Goal: Communication & Community: Answer question/provide support

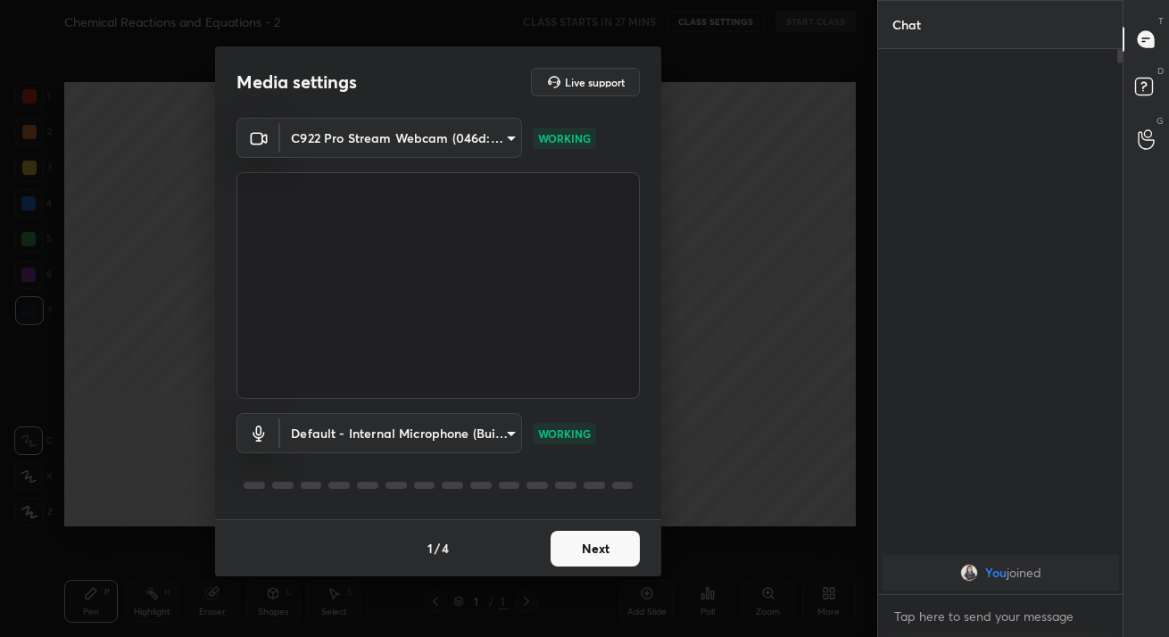
scroll to position [392, 239]
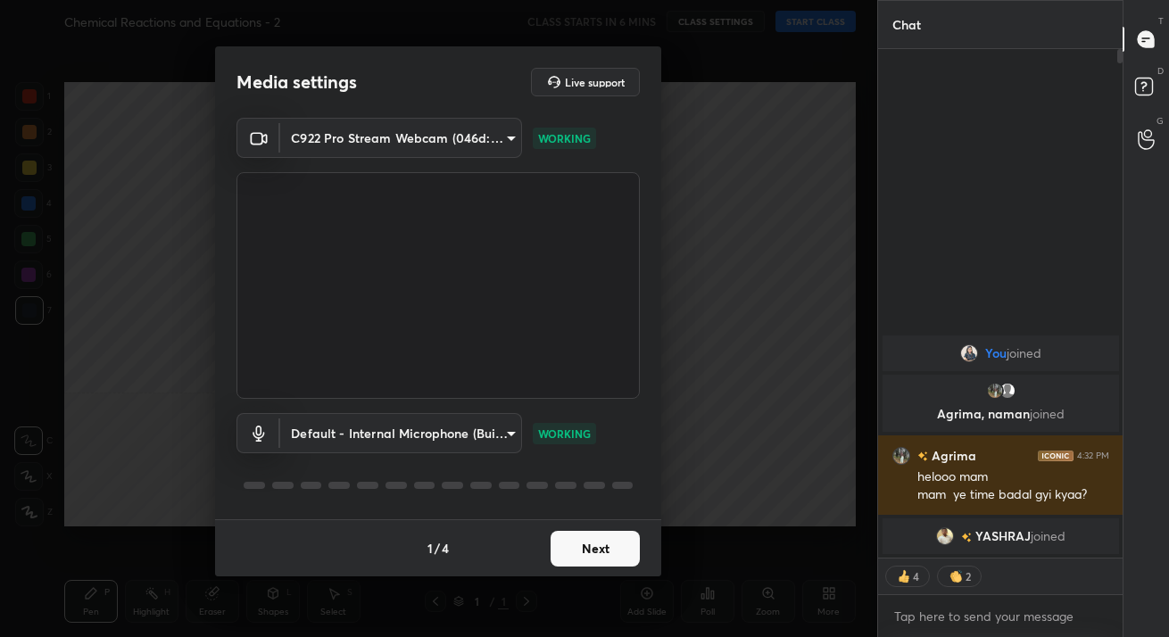
scroll to position [540, 239]
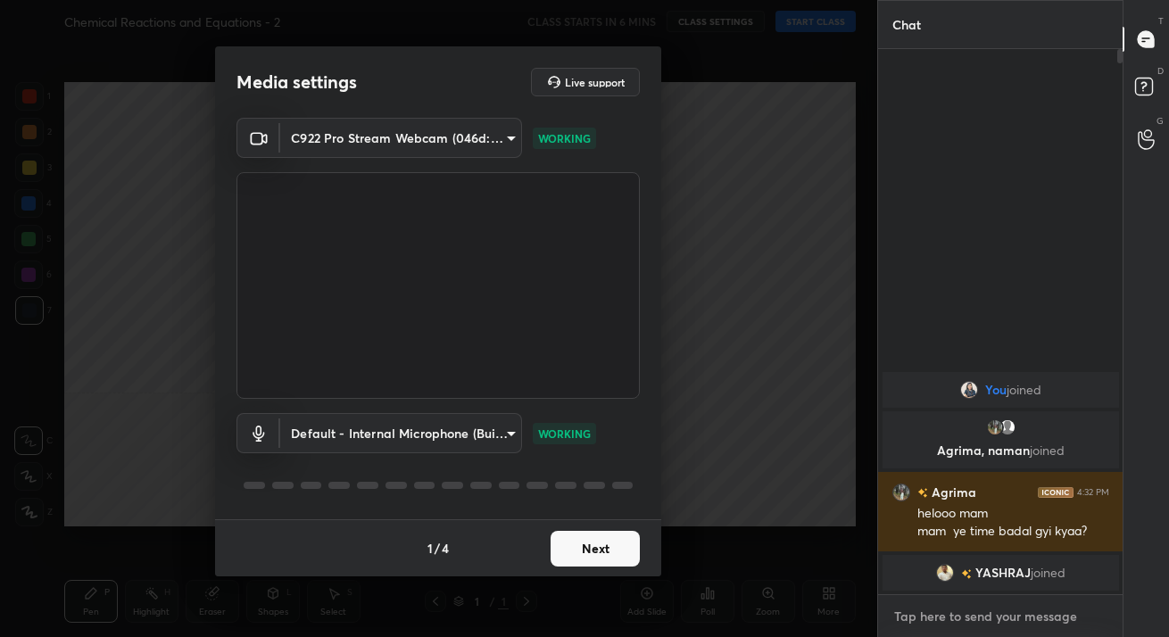
click at [996, 616] on textarea at bounding box center [1000, 616] width 217 height 29
type textarea "NoNo"
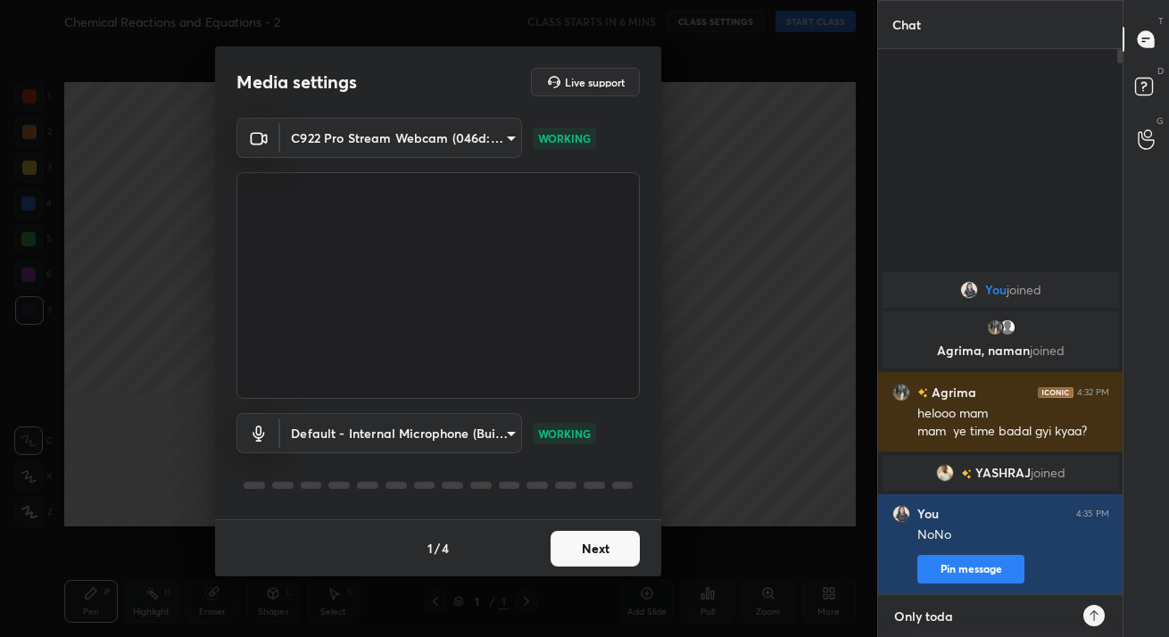
type textarea "Only today"
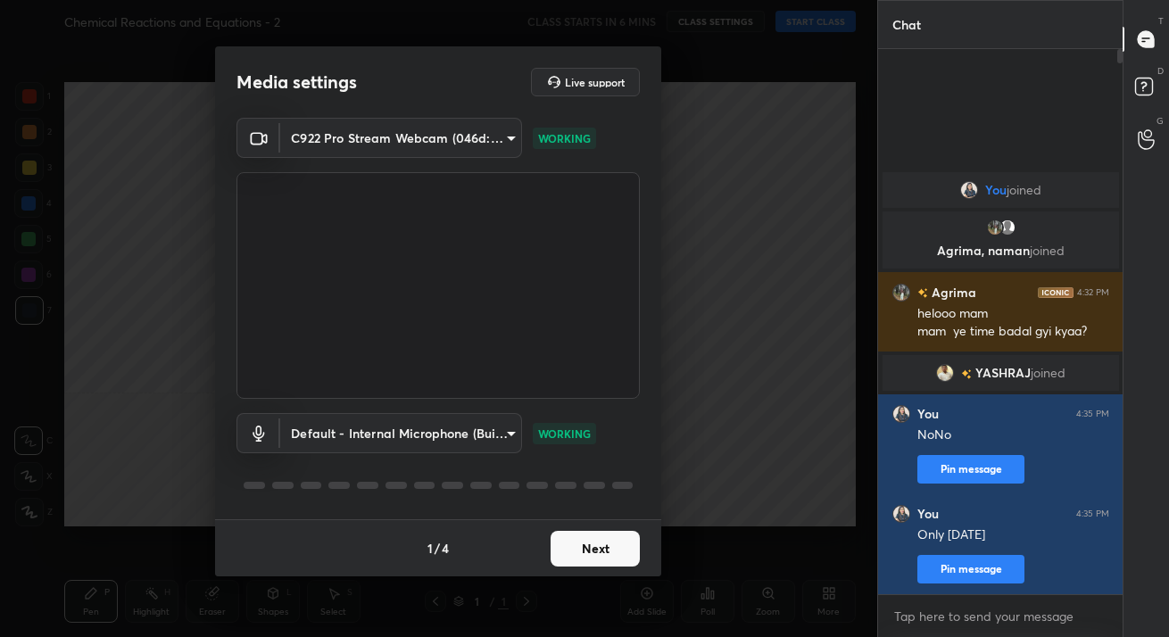
click at [637, 561] on button "Next" at bounding box center [595, 549] width 89 height 36
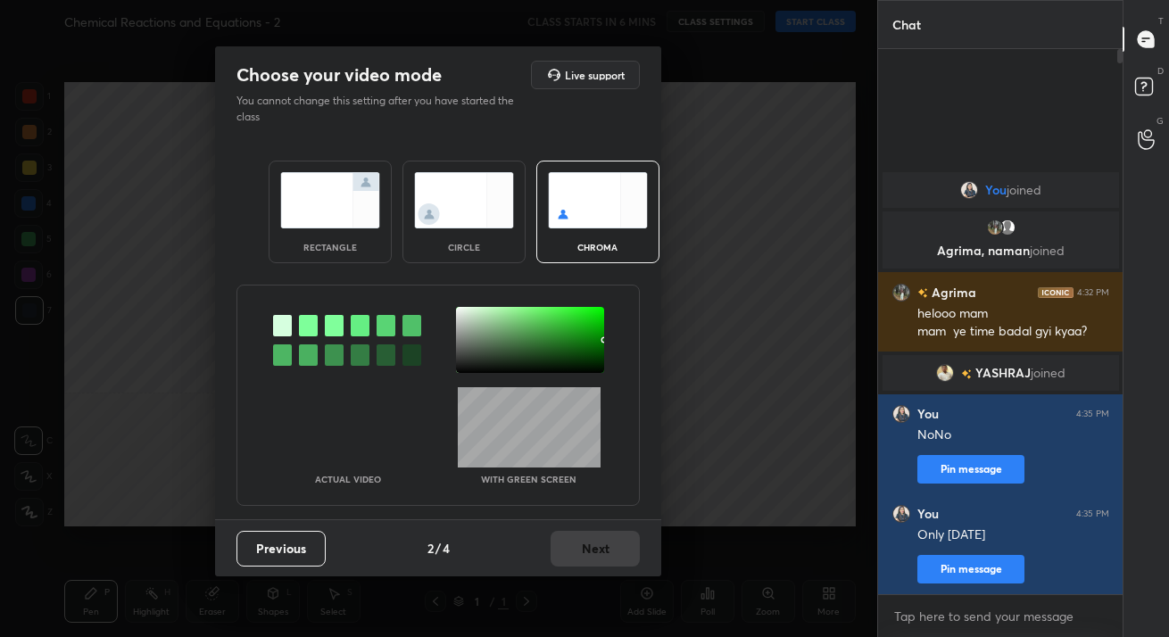
click at [476, 188] on div "circle" at bounding box center [463, 212] width 123 height 103
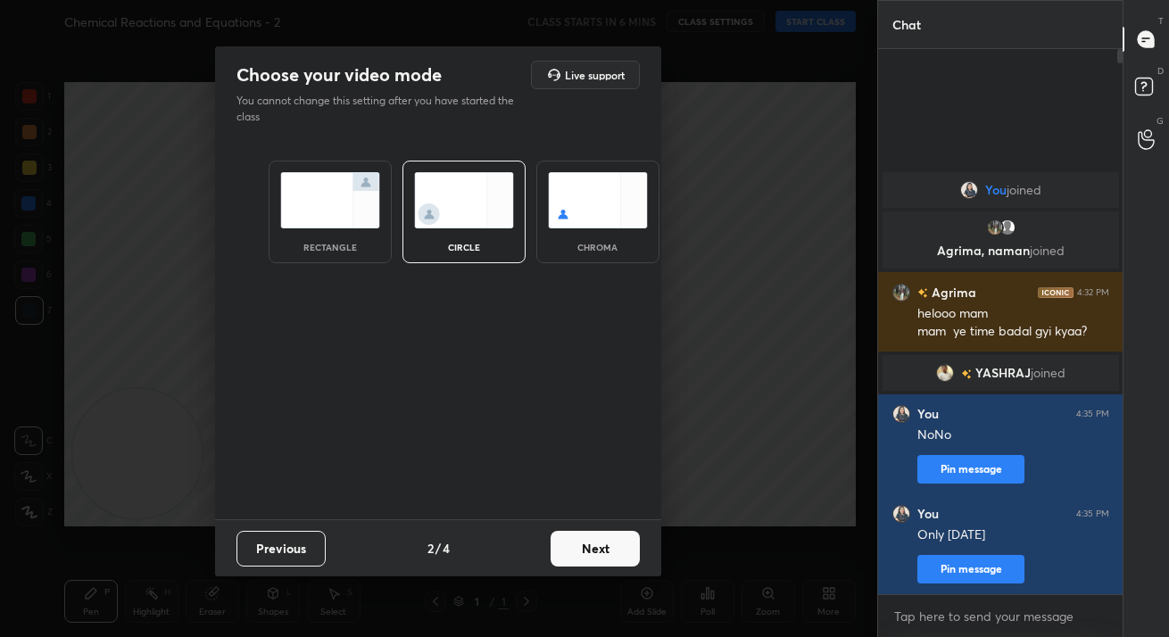
click at [584, 539] on button "Next" at bounding box center [595, 549] width 89 height 36
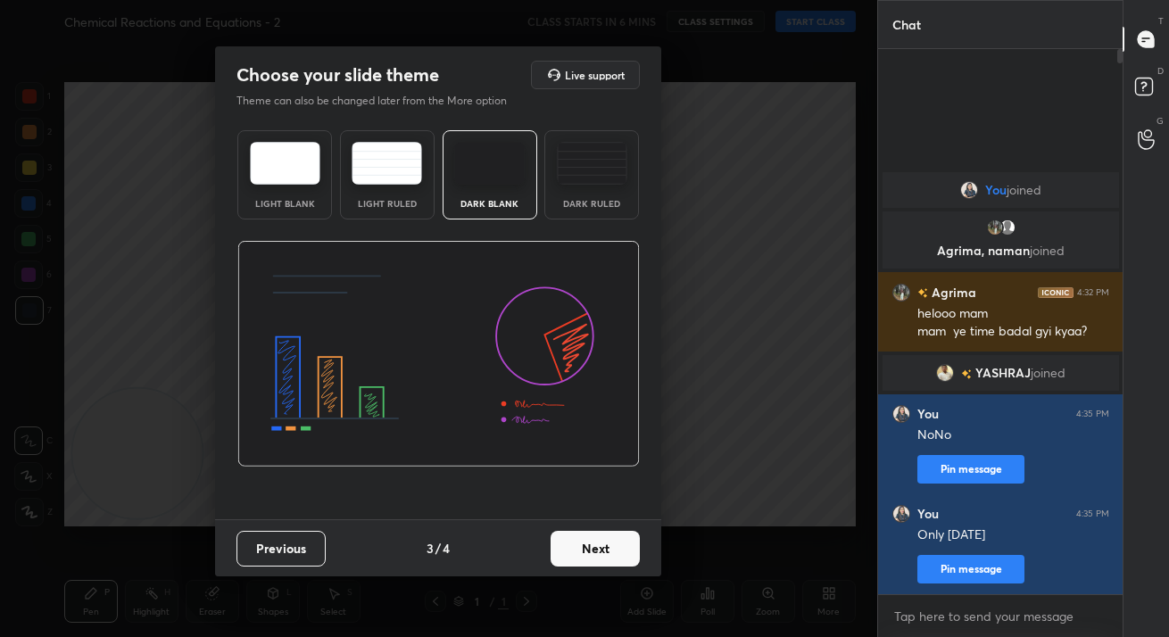
click at [584, 539] on button "Next" at bounding box center [595, 549] width 89 height 36
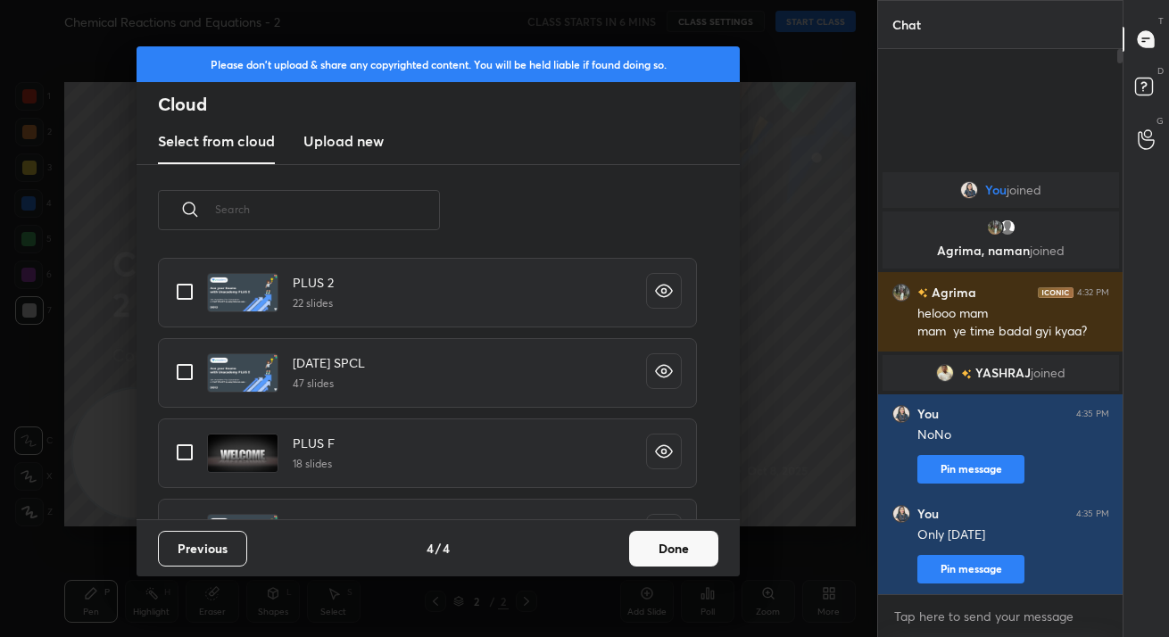
scroll to position [489, 0]
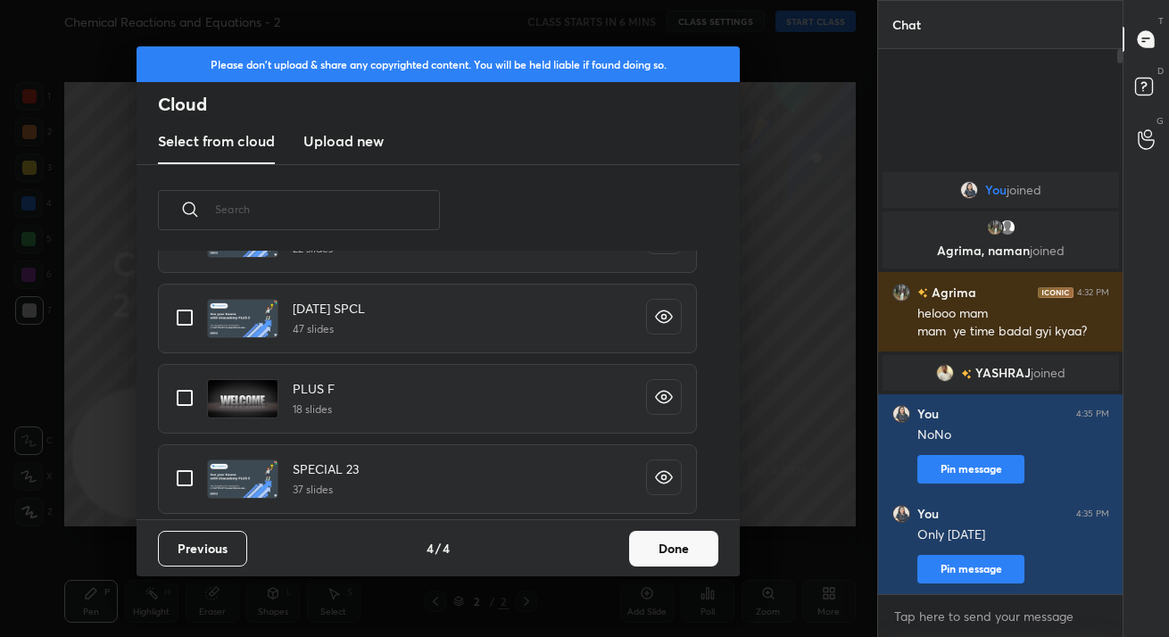
click at [188, 410] on input "grid" at bounding box center [184, 397] width 37 height 37
checkbox input "true"
click at [648, 560] on button "Done" at bounding box center [673, 549] width 89 height 36
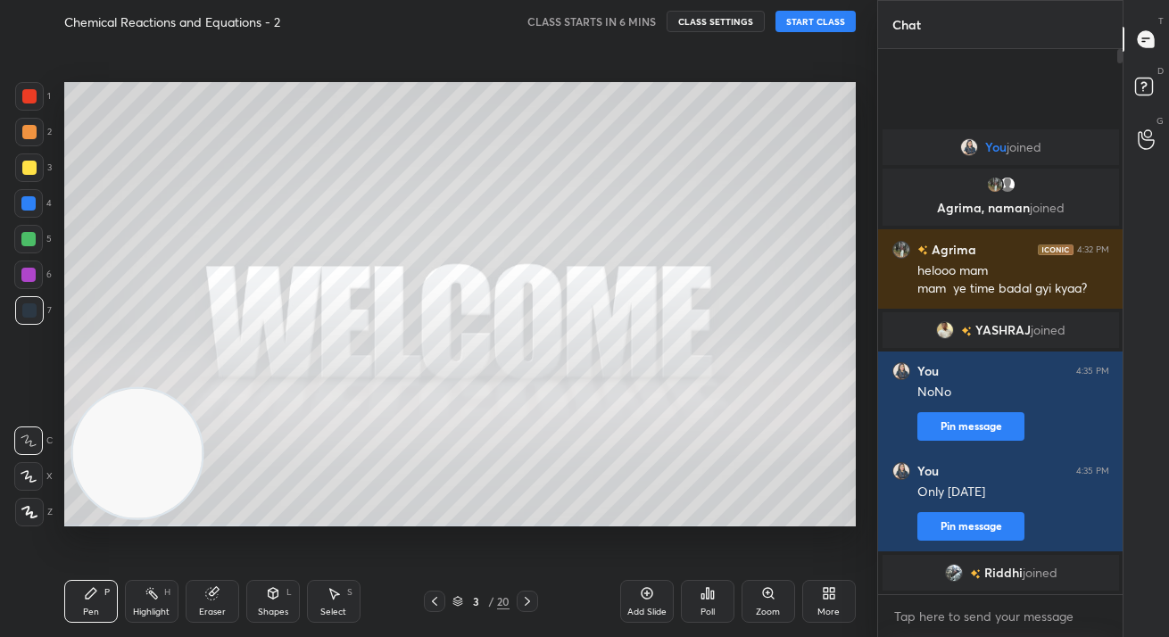
click at [819, 26] on button "START CLASS" at bounding box center [815, 21] width 80 height 21
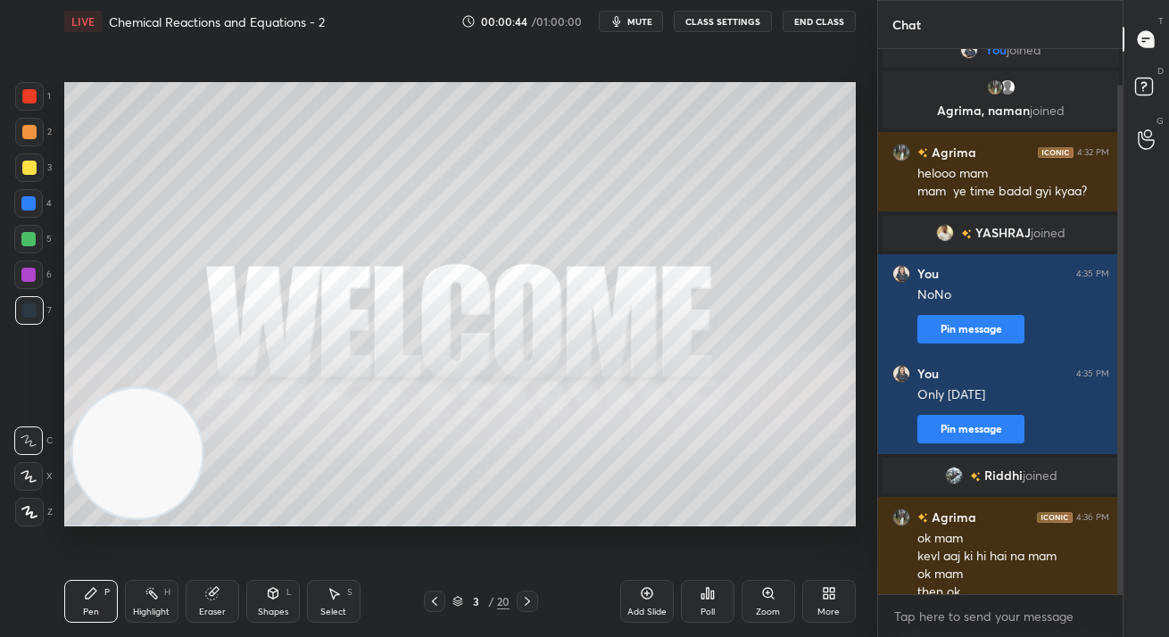
scroll to position [38, 0]
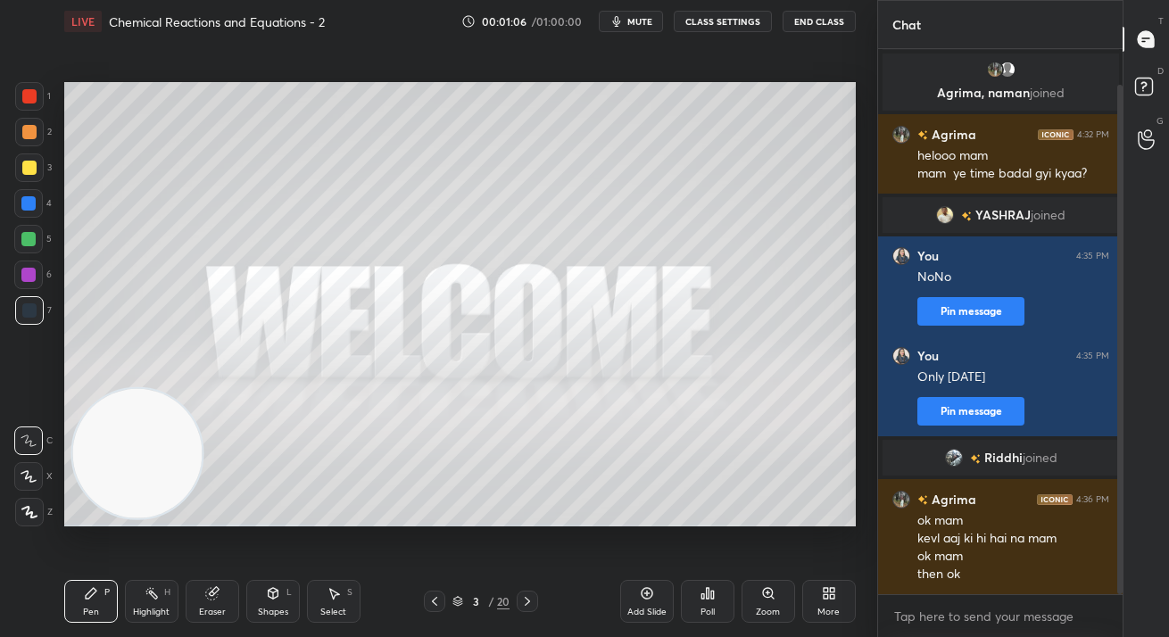
click at [628, 20] on button "mute" at bounding box center [631, 21] width 64 height 21
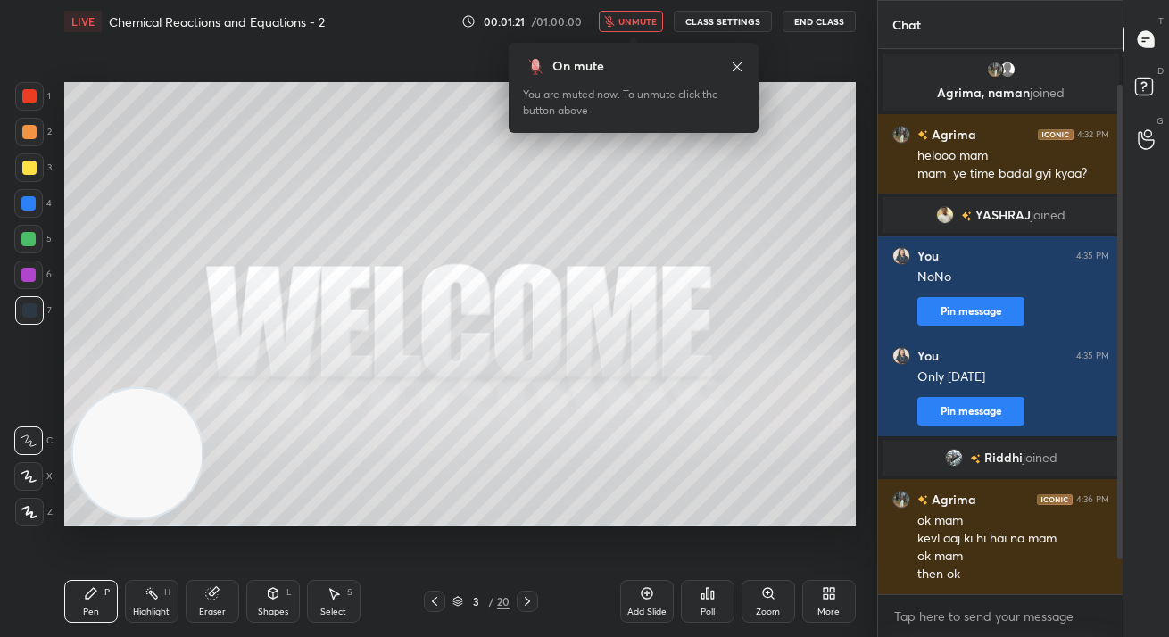
scroll to position [81, 0]
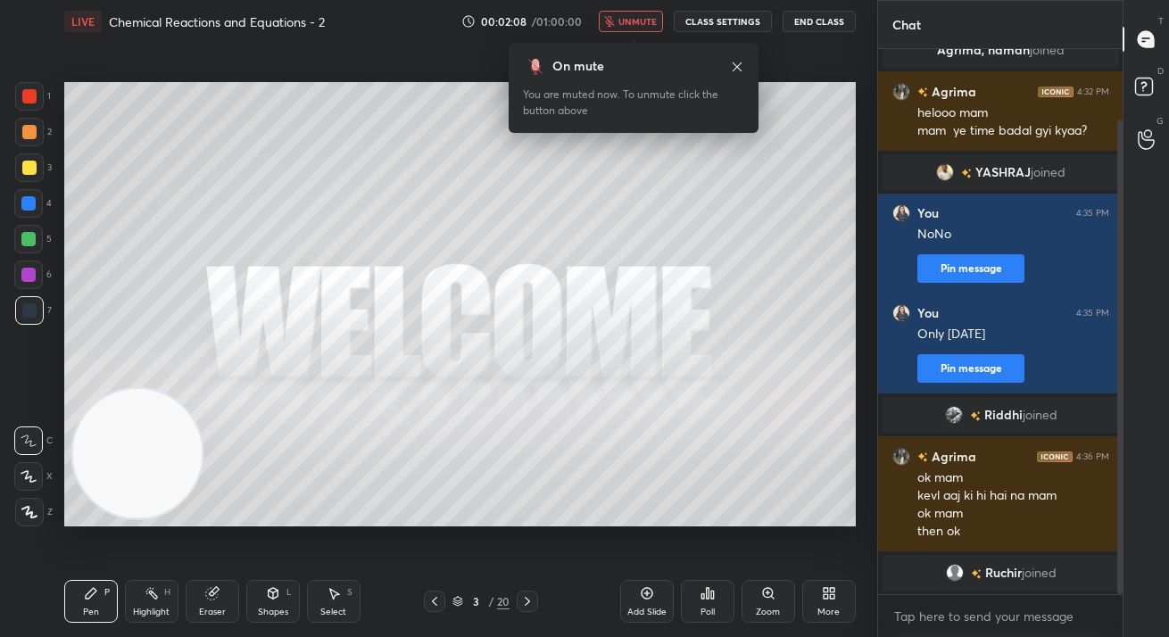
click at [622, 29] on button "unmute" at bounding box center [631, 21] width 64 height 21
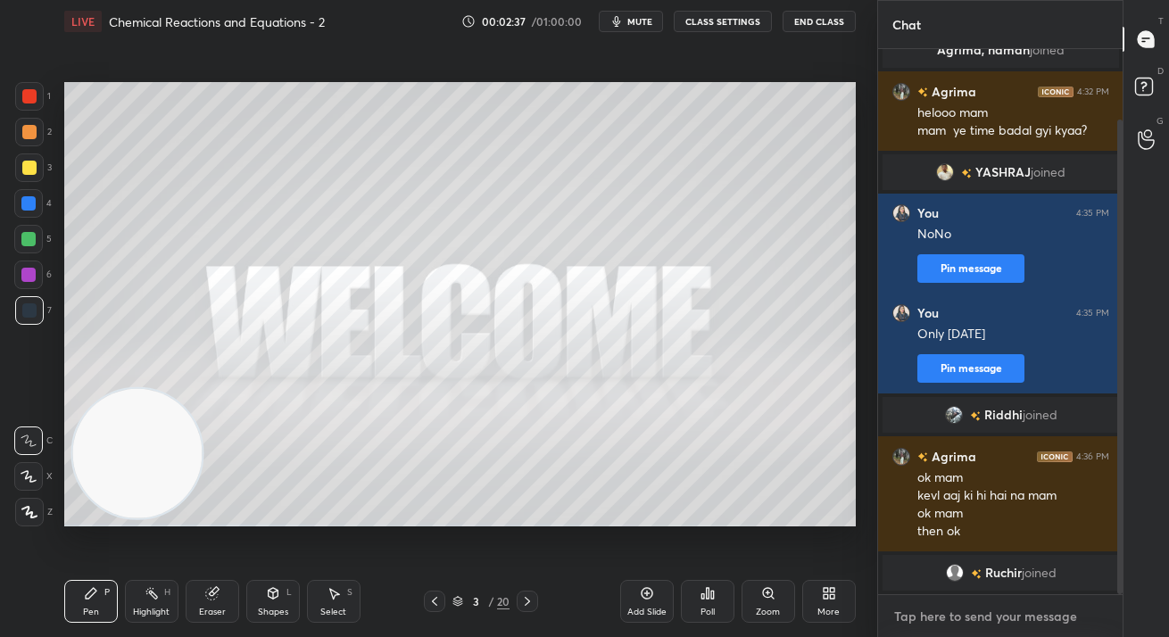
click at [971, 621] on textarea at bounding box center [1000, 616] width 217 height 29
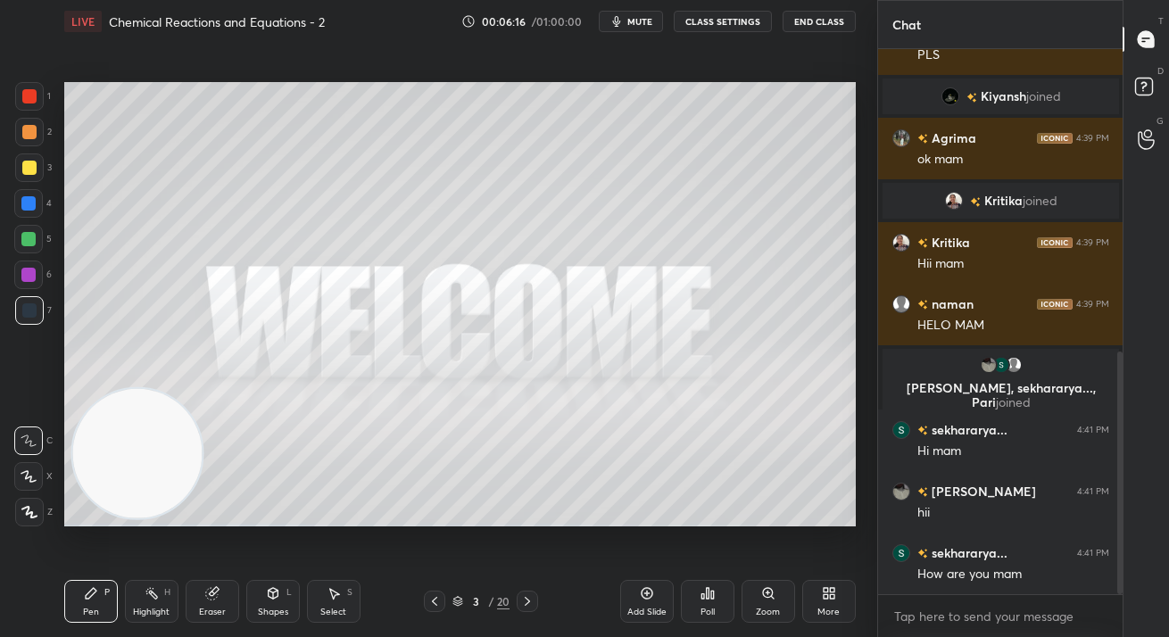
scroll to position [721, 0]
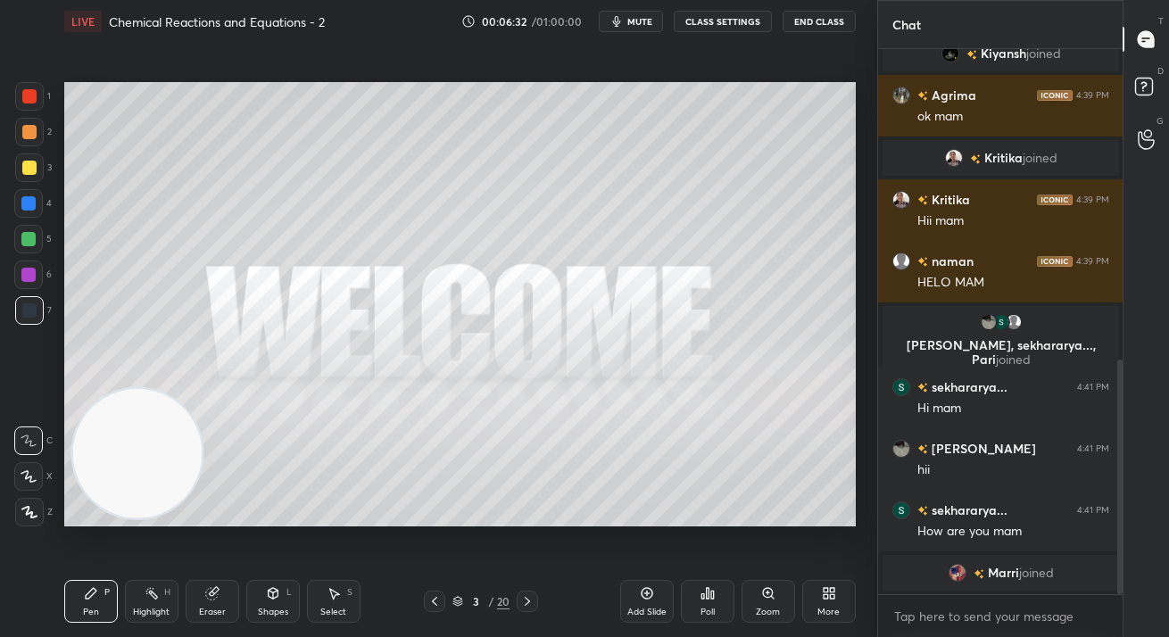
click at [525, 606] on icon at bounding box center [527, 601] width 14 height 14
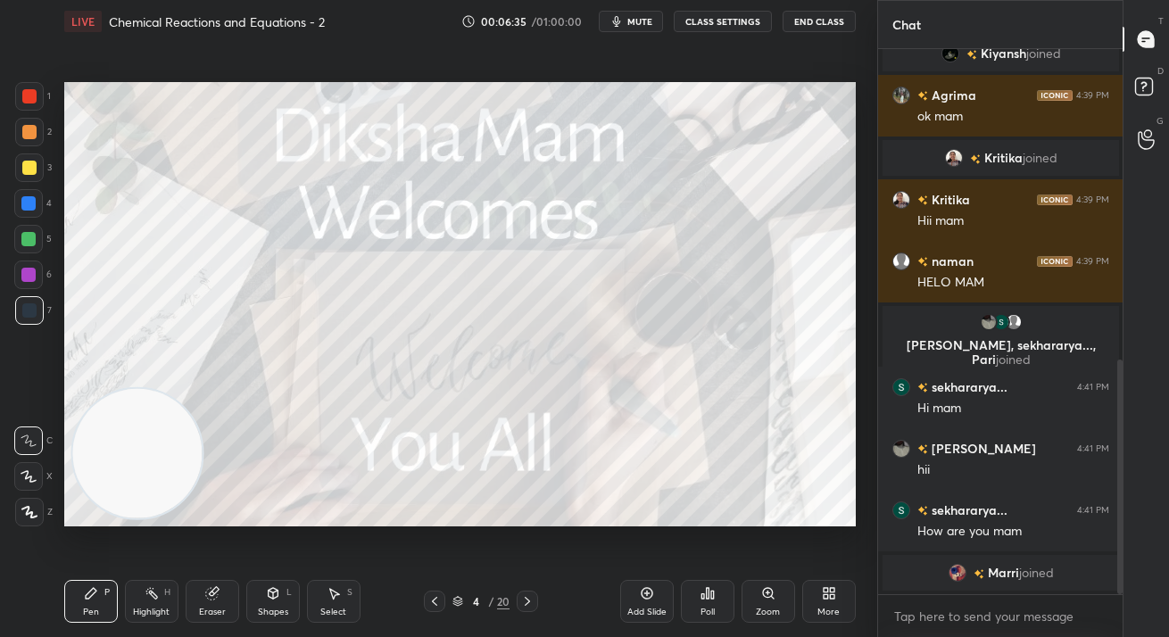
click at [528, 603] on icon at bounding box center [527, 601] width 5 height 9
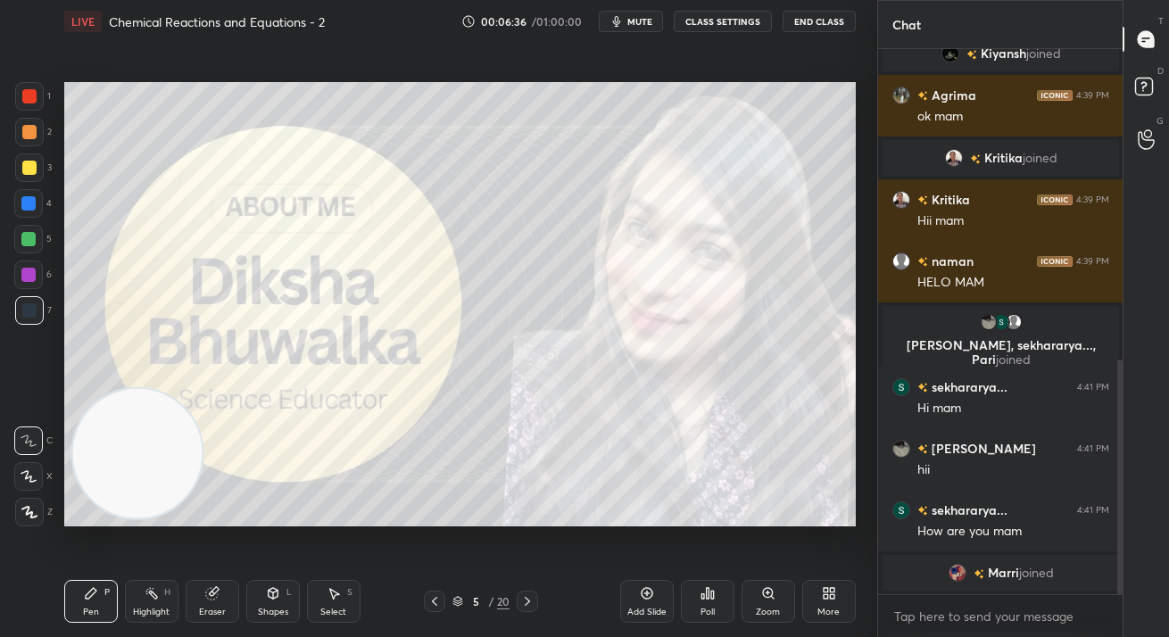
click at [525, 604] on icon at bounding box center [527, 601] width 14 height 14
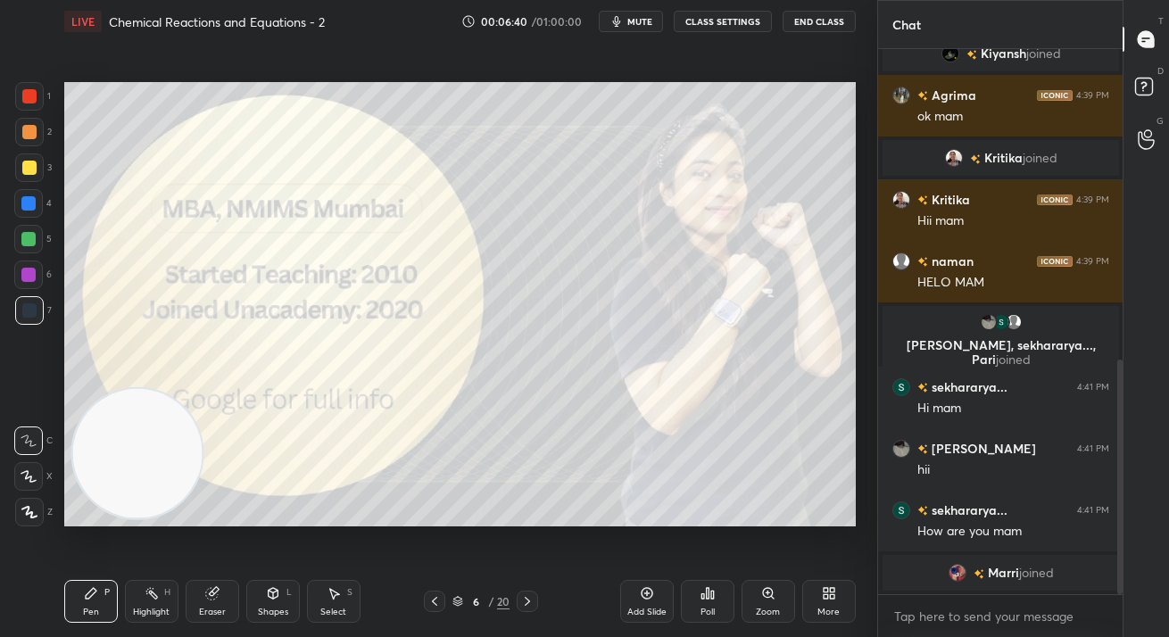
click at [29, 98] on div at bounding box center [29, 96] width 14 height 14
drag, startPoint x: 34, startPoint y: 102, endPoint x: 33, endPoint y: 112, distance: 10.7
click at [34, 102] on div at bounding box center [29, 96] width 14 height 14
drag, startPoint x: 526, startPoint y: 601, endPoint x: 510, endPoint y: 599, distance: 16.2
click at [525, 600] on icon at bounding box center [527, 601] width 14 height 14
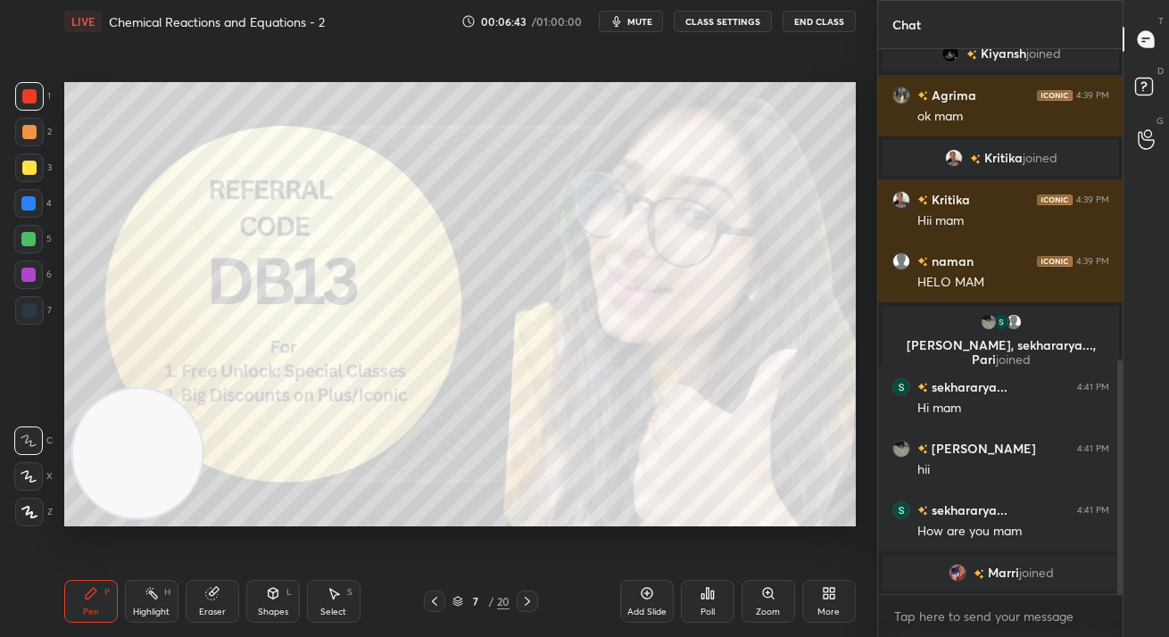
click at [28, 516] on icon at bounding box center [29, 512] width 16 height 12
click at [523, 601] on icon at bounding box center [527, 601] width 14 height 14
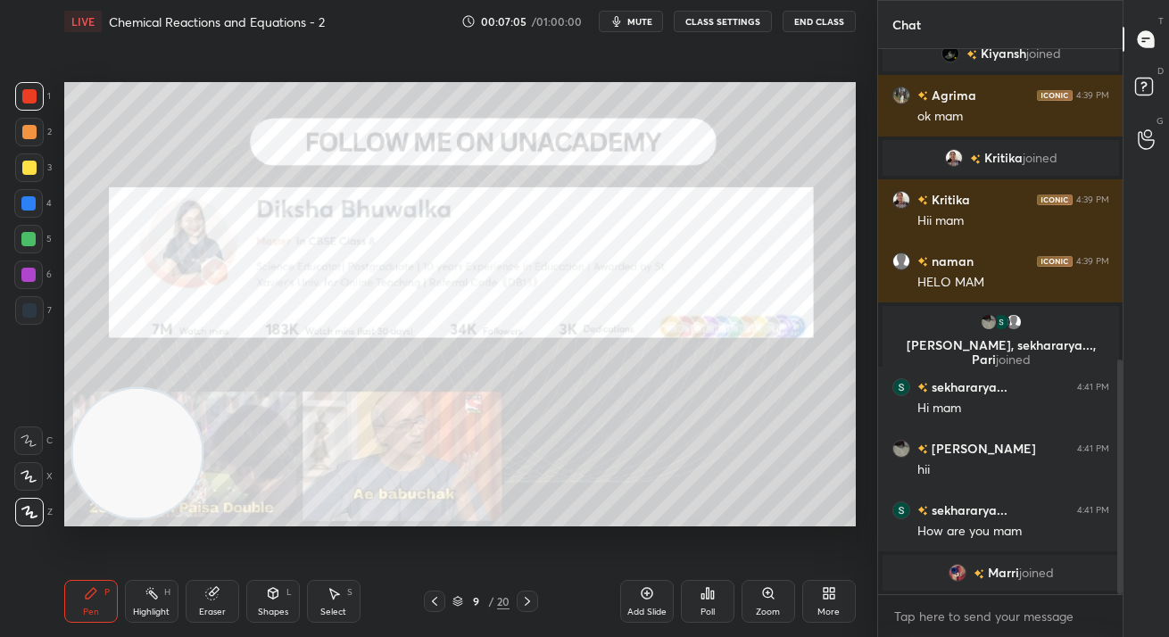
click at [652, 608] on div "Add Slide" at bounding box center [646, 612] width 39 height 9
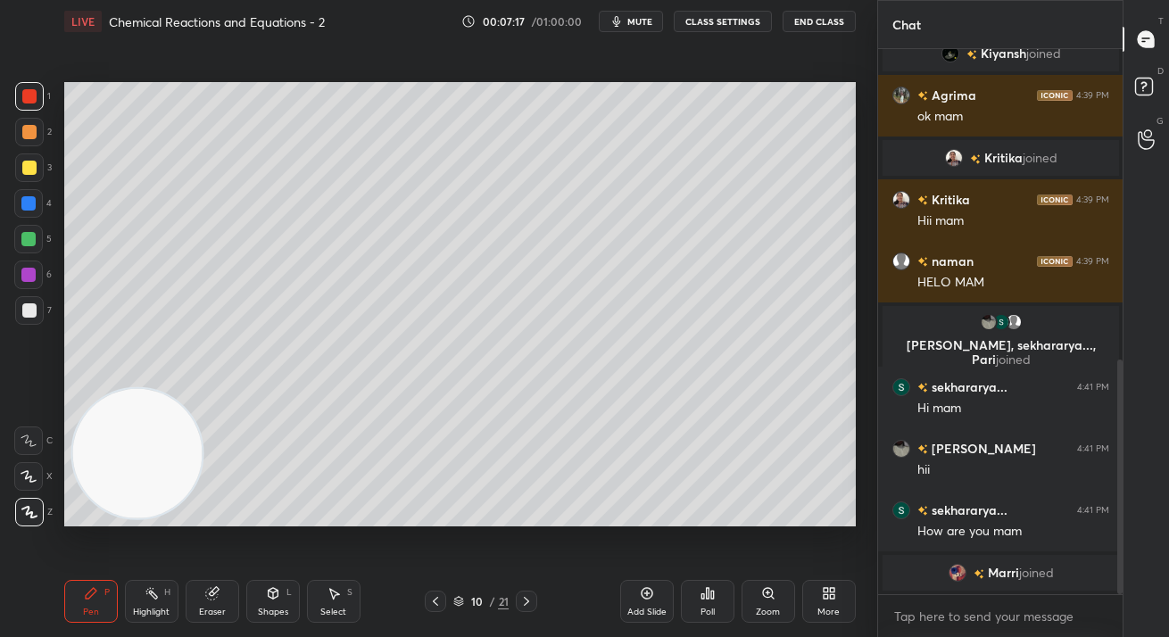
click at [820, 608] on div "More" at bounding box center [828, 612] width 22 height 9
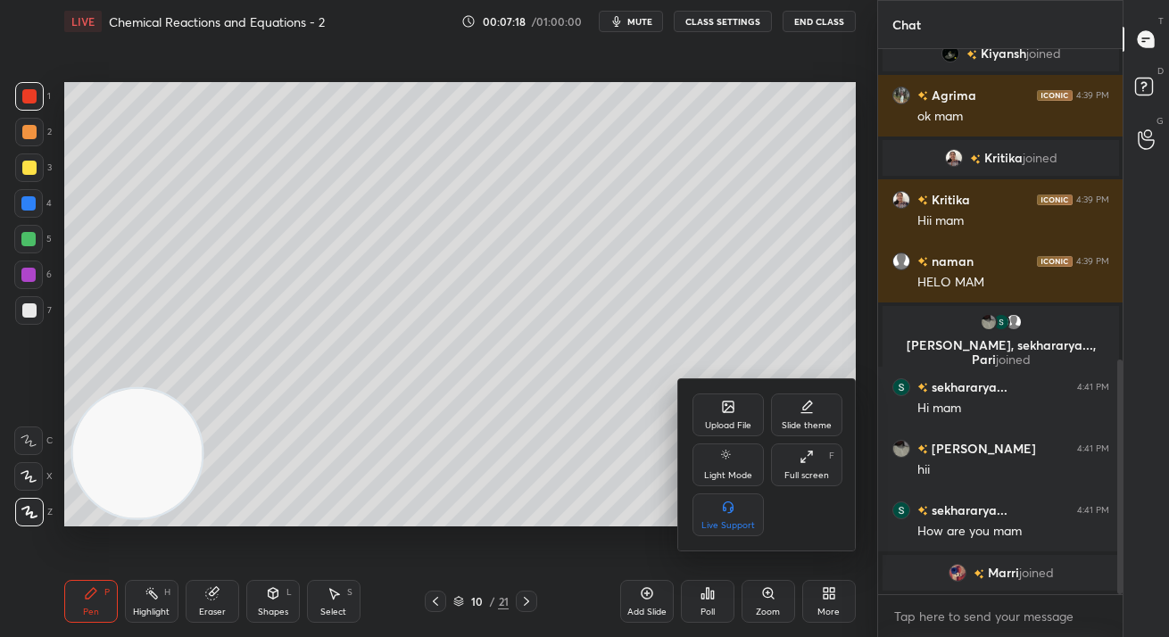
click at [740, 438] on div "Upload File Slide theme Light Mode Full screen F Live Support" at bounding box center [767, 465] width 150 height 143
click at [718, 406] on div "Upload File" at bounding box center [727, 415] width 71 height 43
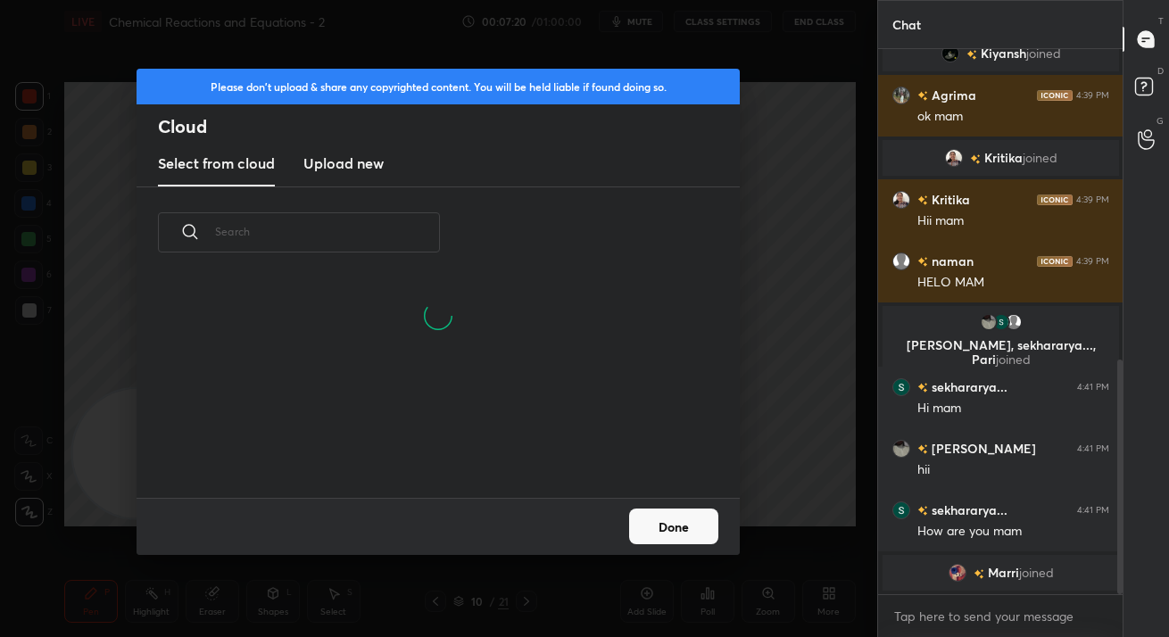
click at [337, 154] on h3 "Upload new" at bounding box center [343, 163] width 80 height 21
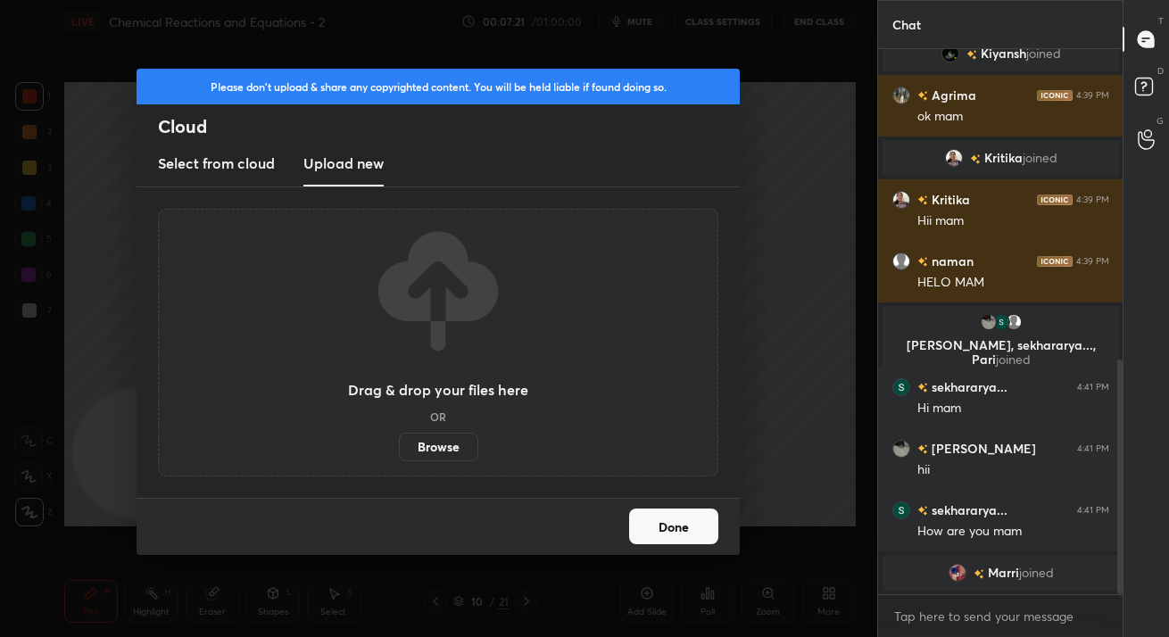
click at [427, 444] on label "Browse" at bounding box center [438, 447] width 79 height 29
click at [399, 444] on input "Browse" at bounding box center [399, 447] width 0 height 29
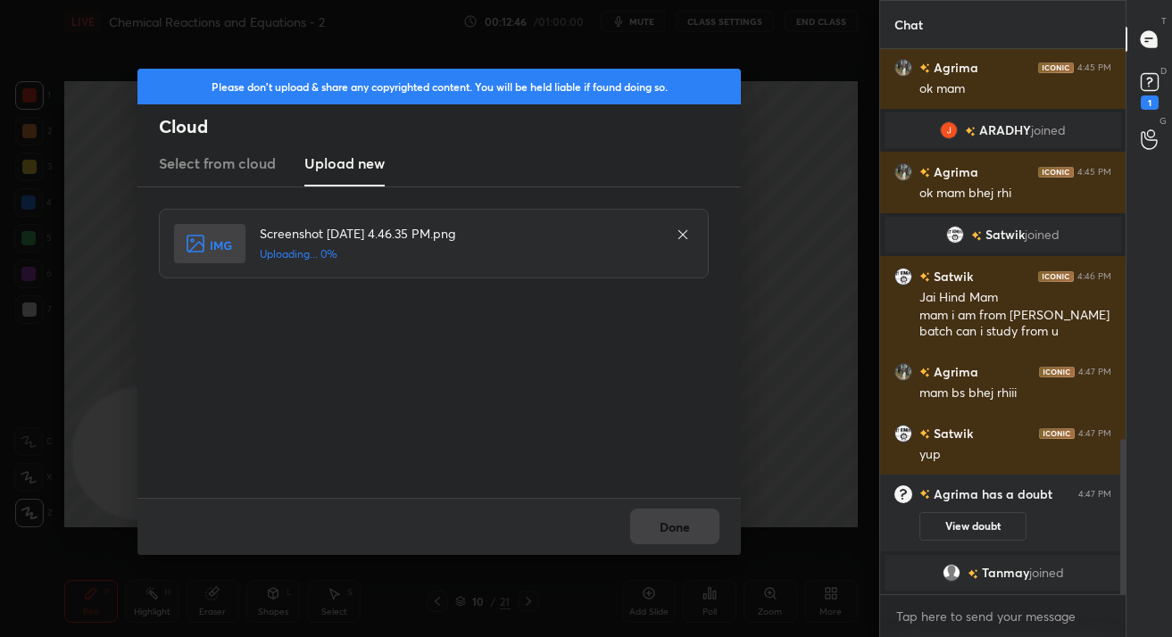
scroll to position [1369, 0]
click at [876, 377] on div "Please don't upload & share any copyrighted content. You will be held liable if…" at bounding box center [439, 318] width 879 height 637
click at [650, 531] on button "Done" at bounding box center [674, 527] width 89 height 36
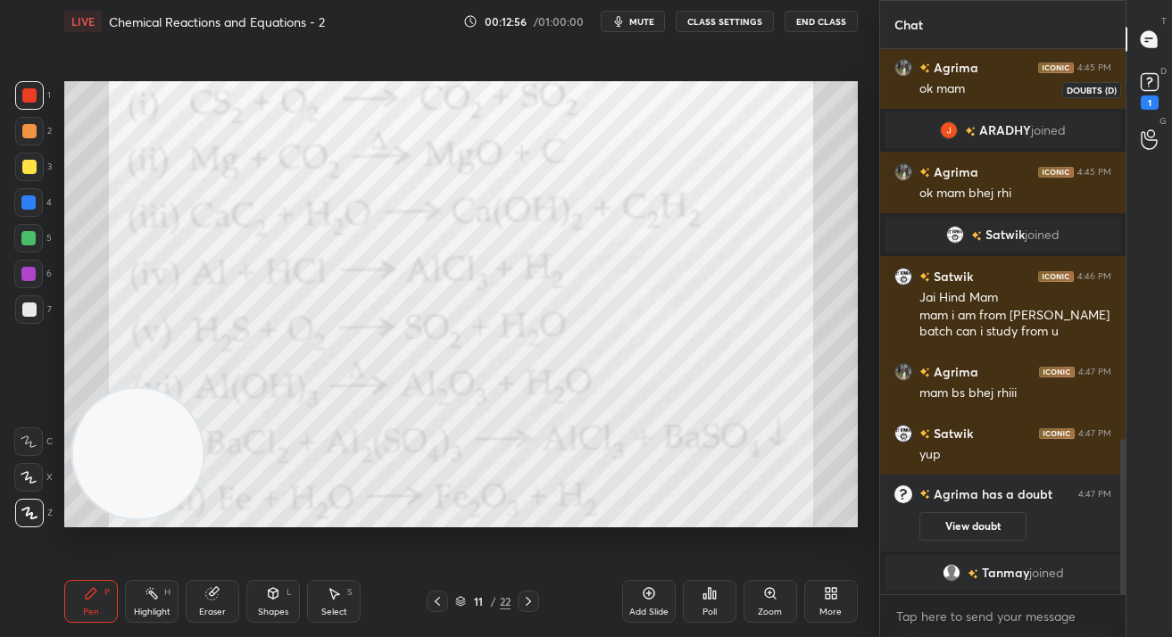
click at [1157, 91] on icon at bounding box center [1149, 82] width 27 height 27
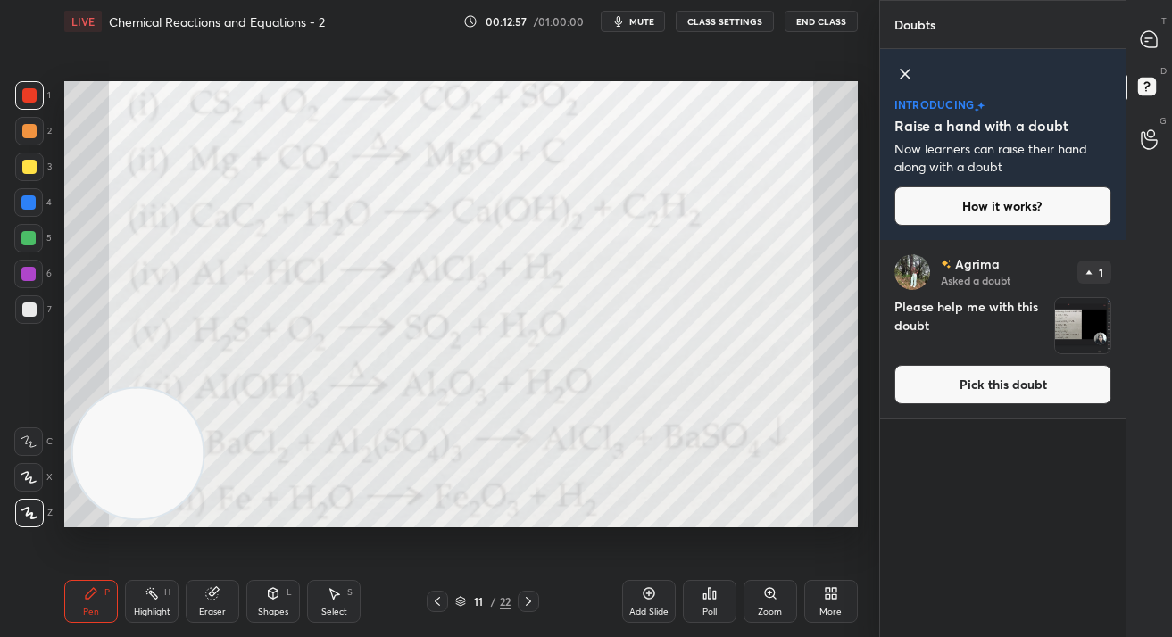
click at [1013, 377] on button "Pick this doubt" at bounding box center [1002, 384] width 217 height 39
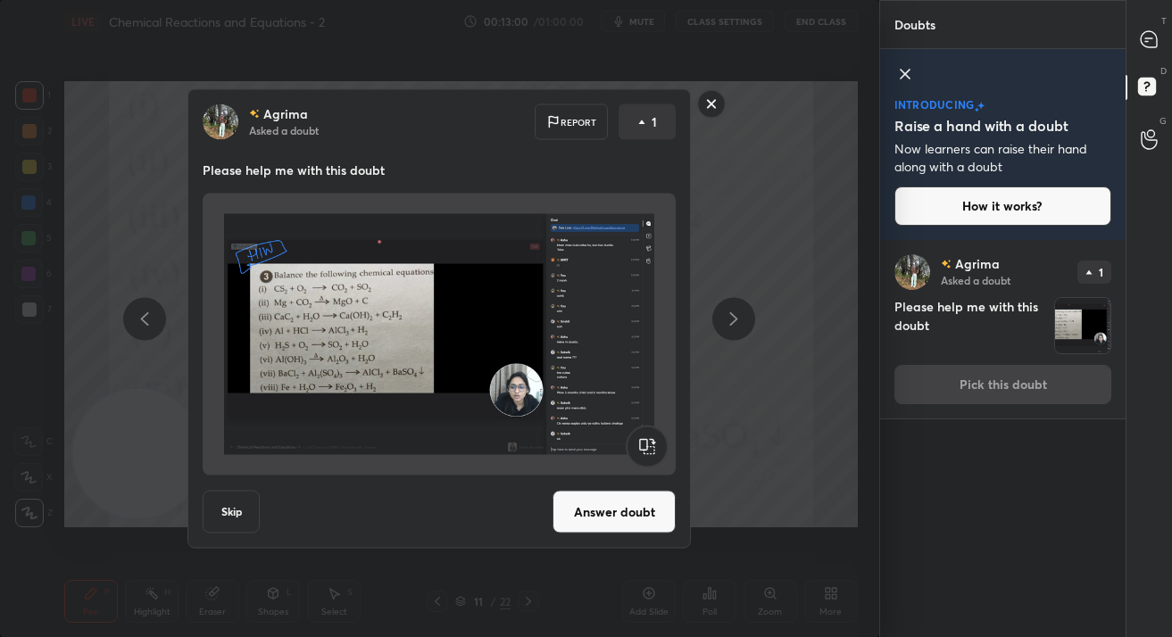
click at [713, 102] on rect at bounding box center [712, 104] width 28 height 28
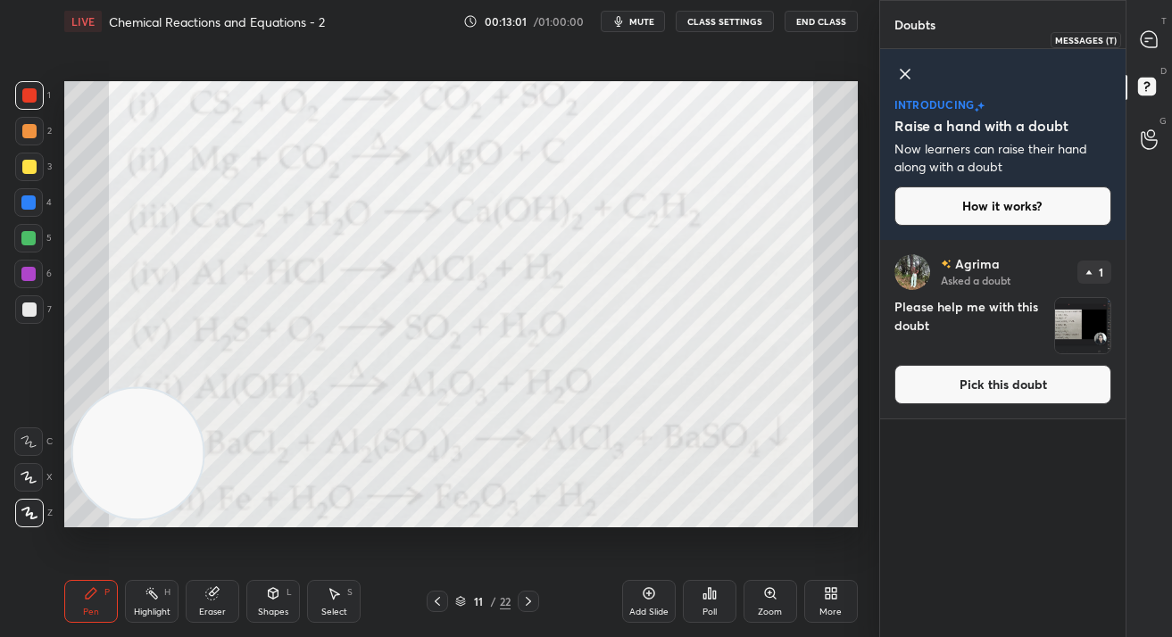
click at [1162, 47] on div at bounding box center [1150, 39] width 36 height 32
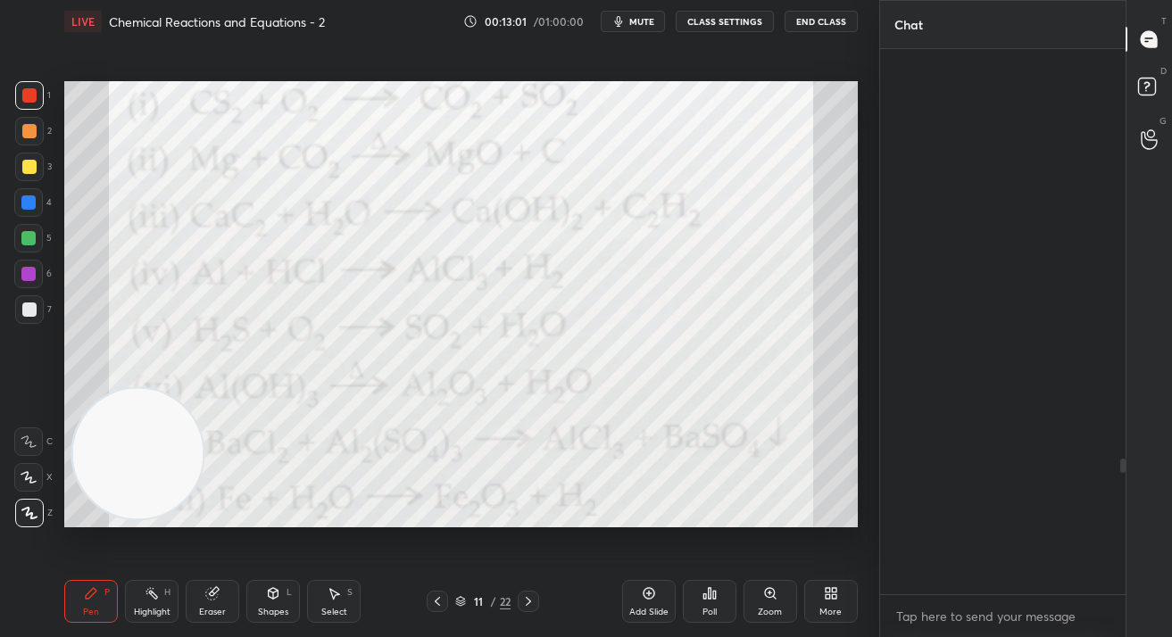
scroll to position [540, 241]
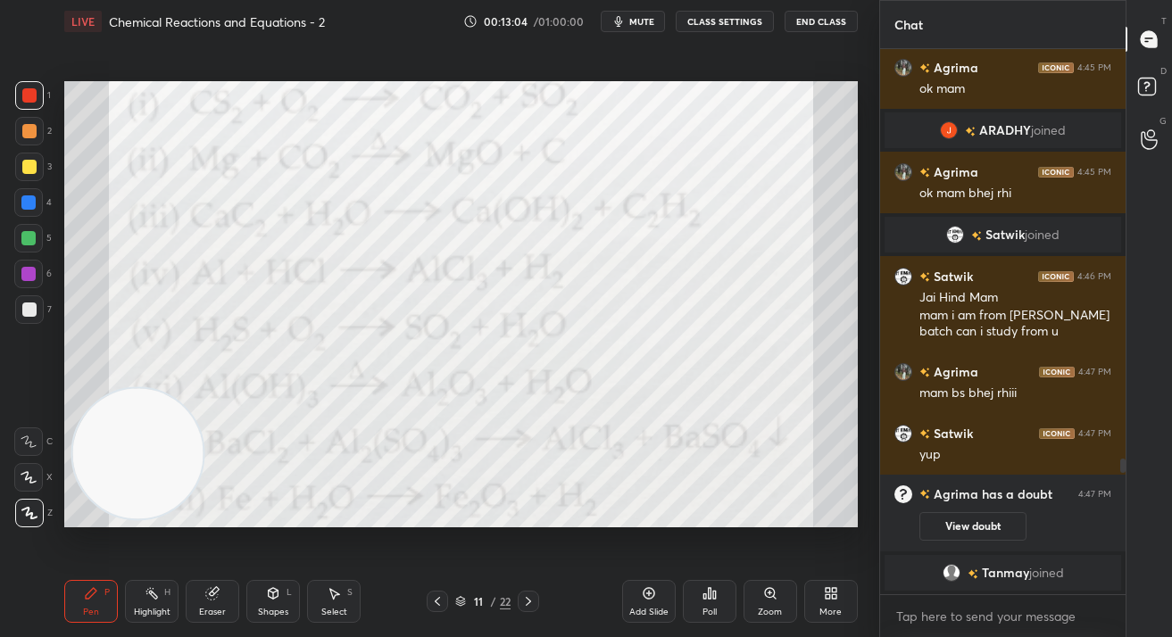
click at [638, 603] on div "Add Slide" at bounding box center [649, 601] width 54 height 43
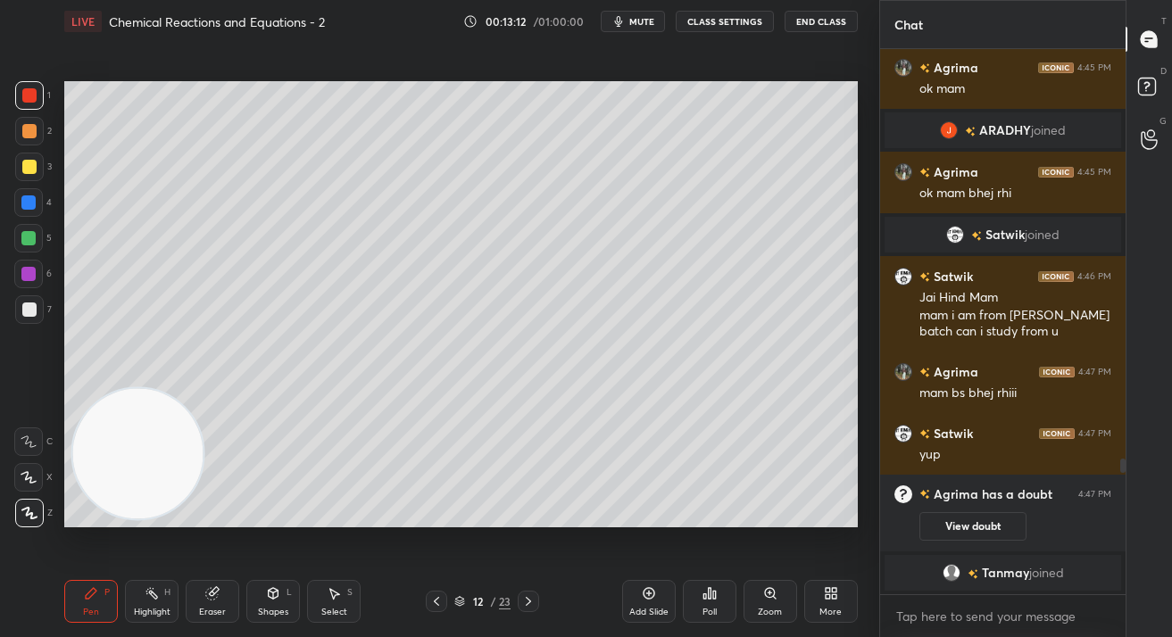
click at [29, 171] on div at bounding box center [29, 167] width 14 height 14
click at [30, 174] on div at bounding box center [29, 167] width 14 height 14
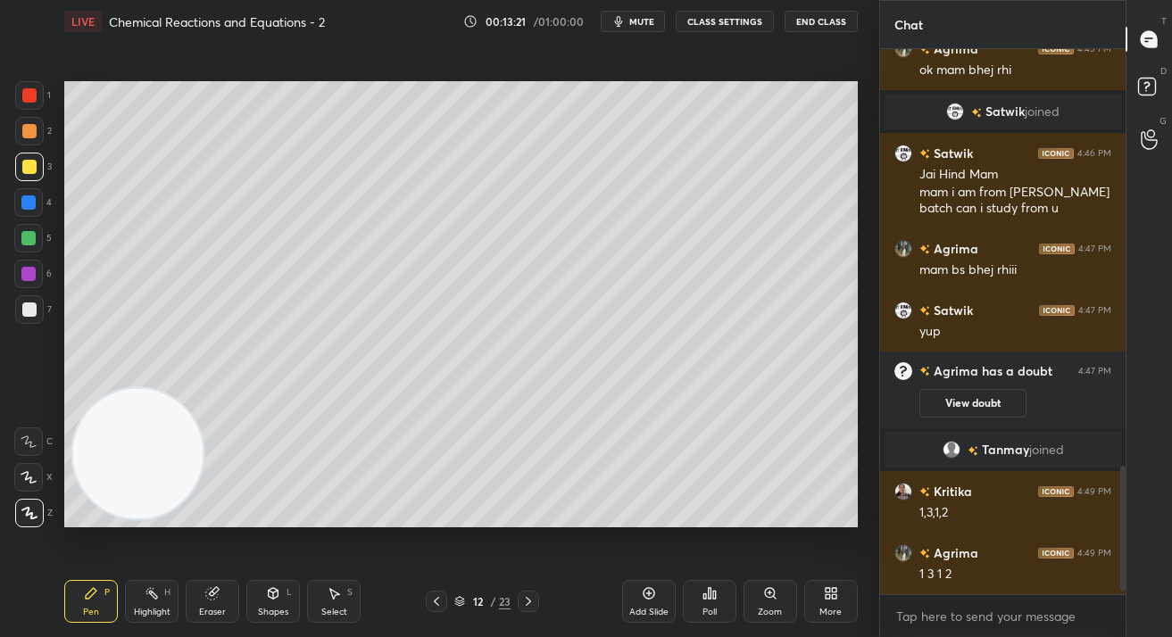
scroll to position [1825, 0]
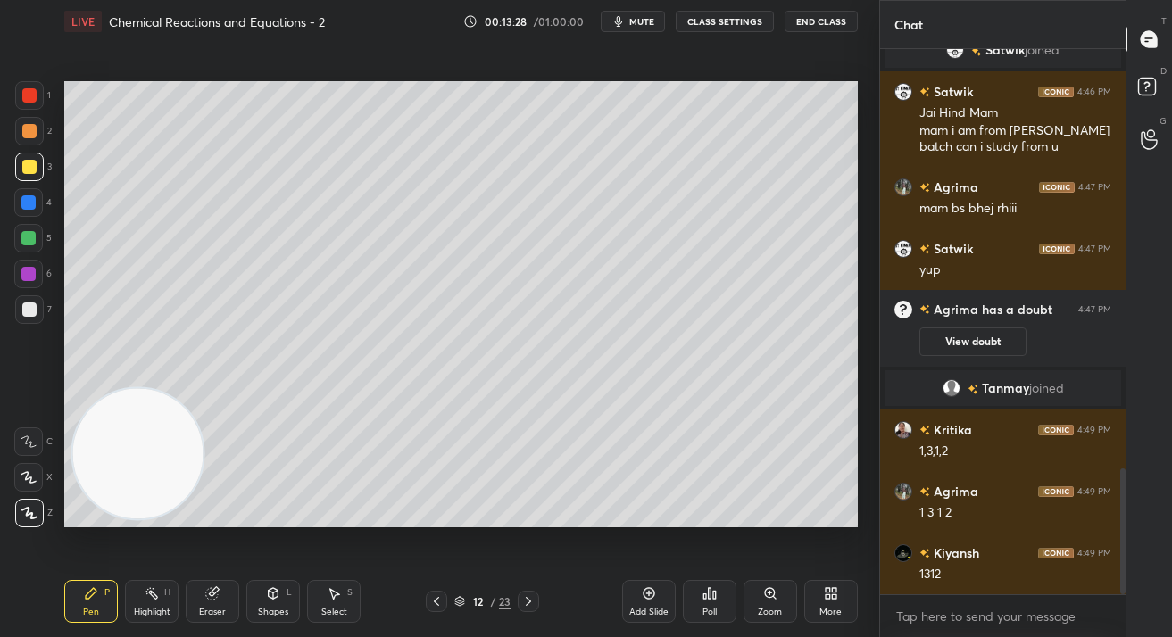
click at [30, 270] on div at bounding box center [28, 274] width 29 height 29
click at [31, 274] on div at bounding box center [28, 274] width 14 height 14
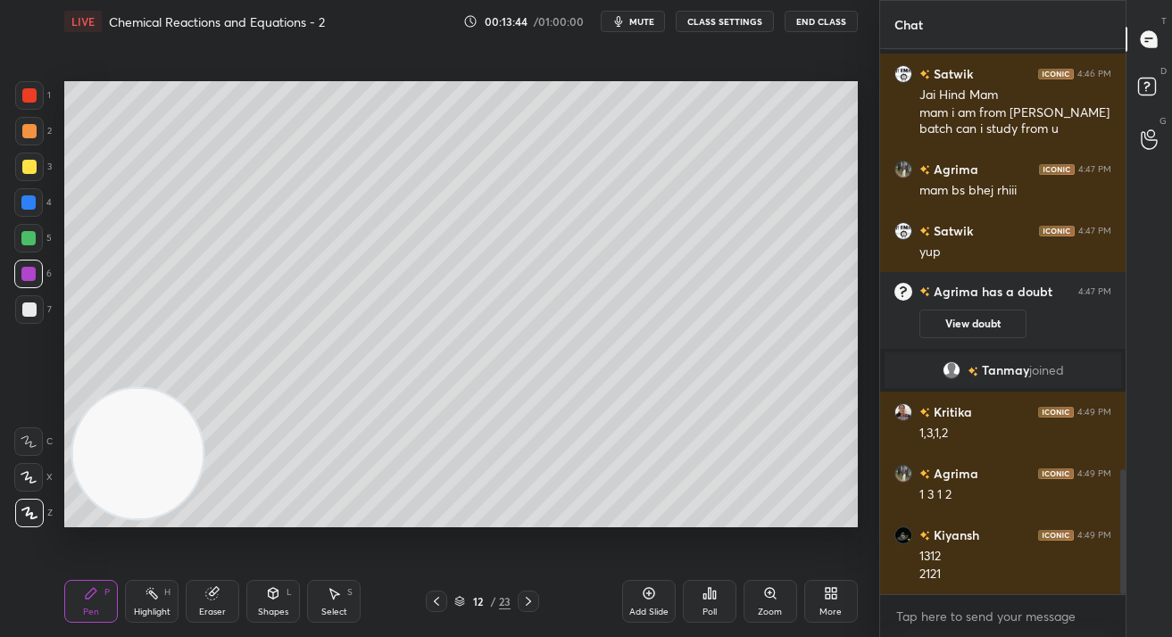
scroll to position [1904, 0]
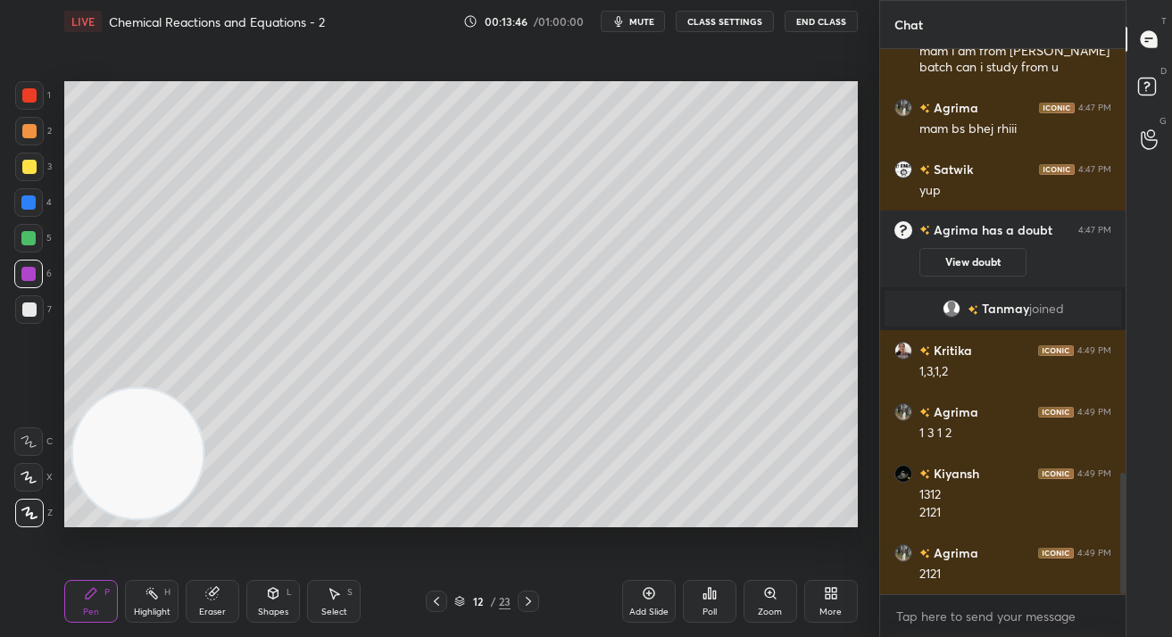
click at [658, 599] on div "Add Slide" at bounding box center [649, 601] width 54 height 43
drag, startPoint x: 216, startPoint y: 589, endPoint x: 228, endPoint y: 536, distance: 53.9
click at [216, 589] on icon at bounding box center [214, 591] width 10 height 9
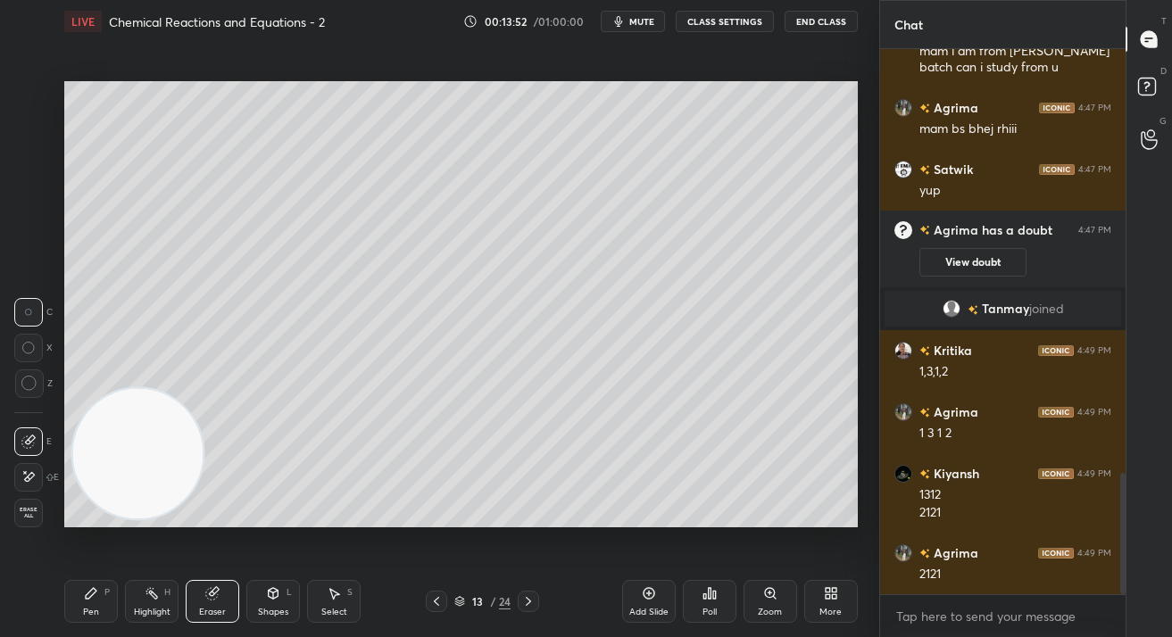
click at [97, 600] on icon at bounding box center [91, 593] width 14 height 14
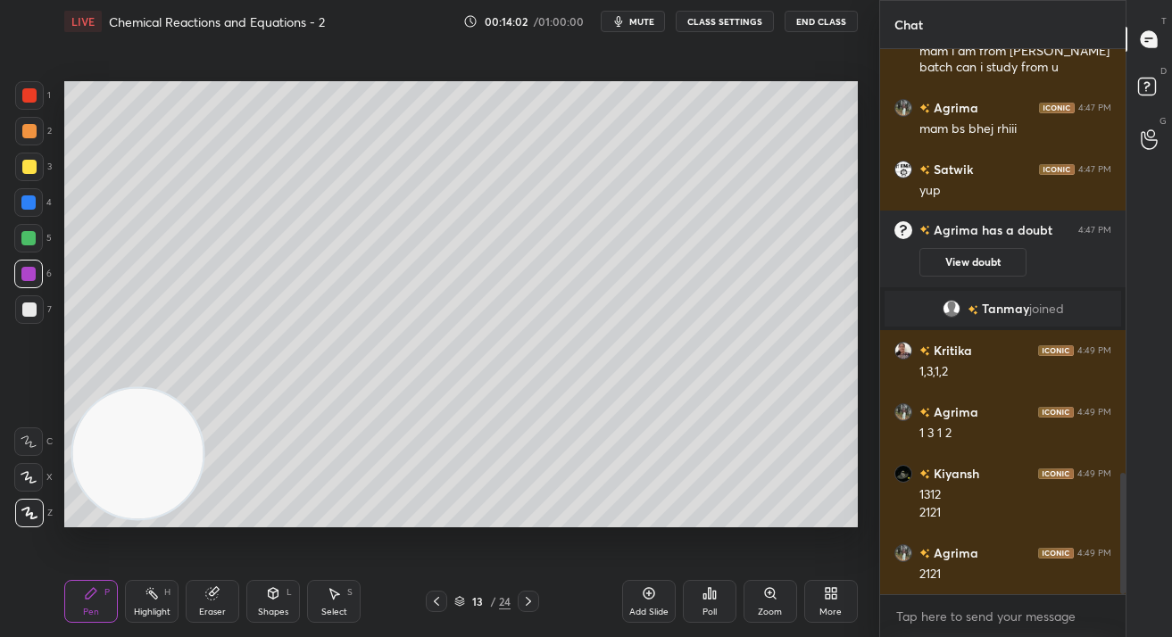
click at [16, 110] on div "1" at bounding box center [33, 95] width 36 height 29
drag, startPoint x: 15, startPoint y: 107, endPoint x: 25, endPoint y: 127, distance: 21.9
click at [14, 108] on div "1 2 3 4 5 6 7" at bounding box center [32, 206] width 37 height 250
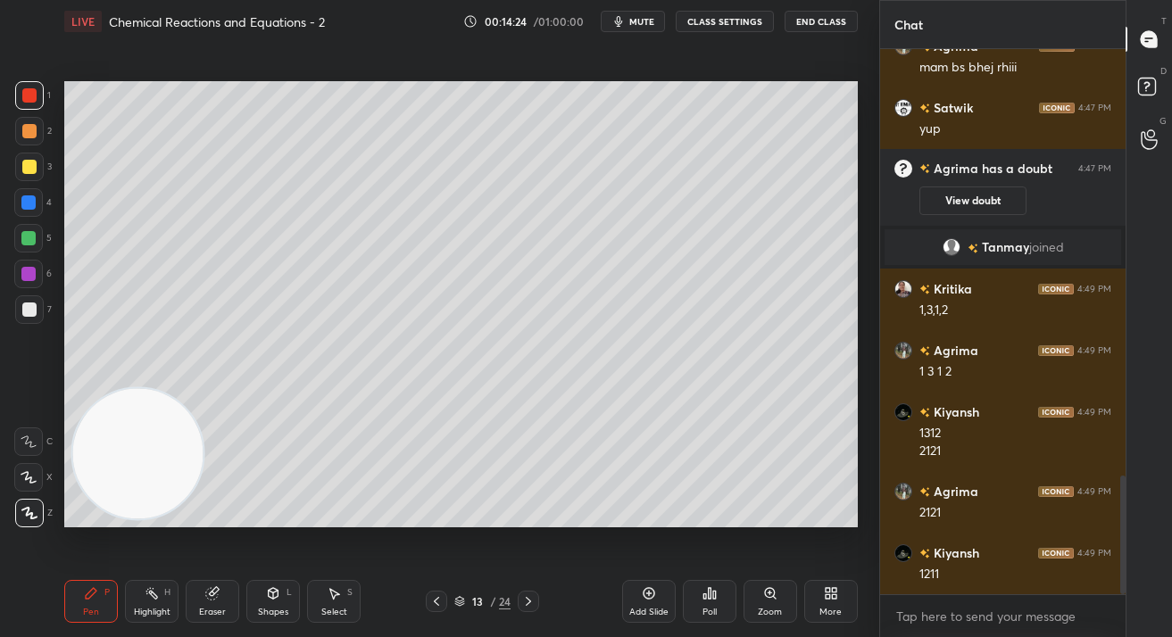
scroll to position [2028, 0]
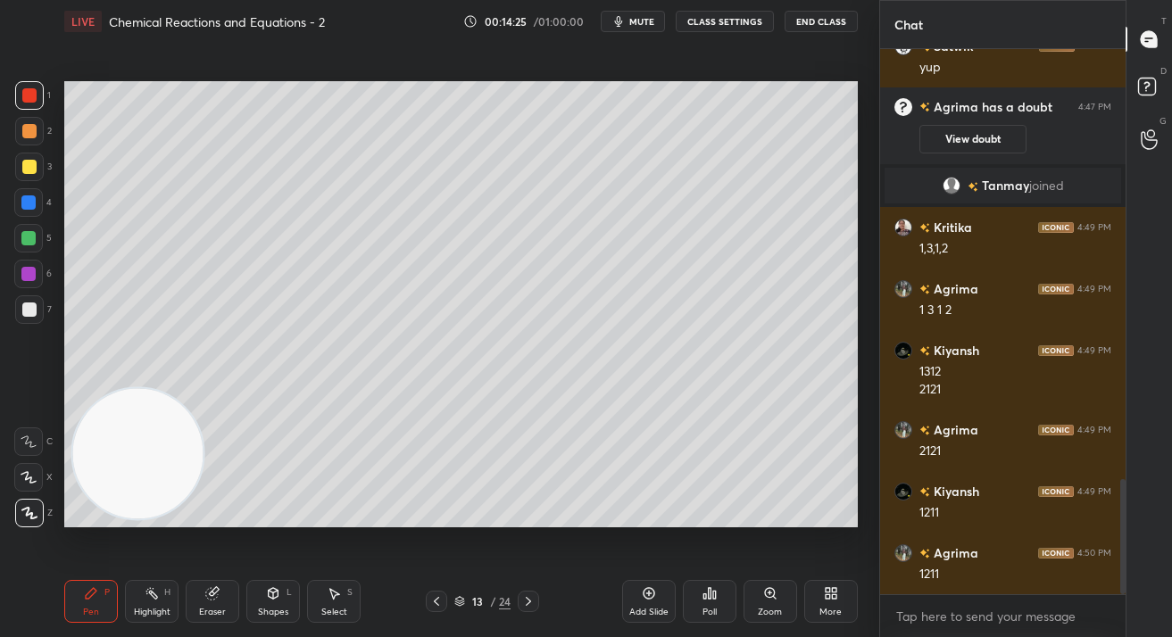
click at [649, 599] on icon at bounding box center [649, 593] width 14 height 14
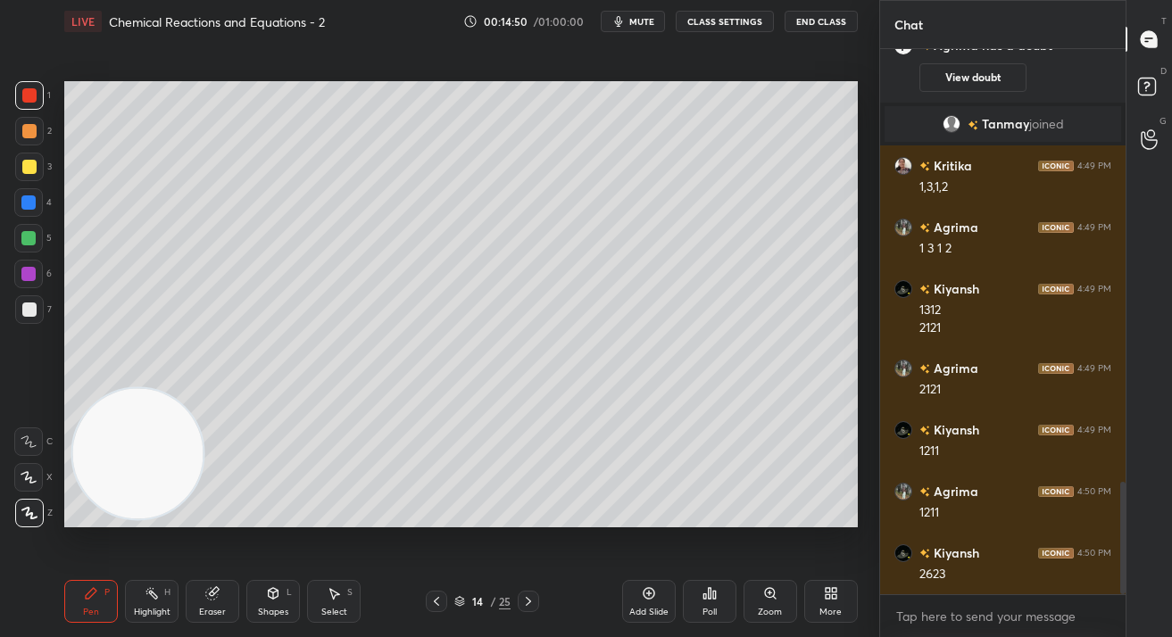
scroll to position [2151, 0]
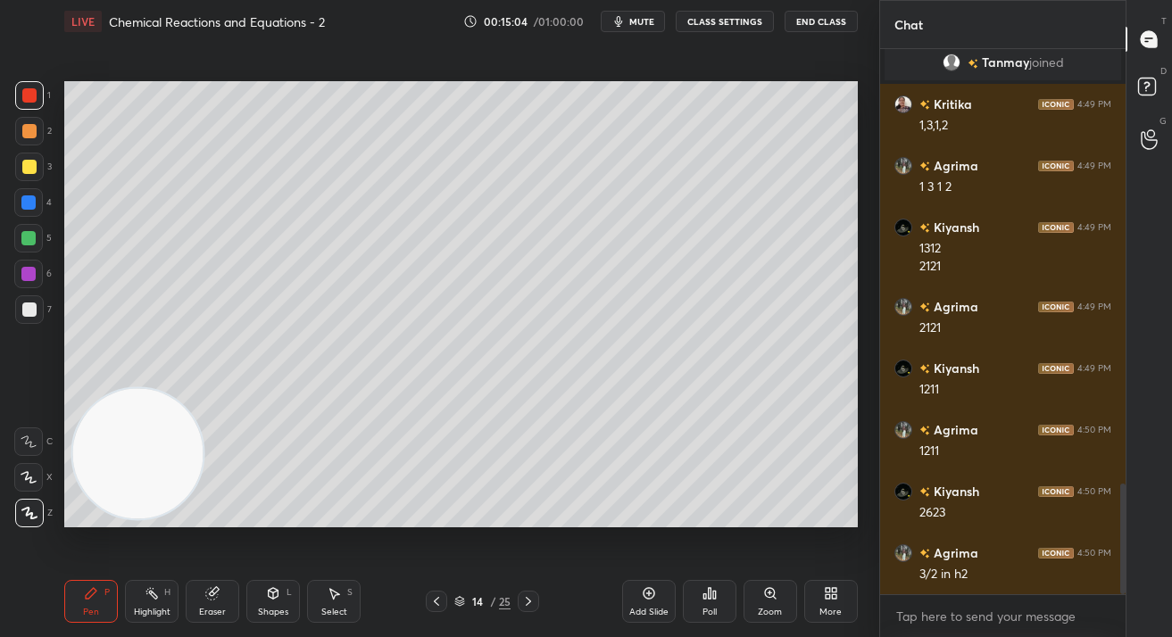
click at [20, 164] on div at bounding box center [29, 167] width 29 height 29
click at [28, 284] on div at bounding box center [28, 274] width 29 height 29
click at [29, 282] on div at bounding box center [28, 274] width 29 height 29
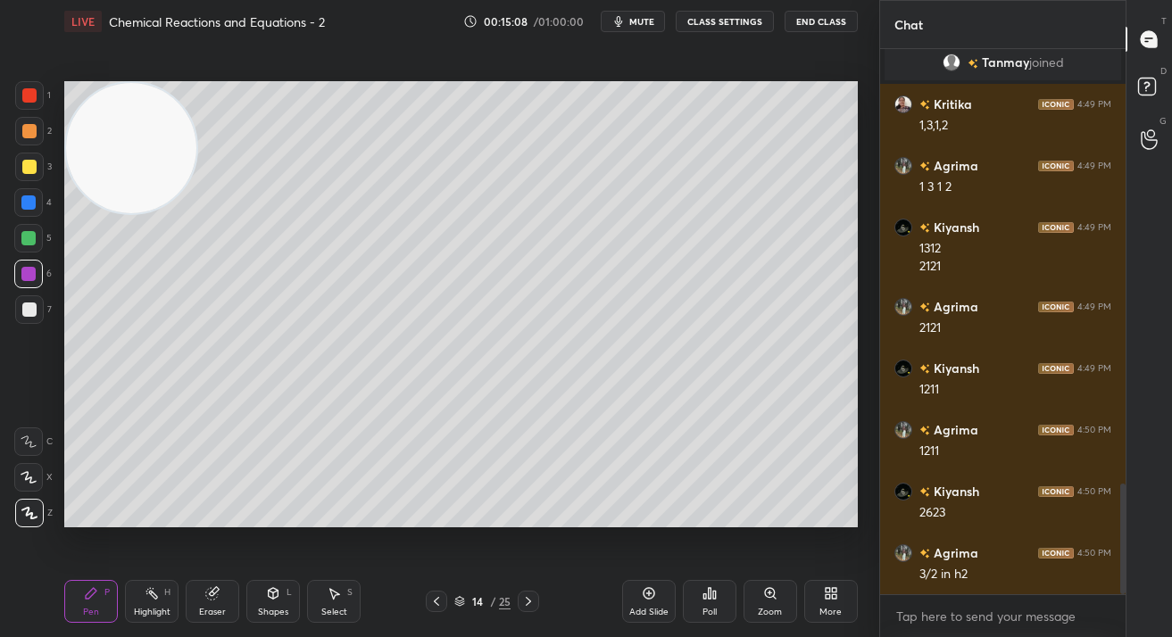
drag, startPoint x: 135, startPoint y: 416, endPoint x: 111, endPoint y: 96, distance: 320.4
click at [119, 95] on video at bounding box center [131, 148] width 130 height 130
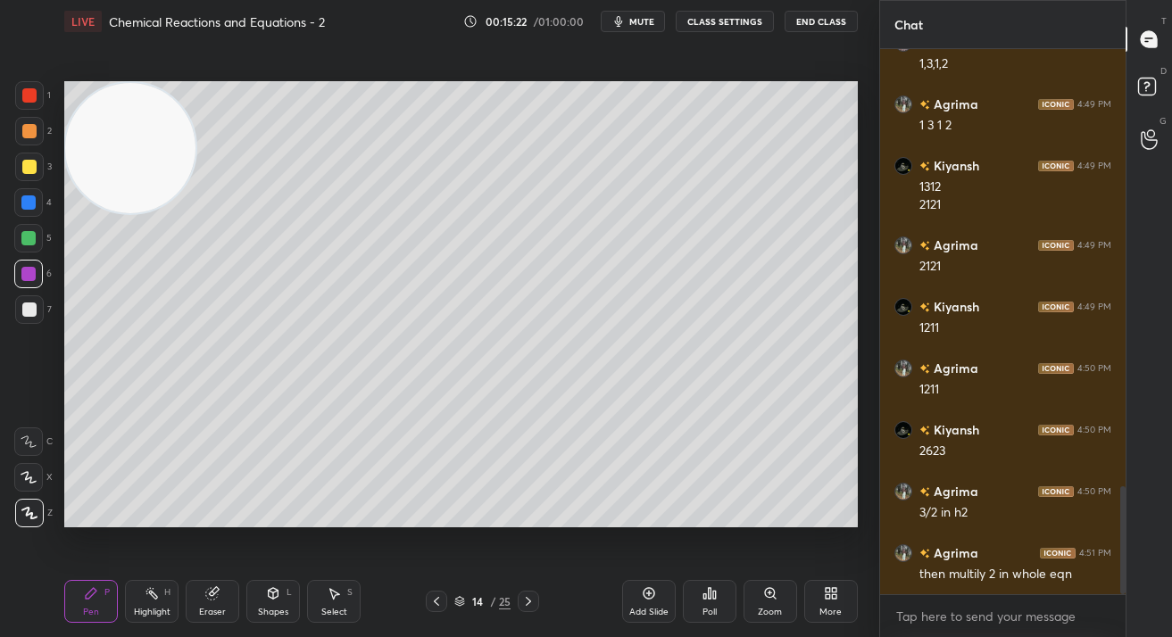
click at [32, 95] on div at bounding box center [29, 95] width 14 height 14
click at [32, 96] on div at bounding box center [29, 95] width 14 height 14
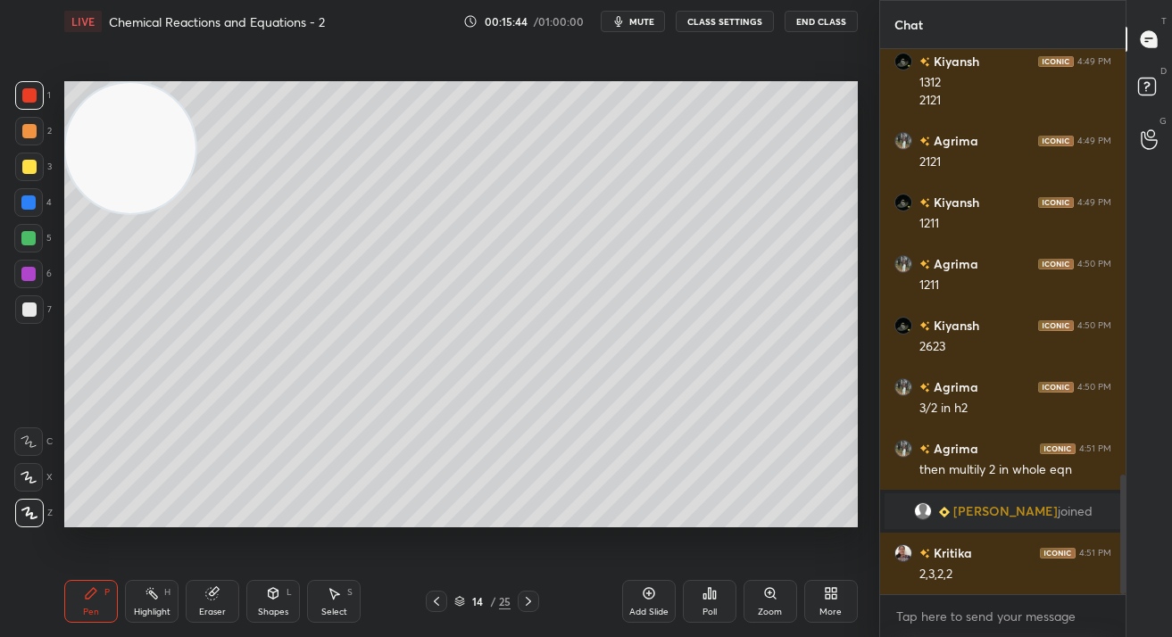
scroll to position [1935, 0]
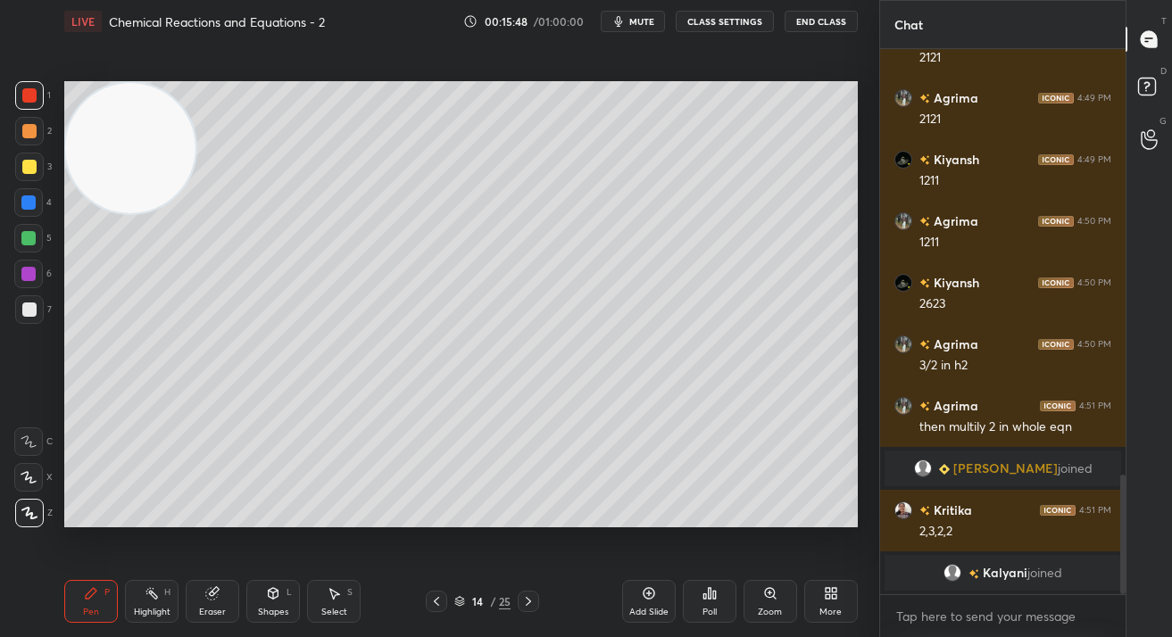
click at [656, 594] on div "Add Slide" at bounding box center [649, 601] width 54 height 43
click at [38, 205] on div at bounding box center [28, 202] width 29 height 29
click at [37, 204] on div at bounding box center [28, 202] width 29 height 29
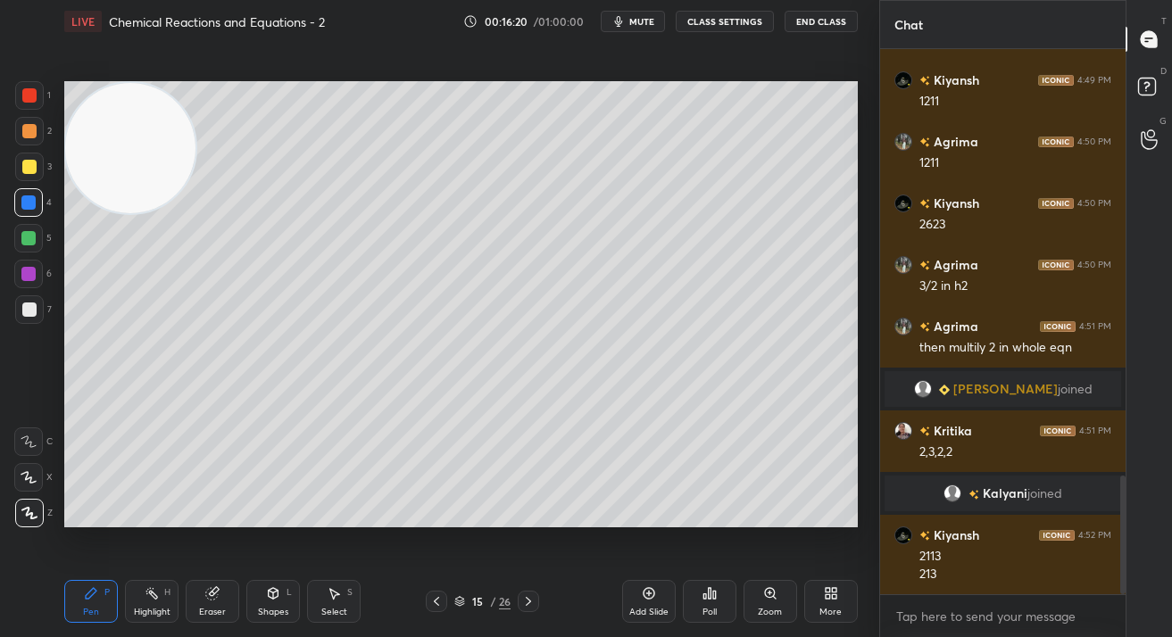
scroll to position [2038, 0]
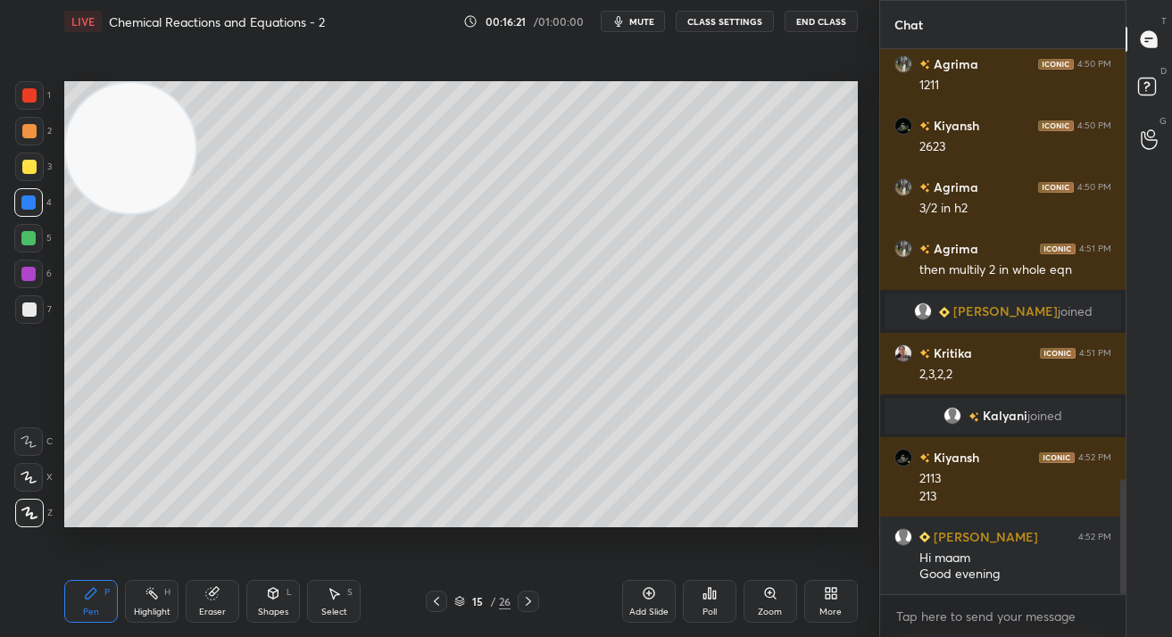
click at [636, 596] on div "Add Slide" at bounding box center [649, 601] width 54 height 43
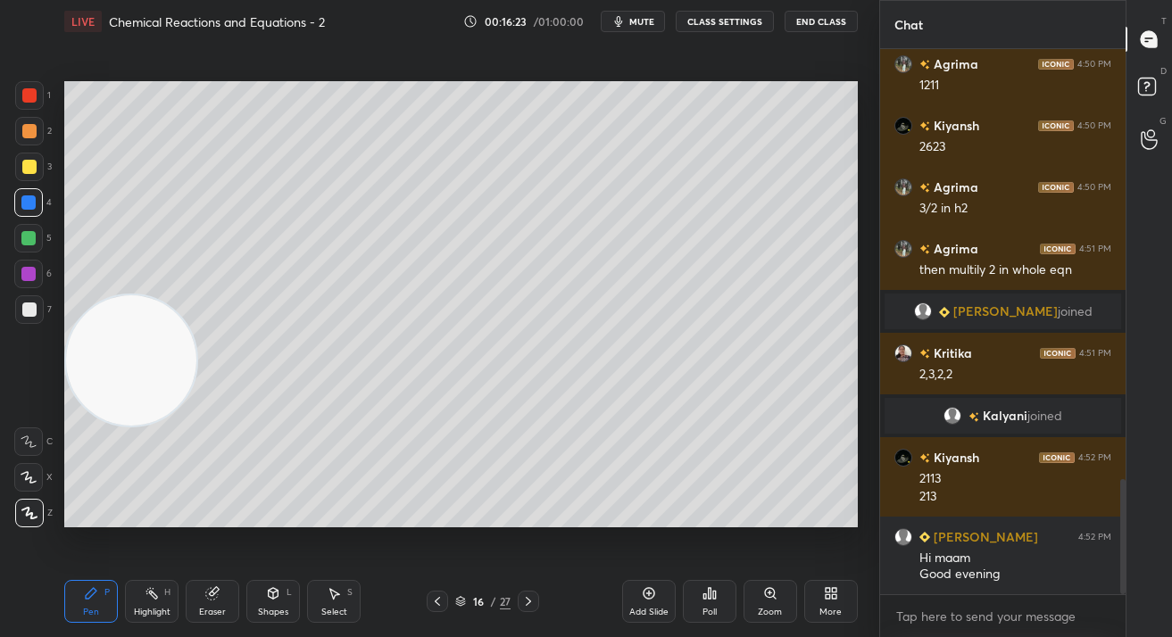
drag, startPoint x: 165, startPoint y: 181, endPoint x: 149, endPoint y: 371, distance: 190.8
click at [149, 402] on video at bounding box center [131, 360] width 130 height 130
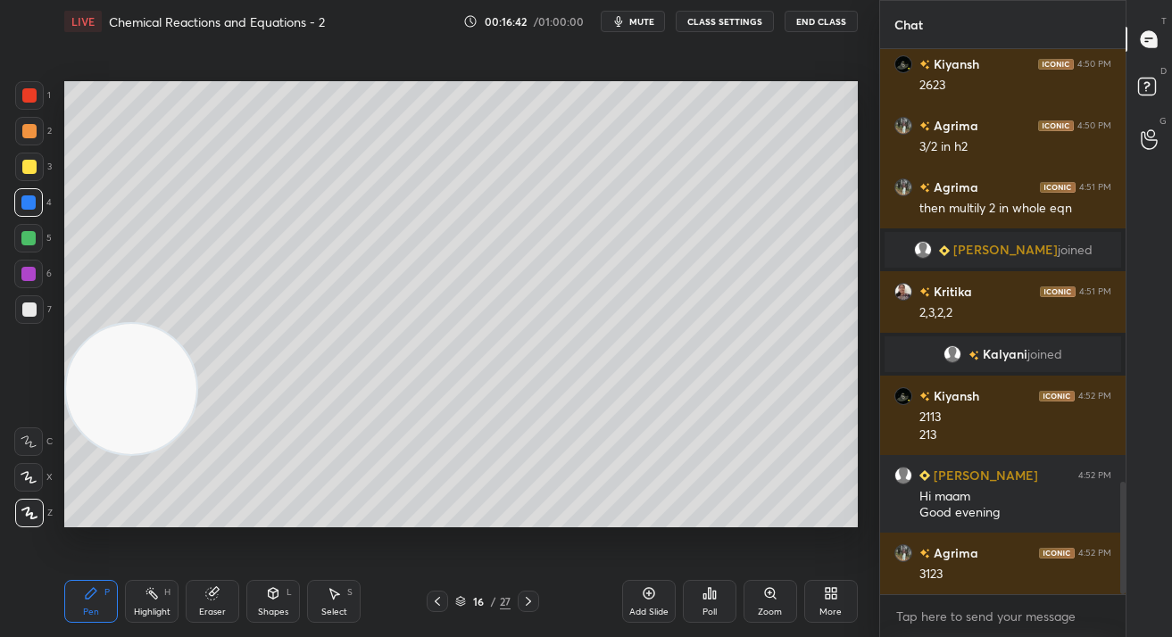
click at [21, 93] on div at bounding box center [29, 95] width 29 height 29
click at [15, 97] on div at bounding box center [29, 95] width 29 height 29
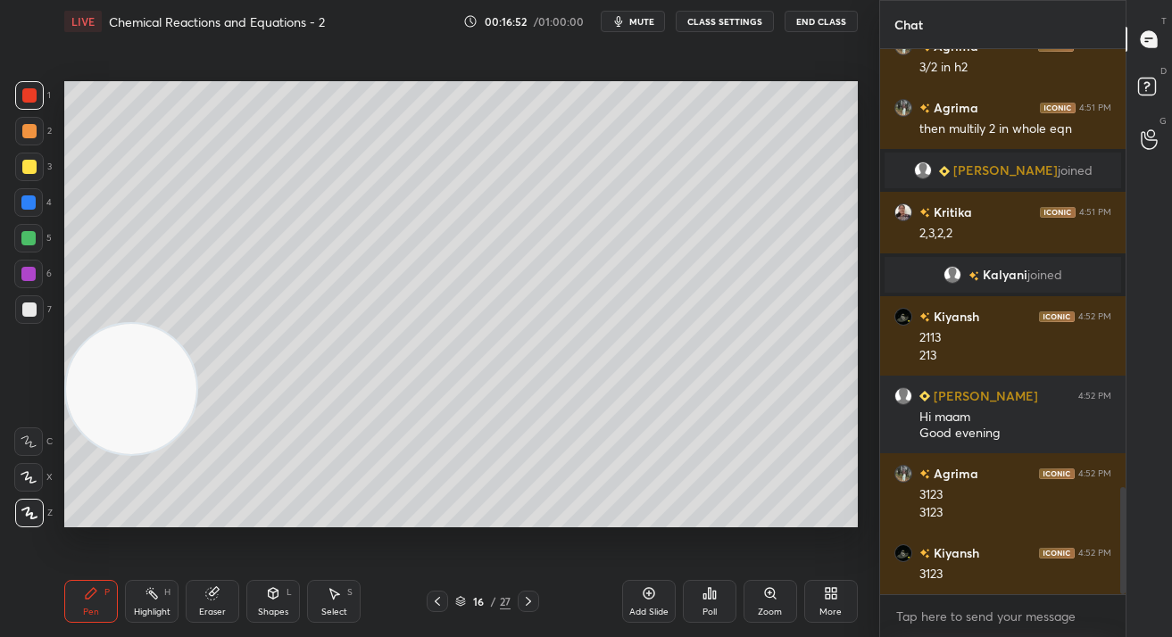
scroll to position [2241, 0]
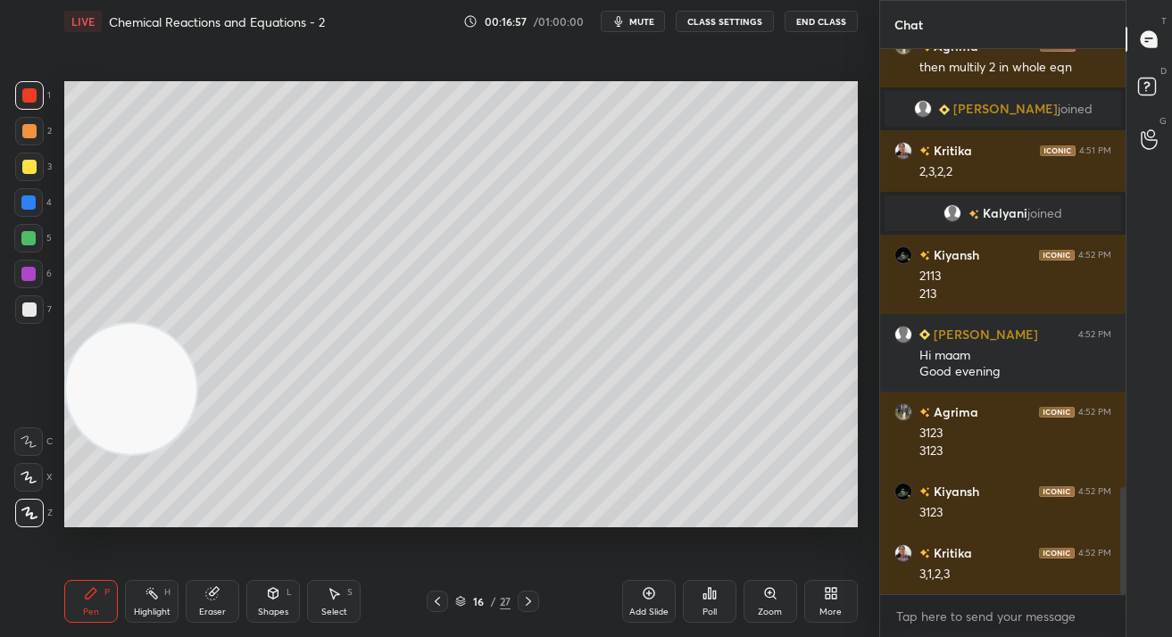
click at [661, 591] on div "Add Slide" at bounding box center [649, 601] width 54 height 43
click at [29, 166] on div at bounding box center [29, 167] width 14 height 14
click at [28, 169] on div at bounding box center [29, 167] width 14 height 14
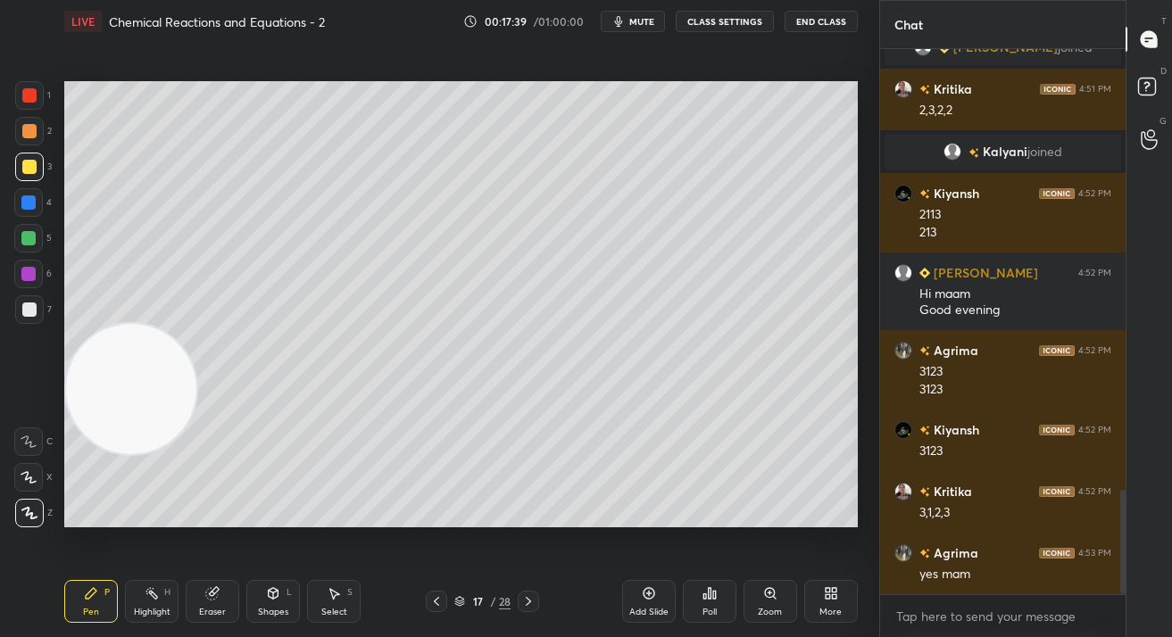
click at [644, 616] on div "Add Slide" at bounding box center [648, 612] width 39 height 9
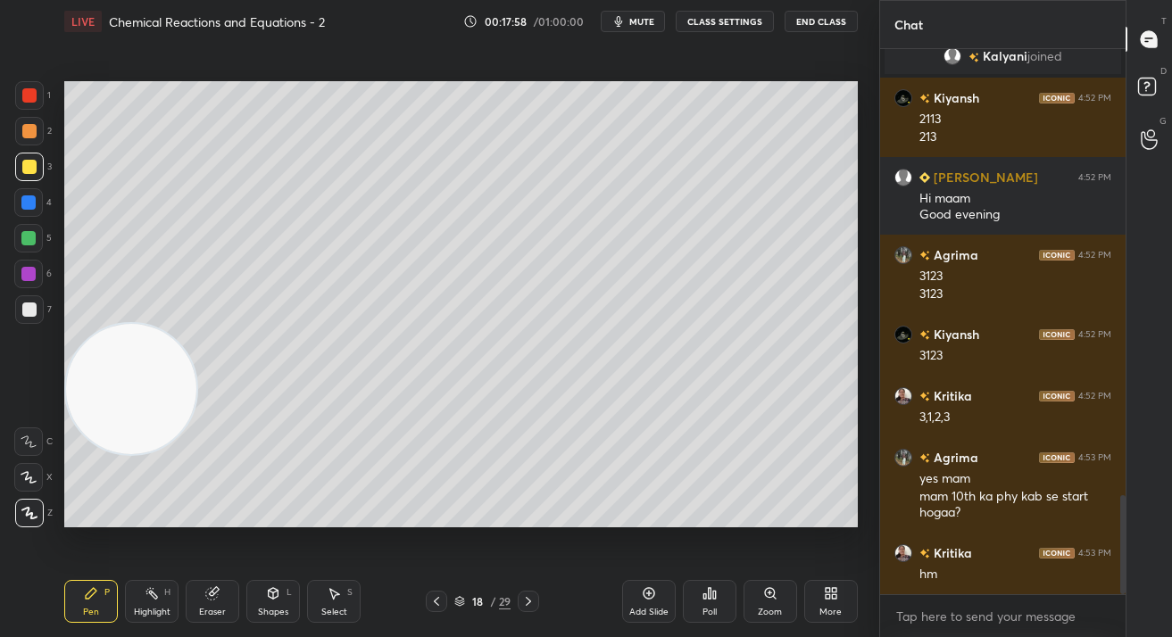
scroll to position [2459, 0]
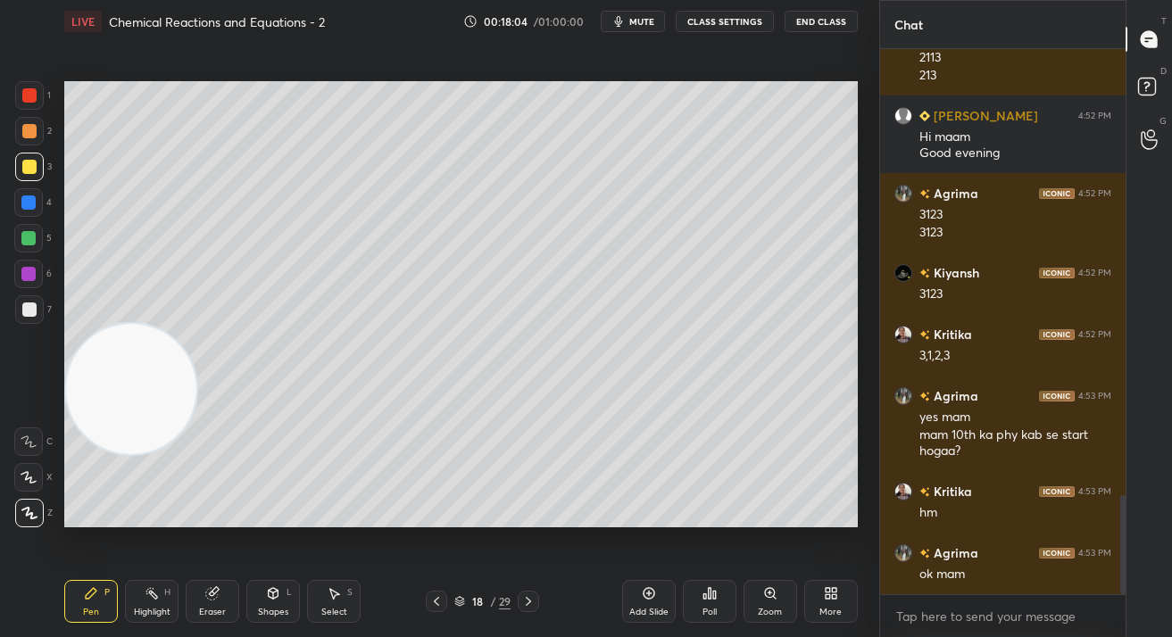
drag, startPoint x: 189, startPoint y: 604, endPoint x: 198, endPoint y: 602, distance: 9.1
click at [189, 604] on div "Eraser" at bounding box center [213, 601] width 54 height 43
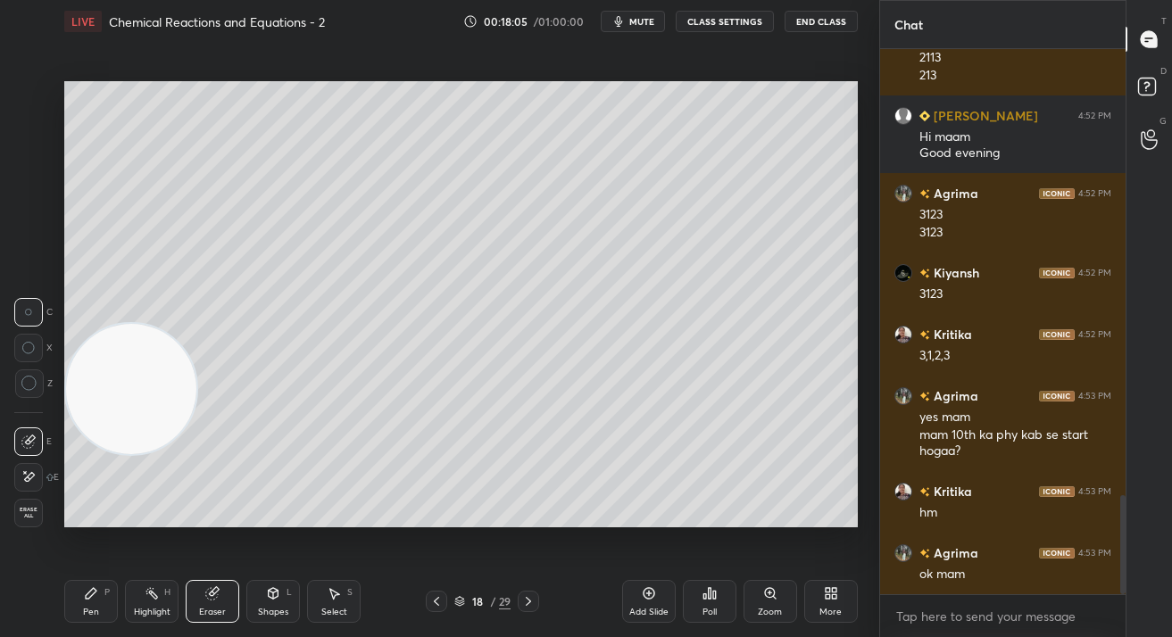
drag, startPoint x: 30, startPoint y: 477, endPoint x: 92, endPoint y: 421, distance: 82.8
click at [31, 479] on icon at bounding box center [28, 476] width 14 height 15
drag, startPoint x: 94, startPoint y: 601, endPoint x: 133, endPoint y: 550, distance: 65.0
click at [96, 601] on div "Pen P" at bounding box center [91, 601] width 54 height 43
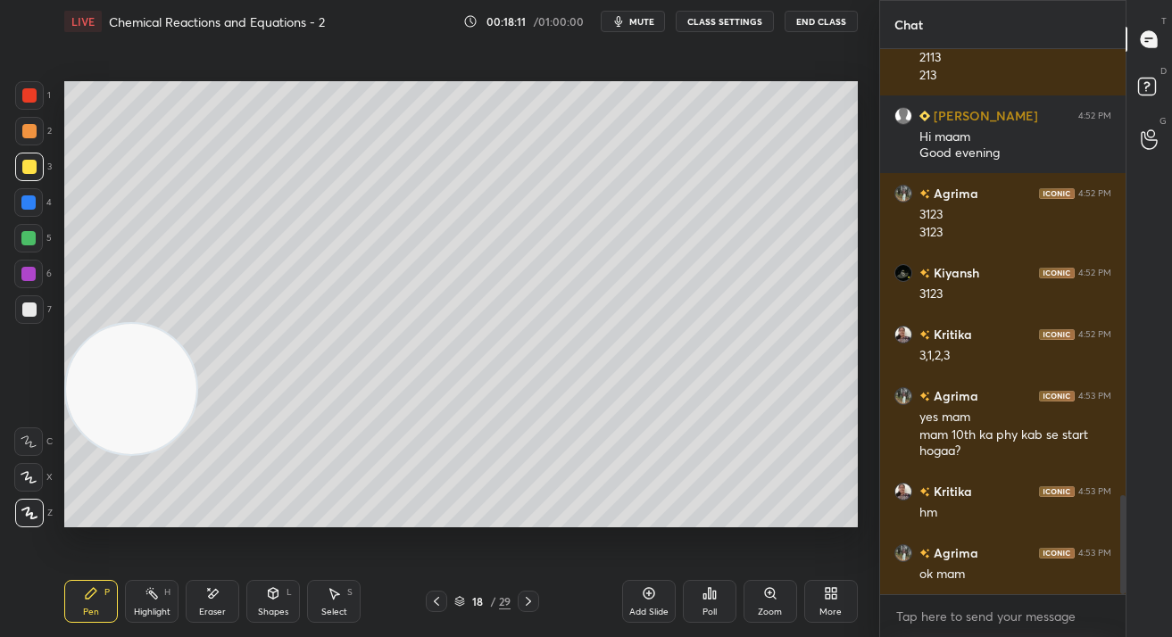
click at [36, 195] on div at bounding box center [28, 202] width 29 height 29
drag, startPoint x: 37, startPoint y: 196, endPoint x: 62, endPoint y: 195, distance: 25.9
click at [36, 196] on div at bounding box center [28, 202] width 29 height 29
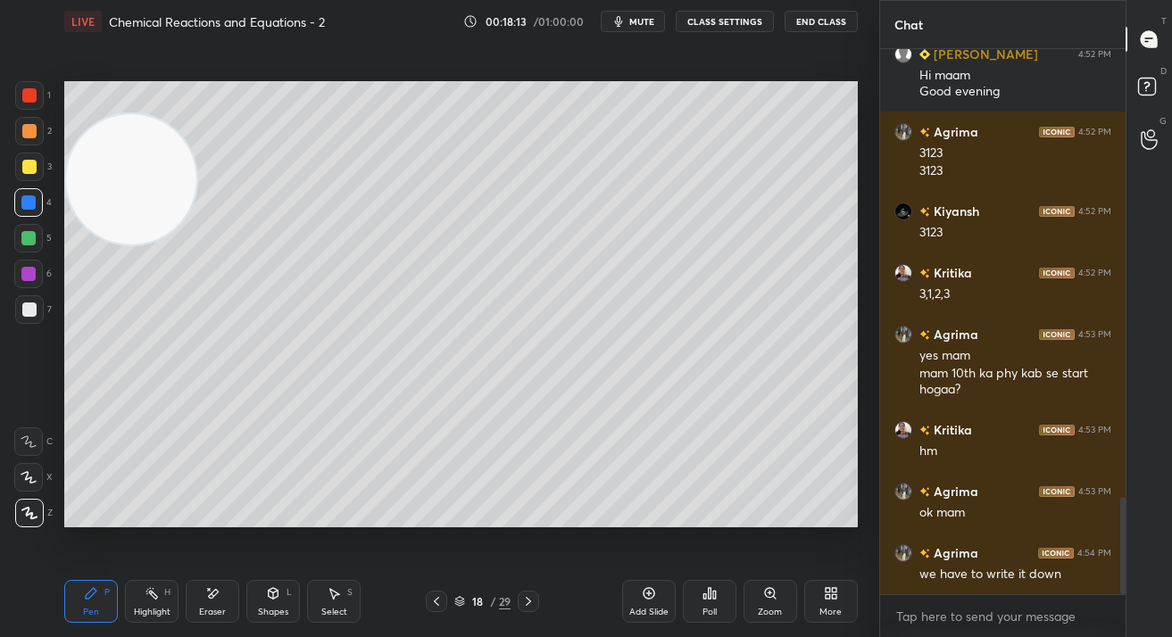
drag, startPoint x: 146, startPoint y: 409, endPoint x: 133, endPoint y: 203, distance: 206.6
click at [133, 203] on video at bounding box center [131, 179] width 130 height 130
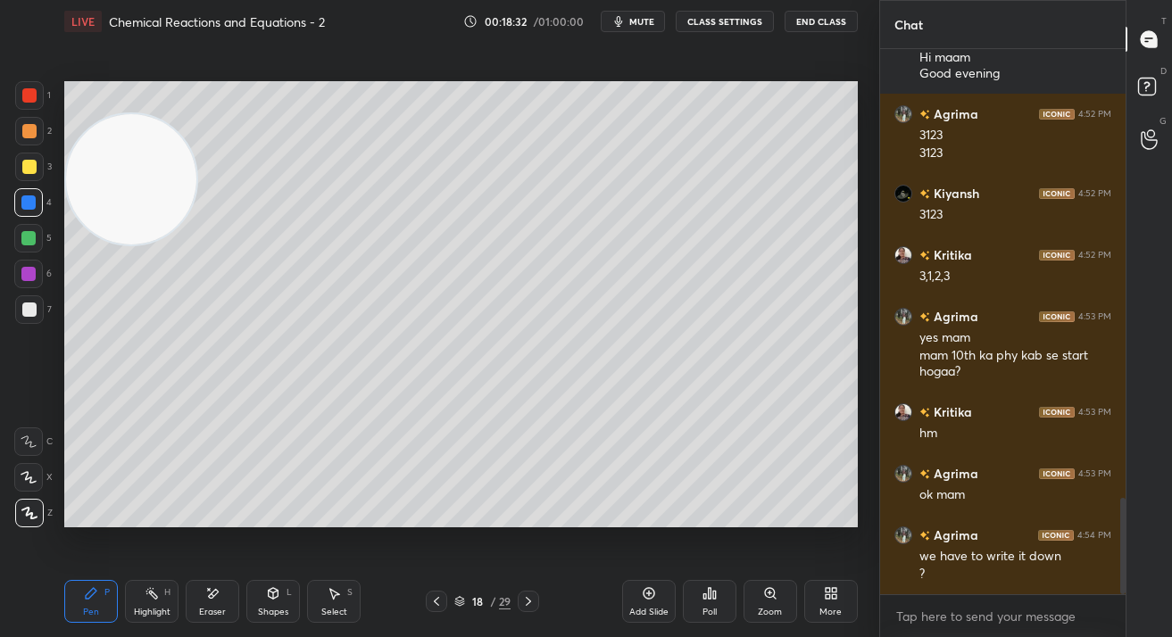
scroll to position [2557, 0]
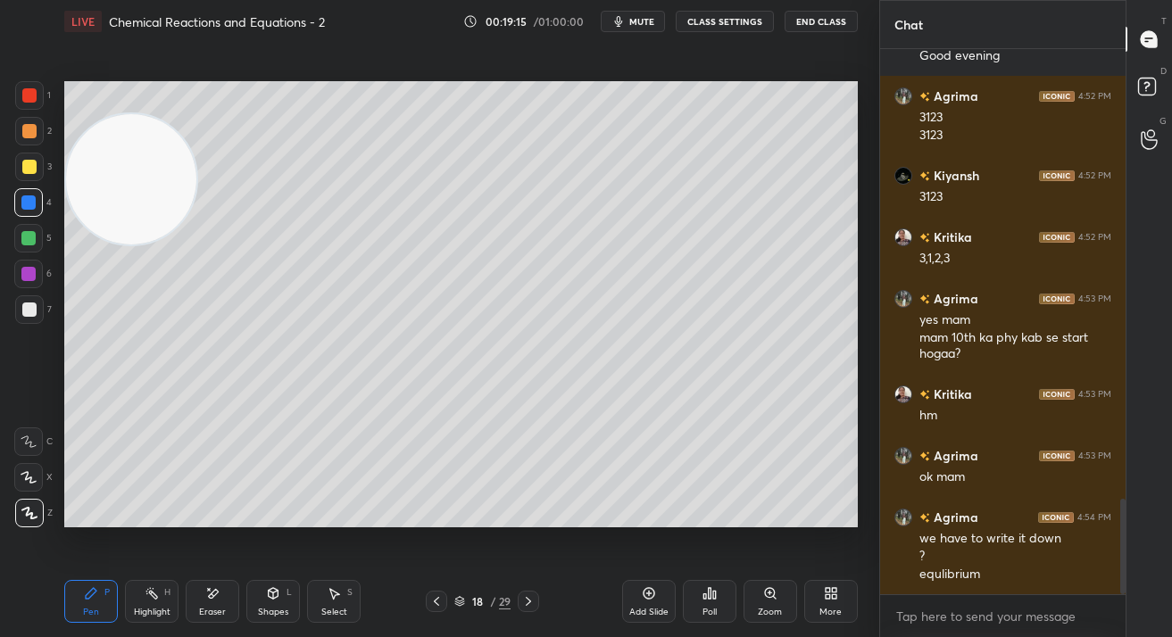
drag, startPoint x: 658, startPoint y: 609, endPoint x: 647, endPoint y: 589, distance: 22.4
click at [656, 610] on div "Add Slide" at bounding box center [648, 612] width 39 height 9
drag, startPoint x: 124, startPoint y: 167, endPoint x: 104, endPoint y: 517, distance: 350.4
click at [110, 255] on video at bounding box center [131, 190] width 130 height 130
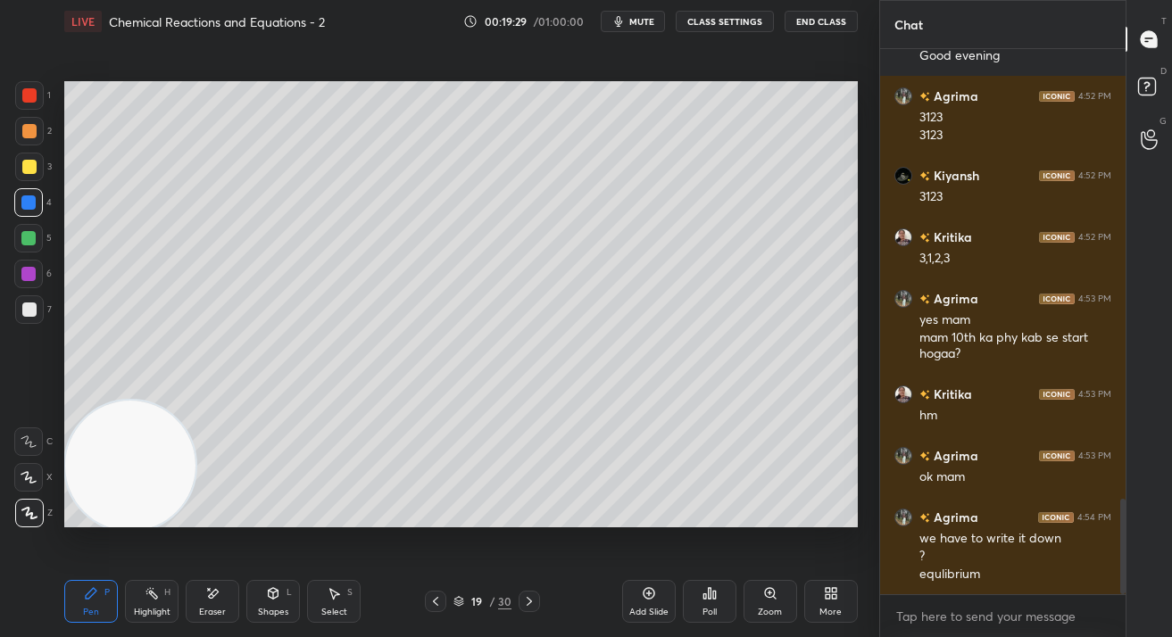
click at [35, 236] on div at bounding box center [28, 238] width 14 height 14
click at [42, 241] on div at bounding box center [28, 238] width 29 height 29
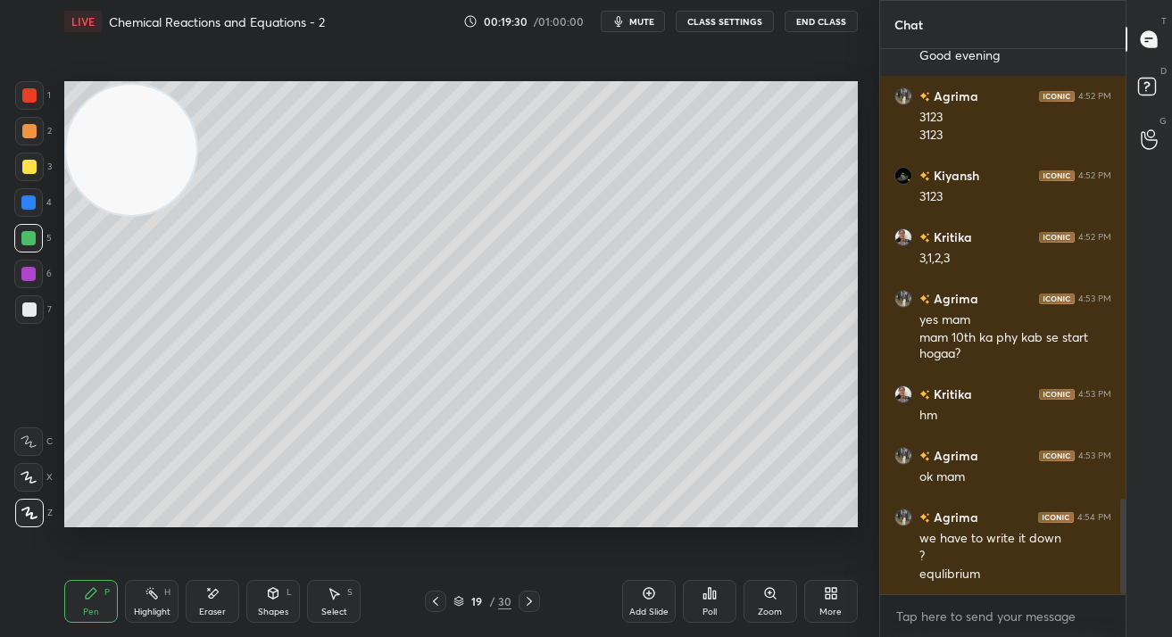
drag, startPoint x: 187, startPoint y: 449, endPoint x: 170, endPoint y: 129, distance: 320.8
click at [165, 120] on video at bounding box center [131, 150] width 130 height 130
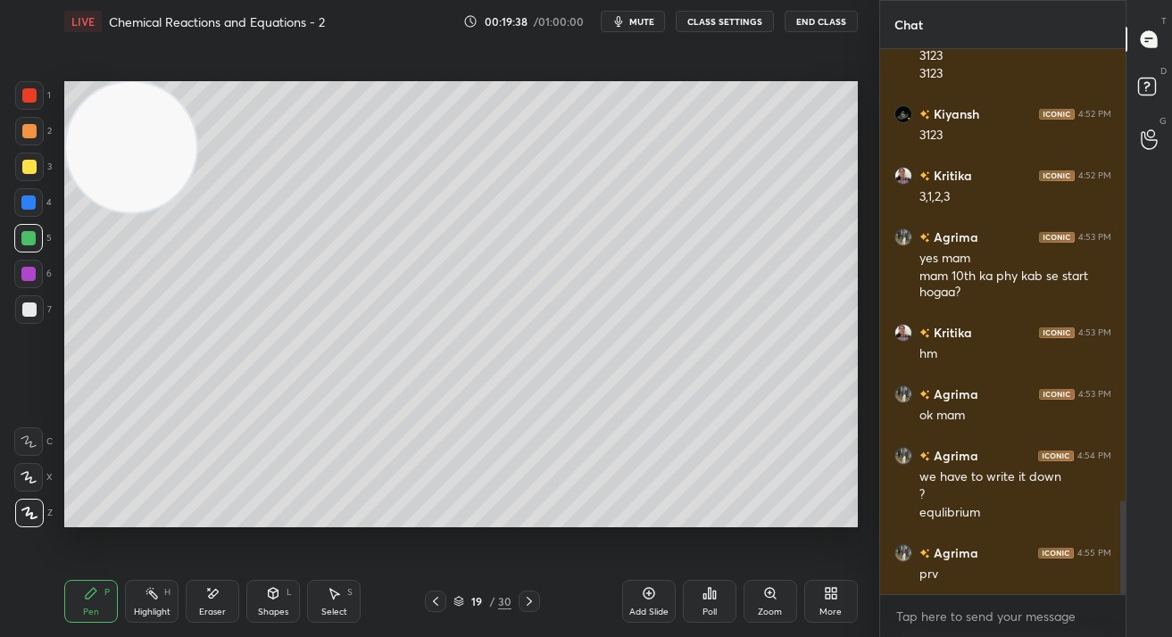
click at [195, 599] on div "Eraser" at bounding box center [213, 601] width 54 height 43
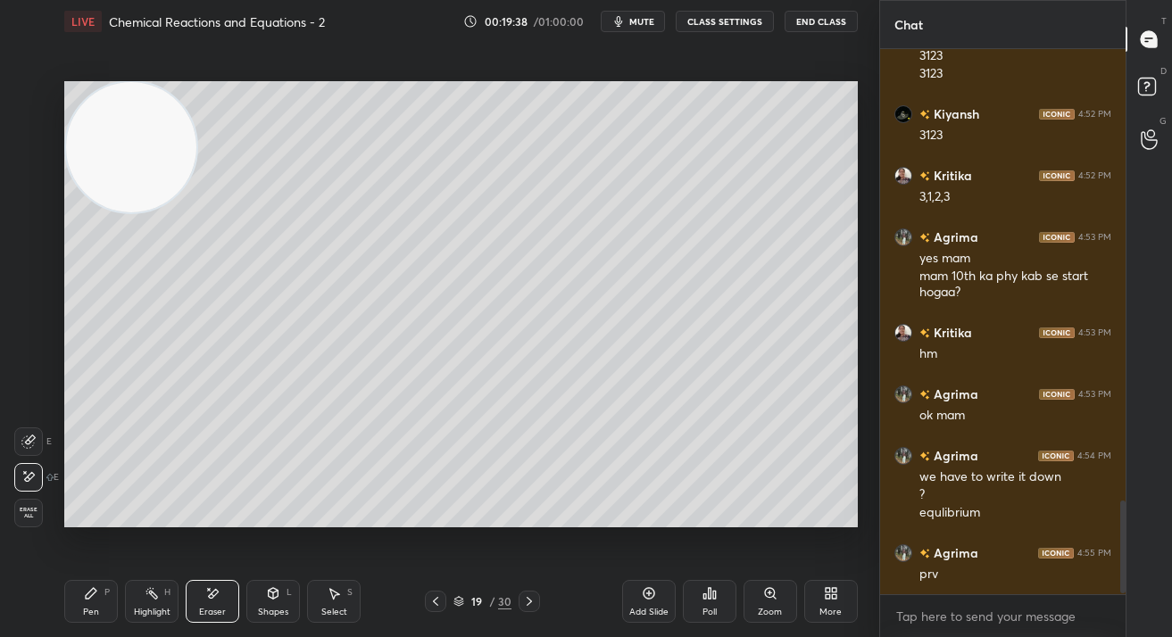
scroll to position [2680, 0]
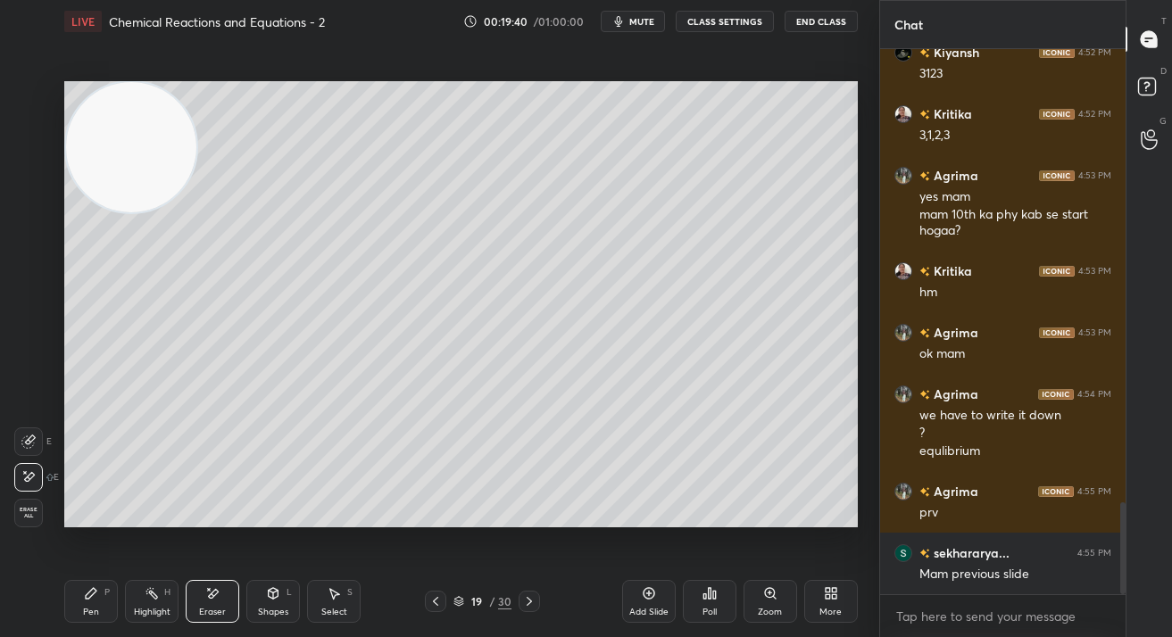
click at [86, 592] on icon at bounding box center [91, 593] width 14 height 14
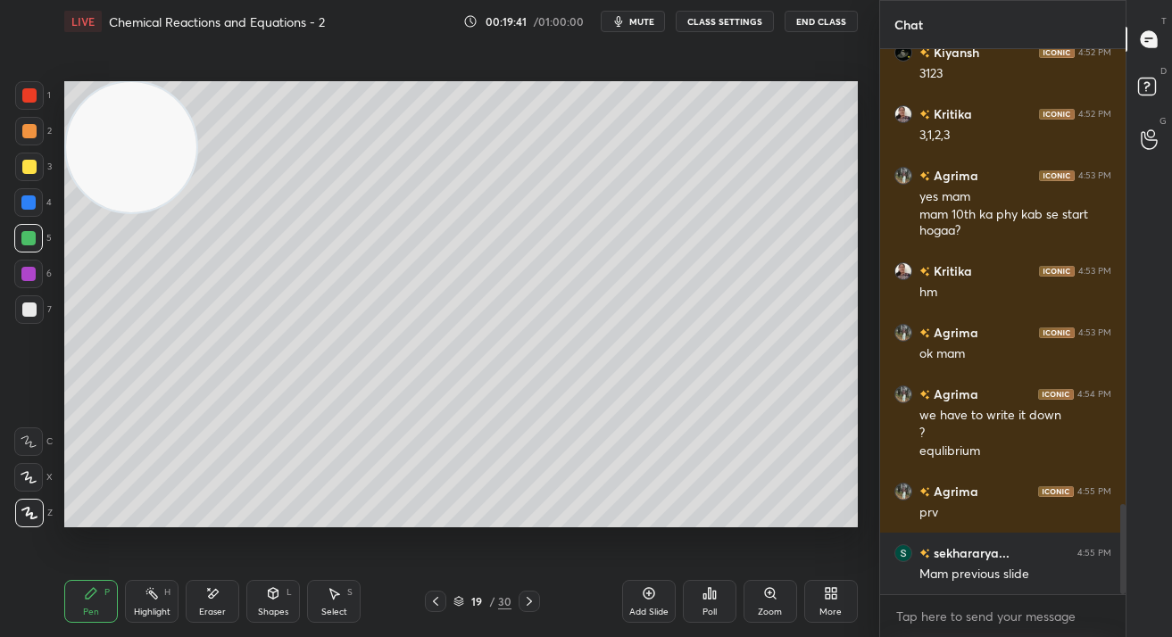
scroll to position [2741, 0]
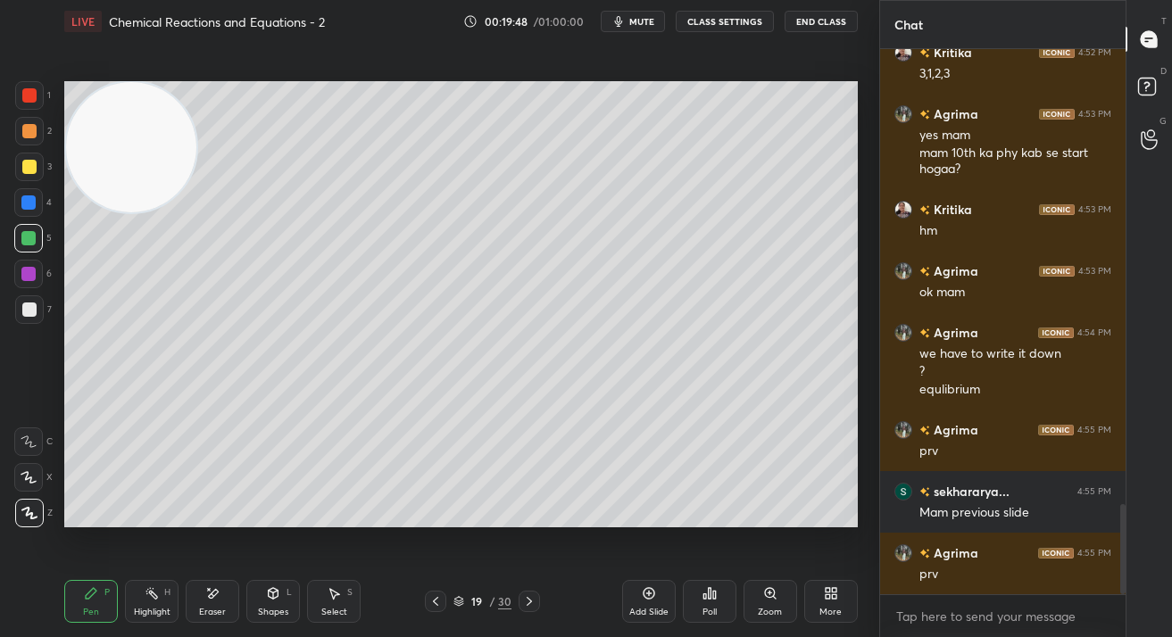
click at [24, 311] on div at bounding box center [29, 310] width 14 height 14
click at [23, 306] on div at bounding box center [29, 310] width 14 height 14
click at [30, 273] on div at bounding box center [28, 274] width 14 height 14
click at [30, 279] on div at bounding box center [28, 274] width 14 height 14
click at [32, 308] on div at bounding box center [29, 310] width 14 height 14
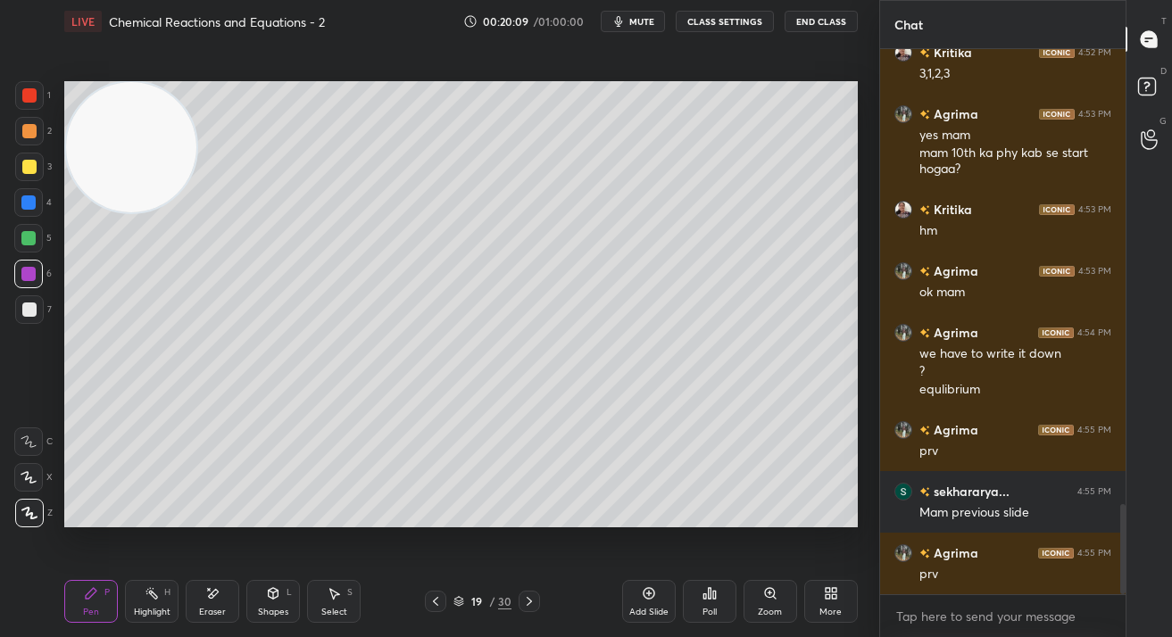
click at [41, 308] on div at bounding box center [29, 309] width 29 height 29
click at [436, 609] on div at bounding box center [435, 601] width 21 height 21
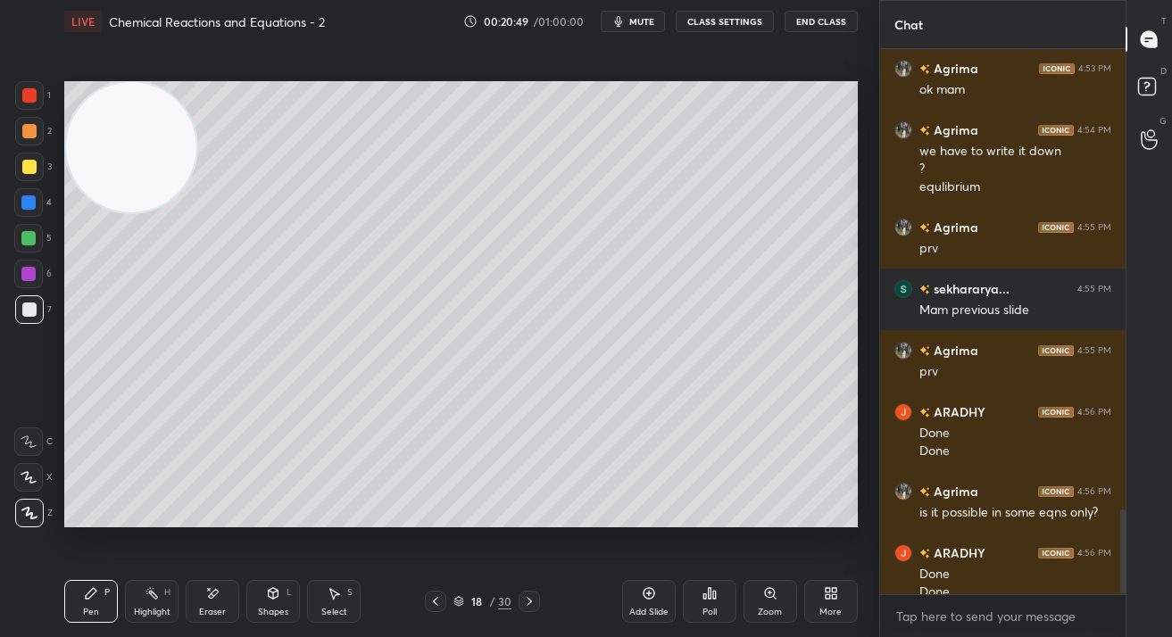
scroll to position [2962, 0]
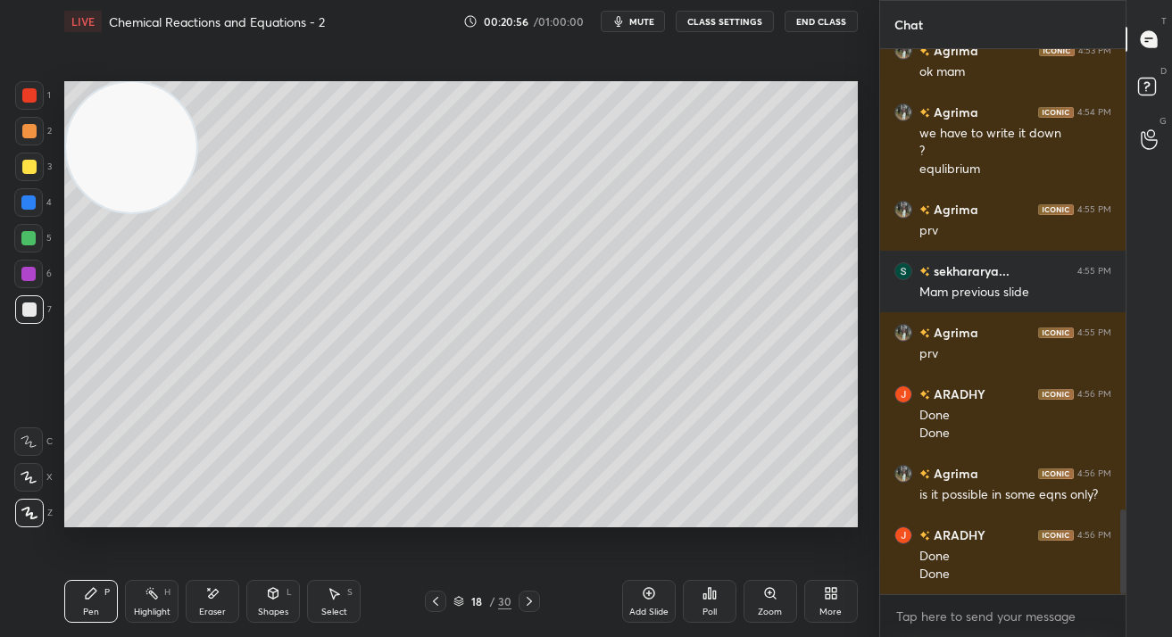
click at [531, 600] on icon at bounding box center [529, 601] width 14 height 14
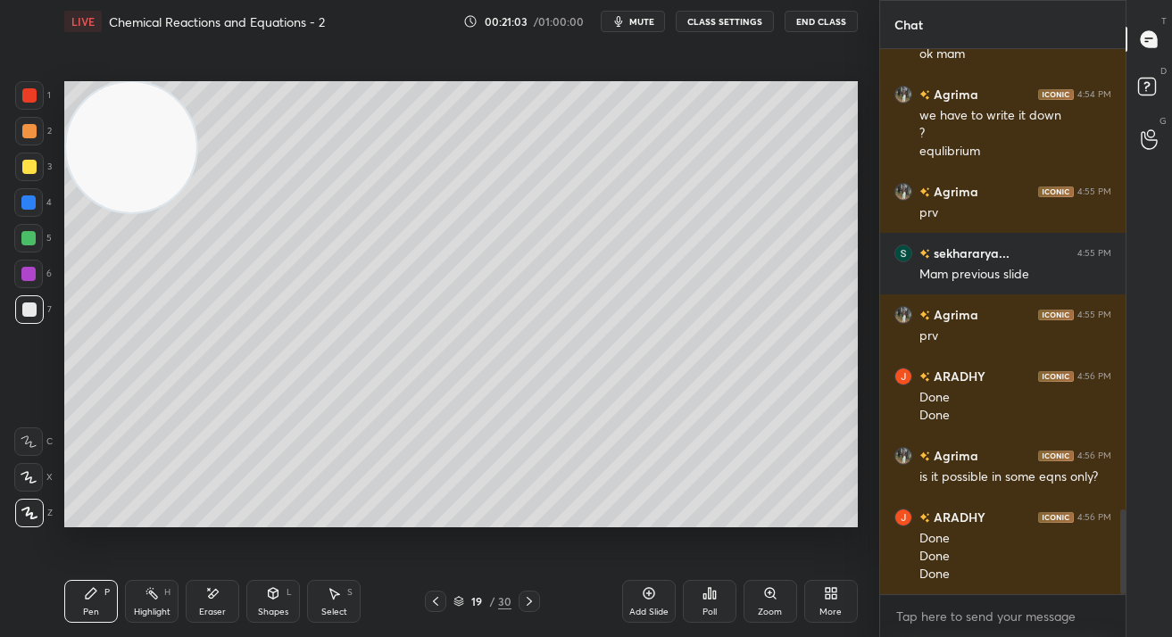
click at [29, 134] on div at bounding box center [29, 131] width 14 height 14
drag, startPoint x: 31, startPoint y: 133, endPoint x: 38, endPoint y: 152, distance: 20.1
click at [31, 133] on div at bounding box center [29, 131] width 14 height 14
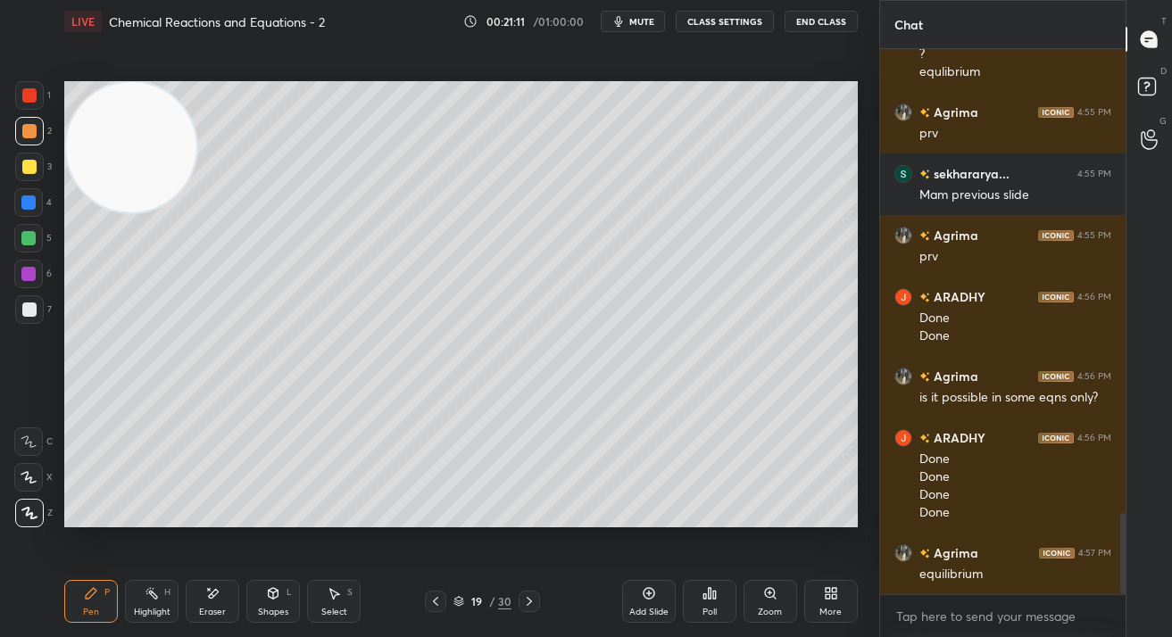
scroll to position [3121, 0]
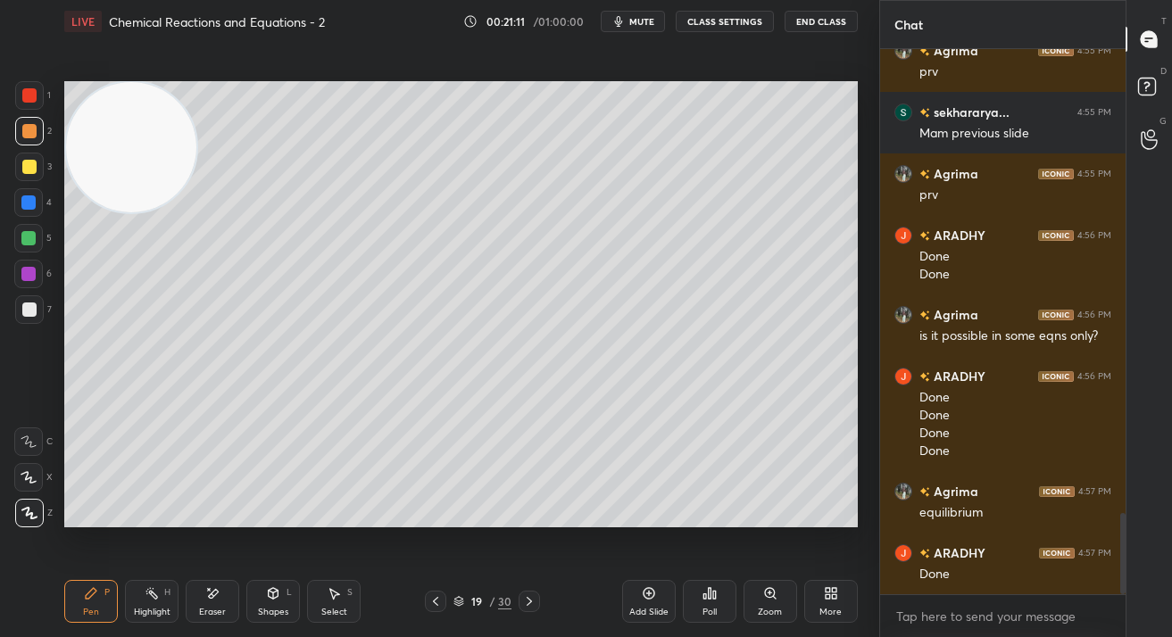
click at [637, 601] on div "Add Slide" at bounding box center [649, 601] width 54 height 43
drag, startPoint x: 123, startPoint y: 171, endPoint x: 112, endPoint y: 358, distance: 186.8
click at [115, 212] on video at bounding box center [131, 147] width 130 height 130
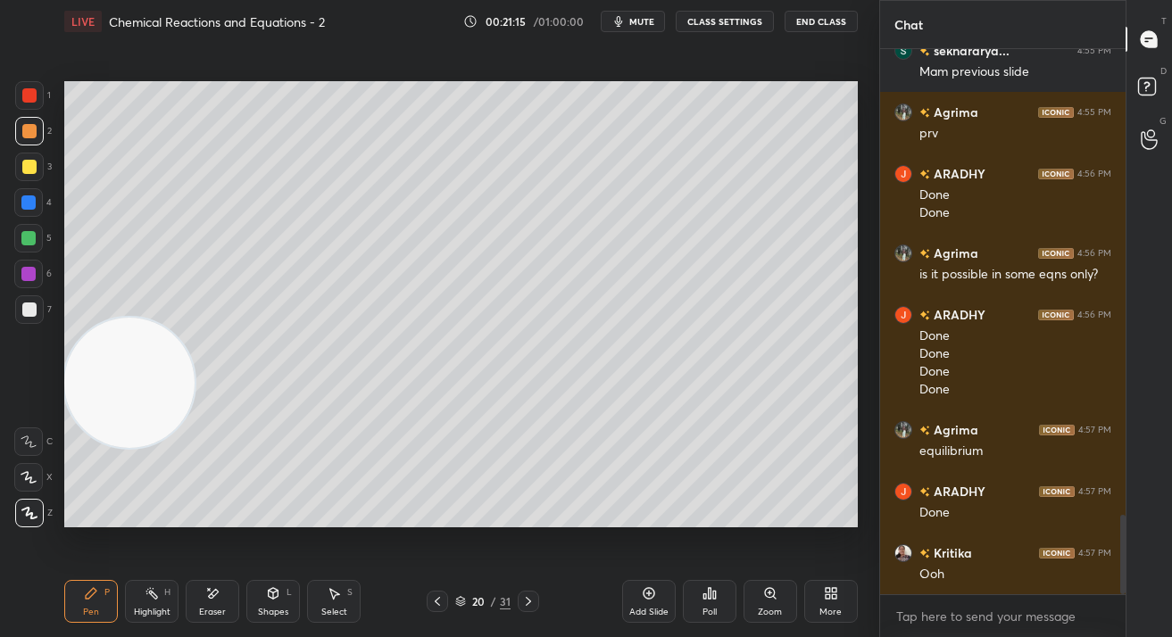
scroll to position [3244, 0]
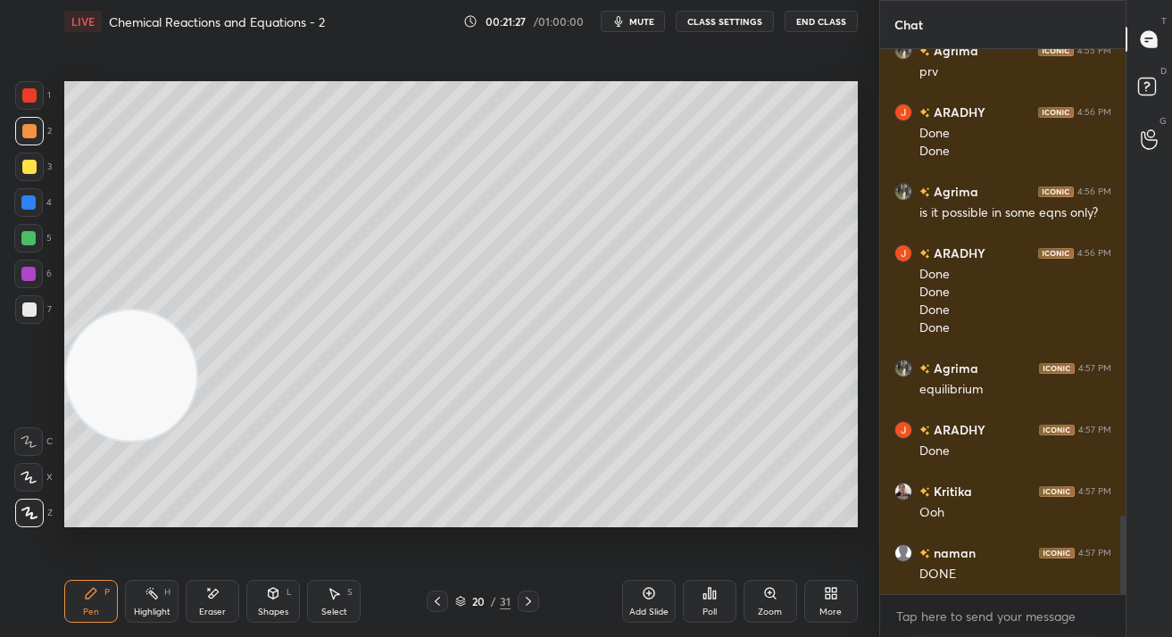
drag, startPoint x: 136, startPoint y: 399, endPoint x: 149, endPoint y: 129, distance: 270.7
click at [150, 311] on video at bounding box center [131, 376] width 130 height 130
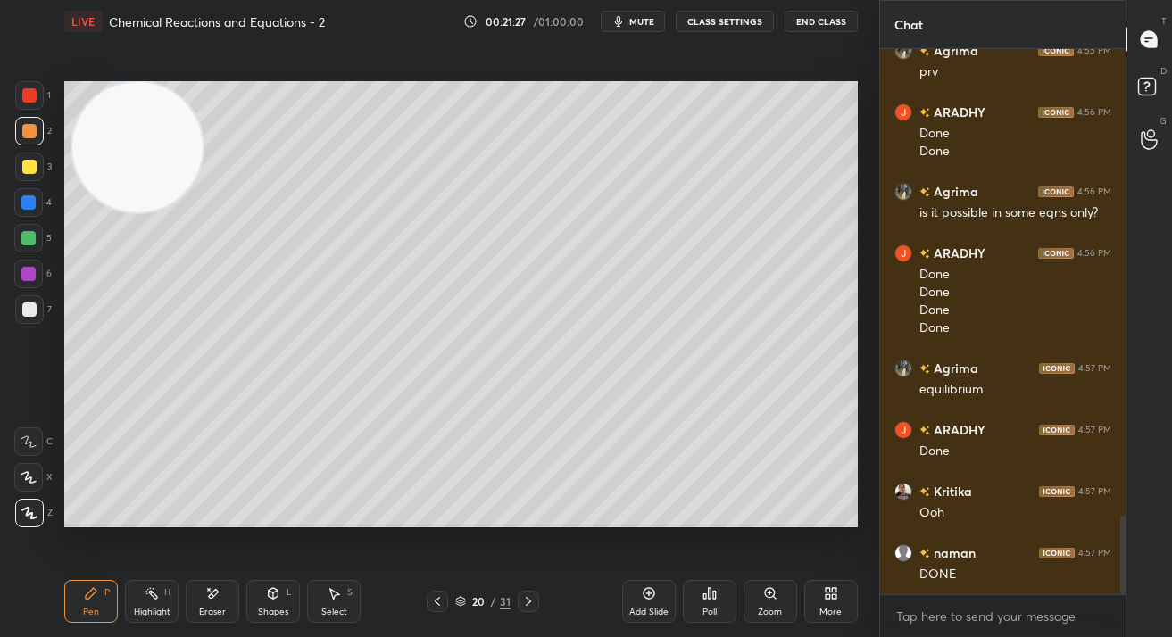
click at [29, 169] on div at bounding box center [29, 167] width 14 height 14
click at [30, 171] on div at bounding box center [29, 167] width 14 height 14
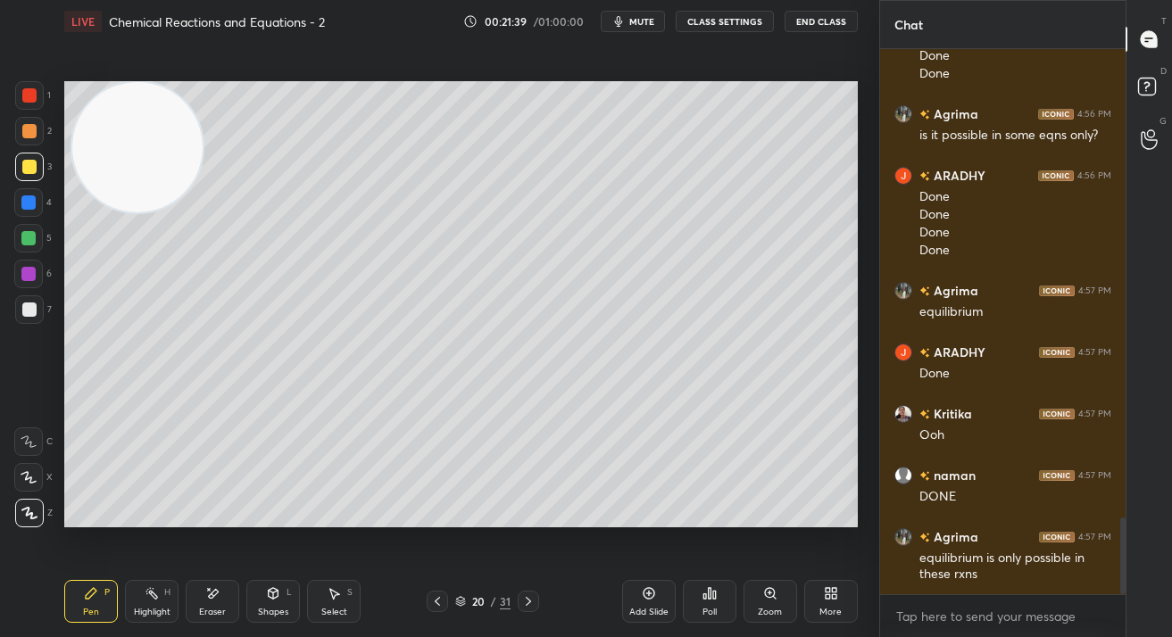
click at [31, 311] on div at bounding box center [29, 310] width 14 height 14
click at [28, 308] on div at bounding box center [29, 310] width 14 height 14
click at [35, 270] on div at bounding box center [28, 274] width 29 height 29
click at [34, 271] on div at bounding box center [28, 274] width 14 height 14
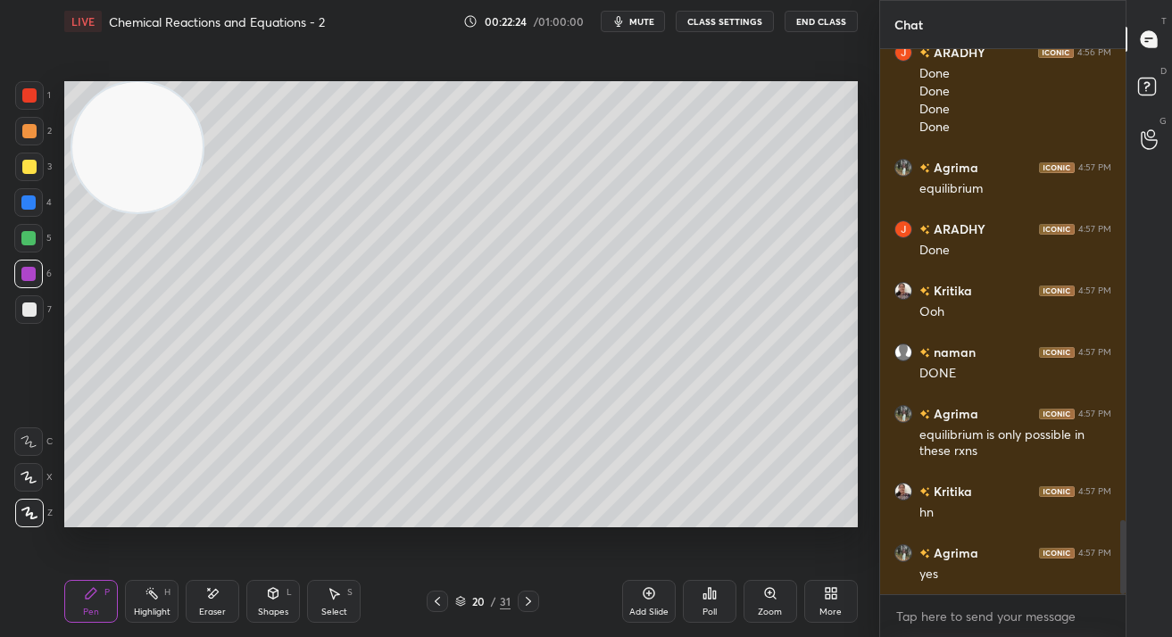
scroll to position [3506, 0]
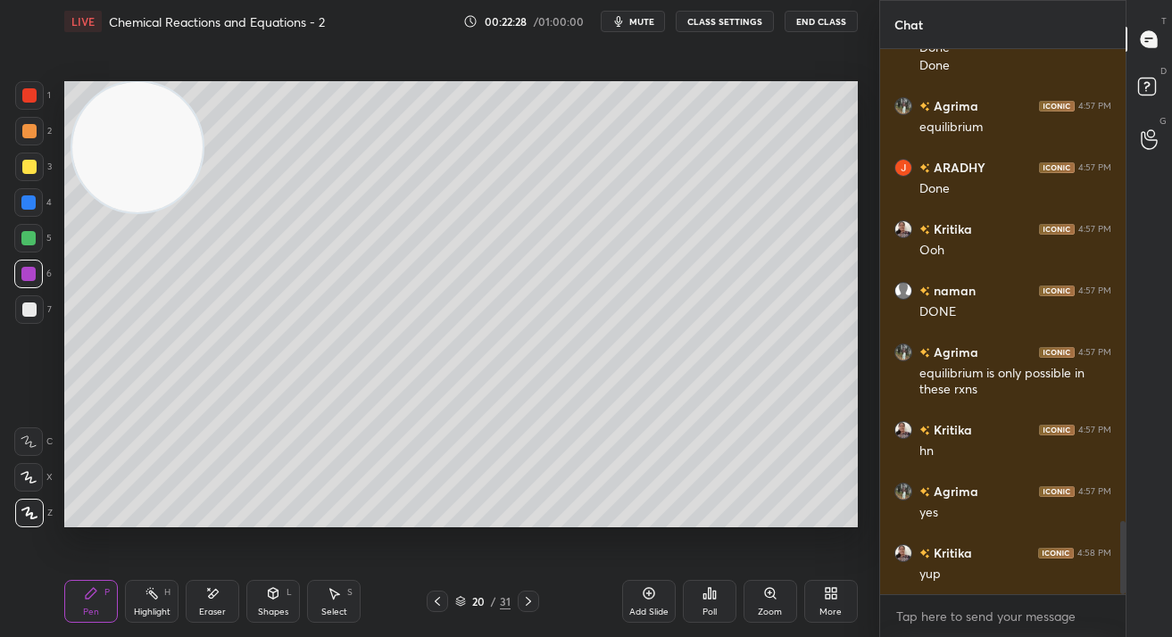
click at [650, 621] on div "Add Slide" at bounding box center [649, 601] width 54 height 43
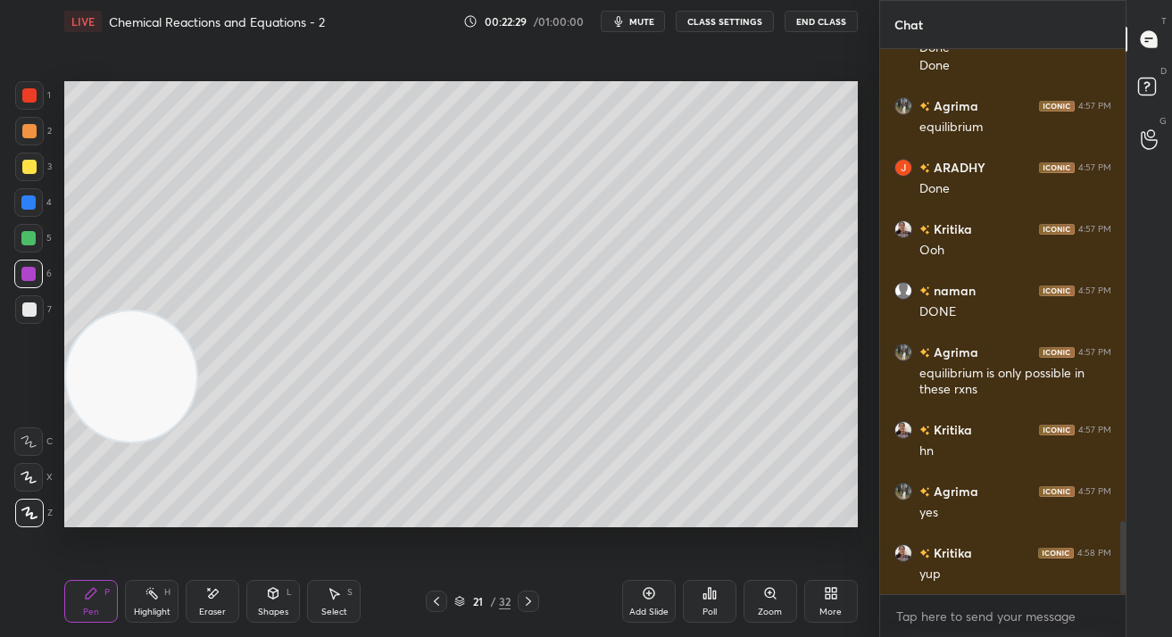
drag, startPoint x: 153, startPoint y: 163, endPoint x: 137, endPoint y: 458, distance: 294.9
click at [143, 442] on video at bounding box center [131, 376] width 130 height 130
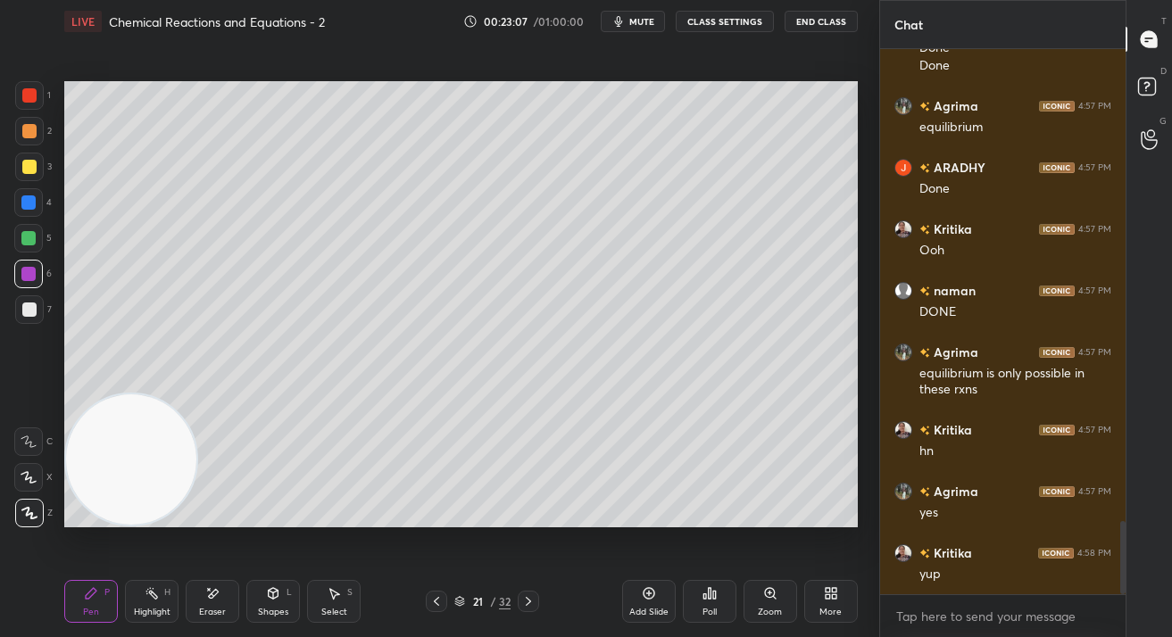
click at [35, 158] on div at bounding box center [29, 167] width 29 height 29
click at [29, 161] on div at bounding box center [29, 167] width 14 height 14
click at [34, 312] on div at bounding box center [29, 309] width 29 height 29
click at [28, 315] on div at bounding box center [29, 310] width 14 height 14
click at [708, 608] on div "Poll" at bounding box center [709, 612] width 14 height 9
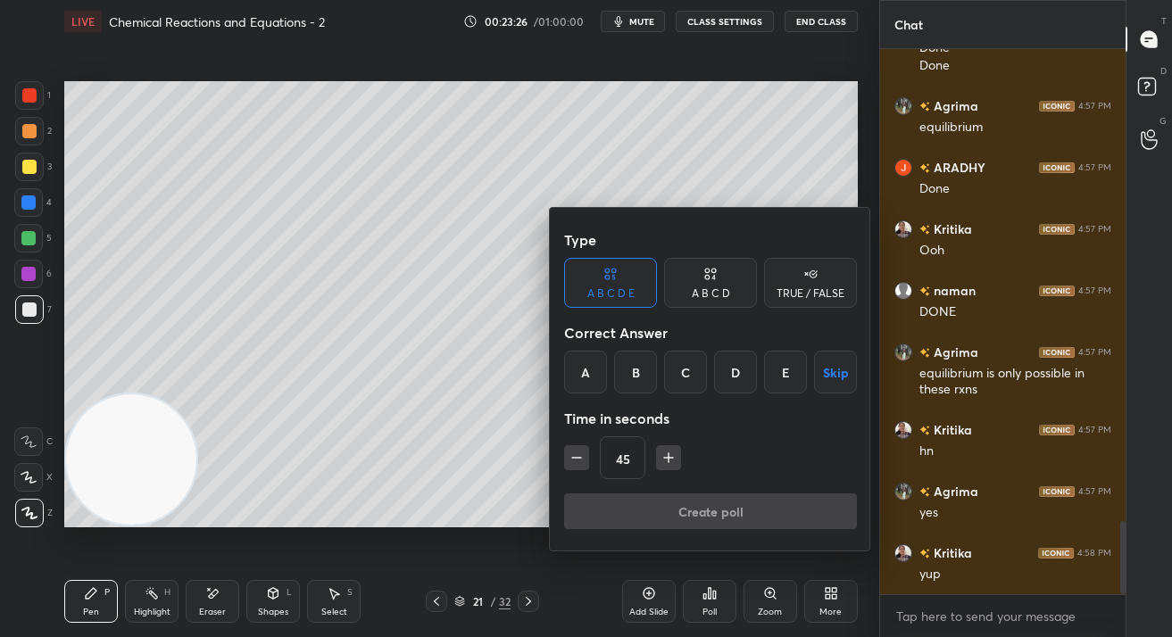
click at [793, 271] on div "TRUE / FALSE" at bounding box center [810, 283] width 93 height 50
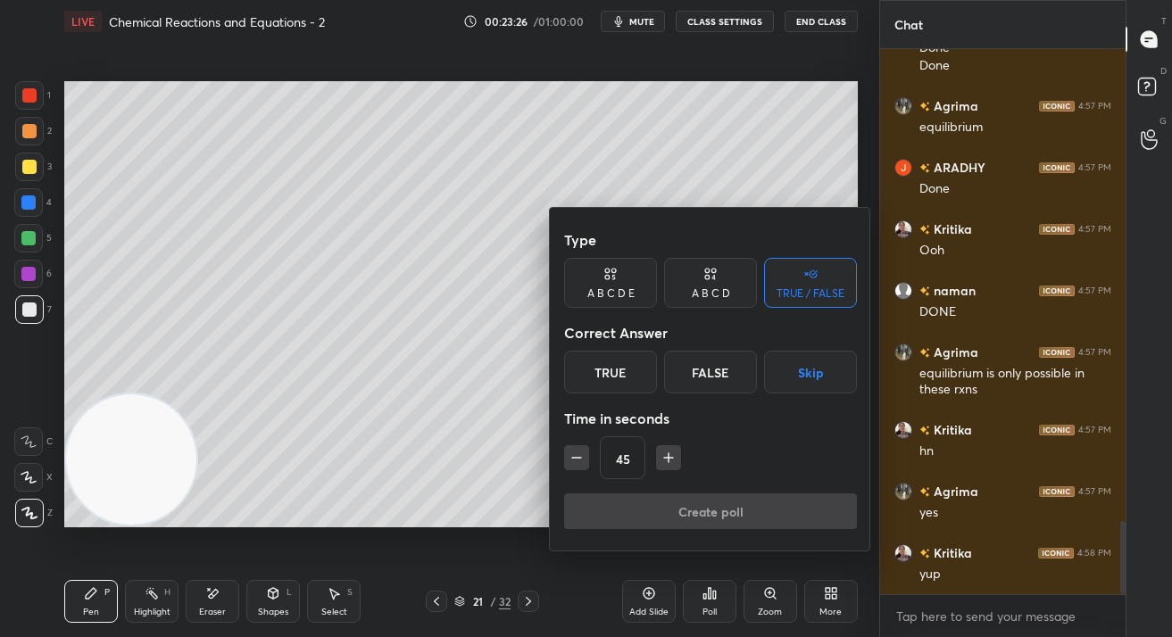
drag, startPoint x: 645, startPoint y: 359, endPoint x: 646, endPoint y: 413, distance: 54.4
click at [644, 359] on div "True" at bounding box center [610, 372] width 93 height 43
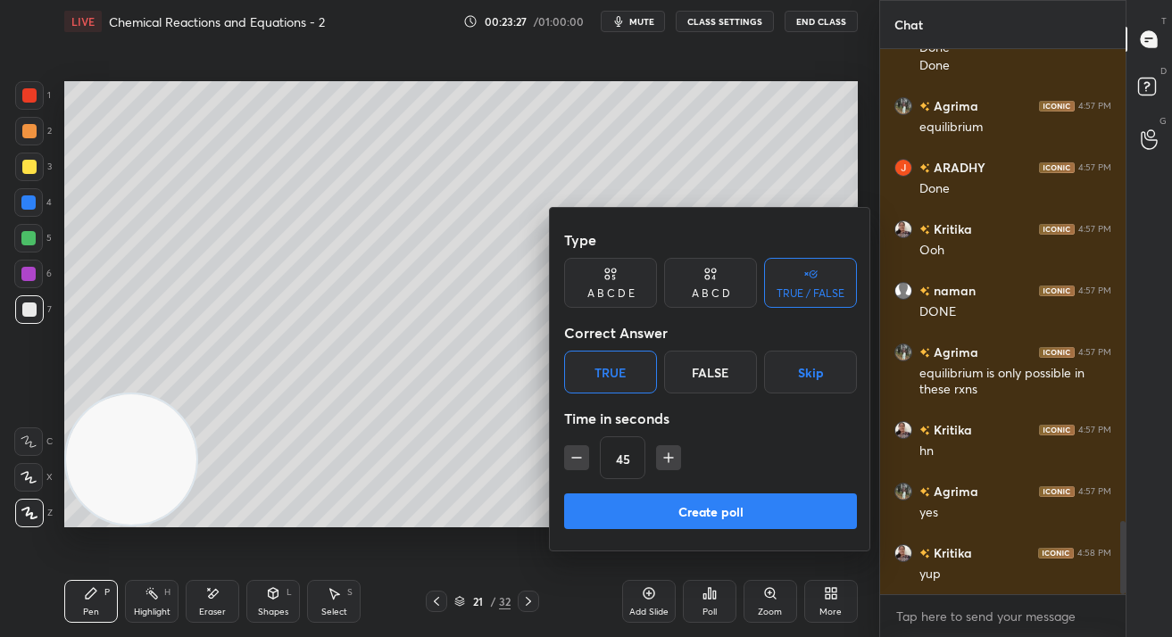
click at [637, 506] on button "Create poll" at bounding box center [710, 511] width 293 height 36
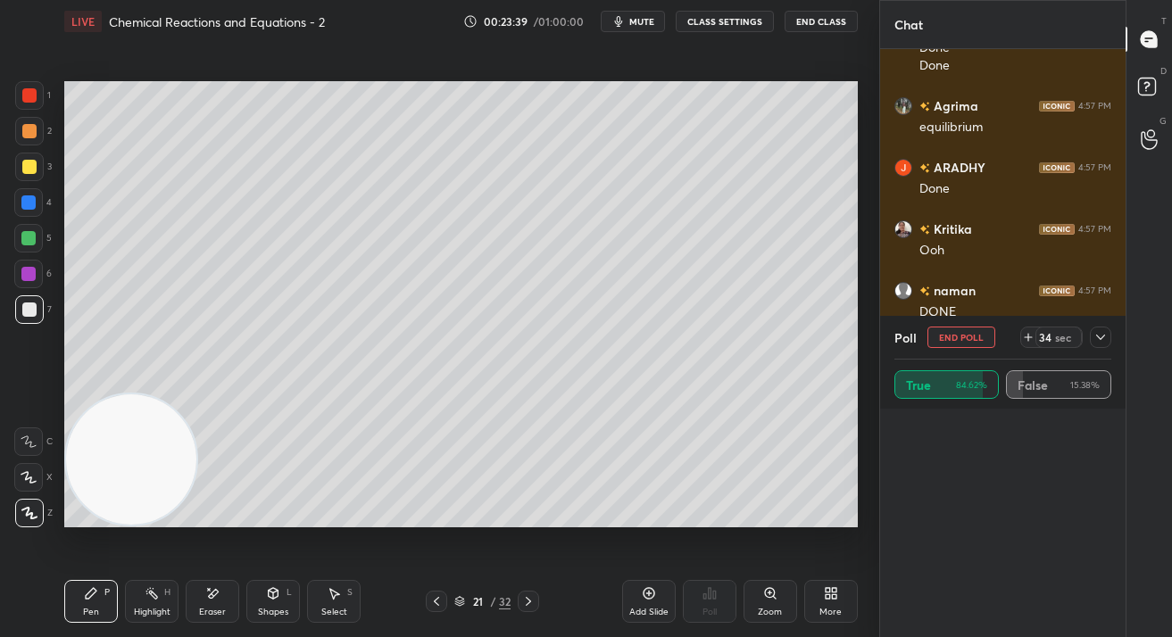
scroll to position [0, 0]
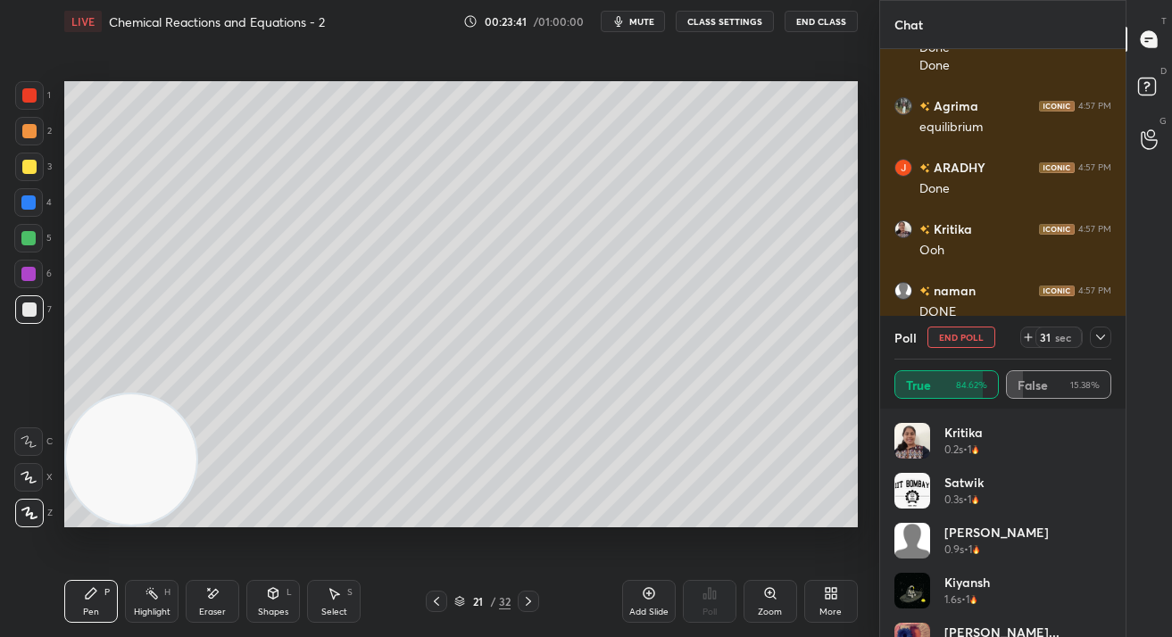
click at [1103, 347] on div at bounding box center [1100, 337] width 21 height 21
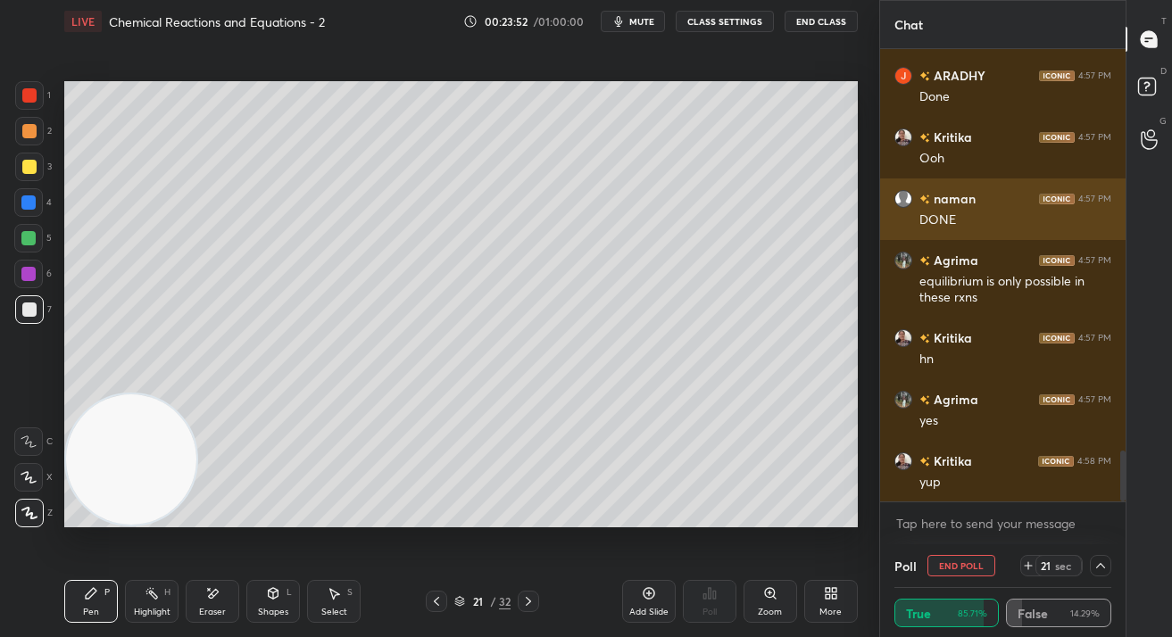
scroll to position [3676, 0]
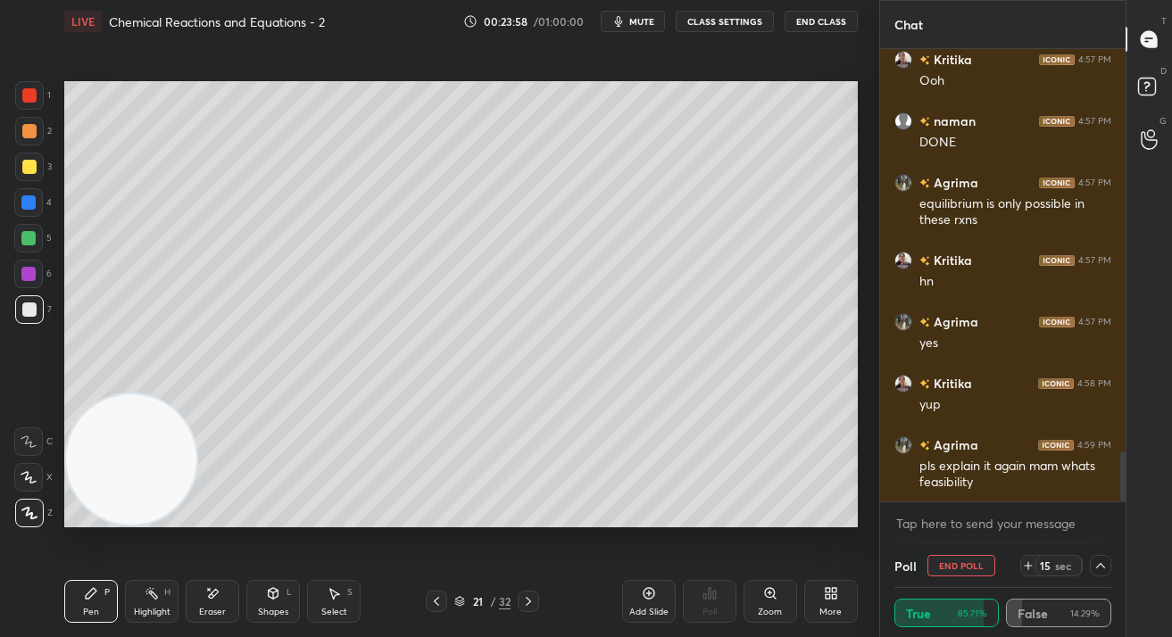
click at [960, 570] on button "End Poll" at bounding box center [961, 565] width 68 height 21
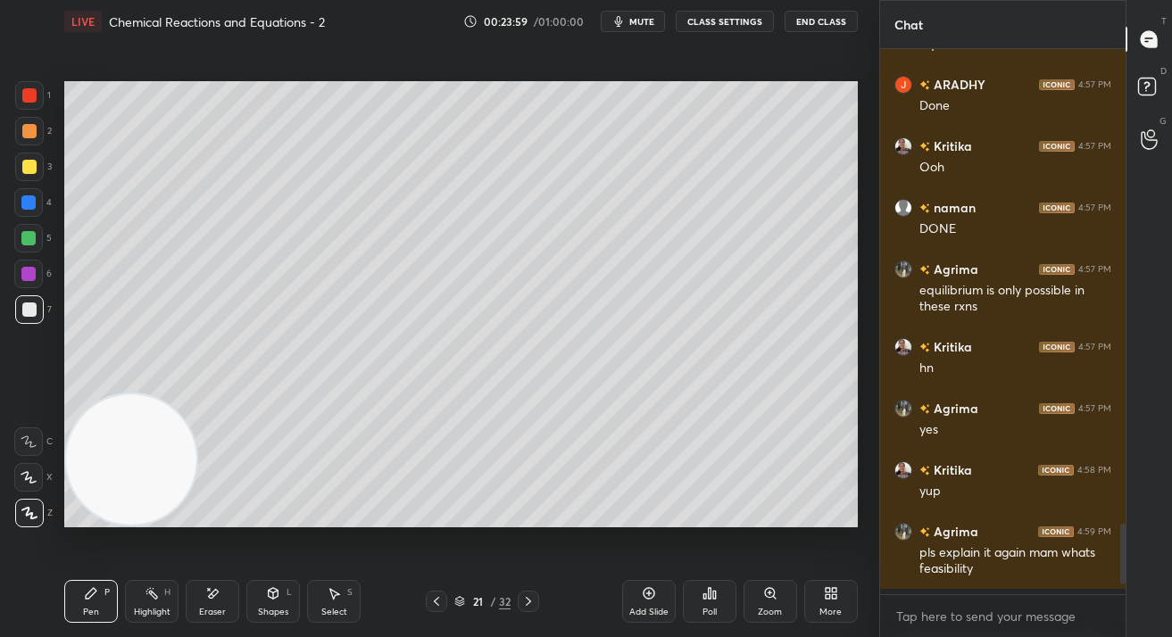
scroll to position [6, 6]
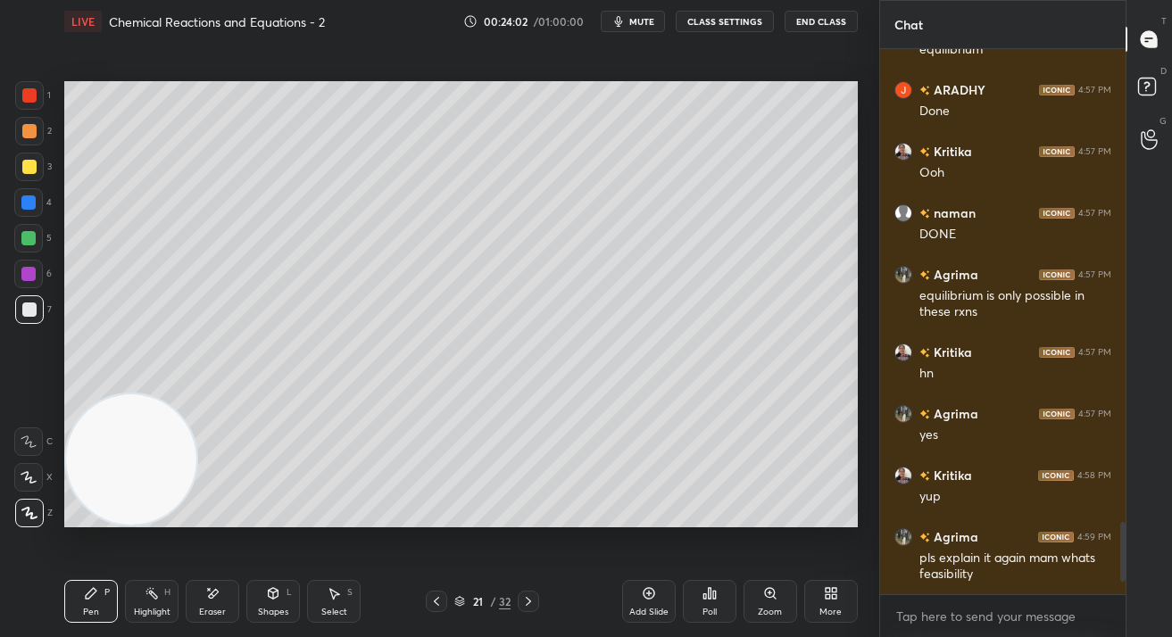
click at [27, 268] on div at bounding box center [28, 274] width 14 height 14
drag, startPoint x: 34, startPoint y: 274, endPoint x: 55, endPoint y: 299, distance: 32.9
click at [34, 274] on div at bounding box center [28, 274] width 14 height 14
drag, startPoint x: 644, startPoint y: 596, endPoint x: 634, endPoint y: 594, distance: 10.9
click at [644, 597] on icon at bounding box center [649, 594] width 12 height 12
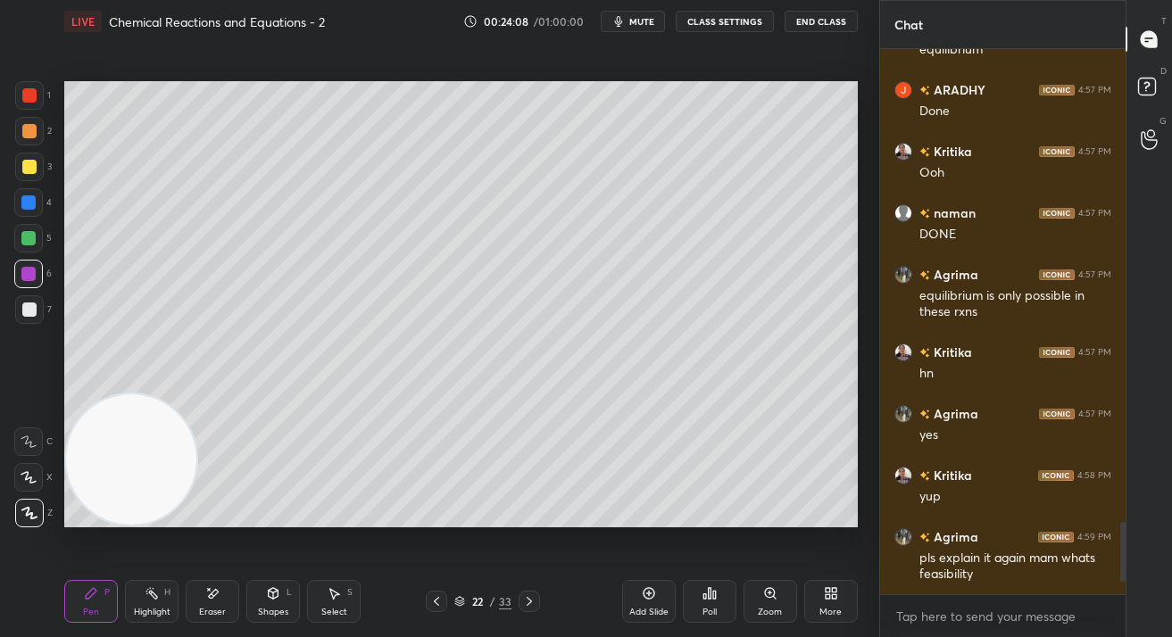
drag, startPoint x: 204, startPoint y: 611, endPoint x: 253, endPoint y: 532, distance: 93.4
click at [206, 610] on div "Eraser" at bounding box center [212, 612] width 27 height 9
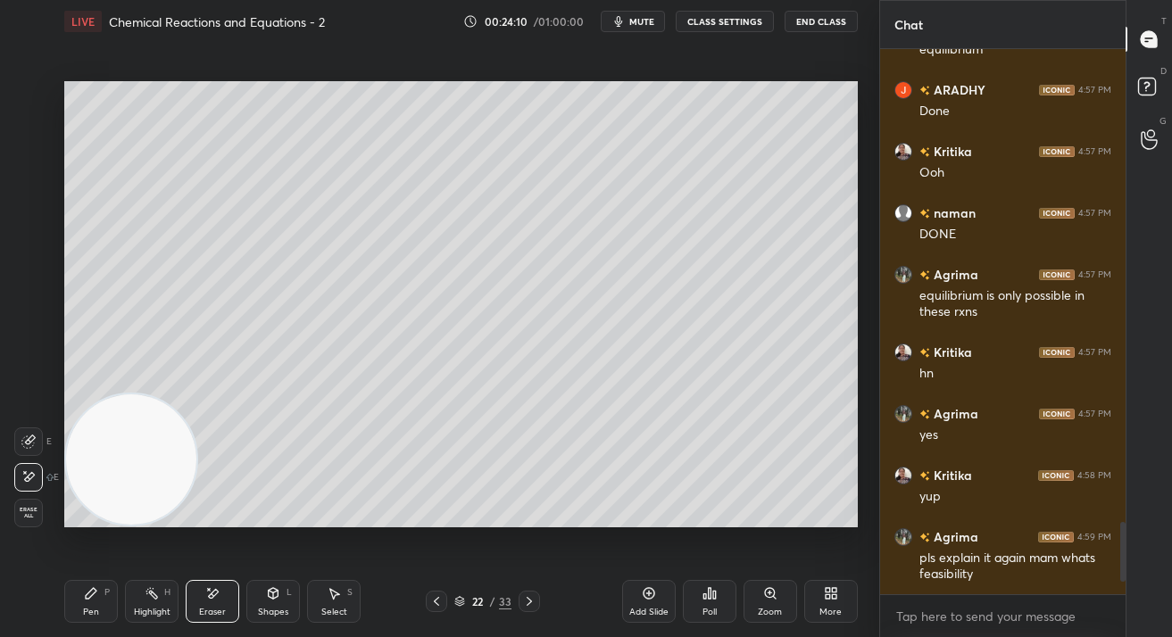
click at [82, 605] on div "Pen P" at bounding box center [91, 601] width 54 height 43
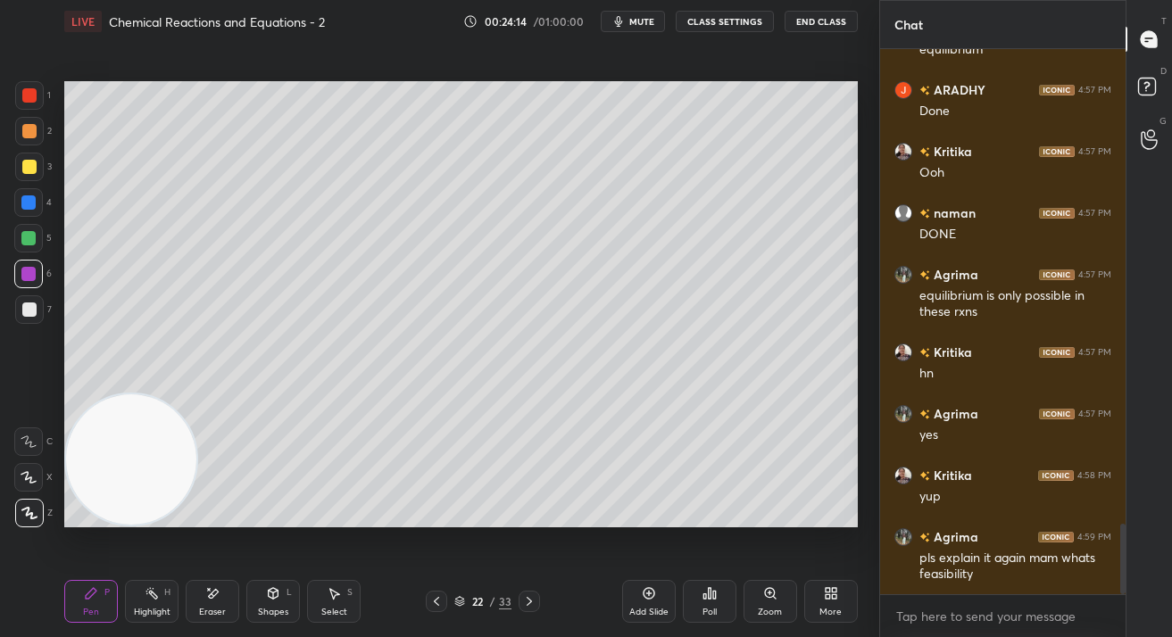
scroll to position [3645, 0]
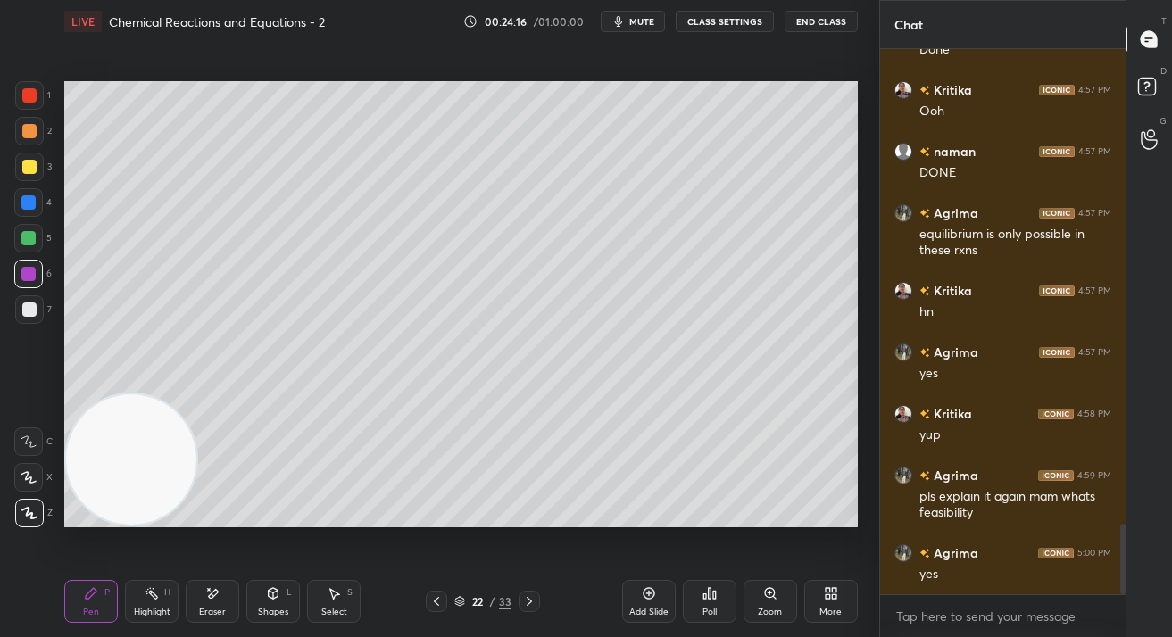
click at [198, 606] on div "Eraser" at bounding box center [213, 601] width 54 height 43
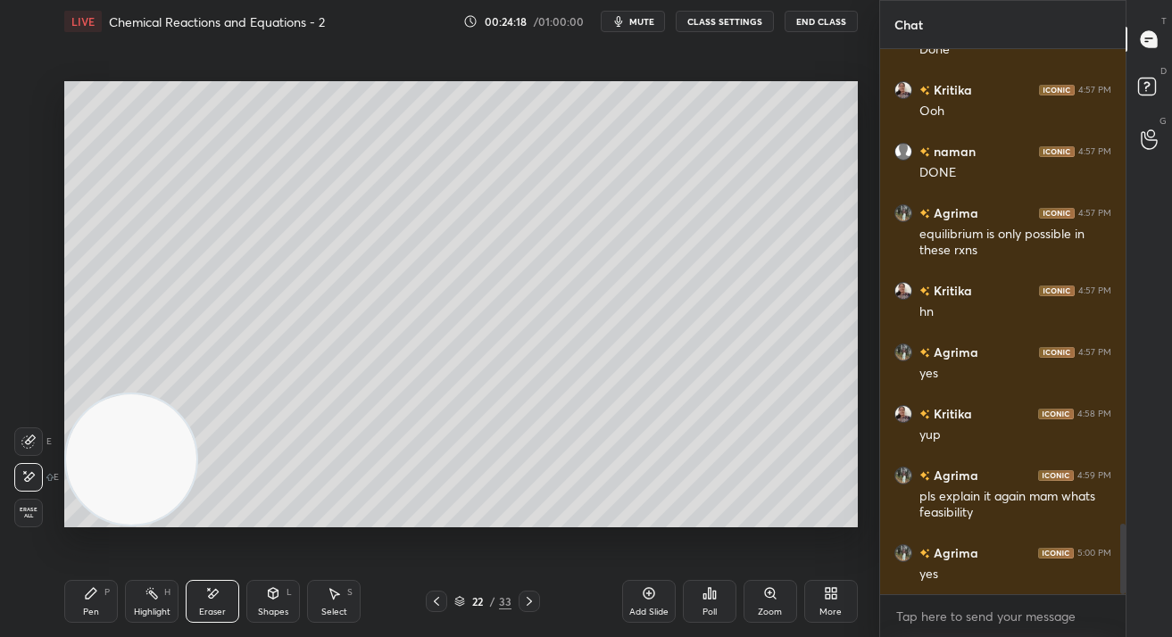
click at [98, 585] on div "Pen P" at bounding box center [91, 601] width 54 height 43
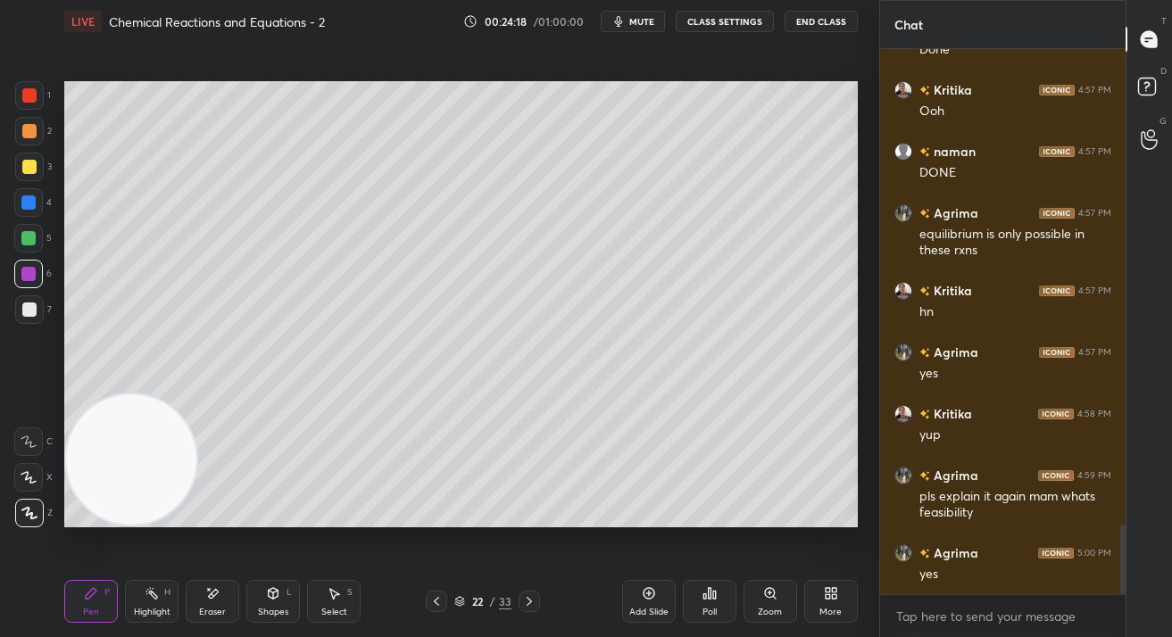
scroll to position [3707, 0]
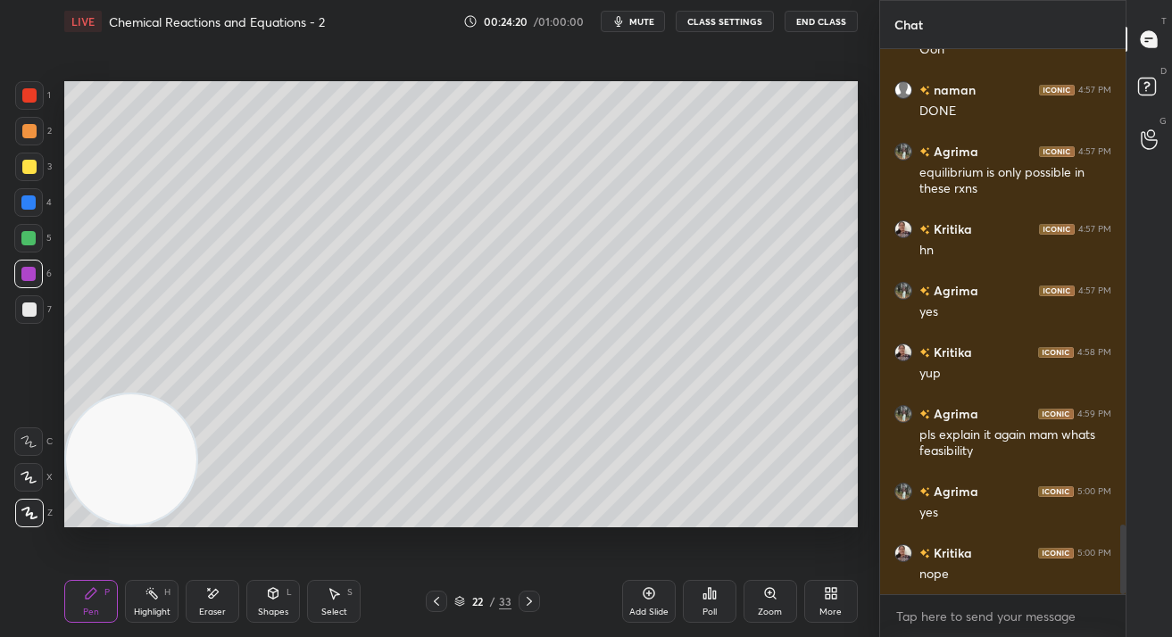
click at [34, 313] on div at bounding box center [29, 309] width 29 height 29
click at [34, 314] on div at bounding box center [29, 310] width 14 height 14
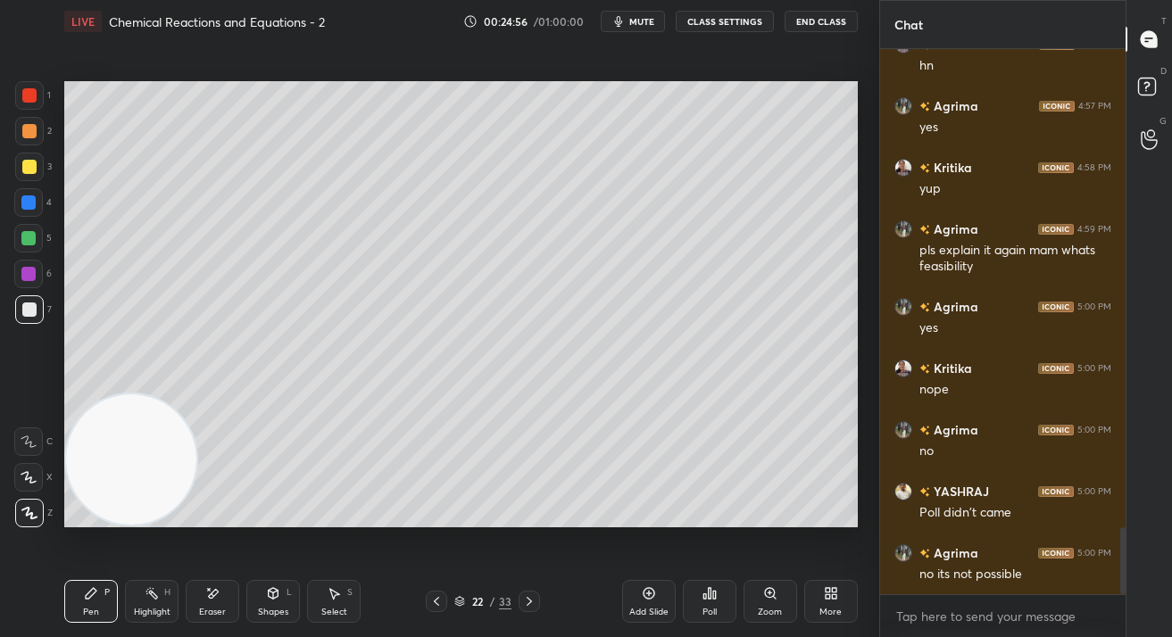
scroll to position [3935, 0]
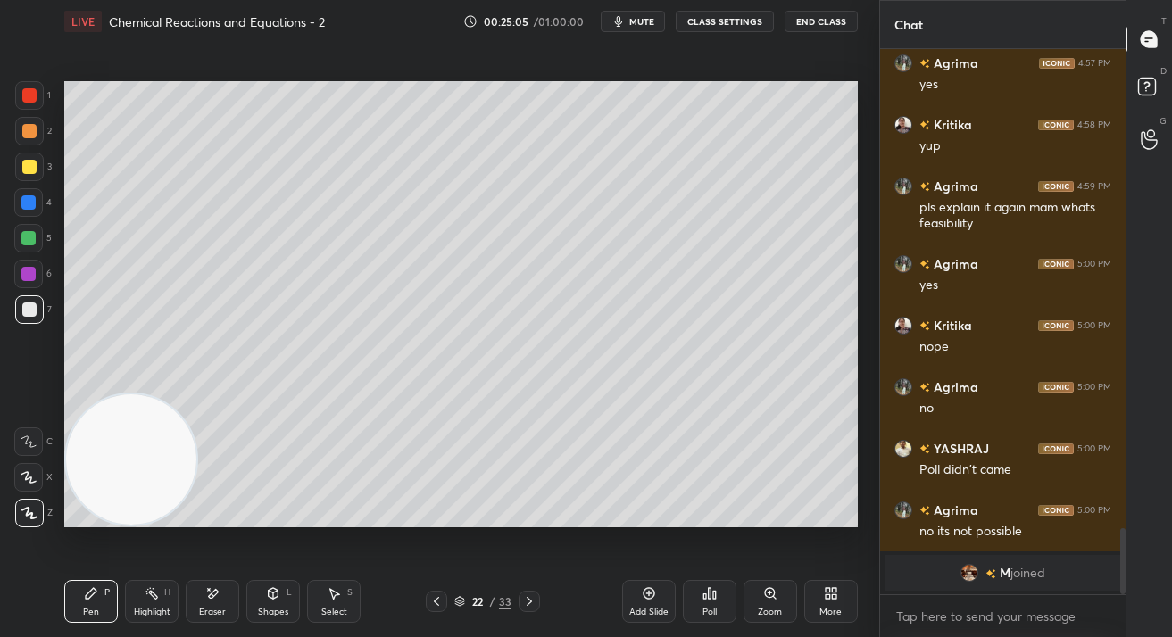
click at [652, 606] on div "Add Slide" at bounding box center [649, 601] width 54 height 43
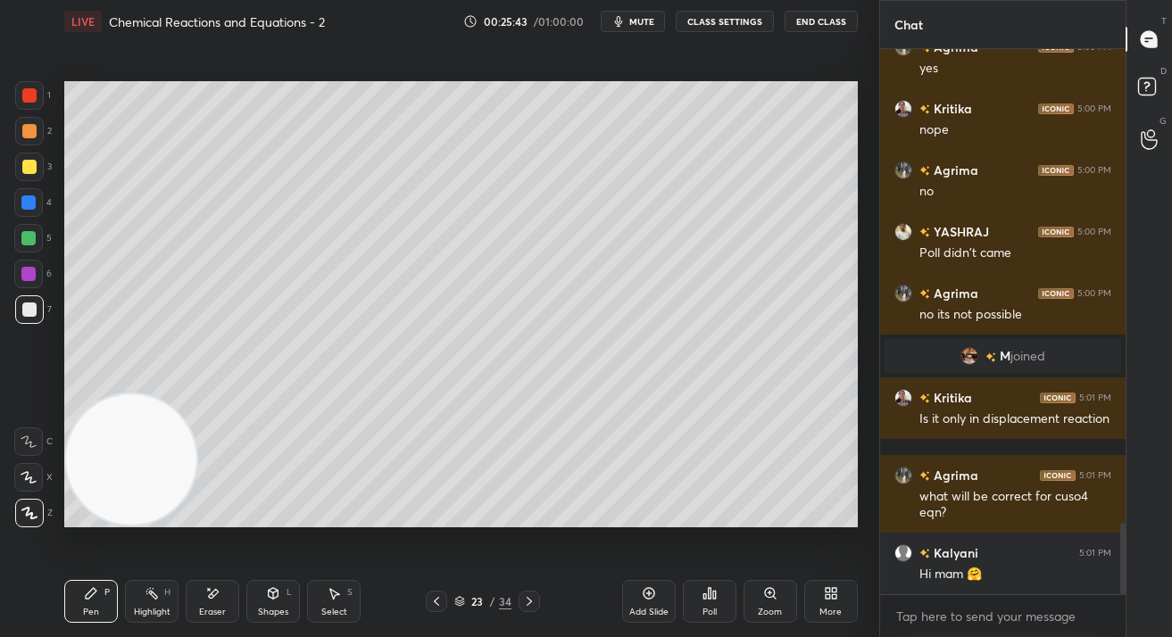
scroll to position [3679, 0]
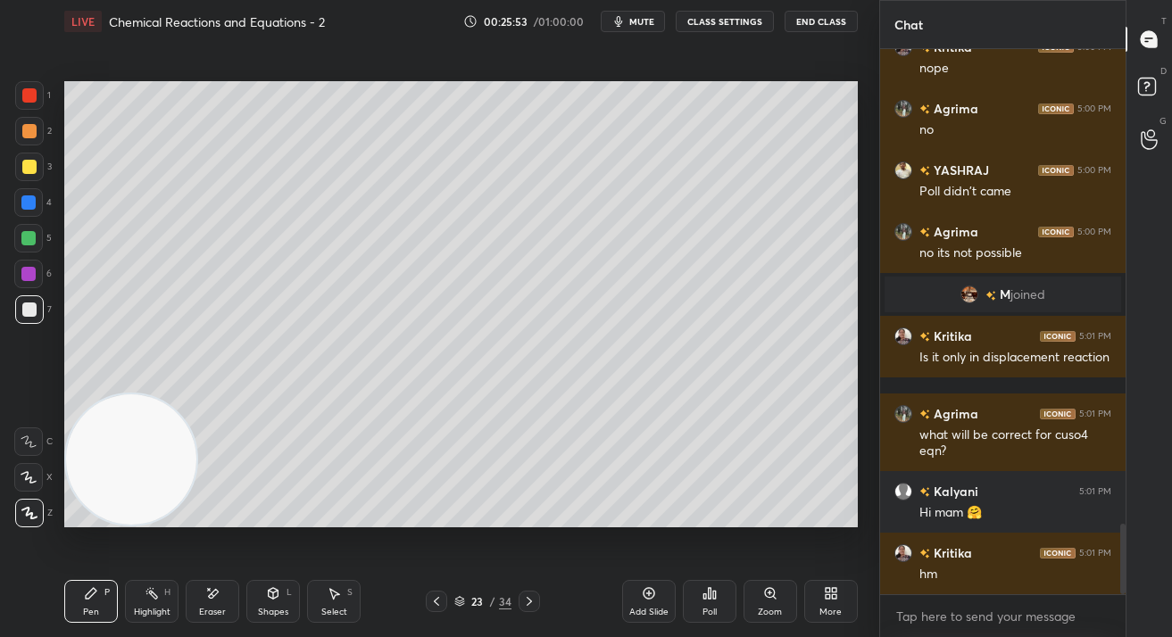
click at [755, 610] on div "Zoom" at bounding box center [770, 601] width 54 height 43
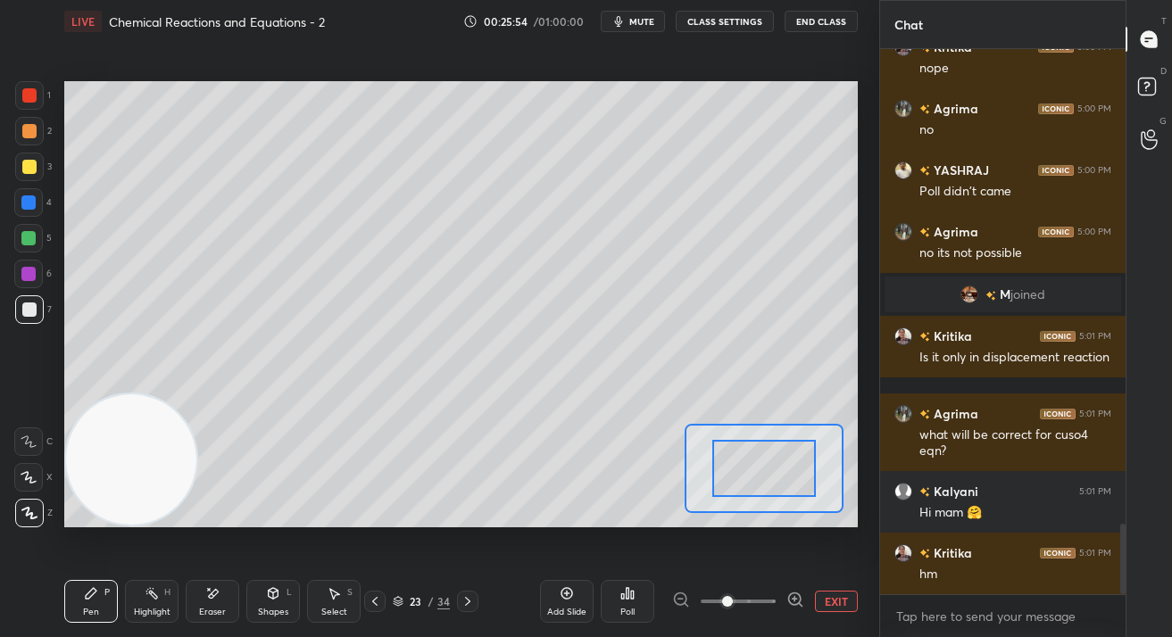
click at [824, 601] on button "EXIT" at bounding box center [836, 601] width 43 height 21
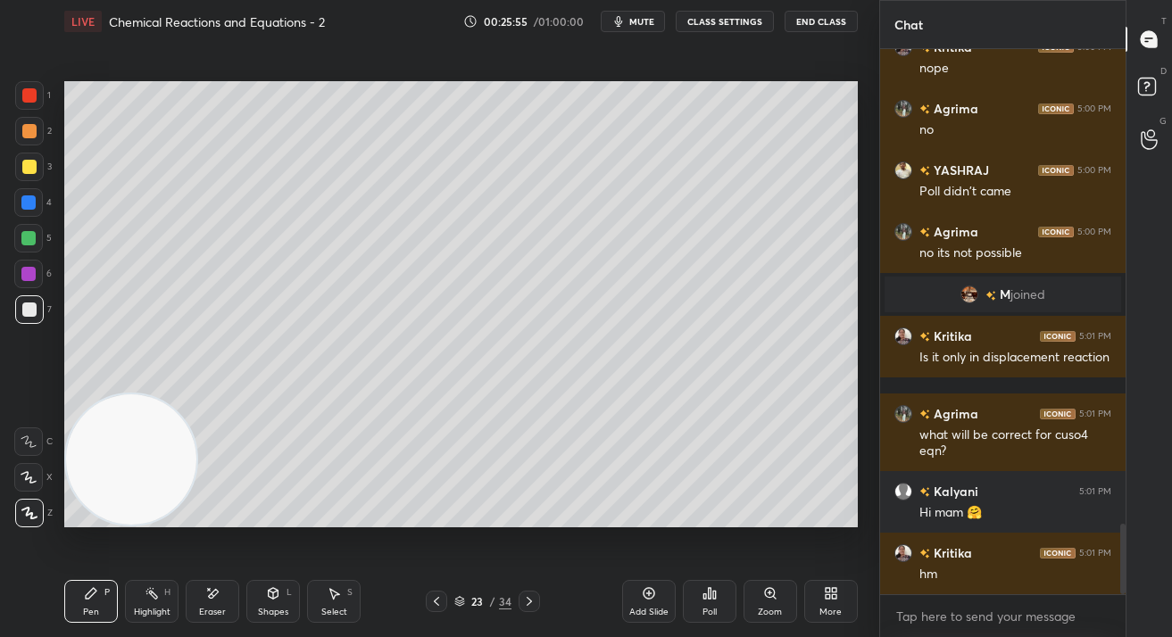
click at [708, 611] on div "Poll" at bounding box center [709, 612] width 14 height 9
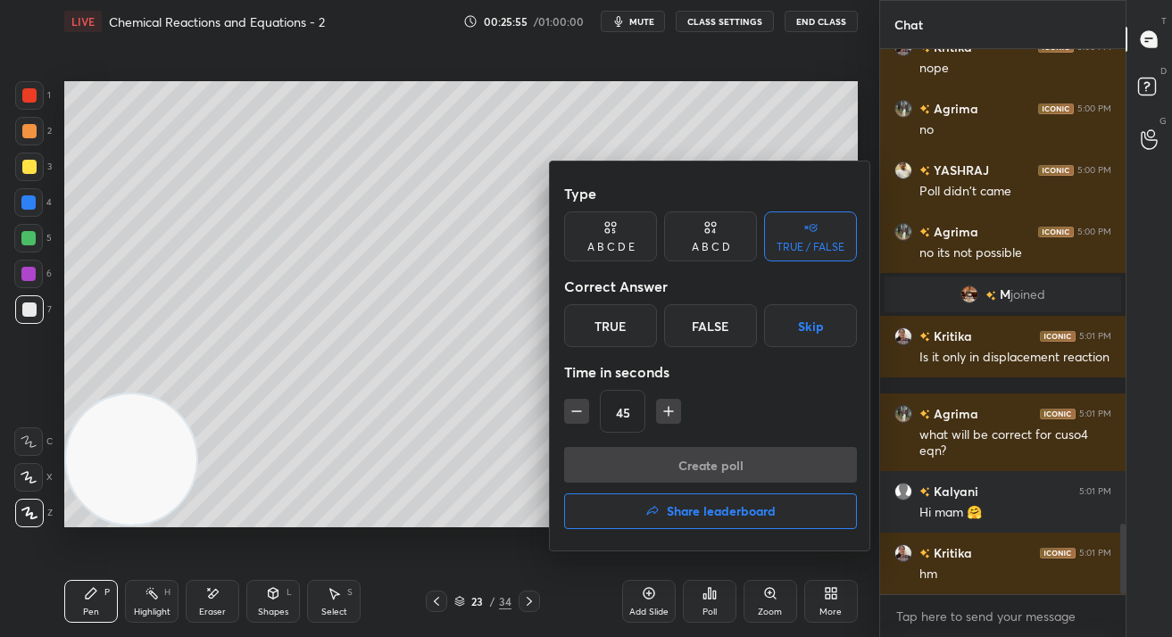
drag, startPoint x: 713, startPoint y: 321, endPoint x: 713, endPoint y: 356, distance: 34.8
click at [712, 323] on div "False" at bounding box center [710, 325] width 93 height 43
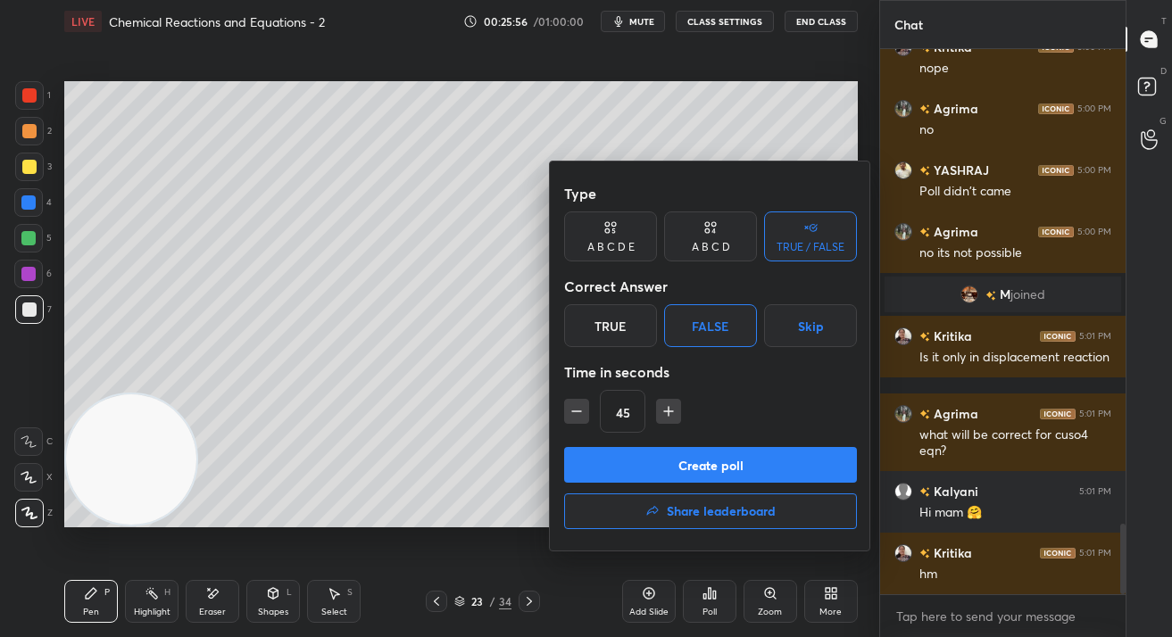
drag, startPoint x: 632, startPoint y: 322, endPoint x: 643, endPoint y: 348, distance: 28.4
click at [632, 331] on div "True" at bounding box center [610, 325] width 93 height 43
click at [675, 455] on button "Create poll" at bounding box center [710, 465] width 293 height 36
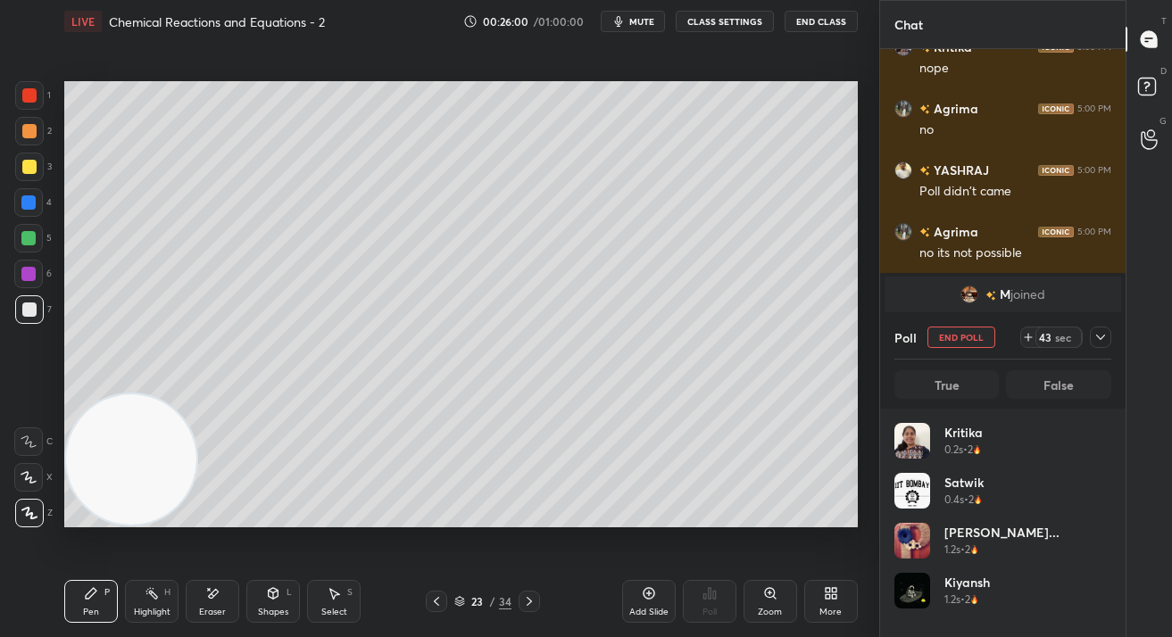
scroll to position [209, 212]
click at [961, 346] on div "Poll End Poll 17 sec" at bounding box center [1002, 337] width 217 height 43
click at [962, 343] on button "End Poll" at bounding box center [961, 337] width 68 height 21
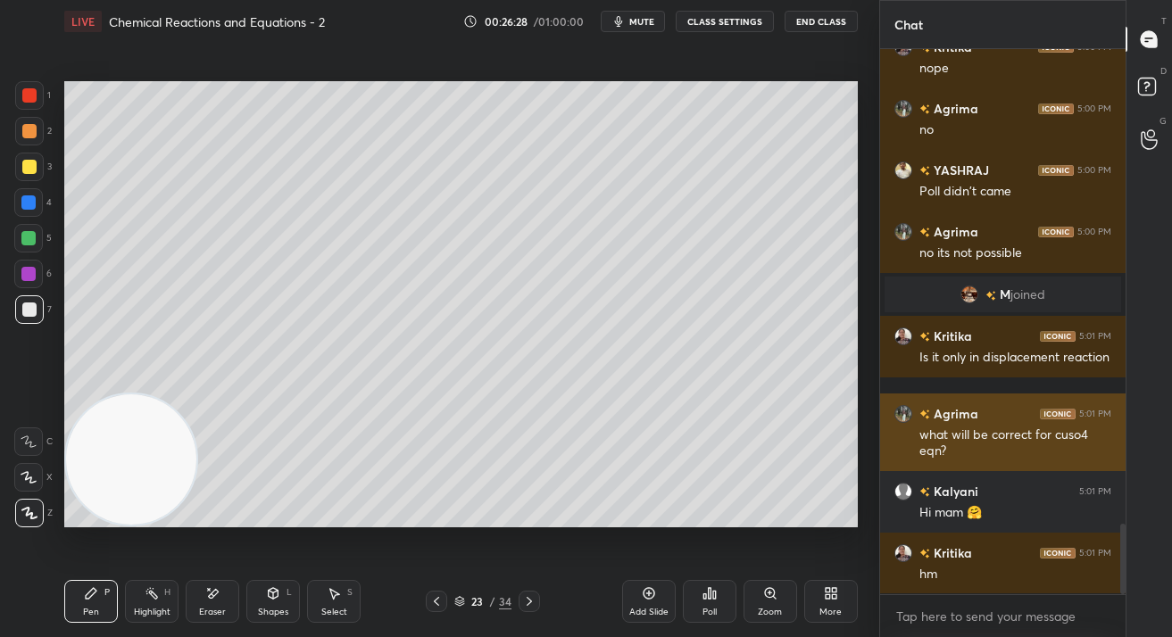
scroll to position [392, 241]
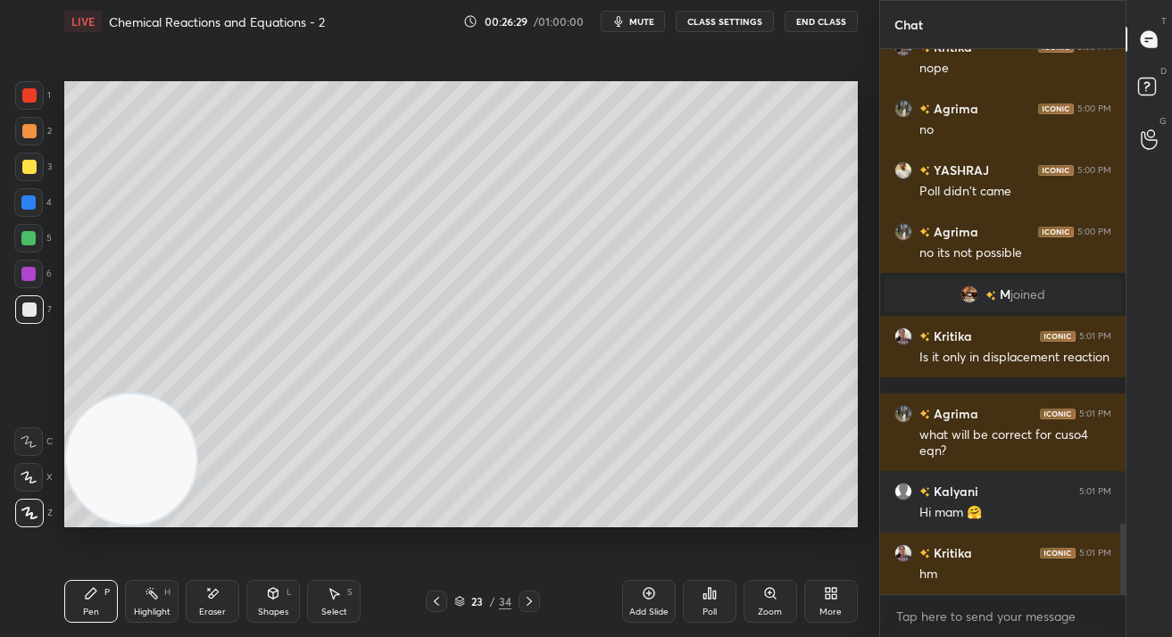
click at [435, 605] on icon at bounding box center [436, 601] width 14 height 14
click at [436, 601] on icon at bounding box center [436, 601] width 14 height 14
click at [434, 600] on icon at bounding box center [436, 601] width 14 height 14
click at [438, 598] on icon at bounding box center [436, 601] width 14 height 14
click at [29, 268] on div at bounding box center [28, 274] width 14 height 14
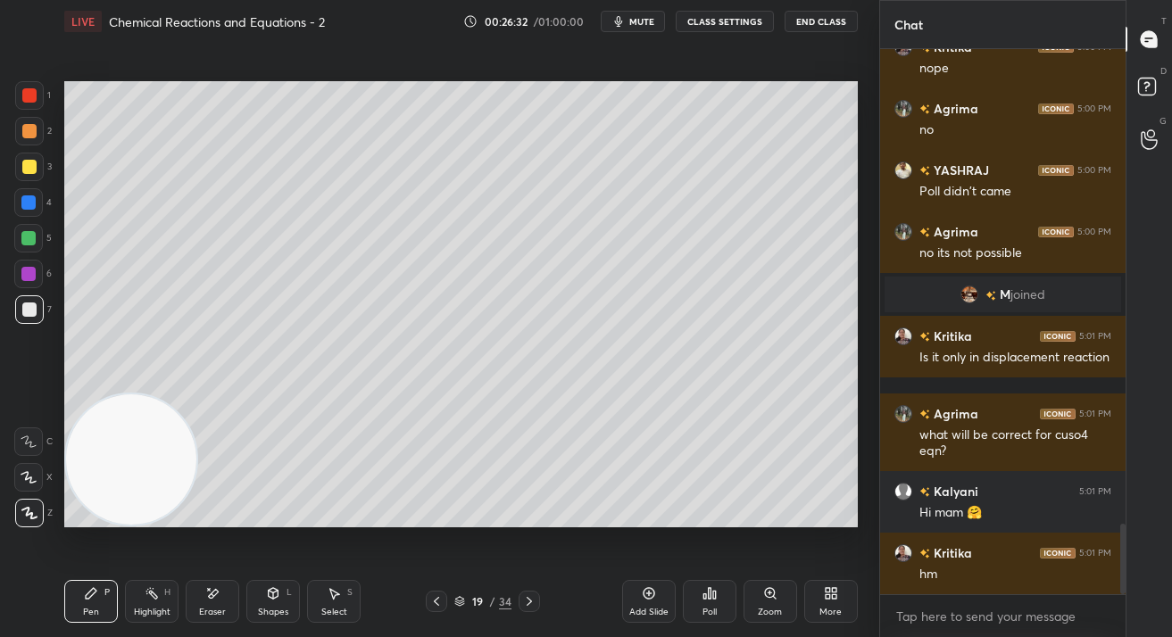
click at [27, 273] on div at bounding box center [28, 274] width 14 height 14
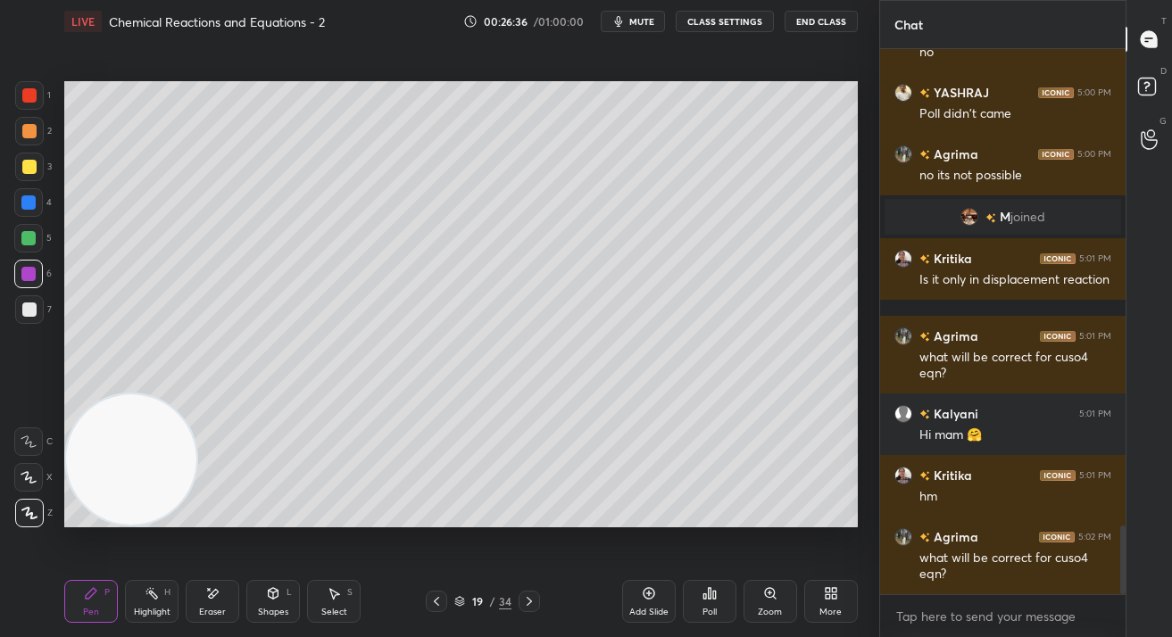
click at [469, 600] on div "19" at bounding box center [478, 601] width 18 height 11
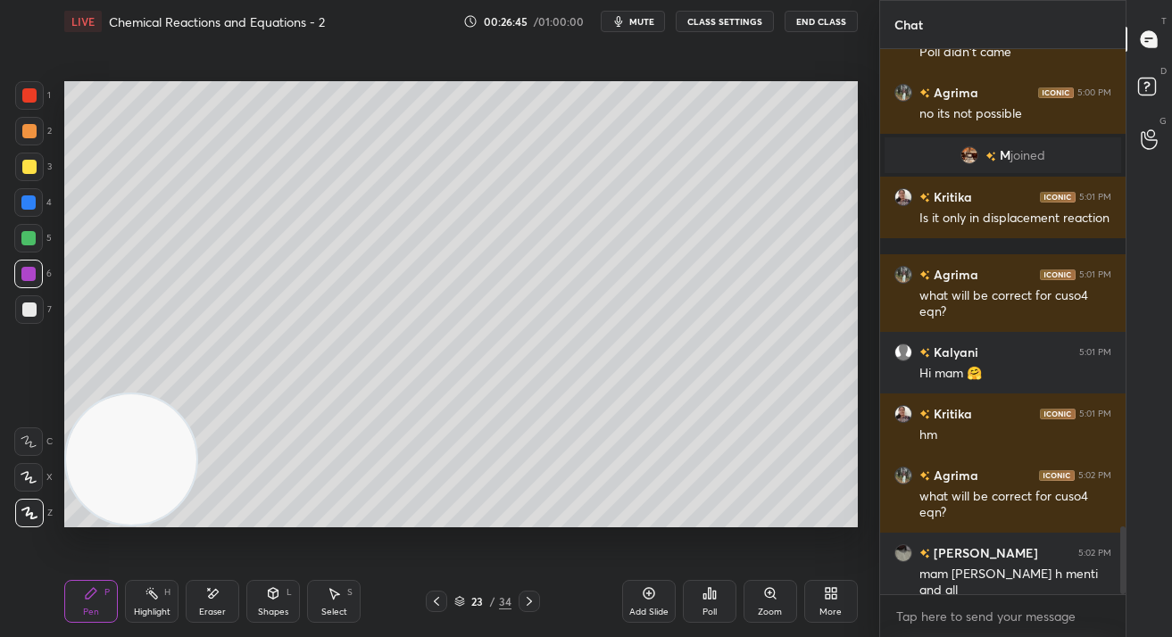
click at [636, 613] on div "Add Slide" at bounding box center [648, 612] width 39 height 9
click at [29, 159] on div at bounding box center [29, 167] width 29 height 29
click at [30, 163] on div at bounding box center [29, 167] width 14 height 14
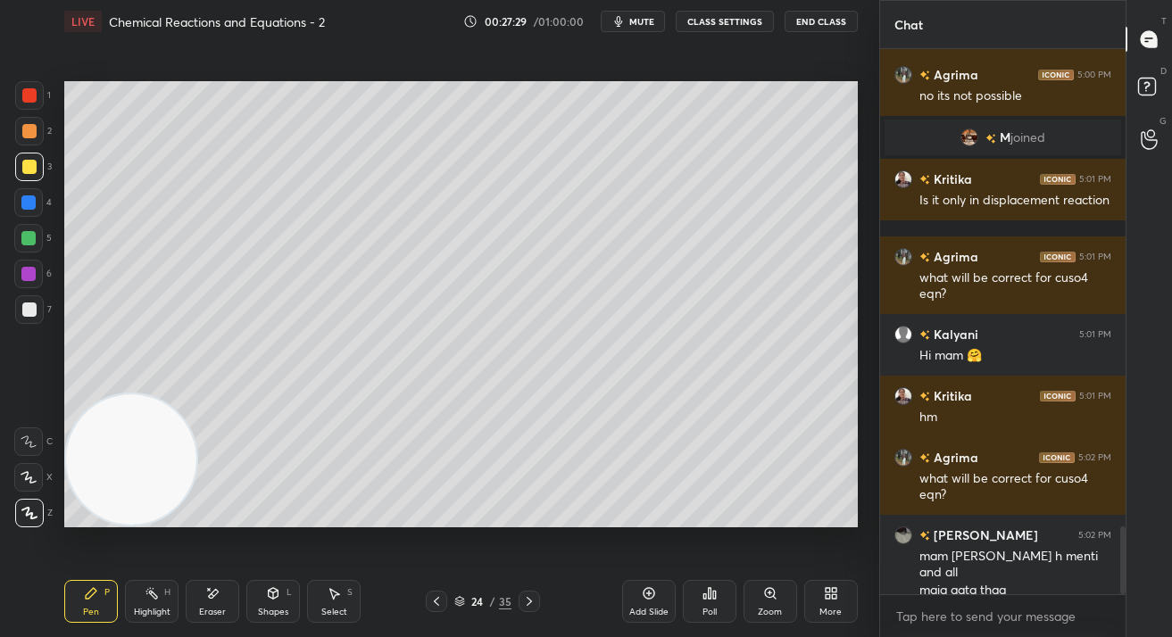
scroll to position [3898, 0]
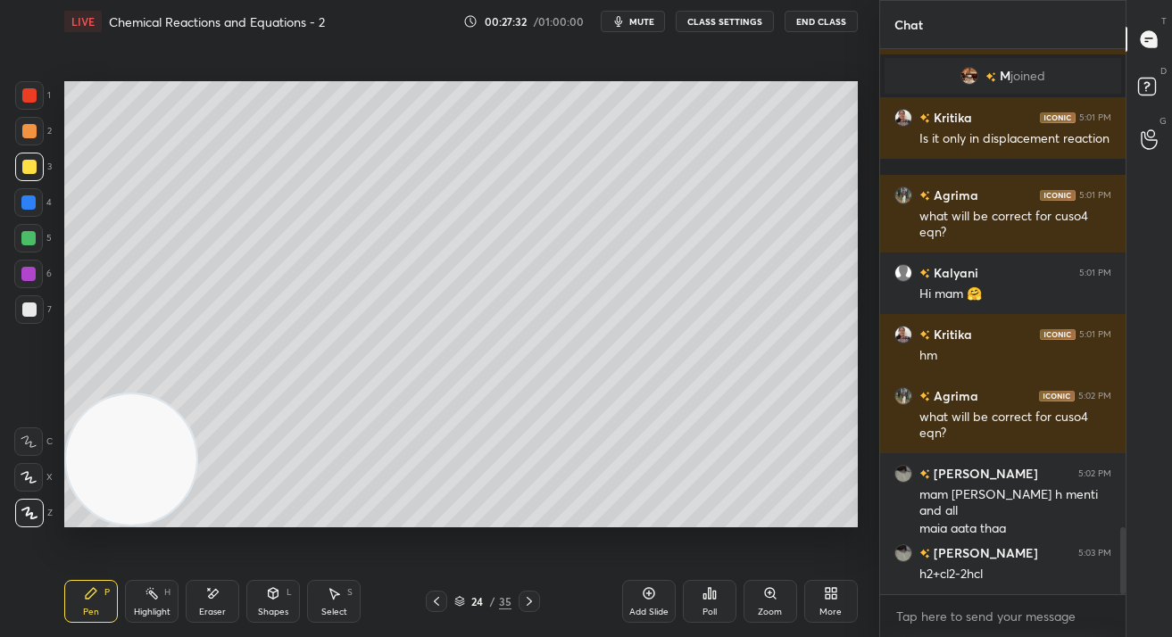
click at [28, 202] on div at bounding box center [28, 202] width 14 height 14
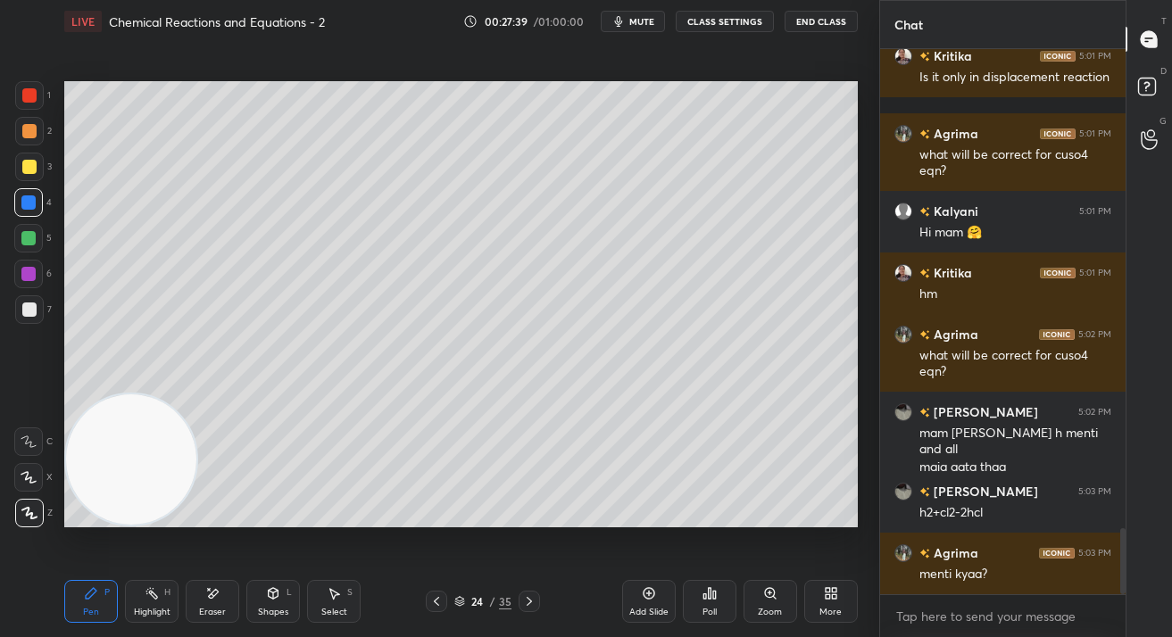
click at [651, 600] on icon at bounding box center [649, 593] width 14 height 14
click at [29, 175] on div at bounding box center [29, 167] width 29 height 29
click at [27, 176] on div at bounding box center [29, 167] width 29 height 29
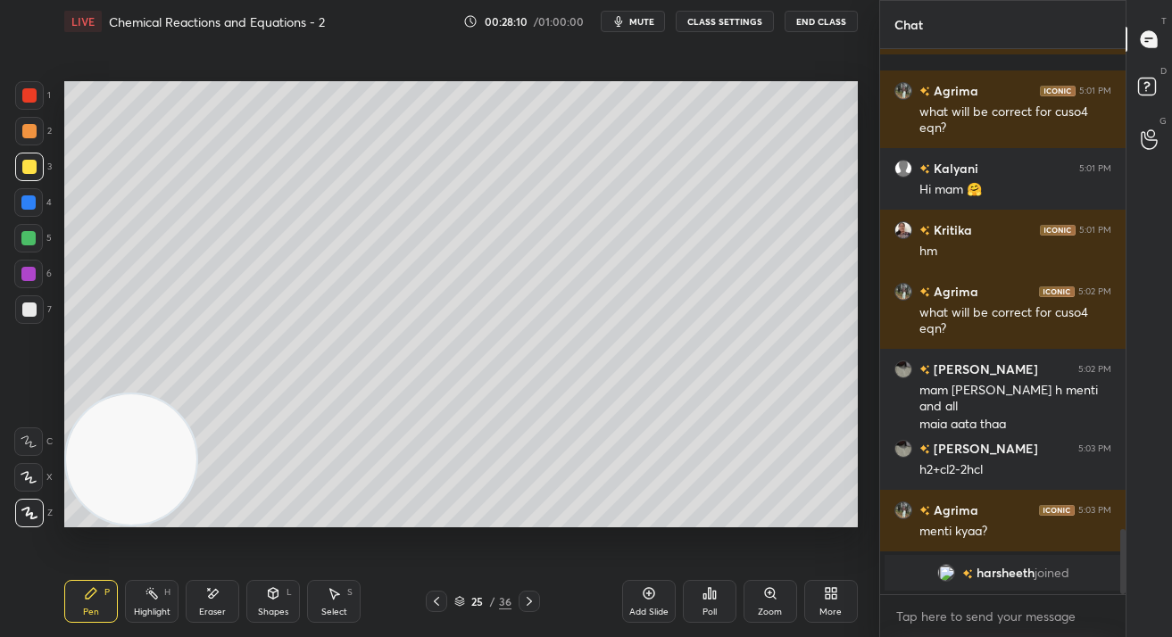
scroll to position [3770, 0]
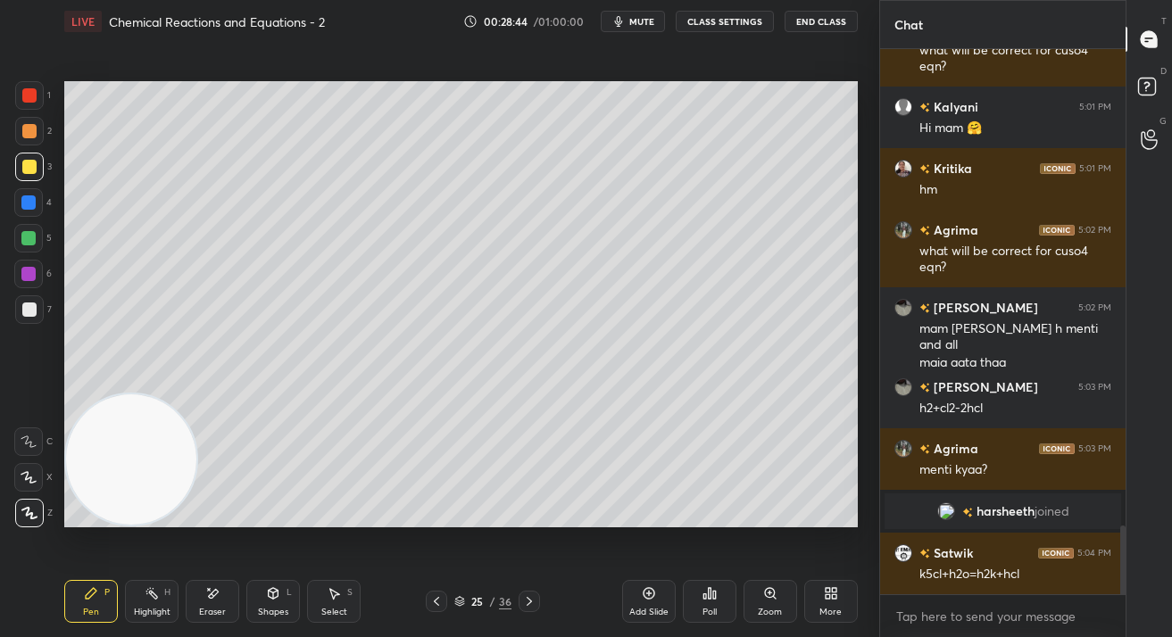
click at [29, 230] on div at bounding box center [28, 238] width 29 height 29
click at [30, 235] on div at bounding box center [28, 238] width 14 height 14
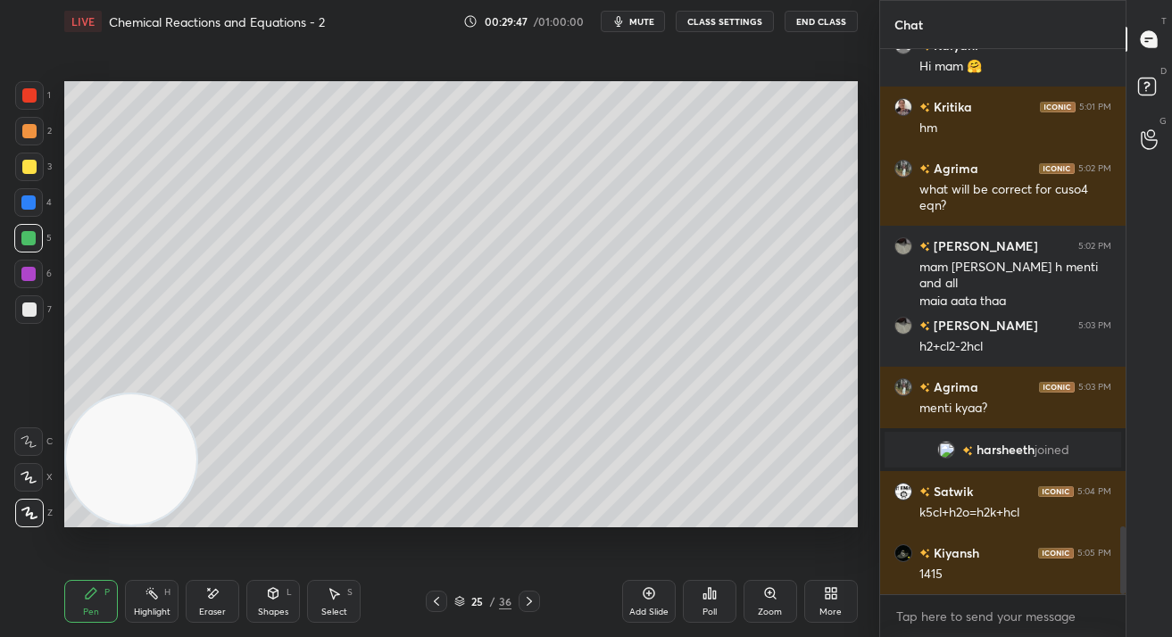
click at [651, 602] on div "Add Slide" at bounding box center [649, 601] width 54 height 43
click at [30, 170] on div at bounding box center [29, 167] width 14 height 14
click at [35, 170] on div at bounding box center [29, 167] width 29 height 29
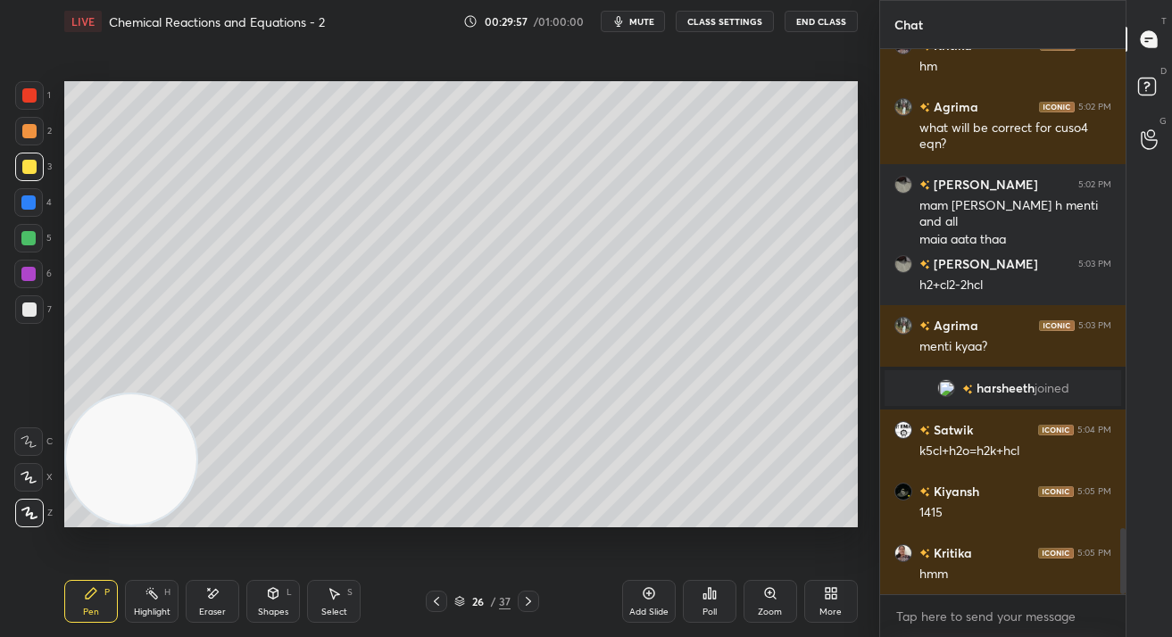
scroll to position [3955, 0]
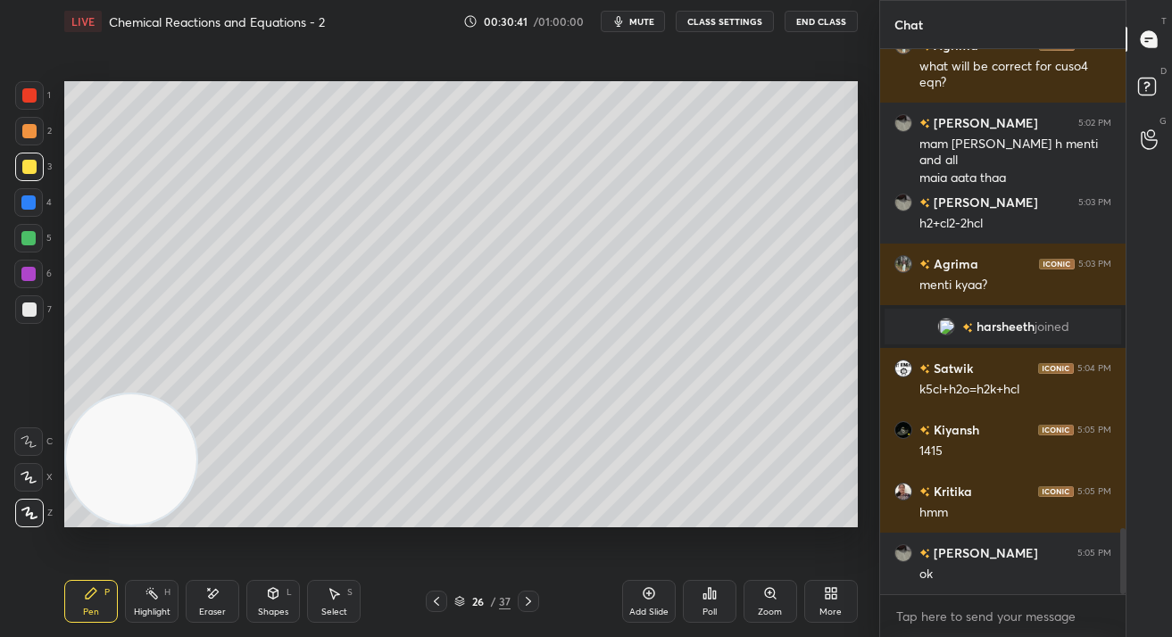
click at [37, 203] on div at bounding box center [28, 202] width 29 height 29
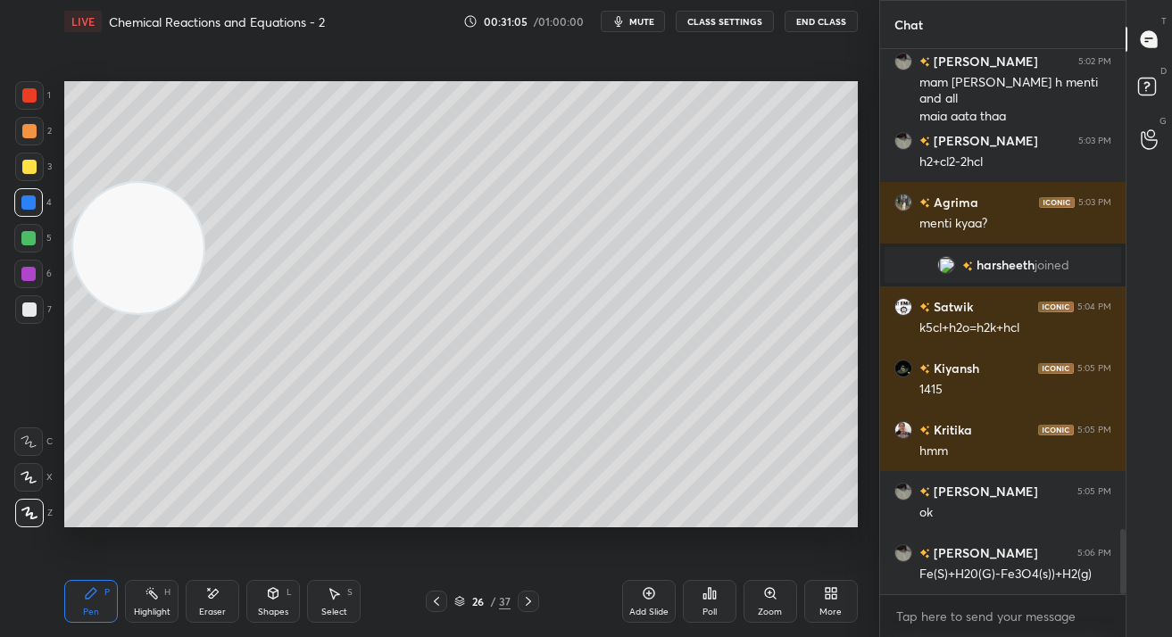
drag, startPoint x: 130, startPoint y: 421, endPoint x: 117, endPoint y: 242, distance: 179.9
click at [105, 183] on video at bounding box center [138, 248] width 130 height 130
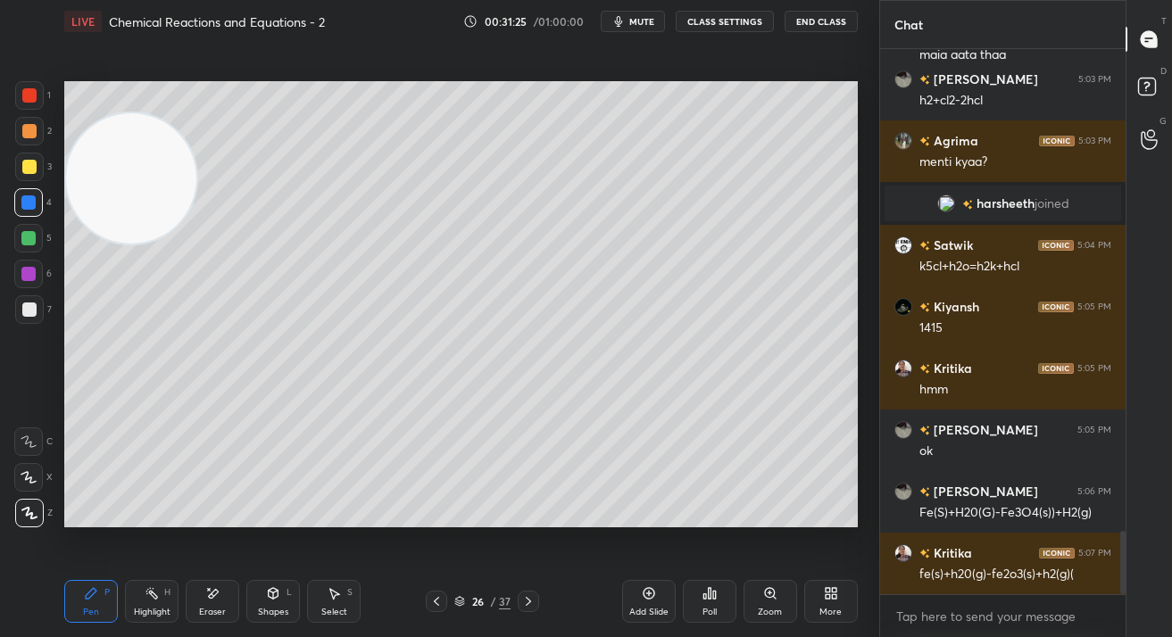
scroll to position [4140, 0]
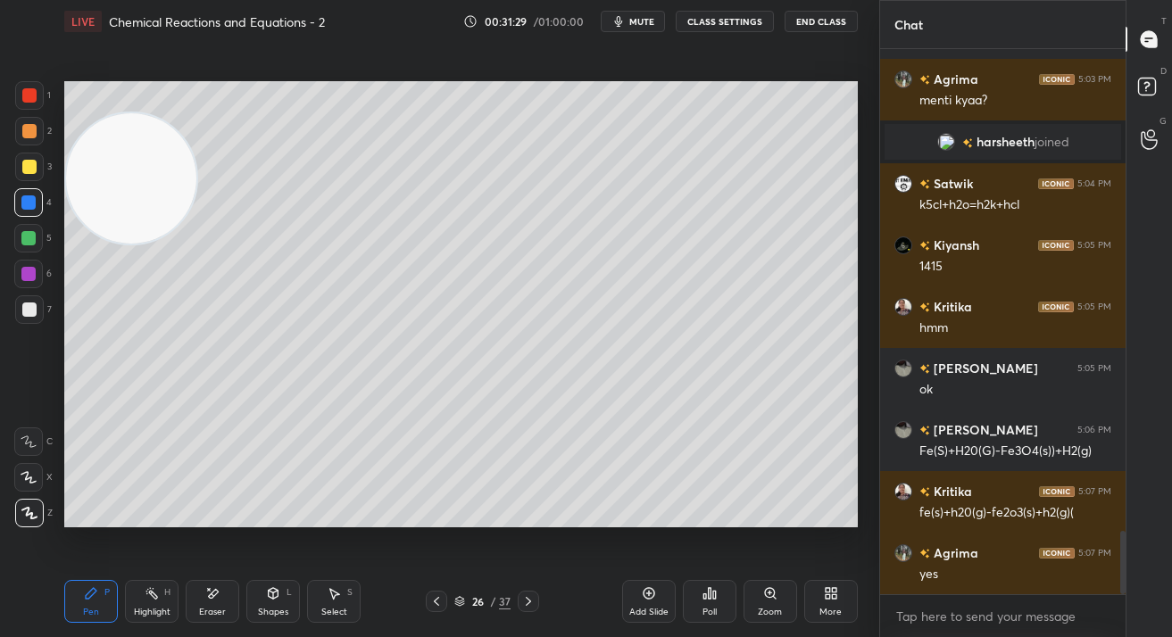
click at [29, 273] on div at bounding box center [28, 274] width 14 height 14
click at [33, 271] on div at bounding box center [28, 274] width 29 height 29
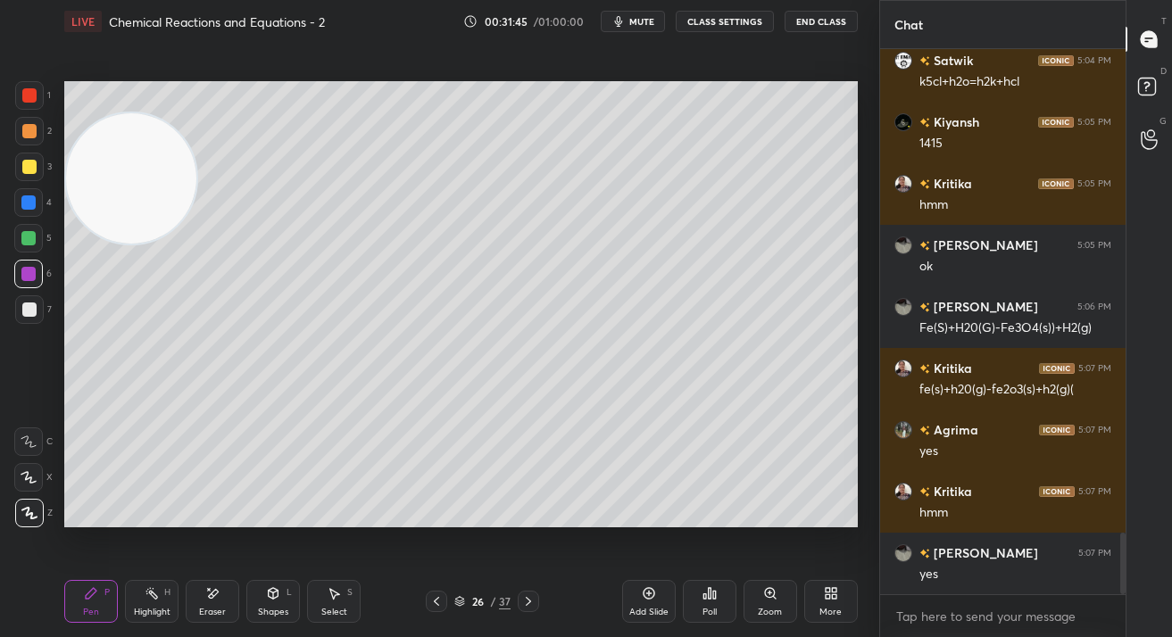
scroll to position [503, 241]
click at [654, 608] on div "Add Slide" at bounding box center [648, 612] width 39 height 9
drag, startPoint x: 120, startPoint y: 394, endPoint x: 119, endPoint y: 464, distance: 69.6
click at [119, 244] on video at bounding box center [131, 178] width 130 height 130
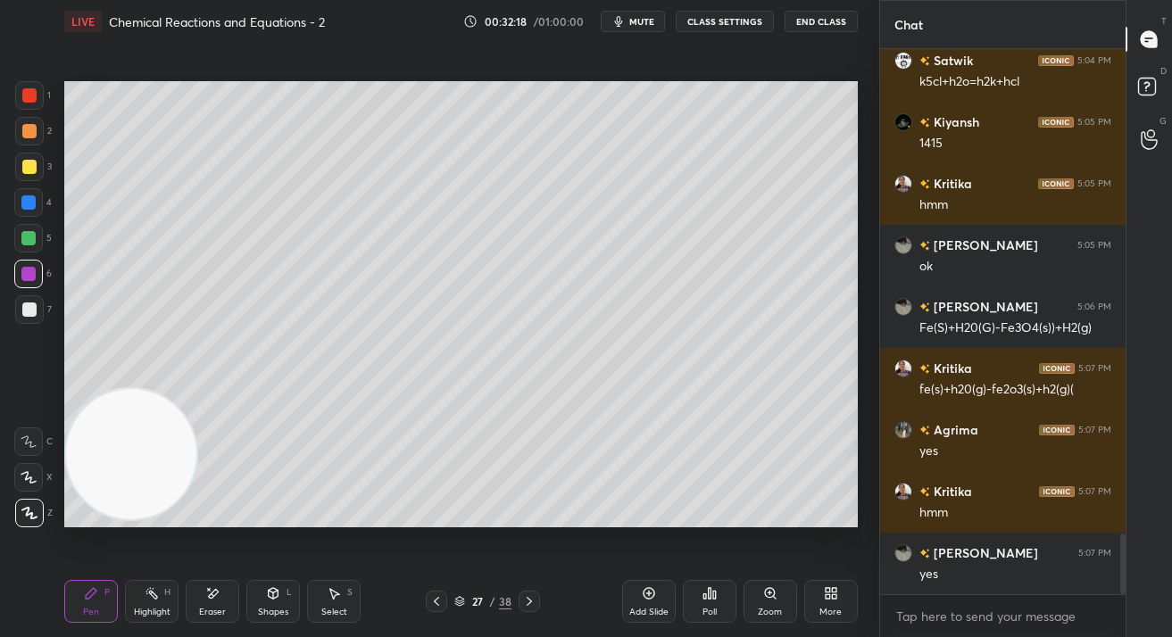
scroll to position [4325, 0]
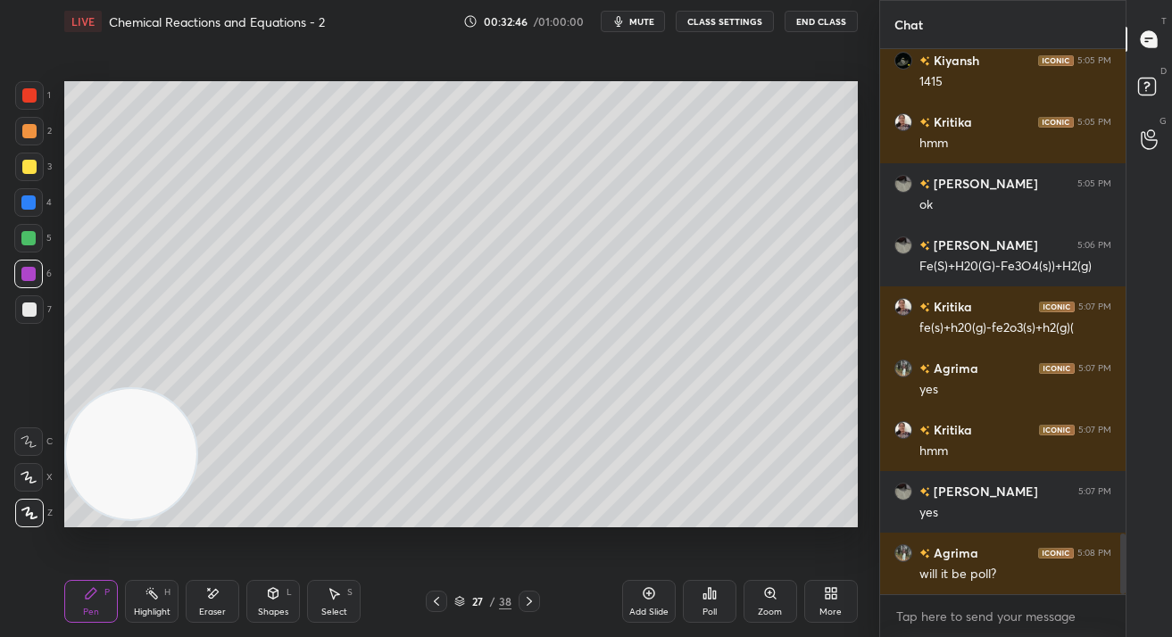
click at [17, 169] on div at bounding box center [29, 167] width 29 height 29
click at [19, 163] on div at bounding box center [29, 167] width 29 height 29
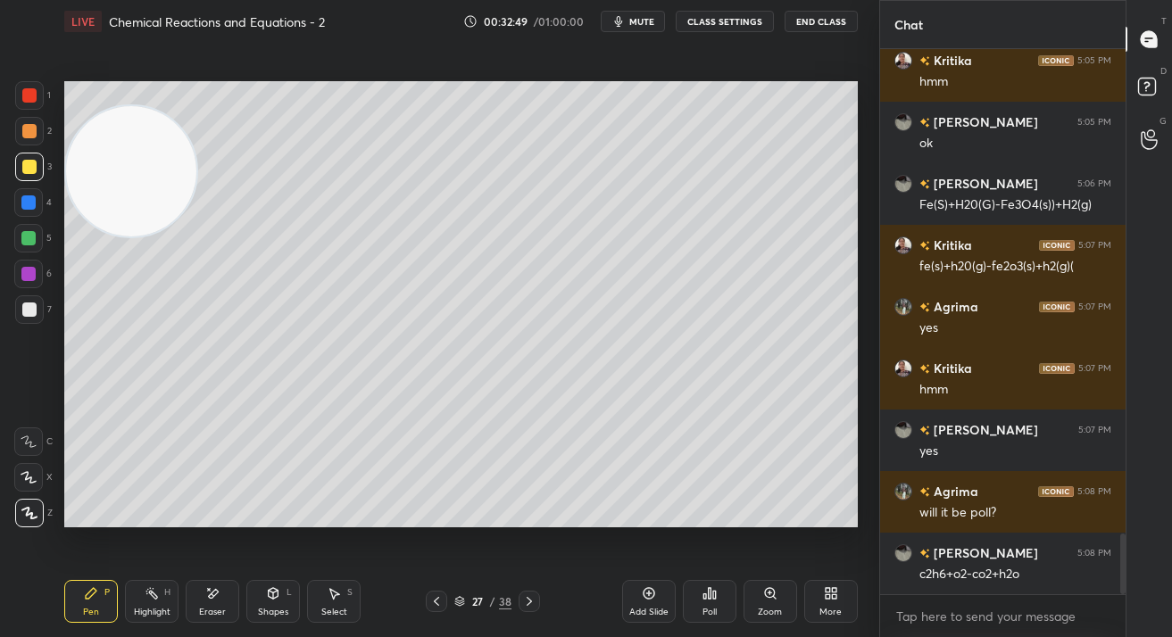
drag, startPoint x: 165, startPoint y: 424, endPoint x: 140, endPoint y: 226, distance: 199.7
click at [118, 143] on video at bounding box center [131, 171] width 130 height 130
click at [196, 607] on div "Eraser" at bounding box center [213, 601] width 54 height 43
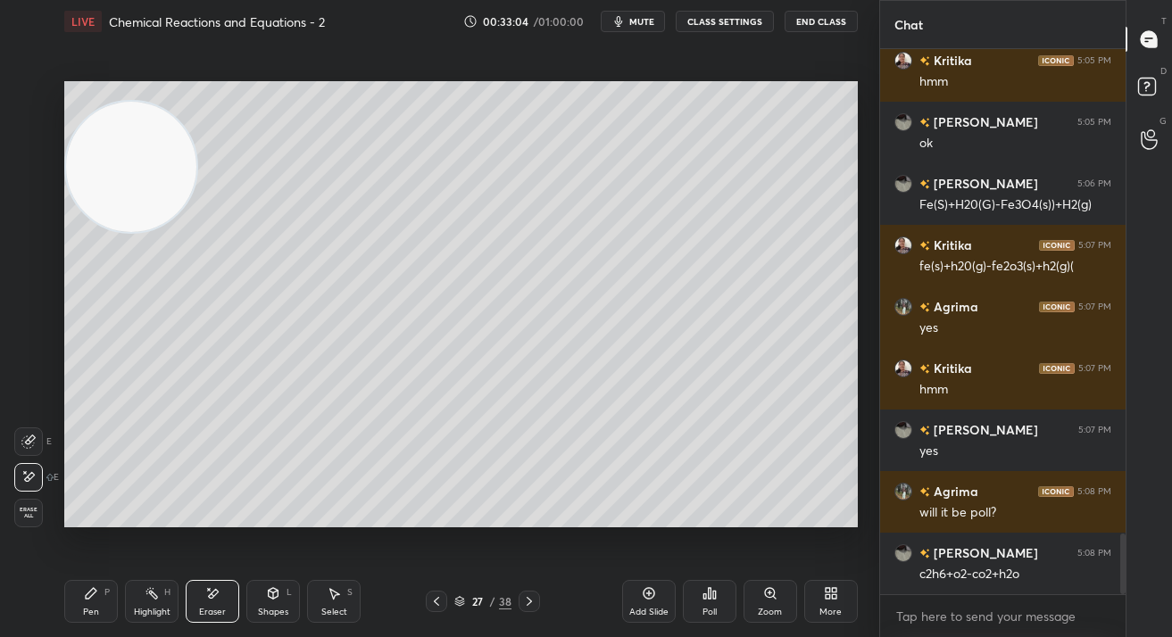
drag, startPoint x: 105, startPoint y: 605, endPoint x: 110, endPoint y: 593, distance: 12.4
click at [104, 604] on div "Pen P" at bounding box center [91, 601] width 54 height 43
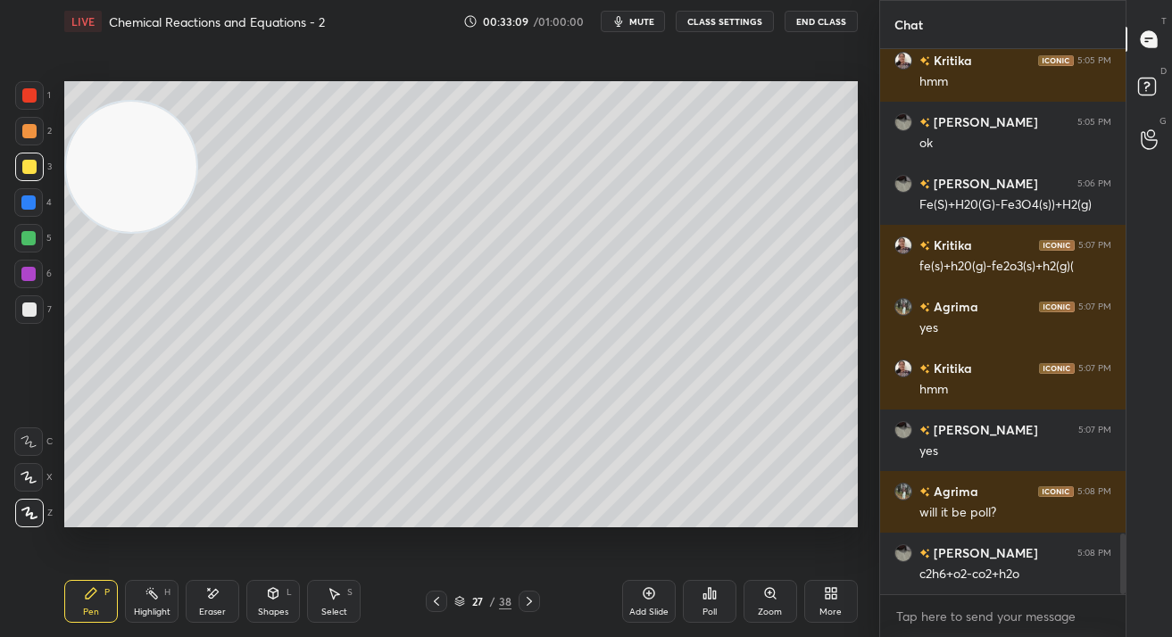
scroll to position [4448, 0]
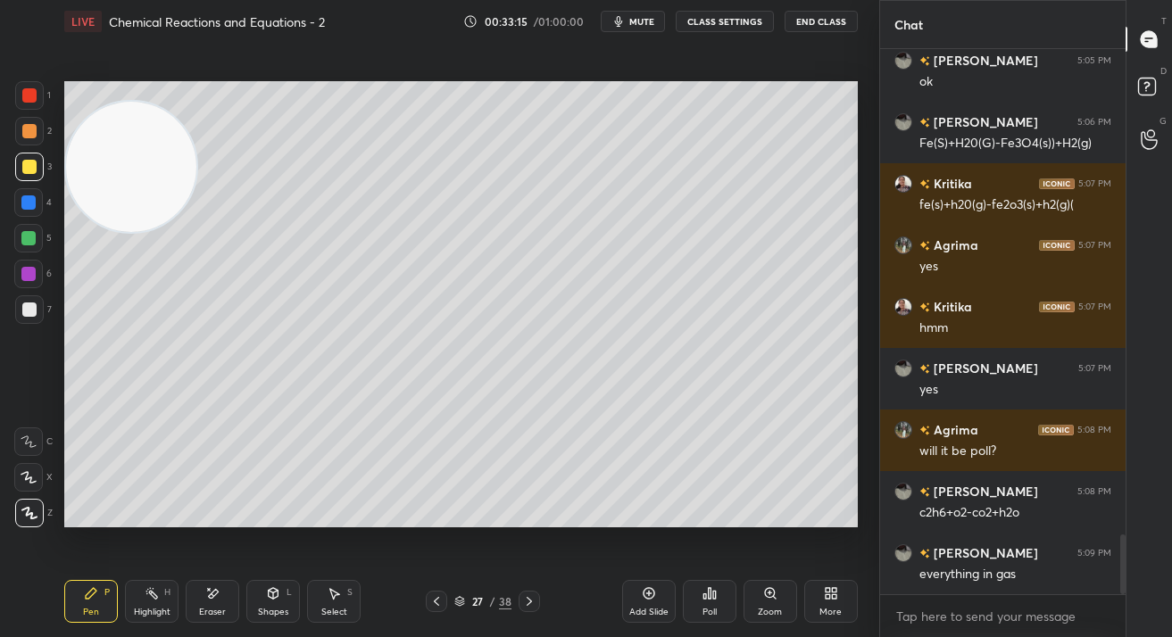
click at [37, 242] on div at bounding box center [28, 238] width 29 height 29
click at [35, 244] on div at bounding box center [28, 238] width 29 height 29
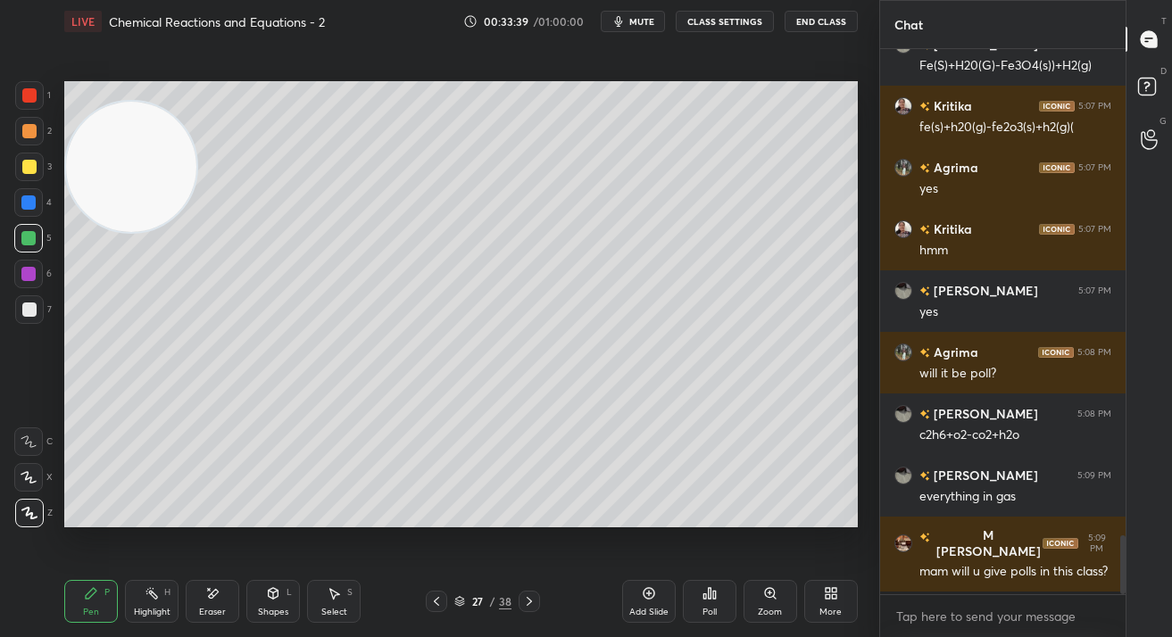
click at [220, 596] on div "Eraser" at bounding box center [213, 601] width 54 height 43
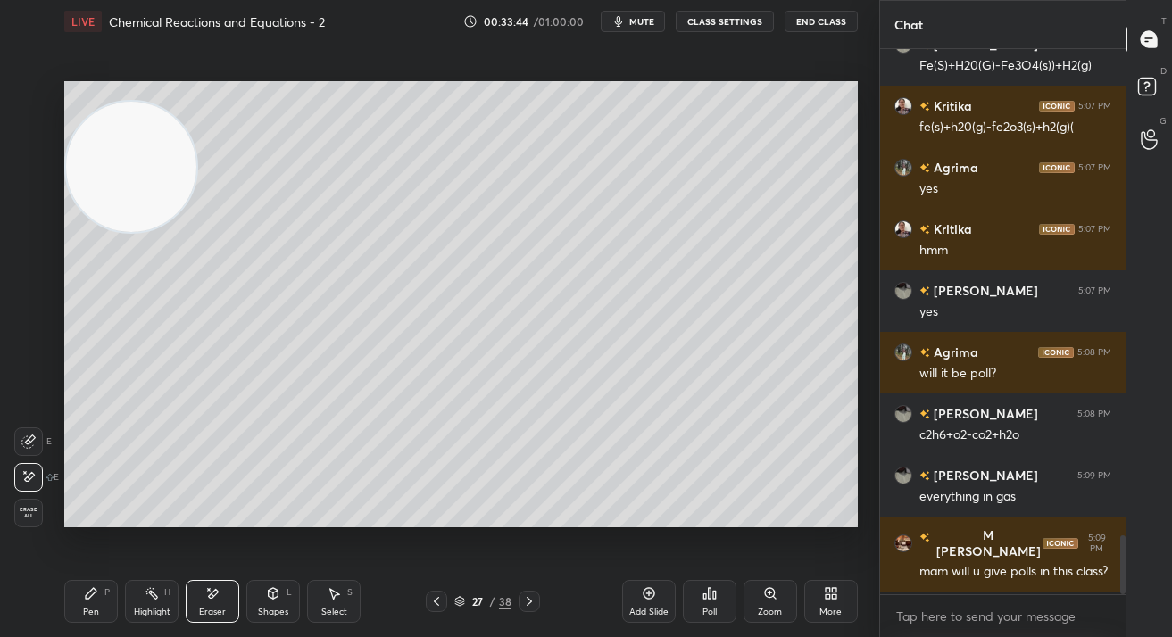
click at [82, 602] on div "Pen P" at bounding box center [91, 601] width 54 height 43
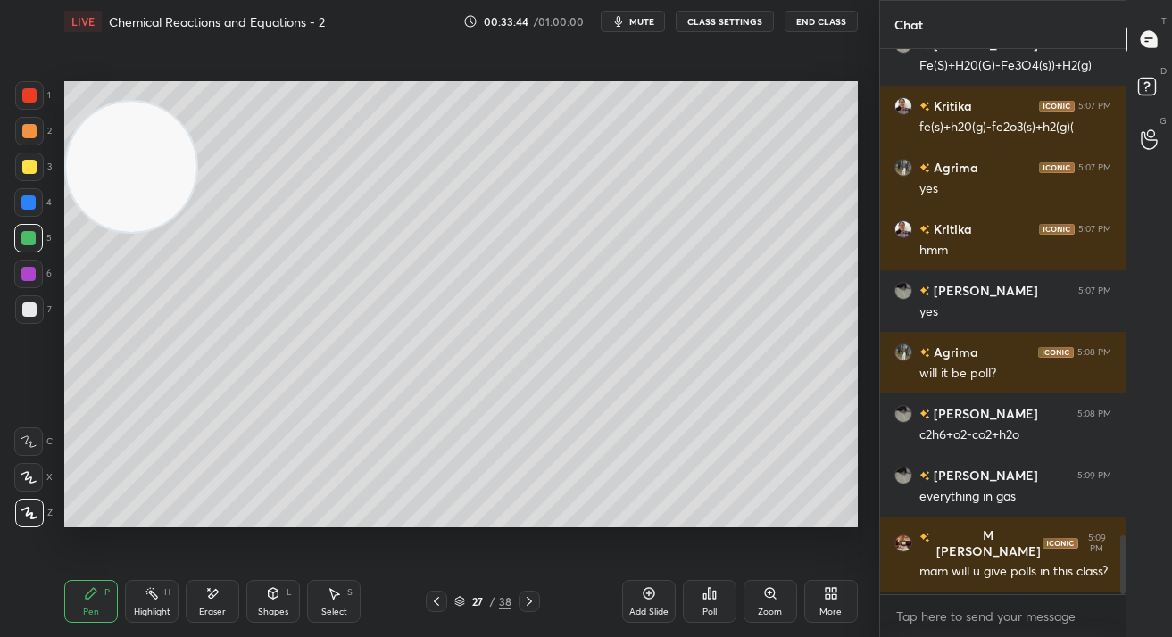
click at [87, 600] on icon at bounding box center [91, 593] width 14 height 14
drag, startPoint x: 29, startPoint y: 166, endPoint x: 41, endPoint y: 170, distance: 12.1
click at [28, 163] on div at bounding box center [29, 167] width 14 height 14
click at [87, 594] on icon at bounding box center [91, 593] width 11 height 11
click at [88, 597] on icon at bounding box center [91, 593] width 11 height 11
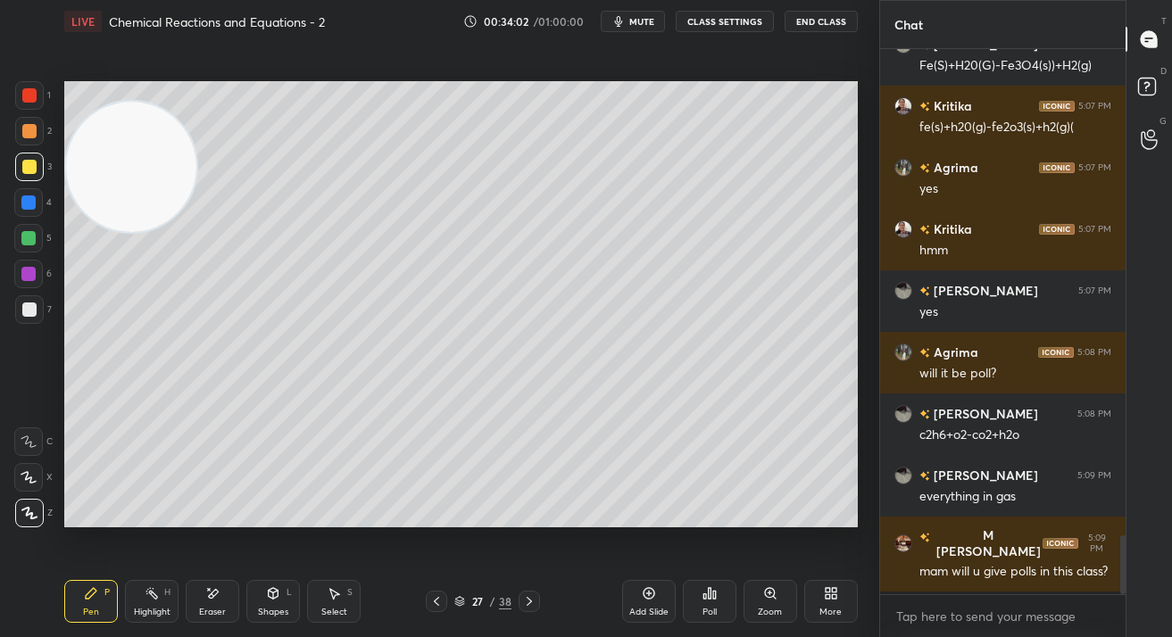
click at [25, 229] on div at bounding box center [28, 238] width 29 height 29
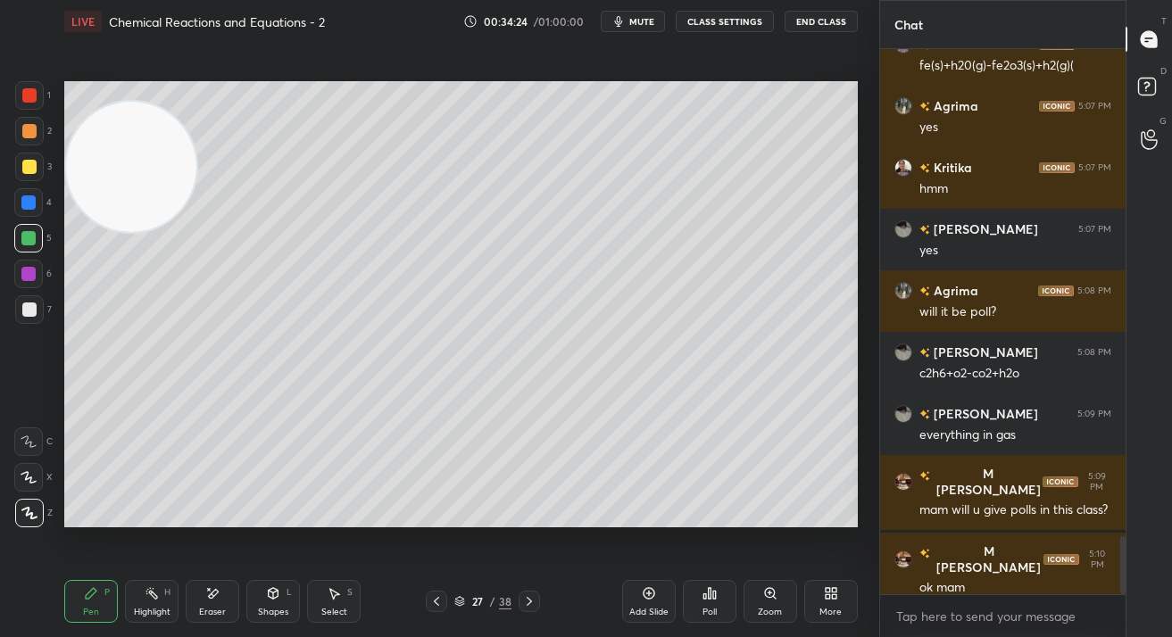
click at [643, 601] on div "Add Slide" at bounding box center [649, 601] width 54 height 43
drag, startPoint x: 156, startPoint y: 188, endPoint x: 143, endPoint y: 425, distance: 236.9
click at [144, 236] on video at bounding box center [131, 171] width 130 height 130
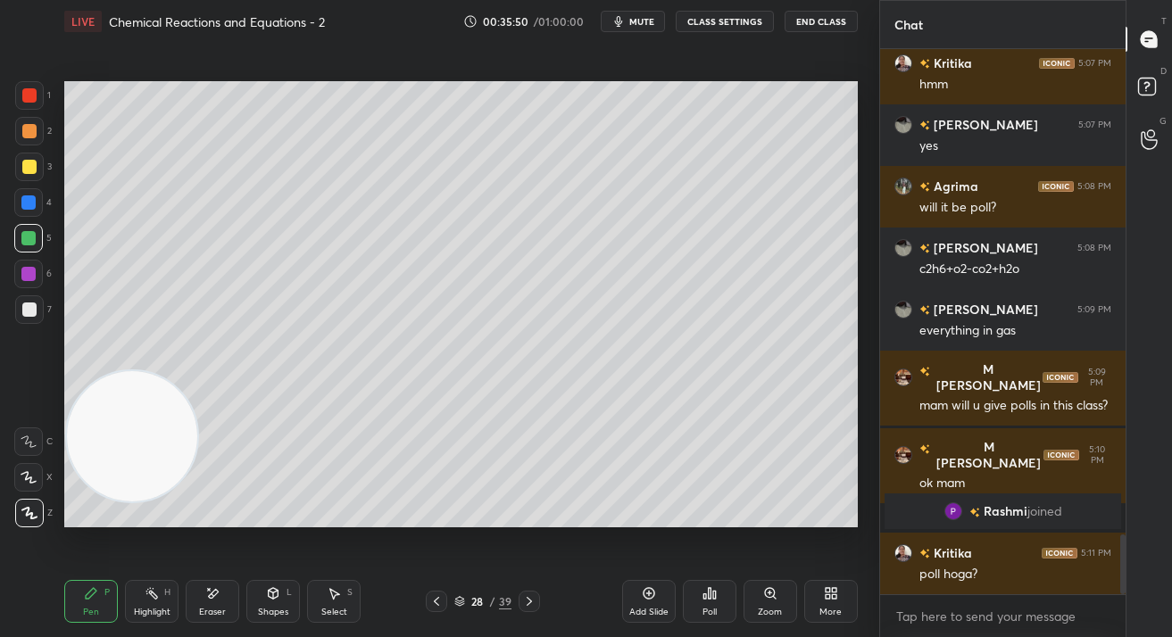
scroll to position [4453, 0]
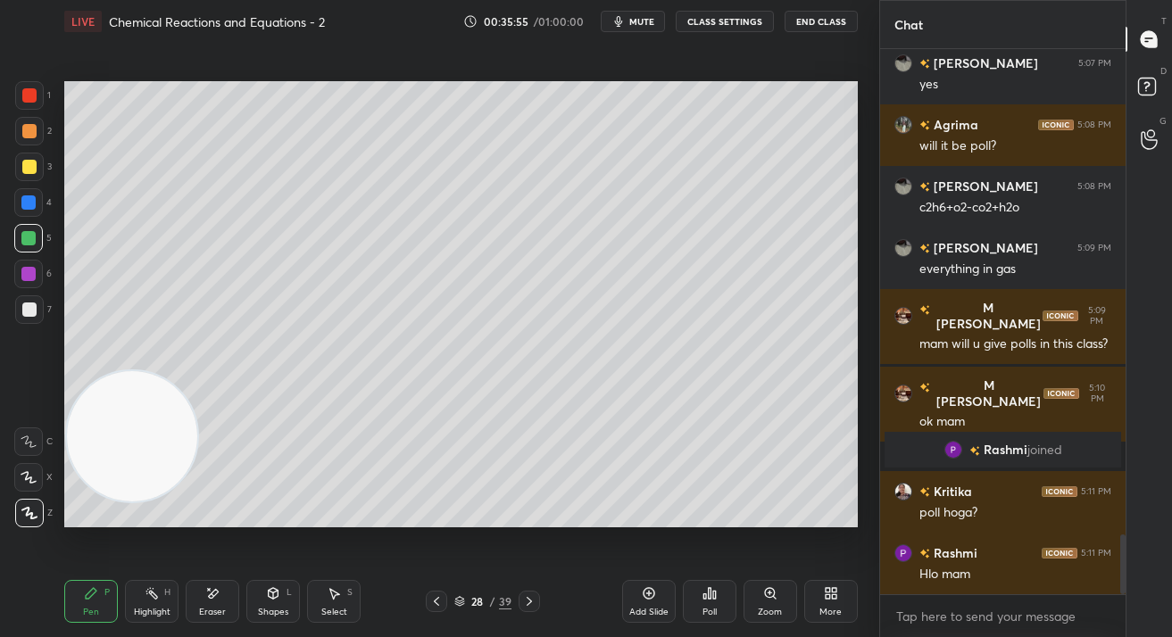
drag, startPoint x: 32, startPoint y: 165, endPoint x: 29, endPoint y: 203, distance: 37.6
click at [30, 166] on div at bounding box center [29, 167] width 14 height 14
click at [64, 130] on div "Setting up your live class Poll for secs No correct answer Start poll" at bounding box center [461, 304] width 808 height 523
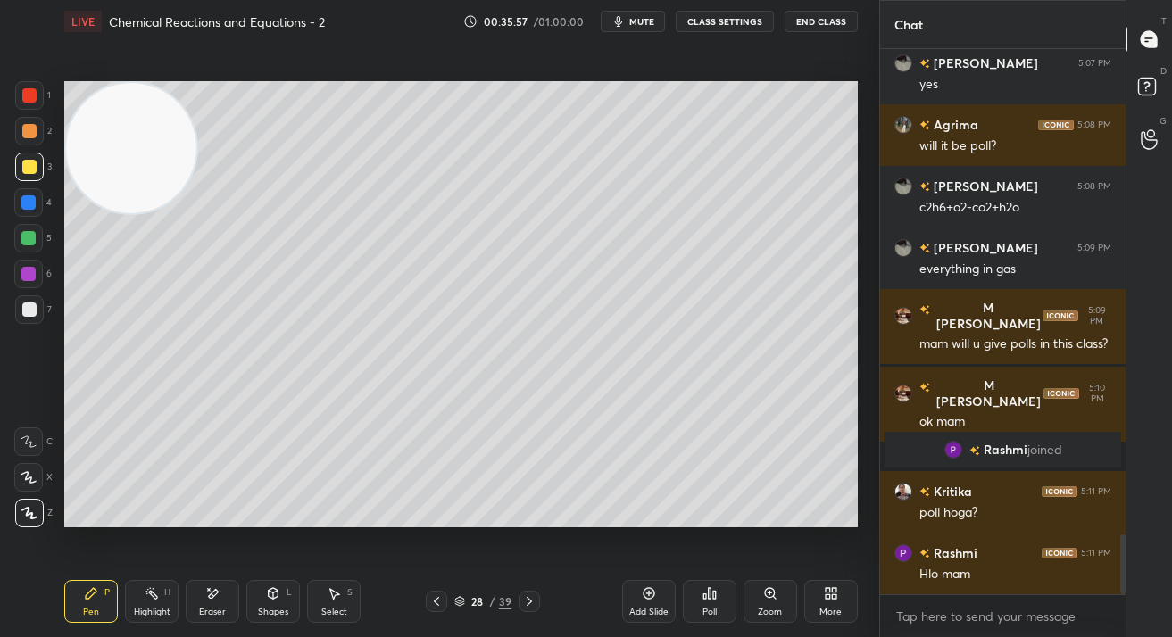
drag, startPoint x: 93, startPoint y: 432, endPoint x: 75, endPoint y: 103, distance: 329.8
click at [74, 99] on video at bounding box center [131, 148] width 130 height 130
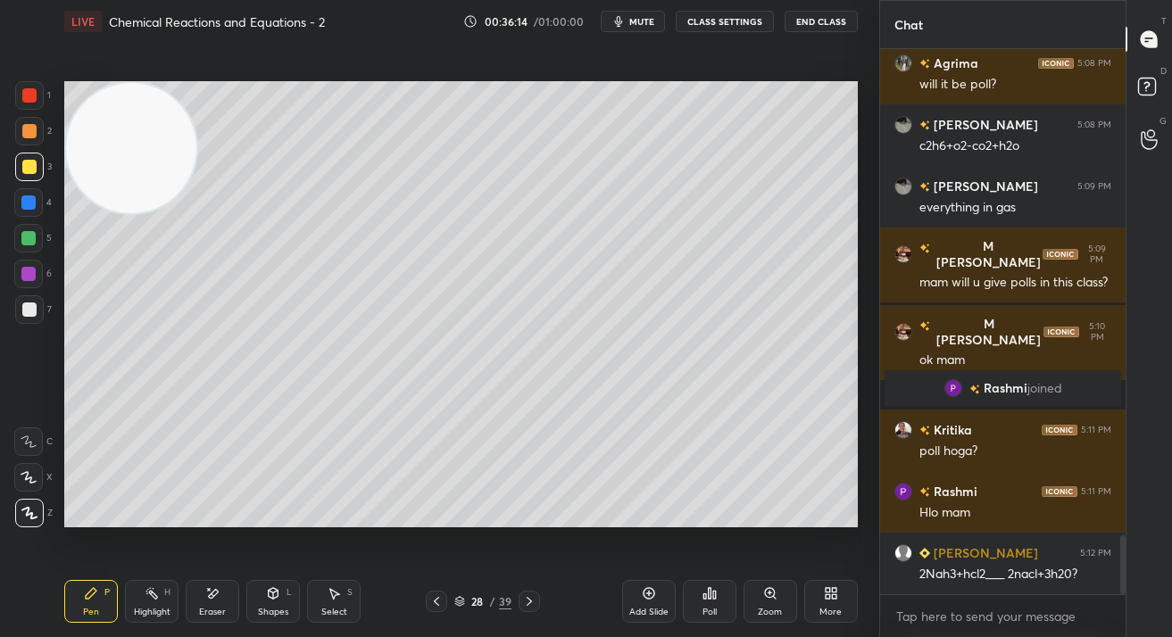
click at [691, 528] on div "Setting up your live class Poll for secs No correct answer Start poll" at bounding box center [461, 304] width 808 height 523
click at [27, 142] on div at bounding box center [29, 131] width 29 height 29
click at [28, 142] on div at bounding box center [29, 131] width 29 height 29
click at [27, 143] on div at bounding box center [29, 131] width 29 height 29
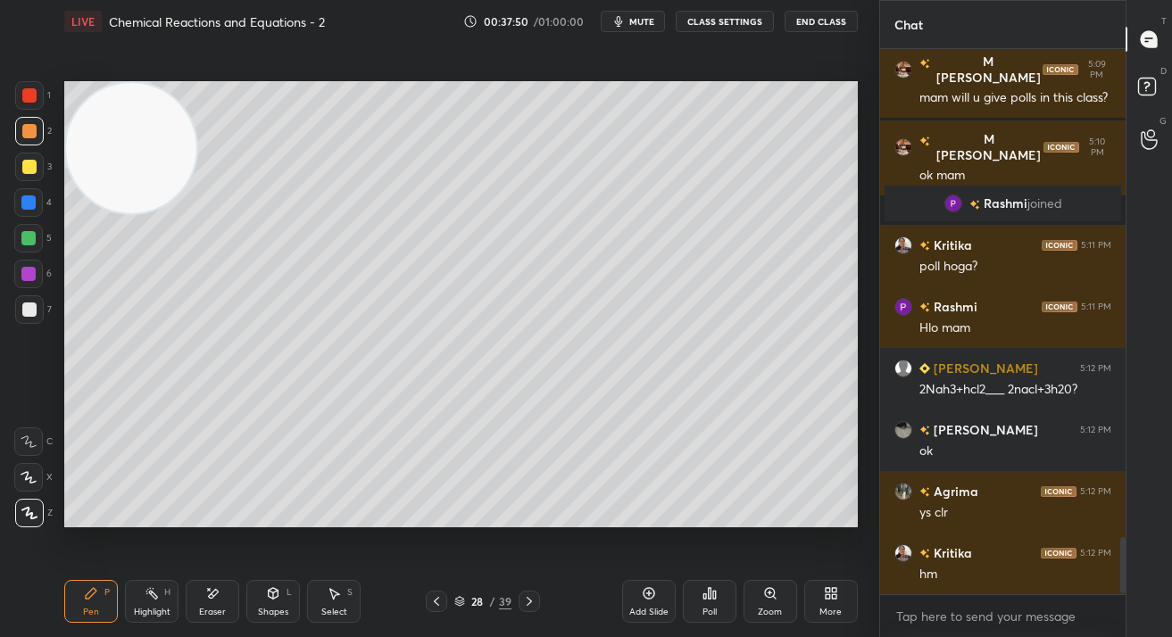
scroll to position [4742, 0]
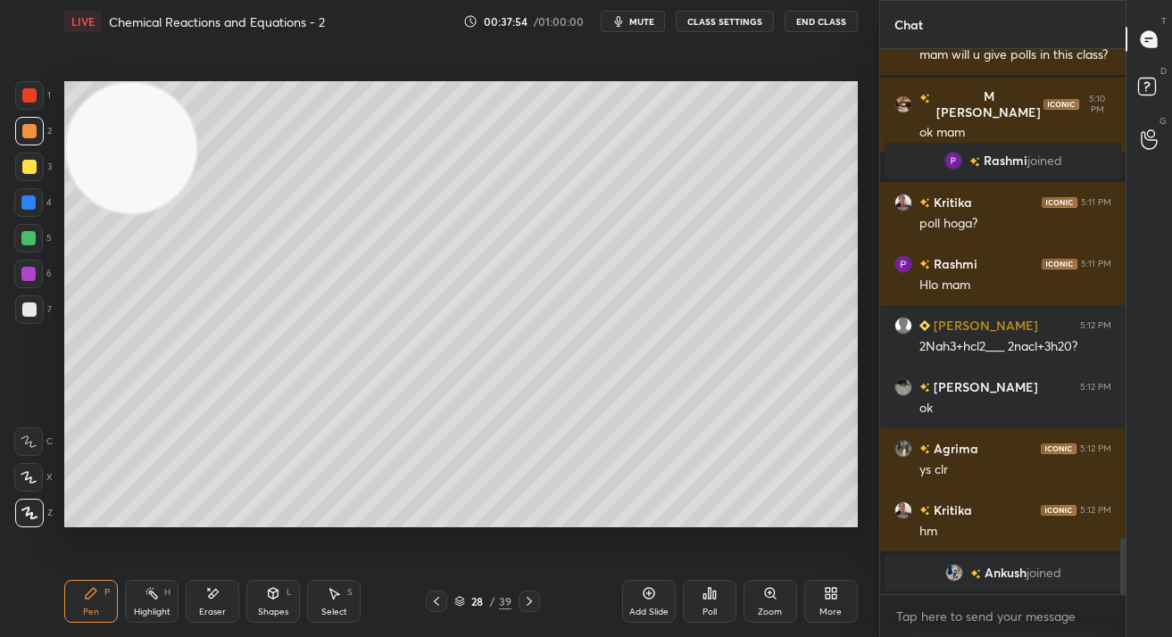
click at [668, 618] on div "Add Slide" at bounding box center [649, 601] width 54 height 43
drag, startPoint x: 118, startPoint y: 283, endPoint x: 118, endPoint y: 403, distance: 120.5
click at [109, 213] on video at bounding box center [131, 148] width 130 height 130
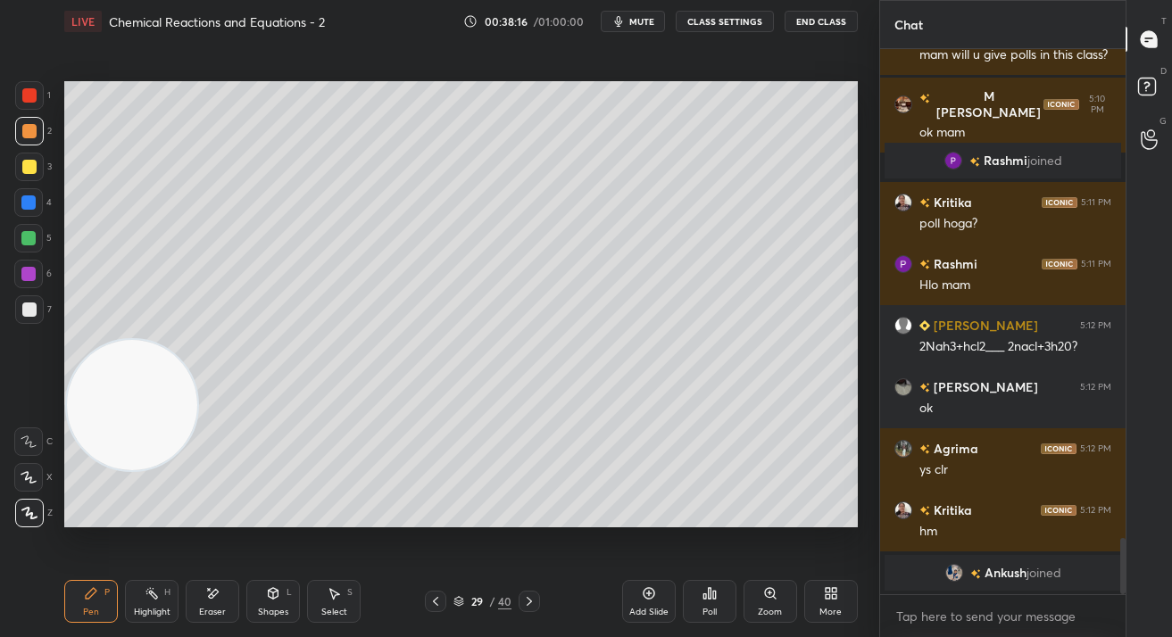
click at [18, 167] on div at bounding box center [29, 167] width 29 height 29
drag, startPoint x: 21, startPoint y: 170, endPoint x: 54, endPoint y: 200, distance: 45.5
click at [21, 170] on div at bounding box center [29, 167] width 29 height 29
click at [699, 619] on div "Poll" at bounding box center [710, 601] width 54 height 43
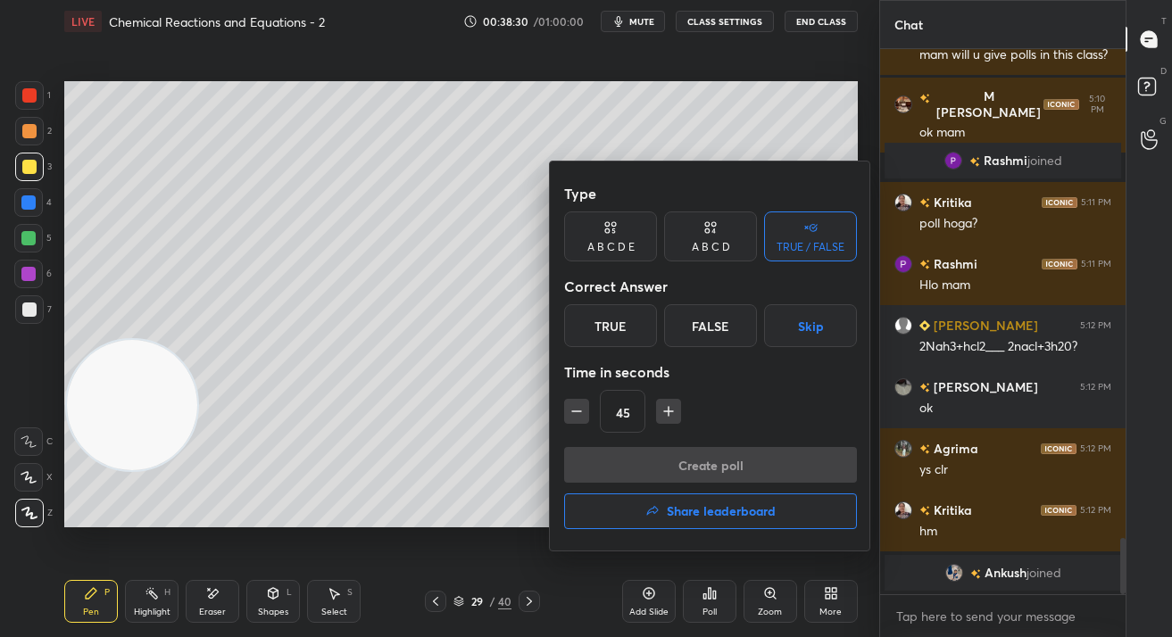
click at [697, 242] on div "A B C D" at bounding box center [711, 247] width 38 height 11
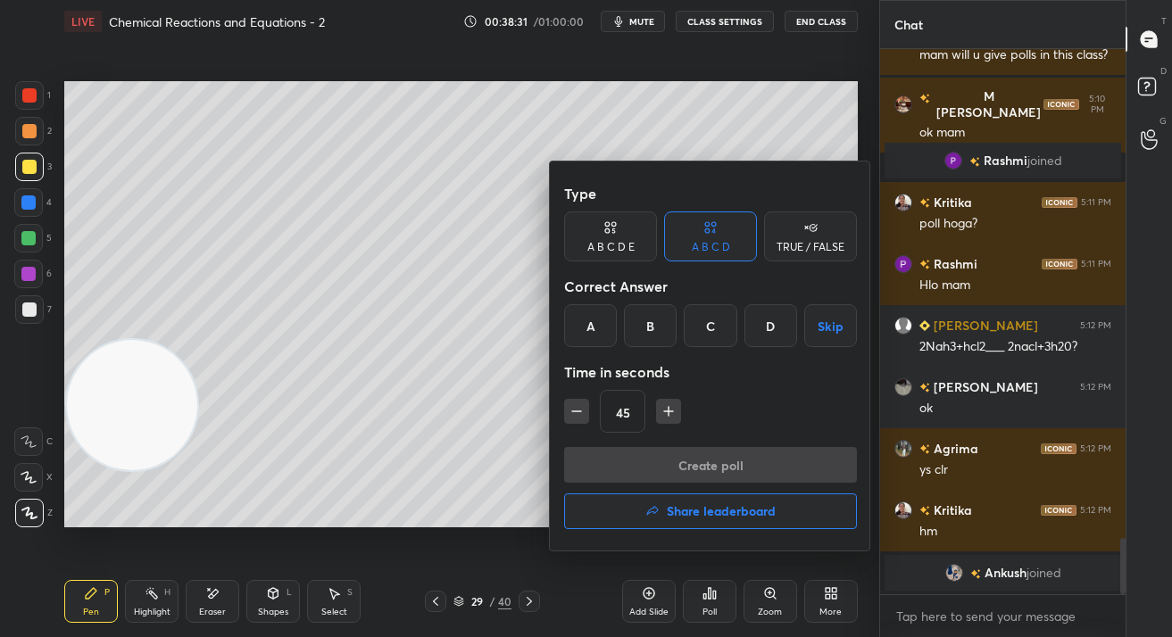
click at [644, 331] on div "B" at bounding box center [650, 325] width 53 height 43
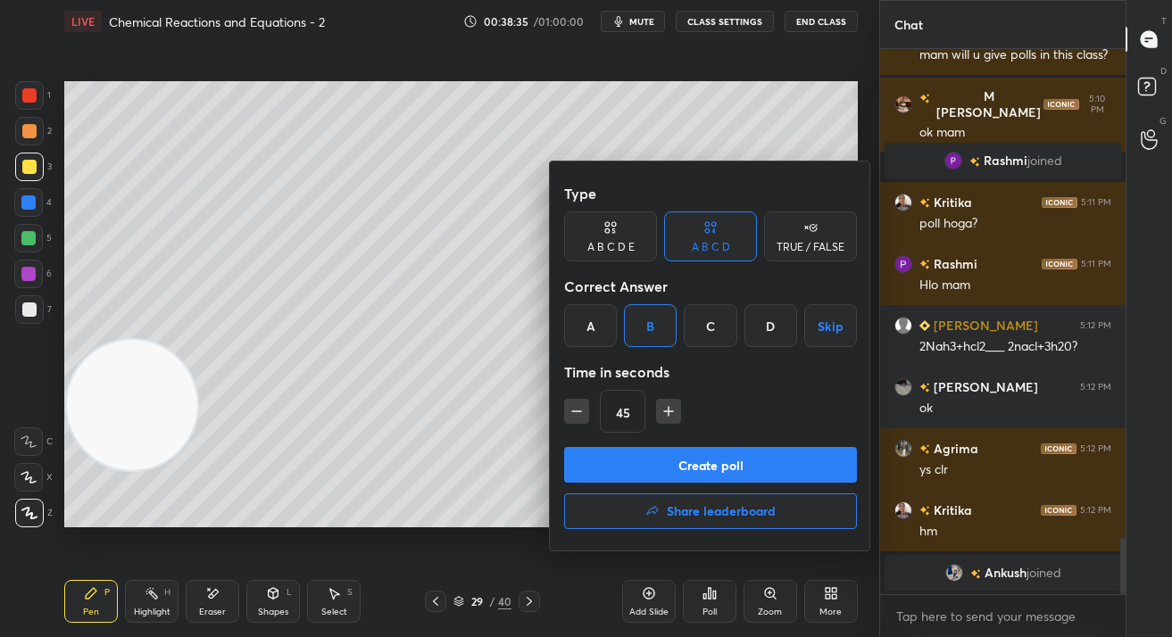
scroll to position [503, 241]
click at [675, 475] on button "Create poll" at bounding box center [710, 465] width 293 height 36
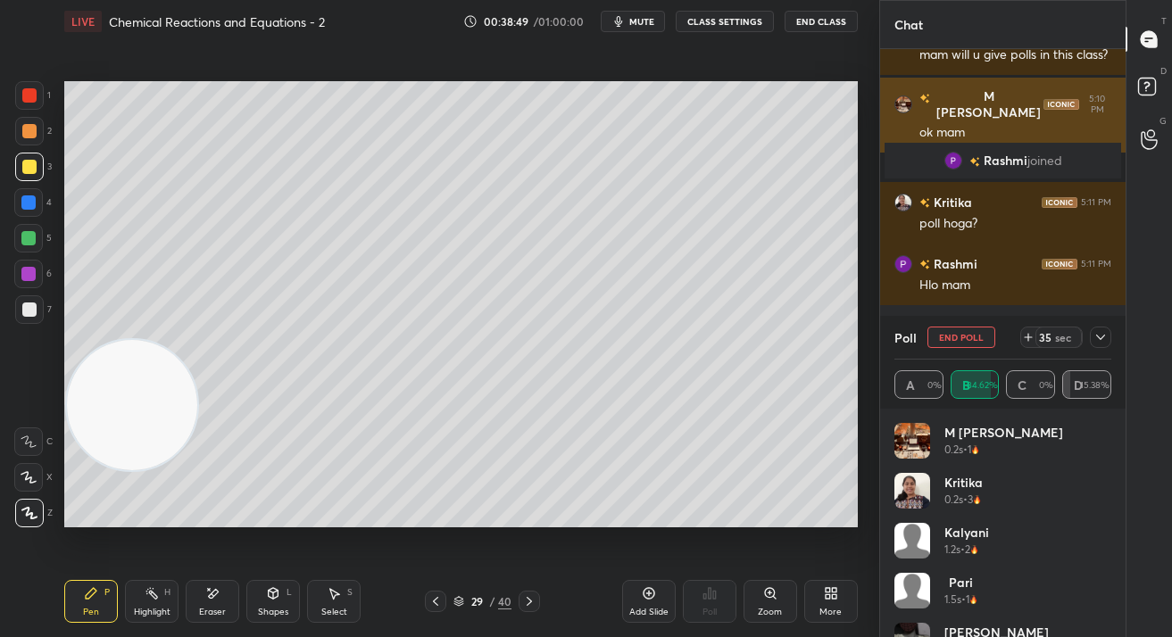
scroll to position [4835, 0]
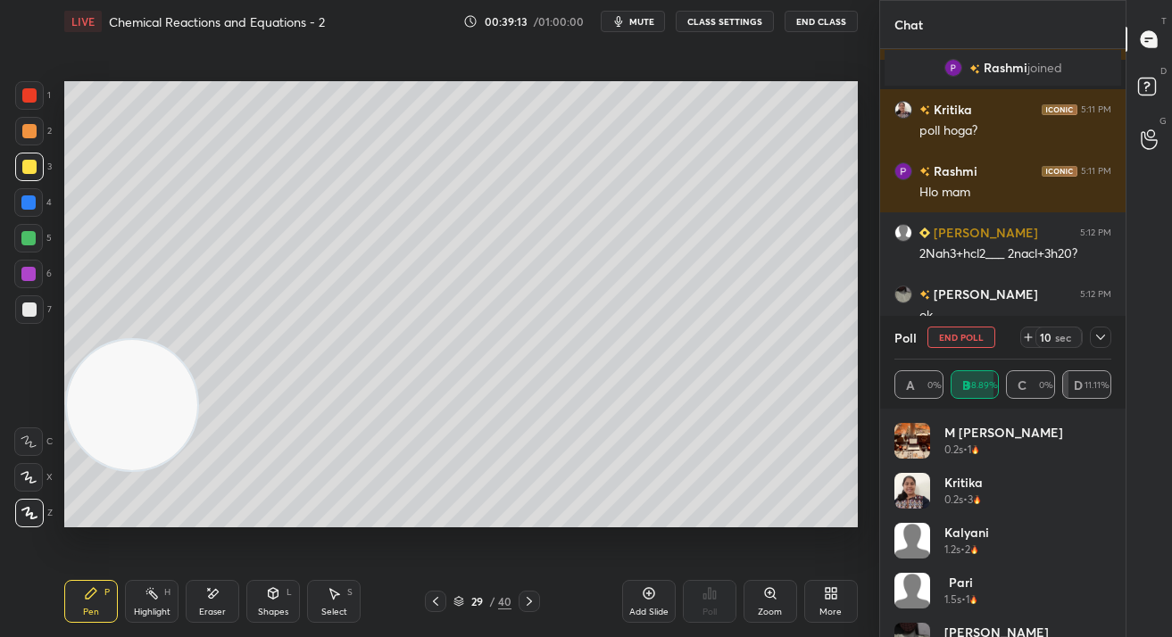
click at [971, 359] on div "Poll End Poll 10 sec A 0% B 88.89% C 0% D 11.11%" at bounding box center [1002, 362] width 245 height 93
click at [973, 356] on div "Poll End Poll 10 sec" at bounding box center [1002, 337] width 217 height 43
click at [949, 333] on button "End Poll" at bounding box center [961, 337] width 68 height 21
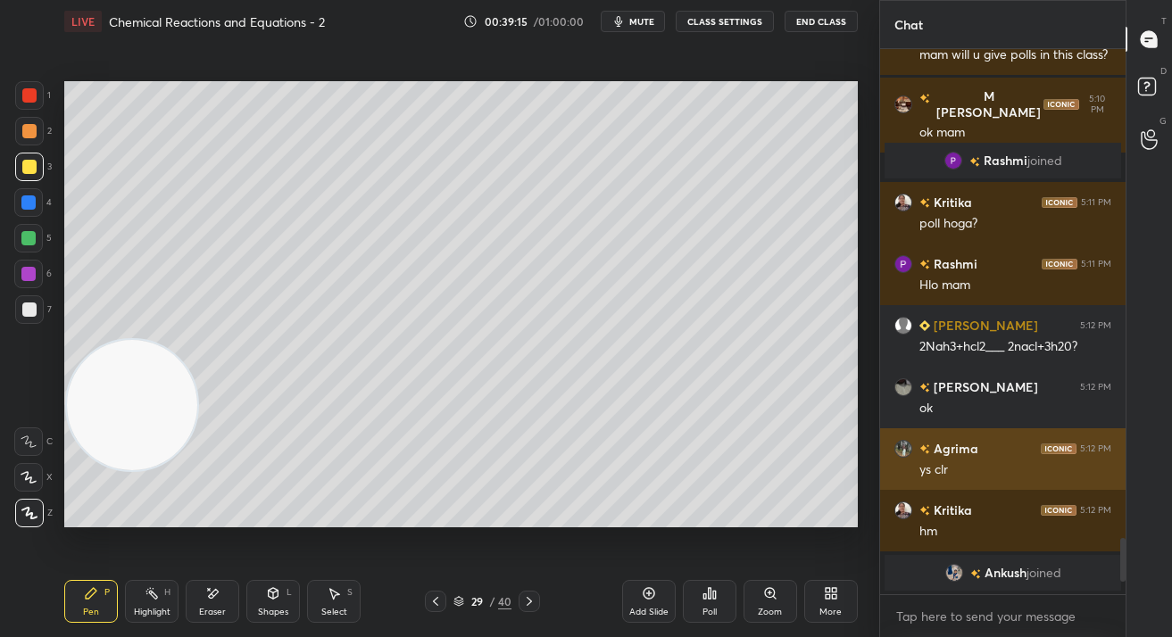
scroll to position [4742, 0]
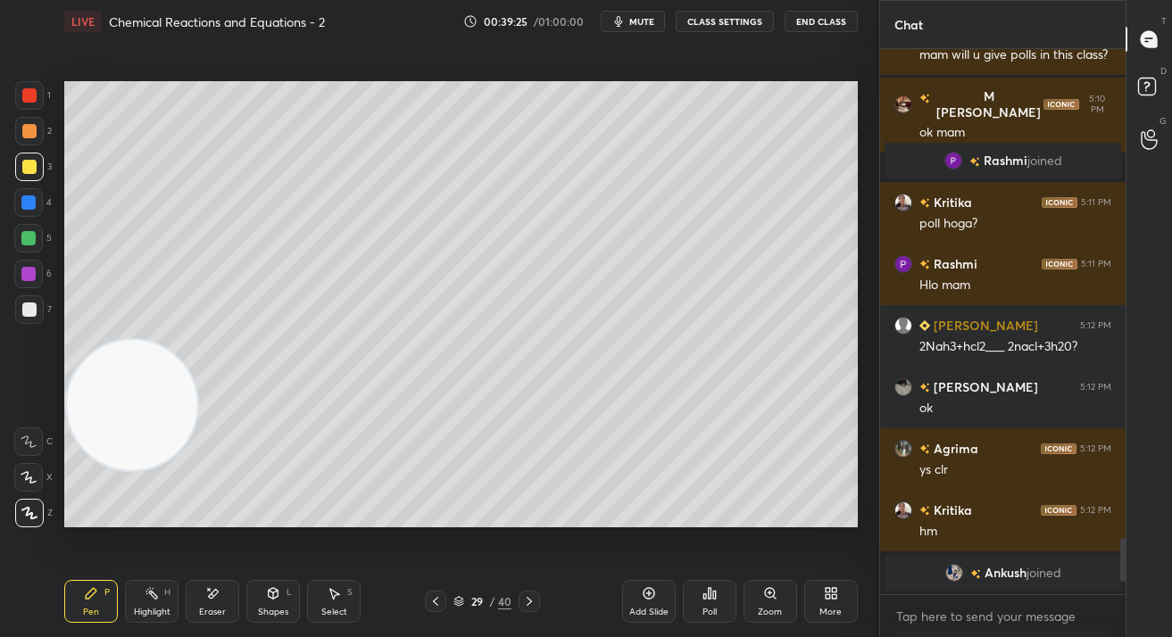
click at [650, 594] on icon at bounding box center [649, 593] width 14 height 14
click at [207, 601] on div "Eraser" at bounding box center [213, 601] width 54 height 43
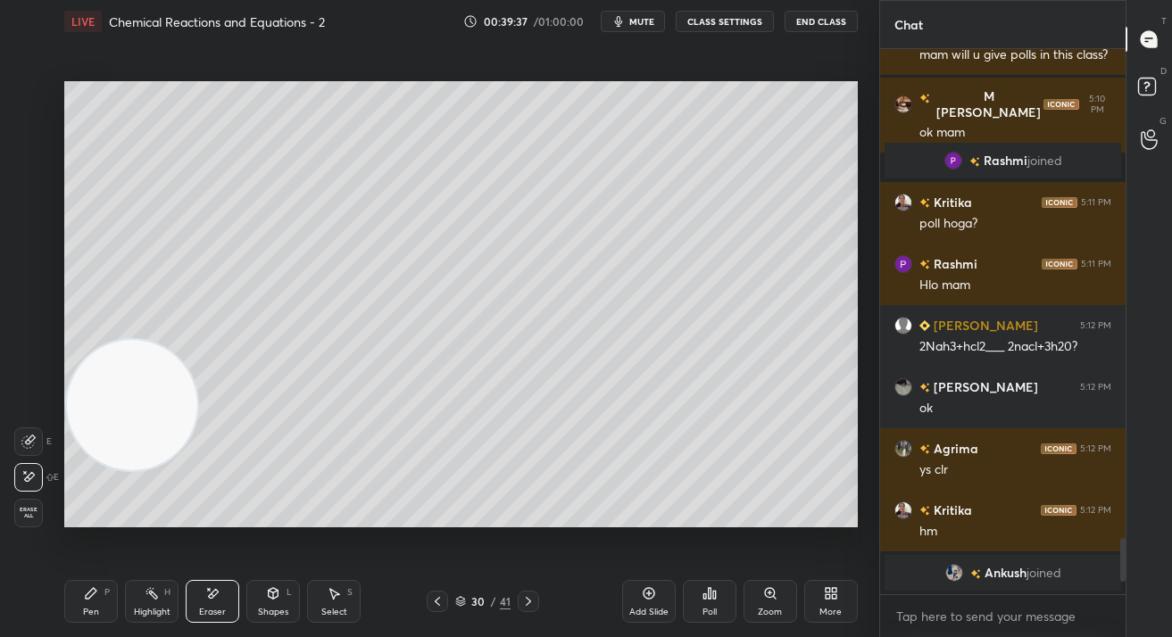
click at [78, 618] on div "Pen P" at bounding box center [91, 601] width 54 height 43
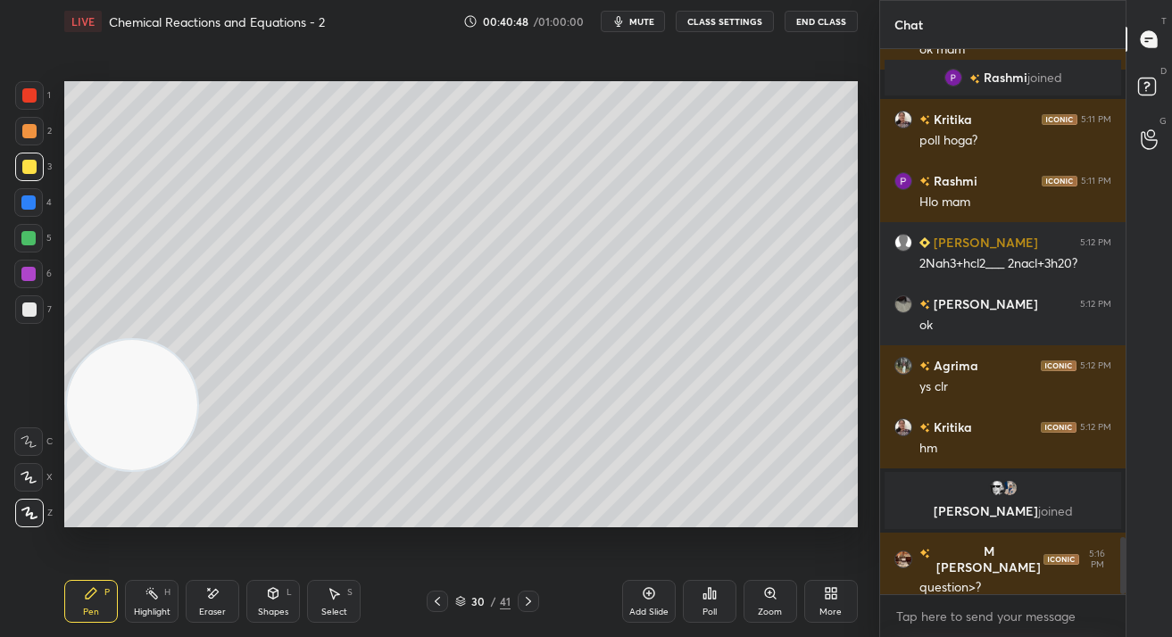
scroll to position [4674, 0]
click at [236, 601] on div "Eraser" at bounding box center [213, 601] width 54 height 43
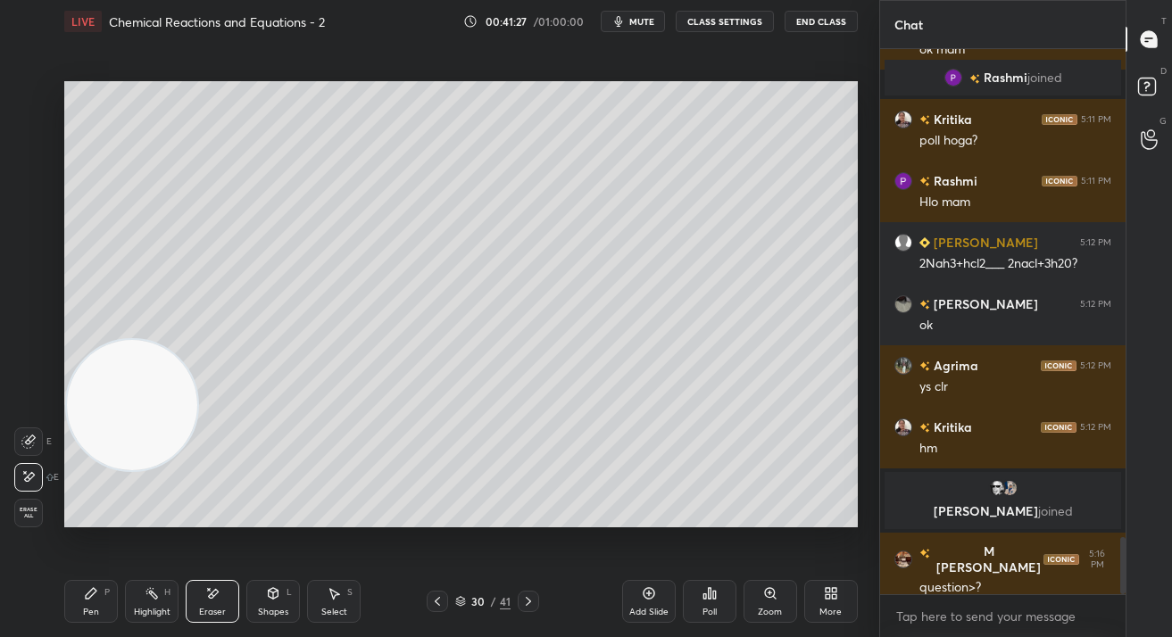
click at [24, 516] on span "Erase all" at bounding box center [28, 513] width 27 height 12
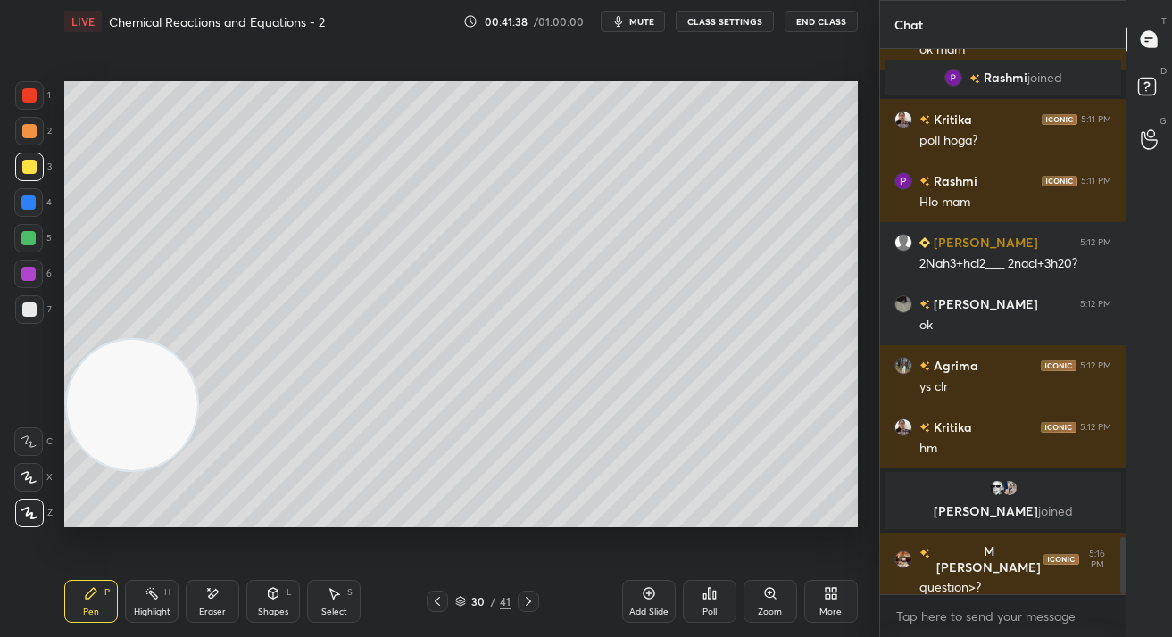
click at [828, 619] on div "More" at bounding box center [831, 601] width 54 height 43
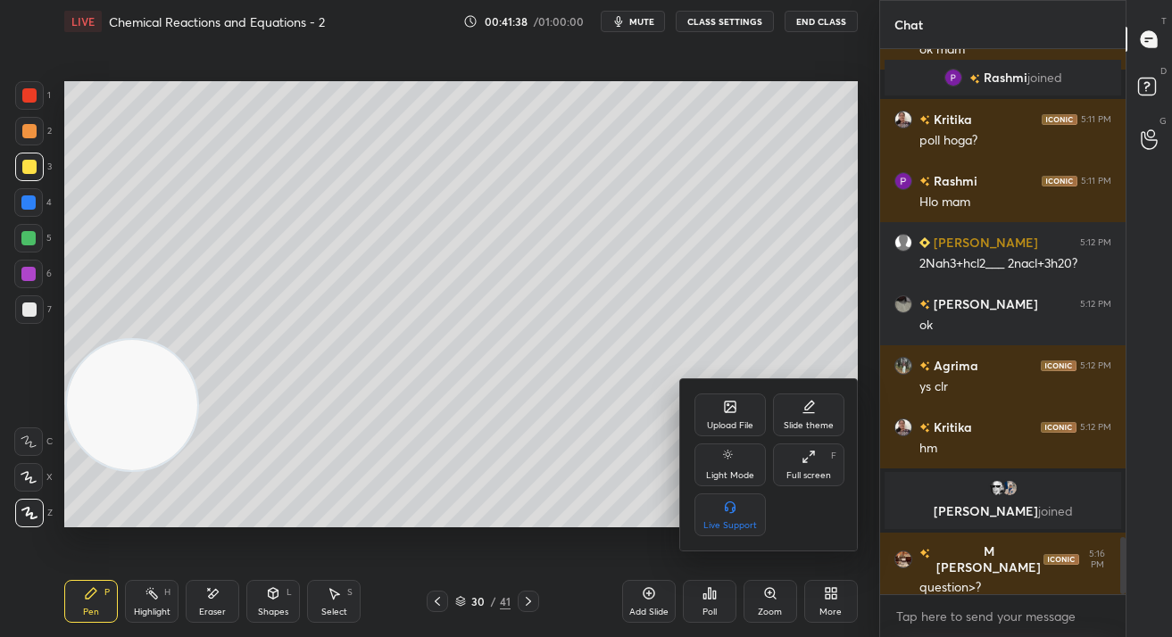
click at [714, 398] on div "Upload File" at bounding box center [729, 415] width 71 height 43
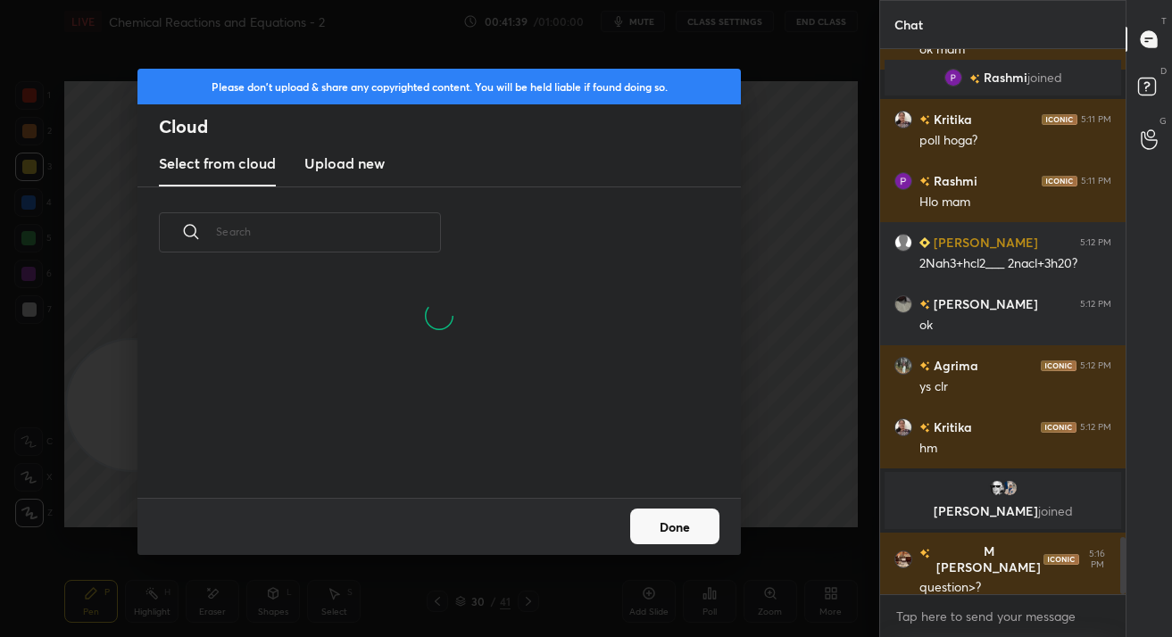
click at [362, 170] on h3 "Upload new" at bounding box center [344, 163] width 80 height 21
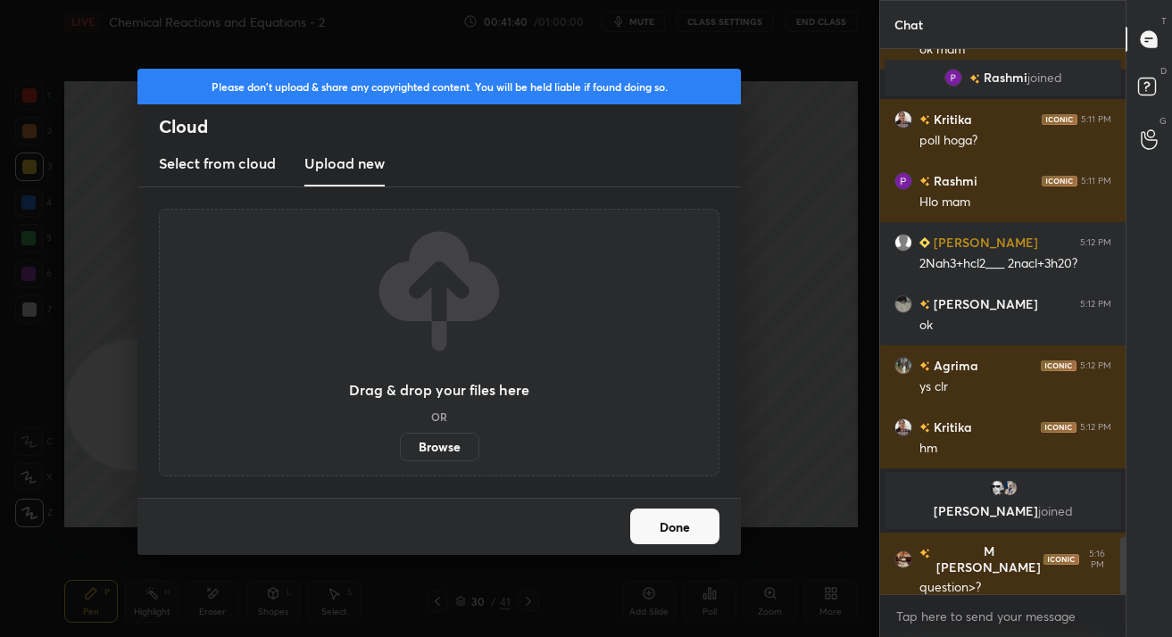
click at [468, 434] on label "Browse" at bounding box center [439, 447] width 79 height 29
click at [400, 434] on input "Browse" at bounding box center [400, 447] width 0 height 29
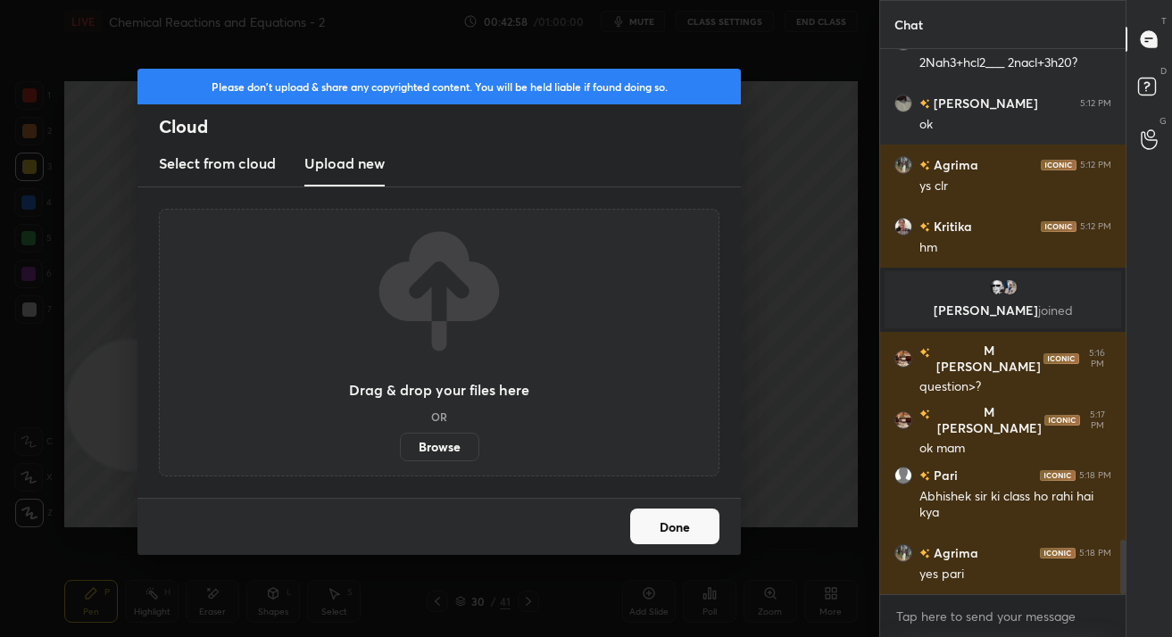
scroll to position [4937, 0]
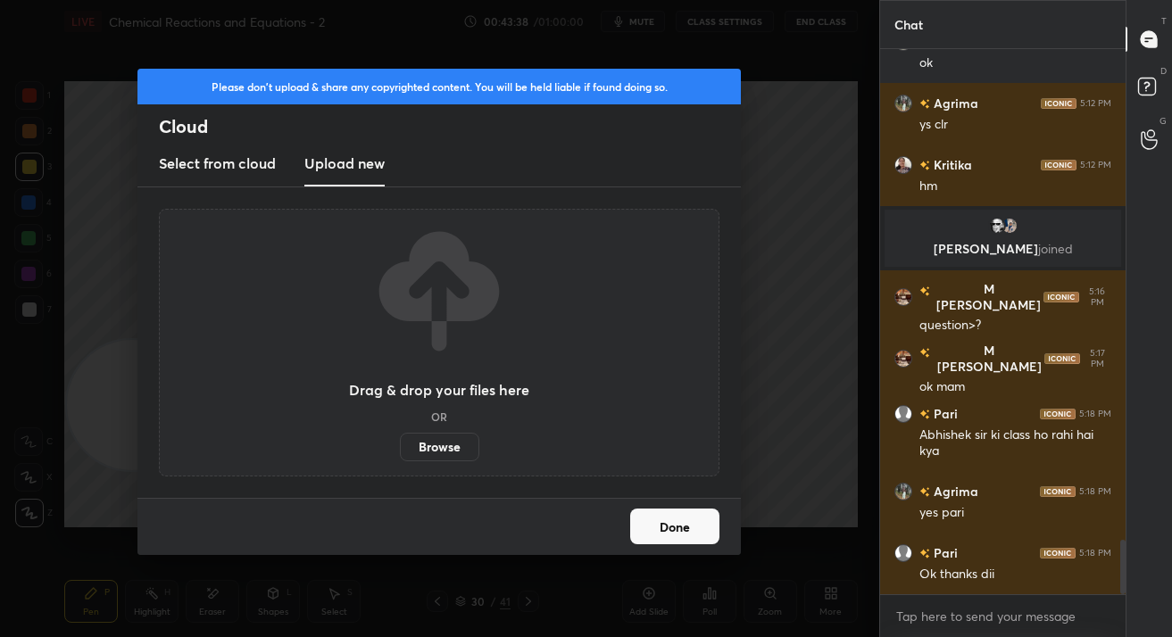
click at [450, 452] on label "Browse" at bounding box center [439, 447] width 79 height 29
click at [400, 452] on input "Browse" at bounding box center [400, 447] width 0 height 29
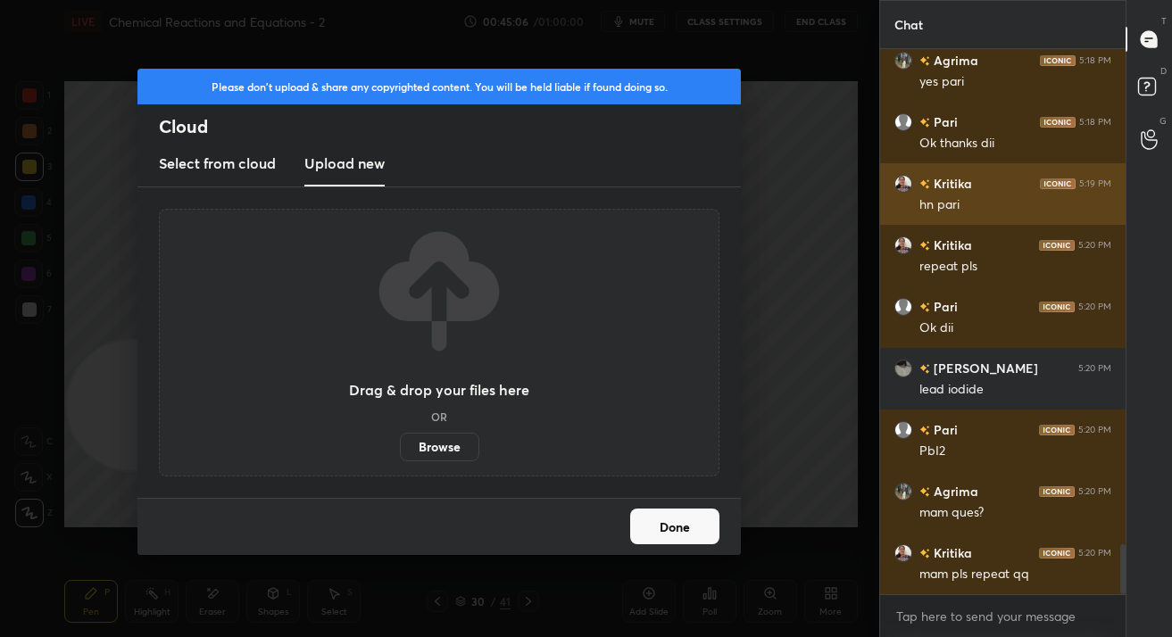
scroll to position [5429, 0]
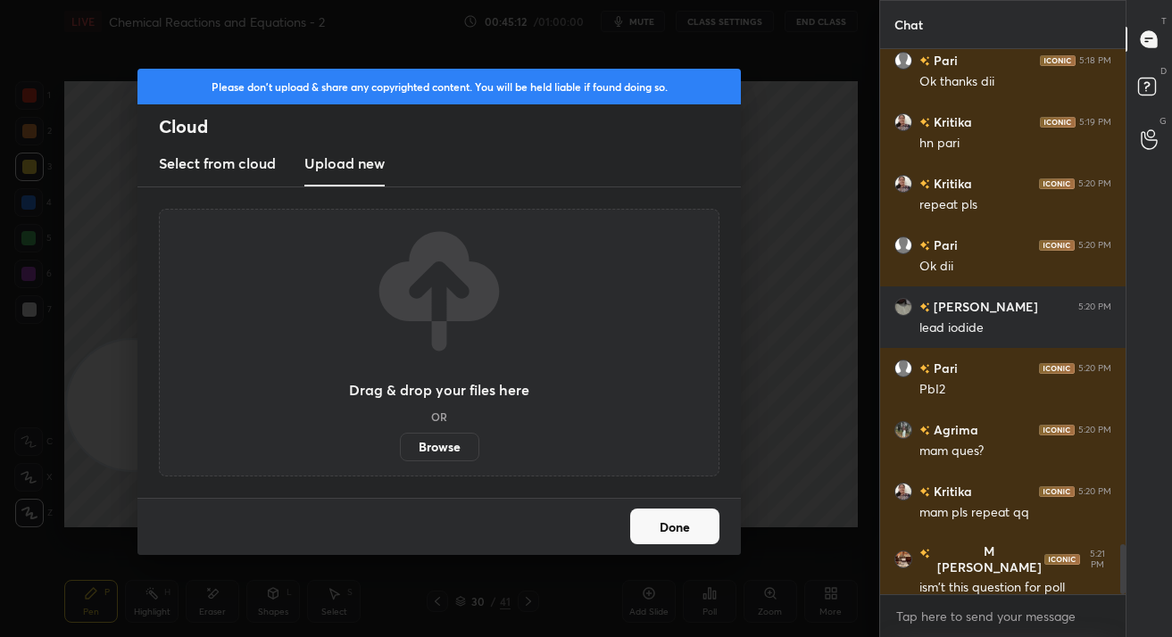
click at [673, 541] on button "Done" at bounding box center [674, 527] width 89 height 36
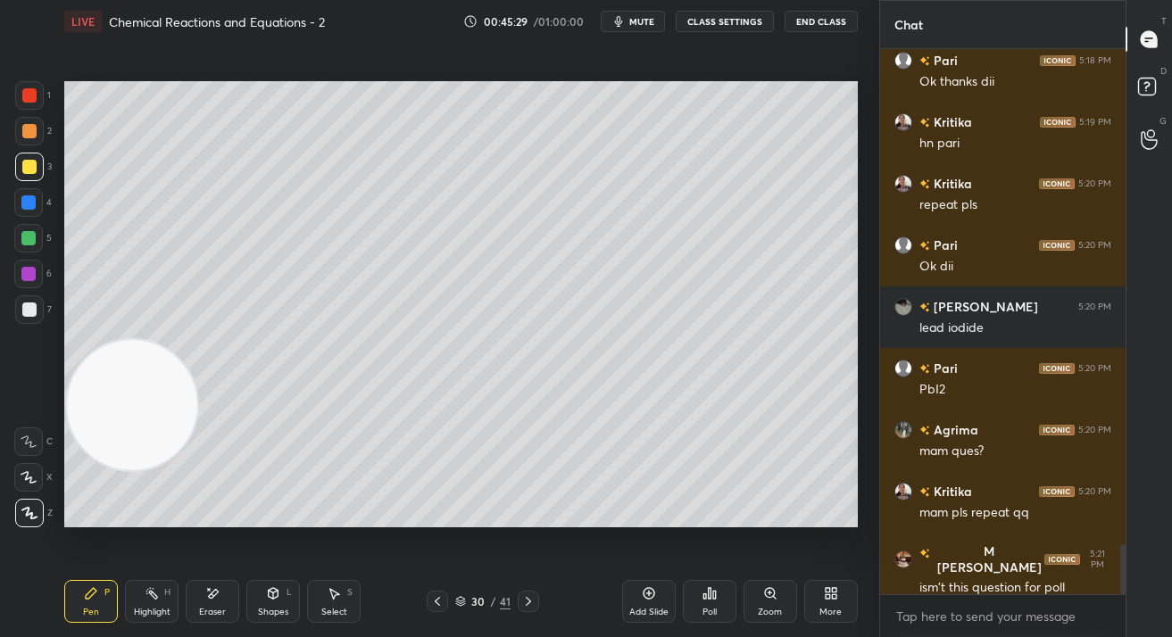
click at [207, 597] on icon at bounding box center [212, 593] width 14 height 15
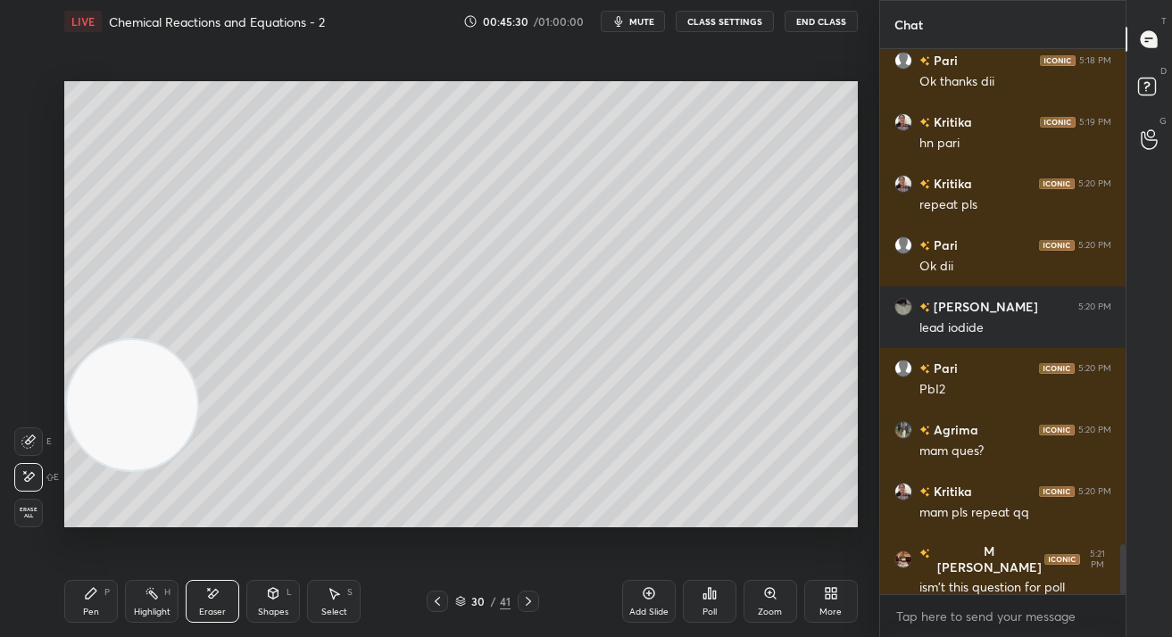
click at [93, 601] on div "Pen P" at bounding box center [91, 601] width 54 height 43
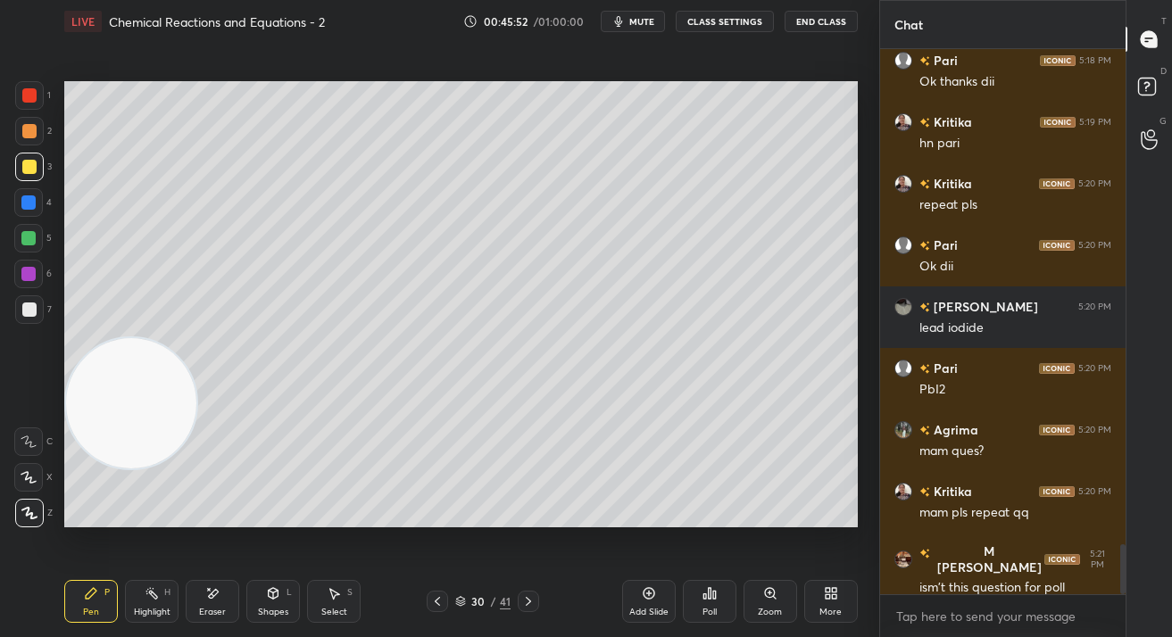
drag, startPoint x: 139, startPoint y: 411, endPoint x: 155, endPoint y: 142, distance: 270.0
click at [159, 338] on video at bounding box center [131, 403] width 130 height 130
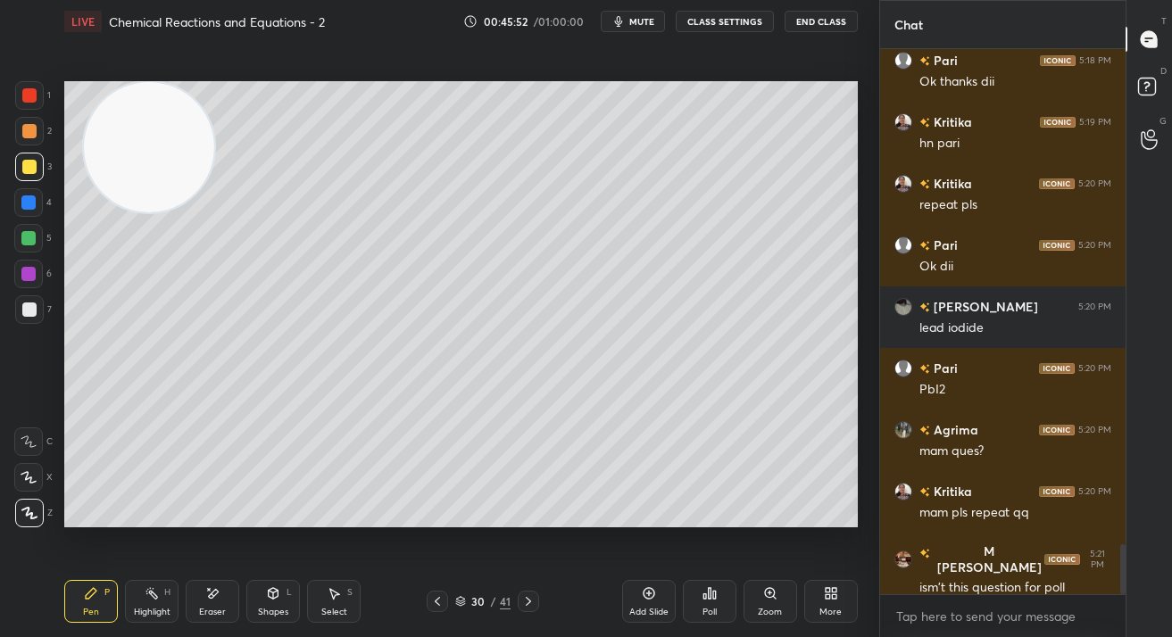
click at [32, 312] on div at bounding box center [29, 310] width 14 height 14
click at [223, 593] on div "Eraser" at bounding box center [213, 601] width 54 height 43
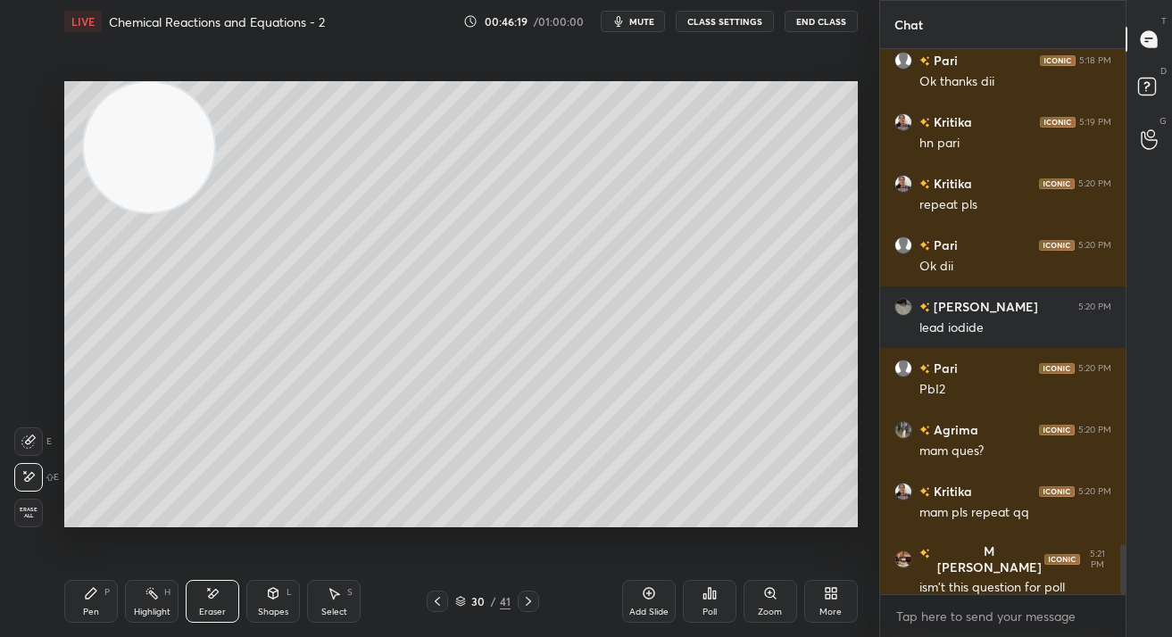
click at [692, 610] on div "Poll" at bounding box center [710, 601] width 54 height 43
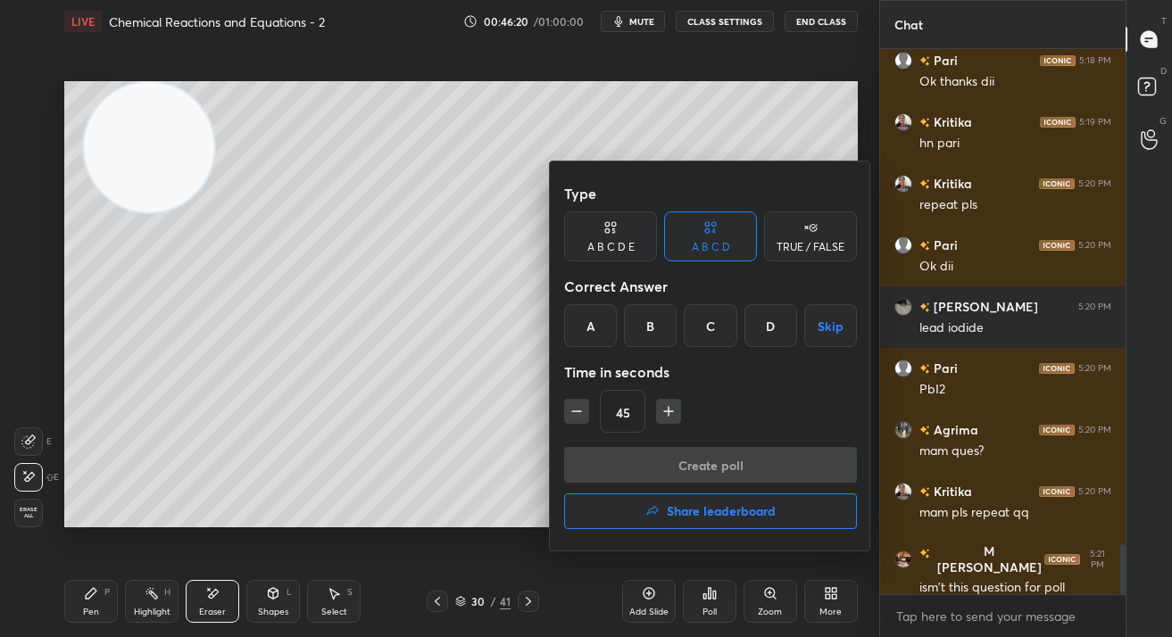
drag, startPoint x: 644, startPoint y: 331, endPoint x: 643, endPoint y: 386, distance: 54.5
click at [644, 332] on div "B" at bounding box center [650, 325] width 53 height 43
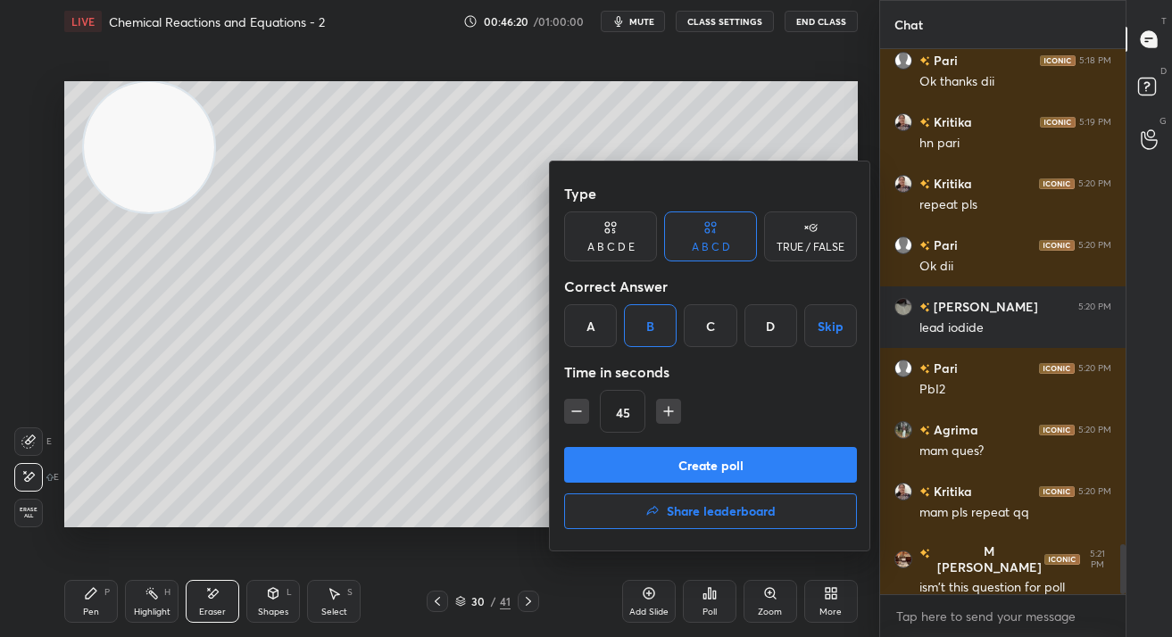
click at [640, 460] on button "Create poll" at bounding box center [710, 465] width 293 height 36
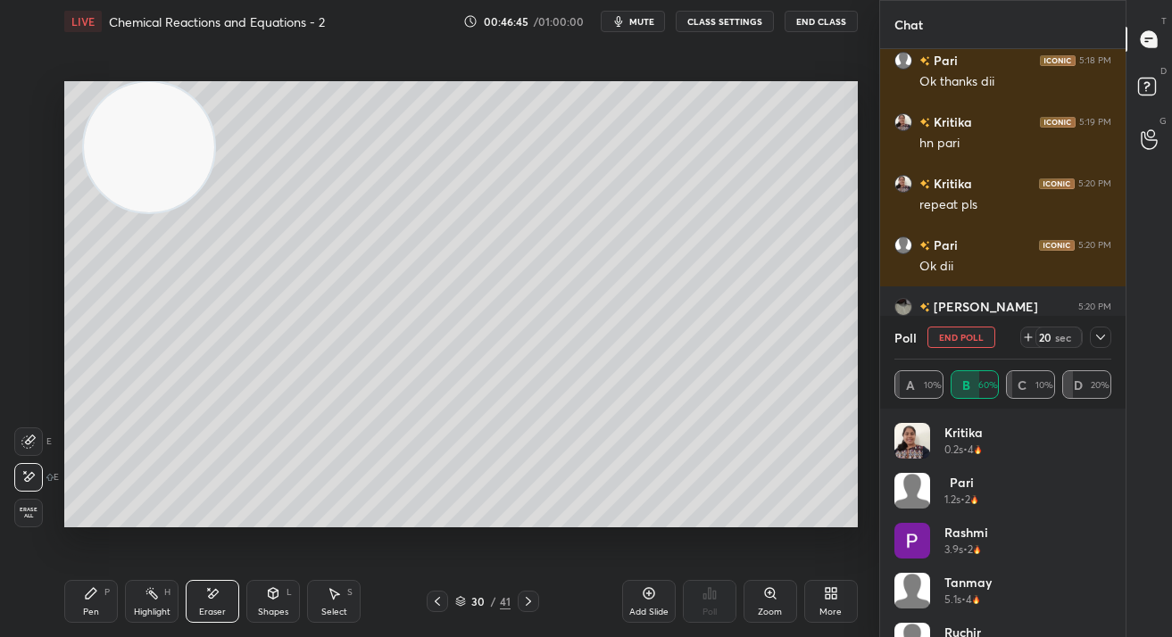
scroll to position [5583, 0]
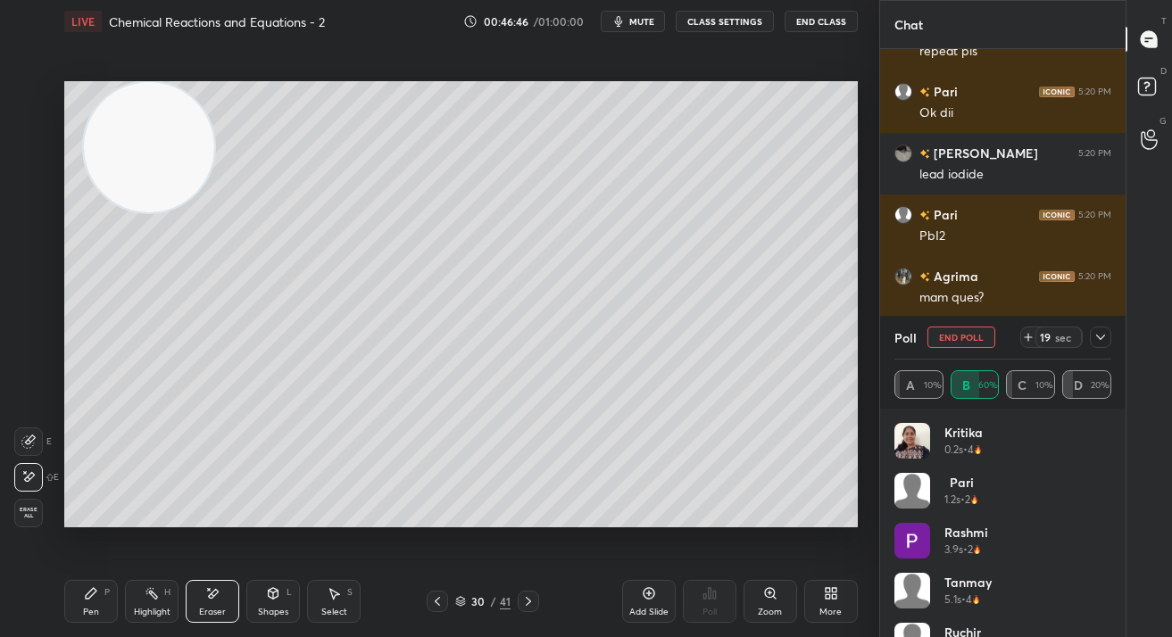
click at [83, 610] on div "Pen" at bounding box center [91, 612] width 16 height 9
click at [87, 603] on div "Pen P" at bounding box center [91, 601] width 54 height 43
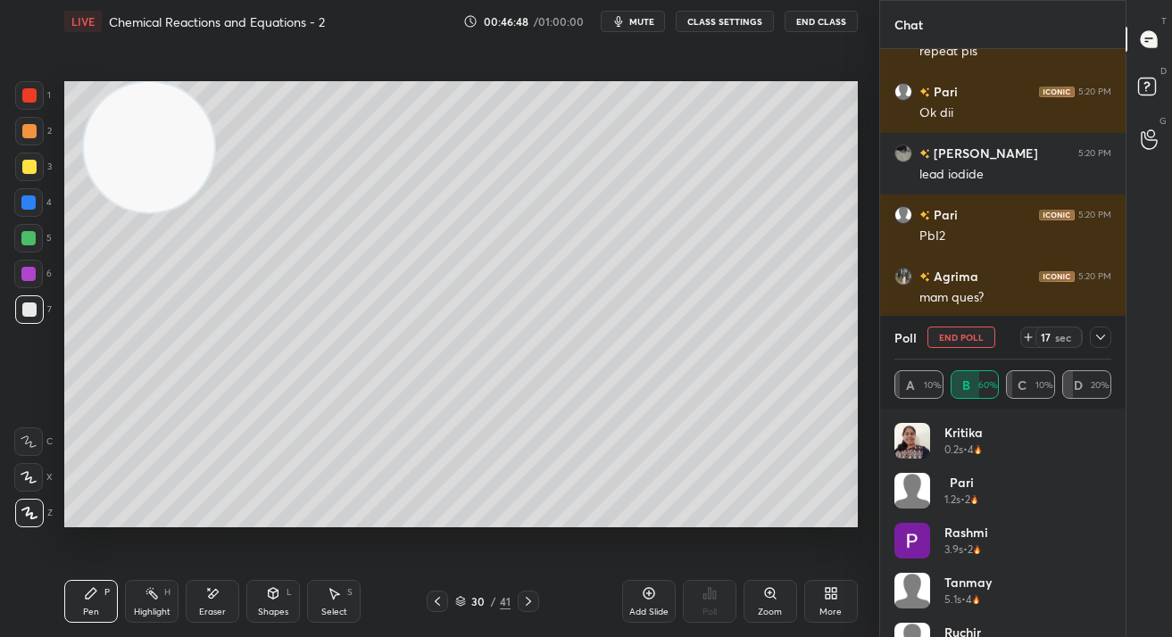
drag, startPoint x: 943, startPoint y: 333, endPoint x: 936, endPoint y: 339, distance: 9.5
click at [943, 333] on button "End Poll" at bounding box center [961, 337] width 68 height 21
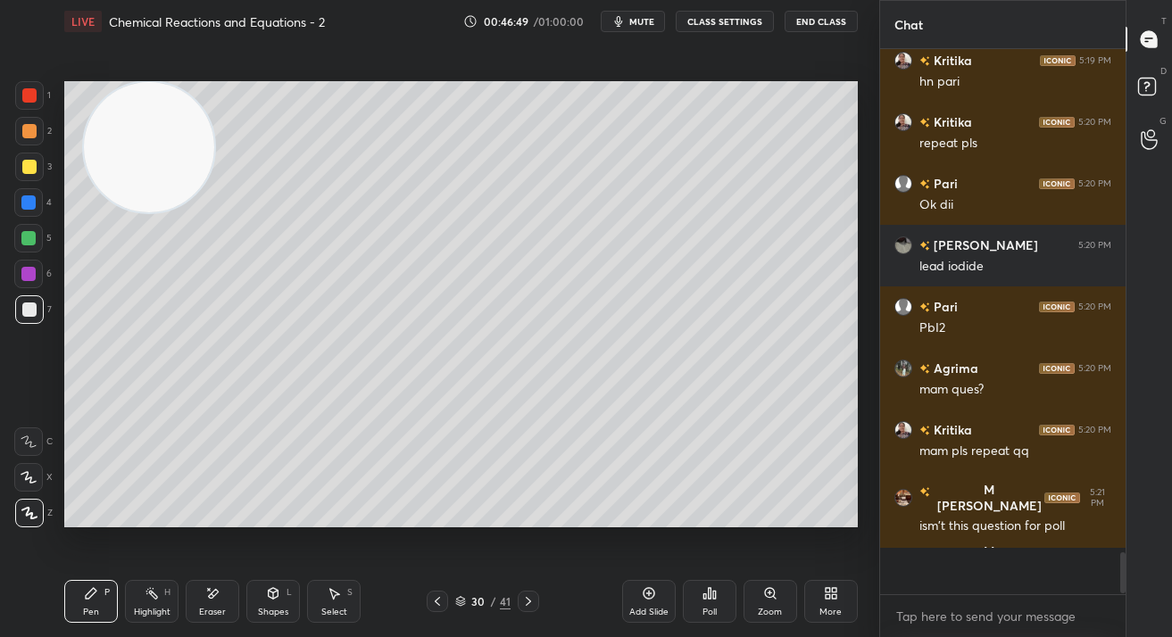
scroll to position [0, 0]
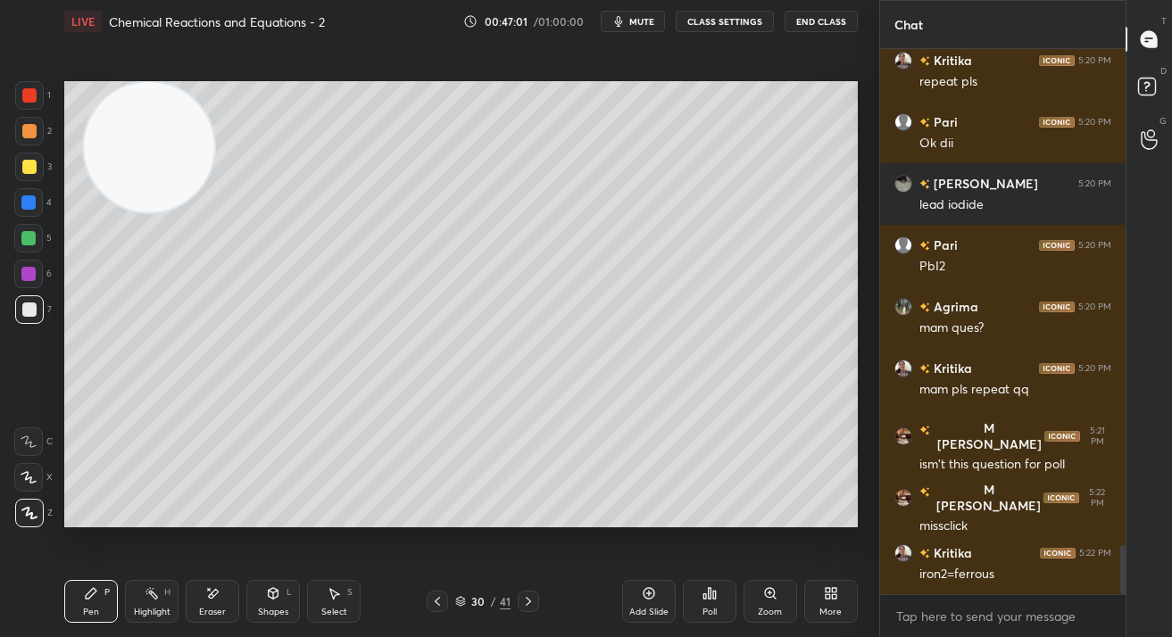
click at [660, 592] on div "Add Slide" at bounding box center [649, 601] width 54 height 43
drag, startPoint x: 152, startPoint y: 168, endPoint x: 166, endPoint y: 397, distance: 229.8
click at [165, 225] on video at bounding box center [140, 160] width 130 height 130
drag, startPoint x: 148, startPoint y: 325, endPoint x: 98, endPoint y: 199, distance: 135.4
click at [112, 126] on video at bounding box center [131, 151] width 130 height 130
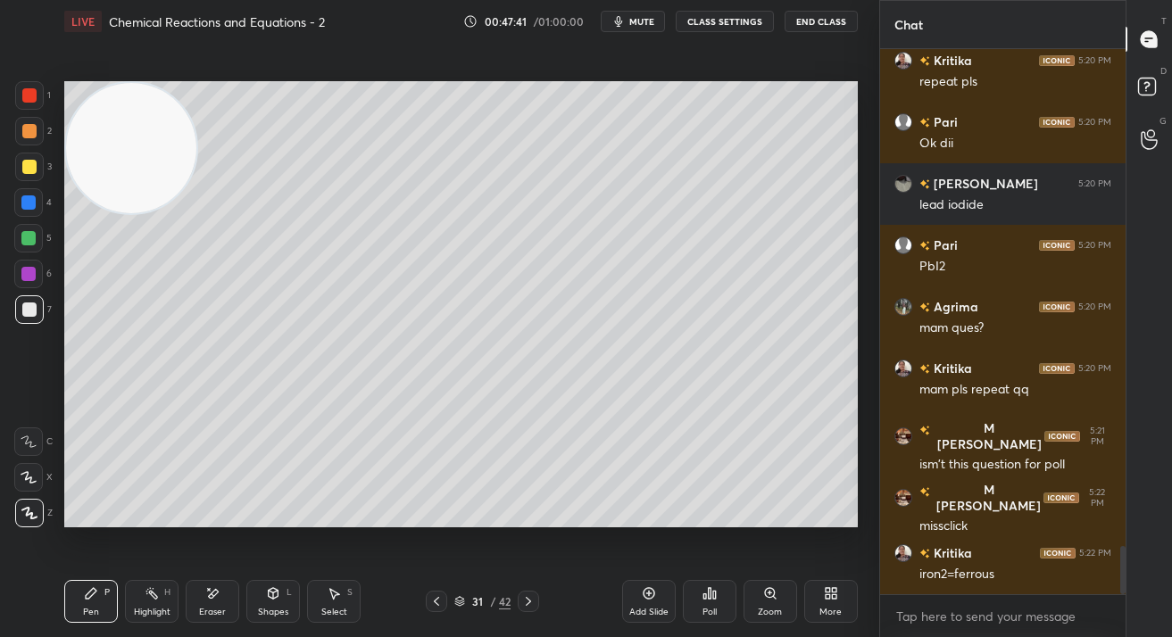
scroll to position [5595, 0]
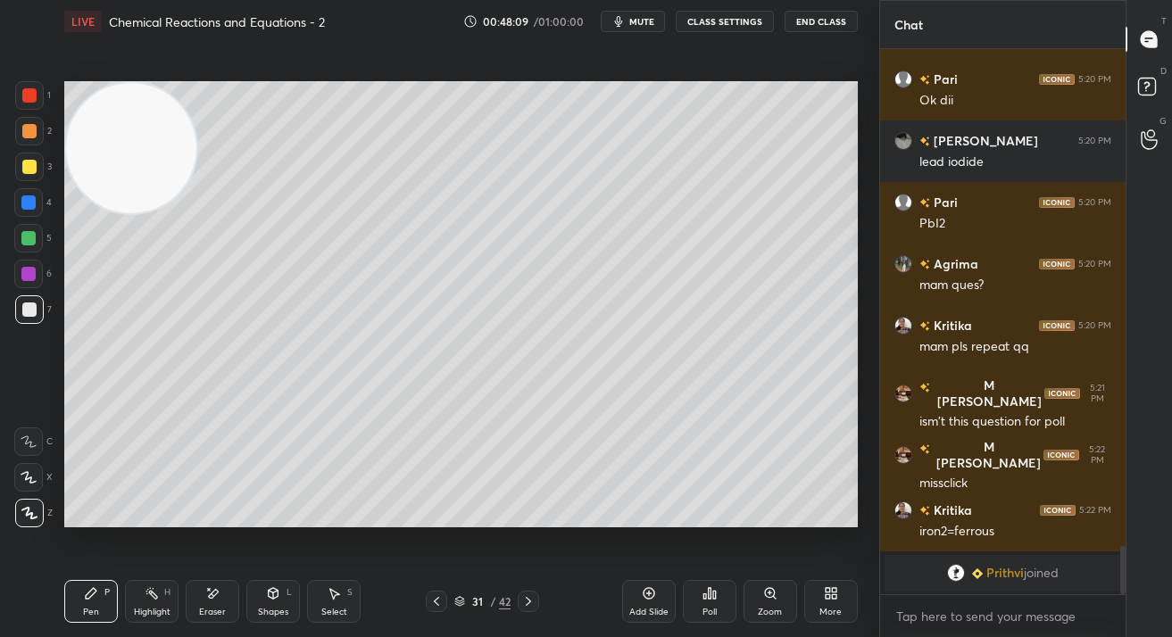
click at [40, 93] on div at bounding box center [29, 95] width 29 height 29
click at [711, 605] on div "Poll" at bounding box center [710, 601] width 54 height 43
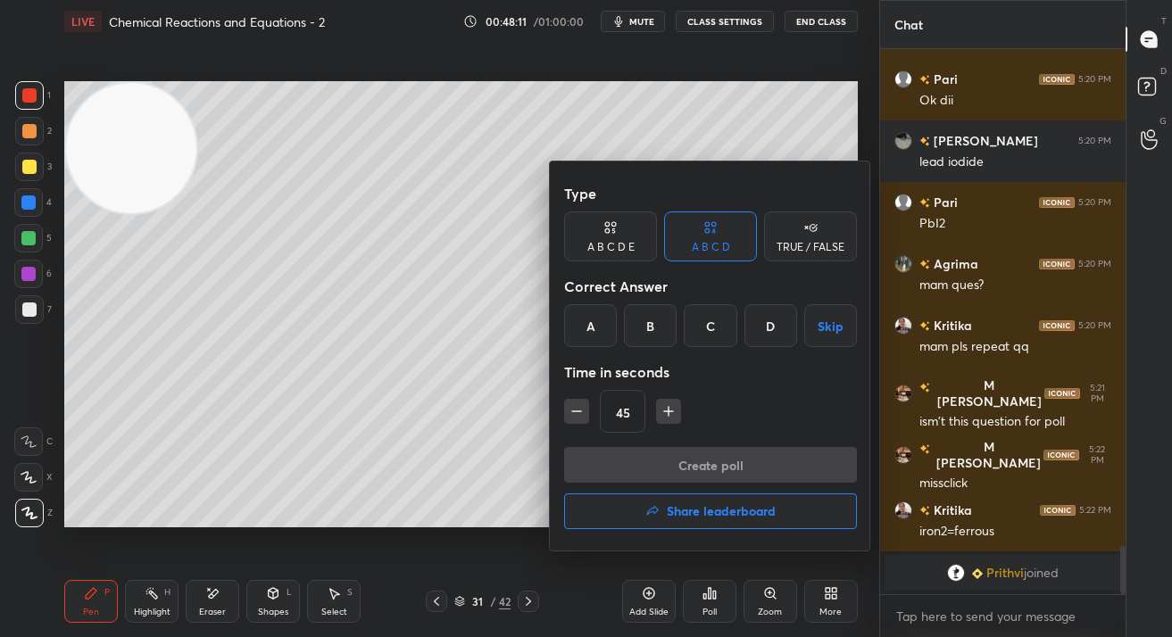
click at [640, 333] on div "B" at bounding box center [650, 325] width 53 height 43
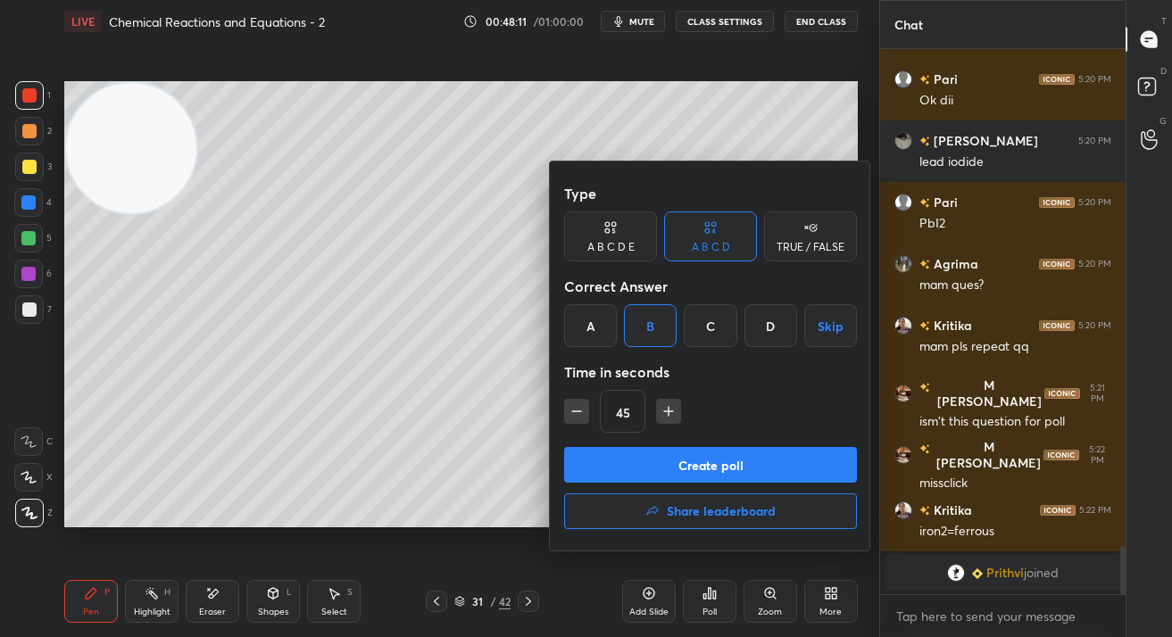
click at [630, 471] on button "Create poll" at bounding box center [710, 465] width 293 height 36
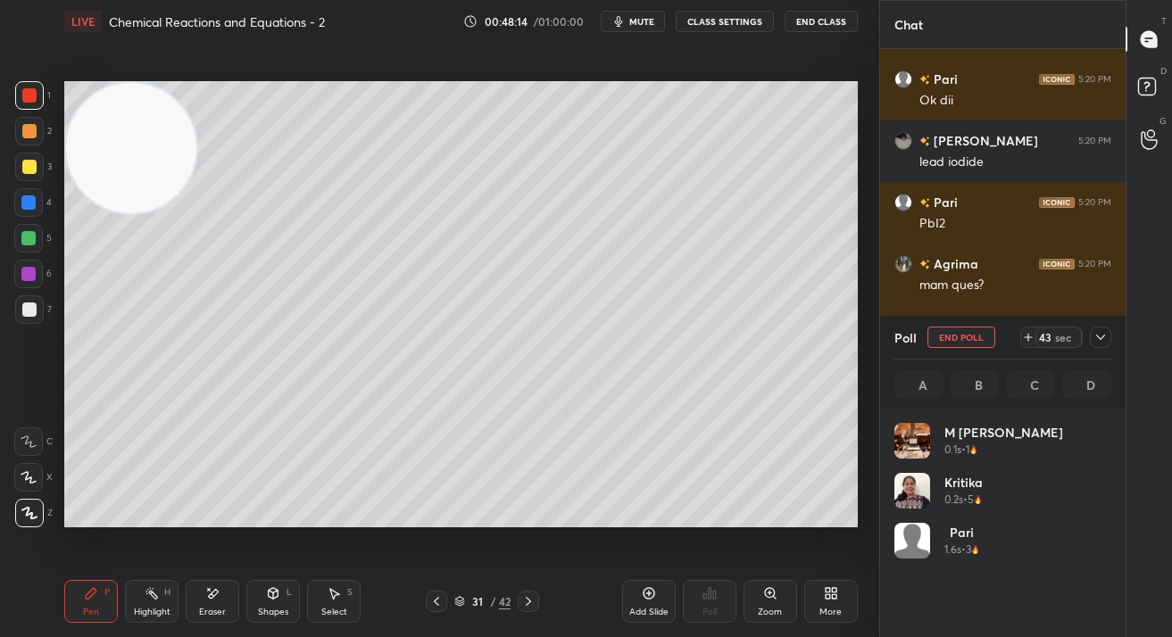
scroll to position [209, 212]
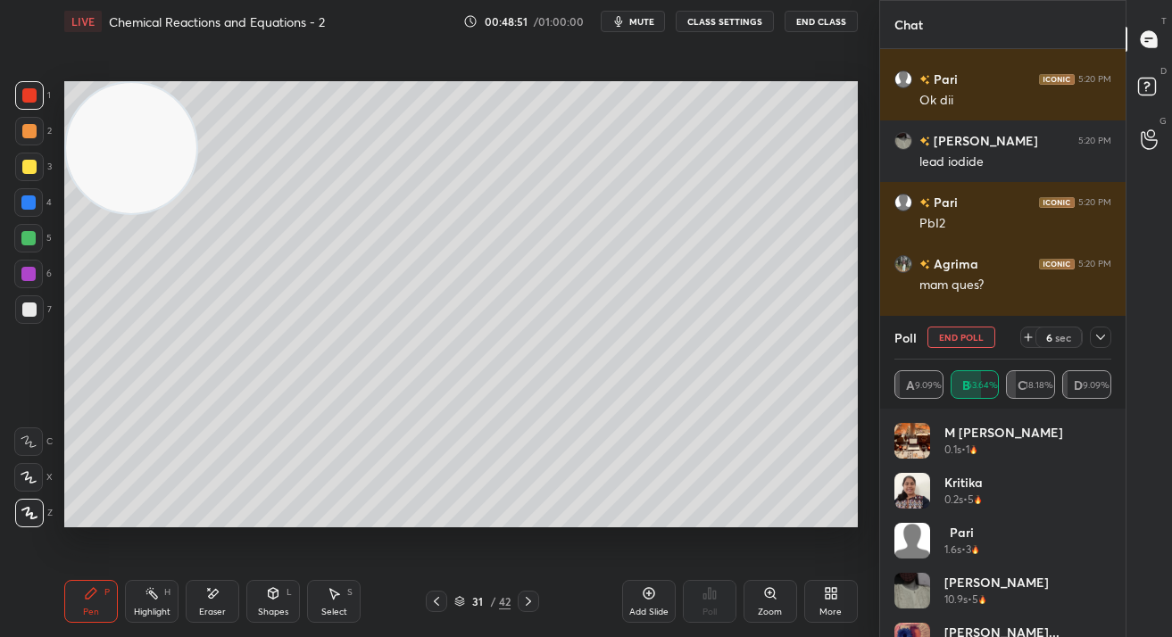
click at [935, 347] on button "End Poll" at bounding box center [961, 337] width 68 height 21
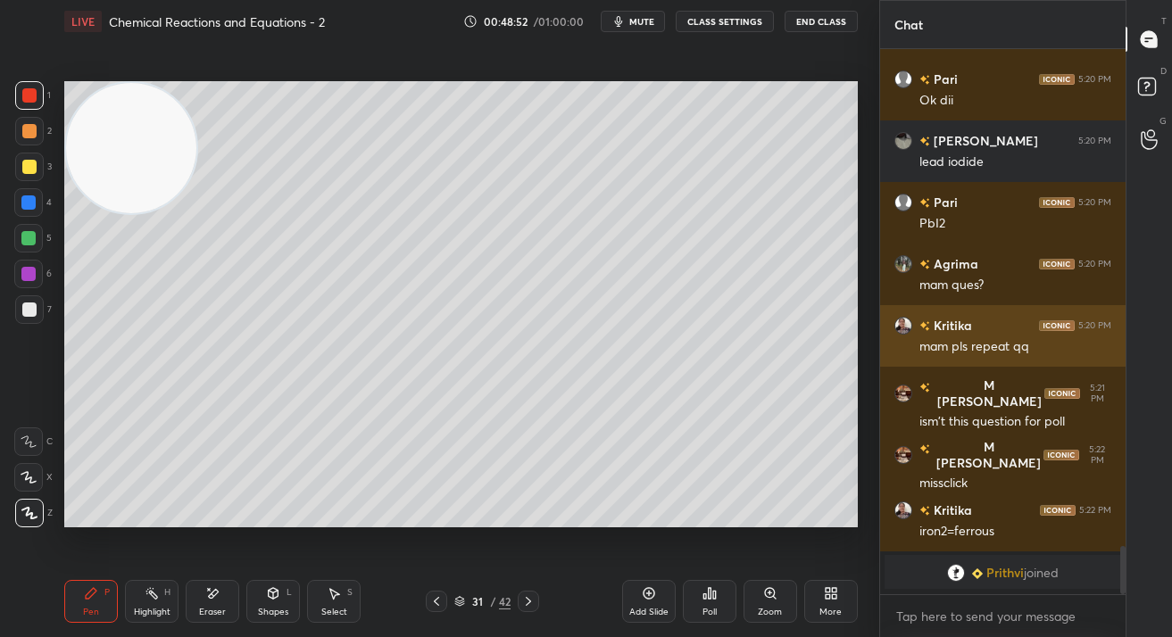
scroll to position [540, 241]
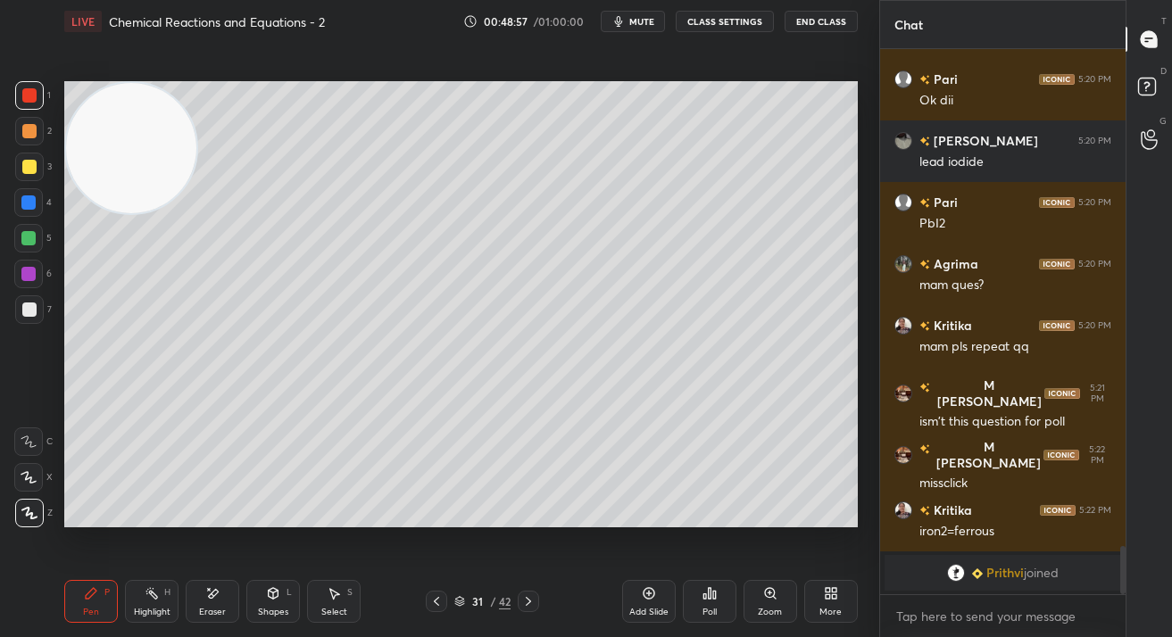
click at [859, 319] on div "Setting up your live class Poll for secs No correct answer Start poll" at bounding box center [461, 304] width 808 height 523
click at [660, 599] on div "Add Slide" at bounding box center [649, 601] width 54 height 43
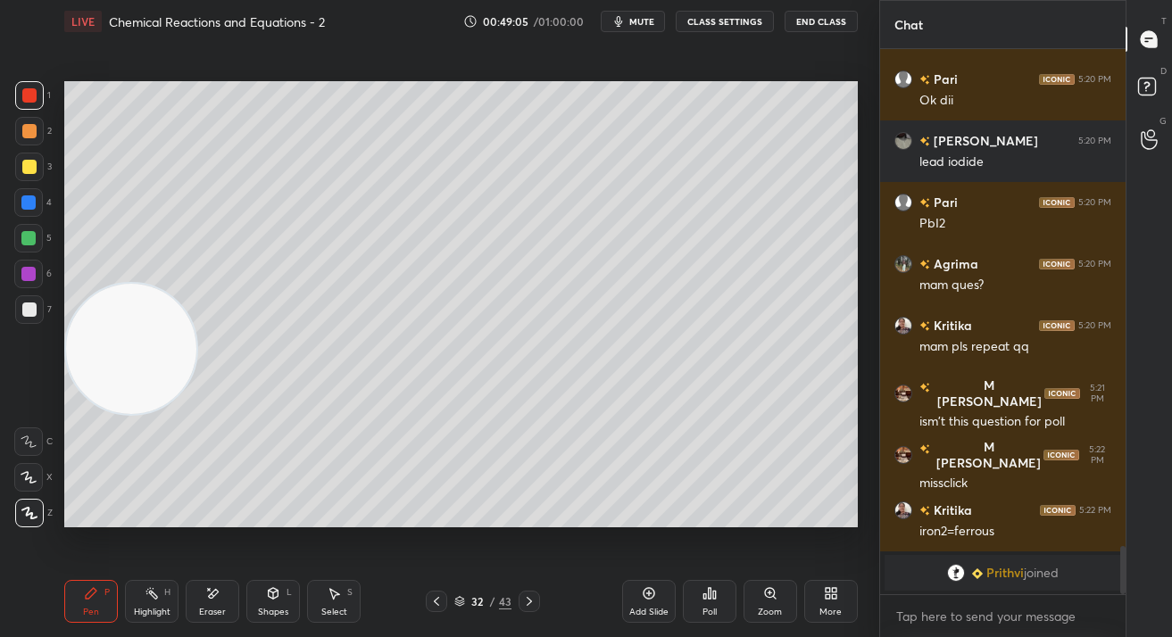
drag, startPoint x: 127, startPoint y: 238, endPoint x: 152, endPoint y: 494, distance: 257.3
click at [150, 414] on video at bounding box center [131, 349] width 130 height 130
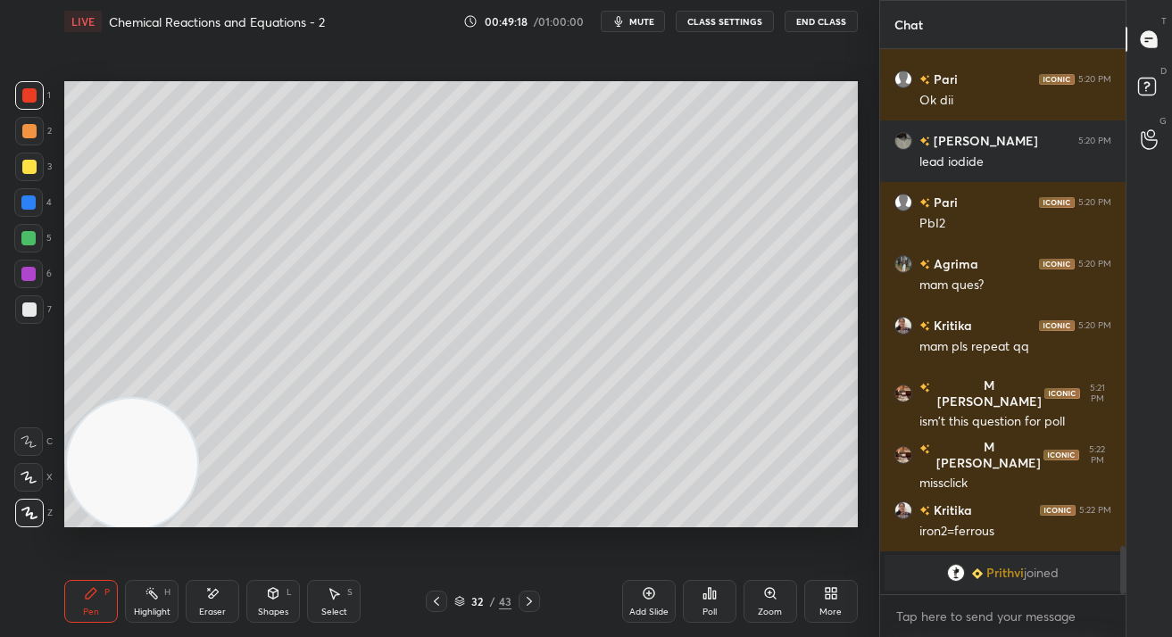
click at [23, 221] on div "4" at bounding box center [32, 206] width 37 height 36
click at [25, 235] on div at bounding box center [28, 238] width 14 height 14
click at [31, 242] on div at bounding box center [28, 238] width 14 height 14
drag, startPoint x: 156, startPoint y: 446, endPoint x: 153, endPoint y: 313, distance: 133.0
click at [153, 394] on video at bounding box center [131, 459] width 130 height 130
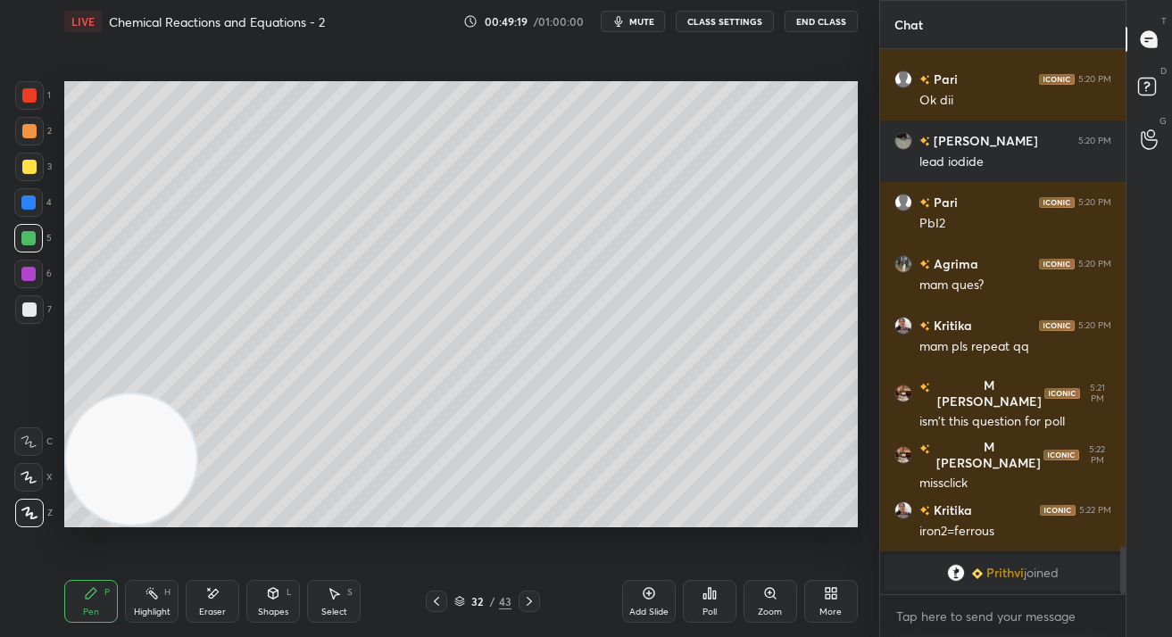
click at [164, 72] on div "Setting up your live class Poll for secs No correct answer Start poll" at bounding box center [461, 304] width 808 height 523
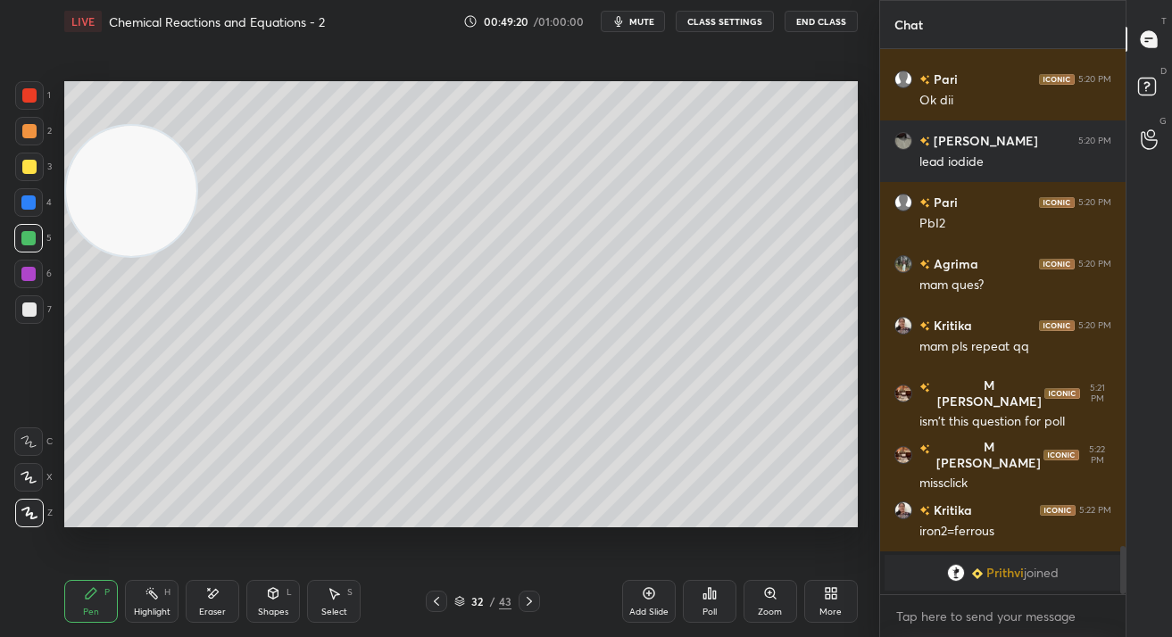
drag, startPoint x: 133, startPoint y: 203, endPoint x: 125, endPoint y: 105, distance: 97.6
click at [128, 126] on video at bounding box center [131, 191] width 130 height 130
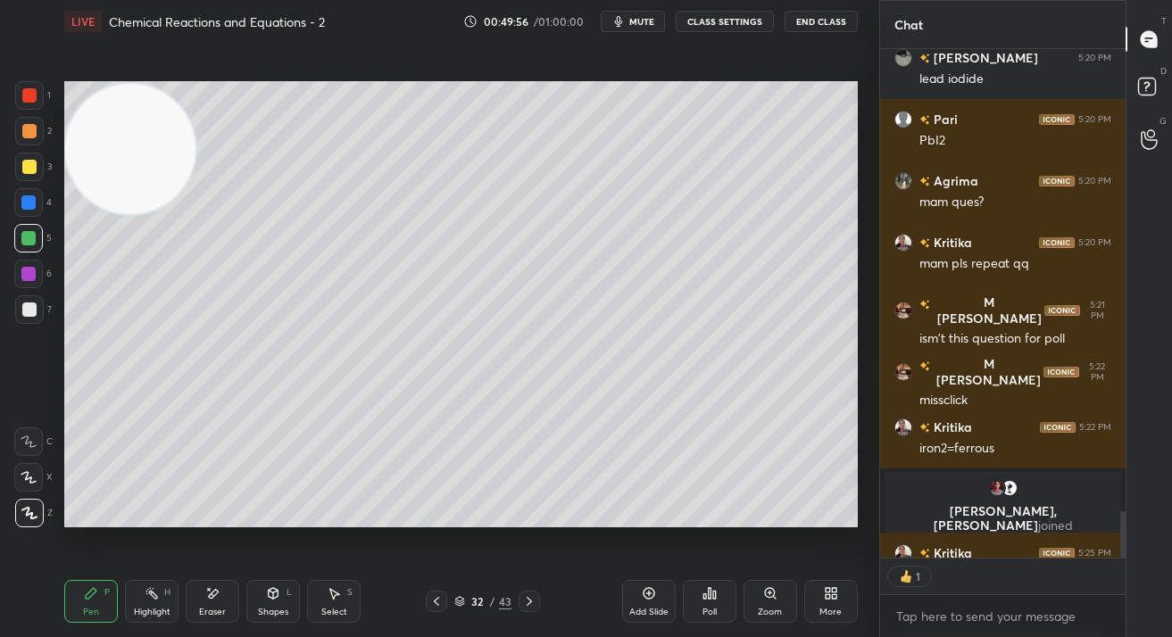
scroll to position [503, 241]
click at [706, 590] on icon at bounding box center [709, 593] width 14 height 14
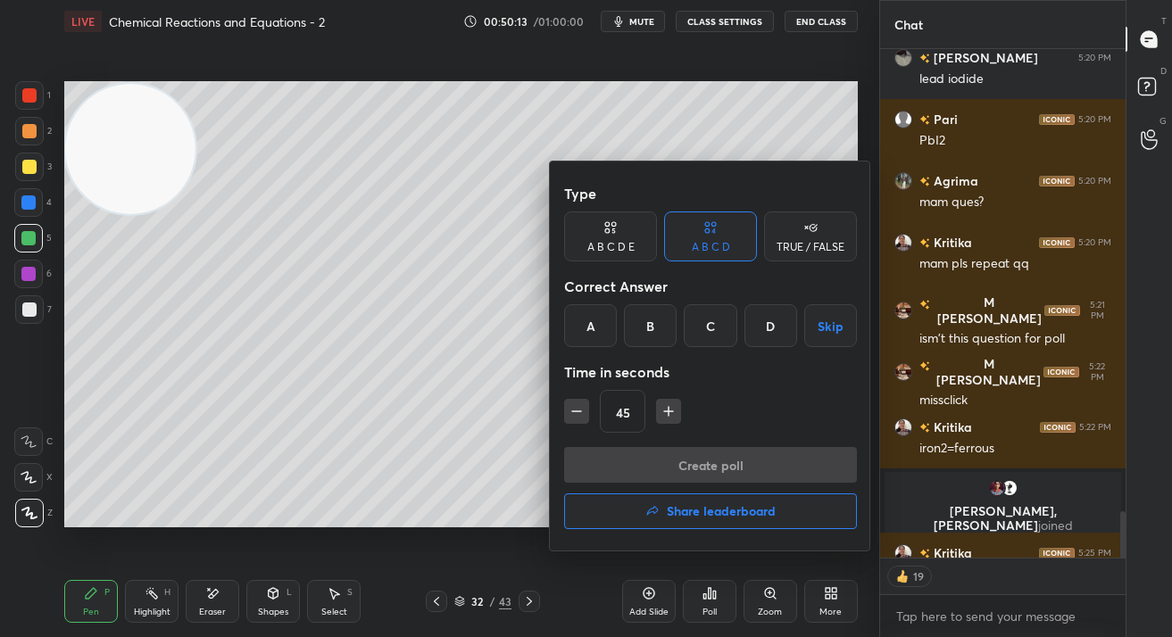
drag, startPoint x: 701, startPoint y: 319, endPoint x: 699, endPoint y: 331, distance: 12.8
click at [701, 320] on div "C" at bounding box center [710, 325] width 53 height 43
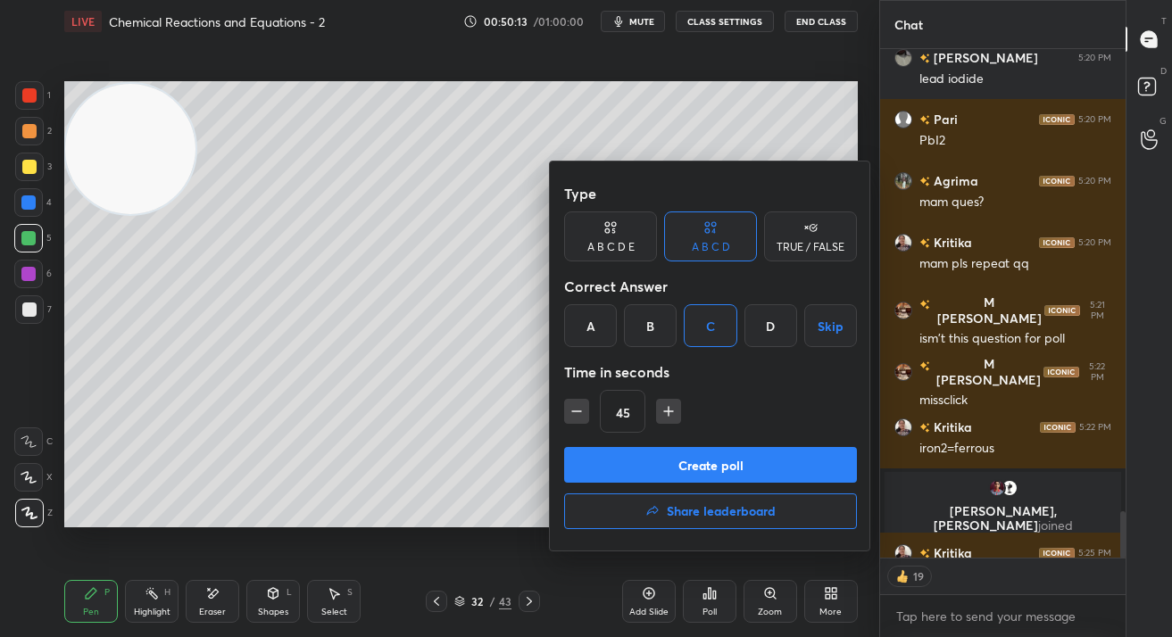
click at [674, 439] on div "Type A B C D E A B C D TRUE / FALSE Correct Answer A B C D Skip Time in seconds…" at bounding box center [710, 311] width 293 height 271
click at [673, 457] on button "Create poll" at bounding box center [710, 465] width 293 height 36
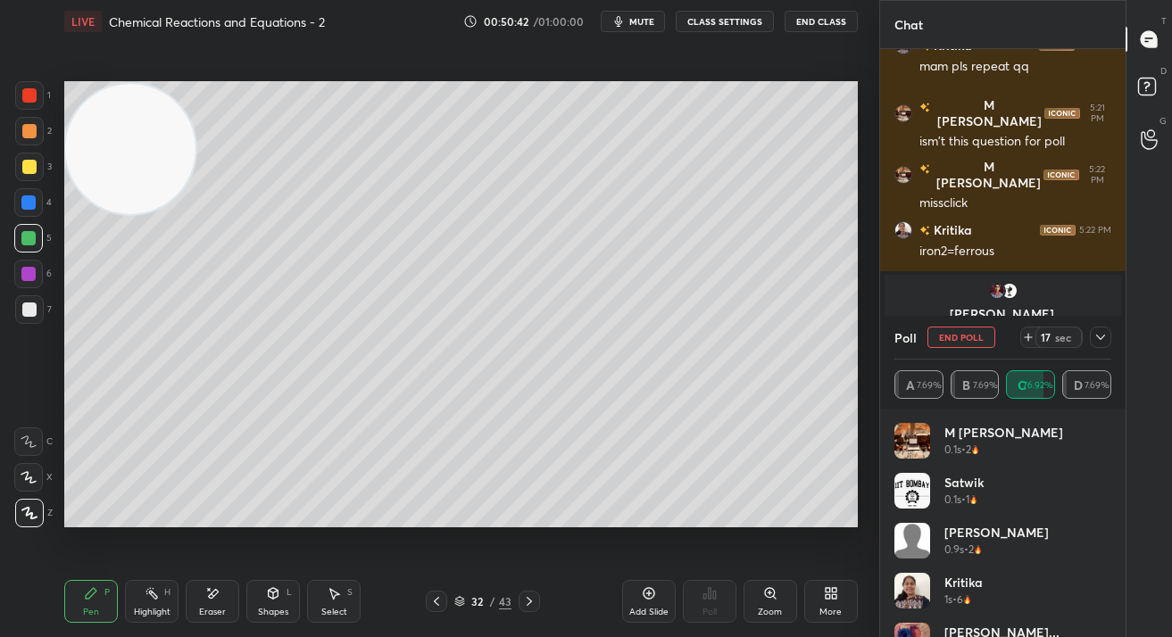
scroll to position [5581, 0]
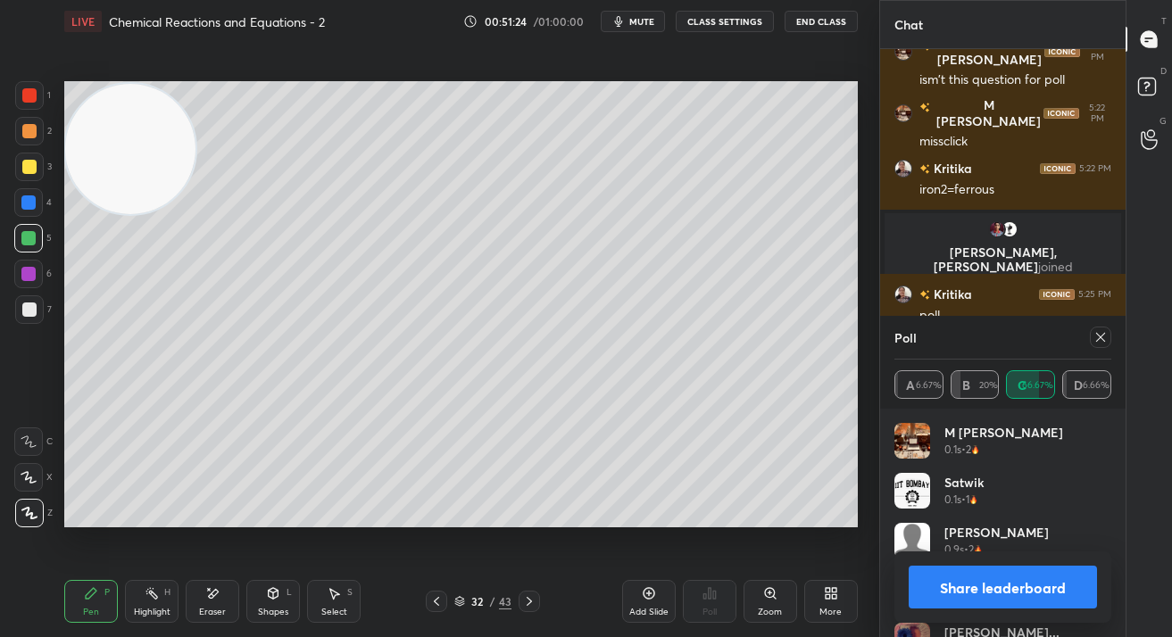
drag, startPoint x: 1105, startPoint y: 332, endPoint x: 1091, endPoint y: 341, distance: 16.1
click at [1103, 332] on icon at bounding box center [1100, 337] width 14 height 14
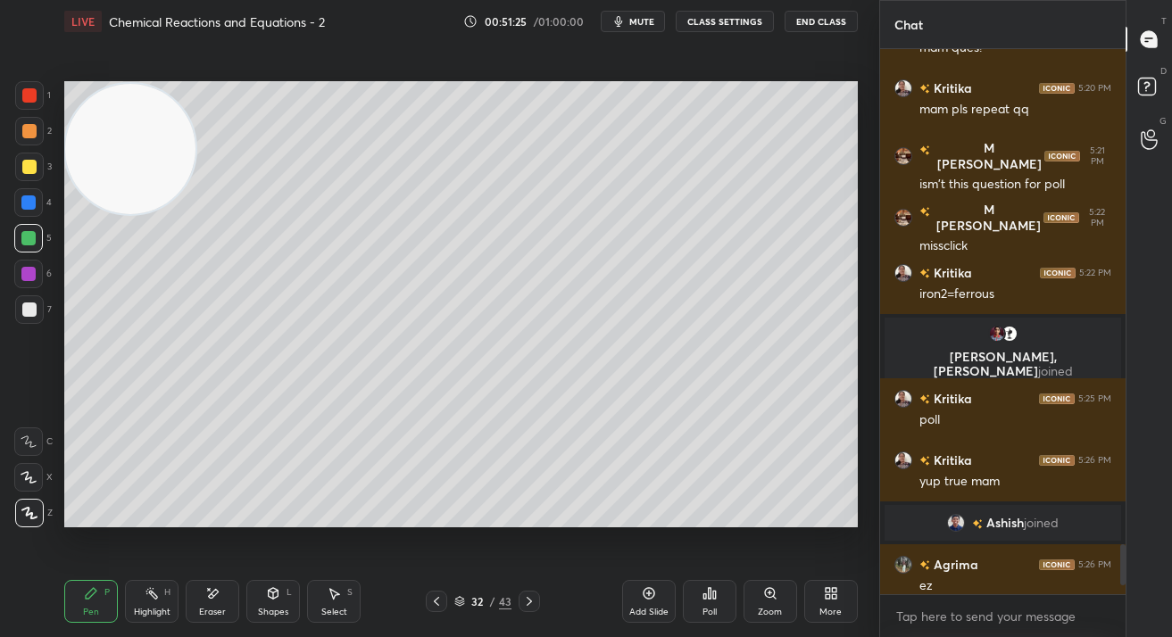
scroll to position [5494, 0]
click at [29, 177] on div at bounding box center [29, 167] width 29 height 29
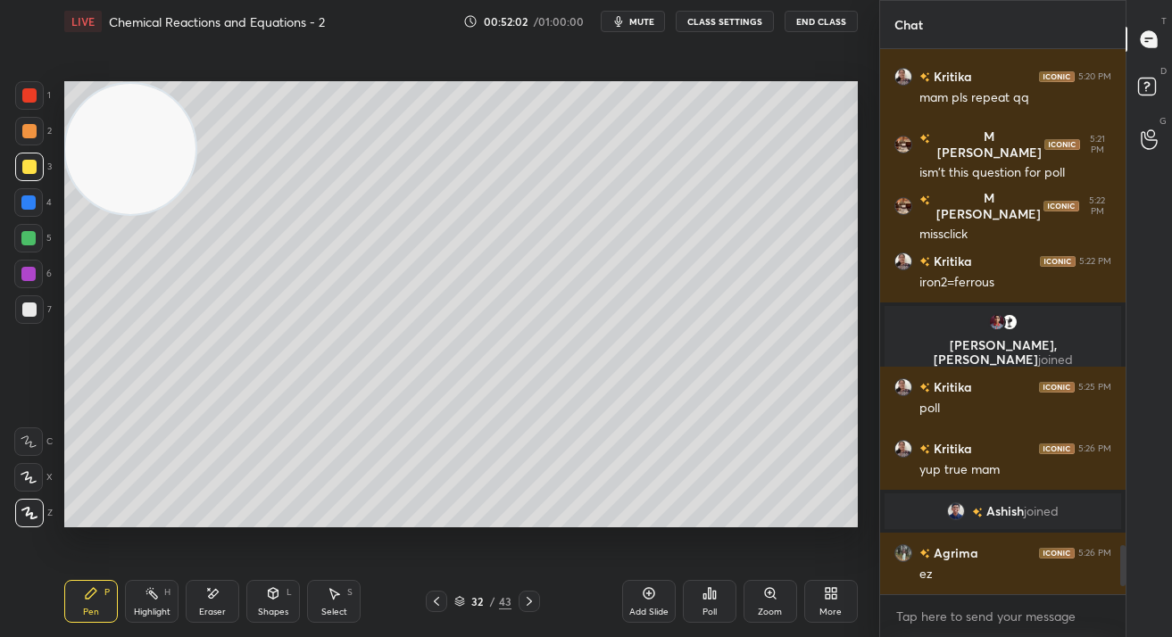
click at [507, 585] on div "Pen P Highlight H Eraser Shapes L Select S 32 / 43 Add Slide Poll Zoom More" at bounding box center [460, 601] width 793 height 71
click at [505, 597] on div "43" at bounding box center [505, 601] width 12 height 16
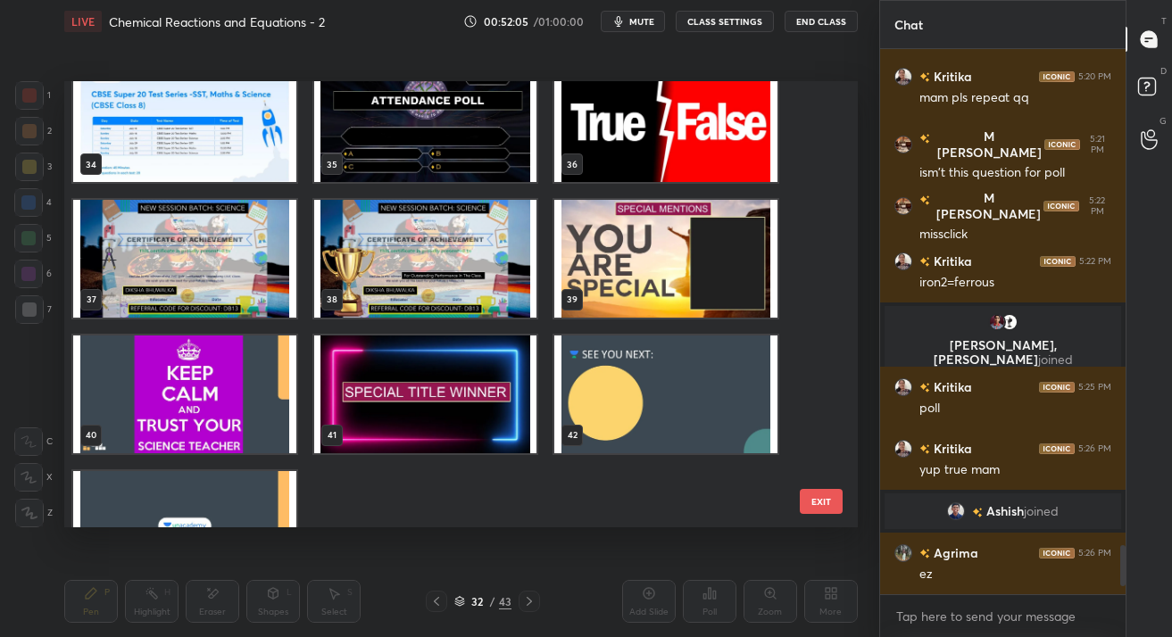
scroll to position [1584, 0]
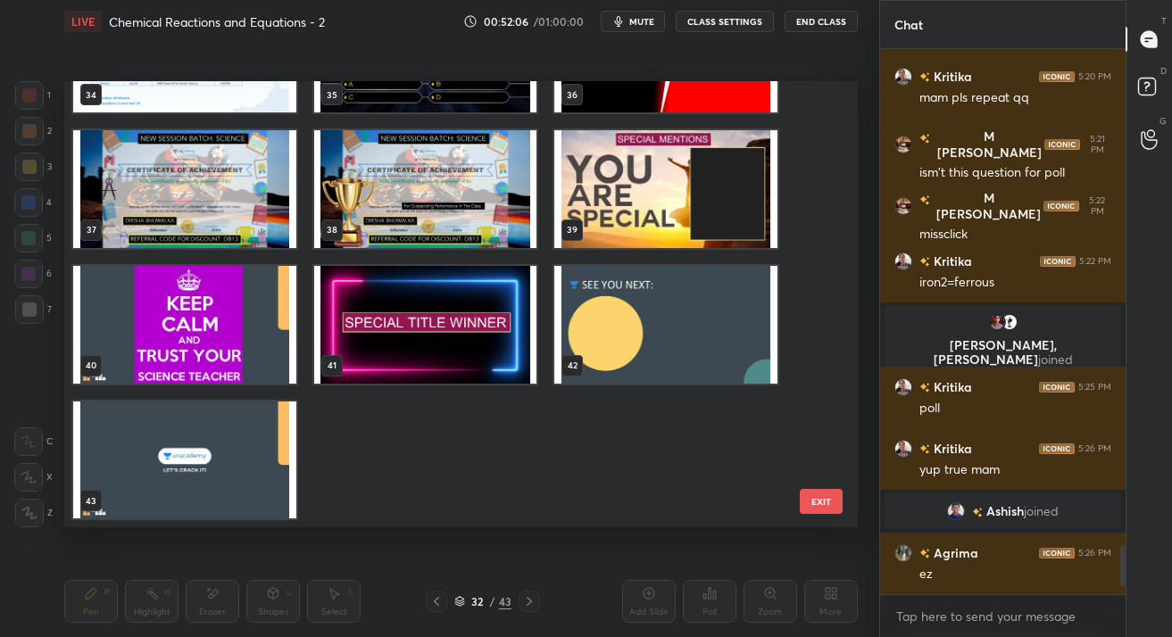
click at [658, 301] on img "grid" at bounding box center [665, 325] width 223 height 118
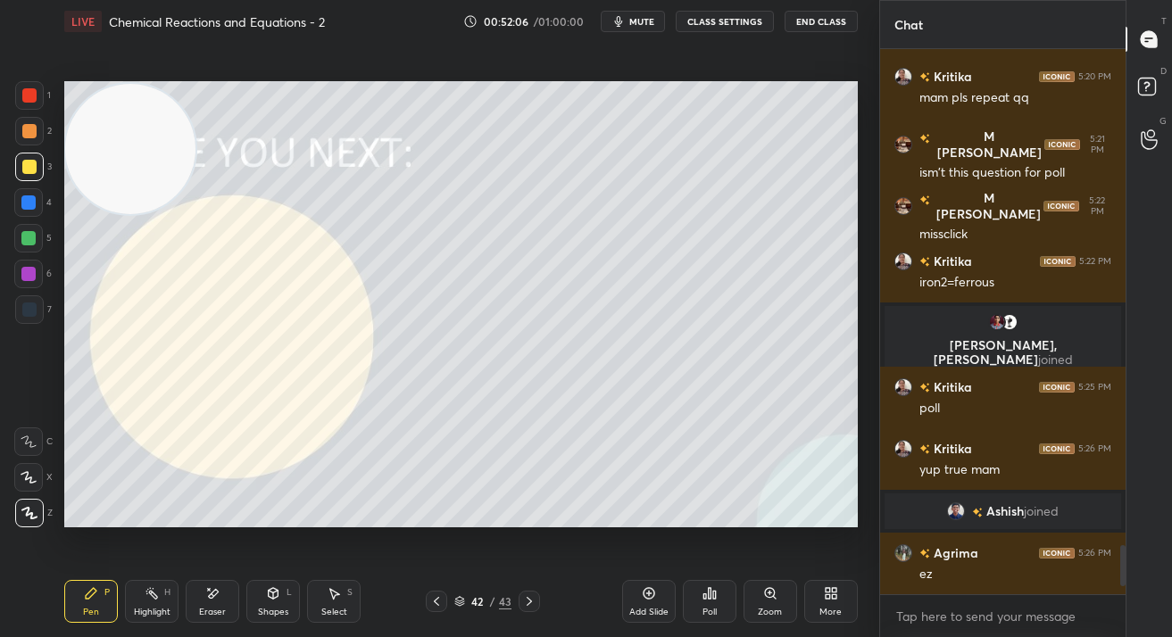
click at [658, 301] on img "grid" at bounding box center [665, 325] width 223 height 118
drag, startPoint x: 31, startPoint y: 302, endPoint x: 39, endPoint y: 311, distance: 12.7
click at [29, 303] on div at bounding box center [29, 309] width 29 height 29
drag, startPoint x: 39, startPoint y: 311, endPoint x: 49, endPoint y: 312, distance: 9.9
click at [38, 311] on div at bounding box center [29, 309] width 29 height 29
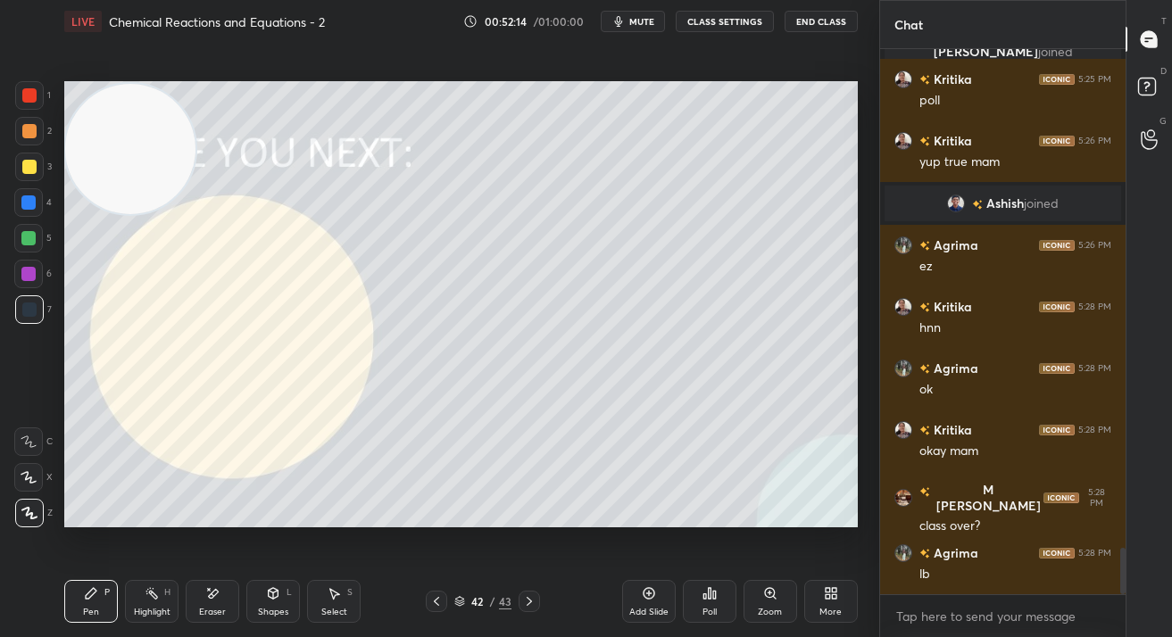
scroll to position [5875, 0]
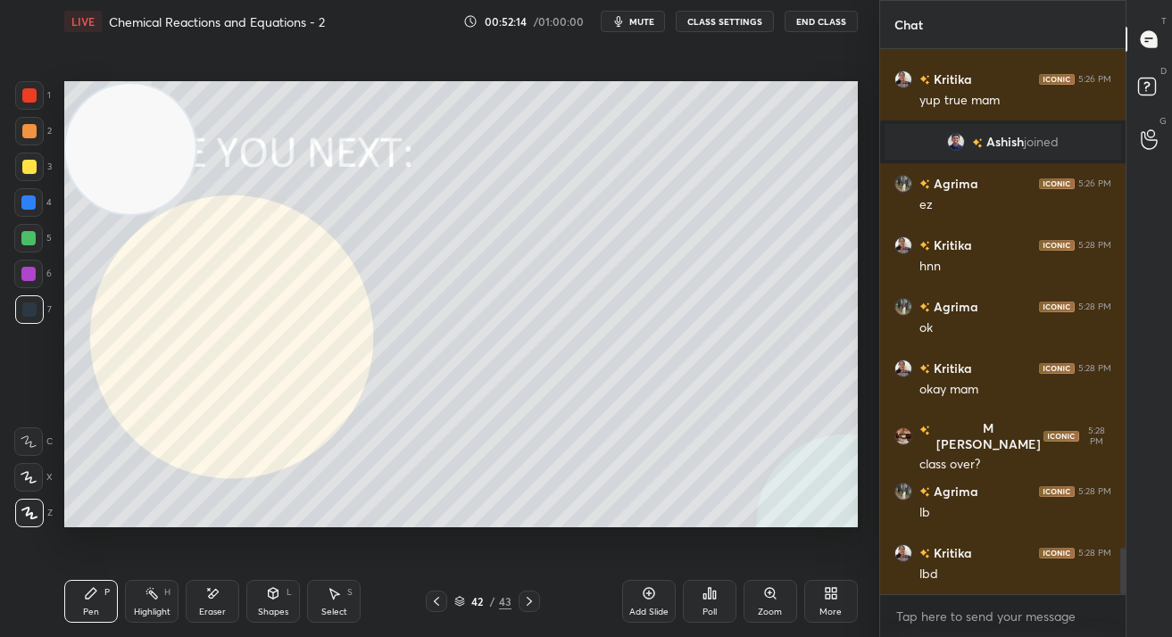
click at [27, 95] on div at bounding box center [29, 95] width 14 height 14
click at [23, 97] on div at bounding box center [29, 95] width 14 height 14
click at [699, 601] on div "Poll" at bounding box center [710, 601] width 54 height 43
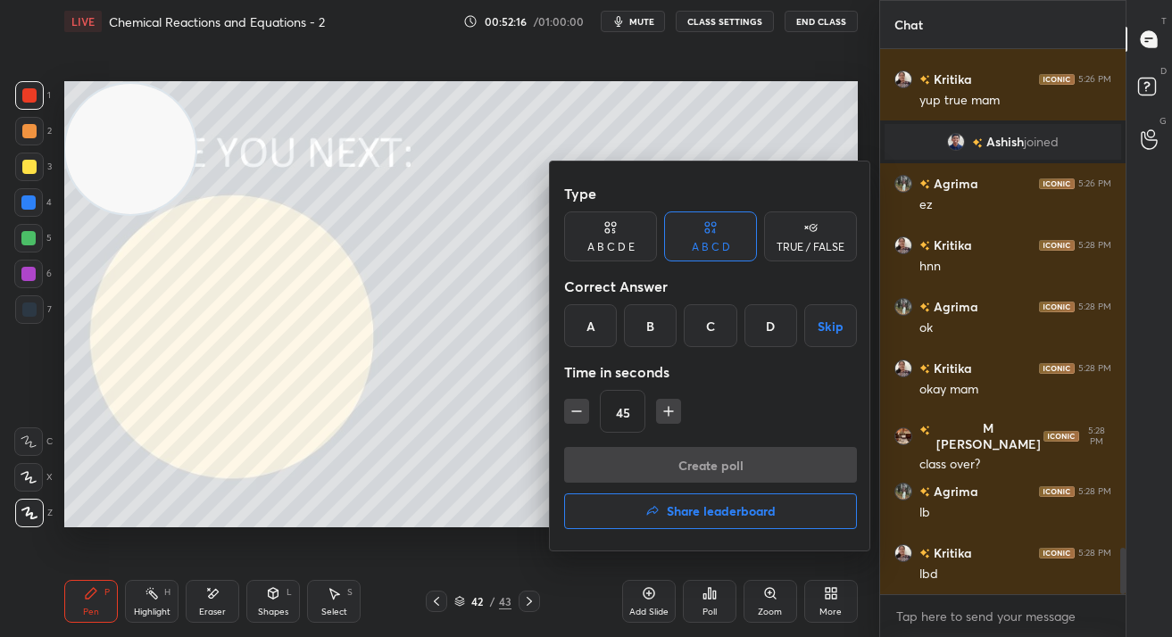
click at [701, 517] on h4 "Share leaderboard" at bounding box center [721, 511] width 109 height 12
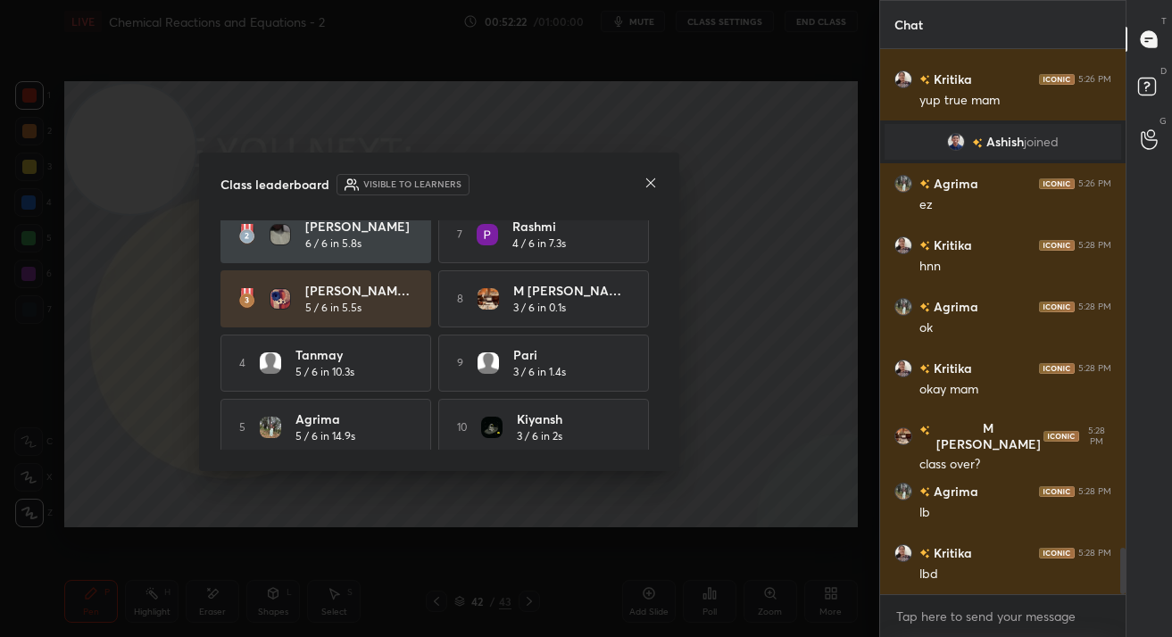
scroll to position [90, 0]
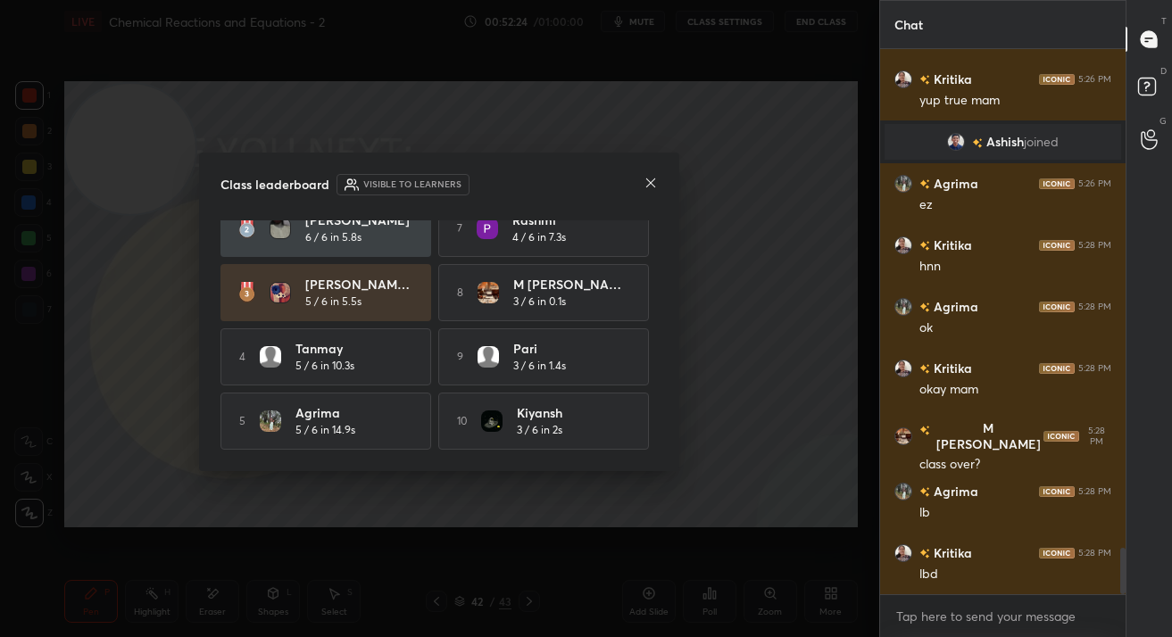
click at [648, 178] on icon at bounding box center [650, 183] width 14 height 14
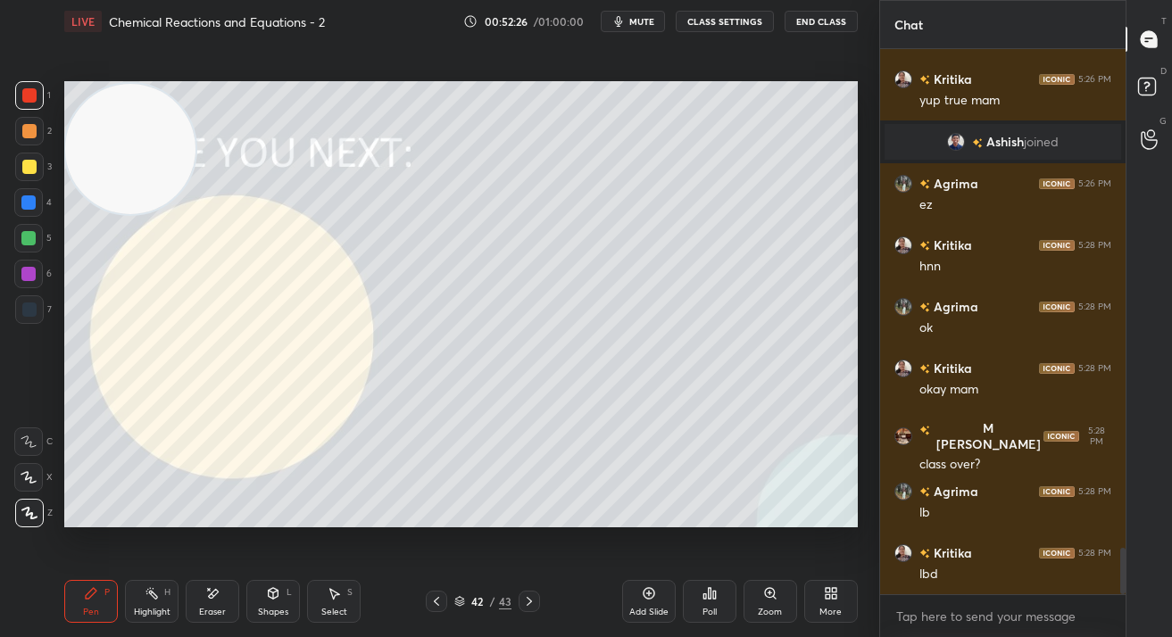
click at [460, 605] on icon at bounding box center [459, 604] width 9 height 3
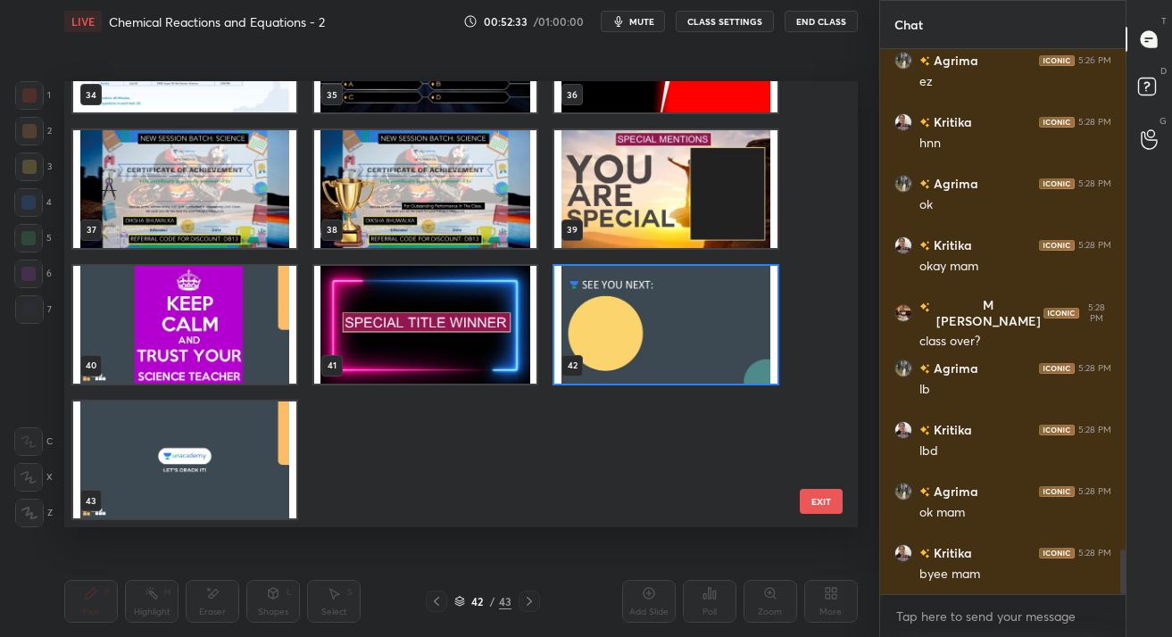
scroll to position [6059, 0]
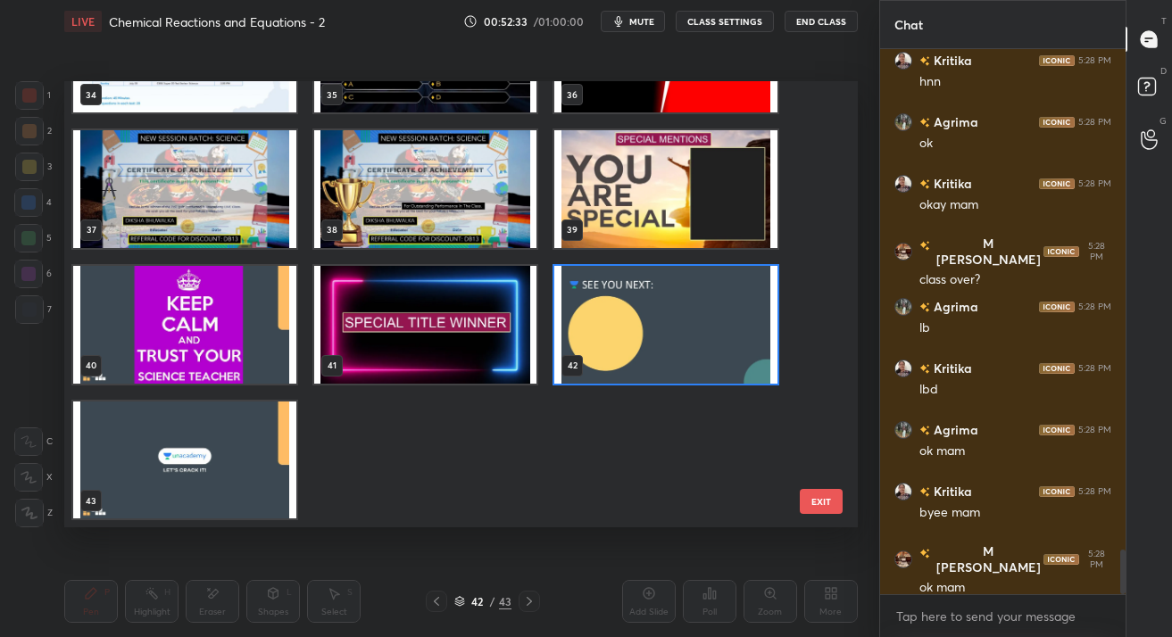
click at [614, 349] on img "grid" at bounding box center [665, 325] width 223 height 118
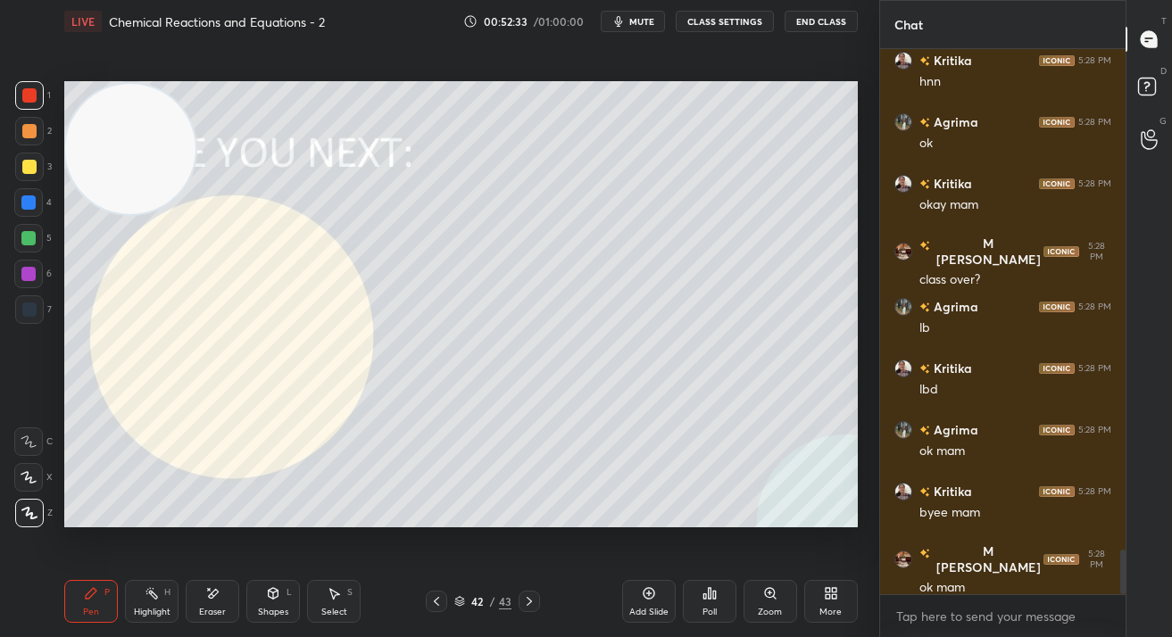
click at [614, 349] on img "grid" at bounding box center [665, 325] width 223 height 118
click at [20, 165] on div at bounding box center [29, 167] width 29 height 29
click at [28, 175] on div at bounding box center [29, 167] width 29 height 29
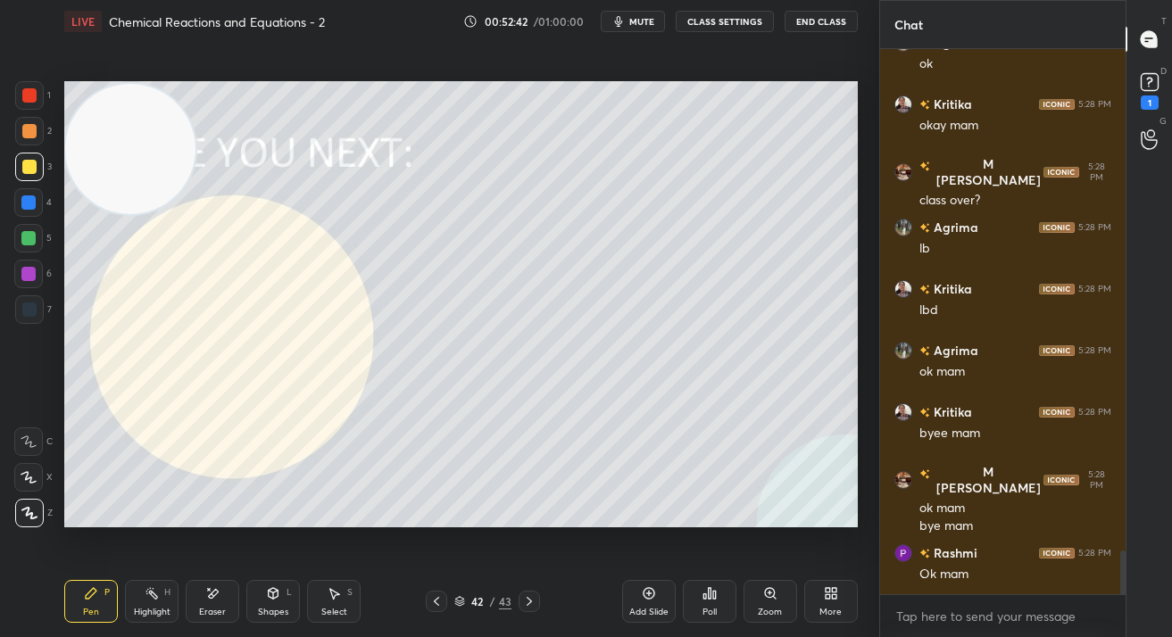
scroll to position [6215, 0]
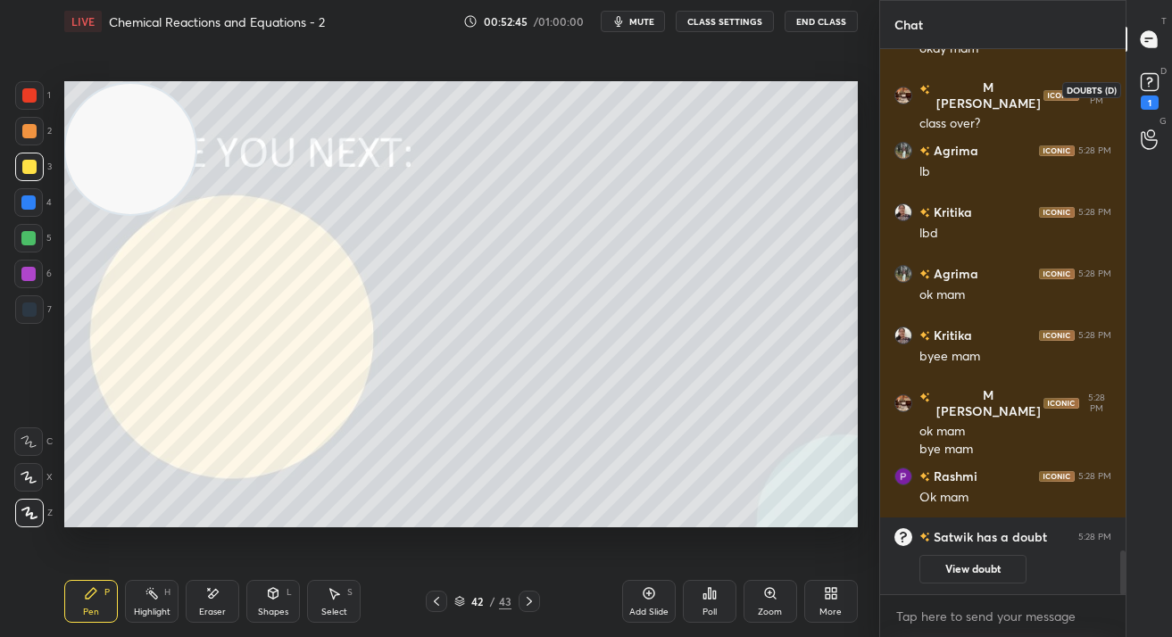
click at [1142, 93] on icon at bounding box center [1149, 82] width 27 height 27
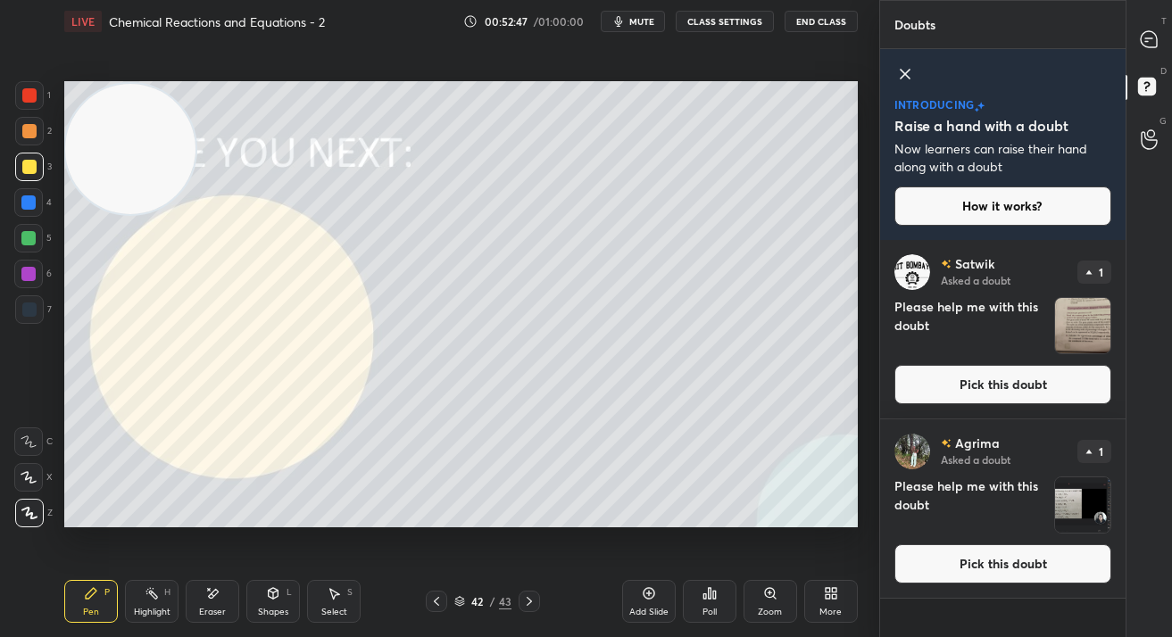
click at [1029, 388] on button "Pick this doubt" at bounding box center [1002, 384] width 217 height 39
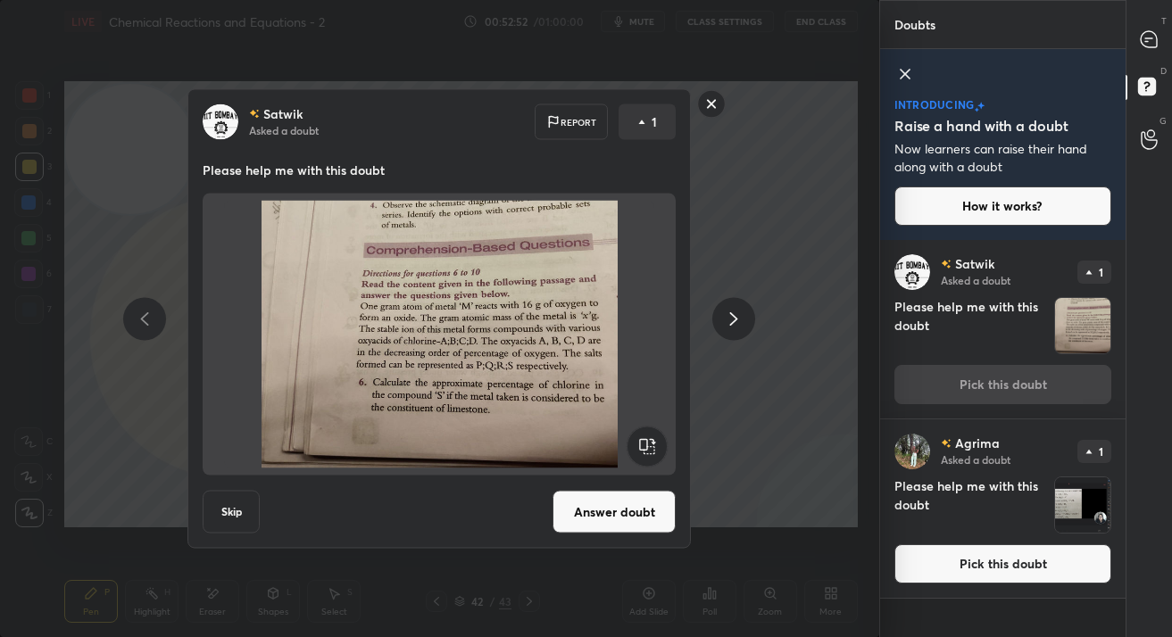
click at [932, 561] on button "Pick this doubt" at bounding box center [1002, 563] width 217 height 39
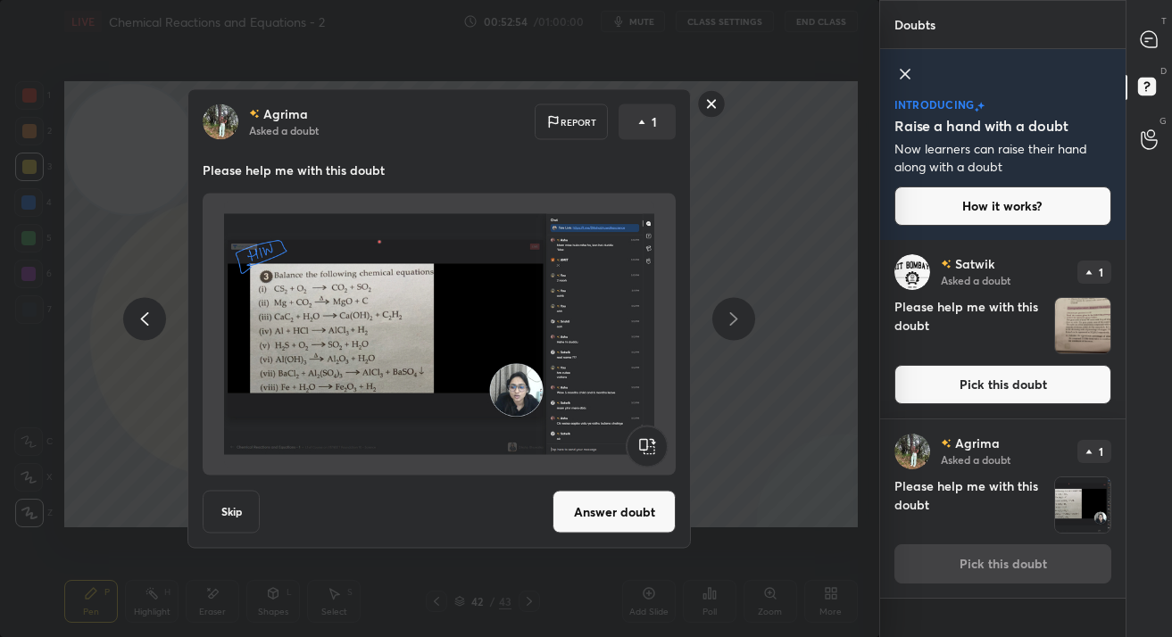
click at [944, 377] on button "Pick this doubt" at bounding box center [1002, 384] width 217 height 39
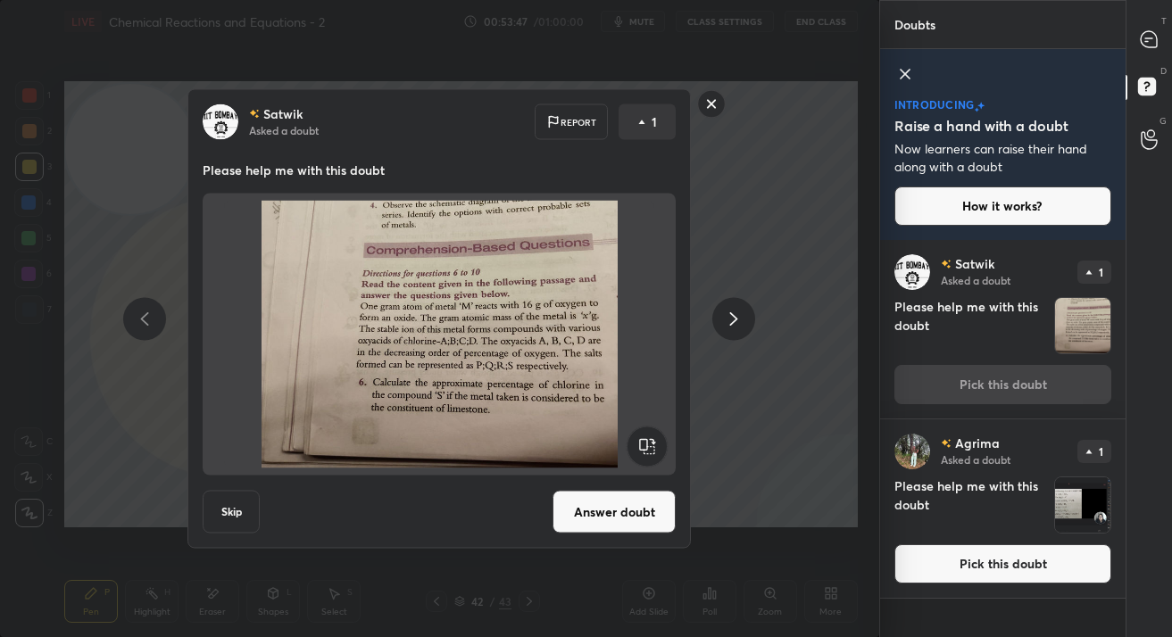
click at [465, 417] on img at bounding box center [439, 335] width 430 height 268
click at [709, 111] on rect at bounding box center [712, 104] width 28 height 28
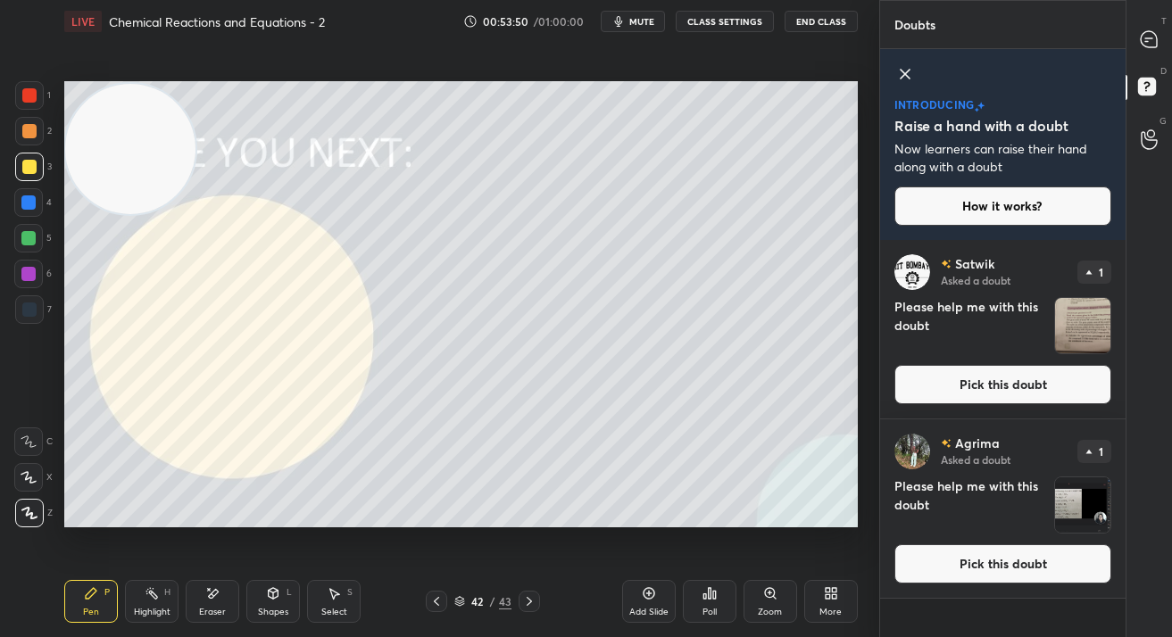
click at [618, 23] on icon "button" at bounding box center [618, 21] width 8 height 11
click at [958, 375] on button "Pick this doubt" at bounding box center [1002, 384] width 217 height 39
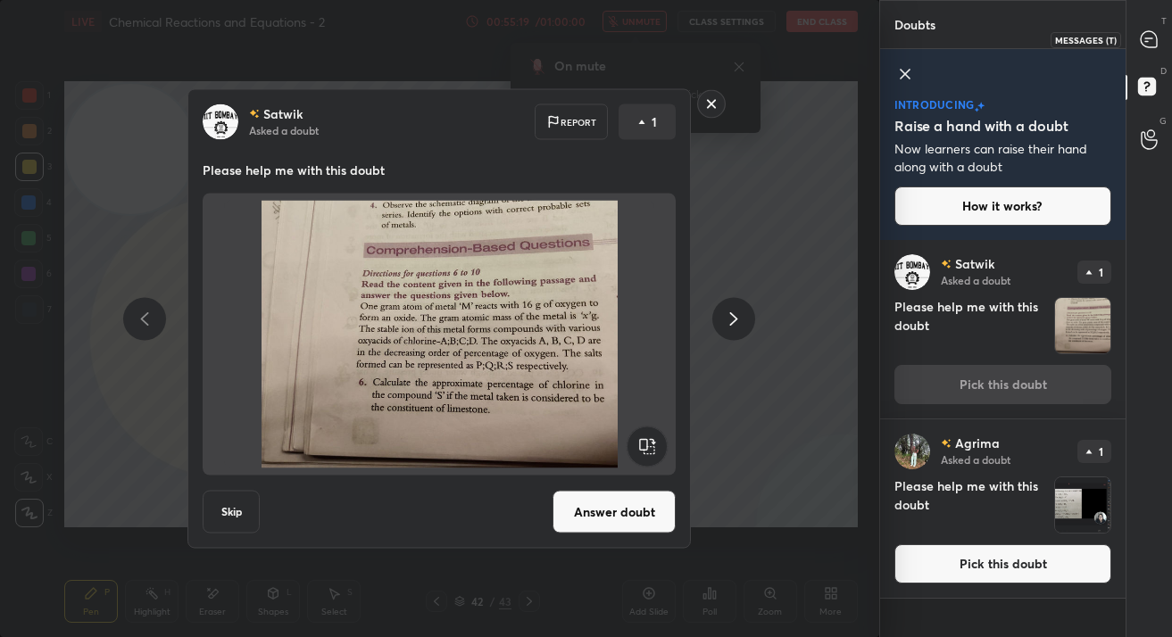
click at [1147, 48] on div at bounding box center [1150, 39] width 36 height 32
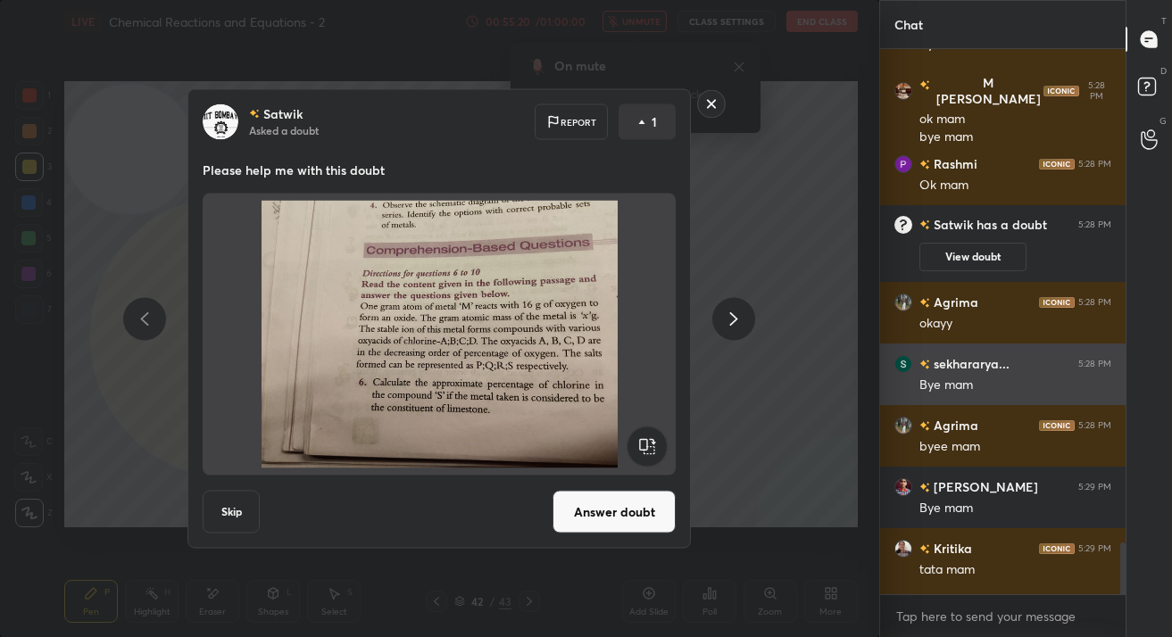
scroll to position [6768, 0]
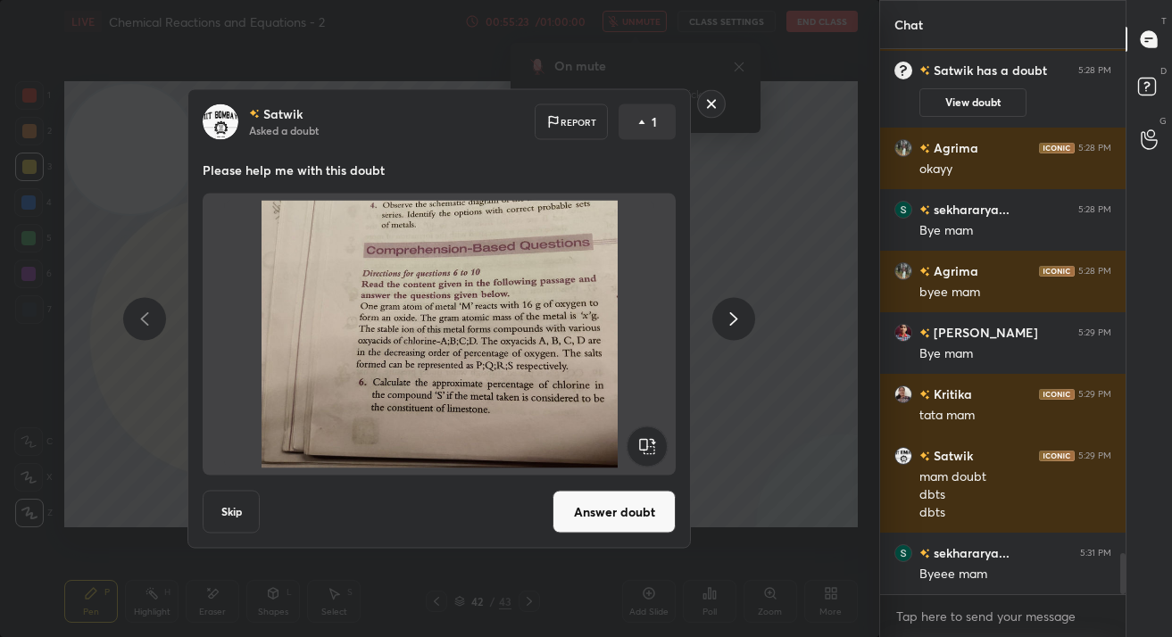
click at [719, 114] on rect at bounding box center [712, 104] width 28 height 28
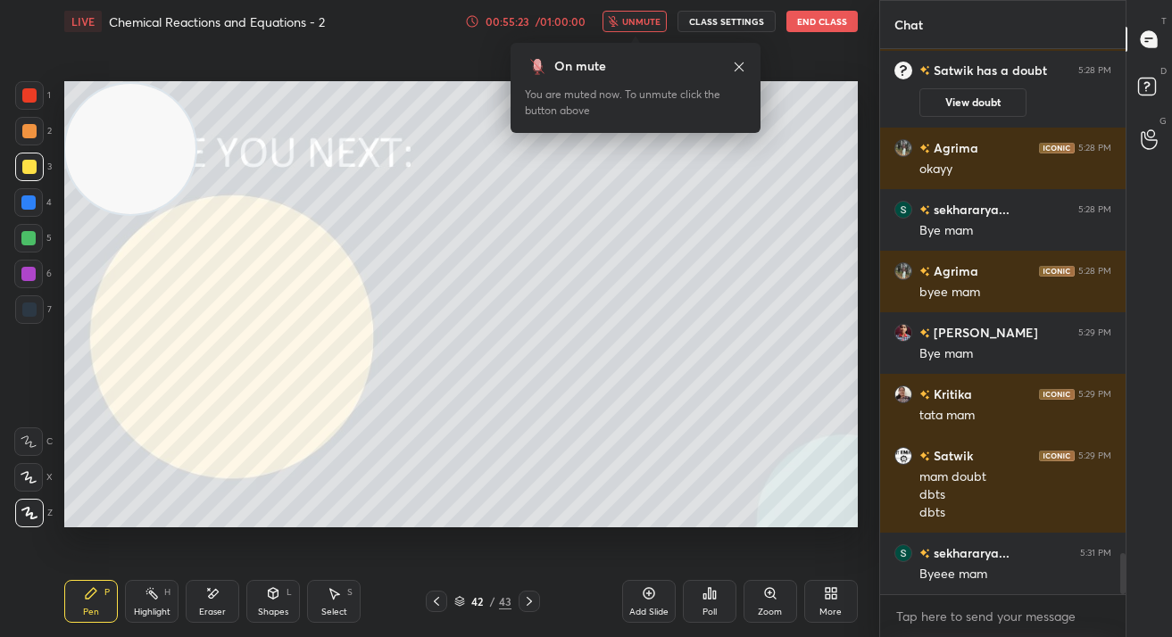
click at [637, 36] on div at bounding box center [635, 39] width 9 height 7
click at [637, 28] on button "unmute" at bounding box center [634, 21] width 64 height 21
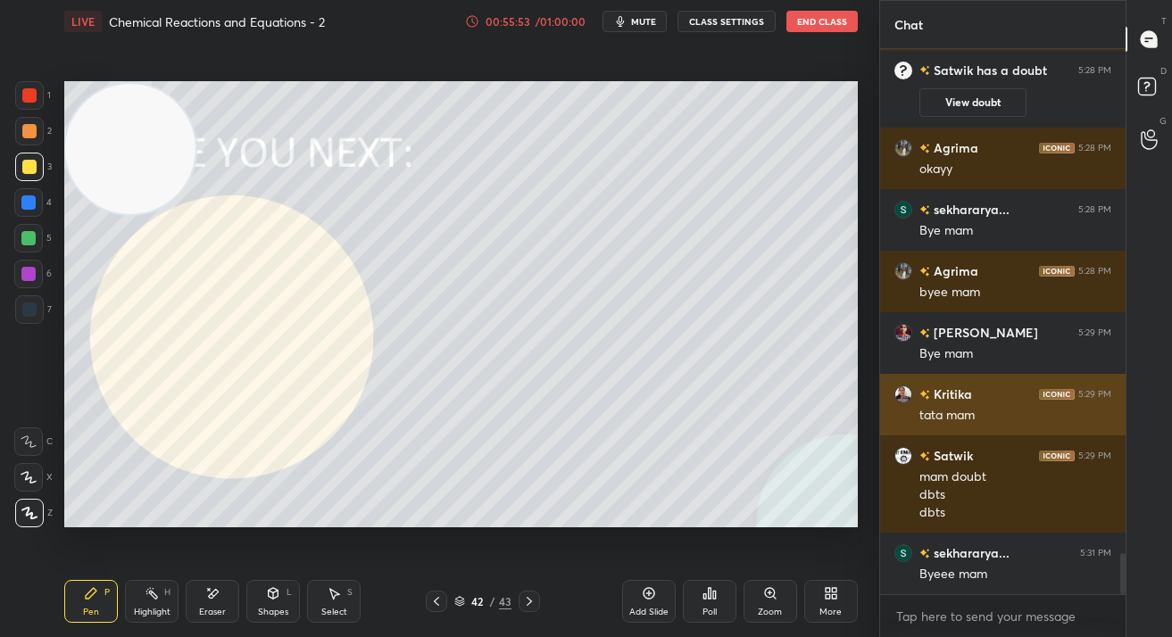
click at [1000, 383] on div "Kritika 5:29 PM tata mam" at bounding box center [1002, 405] width 245 height 62
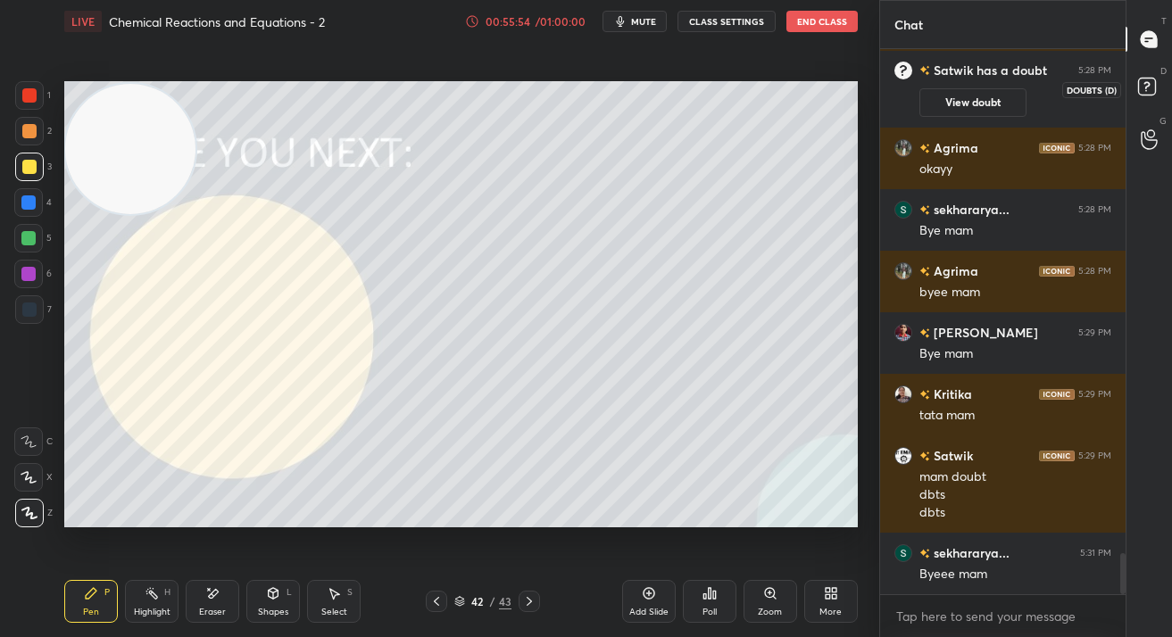
click at [1149, 89] on rect at bounding box center [1146, 87] width 17 height 17
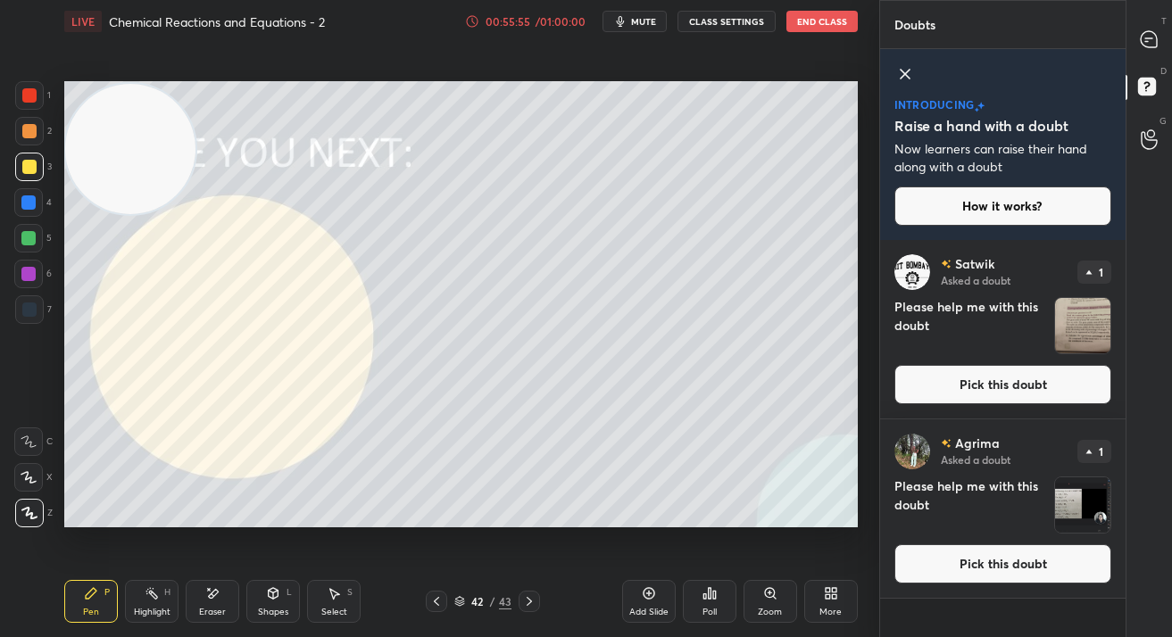
click at [1041, 375] on button "Pick this doubt" at bounding box center [1002, 384] width 217 height 39
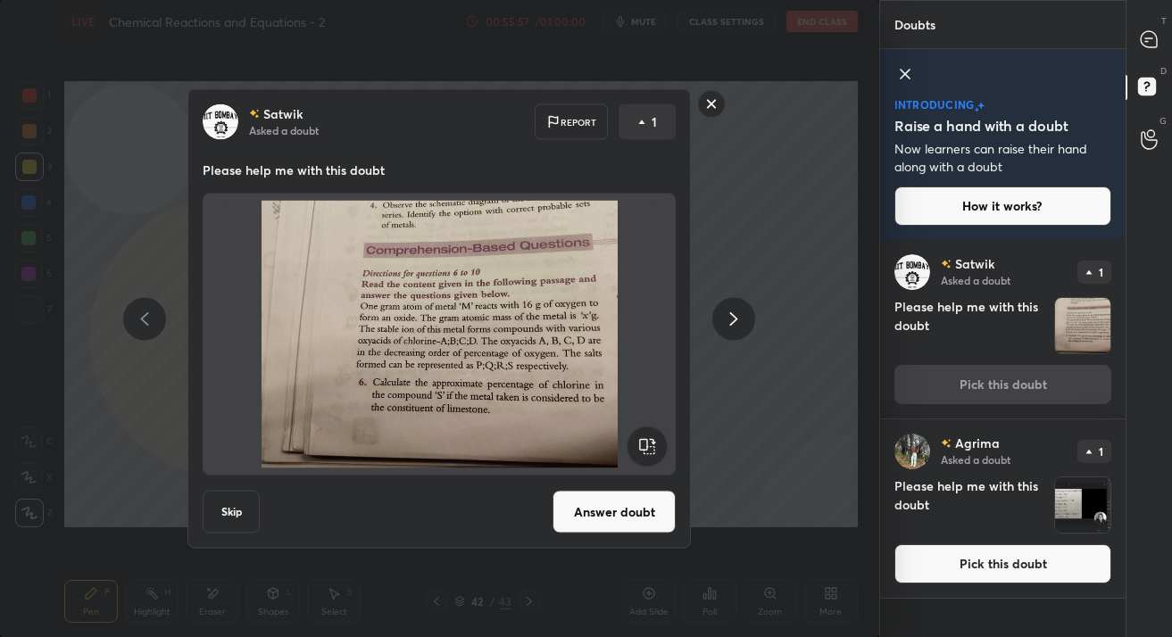
click at [780, 229] on div "Satwik Asked a doubt Report 1 Please help me with this doubt Skip Answer doubt" at bounding box center [439, 318] width 879 height 637
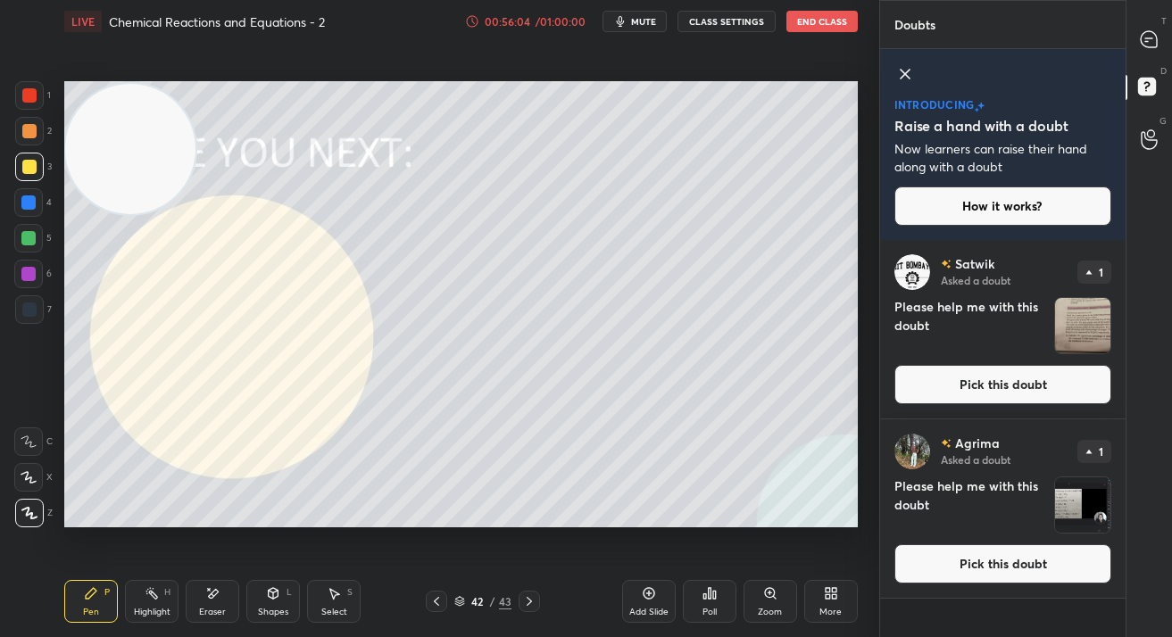
click at [1123, 49] on div "introducing Raise a hand with a doubt Now learners can raise their hand along w…" at bounding box center [1002, 144] width 245 height 191
click at [1141, 49] on div at bounding box center [1150, 39] width 36 height 32
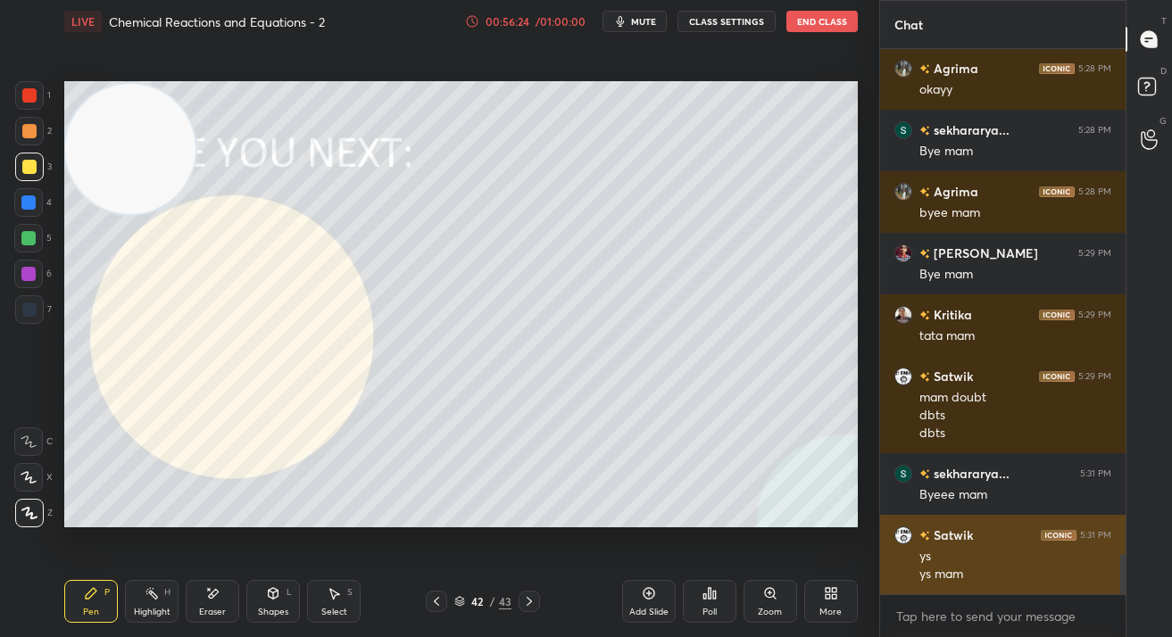
scroll to position [6890, 0]
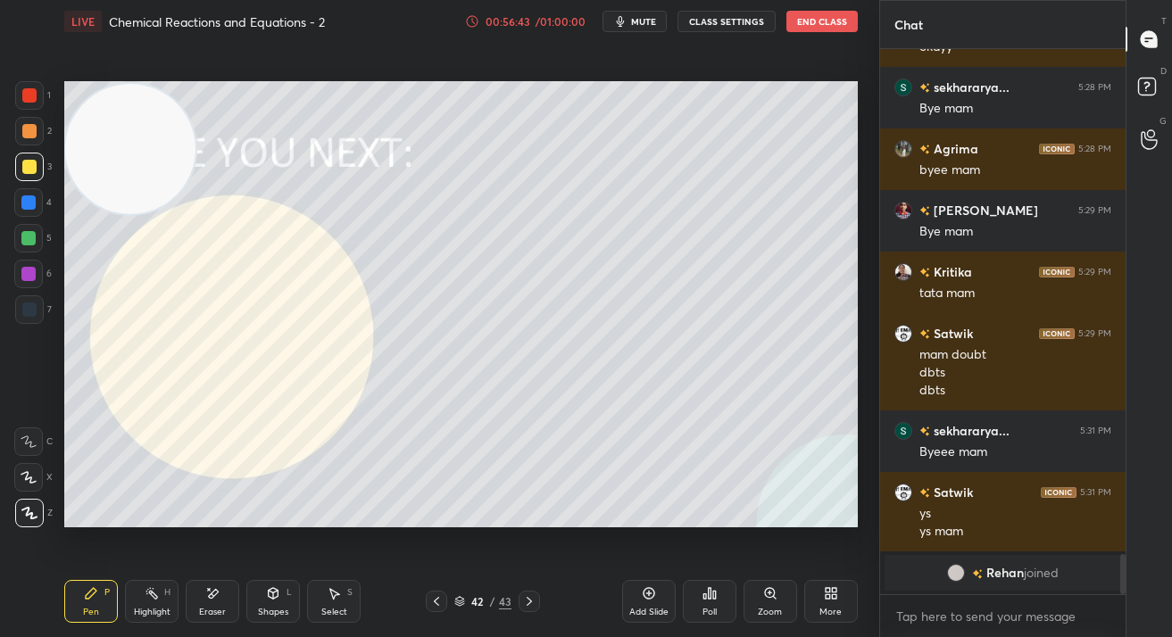
click at [820, 21] on button "End Class" at bounding box center [821, 21] width 71 height 21
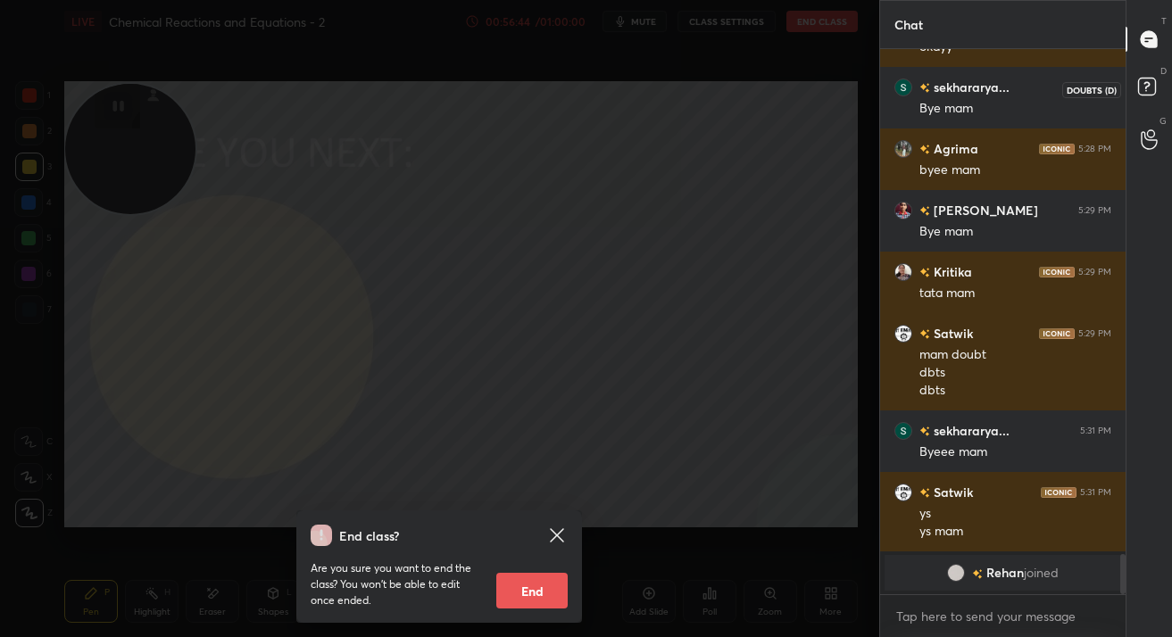
click at [1158, 92] on icon at bounding box center [1149, 89] width 32 height 32
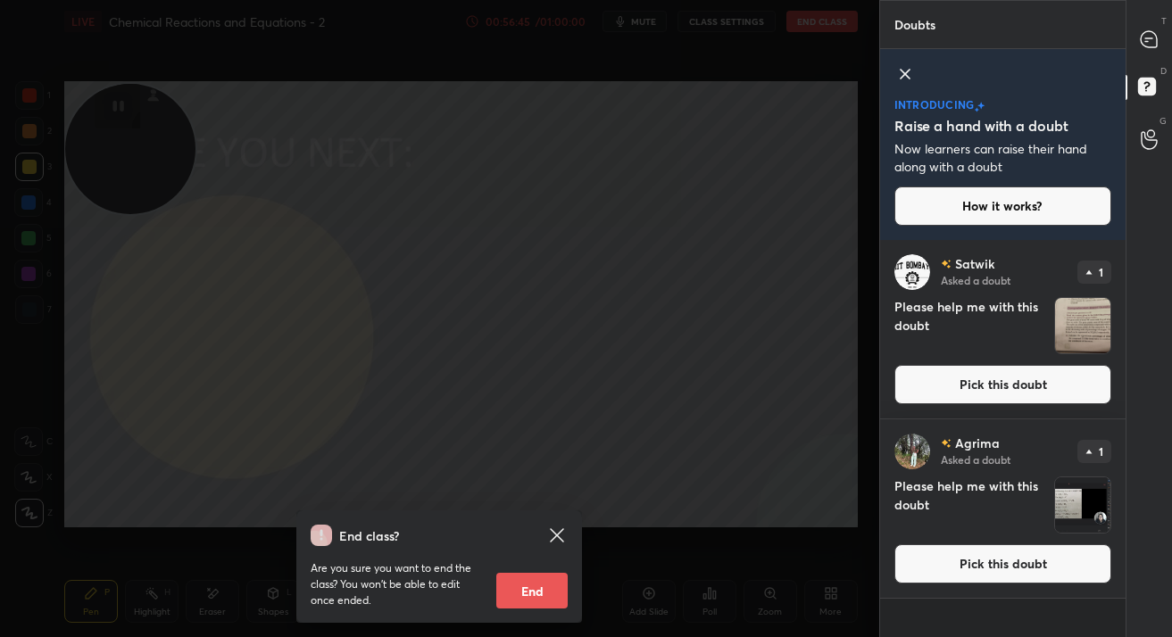
click at [1039, 394] on button "Pick this doubt" at bounding box center [1002, 384] width 217 height 39
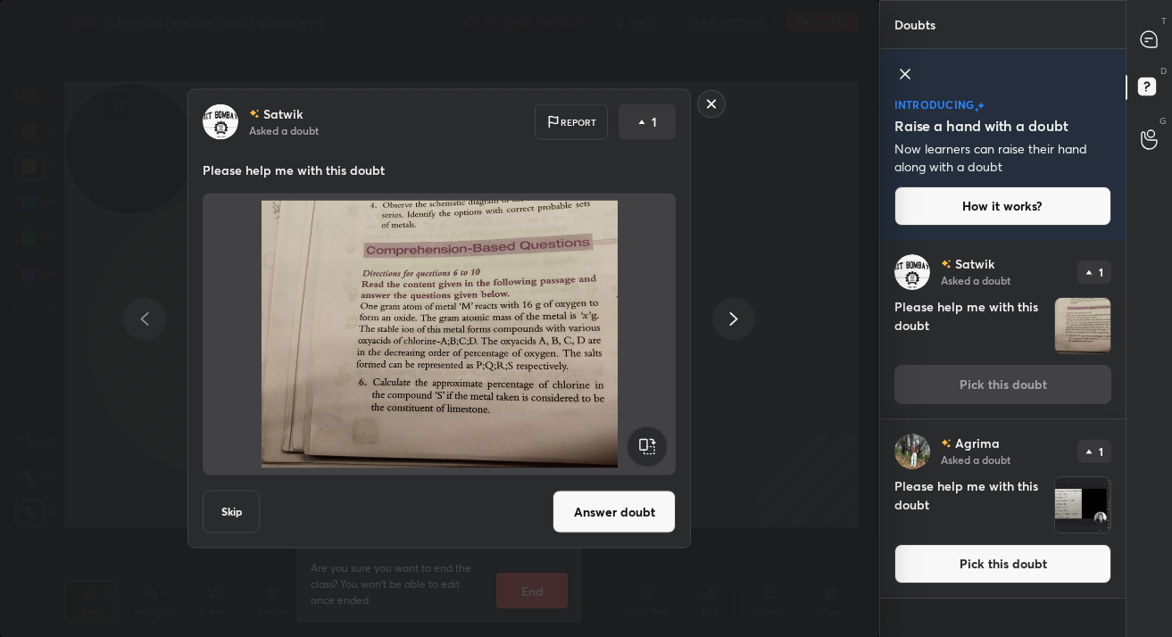
click at [1016, 48] on div at bounding box center [1002, 48] width 245 height 1
click at [707, 112] on rect at bounding box center [712, 104] width 28 height 28
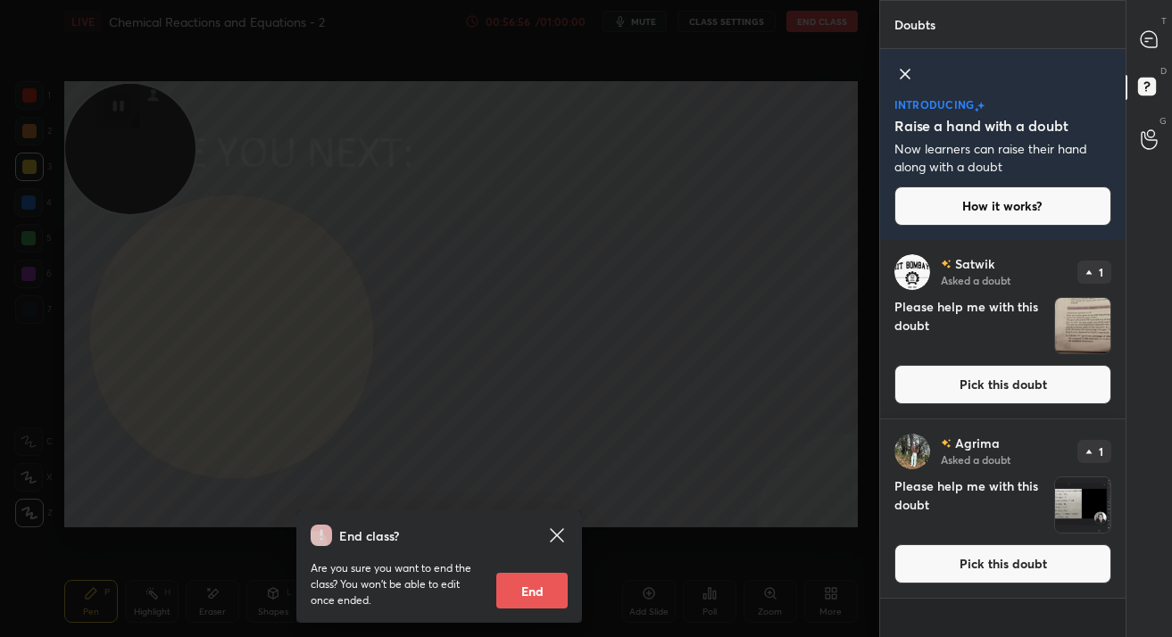
click at [809, 33] on div "End class? Are you sure you want to end the class? You won’t be able to edit on…" at bounding box center [439, 318] width 879 height 637
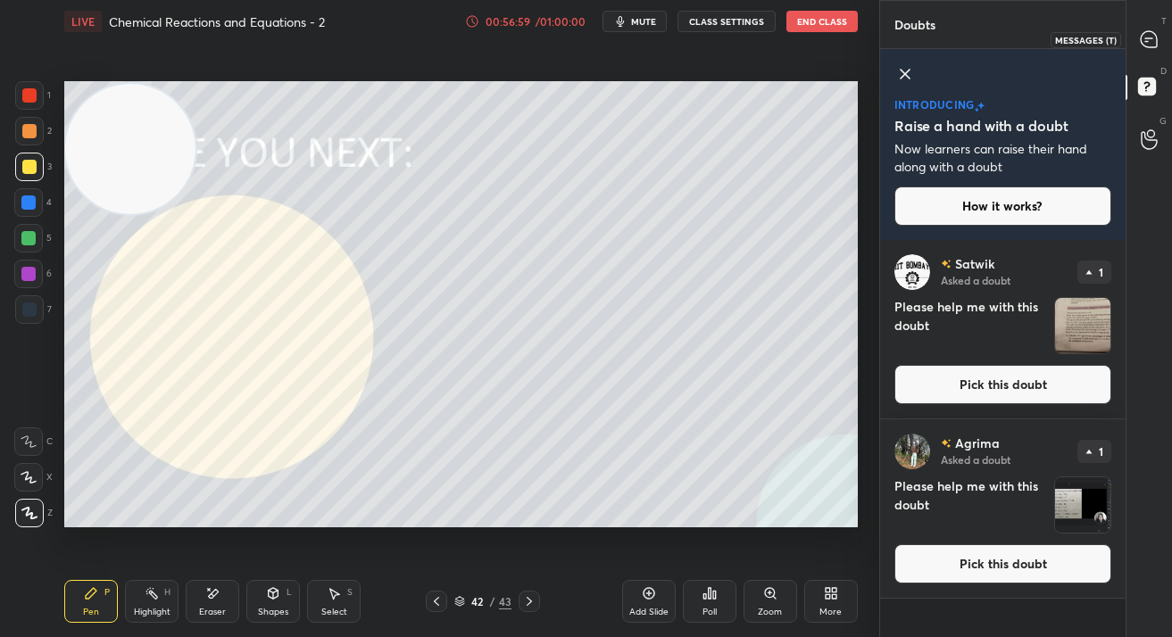
click at [1143, 35] on icon at bounding box center [1148, 39] width 16 height 16
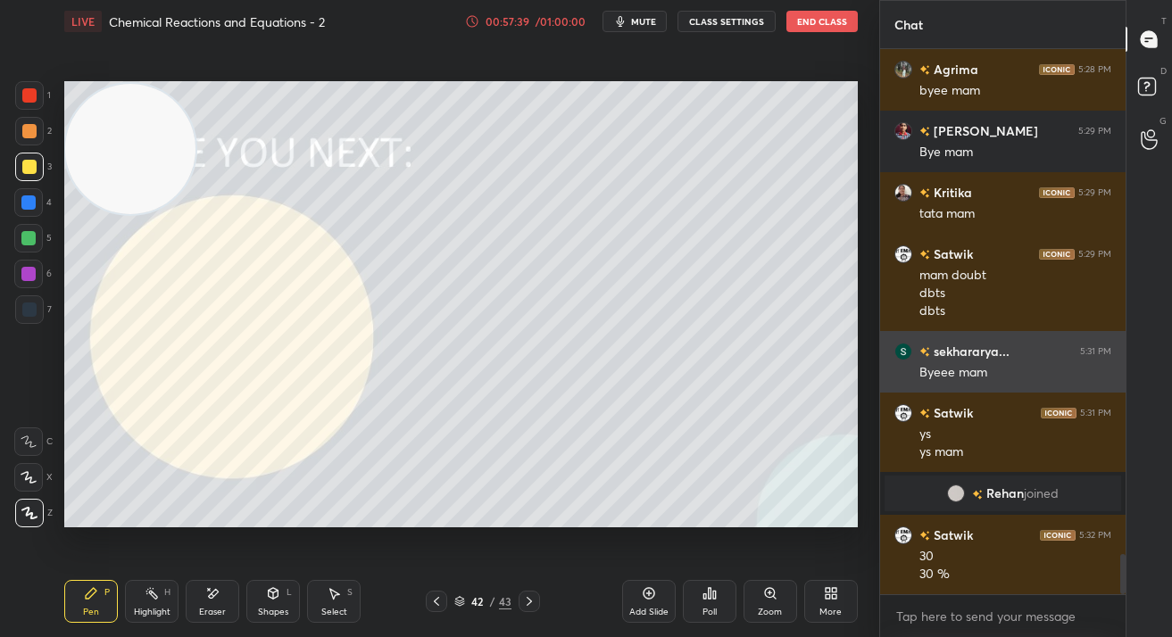
scroll to position [6844, 0]
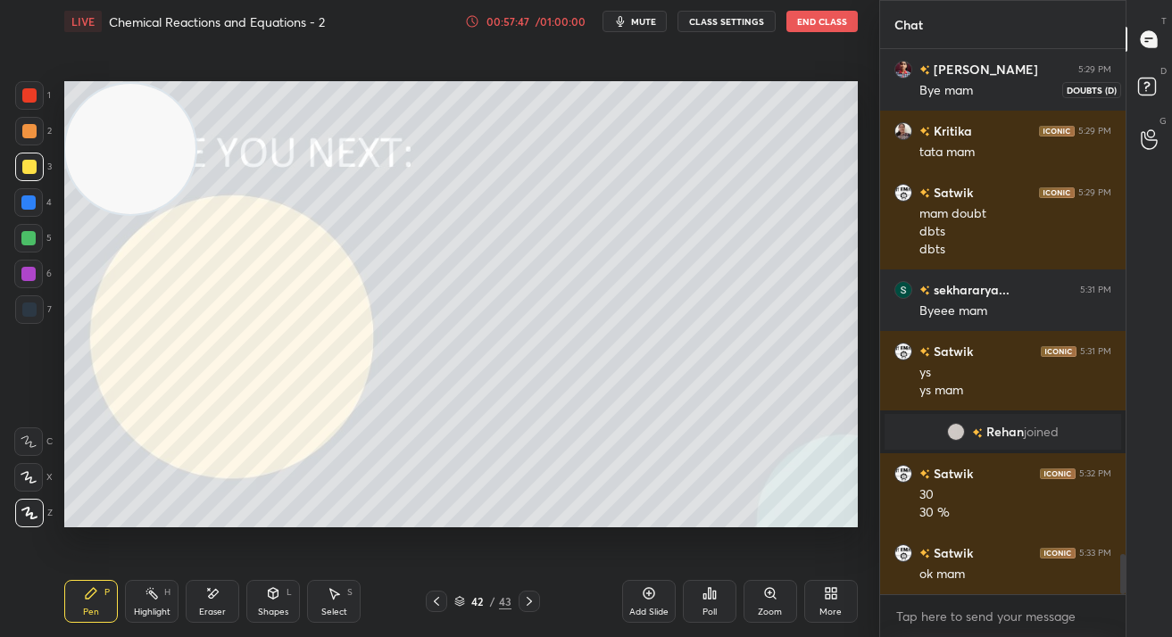
click at [1147, 79] on rect at bounding box center [1146, 87] width 17 height 17
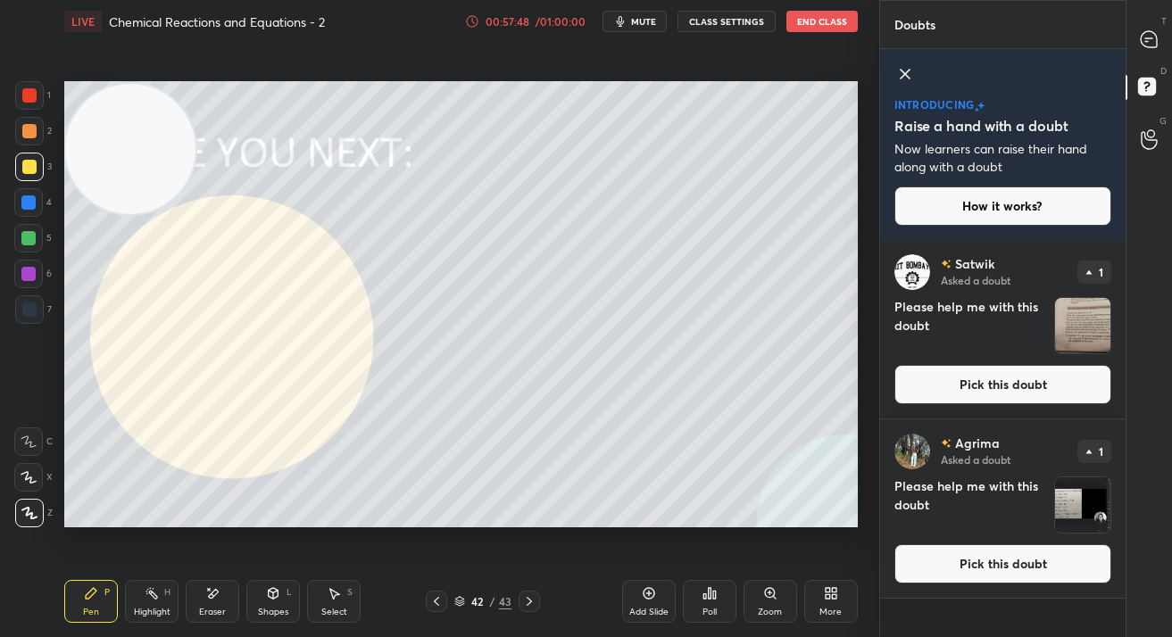
click at [1039, 391] on button "Pick this doubt" at bounding box center [1002, 384] width 217 height 39
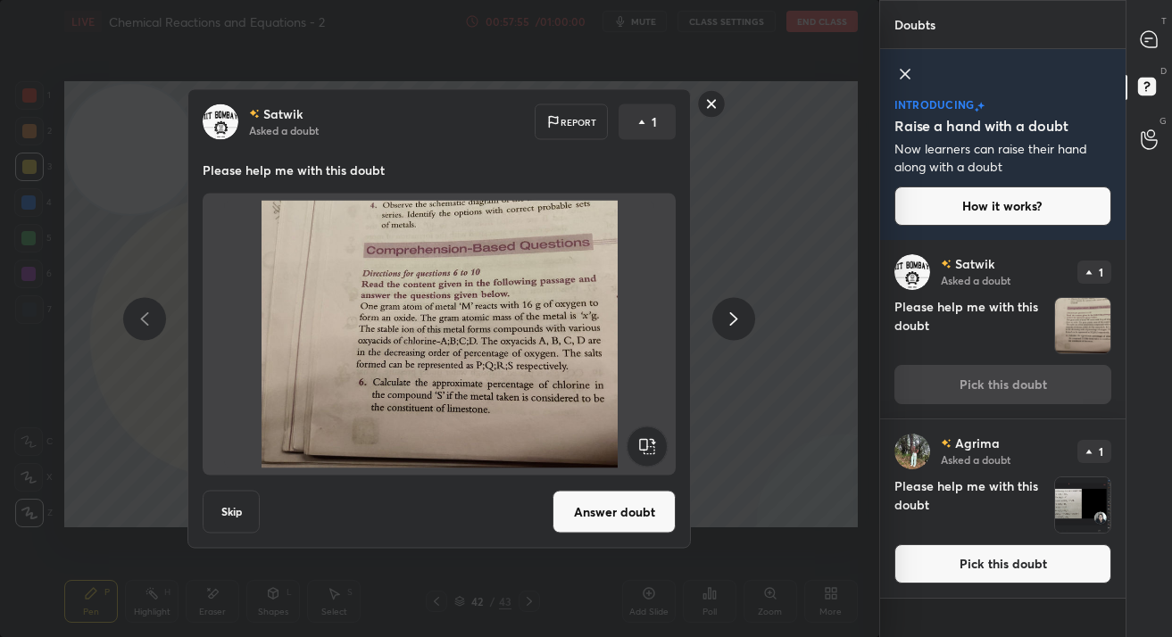
click at [692, 453] on div "Satwik Asked a doubt Report 1 Please help me with this doubt Skip Answer doubt" at bounding box center [439, 319] width 675 height 460
click at [1144, 43] on icon at bounding box center [1148, 39] width 16 height 16
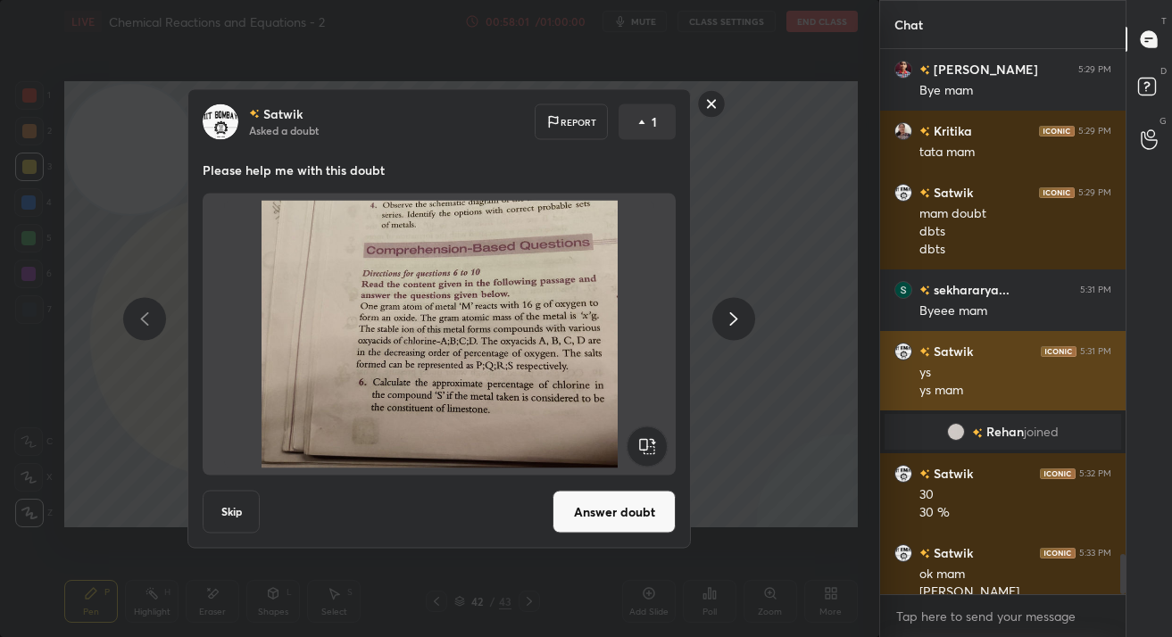
scroll to position [6862, 0]
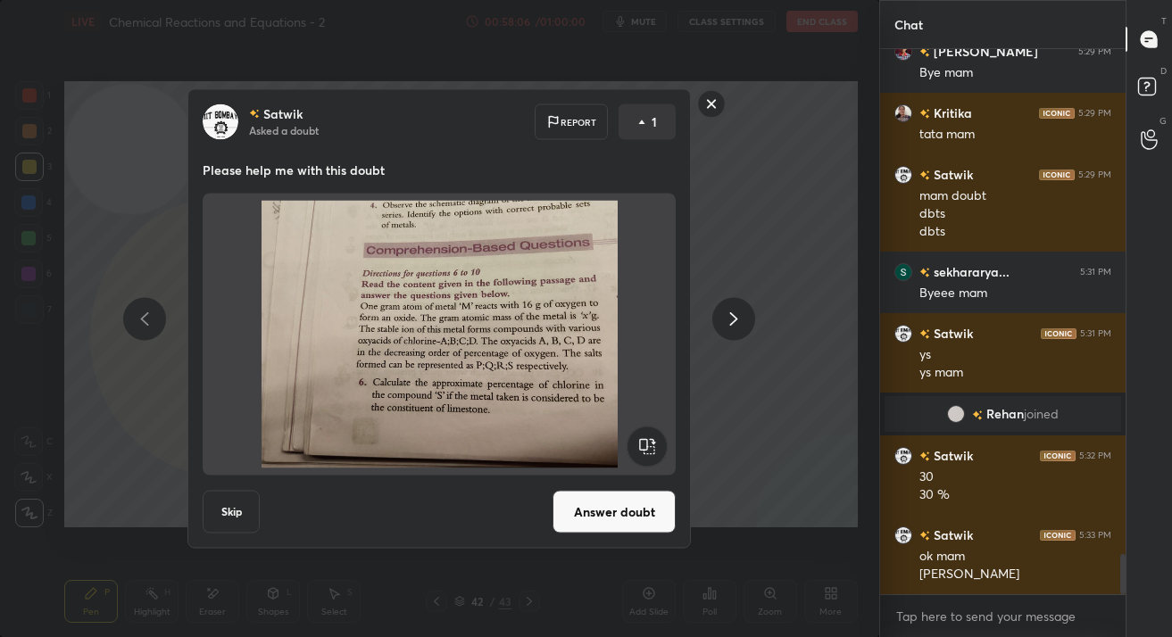
click at [717, 104] on rect at bounding box center [712, 104] width 28 height 28
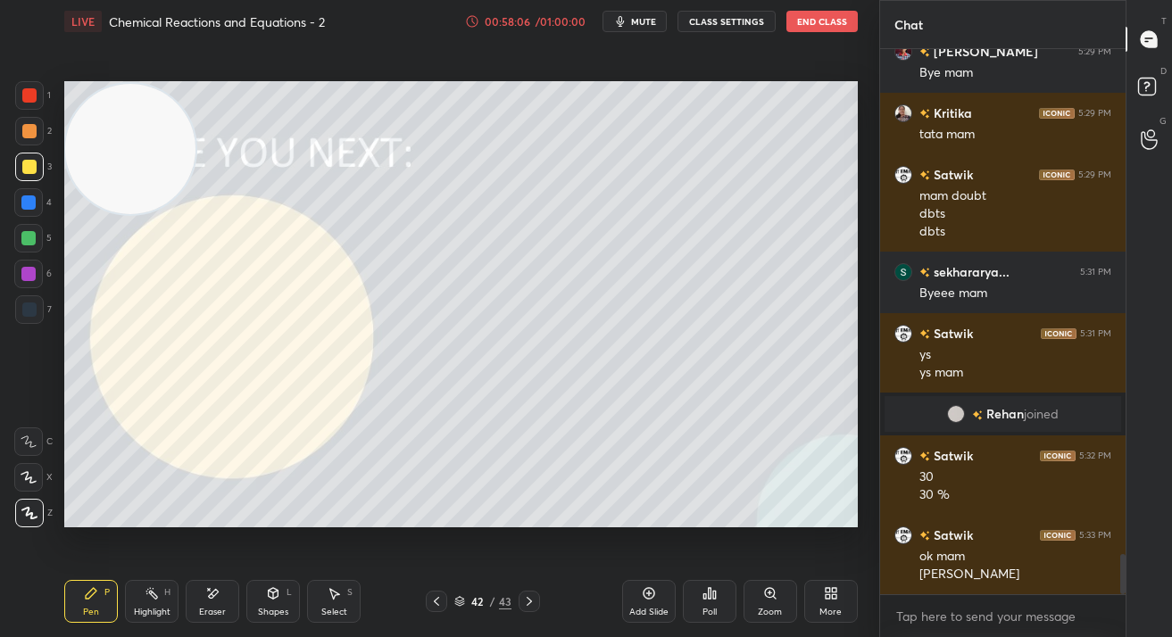
scroll to position [6923, 0]
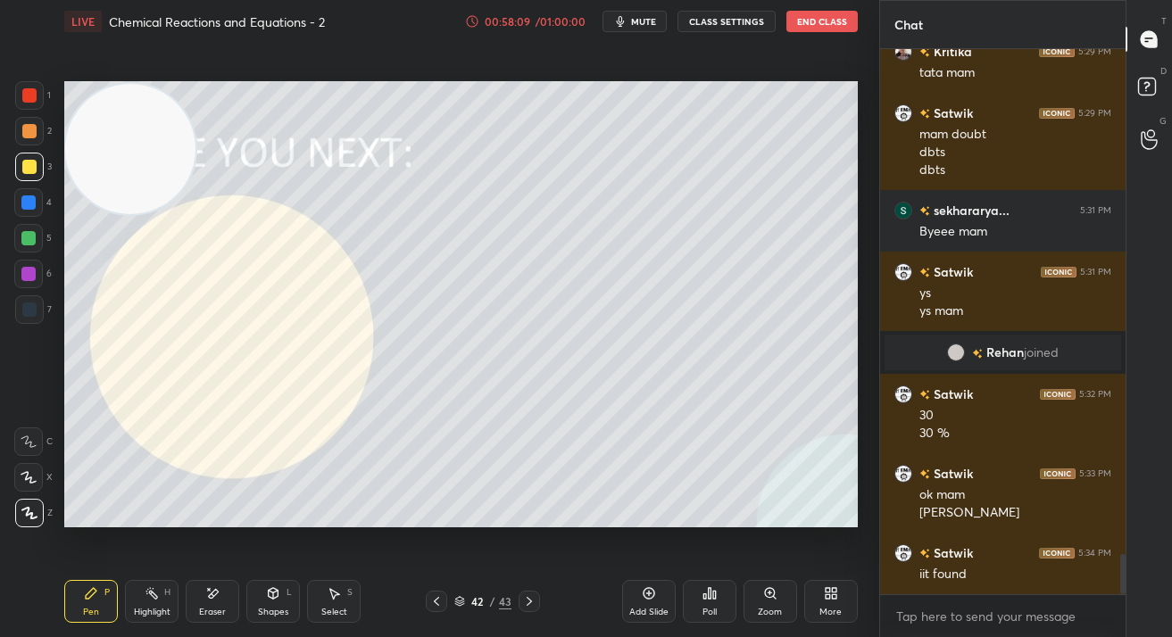
click at [637, 29] on button "mute" at bounding box center [634, 21] width 64 height 21
click at [804, 28] on button "End Class" at bounding box center [821, 21] width 71 height 21
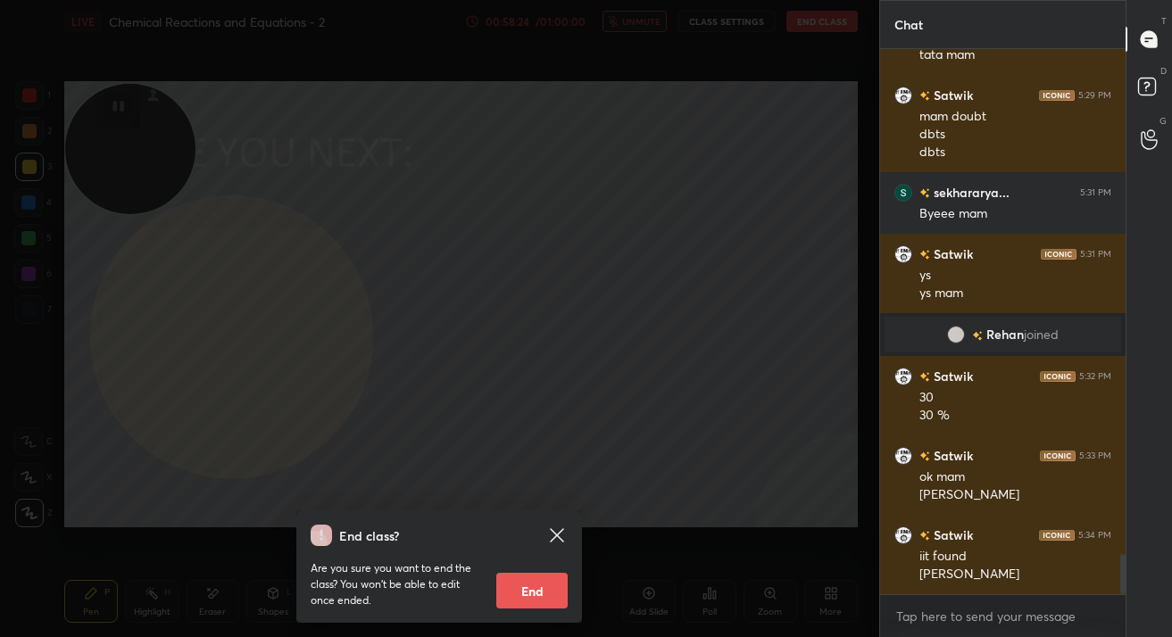
scroll to position [6959, 0]
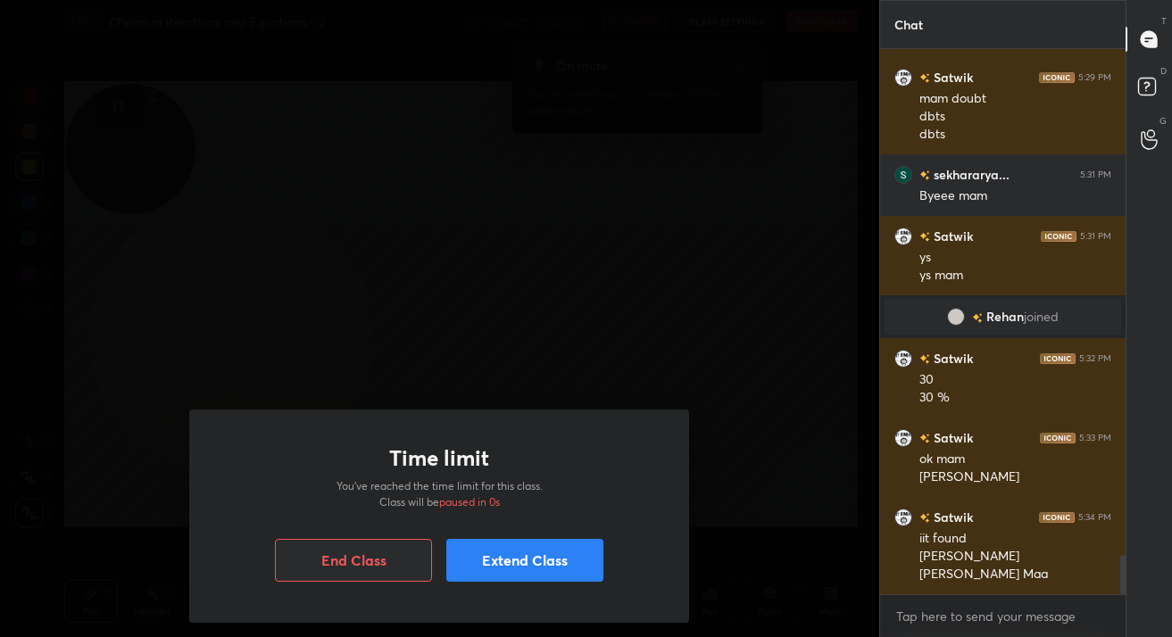
click at [354, 566] on button "End Class" at bounding box center [353, 560] width 157 height 43
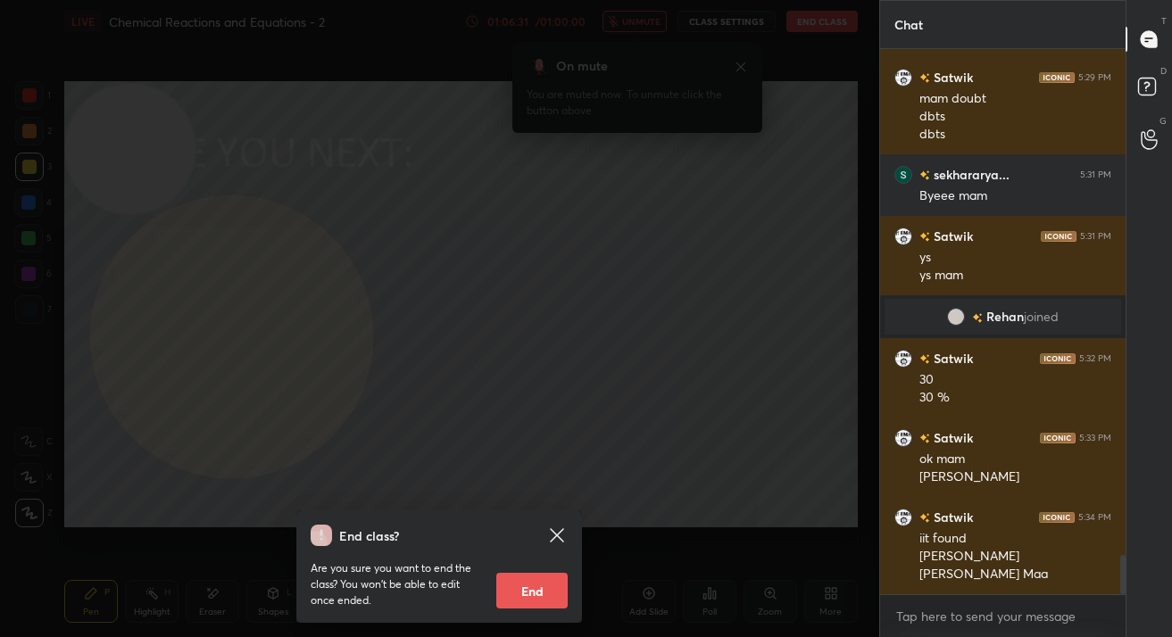
click at [510, 601] on button "End" at bounding box center [531, 591] width 71 height 36
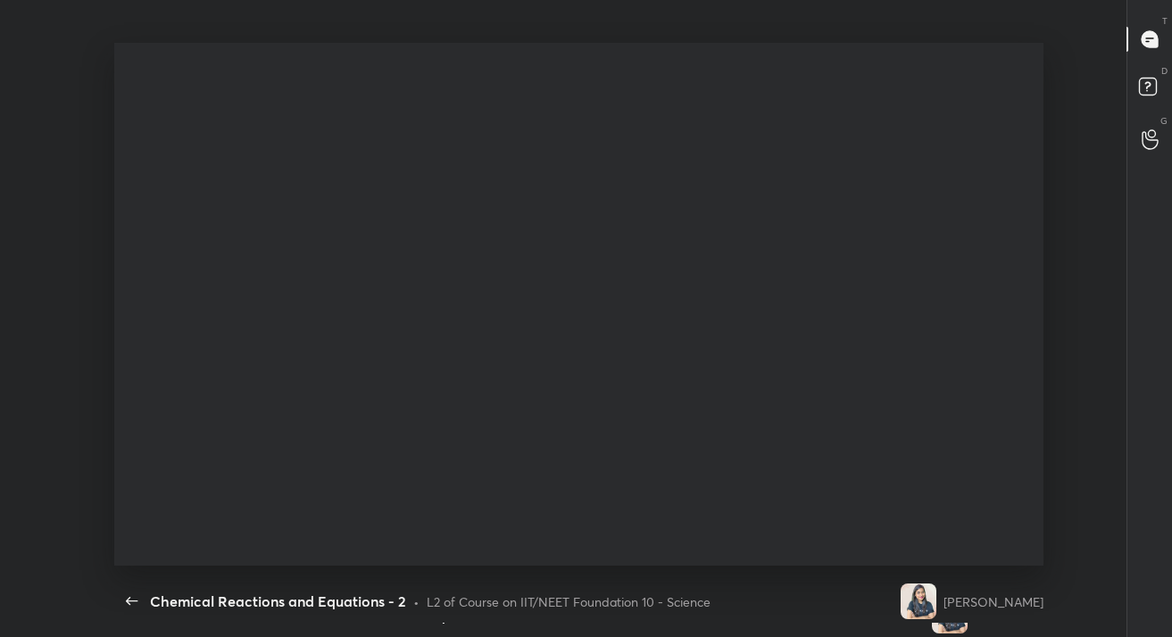
scroll to position [0, 0]
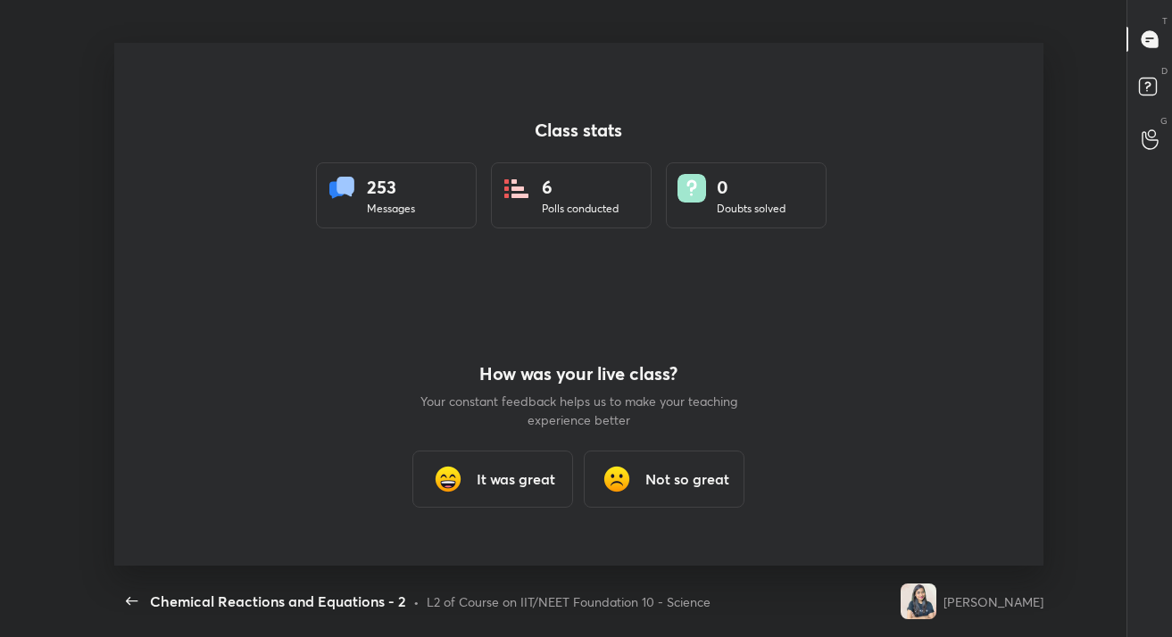
click at [527, 461] on div "It was great" at bounding box center [492, 479] width 161 height 57
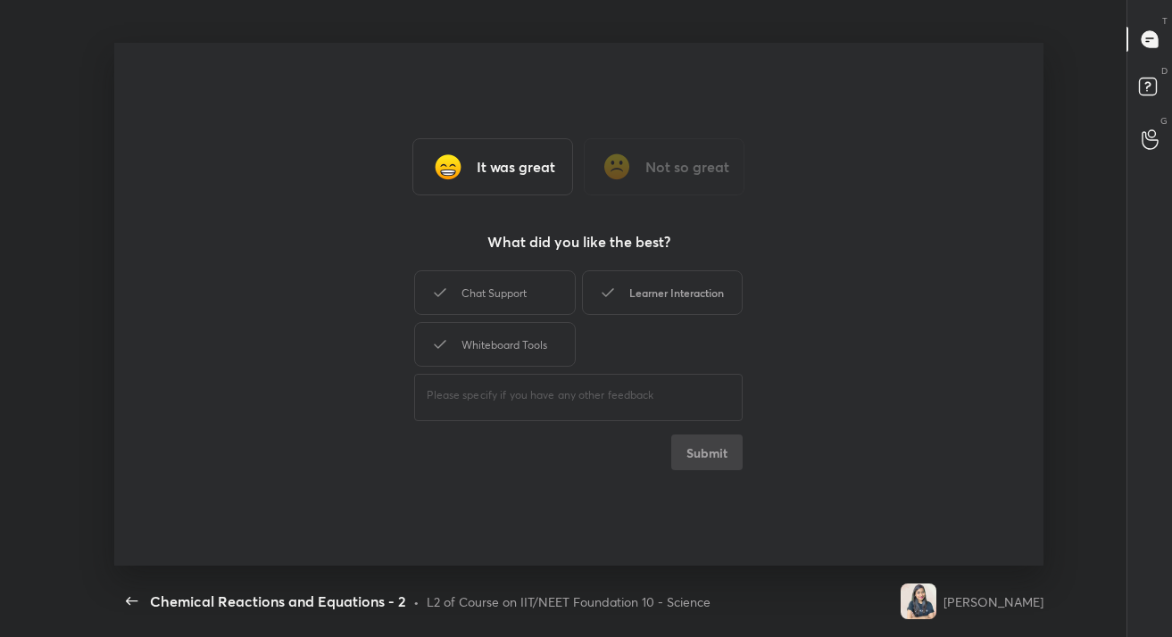
click at [704, 283] on div "Learner Interaction" at bounding box center [662, 292] width 161 height 45
click at [738, 450] on button "Submit" at bounding box center [706, 453] width 71 height 36
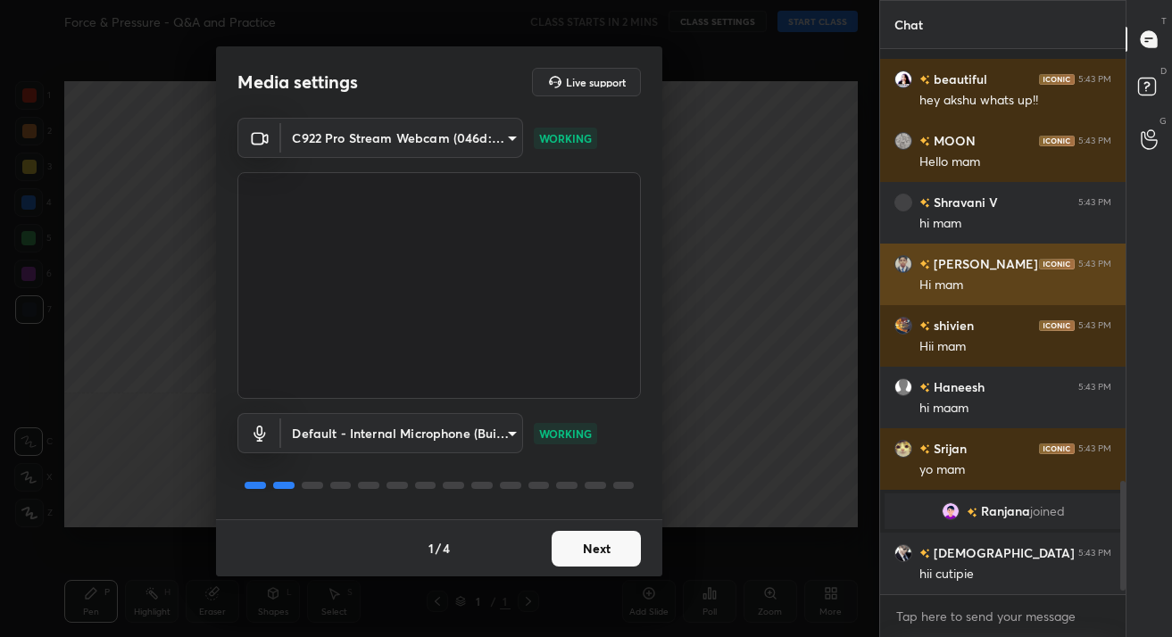
scroll to position [2166, 0]
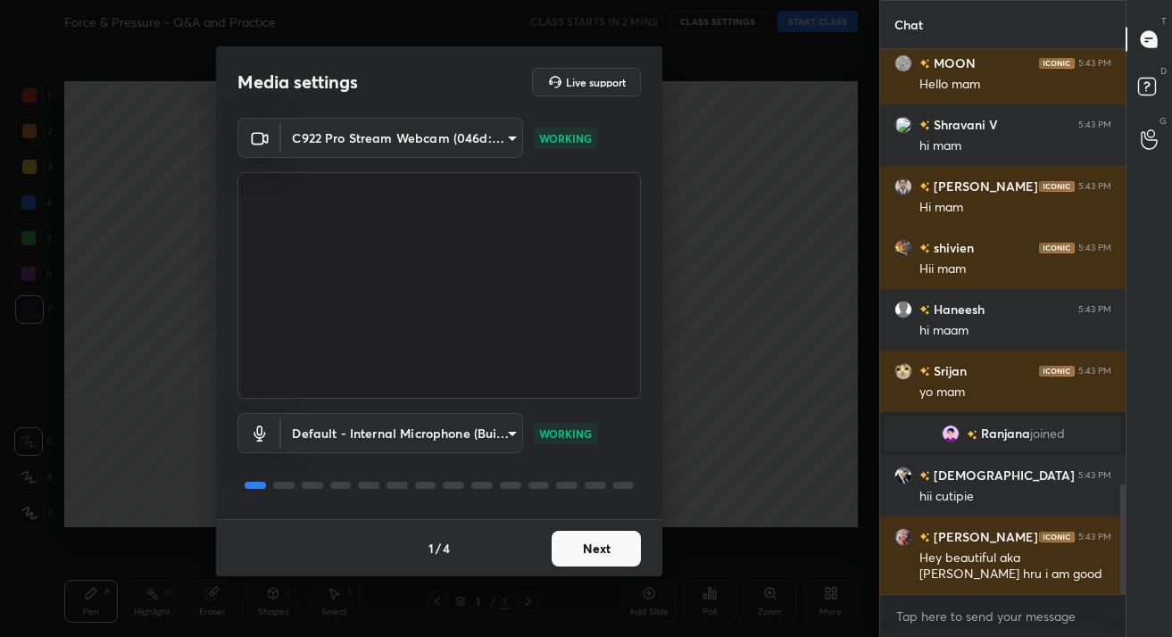
click at [612, 552] on button "Next" at bounding box center [595, 549] width 89 height 36
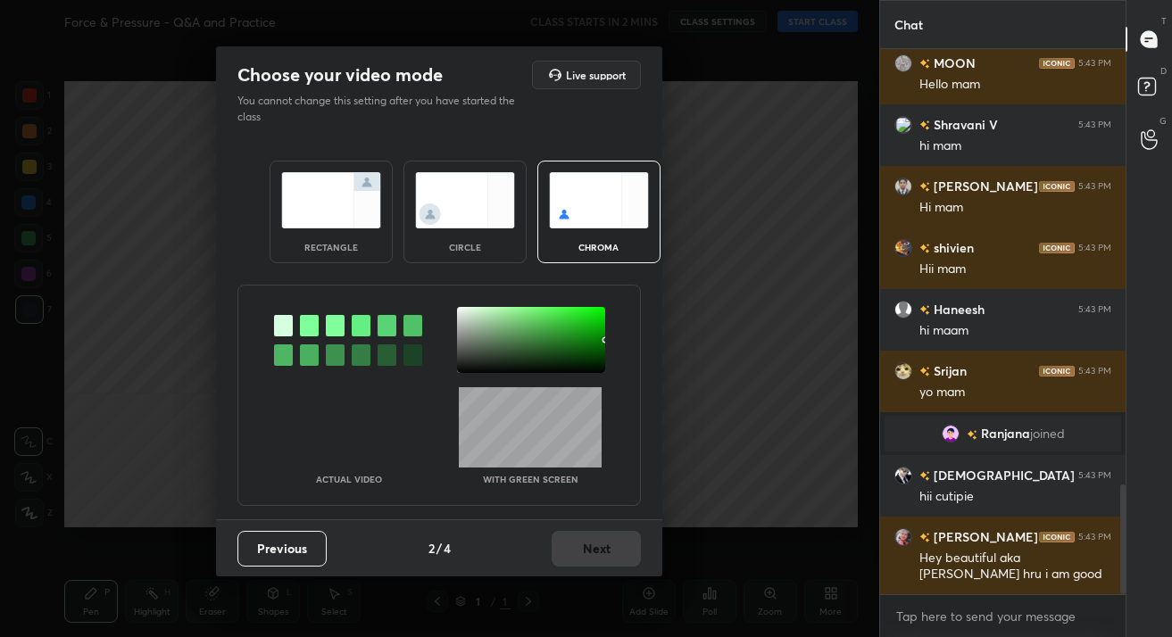
scroll to position [2227, 0]
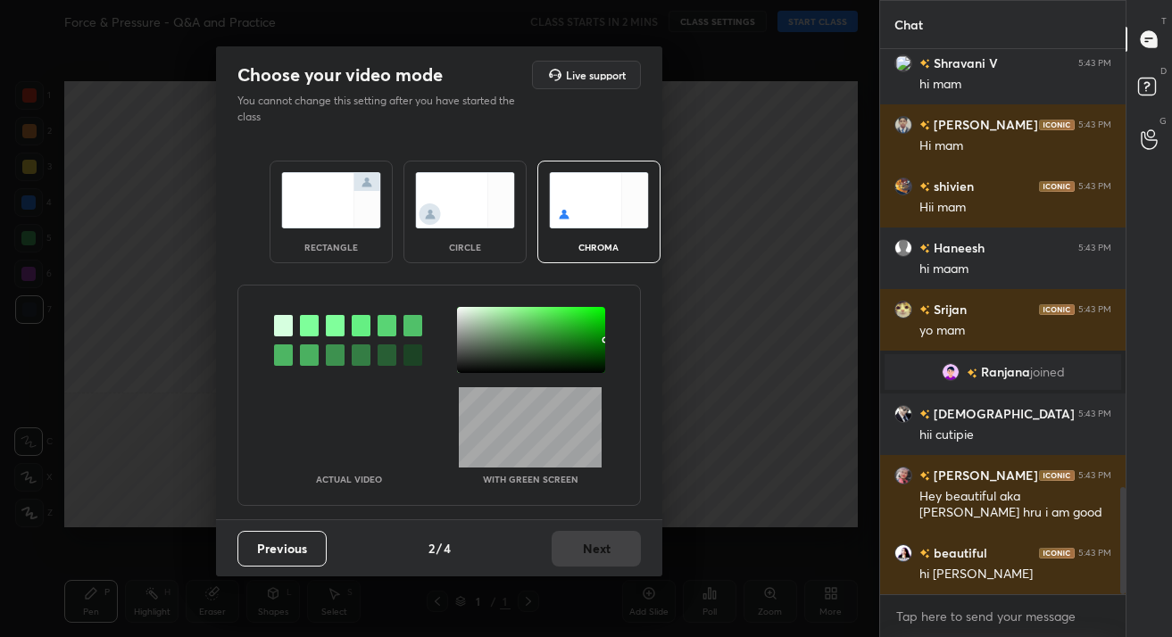
click at [423, 178] on div "circle" at bounding box center [464, 212] width 123 height 103
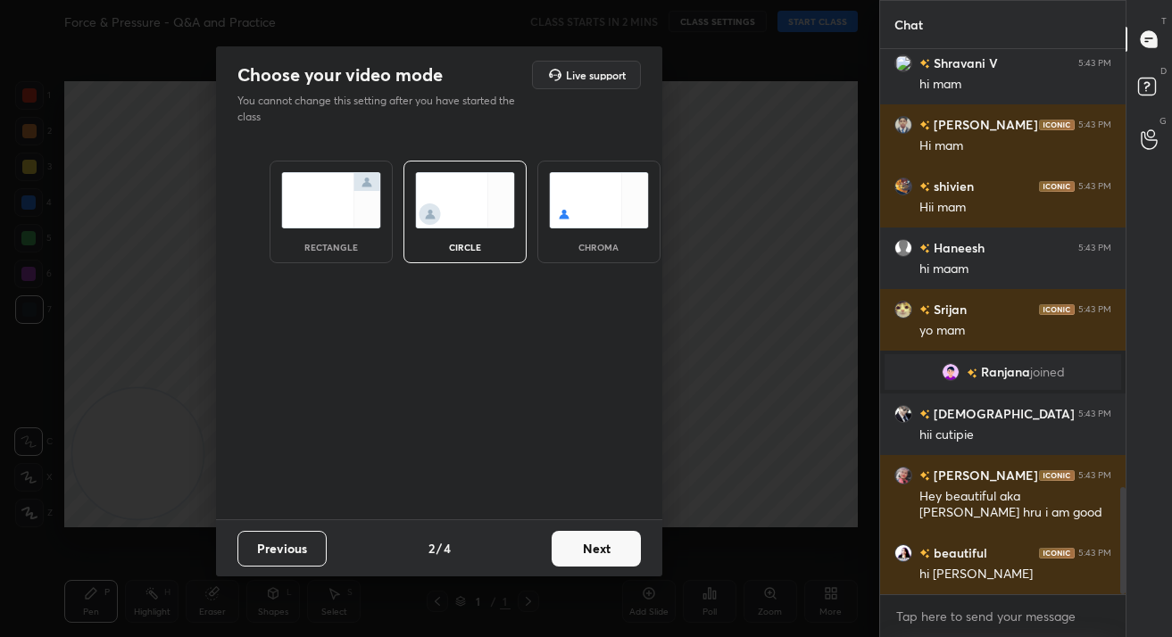
click at [601, 563] on button "Next" at bounding box center [595, 549] width 89 height 36
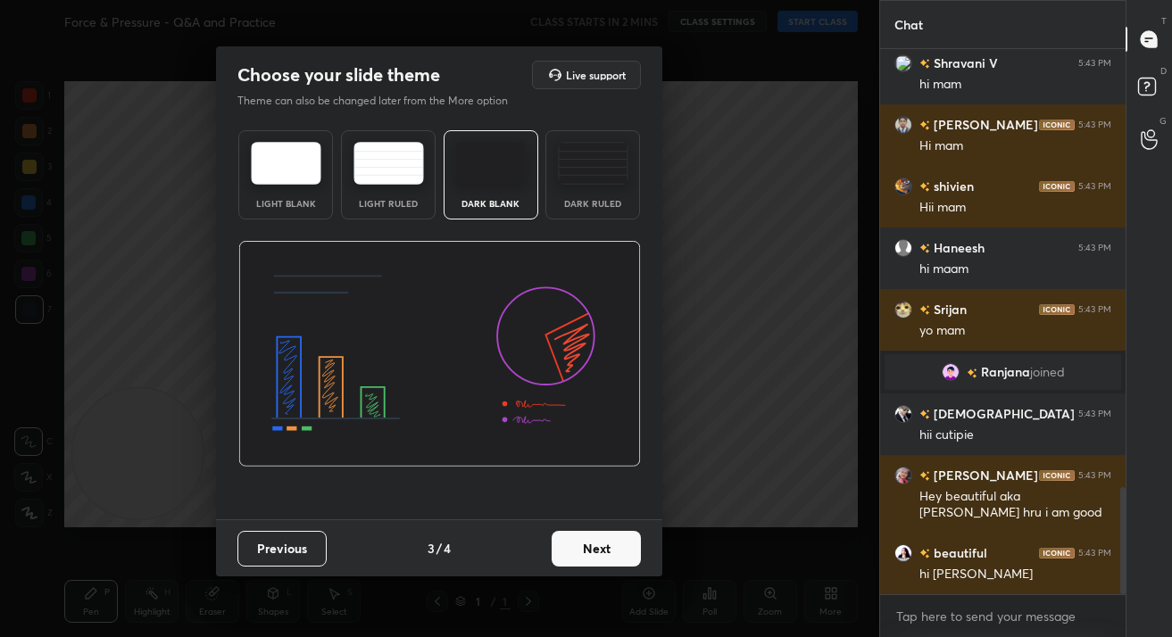
click at [601, 563] on button "Next" at bounding box center [595, 549] width 89 height 36
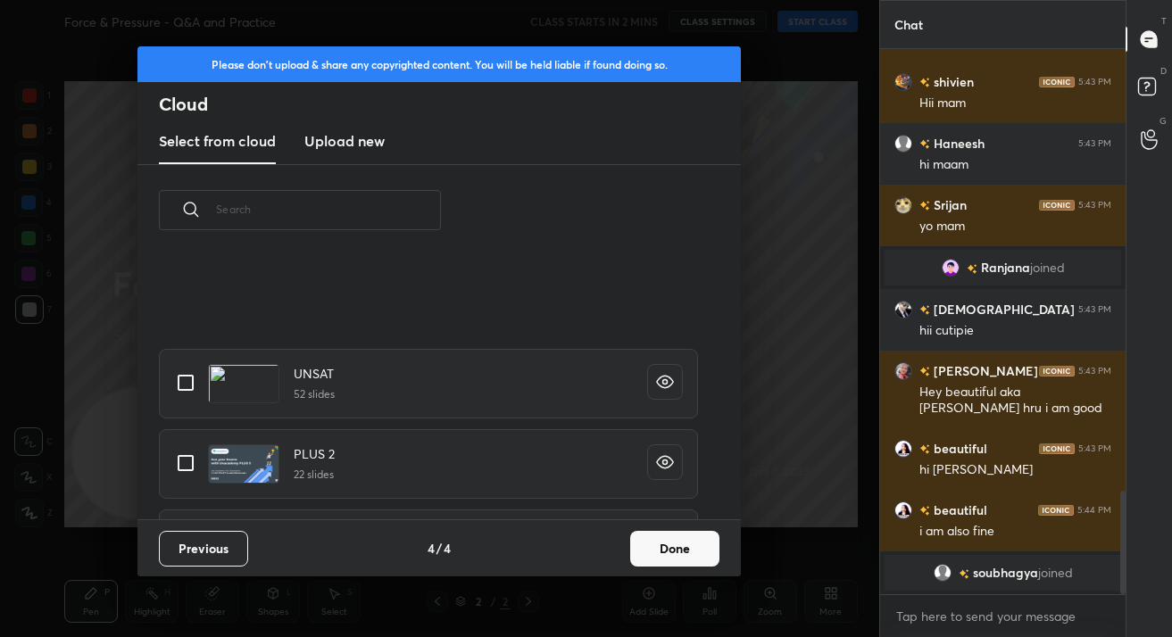
scroll to position [489, 0]
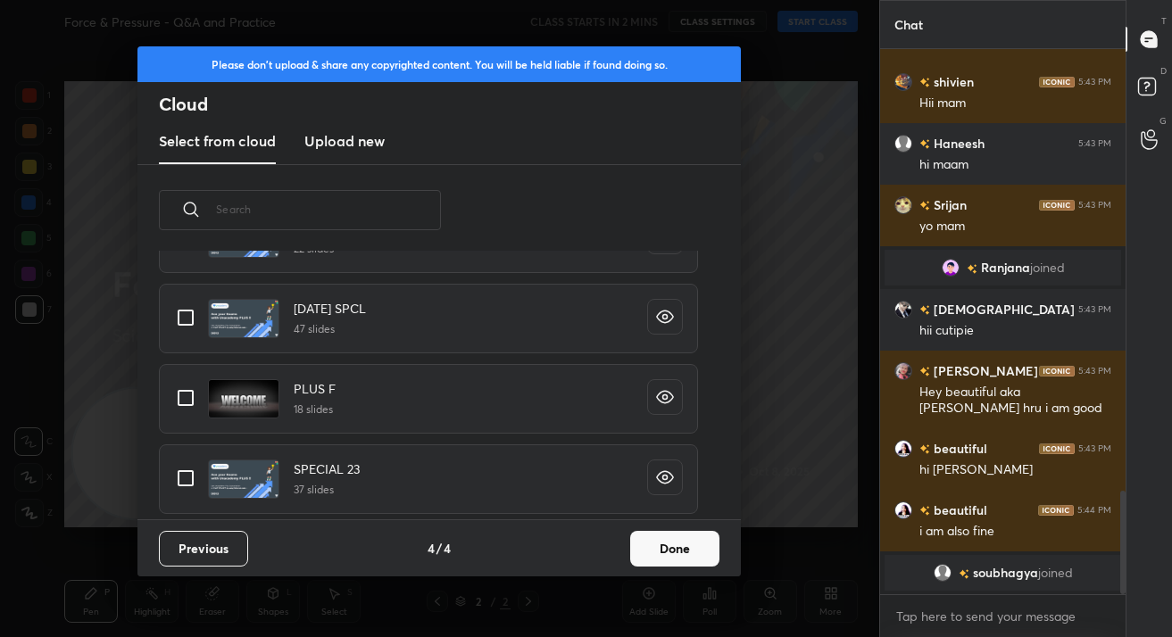
click at [196, 400] on input "grid" at bounding box center [185, 397] width 37 height 37
checkbox input "true"
click at [662, 555] on button "Done" at bounding box center [674, 549] width 89 height 36
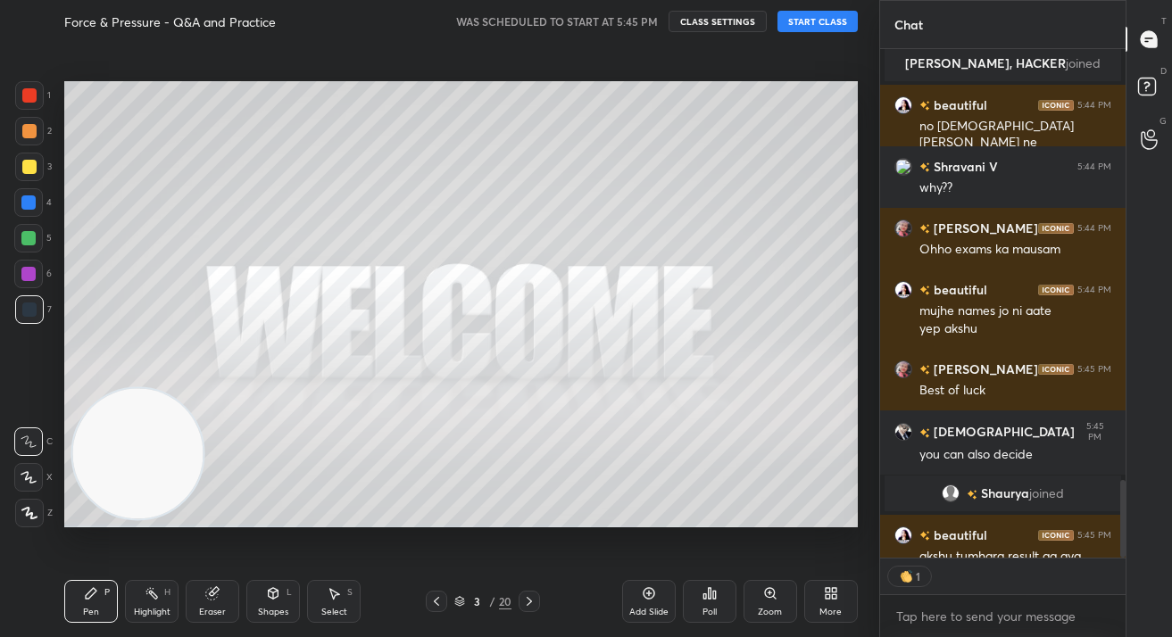
scroll to position [503, 241]
click at [838, 19] on button "START CLASS" at bounding box center [817, 21] width 80 height 21
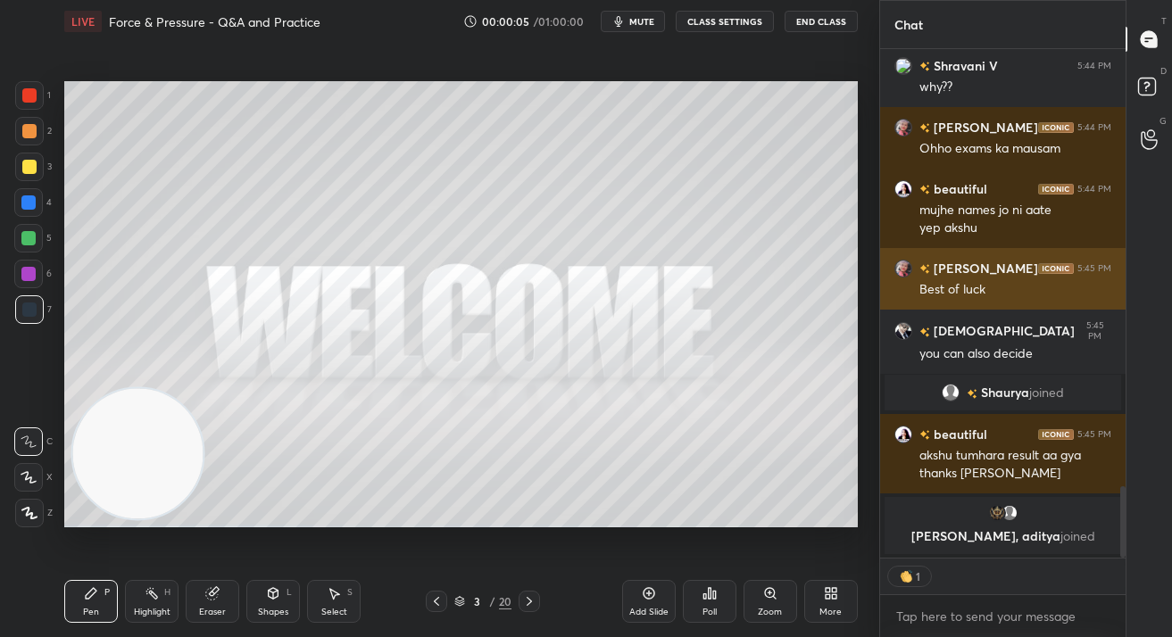
scroll to position [3073, 0]
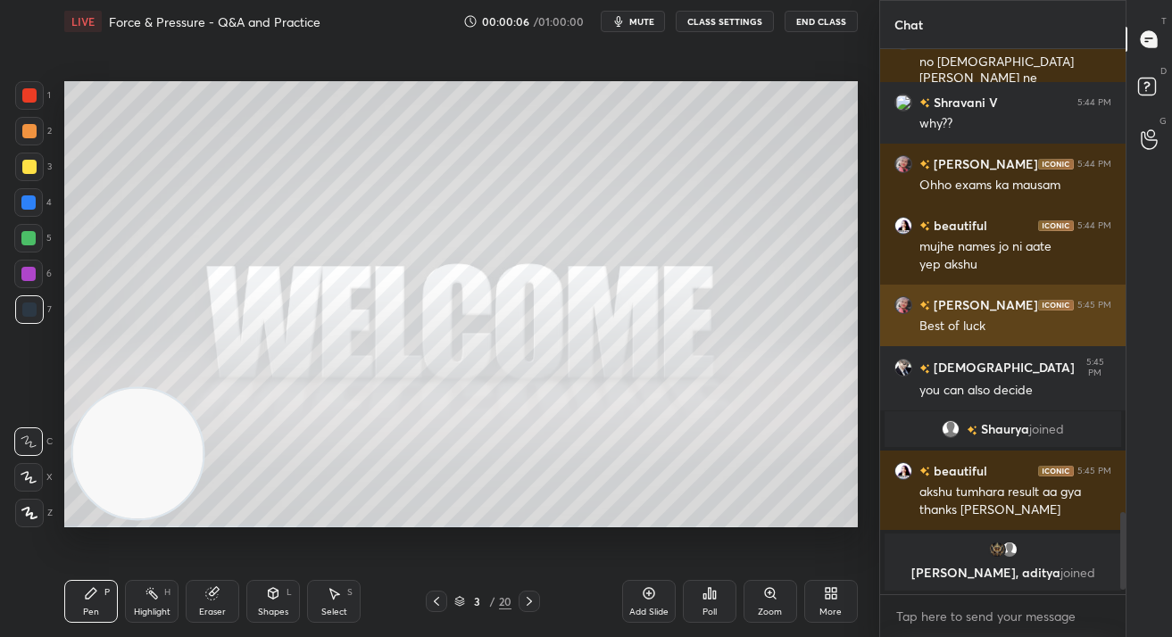
click at [977, 303] on div "Akshita 5:45 PM" at bounding box center [1002, 304] width 217 height 19
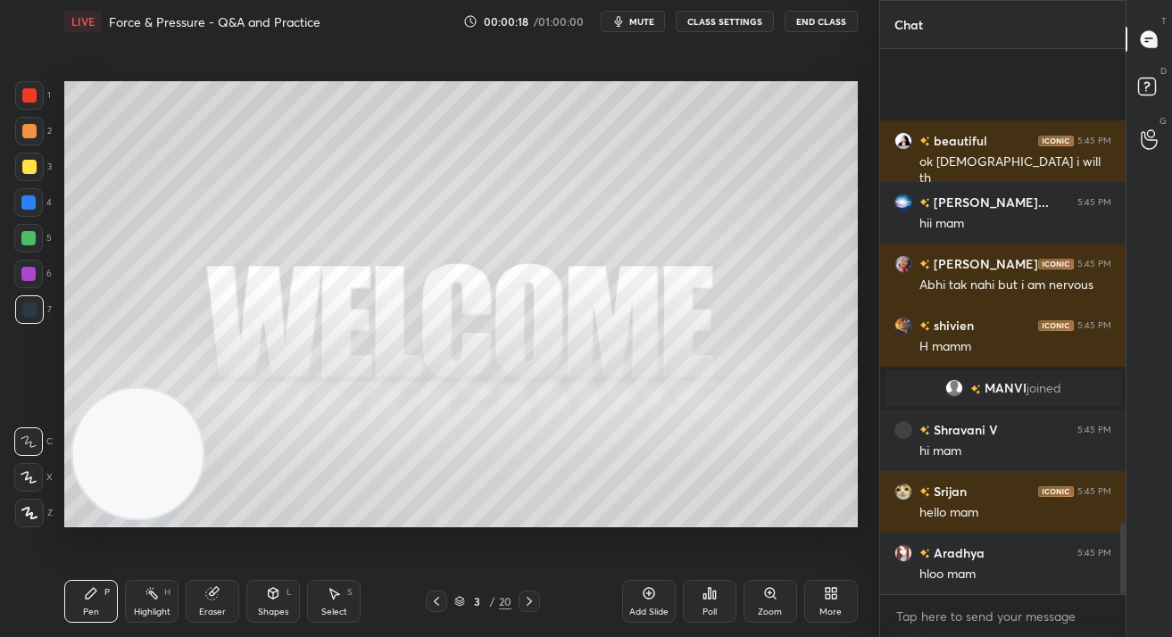
scroll to position [3631, 0]
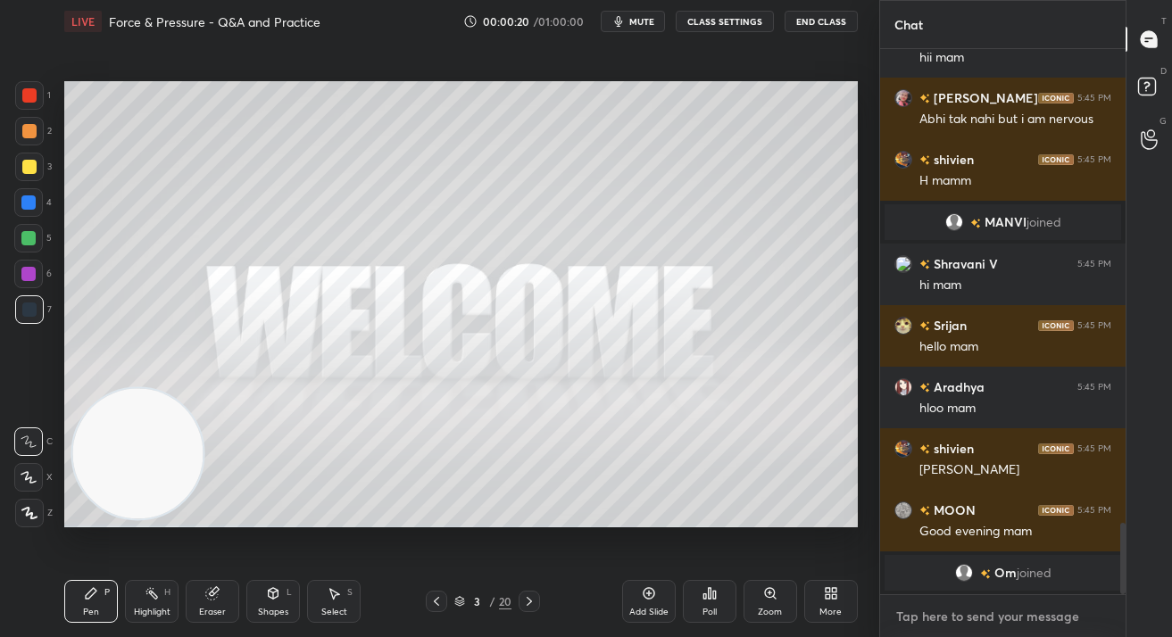
click at [966, 615] on textarea at bounding box center [1002, 616] width 217 height 29
paste textarea "Tele Link: https://t.me/Dikshabhuwalkascience"
type textarea "Tele Link: https://t.me/Dikshabhuwalkascience"
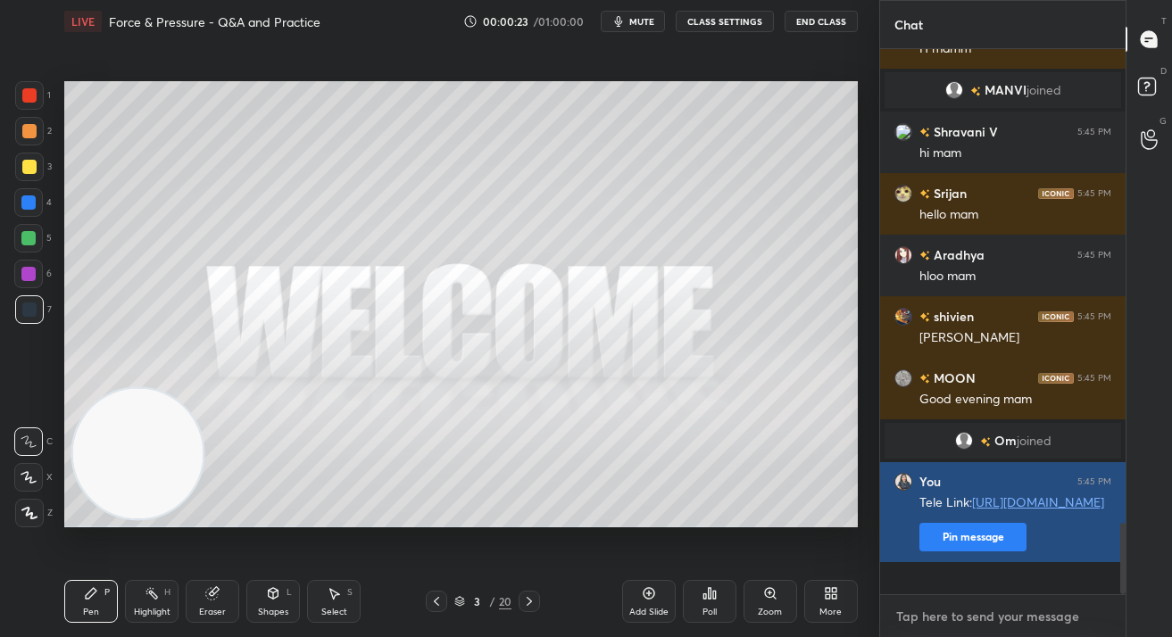
scroll to position [3656, 0]
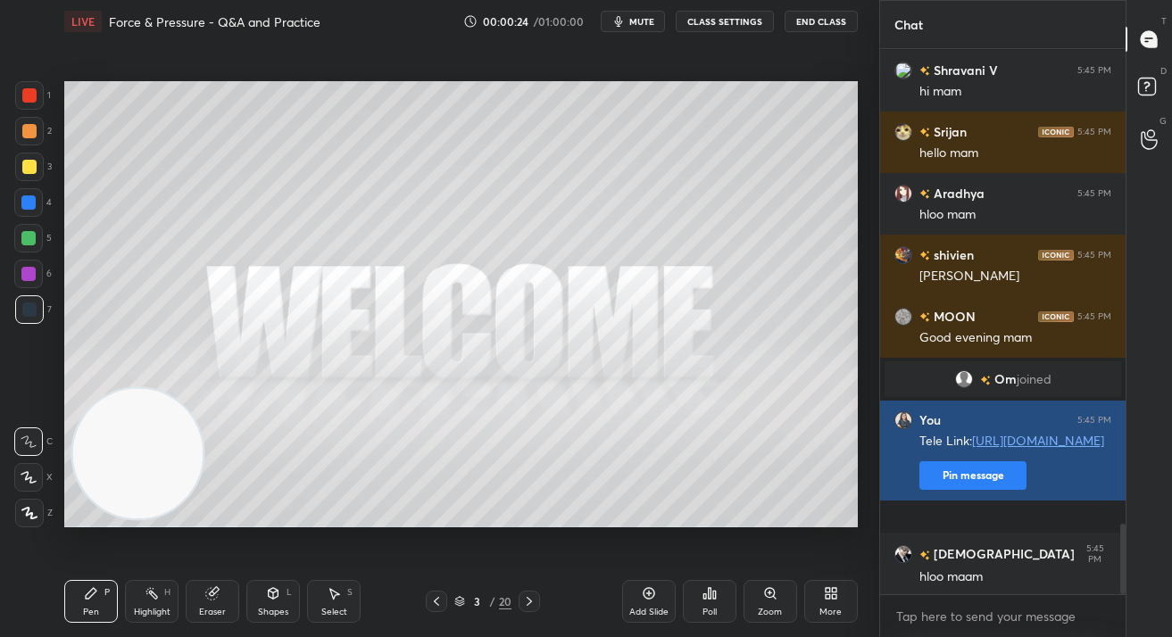
click at [967, 490] on button "Pin message" at bounding box center [972, 475] width 107 height 29
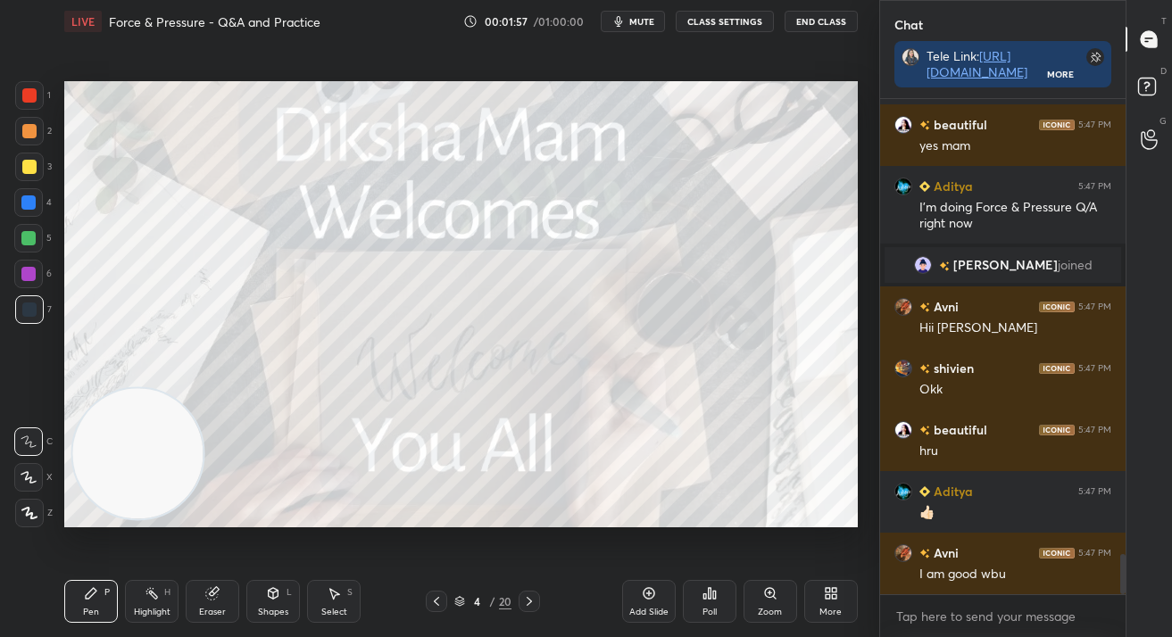
scroll to position [5724, 0]
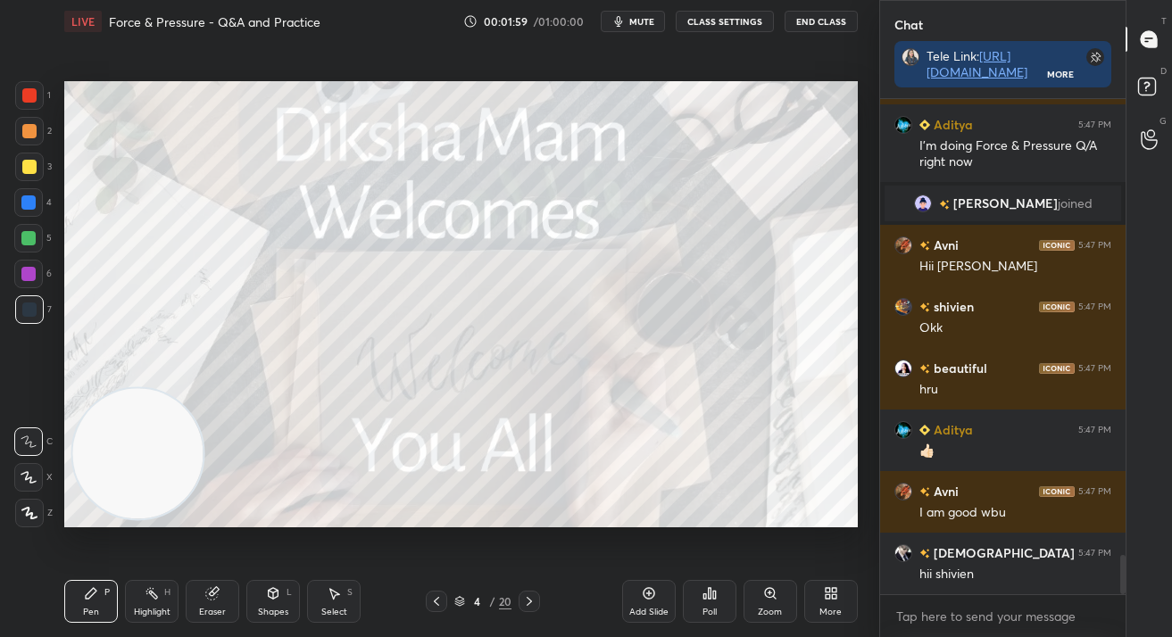
click at [520, 595] on div at bounding box center [528, 601] width 21 height 21
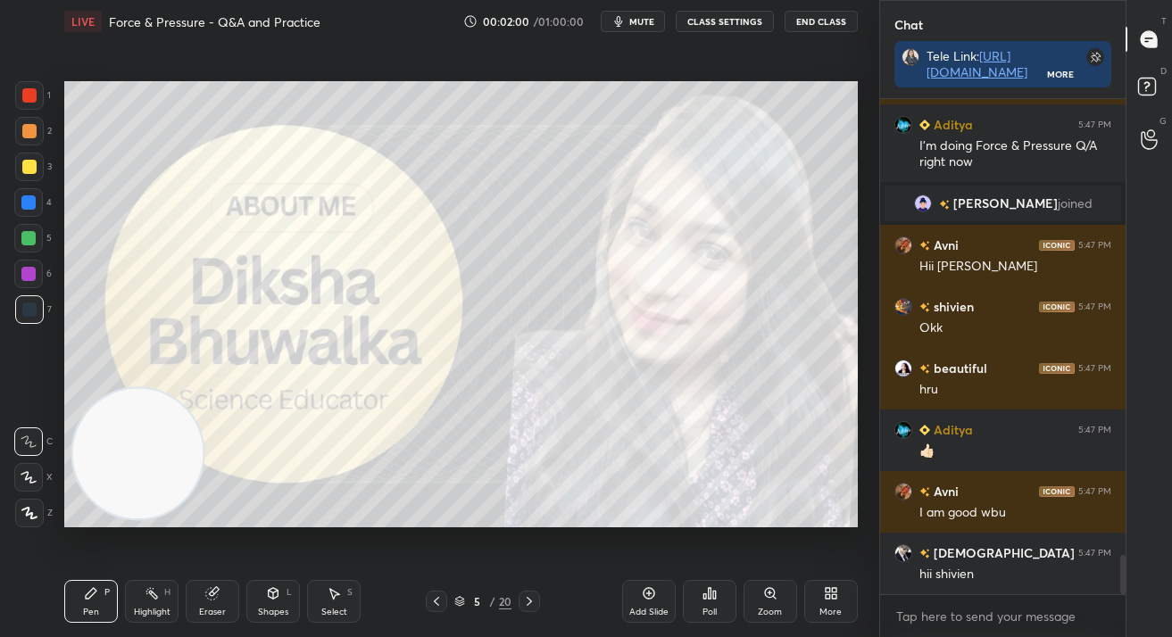
click at [523, 601] on icon at bounding box center [529, 601] width 14 height 14
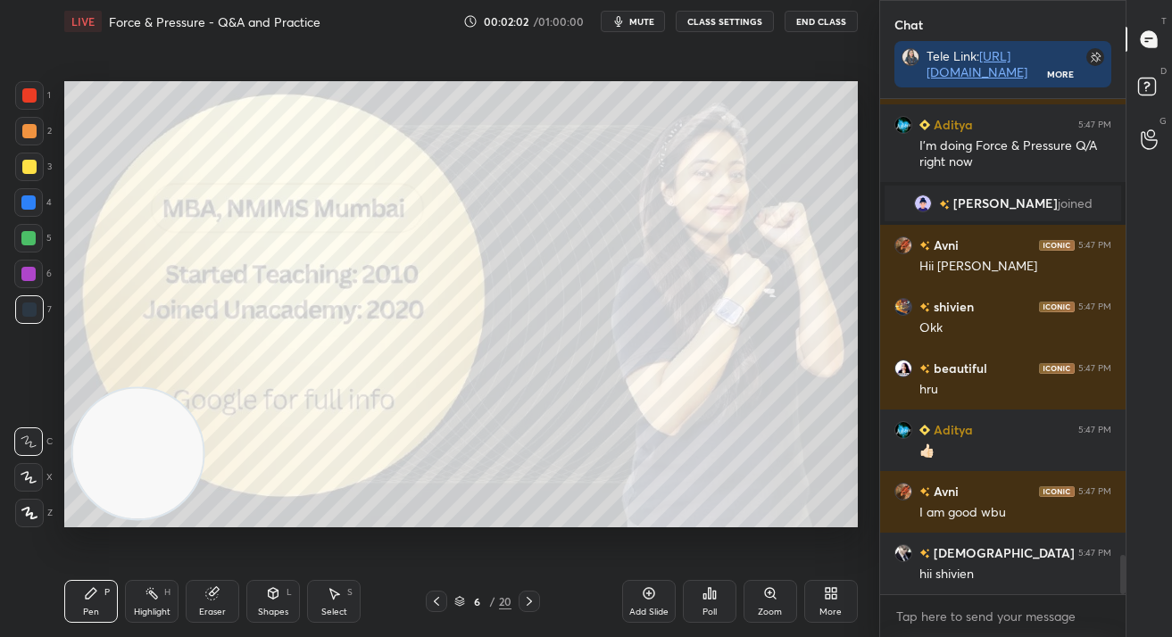
click at [21, 91] on div at bounding box center [29, 95] width 29 height 29
click at [24, 515] on icon at bounding box center [29, 513] width 16 height 12
drag, startPoint x: 31, startPoint y: 513, endPoint x: 170, endPoint y: 496, distance: 139.4
click at [29, 514] on icon at bounding box center [29, 513] width 16 height 12
click at [532, 591] on div "Pen P Highlight H Eraser Shapes L Select S 6 / 20 Add Slide Poll Zoom More" at bounding box center [460, 601] width 793 height 71
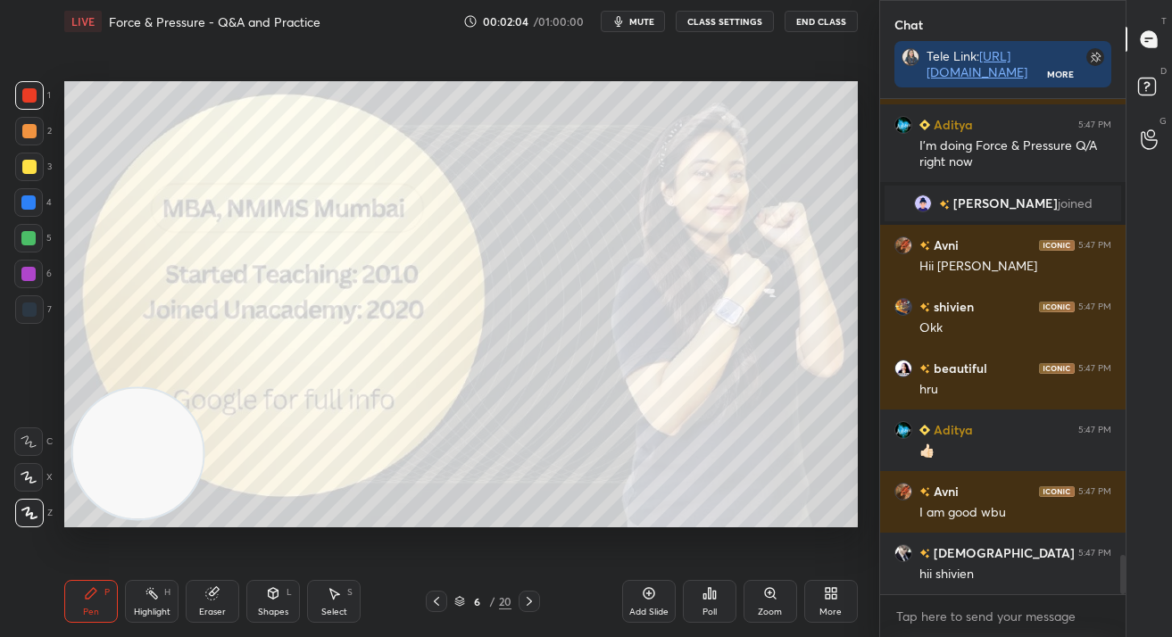
click at [530, 601] on icon at bounding box center [529, 601] width 14 height 14
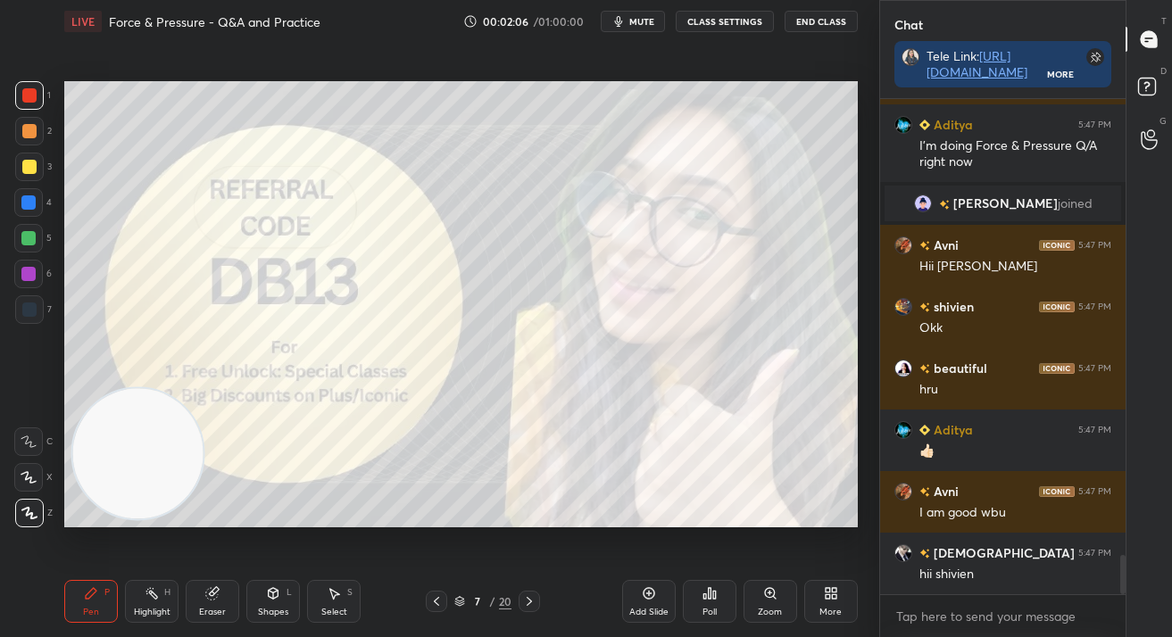
click at [523, 599] on icon at bounding box center [529, 601] width 14 height 14
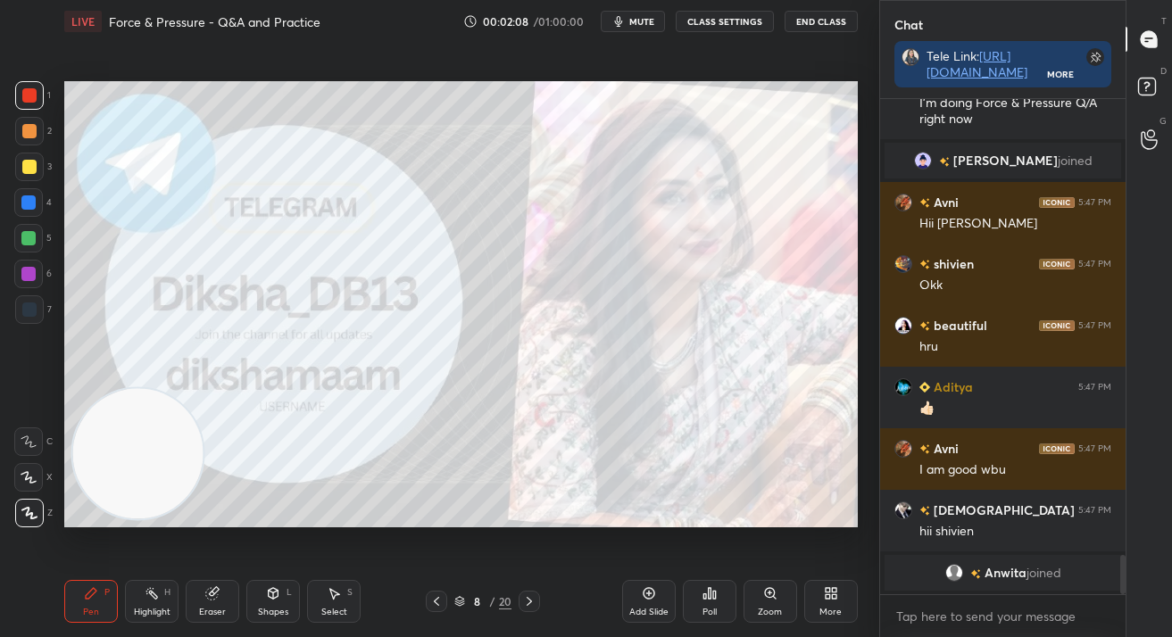
click at [522, 602] on icon at bounding box center [529, 601] width 14 height 14
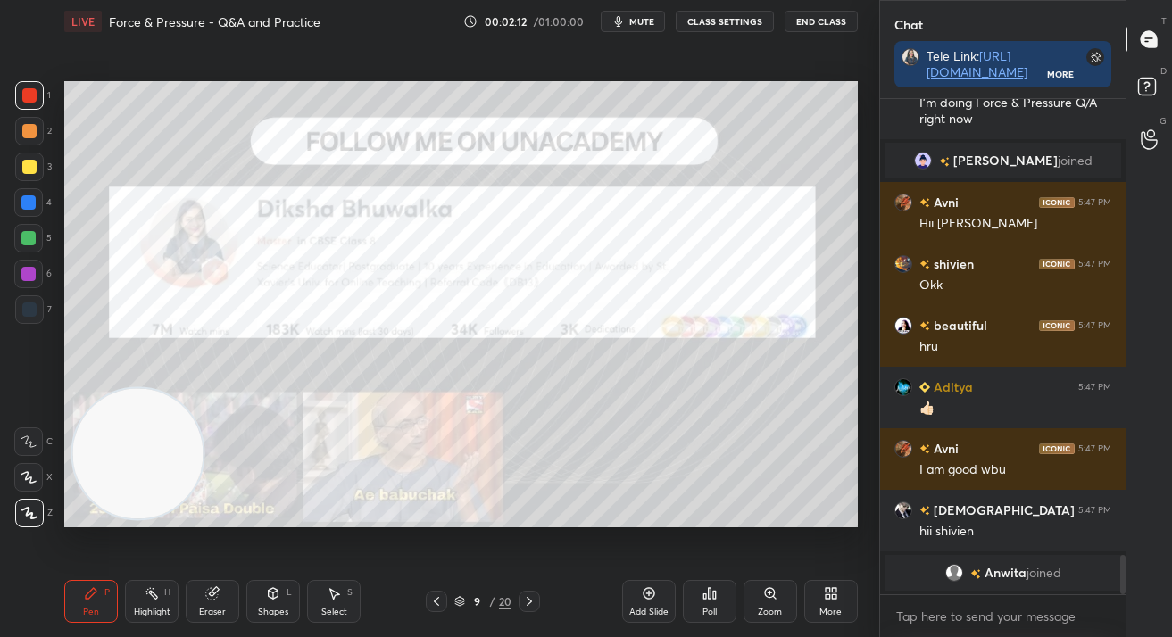
click at [651, 596] on icon at bounding box center [649, 593] width 14 height 14
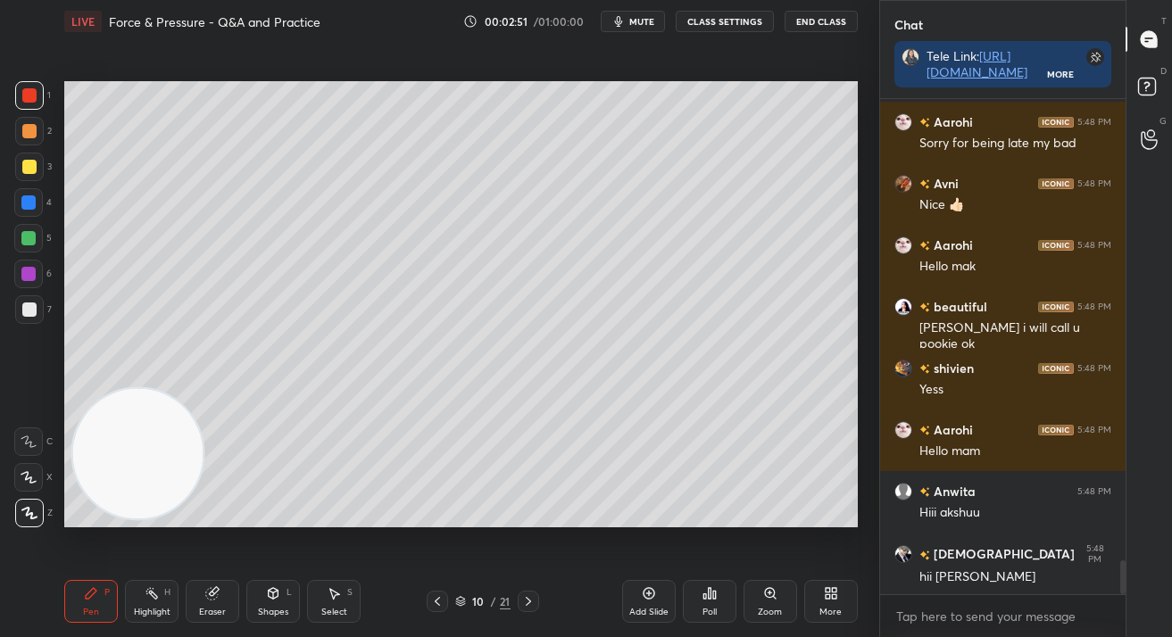
scroll to position [6710, 0]
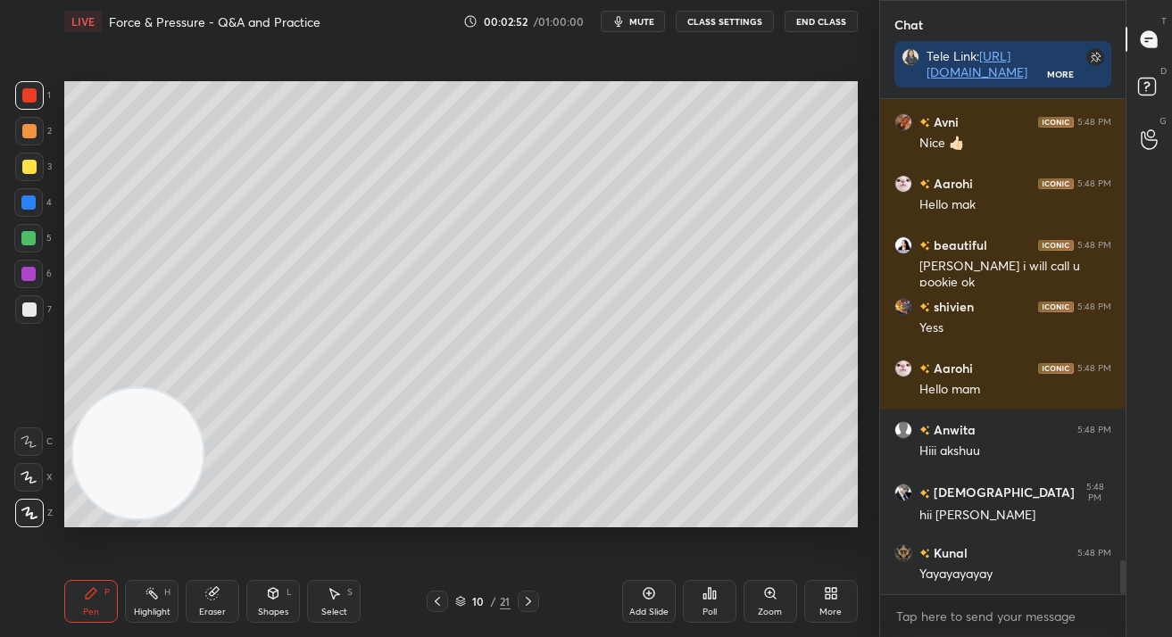
click at [482, 603] on div "10" at bounding box center [478, 601] width 18 height 11
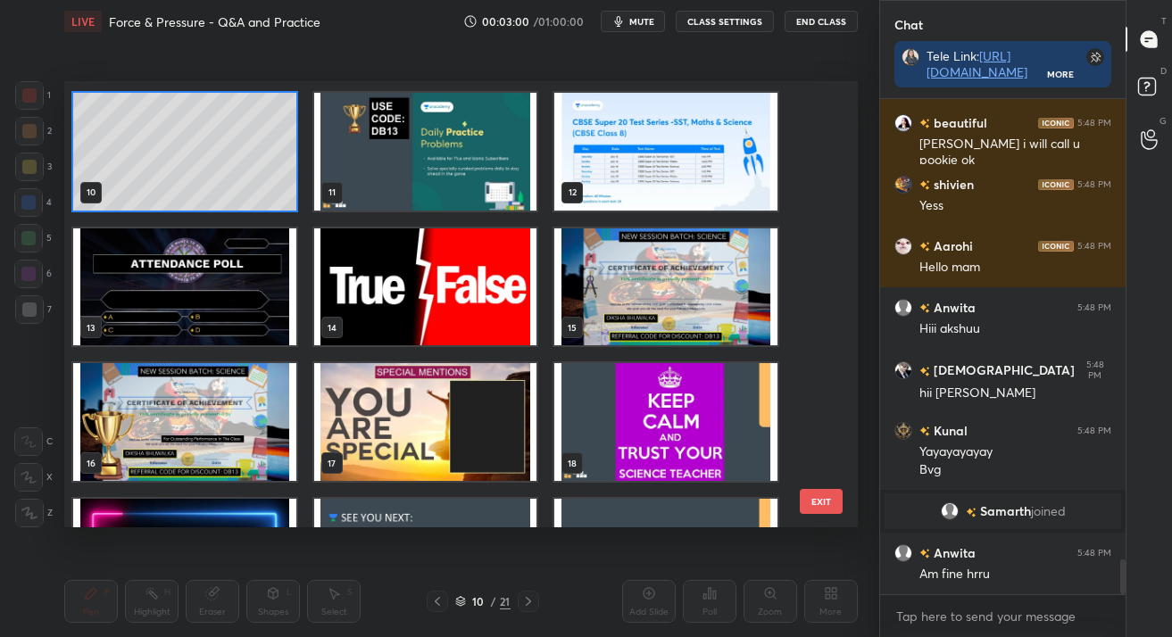
scroll to position [6581, 0]
click at [812, 505] on button "EXIT" at bounding box center [821, 501] width 43 height 25
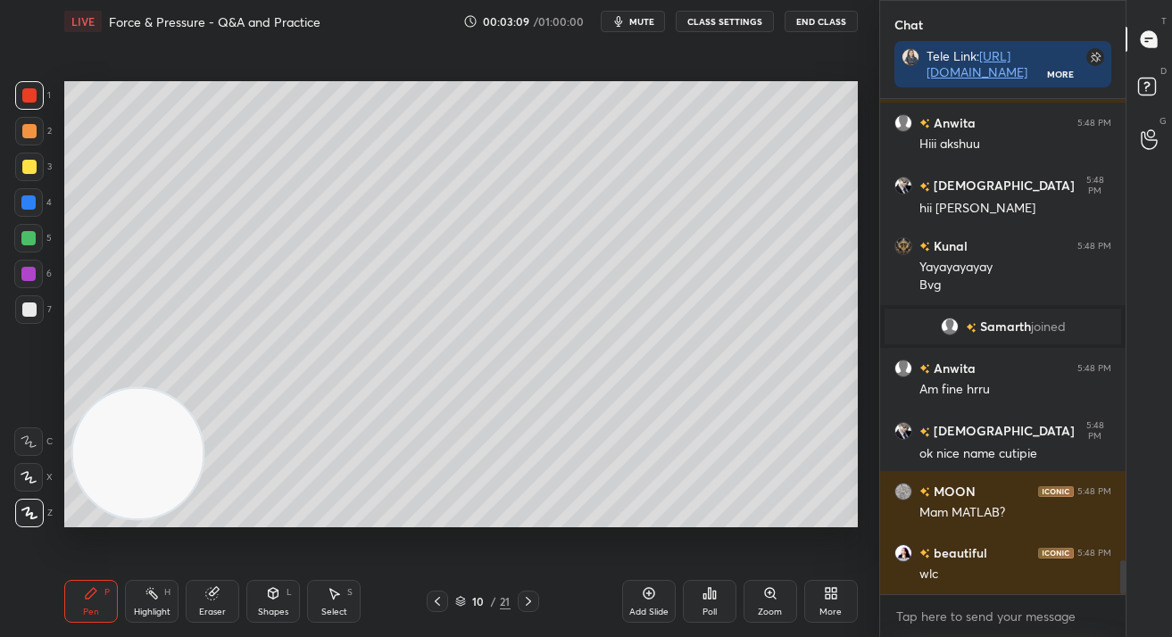
scroll to position [6809, 0]
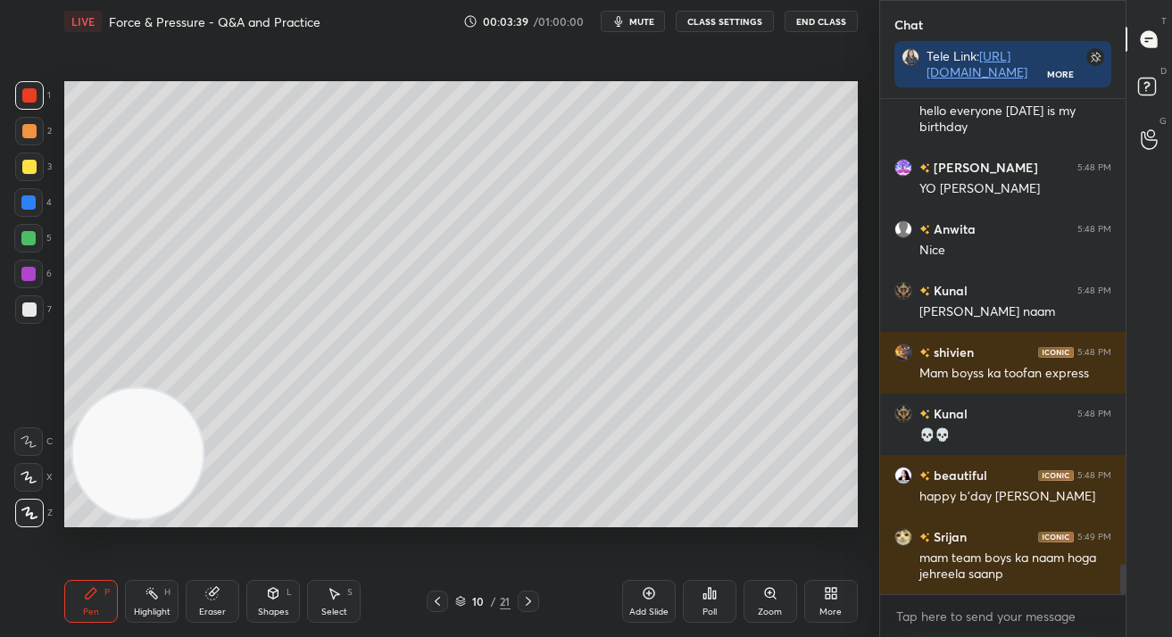
drag, startPoint x: 20, startPoint y: 167, endPoint x: 45, endPoint y: 179, distance: 27.9
click at [20, 167] on div at bounding box center [29, 167] width 29 height 29
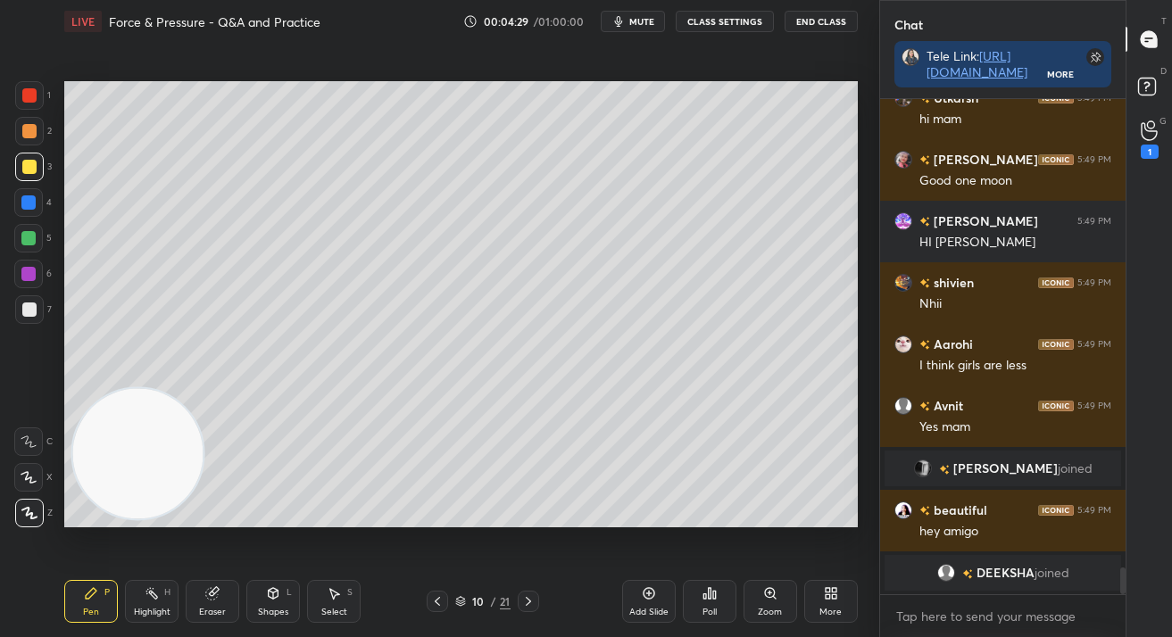
scroll to position [8758, 0]
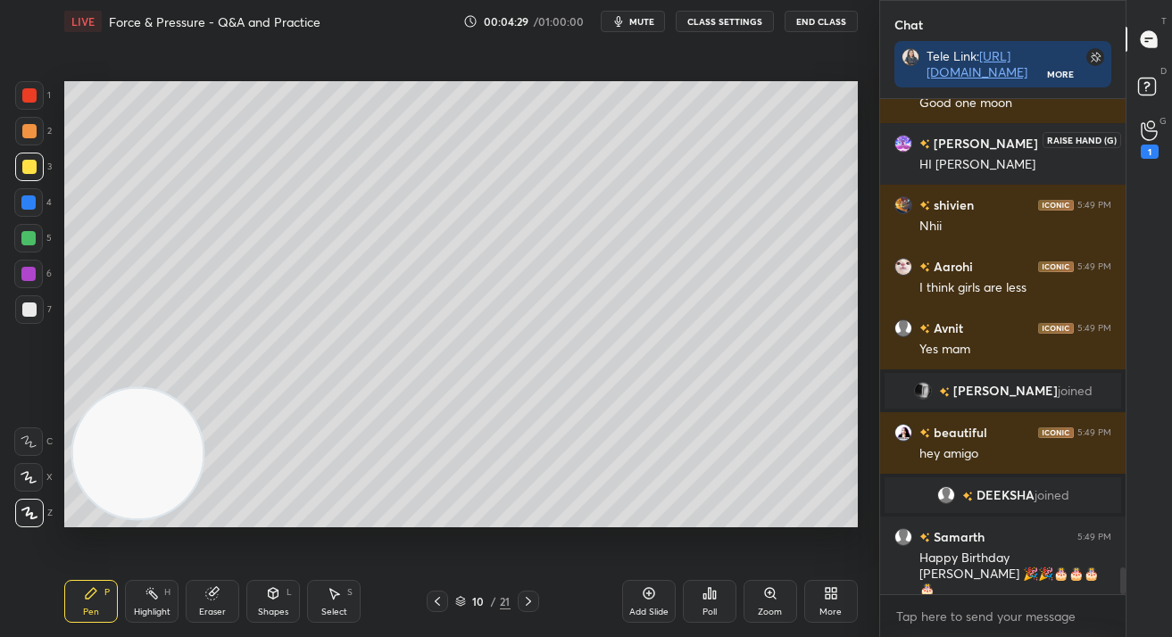
click at [1134, 140] on div "1" at bounding box center [1150, 139] width 36 height 32
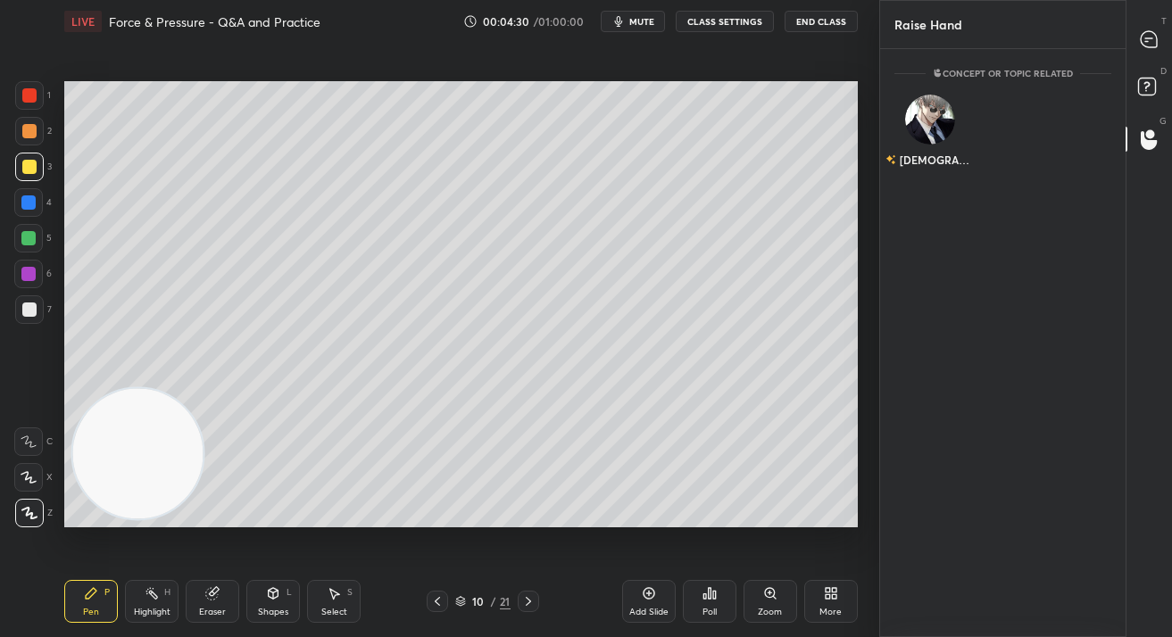
scroll to position [583, 241]
click at [943, 155] on div "Vedant" at bounding box center [929, 160] width 89 height 30
click at [943, 171] on button "INVITE" at bounding box center [929, 172] width 55 height 23
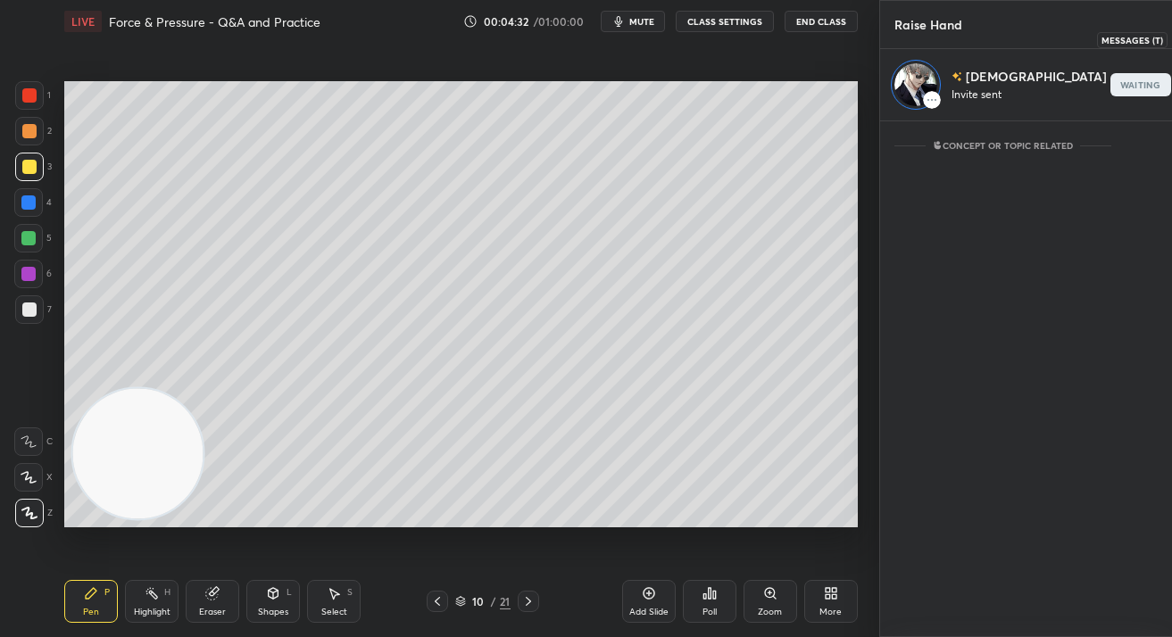
click at [1171, 36] on icon at bounding box center [1195, 39] width 16 height 16
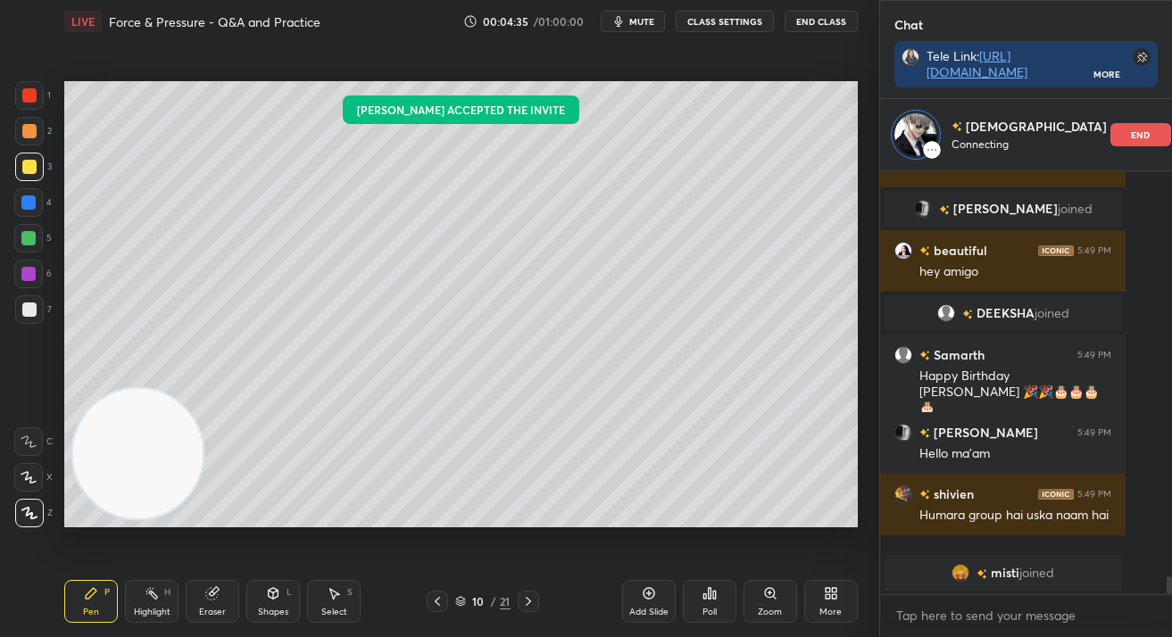
click at [655, 613] on div "Add Slide" at bounding box center [648, 612] width 39 height 9
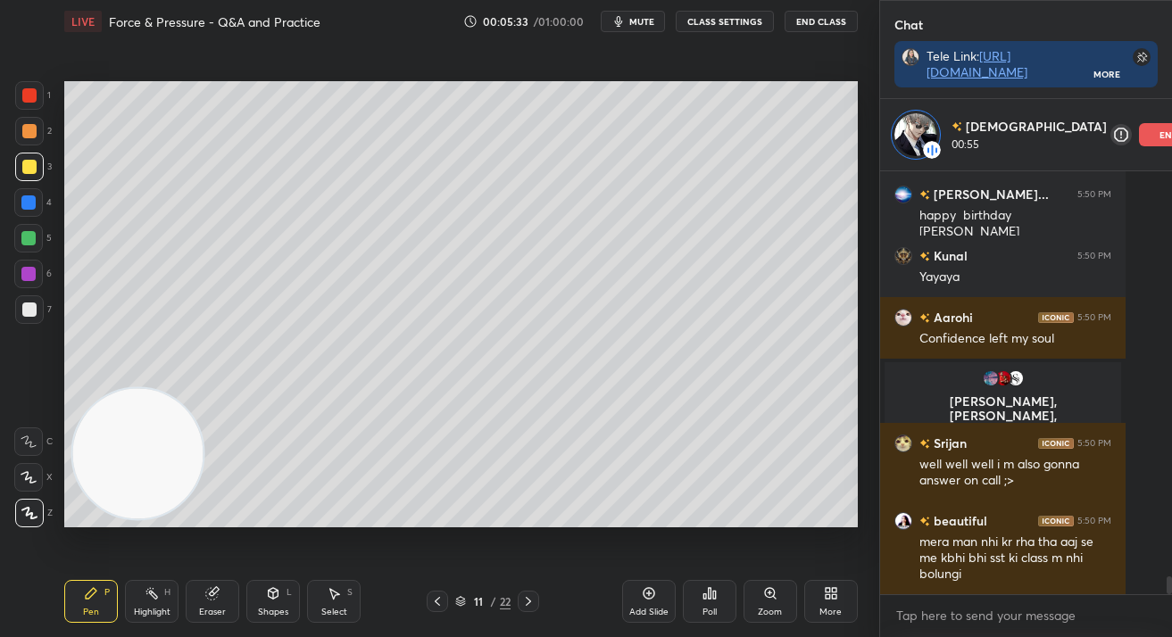
scroll to position [9765, 0]
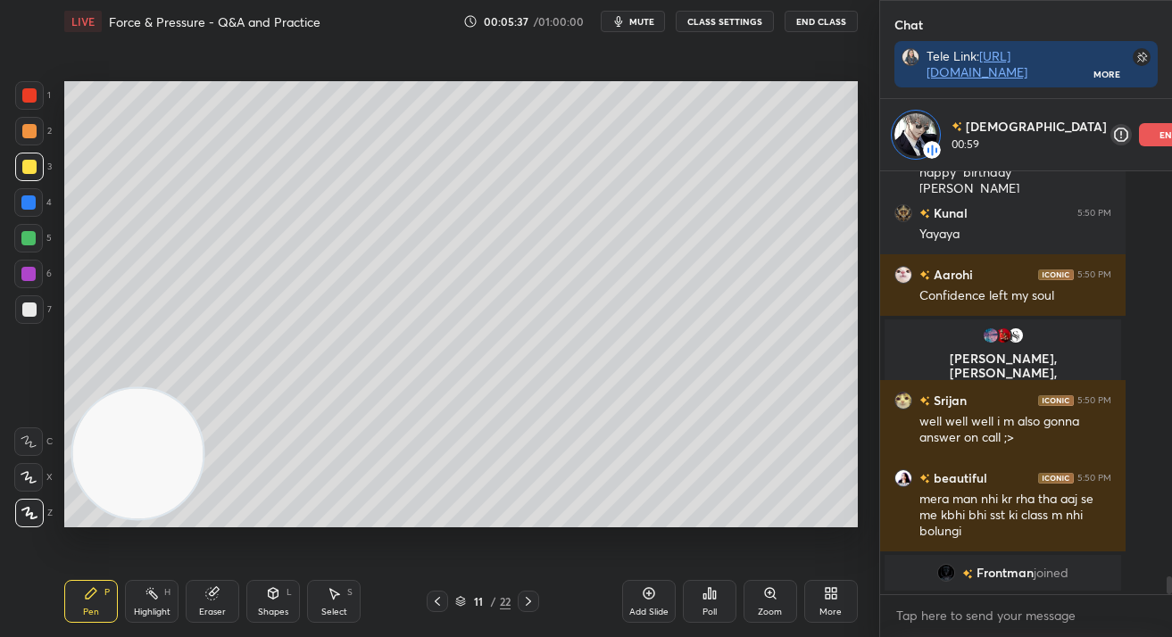
click at [30, 304] on div at bounding box center [29, 310] width 14 height 14
click at [29, 307] on div at bounding box center [29, 310] width 14 height 14
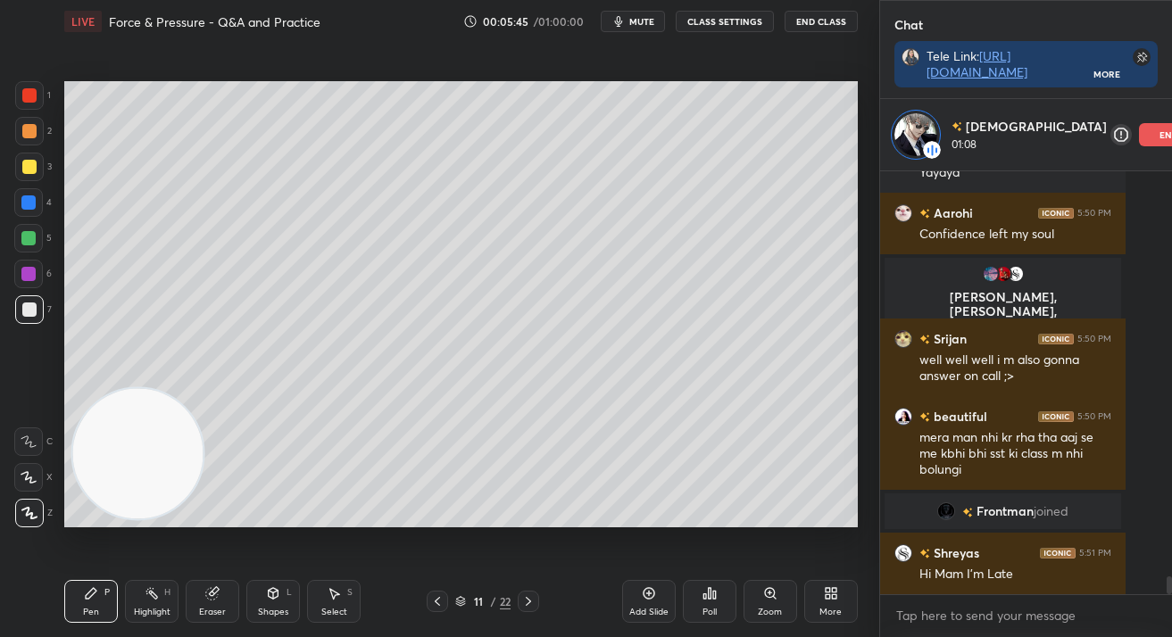
scroll to position [9840, 0]
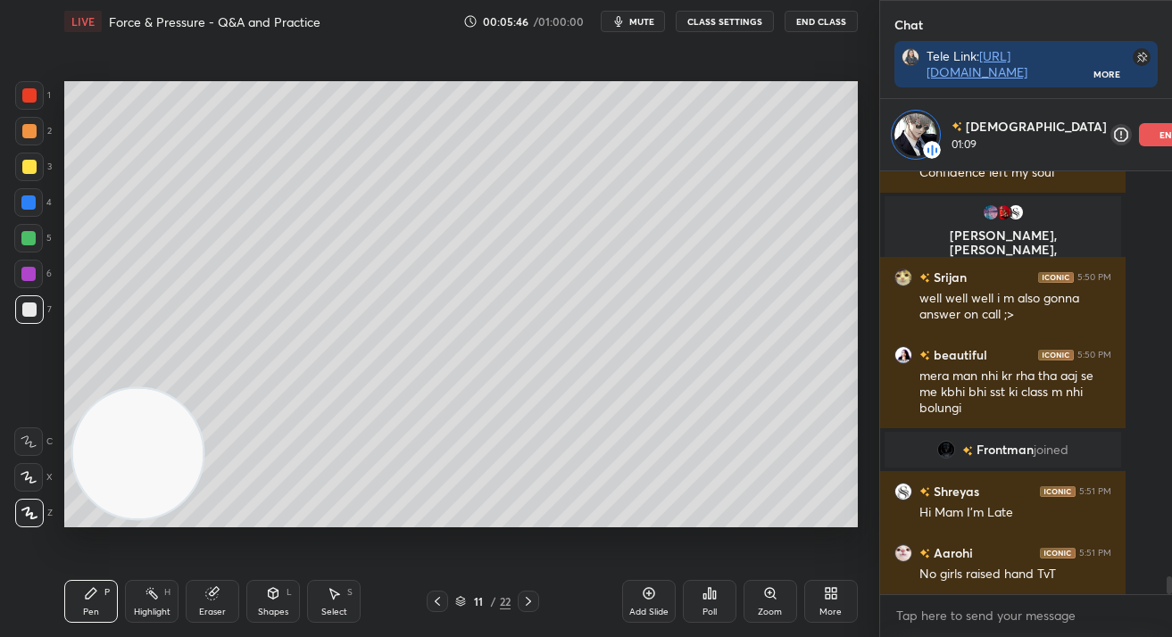
click at [24, 171] on div at bounding box center [29, 167] width 14 height 14
click at [26, 171] on div at bounding box center [29, 167] width 14 height 14
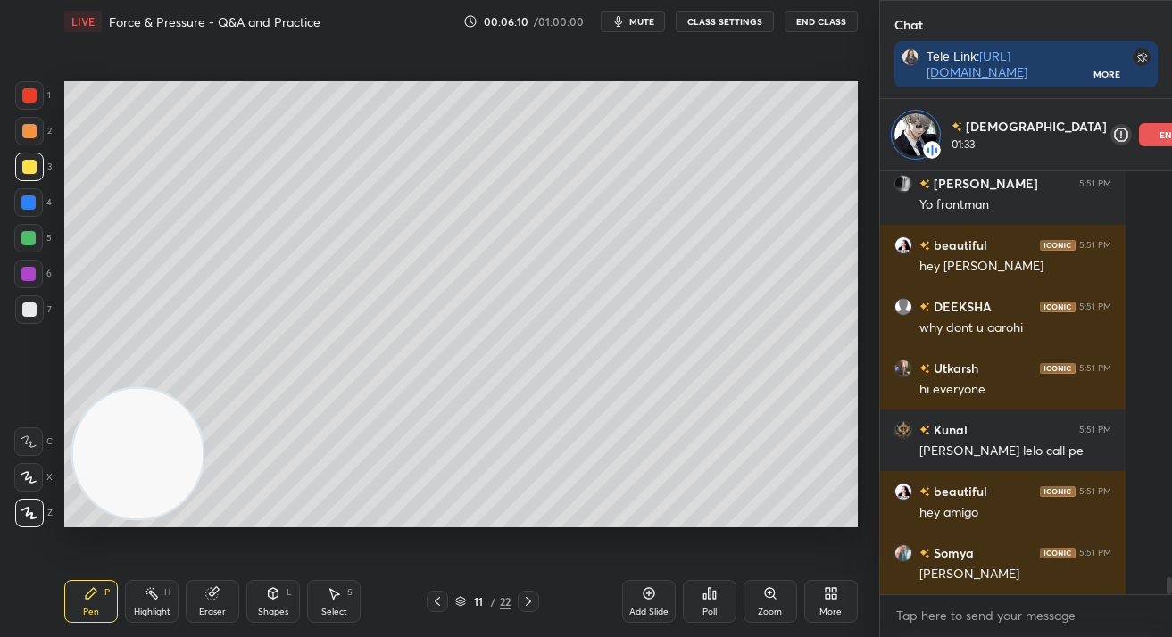
scroll to position [10425, 0]
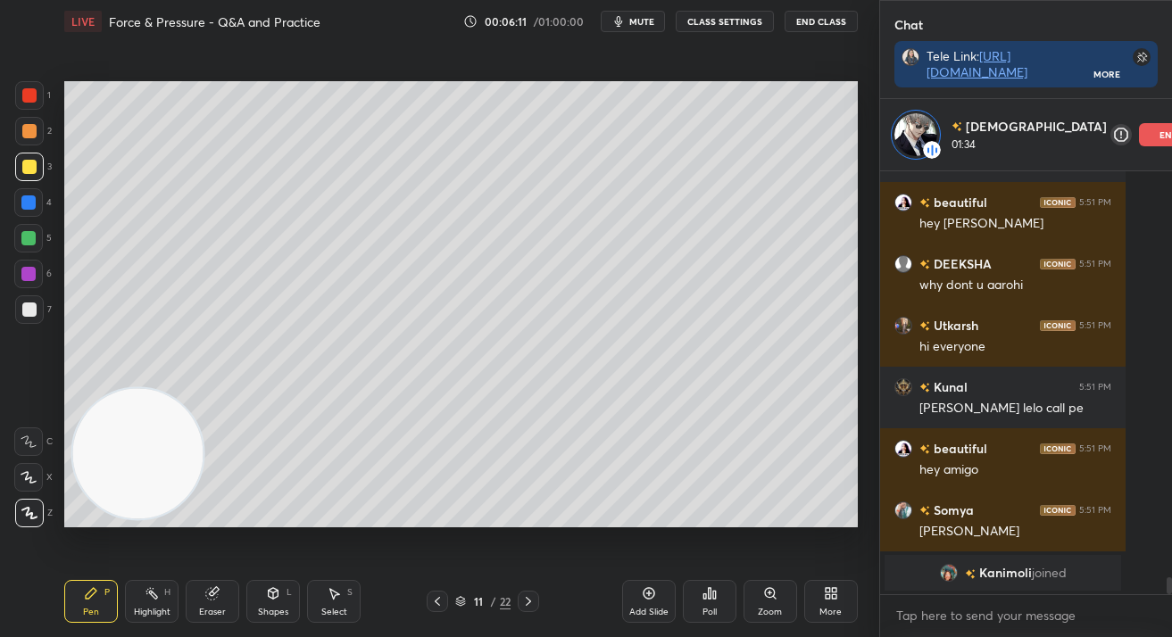
click at [1139, 130] on div "end" at bounding box center [1169, 134] width 61 height 23
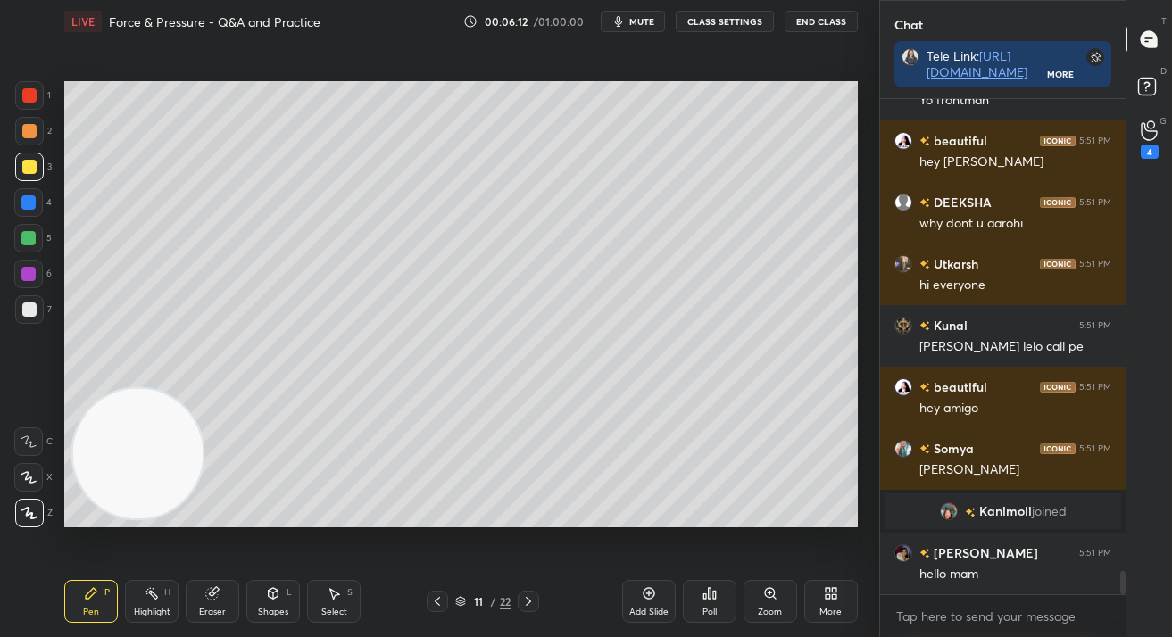
scroll to position [10228, 0]
click at [23, 303] on div at bounding box center [29, 310] width 14 height 14
click at [25, 314] on div at bounding box center [29, 310] width 14 height 14
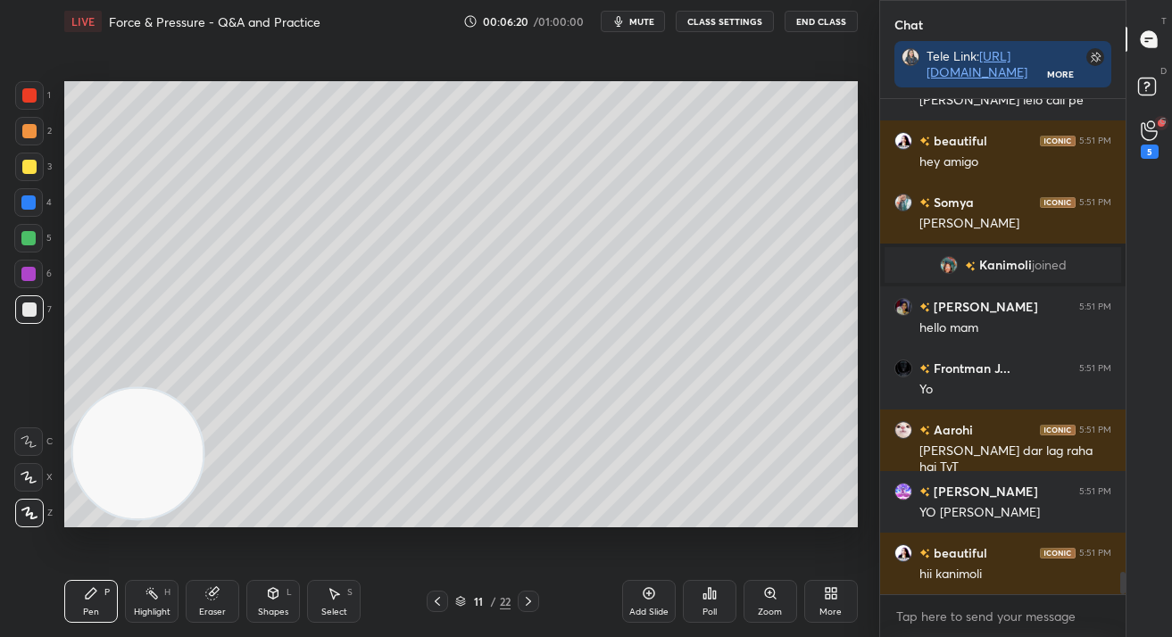
scroll to position [10536, 0]
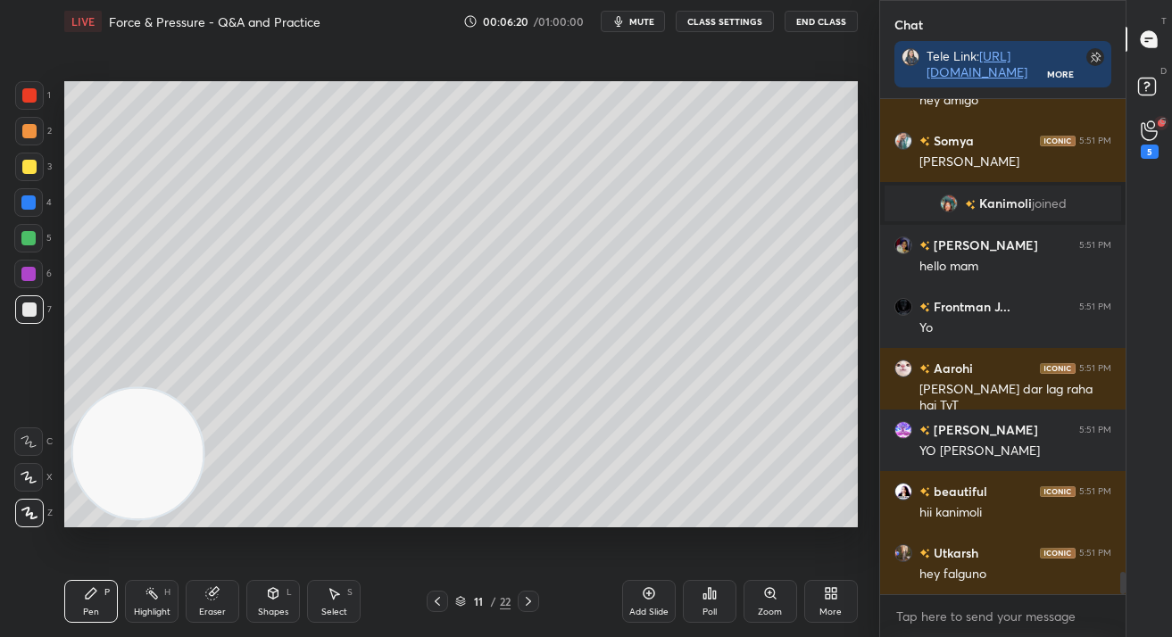
drag, startPoint x: 645, startPoint y: 596, endPoint x: 575, endPoint y: 559, distance: 79.8
click at [644, 596] on icon at bounding box center [649, 593] width 14 height 14
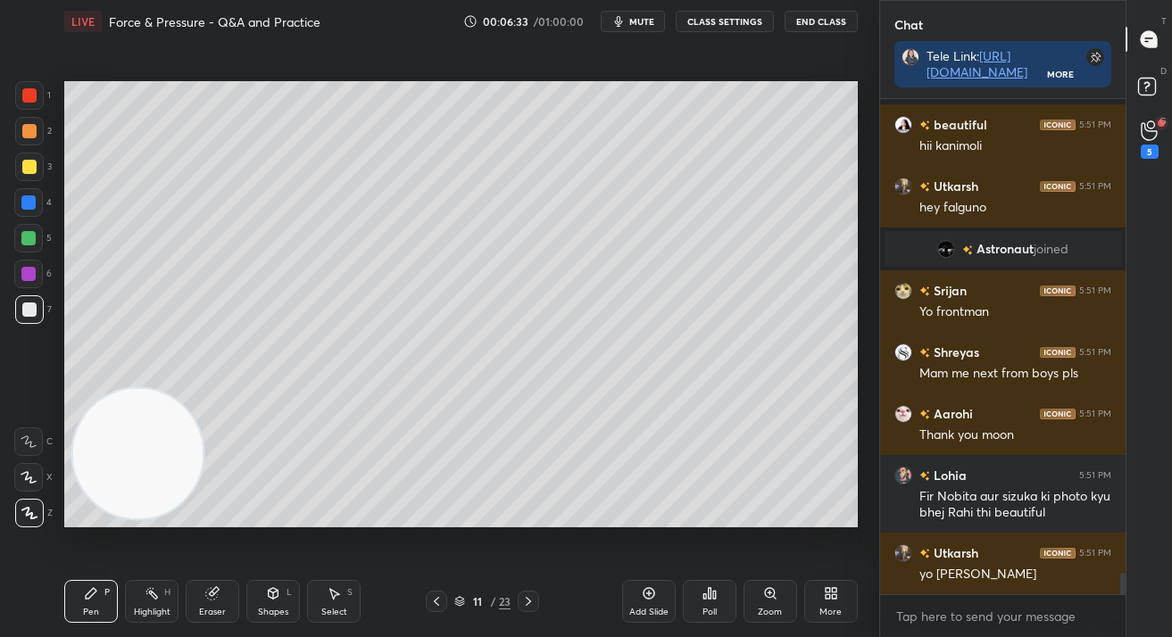
scroll to position [10903, 0]
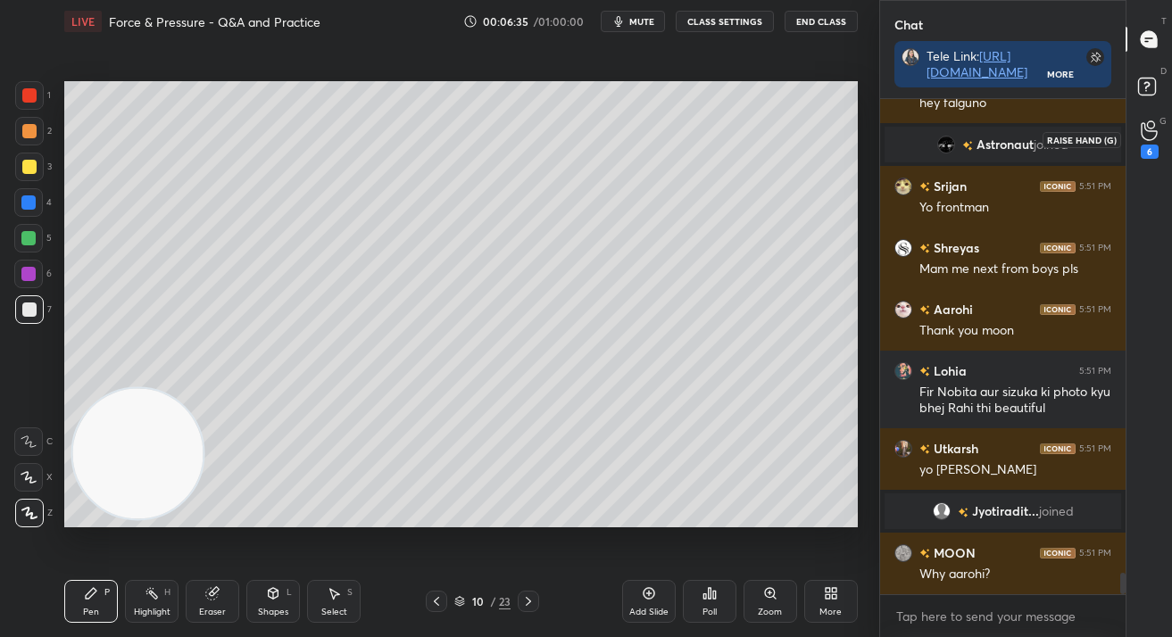
click at [1147, 149] on div "6" at bounding box center [1149, 152] width 18 height 14
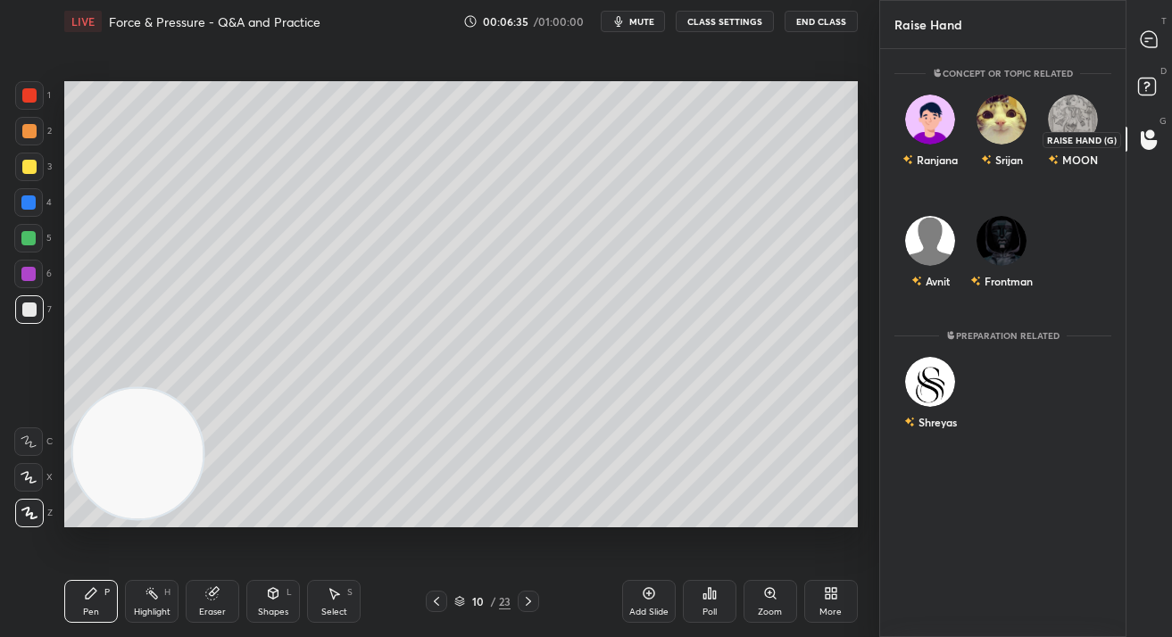
scroll to position [583, 241]
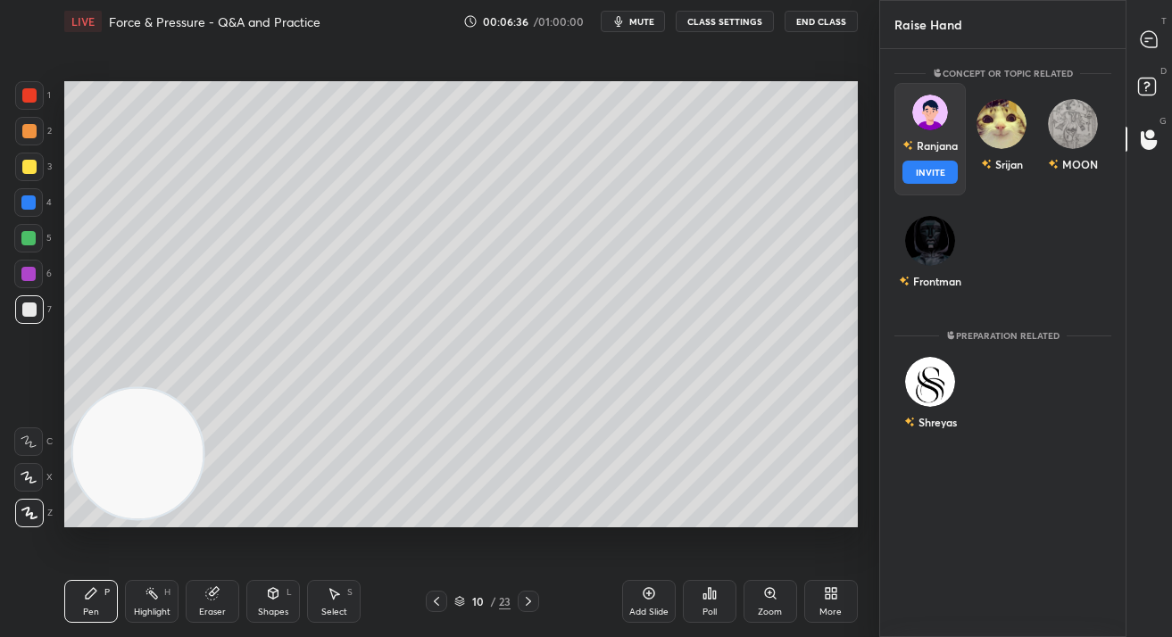
click at [926, 147] on div "Ranjana" at bounding box center [929, 145] width 55 height 30
click at [926, 169] on button "INVITE" at bounding box center [929, 172] width 55 height 23
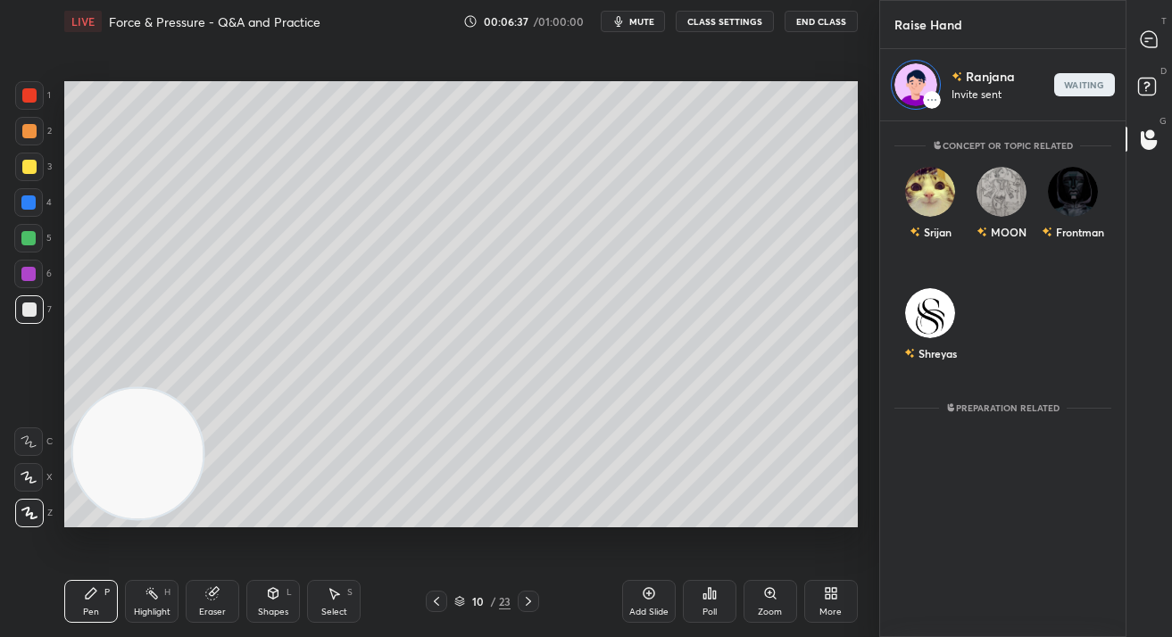
scroll to position [510, 241]
click at [1148, 54] on div at bounding box center [1150, 39] width 36 height 32
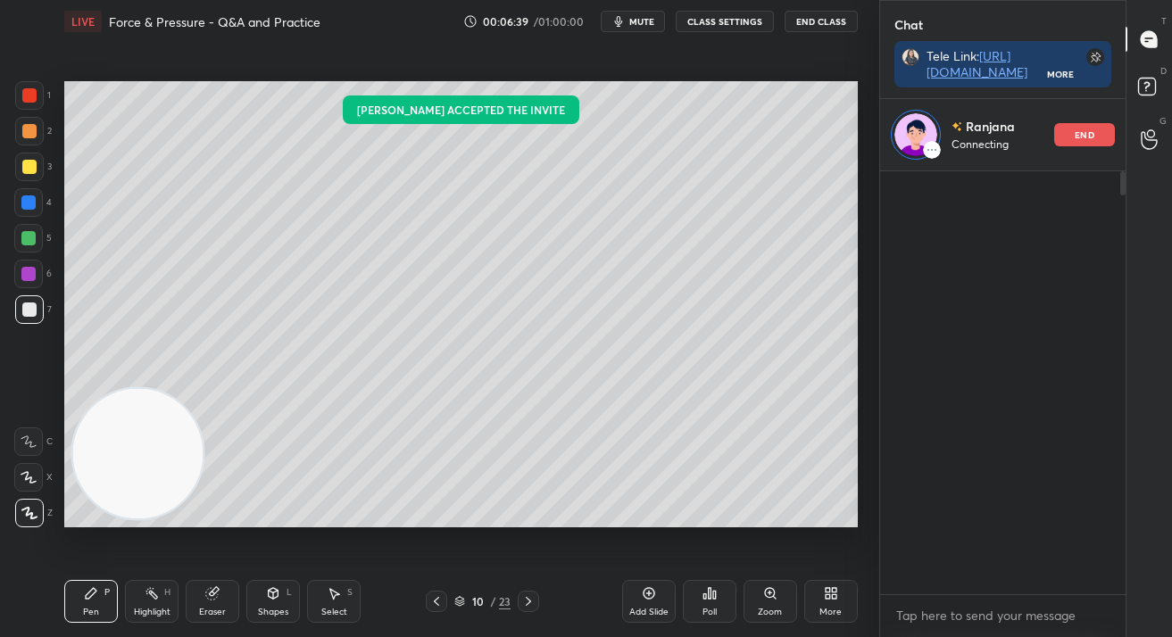
scroll to position [270, 241]
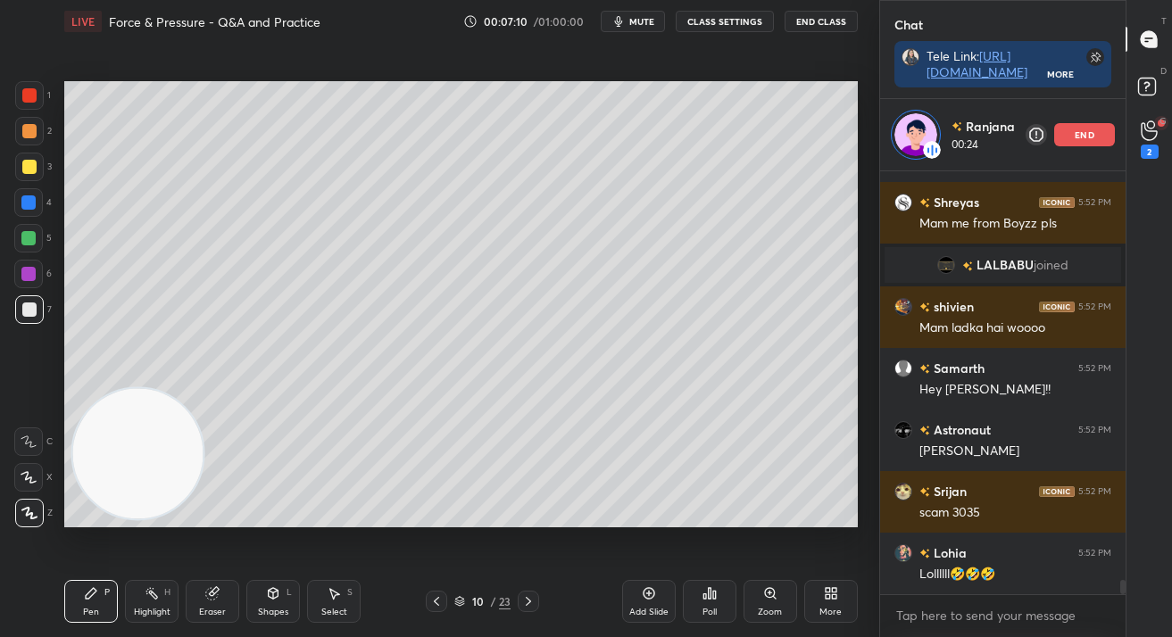
click at [1064, 134] on div "end" at bounding box center [1084, 134] width 61 height 23
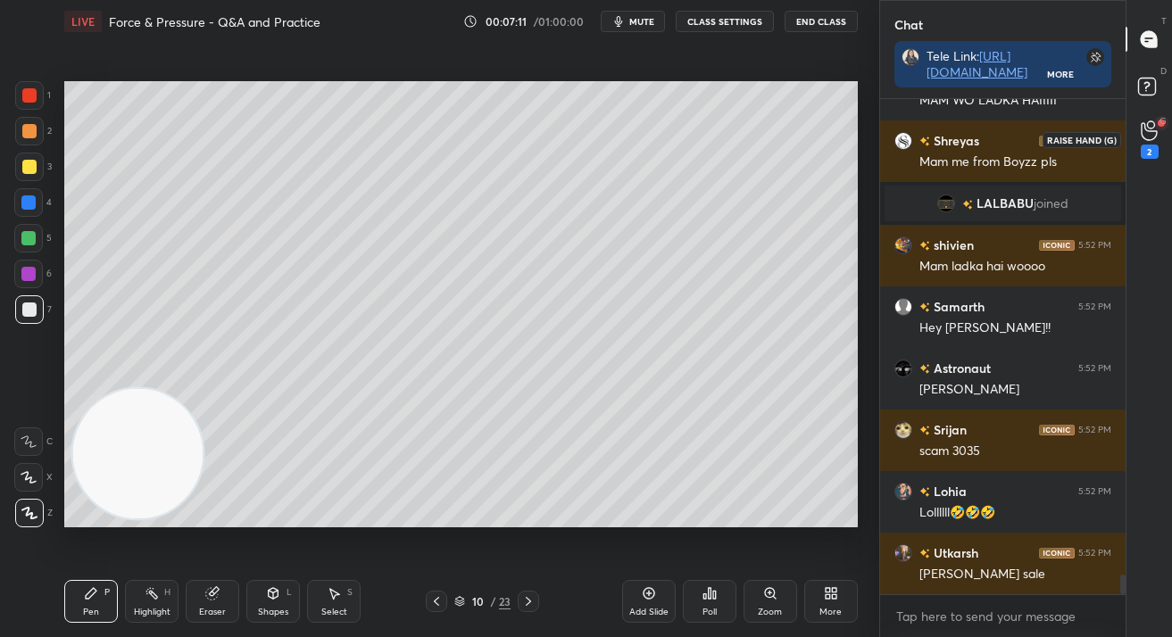
click at [1157, 153] on div "2" at bounding box center [1149, 152] width 18 height 14
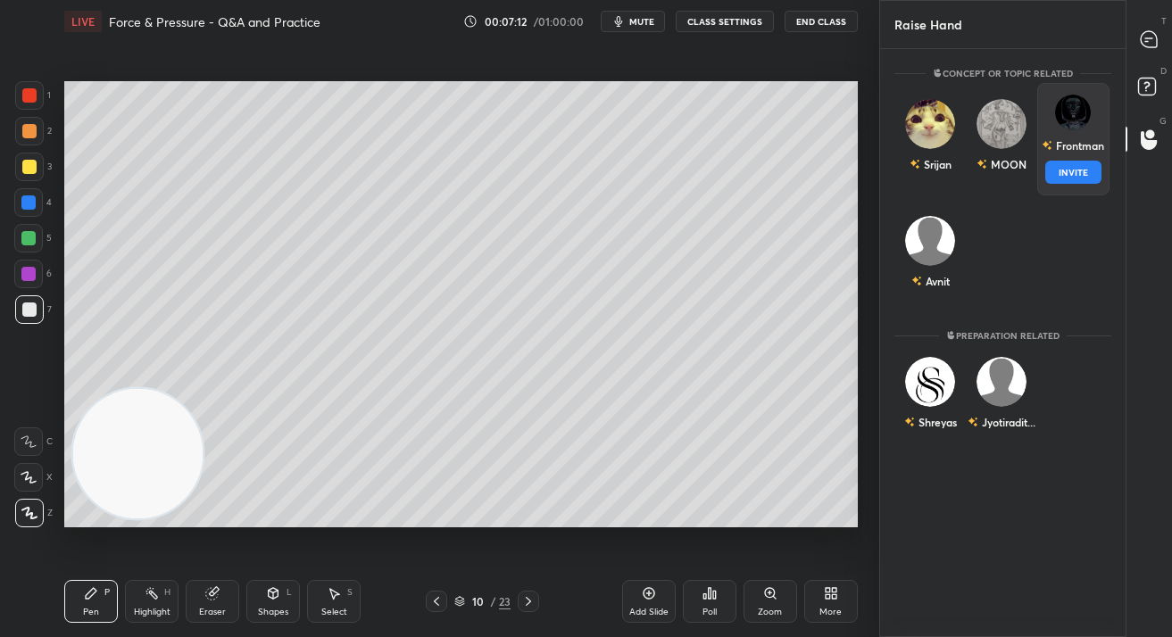
click at [1039, 135] on div "Frontman INVITE" at bounding box center [1072, 139] width 71 height 112
click at [1020, 136] on div "MOON" at bounding box center [1001, 139] width 71 height 112
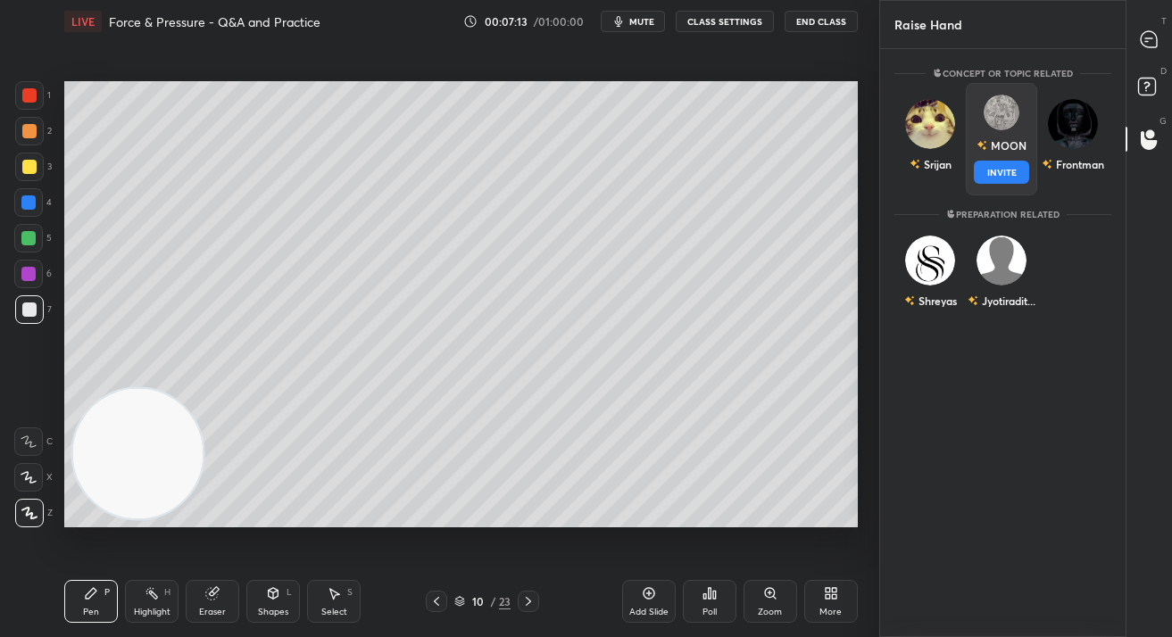
click at [1022, 169] on button "INVITE" at bounding box center [1001, 172] width 55 height 23
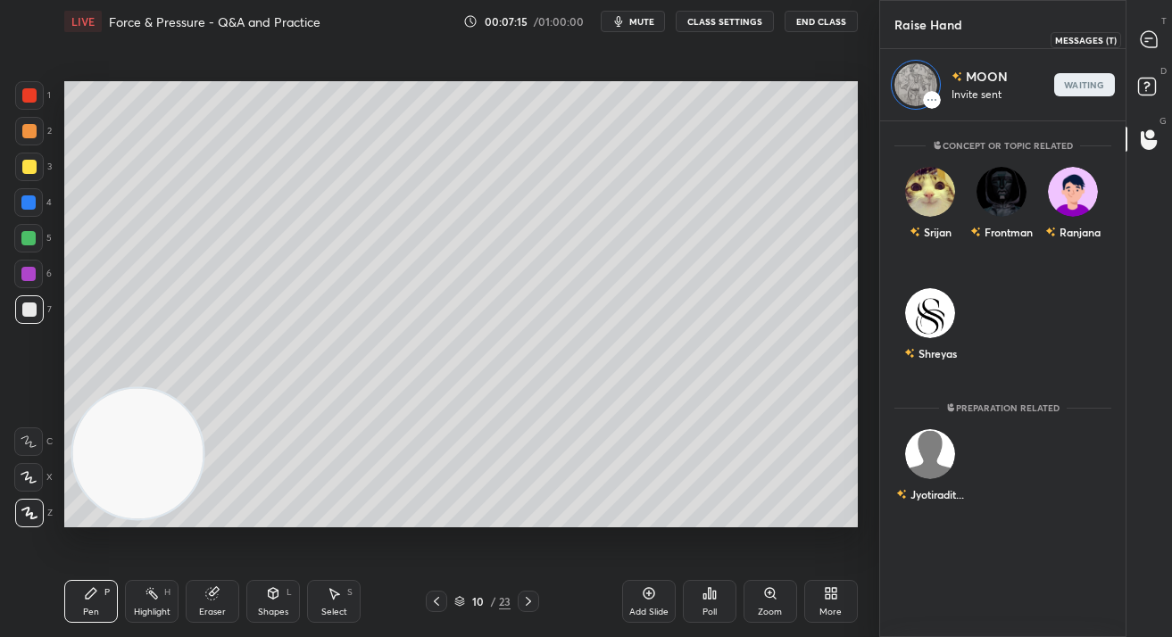
click at [1144, 46] on icon at bounding box center [1148, 39] width 16 height 16
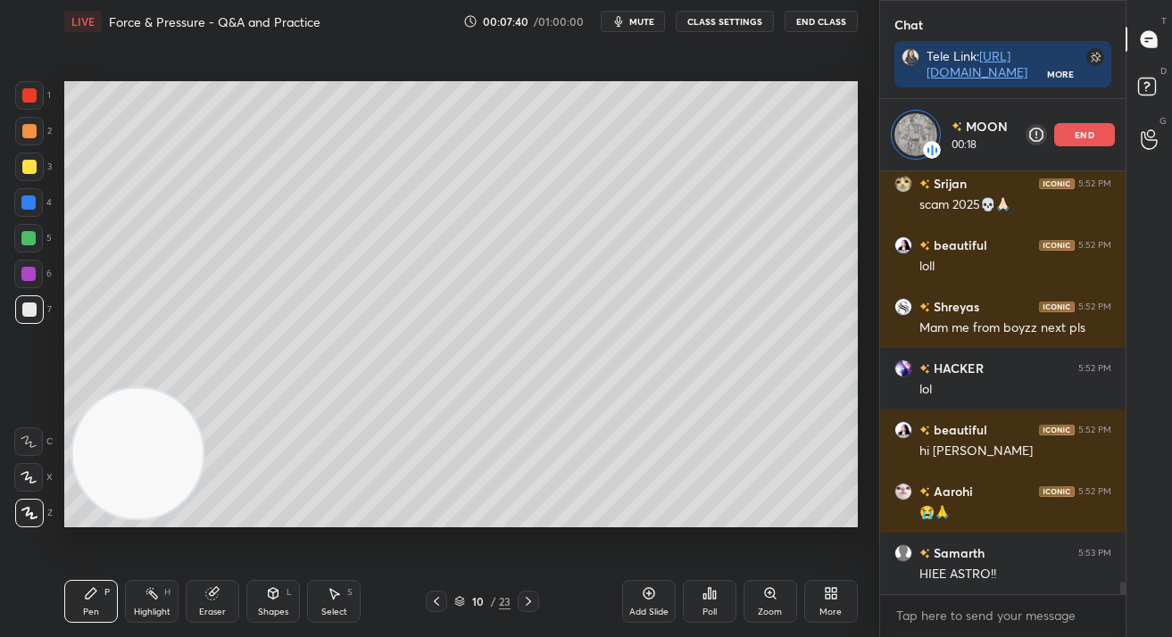
click at [647, 596] on icon at bounding box center [649, 593] width 14 height 14
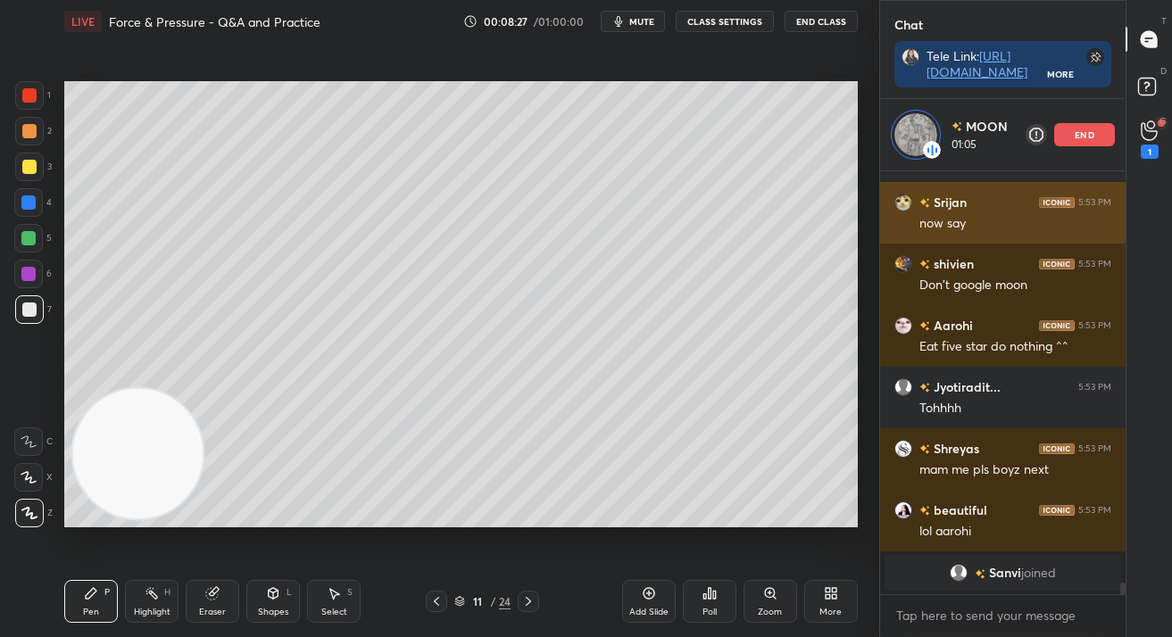
scroll to position [13870, 0]
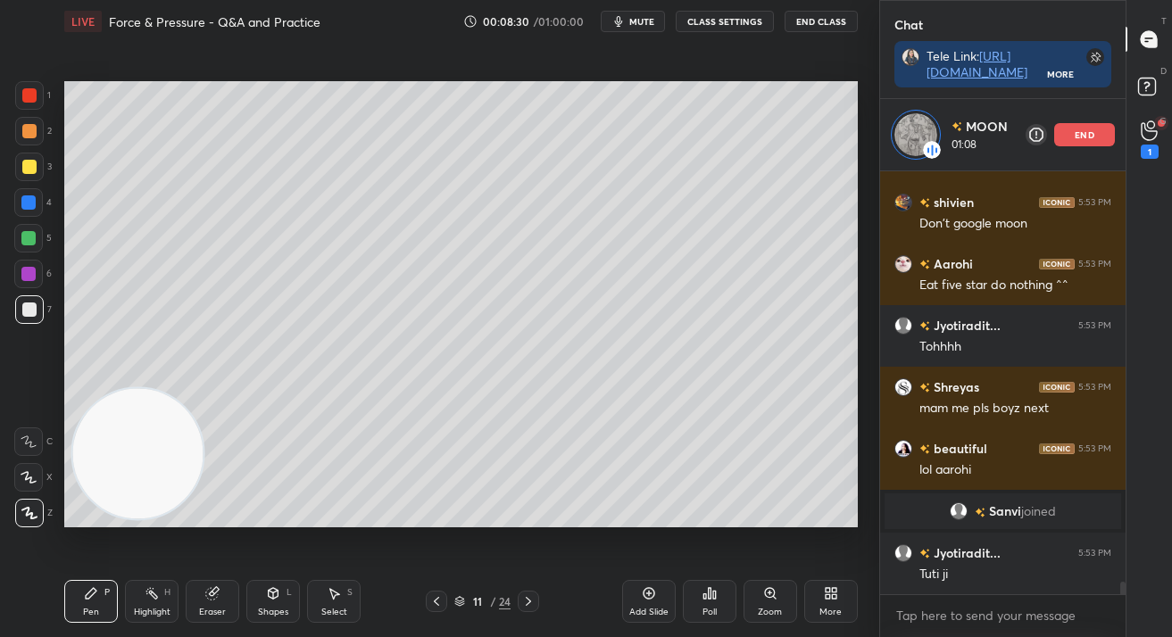
click at [1077, 137] on p "end" at bounding box center [1084, 134] width 20 height 9
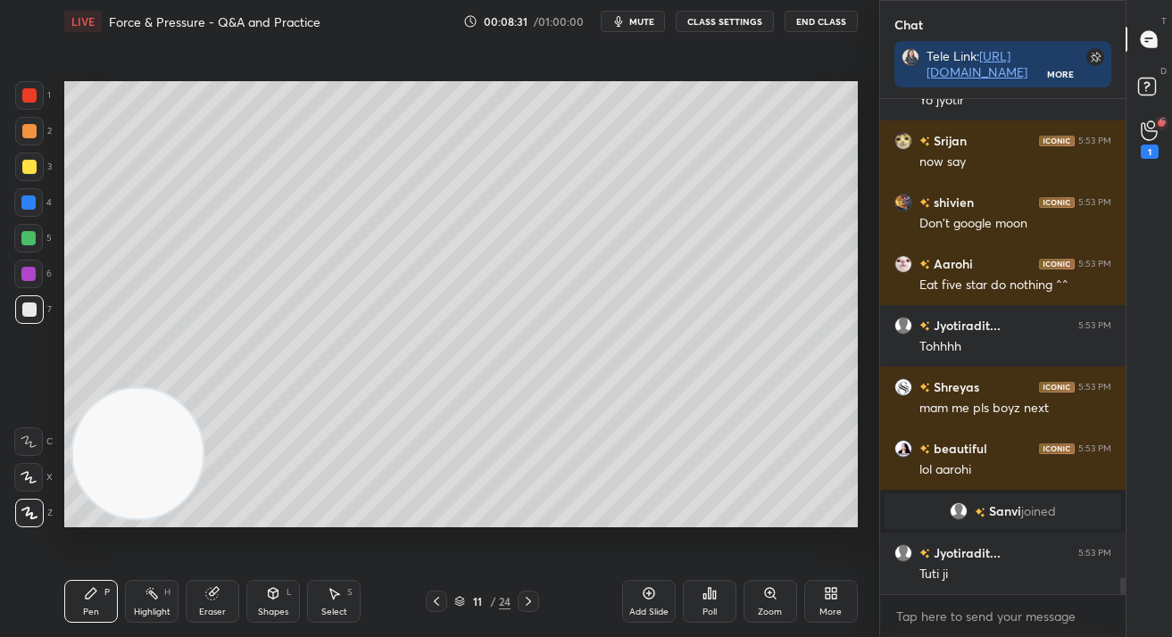
scroll to position [13859, 0]
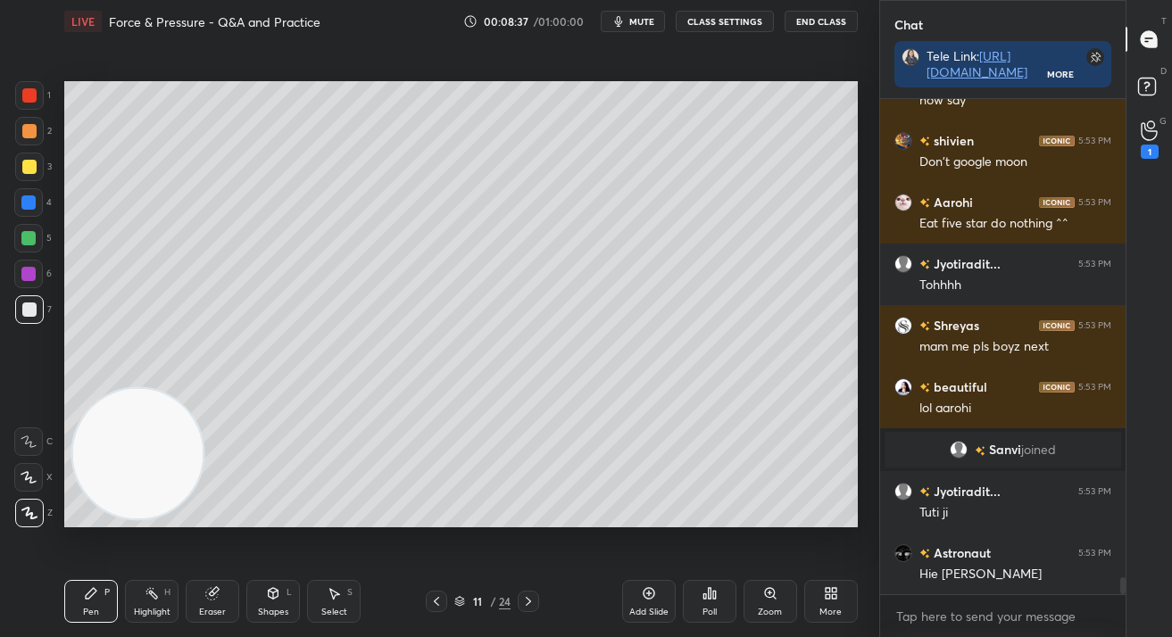
click at [21, 264] on div at bounding box center [28, 274] width 29 height 29
drag, startPoint x: 20, startPoint y: 283, endPoint x: 35, endPoint y: 278, distance: 16.1
click at [19, 283] on div at bounding box center [28, 274] width 29 height 29
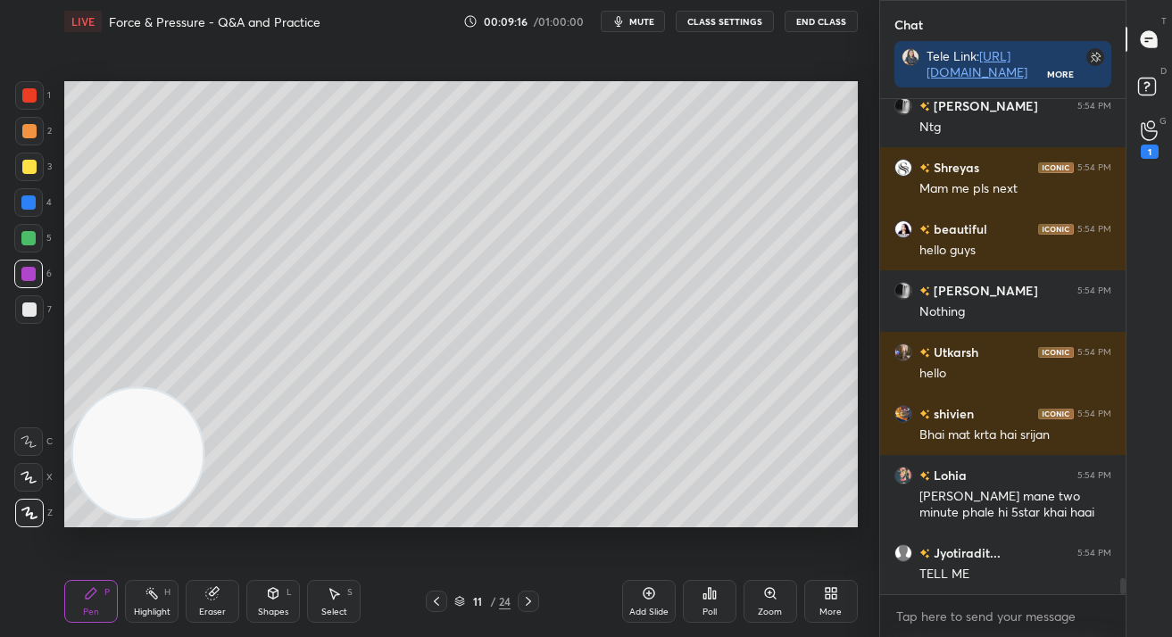
scroll to position [14658, 0]
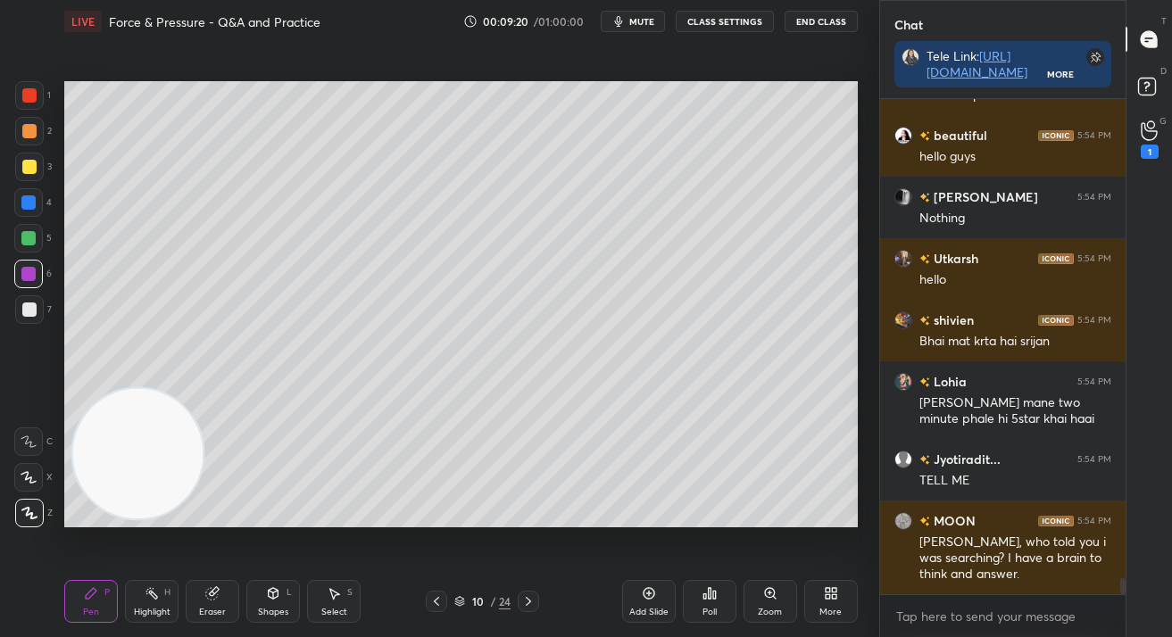
drag, startPoint x: 37, startPoint y: 311, endPoint x: 54, endPoint y: 317, distance: 18.1
click at [34, 311] on div at bounding box center [29, 309] width 29 height 29
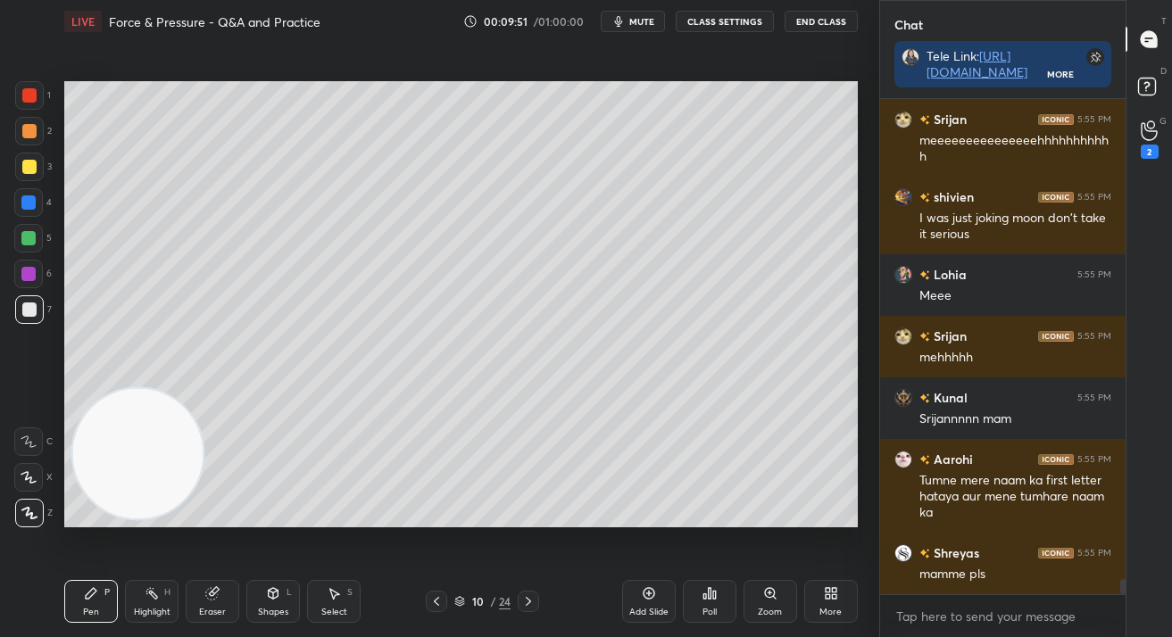
scroll to position [16188, 0]
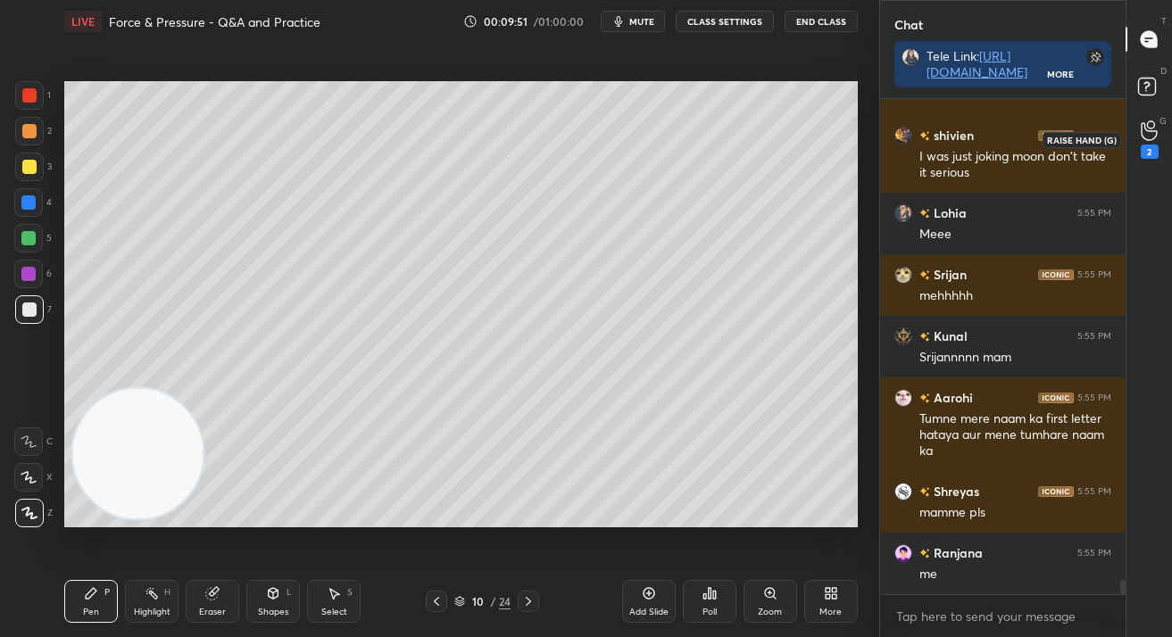
click at [1147, 130] on icon at bounding box center [1148, 130] width 17 height 21
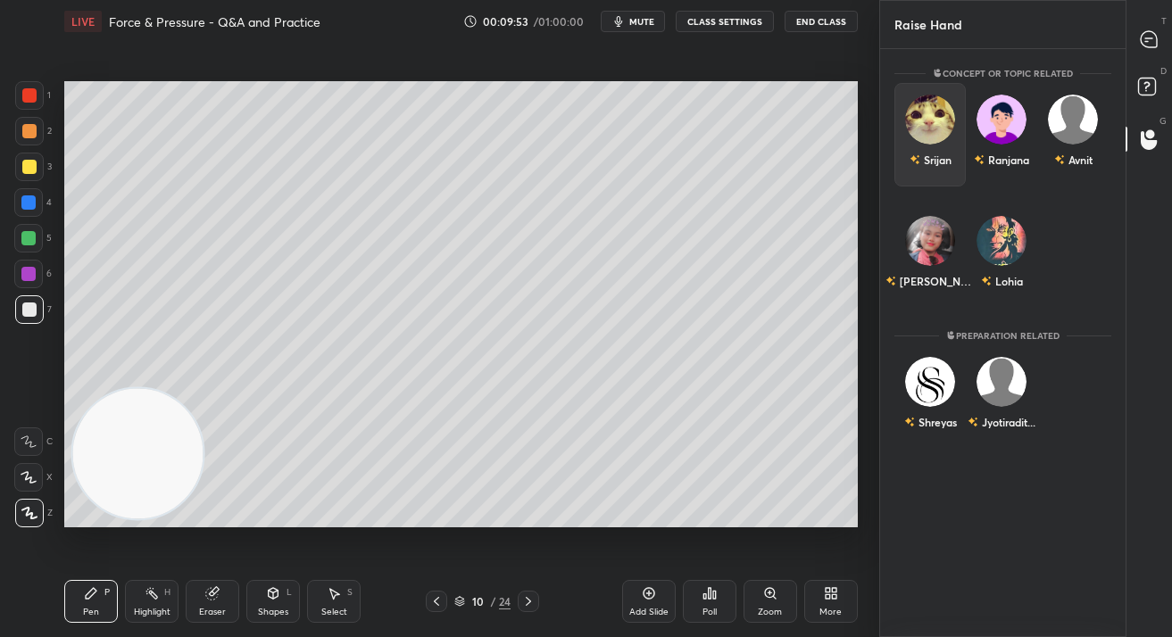
click at [937, 153] on div "Srijan" at bounding box center [937, 160] width 28 height 16
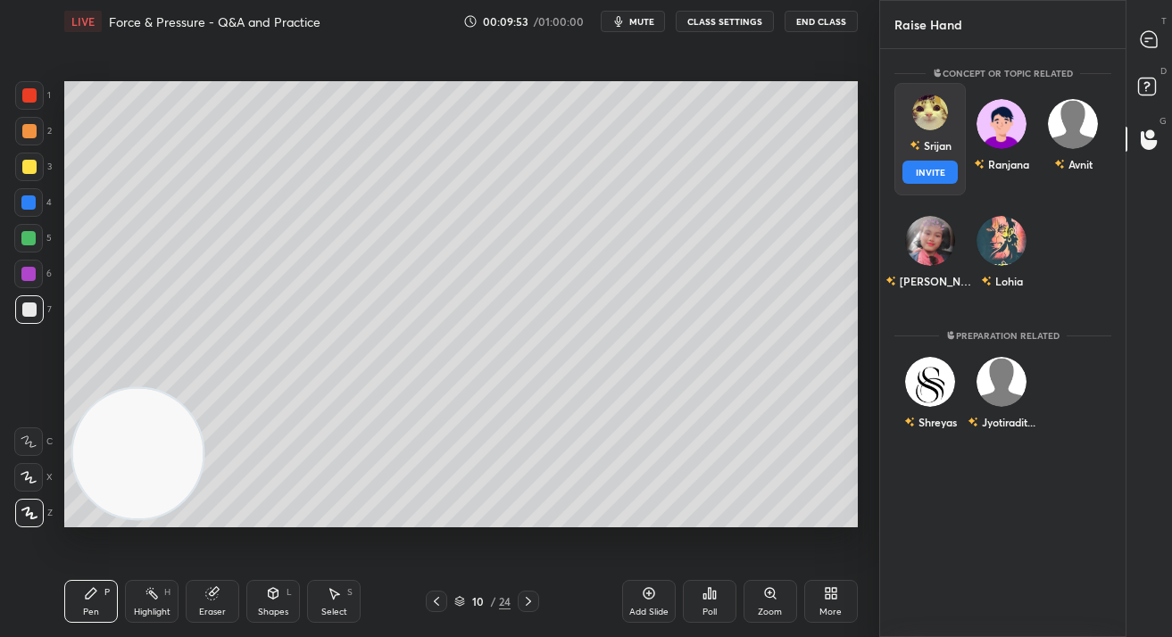
click at [941, 173] on button "INVITE" at bounding box center [929, 172] width 55 height 23
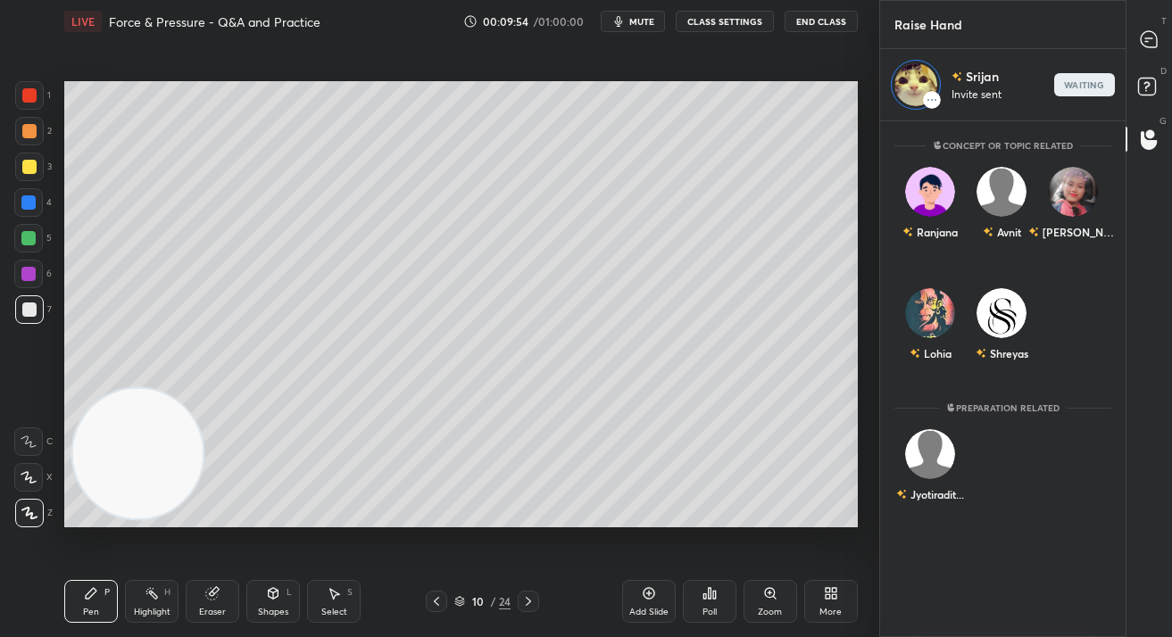
click at [1159, 43] on div at bounding box center [1150, 39] width 36 height 32
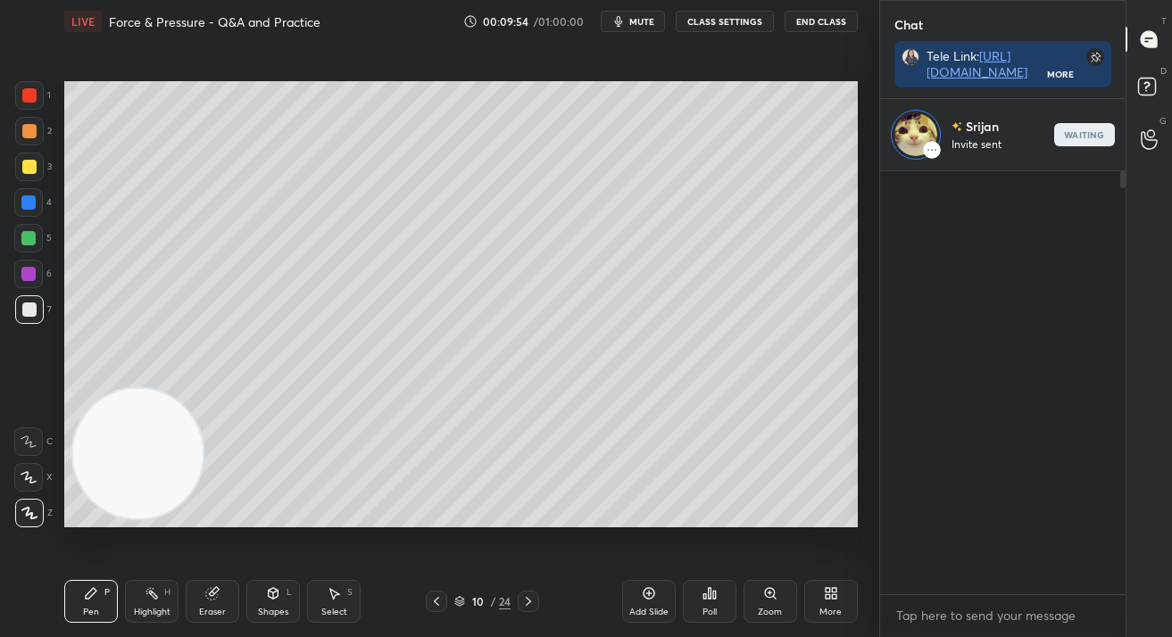
scroll to position [6, 6]
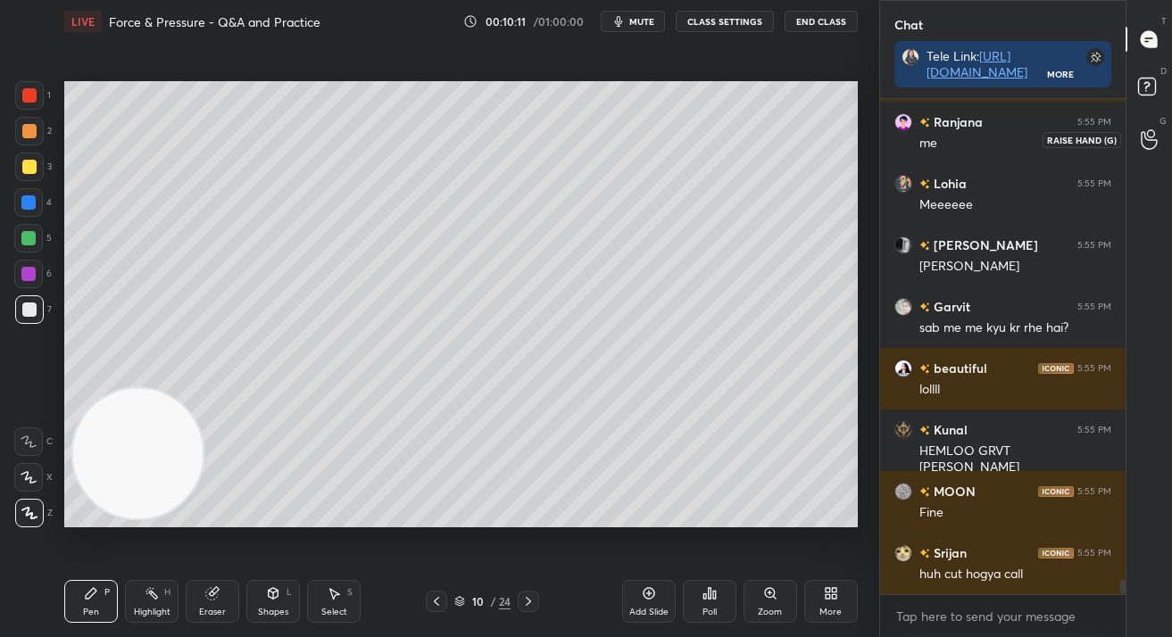
click at [1147, 150] on div at bounding box center [1150, 139] width 36 height 32
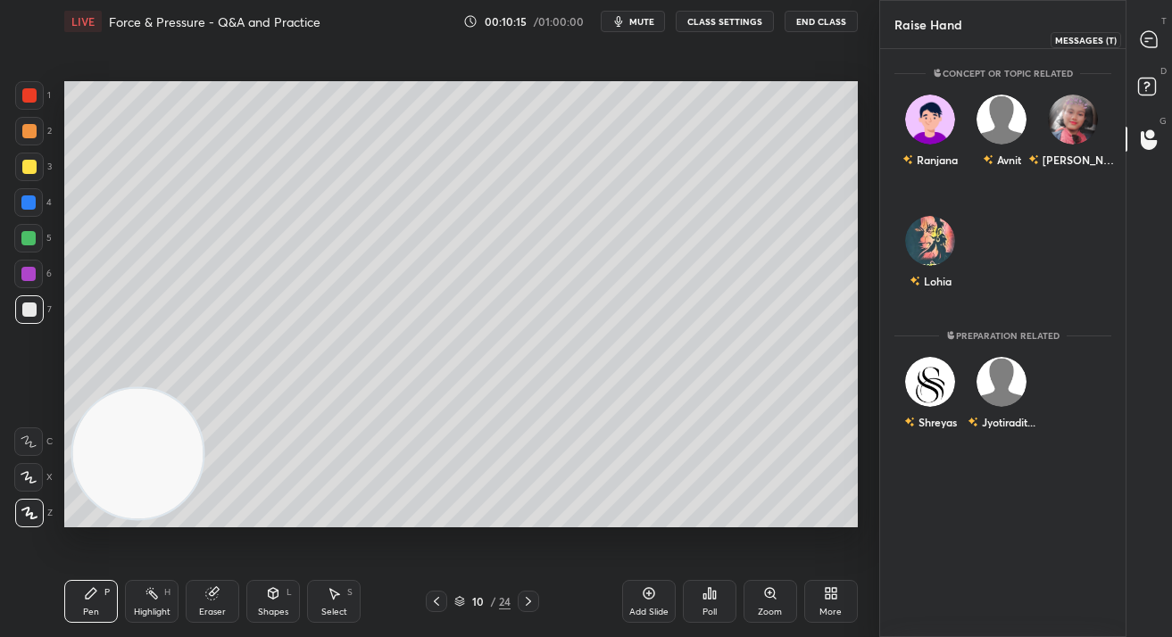
click at [1149, 49] on div at bounding box center [1150, 39] width 36 height 32
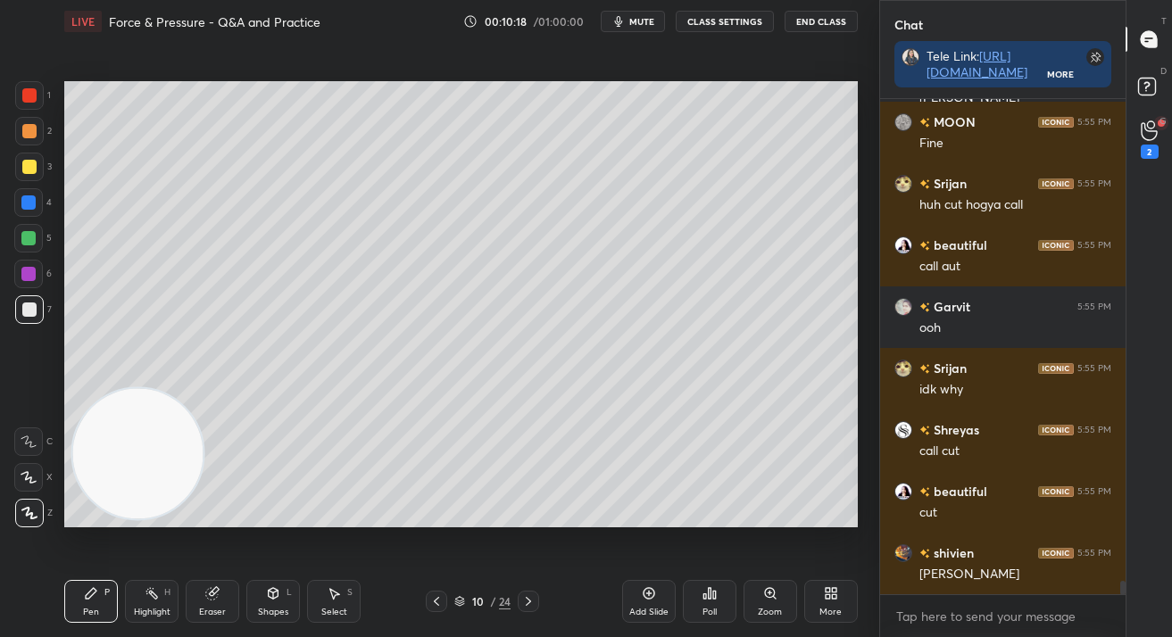
click at [1161, 140] on div "2" at bounding box center [1150, 139] width 36 height 32
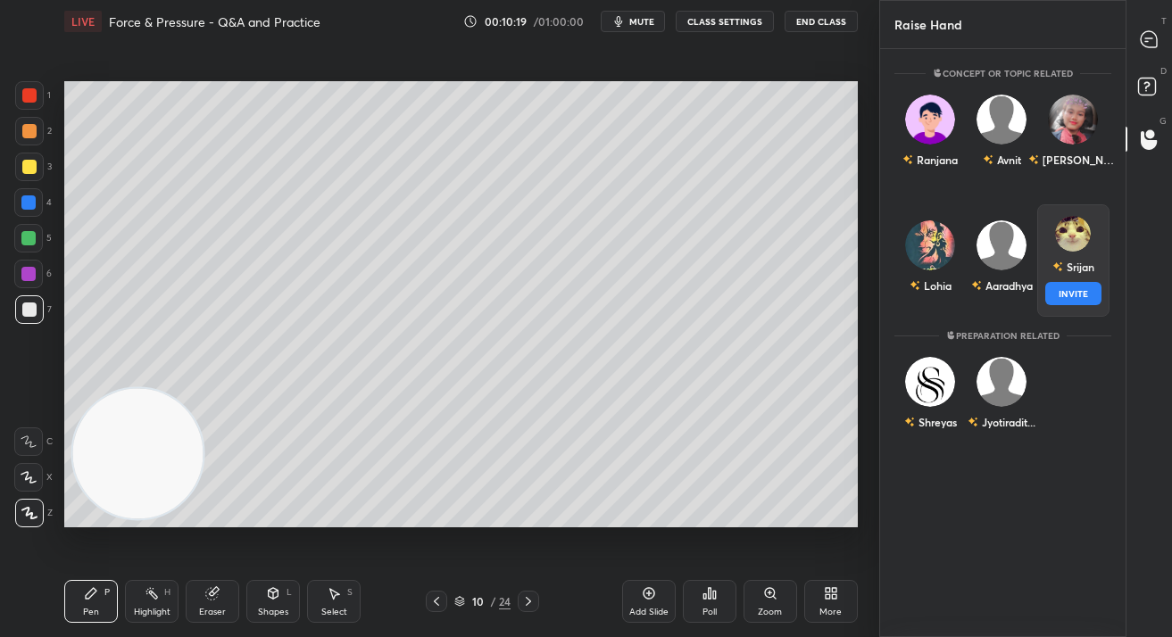
click at [1076, 260] on div "Srijan INVITE" at bounding box center [1072, 260] width 71 height 112
click at [1076, 295] on button "INVITE" at bounding box center [1072, 293] width 55 height 23
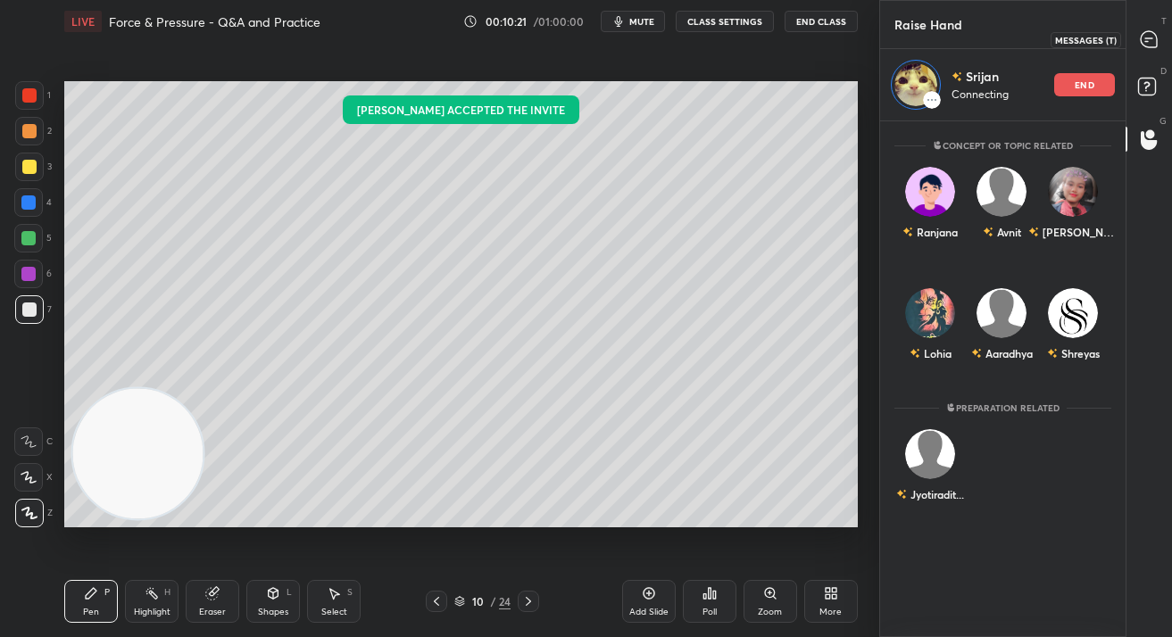
click at [1152, 39] on icon at bounding box center [1148, 39] width 16 height 16
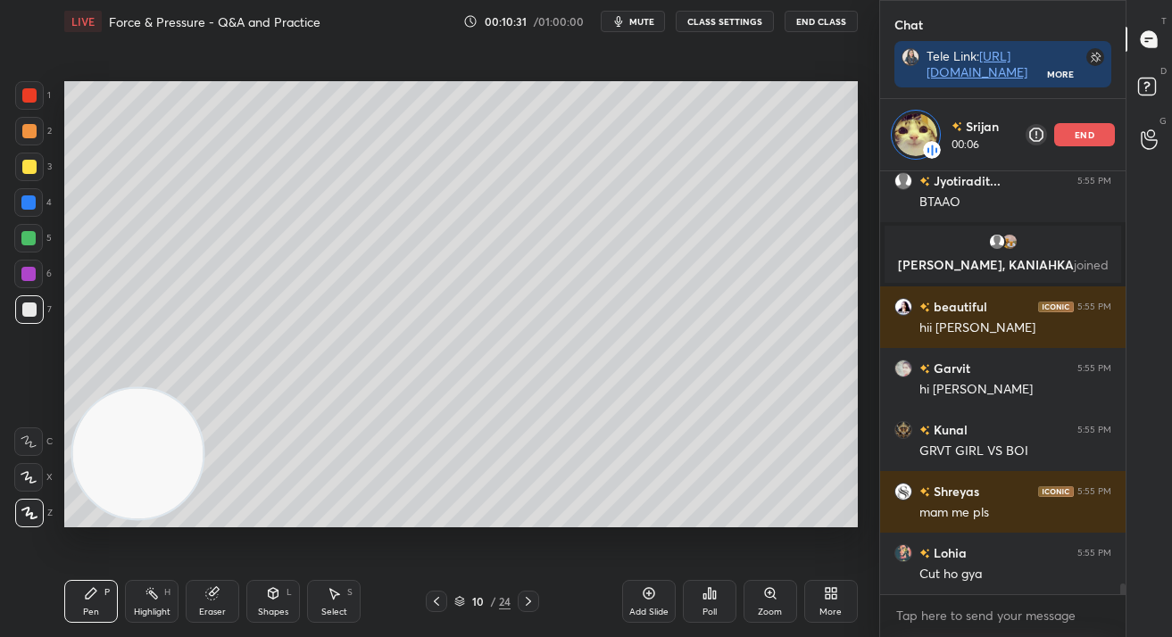
drag, startPoint x: 649, startPoint y: 597, endPoint x: 640, endPoint y: 566, distance: 32.5
click at [650, 597] on icon at bounding box center [649, 593] width 14 height 14
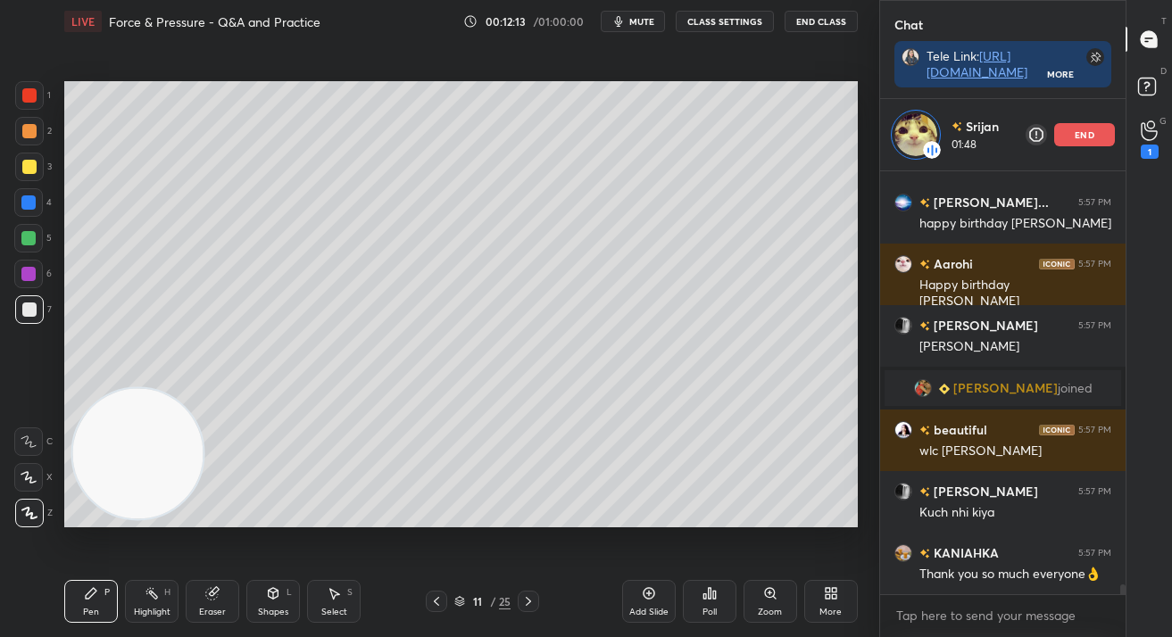
scroll to position [18042, 0]
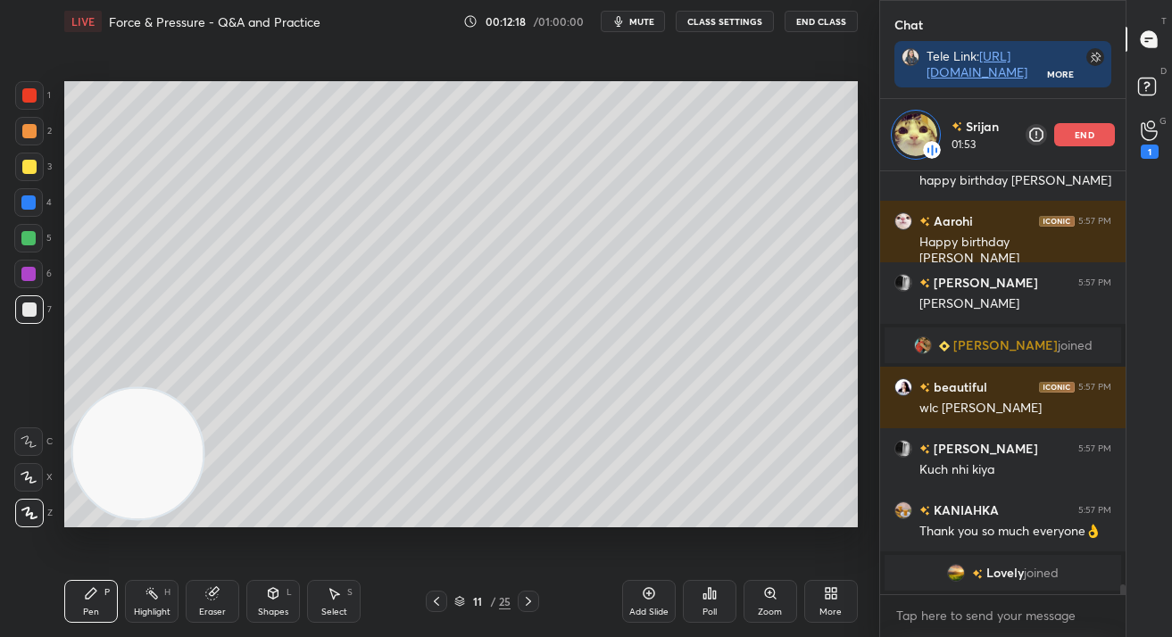
click at [1082, 134] on p "end" at bounding box center [1084, 134] width 20 height 9
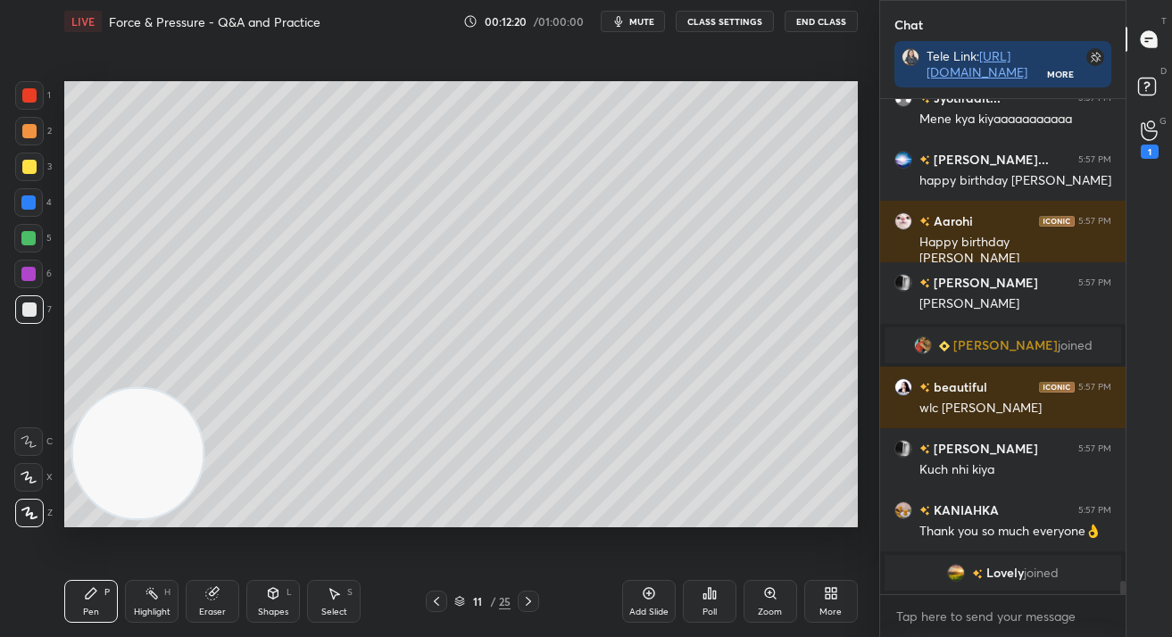
click at [435, 602] on icon at bounding box center [436, 601] width 14 height 14
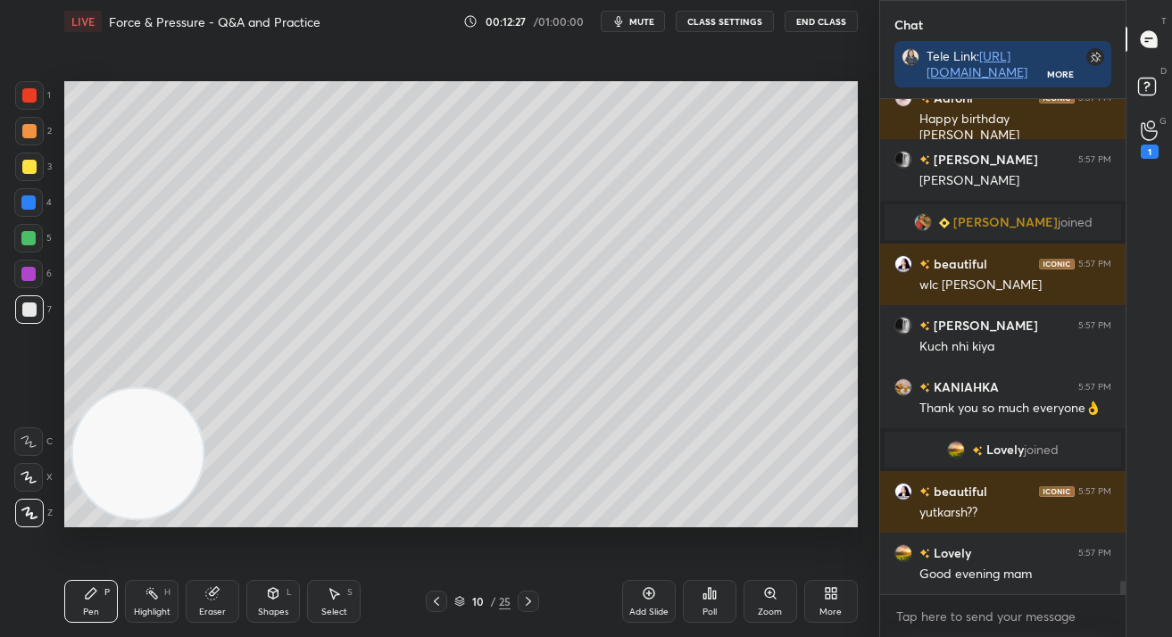
scroll to position [18087, 0]
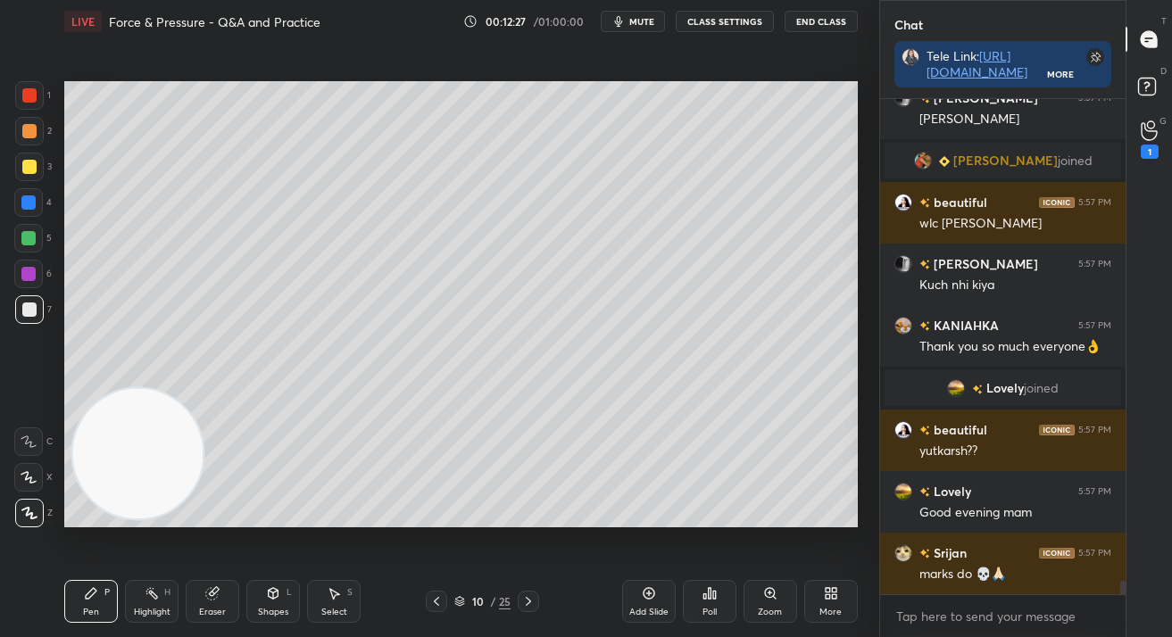
click at [37, 129] on div at bounding box center [29, 131] width 29 height 29
click at [31, 133] on div at bounding box center [29, 131] width 14 height 14
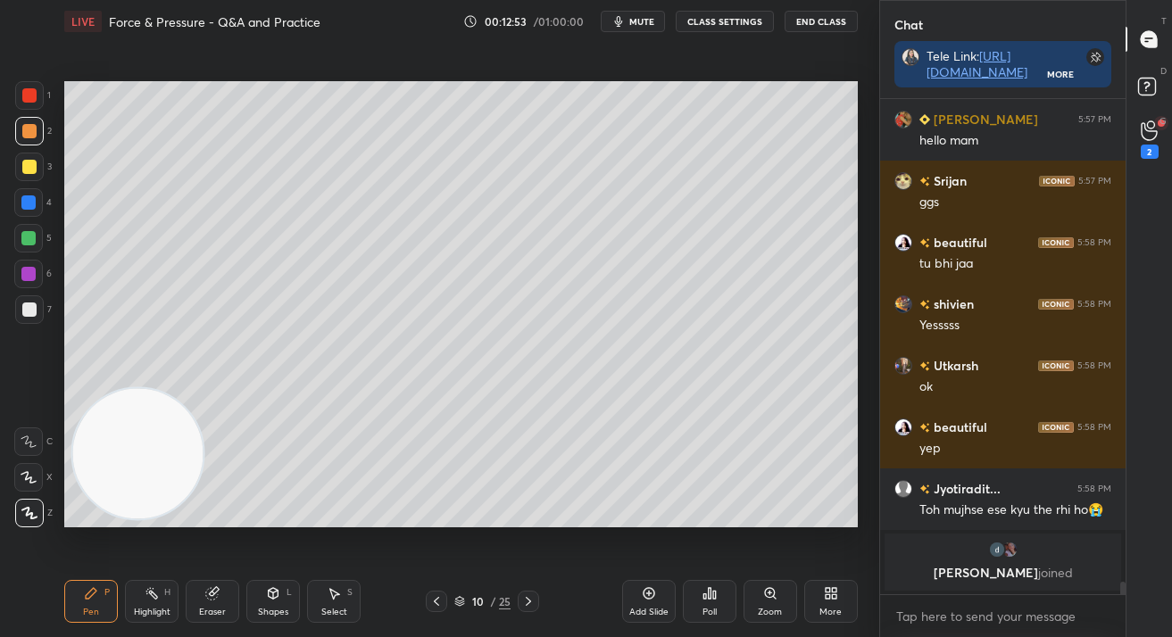
scroll to position [18549, 0]
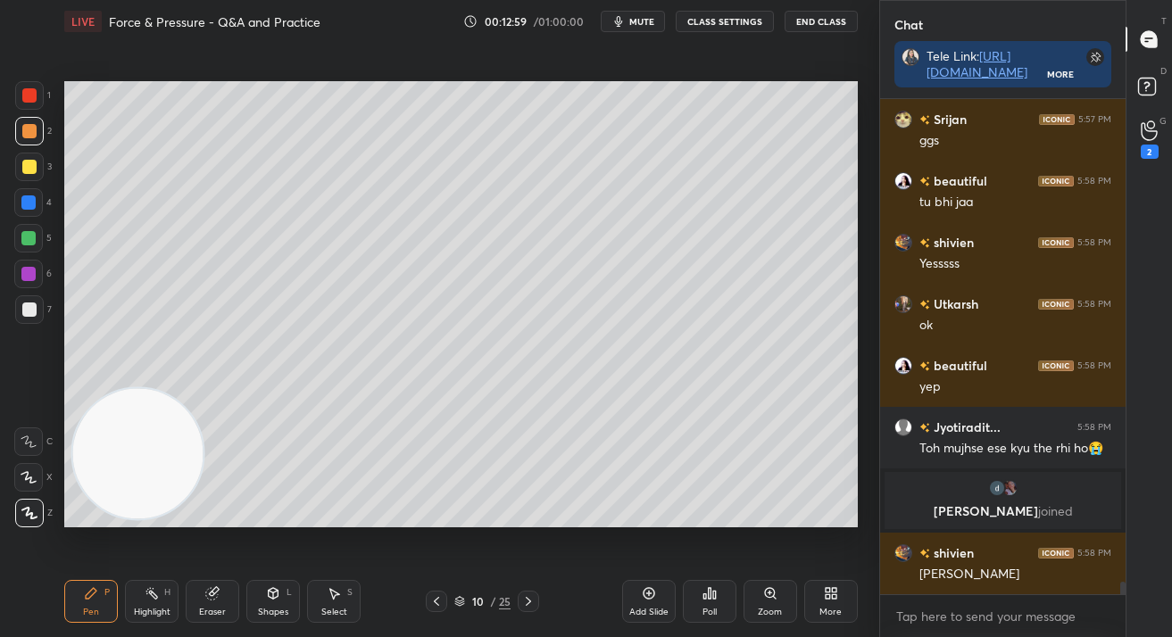
click at [532, 595] on icon at bounding box center [528, 601] width 14 height 14
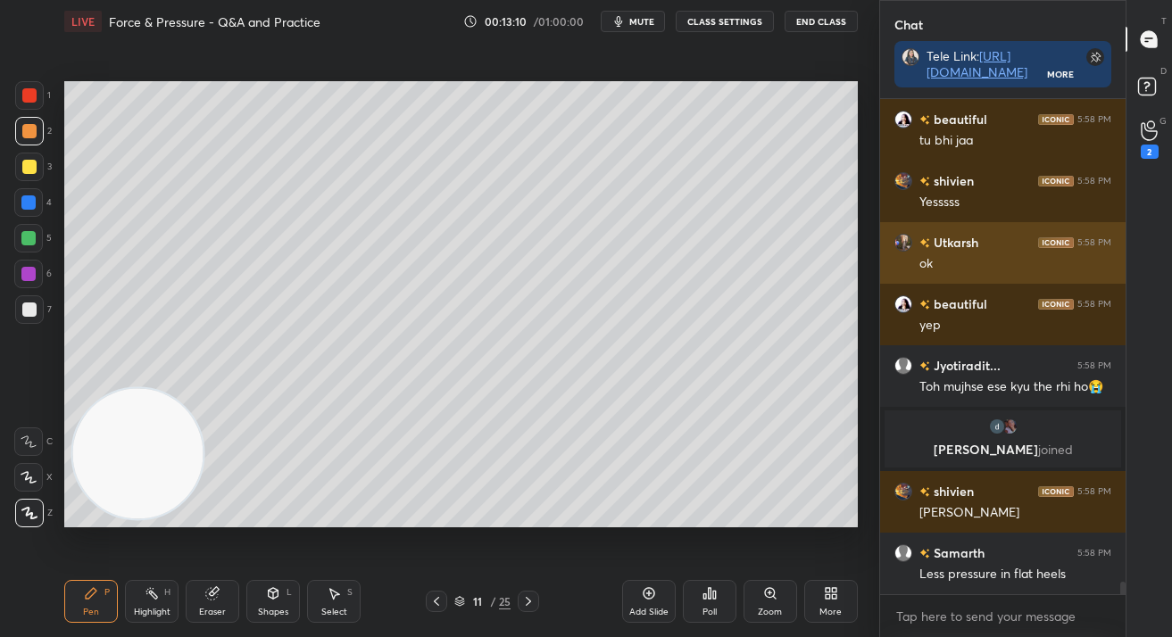
scroll to position [18672, 0]
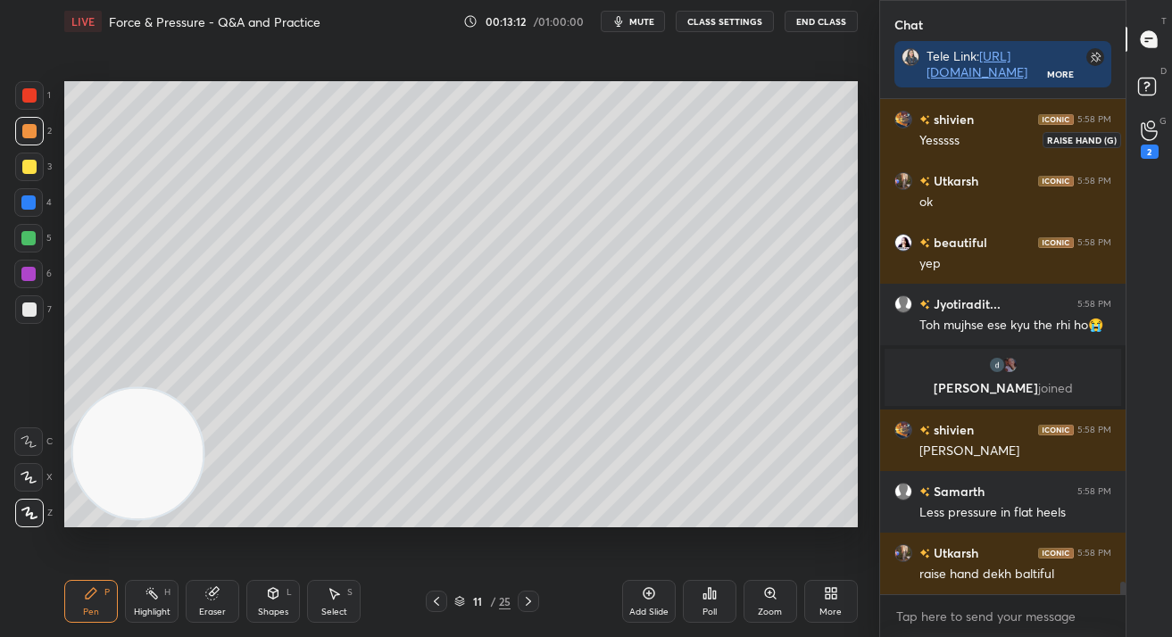
click at [1134, 144] on div "2" at bounding box center [1150, 139] width 36 height 32
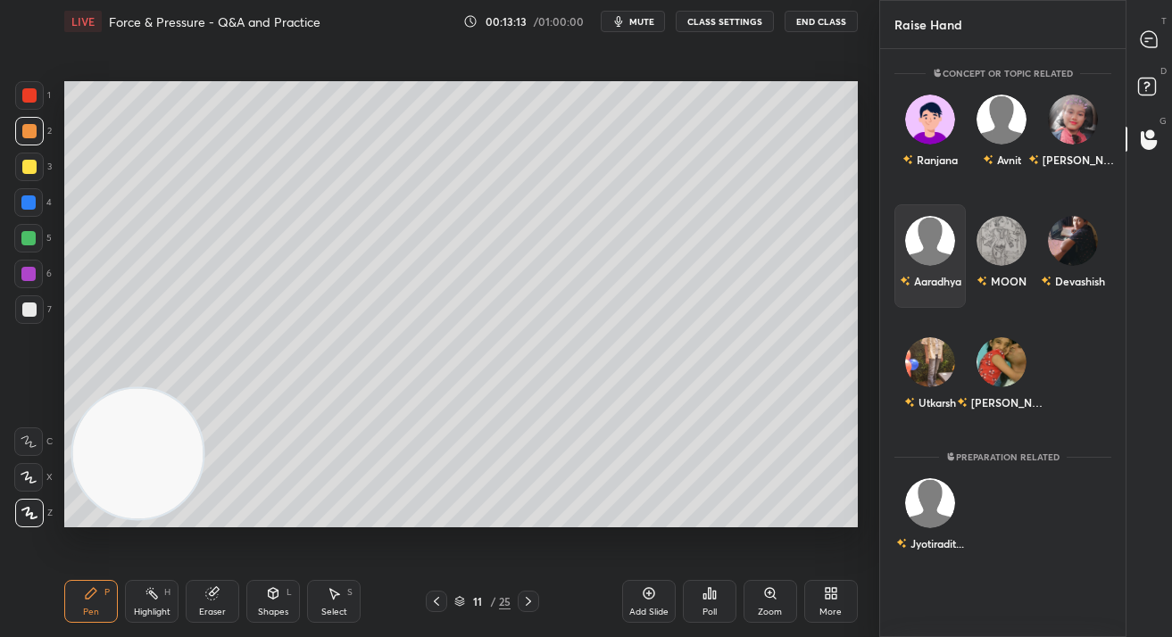
click at [944, 254] on div "Aaradhya" at bounding box center [929, 256] width 71 height 104
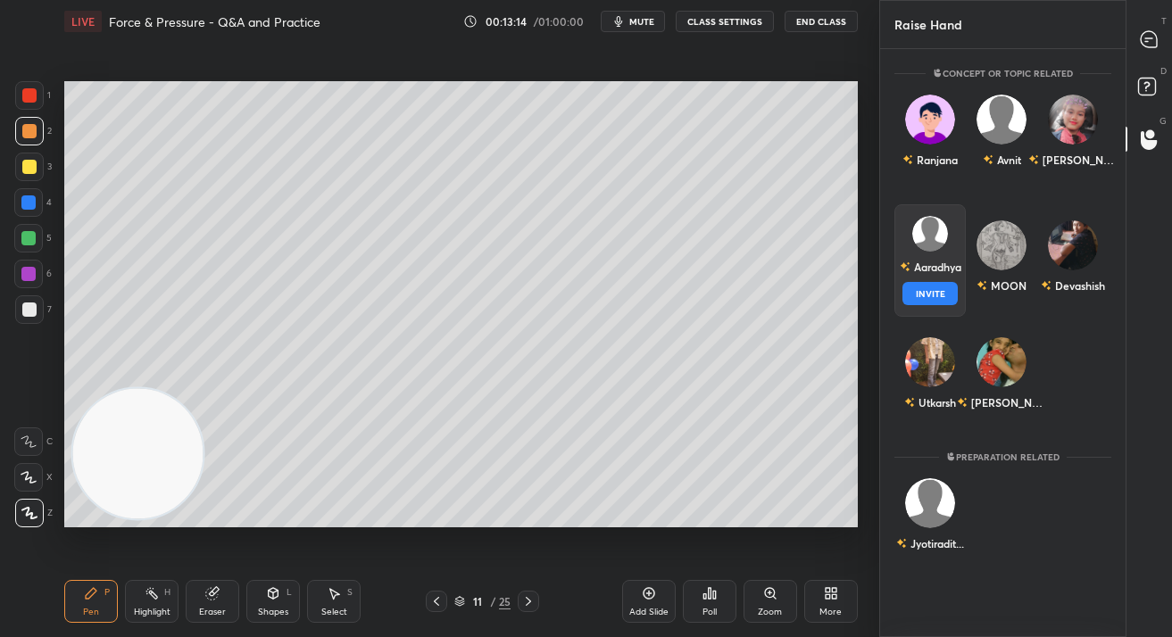
click at [944, 289] on button "INVITE" at bounding box center [929, 293] width 55 height 23
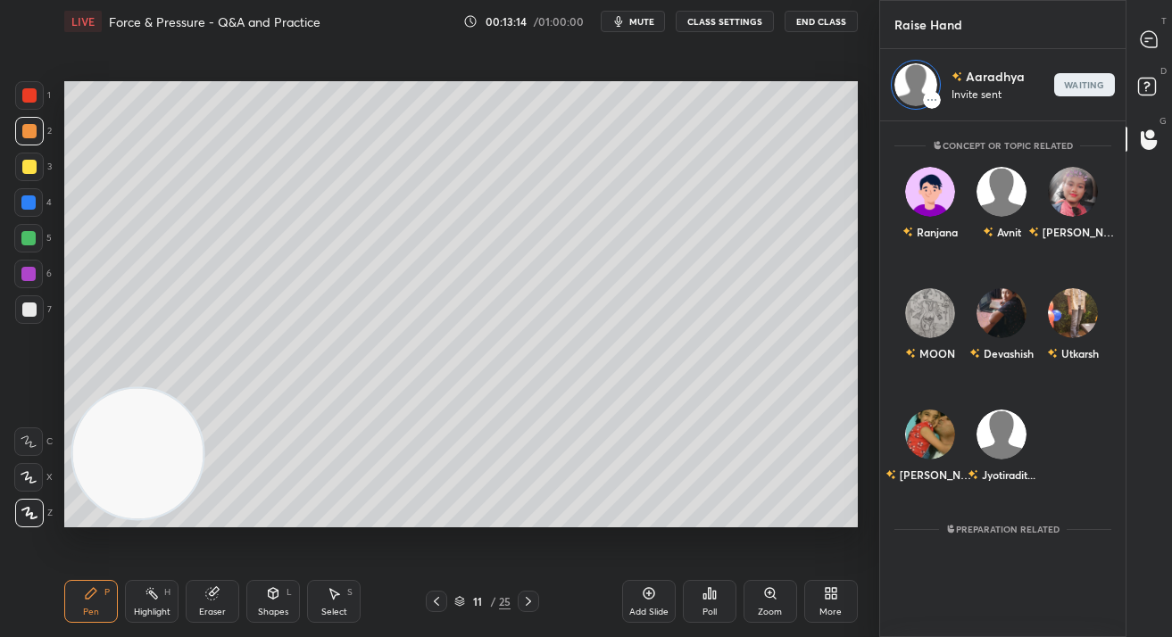
scroll to position [510, 241]
click at [1165, 43] on div at bounding box center [1150, 39] width 36 height 32
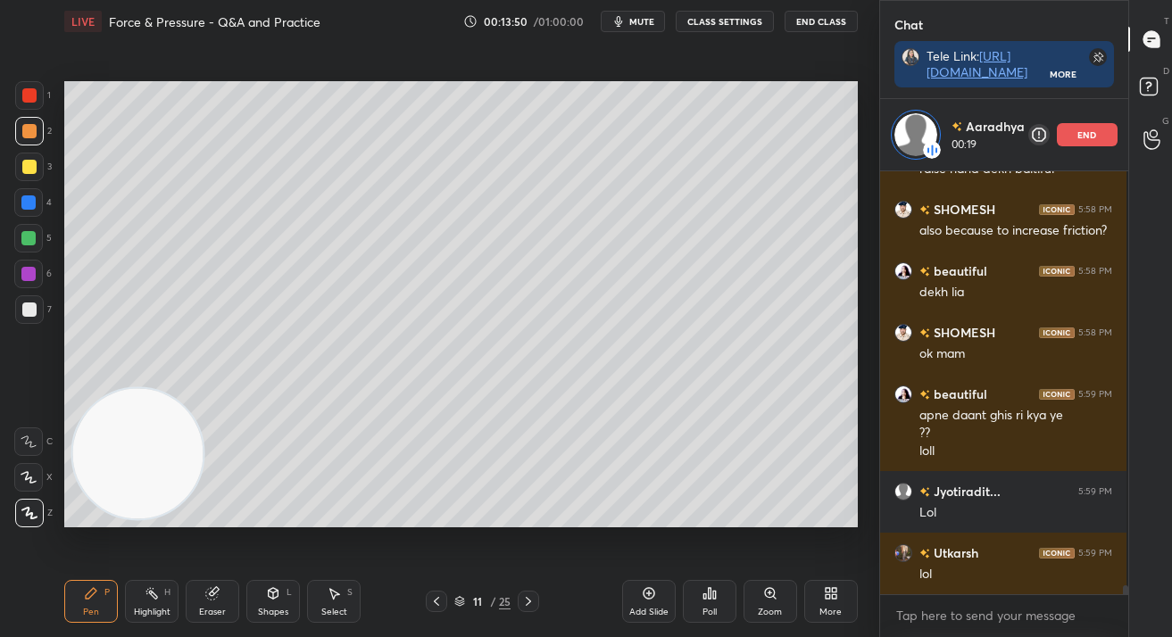
scroll to position [19196, 0]
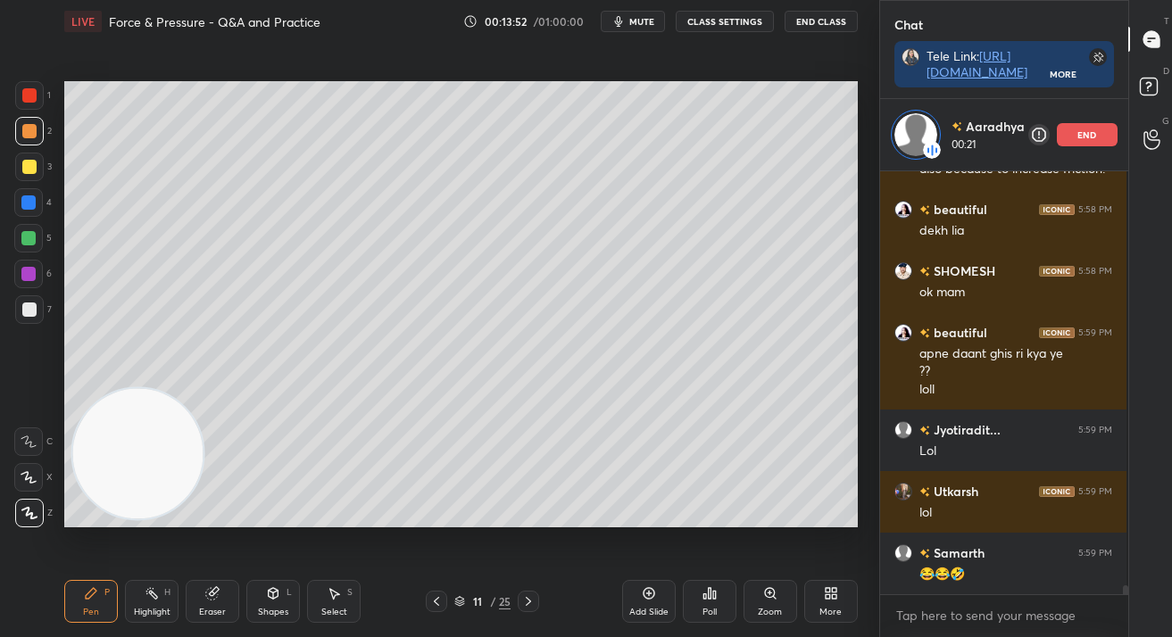
click at [632, 586] on div "Add Slide" at bounding box center [649, 601] width 54 height 43
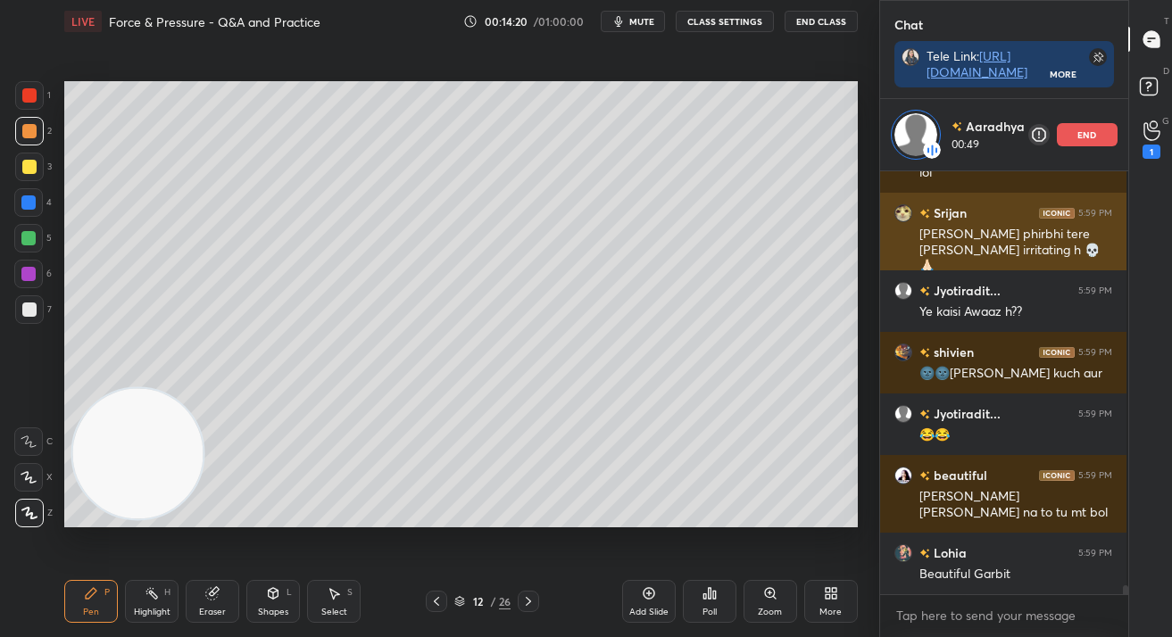
scroll to position [19721, 0]
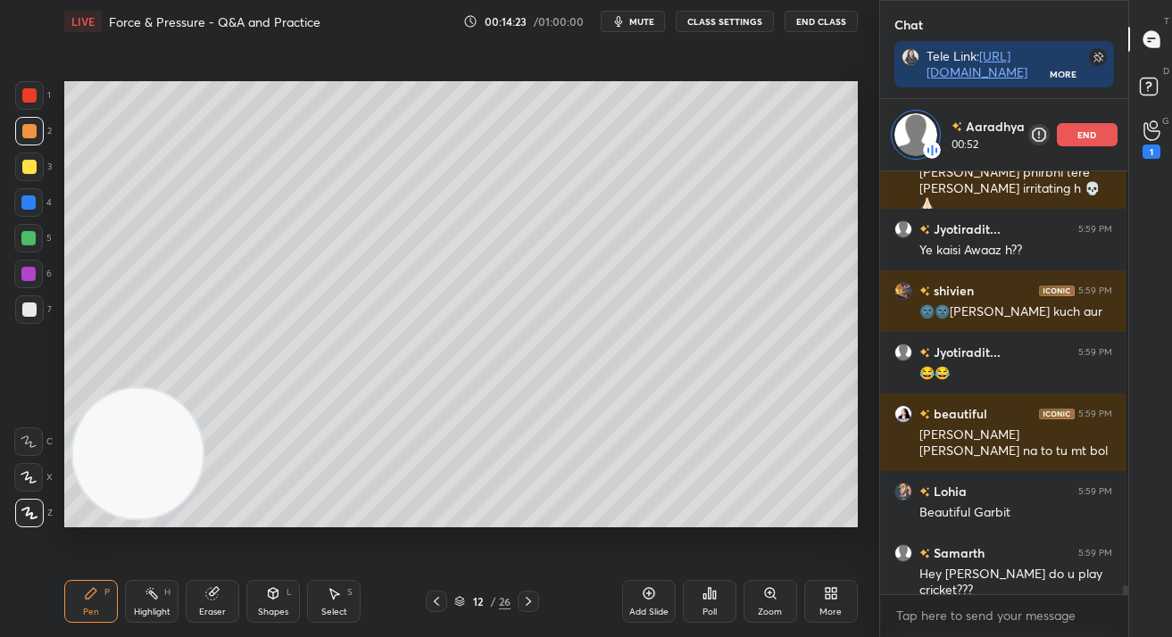
click at [21, 314] on div at bounding box center [29, 309] width 29 height 29
drag, startPoint x: 24, startPoint y: 310, endPoint x: 53, endPoint y: 312, distance: 28.7
click at [25, 310] on div at bounding box center [29, 310] width 14 height 14
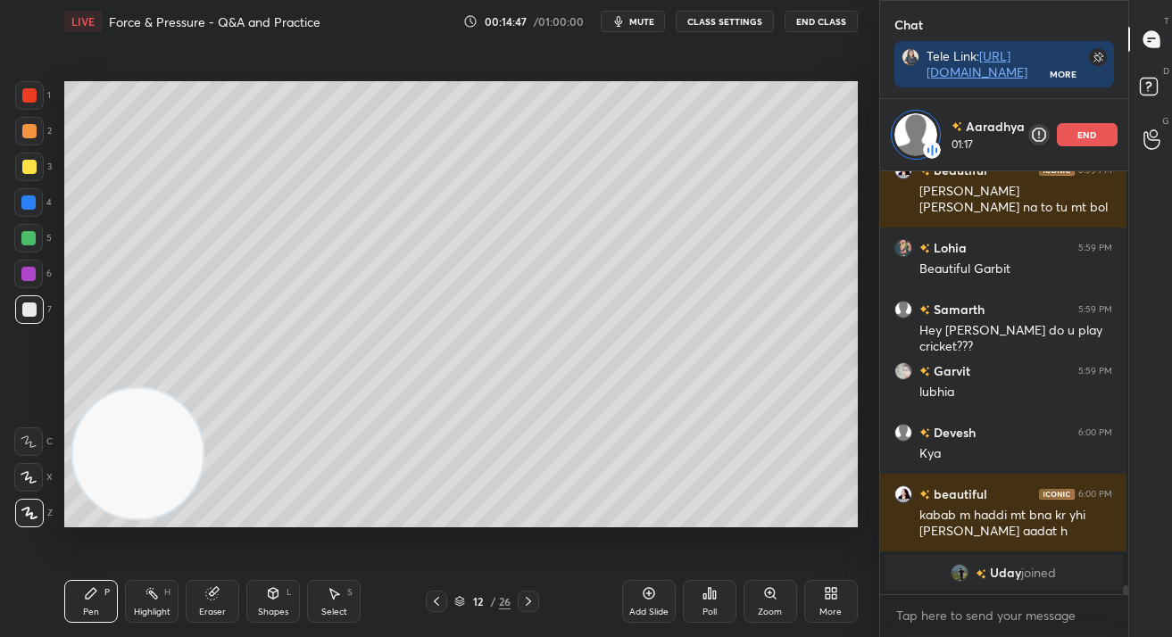
scroll to position [19703, 0]
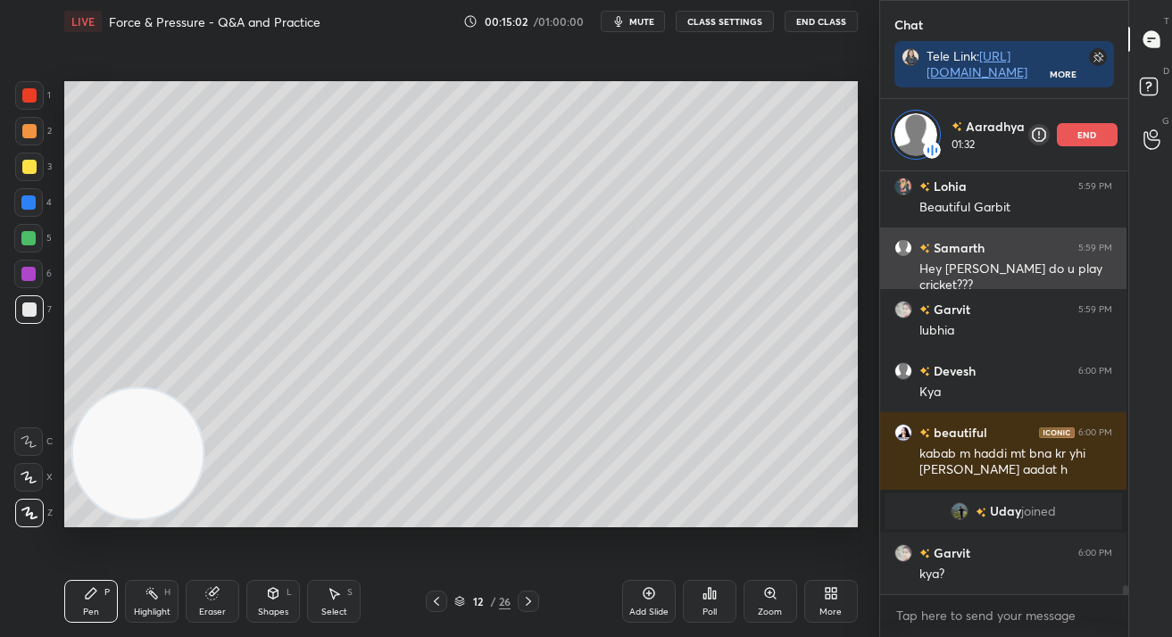
click at [1090, 136] on div "end" at bounding box center [1087, 134] width 61 height 23
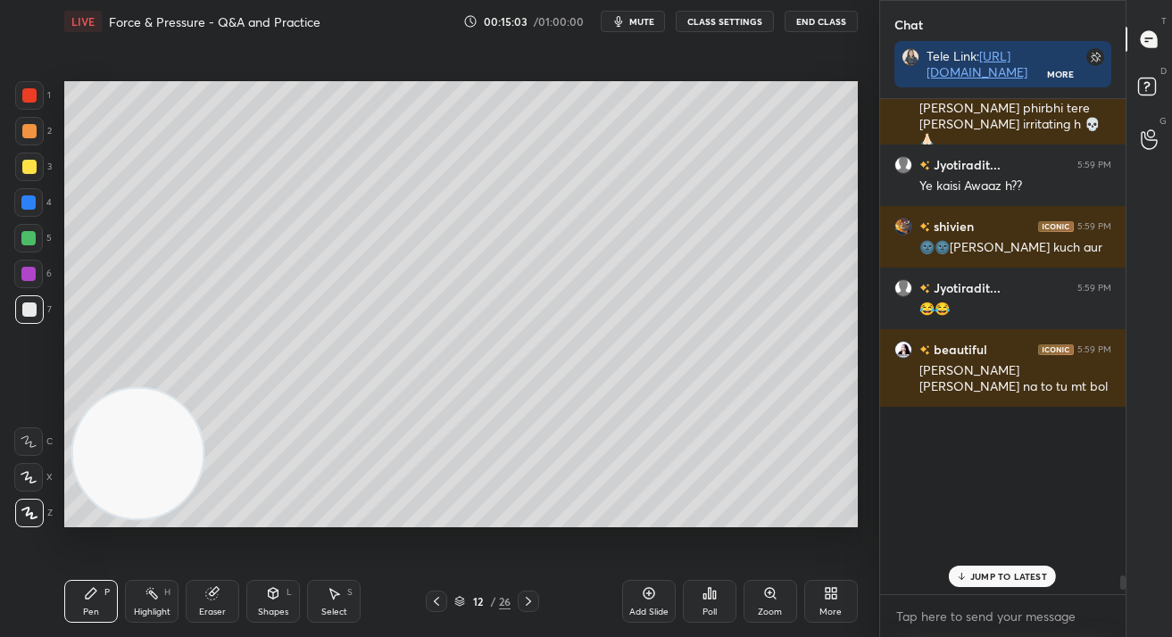
scroll to position [19227, 0]
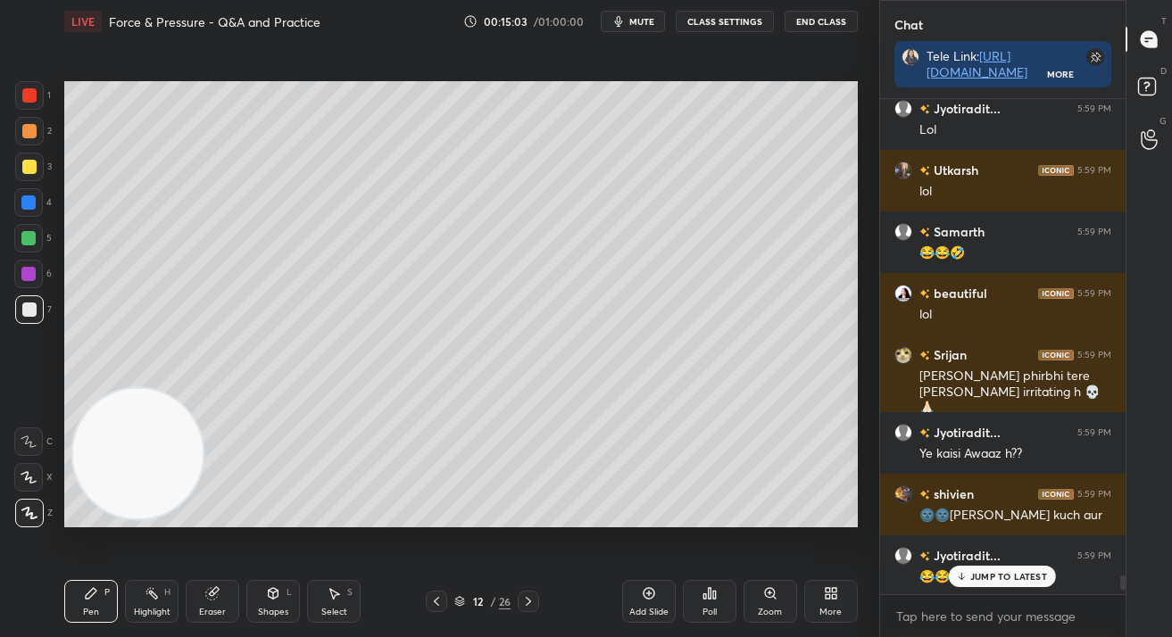
click at [442, 600] on icon at bounding box center [436, 601] width 14 height 14
click at [431, 606] on icon at bounding box center [436, 601] width 14 height 14
click at [35, 137] on div at bounding box center [29, 131] width 29 height 29
drag, startPoint x: 32, startPoint y: 131, endPoint x: 60, endPoint y: 182, distance: 57.9
click at [31, 130] on div at bounding box center [29, 131] width 14 height 14
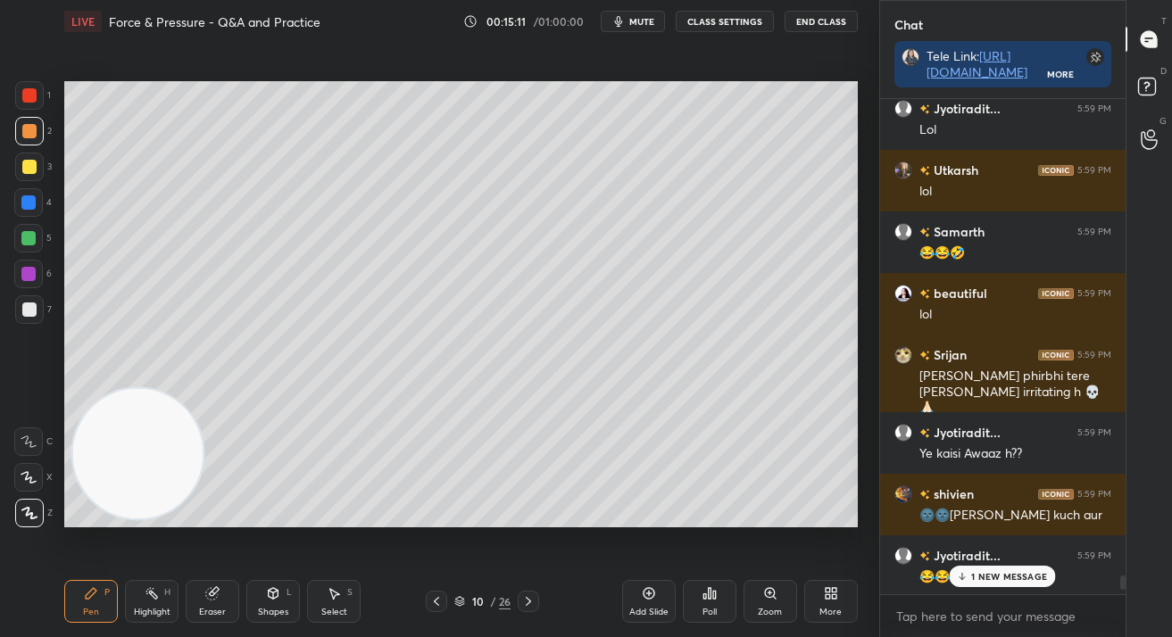
click at [1016, 576] on p "1 NEW MESSAGE" at bounding box center [1009, 576] width 76 height 11
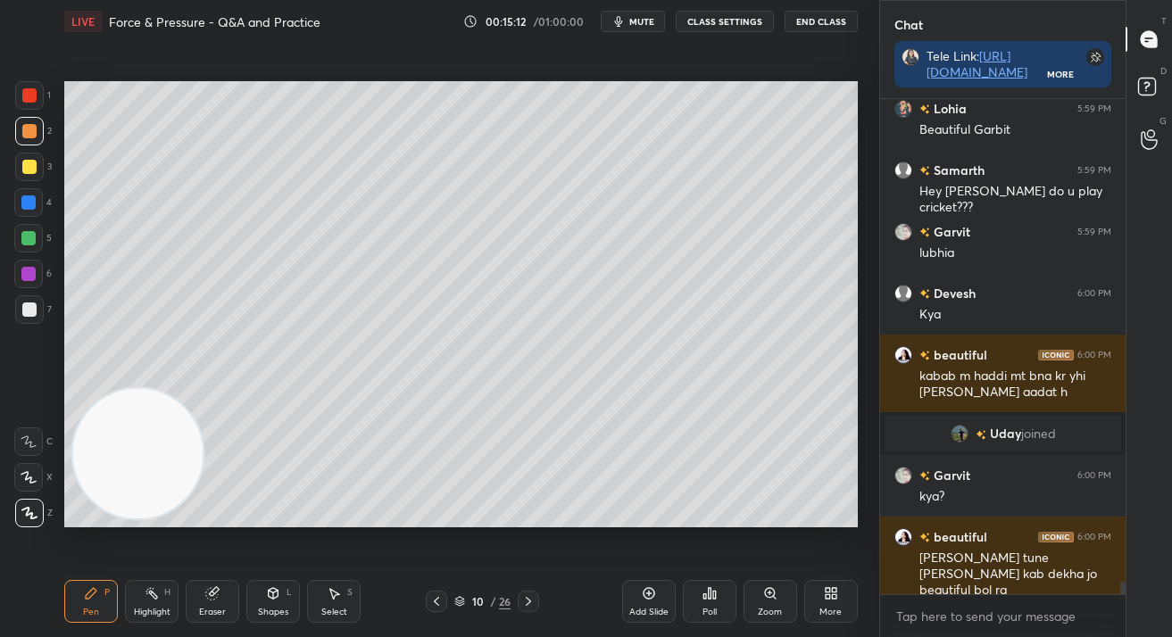
click at [635, 610] on div "Add Slide" at bounding box center [648, 612] width 39 height 9
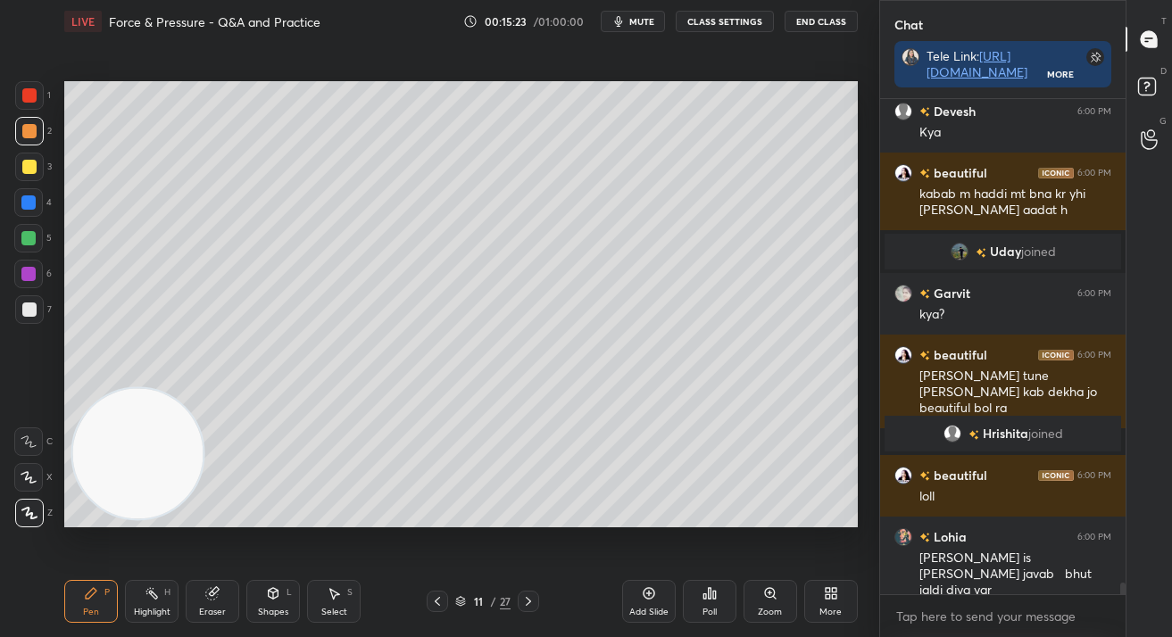
scroll to position [19935, 0]
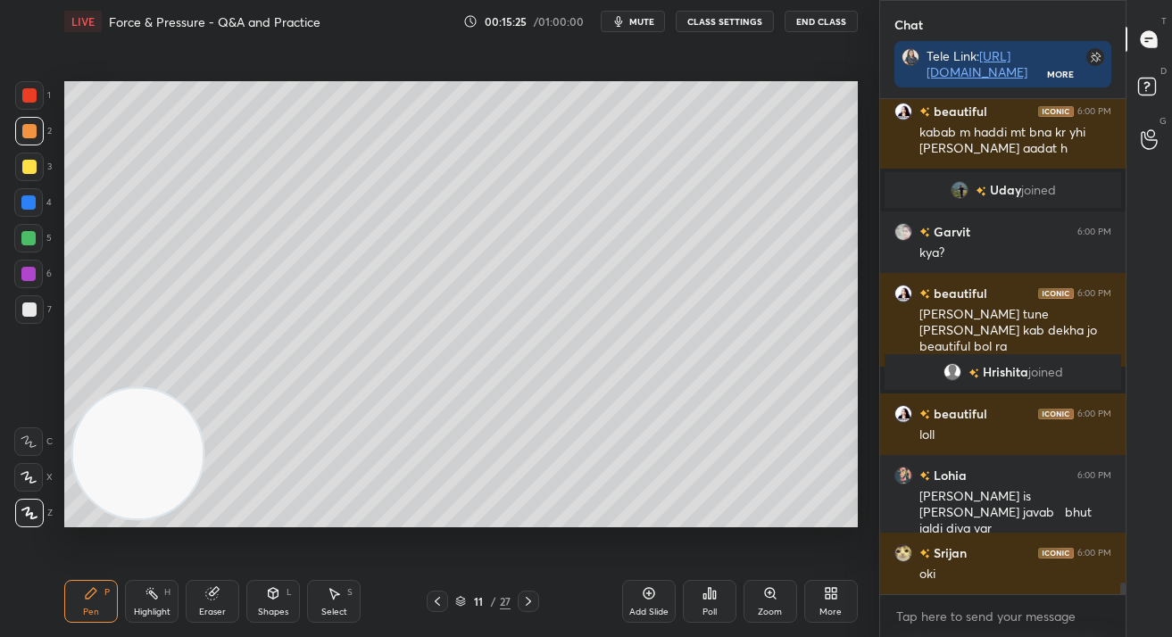
click at [725, 22] on button "CLASS SETTINGS" at bounding box center [725, 21] width 98 height 21
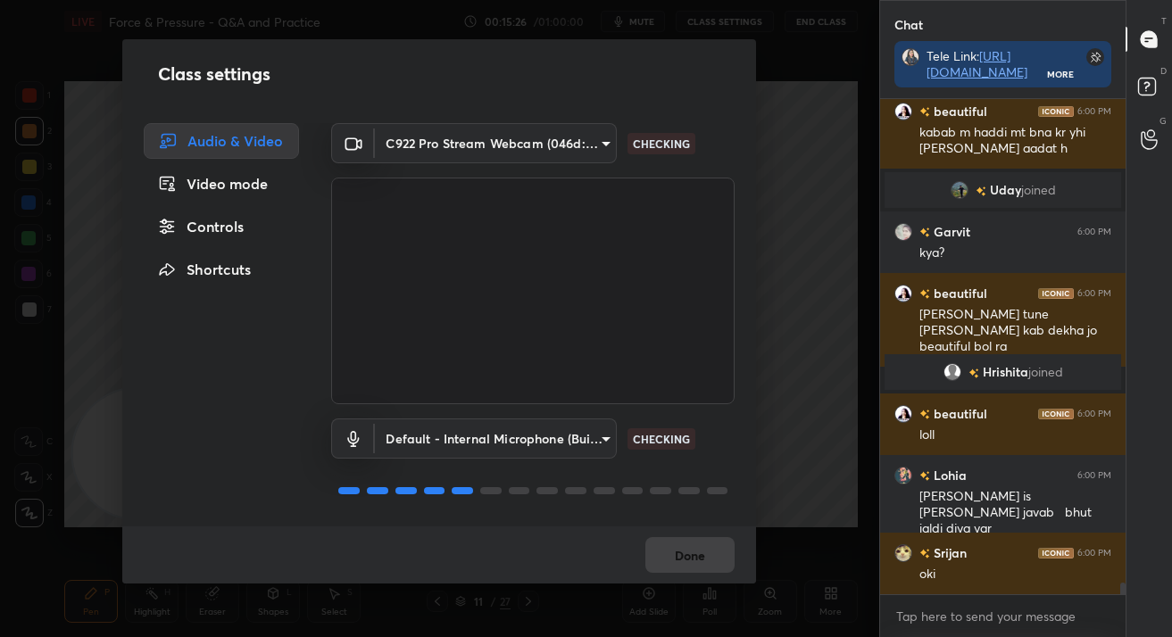
click at [192, 222] on div "Controls" at bounding box center [221, 227] width 155 height 36
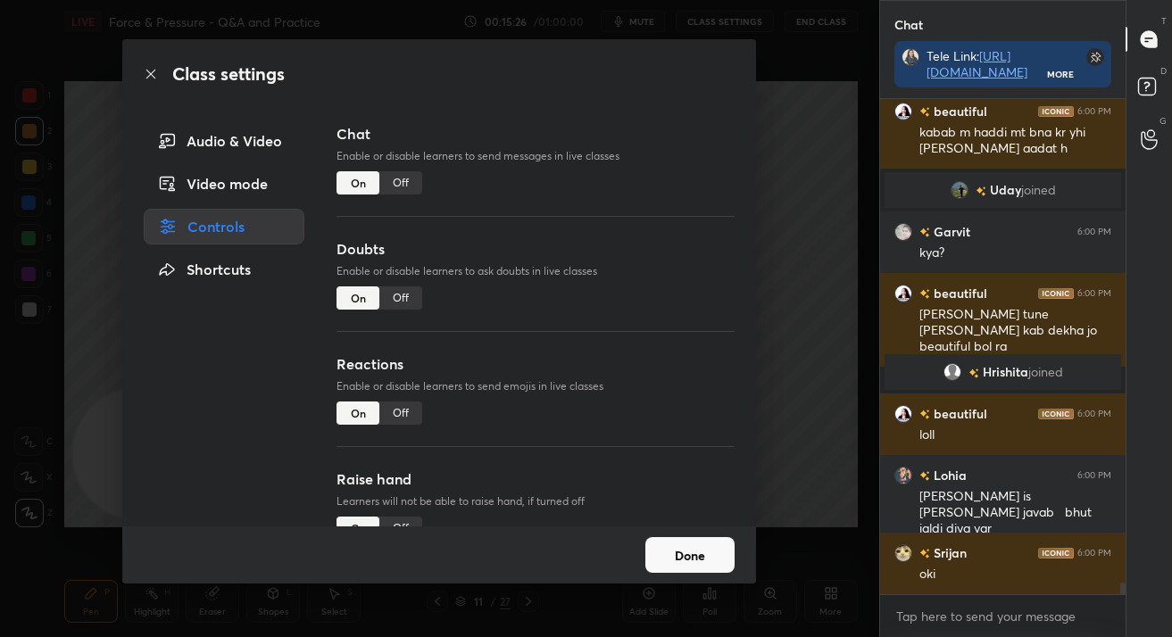
click at [404, 185] on div "Off" at bounding box center [400, 182] width 43 height 23
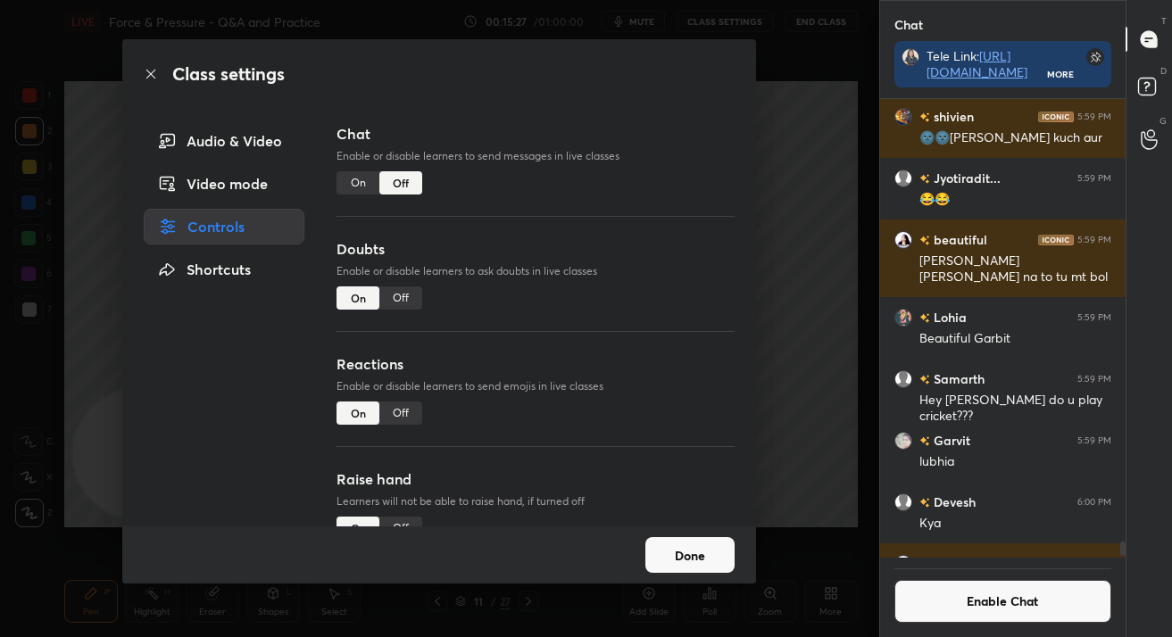
click at [405, 292] on div "Off" at bounding box center [400, 297] width 43 height 23
click at [666, 551] on button "Done" at bounding box center [689, 555] width 89 height 36
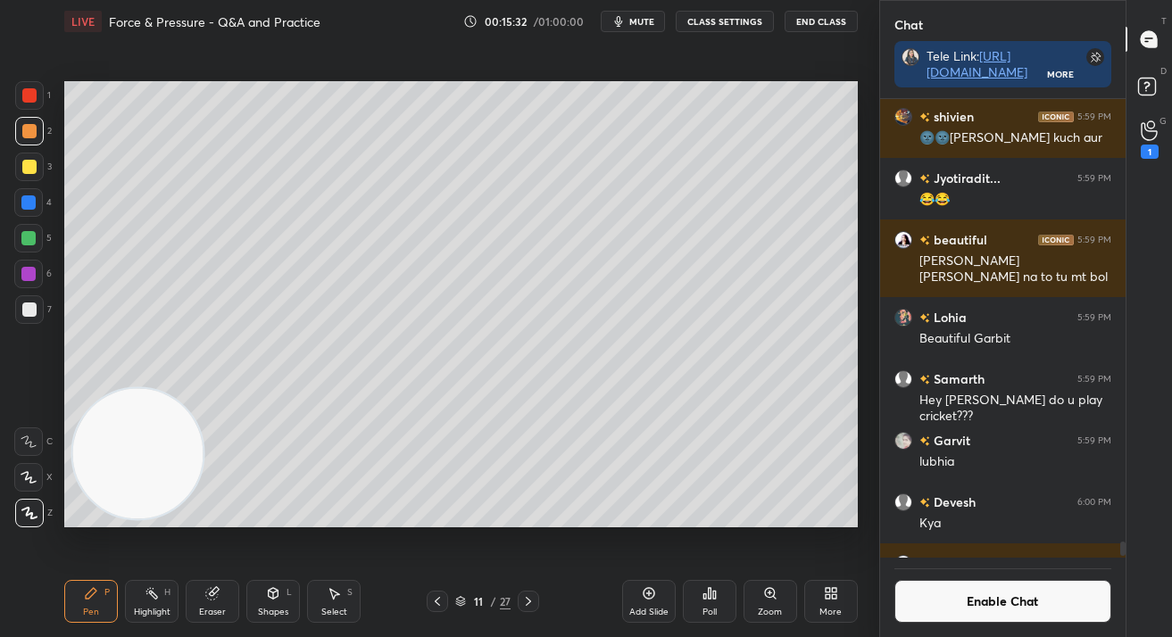
click at [267, 590] on icon at bounding box center [273, 593] width 14 height 14
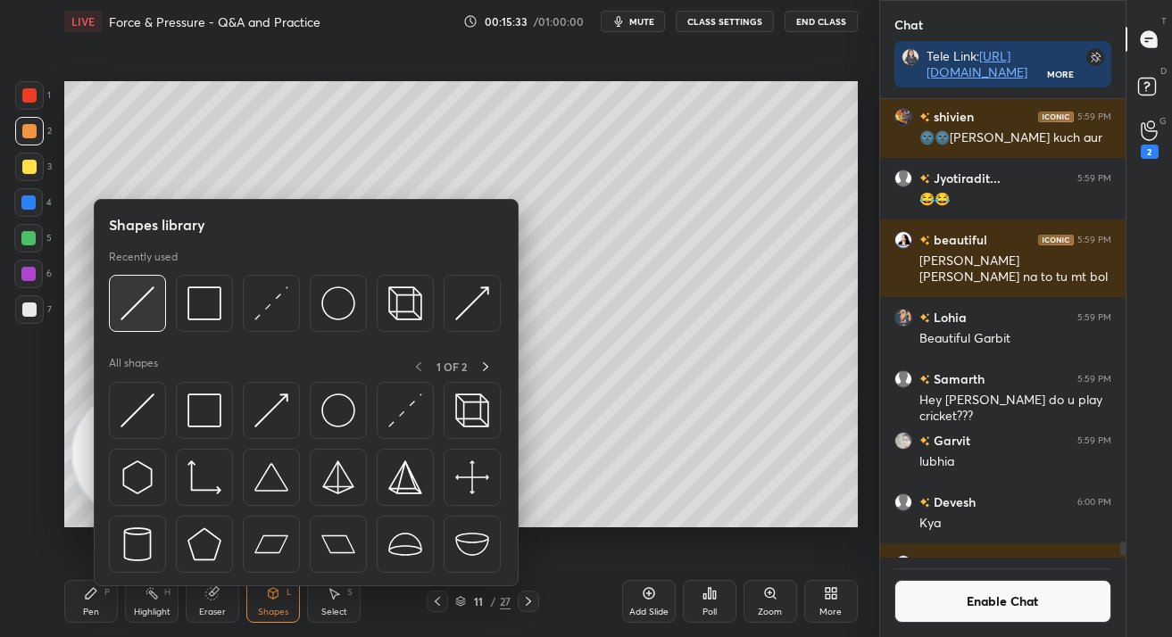
click at [143, 307] on img at bounding box center [137, 303] width 34 height 34
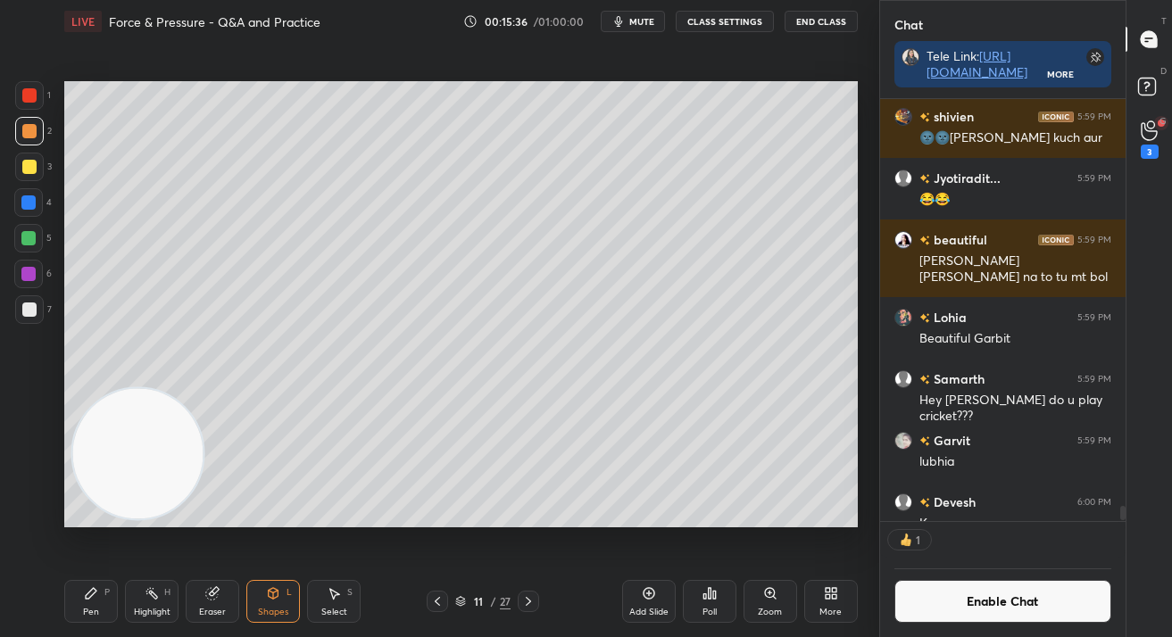
scroll to position [417, 241]
click at [93, 611] on div "Pen" at bounding box center [91, 612] width 16 height 9
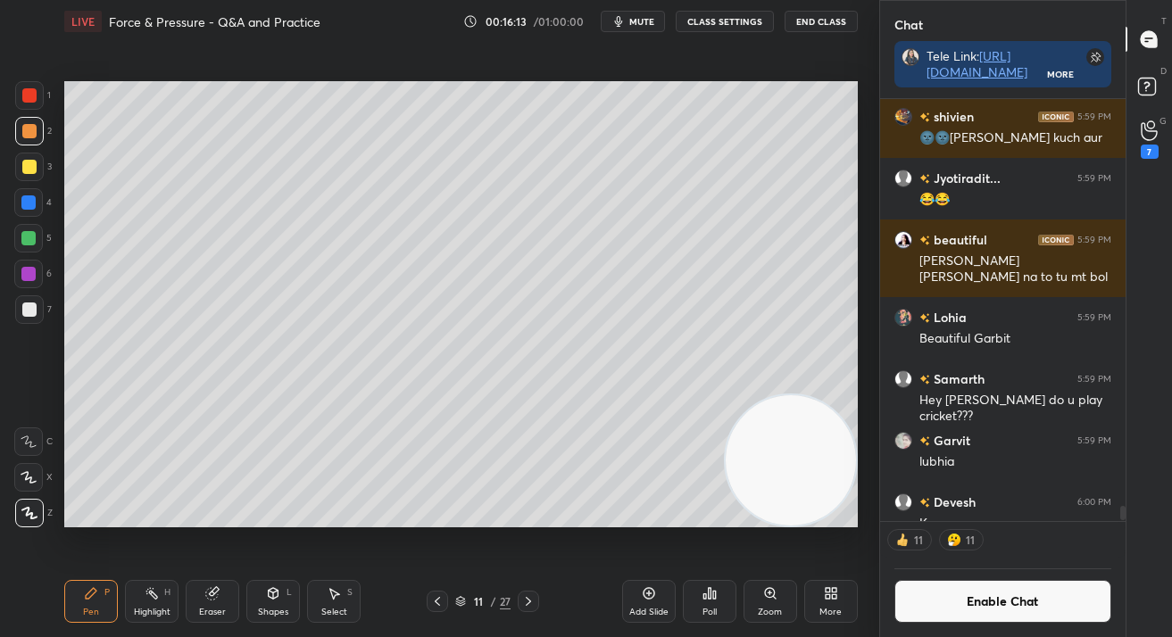
drag, startPoint x: 140, startPoint y: 454, endPoint x: 809, endPoint y: 445, distance: 669.4
click at [845, 469] on video at bounding box center [791, 460] width 130 height 130
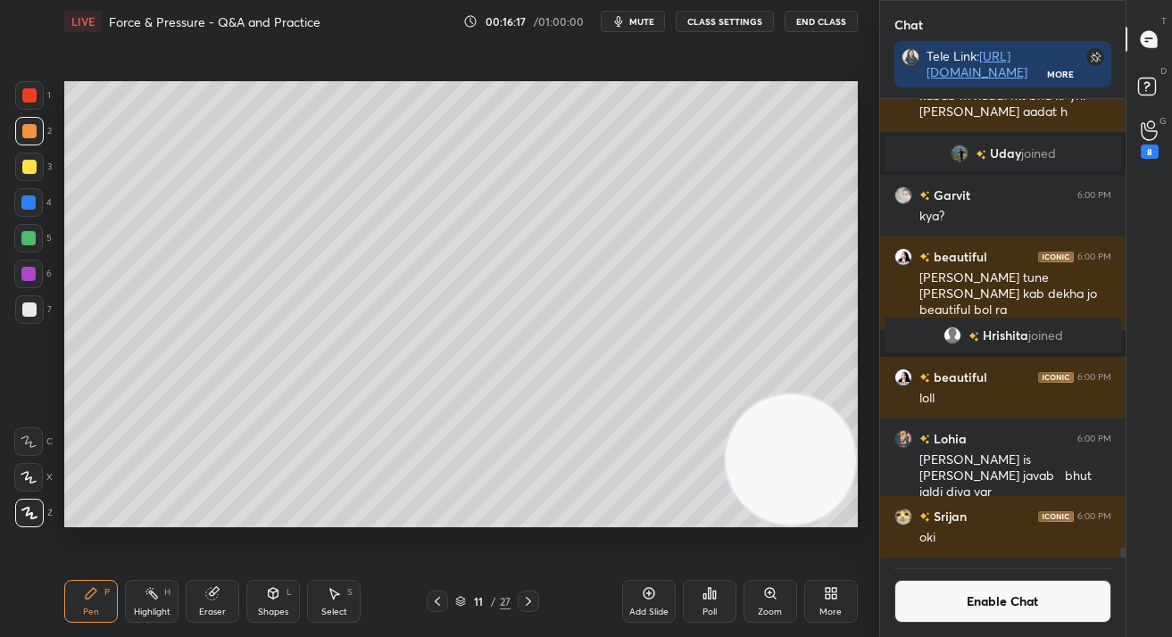
click at [5, 448] on div "1 2 3 4 5 6 7 C X Z C X Z E E Erase all H H" at bounding box center [28, 304] width 57 height 446
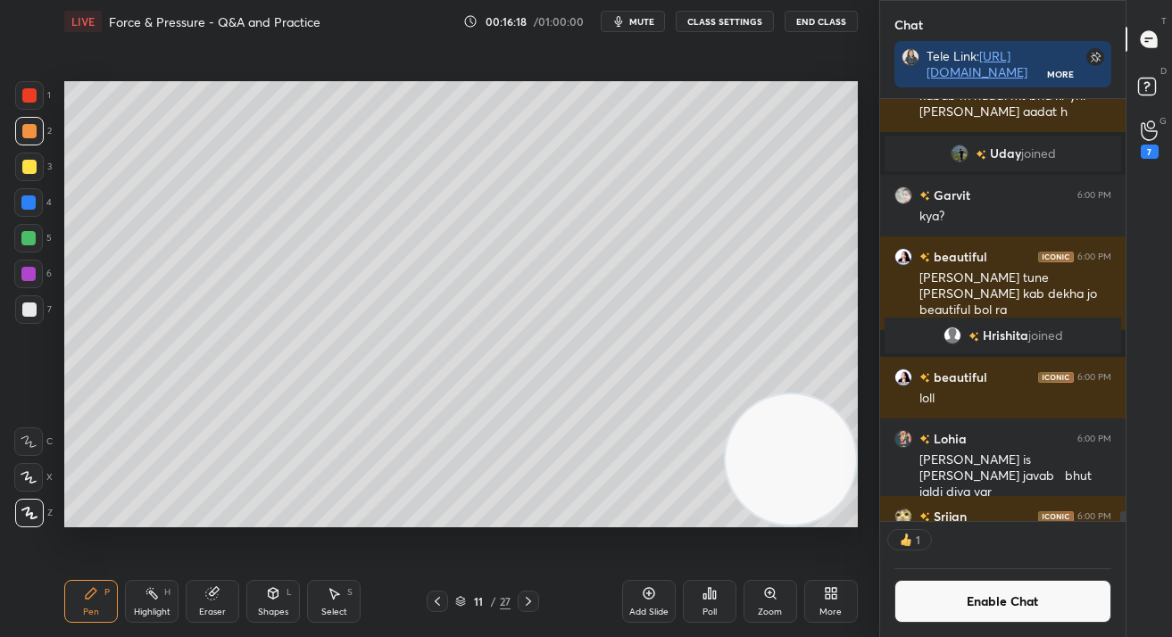
scroll to position [417, 241]
click at [24, 203] on div at bounding box center [28, 202] width 14 height 14
click at [30, 203] on div at bounding box center [28, 202] width 14 height 14
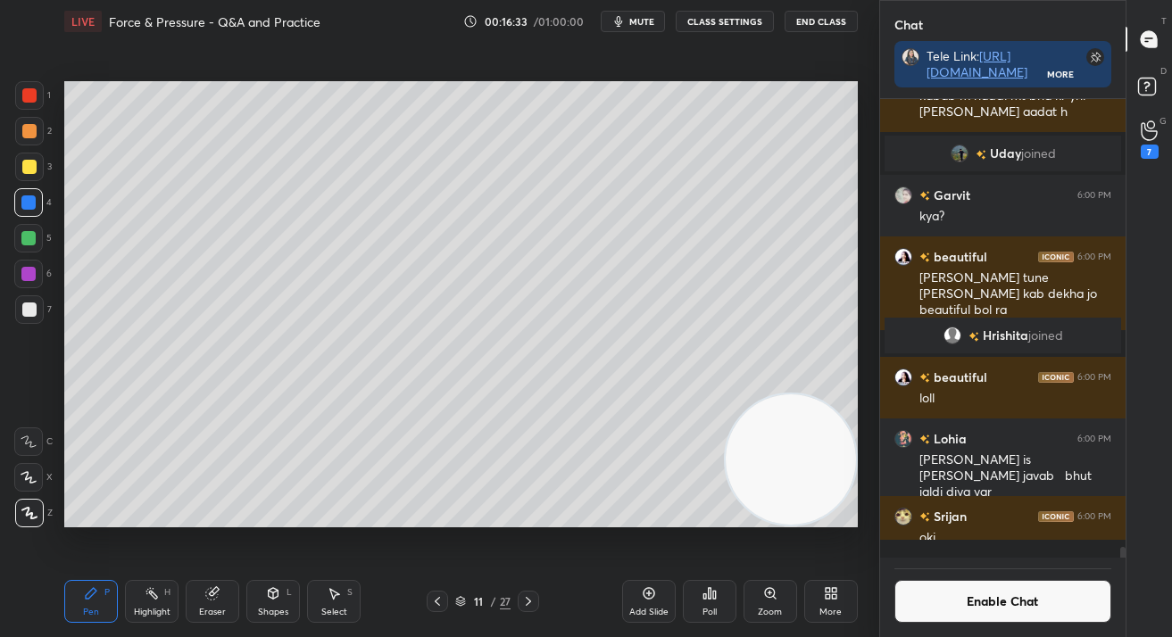
scroll to position [19989, 0]
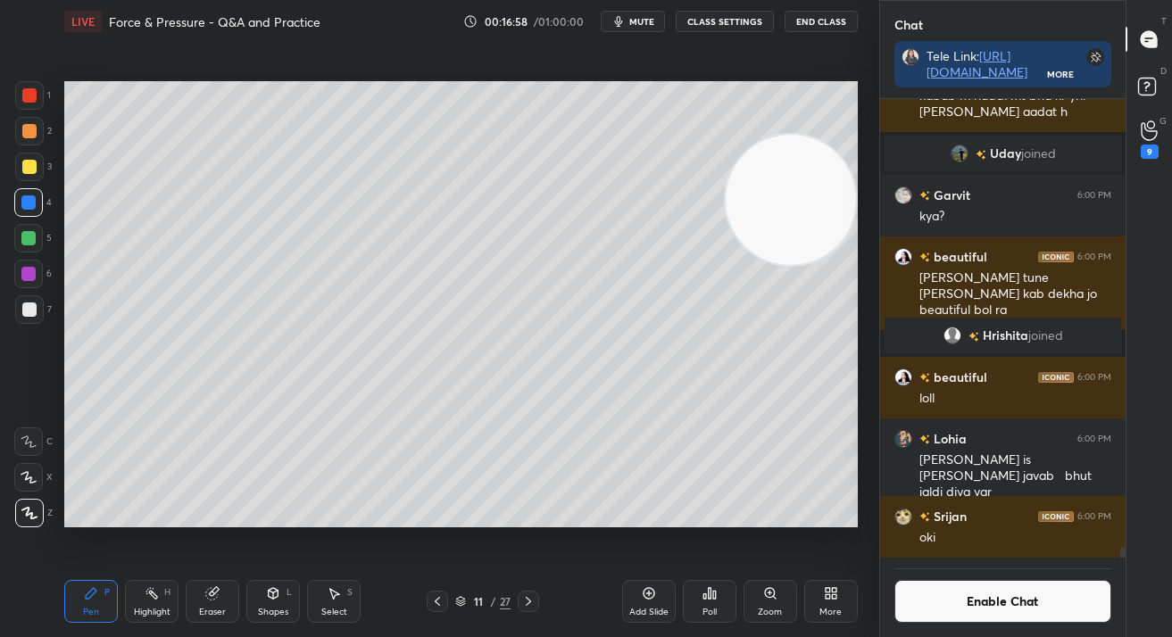
drag, startPoint x: 770, startPoint y: 412, endPoint x: 800, endPoint y: 211, distance: 203.9
click at [817, 183] on video at bounding box center [791, 200] width 130 height 130
click at [1157, 135] on icon at bounding box center [1148, 130] width 17 height 21
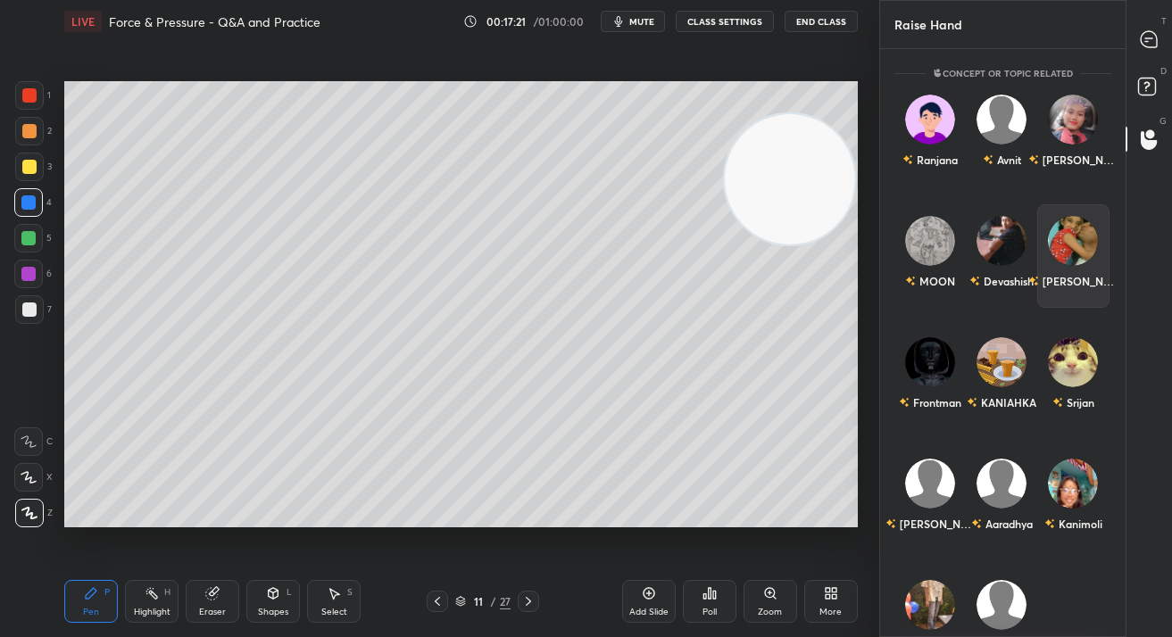
scroll to position [194, 0]
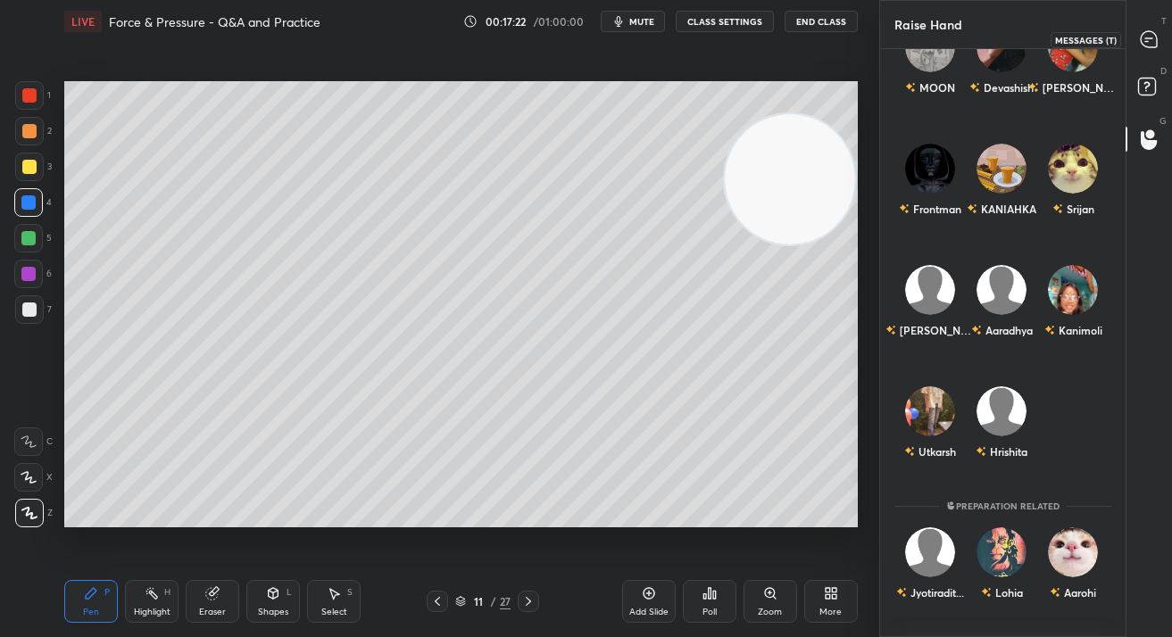
click at [1152, 46] on icon at bounding box center [1148, 39] width 16 height 16
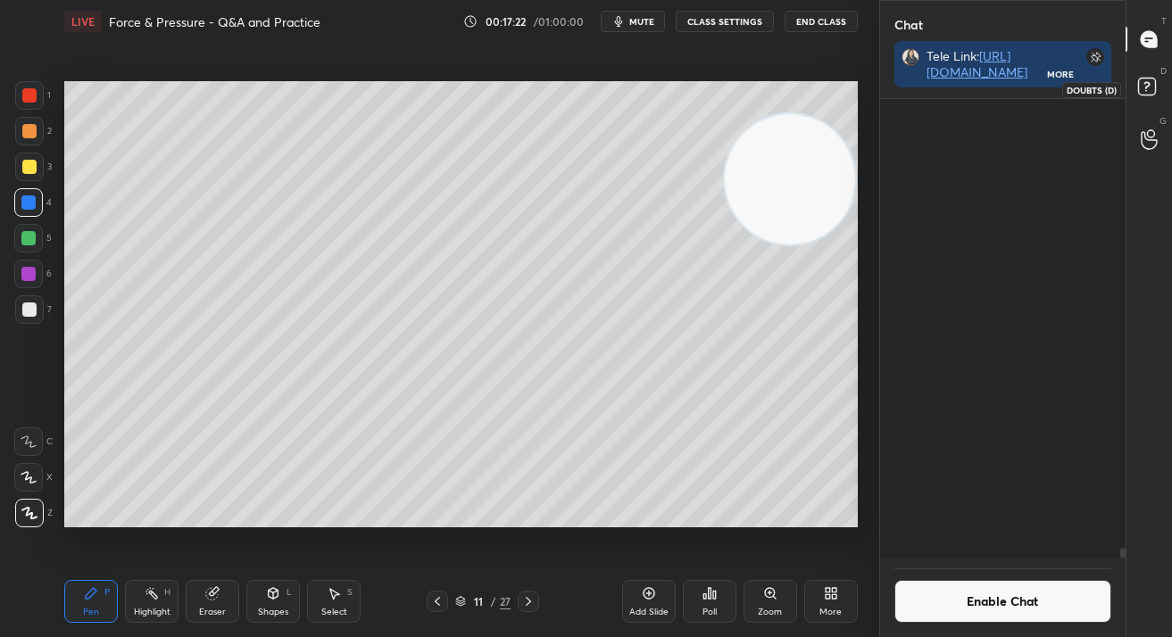
scroll to position [453, 241]
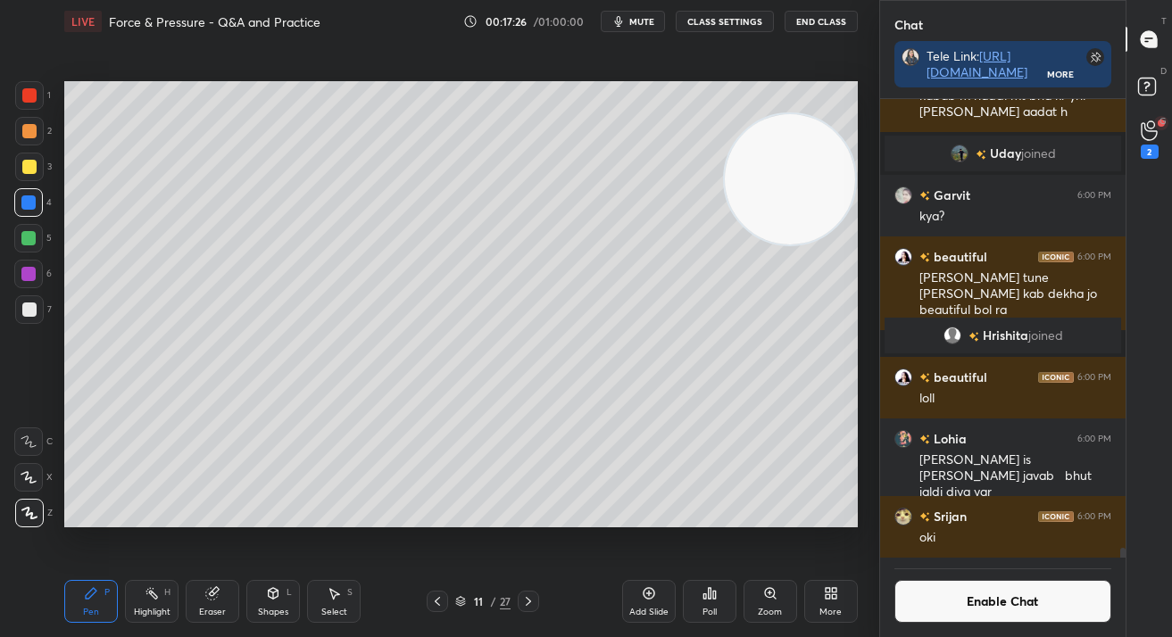
click at [1132, 162] on div "G Raise Hand (G) 2" at bounding box center [1149, 139] width 46 height 50
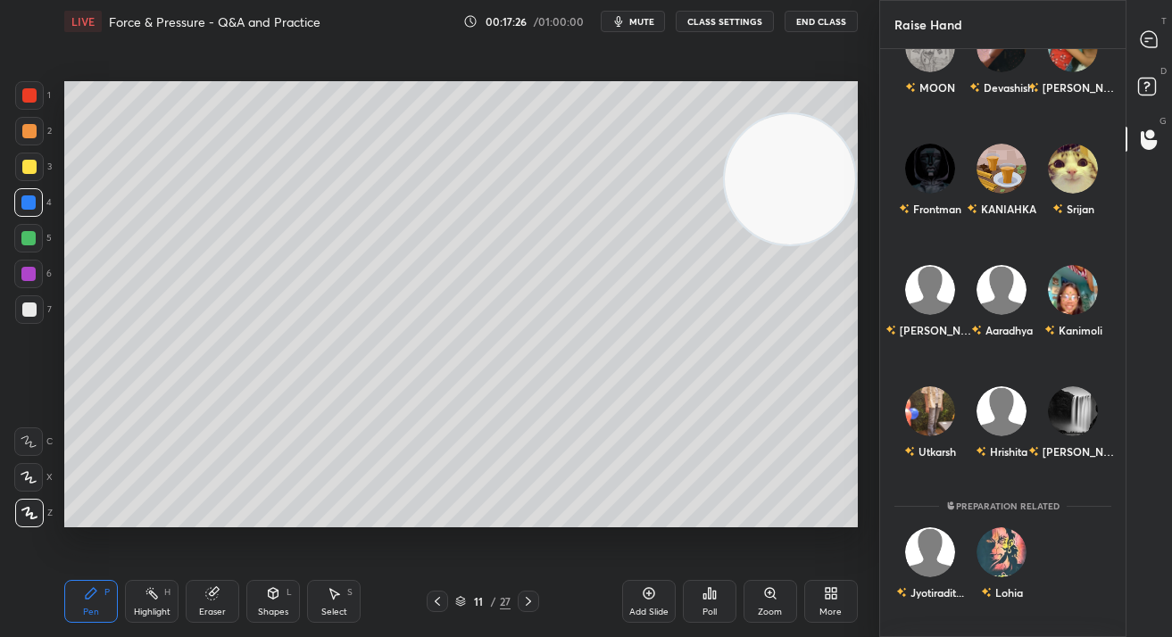
scroll to position [583, 241]
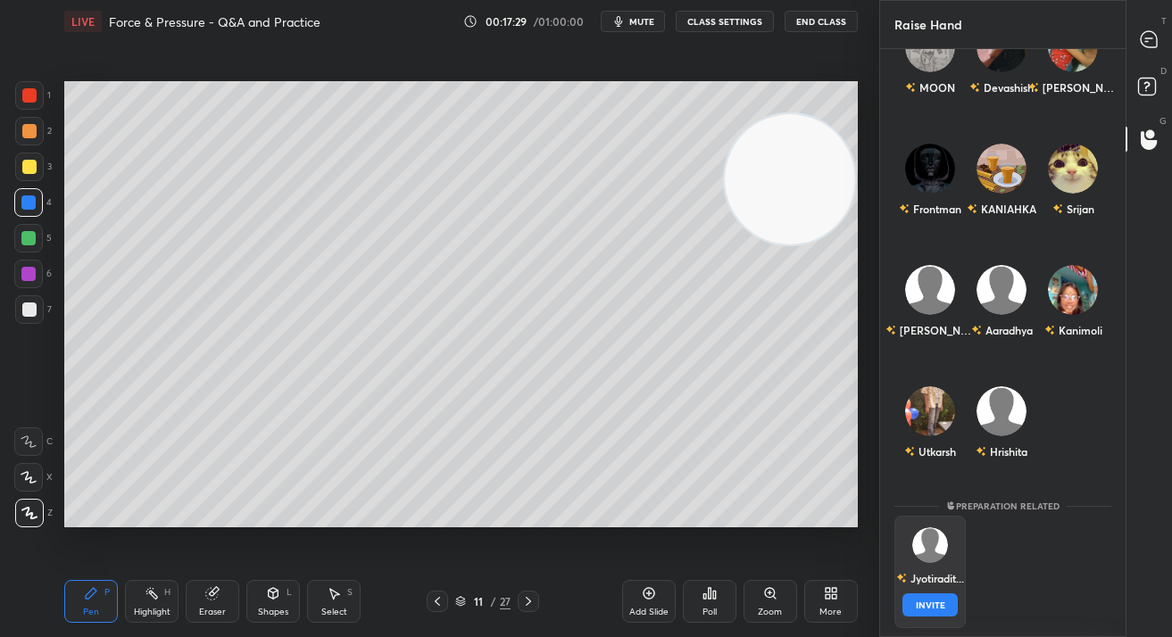
click at [952, 570] on div "Jyotiradit... INVITE" at bounding box center [929, 572] width 71 height 112
click at [931, 620] on div "Jyotiradit... INVITE" at bounding box center [929, 572] width 71 height 112
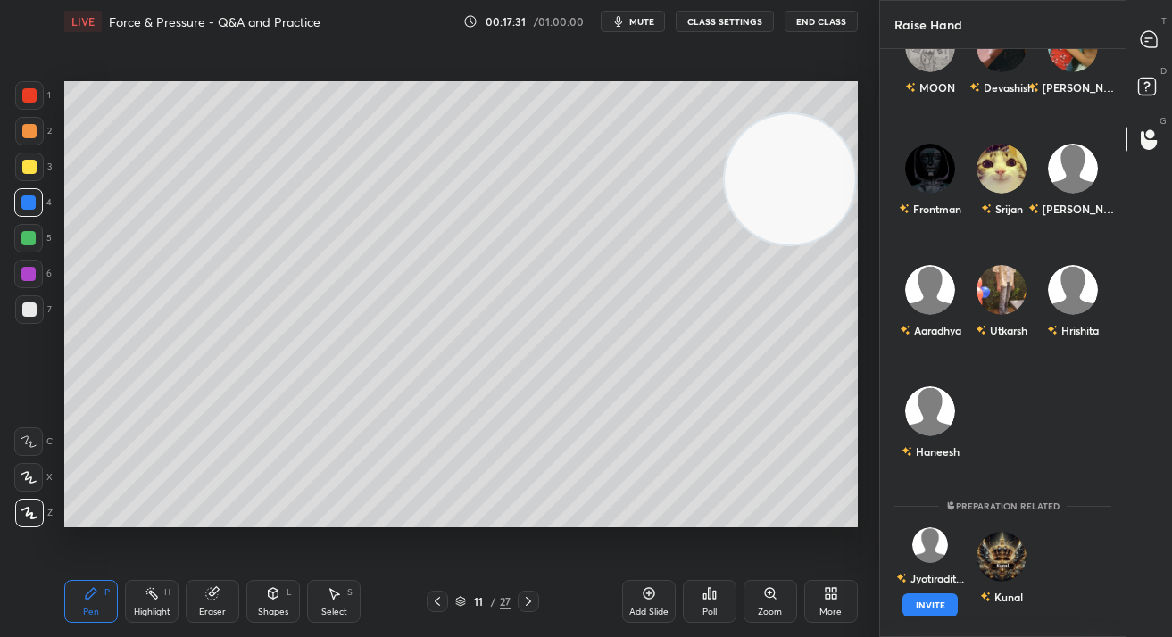
click at [930, 614] on button "INVITE" at bounding box center [929, 604] width 55 height 23
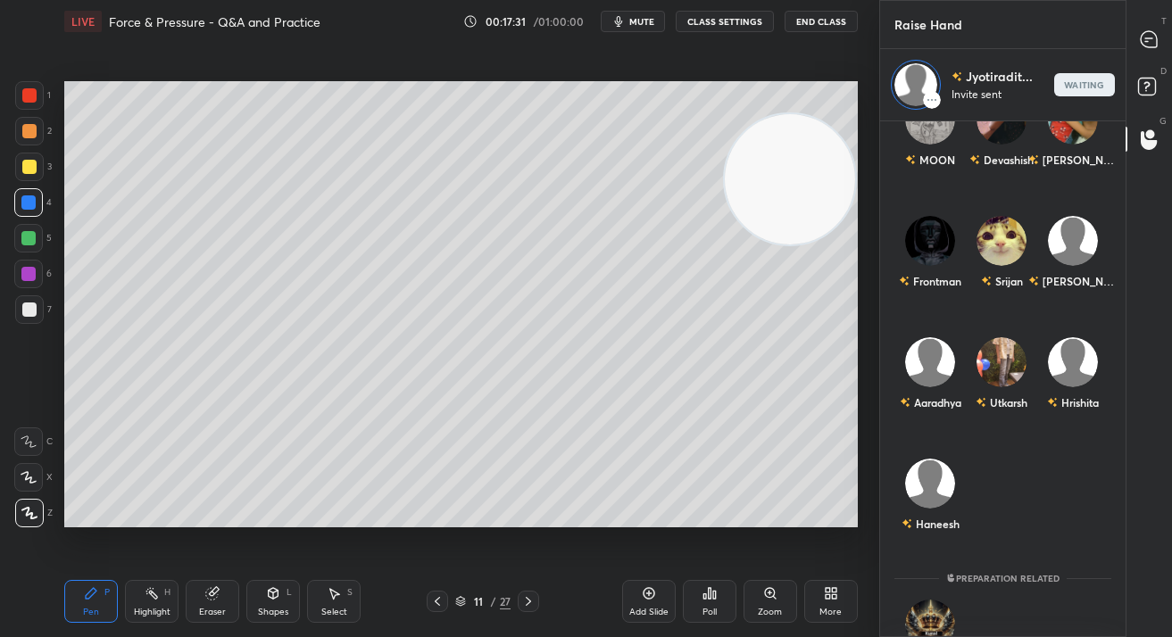
scroll to position [510, 241]
click at [1143, 36] on icon at bounding box center [1148, 39] width 16 height 16
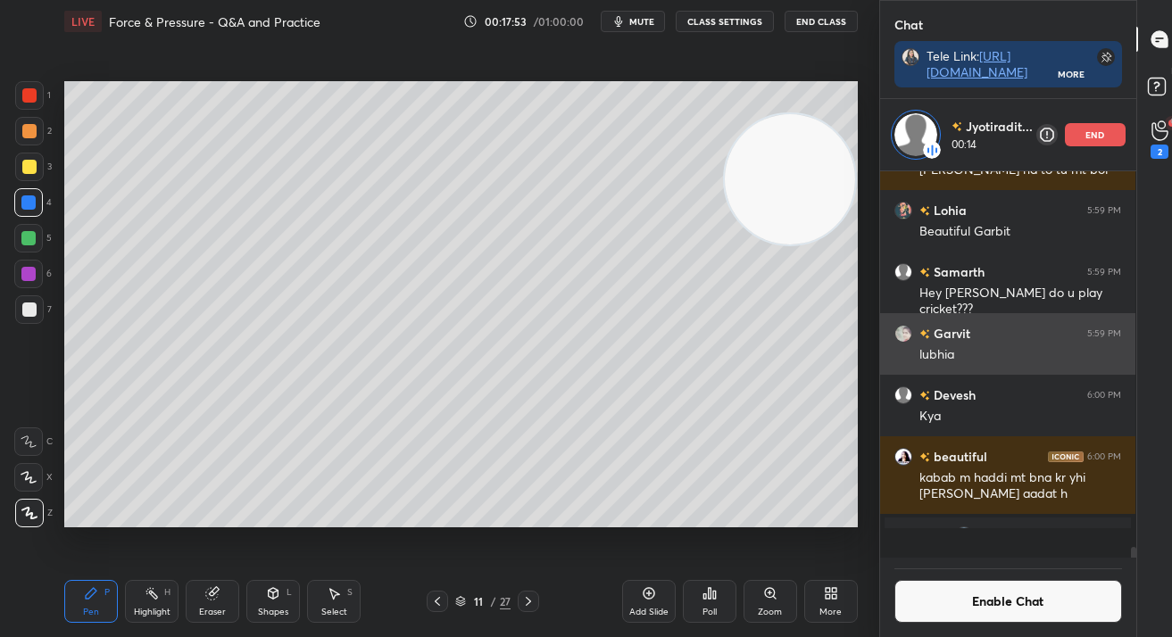
scroll to position [382, 250]
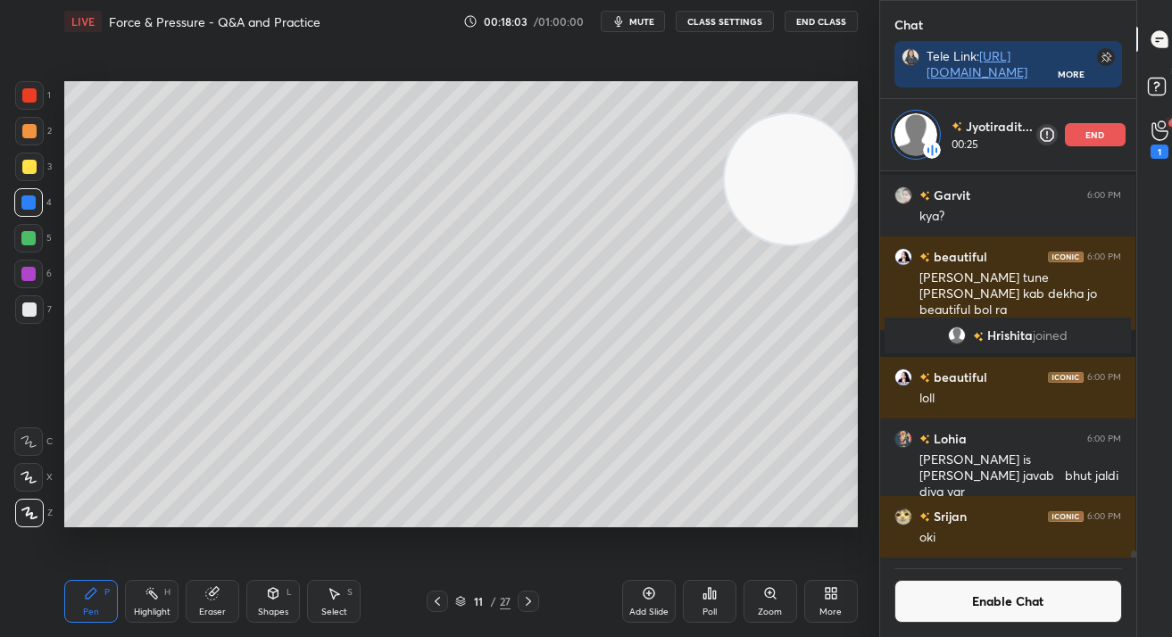
click at [32, 316] on div at bounding box center [29, 309] width 29 height 29
drag, startPoint x: 30, startPoint y: 321, endPoint x: 51, endPoint y: 334, distance: 24.0
click at [31, 321] on div at bounding box center [29, 309] width 29 height 29
click at [647, 596] on icon at bounding box center [649, 593] width 14 height 14
click at [433, 601] on icon at bounding box center [436, 601] width 14 height 14
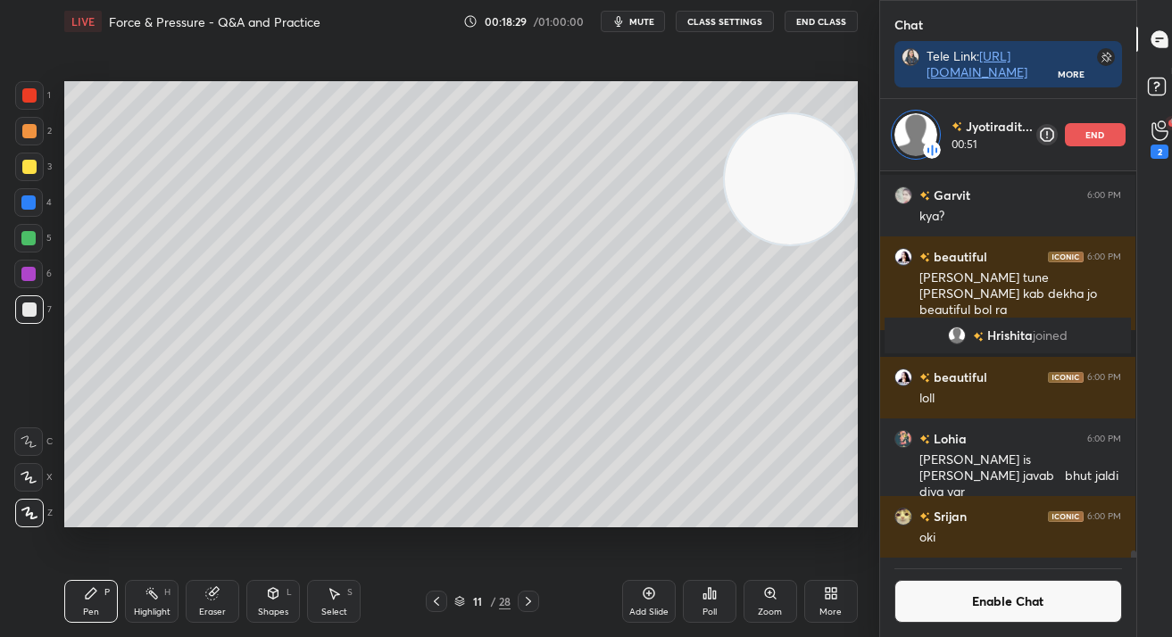
click at [521, 608] on icon at bounding box center [528, 601] width 14 height 14
drag, startPoint x: 434, startPoint y: 603, endPoint x: 444, endPoint y: 601, distance: 10.9
click at [434, 603] on icon at bounding box center [436, 601] width 14 height 14
click at [530, 601] on icon at bounding box center [528, 601] width 5 height 9
drag, startPoint x: 431, startPoint y: 600, endPoint x: 442, endPoint y: 600, distance: 10.7
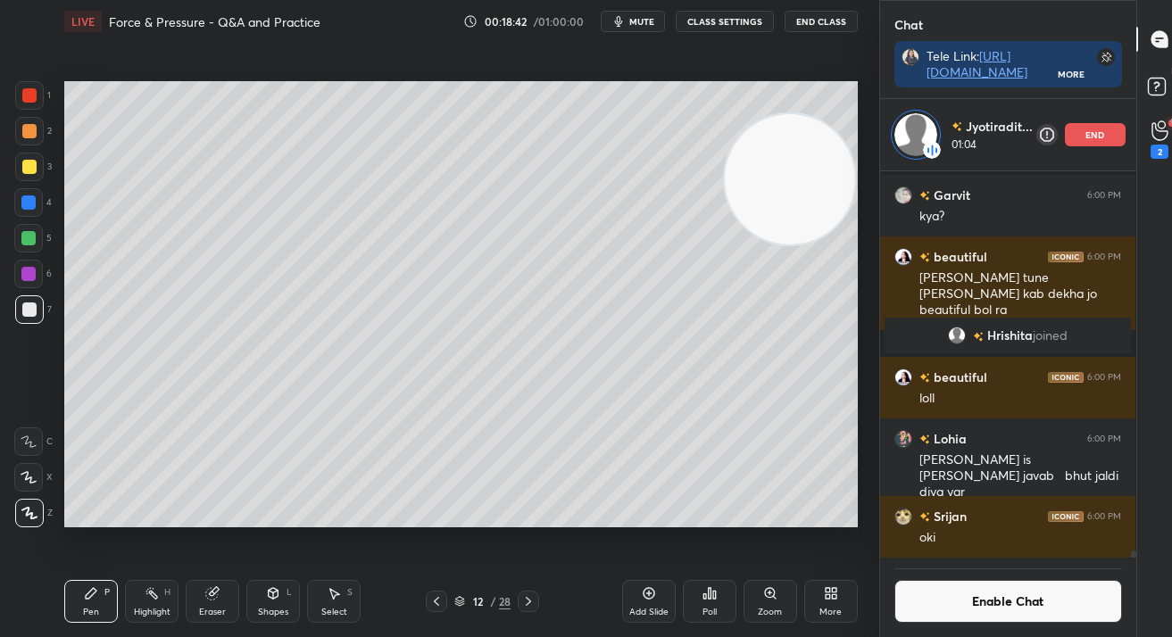
click at [431, 601] on icon at bounding box center [436, 601] width 14 height 14
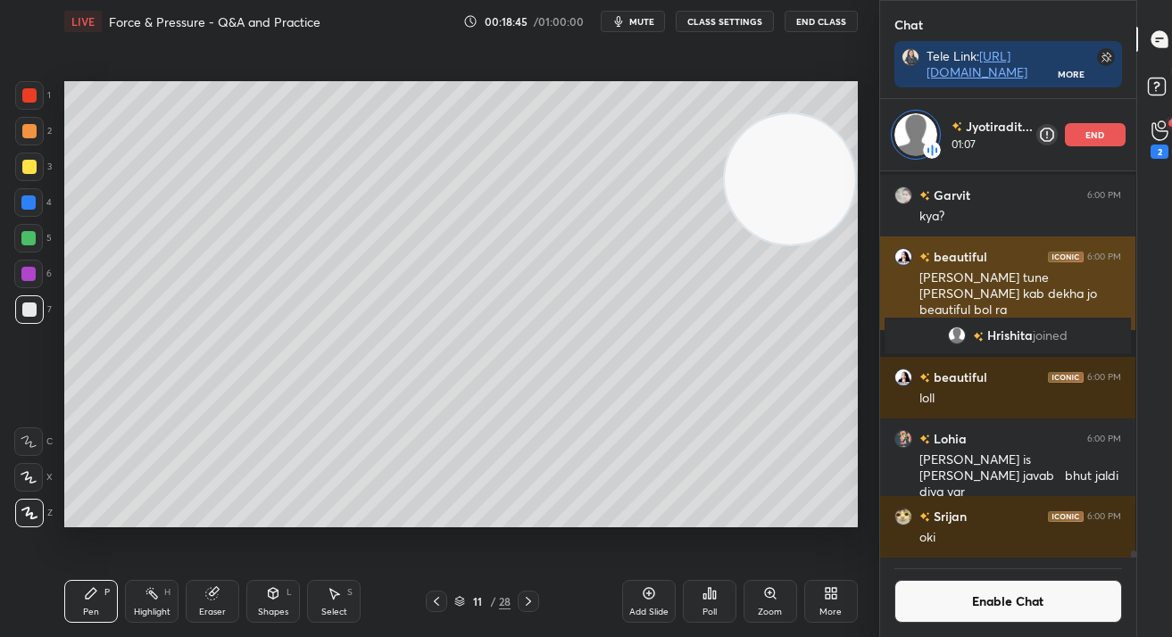
click at [1028, 299] on div "lohia tune garbit ko kab dekha jo beautiful bol ra" at bounding box center [1020, 295] width 202 height 50
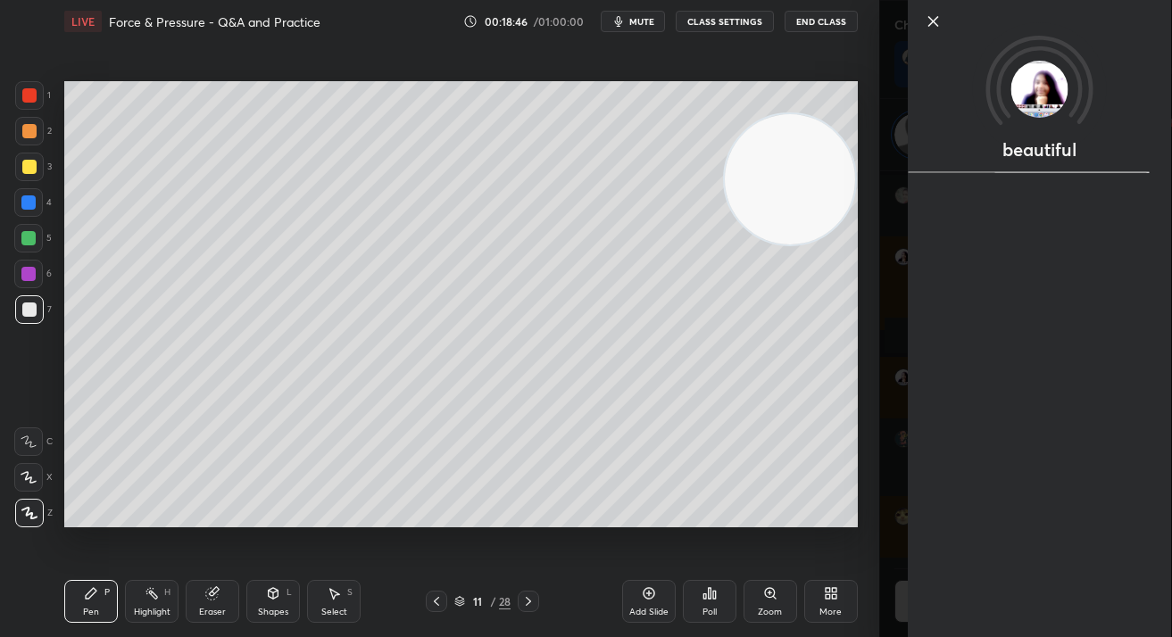
click at [847, 217] on video at bounding box center [790, 179] width 130 height 130
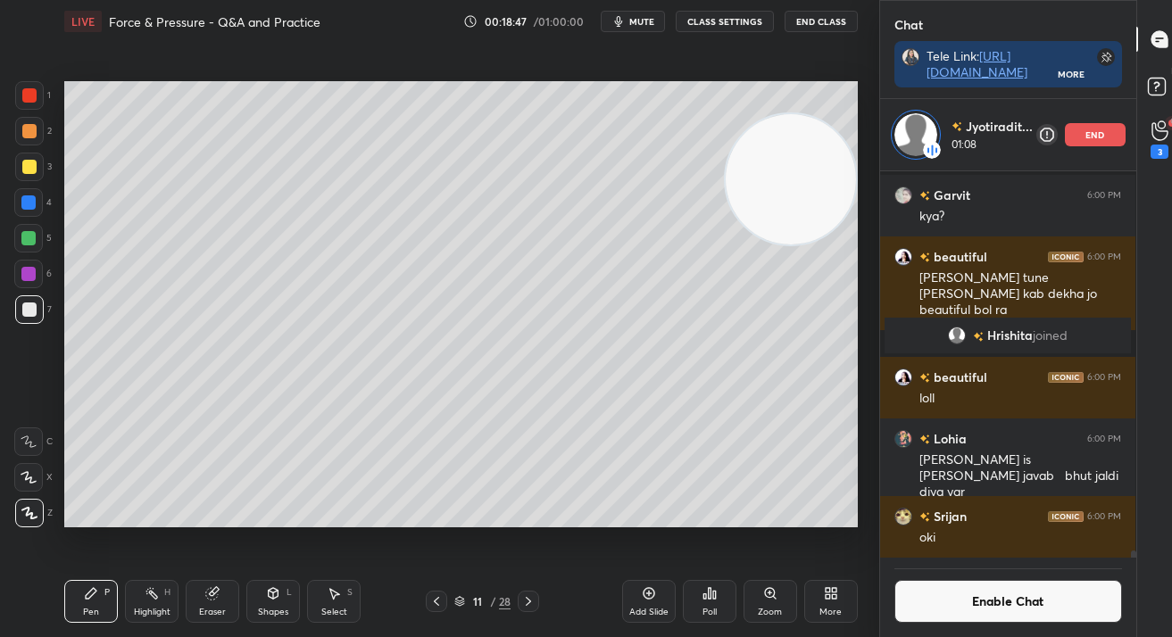
click at [1086, 131] on div "end" at bounding box center [1095, 134] width 61 height 23
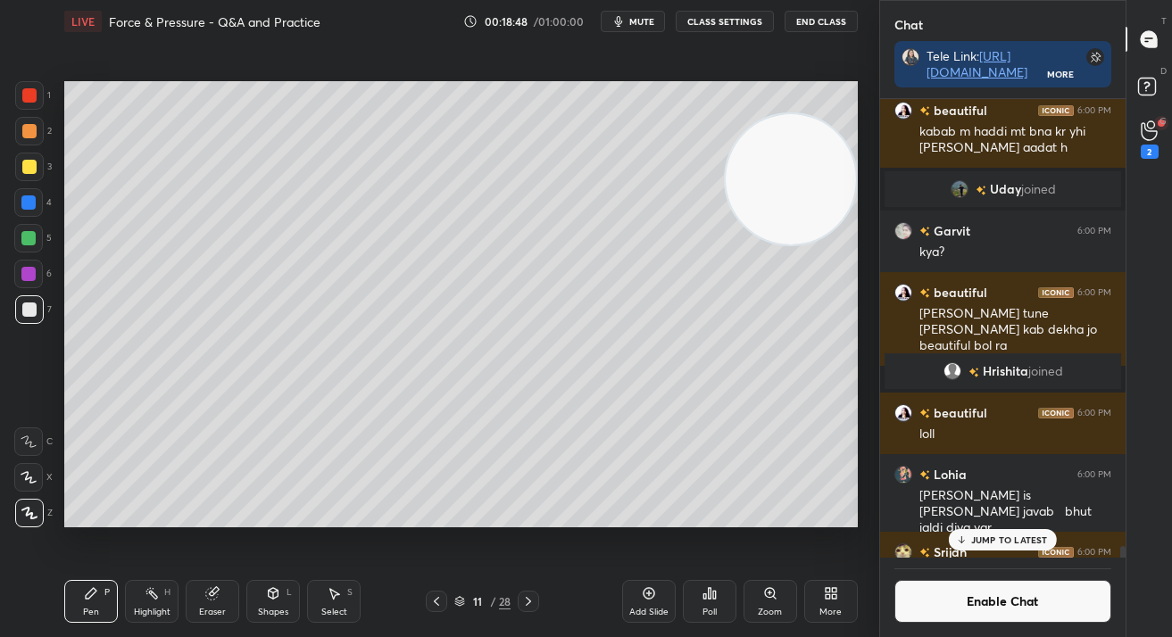
scroll to position [20006, 0]
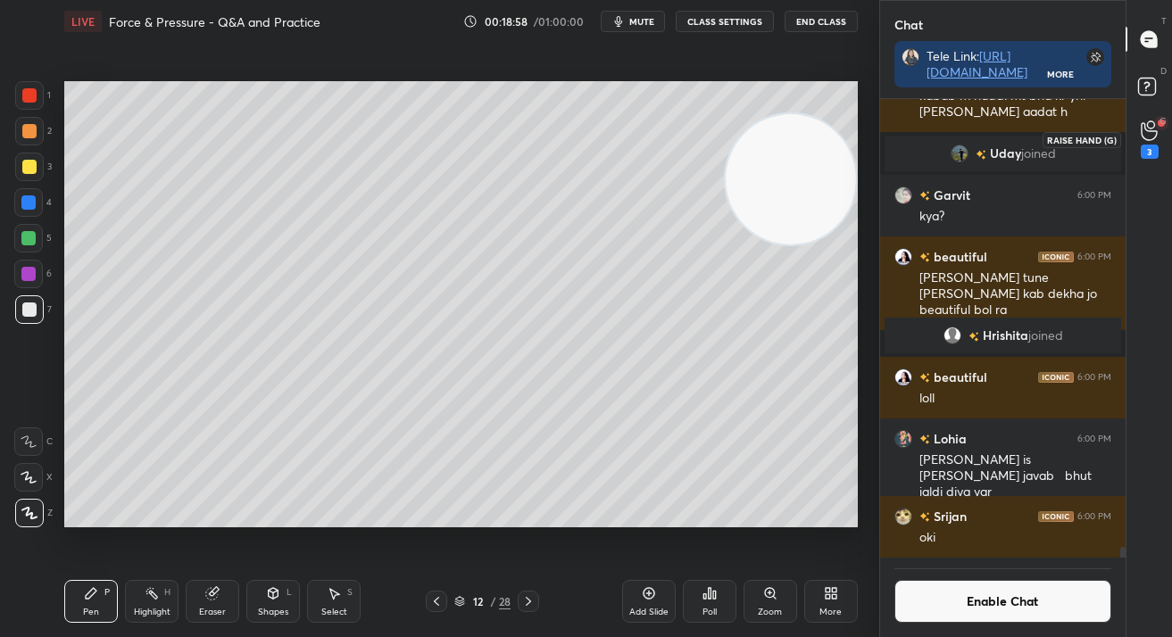
click at [1168, 149] on div "G Raise Hand (G) 3" at bounding box center [1149, 139] width 46 height 50
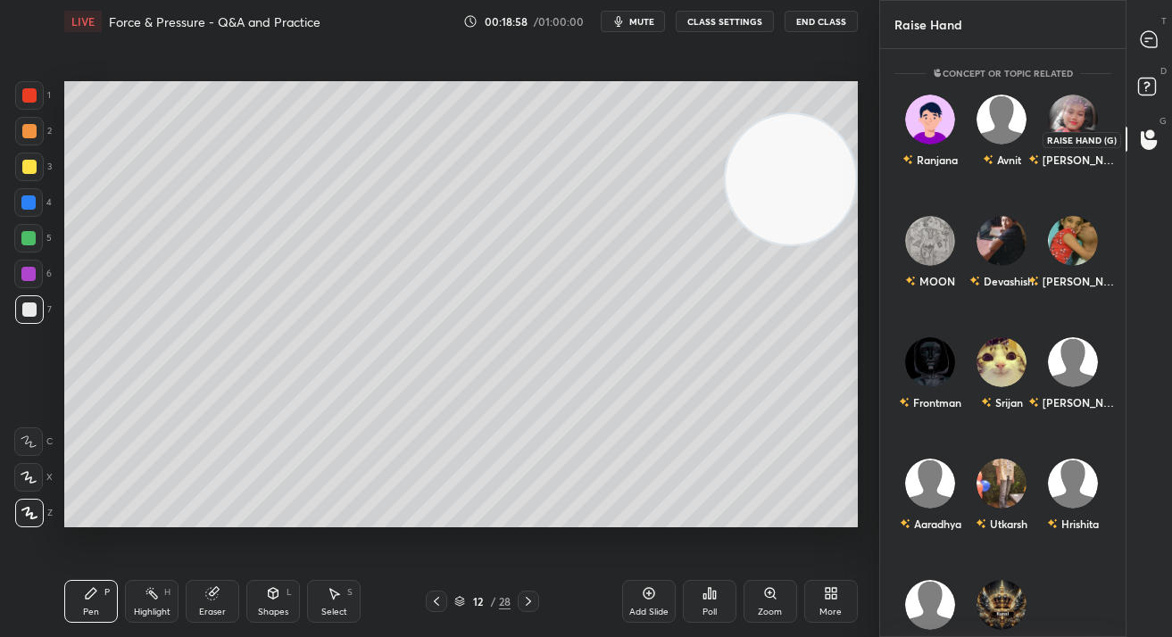
scroll to position [583, 241]
click at [1062, 161] on div "Akshita" at bounding box center [1072, 135] width 71 height 104
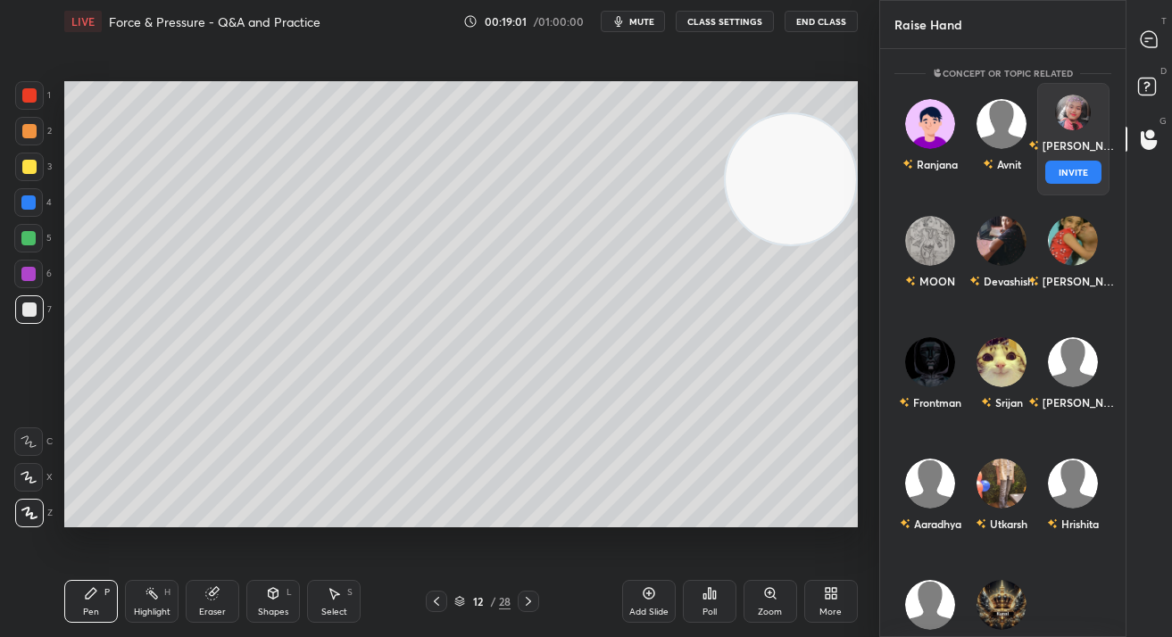
click at [1062, 173] on button "INVITE" at bounding box center [1072, 172] width 55 height 23
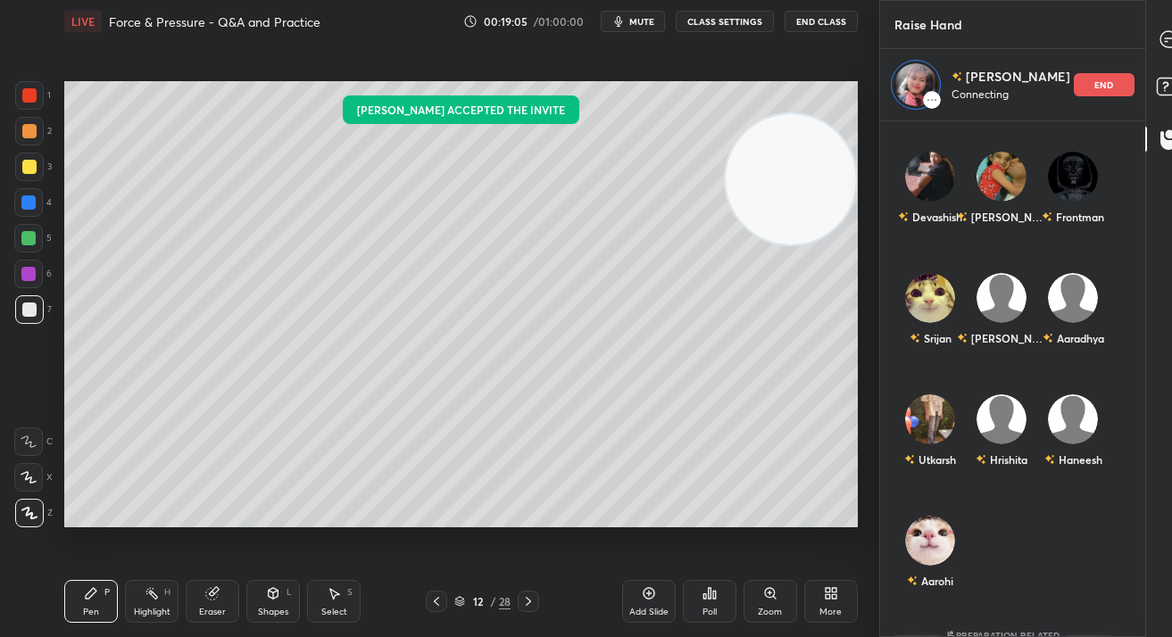
scroll to position [145, 0]
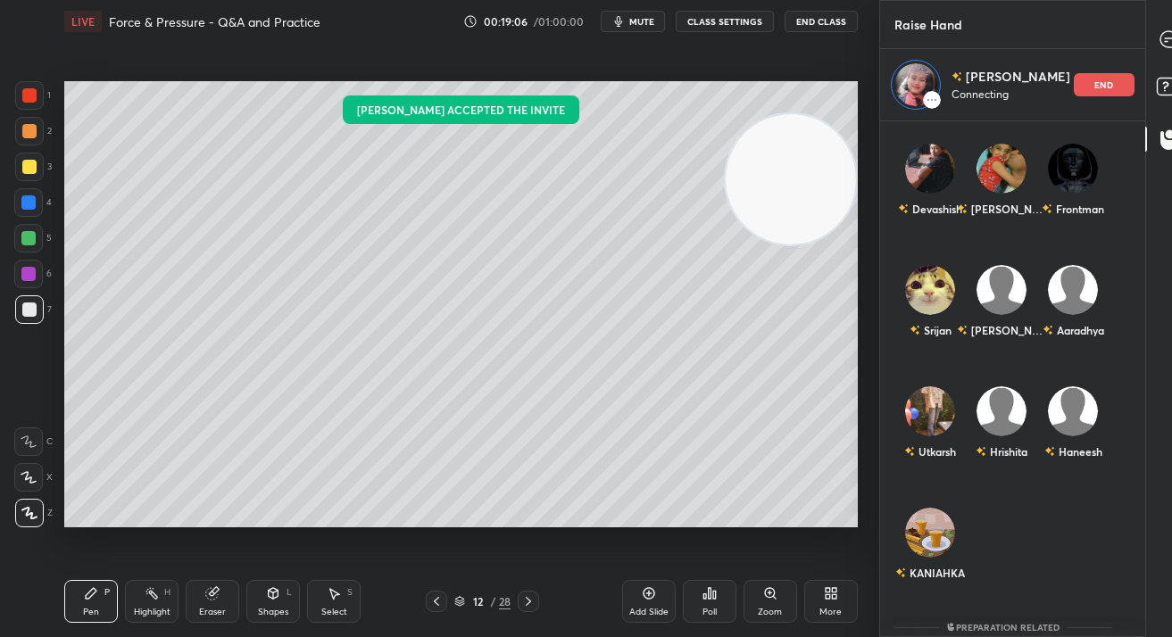
click at [1151, 58] on div "T Messages (T)" at bounding box center [1169, 39] width 46 height 50
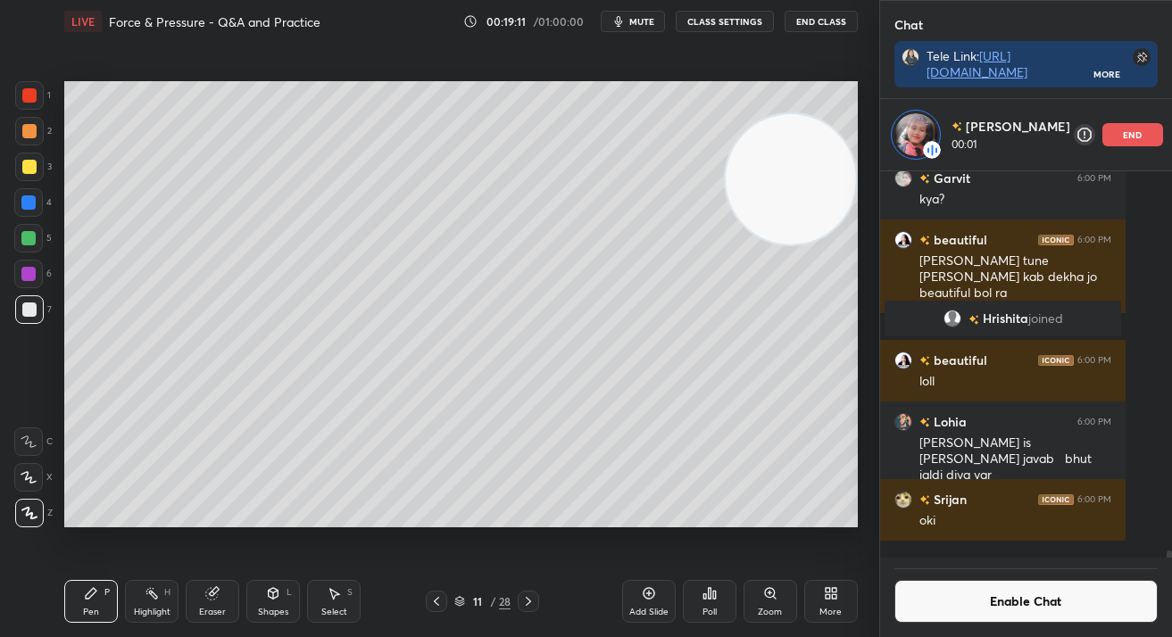
scroll to position [20487, 0]
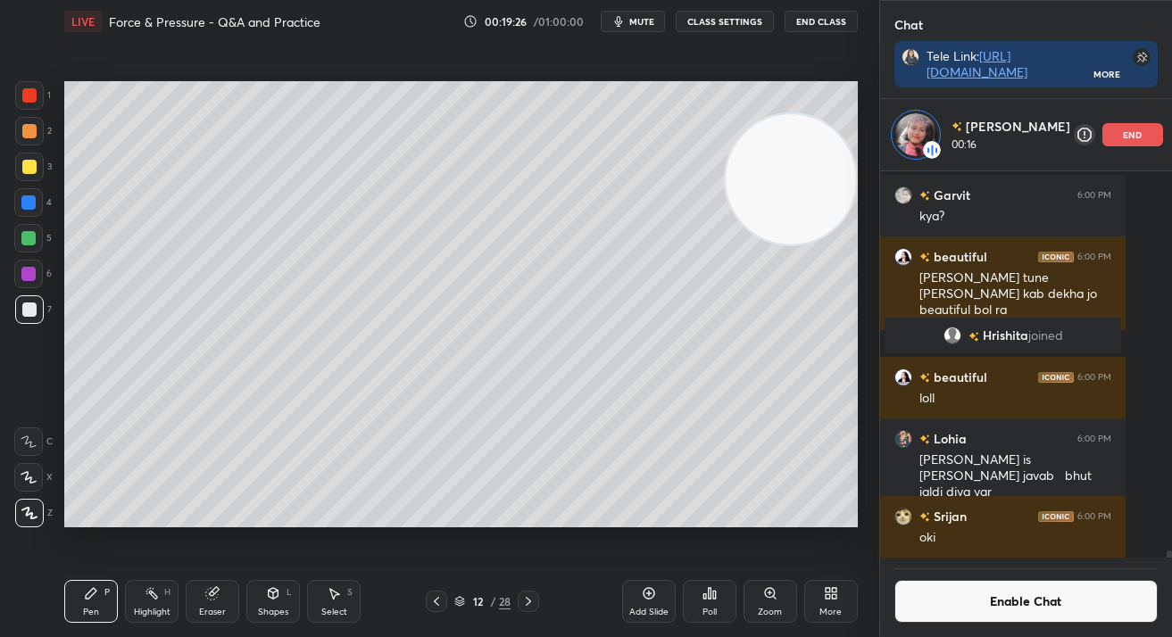
click at [644, 609] on div "Add Slide" at bounding box center [648, 612] width 39 height 9
click at [33, 203] on div at bounding box center [28, 202] width 14 height 14
click at [34, 203] on div at bounding box center [28, 202] width 14 height 14
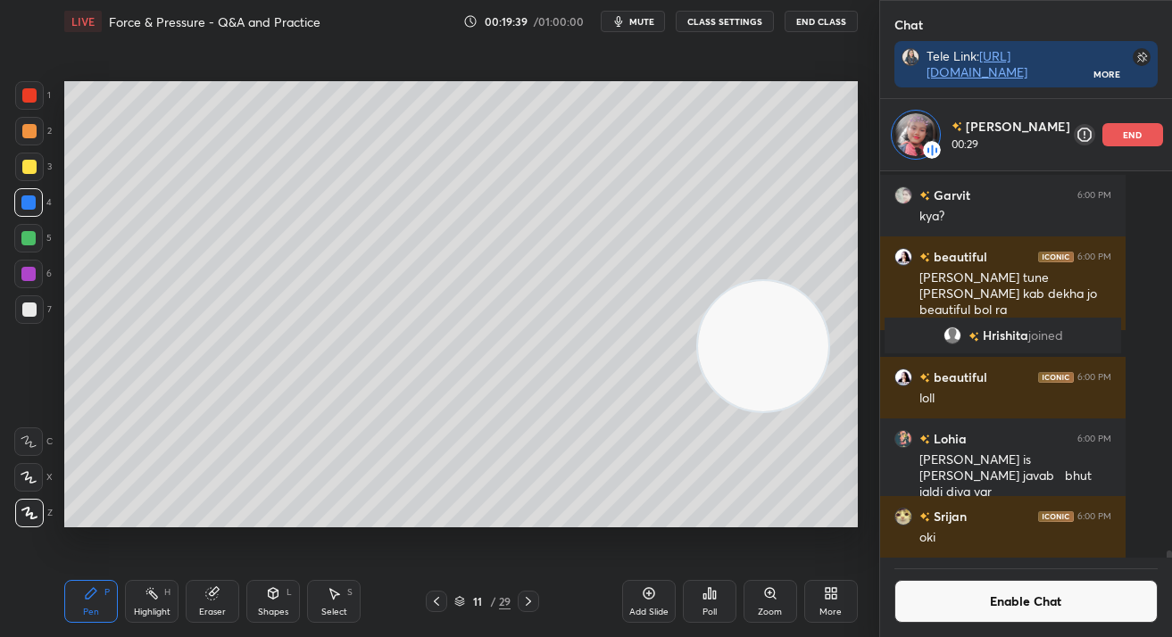
drag, startPoint x: 769, startPoint y: 290, endPoint x: 815, endPoint y: 500, distance: 214.6
click at [834, 543] on div "Setting up your live class Poll for secs No correct answer Start poll" at bounding box center [461, 304] width 808 height 523
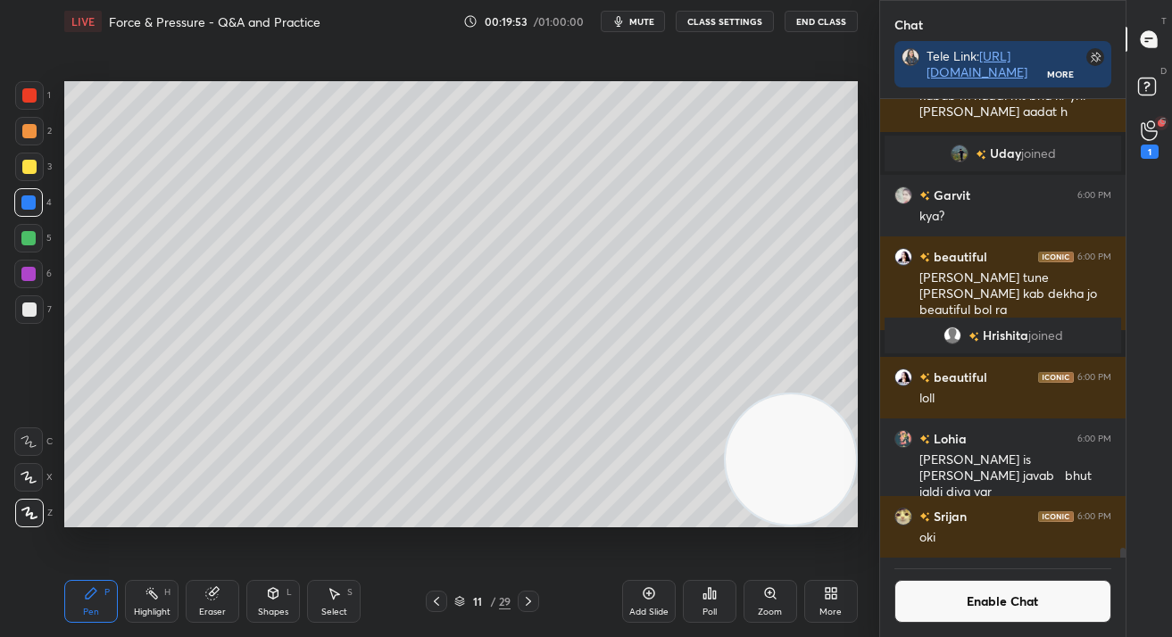
scroll to position [20414, 0]
click at [1150, 146] on icon at bounding box center [1148, 139] width 17 height 21
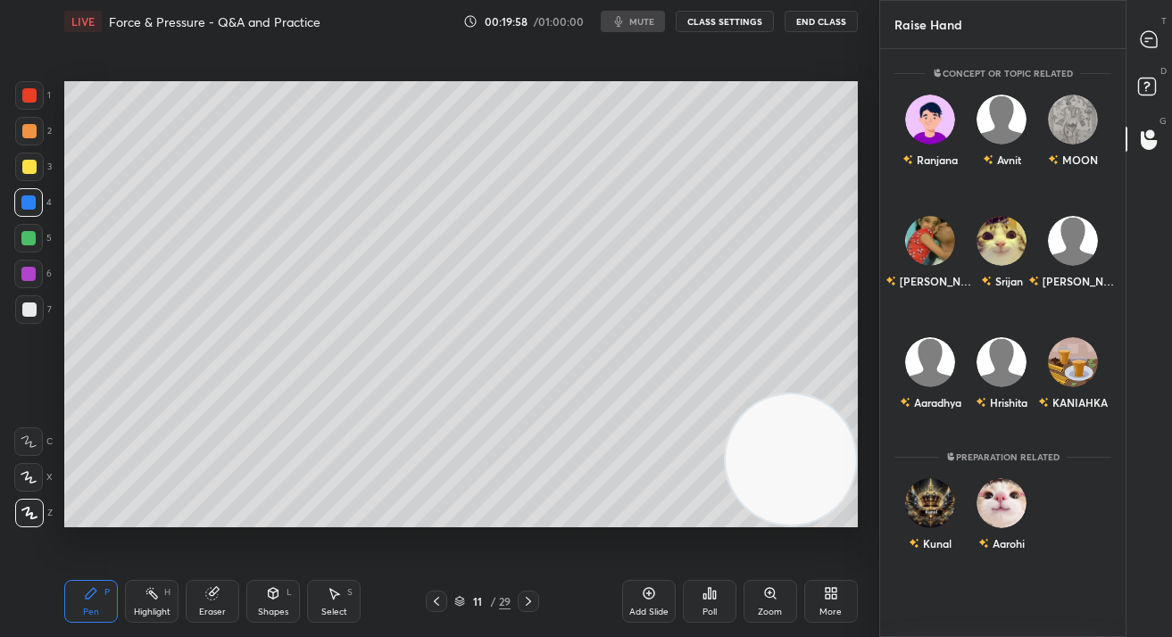
scroll to position [0, 0]
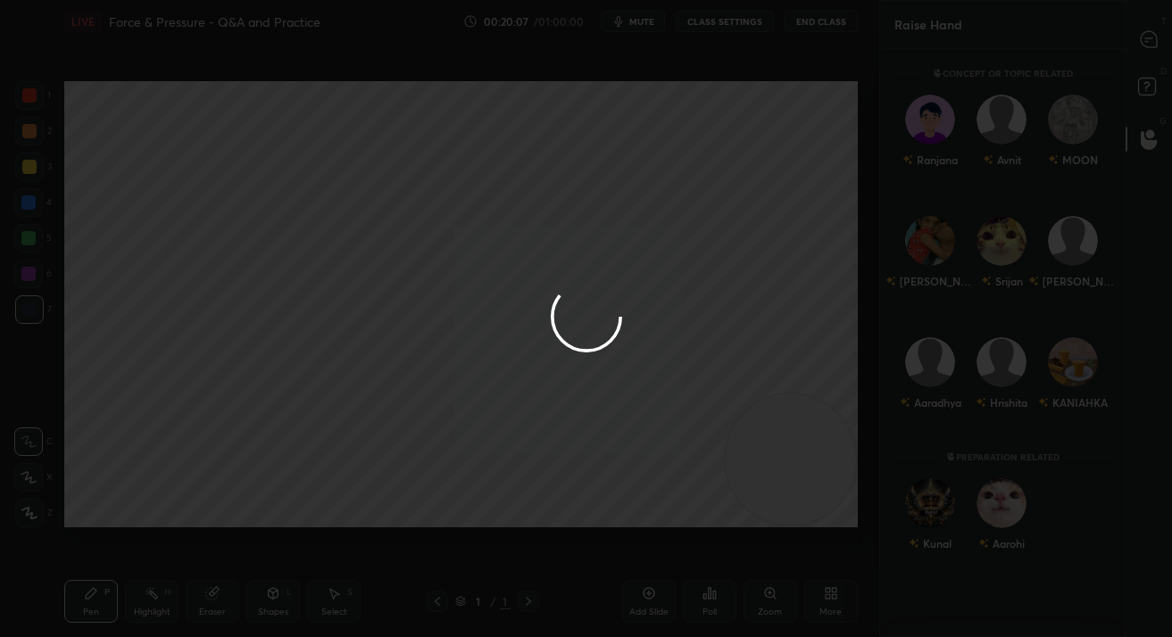
click at [1142, 53] on div at bounding box center [586, 318] width 1172 height 637
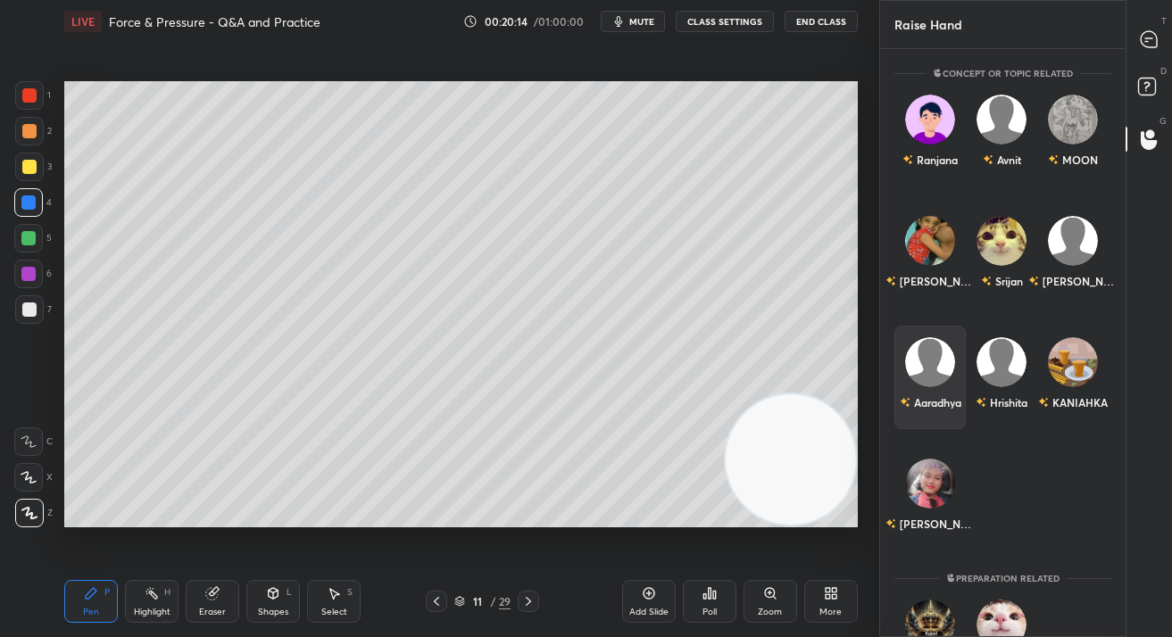
scroll to position [72, 0]
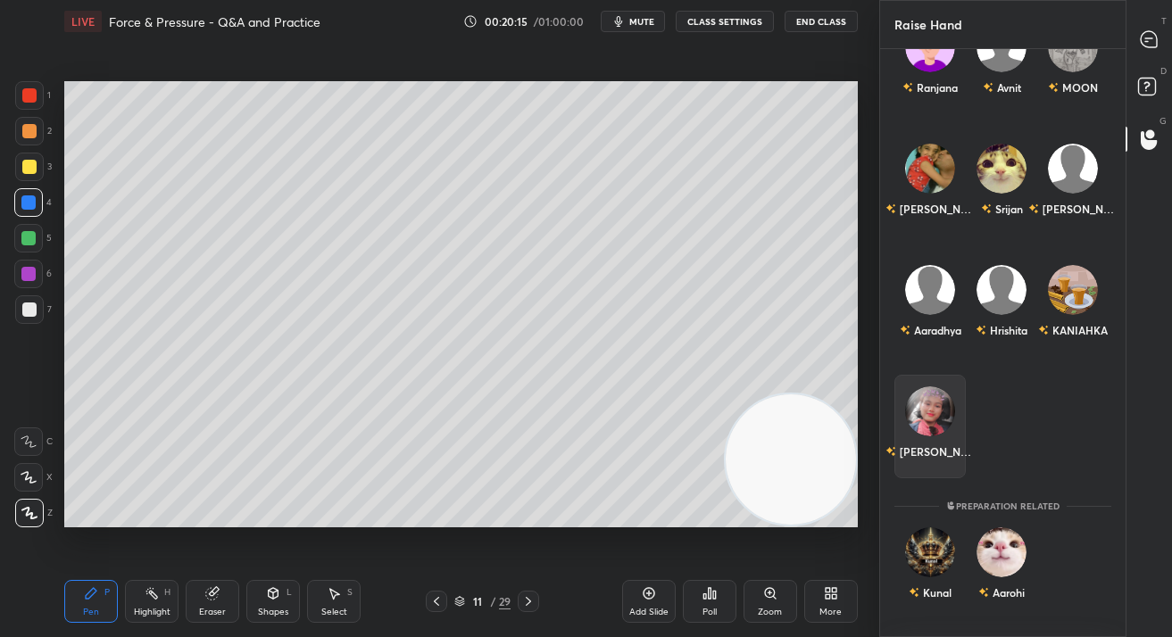
click at [930, 445] on div "Akshita" at bounding box center [929, 451] width 89 height 30
click at [933, 460] on button "INVITE" at bounding box center [929, 463] width 55 height 23
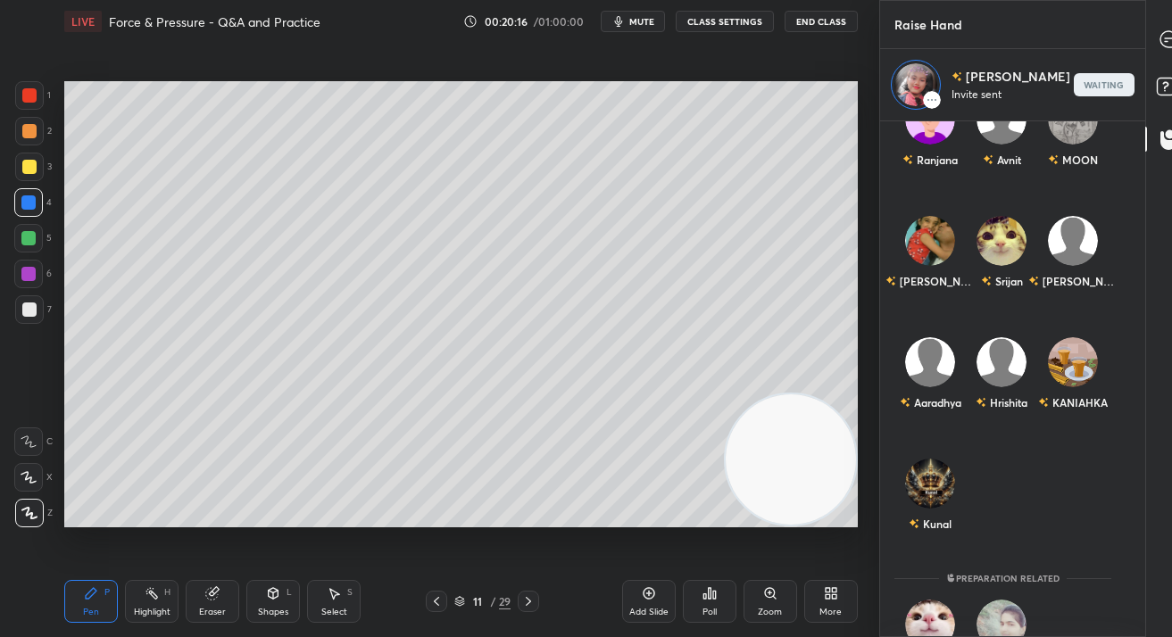
scroll to position [510, 241]
click at [1160, 45] on icon at bounding box center [1168, 39] width 16 height 16
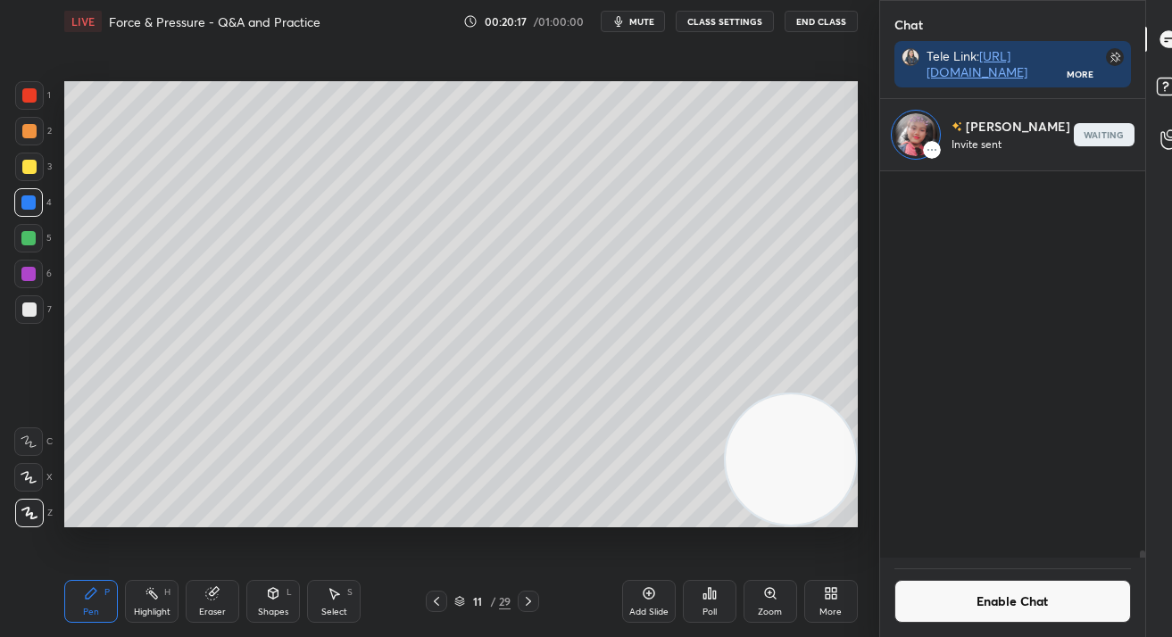
scroll to position [382, 241]
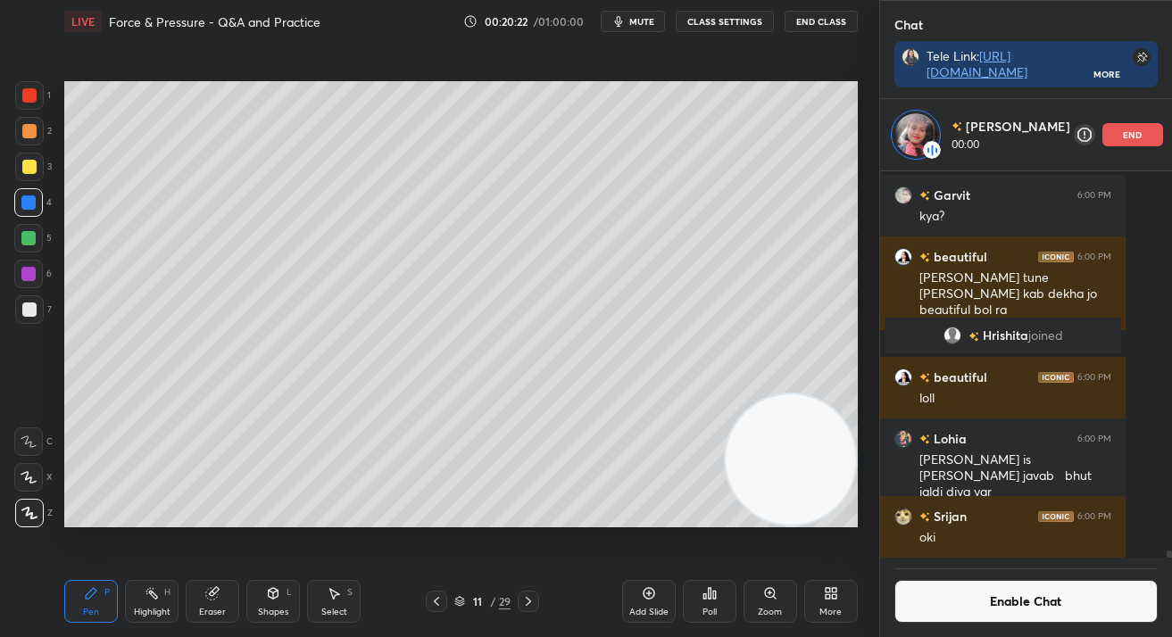
click at [470, 601] on div "11" at bounding box center [478, 601] width 18 height 11
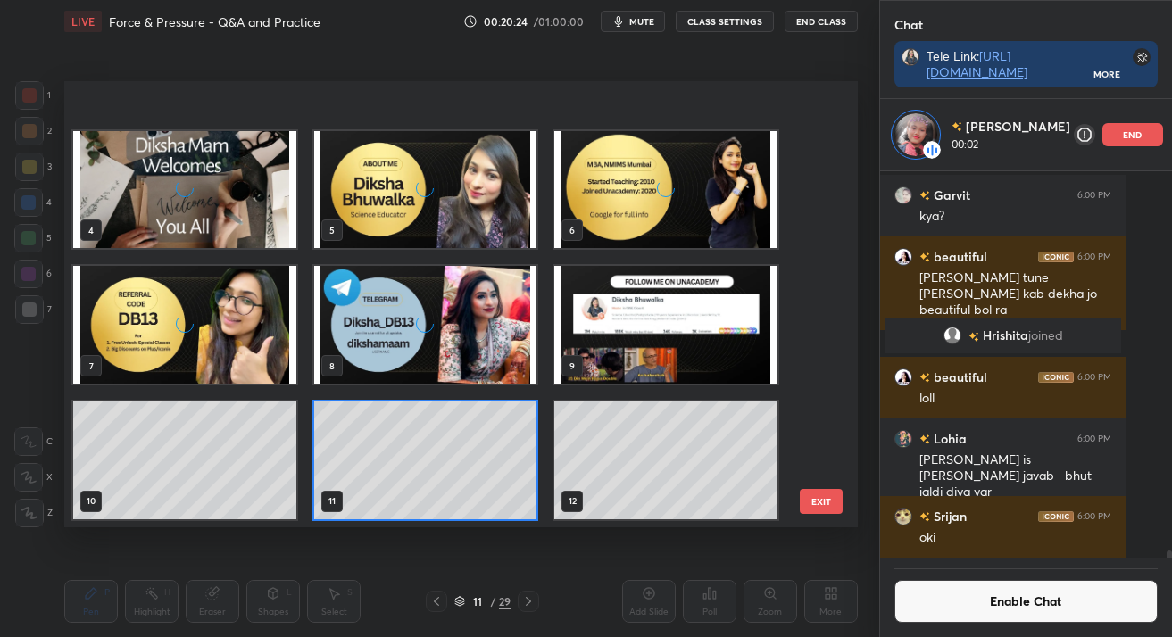
scroll to position [219, 0]
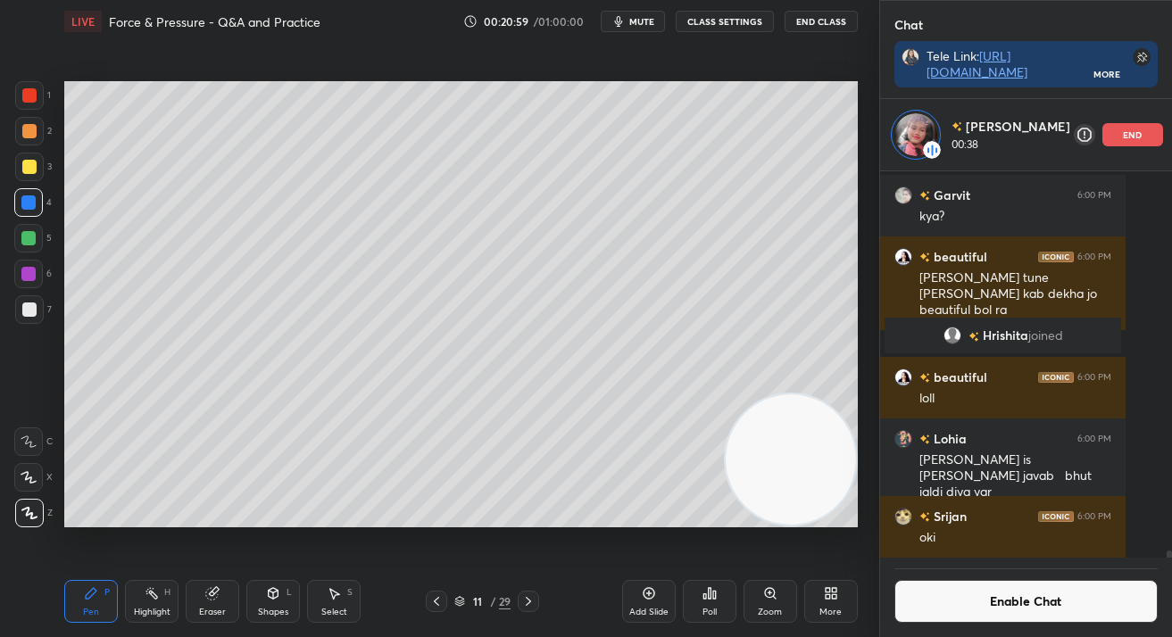
click at [1102, 145] on div "end" at bounding box center [1132, 134] width 61 height 23
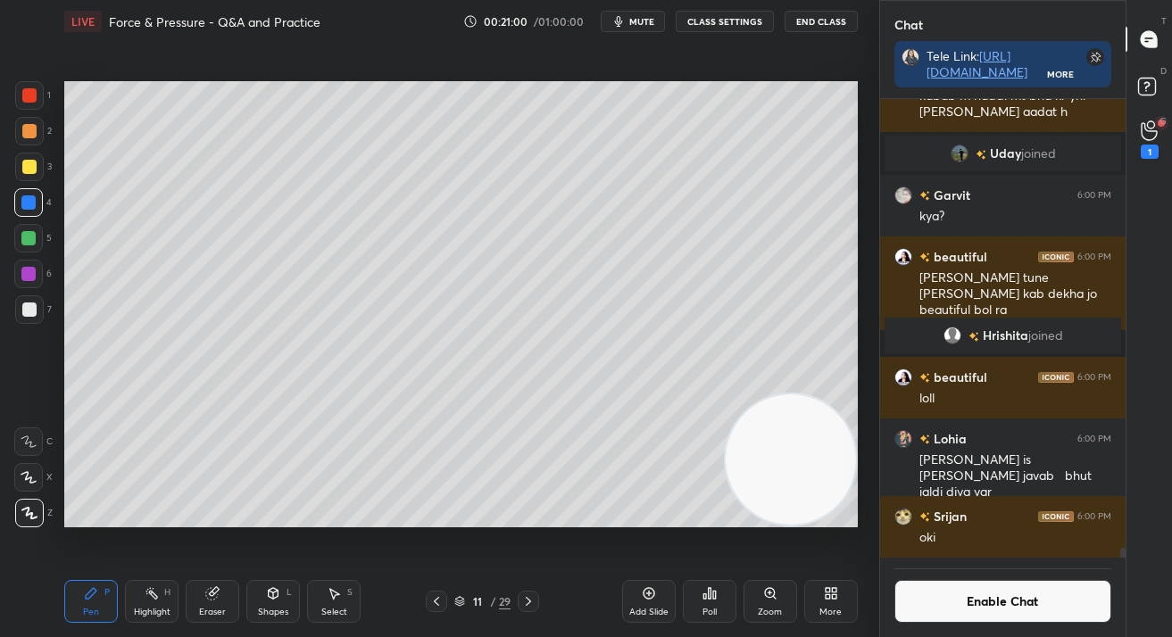
scroll to position [20414, 0]
click at [984, 607] on button "Enable Chat" at bounding box center [1002, 601] width 217 height 43
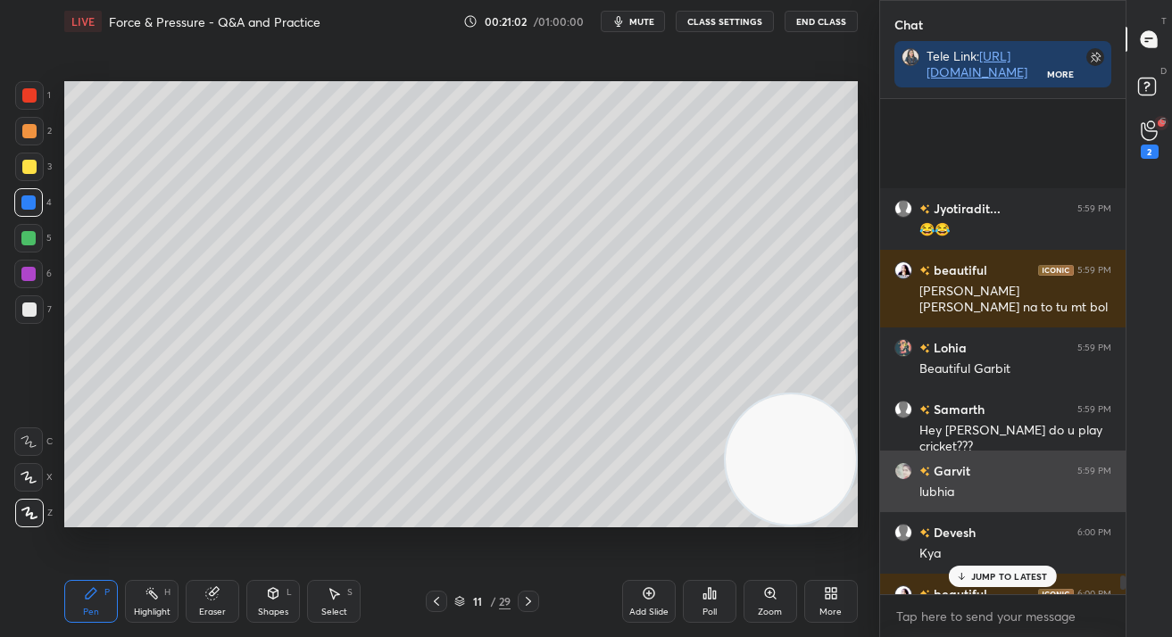
scroll to position [19969, 0]
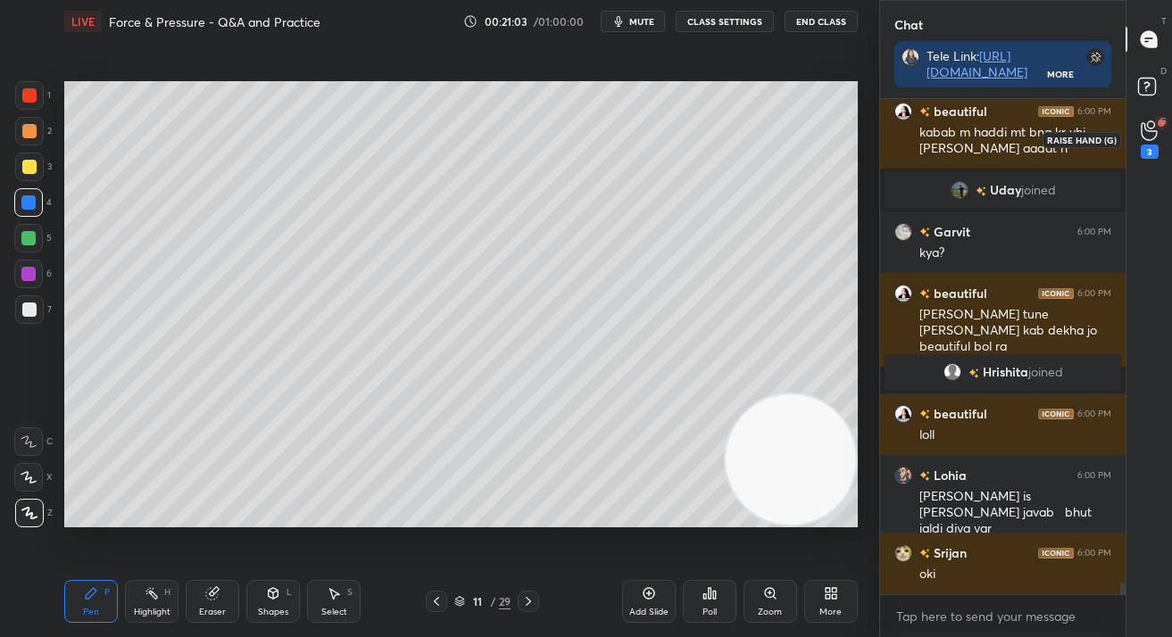
click at [1157, 139] on icon at bounding box center [1148, 130] width 17 height 21
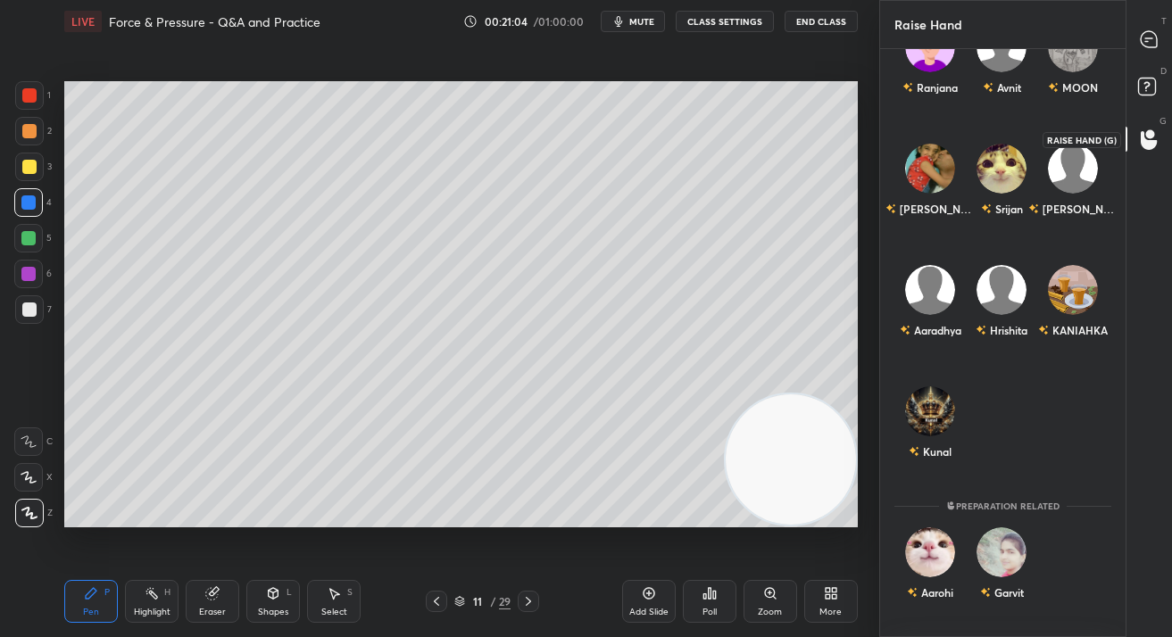
scroll to position [583, 241]
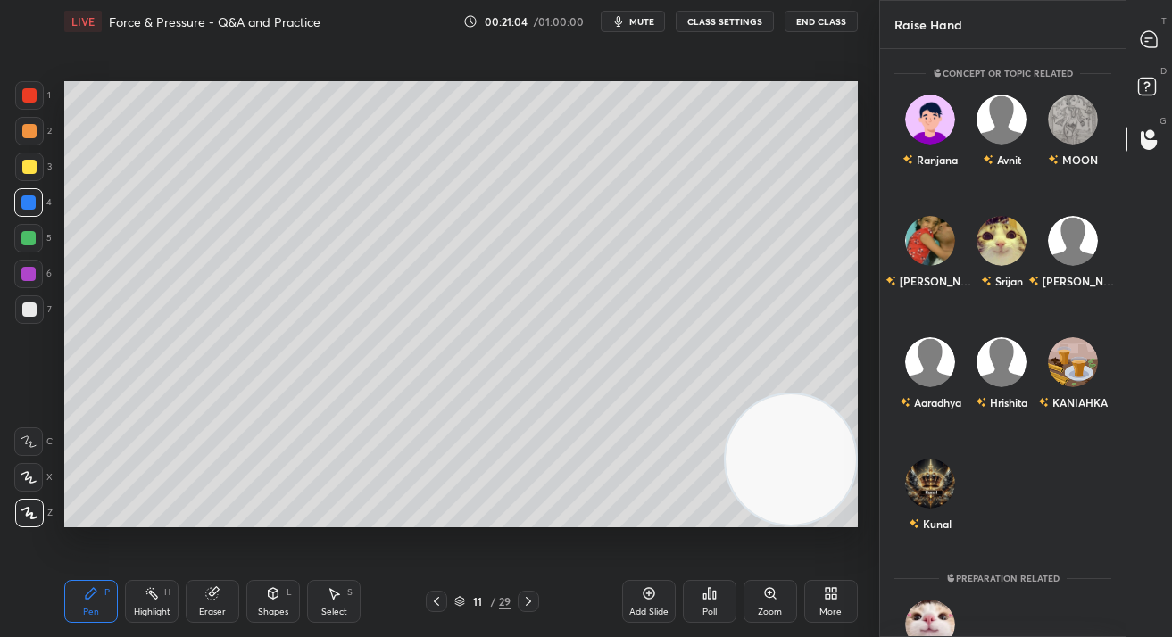
click at [1129, 86] on div "D Doubts (D)" at bounding box center [1149, 89] width 46 height 50
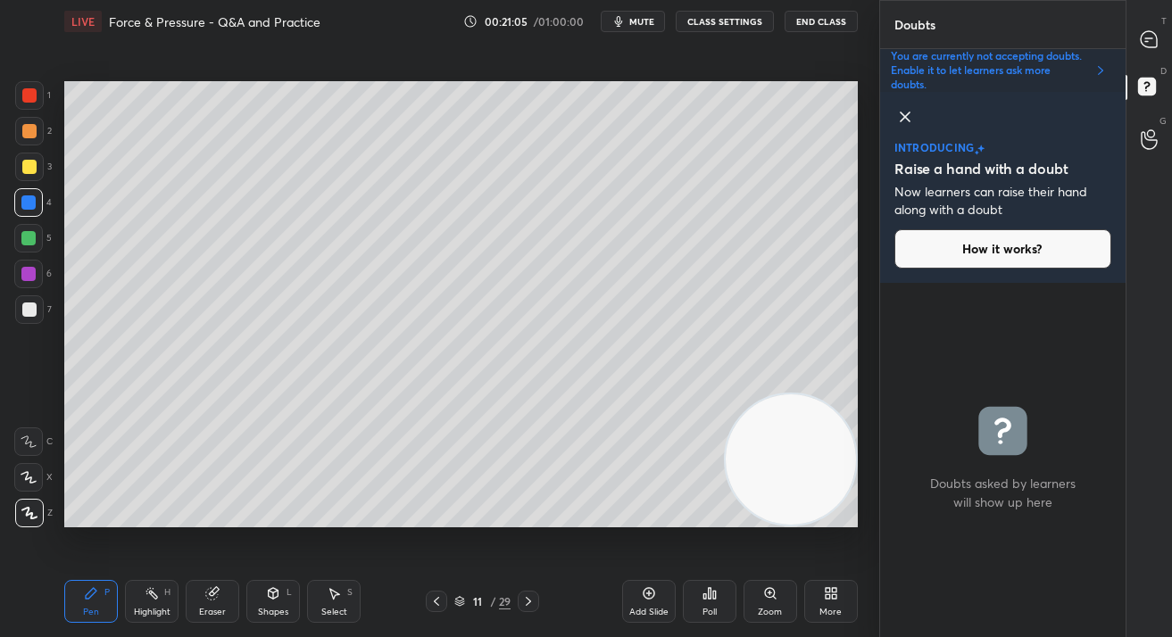
scroll to position [349, 241]
click at [1016, 80] on p "You are currently not accepting doubts. Enable it to let learners ask more doub…" at bounding box center [988, 70] width 195 height 43
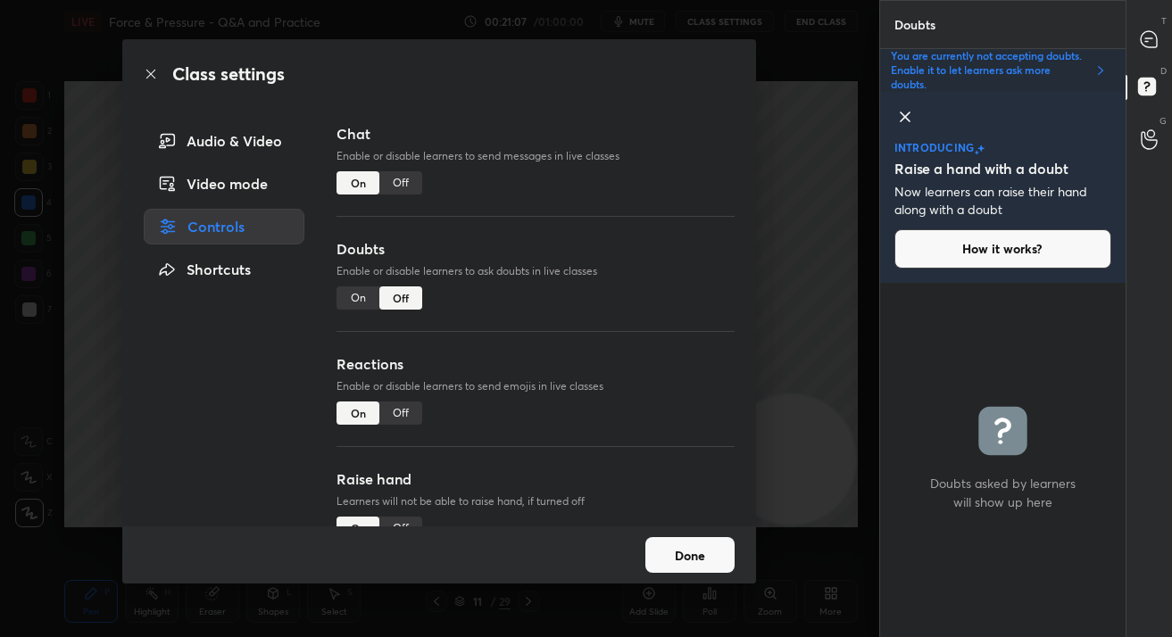
click at [351, 293] on div "On" at bounding box center [357, 297] width 43 height 23
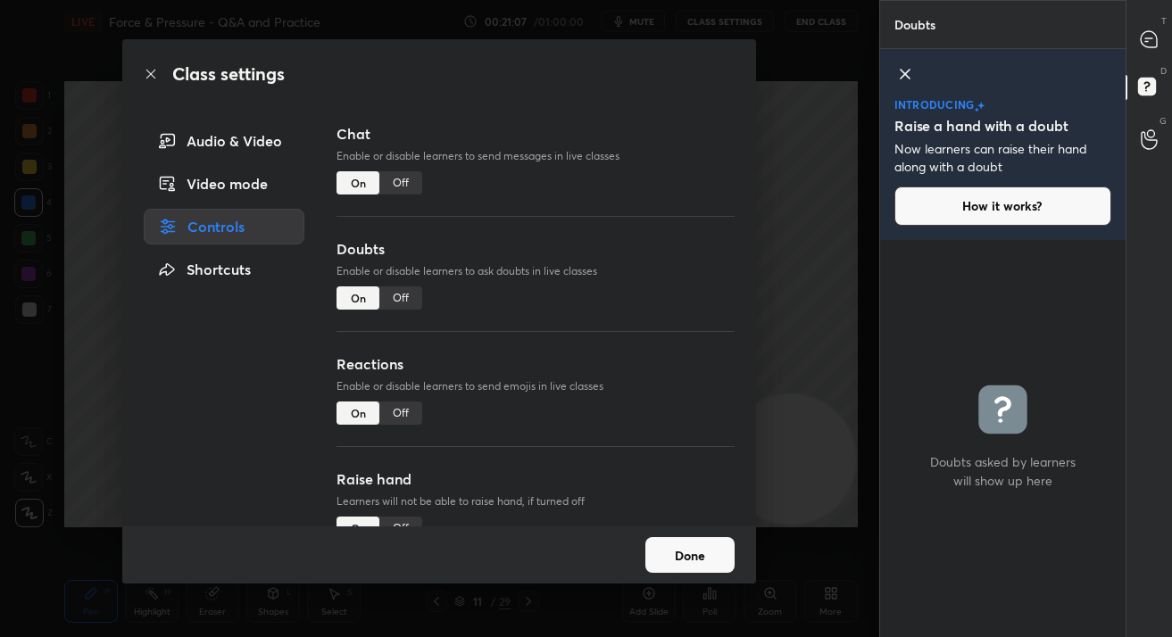
click at [664, 548] on button "Done" at bounding box center [689, 555] width 89 height 36
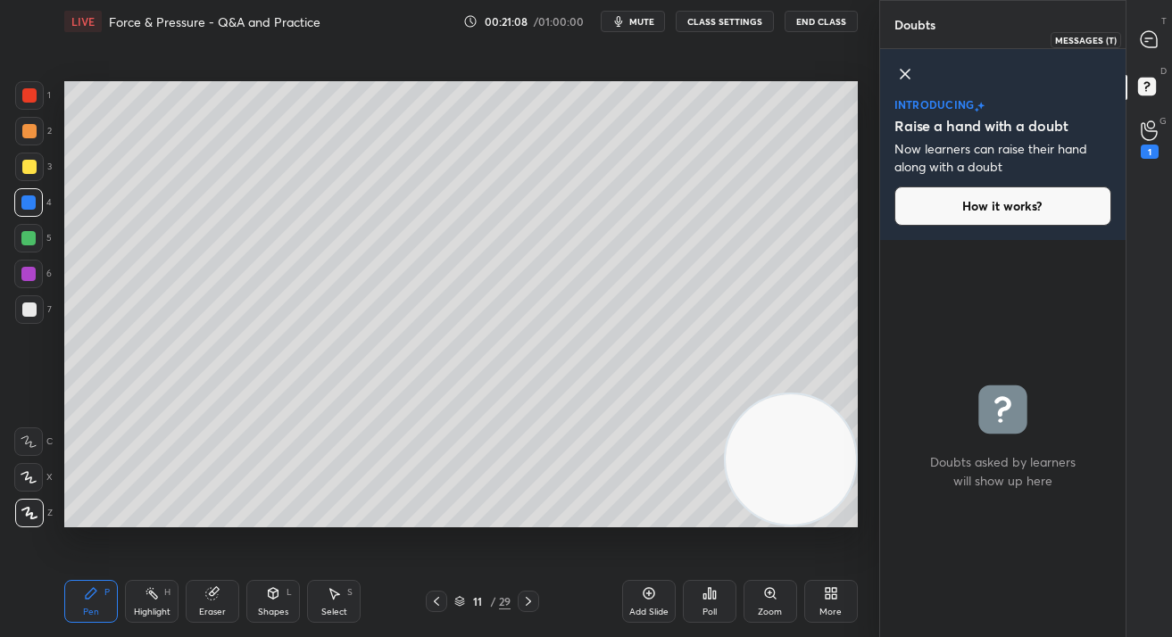
click at [1141, 53] on div at bounding box center [1150, 39] width 36 height 32
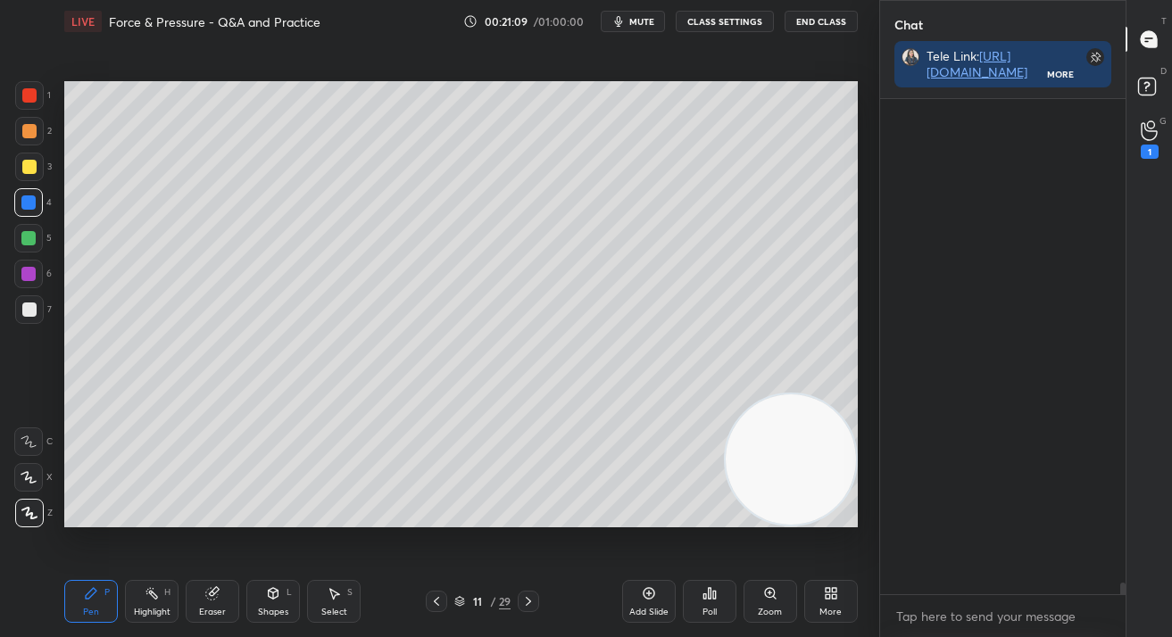
scroll to position [490, 241]
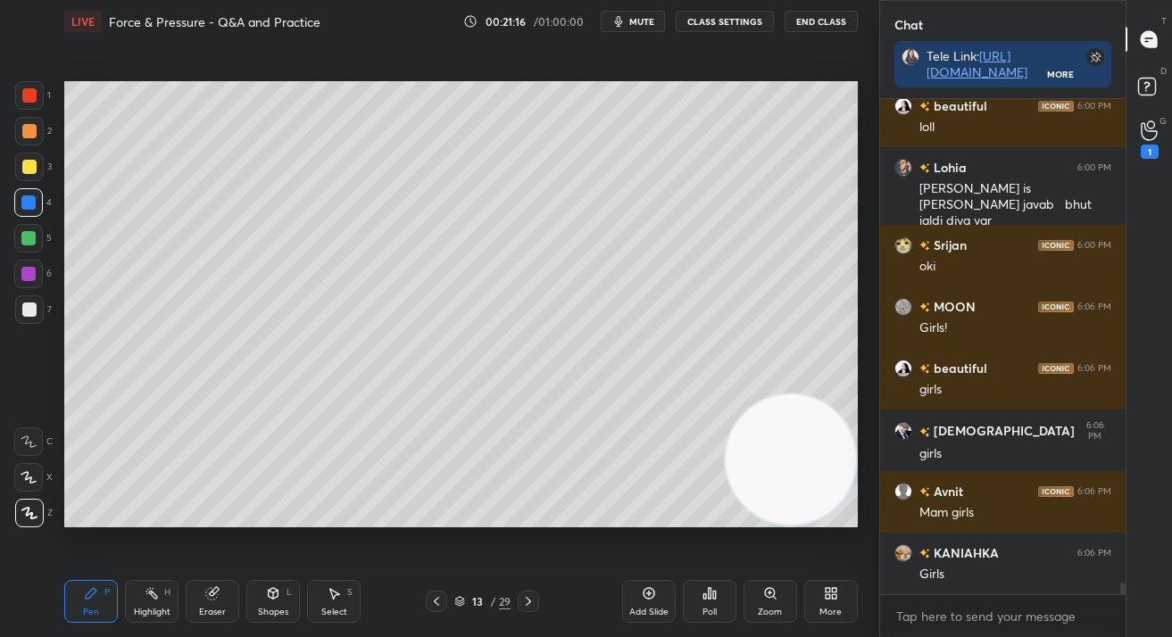
click at [653, 595] on div "Add Slide" at bounding box center [649, 601] width 54 height 43
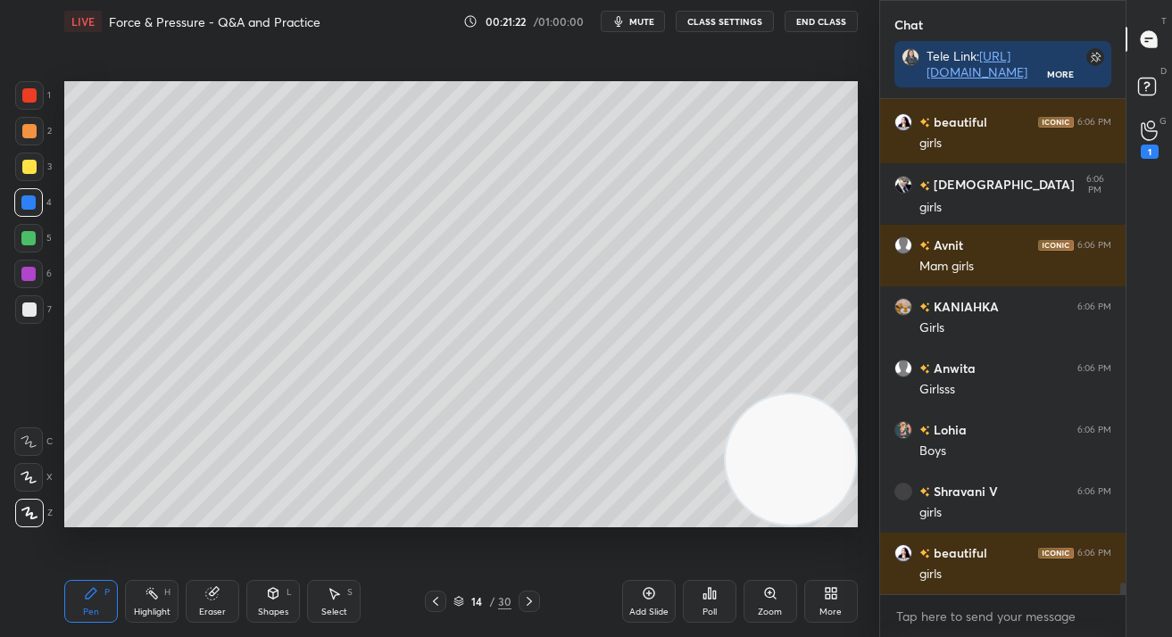
scroll to position [21091, 0]
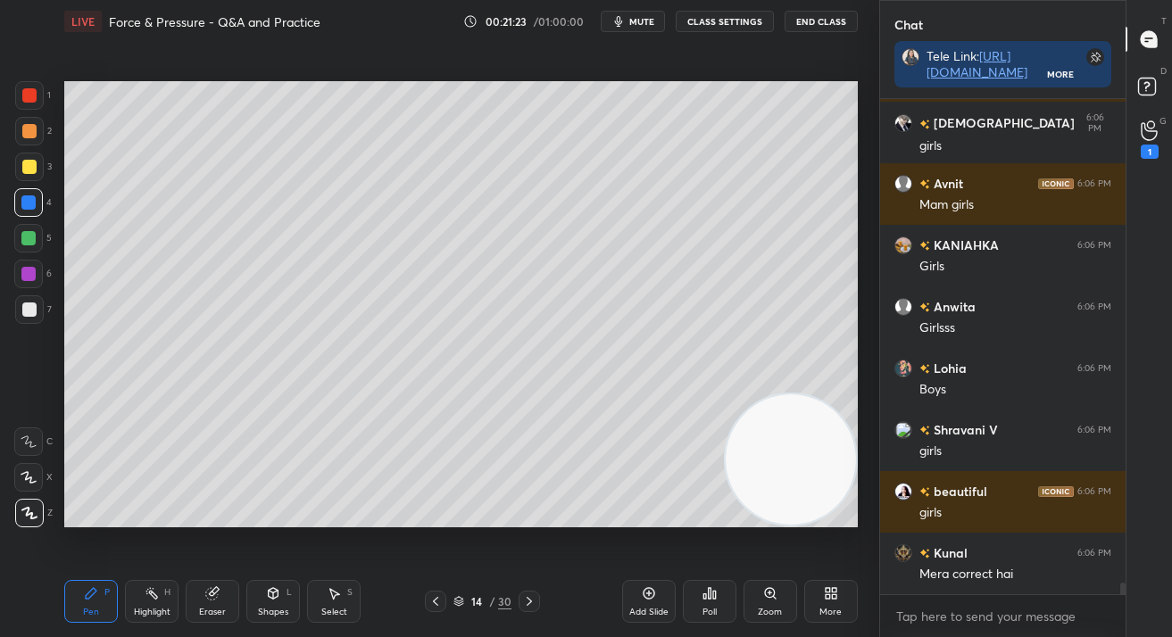
click at [861, 222] on div "Setting up your live class Poll for secs No correct answer Start poll" at bounding box center [461, 304] width 808 height 523
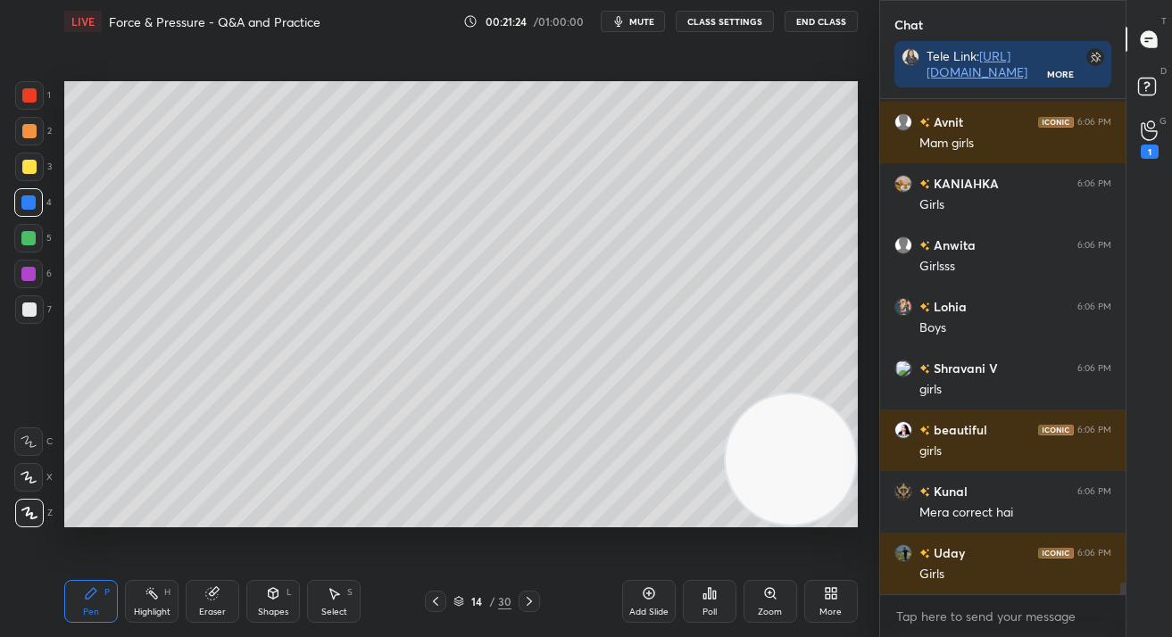
click at [445, 605] on div "14 / 30" at bounding box center [482, 601] width 115 height 21
click at [435, 604] on icon at bounding box center [435, 601] width 14 height 14
click at [435, 608] on icon at bounding box center [435, 601] width 14 height 14
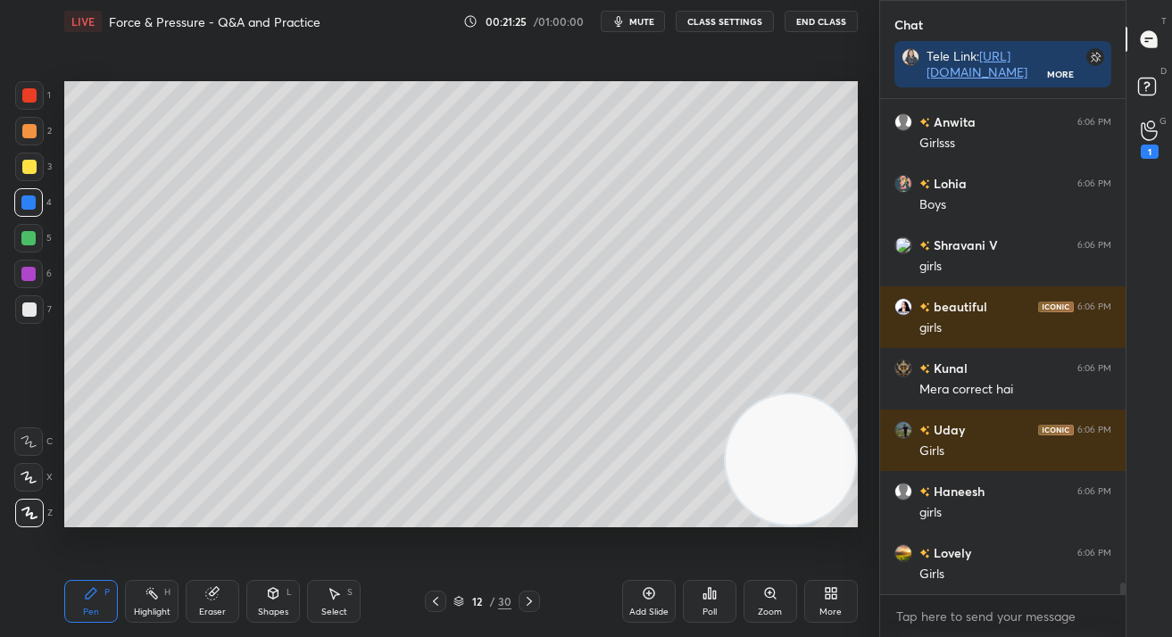
drag, startPoint x: 437, startPoint y: 607, endPoint x: 447, endPoint y: 606, distance: 9.9
click at [437, 607] on icon at bounding box center [435, 601] width 14 height 14
click at [438, 605] on icon at bounding box center [435, 601] width 14 height 14
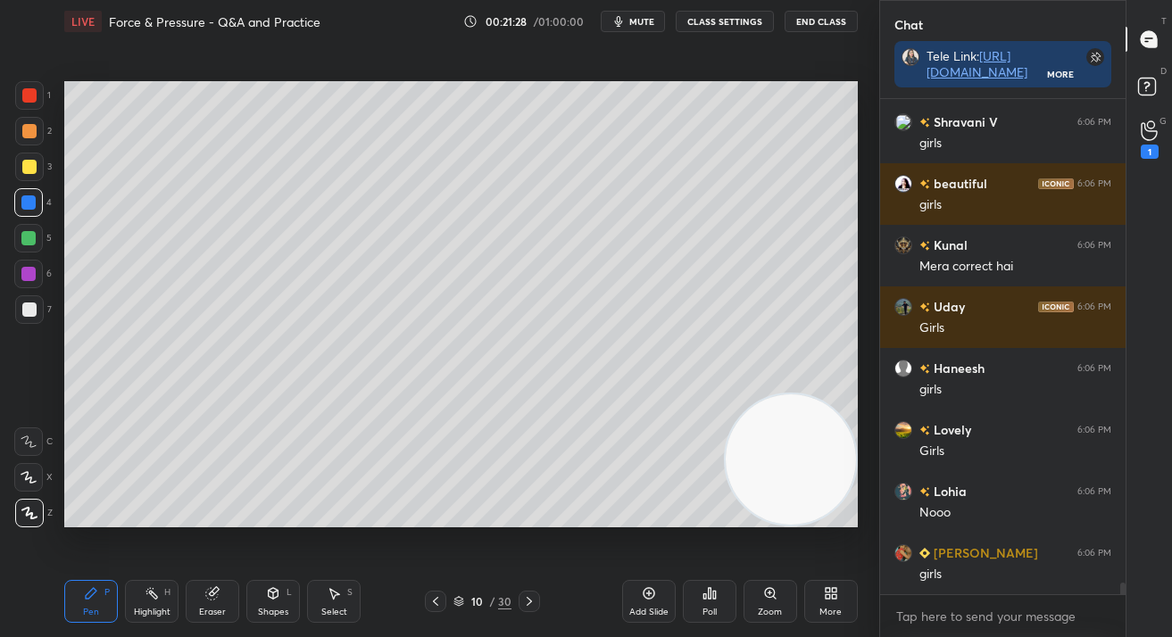
click at [533, 601] on icon at bounding box center [529, 601] width 14 height 14
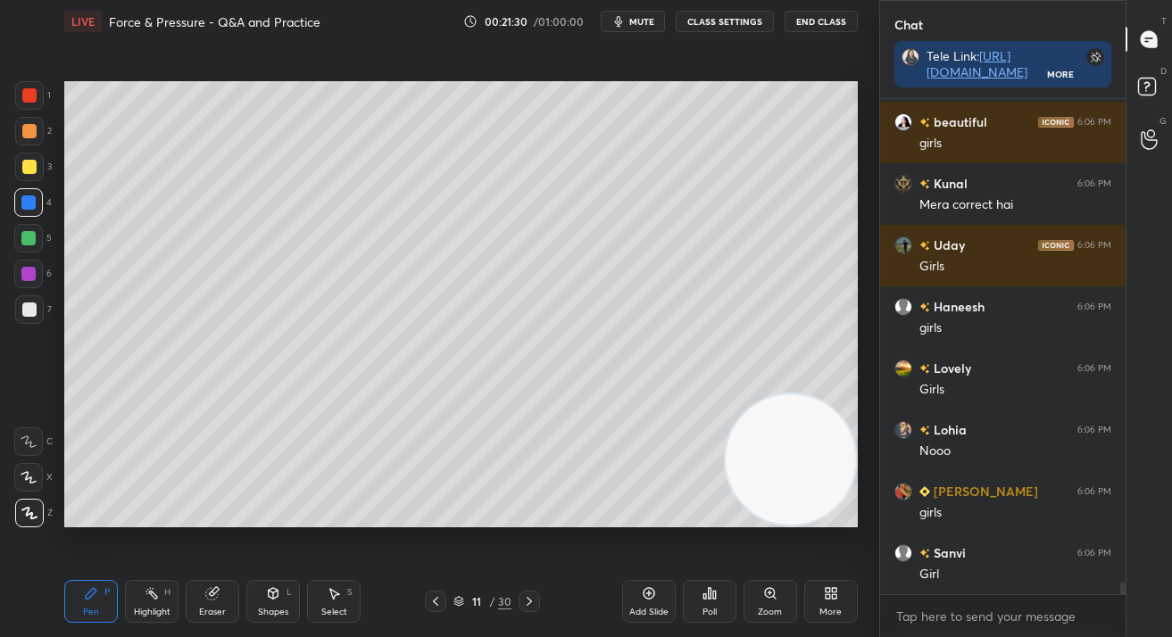
click at [32, 173] on div at bounding box center [29, 167] width 14 height 14
drag, startPoint x: 36, startPoint y: 178, endPoint x: 30, endPoint y: 170, distance: 9.7
click at [36, 178] on div at bounding box center [29, 167] width 29 height 29
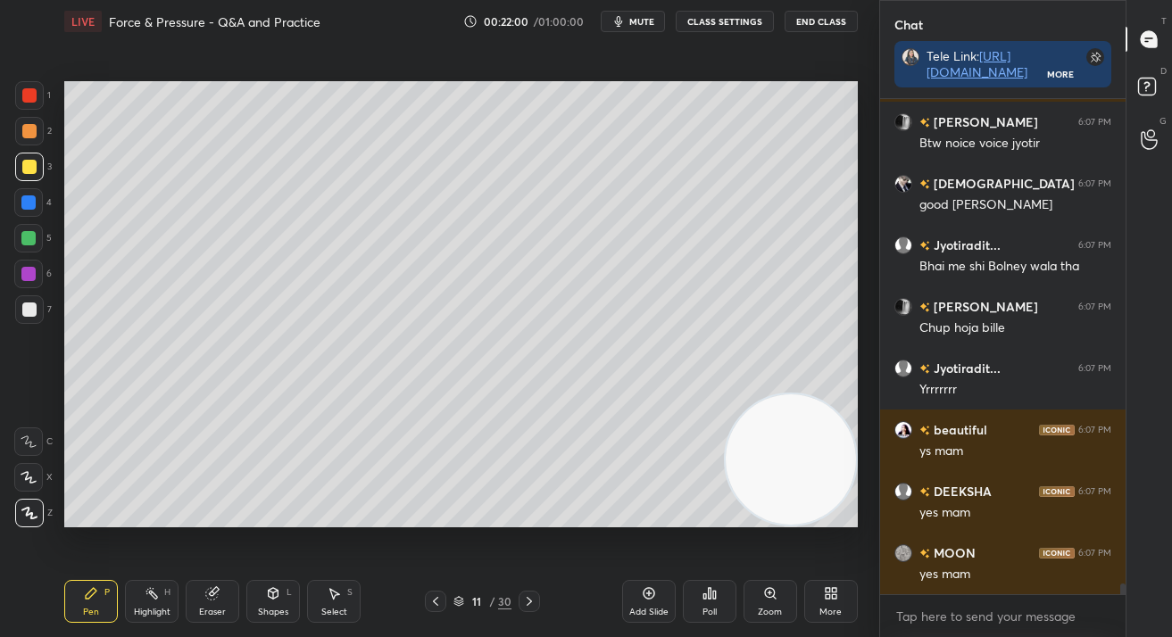
click at [666, 604] on div "Add Slide" at bounding box center [649, 601] width 54 height 43
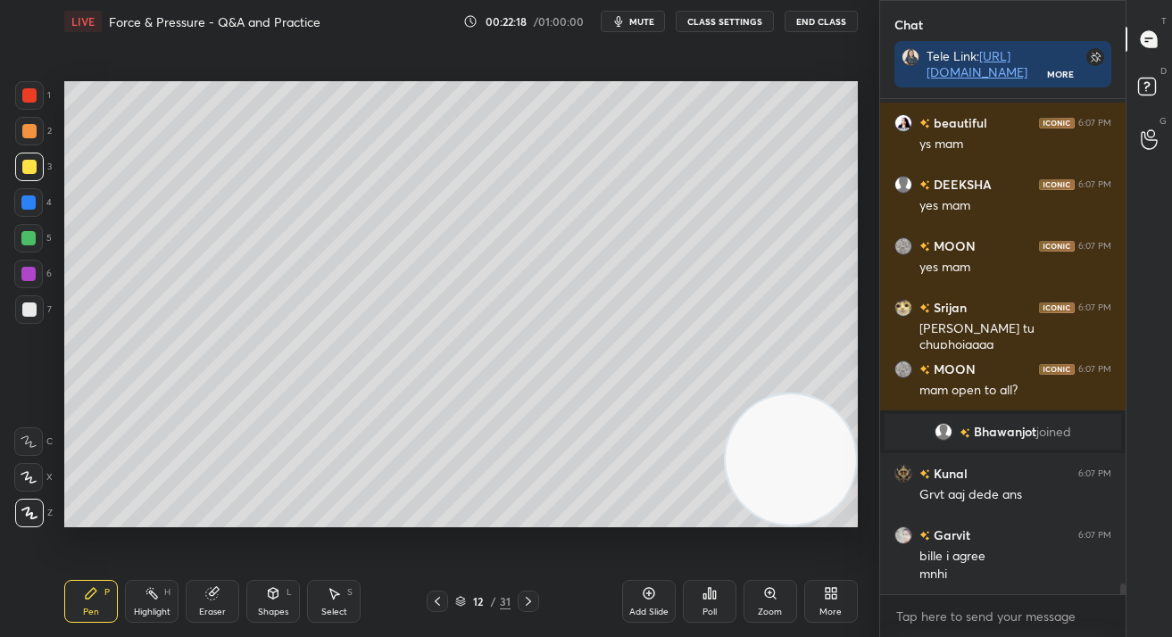
scroll to position [21657, 0]
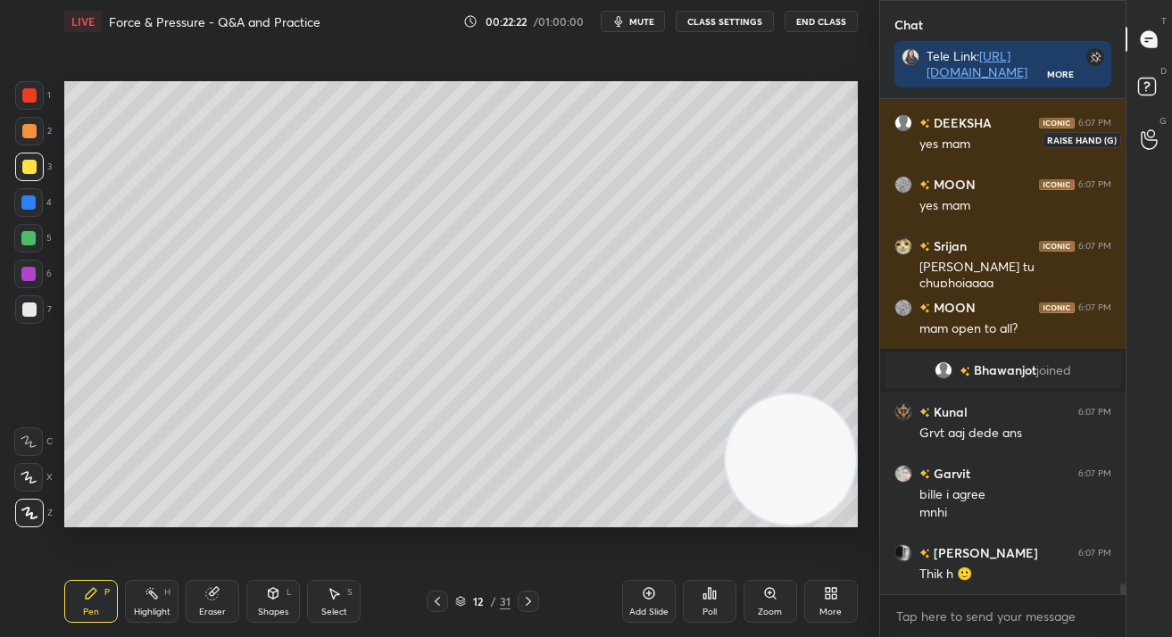
click at [1153, 137] on circle at bounding box center [1150, 133] width 7 height 7
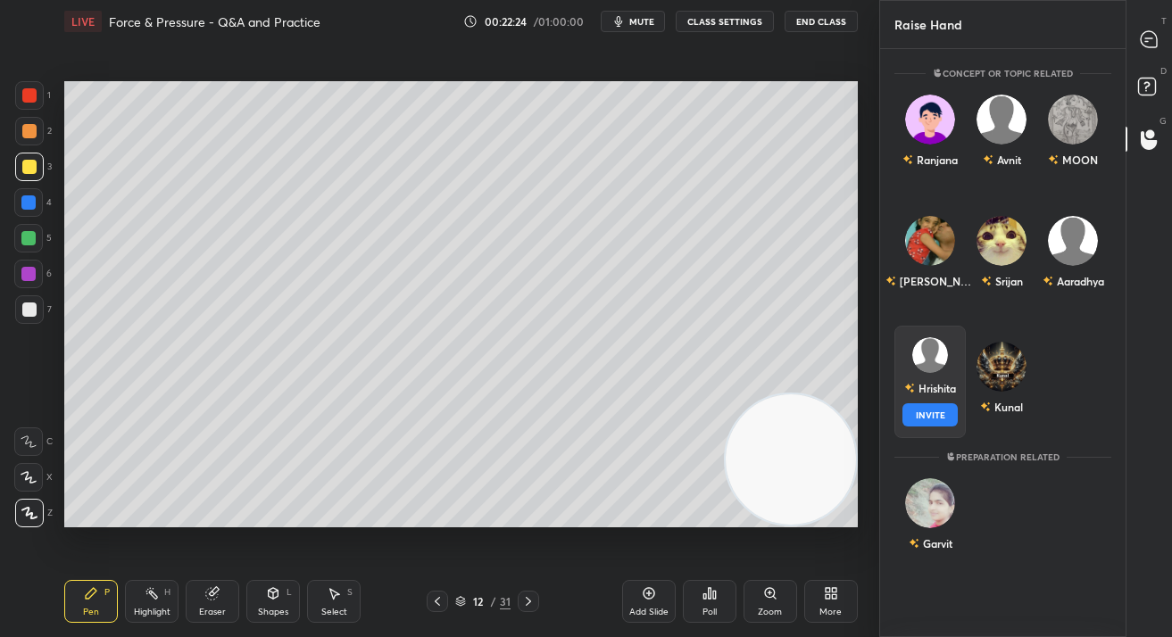
click at [916, 378] on div "Hrishita INVITE" at bounding box center [929, 382] width 71 height 112
click at [925, 409] on button "INVITE" at bounding box center [929, 414] width 55 height 23
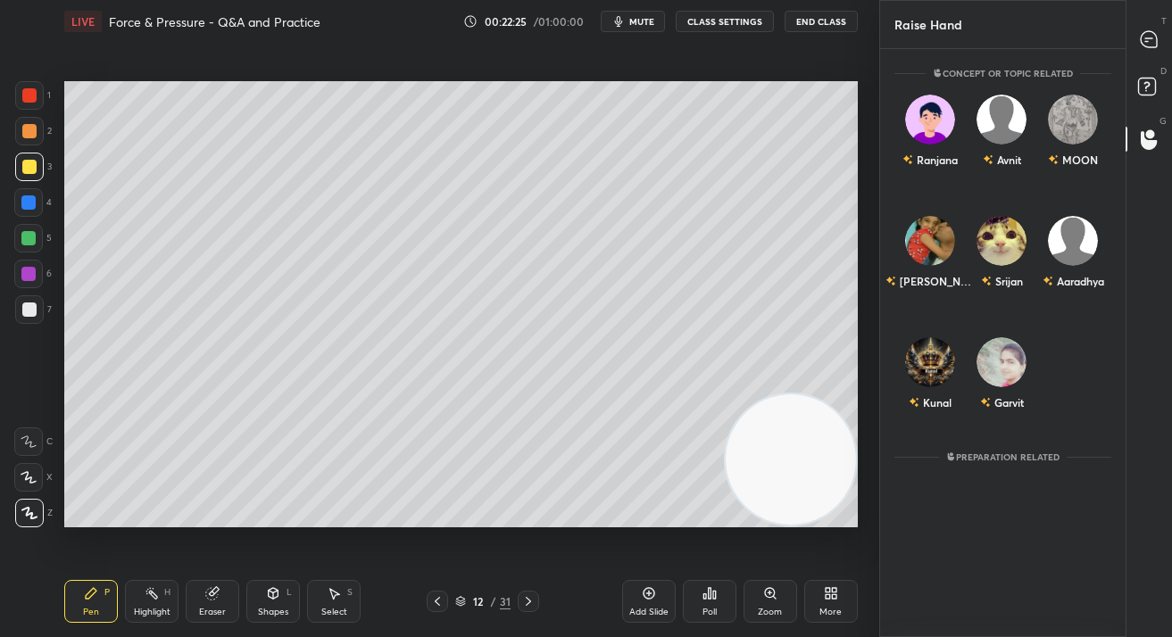
scroll to position [510, 241]
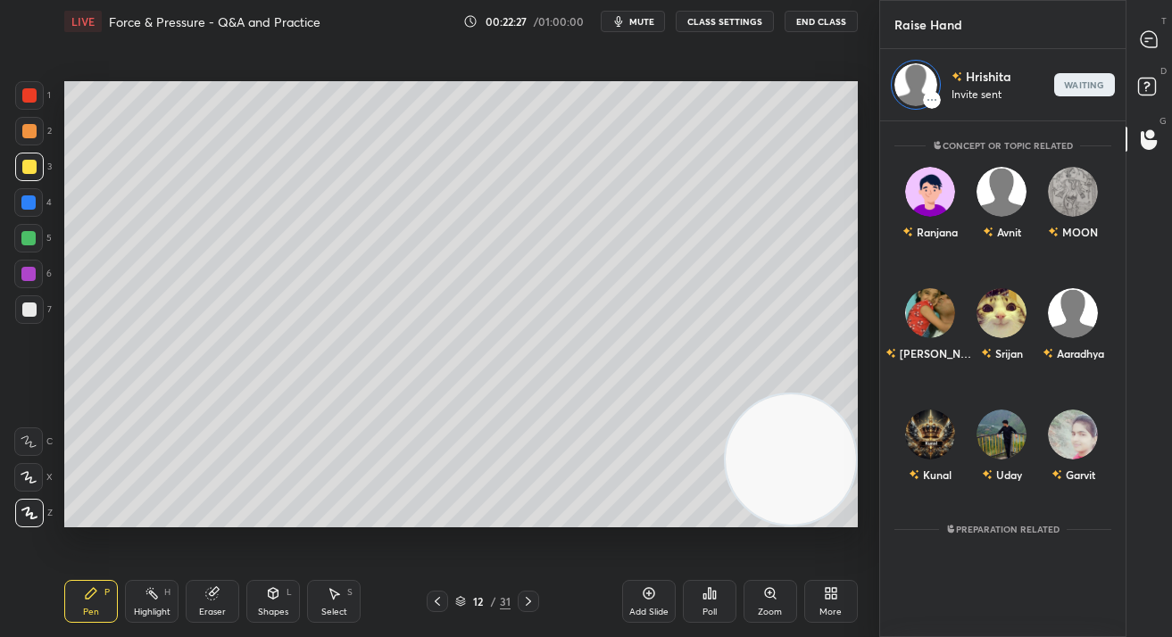
click at [1145, 50] on div at bounding box center [1150, 39] width 36 height 32
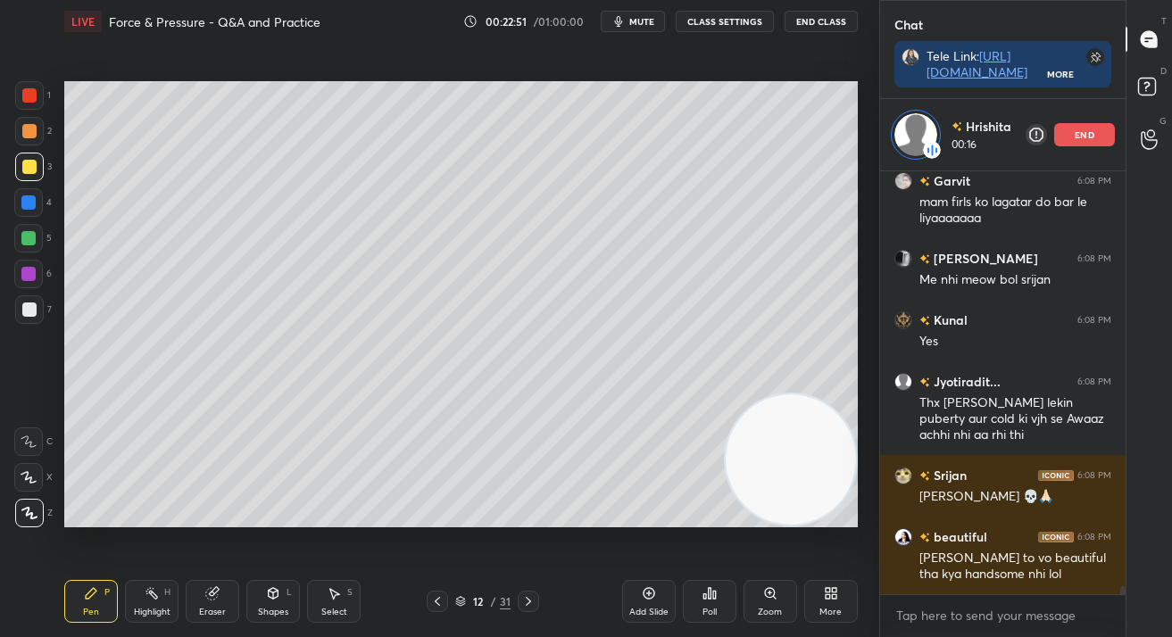
scroll to position [23098, 0]
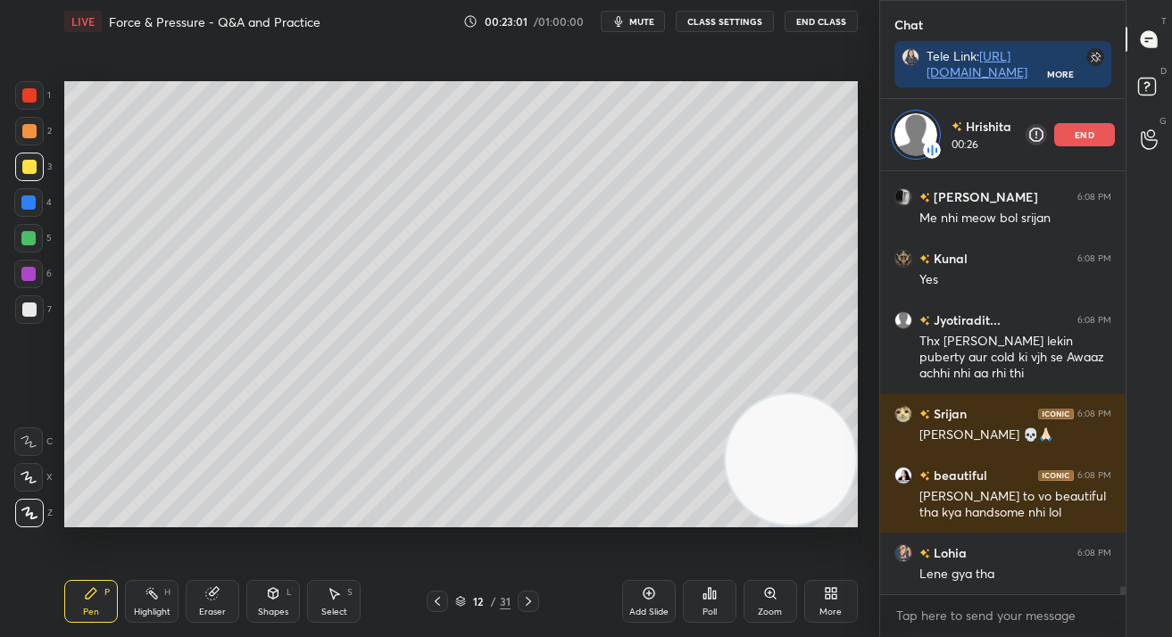
click at [35, 173] on div at bounding box center [29, 167] width 29 height 29
click at [35, 170] on div at bounding box center [29, 167] width 29 height 29
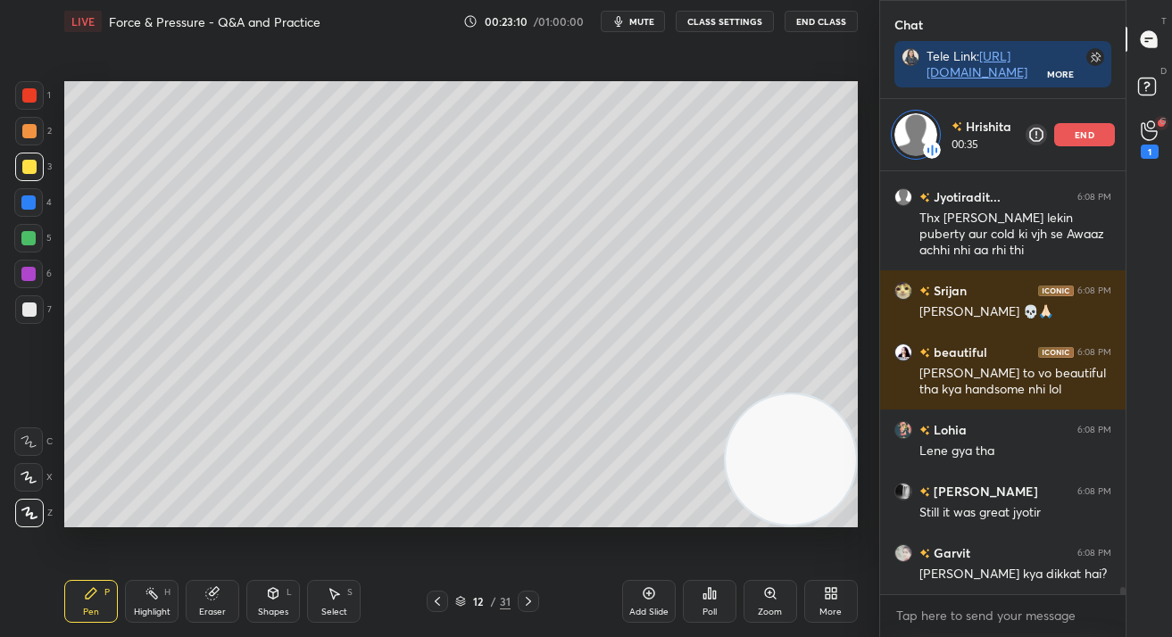
scroll to position [23282, 0]
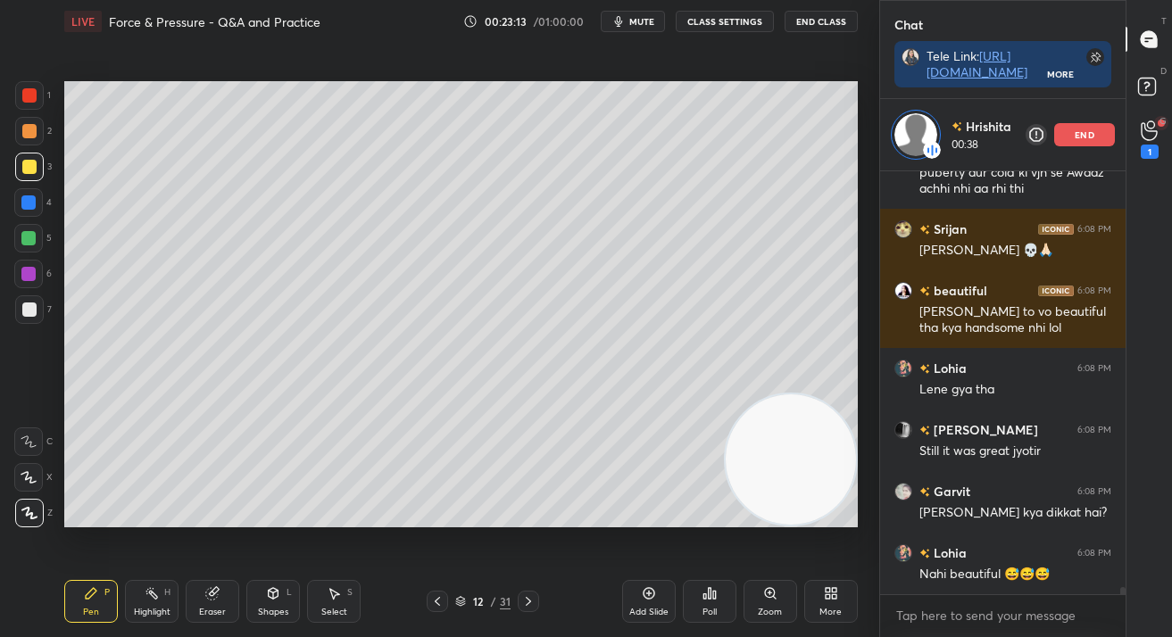
click at [1064, 137] on div "end" at bounding box center [1084, 134] width 61 height 23
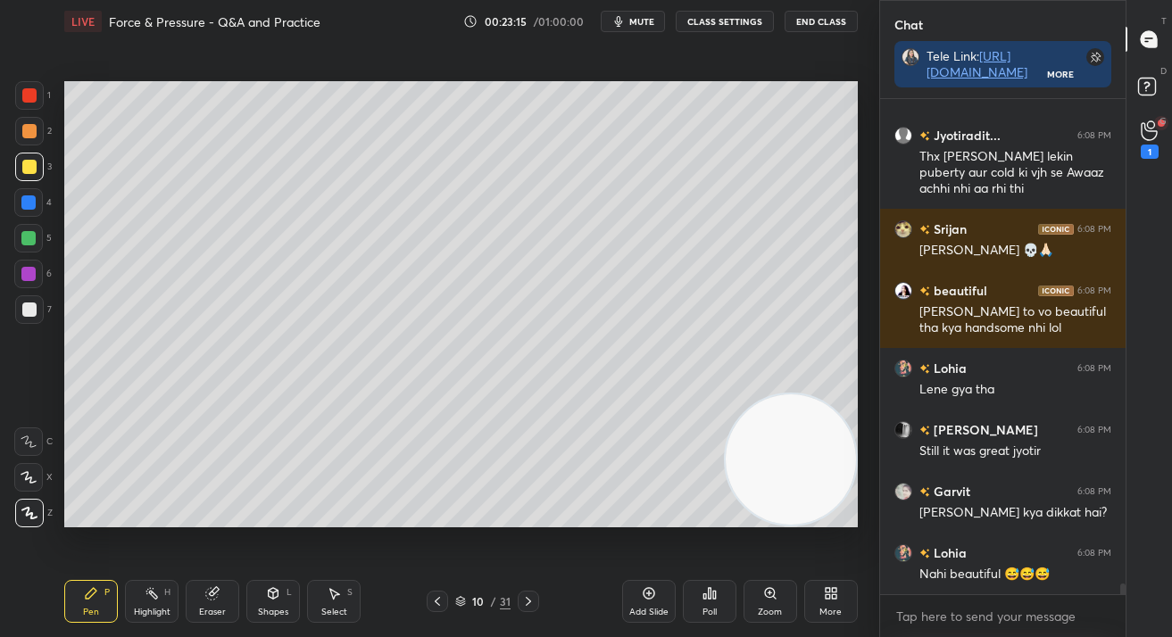
scroll to position [23272, 0]
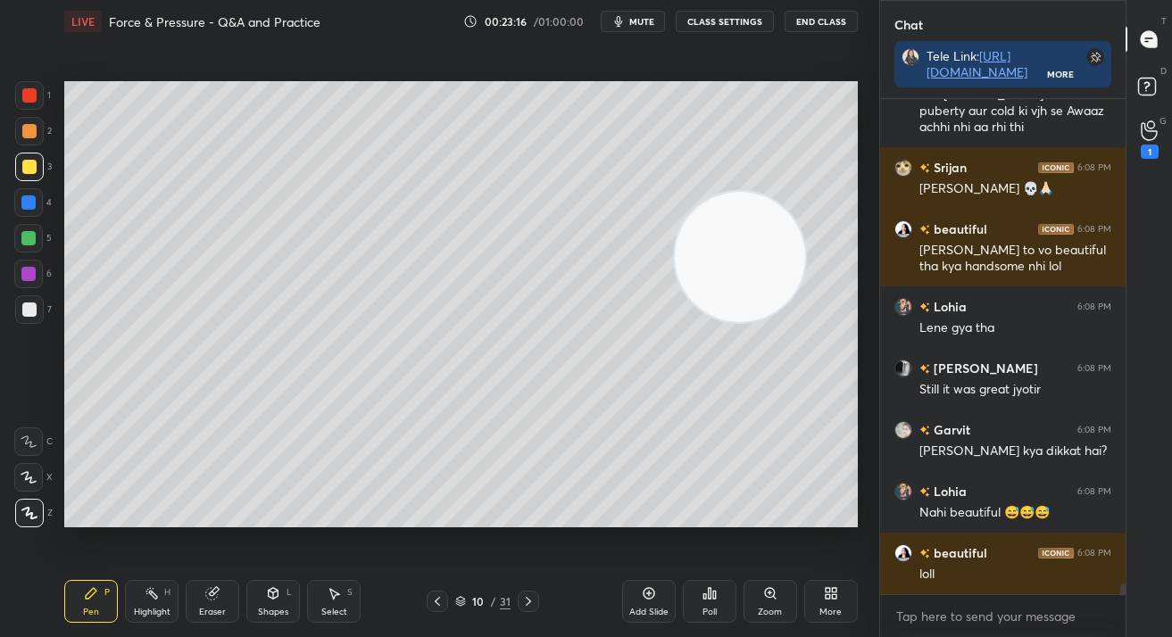
drag, startPoint x: 800, startPoint y: 456, endPoint x: 758, endPoint y: 194, distance: 265.8
click at [775, 37] on div "LIVE Force & Pressure - Q&A and Practice 00:23:16 / 01:00:00 mute CLASS SETTING…" at bounding box center [461, 318] width 808 height 637
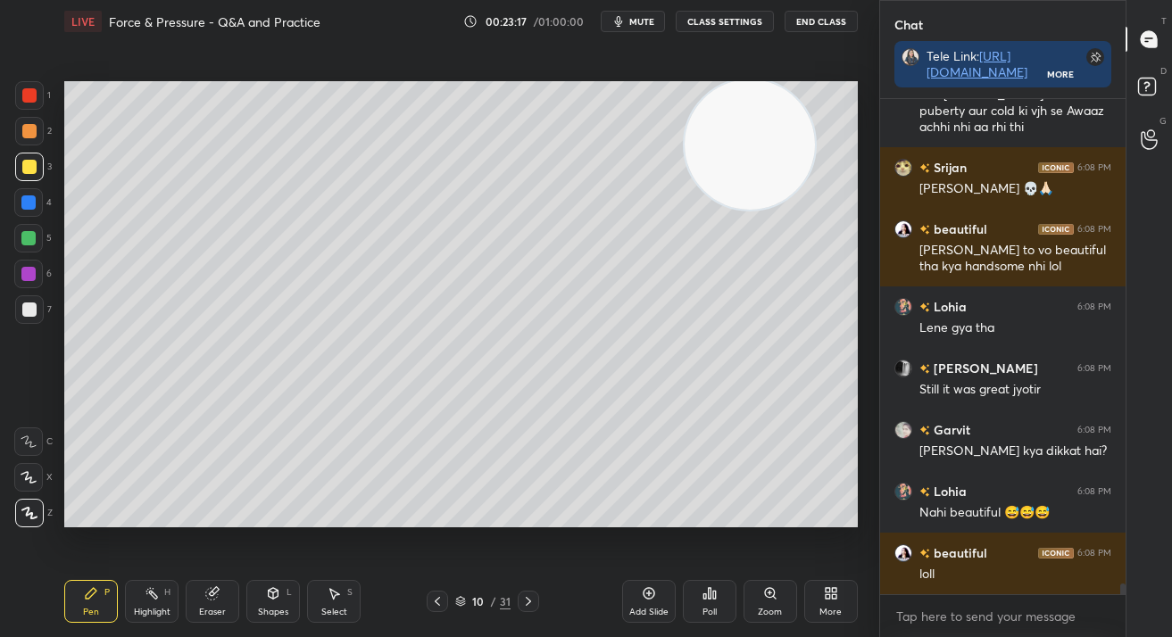
click at [39, 308] on div at bounding box center [29, 309] width 29 height 29
click at [35, 311] on div at bounding box center [29, 310] width 14 height 14
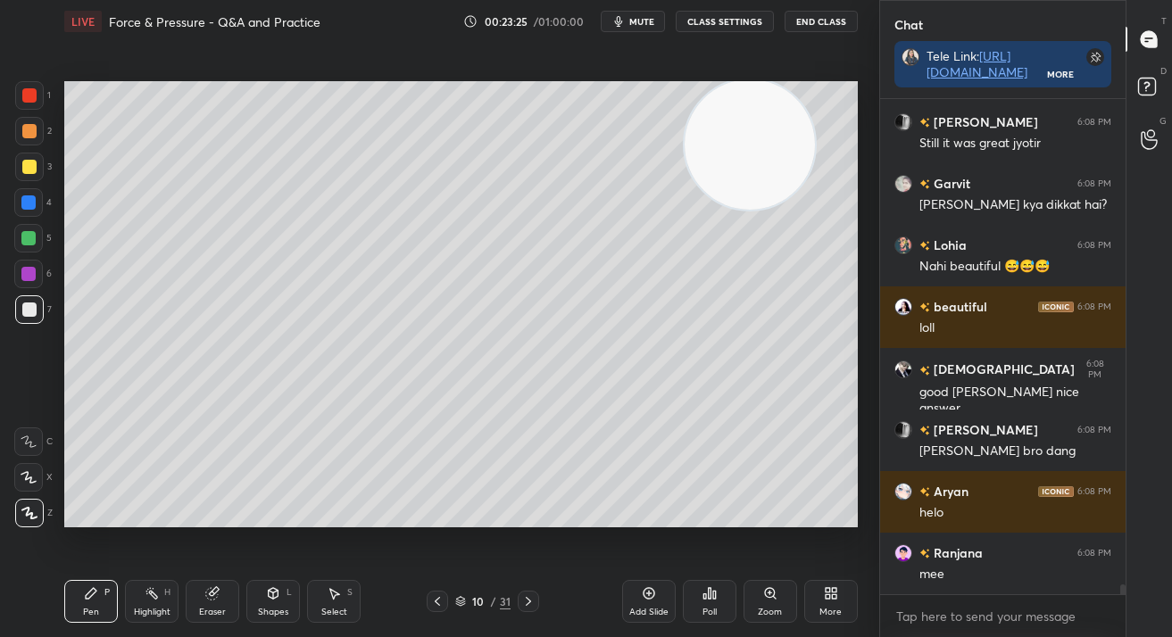
scroll to position [23580, 0]
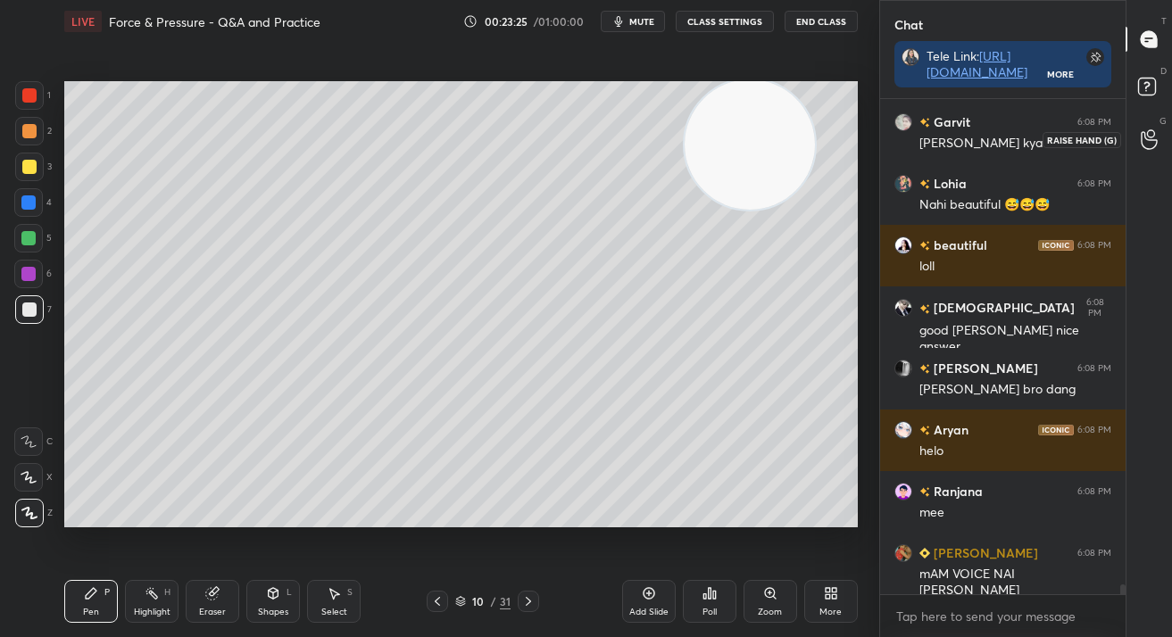
click at [1159, 144] on div at bounding box center [1150, 139] width 36 height 32
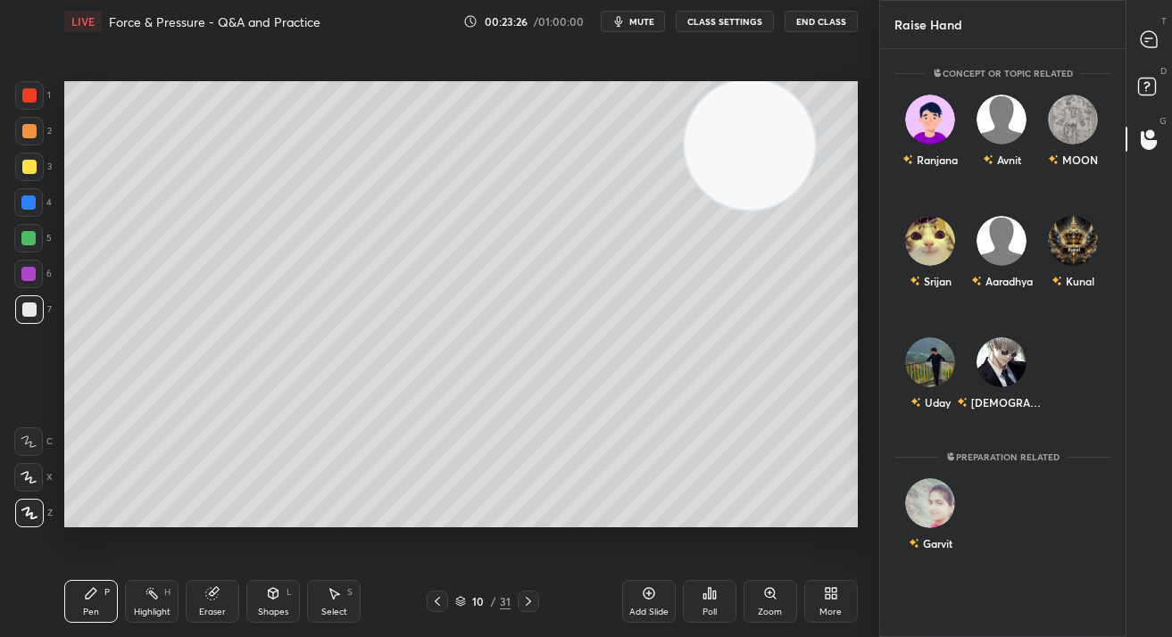
scroll to position [583, 241]
click at [926, 126] on img "grid" at bounding box center [930, 120] width 50 height 50
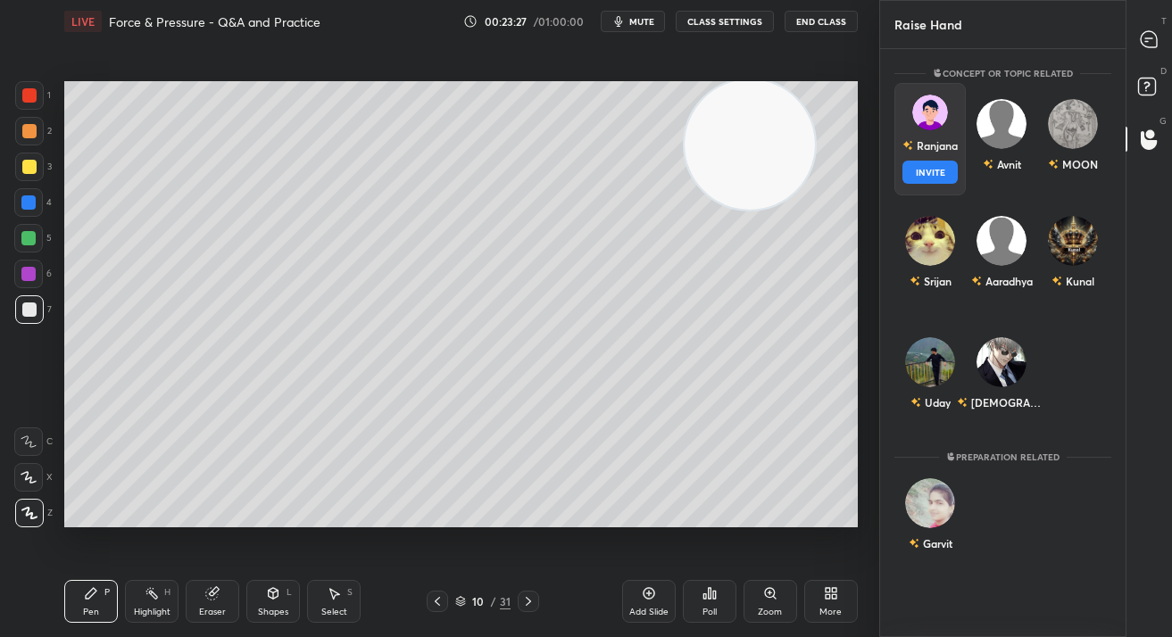
click at [926, 172] on button "INVITE" at bounding box center [929, 172] width 55 height 23
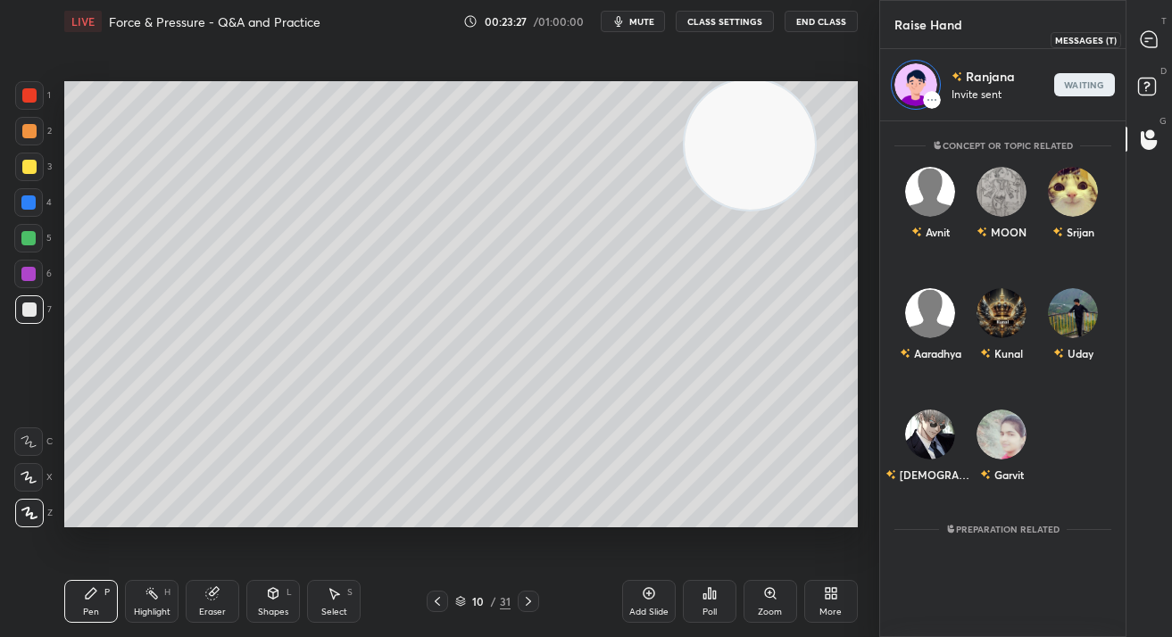
click at [1146, 46] on icon at bounding box center [1148, 39] width 16 height 16
type textarea "x"
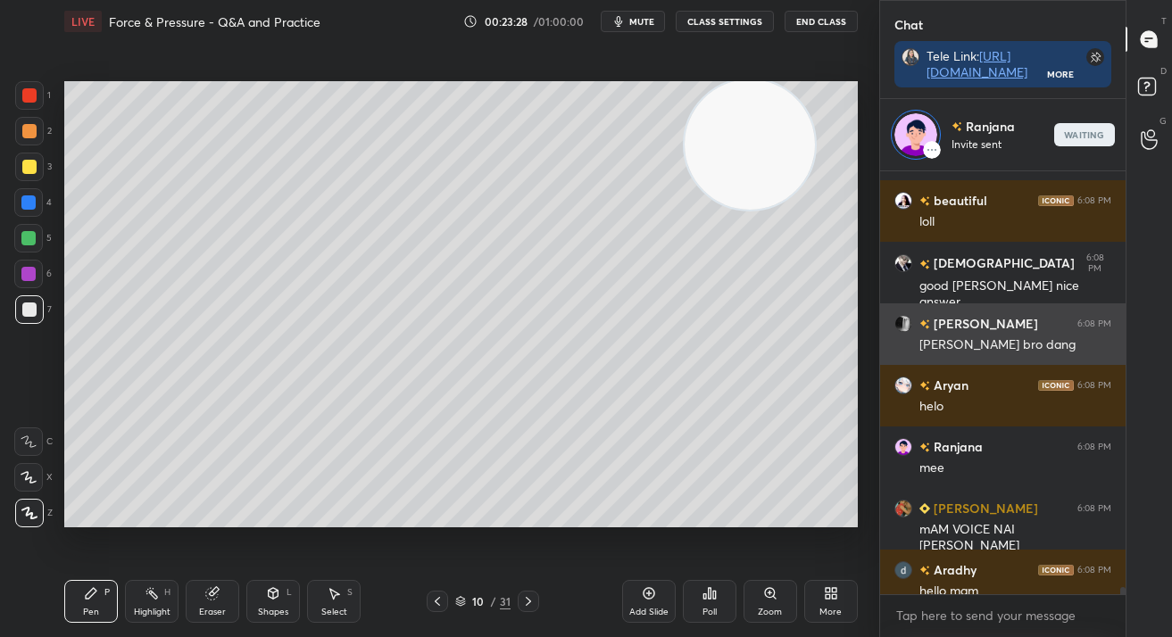
scroll to position [23713, 0]
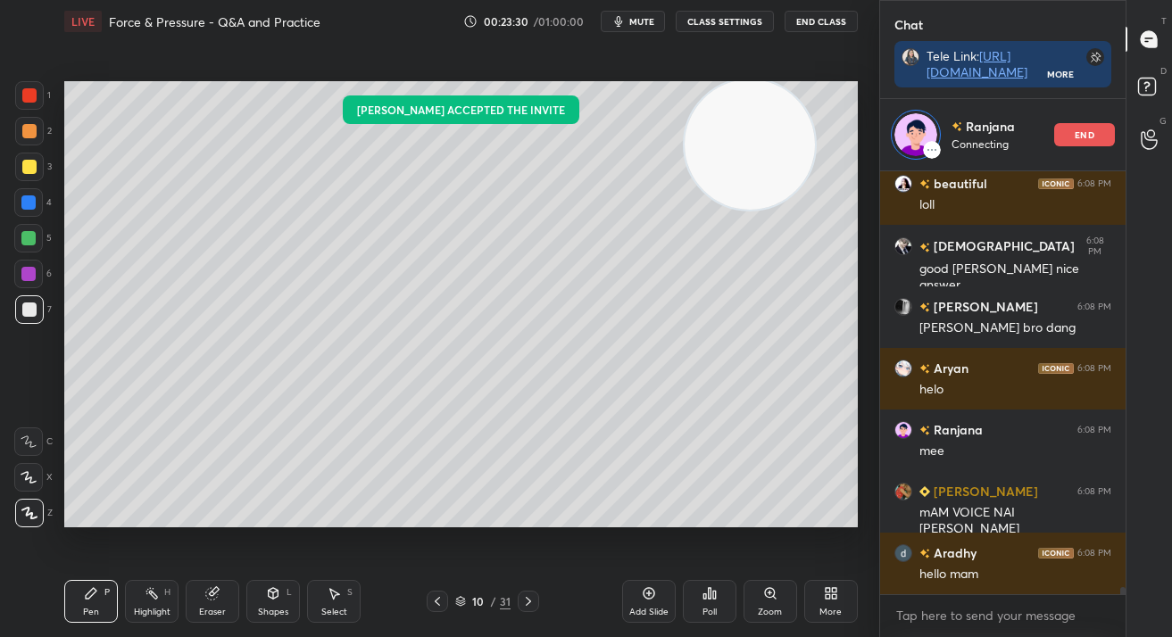
click at [653, 603] on div "Add Slide" at bounding box center [649, 601] width 54 height 43
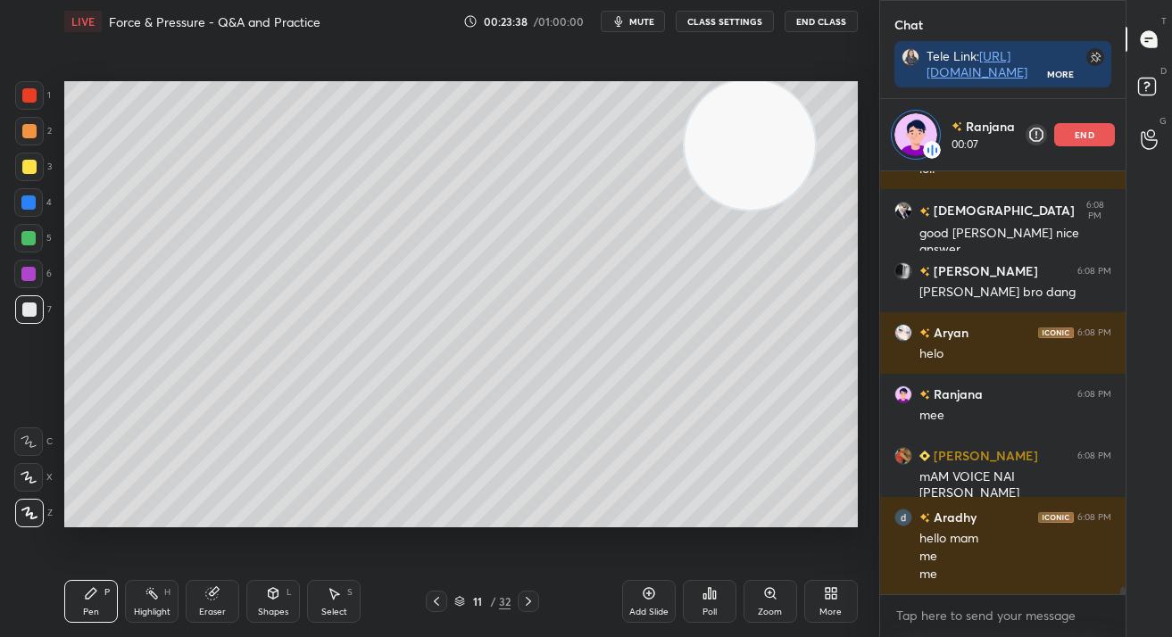
scroll to position [23827, 0]
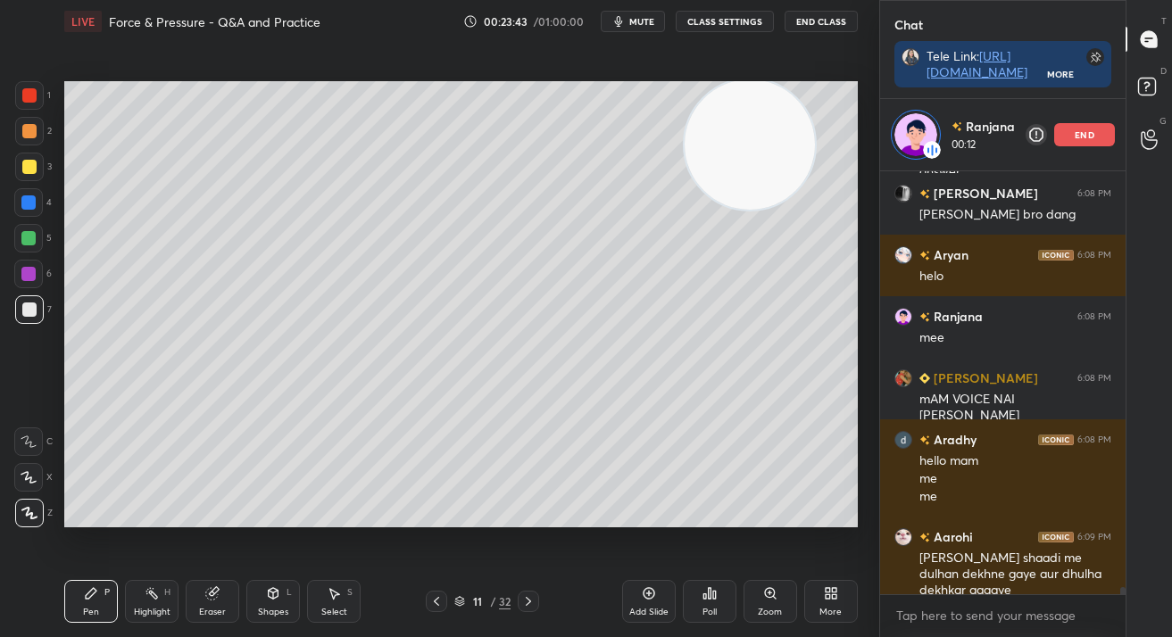
click at [269, 599] on icon at bounding box center [273, 593] width 14 height 14
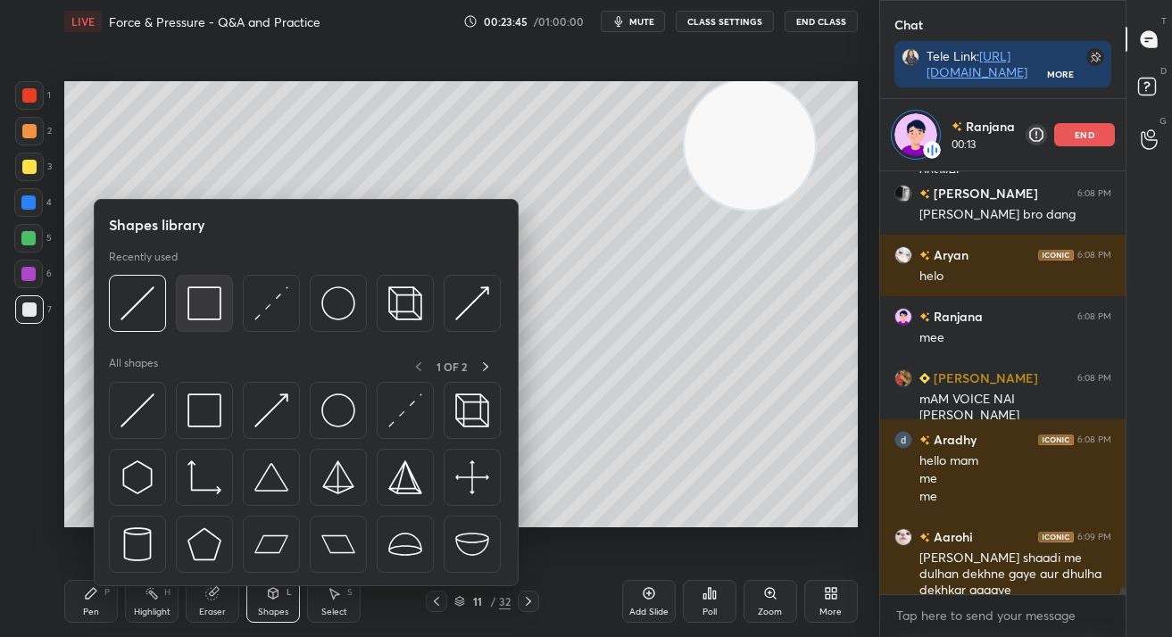
click at [205, 302] on img at bounding box center [204, 303] width 34 height 34
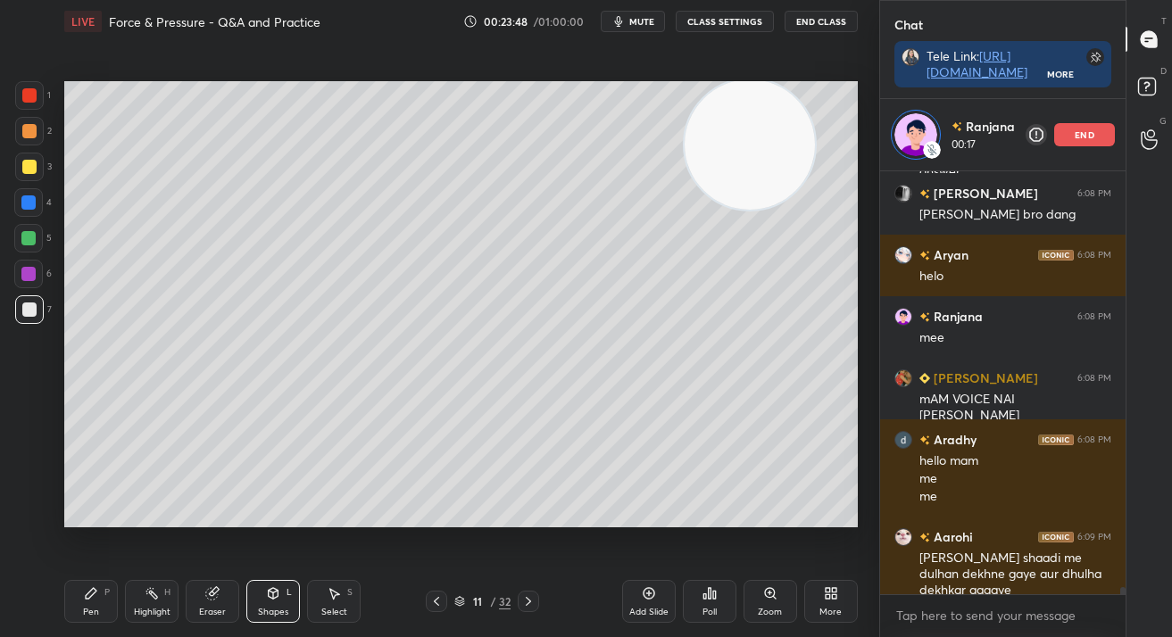
drag, startPoint x: 96, startPoint y: 610, endPoint x: 122, endPoint y: 535, distance: 79.3
click at [96, 609] on div "Pen" at bounding box center [91, 612] width 16 height 9
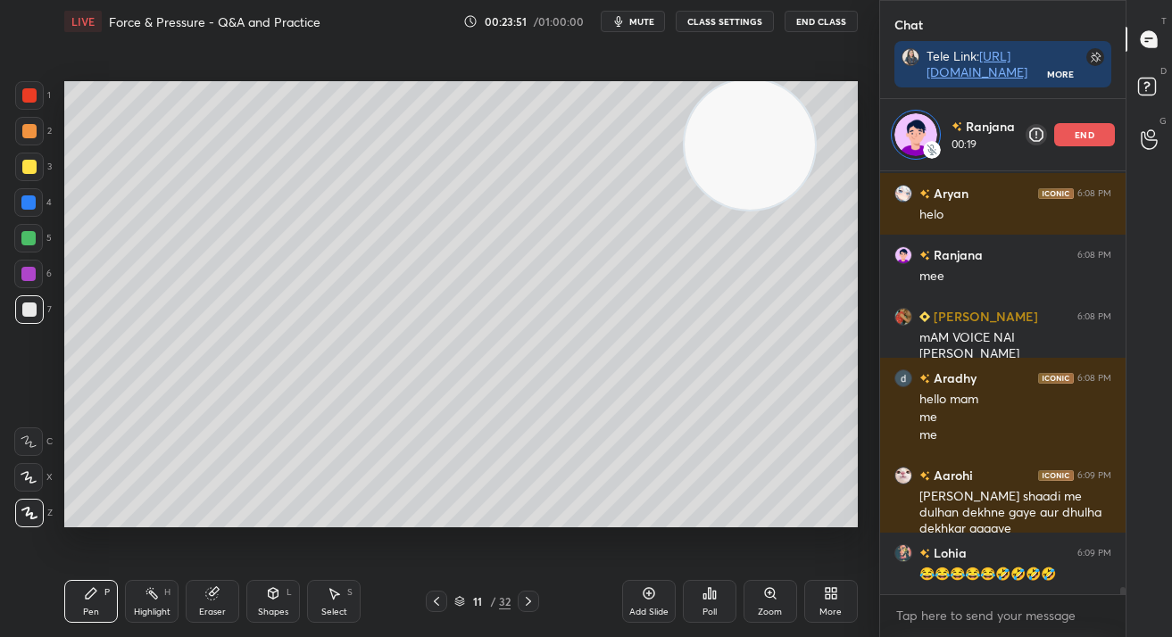
click at [731, 20] on button "CLASS SETTINGS" at bounding box center [725, 21] width 98 height 21
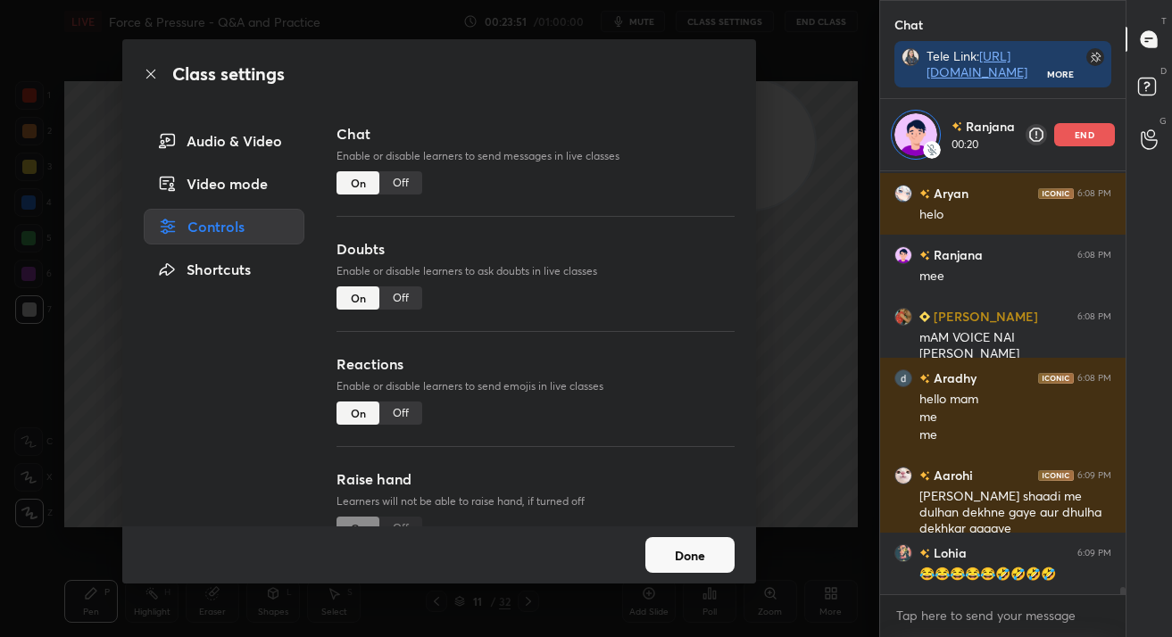
drag, startPoint x: 404, startPoint y: 183, endPoint x: 407, endPoint y: 270, distance: 86.6
click at [406, 179] on div "Off" at bounding box center [400, 182] width 43 height 23
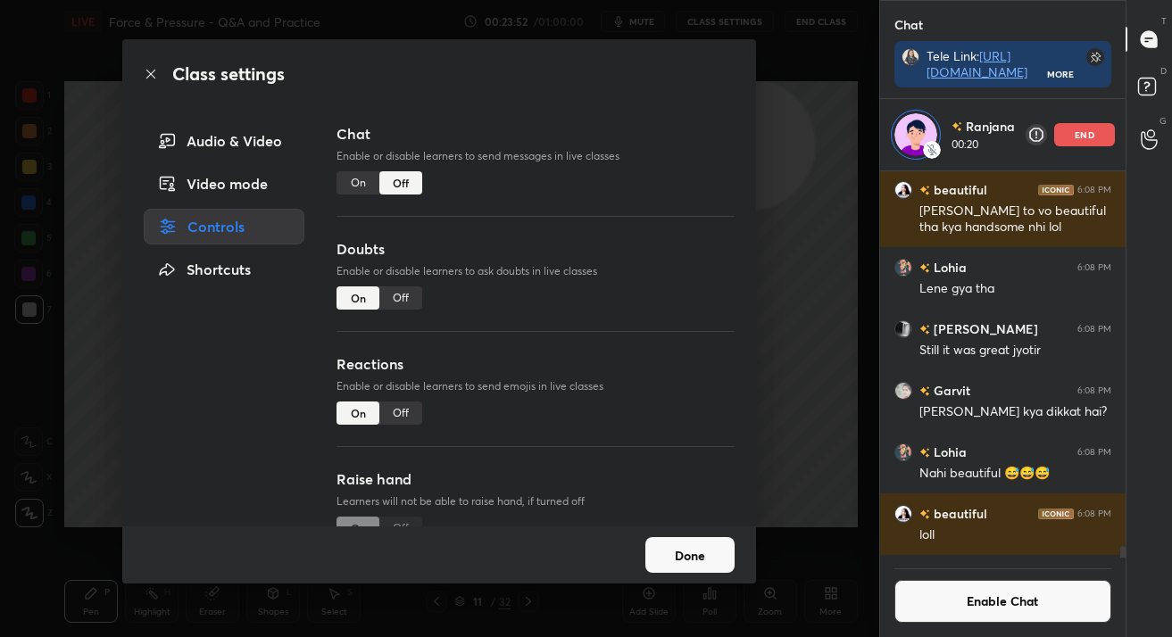
scroll to position [382, 241]
click at [412, 300] on div "Off" at bounding box center [400, 297] width 43 height 23
click at [693, 558] on button "Done" at bounding box center [689, 555] width 89 height 36
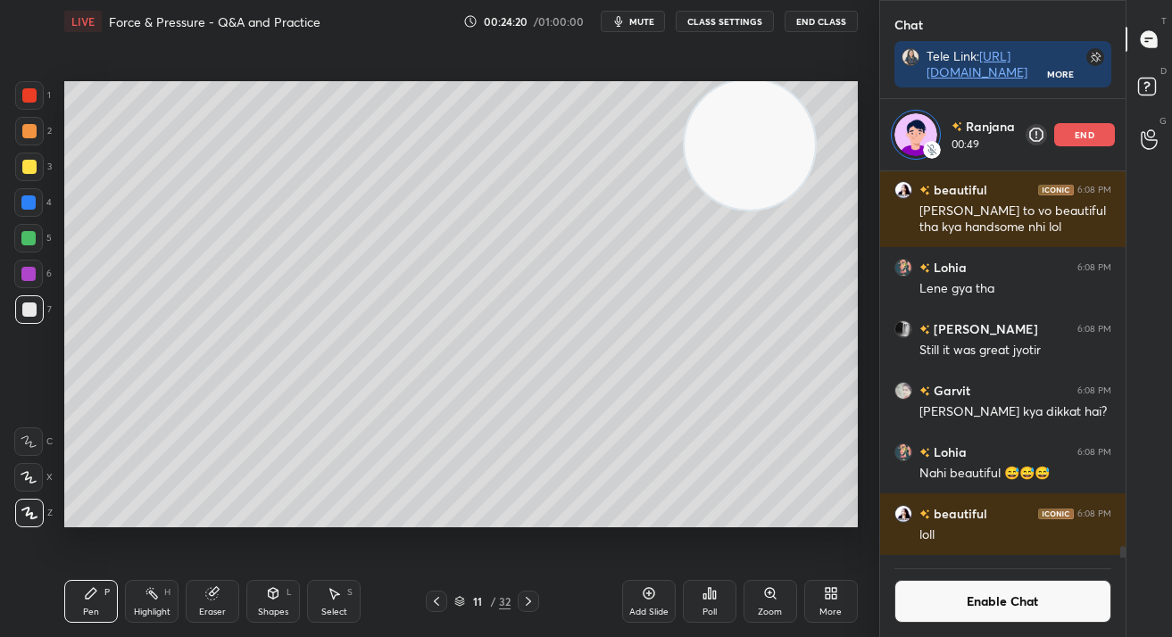
click at [13, 163] on div "1 2 3 4 5 6 7 C X Z C X Z E E Erase all H H" at bounding box center [28, 304] width 57 height 446
click at [26, 162] on div at bounding box center [29, 167] width 14 height 14
click at [31, 182] on div "3" at bounding box center [33, 171] width 37 height 36
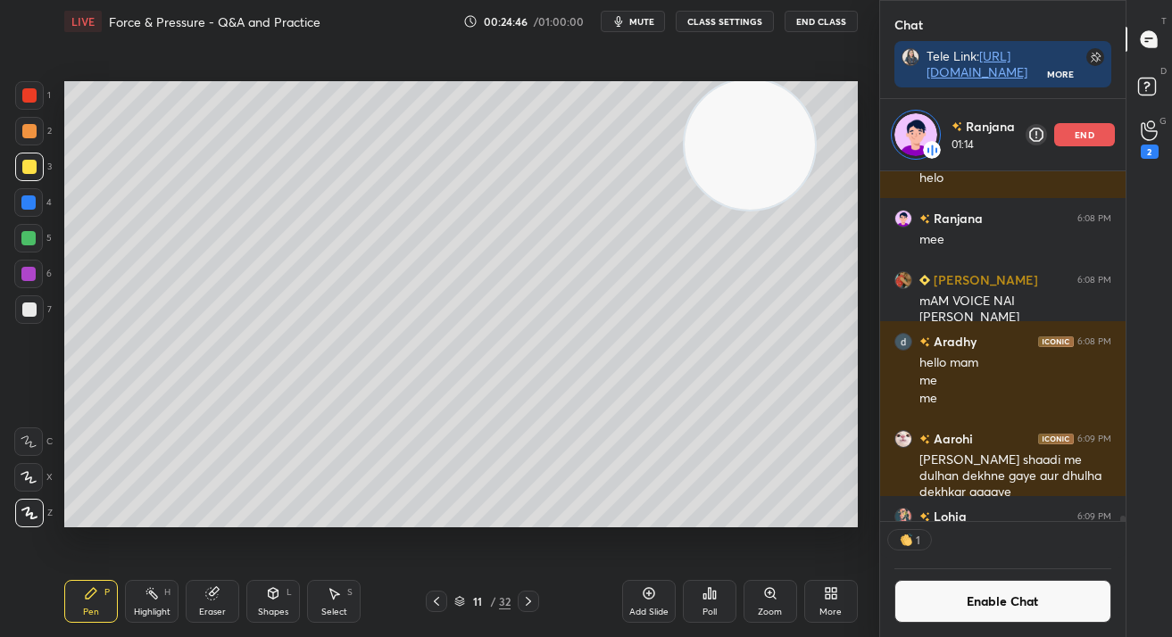
scroll to position [345, 241]
click at [1058, 139] on div "end" at bounding box center [1084, 134] width 61 height 23
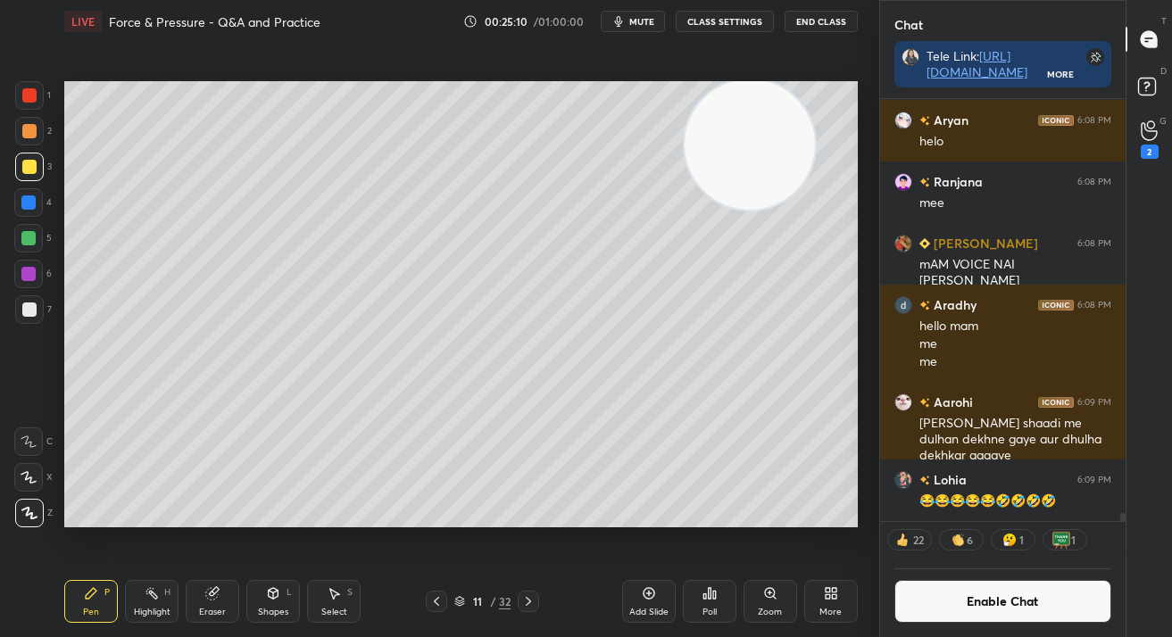
scroll to position [22978, 0]
click at [431, 600] on icon at bounding box center [436, 601] width 14 height 14
click at [436, 601] on icon at bounding box center [436, 601] width 14 height 14
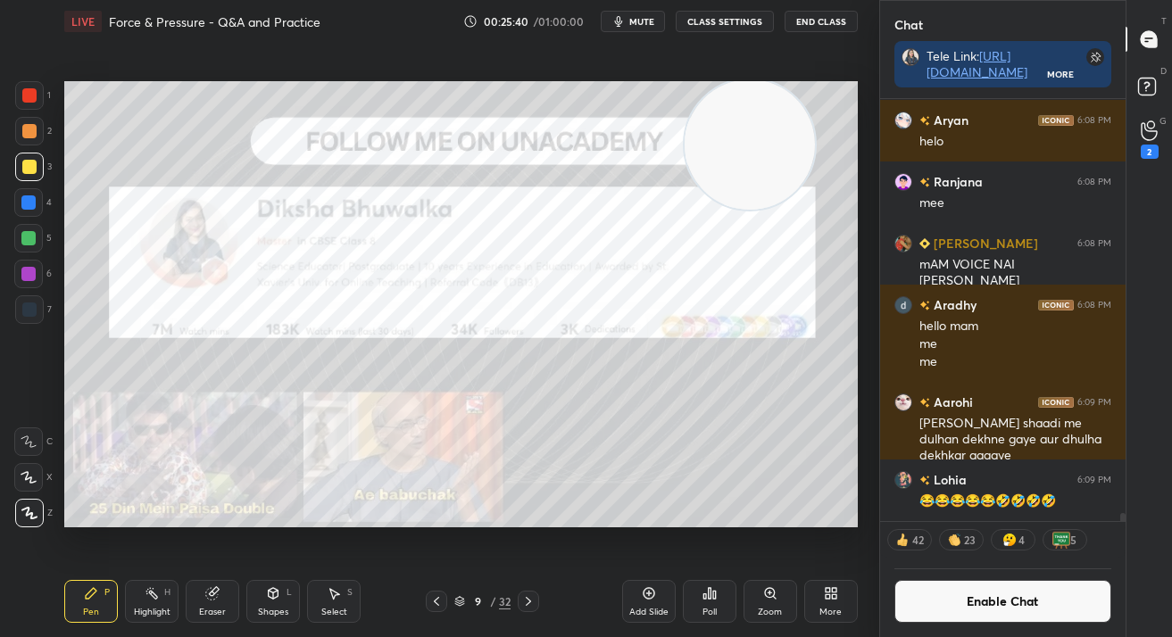
click at [514, 595] on div "9 / 32" at bounding box center [482, 601] width 113 height 21
click at [520, 602] on div at bounding box center [528, 601] width 21 height 21
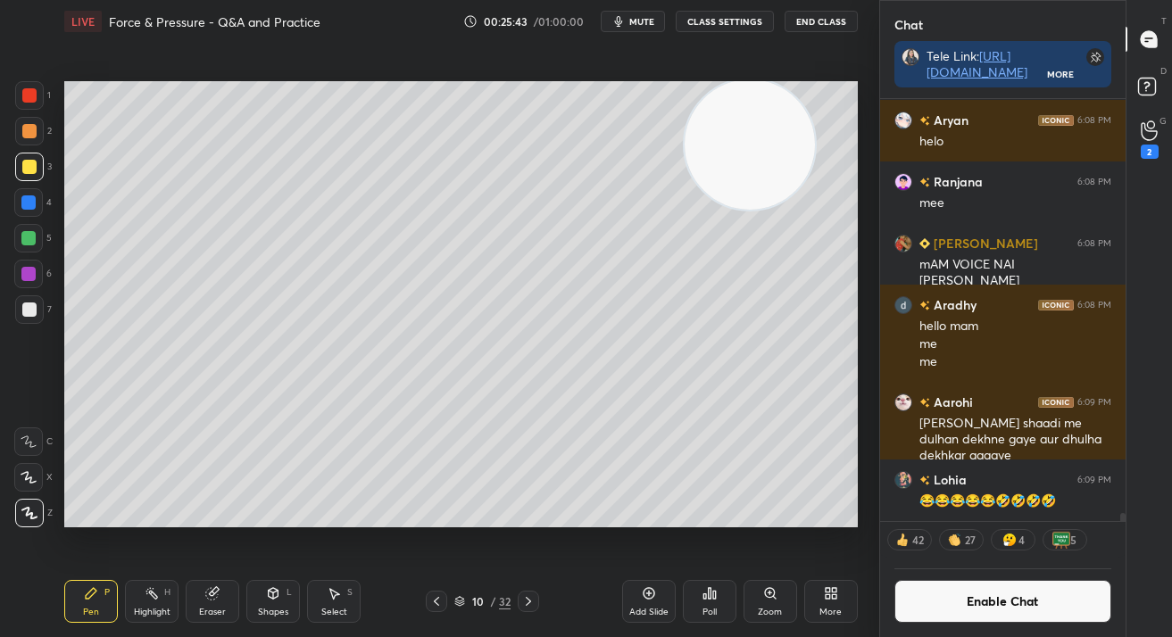
click at [530, 601] on icon at bounding box center [528, 601] width 5 height 9
click at [647, 612] on div "Add Slide" at bounding box center [648, 612] width 39 height 9
click at [973, 593] on button "Enable Chat" at bounding box center [1002, 601] width 217 height 43
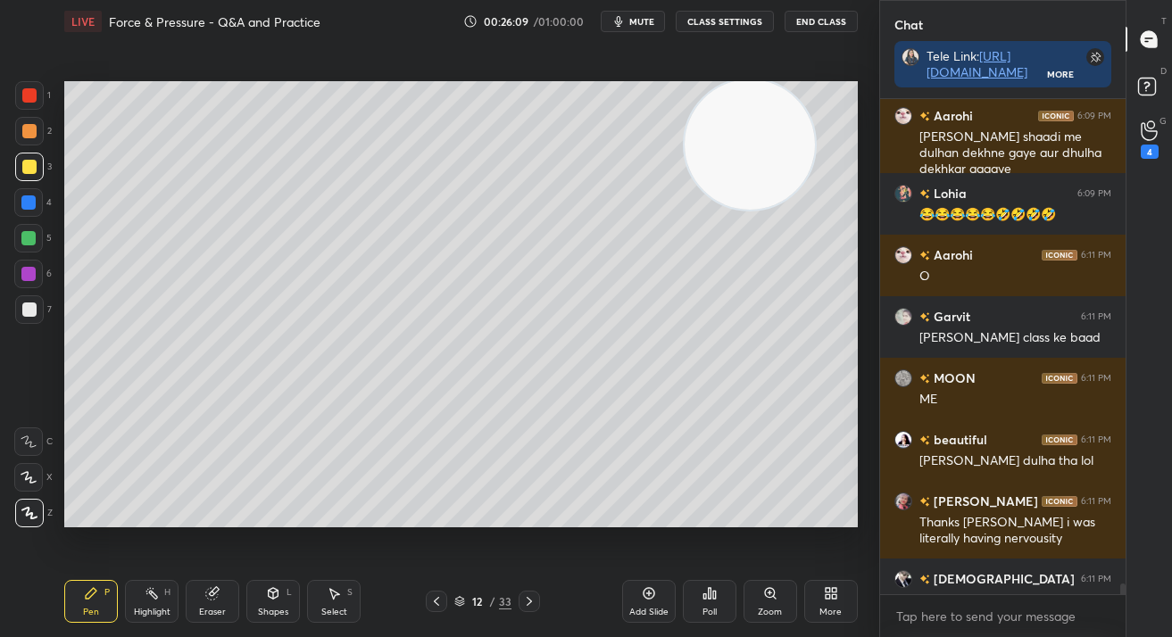
scroll to position [23386, 0]
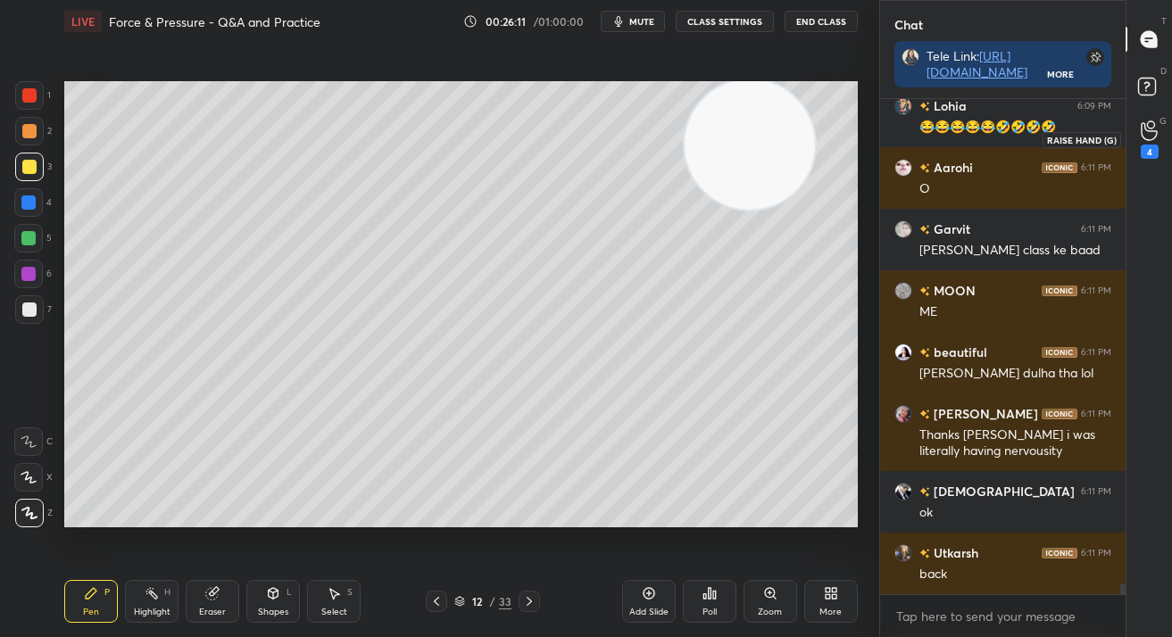
click at [1140, 137] on icon at bounding box center [1148, 130] width 17 height 21
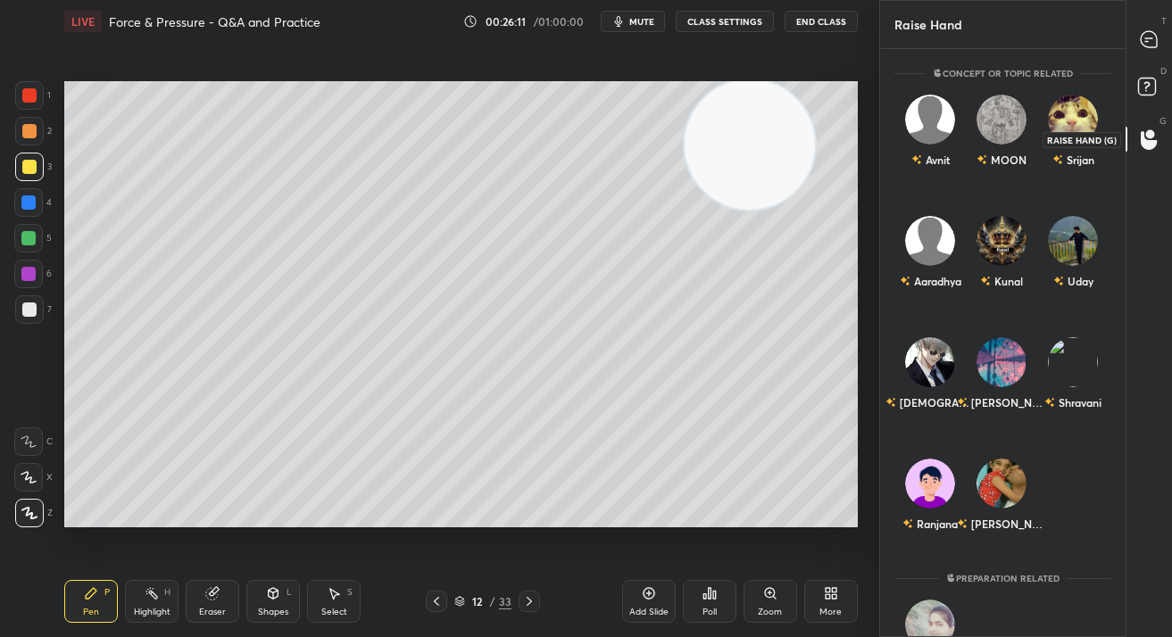
scroll to position [583, 241]
click at [941, 156] on div "Avnit" at bounding box center [929, 160] width 38 height 30
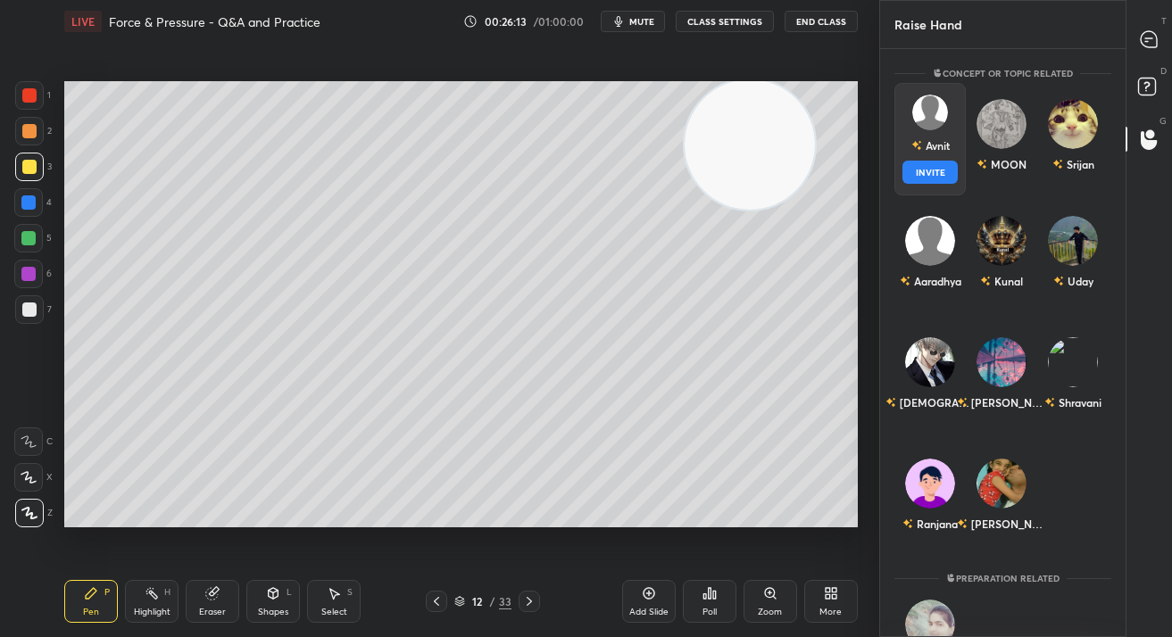
click at [942, 180] on button "INVITE" at bounding box center [929, 172] width 55 height 23
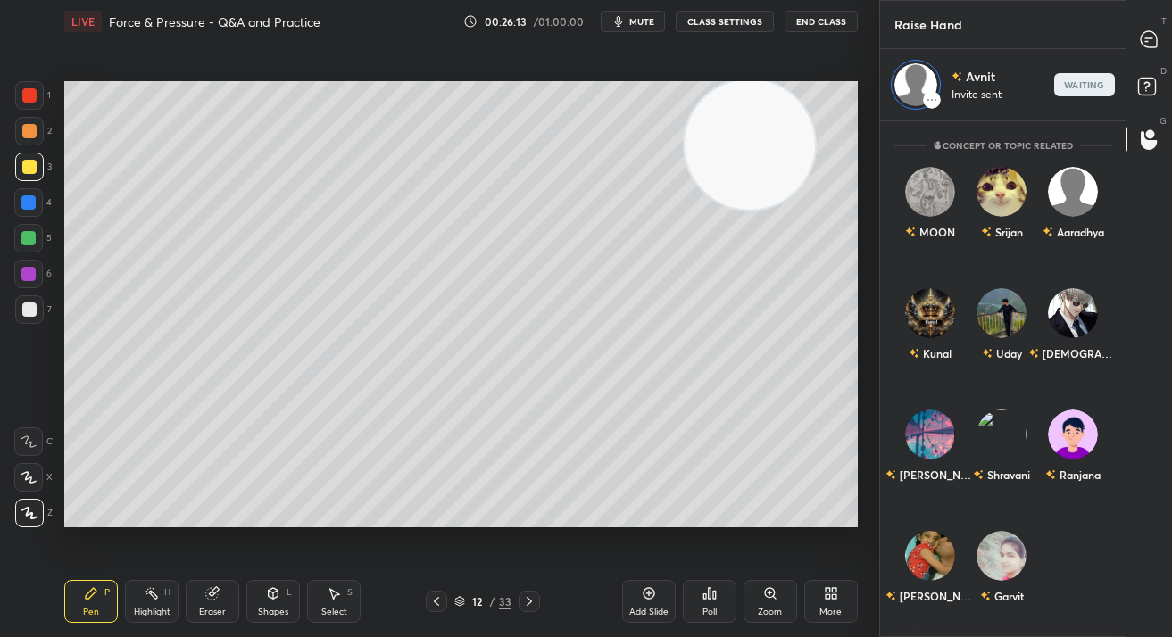
scroll to position [510, 241]
click at [1140, 41] on icon at bounding box center [1148, 39] width 16 height 16
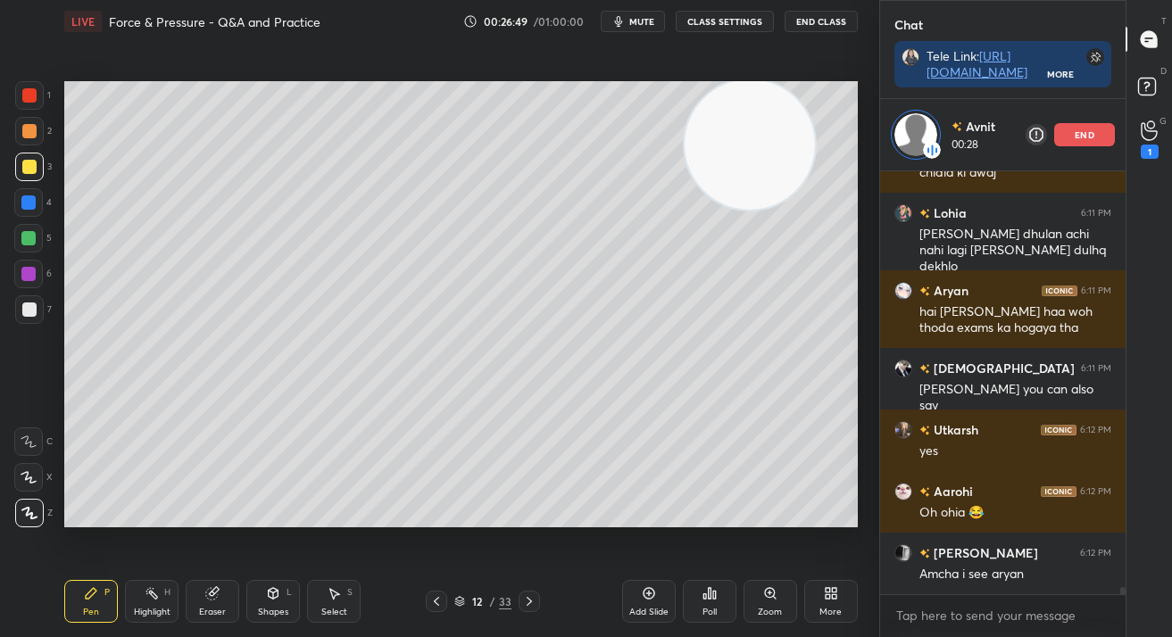
scroll to position [24612, 0]
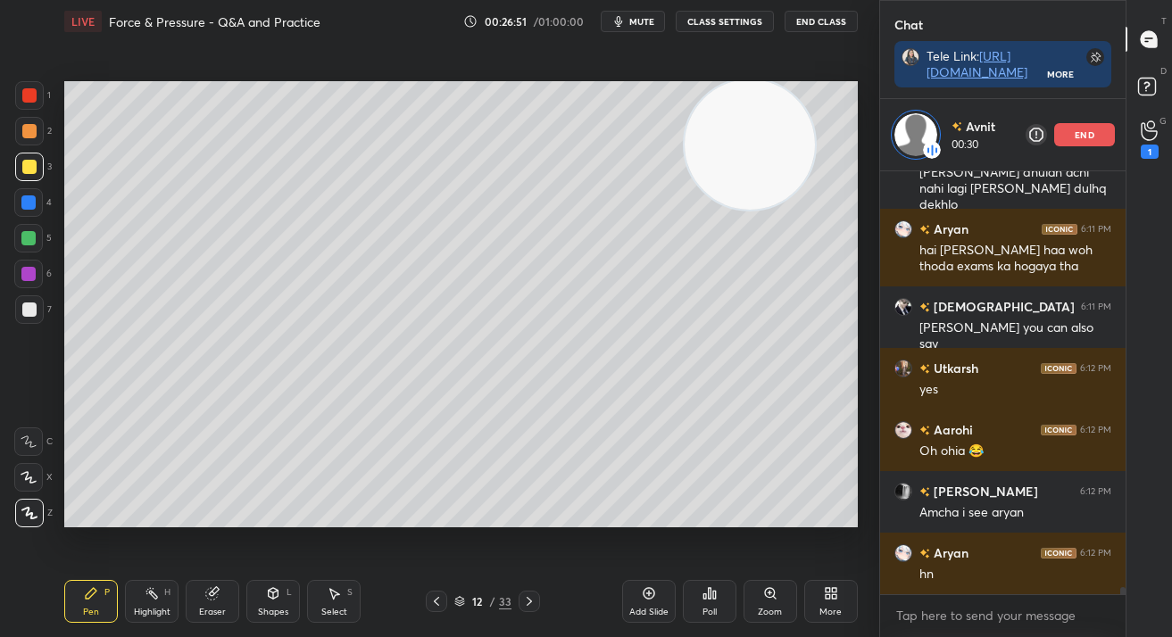
click at [19, 98] on div at bounding box center [29, 95] width 29 height 29
click at [24, 98] on div at bounding box center [29, 95] width 14 height 14
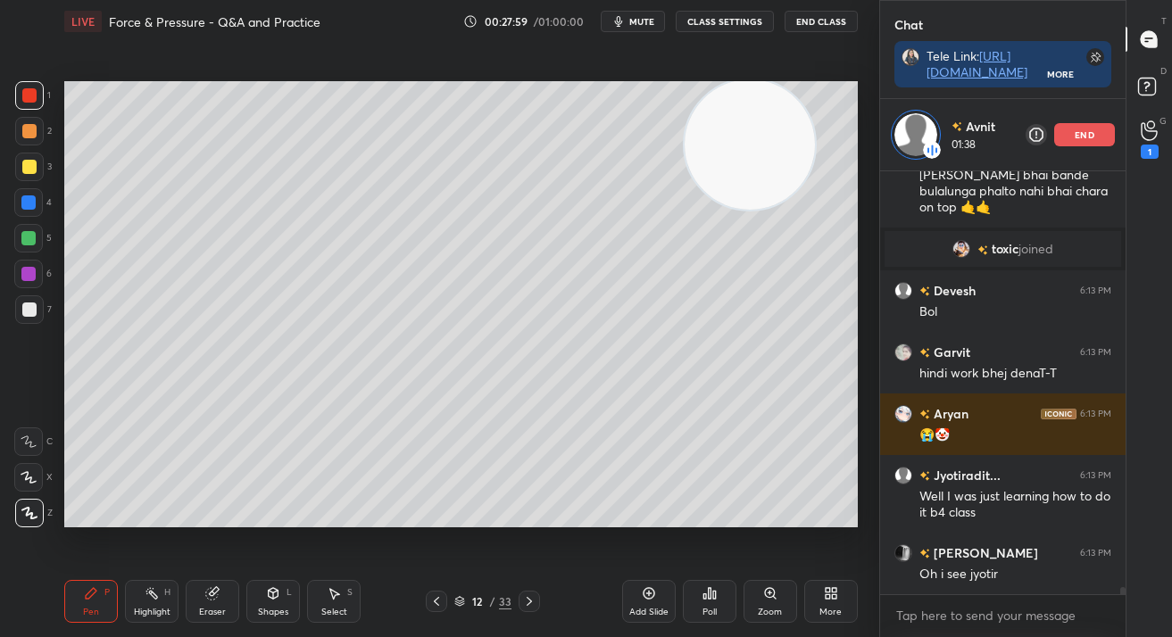
scroll to position [24586, 0]
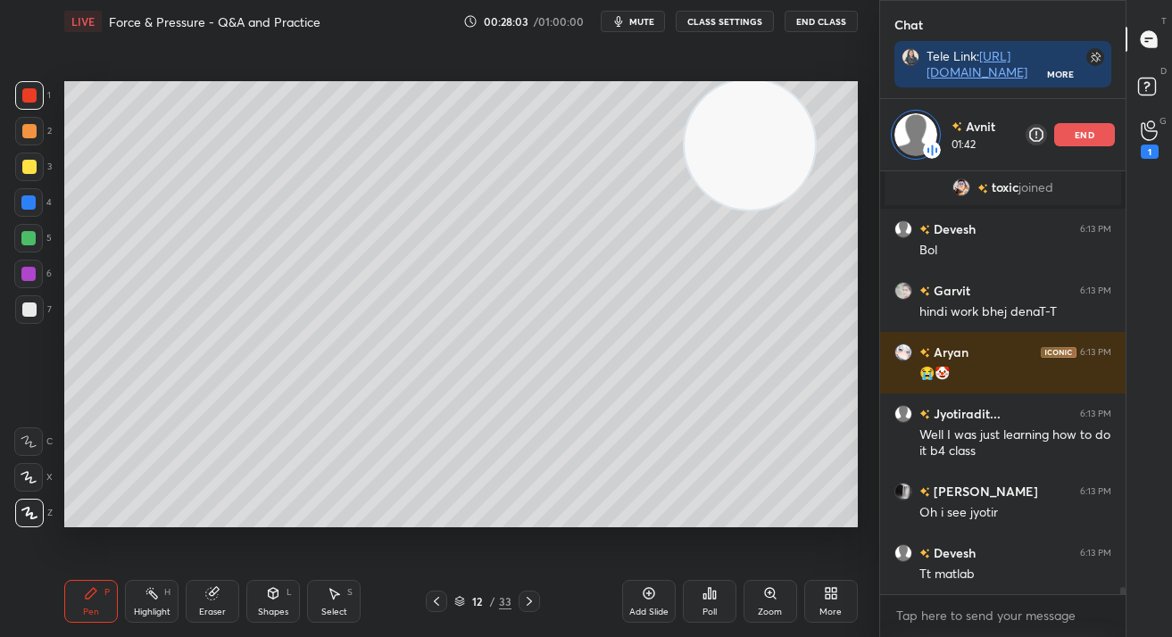
click at [1070, 142] on div "end" at bounding box center [1084, 134] width 61 height 23
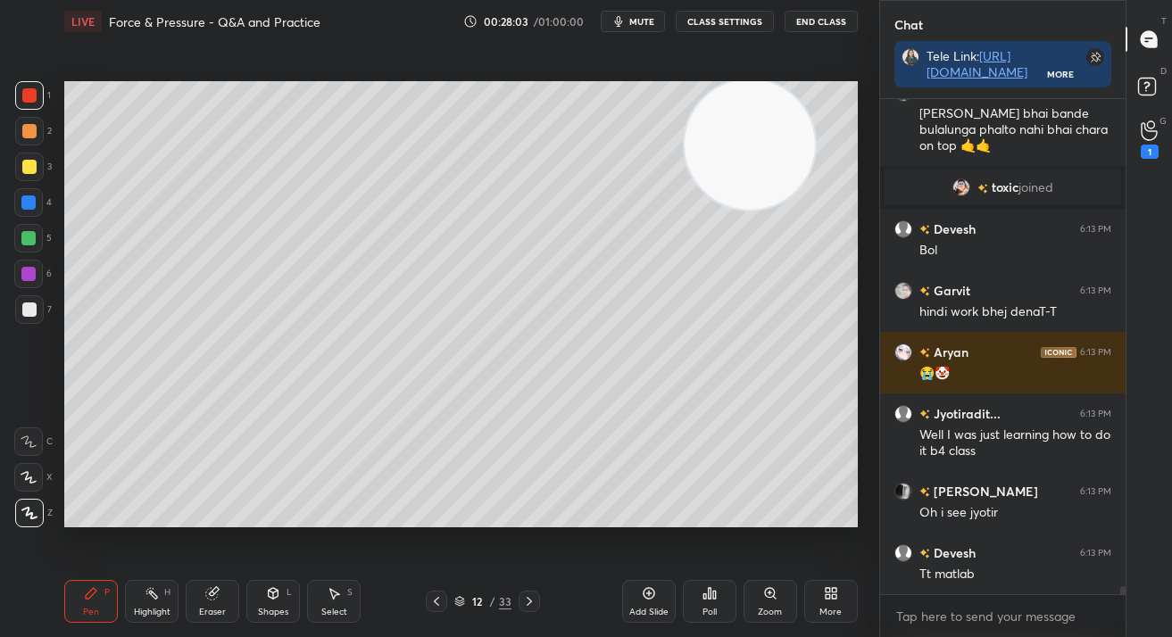
scroll to position [24514, 0]
click at [536, 593] on div at bounding box center [528, 601] width 21 height 21
click at [535, 597] on icon at bounding box center [529, 601] width 14 height 14
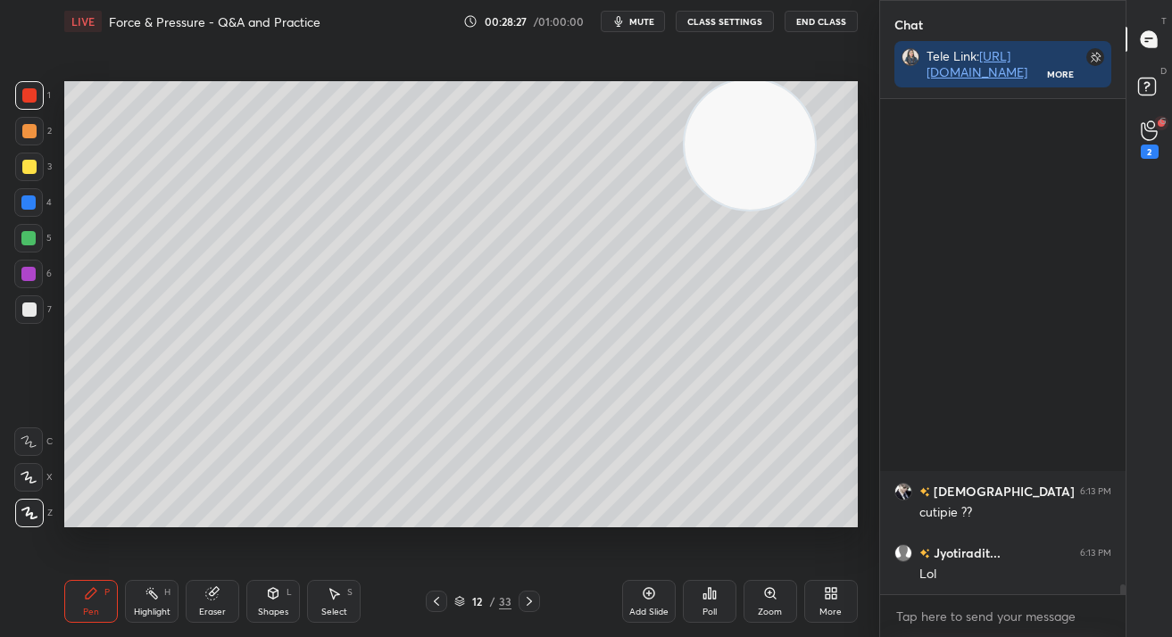
scroll to position [0, 0]
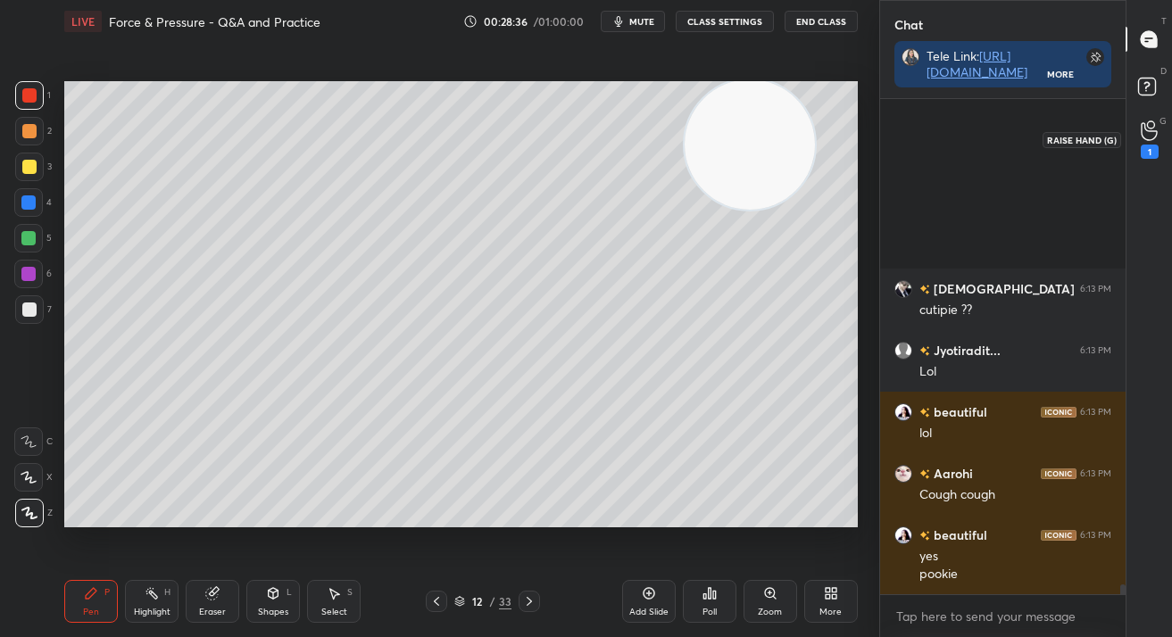
click at [1158, 145] on div "1" at bounding box center [1150, 139] width 36 height 32
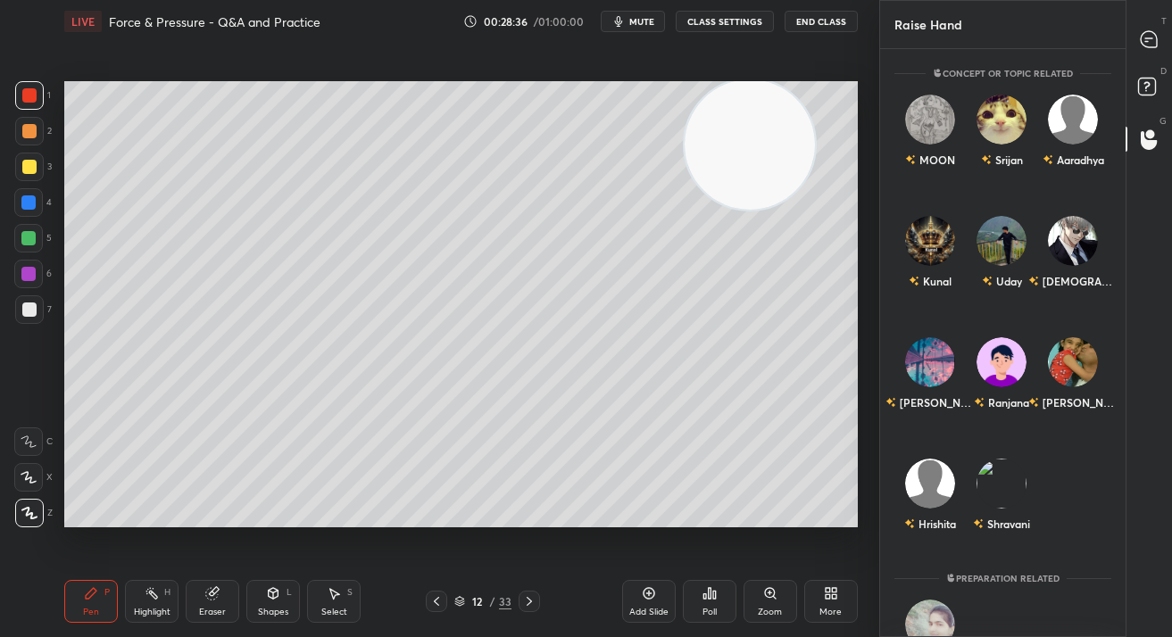
scroll to position [583, 241]
click at [944, 252] on div "Kunal" at bounding box center [929, 256] width 71 height 104
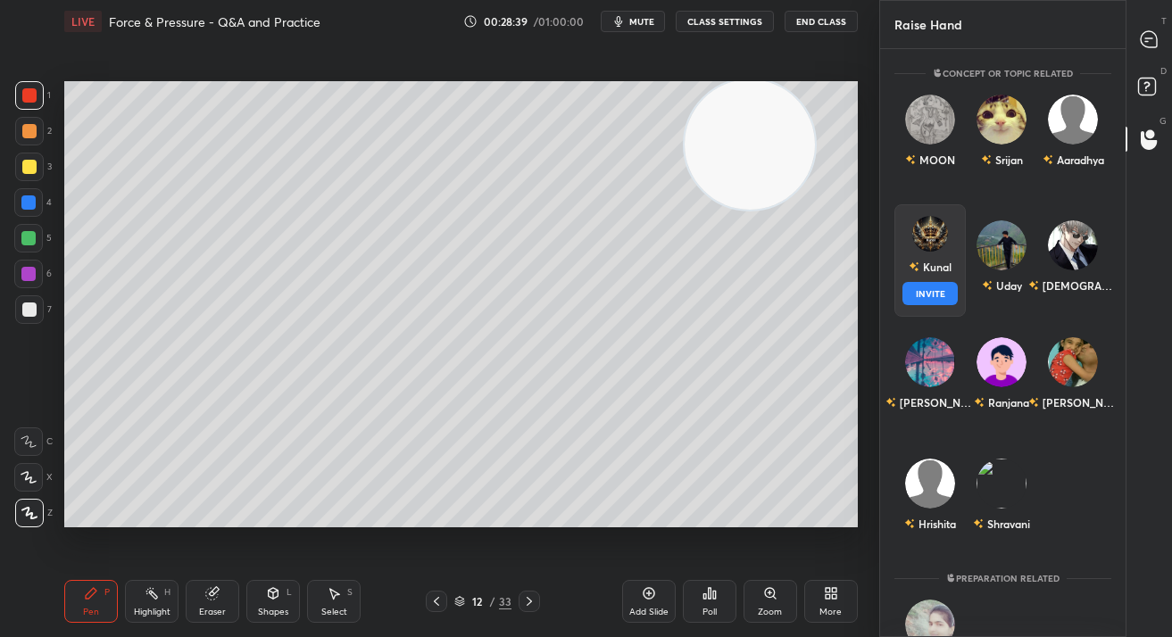
click at [926, 292] on button "INVITE" at bounding box center [929, 293] width 55 height 23
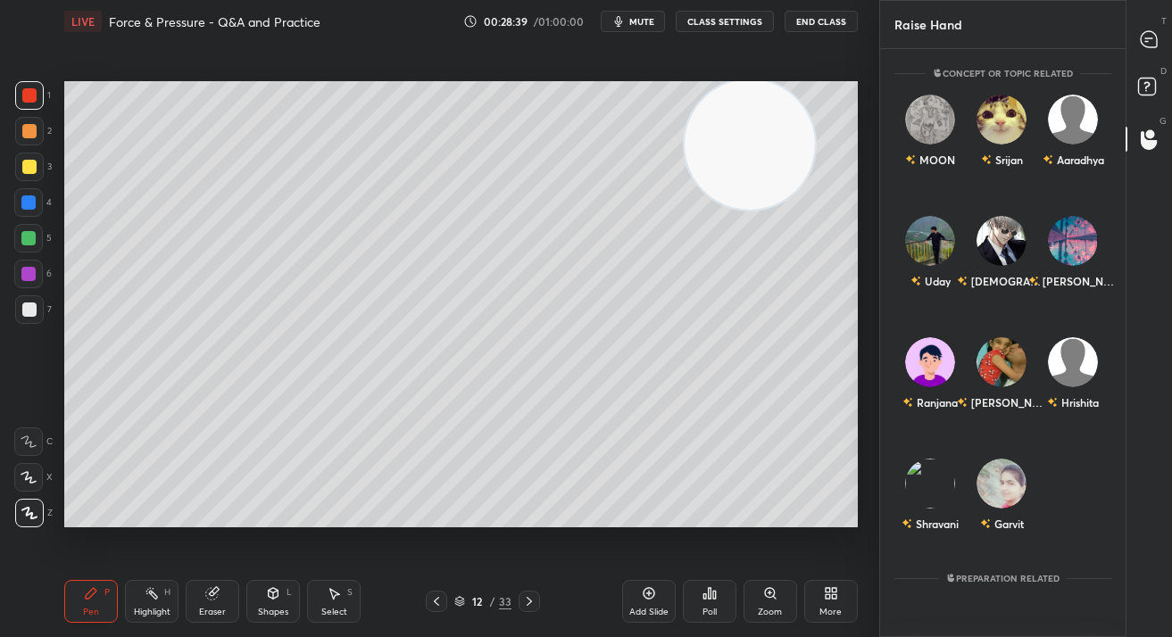
scroll to position [510, 241]
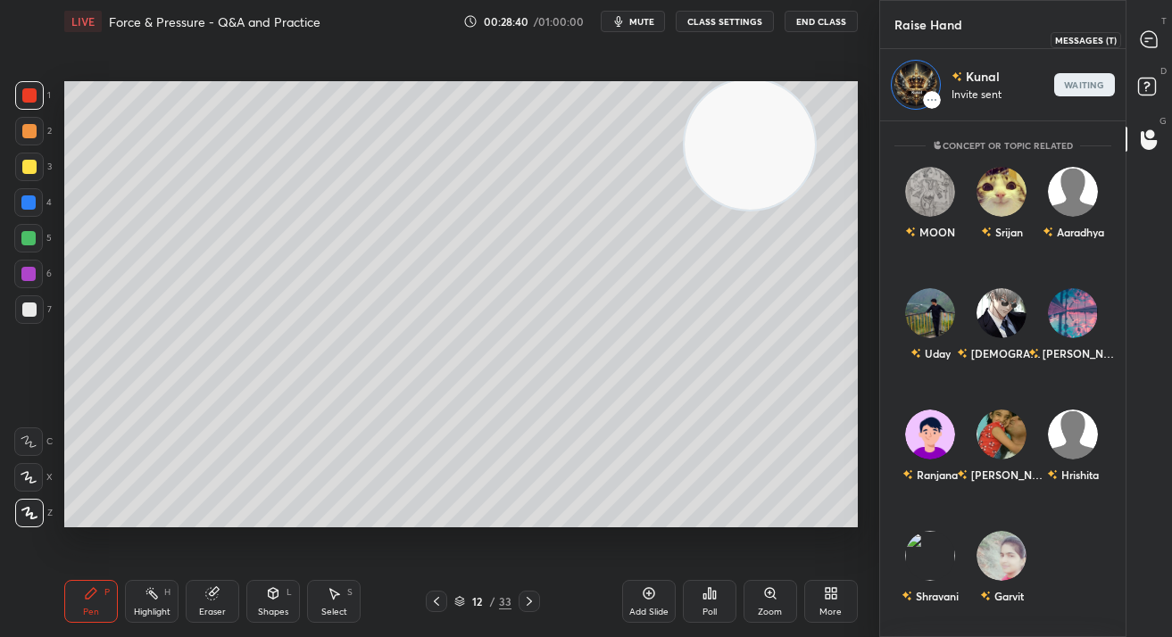
click at [1162, 31] on div at bounding box center [1150, 39] width 36 height 32
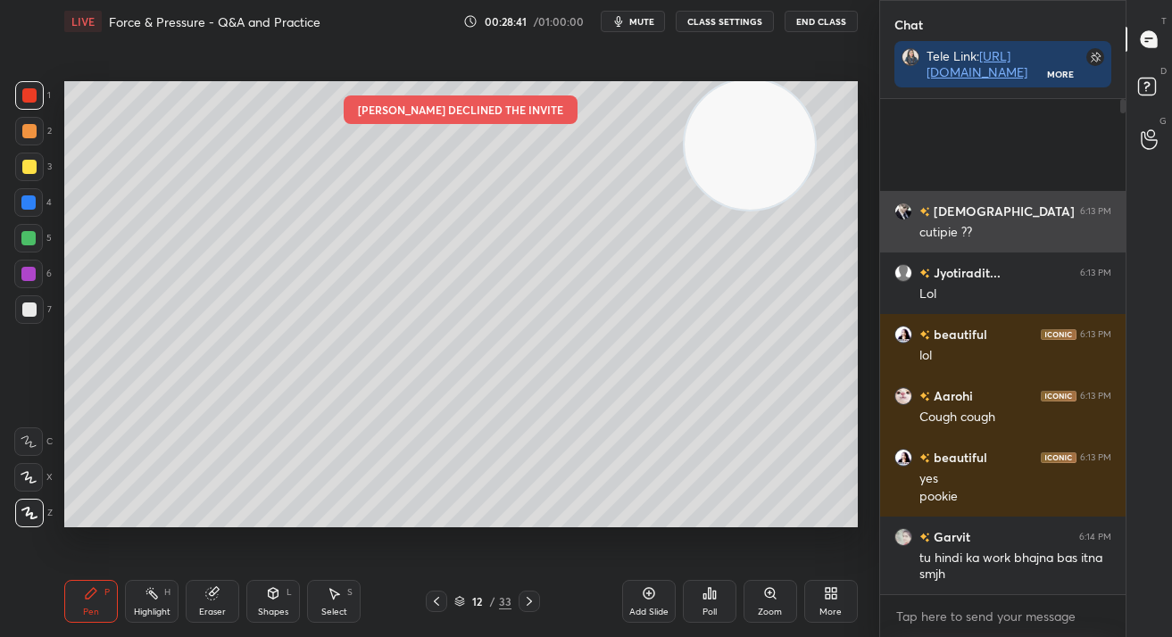
scroll to position [342, 241]
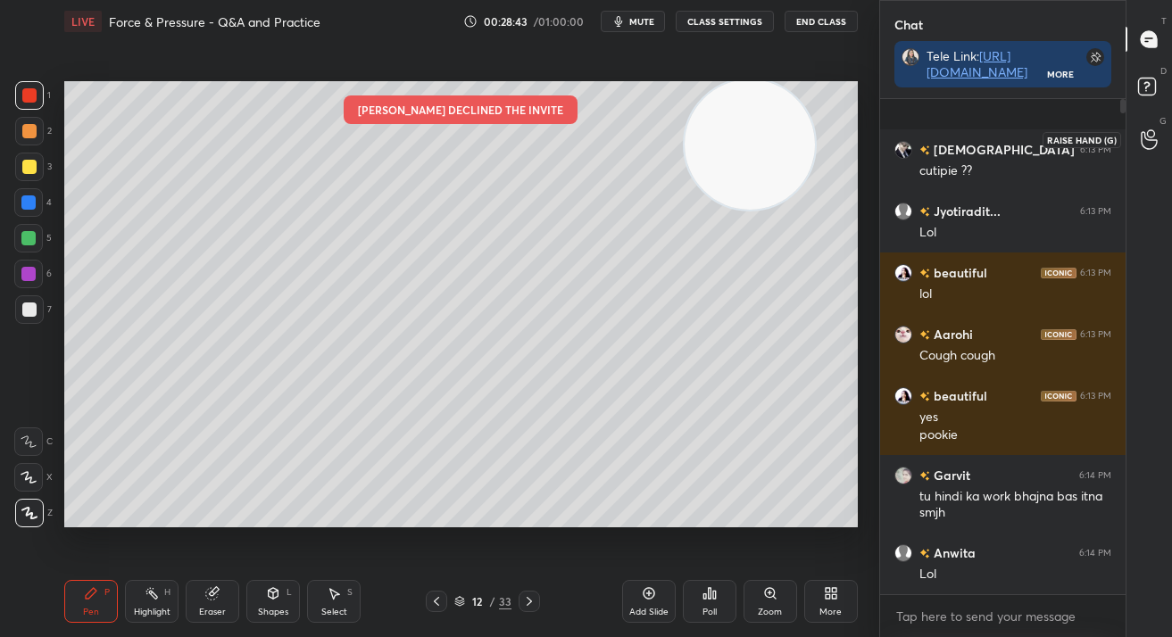
click at [1160, 133] on div at bounding box center [1150, 139] width 36 height 32
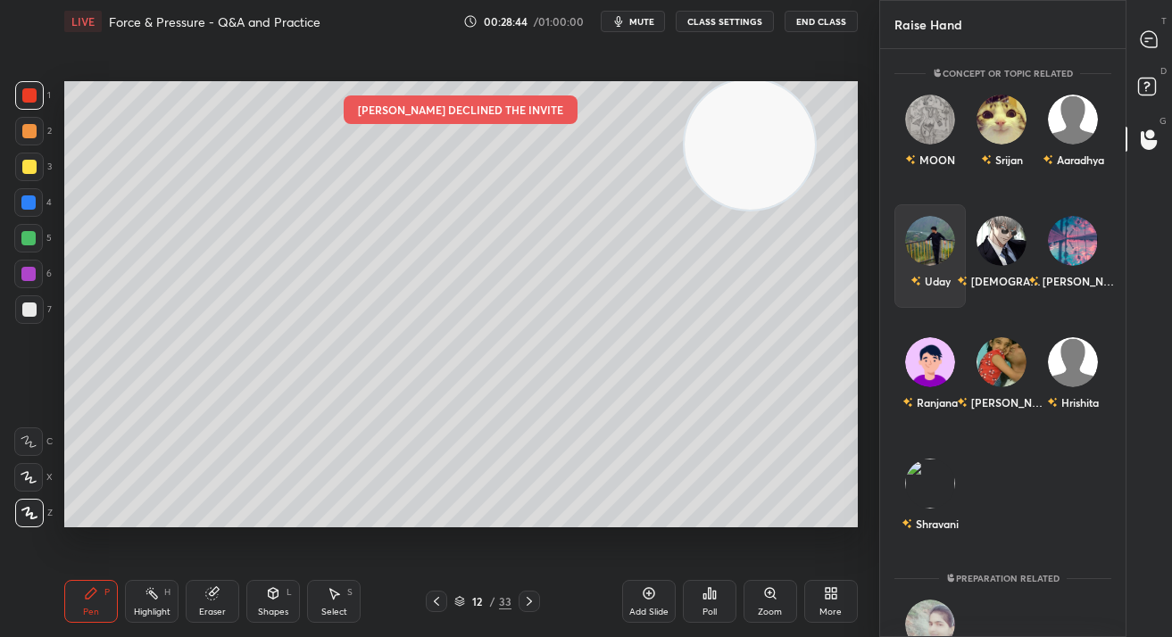
click at [902, 272] on div "Uday" at bounding box center [929, 256] width 71 height 104
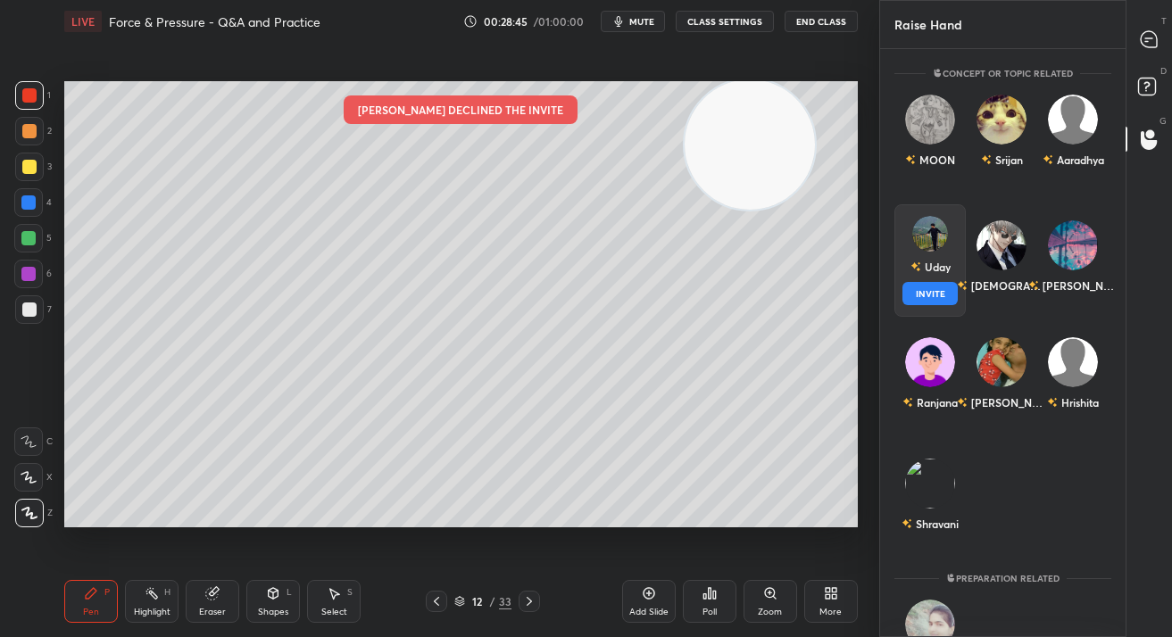
click at [903, 302] on button "INVITE" at bounding box center [929, 293] width 55 height 23
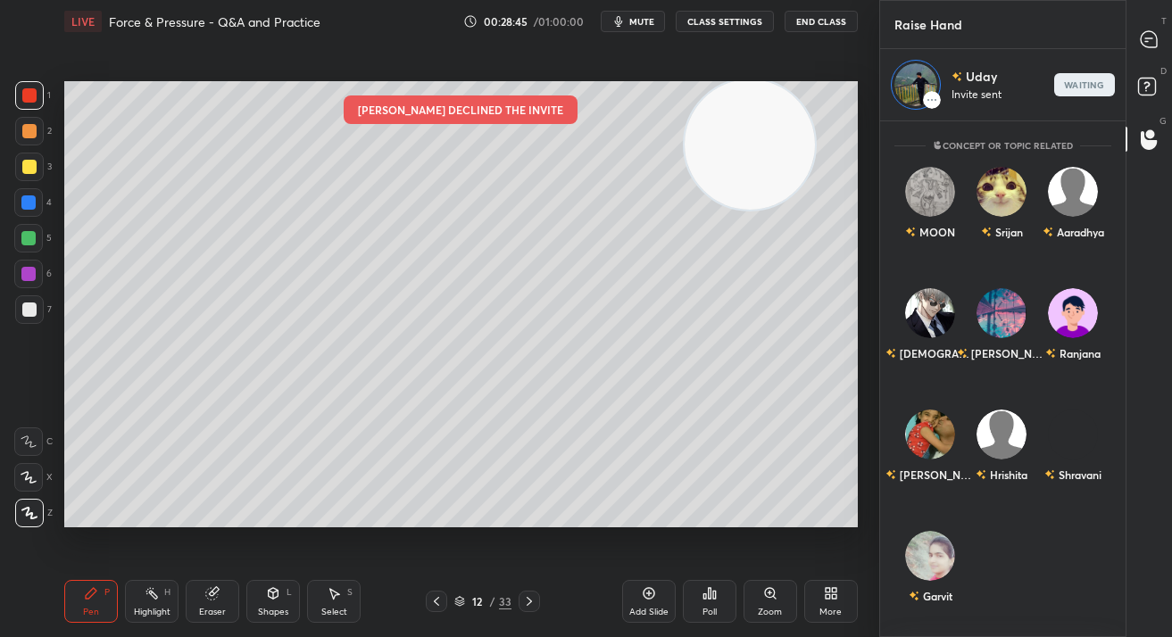
scroll to position [510, 241]
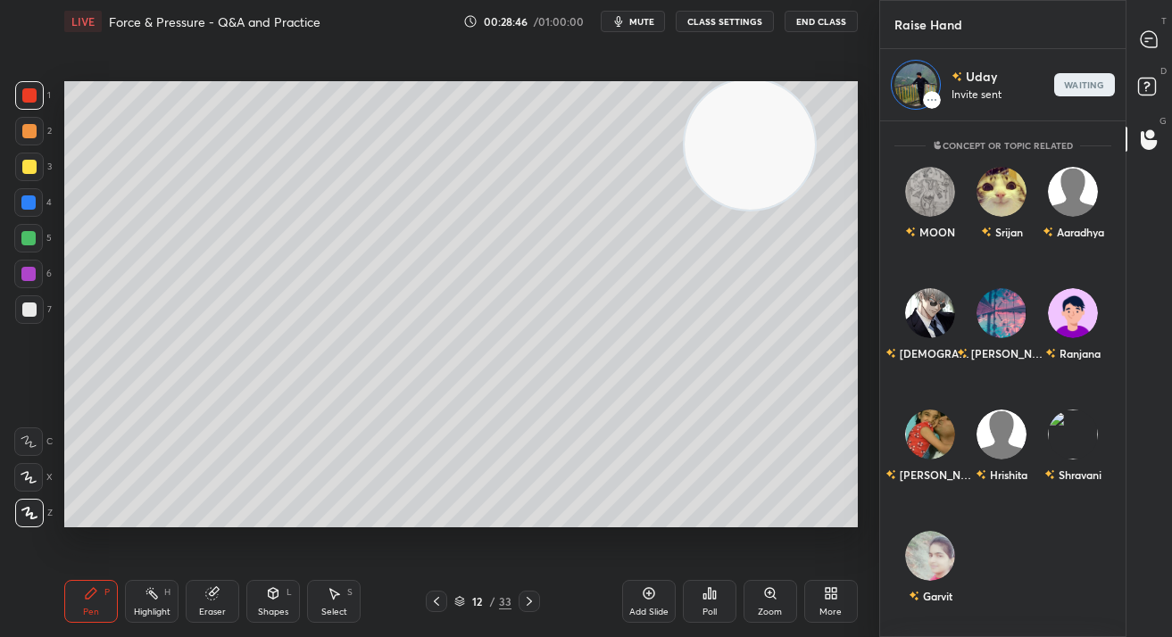
click at [1138, 55] on div "T Messages (T)" at bounding box center [1149, 39] width 46 height 50
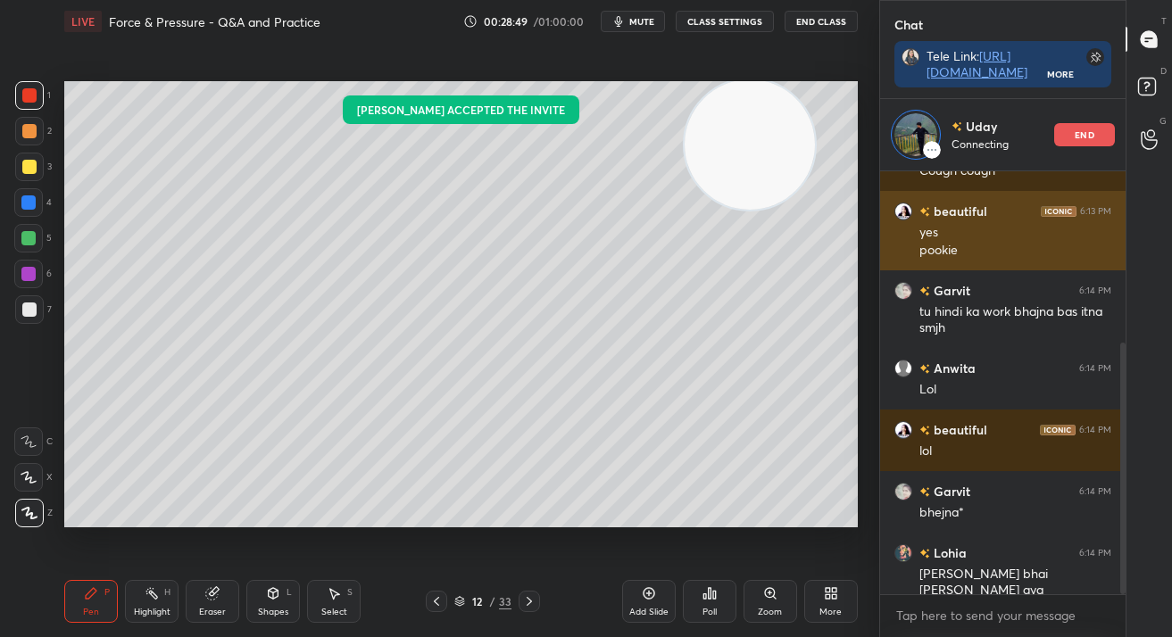
scroll to position [288, 0]
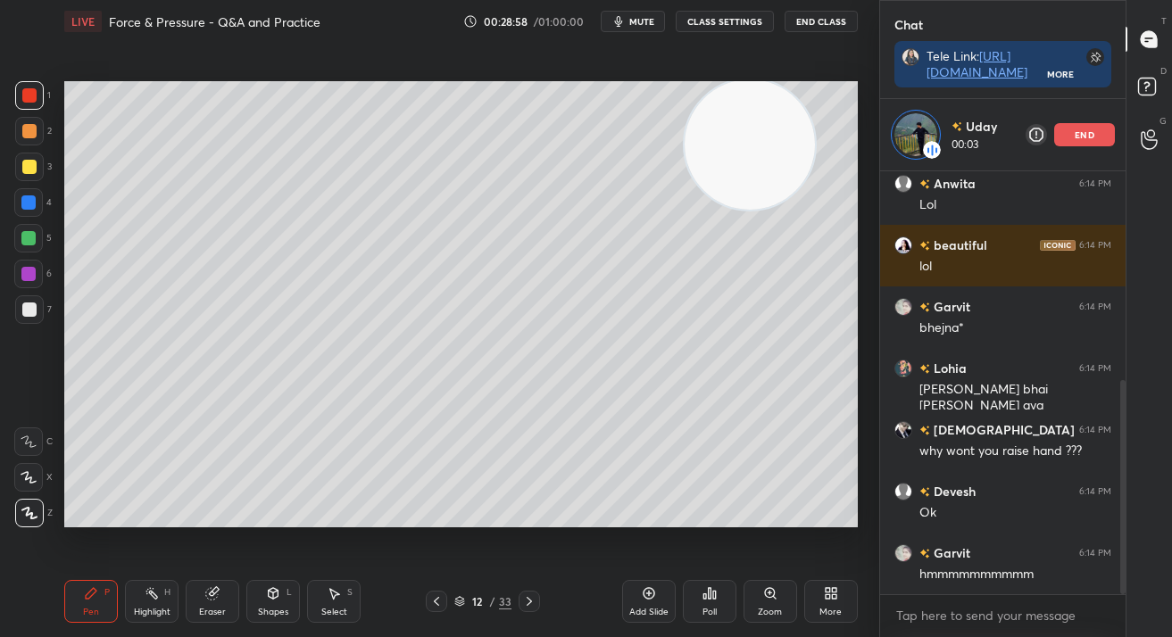
click at [648, 586] on icon at bounding box center [649, 593] width 14 height 14
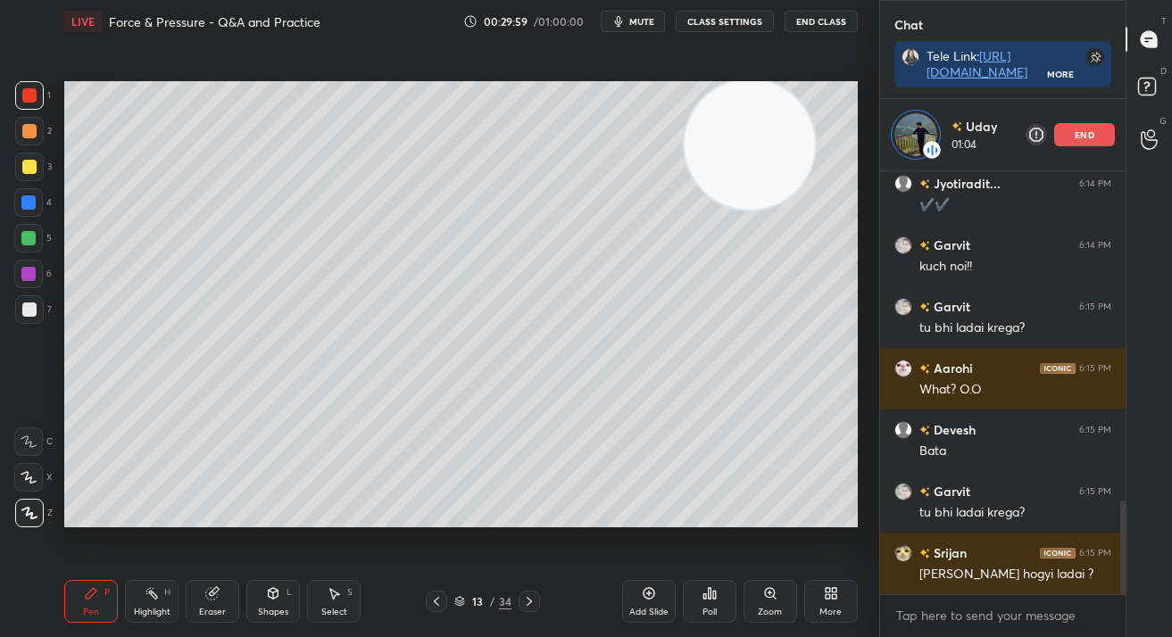
scroll to position [1552, 0]
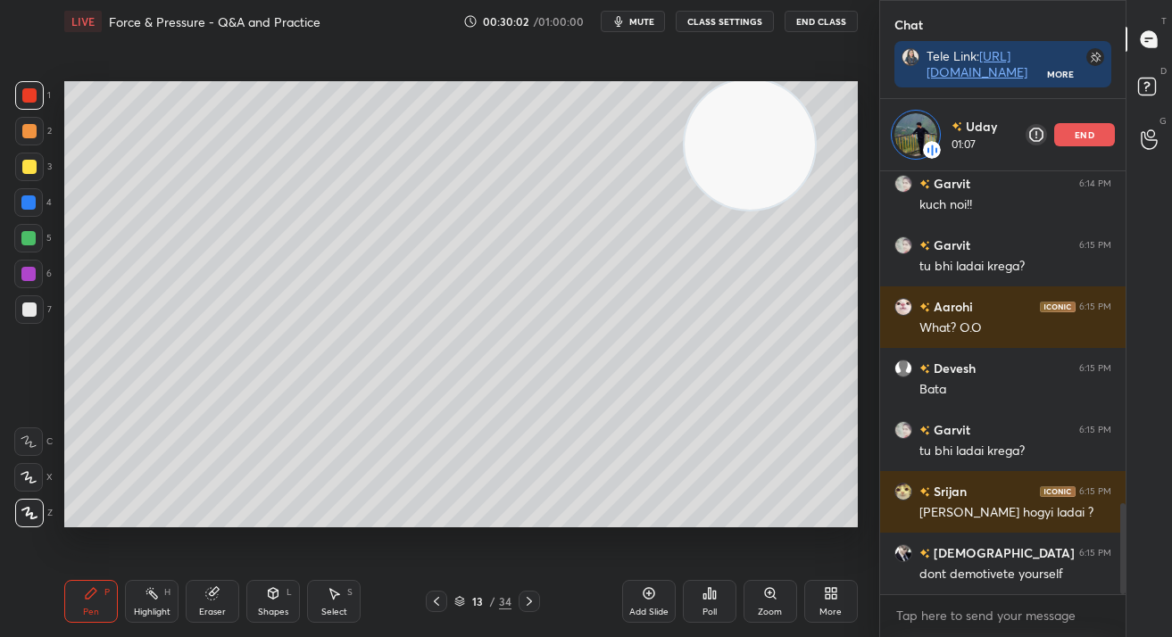
click at [32, 309] on div at bounding box center [29, 310] width 14 height 14
click at [33, 308] on div at bounding box center [29, 310] width 14 height 14
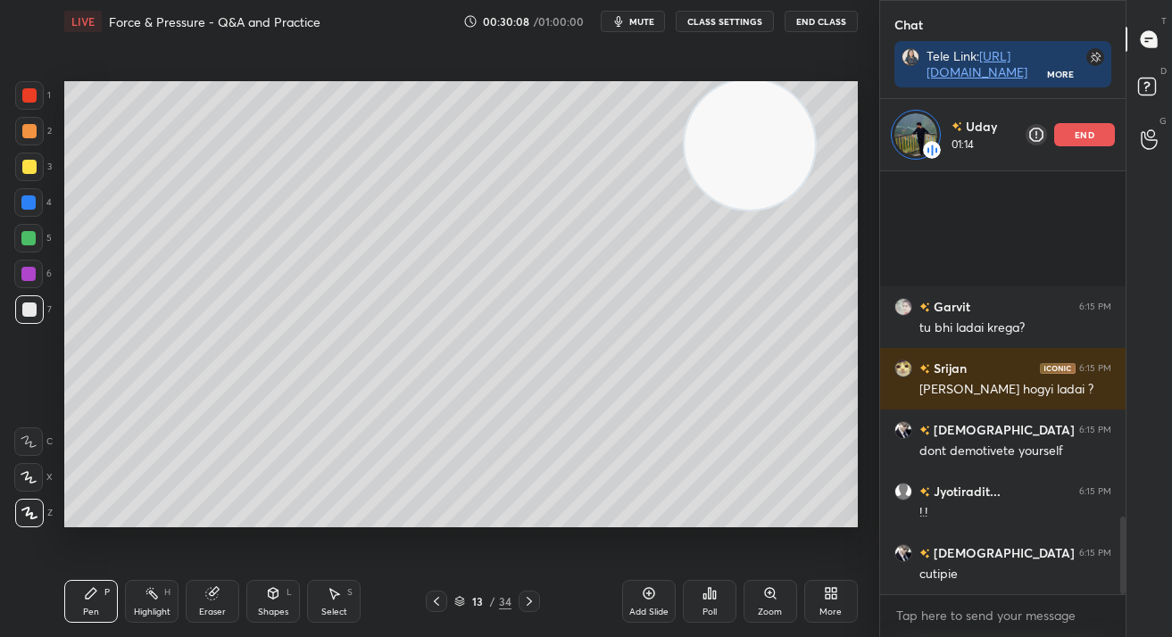
scroll to position [1876, 0]
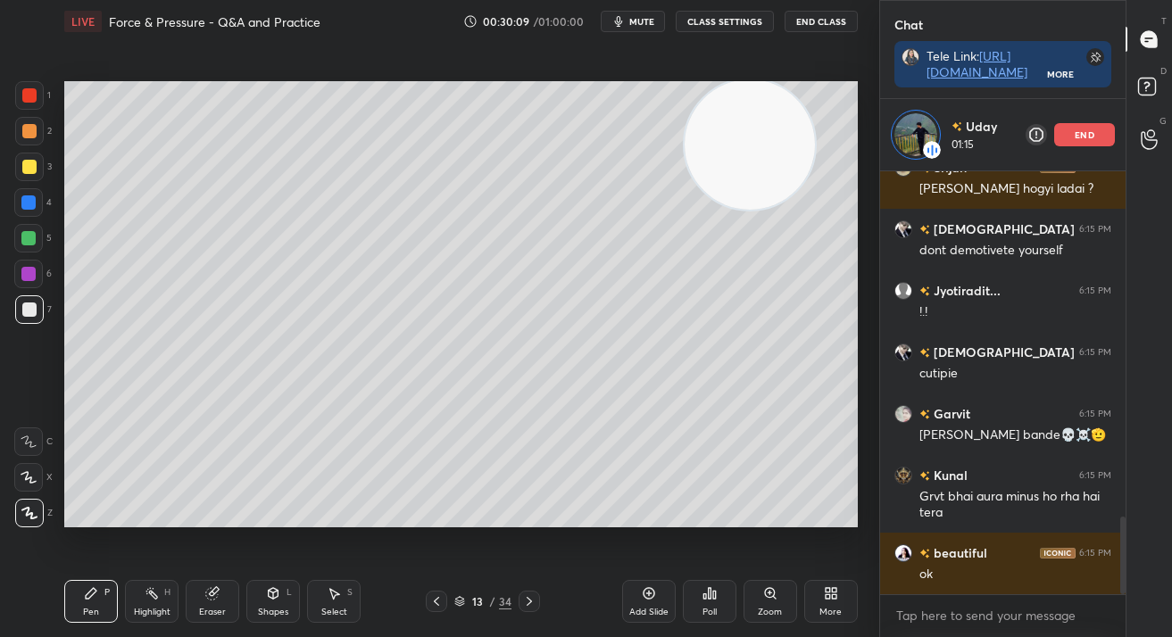
click at [14, 270] on div at bounding box center [28, 274] width 29 height 29
click at [22, 272] on div at bounding box center [28, 274] width 14 height 14
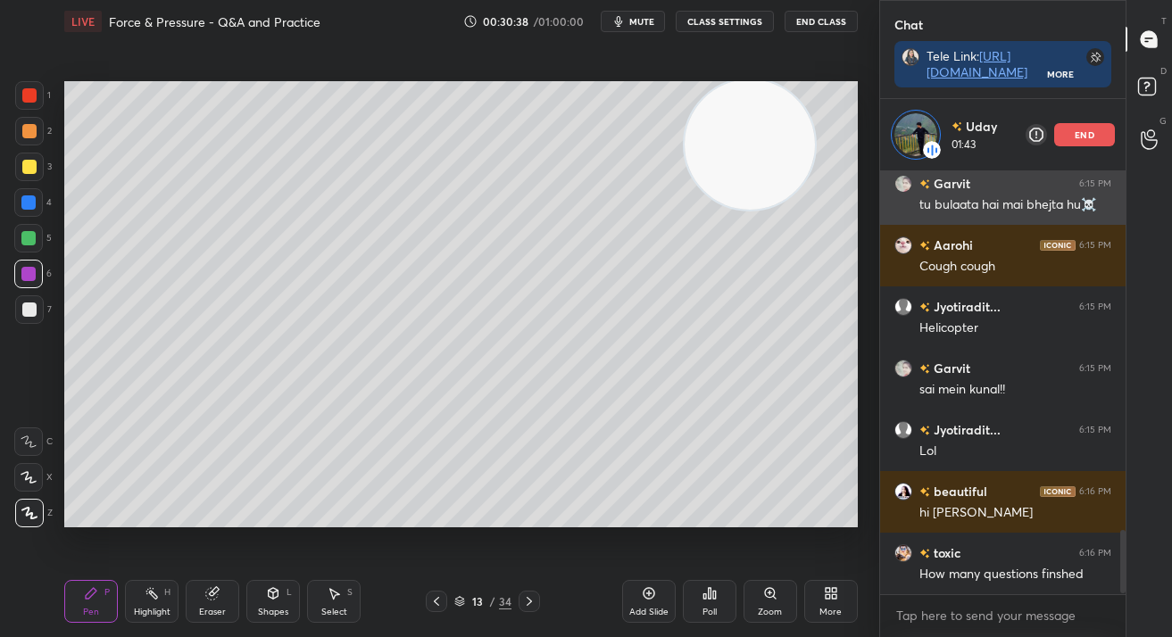
scroll to position [2430, 0]
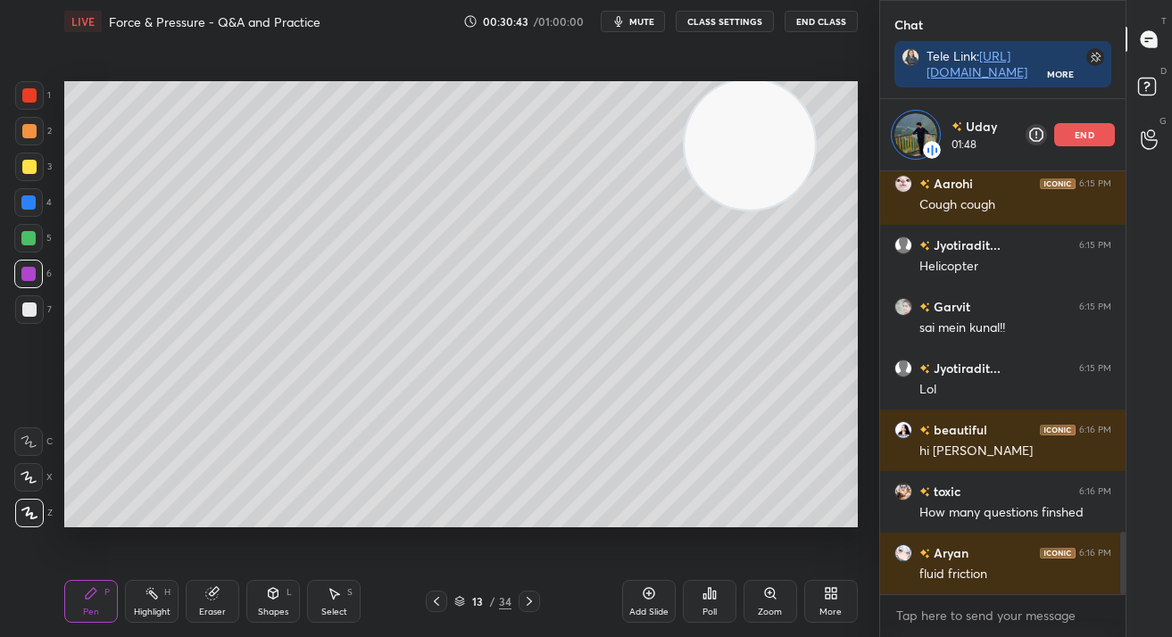
click at [1082, 137] on p "end" at bounding box center [1084, 134] width 20 height 9
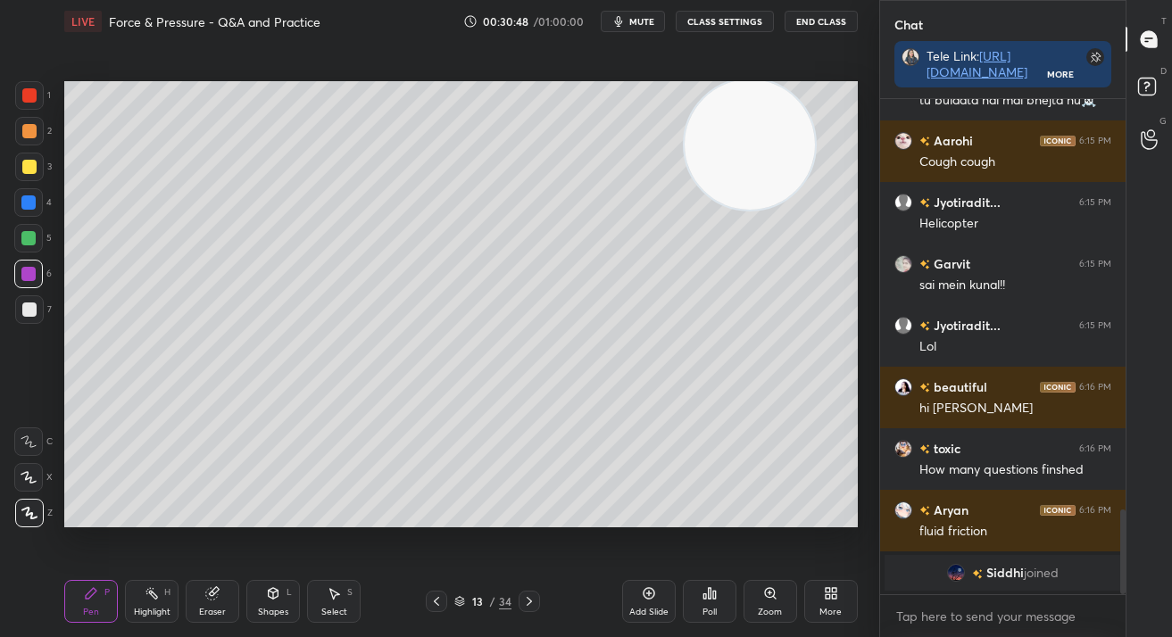
scroll to position [1971, 0]
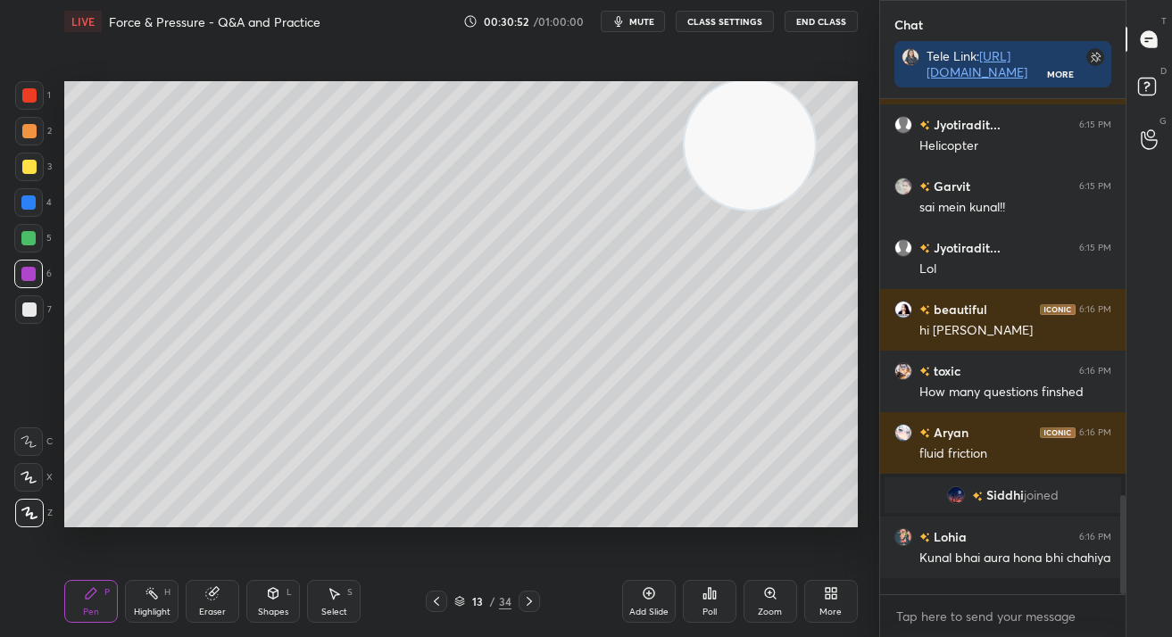
click at [430, 601] on icon at bounding box center [436, 601] width 14 height 14
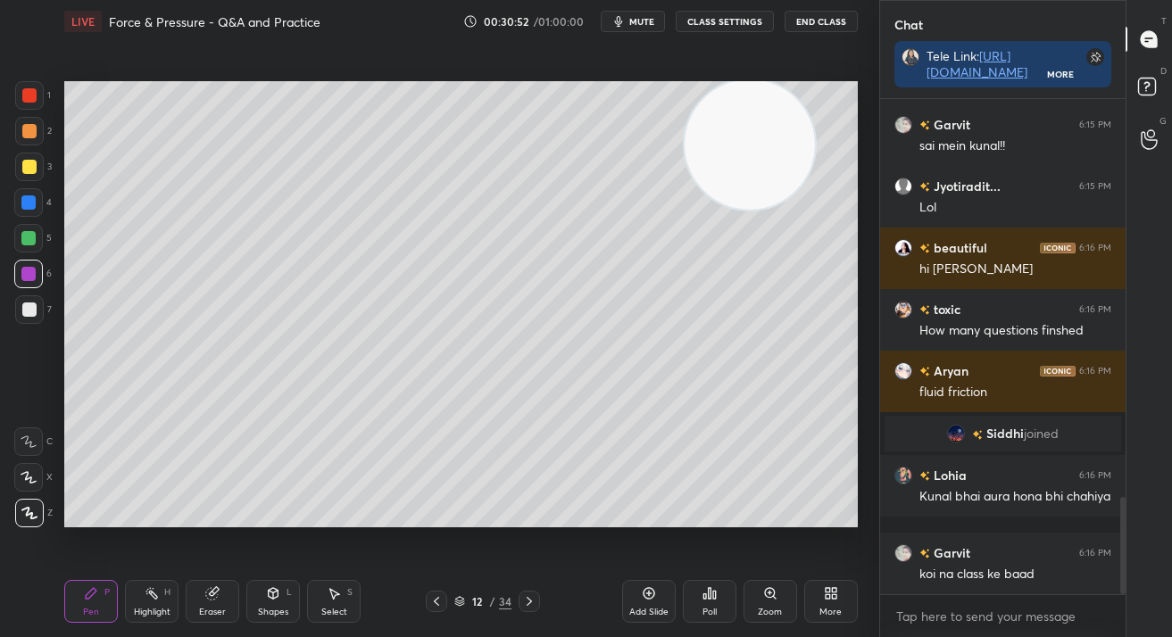
click at [442, 598] on icon at bounding box center [436, 601] width 14 height 14
click at [445, 600] on div at bounding box center [436, 601] width 21 height 21
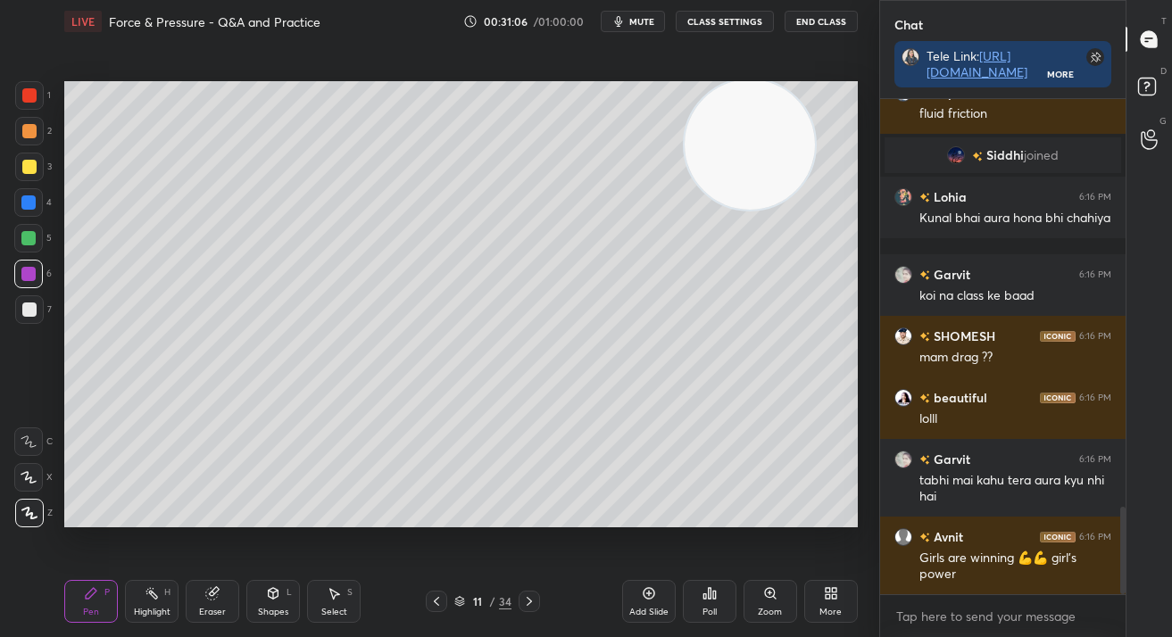
scroll to position [2373, 0]
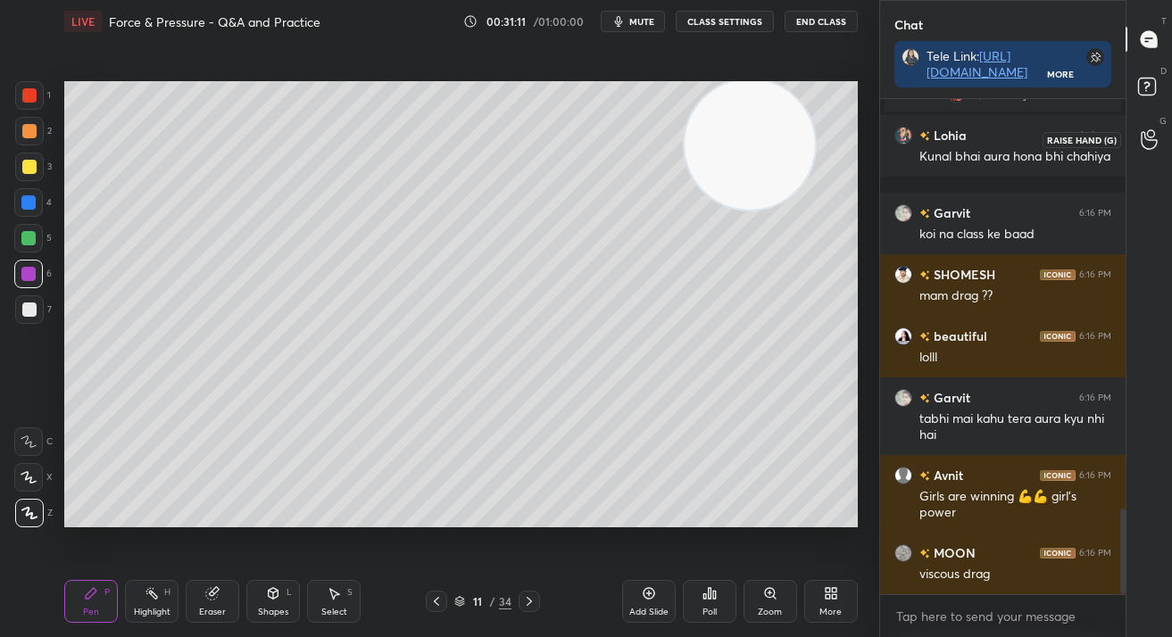
click at [1152, 137] on icon at bounding box center [1148, 139] width 17 height 21
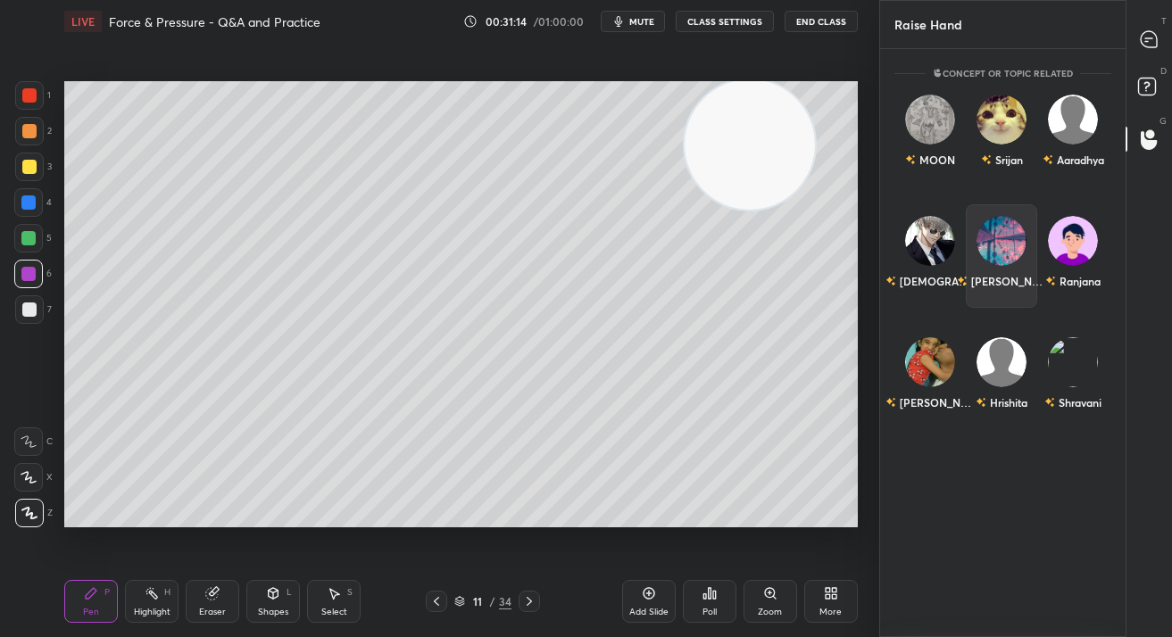
click at [1014, 249] on div "Ishika" at bounding box center [1001, 256] width 71 height 104
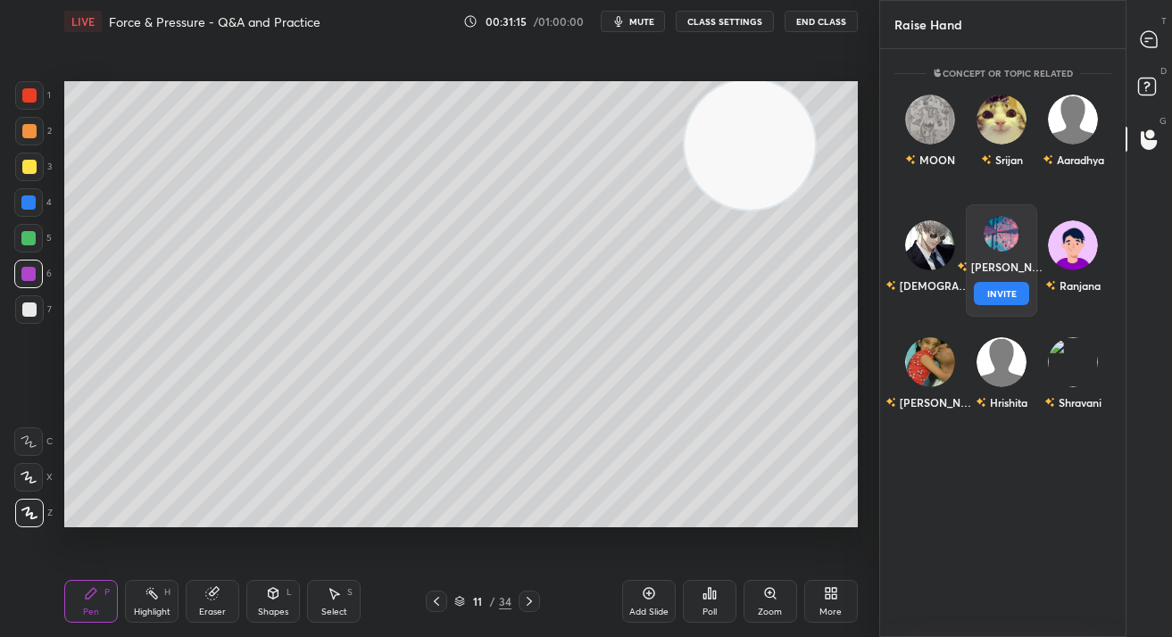
click at [1013, 286] on button "INVITE" at bounding box center [1001, 293] width 55 height 23
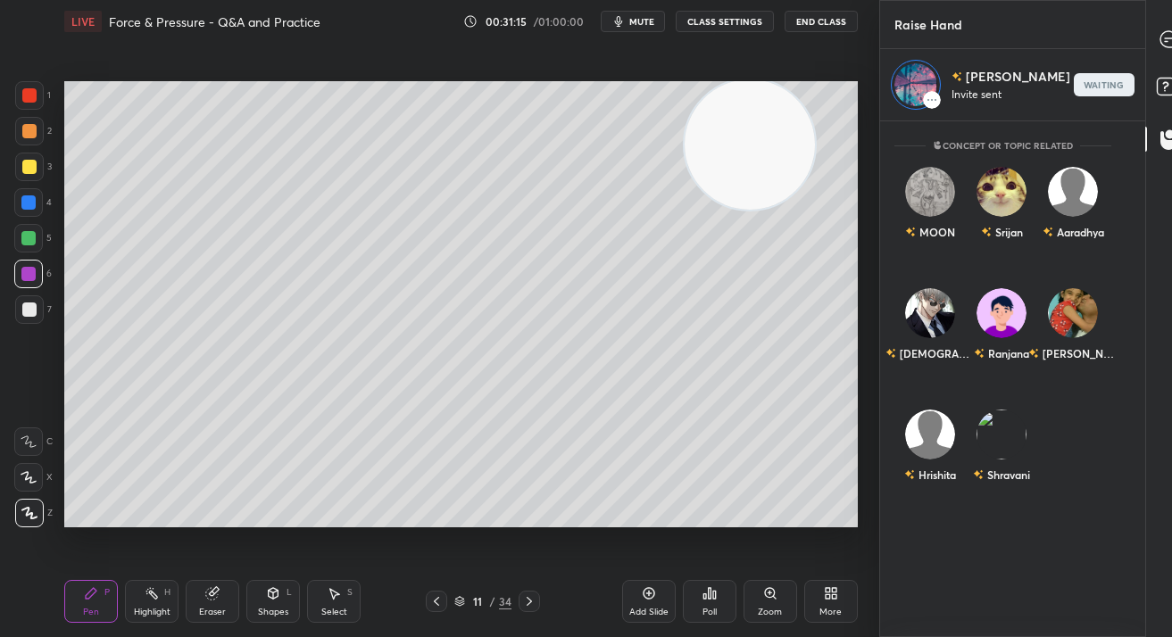
scroll to position [510, 241]
click at [1148, 56] on div "T Messages (T)" at bounding box center [1169, 39] width 46 height 50
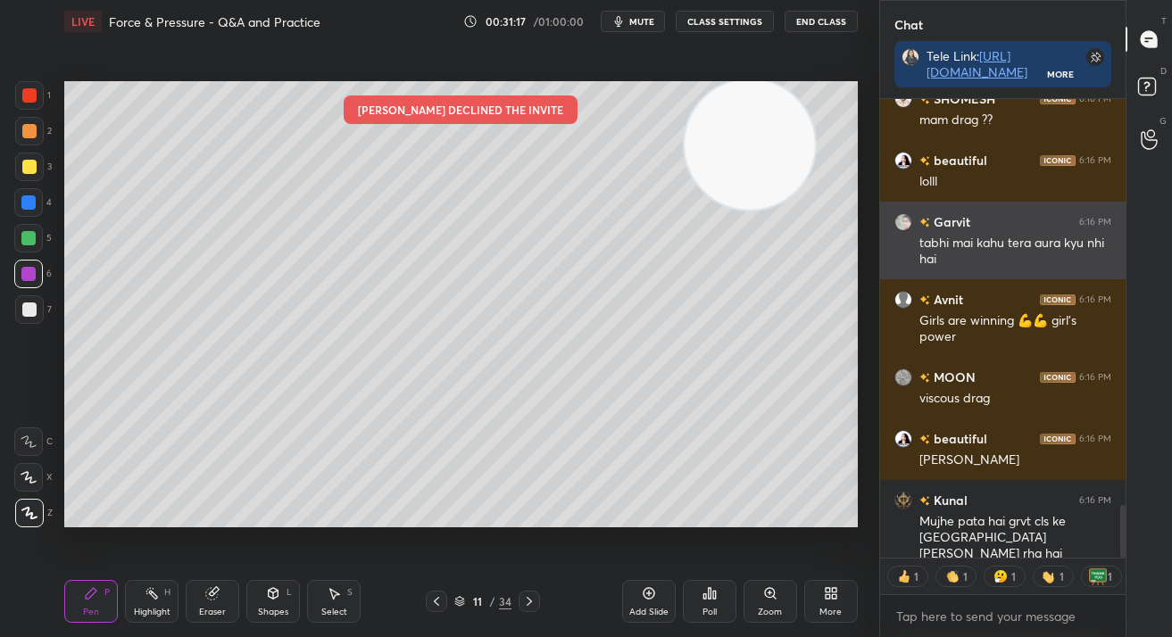
scroll to position [6, 6]
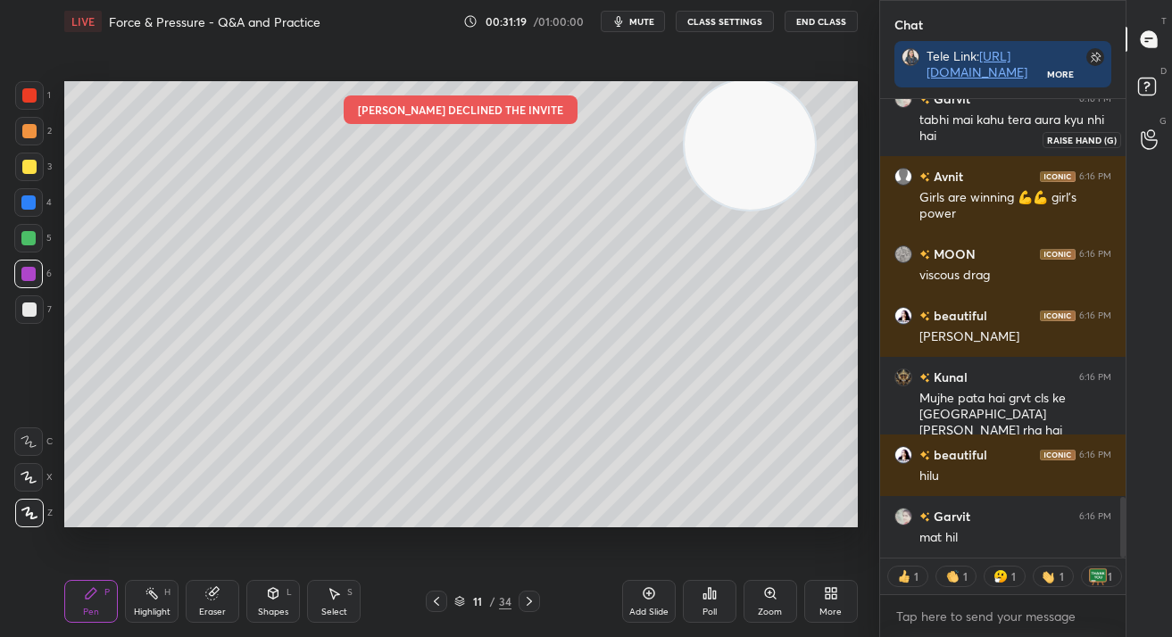
click at [1139, 145] on div at bounding box center [1150, 139] width 36 height 32
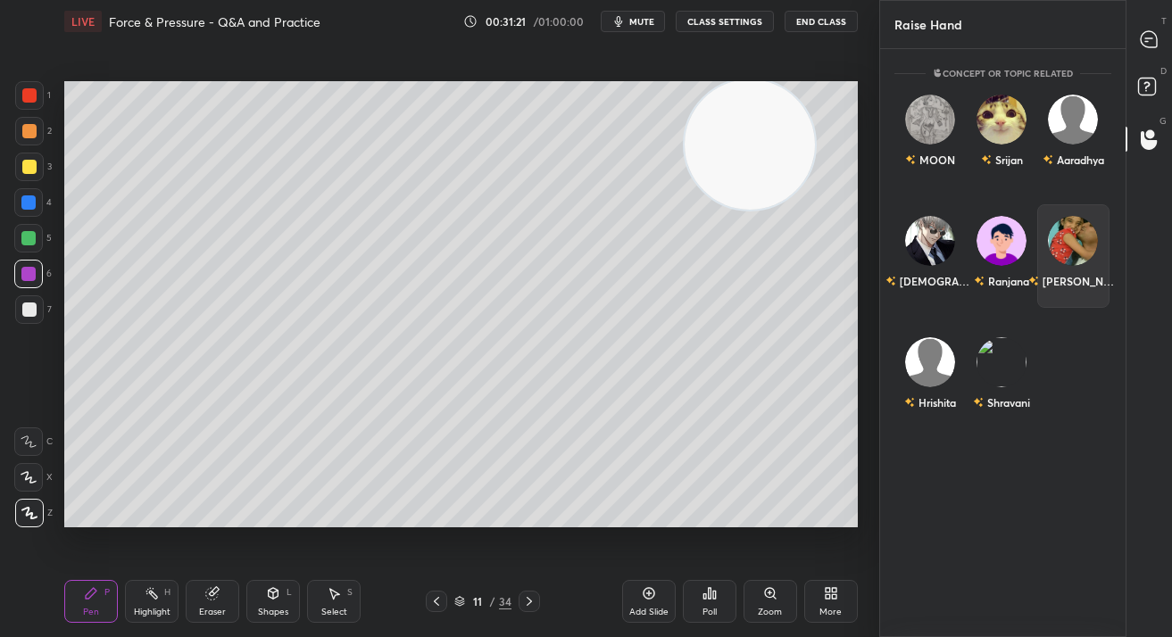
click at [1083, 270] on div "ANSHIKA" at bounding box center [1072, 281] width 89 height 30
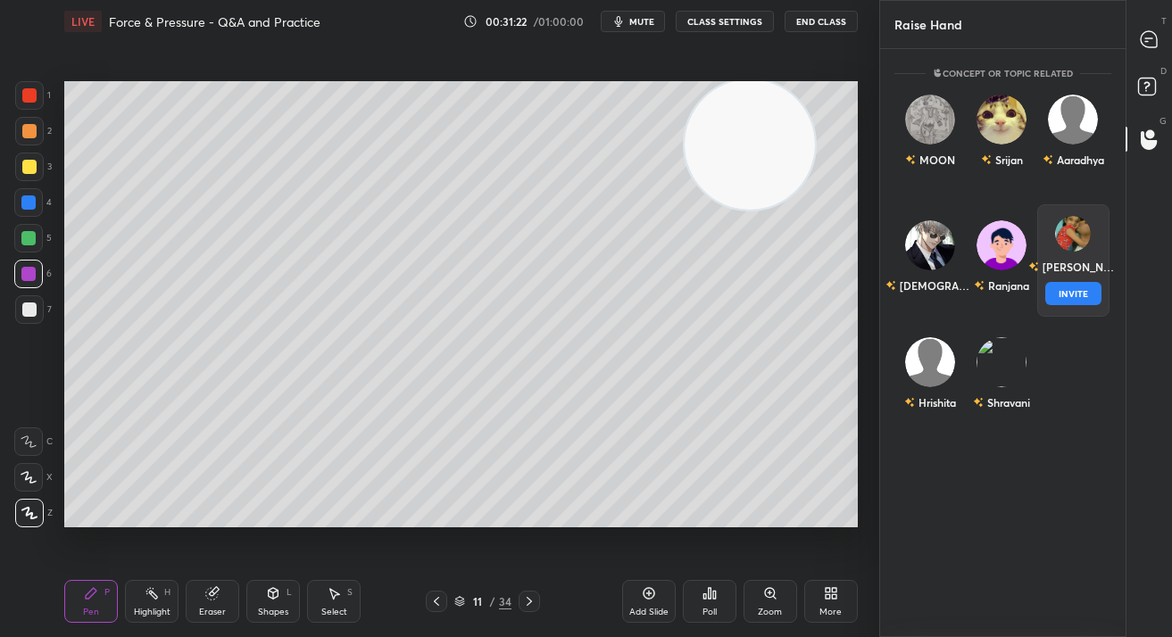
click at [1084, 287] on button "INVITE" at bounding box center [1072, 293] width 55 height 23
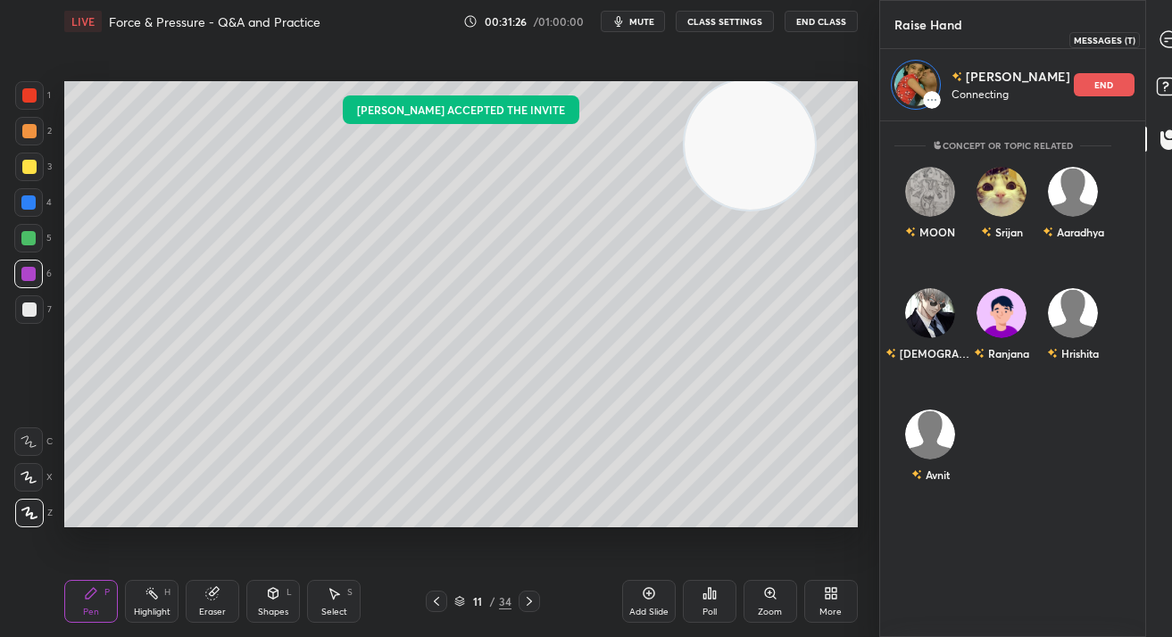
click at [1160, 31] on icon at bounding box center [1168, 39] width 16 height 16
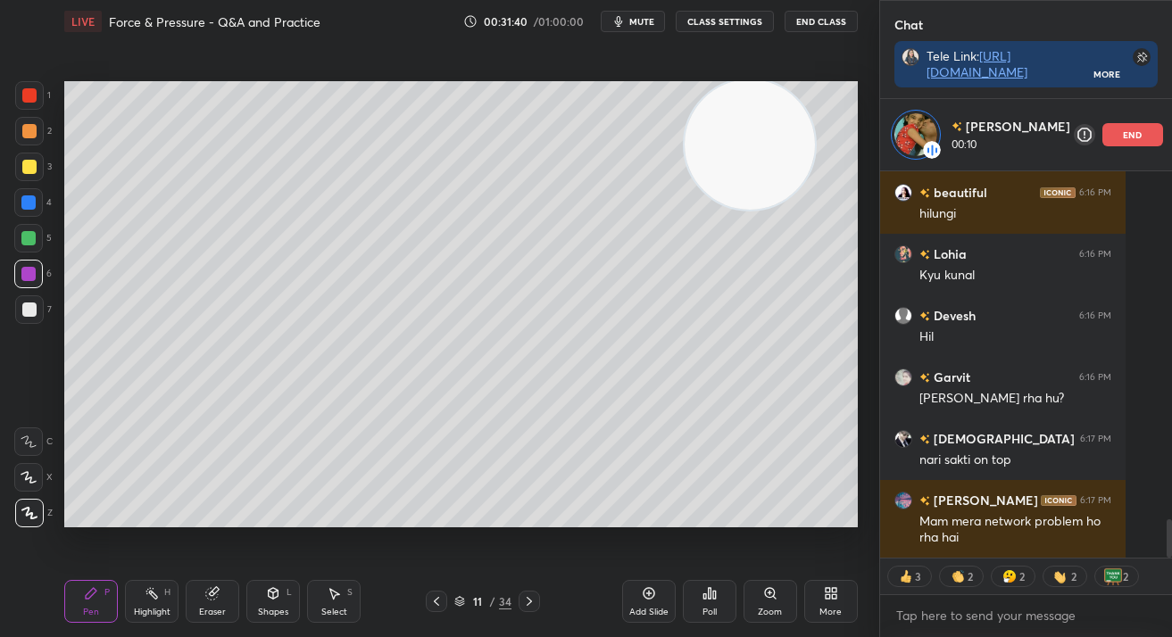
click at [644, 608] on div "Add Slide" at bounding box center [648, 612] width 39 height 9
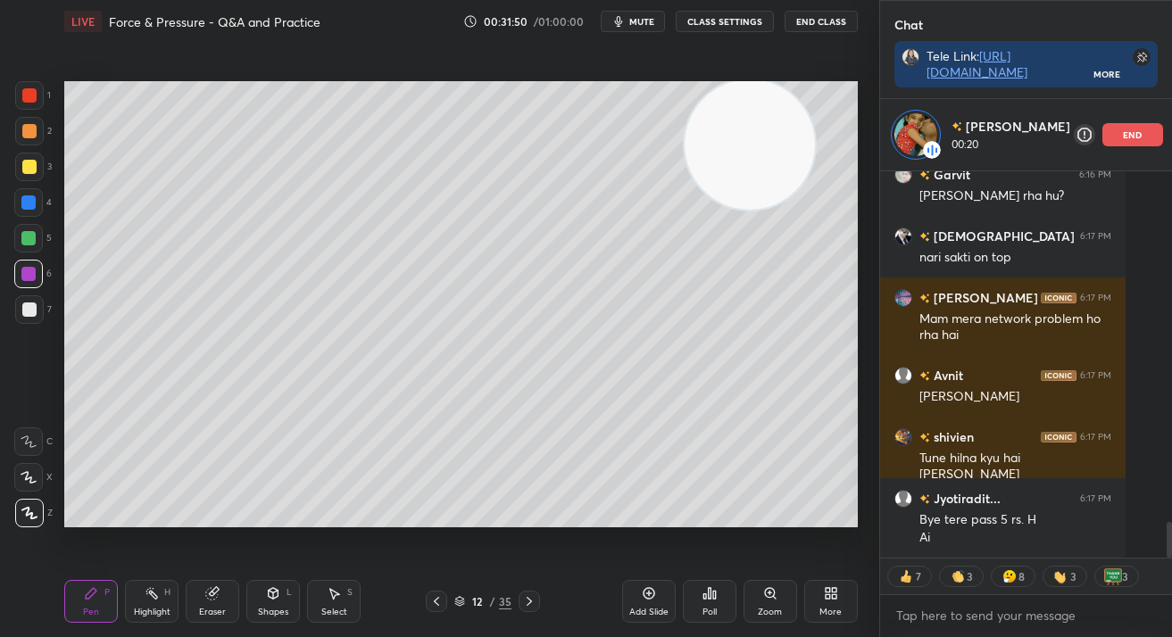
click at [35, 308] on div at bounding box center [29, 310] width 14 height 14
click at [34, 309] on div at bounding box center [29, 310] width 14 height 14
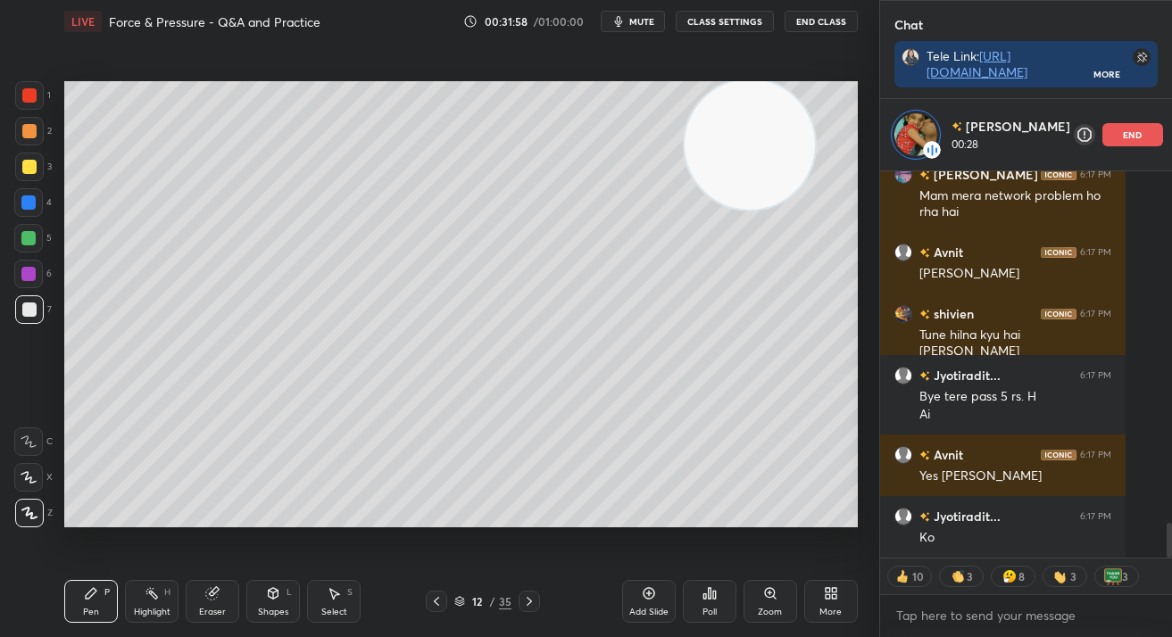
click at [28, 166] on div at bounding box center [29, 167] width 14 height 14
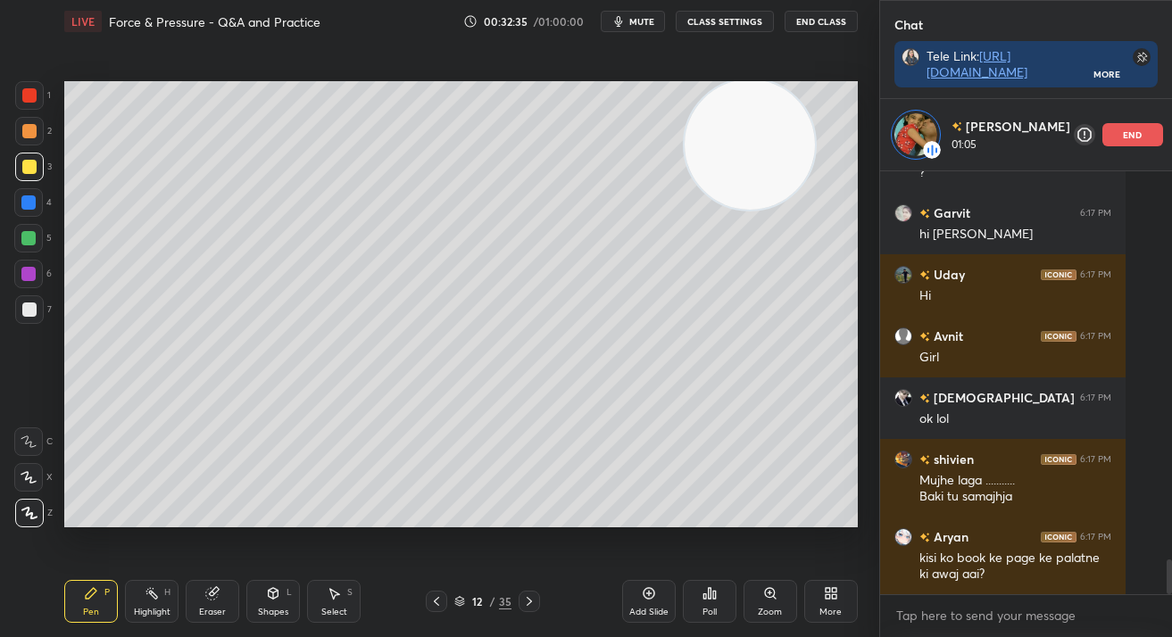
scroll to position [4731, 0]
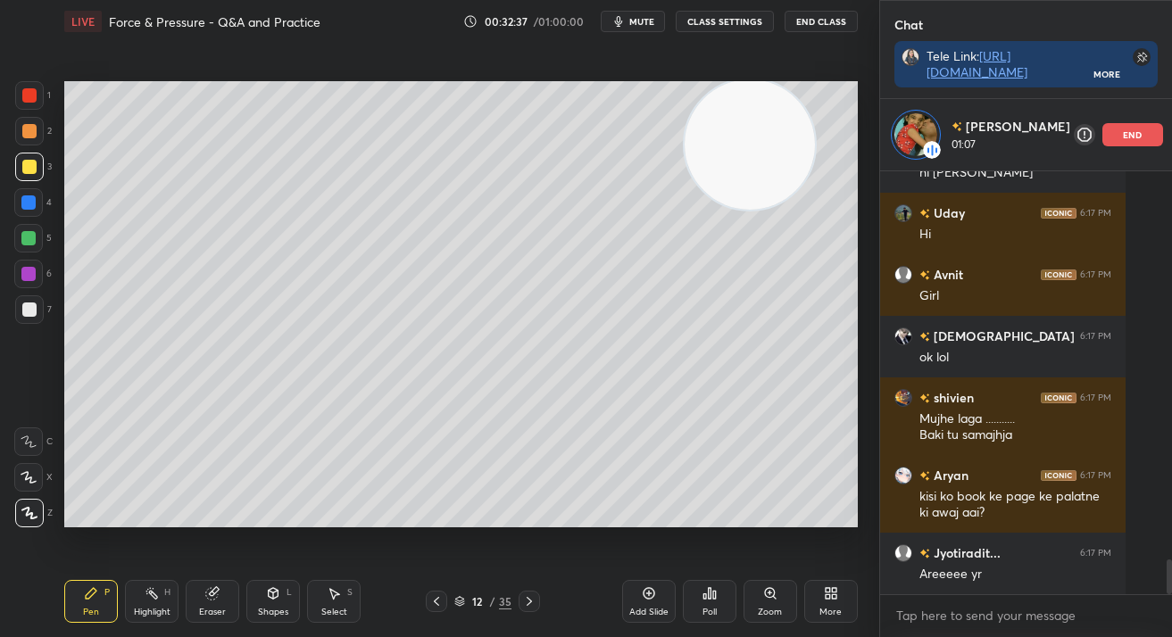
click at [1102, 134] on div "end" at bounding box center [1132, 134] width 61 height 23
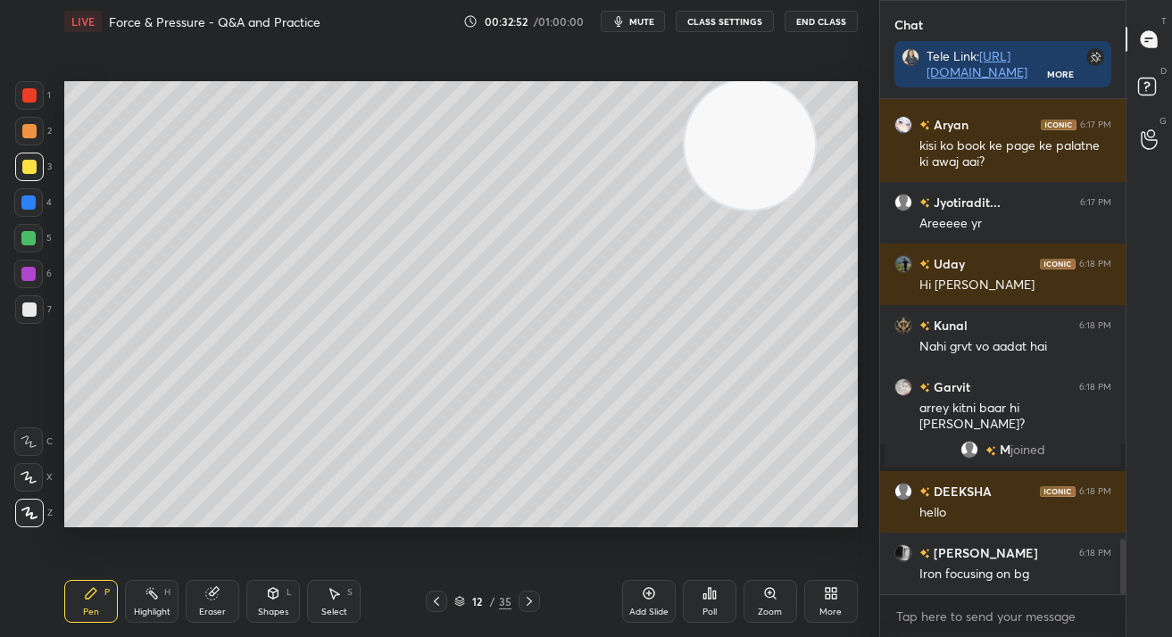
scroll to position [3924, 0]
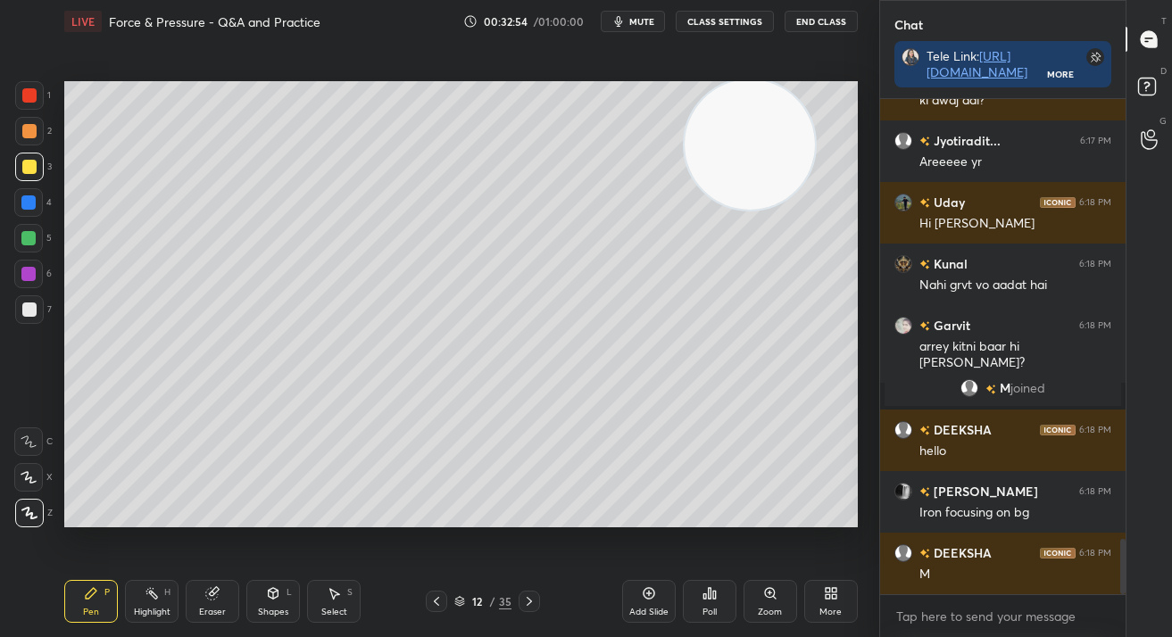
click at [437, 600] on icon at bounding box center [436, 601] width 14 height 14
click at [437, 601] on icon at bounding box center [436, 601] width 14 height 14
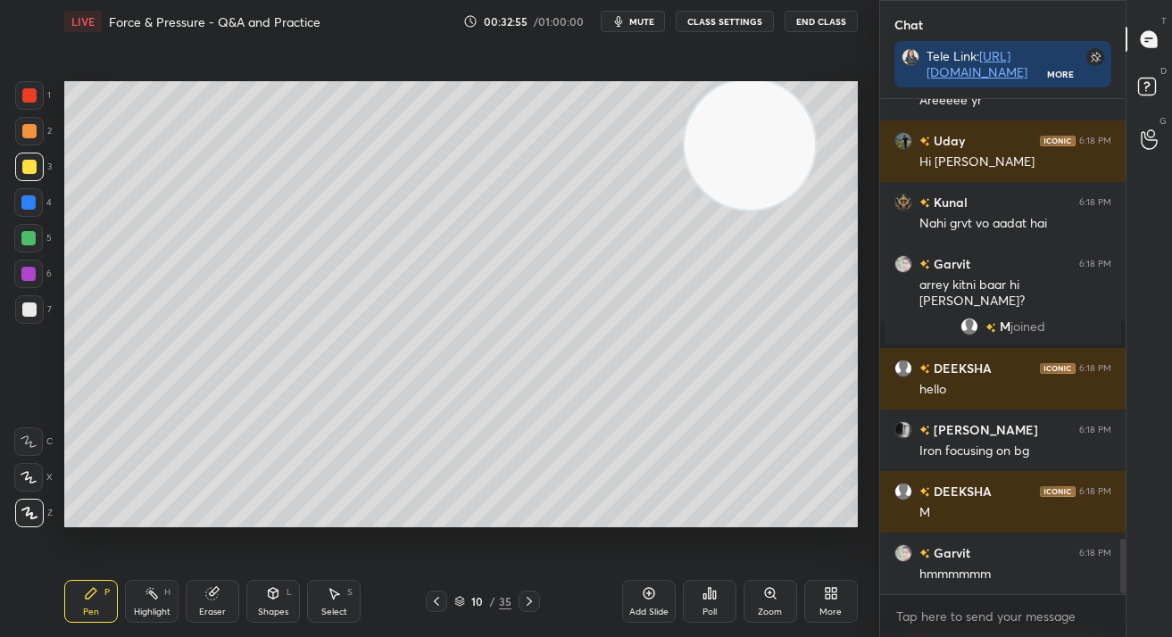
click at [437, 601] on icon at bounding box center [436, 601] width 14 height 14
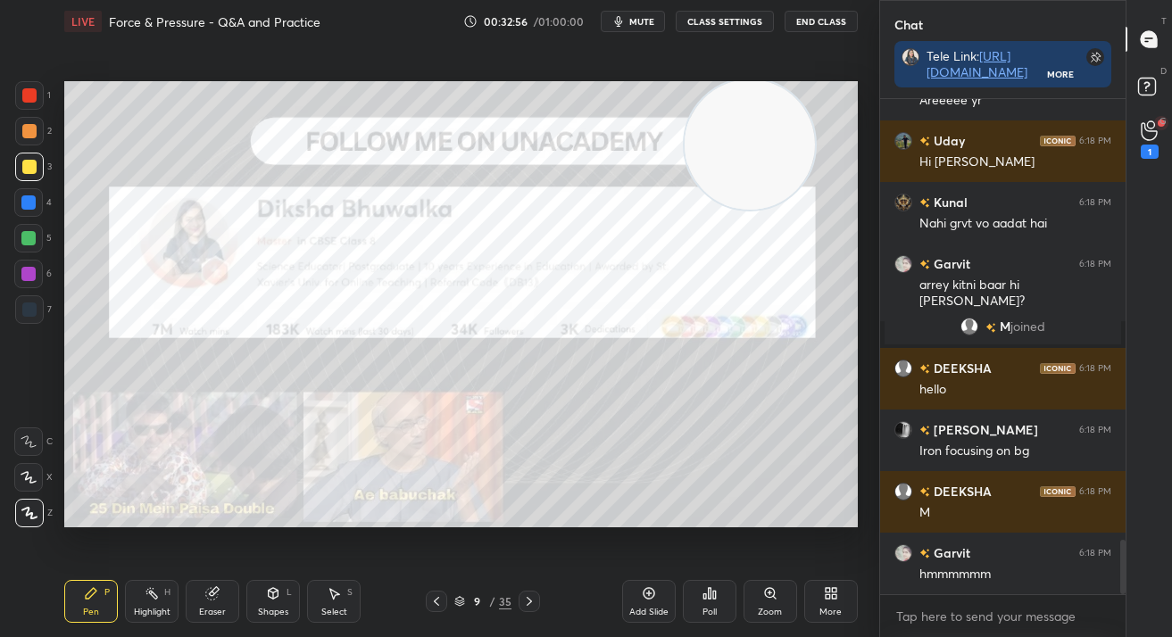
click at [527, 601] on icon at bounding box center [529, 601] width 14 height 14
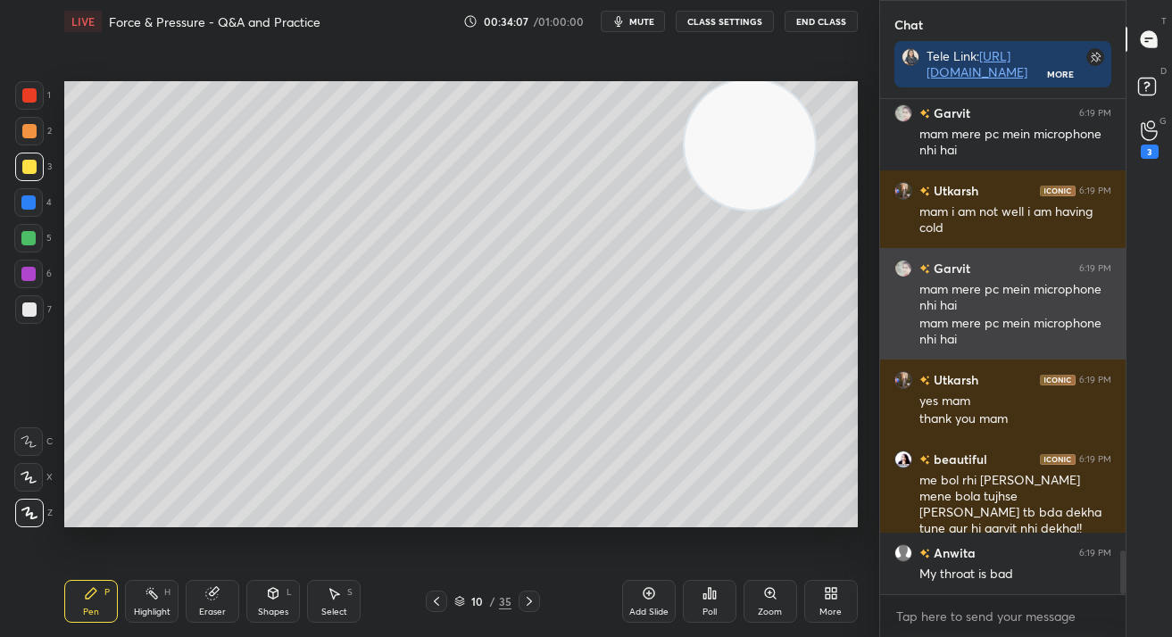
scroll to position [5061, 0]
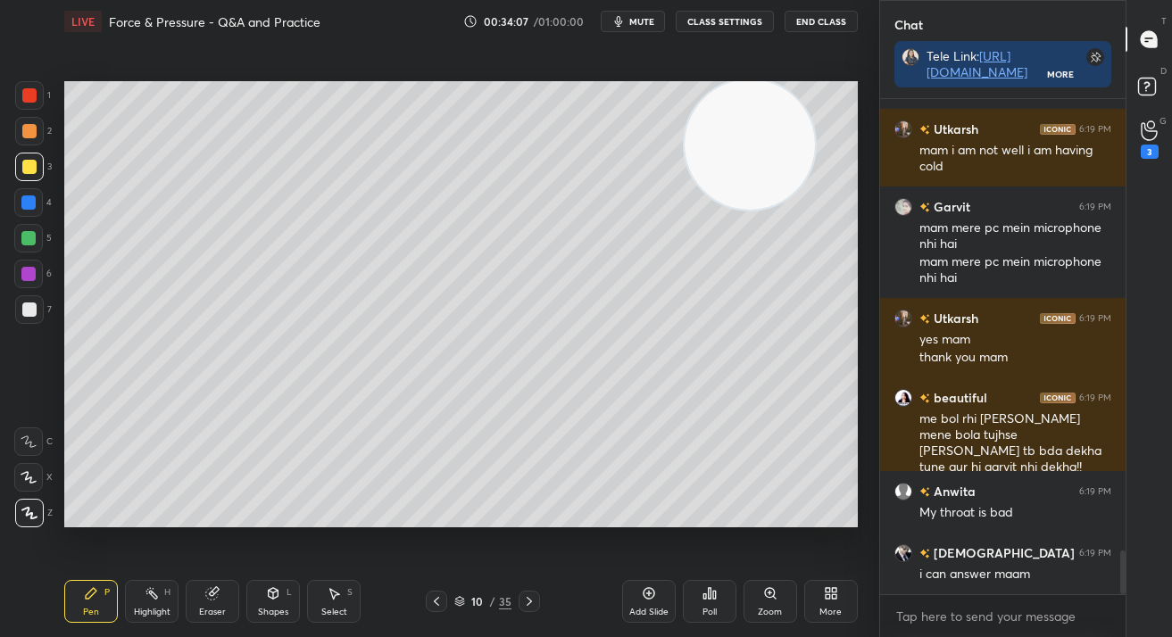
click at [1141, 145] on div "3" at bounding box center [1149, 152] width 18 height 14
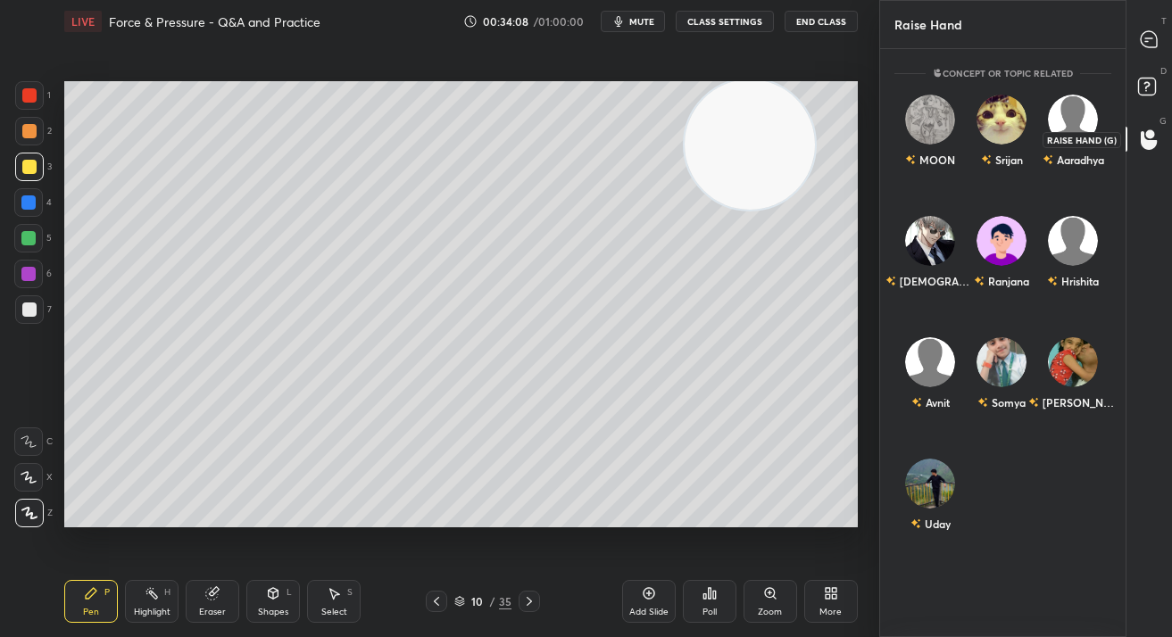
scroll to position [583, 241]
click at [1032, 340] on div "Somya" at bounding box center [1001, 378] width 71 height 104
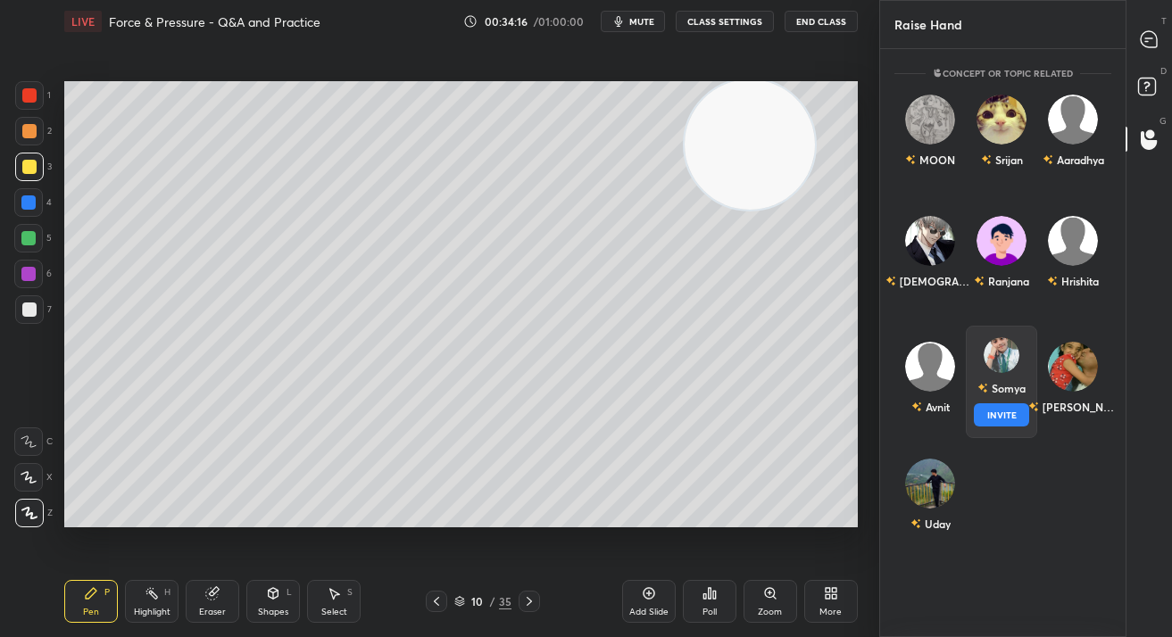
click at [1008, 418] on button "INVITE" at bounding box center [1001, 414] width 55 height 23
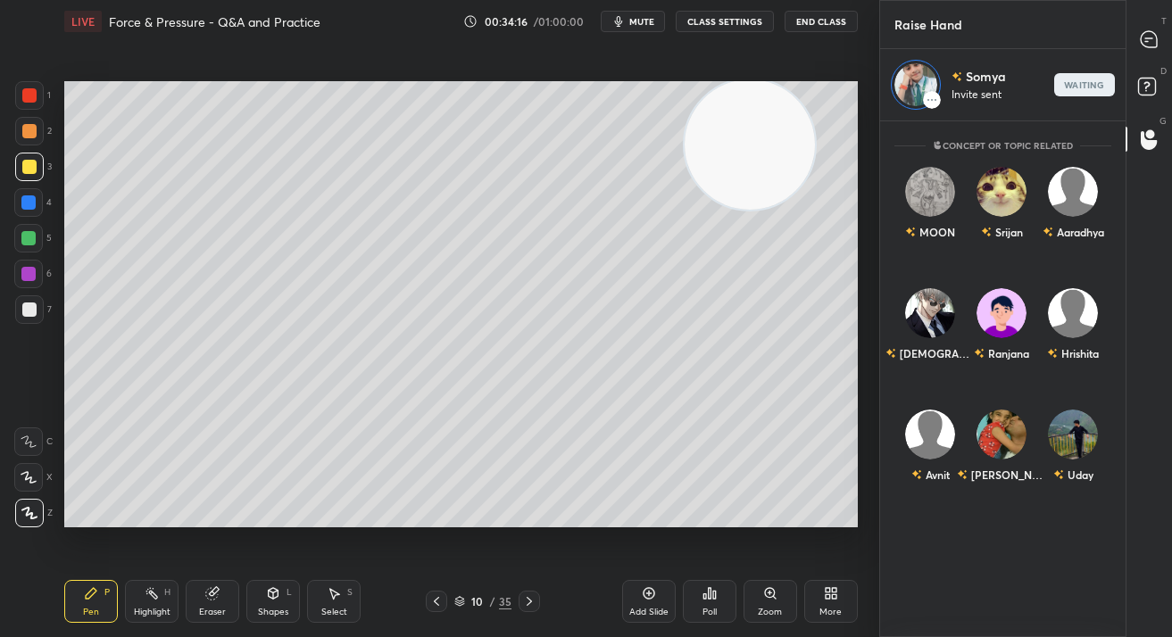
scroll to position [510, 241]
click at [1165, 47] on div at bounding box center [1150, 39] width 36 height 32
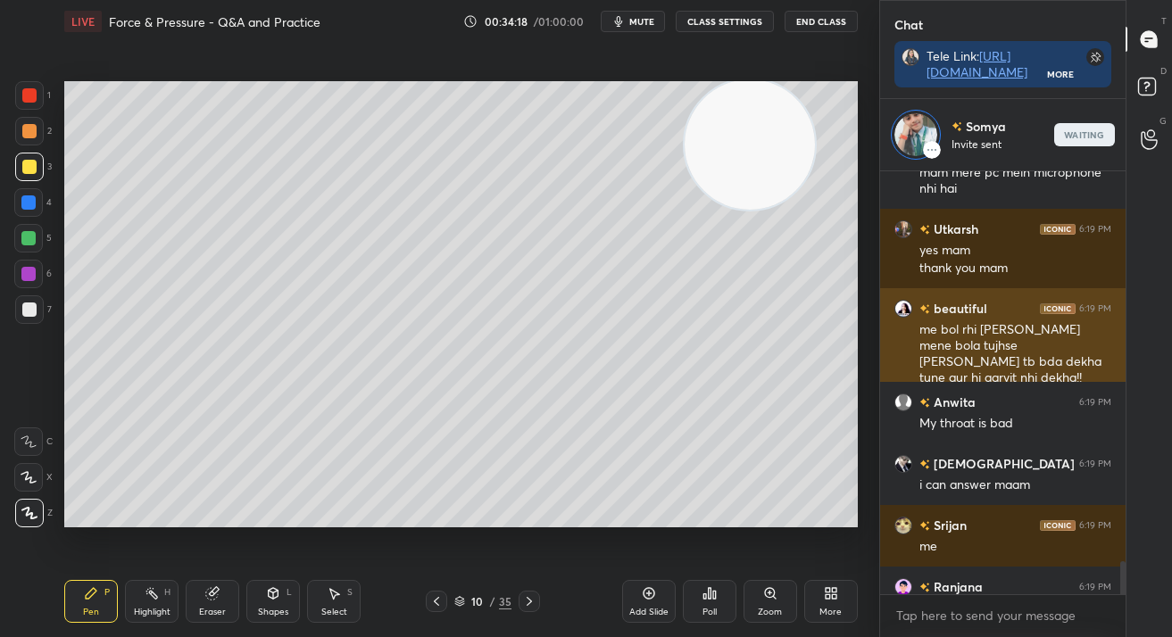
scroll to position [5725, 0]
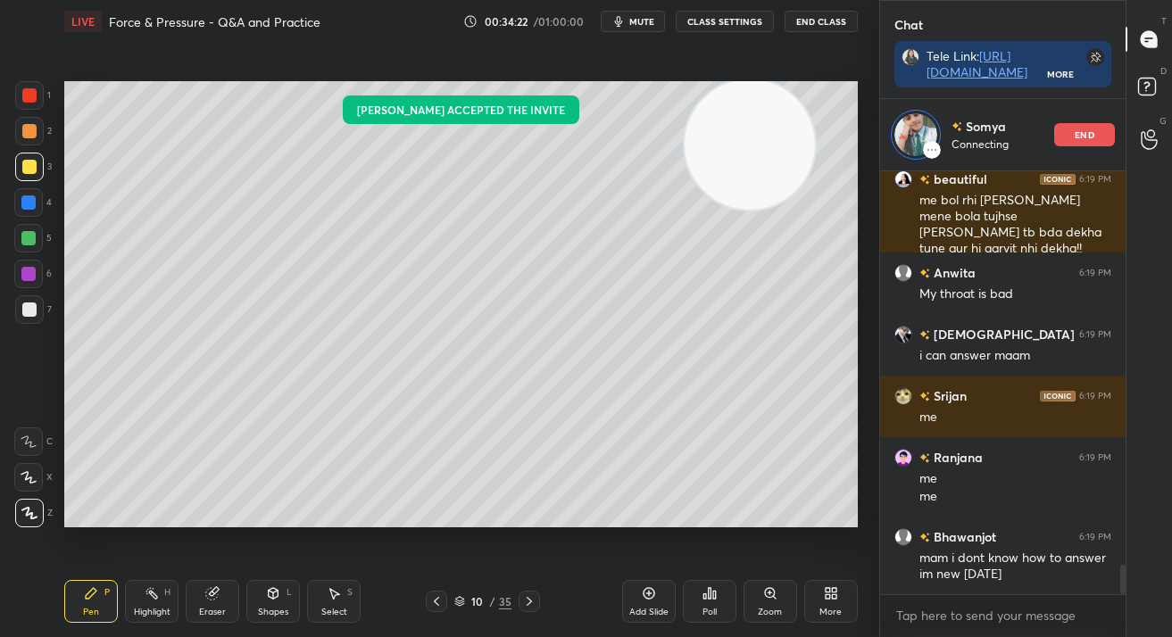
click at [641, 620] on div "Add Slide" at bounding box center [649, 601] width 54 height 43
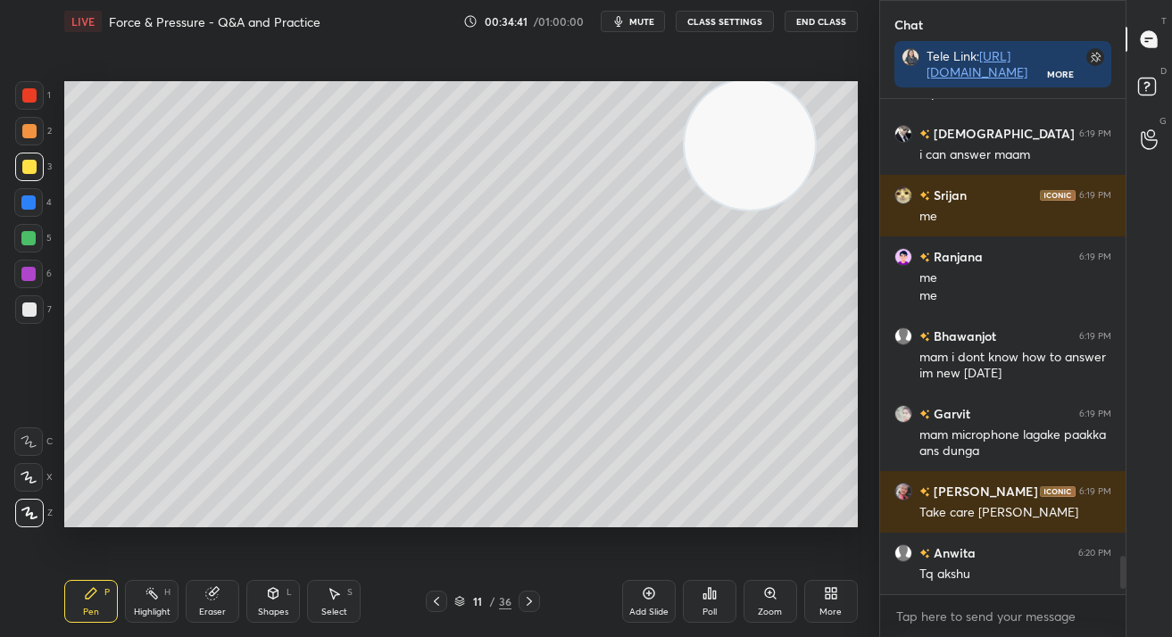
scroll to position [5915, 0]
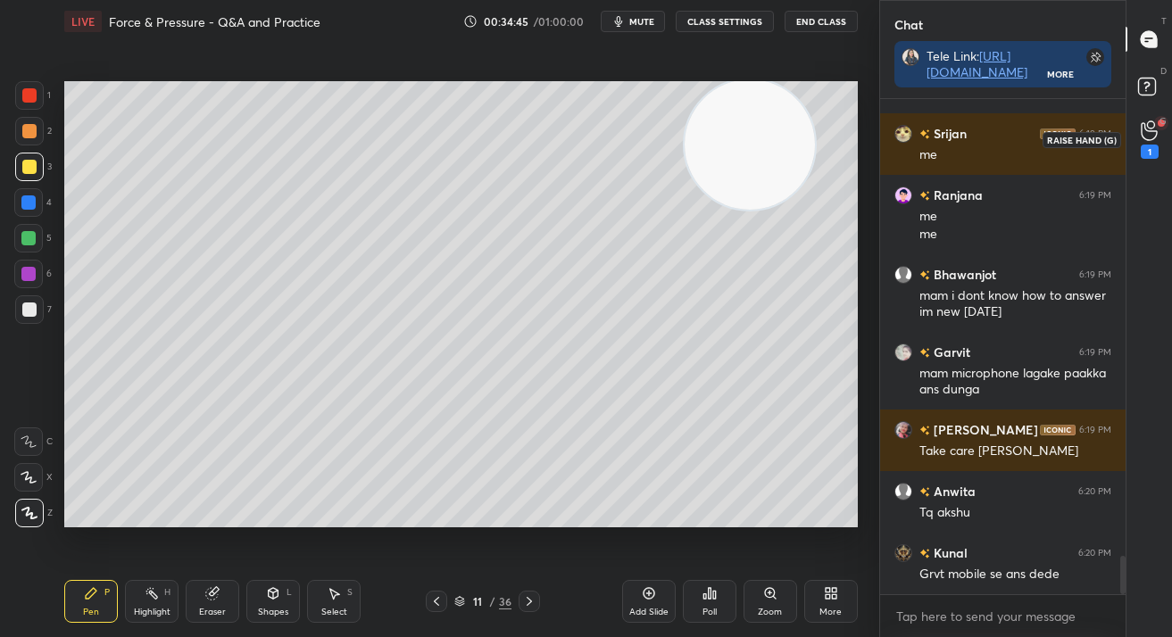
click at [1158, 141] on div "1" at bounding box center [1150, 139] width 36 height 32
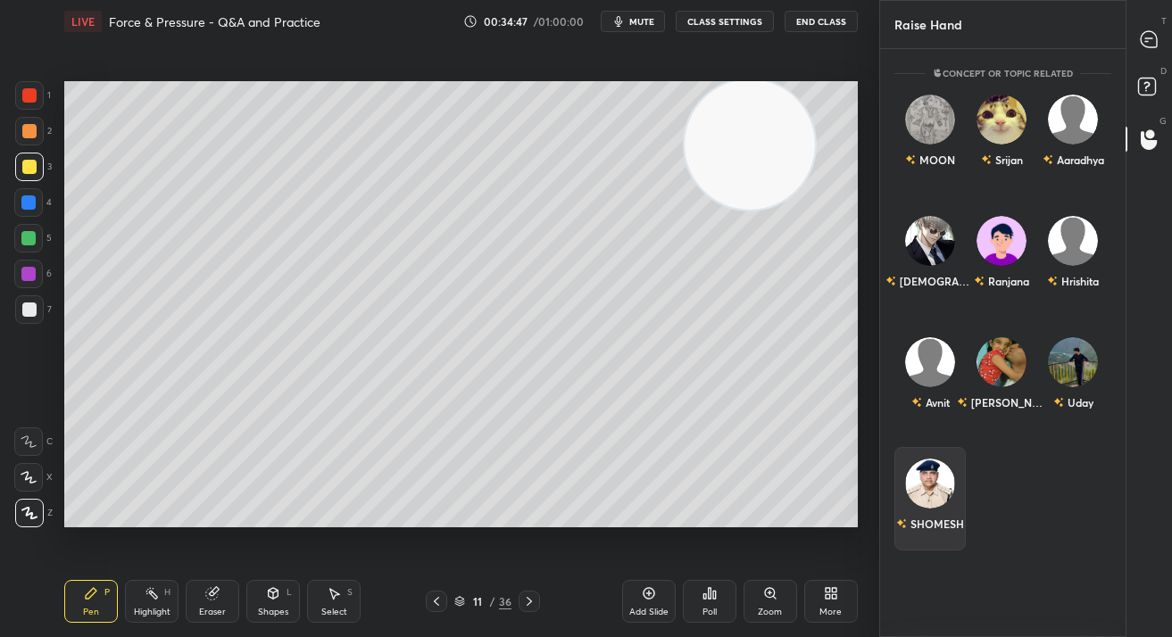
click at [950, 465] on div "SHOMESH" at bounding box center [929, 499] width 71 height 104
click at [938, 528] on button "INVITE" at bounding box center [929, 536] width 55 height 23
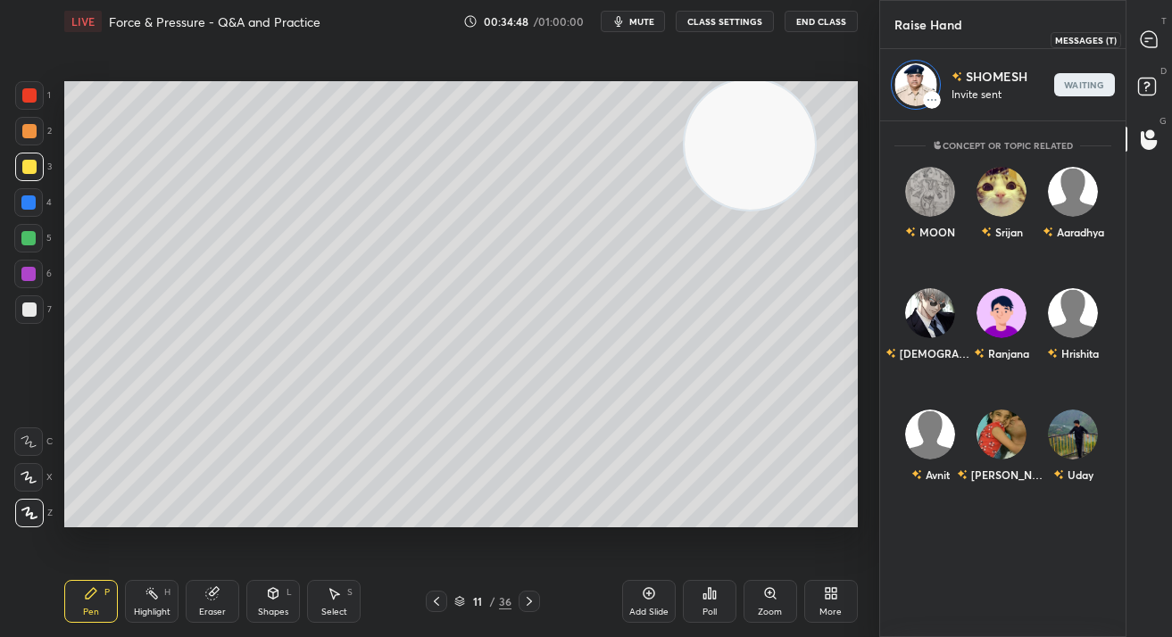
click at [1137, 35] on div at bounding box center [1150, 39] width 36 height 32
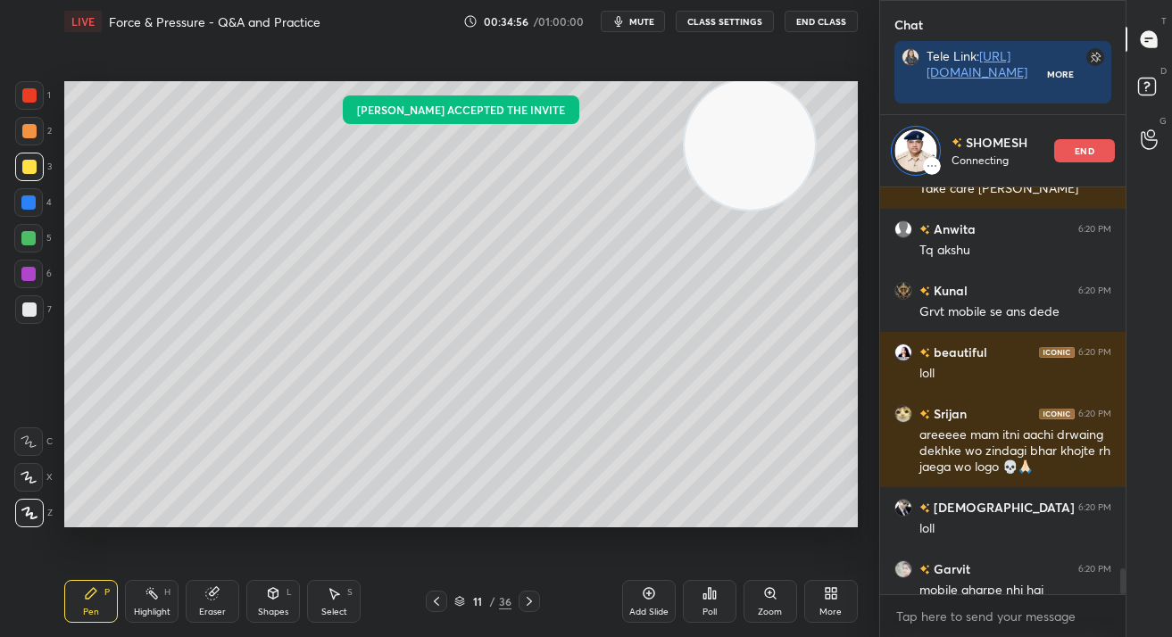
scroll to position [6275, 0]
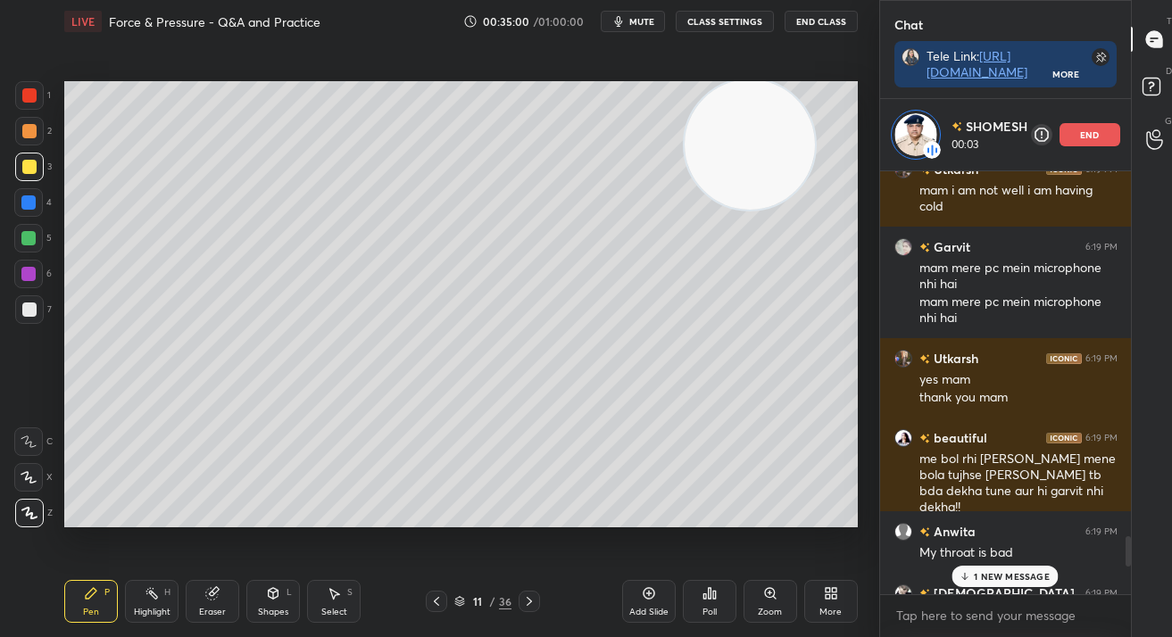
click at [669, 616] on div "Add Slide" at bounding box center [649, 601] width 54 height 43
click at [1082, 140] on div "end" at bounding box center [1089, 134] width 61 height 23
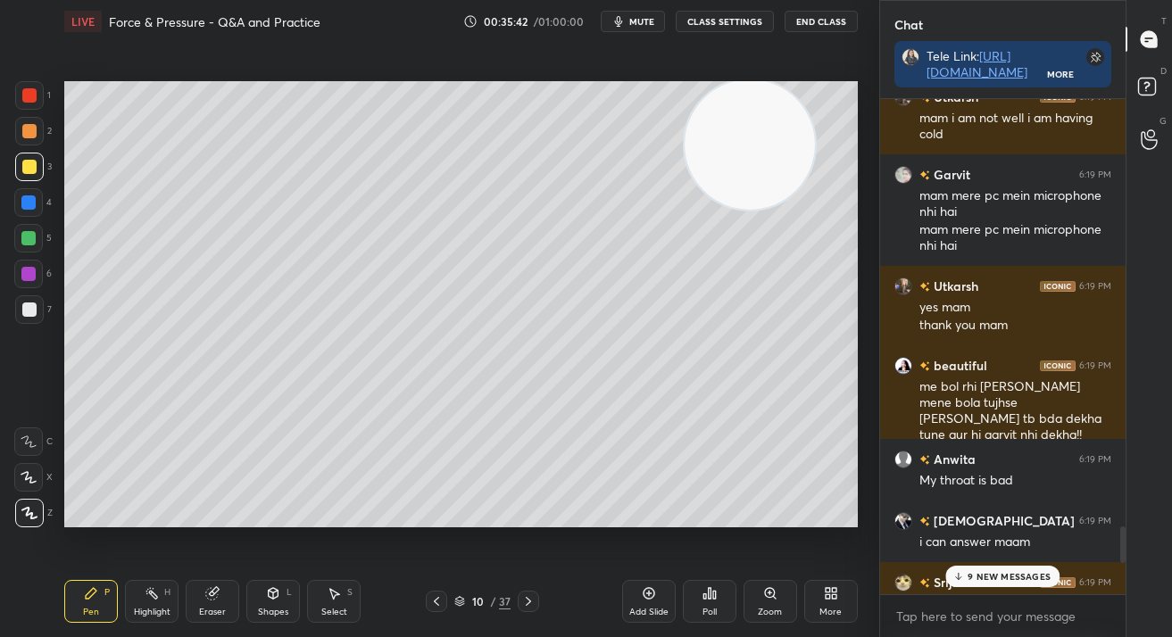
click at [525, 593] on div at bounding box center [528, 601] width 21 height 21
click at [527, 603] on icon at bounding box center [528, 601] width 14 height 14
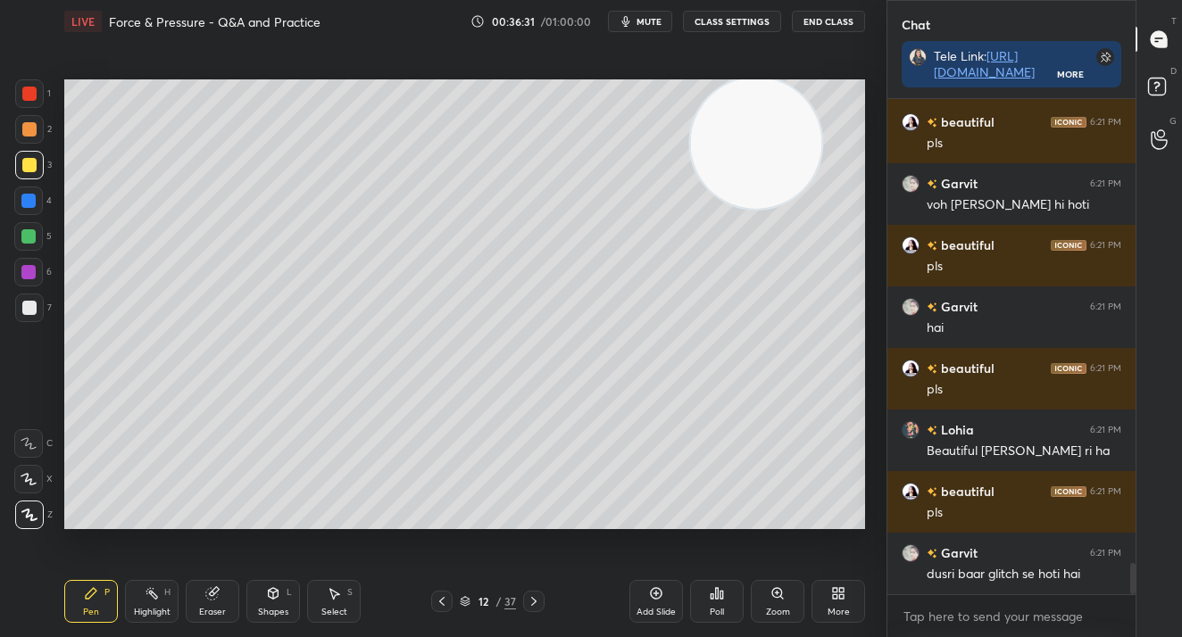
scroll to position [7447, 0]
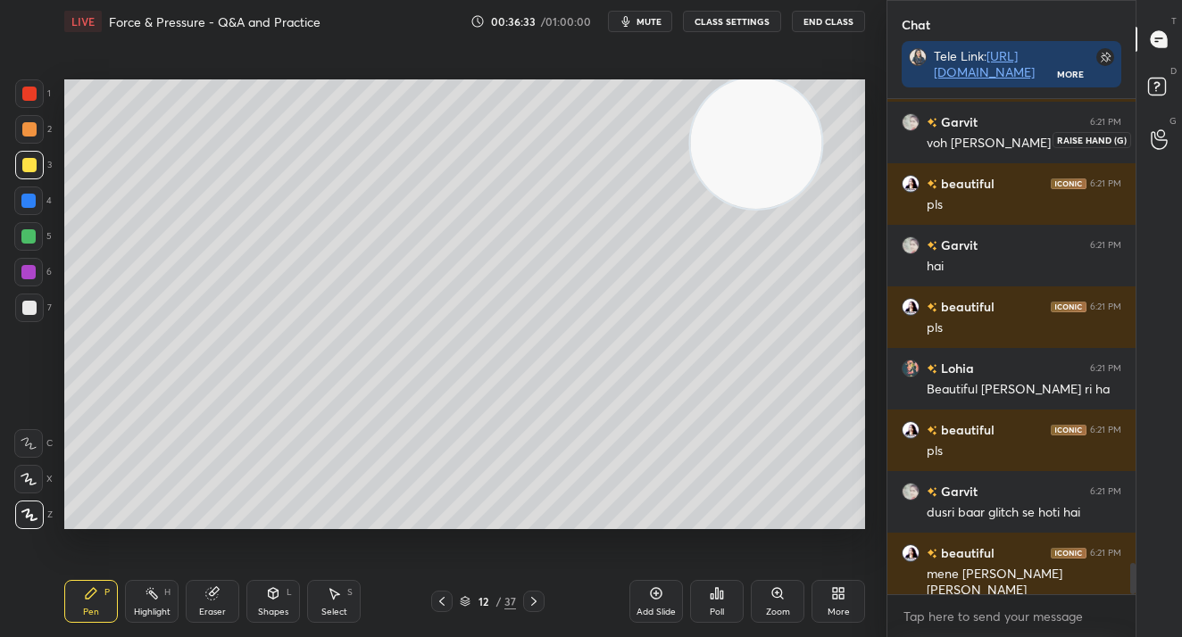
click at [1165, 145] on icon at bounding box center [1158, 140] width 16 height 18
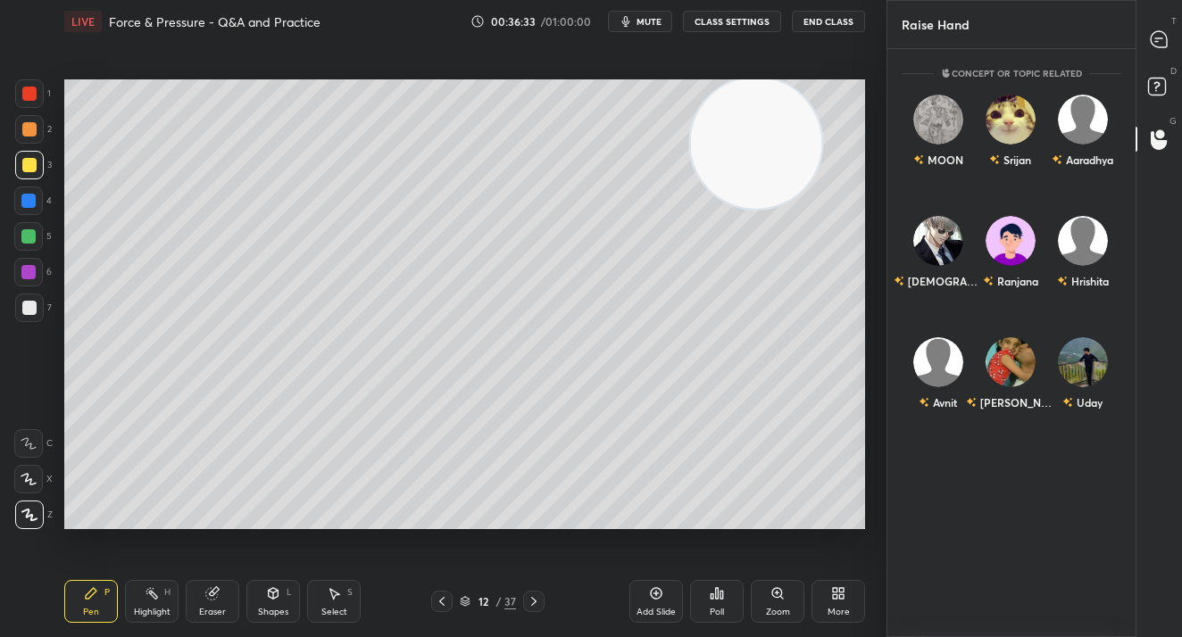
scroll to position [583, 243]
click at [1162, 38] on icon at bounding box center [1158, 38] width 7 height 0
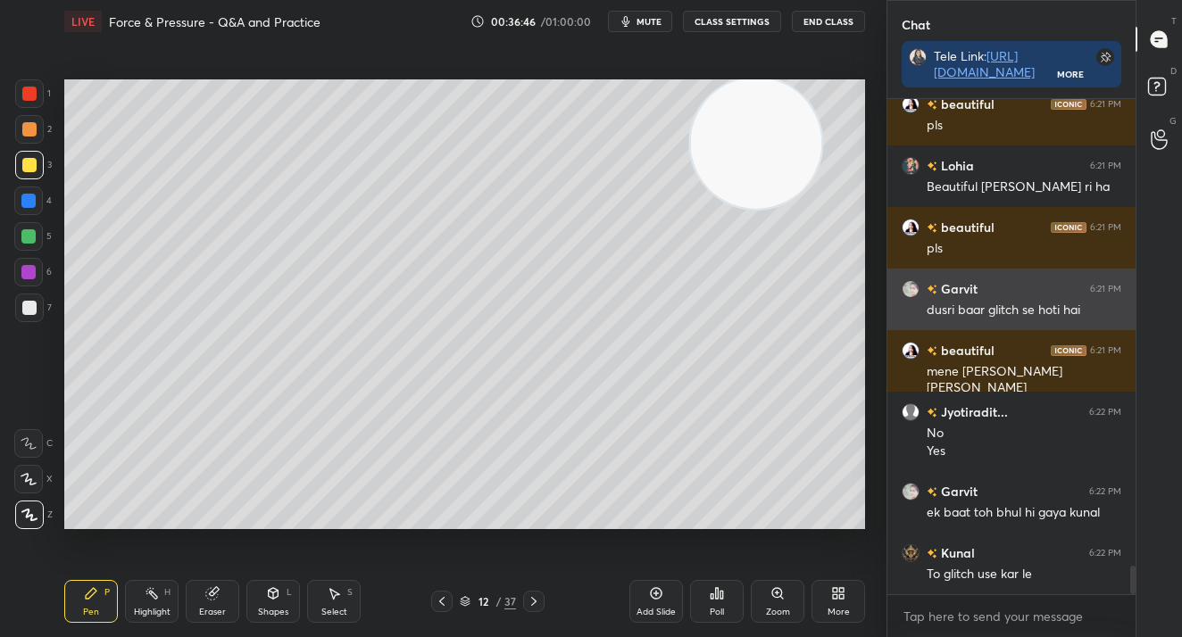
scroll to position [8150, 0]
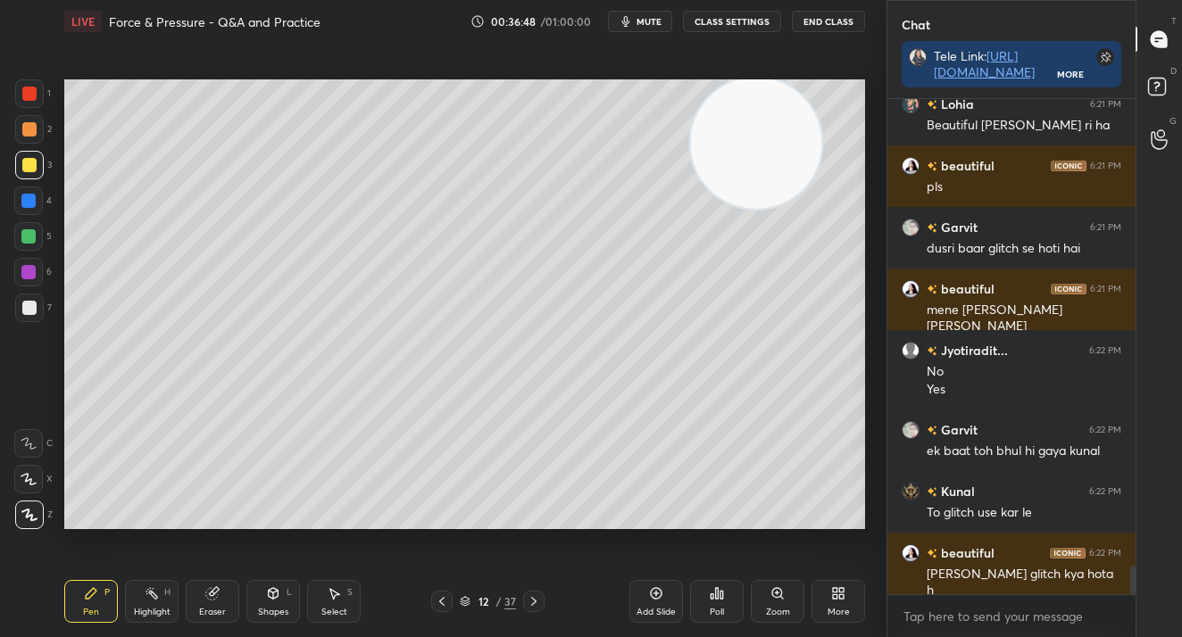
click at [1144, 178] on div "T Messages (T) D Doubts (D) G Raise Hand (G)" at bounding box center [1158, 318] width 46 height 637
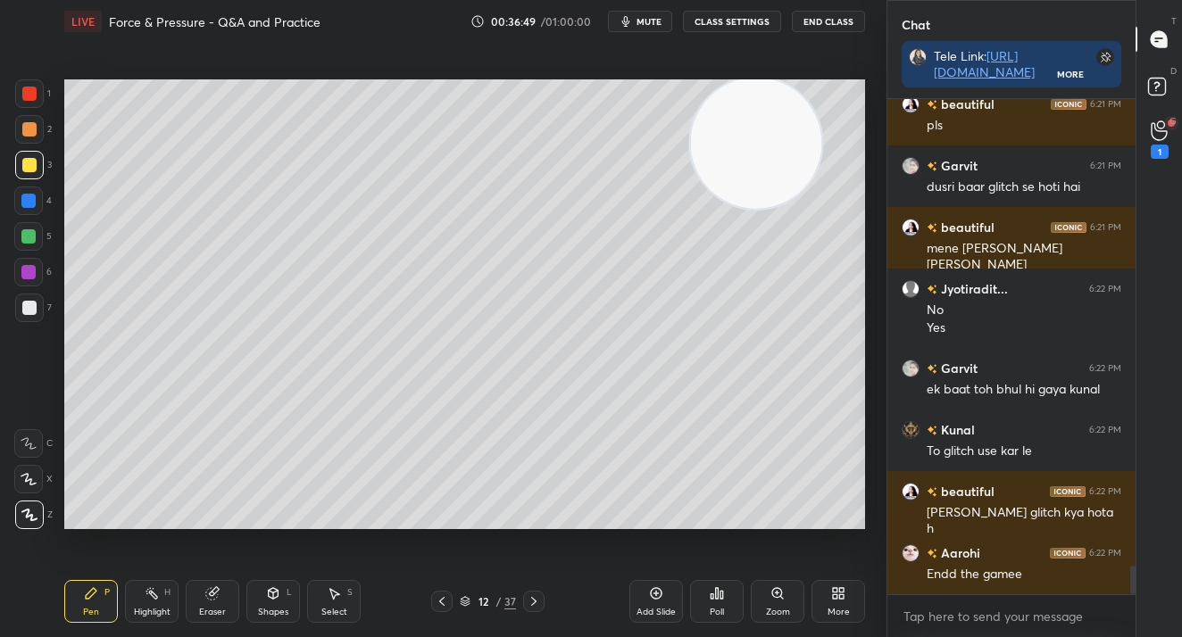
click at [1169, 136] on div "1" at bounding box center [1159, 139] width 36 height 32
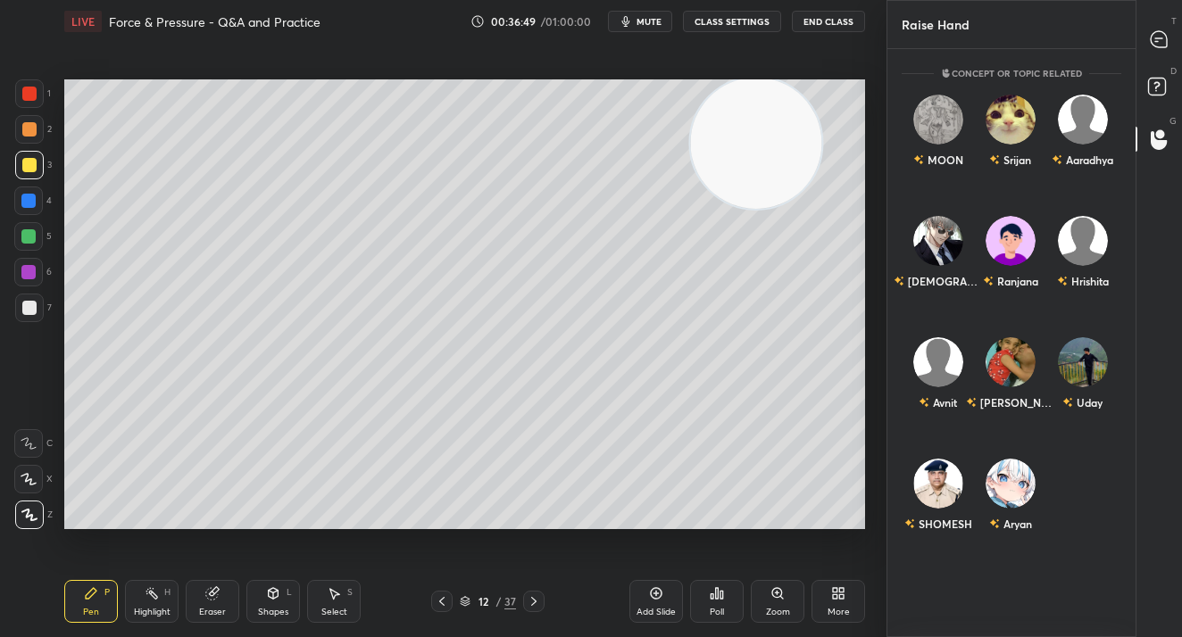
scroll to position [583, 243]
click at [1002, 510] on div "Aryan" at bounding box center [1010, 524] width 43 height 30
click at [1002, 545] on button "INVITE" at bounding box center [1010, 536] width 56 height 23
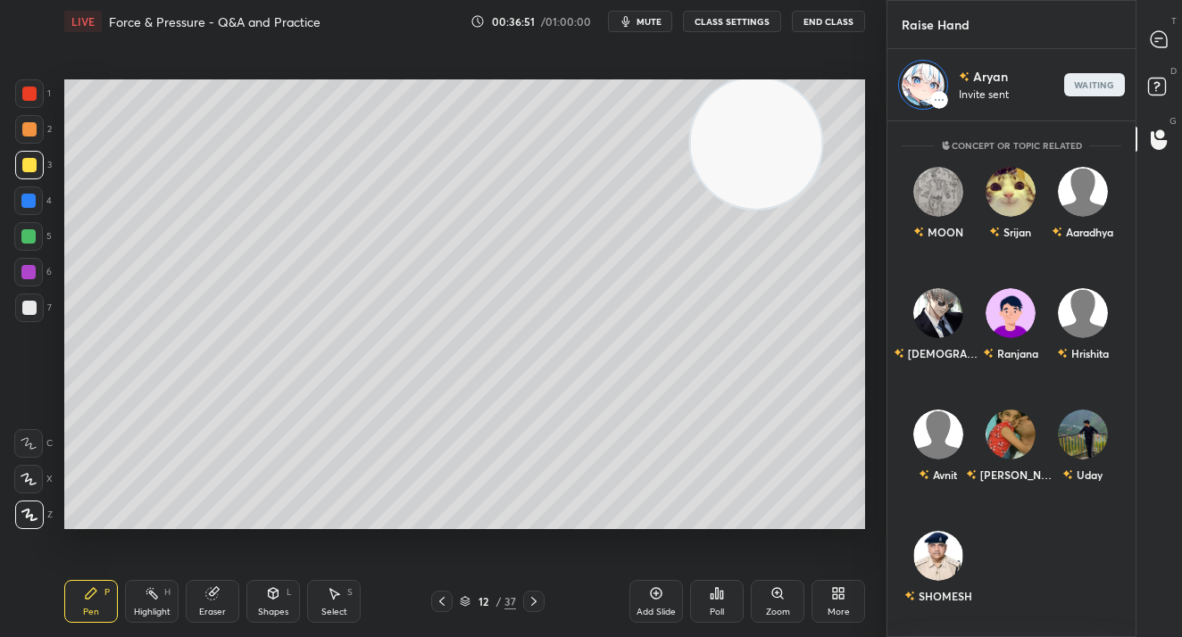
scroll to position [510, 243]
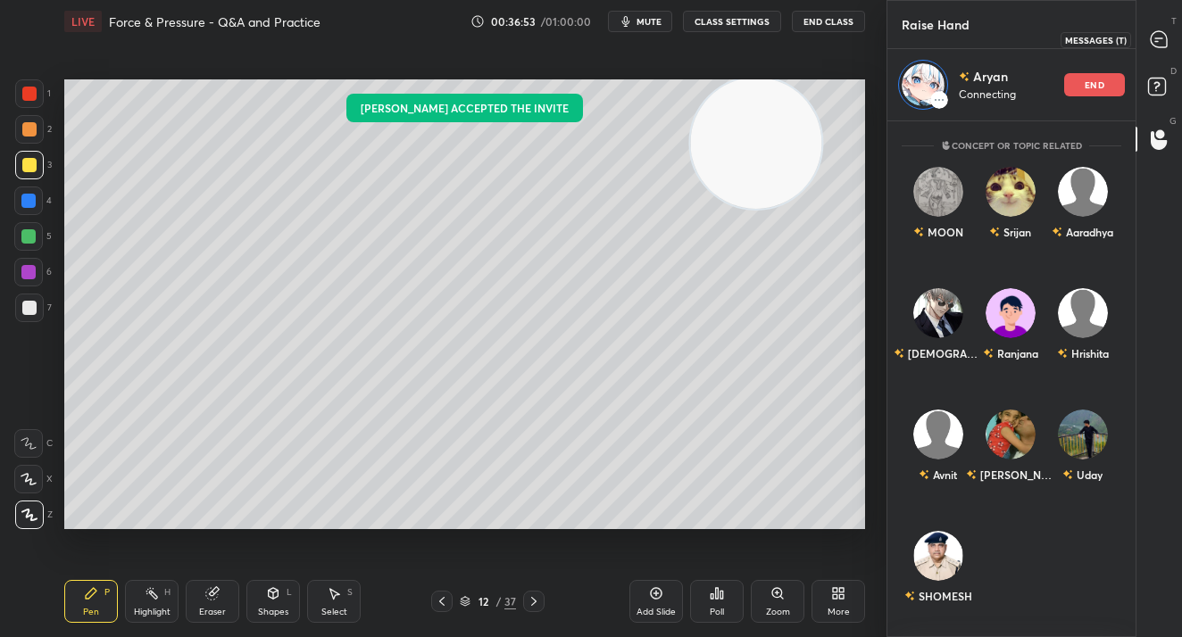
click at [1158, 39] on icon at bounding box center [1158, 39] width 16 height 16
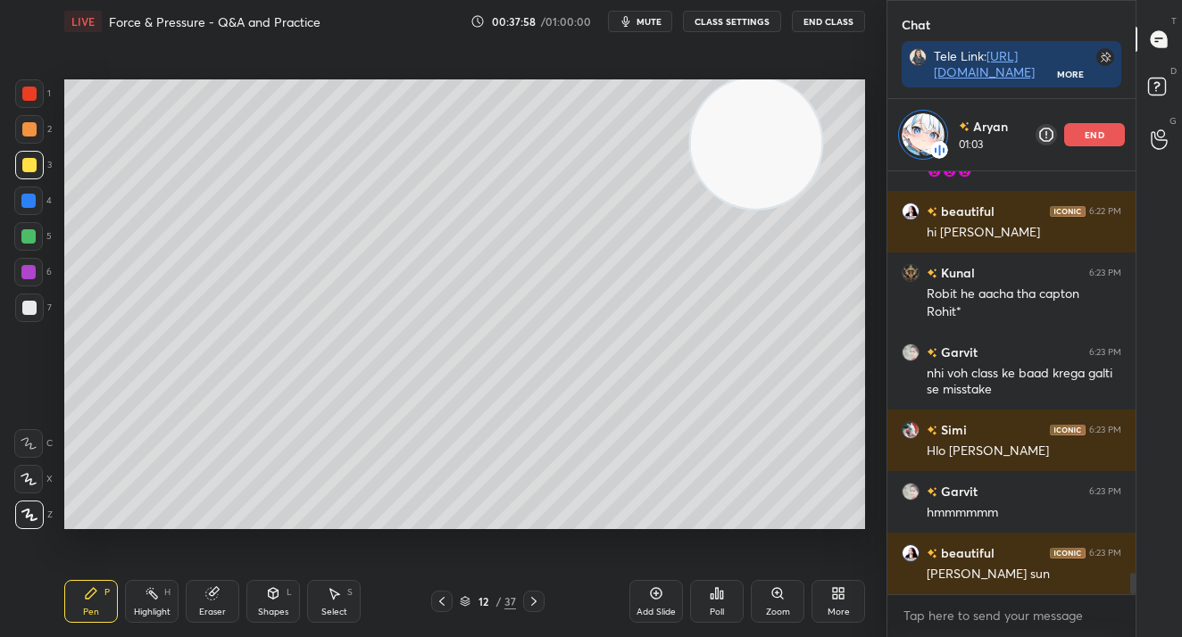
scroll to position [7842, 0]
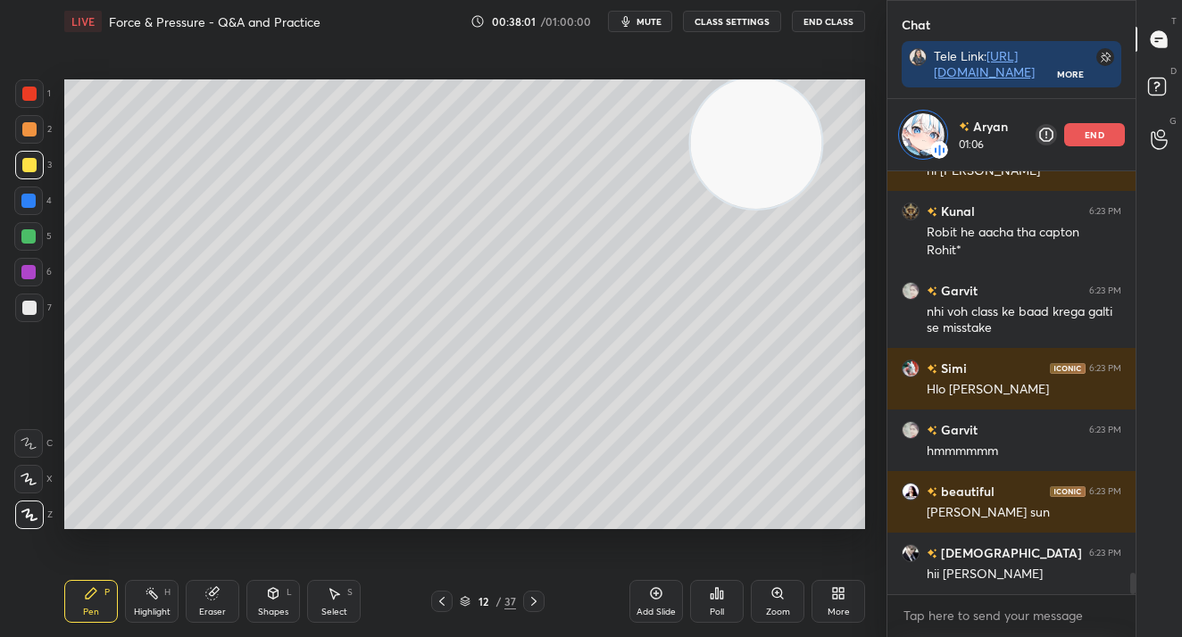
click at [1078, 125] on div "end" at bounding box center [1094, 134] width 61 height 23
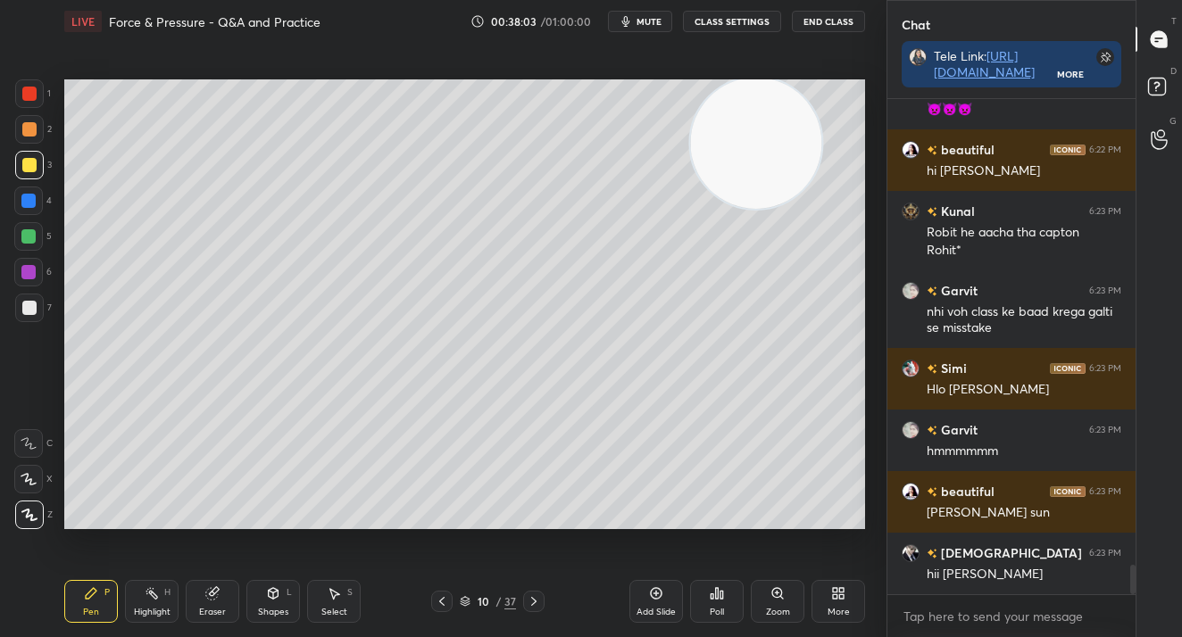
scroll to position [7848, 0]
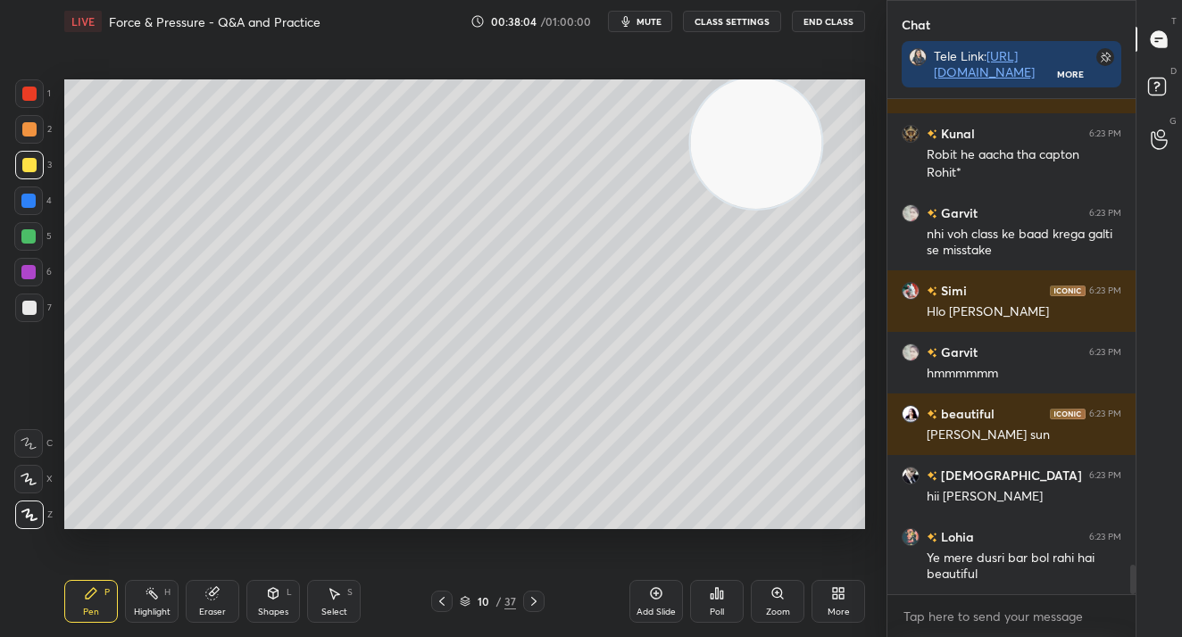
click at [53, 469] on div "1 2 3 4 5 6 7 C X Z C X Z E E Erase all H H" at bounding box center [28, 304] width 57 height 451
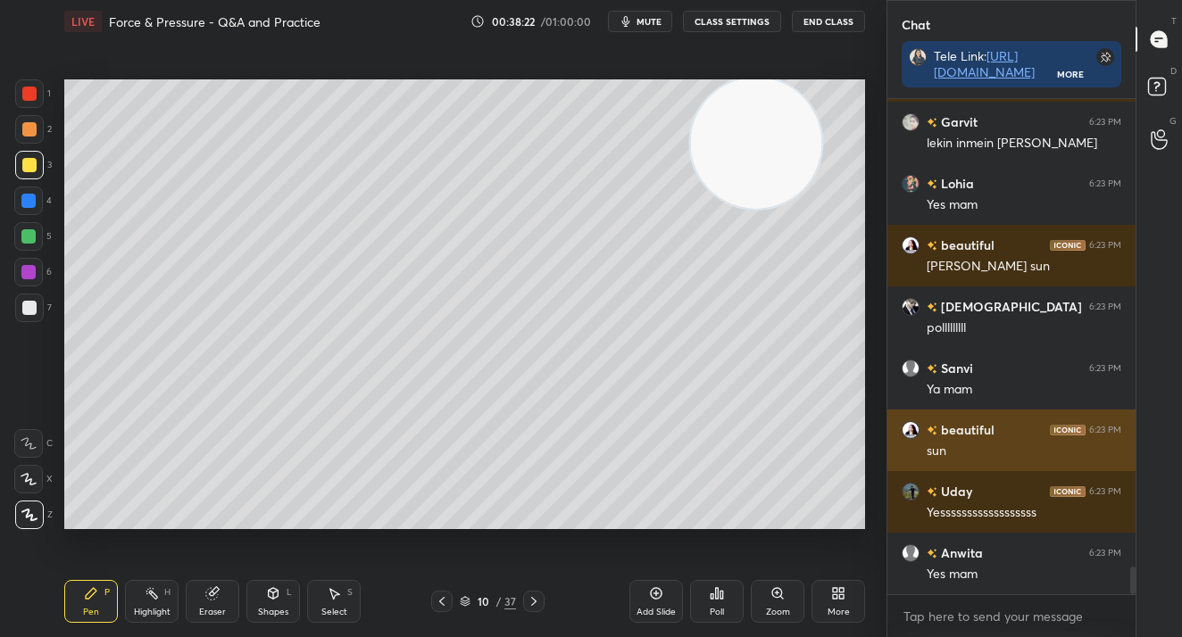
scroll to position [8541, 0]
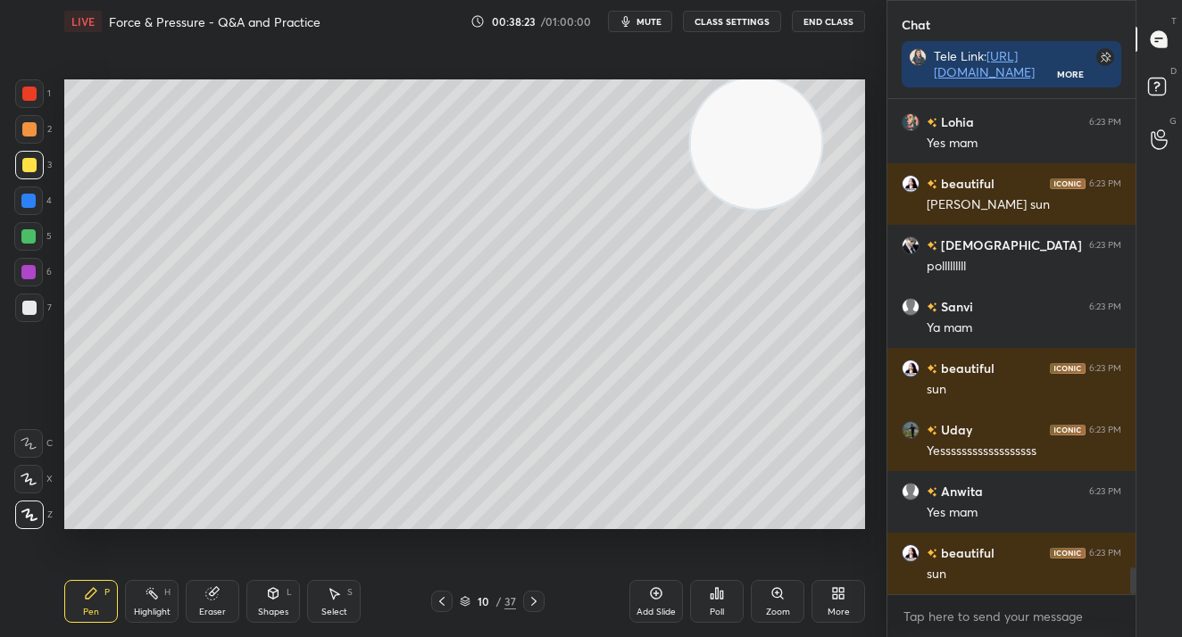
click at [672, 604] on div "Add Slide" at bounding box center [656, 601] width 54 height 43
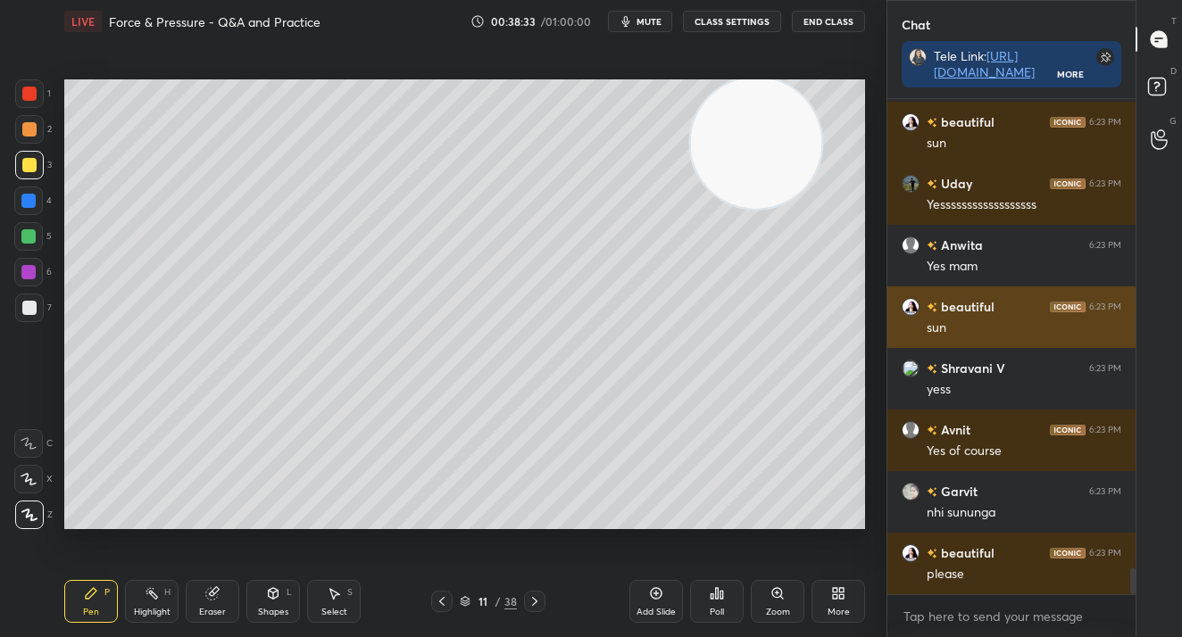
scroll to position [8849, 0]
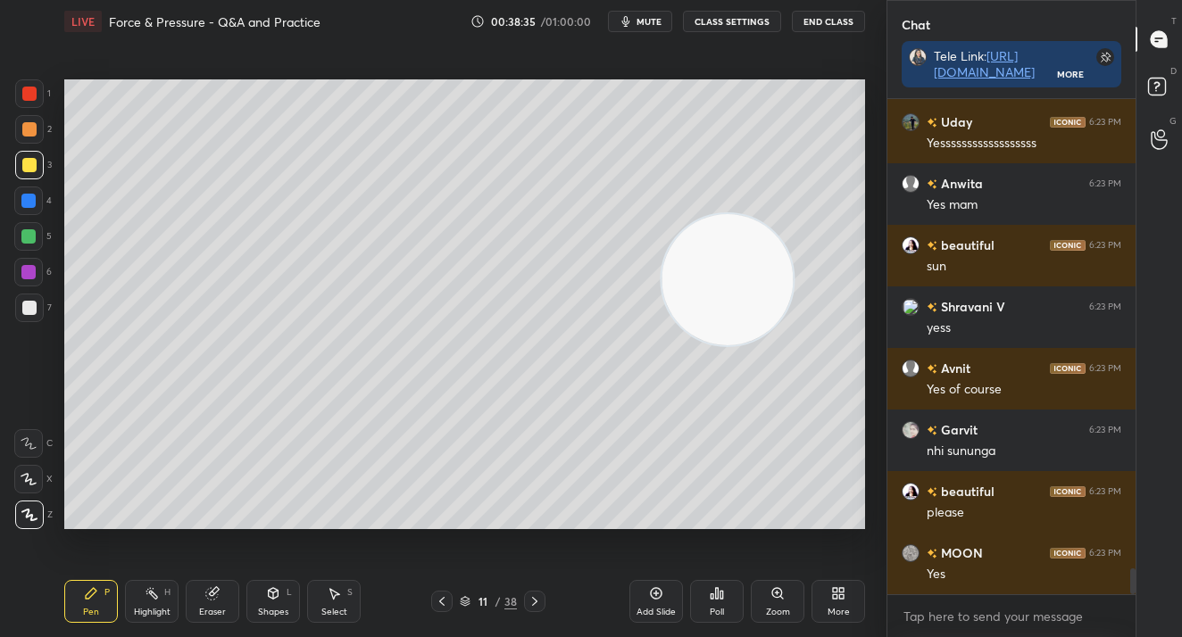
drag, startPoint x: 698, startPoint y: 270, endPoint x: 707, endPoint y: 386, distance: 117.2
click at [708, 345] on video at bounding box center [726, 279] width 131 height 131
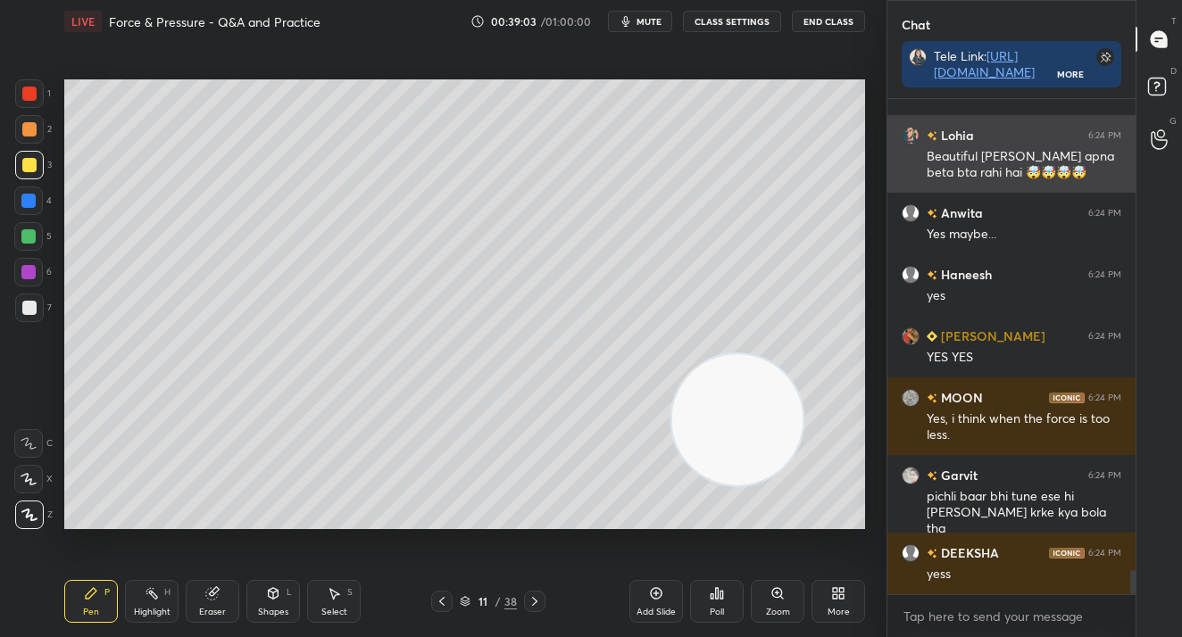
scroll to position [9759, 0]
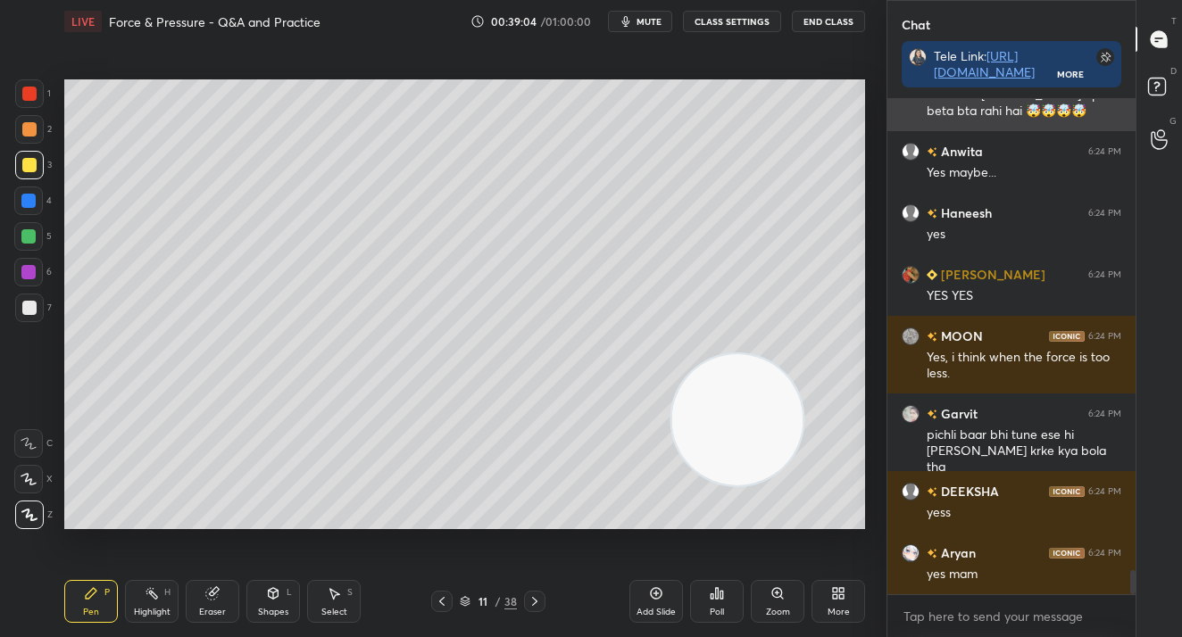
click at [672, 353] on div "Setting up your live class Poll for secs No correct answer Start poll" at bounding box center [464, 304] width 800 height 451
click at [675, 361] on video at bounding box center [737, 419] width 131 height 131
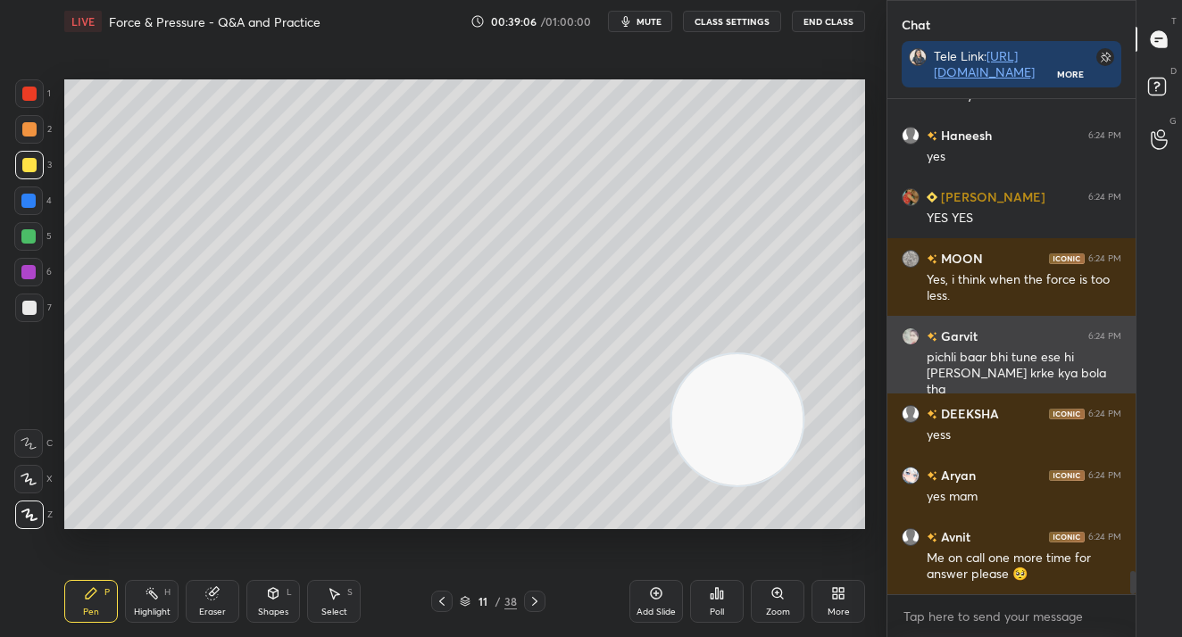
scroll to position [9898, 0]
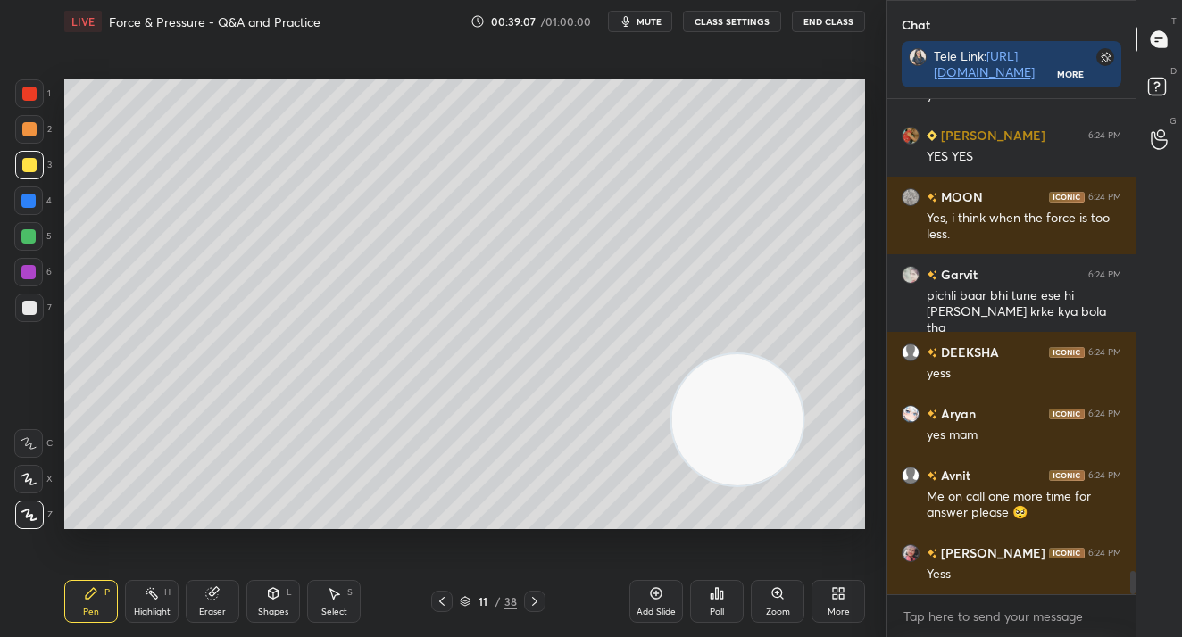
click at [767, 421] on video at bounding box center [736, 419] width 131 height 131
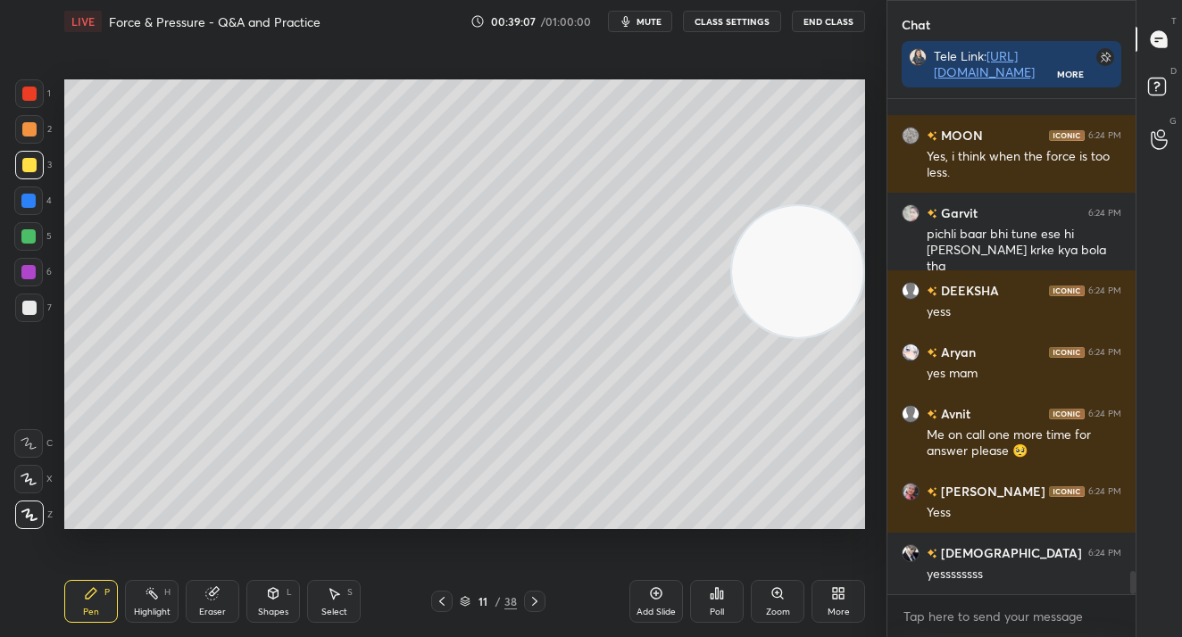
drag, startPoint x: 777, startPoint y: 419, endPoint x: 818, endPoint y: 136, distance: 286.7
click at [818, 206] on video at bounding box center [797, 271] width 131 height 131
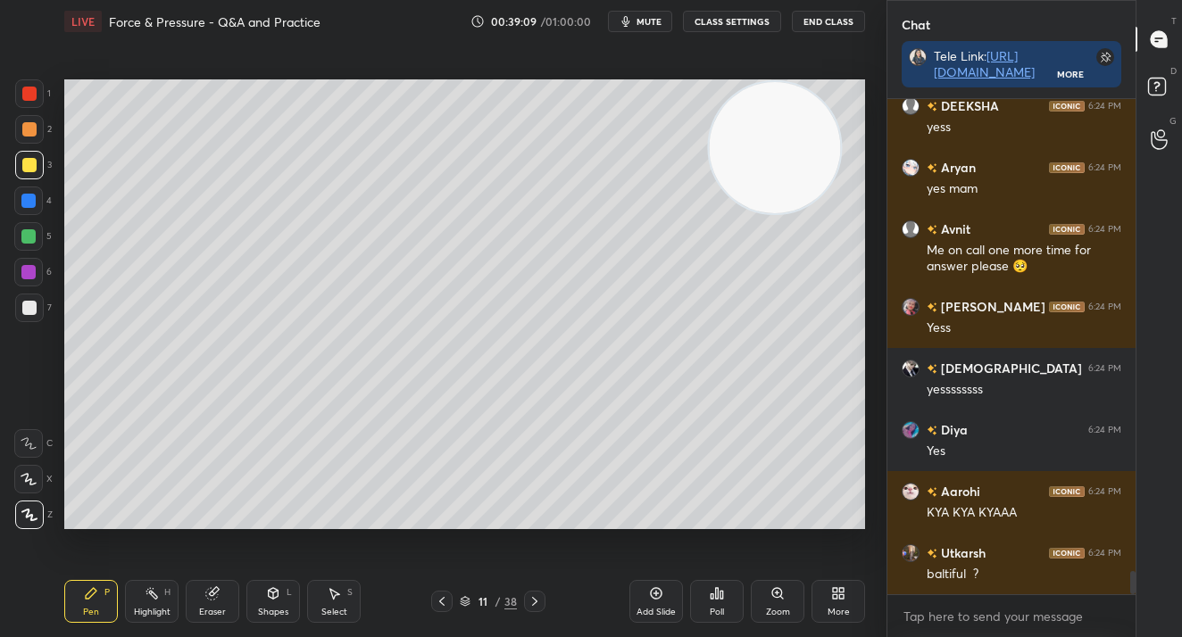
scroll to position [10222, 0]
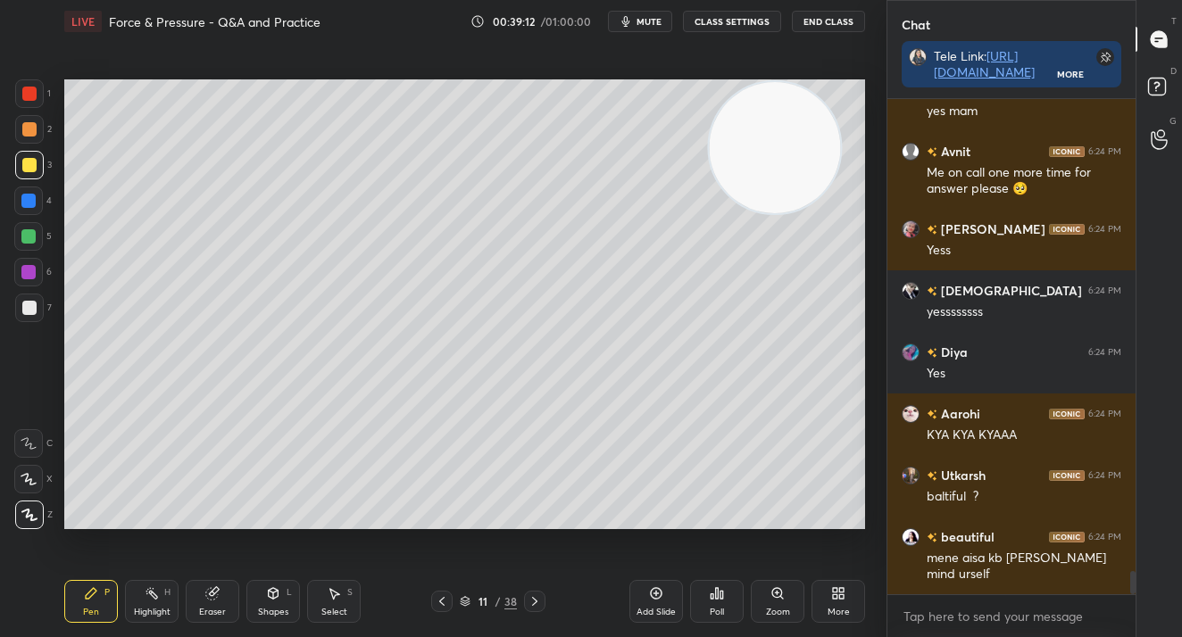
click at [714, 596] on icon at bounding box center [716, 593] width 14 height 14
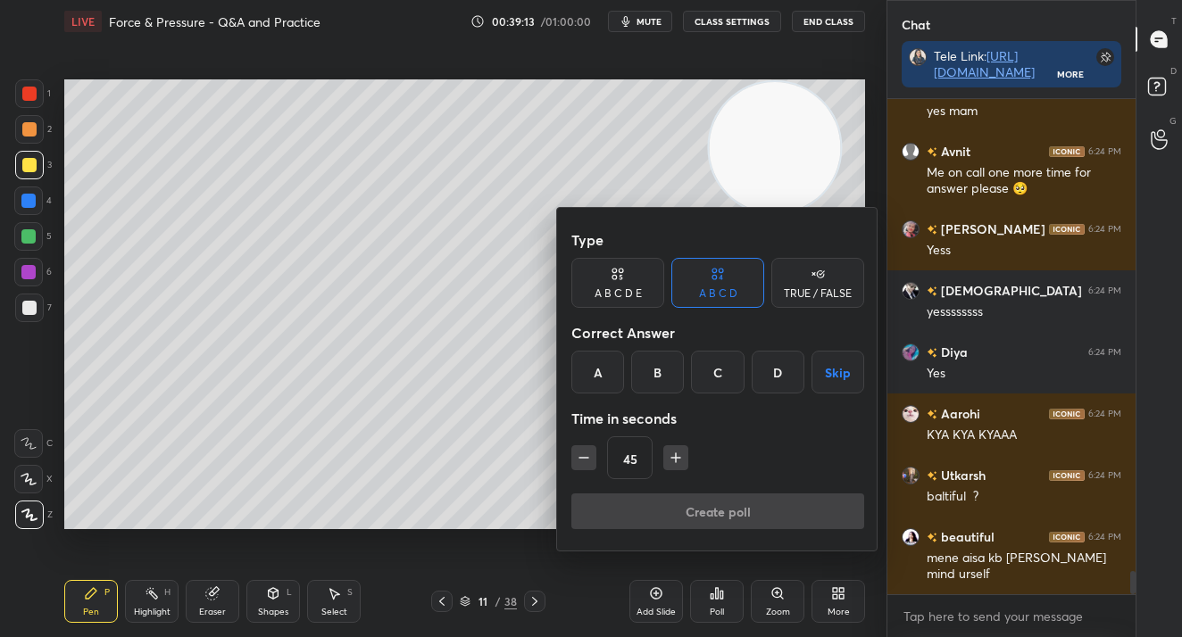
scroll to position [10284, 0]
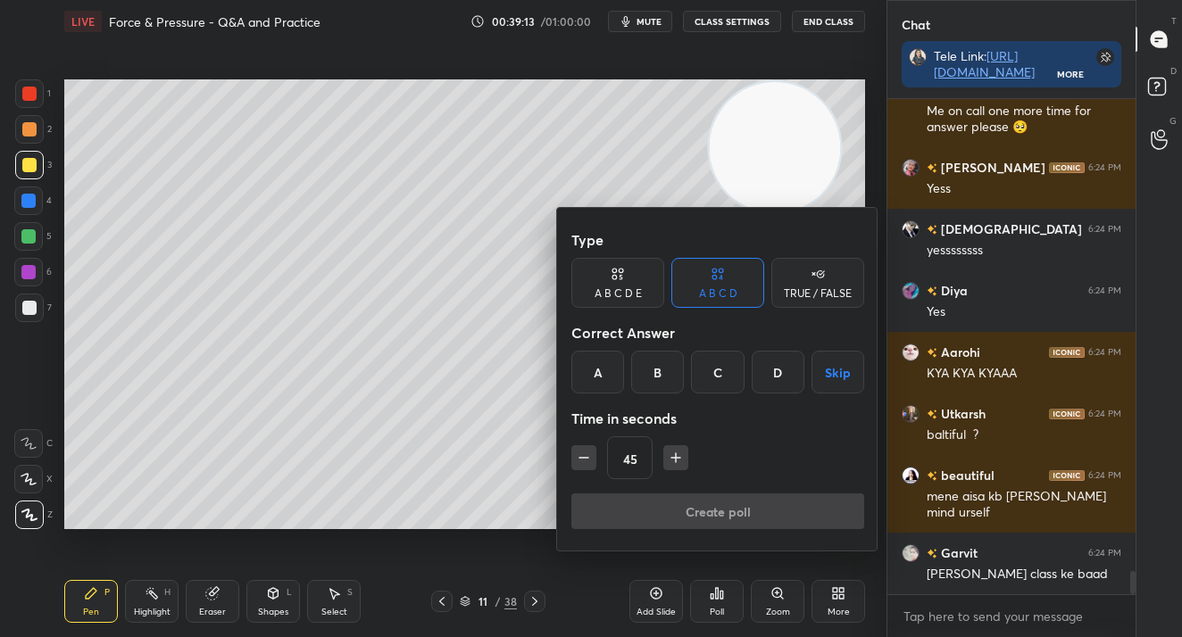
click at [810, 284] on div "TRUE / FALSE" at bounding box center [817, 283] width 93 height 50
click at [666, 353] on div "True False Skip" at bounding box center [717, 372] width 293 height 43
drag, startPoint x: 639, startPoint y: 368, endPoint x: 655, endPoint y: 424, distance: 58.5
click at [641, 371] on div "True" at bounding box center [617, 372] width 93 height 43
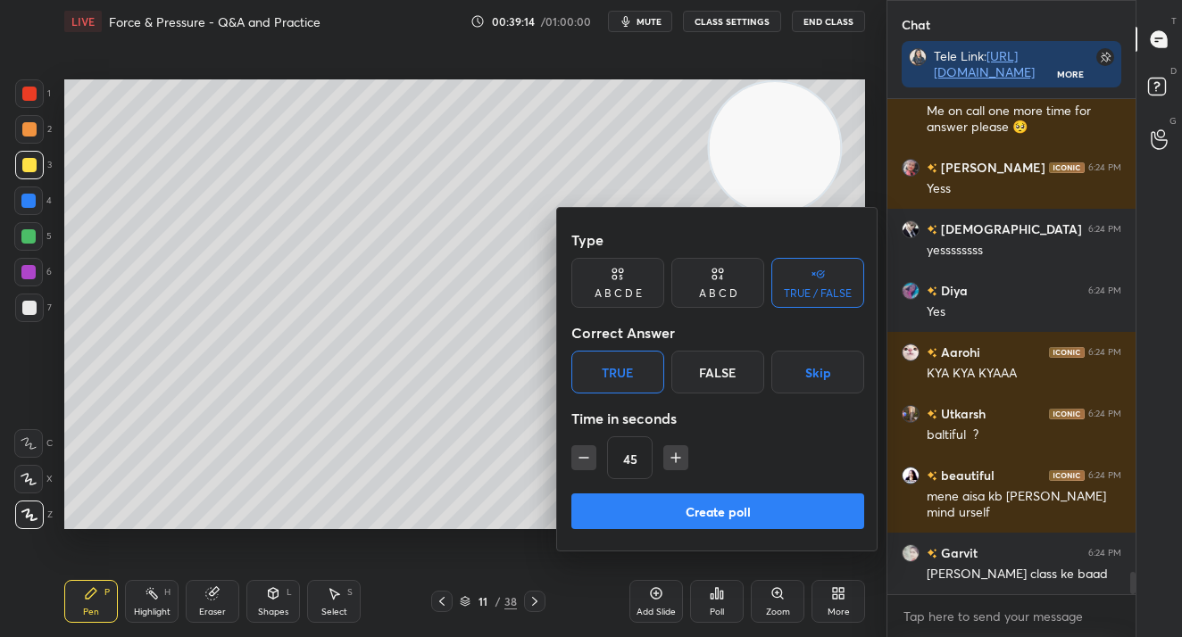
click at [676, 506] on button "Create poll" at bounding box center [717, 511] width 293 height 36
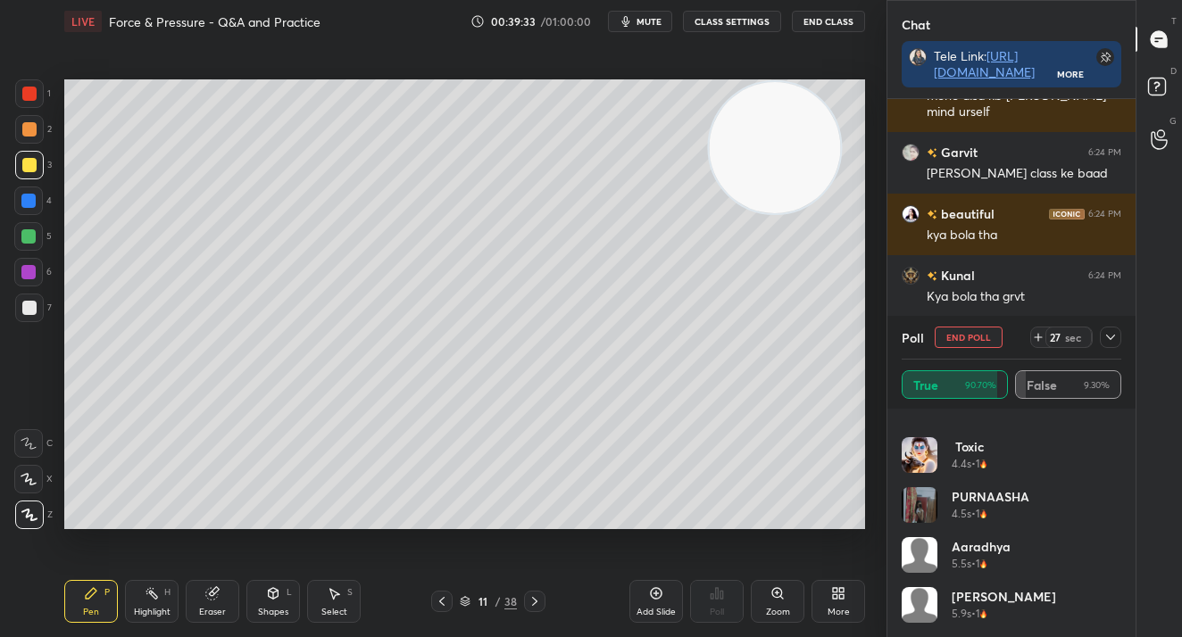
scroll to position [10702, 0]
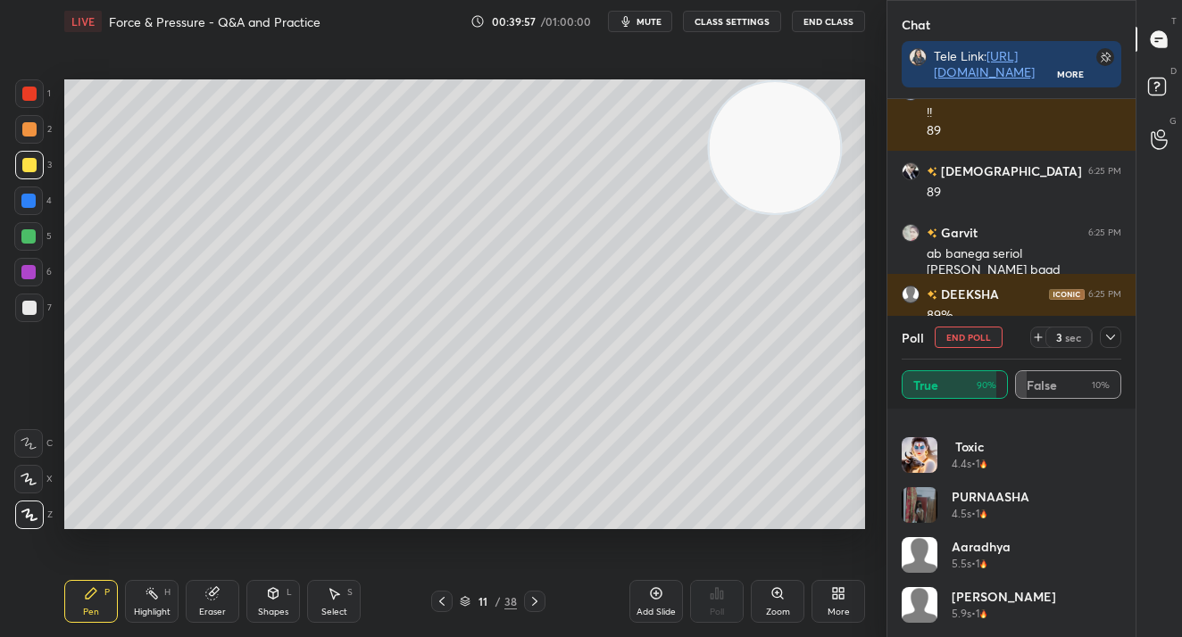
click at [1003, 480] on div "toxic 4.4s • 1" at bounding box center [1011, 462] width 220 height 50
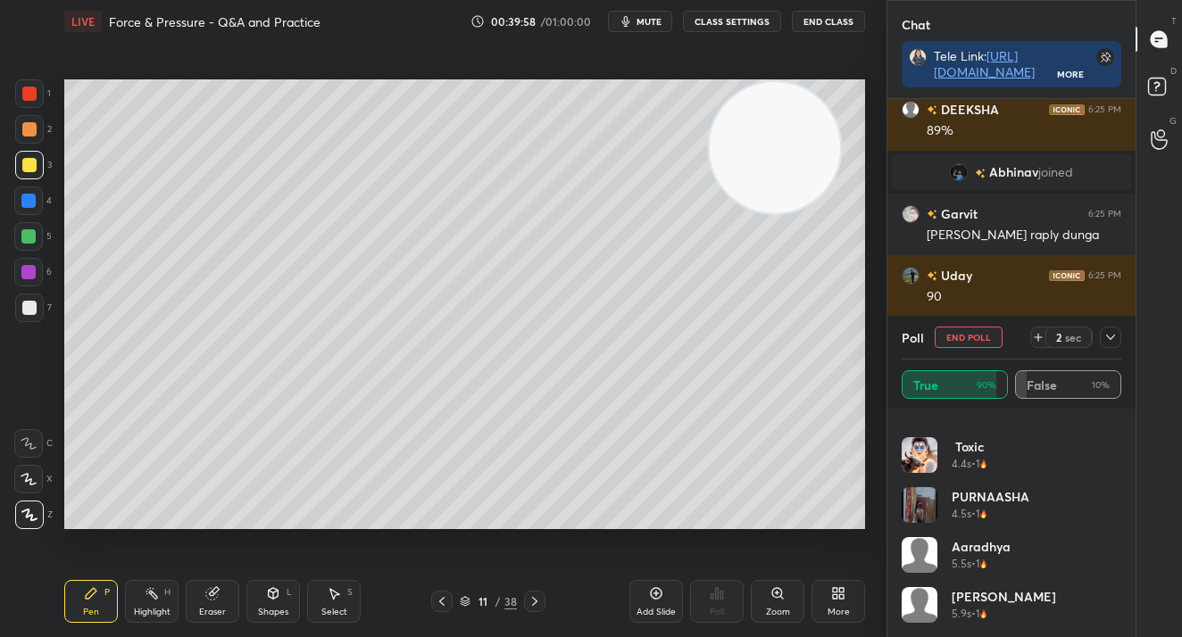
click at [999, 344] on button "End Poll" at bounding box center [968, 337] width 68 height 21
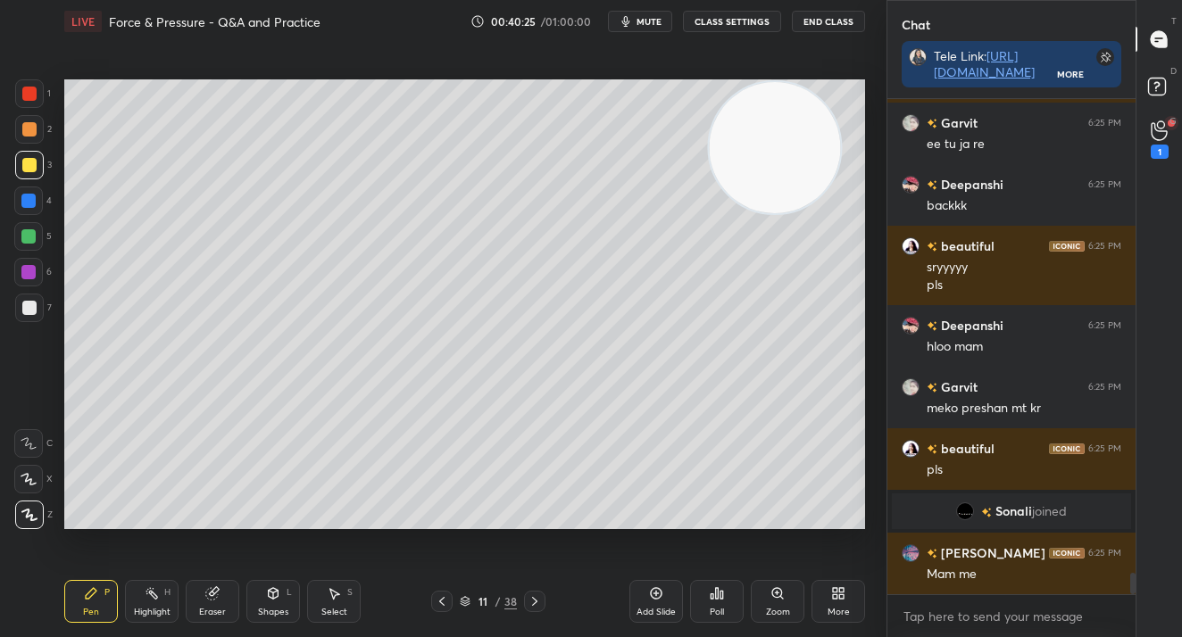
click at [668, 13] on button "mute" at bounding box center [640, 21] width 64 height 21
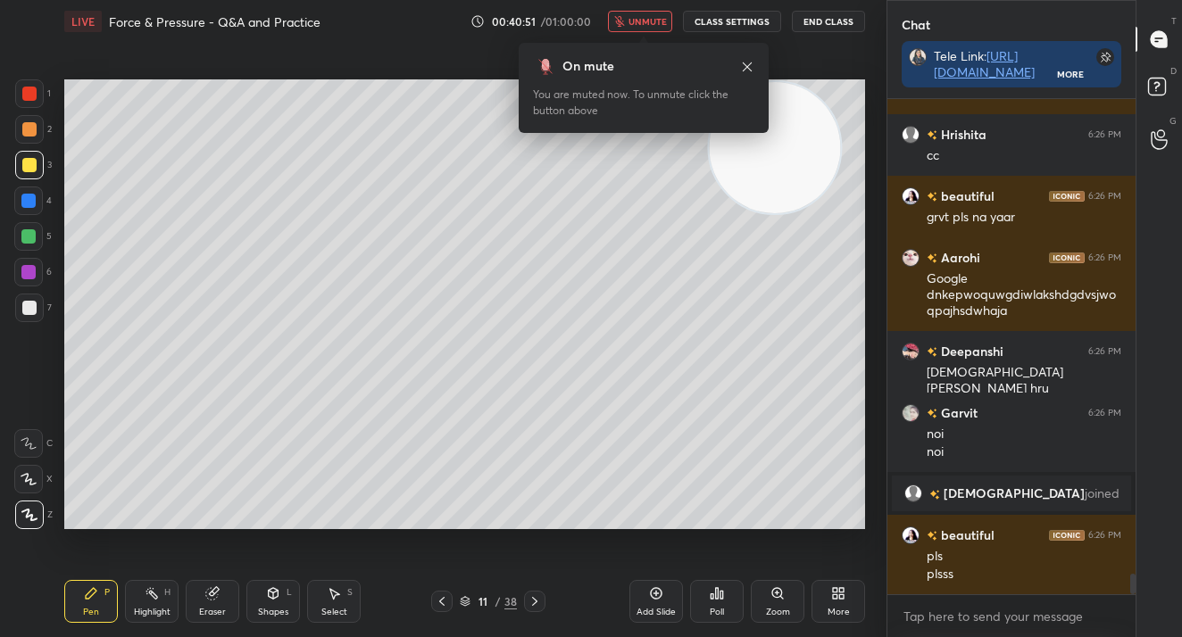
click at [621, 20] on icon "button" at bounding box center [619, 21] width 10 height 11
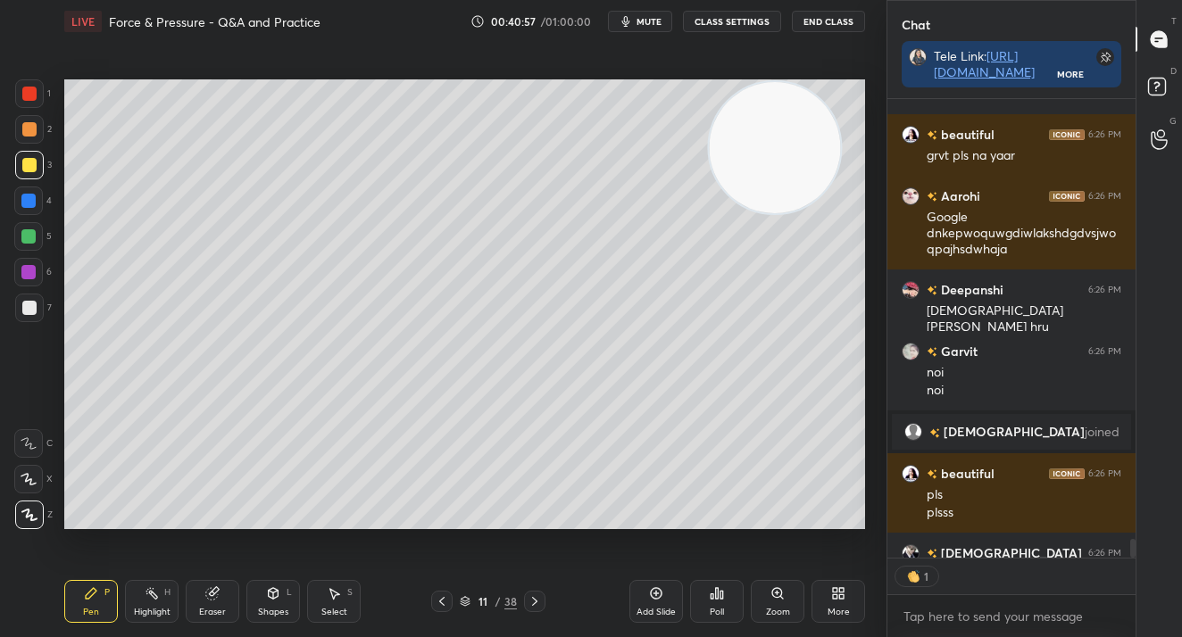
drag, startPoint x: 654, startPoint y: 633, endPoint x: 654, endPoint y: 623, distance: 9.8
click at [654, 623] on div "Add Slide Poll Zoom More" at bounding box center [747, 601] width 236 height 100
click at [661, 608] on div "Add Slide" at bounding box center [655, 612] width 39 height 9
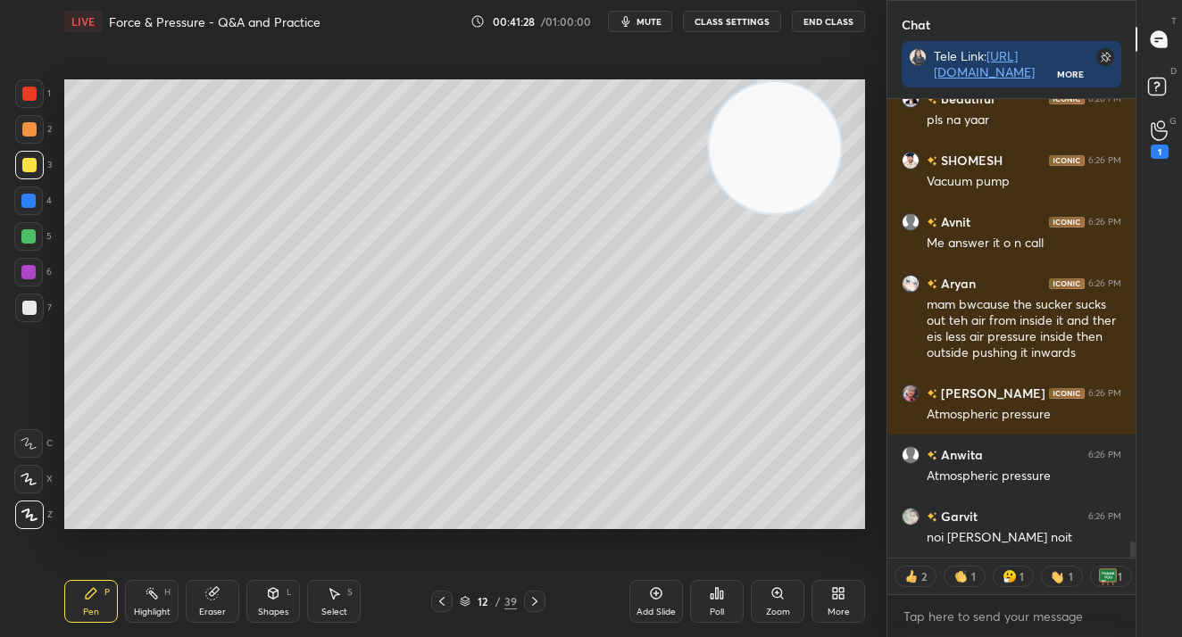
scroll to position [12398, 0]
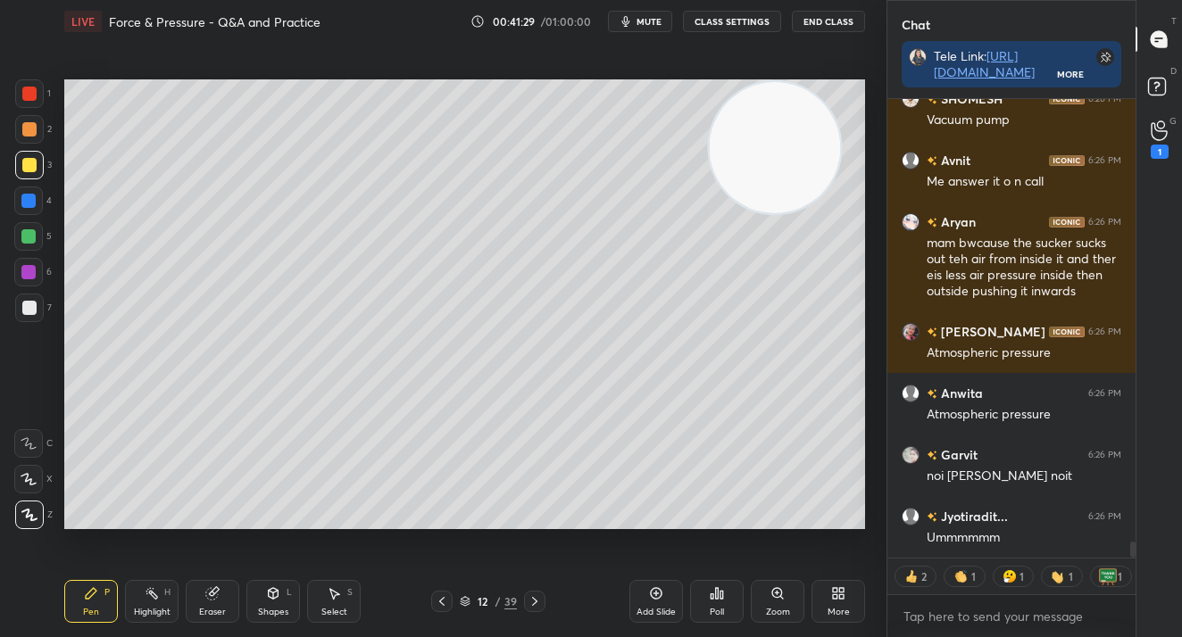
click at [838, 608] on div "More" at bounding box center [838, 612] width 22 height 9
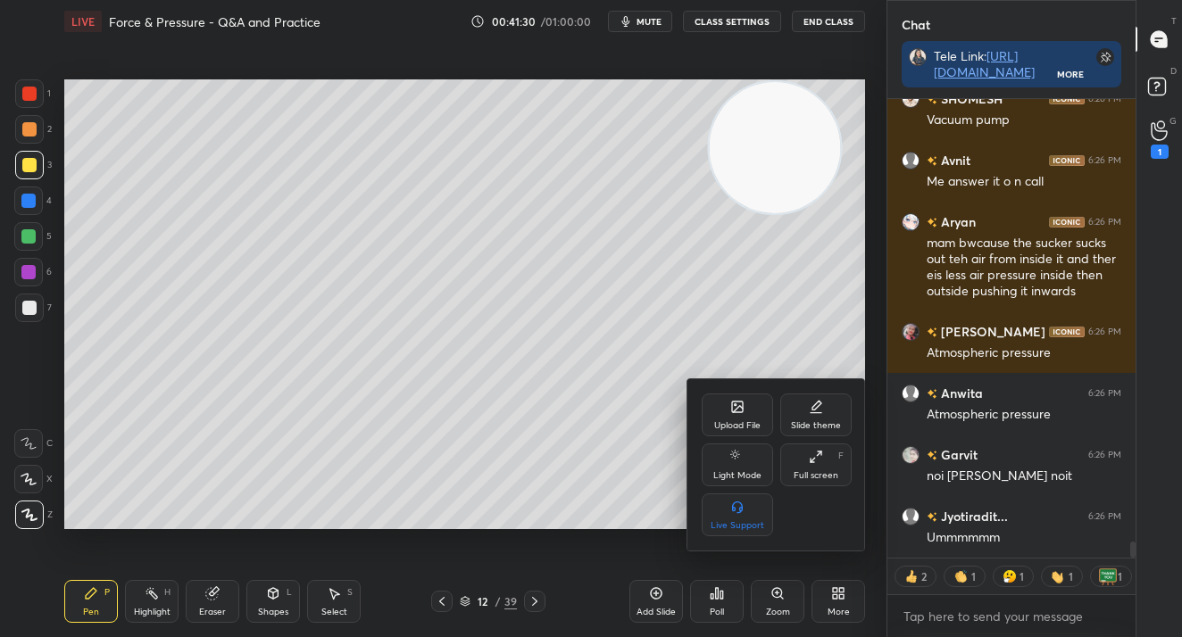
click at [758, 407] on div "Upload File" at bounding box center [736, 415] width 71 height 43
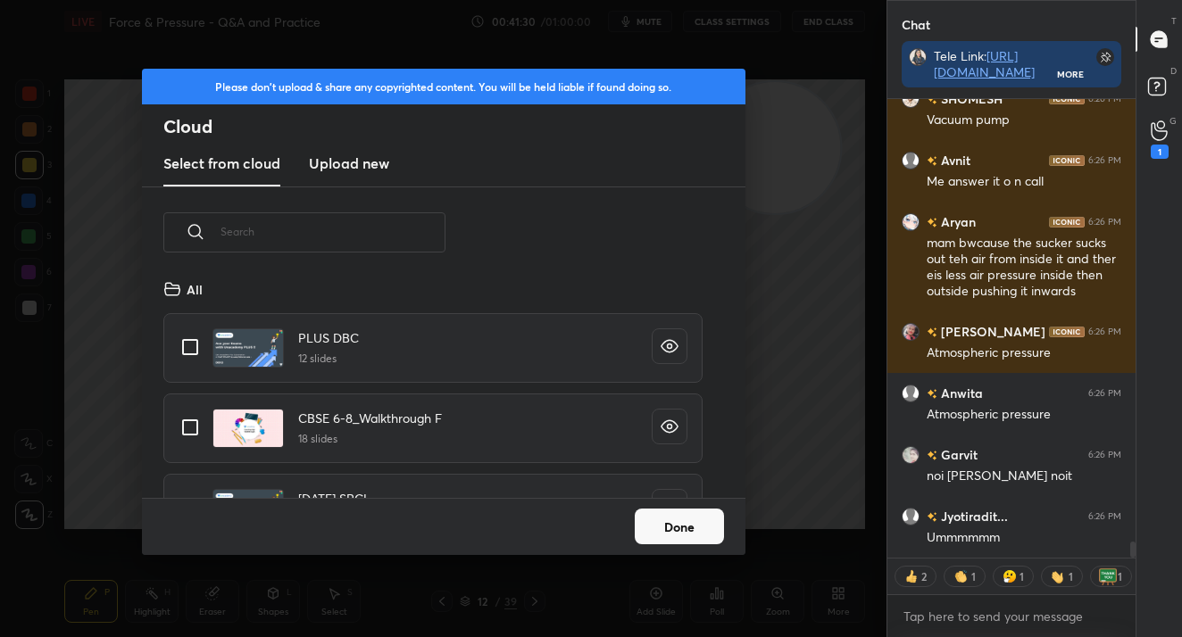
scroll to position [220, 573]
click at [360, 162] on h3 "Upload new" at bounding box center [349, 163] width 80 height 21
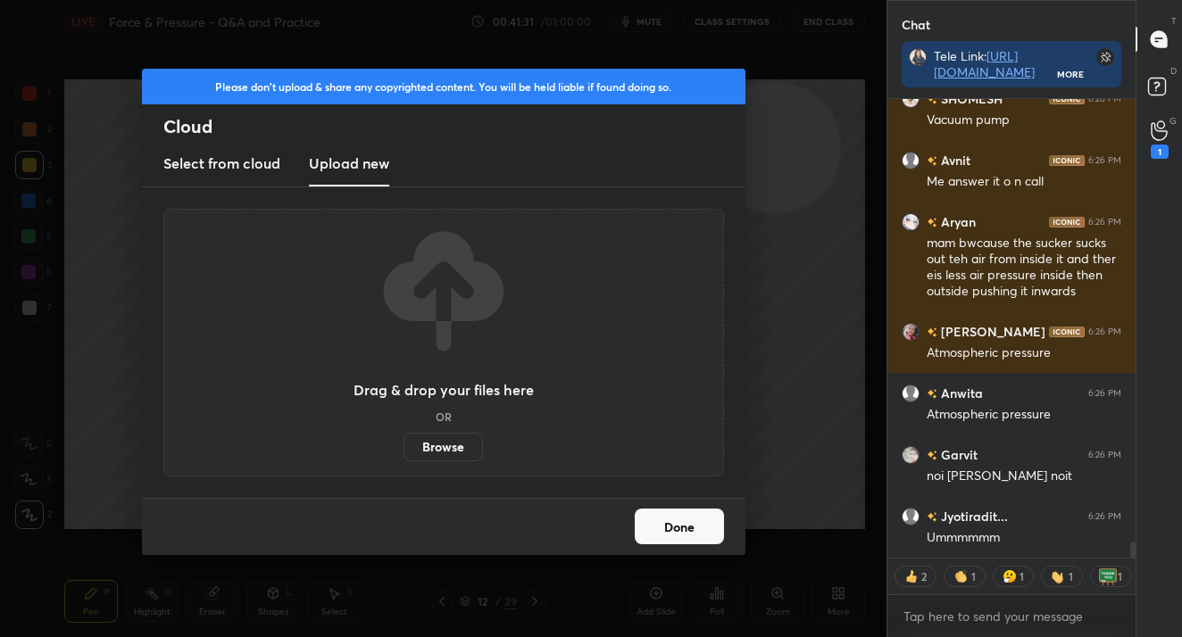
click at [443, 437] on label "Browse" at bounding box center [442, 447] width 79 height 29
click at [403, 437] on input "Browse" at bounding box center [403, 447] width 0 height 29
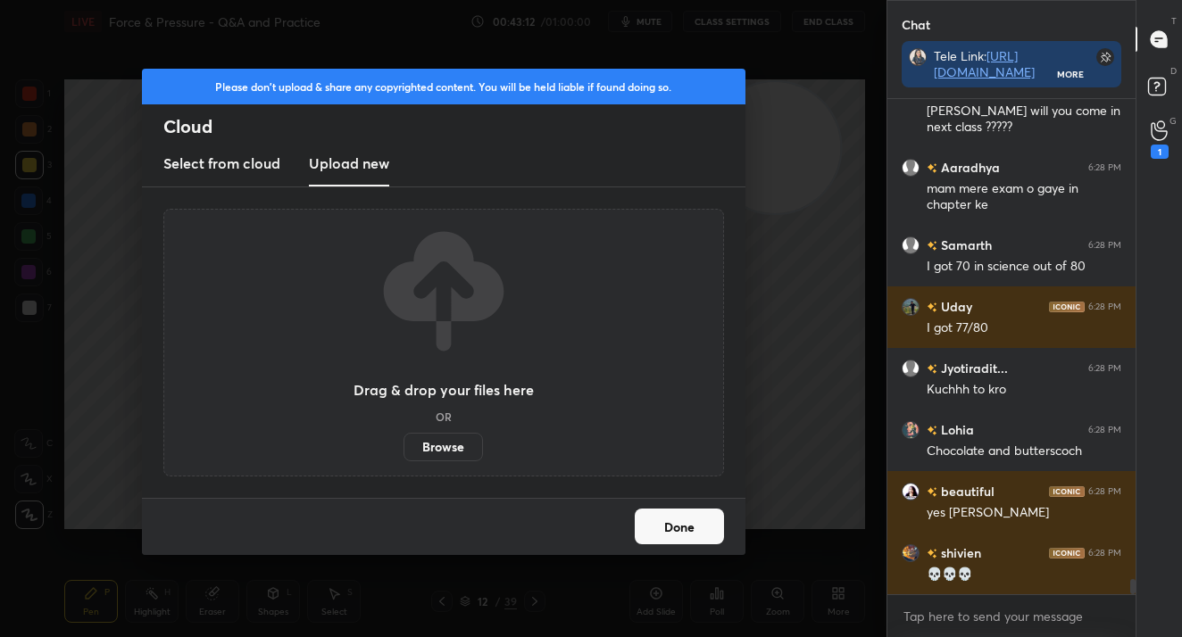
scroll to position [15530, 0]
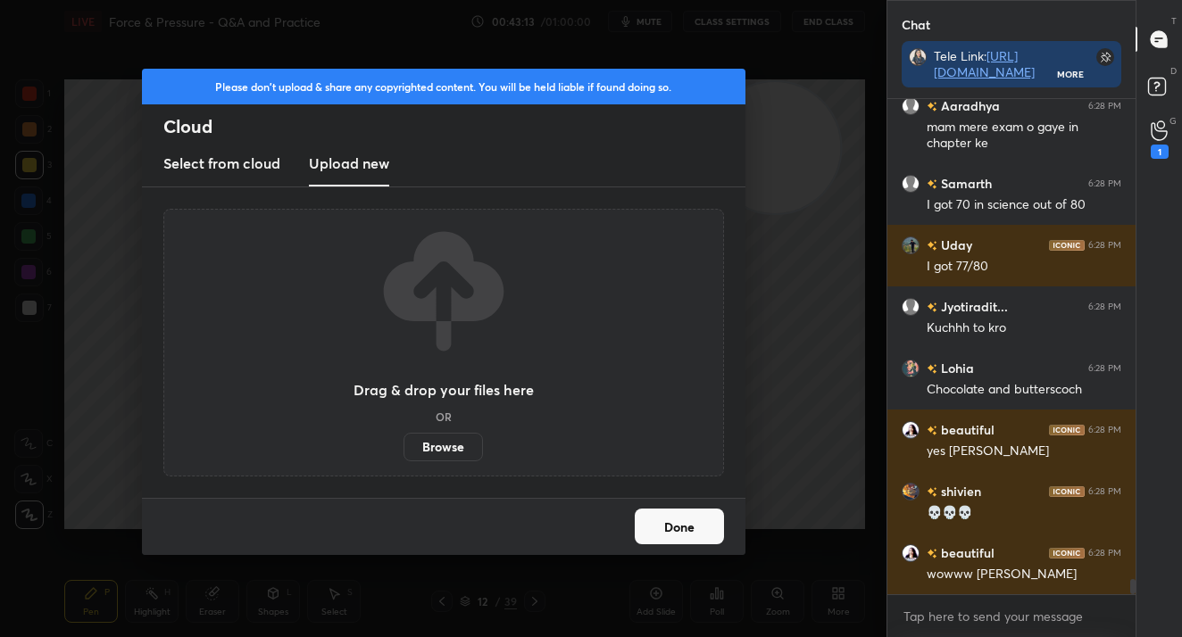
click at [687, 539] on button "Done" at bounding box center [678, 527] width 89 height 36
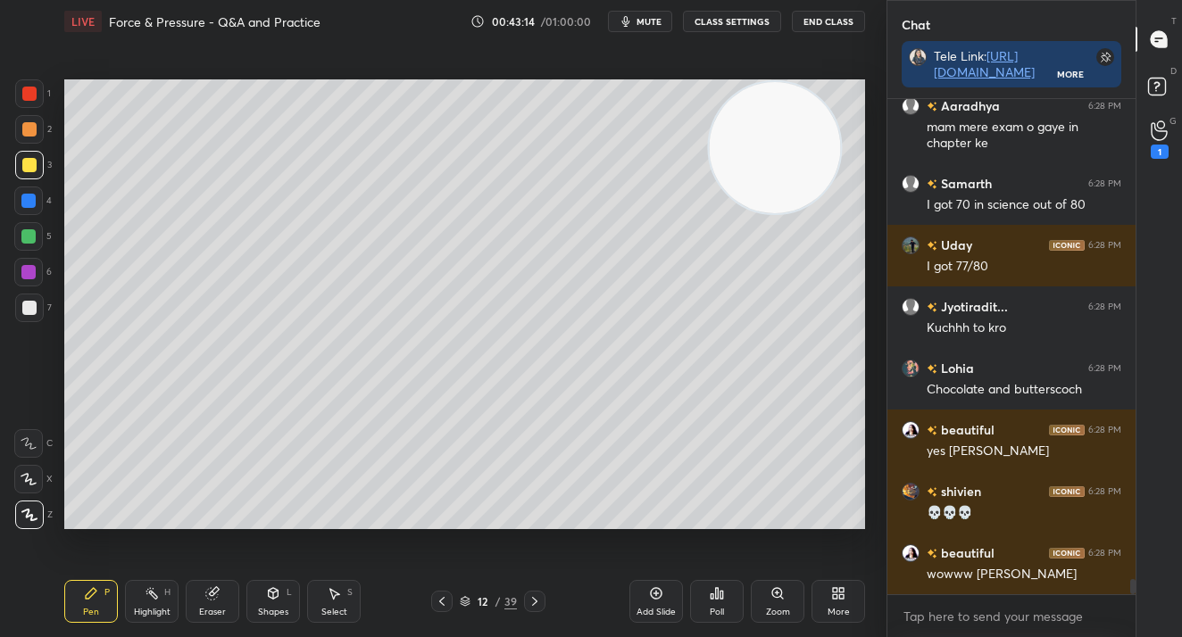
click at [669, 601] on div "Add Slide" at bounding box center [656, 601] width 54 height 43
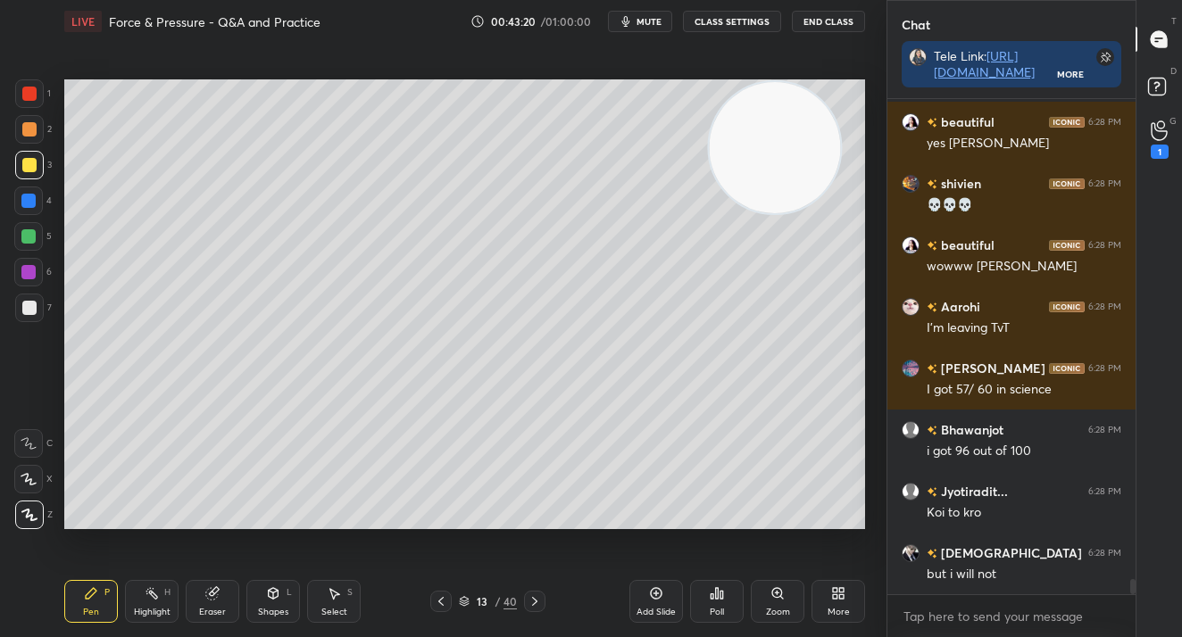
scroll to position [15900, 0]
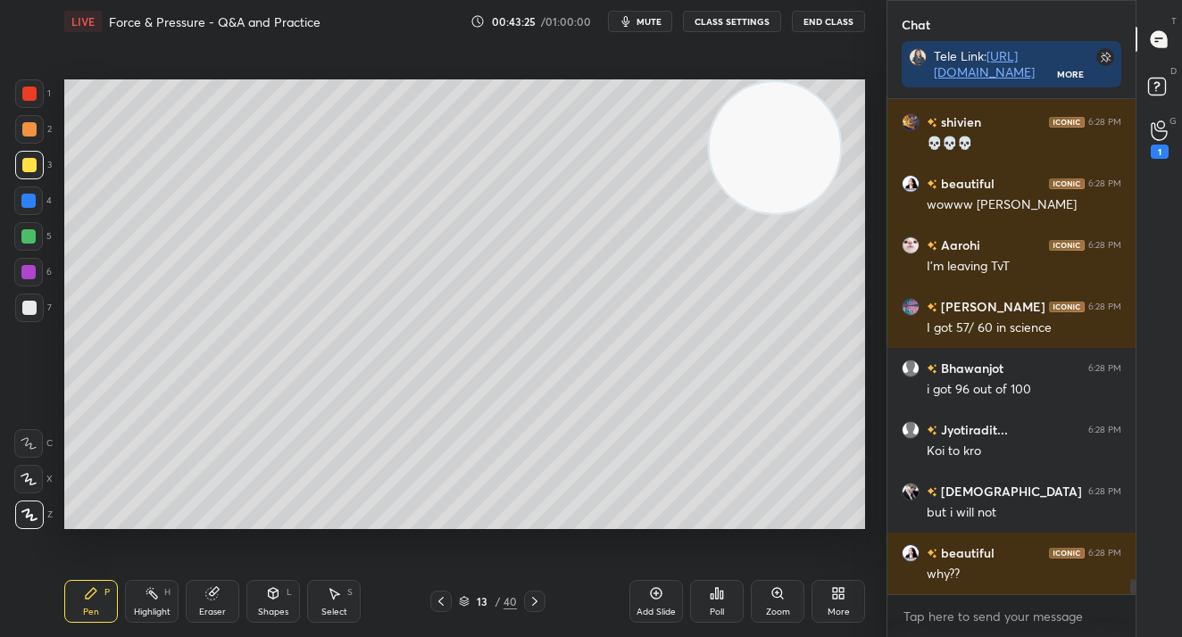
click at [26, 231] on div at bounding box center [28, 236] width 14 height 14
click at [29, 245] on div at bounding box center [28, 236] width 29 height 29
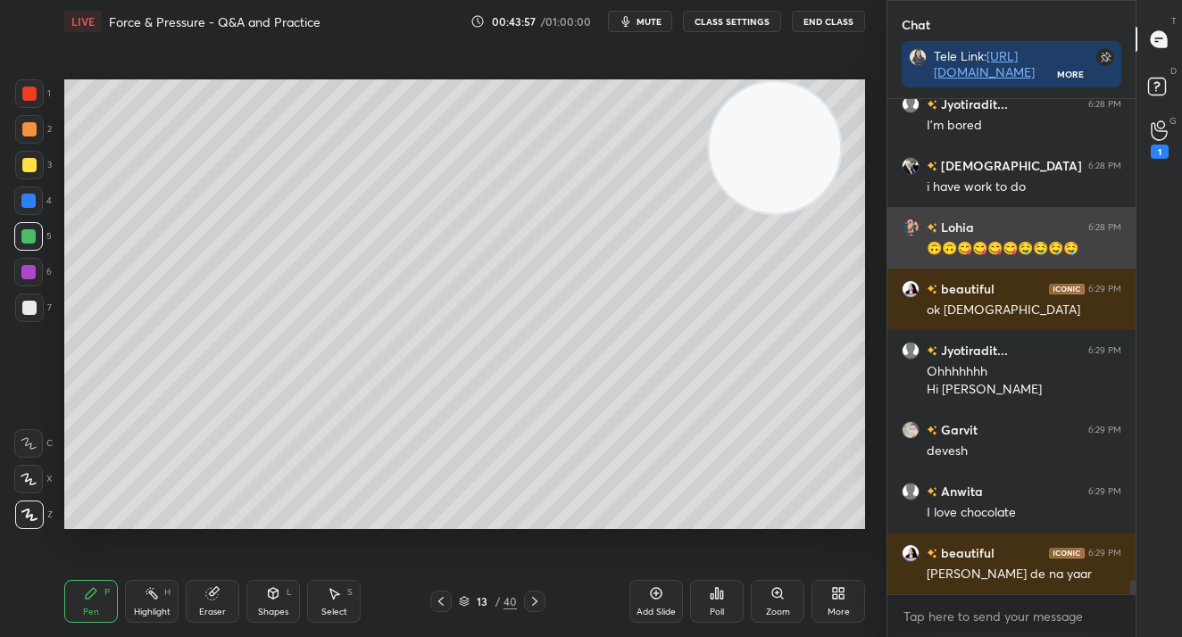
scroll to position [342, 243]
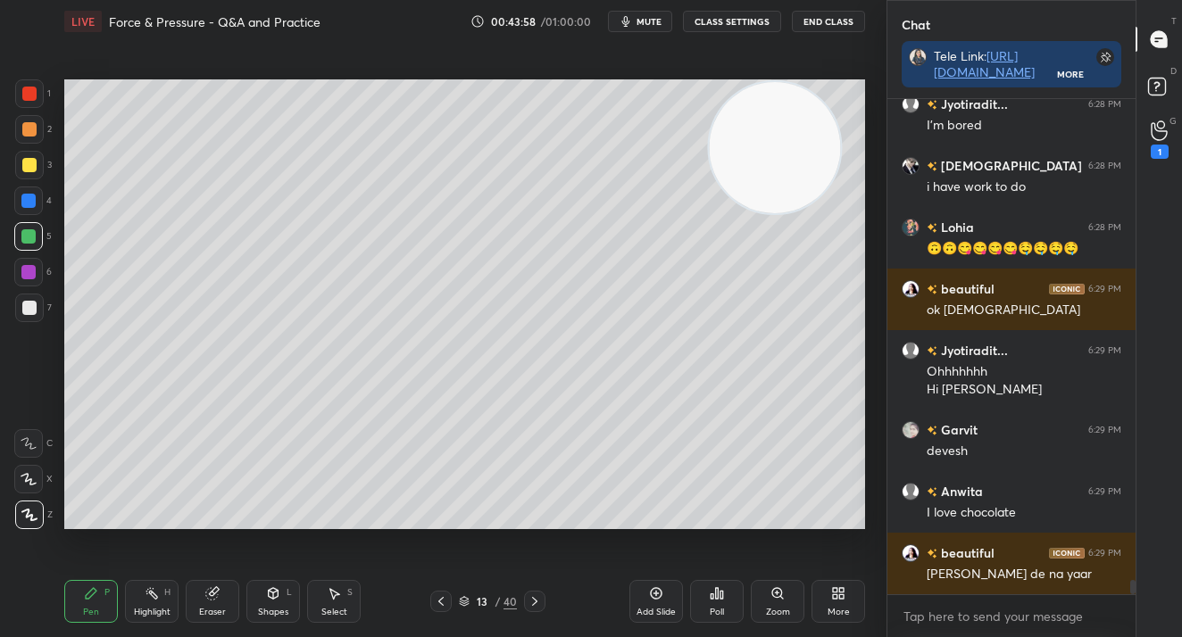
click at [831, 599] on icon at bounding box center [838, 593] width 14 height 14
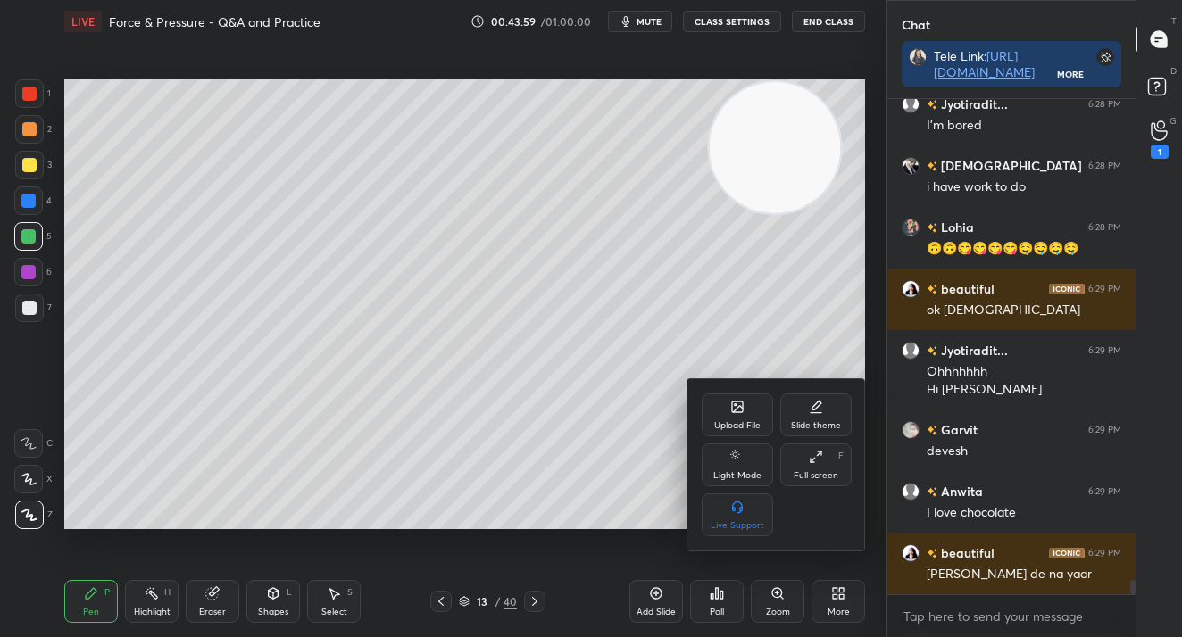
click at [754, 424] on div "Upload File" at bounding box center [737, 425] width 46 height 9
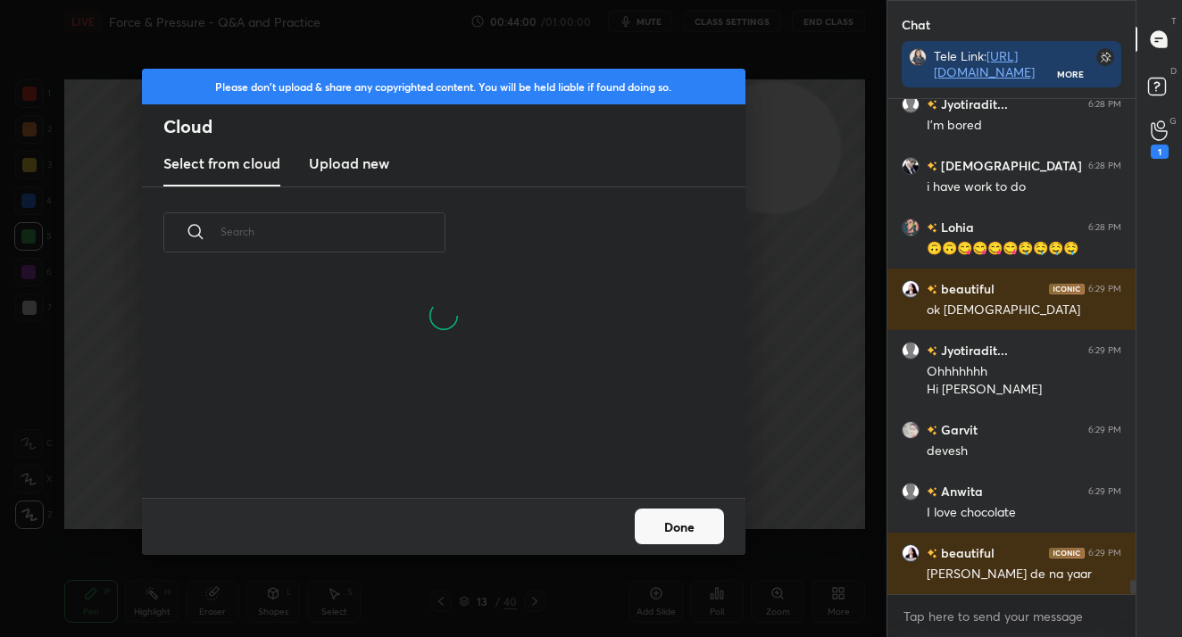
click at [354, 165] on h3 "Upload new" at bounding box center [349, 163] width 80 height 21
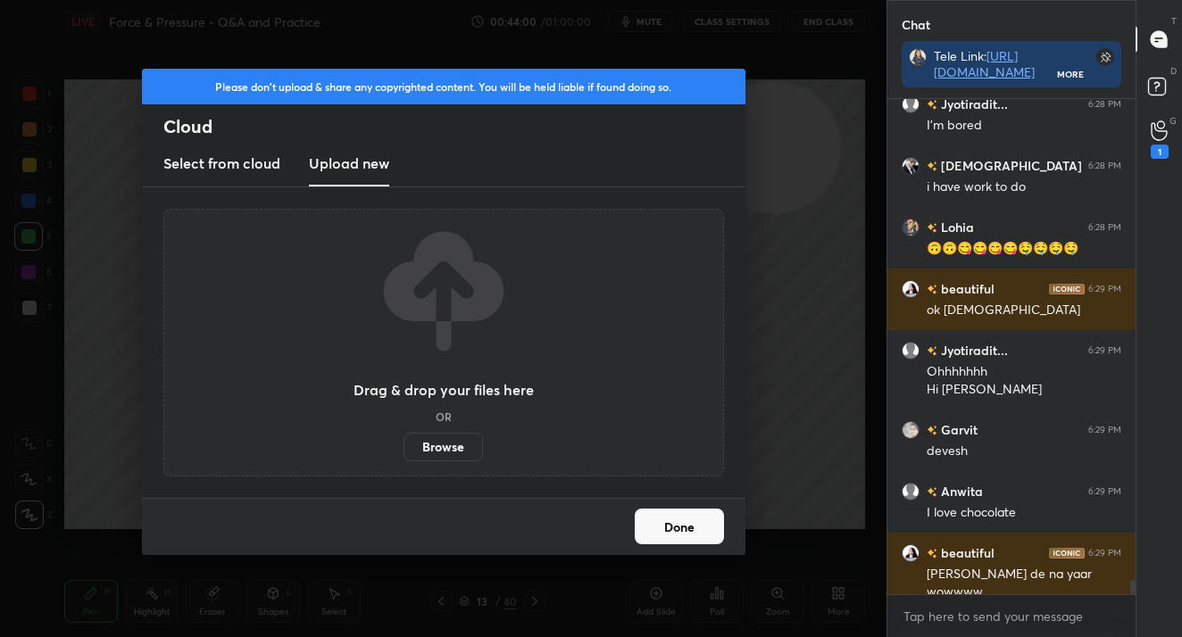
scroll to position [16490, 0]
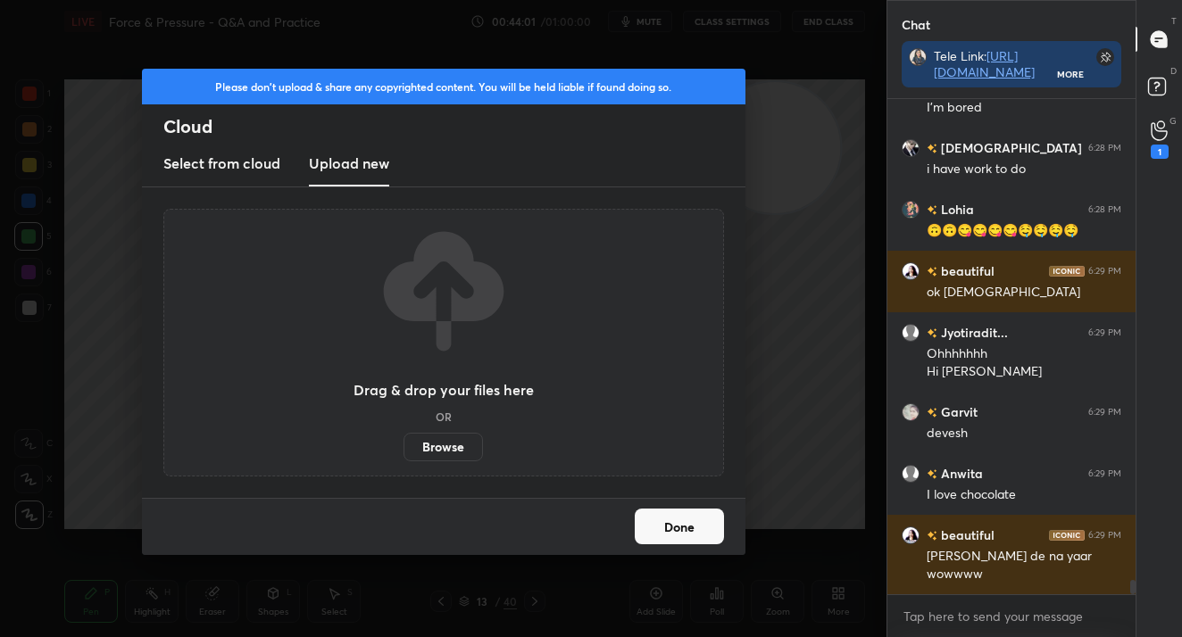
click at [431, 452] on label "Browse" at bounding box center [442, 447] width 79 height 29
click at [403, 452] on input "Browse" at bounding box center [403, 447] width 0 height 29
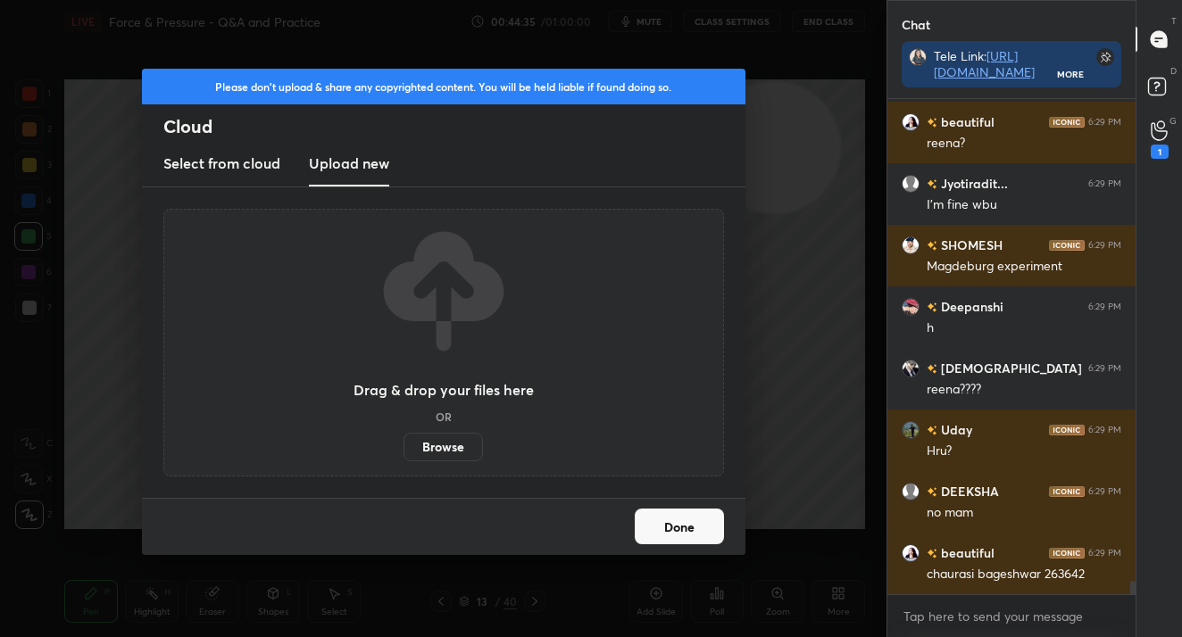
scroll to position [17528, 0]
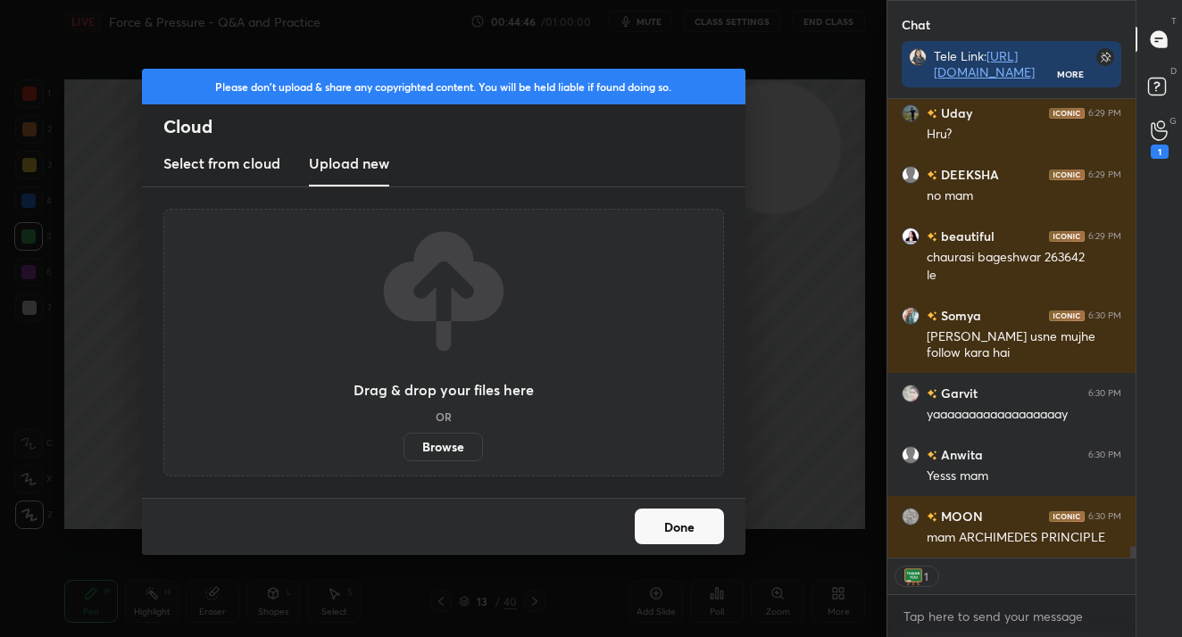
click at [657, 535] on button "Done" at bounding box center [678, 527] width 89 height 36
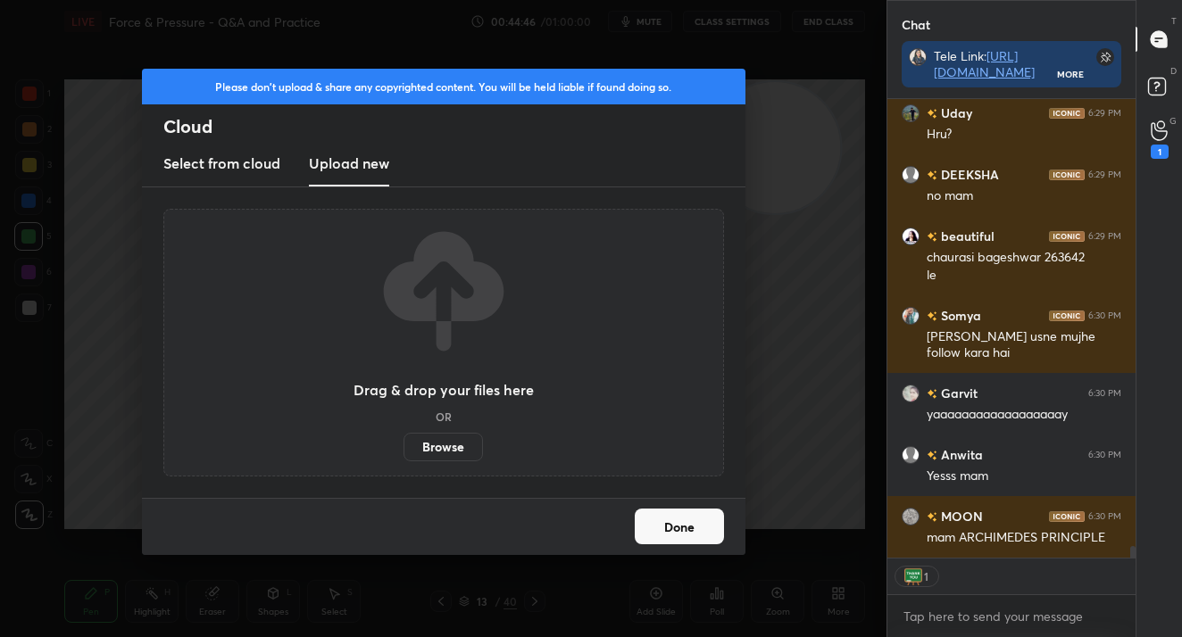
click at [657, 535] on button "Done" at bounding box center [678, 527] width 89 height 36
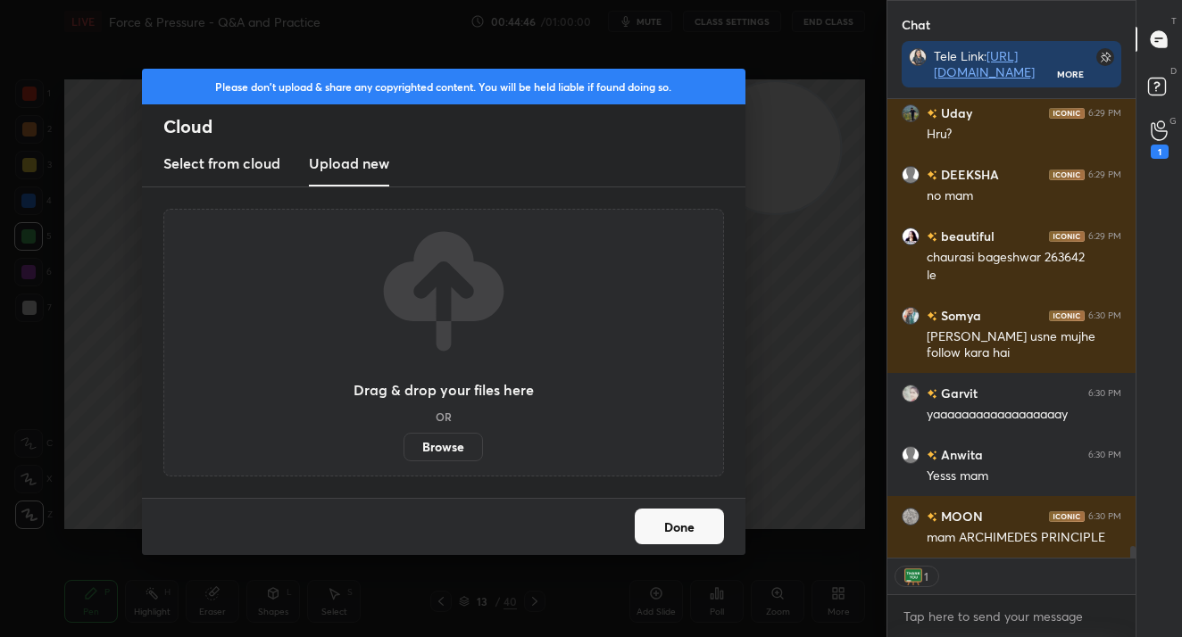
click at [657, 535] on button "Done" at bounding box center [678, 527] width 89 height 36
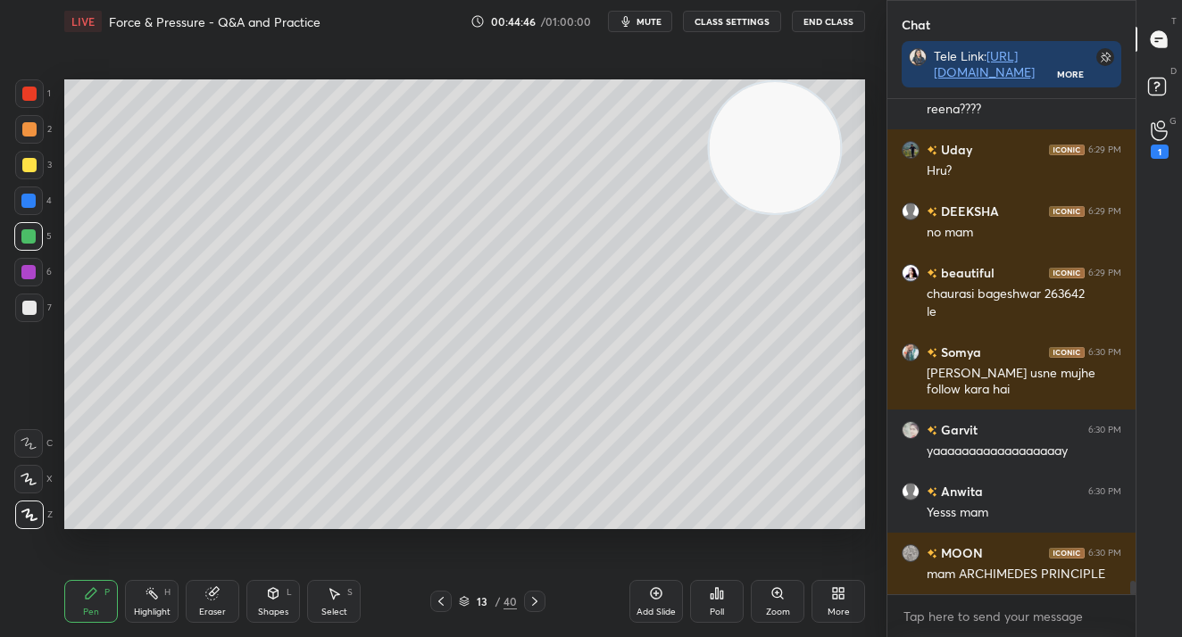
click at [571, 426] on div "Drag & drop your files here OR Browse" at bounding box center [443, 343] width 560 height 268
click at [659, 606] on div "Add Slide" at bounding box center [656, 601] width 54 height 43
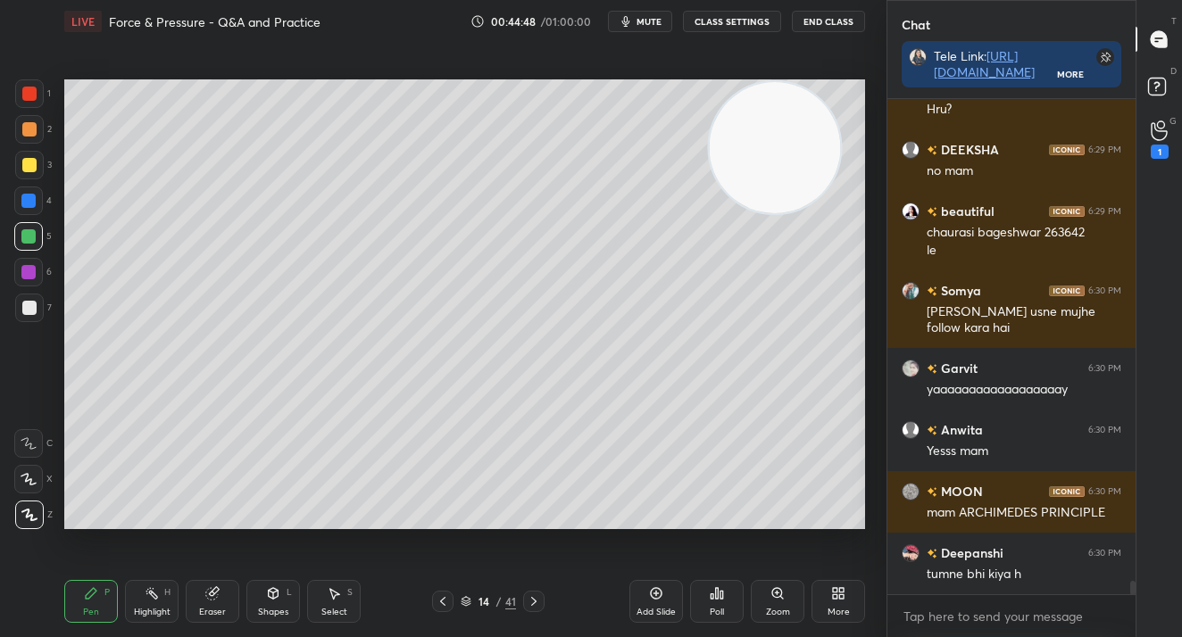
click at [30, 203] on div at bounding box center [28, 201] width 14 height 14
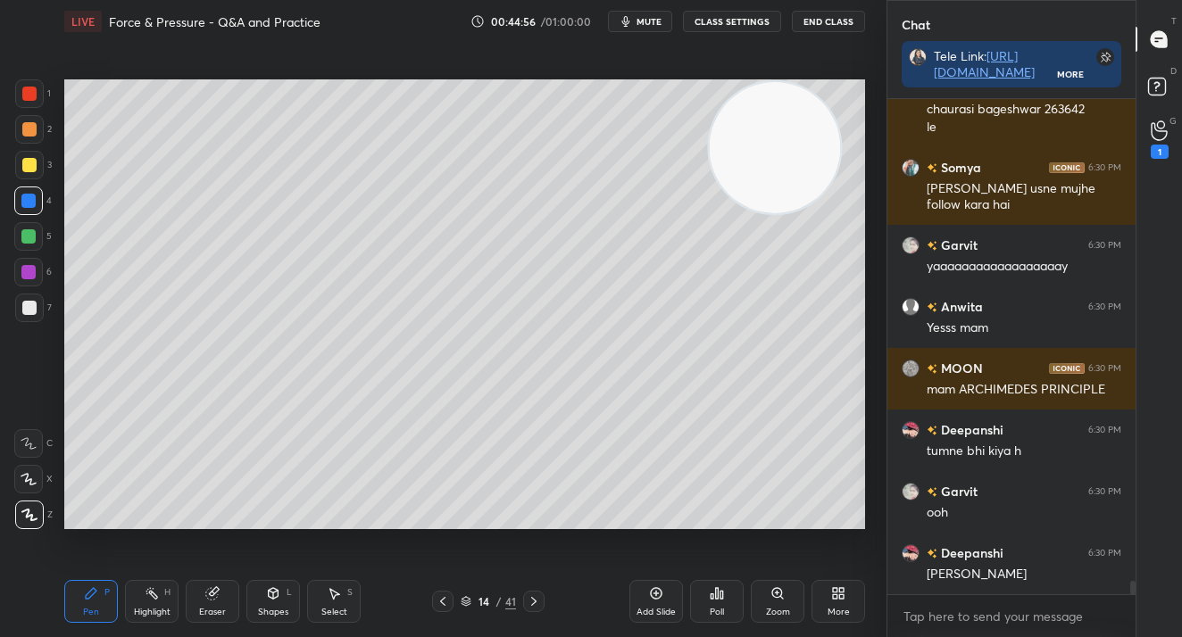
click at [28, 319] on div at bounding box center [29, 308] width 29 height 29
click at [32, 312] on div at bounding box center [29, 308] width 14 height 14
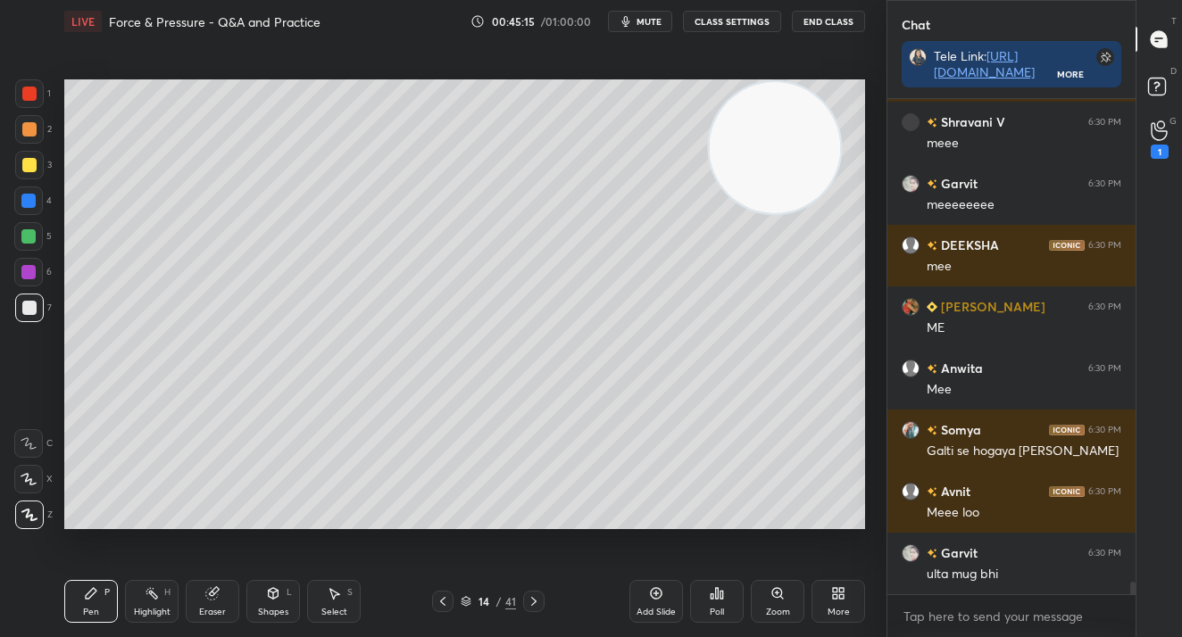
scroll to position [19100, 0]
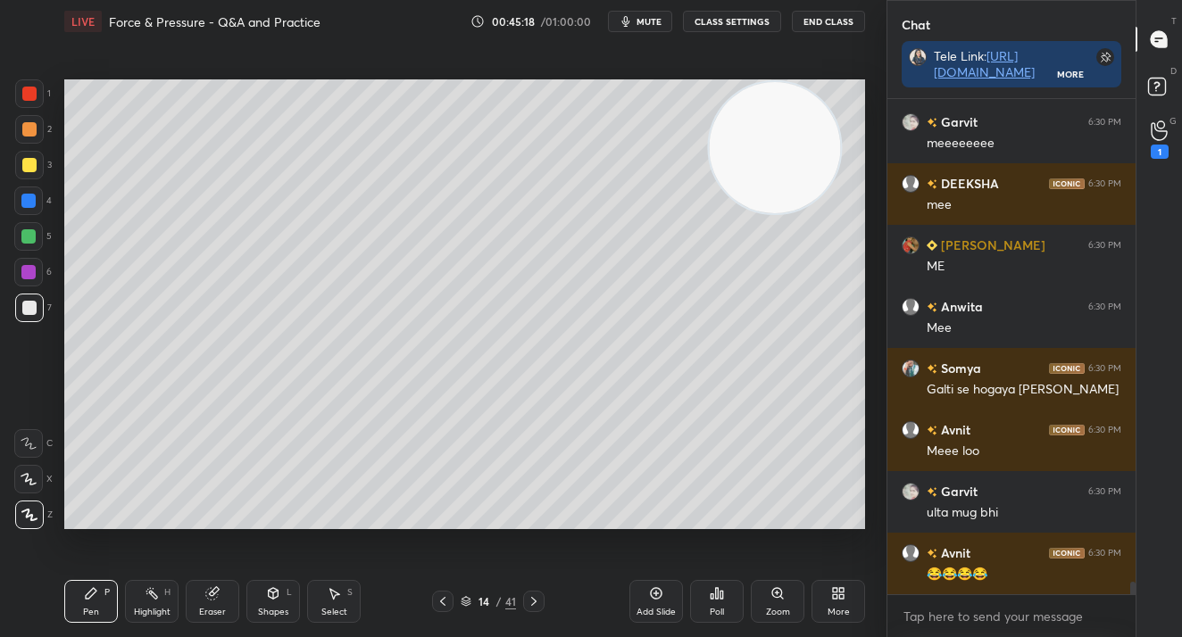
click at [26, 195] on div at bounding box center [28, 201] width 14 height 14
click at [34, 196] on div at bounding box center [28, 201] width 14 height 14
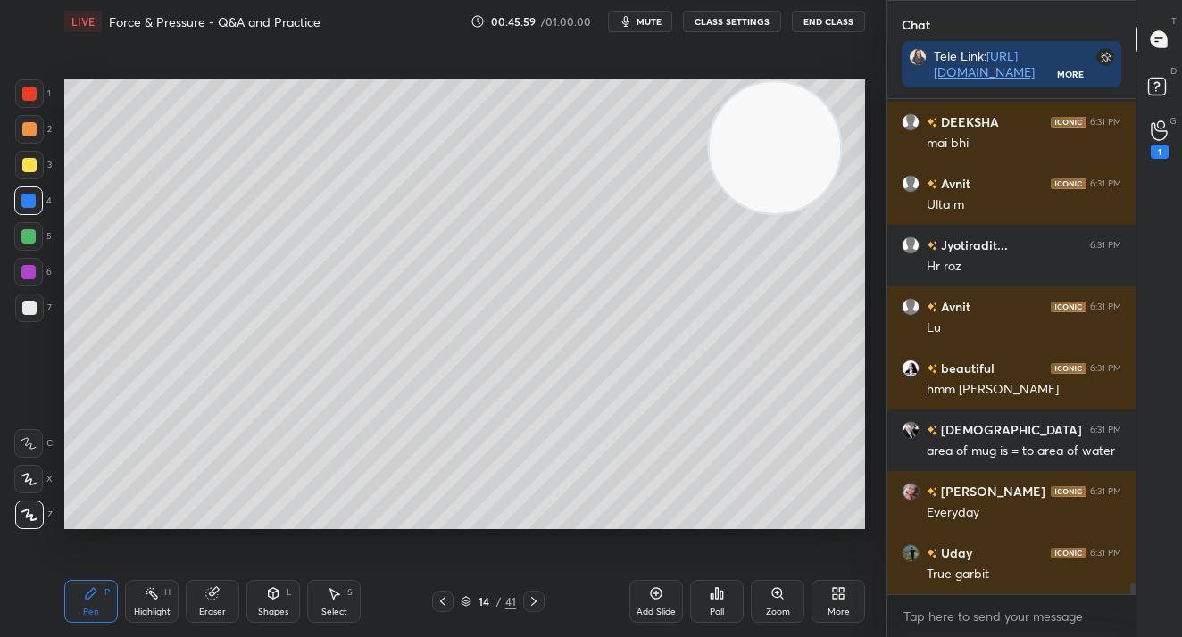
scroll to position [20056, 0]
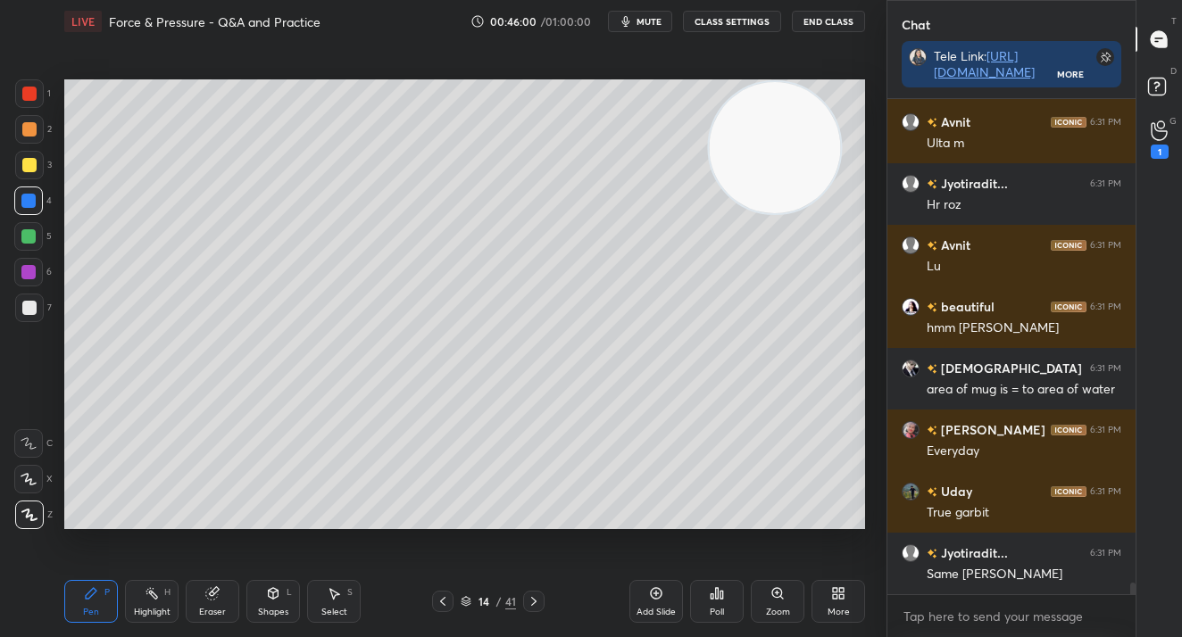
click at [844, 608] on div "More" at bounding box center [838, 612] width 22 height 9
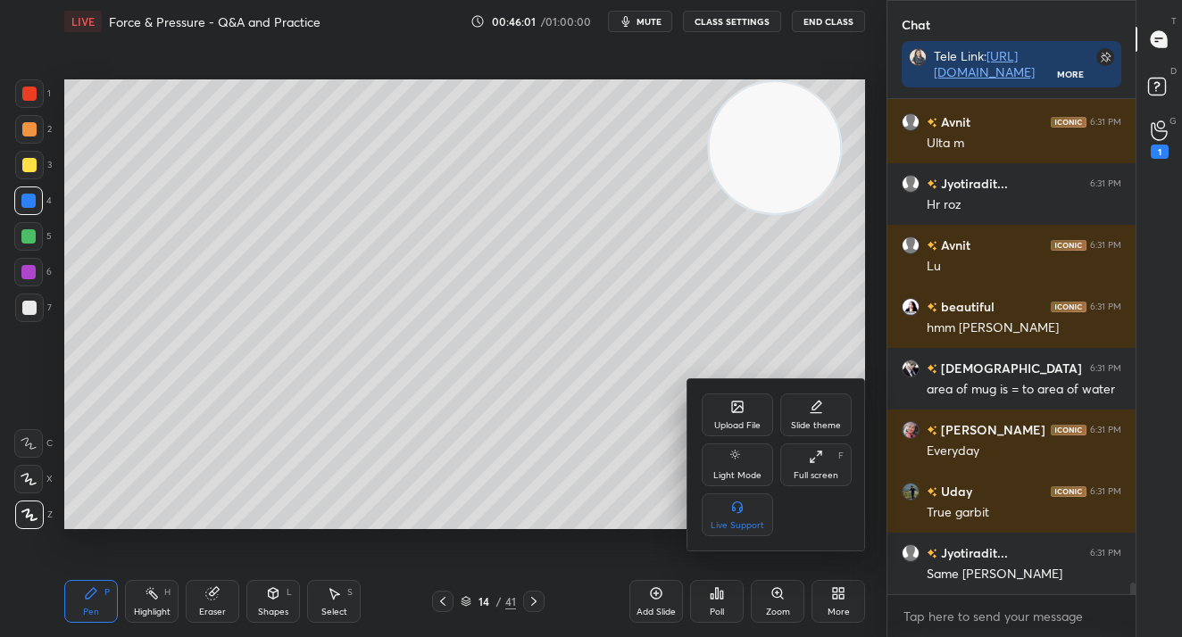
click at [726, 413] on div "Upload File" at bounding box center [736, 415] width 71 height 43
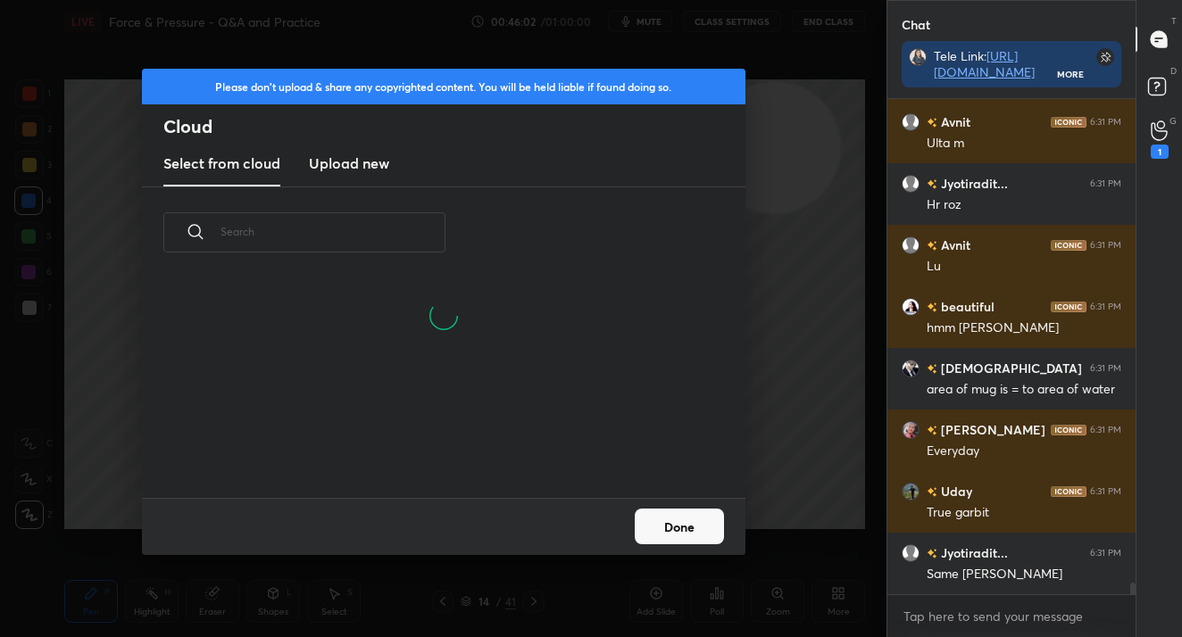
click at [355, 171] on h3 "Upload new" at bounding box center [349, 163] width 80 height 21
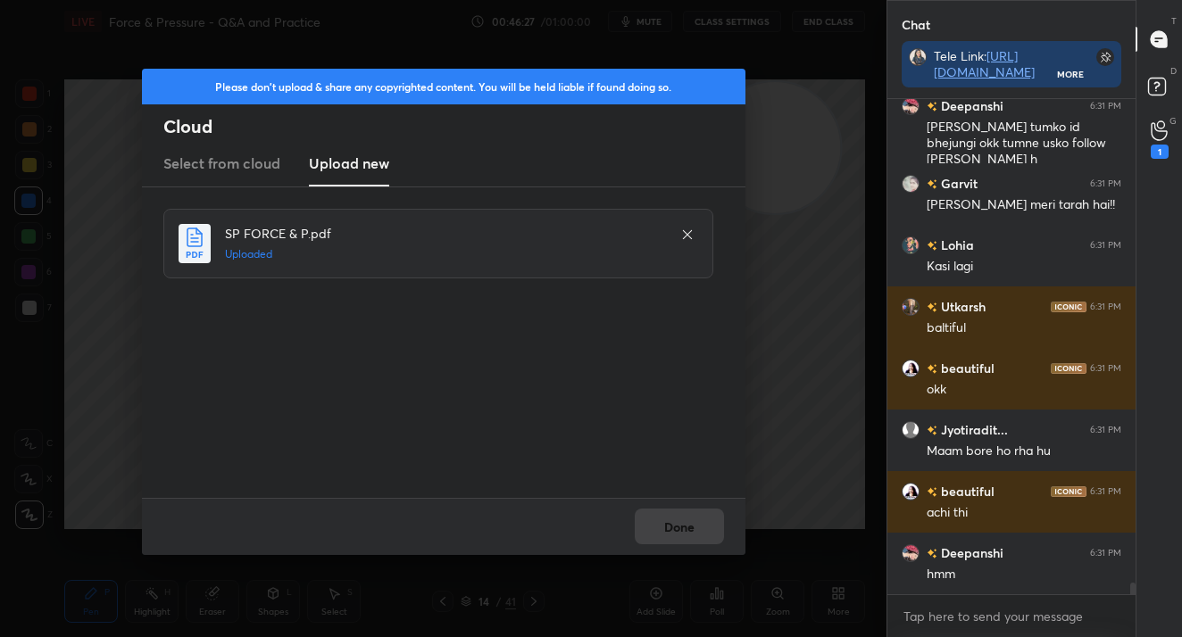
scroll to position [20950, 0]
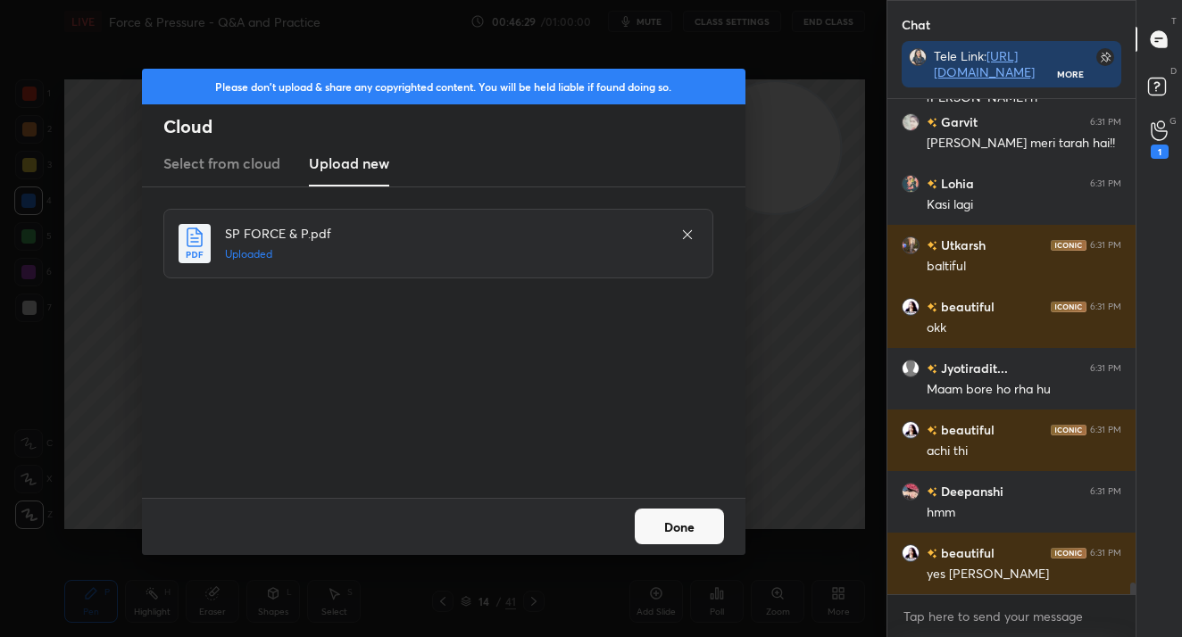
click at [685, 527] on button "Done" at bounding box center [678, 527] width 89 height 36
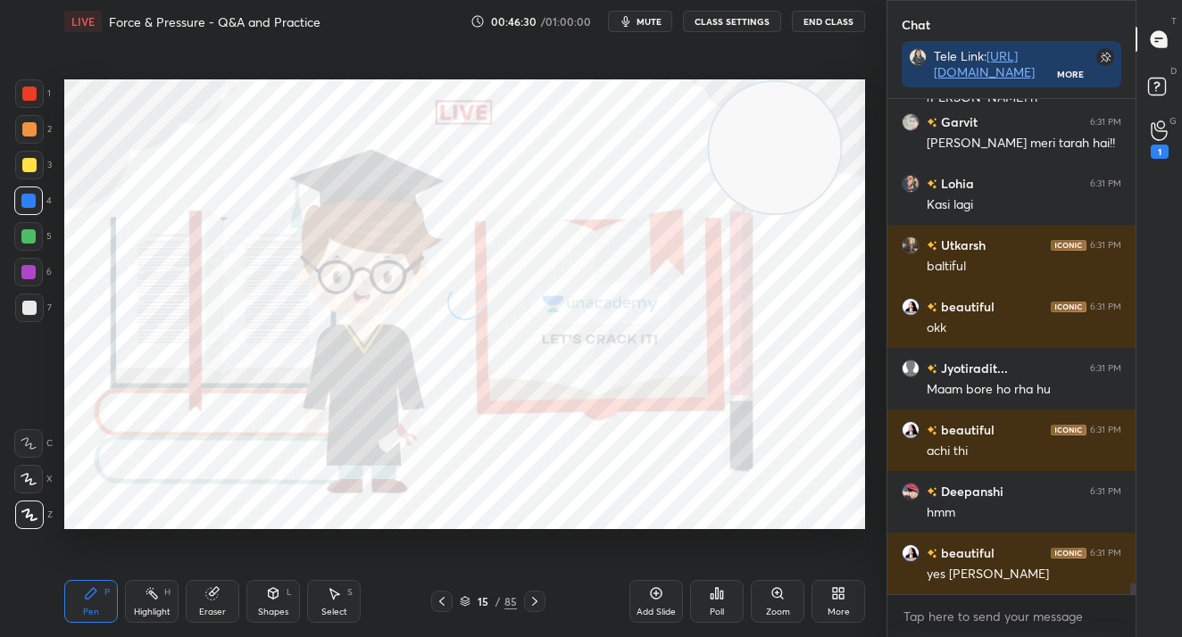
click at [512, 602] on div "85" at bounding box center [510, 601] width 12 height 16
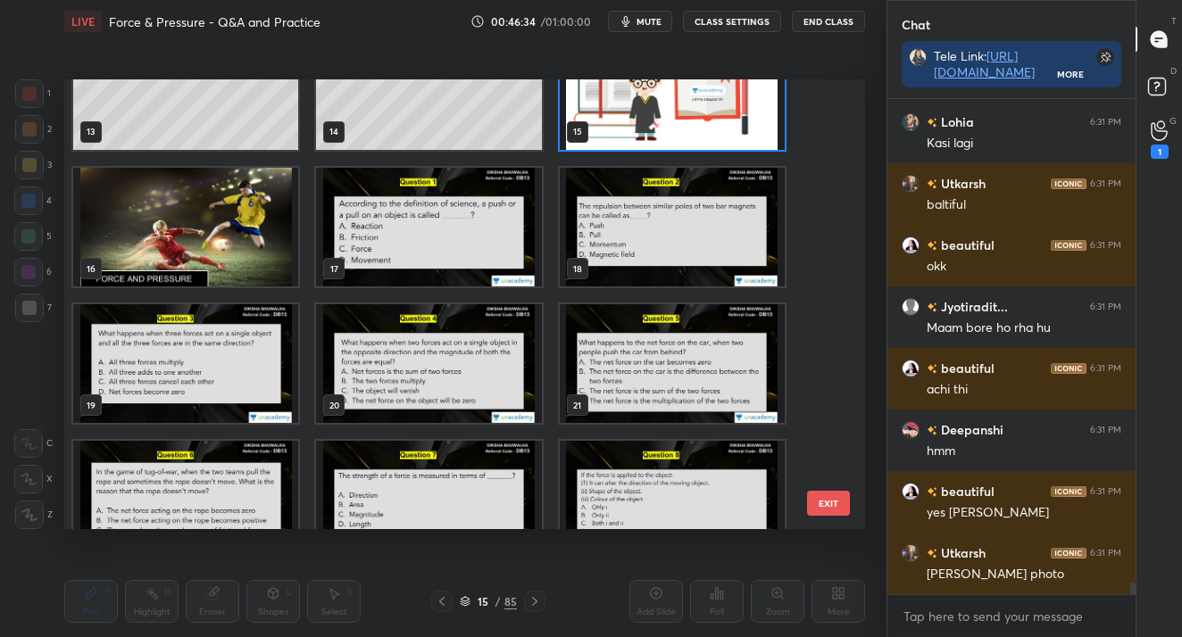
scroll to position [21073, 0]
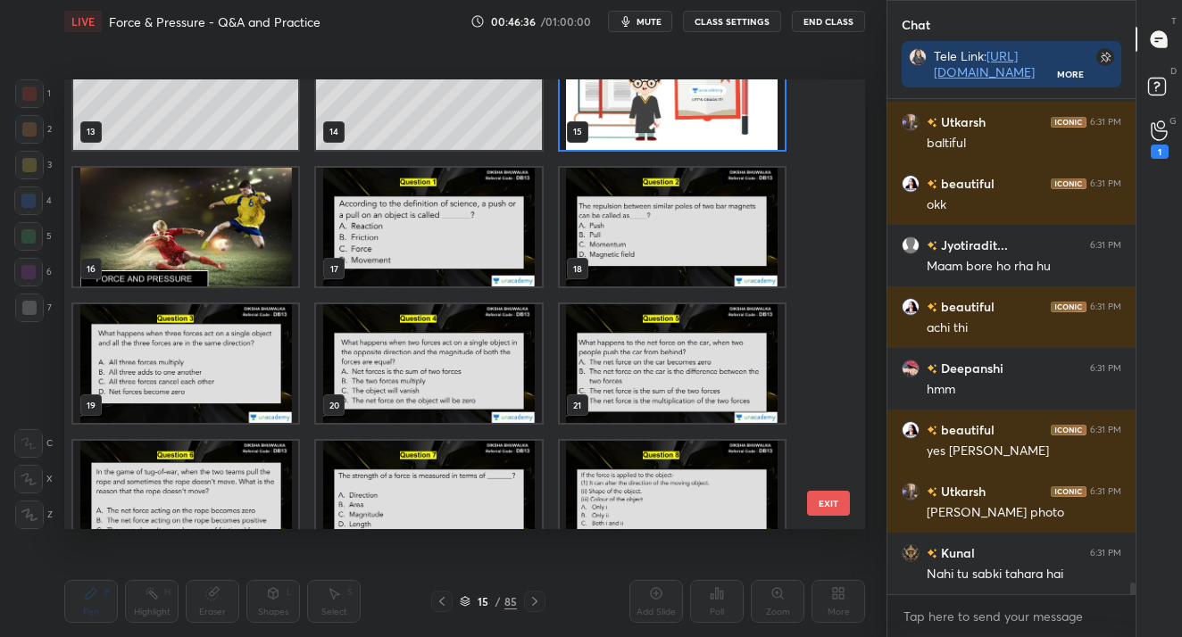
click at [668, 250] on img "grid" at bounding box center [672, 227] width 225 height 119
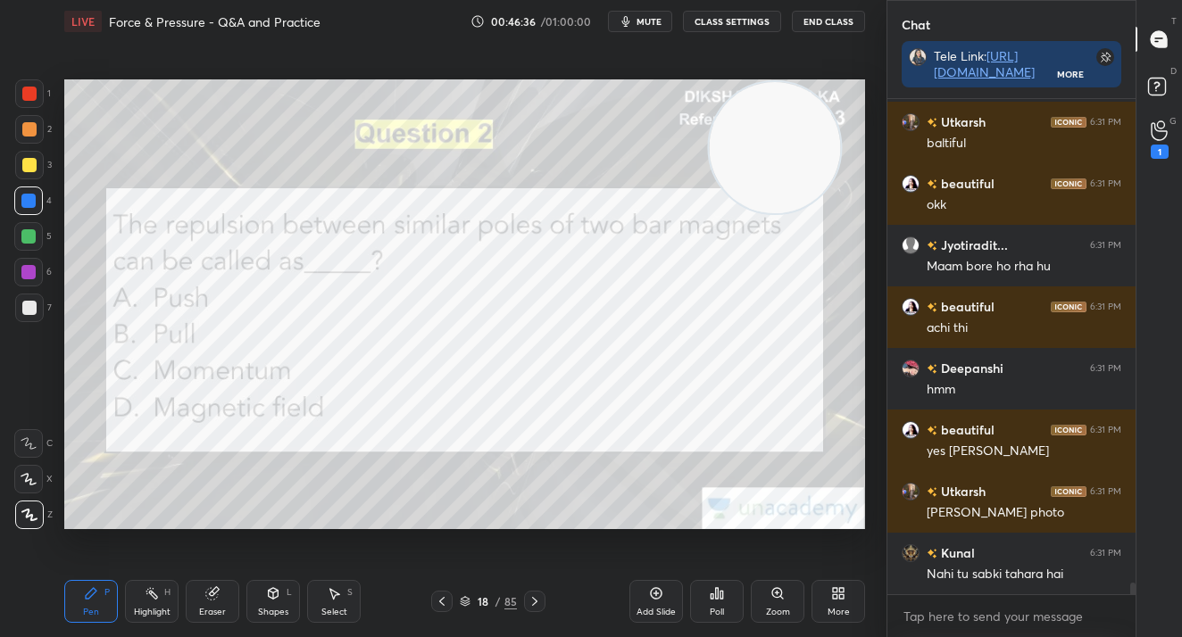
click at [668, 250] on img "grid" at bounding box center [672, 227] width 225 height 119
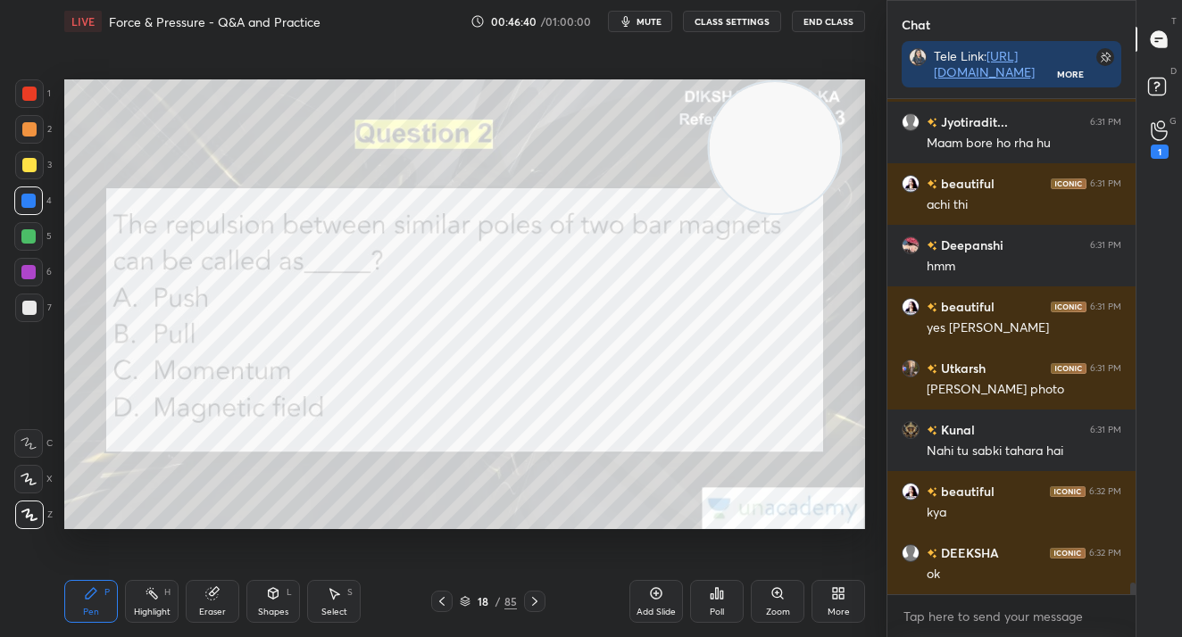
scroll to position [21258, 0]
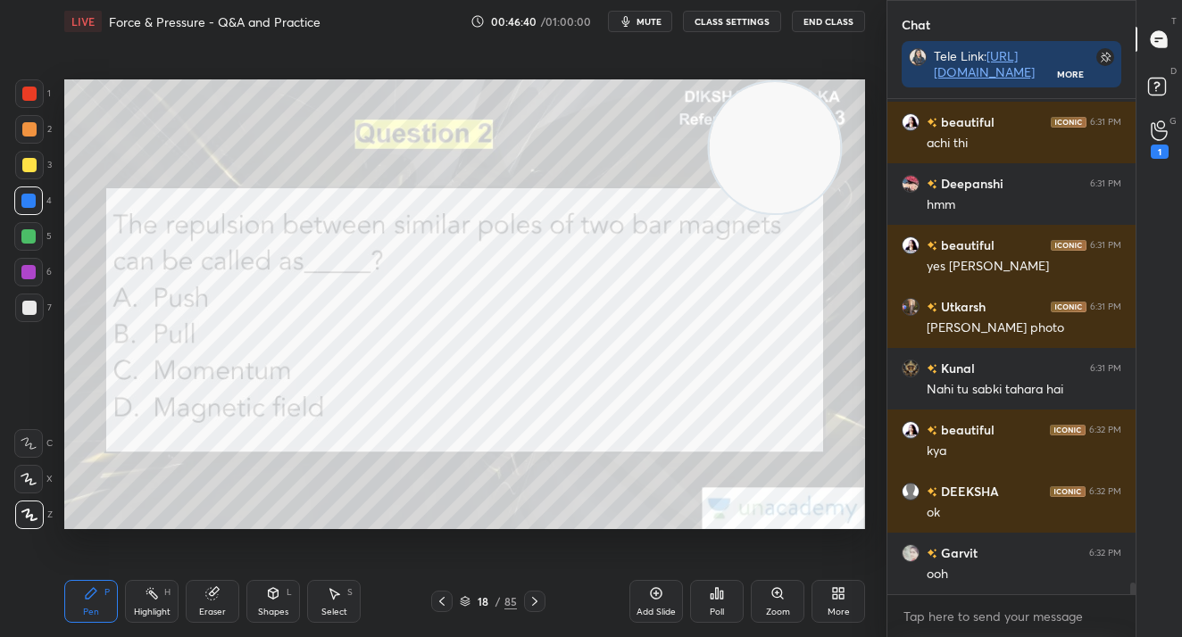
click at [702, 600] on div "Poll" at bounding box center [717, 601] width 54 height 43
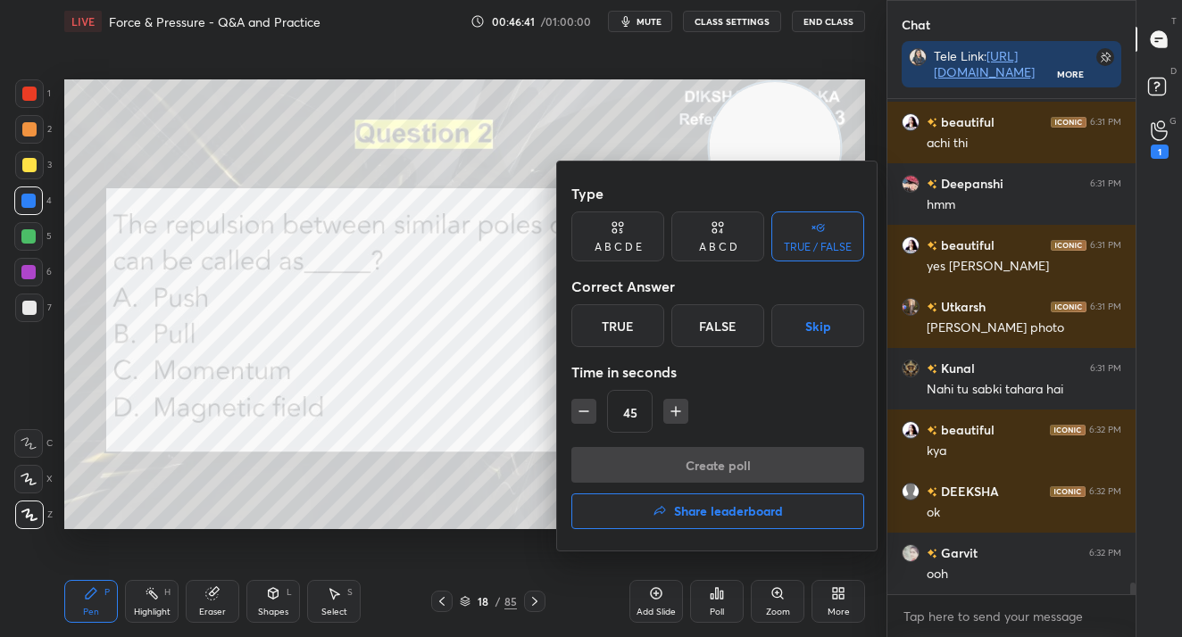
drag, startPoint x: 732, startPoint y: 249, endPoint x: 709, endPoint y: 298, distance: 53.9
click at [734, 247] on div "A B C D" at bounding box center [718, 247] width 38 height 11
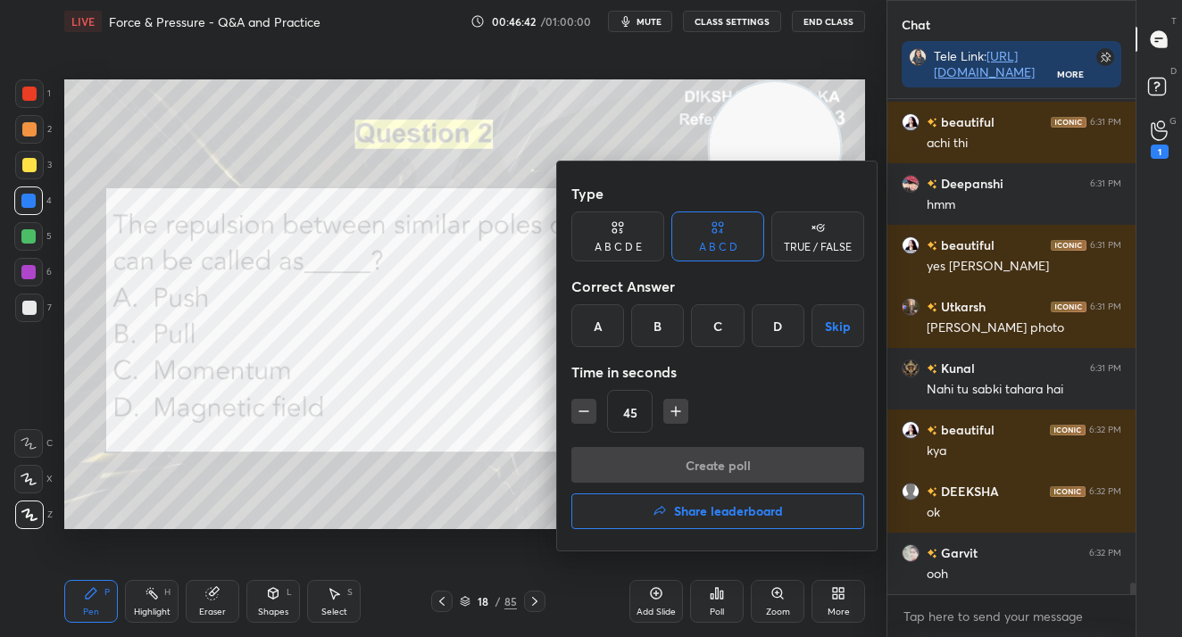
click at [615, 331] on div "A" at bounding box center [597, 325] width 53 height 43
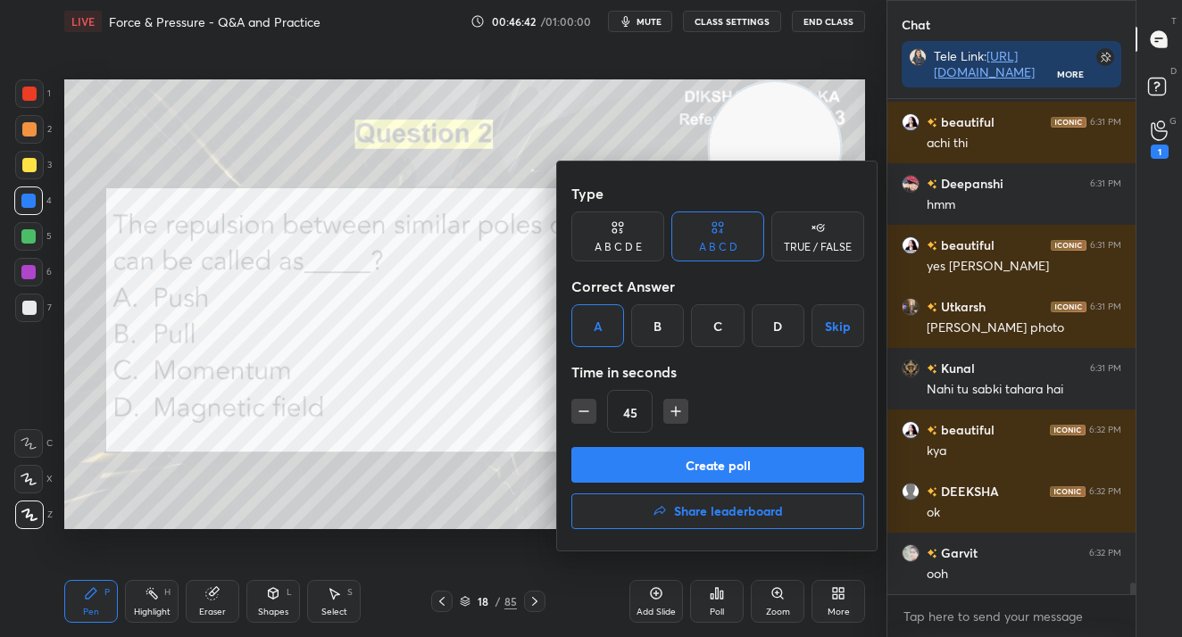
click at [615, 447] on div "Type A B C D E A B C D TRUE / FALSE Correct Answer A B C D Skip Time in seconds…" at bounding box center [717, 356] width 321 height 389
click at [624, 461] on button "Create poll" at bounding box center [717, 465] width 293 height 36
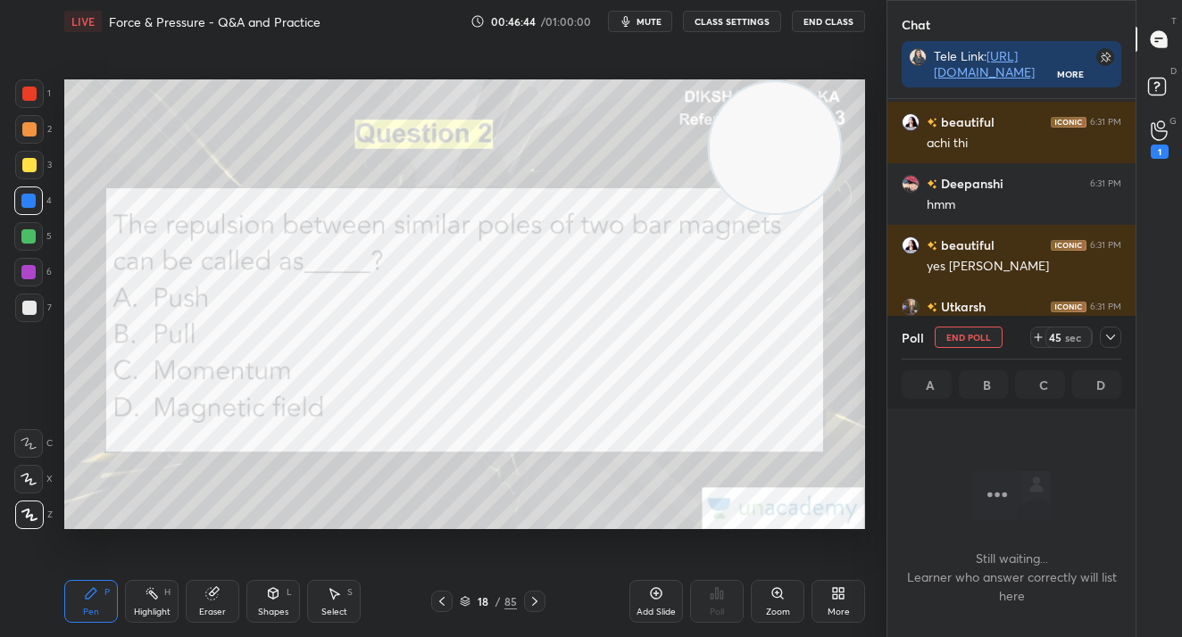
scroll to position [21412, 0]
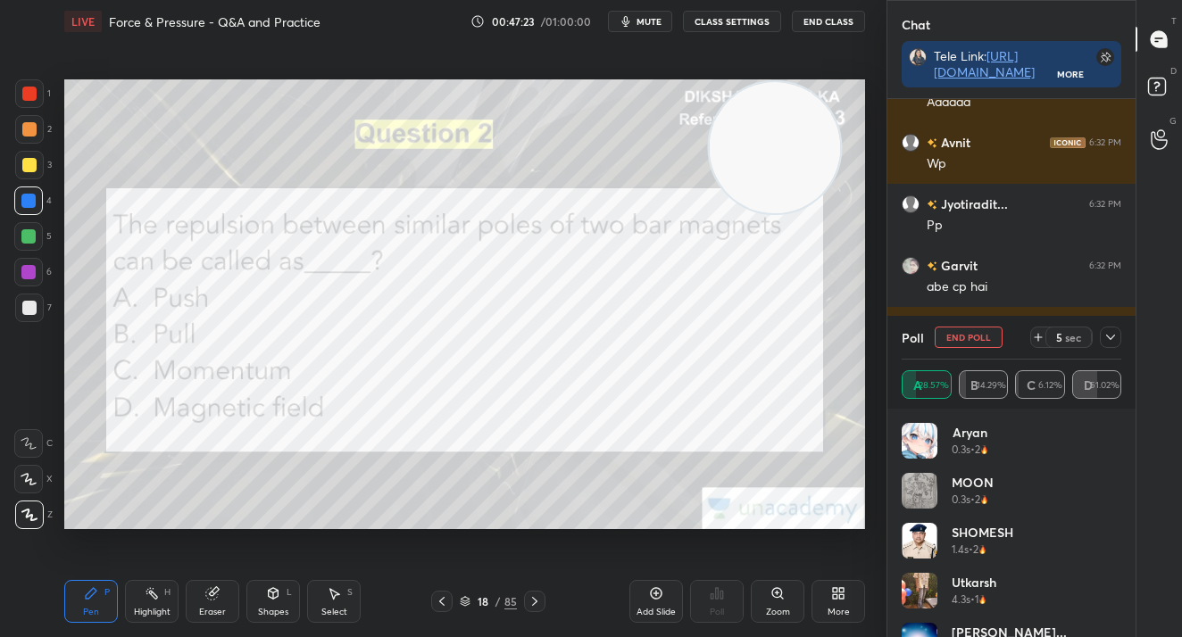
drag, startPoint x: 957, startPoint y: 342, endPoint x: 923, endPoint y: 339, distance: 34.0
click at [955, 342] on button "End Poll" at bounding box center [968, 337] width 68 height 21
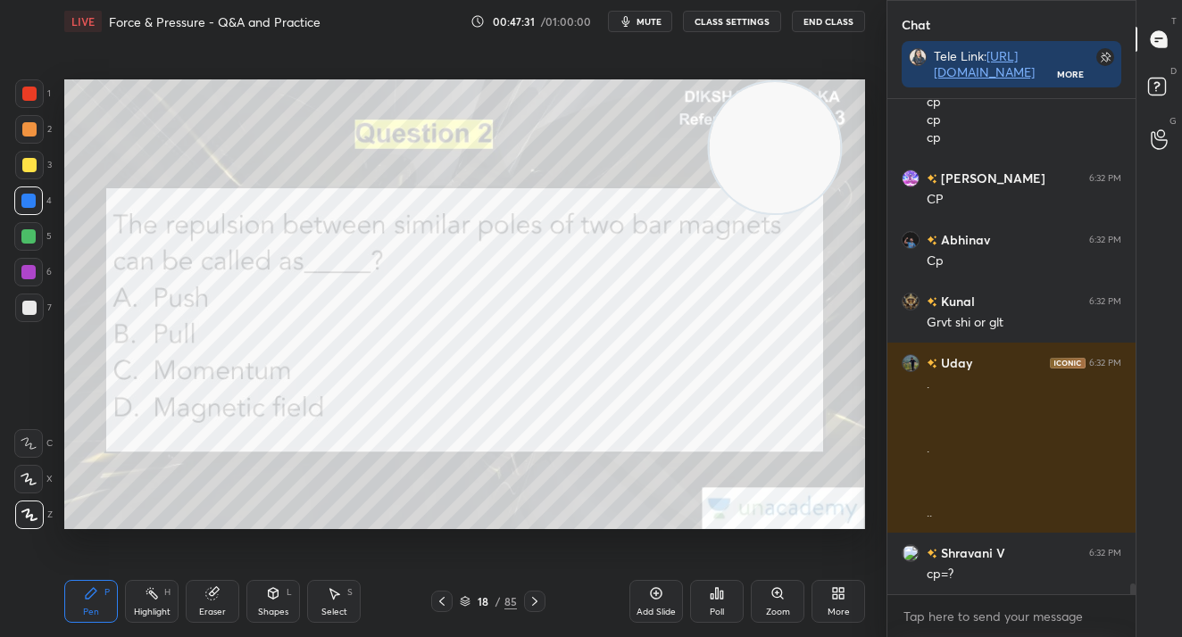
click at [538, 597] on icon at bounding box center [534, 601] width 14 height 14
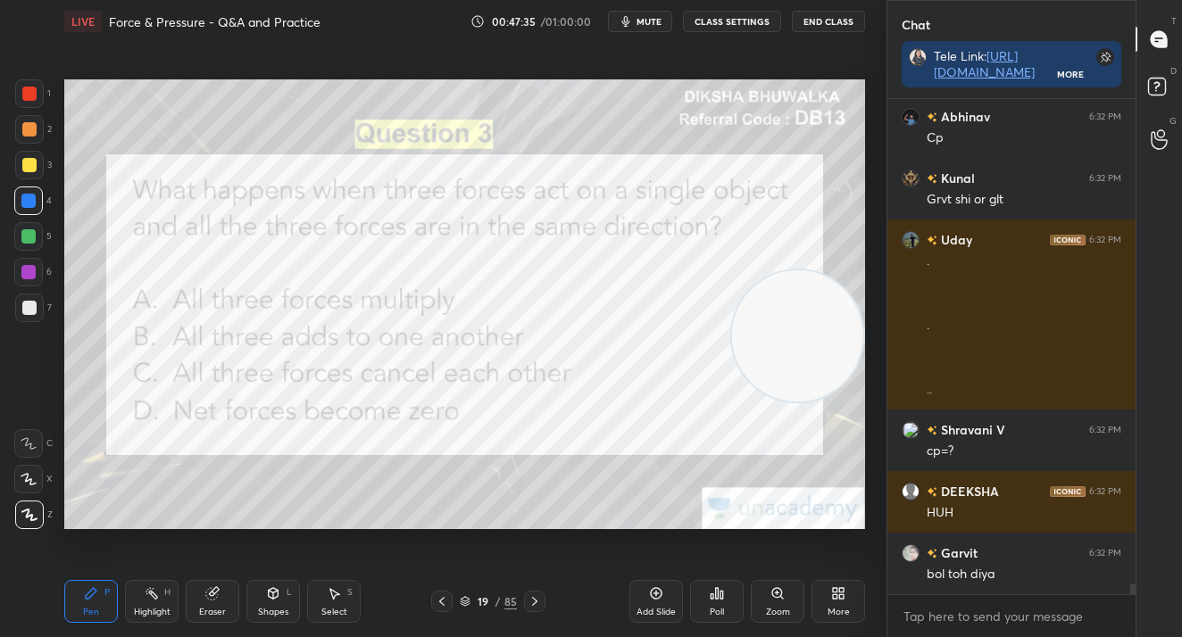
drag, startPoint x: 740, startPoint y: 159, endPoint x: 784, endPoint y: 275, distance: 124.0
click at [783, 324] on video at bounding box center [797, 335] width 131 height 131
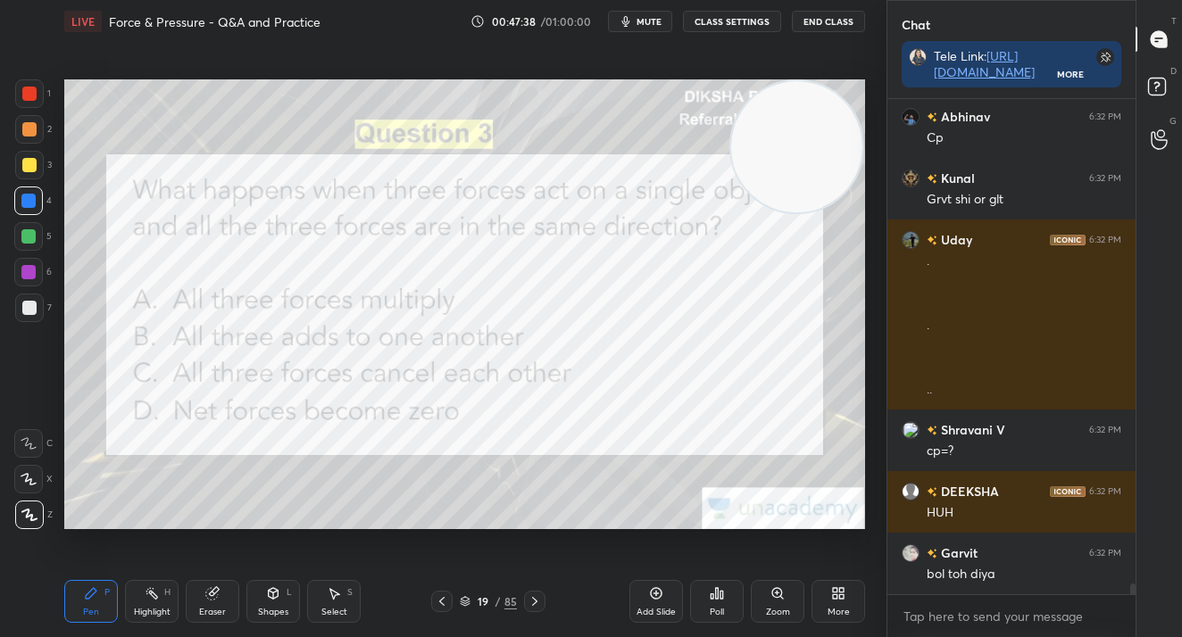
drag, startPoint x: 831, startPoint y: 335, endPoint x: 814, endPoint y: 82, distance: 253.1
click at [830, 76] on div "Setting up your live class Poll for secs No correct answer Start poll" at bounding box center [464, 304] width 815 height 523
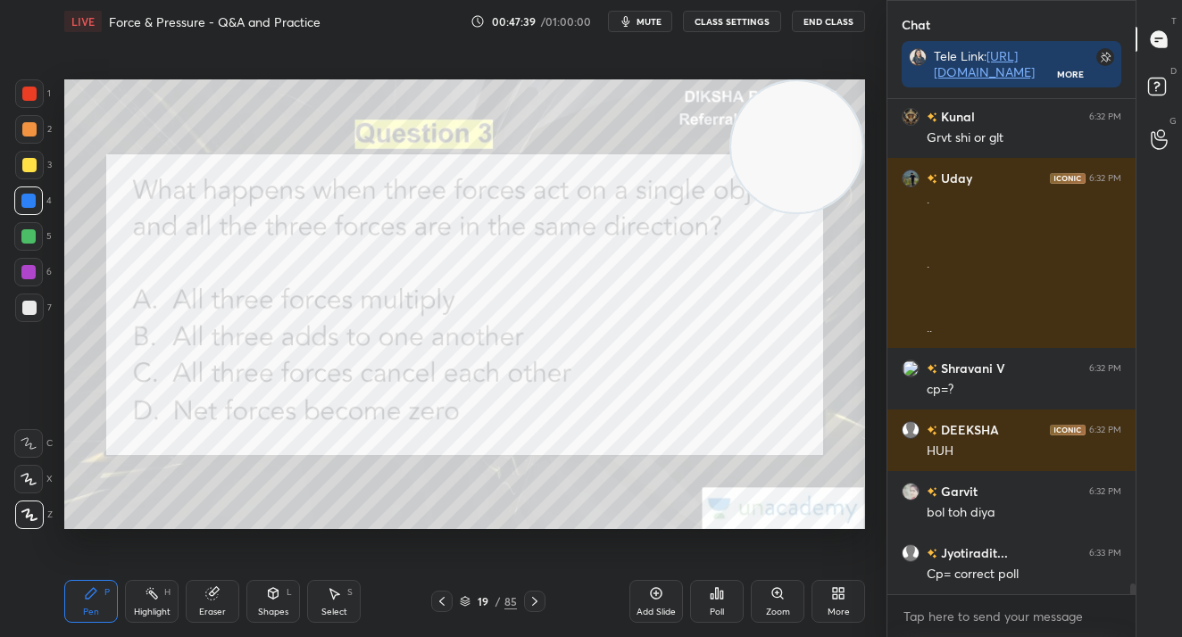
click at [715, 592] on icon at bounding box center [716, 593] width 14 height 14
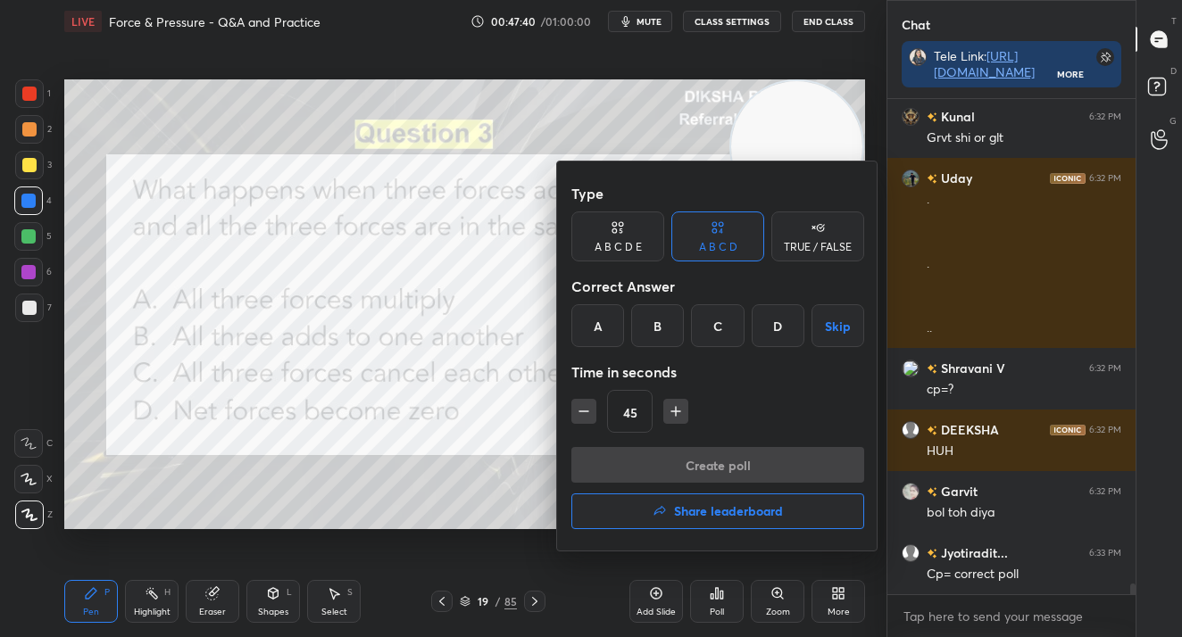
drag, startPoint x: 685, startPoint y: 324, endPoint x: 683, endPoint y: 379, distance: 55.4
click at [684, 323] on div "A B C D Skip" at bounding box center [717, 325] width 293 height 43
click at [659, 326] on div "B" at bounding box center [657, 325] width 53 height 43
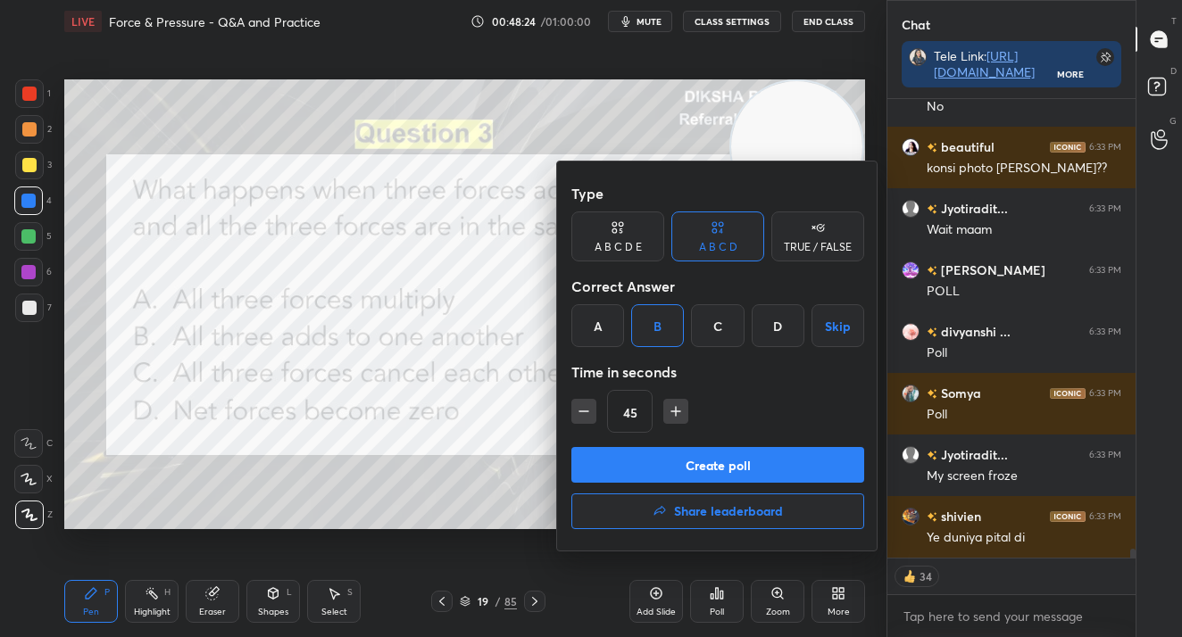
scroll to position [23683, 0]
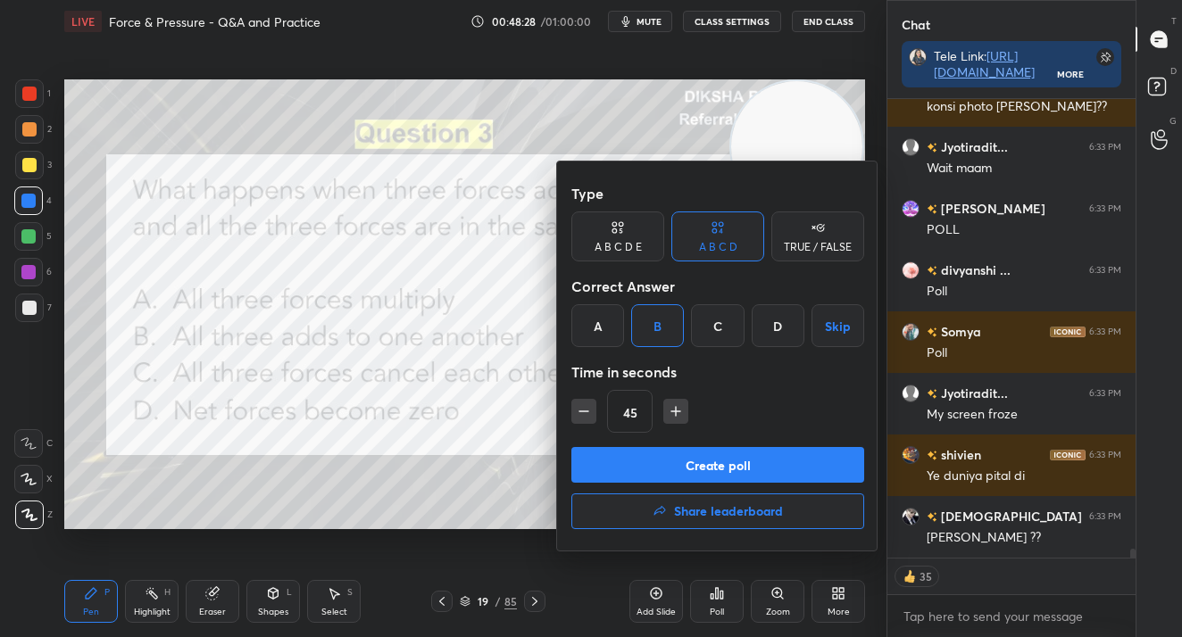
click at [699, 468] on button "Create poll" at bounding box center [717, 465] width 293 height 36
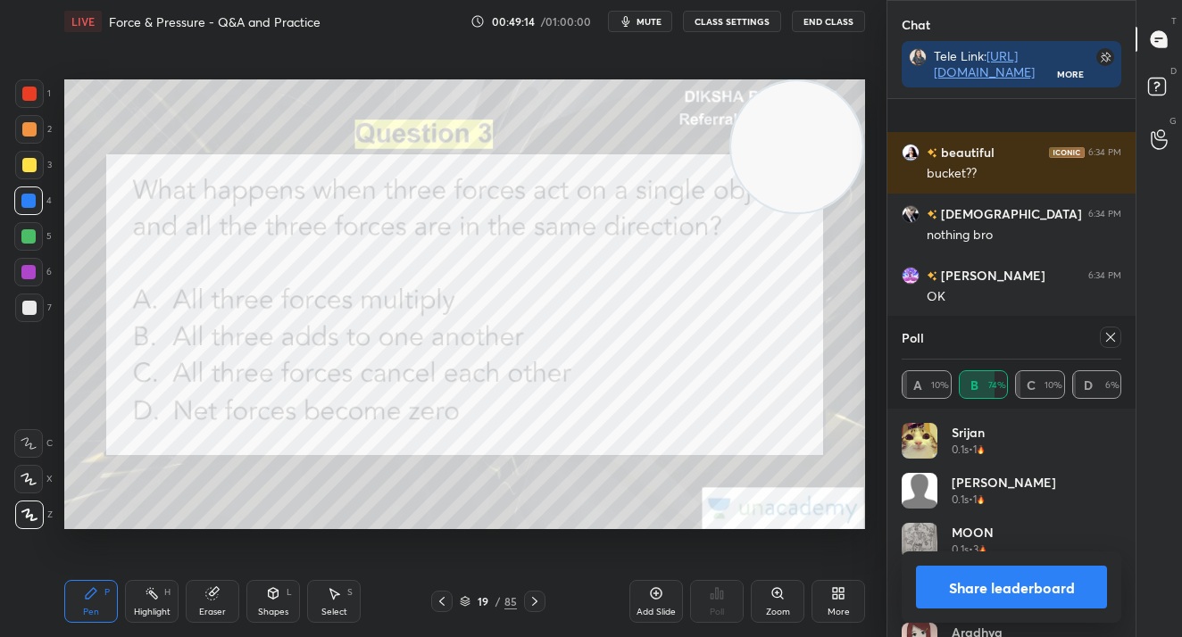
scroll to position [24839, 0]
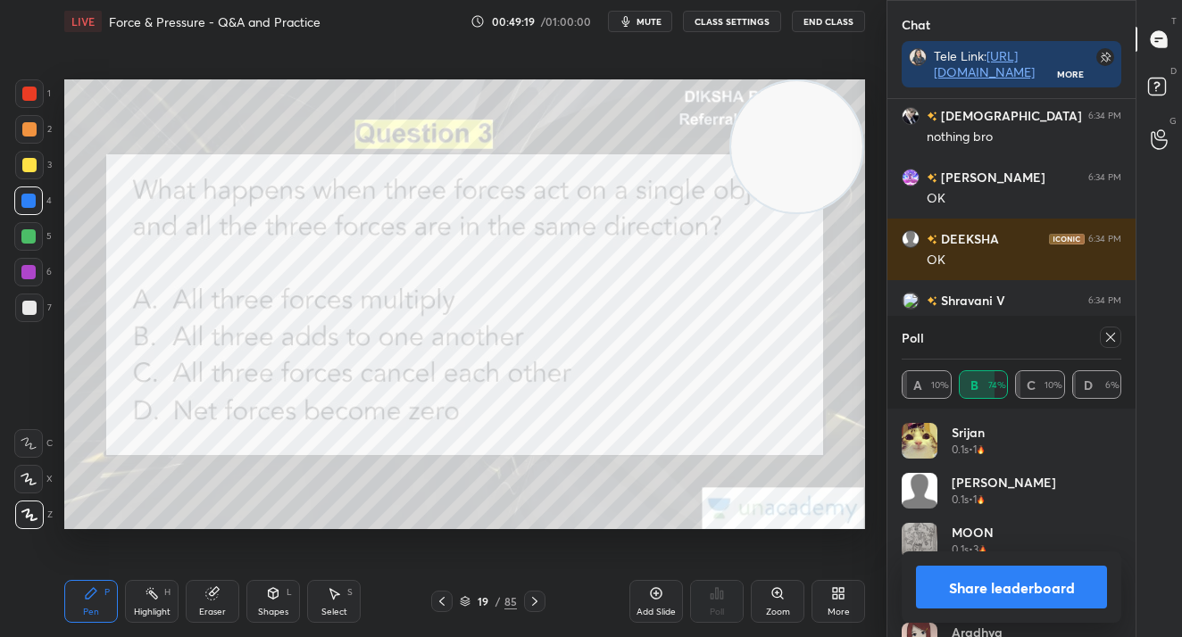
click at [1117, 338] on div at bounding box center [1109, 337] width 21 height 21
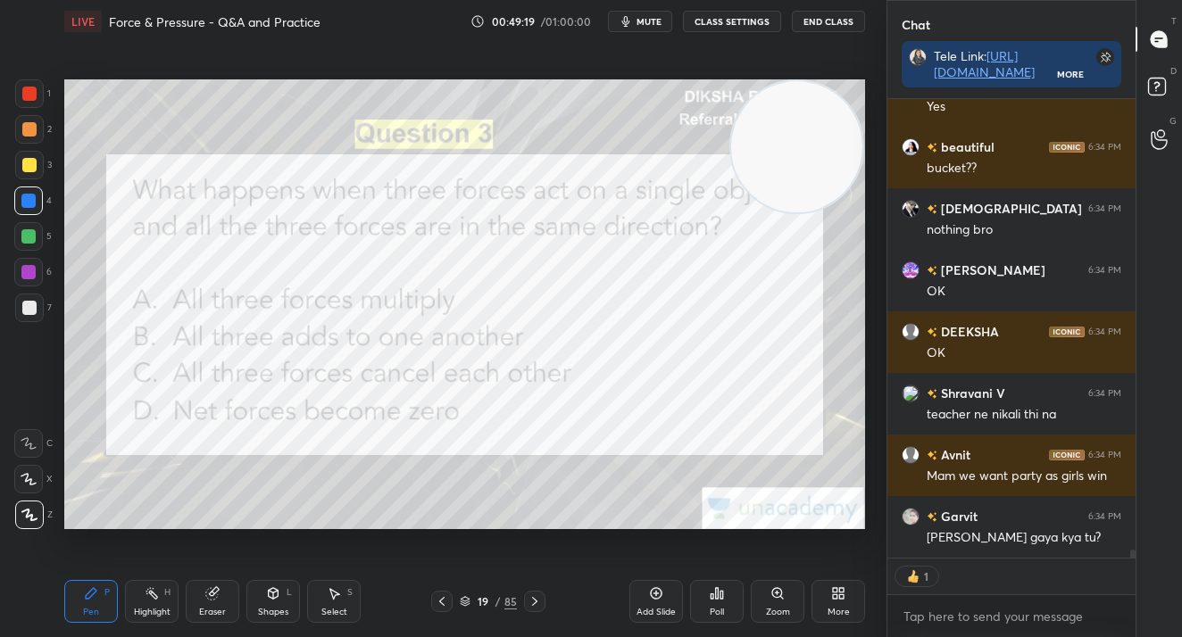
scroll to position [24746, 0]
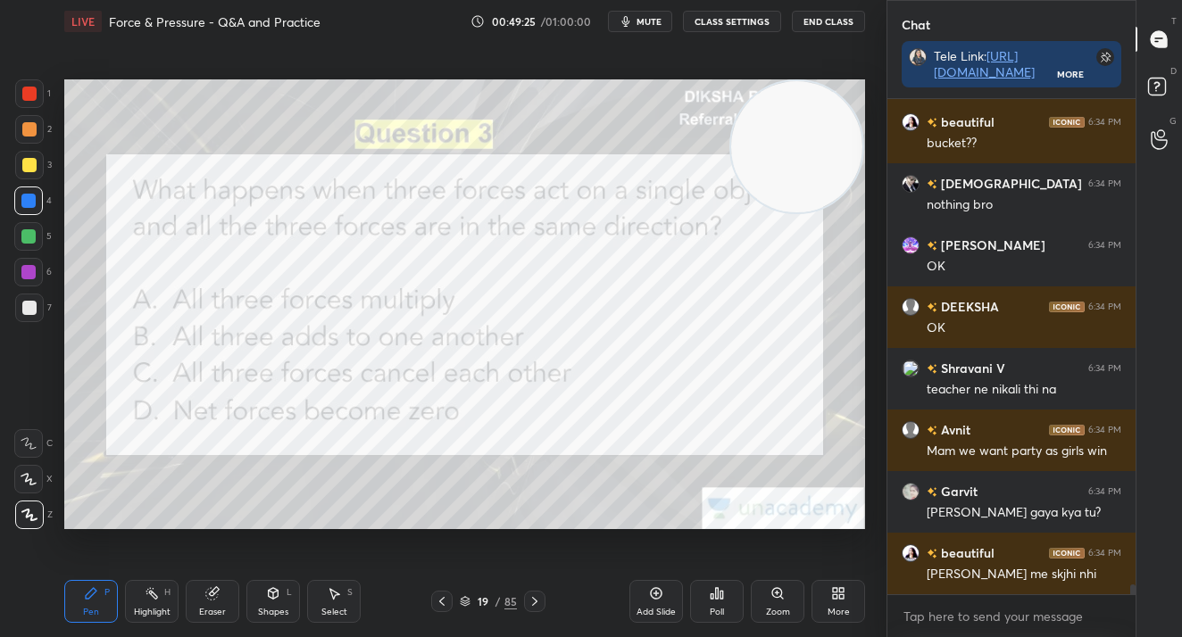
click at [535, 605] on icon at bounding box center [534, 601] width 14 height 14
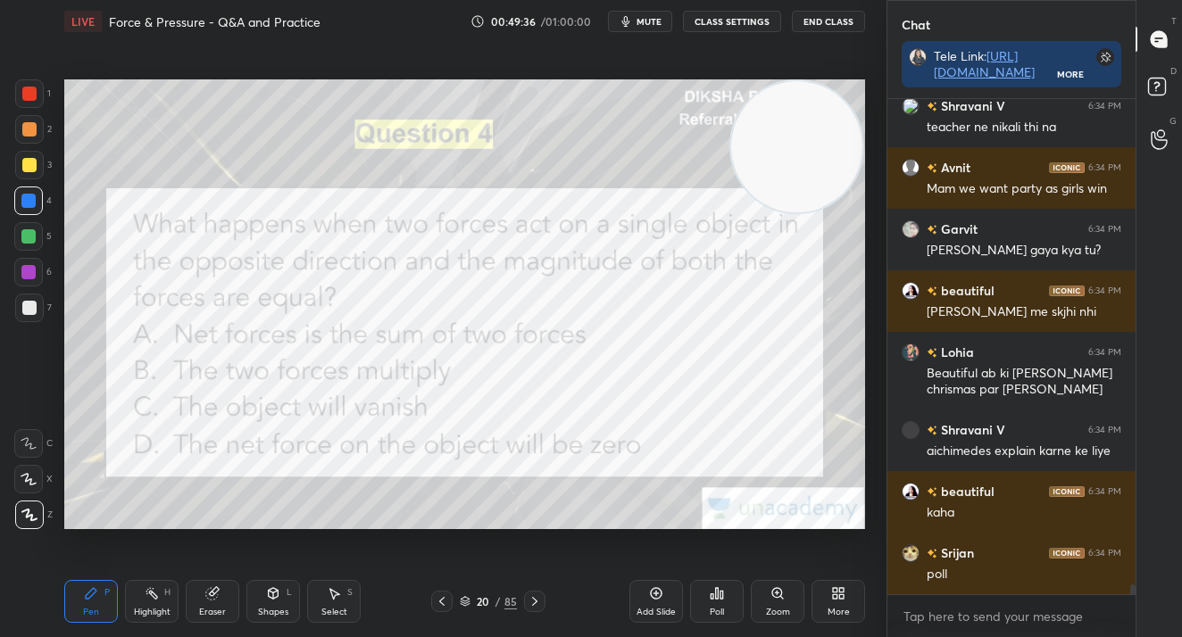
scroll to position [25095, 0]
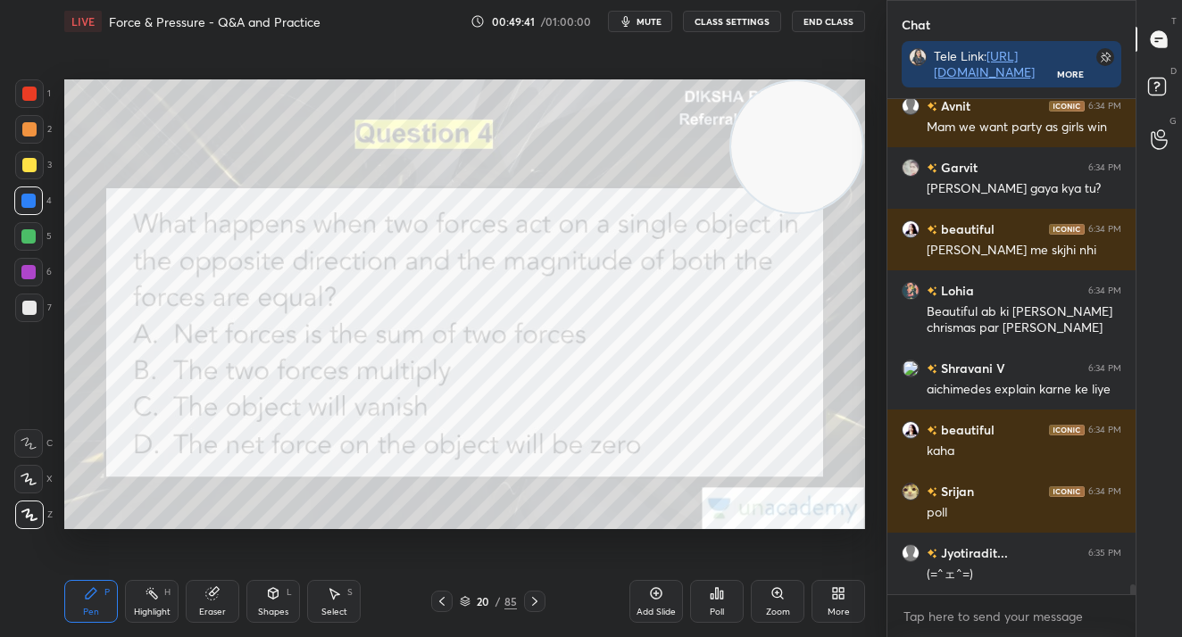
click at [715, 607] on div "Poll" at bounding box center [717, 601] width 54 height 43
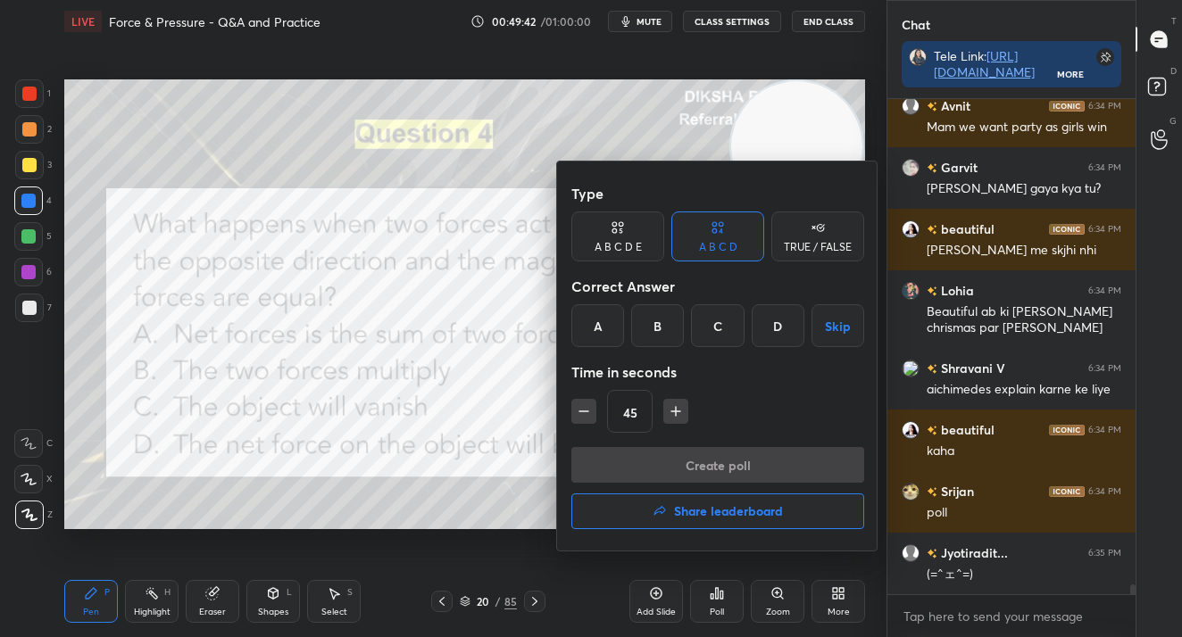
click at [775, 319] on div "D" at bounding box center [777, 325] width 53 height 43
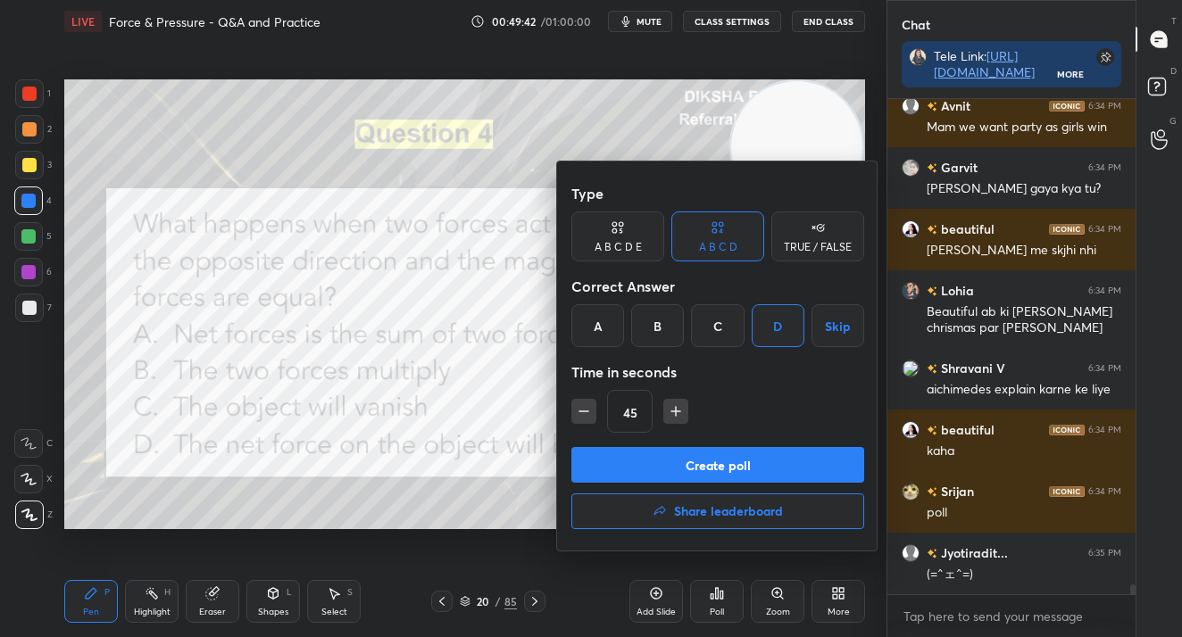
click at [752, 466] on button "Create poll" at bounding box center [717, 465] width 293 height 36
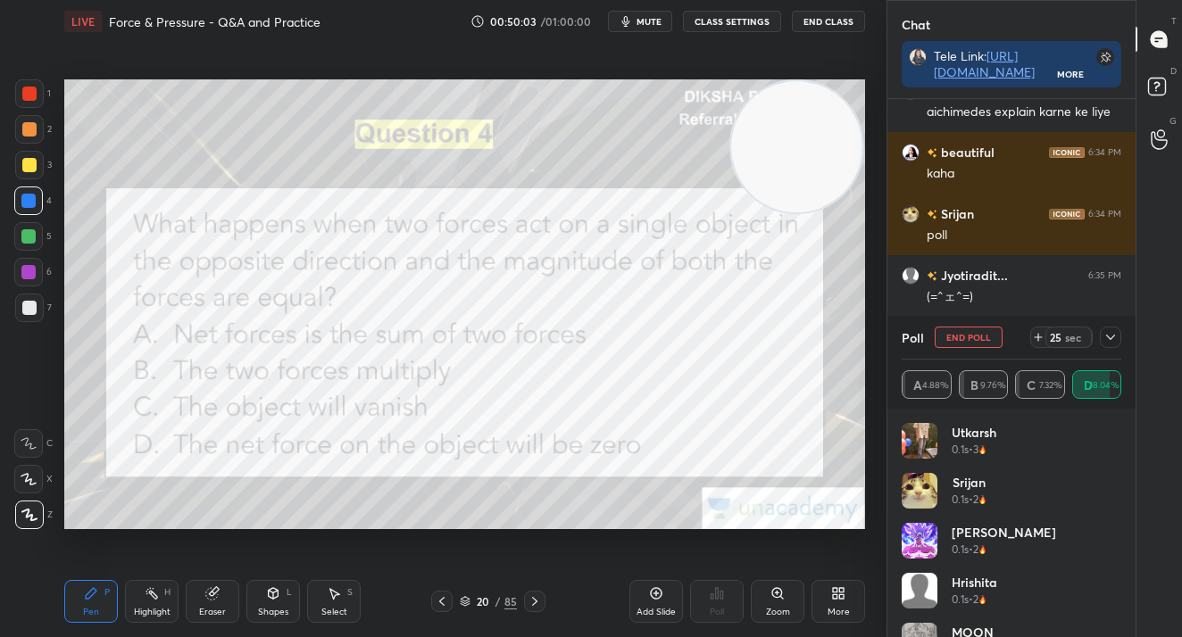
scroll to position [25434, 0]
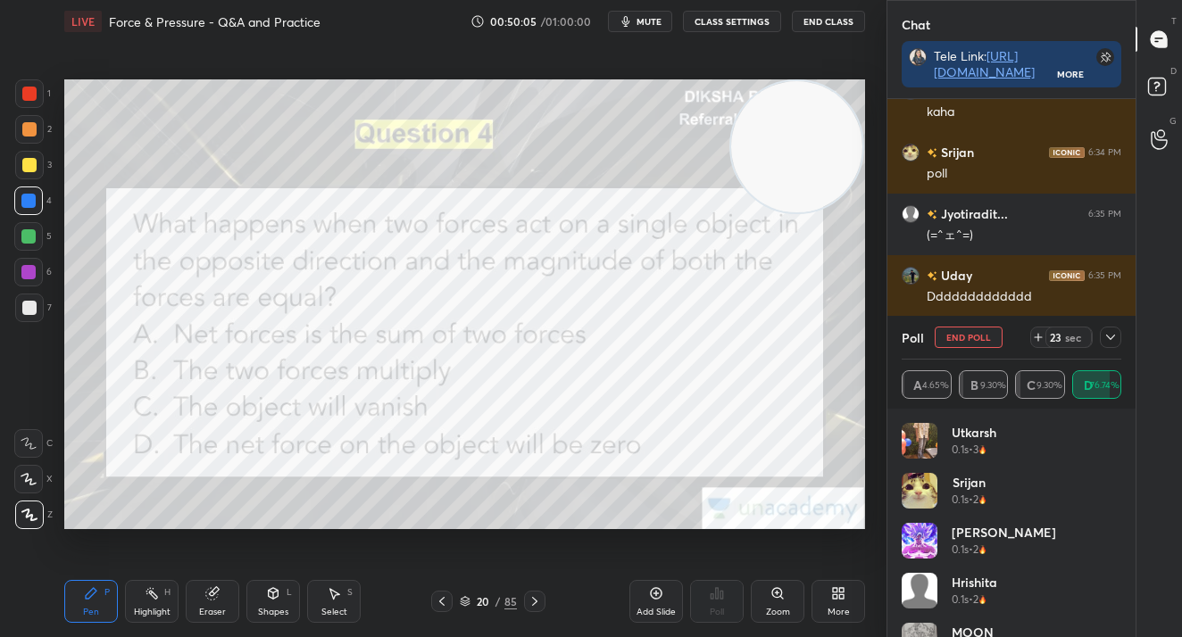
click at [996, 338] on button "End Poll" at bounding box center [968, 337] width 68 height 21
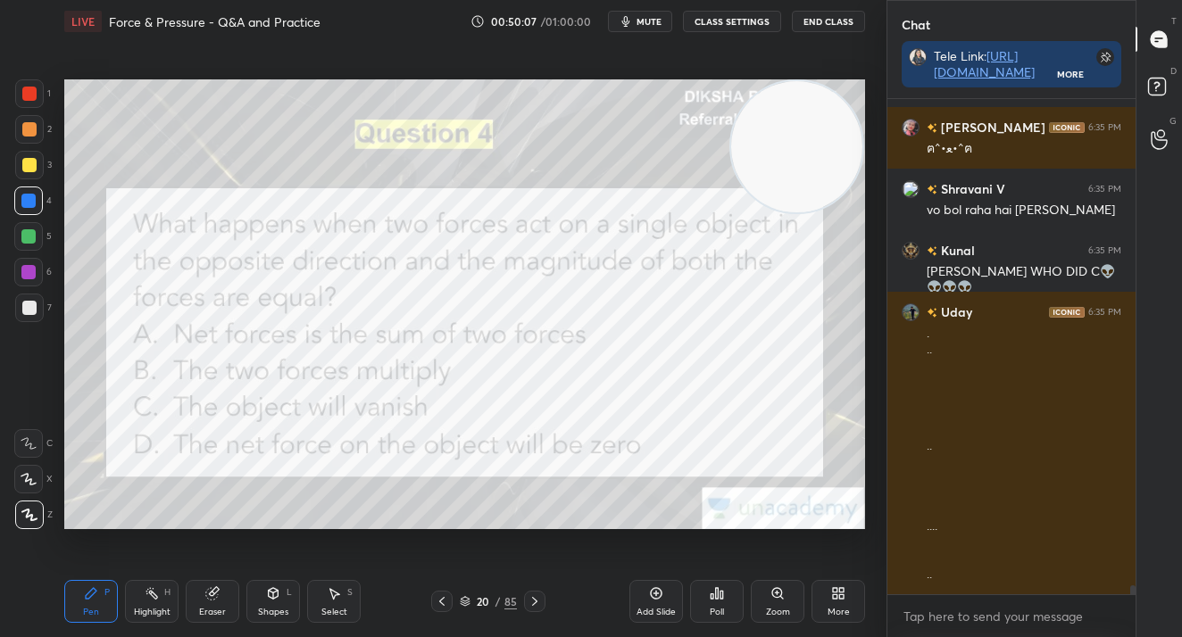
click at [529, 605] on icon at bounding box center [534, 601] width 14 height 14
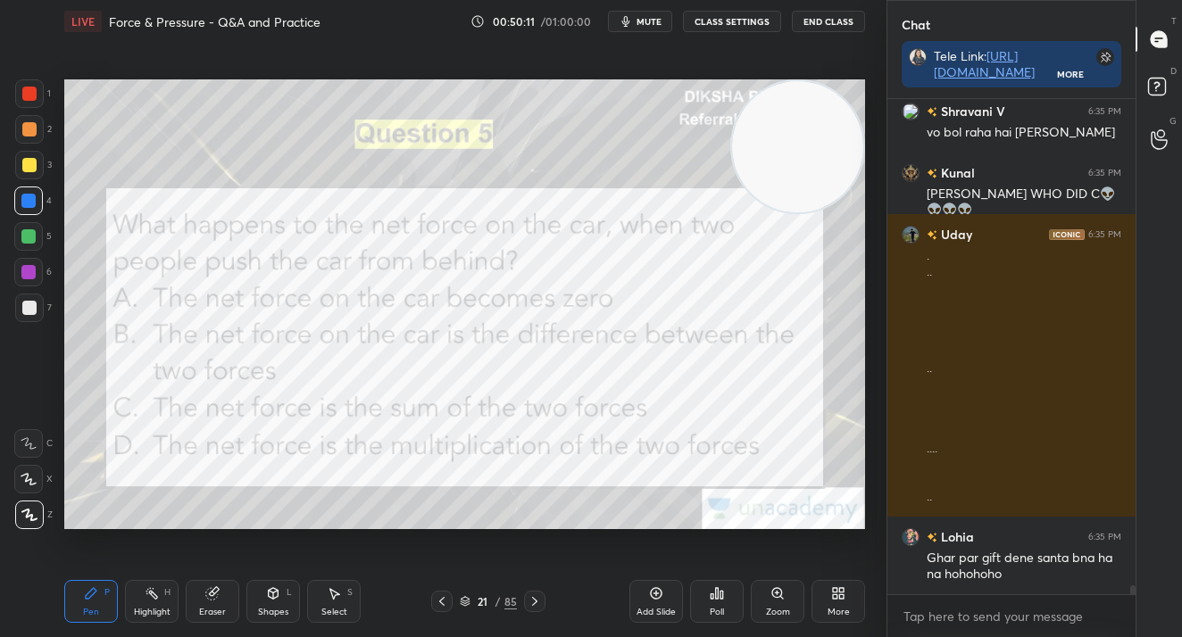
drag, startPoint x: 733, startPoint y: 203, endPoint x: 735, endPoint y: 165, distance: 38.5
click at [749, 129] on video at bounding box center [797, 146] width 131 height 131
click at [724, 601] on div "Poll" at bounding box center [717, 601] width 54 height 43
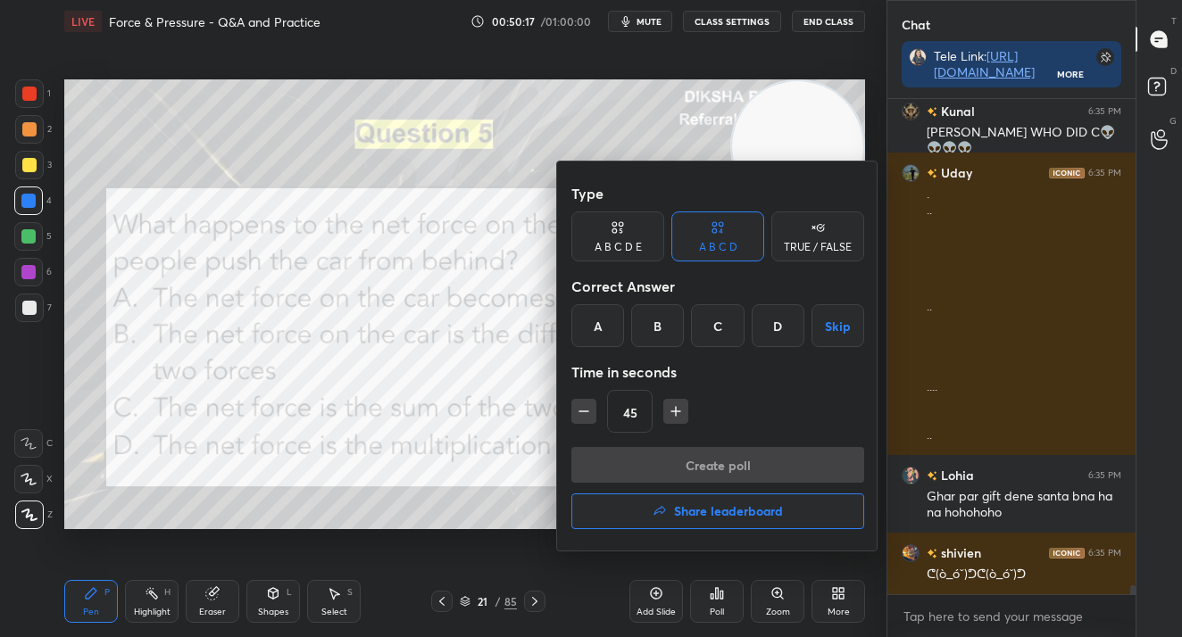
drag, startPoint x: 717, startPoint y: 328, endPoint x: 713, endPoint y: 363, distance: 35.1
click at [713, 328] on div "C" at bounding box center [717, 325] width 53 height 43
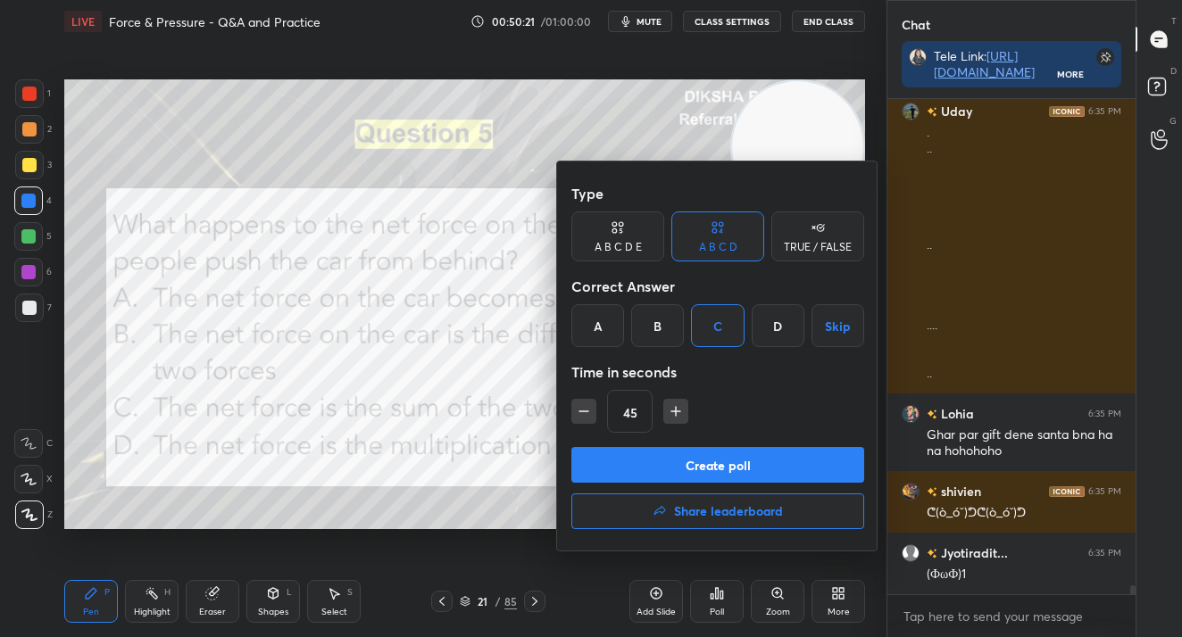
scroll to position [25968, 0]
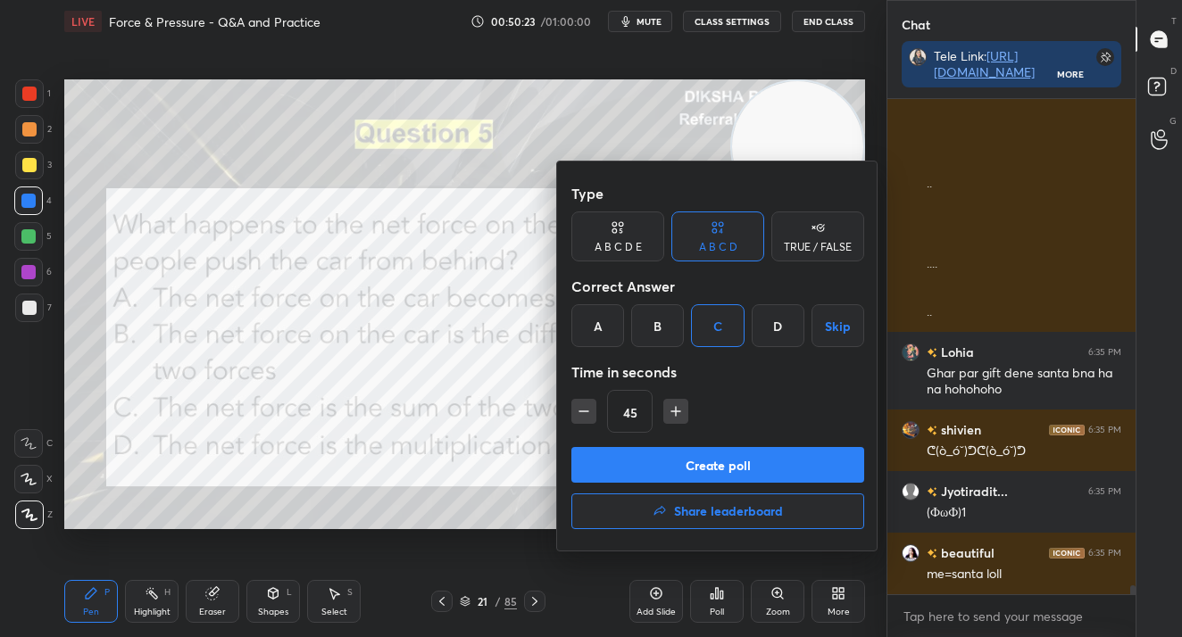
click at [722, 465] on button "Create poll" at bounding box center [717, 465] width 293 height 36
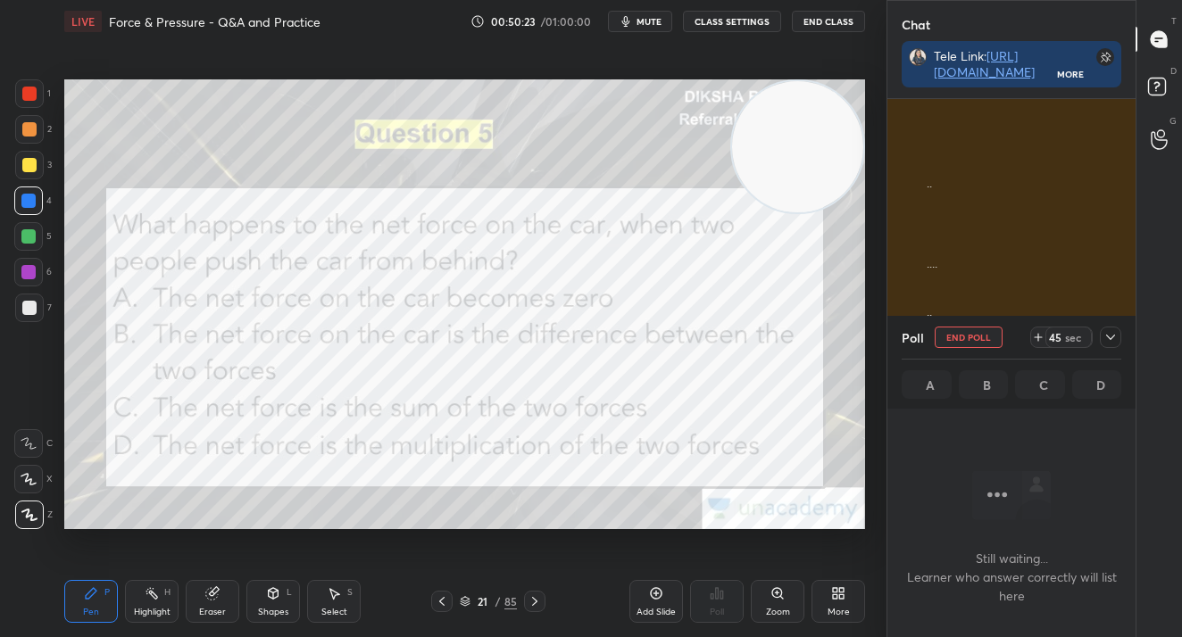
scroll to position [397, 243]
click at [510, 604] on div "85" at bounding box center [510, 601] width 12 height 16
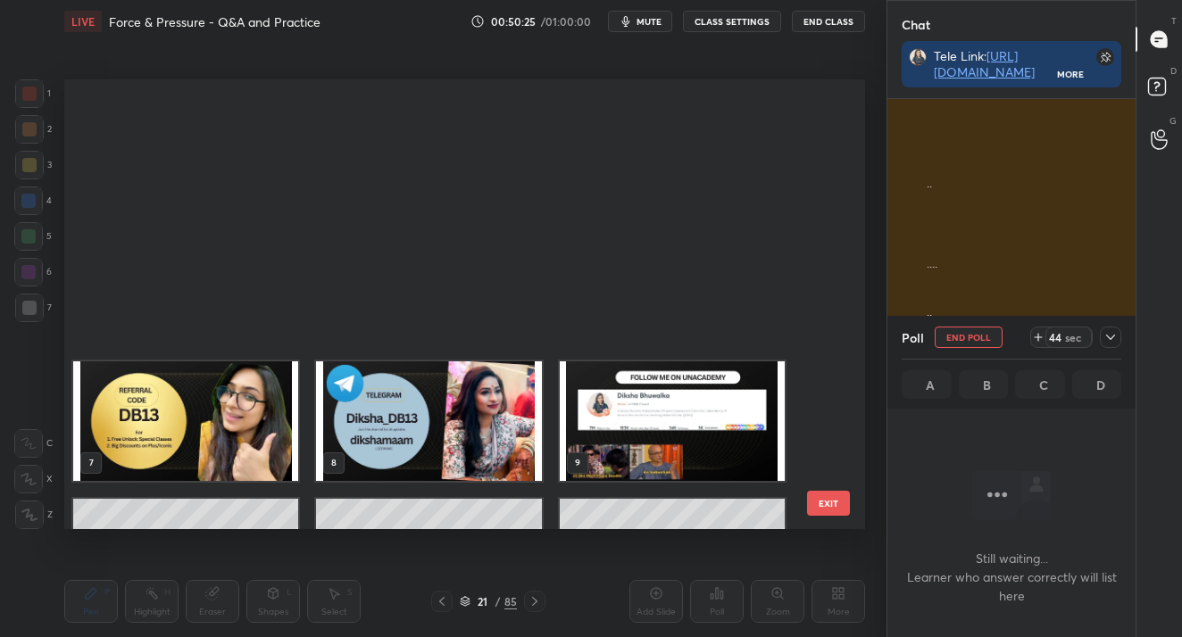
scroll to position [6, 10]
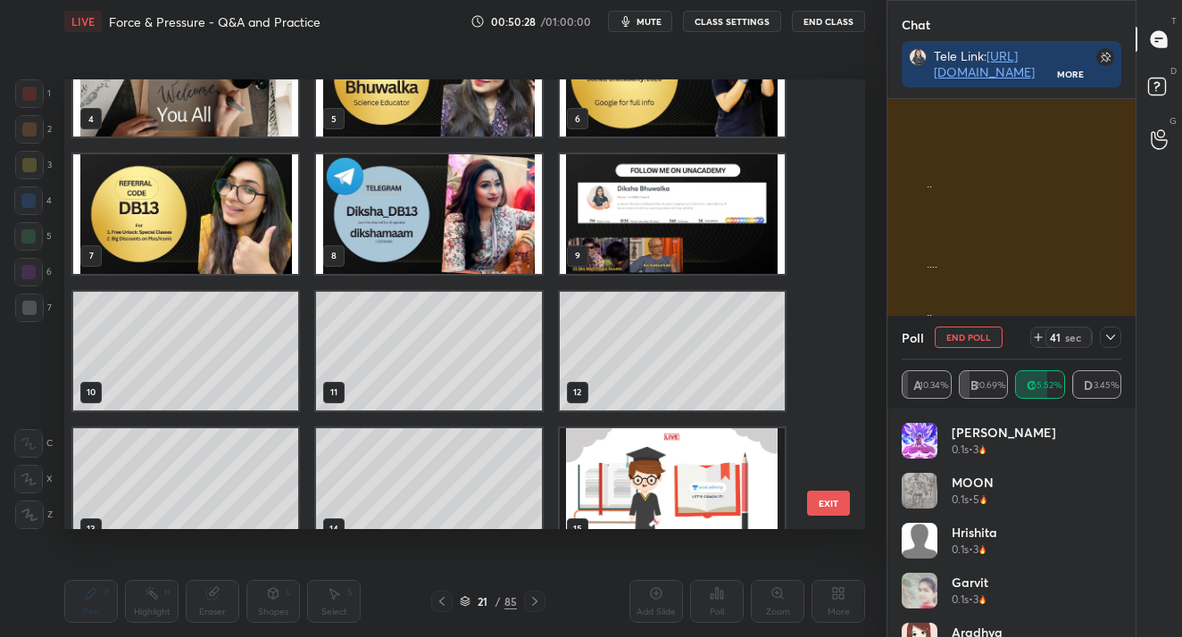
click at [837, 496] on button "EXIT" at bounding box center [828, 503] width 43 height 25
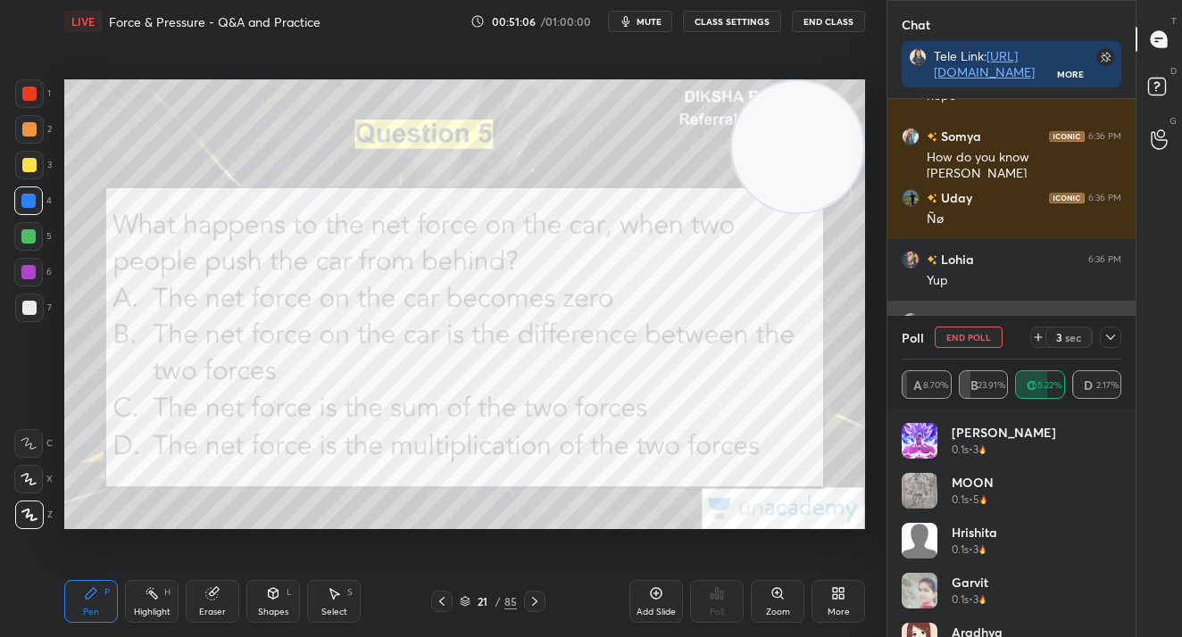
click at [982, 336] on button "End Poll" at bounding box center [968, 337] width 68 height 21
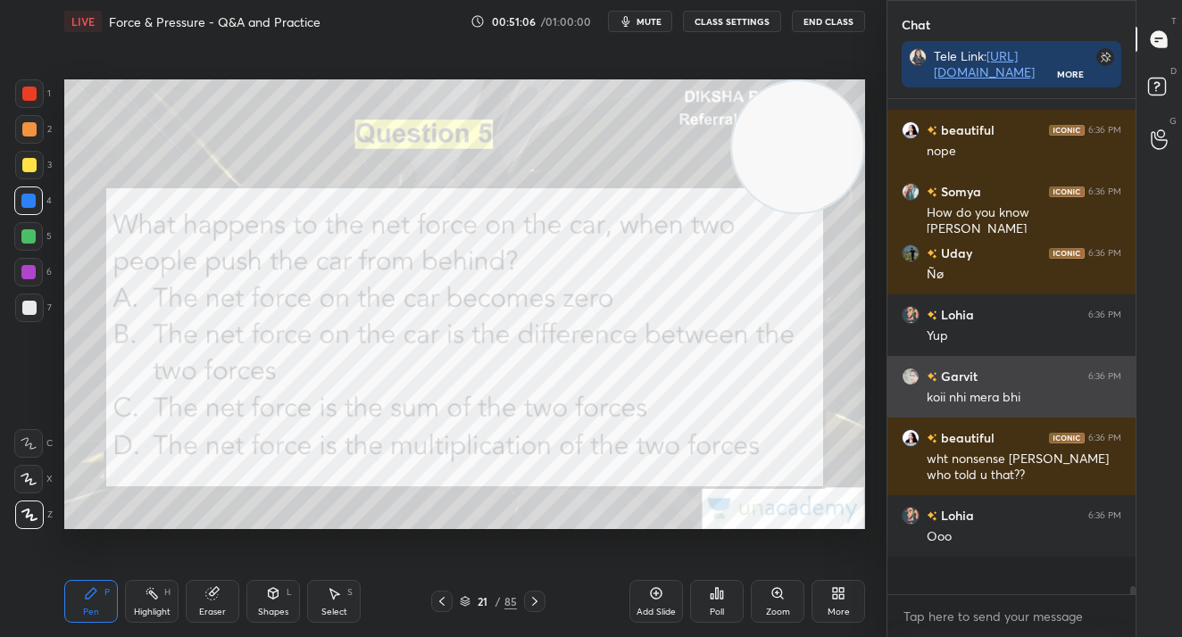
scroll to position [26907, 0]
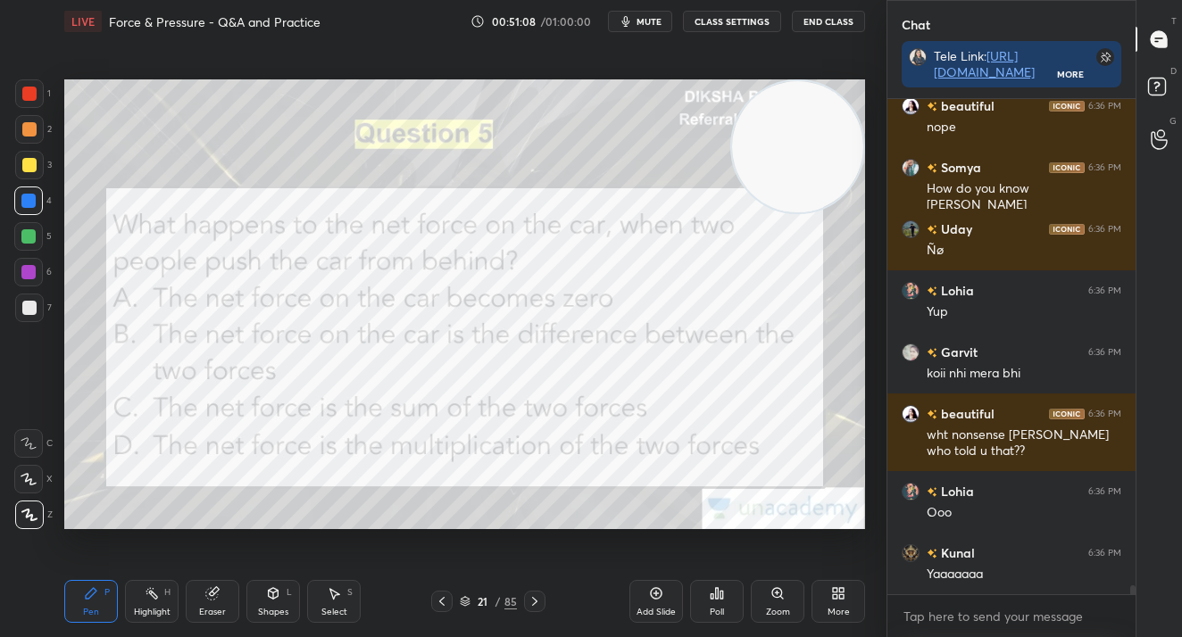
click at [505, 598] on div "85" at bounding box center [510, 601] width 12 height 16
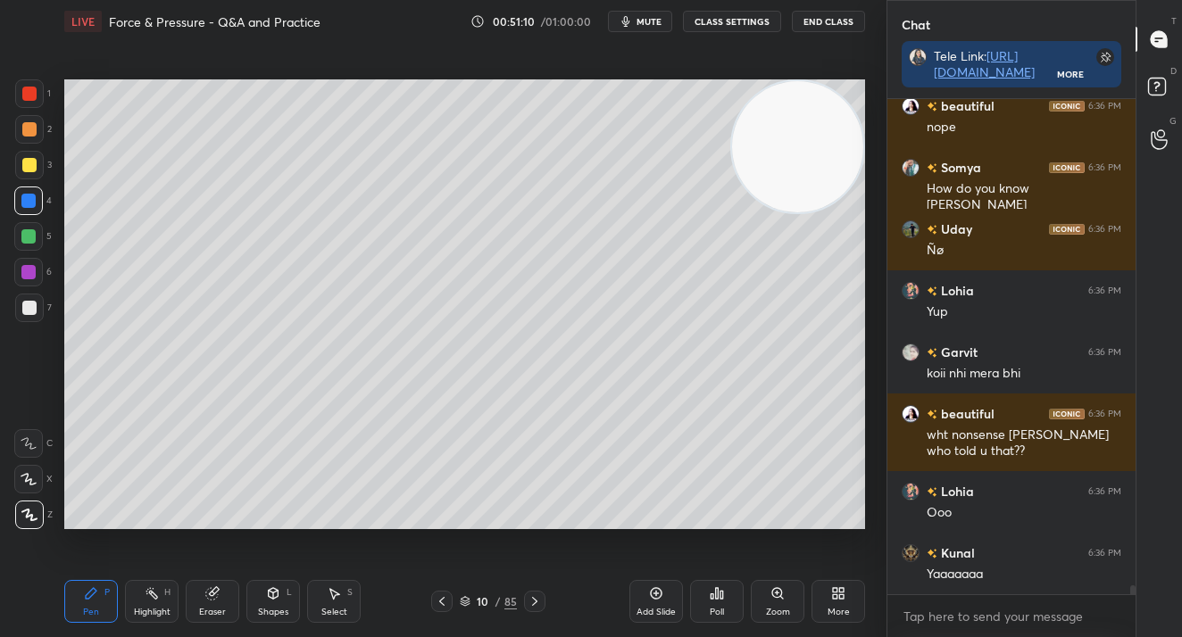
click at [637, 29] on button "mute" at bounding box center [640, 21] width 64 height 21
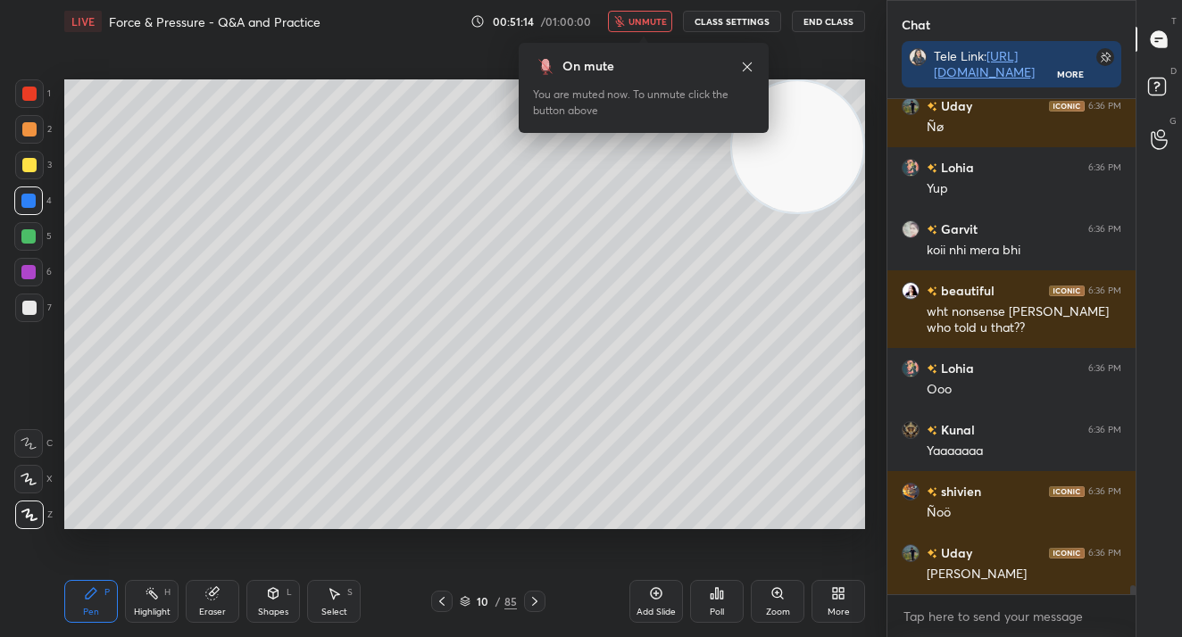
click at [29, 162] on div at bounding box center [29, 165] width 14 height 14
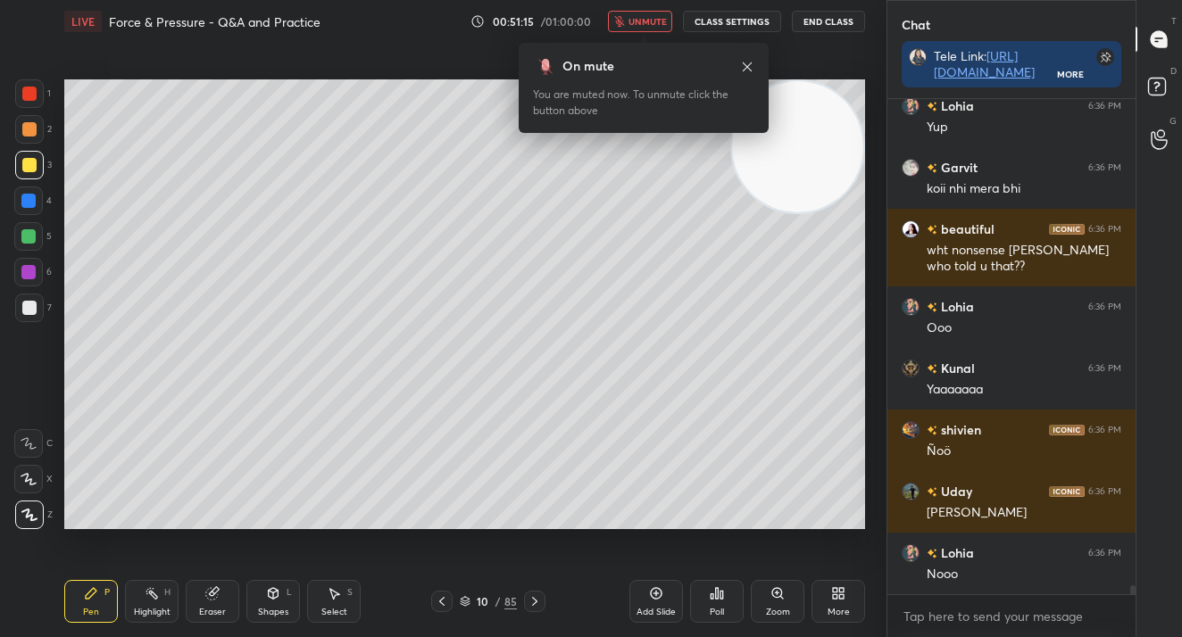
click at [25, 167] on div at bounding box center [29, 165] width 14 height 14
click at [618, 18] on icon "button" at bounding box center [619, 21] width 11 height 11
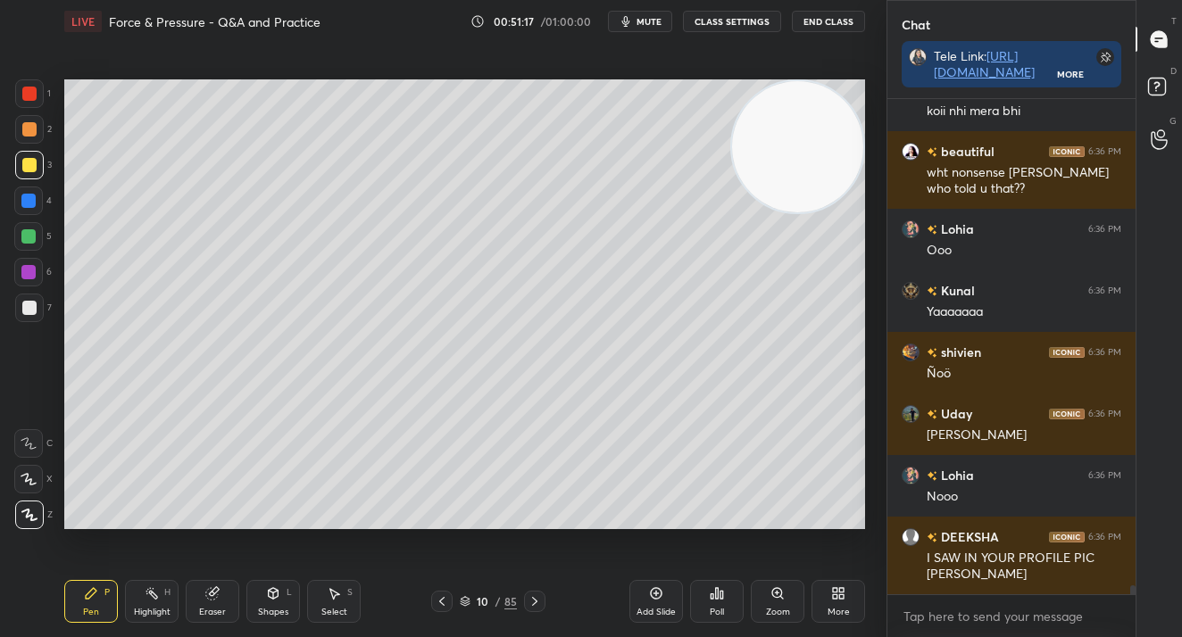
click at [23, 199] on div at bounding box center [28, 201] width 14 height 14
click at [24, 201] on div at bounding box center [28, 201] width 14 height 14
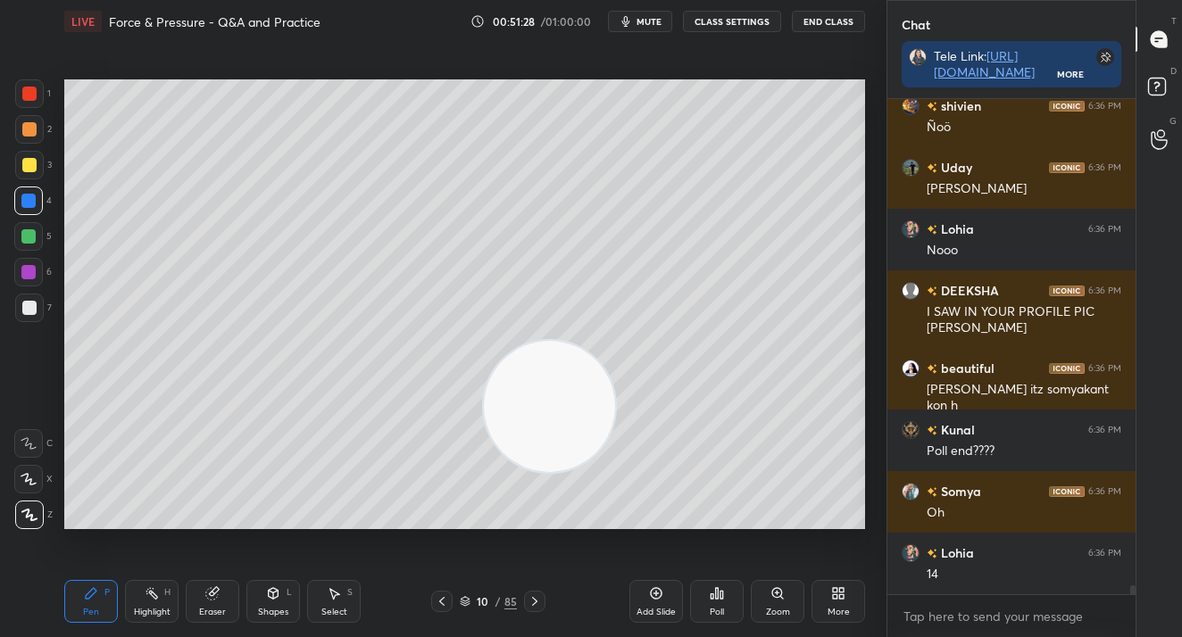
drag, startPoint x: 787, startPoint y: 123, endPoint x: 548, endPoint y: 340, distance: 322.8
click at [536, 371] on video at bounding box center [549, 406] width 131 height 131
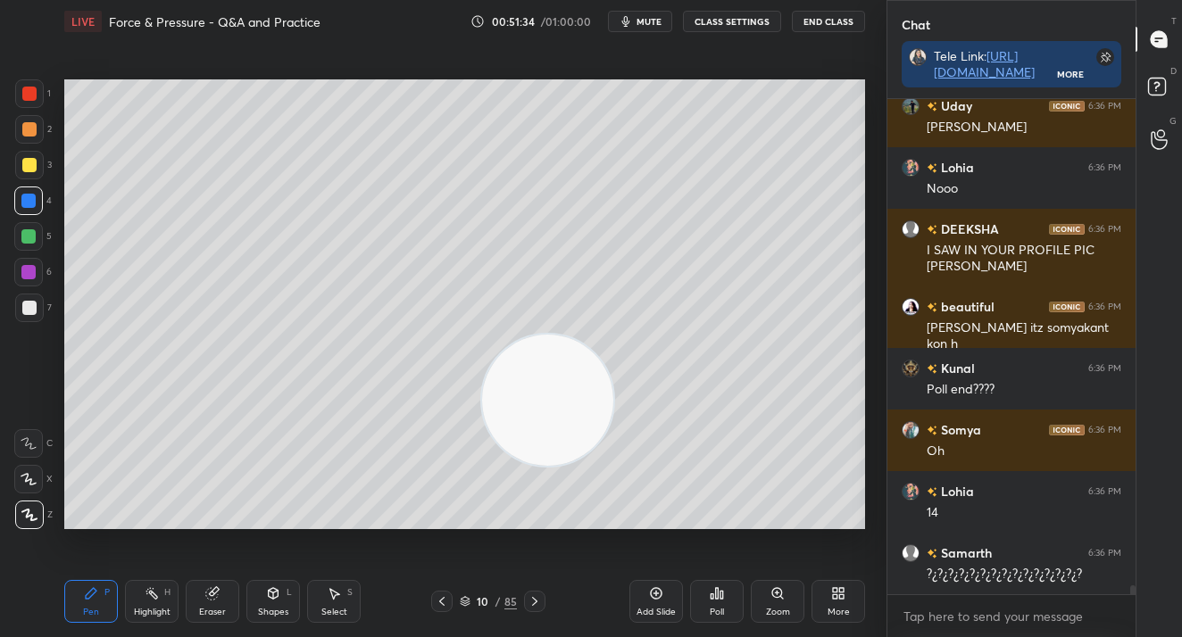
click at [679, 585] on div "Add Slide" at bounding box center [656, 601] width 54 height 43
click at [476, 589] on div "Pen P Highlight H Eraser Shapes L Select S 11 / 86 Add Slide Poll Zoom More" at bounding box center [464, 601] width 800 height 71
click at [486, 604] on div "11" at bounding box center [483, 601] width 18 height 11
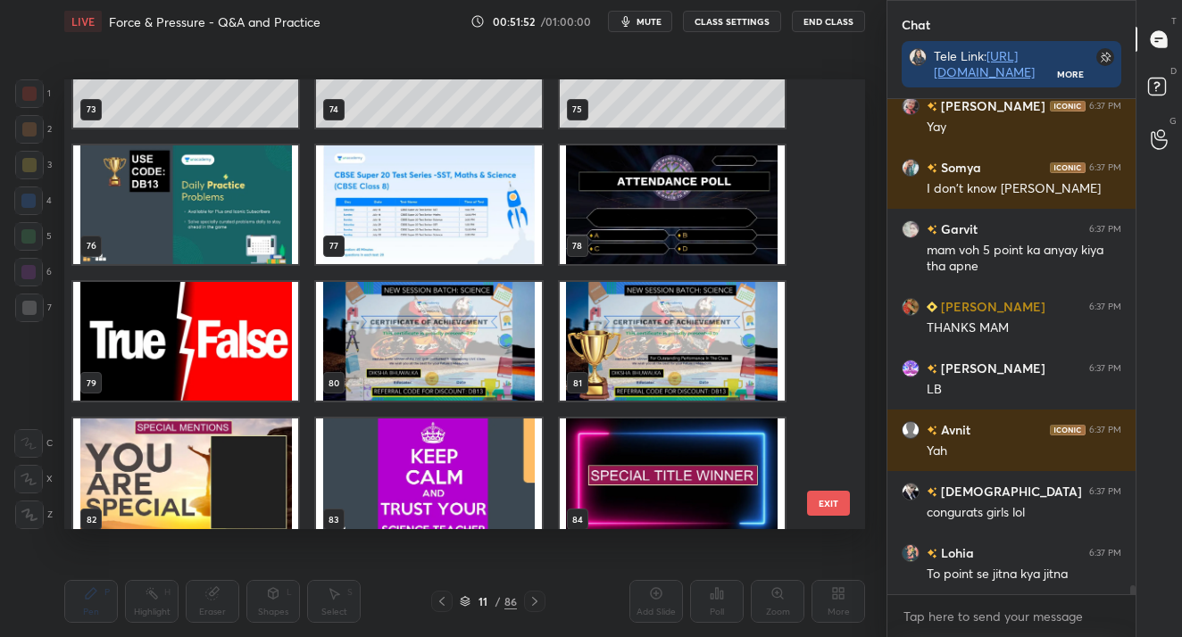
click at [597, 328] on img "grid" at bounding box center [672, 341] width 225 height 119
click at [599, 328] on img "grid" at bounding box center [672, 341] width 225 height 119
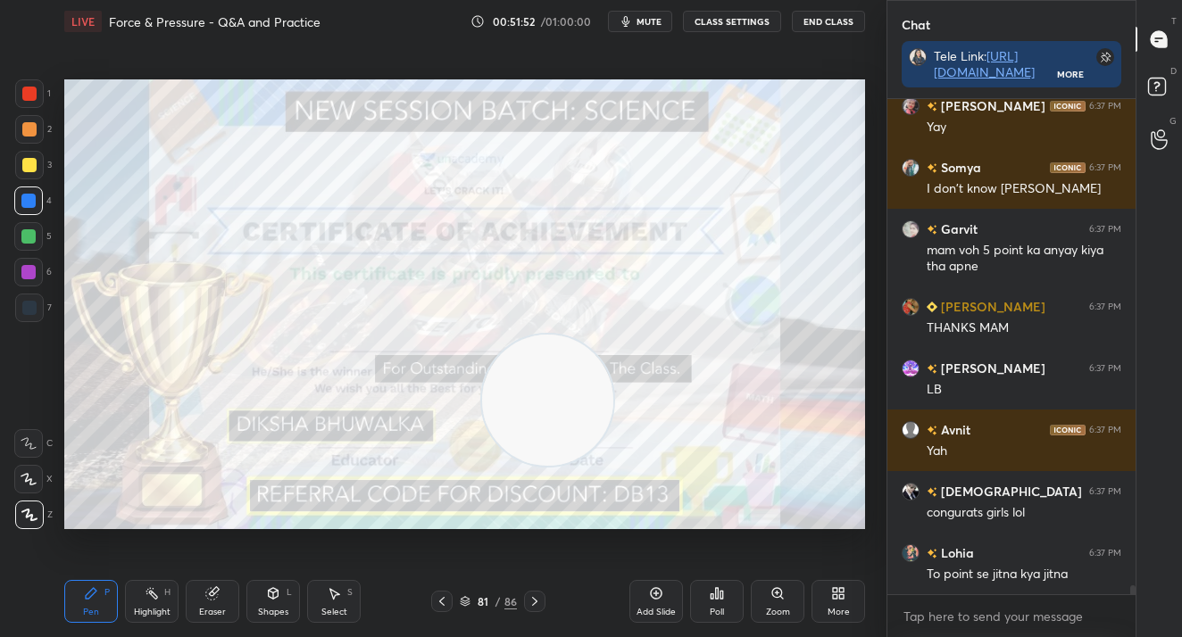
click at [601, 322] on img "grid" at bounding box center [672, 341] width 225 height 119
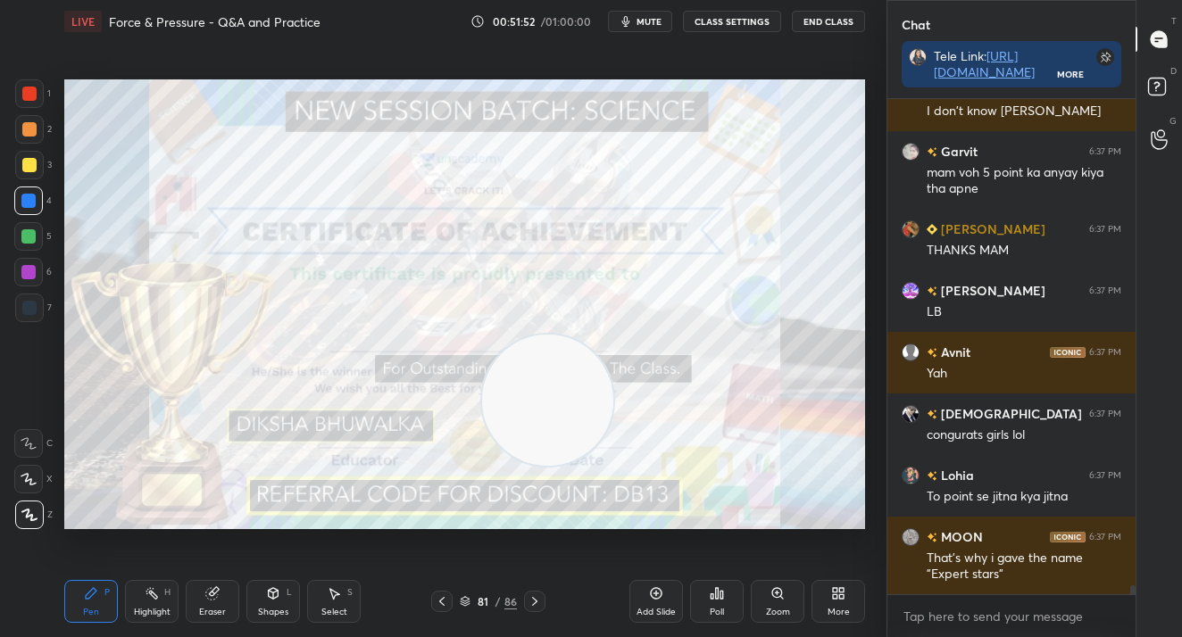
click at [607, 320] on img "grid" at bounding box center [672, 341] width 225 height 119
click at [29, 98] on div at bounding box center [29, 94] width 14 height 14
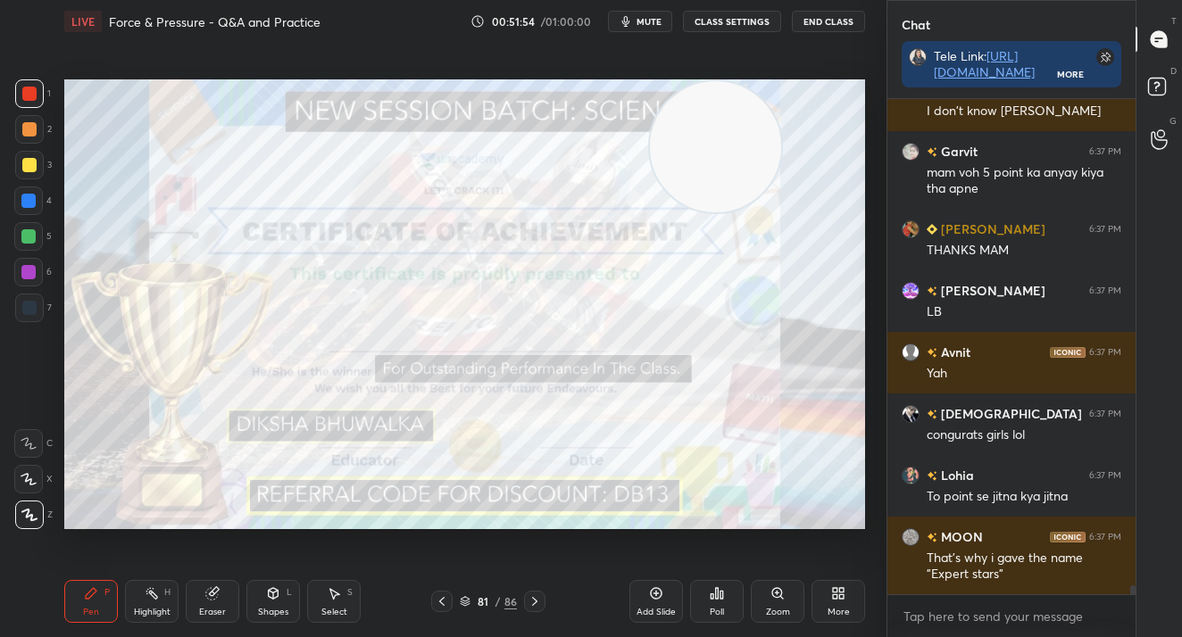
drag, startPoint x: 580, startPoint y: 400, endPoint x: 818, endPoint y: 119, distance: 368.5
click at [781, 112] on video at bounding box center [715, 146] width 131 height 131
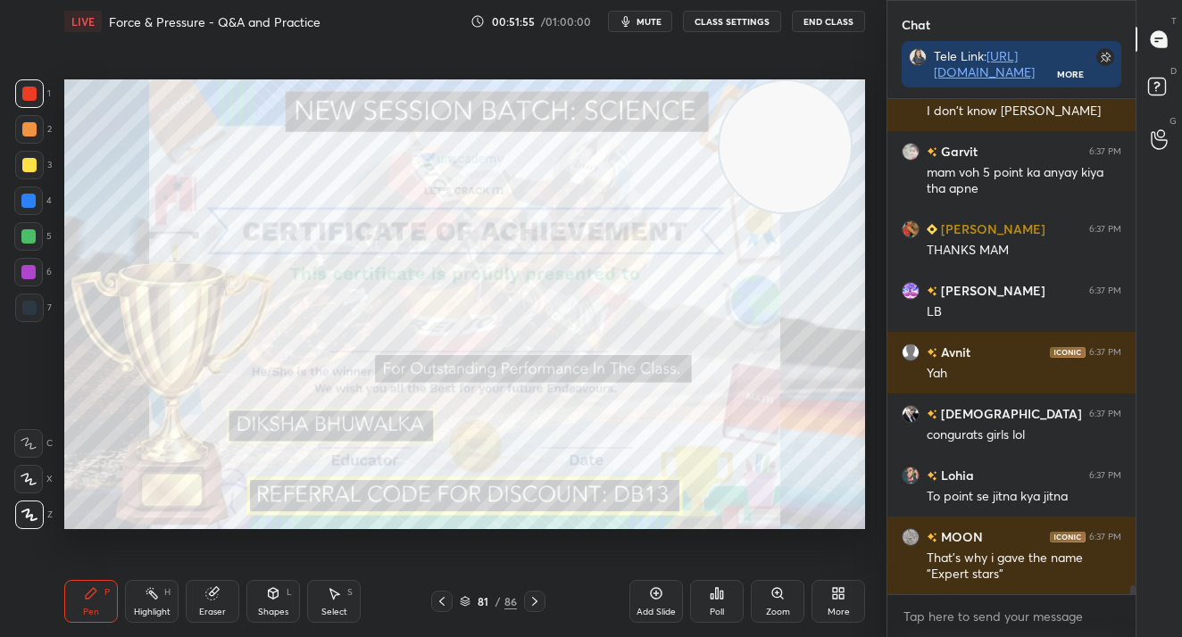
click at [709, 602] on div "Poll" at bounding box center [717, 601] width 54 height 43
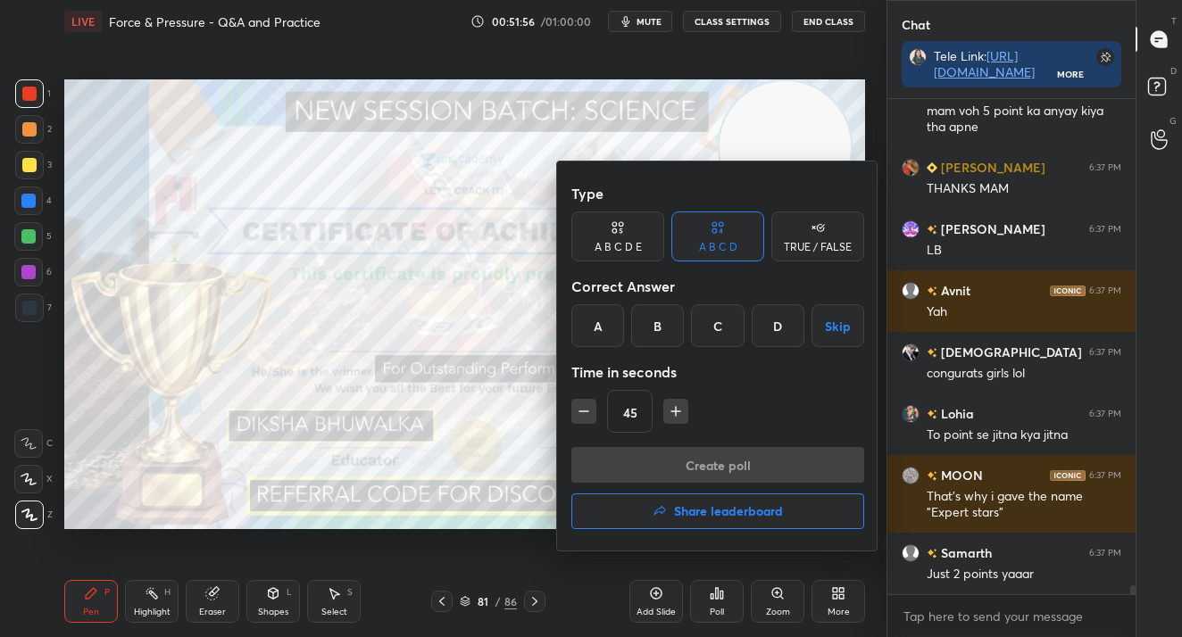
click at [713, 493] on button "Share leaderboard" at bounding box center [717, 511] width 293 height 36
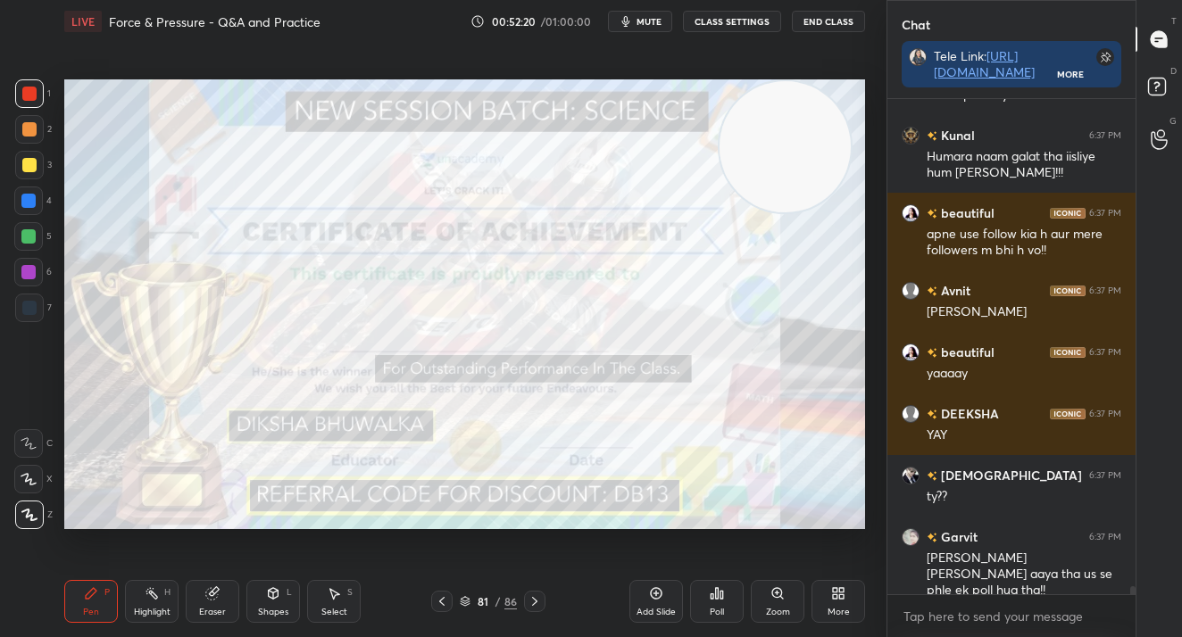
click at [27, 307] on div at bounding box center [29, 308] width 14 height 14
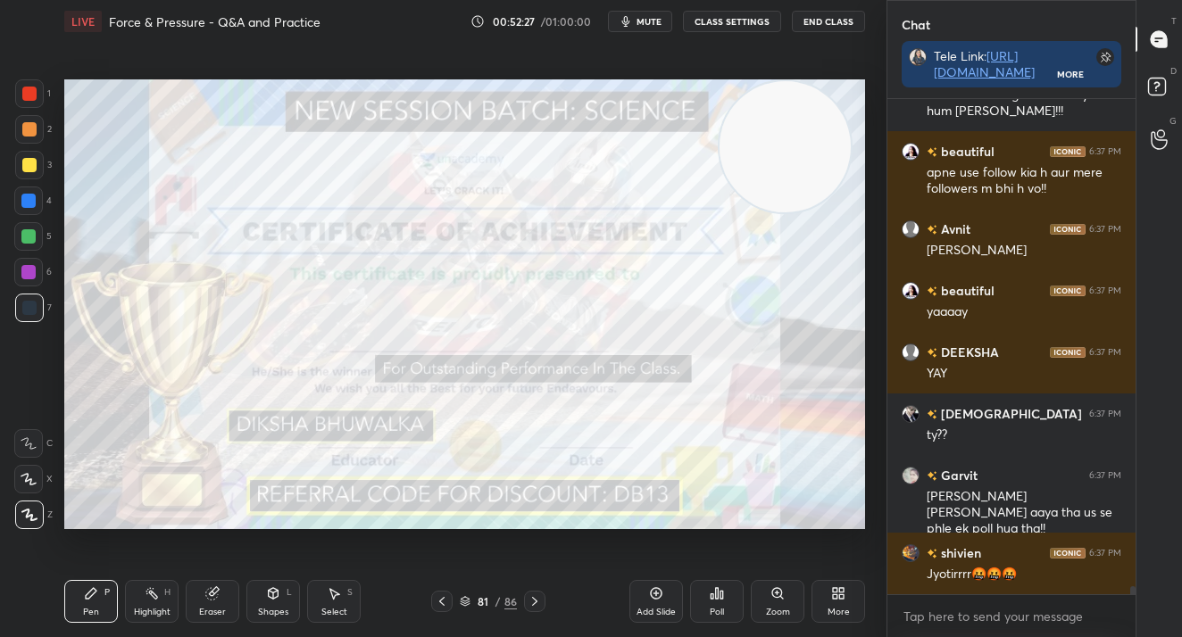
click at [469, 599] on div "81 / 86" at bounding box center [488, 601] width 57 height 16
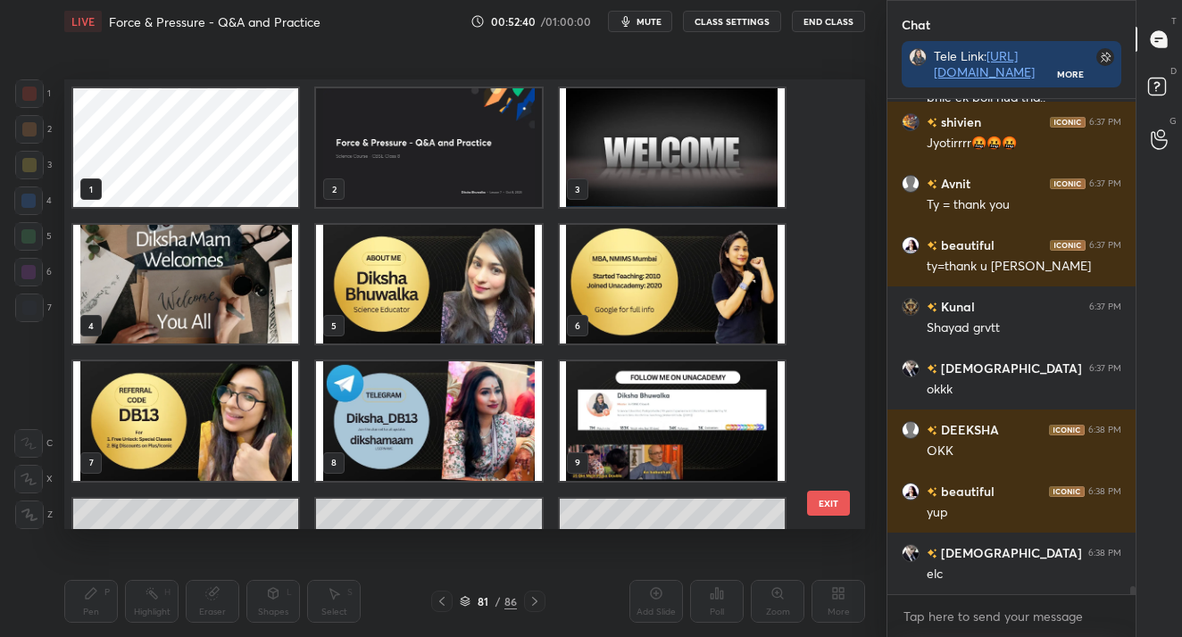
click at [796, 504] on div "1 2 3 4 5 6 7 8 9 10 11 12" at bounding box center [448, 304] width 769 height 451
click at [802, 496] on div "1 2 3 4 5 6 7 8 9 10 11 12" at bounding box center [448, 304] width 769 height 451
drag, startPoint x: 812, startPoint y: 507, endPoint x: 818, endPoint y: 516, distance: 10.9
click at [812, 507] on button "EXIT" at bounding box center [828, 503] width 43 height 25
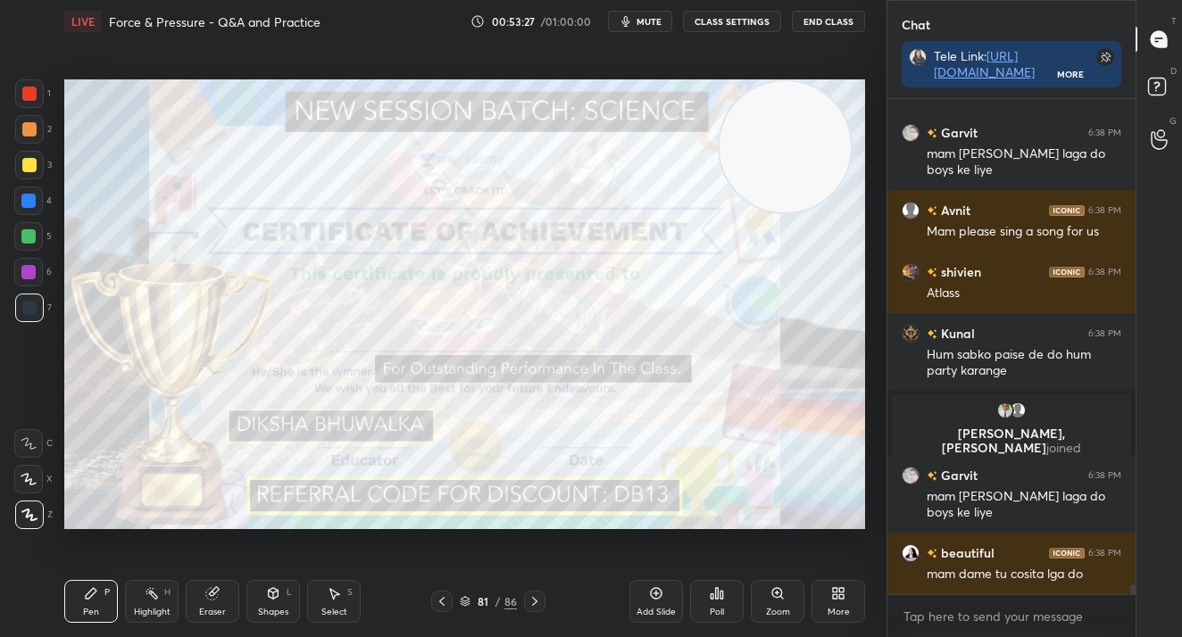
click at [650, 600] on icon at bounding box center [656, 593] width 14 height 14
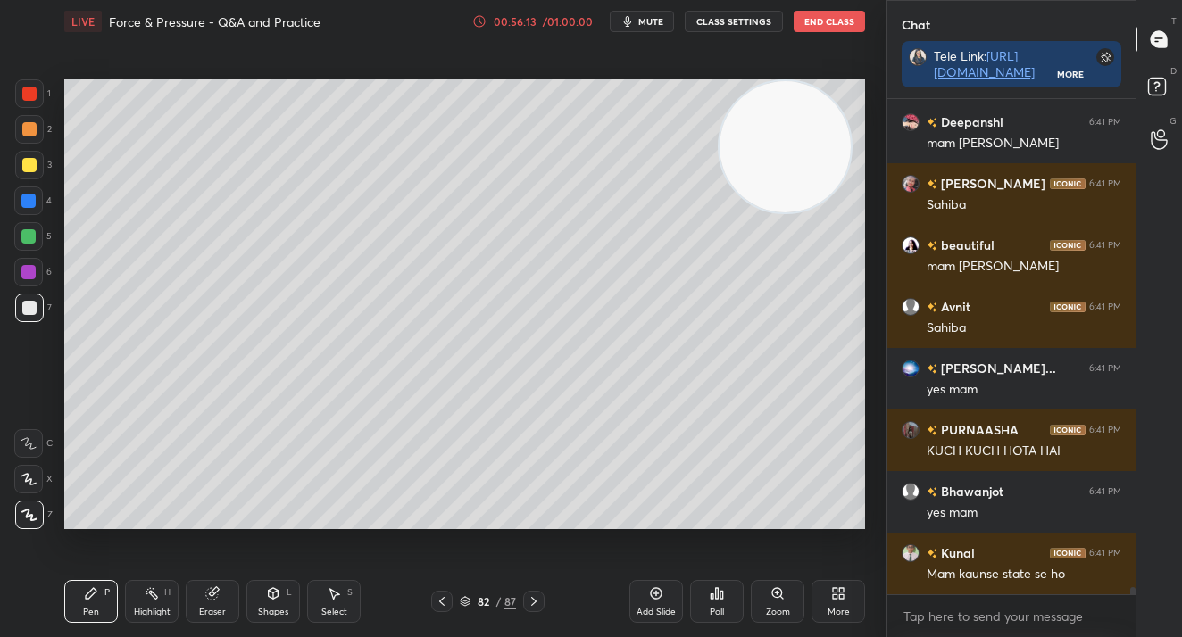
scroll to position [34072, 0]
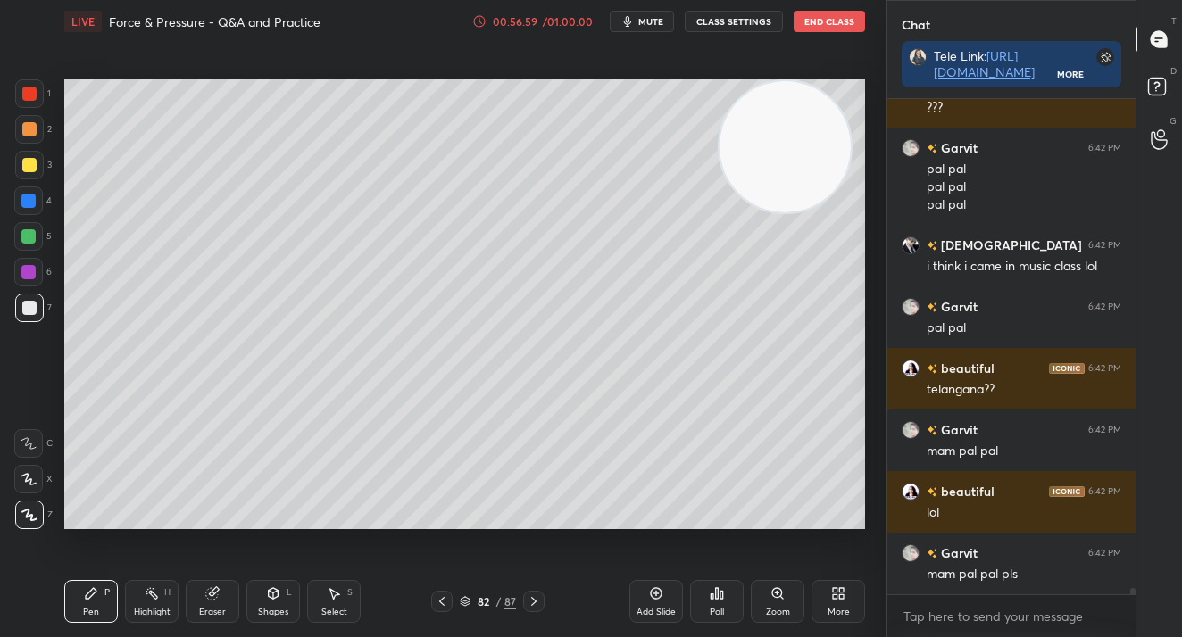
click at [491, 600] on div "82" at bounding box center [483, 601] width 18 height 11
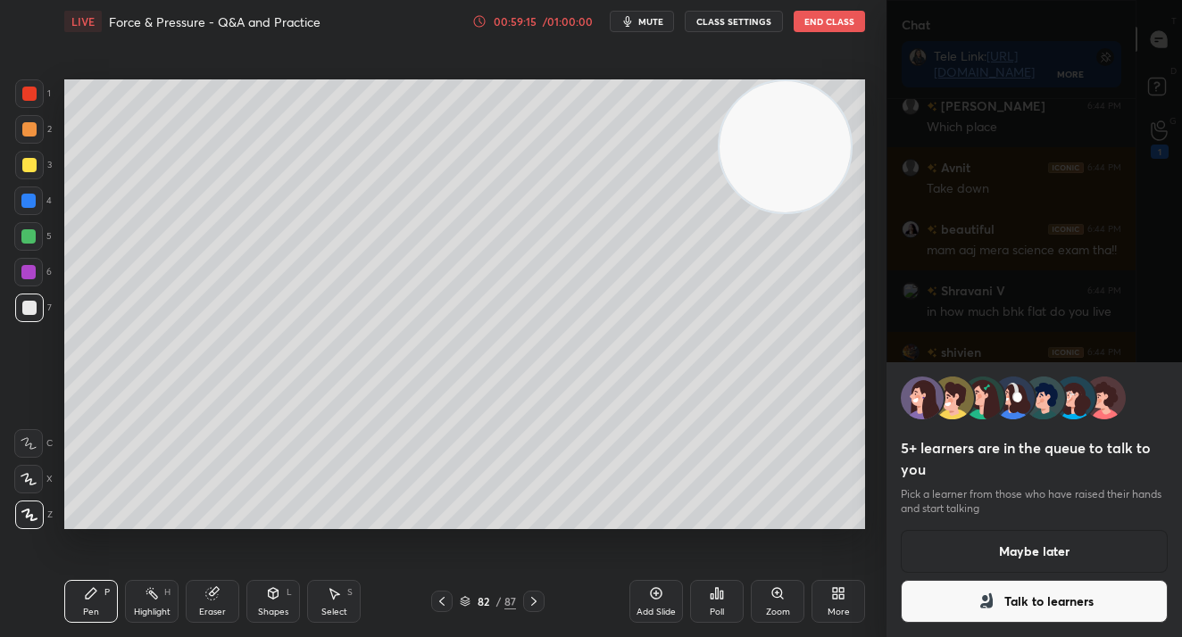
click at [1127, 554] on button "Maybe later" at bounding box center [1033, 551] width 267 height 43
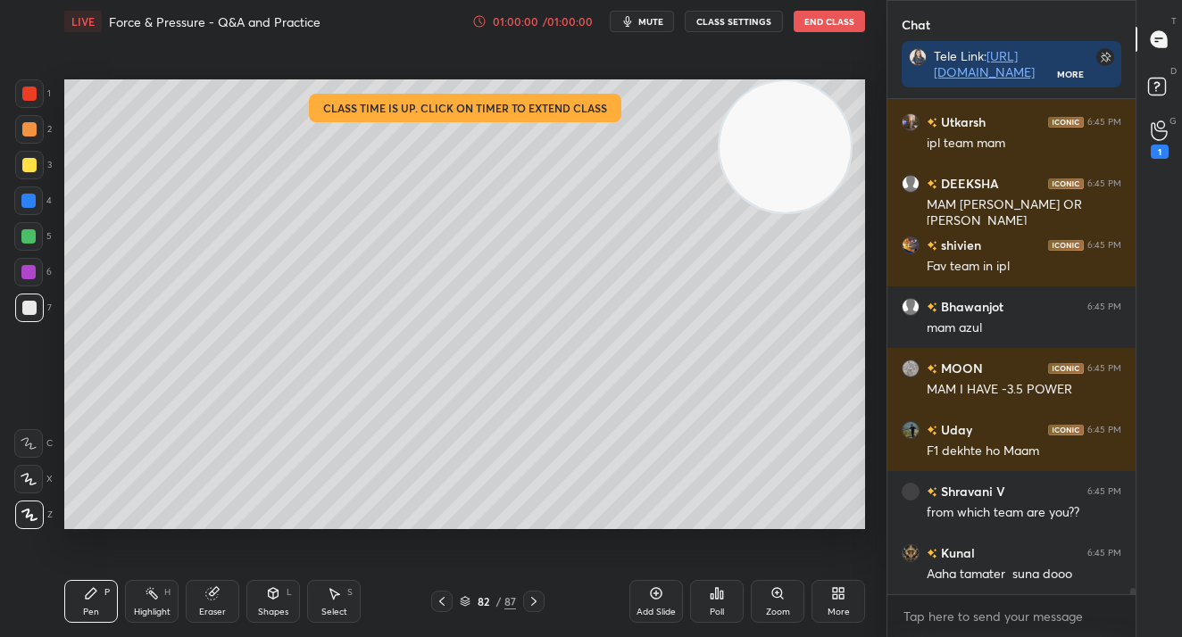
scroll to position [40236, 0]
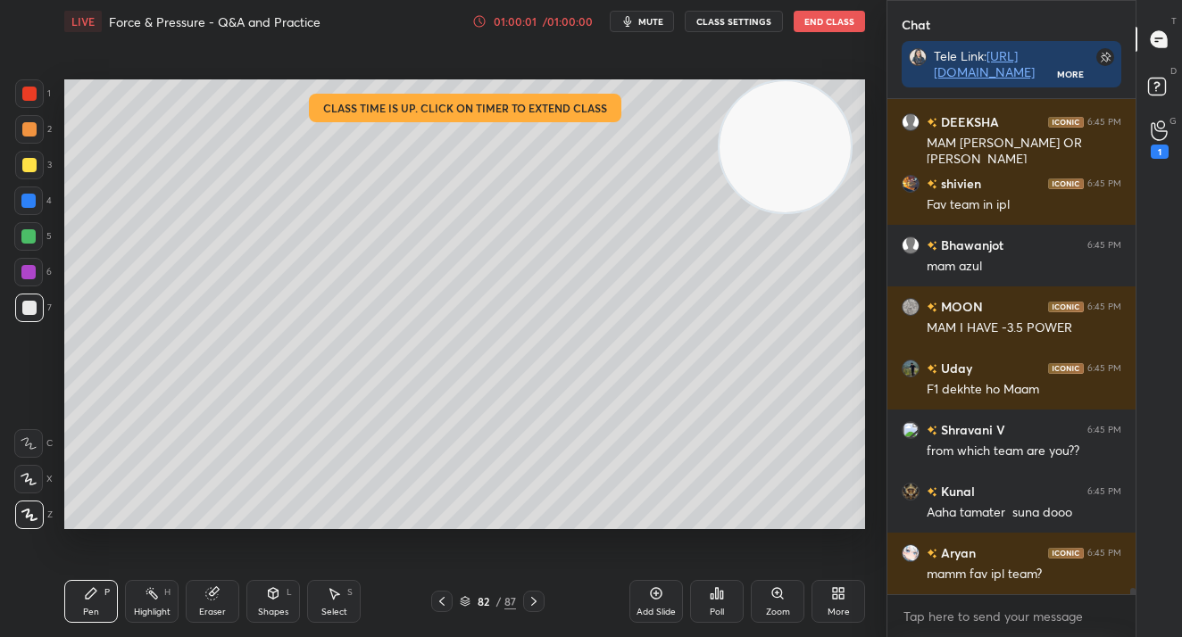
click at [21, 98] on div at bounding box center [29, 93] width 29 height 29
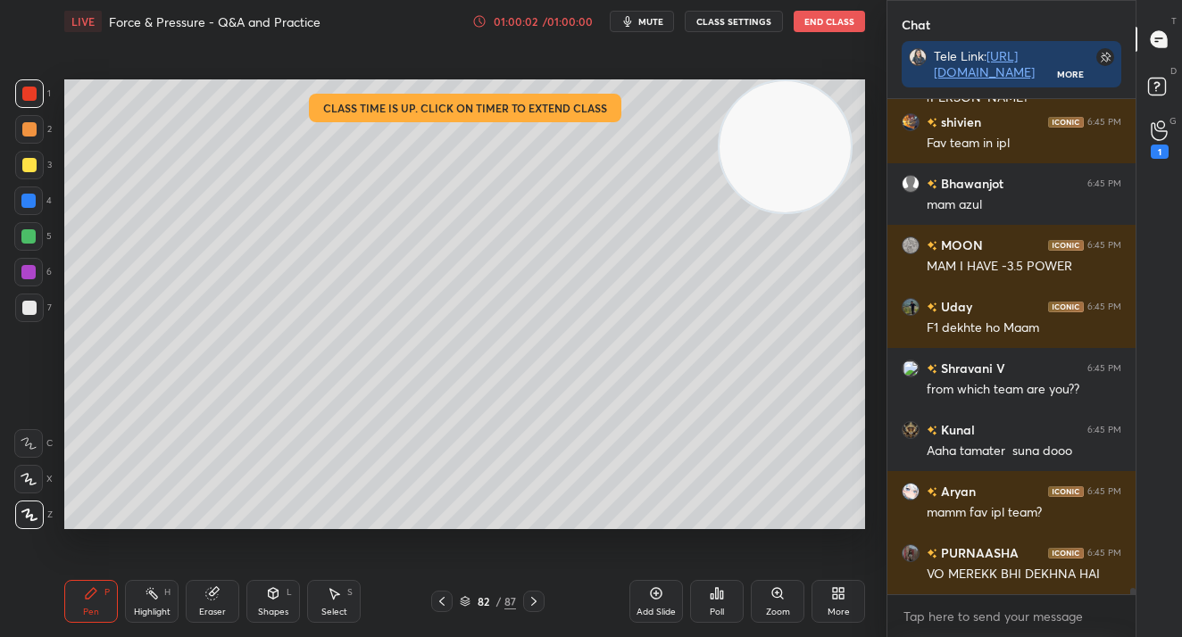
scroll to position [40359, 0]
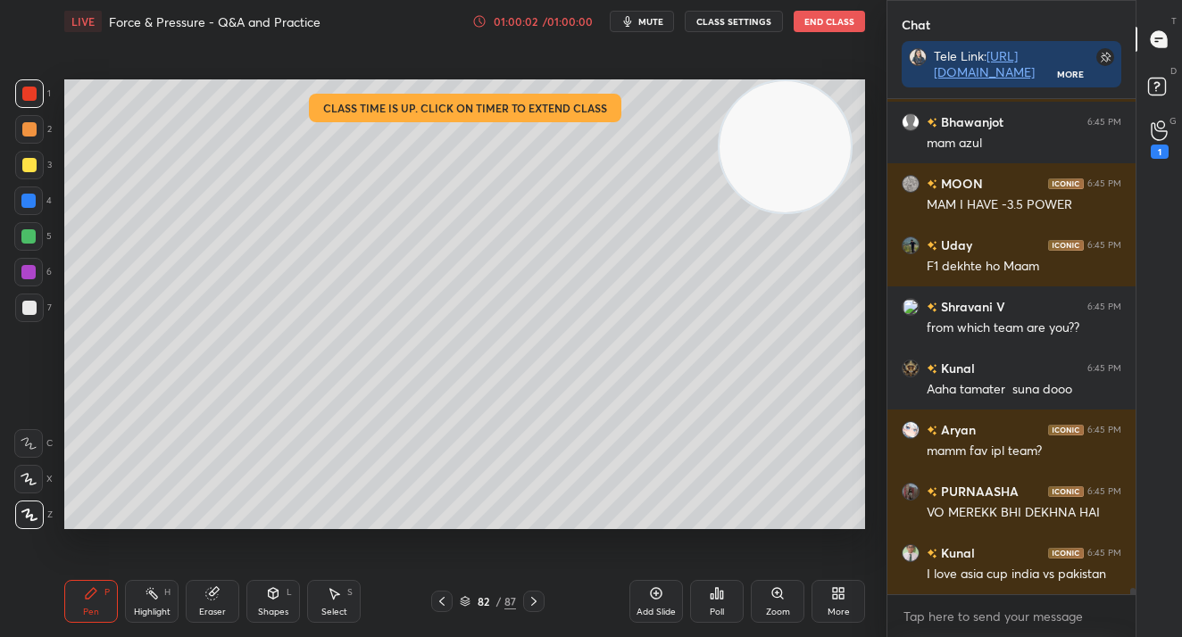
click at [30, 165] on div at bounding box center [29, 165] width 14 height 14
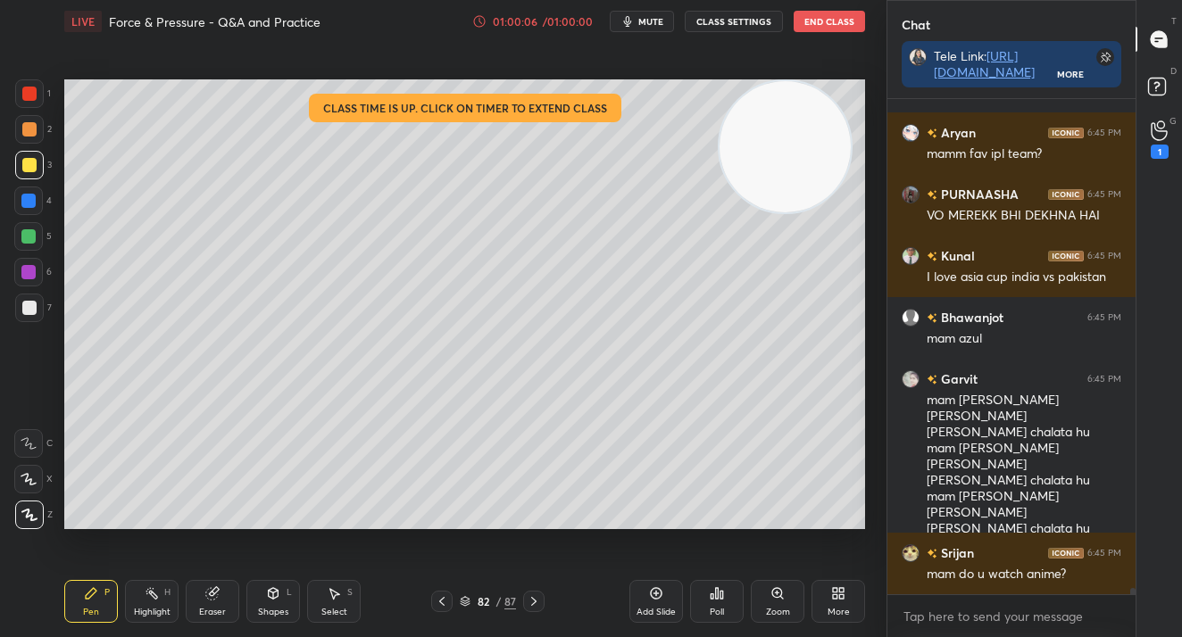
scroll to position [40718, 0]
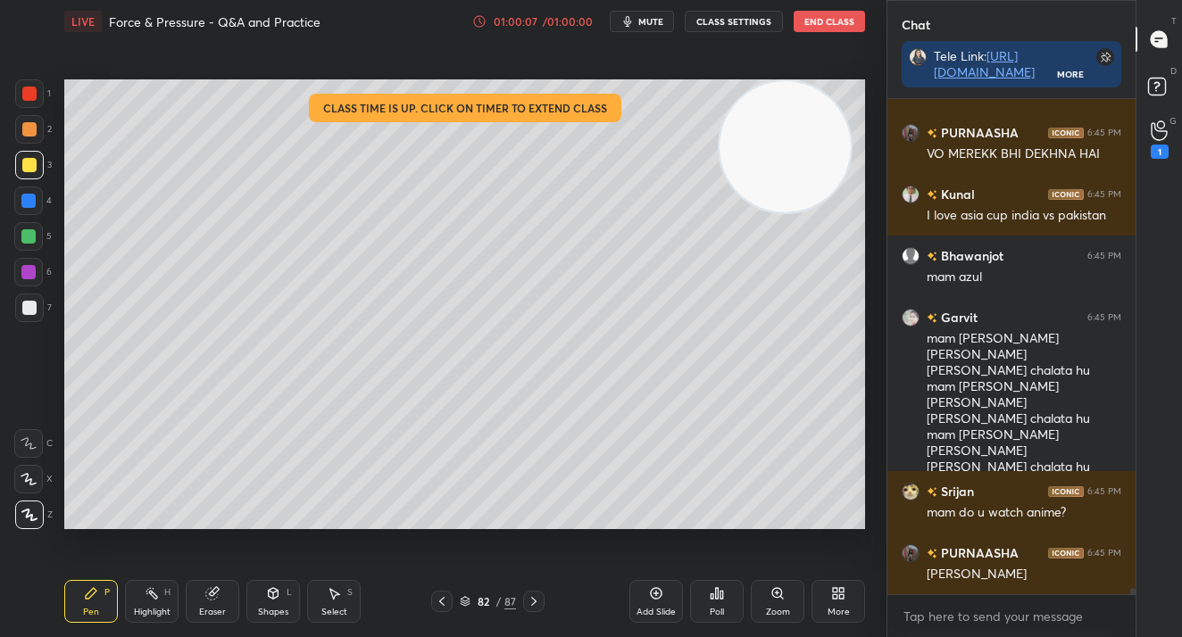
click at [28, 155] on div at bounding box center [29, 165] width 29 height 29
drag, startPoint x: 31, startPoint y: 158, endPoint x: 47, endPoint y: 169, distance: 19.3
click at [29, 158] on div at bounding box center [29, 165] width 14 height 14
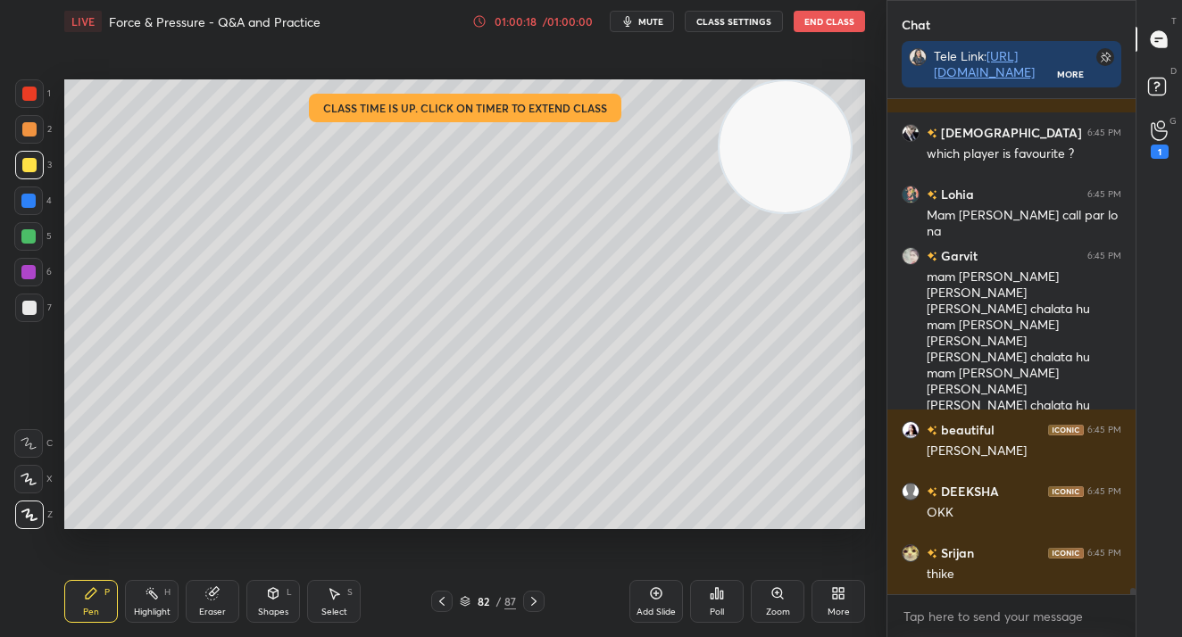
scroll to position [41323, 0]
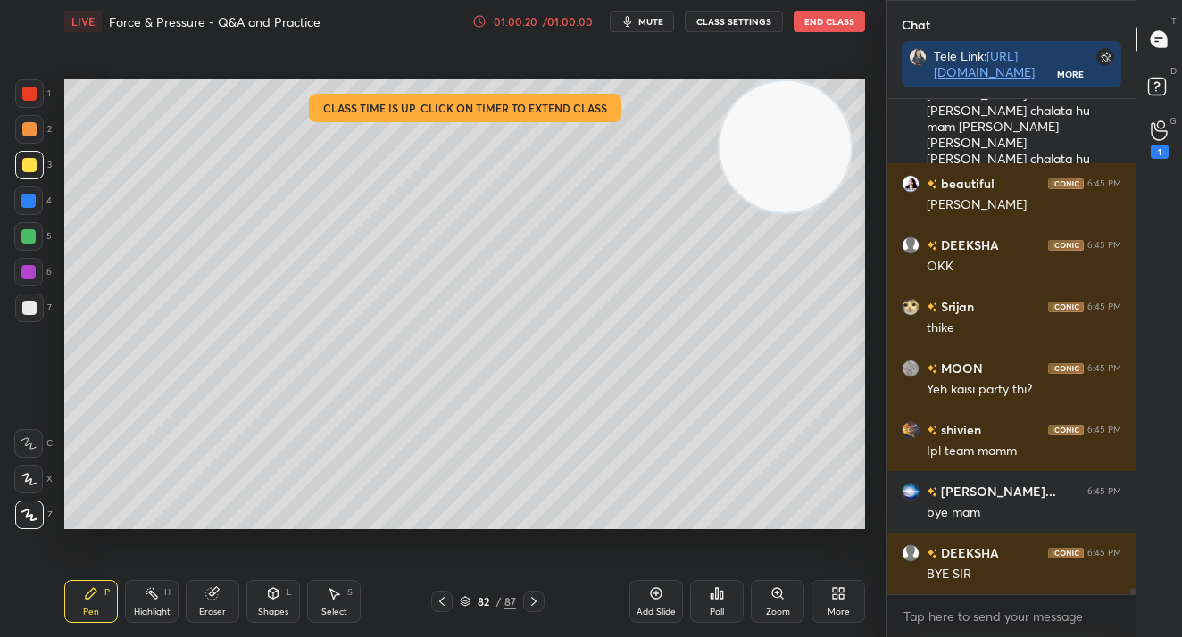
click at [817, 37] on div "LIVE Force & Pressure - Q&A and Practice 01:00:20 / 01:00:00 mute CLASS SETTING…" at bounding box center [464, 21] width 800 height 43
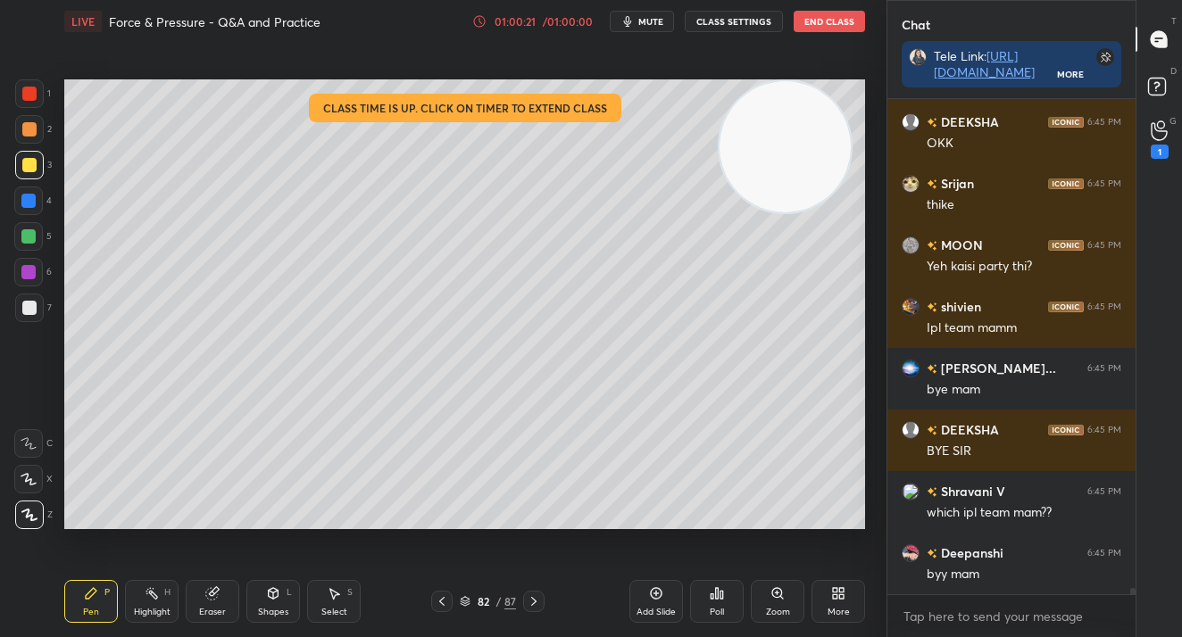
click at [838, 31] on button "End Class" at bounding box center [828, 21] width 71 height 21
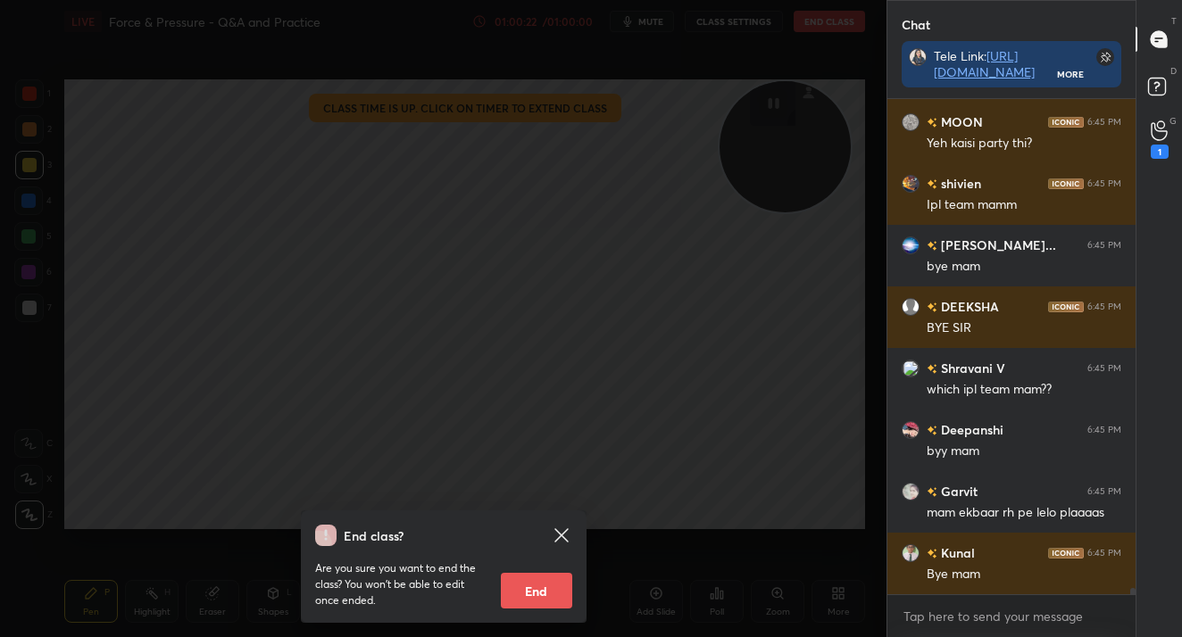
click at [524, 605] on button "End" at bounding box center [536, 591] width 71 height 36
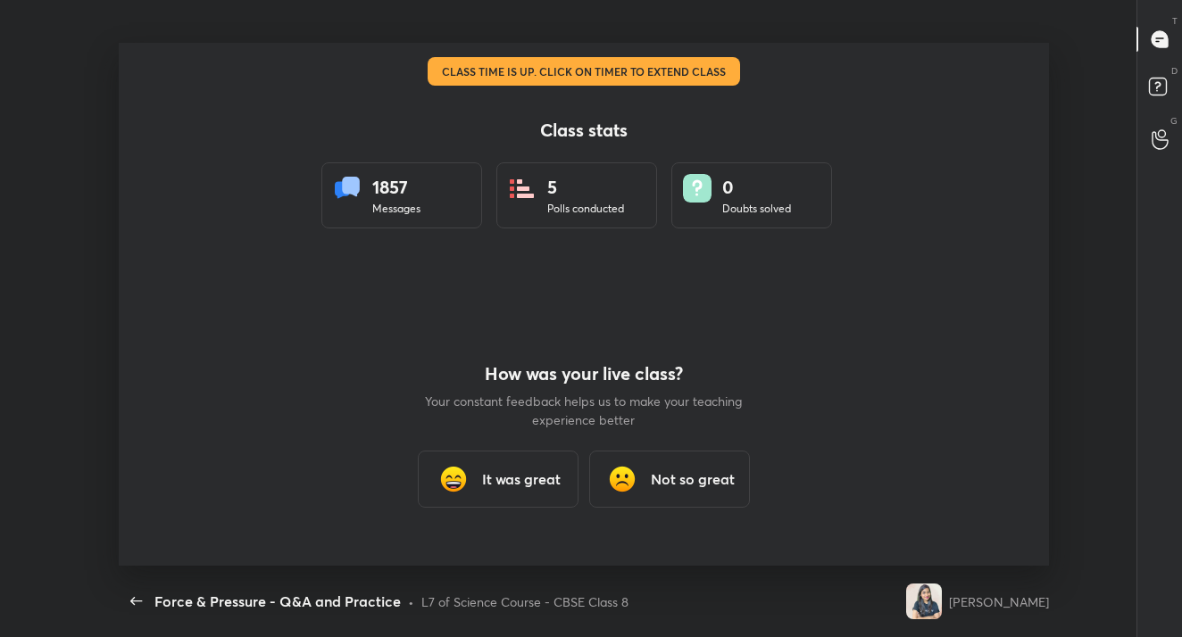
type textarea "x"
click at [515, 458] on div "It was great" at bounding box center [498, 479] width 161 height 57
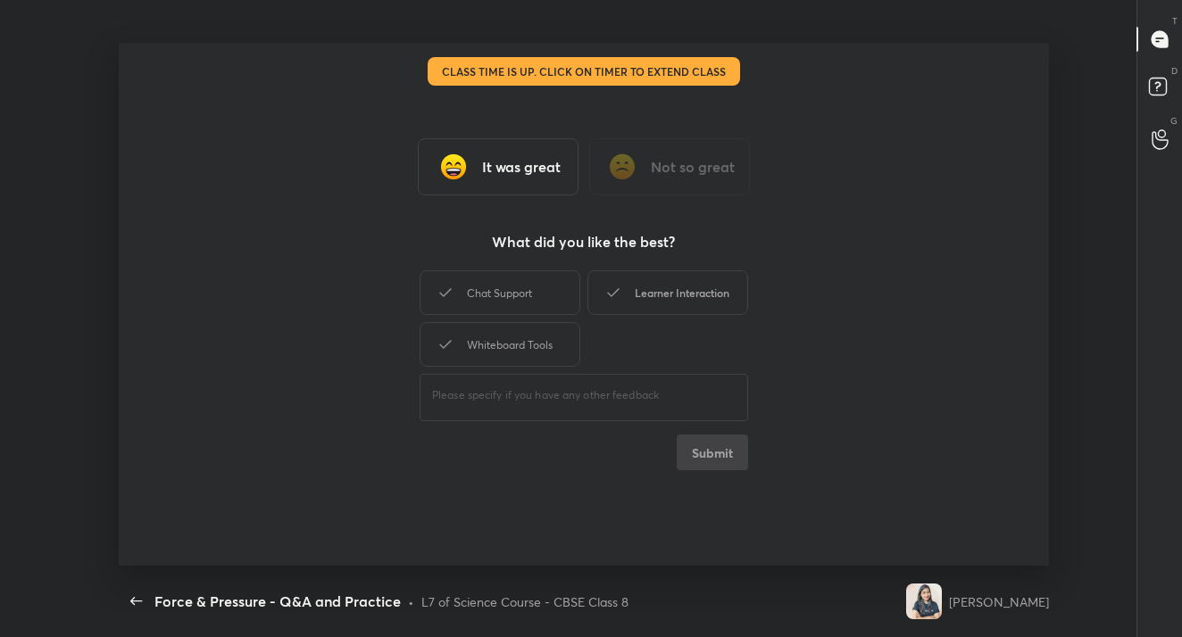
click at [670, 291] on div "Learner Interaction" at bounding box center [667, 292] width 161 height 45
click at [705, 469] on button "Submit" at bounding box center [711, 453] width 71 height 36
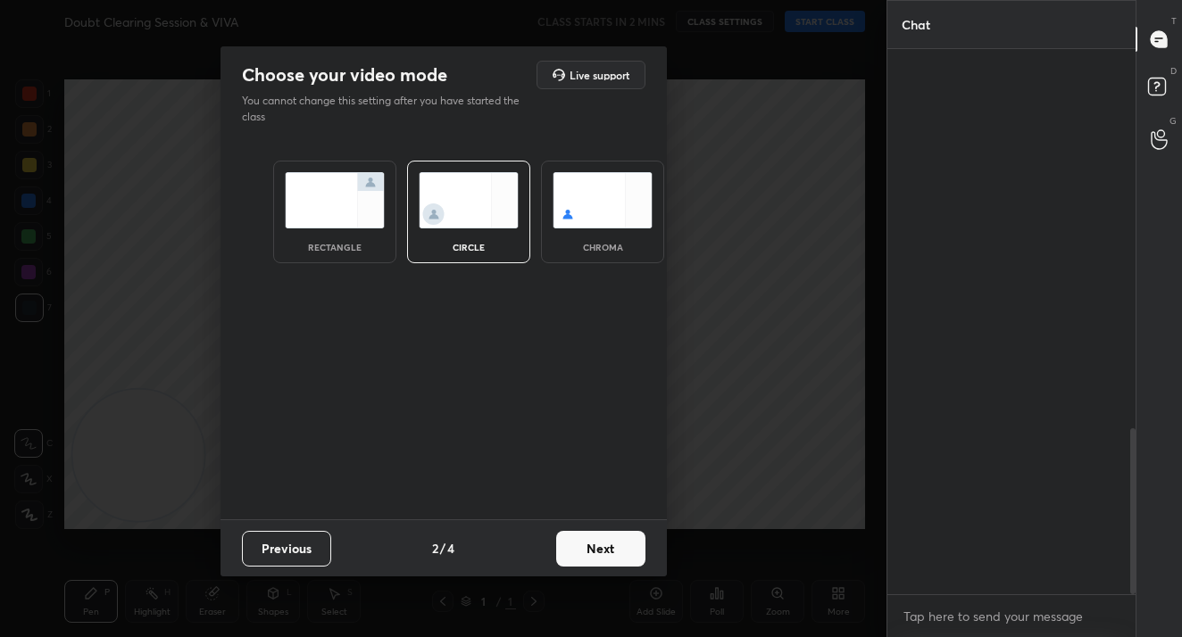
scroll to position [392, 243]
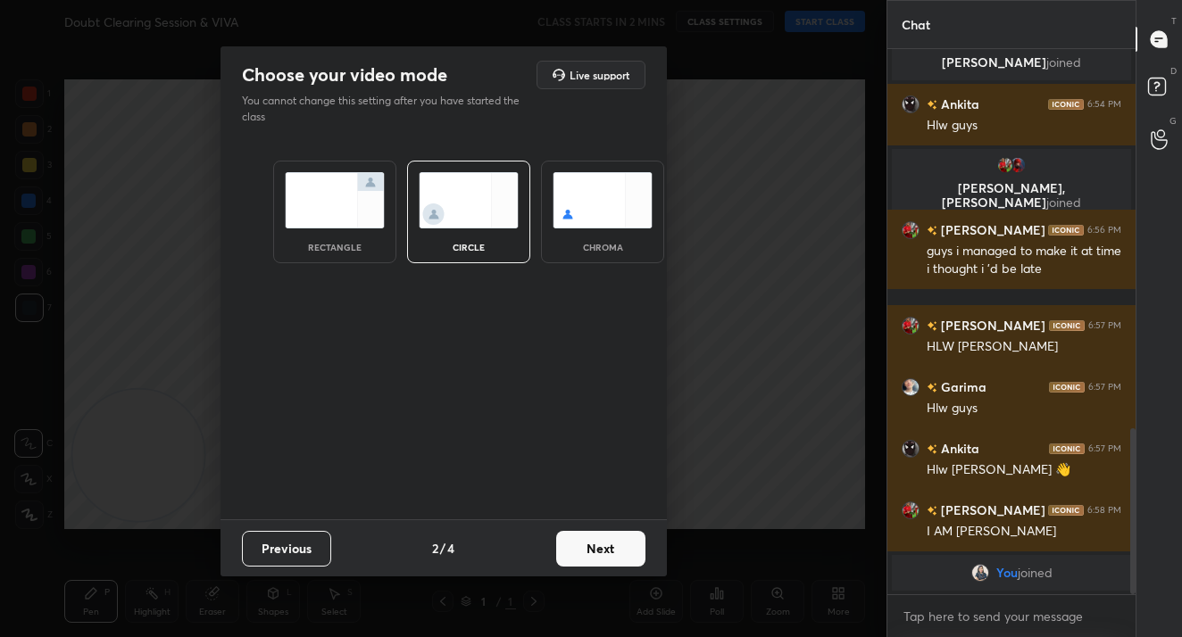
click at [592, 542] on button "Next" at bounding box center [600, 549] width 89 height 36
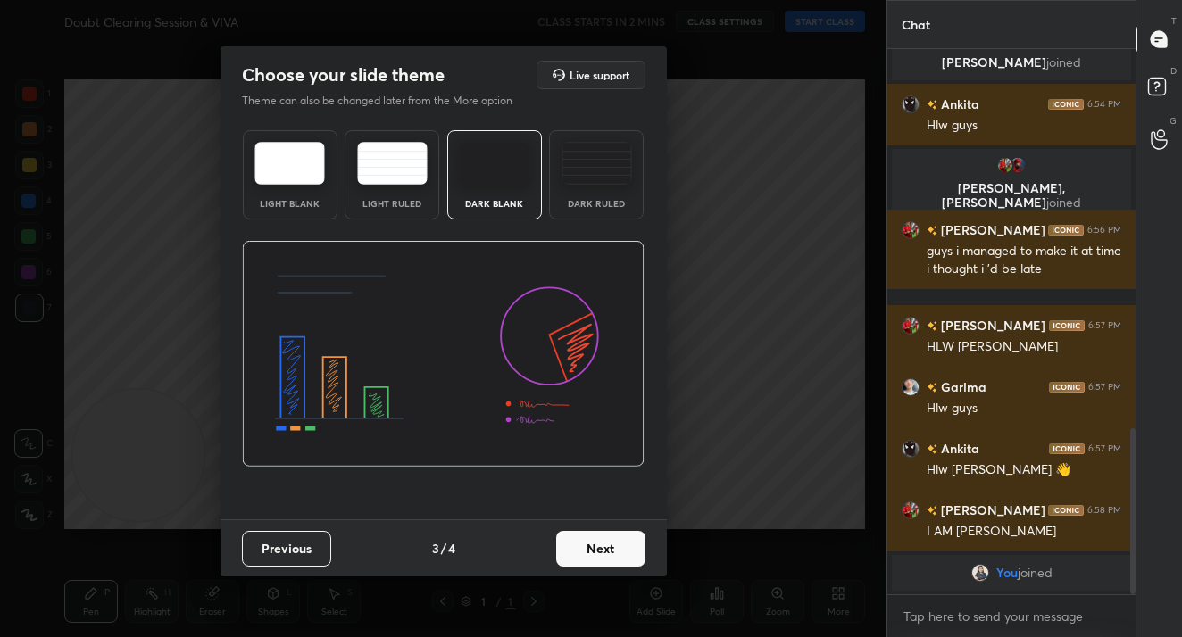
click at [592, 542] on button "Next" at bounding box center [600, 549] width 89 height 36
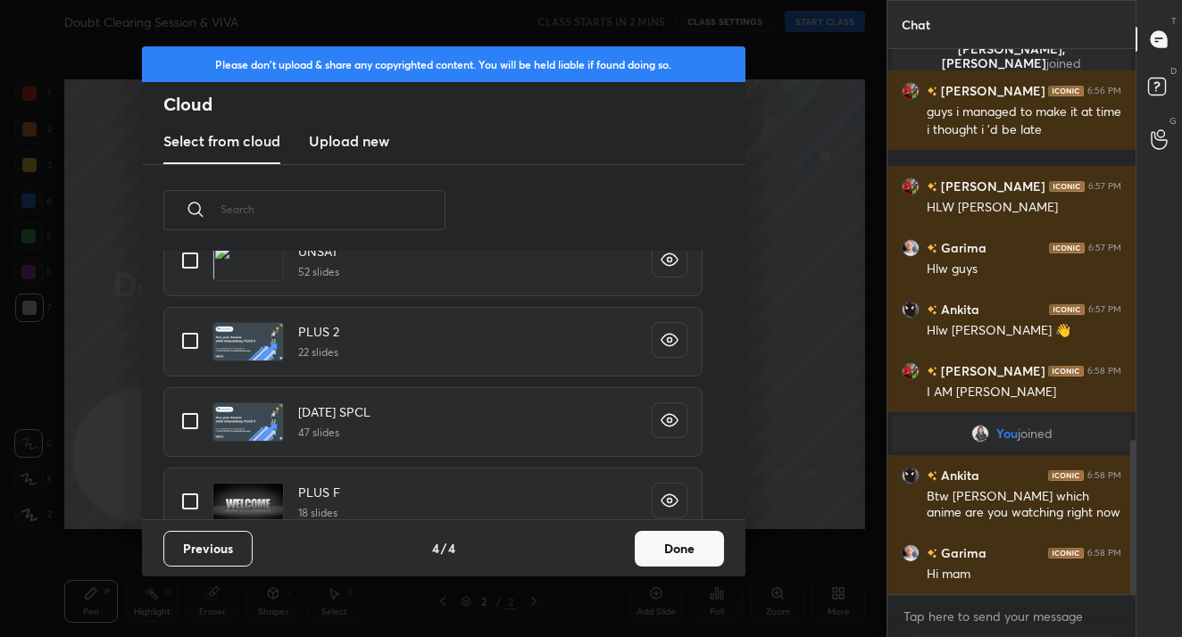
scroll to position [489, 0]
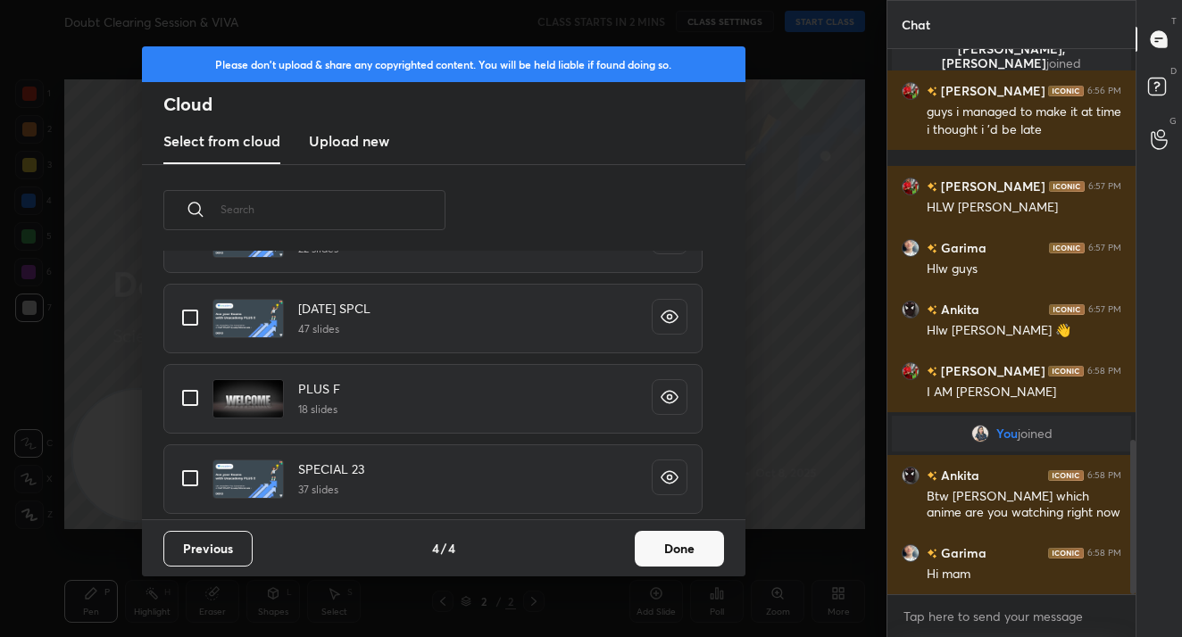
click at [201, 400] on input "grid" at bounding box center [189, 397] width 37 height 37
checkbox input "true"
click at [676, 544] on button "Done" at bounding box center [678, 549] width 89 height 36
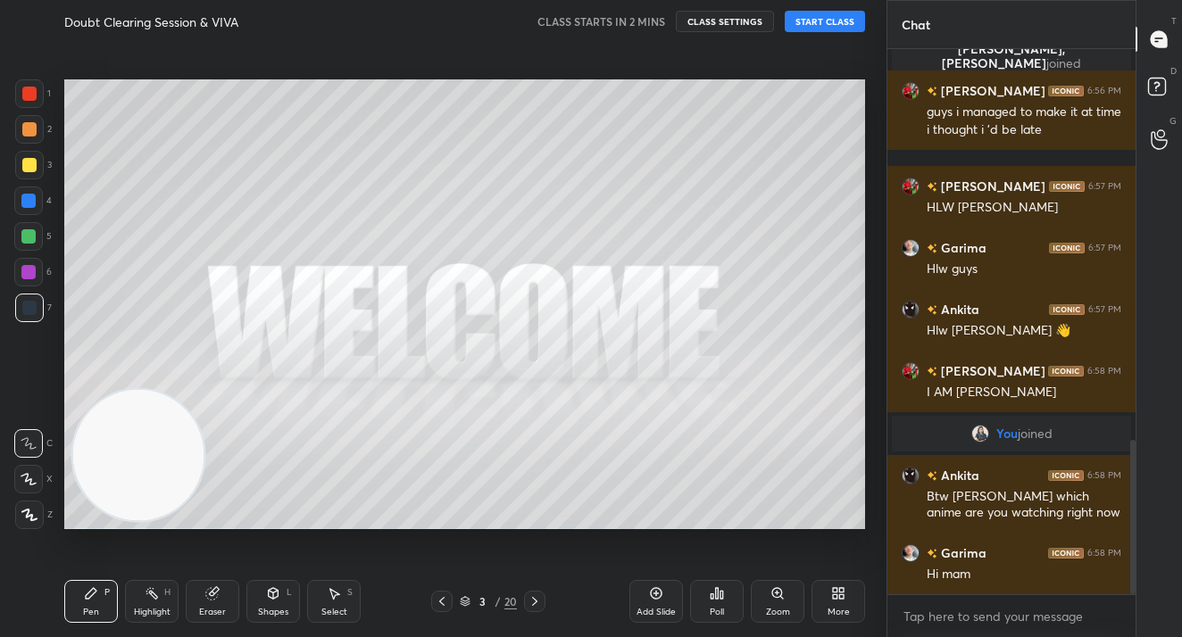
click at [817, 21] on button "START CLASS" at bounding box center [824, 21] width 80 height 21
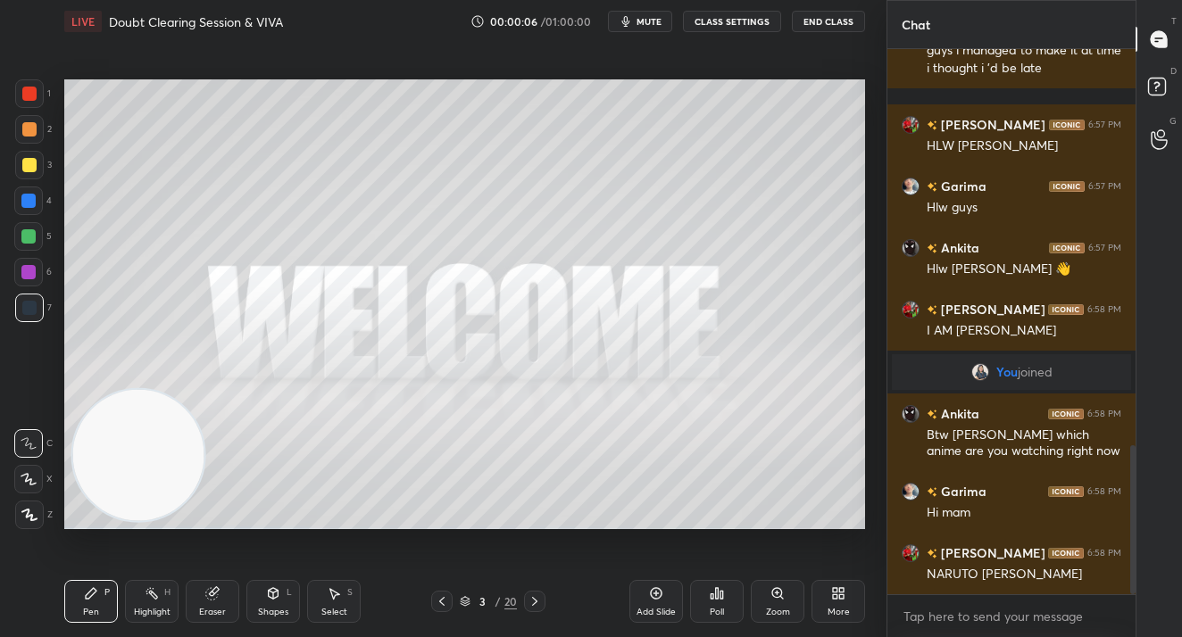
click at [34, 519] on icon at bounding box center [29, 515] width 14 height 11
click at [624, 7] on div "LIVE Doubt Clearing Session & VIVA 00:00:08 / 01:00:00 mute CLASS SETTINGS End …" at bounding box center [464, 21] width 800 height 43
click at [624, 21] on icon "button" at bounding box center [625, 21] width 14 height 14
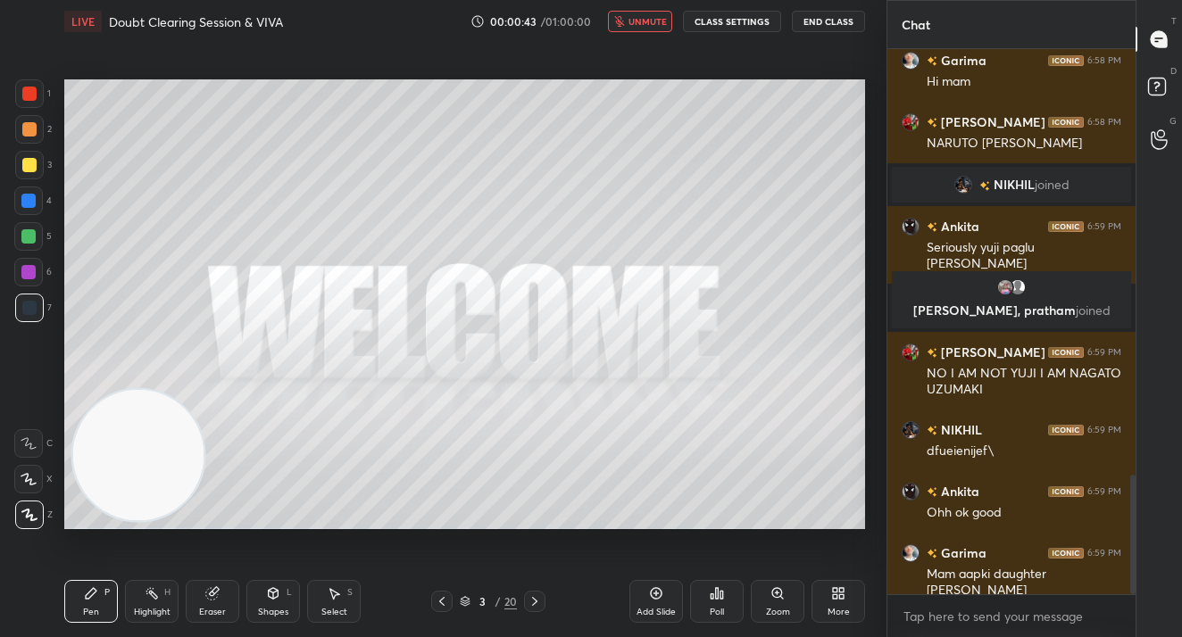
scroll to position [1938, 0]
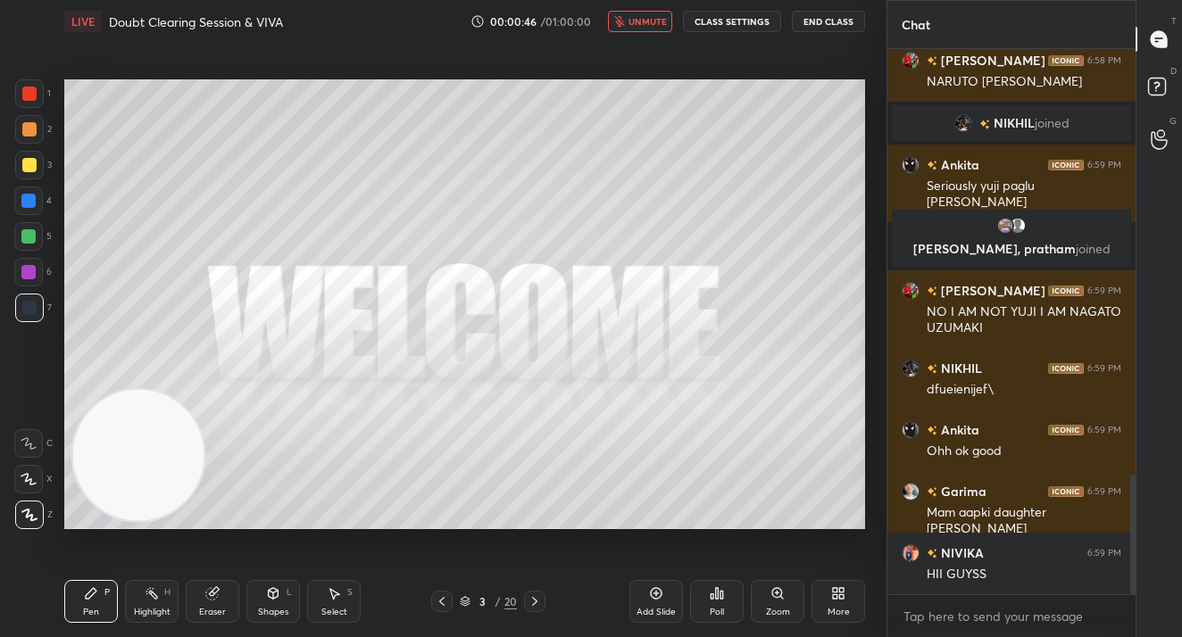
click at [612, 19] on button "unmute" at bounding box center [640, 21] width 64 height 21
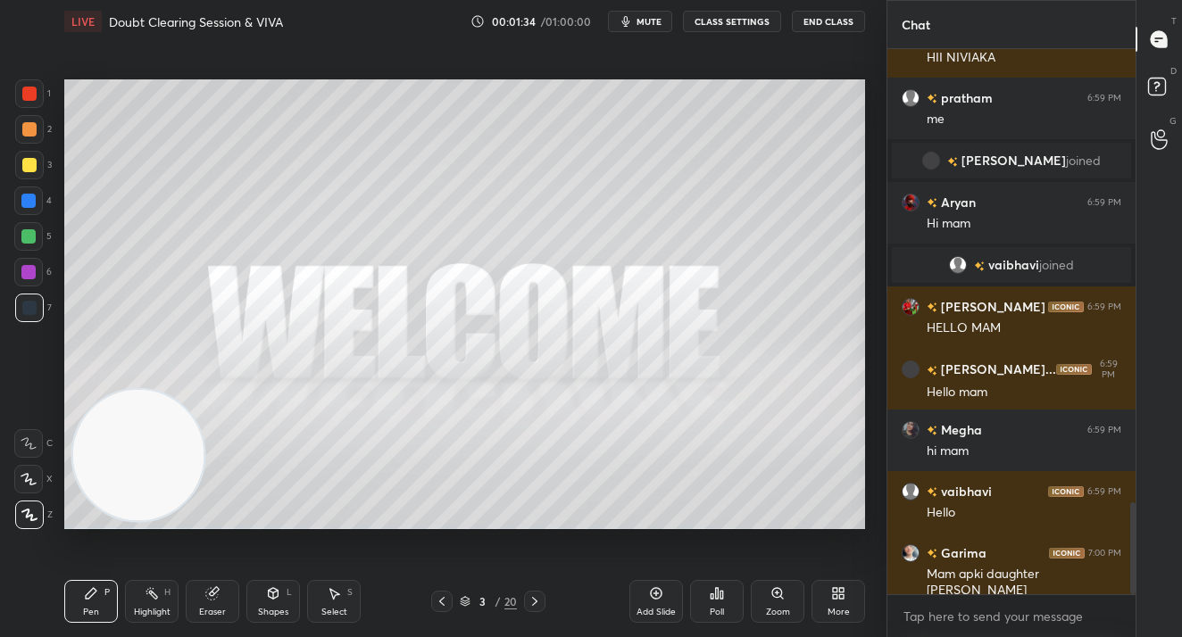
scroll to position [2691, 0]
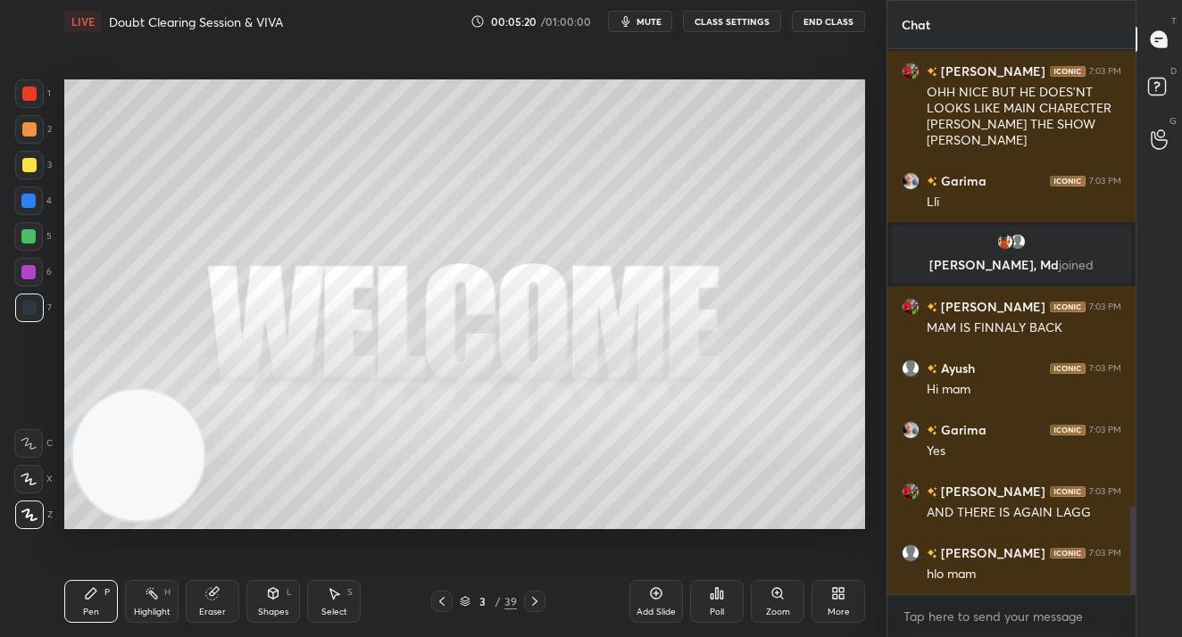
scroll to position [2841, 0]
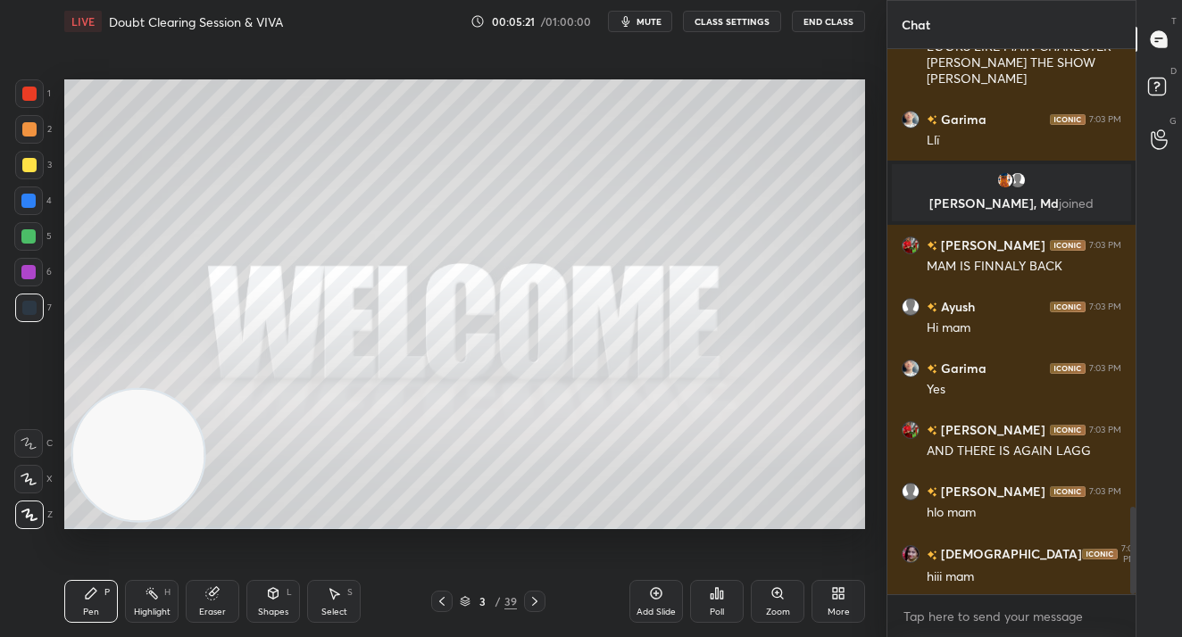
click at [30, 100] on div at bounding box center [29, 93] width 29 height 29
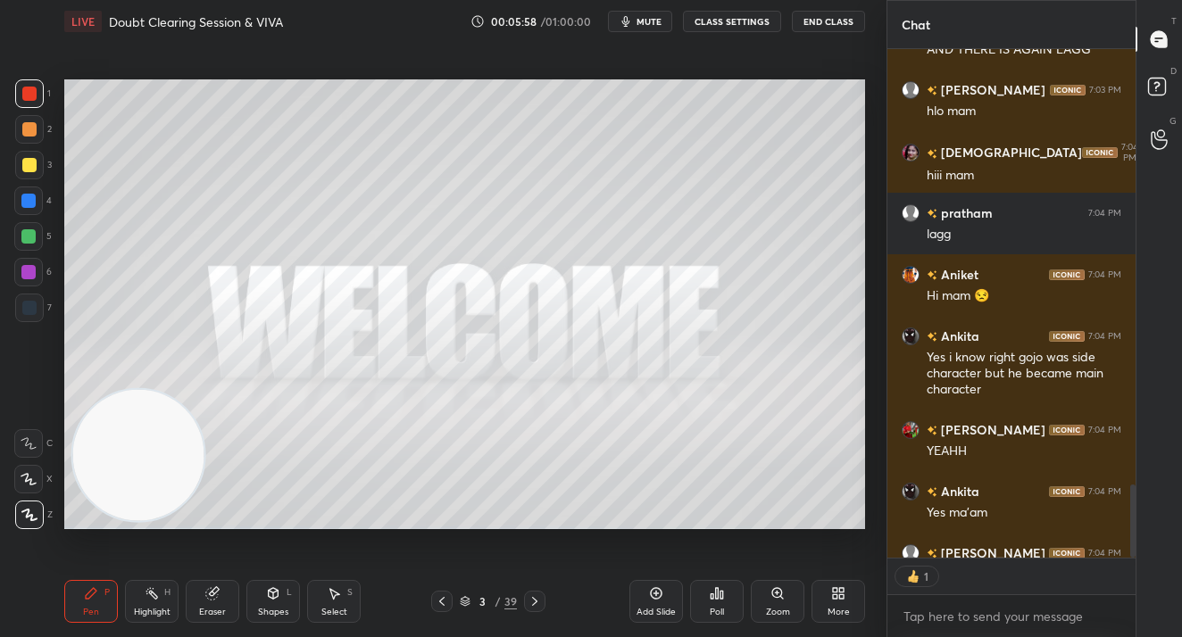
scroll to position [3322, 0]
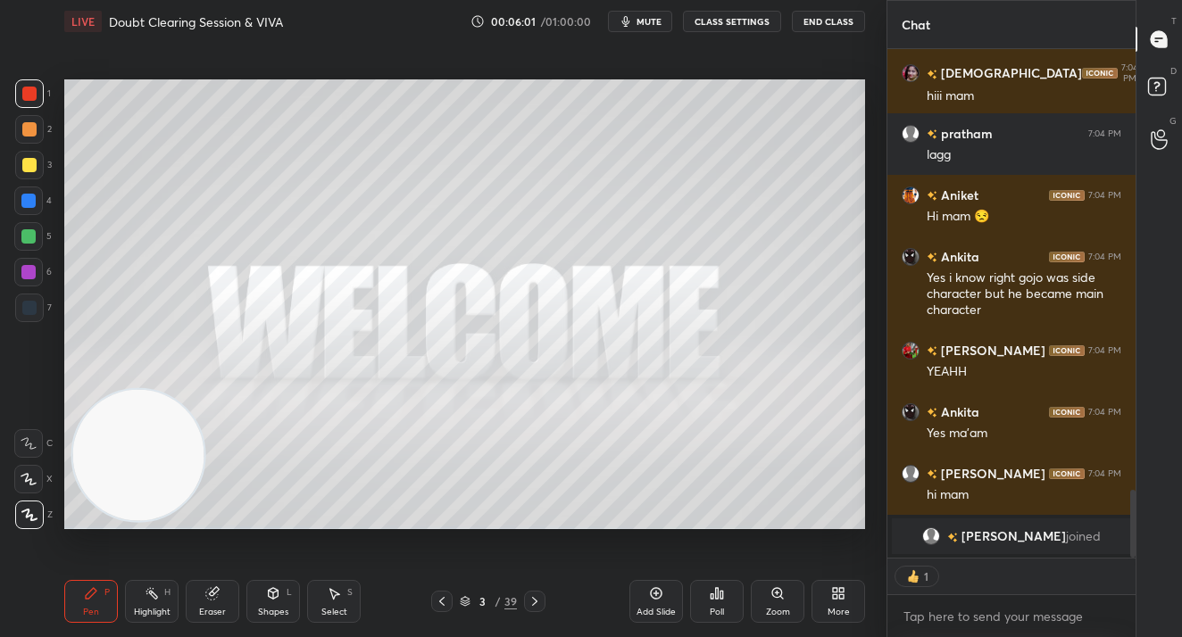
click at [819, 601] on div "More" at bounding box center [838, 601] width 54 height 43
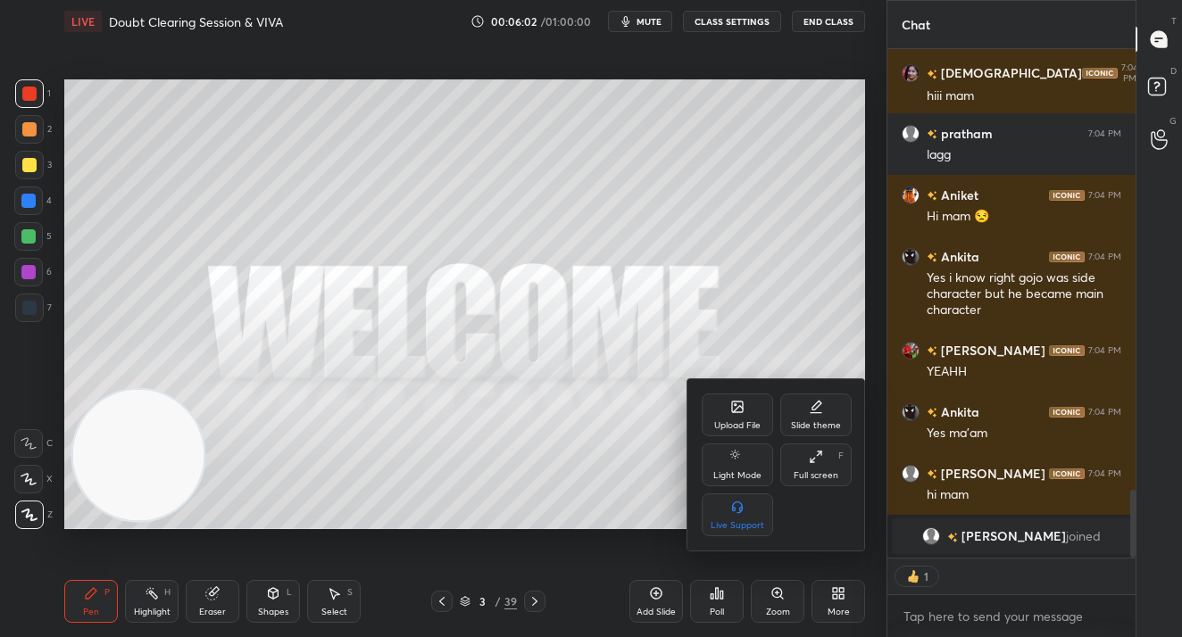
click at [734, 415] on div "Upload File" at bounding box center [736, 415] width 71 height 43
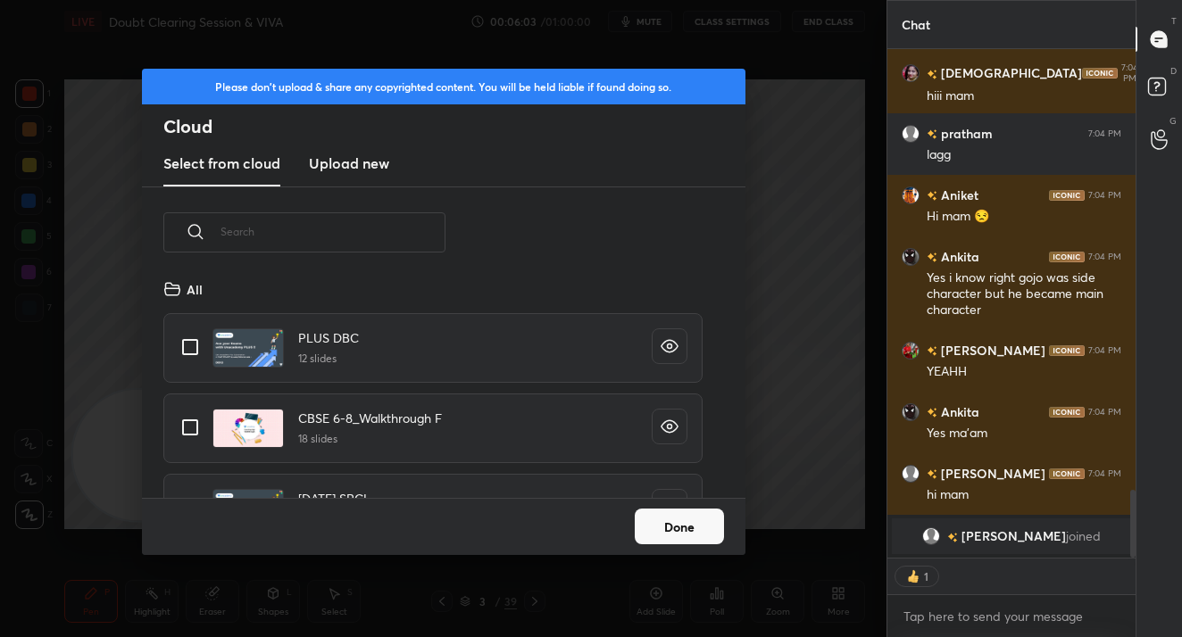
scroll to position [220, 573]
click at [648, 527] on button "Done" at bounding box center [678, 527] width 89 height 36
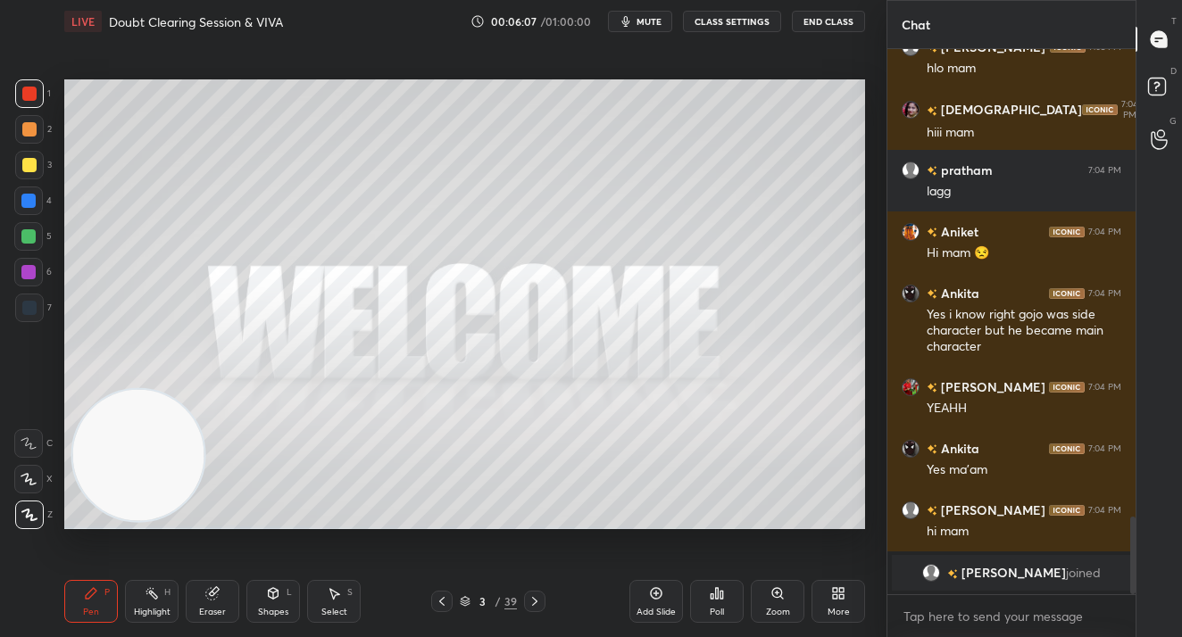
scroll to position [3286, 0]
click at [496, 599] on div "/" at bounding box center [497, 601] width 5 height 11
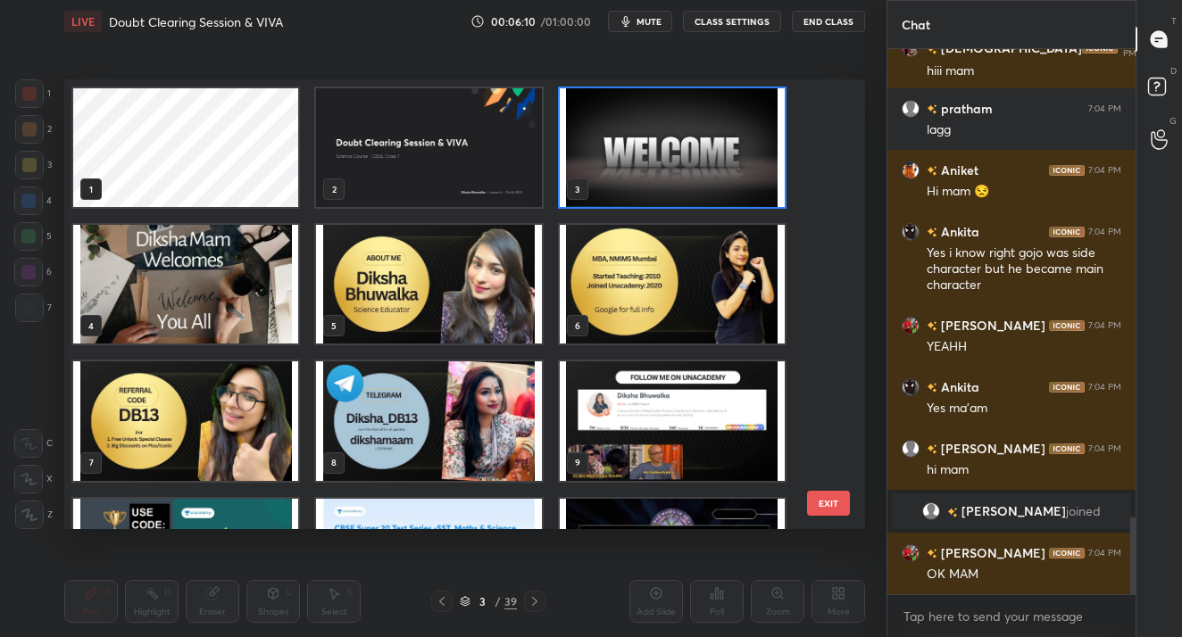
scroll to position [2622, 0]
click at [383, 295] on img "grid" at bounding box center [428, 284] width 225 height 119
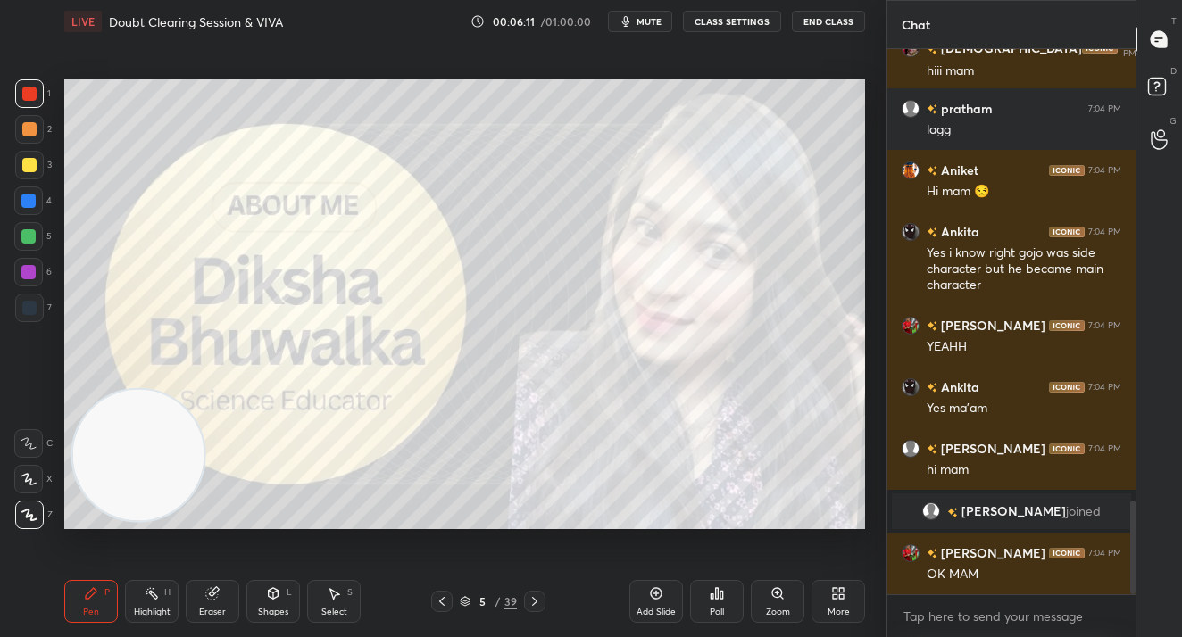
click at [383, 295] on img "grid" at bounding box center [428, 284] width 225 height 119
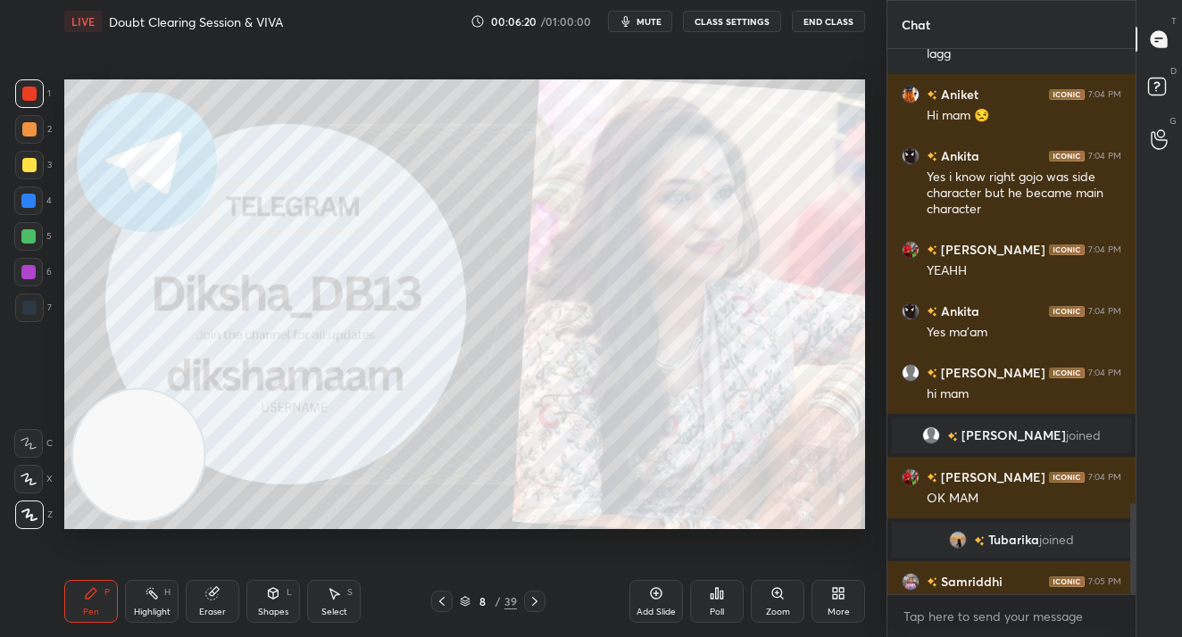
scroll to position [2709, 0]
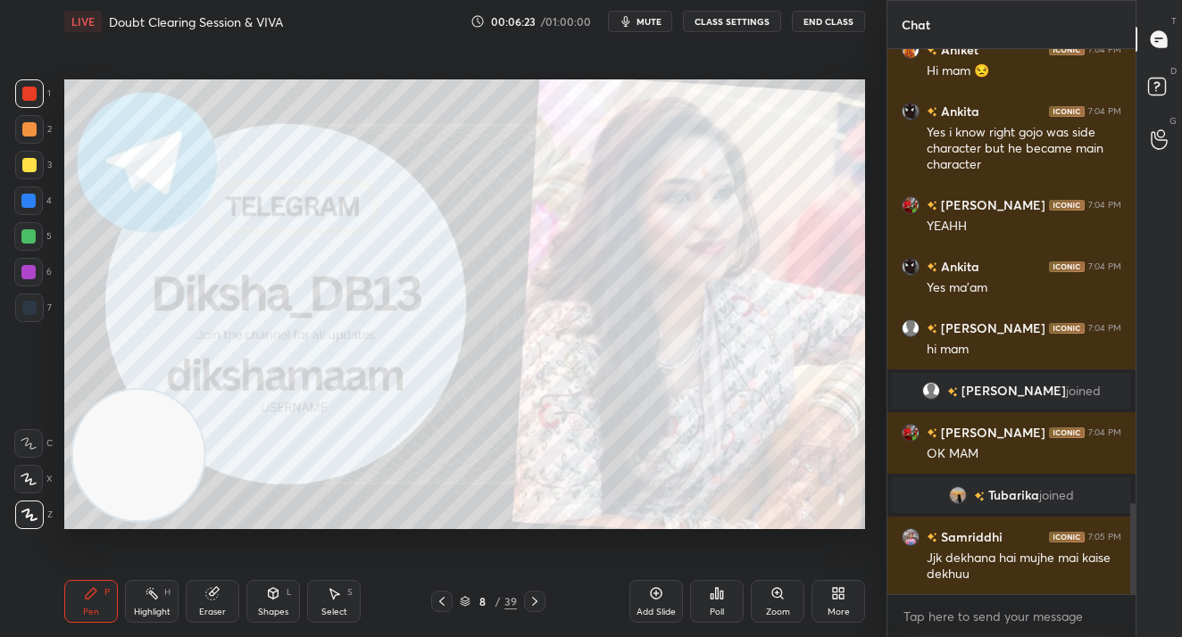
click at [538, 605] on icon at bounding box center [534, 601] width 14 height 14
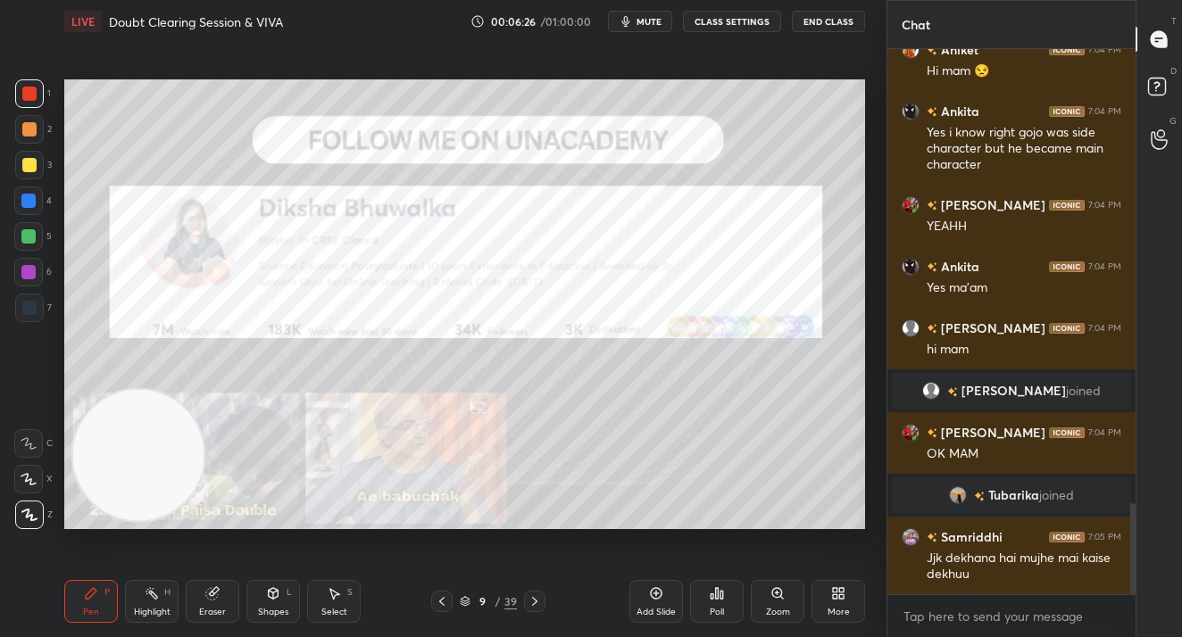
click at [839, 602] on div "More" at bounding box center [838, 601] width 54 height 43
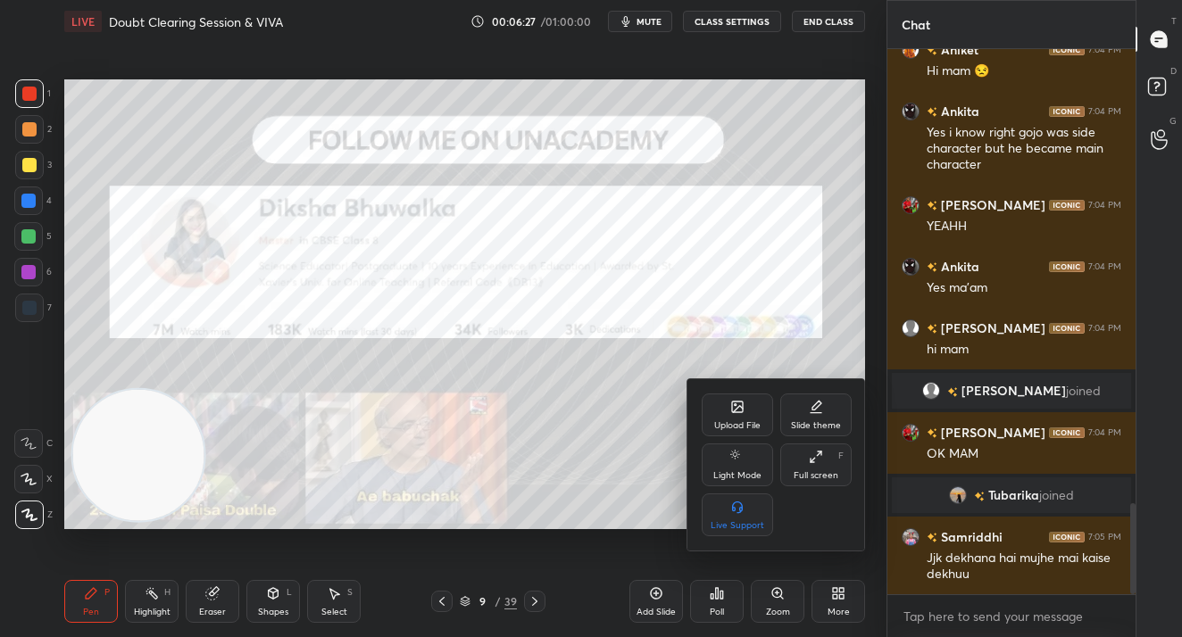
click at [727, 411] on div "Upload File" at bounding box center [736, 415] width 71 height 43
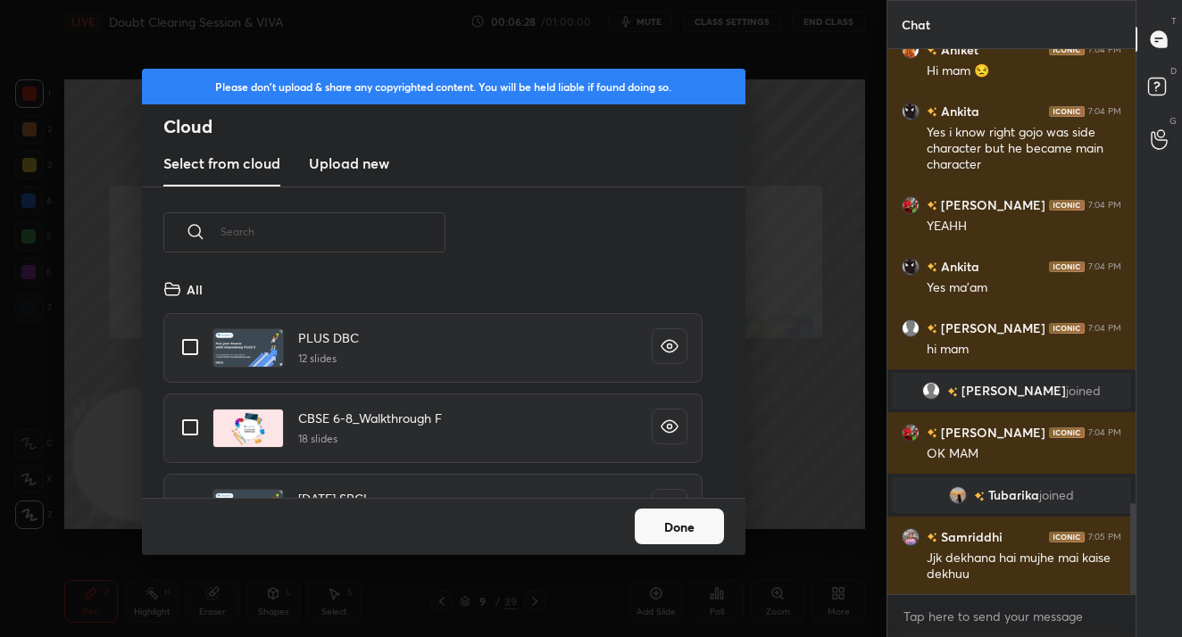
scroll to position [220, 573]
click at [357, 191] on div "​ All PLUS DBC 12 slides CBSE 6-8_Walkthrough F 18 slides 22 AUG SPCL 48 slides…" at bounding box center [443, 342] width 603 height 311
click at [361, 175] on new "Upload new" at bounding box center [349, 164] width 80 height 45
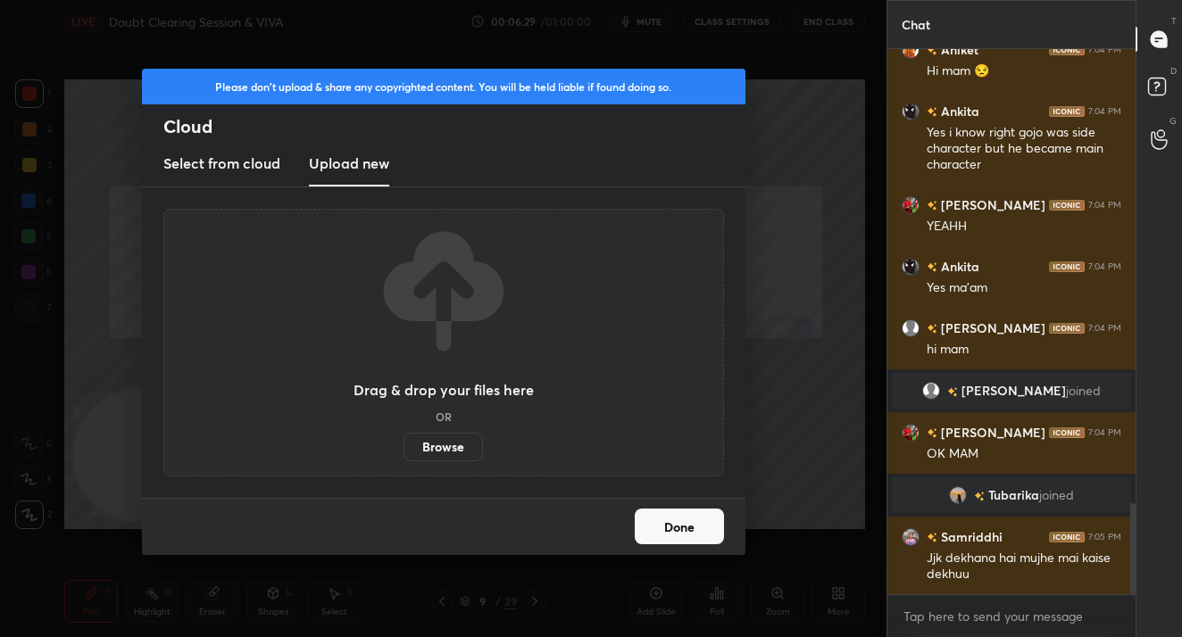
drag, startPoint x: 430, startPoint y: 431, endPoint x: 427, endPoint y: 444, distance: 12.8
click at [429, 432] on div "Drag & drop your files here OR Browse" at bounding box center [443, 342] width 180 height 237
click at [420, 443] on label "Browse" at bounding box center [442, 447] width 79 height 29
click at [403, 443] on input "Browse" at bounding box center [403, 447] width 0 height 29
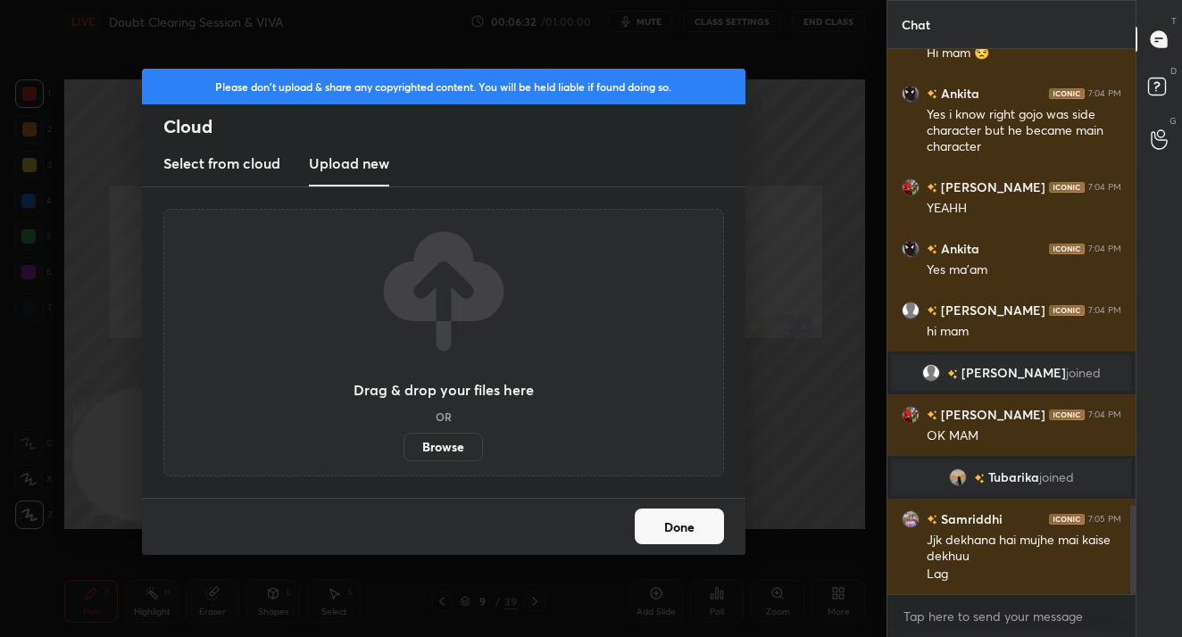
scroll to position [2789, 0]
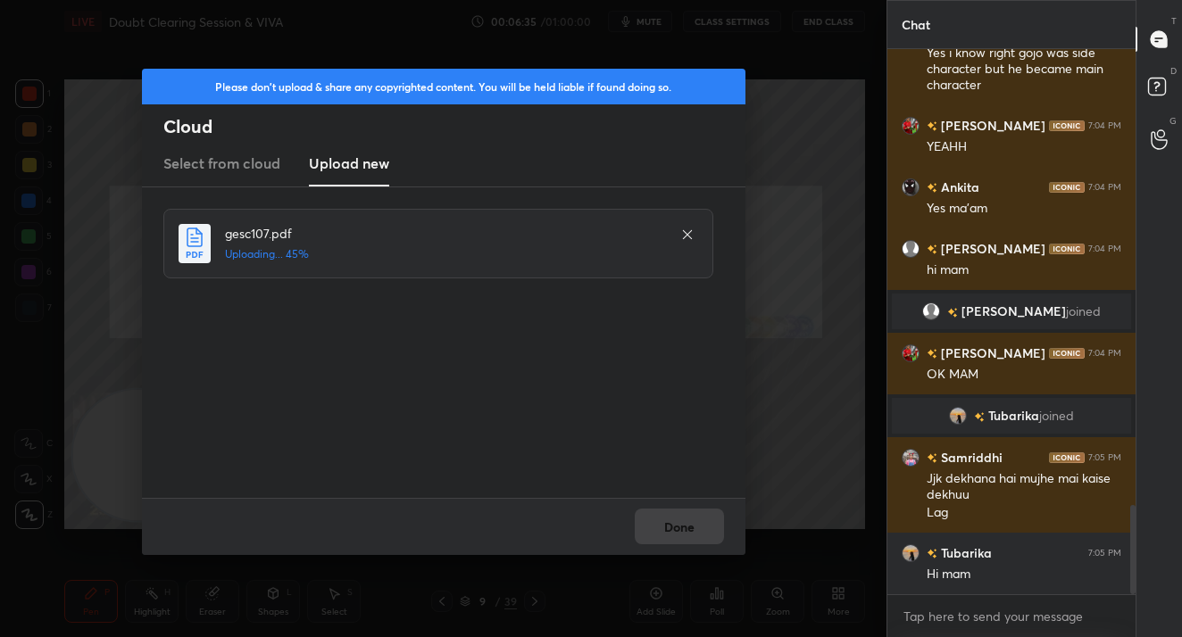
click at [646, 520] on div "Done" at bounding box center [443, 526] width 603 height 57
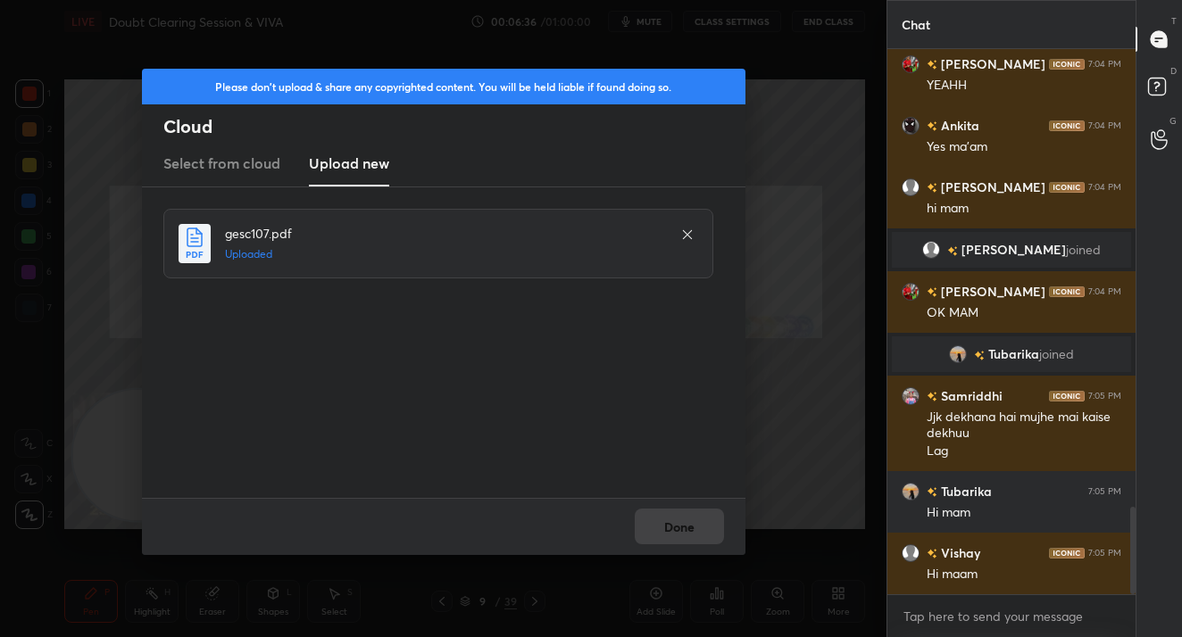
click at [646, 520] on div "Done" at bounding box center [443, 526] width 603 height 57
click at [646, 520] on button "Done" at bounding box center [678, 527] width 89 height 36
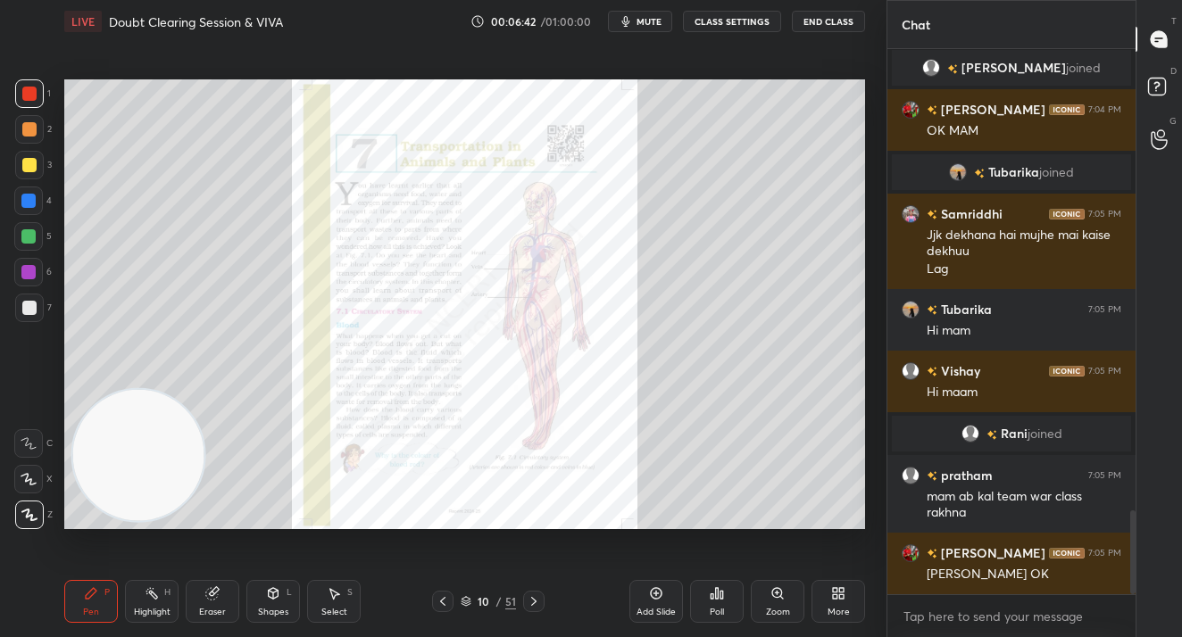
scroll to position [3014, 0]
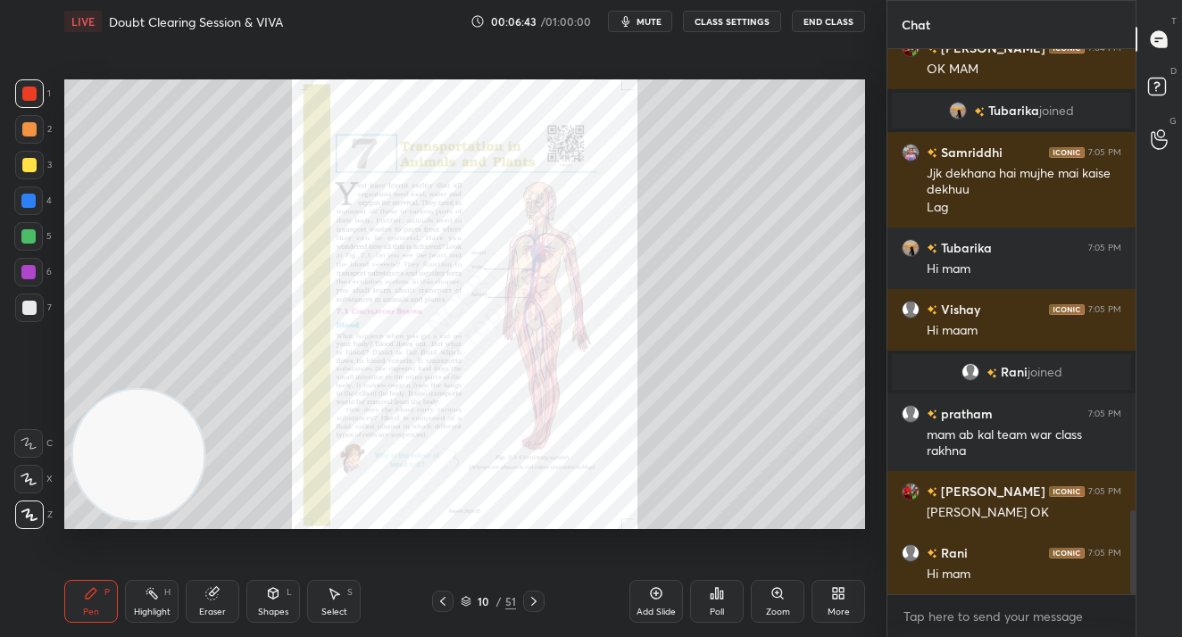
click at [769, 591] on div "Zoom" at bounding box center [777, 601] width 54 height 43
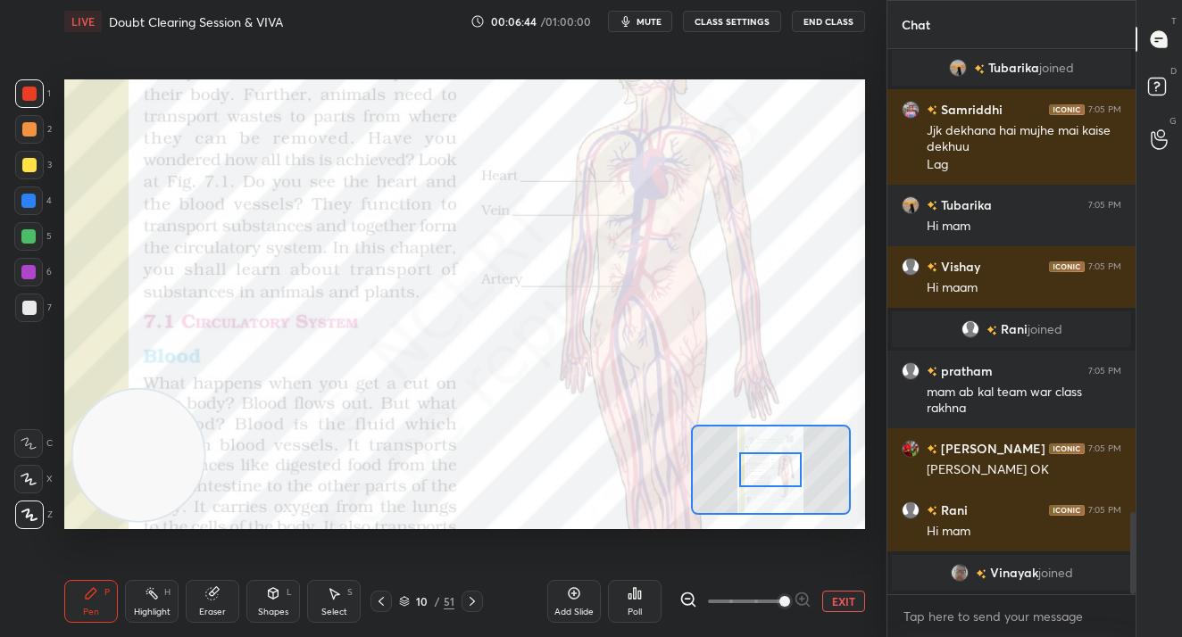
click at [775, 599] on span at bounding box center [745, 601] width 75 height 27
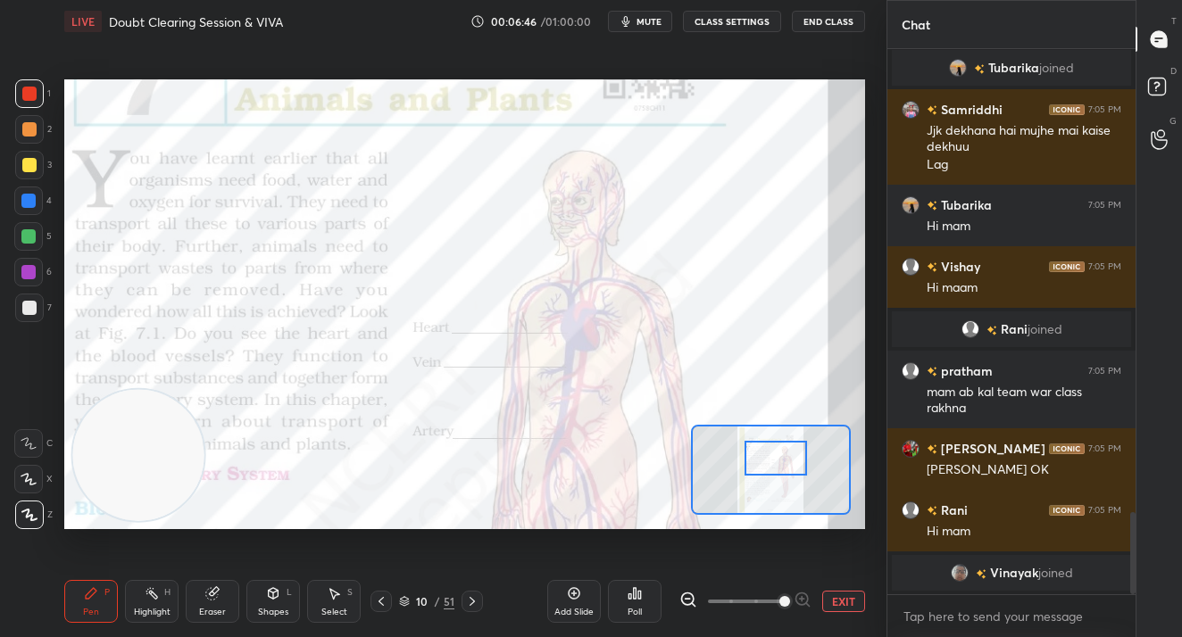
click at [788, 463] on div at bounding box center [775, 458] width 62 height 35
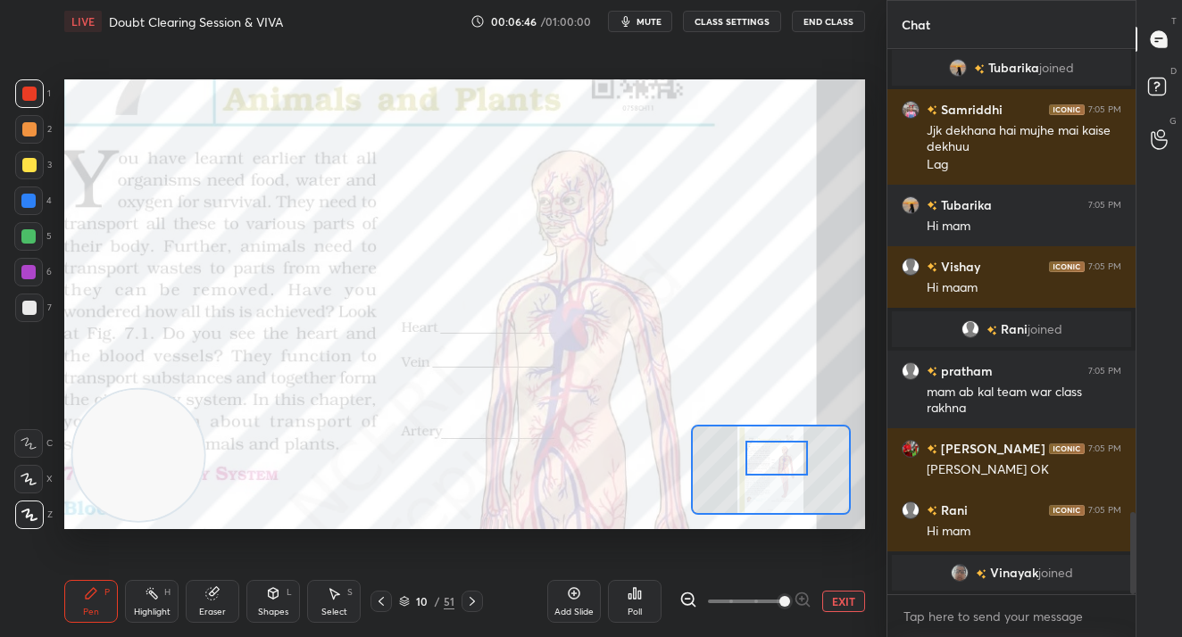
click at [783, 597] on span at bounding box center [784, 601] width 11 height 11
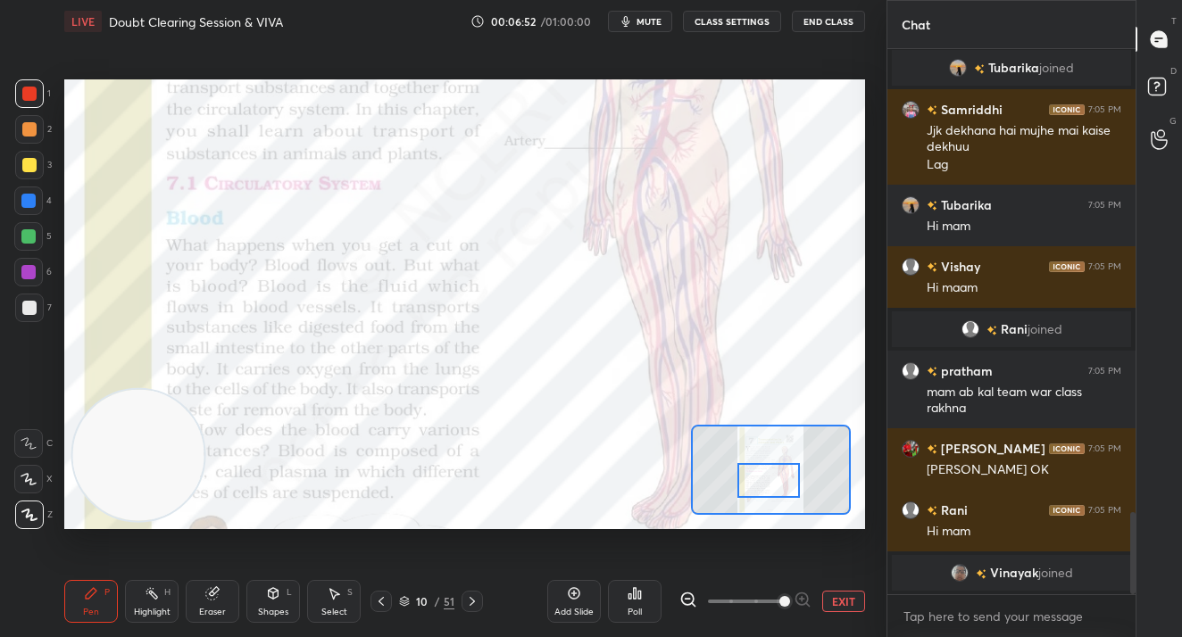
scroll to position [3064, 0]
drag, startPoint x: 791, startPoint y: 460, endPoint x: 783, endPoint y: 482, distance: 23.7
click at [783, 482] on div at bounding box center [768, 480] width 62 height 35
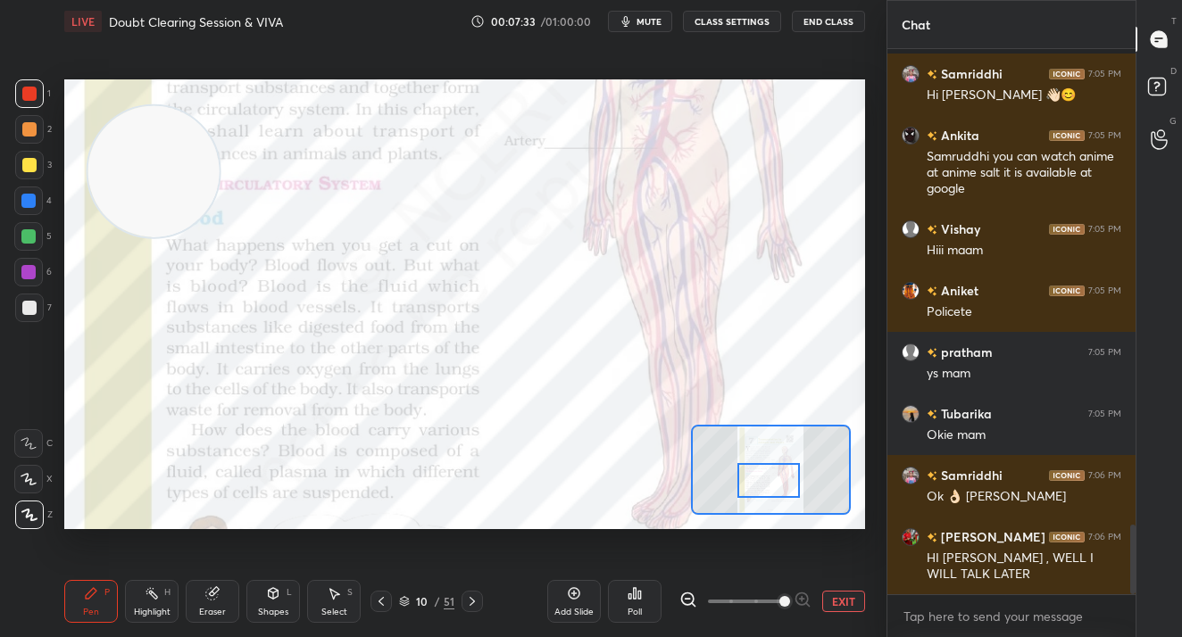
scroll to position [3744, 0]
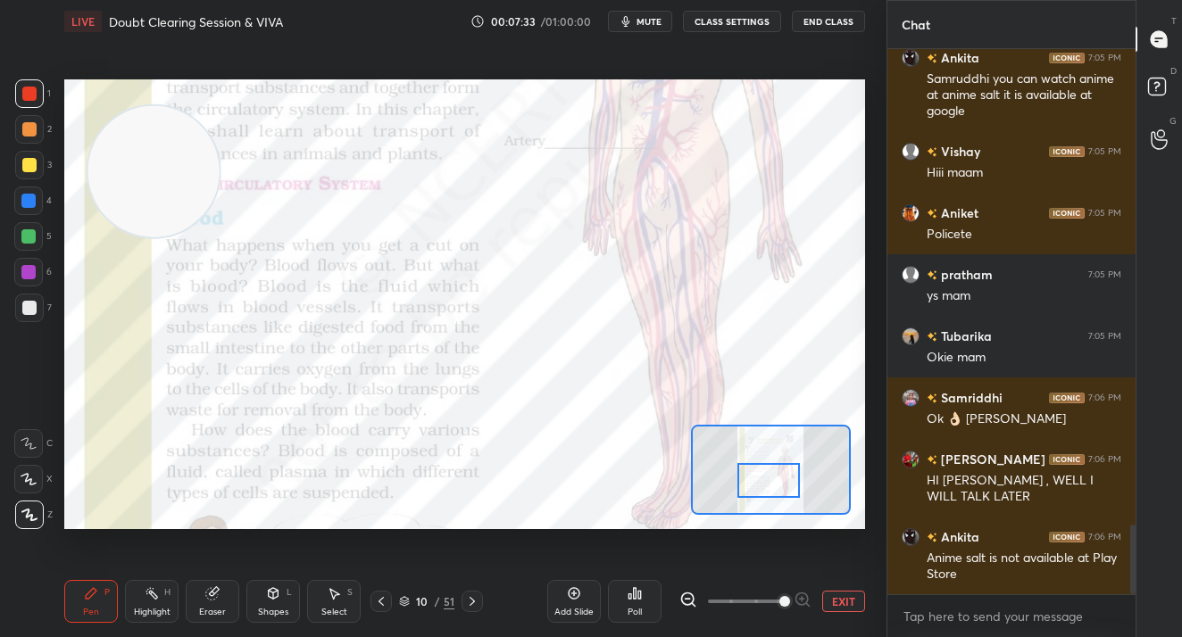
drag, startPoint x: 127, startPoint y: 426, endPoint x: 145, endPoint y: 214, distance: 212.3
click at [143, 175] on video at bounding box center [153, 170] width 131 height 131
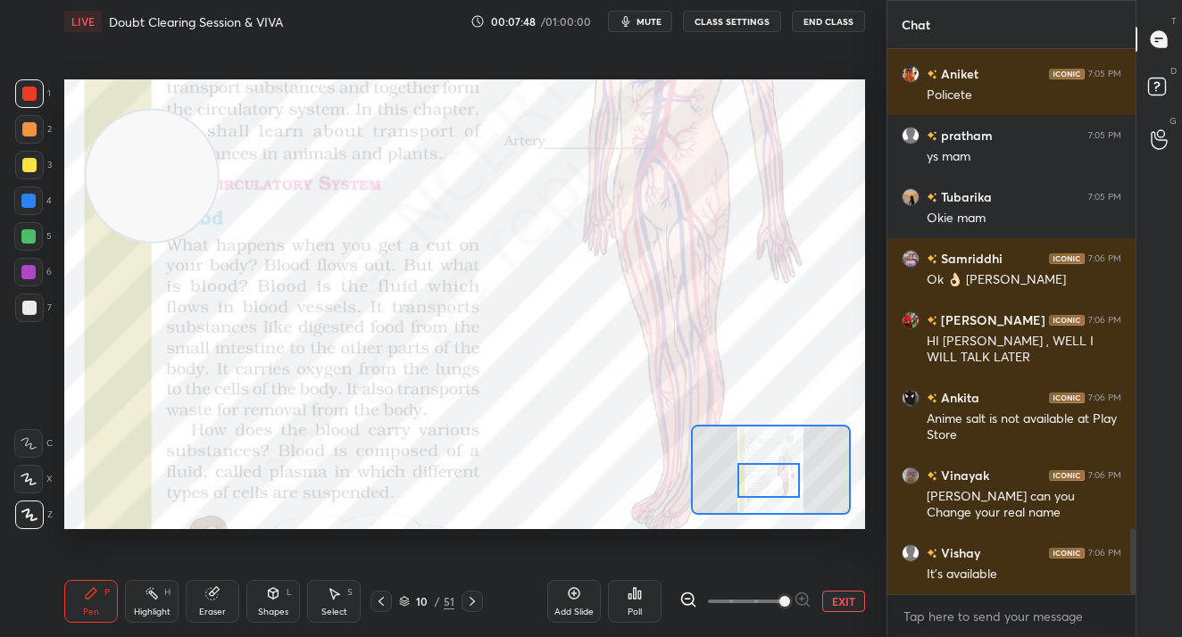
scroll to position [3945, 0]
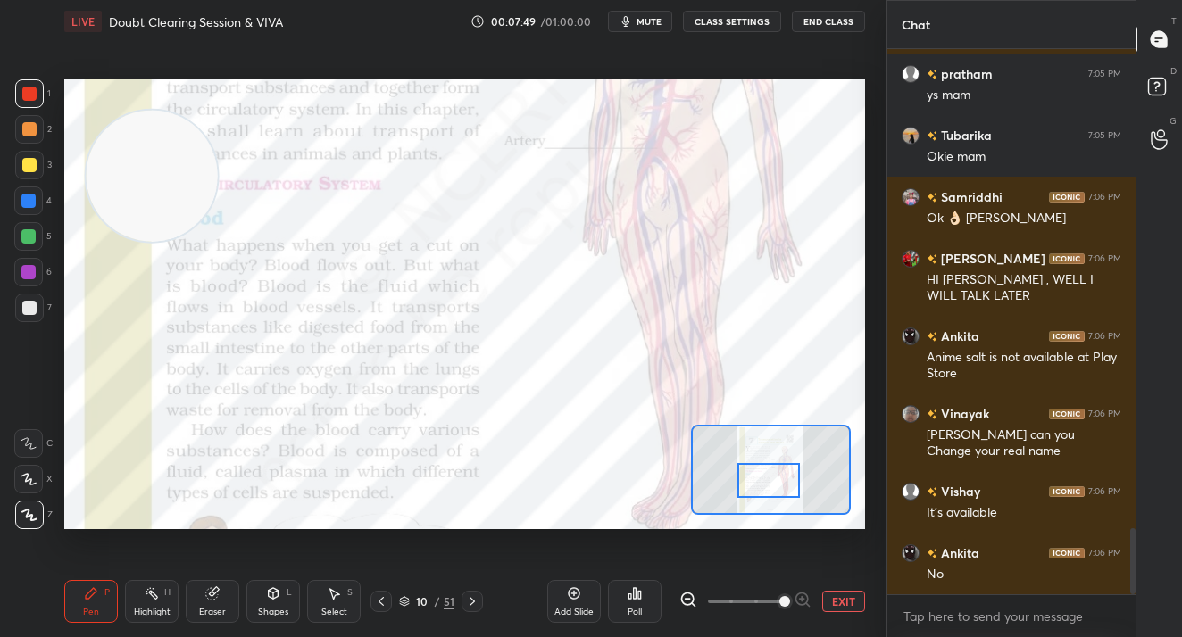
click at [479, 601] on div at bounding box center [471, 601] width 21 height 21
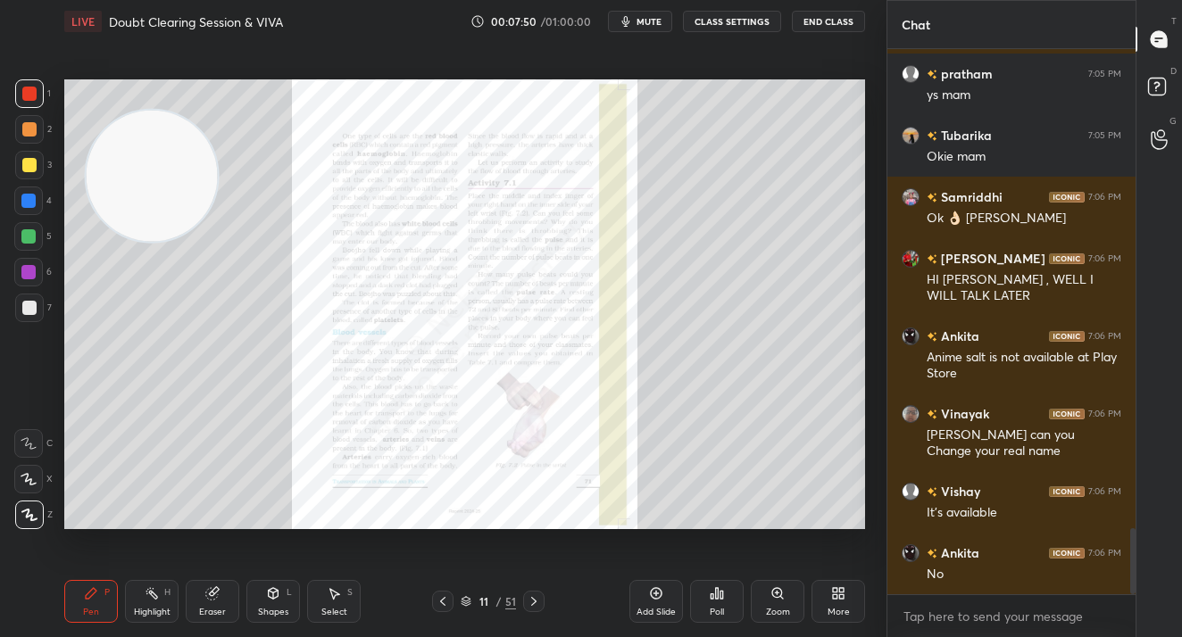
click at [797, 596] on div "Zoom" at bounding box center [777, 601] width 54 height 43
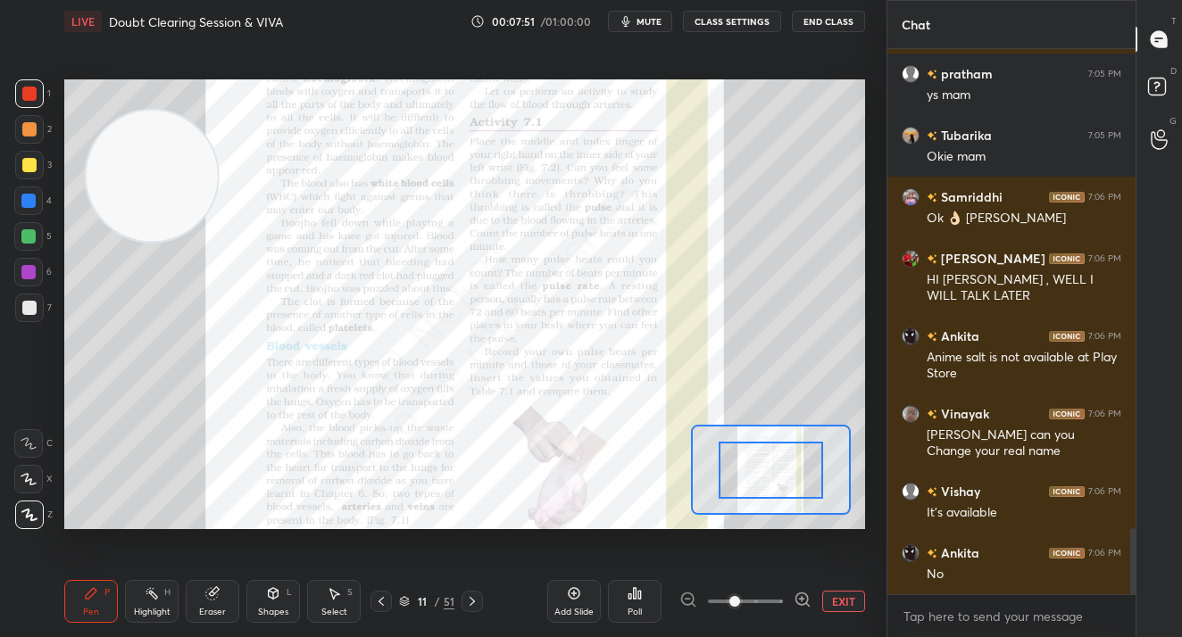
click at [794, 599] on icon at bounding box center [802, 600] width 18 height 18
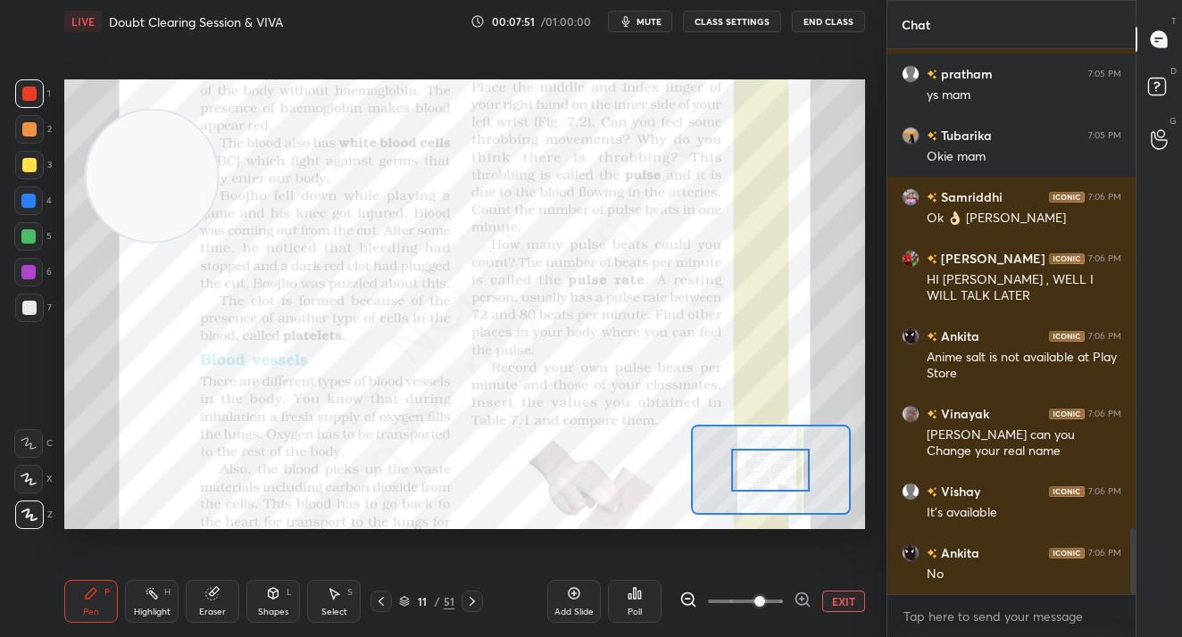
click at [765, 601] on span at bounding box center [759, 601] width 11 height 11
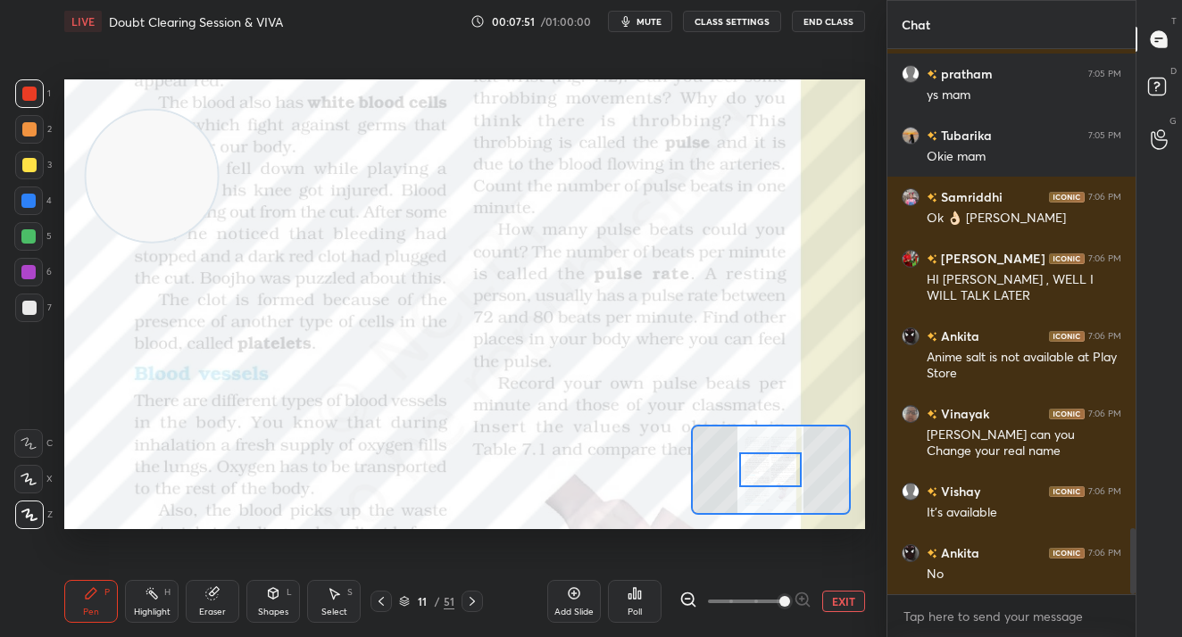
click at [779, 601] on span at bounding box center [784, 601] width 11 height 11
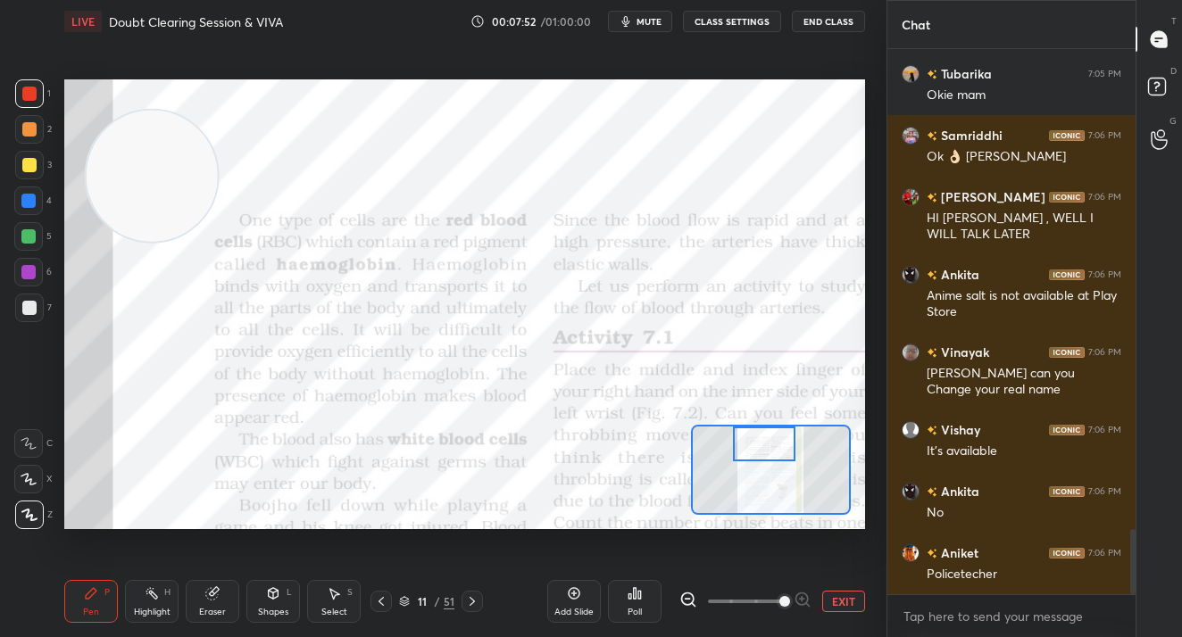
drag, startPoint x: 778, startPoint y: 453, endPoint x: 763, endPoint y: 453, distance: 15.2
click at [763, 453] on div at bounding box center [764, 444] width 62 height 35
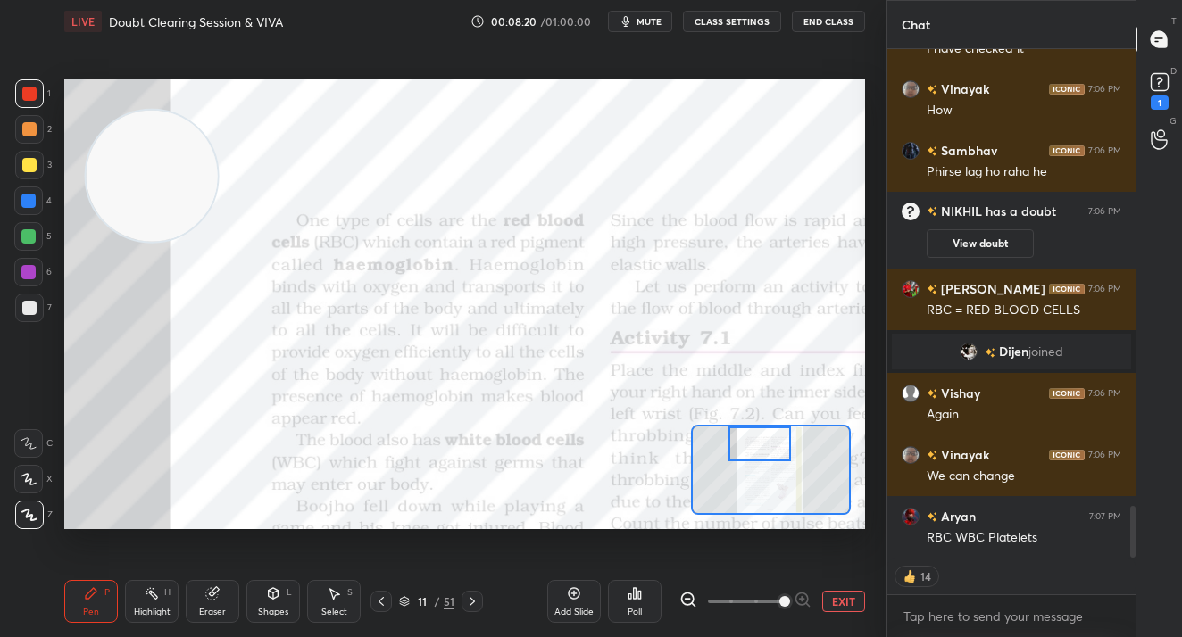
scroll to position [4511, 0]
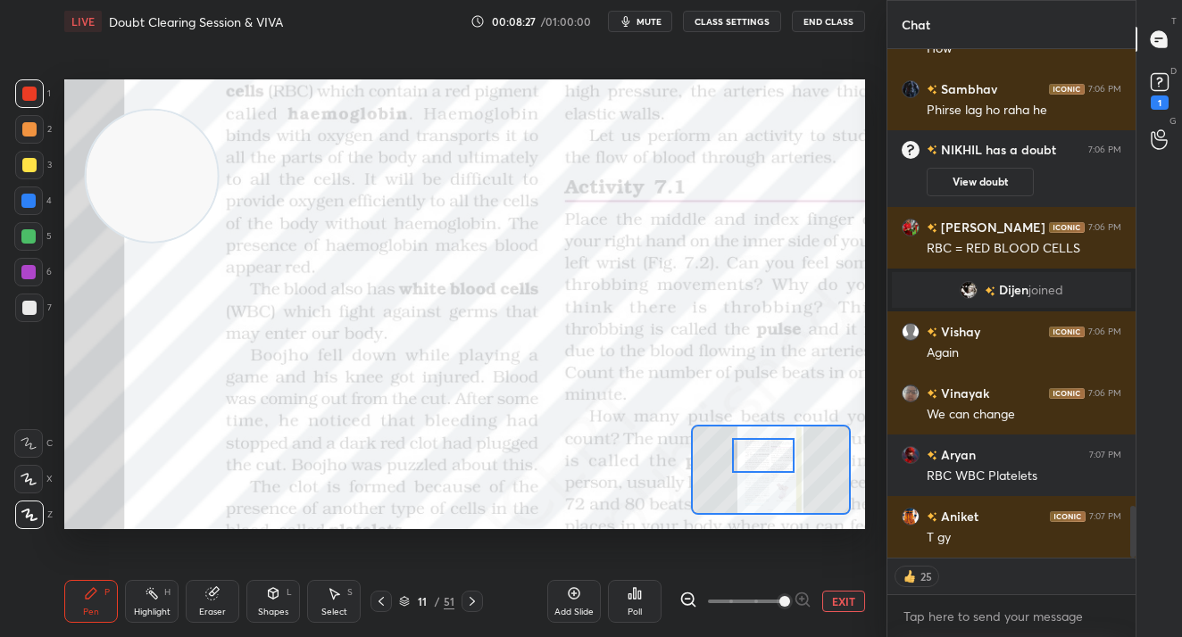
click at [762, 460] on div at bounding box center [763, 455] width 62 height 35
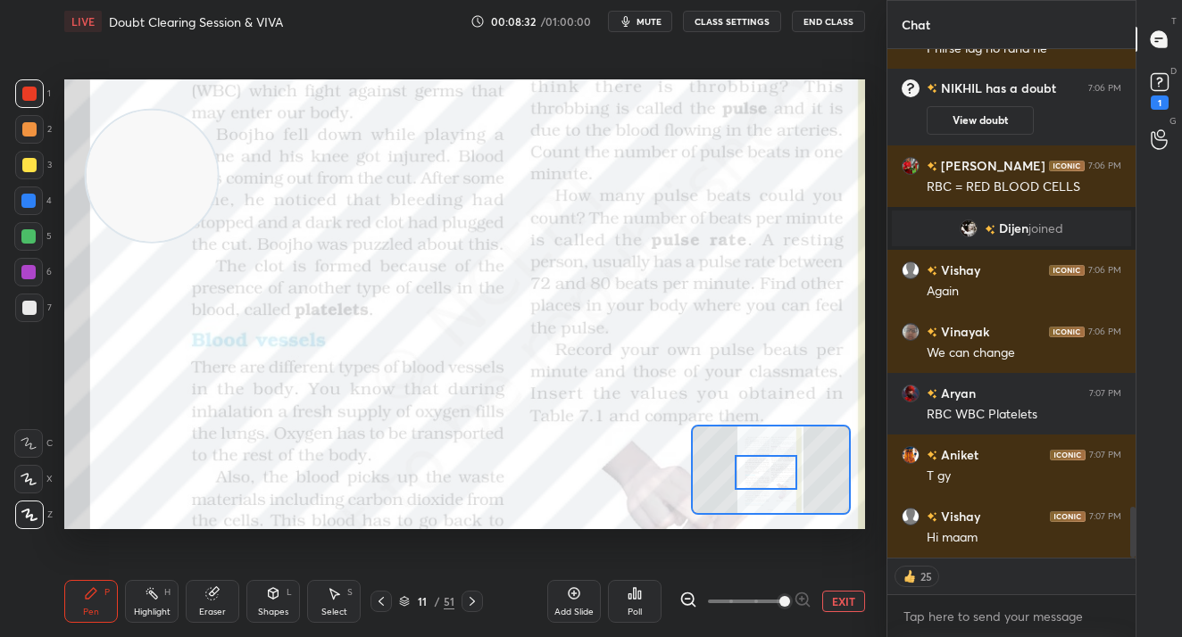
click at [775, 473] on div at bounding box center [765, 472] width 62 height 35
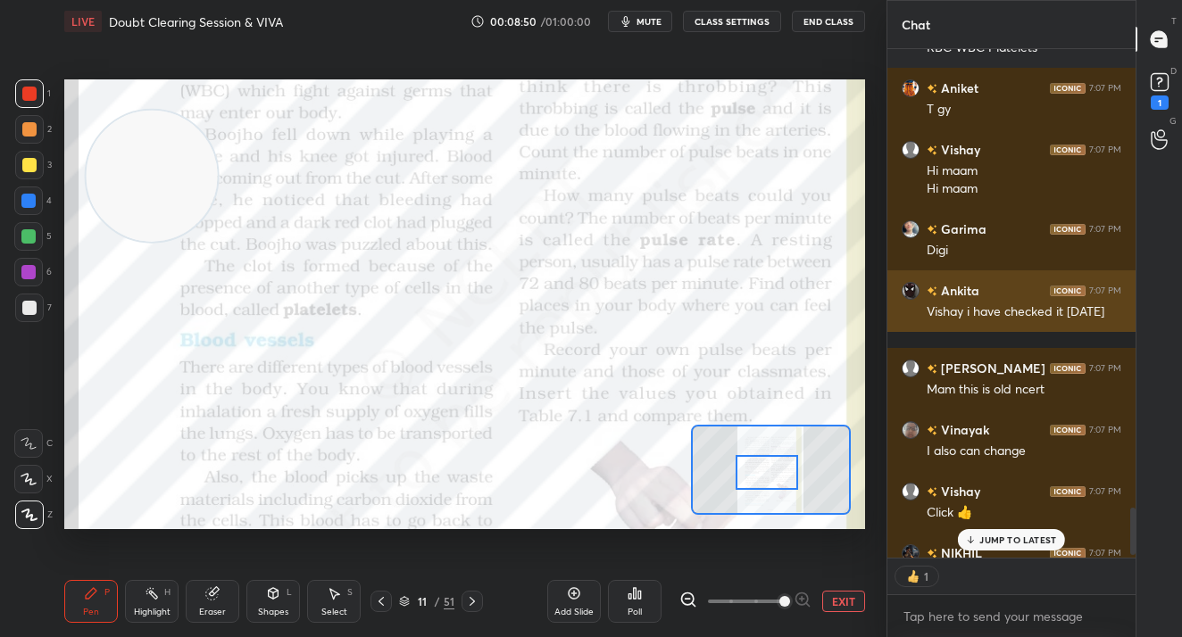
scroll to position [4976, 0]
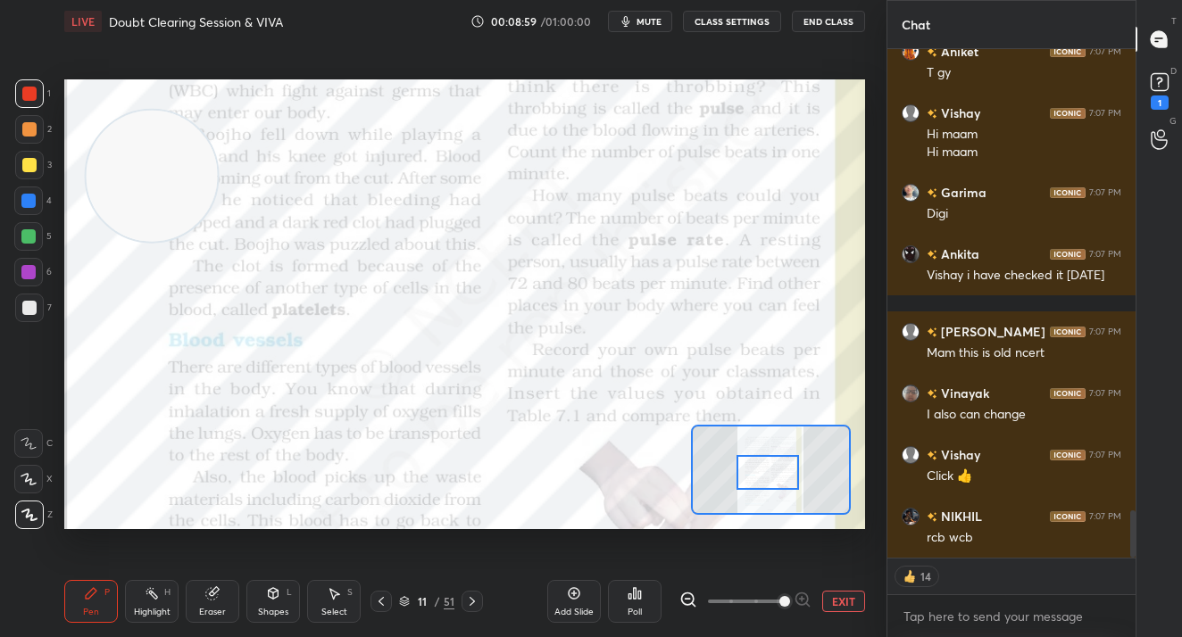
click at [777, 475] on div at bounding box center [767, 472] width 62 height 35
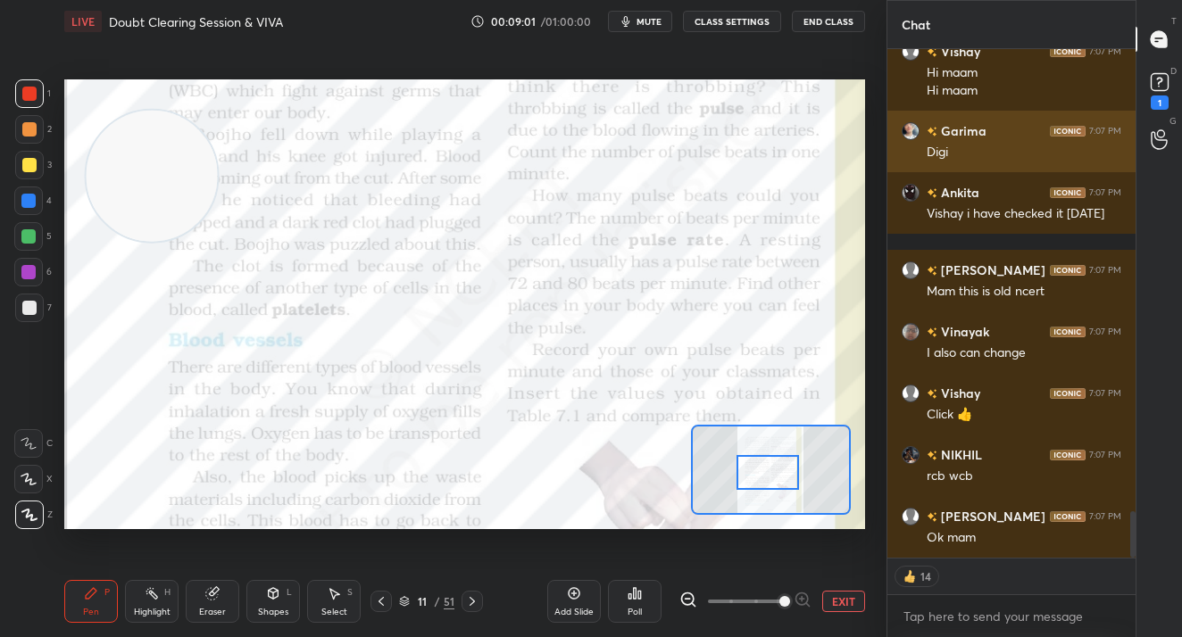
scroll to position [5099, 0]
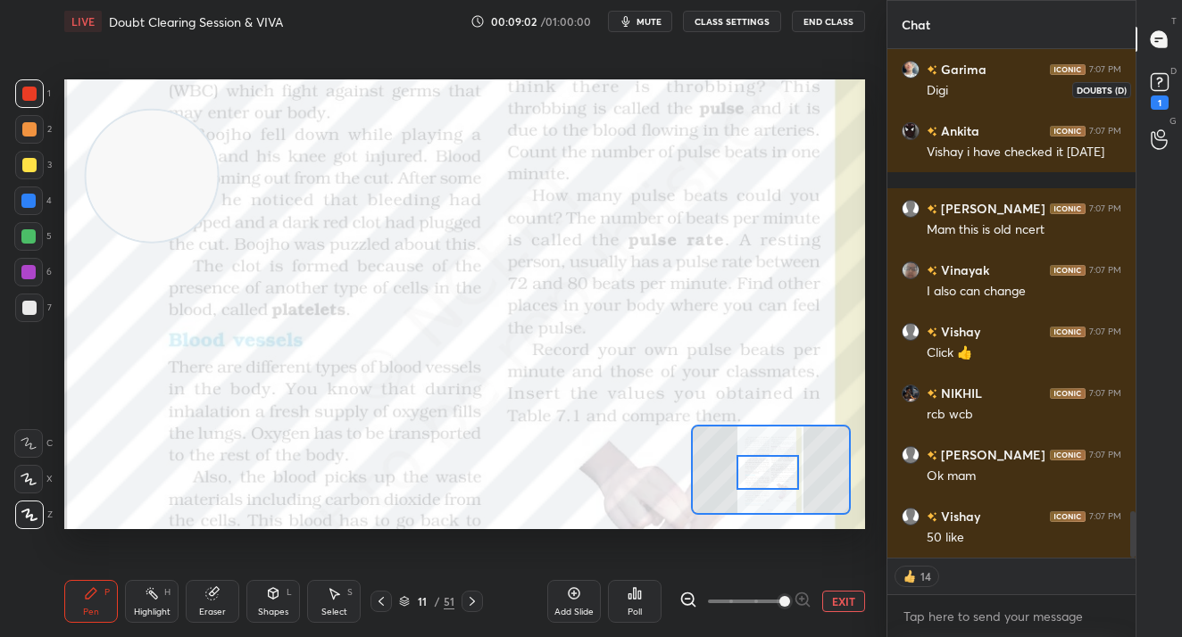
click at [1148, 97] on div "1" at bounding box center [1159, 89] width 27 height 41
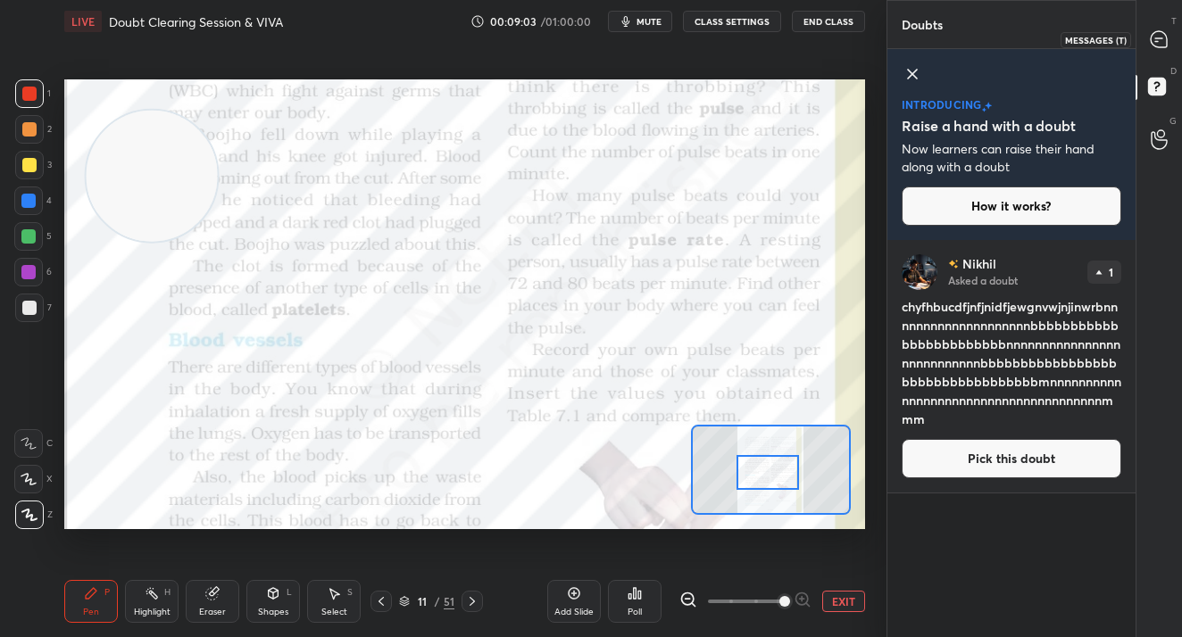
click at [1147, 38] on div at bounding box center [1159, 39] width 36 height 32
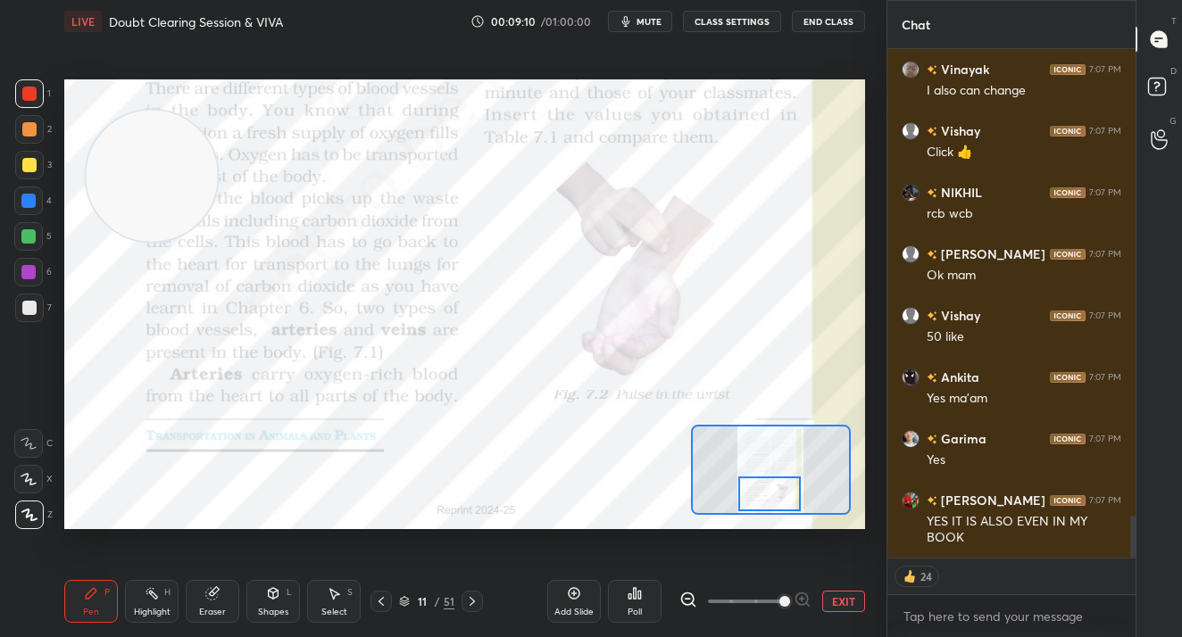
scroll to position [5708, 0]
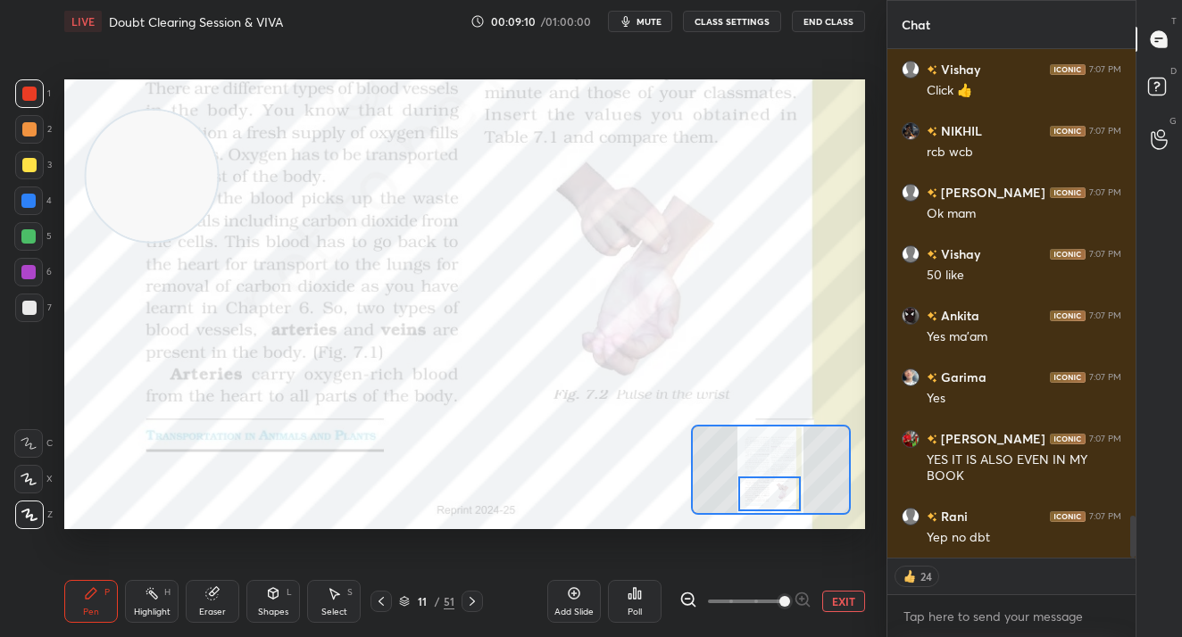
drag, startPoint x: 772, startPoint y: 477, endPoint x: 774, endPoint y: 498, distance: 20.6
click at [774, 498] on div at bounding box center [769, 494] width 62 height 35
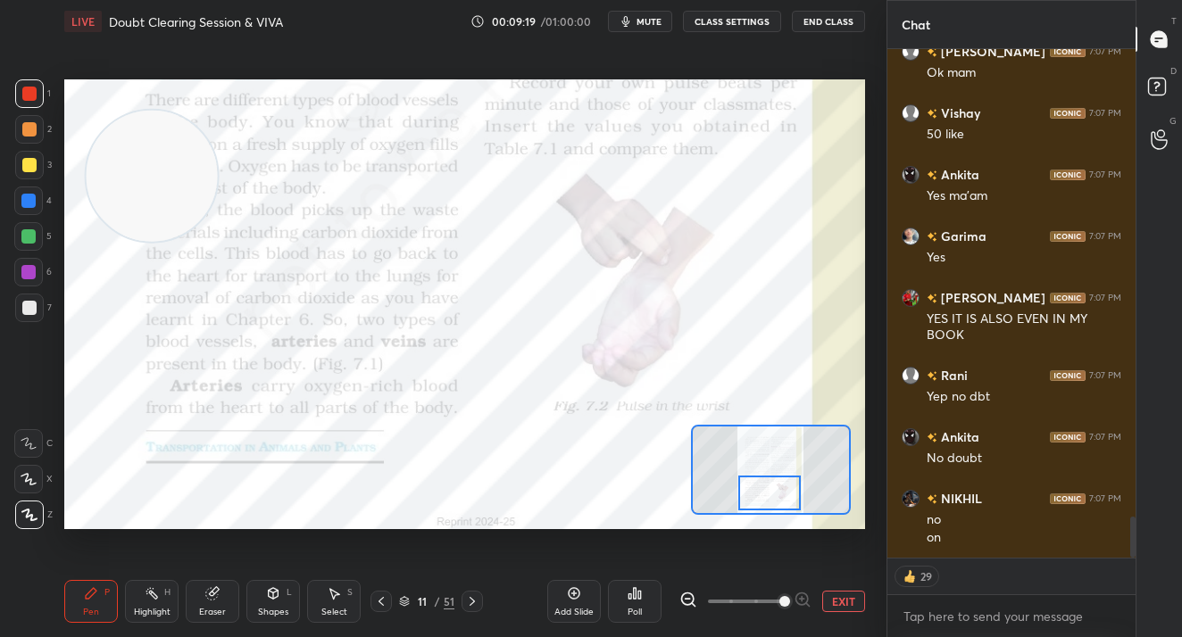
scroll to position [5910, 0]
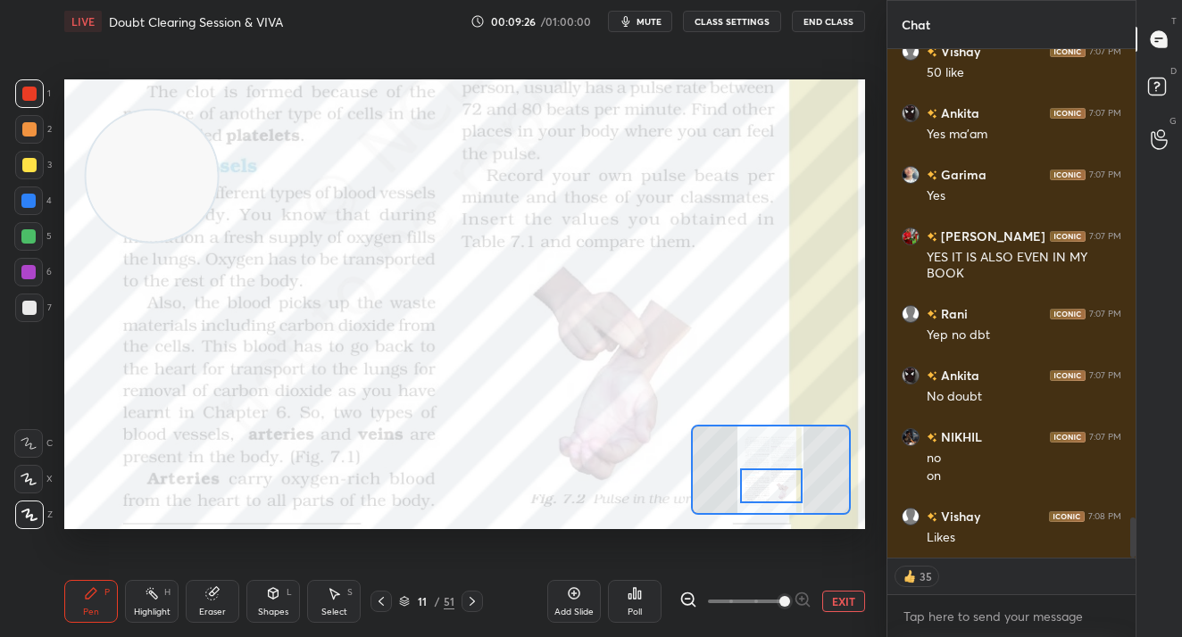
click at [766, 486] on div at bounding box center [771, 486] width 62 height 35
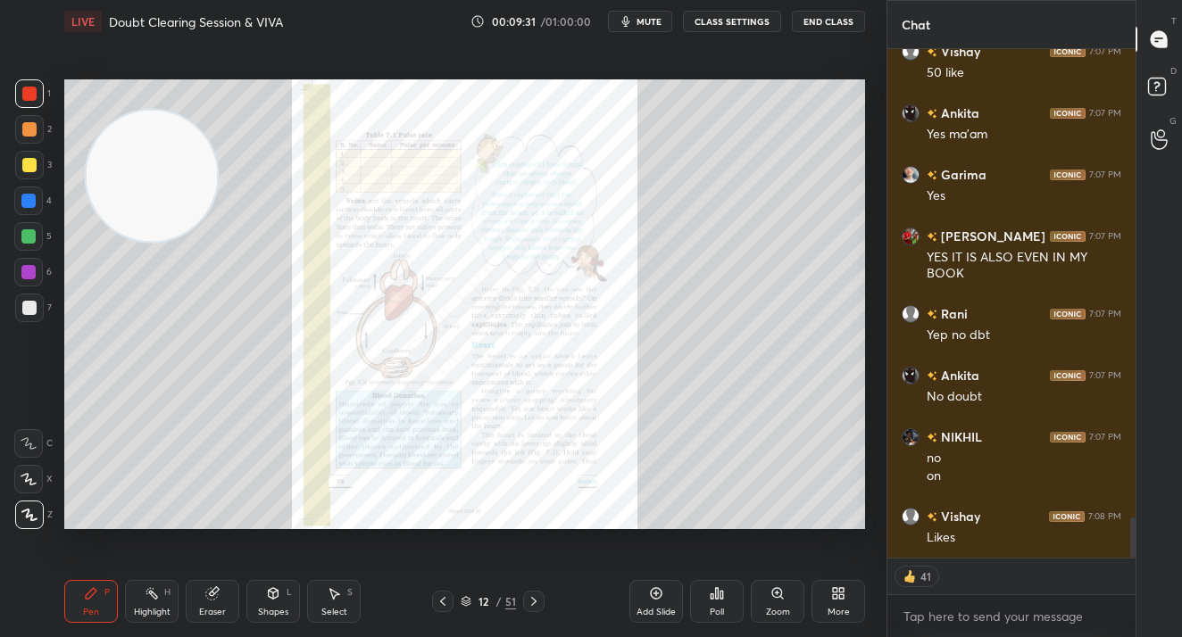
click at [763, 594] on div "Zoom" at bounding box center [777, 601] width 54 height 43
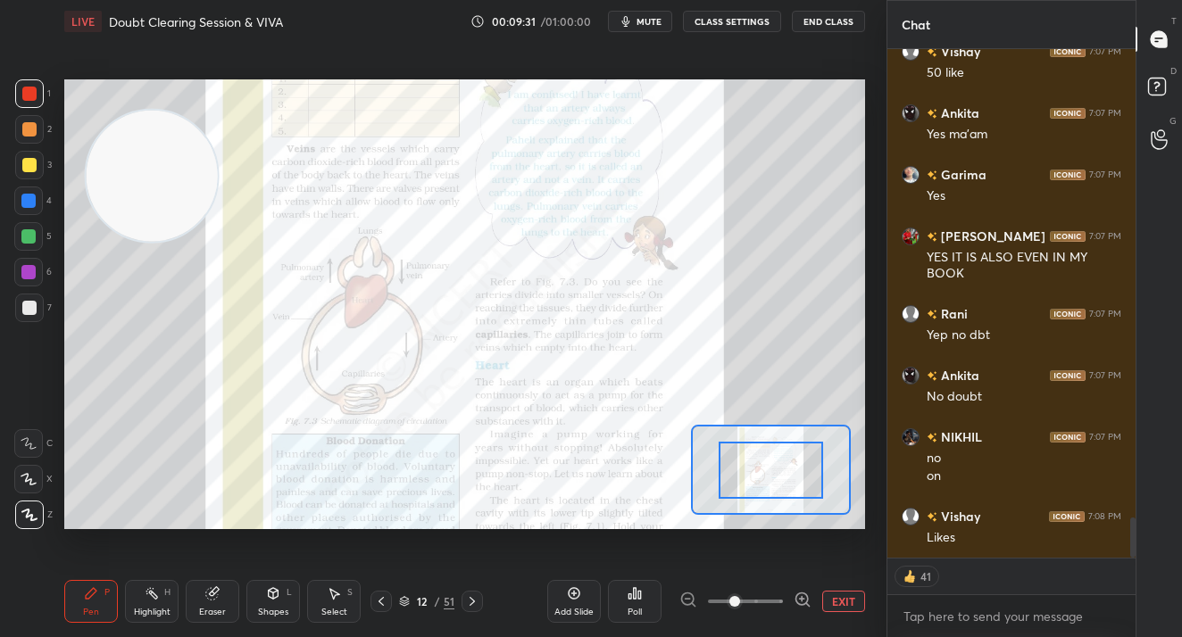
click at [765, 596] on span at bounding box center [745, 601] width 75 height 27
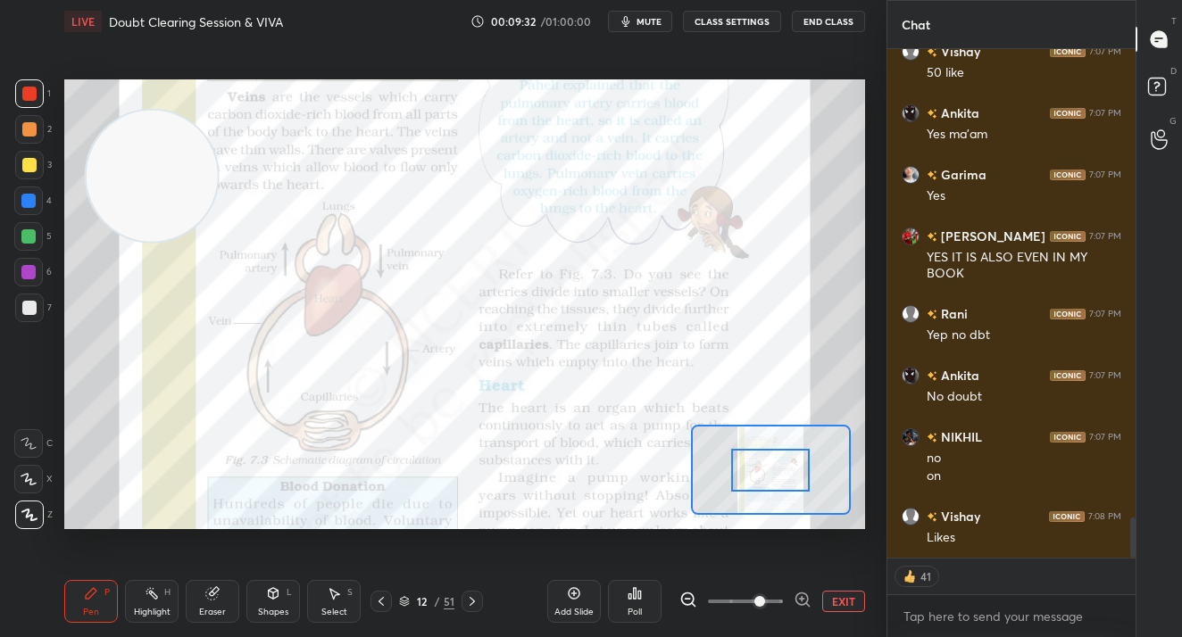
click at [765, 596] on span at bounding box center [759, 601] width 11 height 11
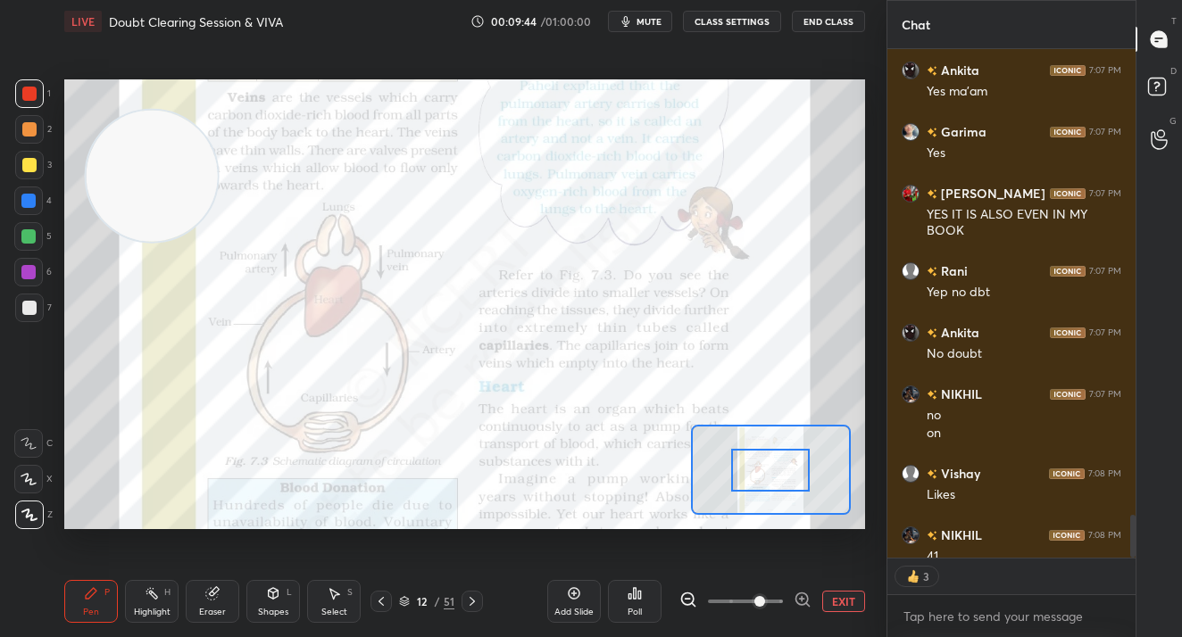
scroll to position [503, 243]
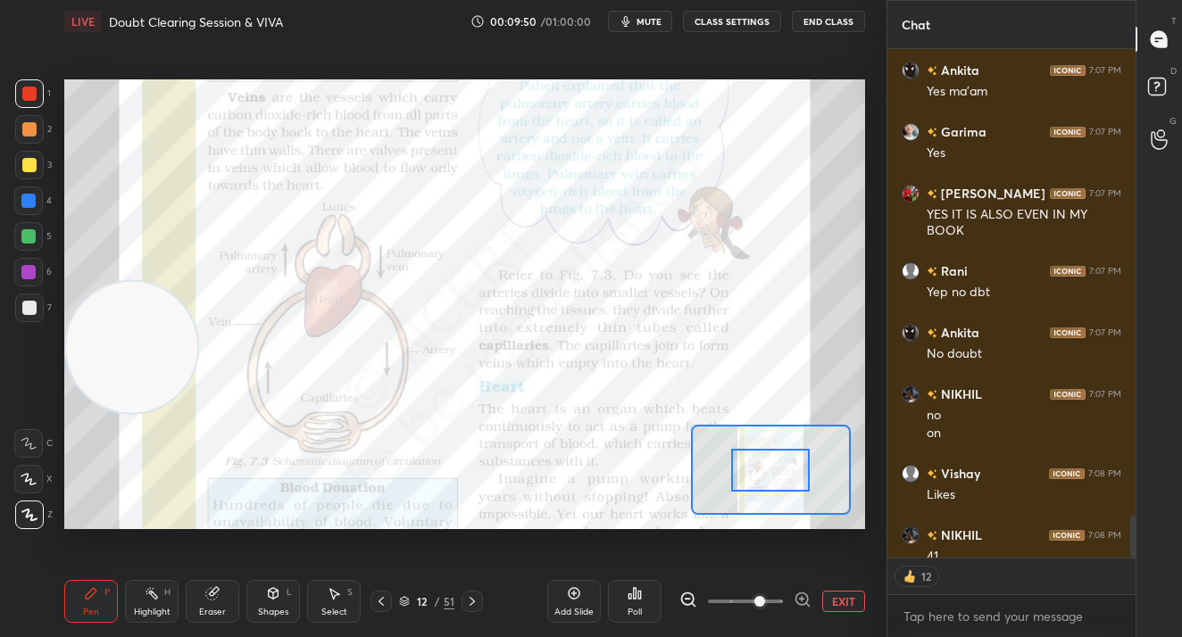
drag, startPoint x: 154, startPoint y: 186, endPoint x: 137, endPoint y: 344, distance: 159.7
click at [137, 351] on video at bounding box center [131, 346] width 131 height 131
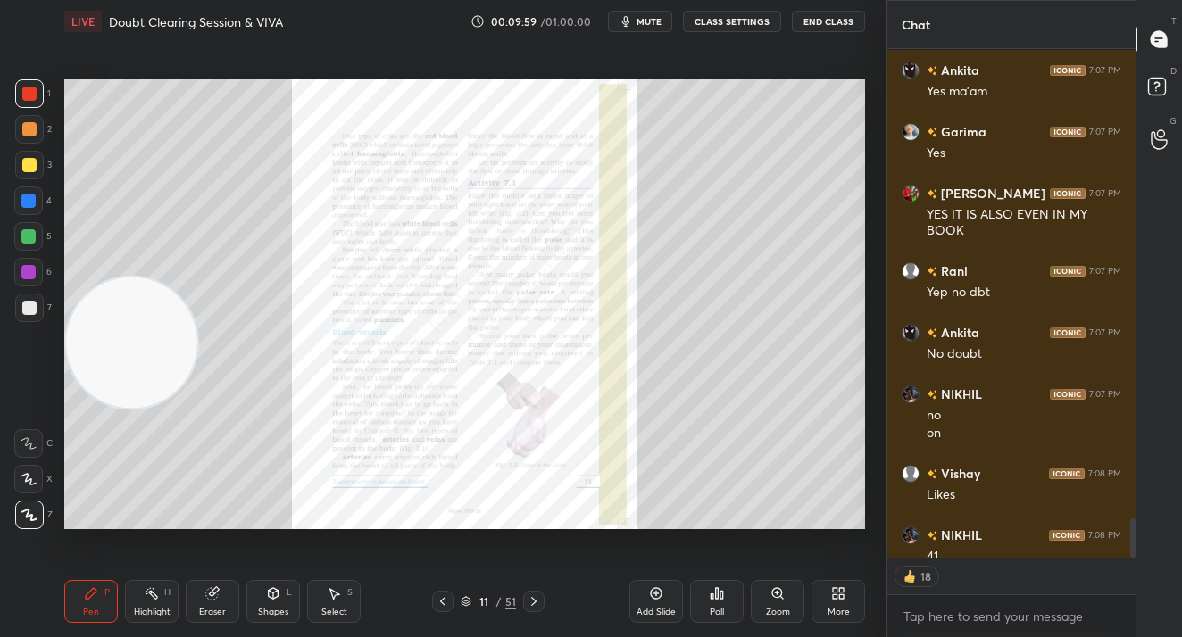
scroll to position [6051, 0]
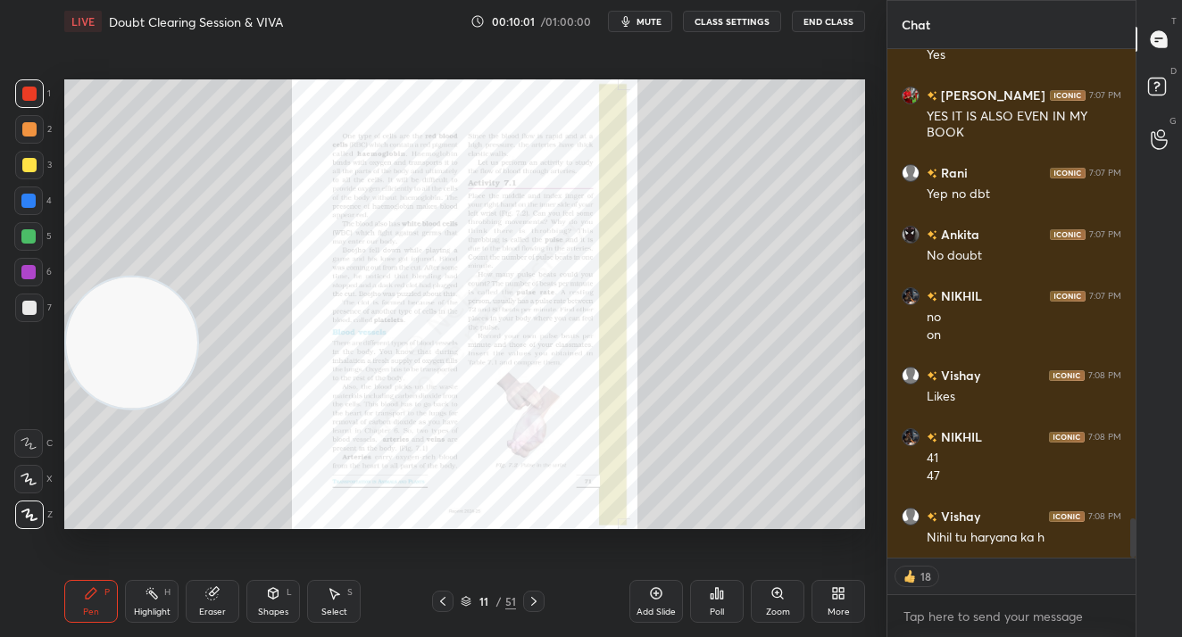
click at [535, 605] on icon at bounding box center [534, 601] width 14 height 14
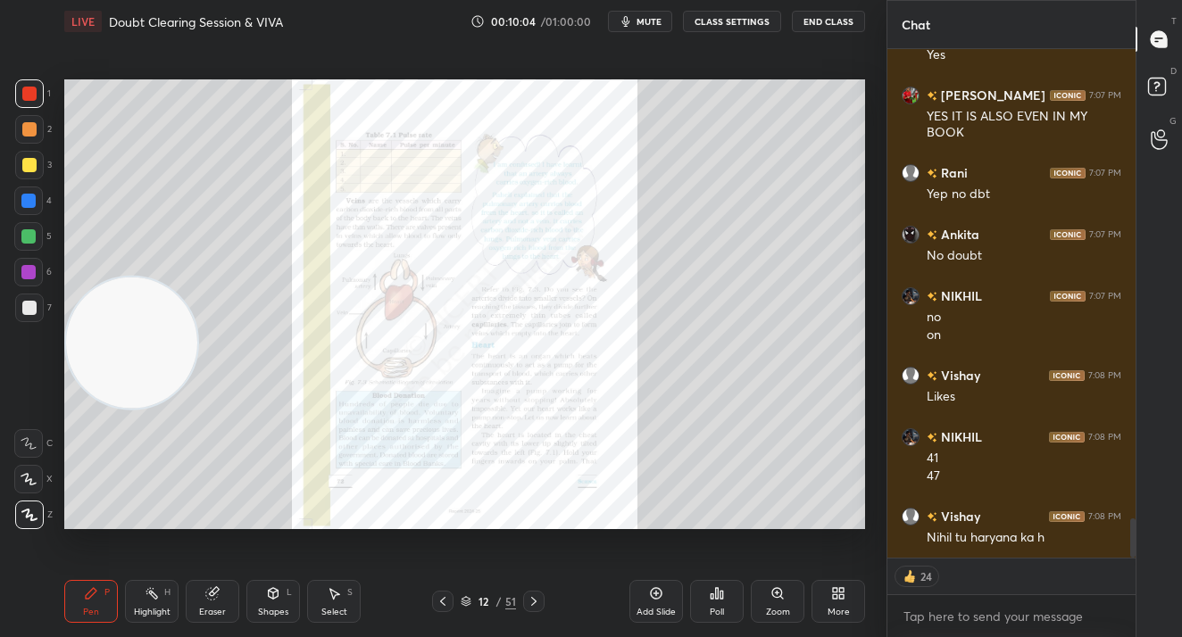
click at [764, 591] on div "Zoom" at bounding box center [777, 601] width 54 height 43
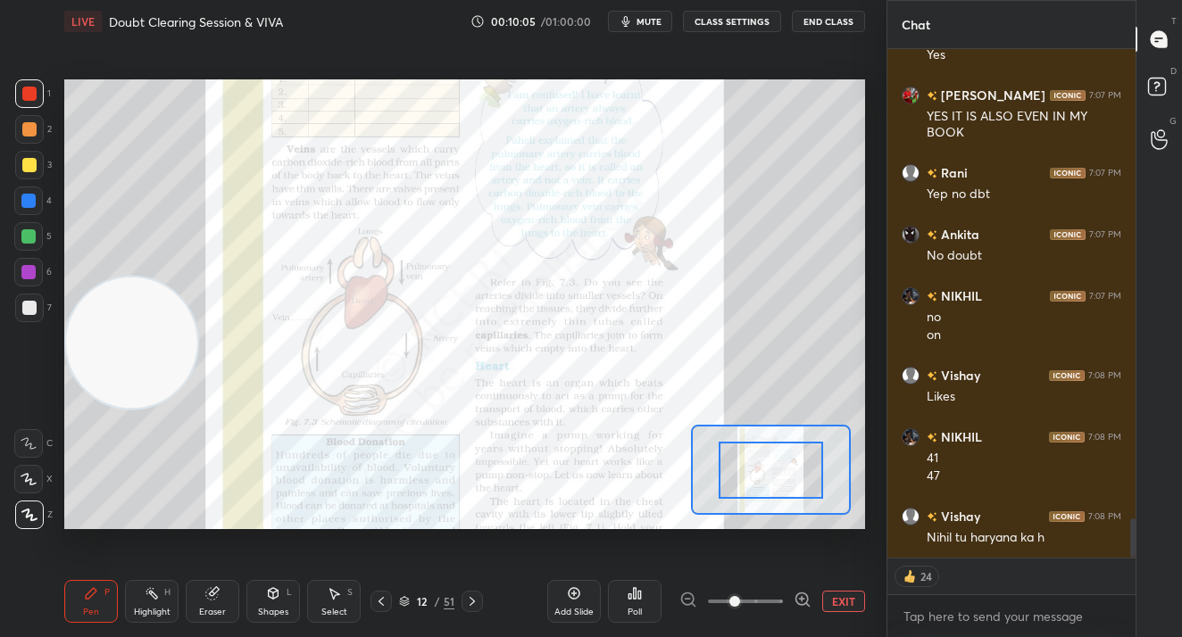
click at [835, 593] on button "EXIT" at bounding box center [843, 601] width 43 height 21
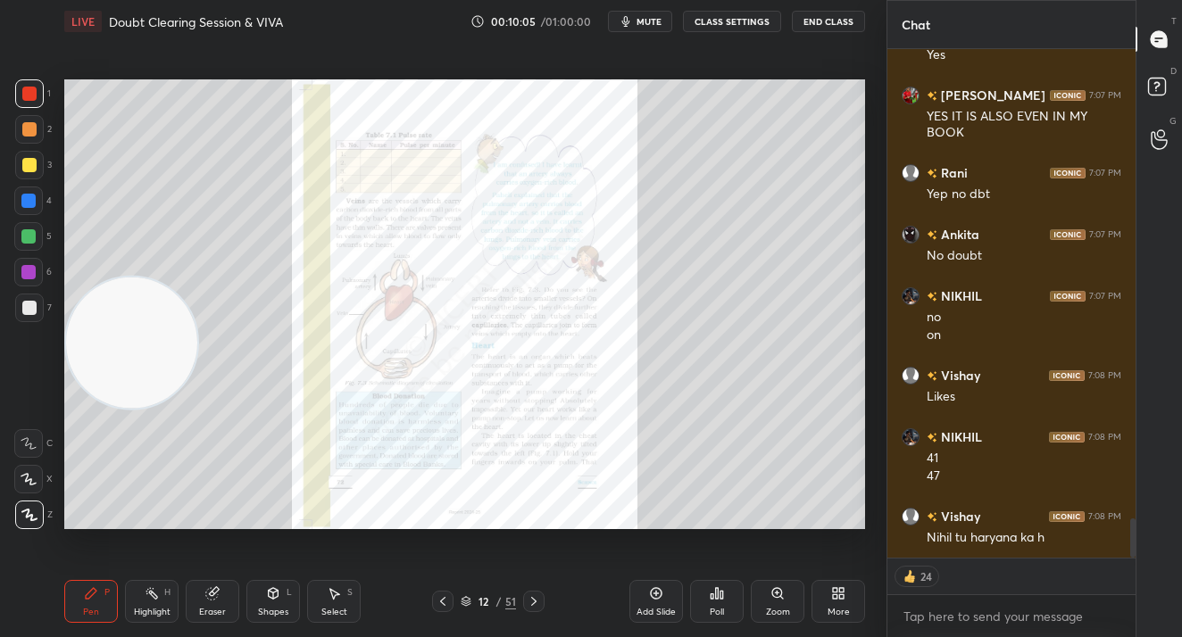
click at [661, 610] on div "Add Slide" at bounding box center [655, 612] width 39 height 9
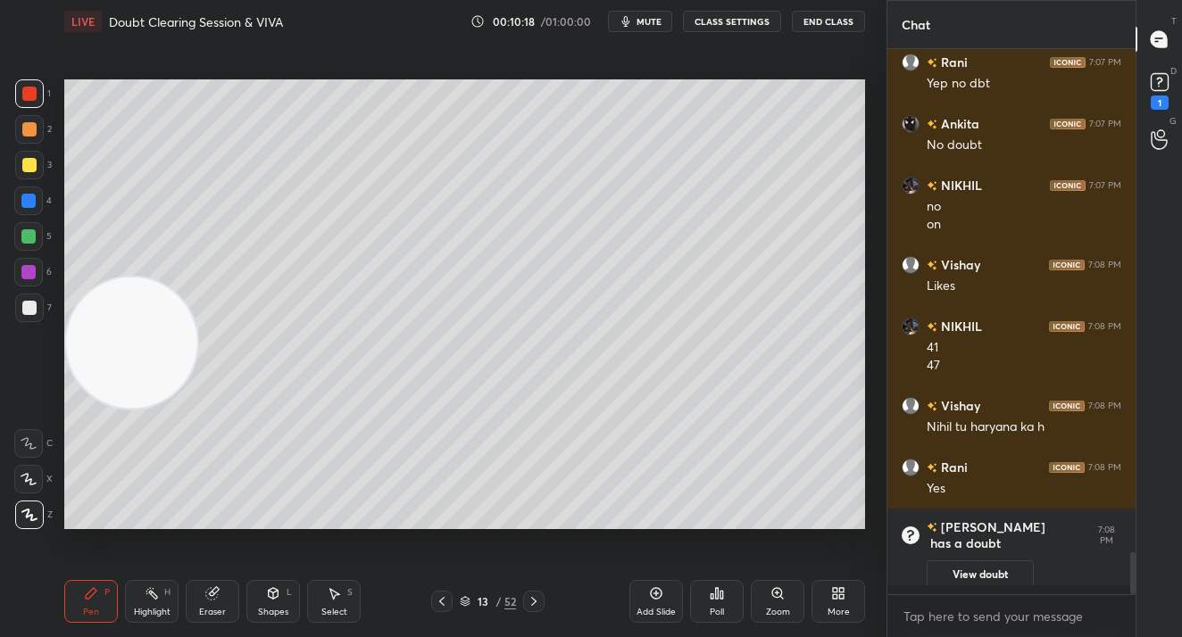
scroll to position [6153, 0]
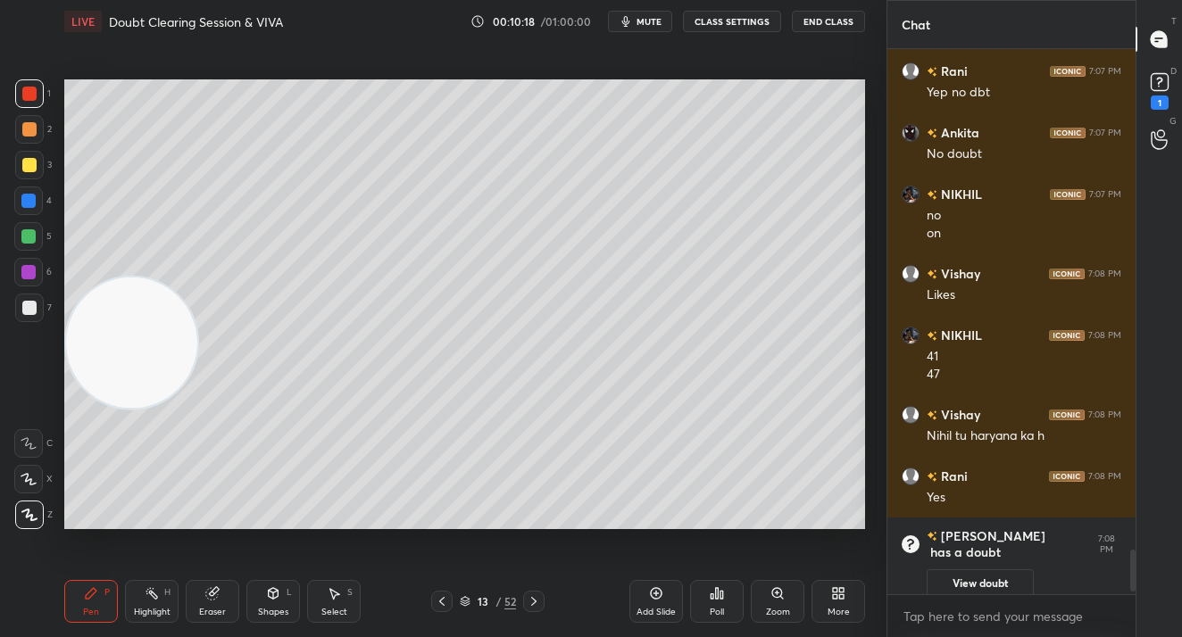
click at [1170, 81] on icon at bounding box center [1159, 82] width 27 height 27
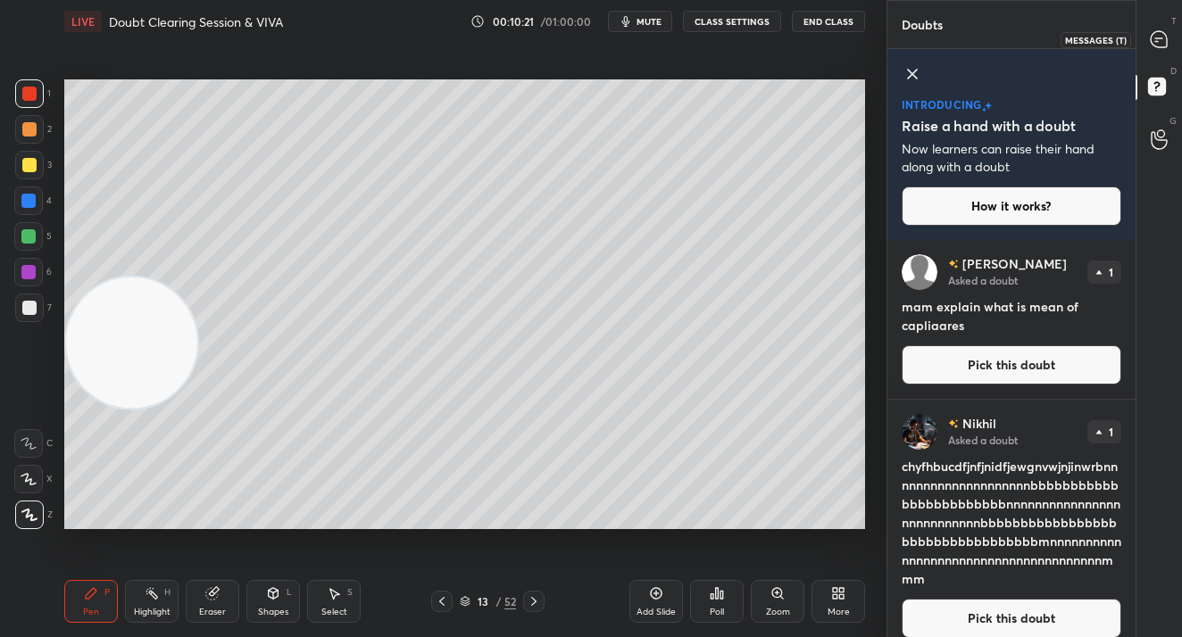
click at [1150, 37] on icon at bounding box center [1158, 39] width 16 height 16
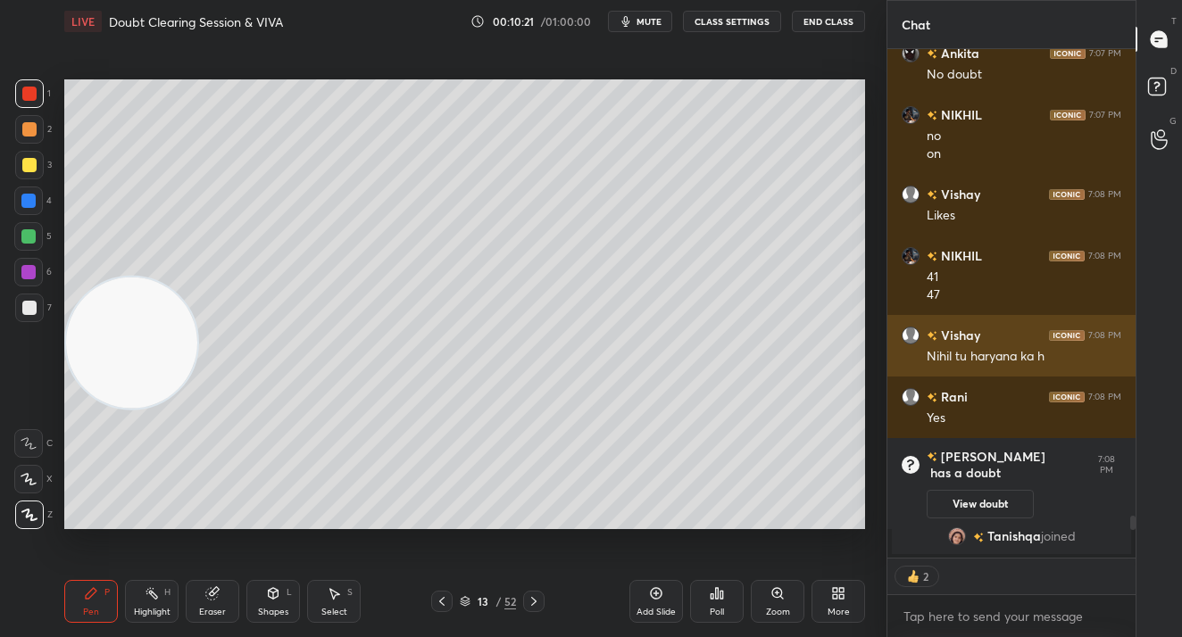
scroll to position [503, 243]
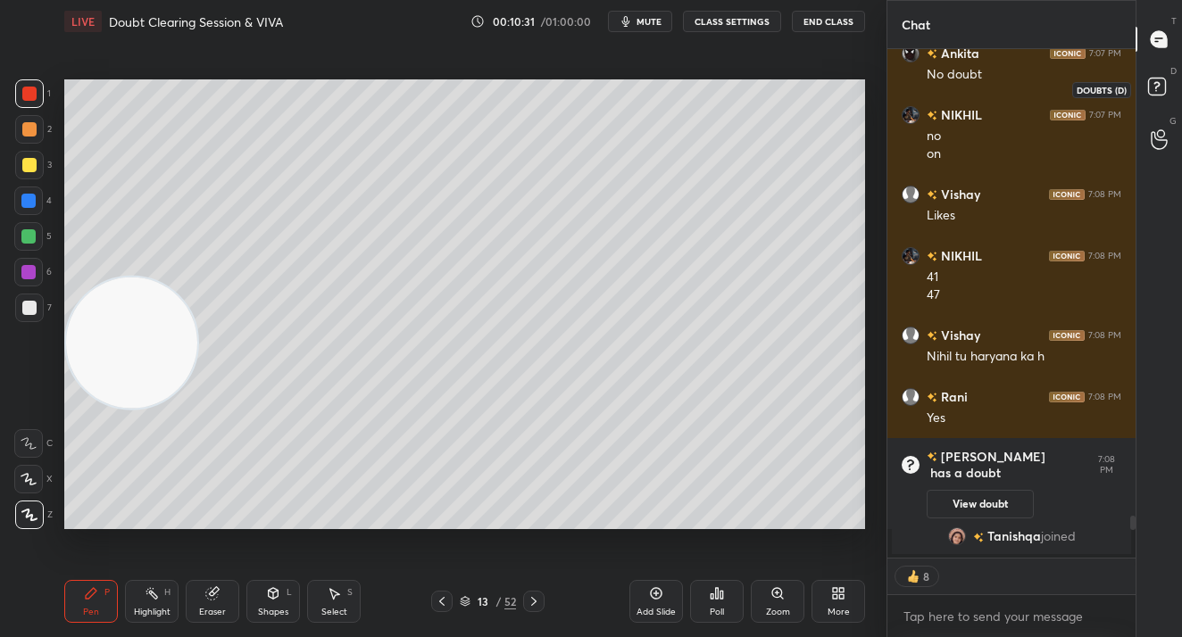
click at [1164, 95] on icon at bounding box center [1159, 89] width 32 height 32
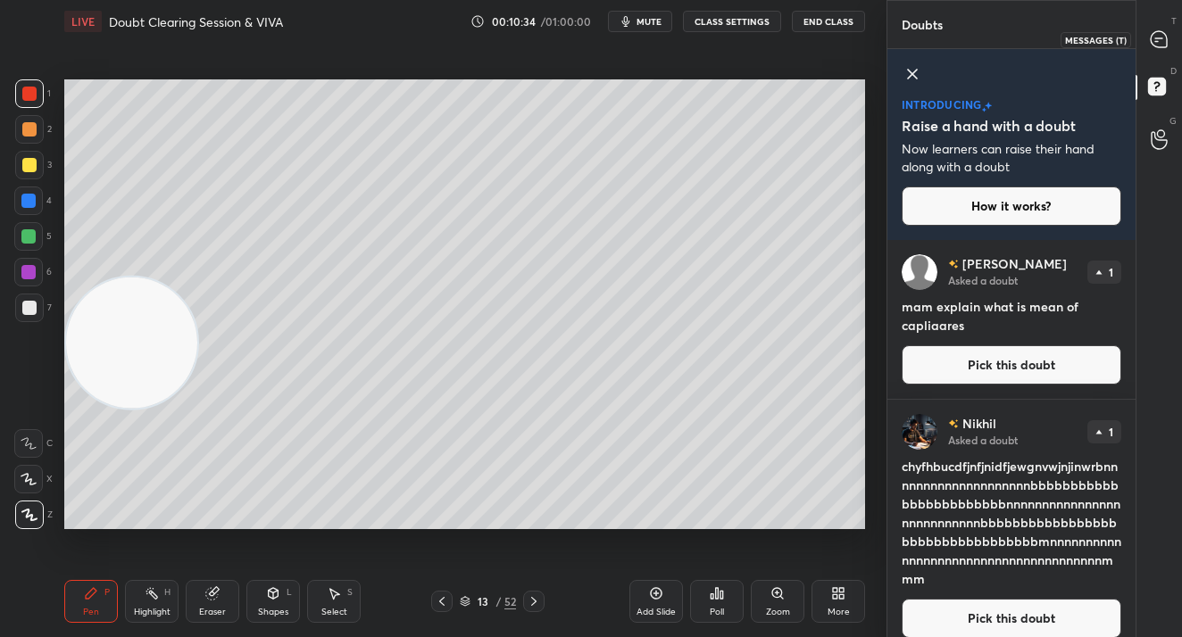
click at [1154, 46] on icon at bounding box center [1158, 39] width 19 height 19
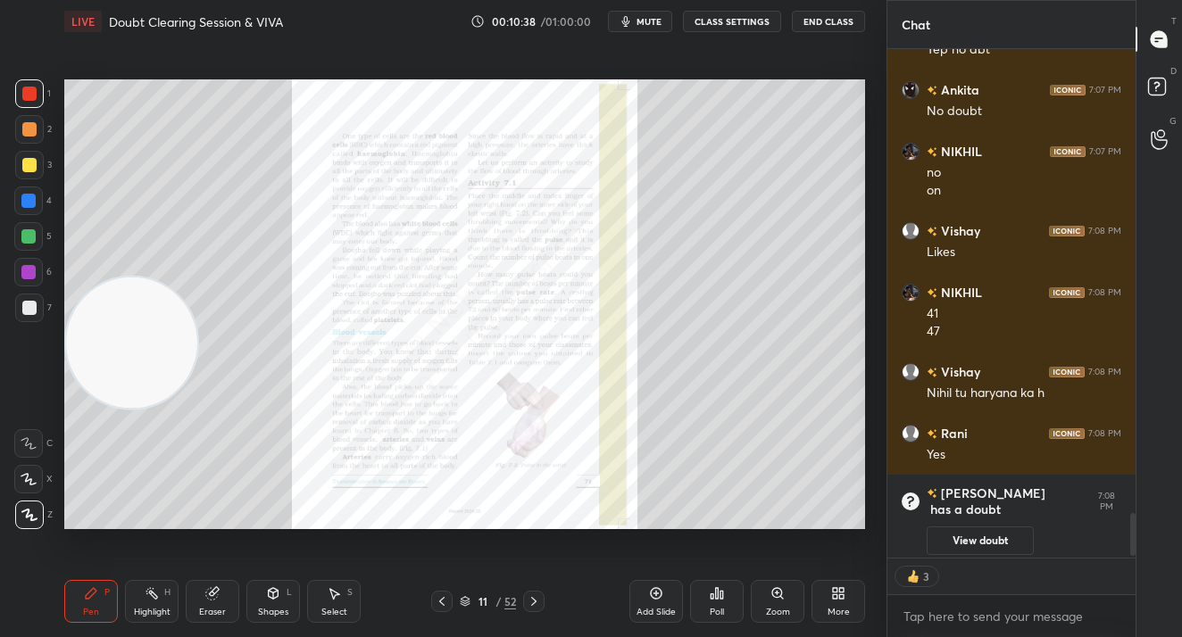
drag, startPoint x: 663, startPoint y: 607, endPoint x: 632, endPoint y: 596, distance: 33.0
click at [659, 609] on div "Add Slide" at bounding box center [655, 612] width 39 height 9
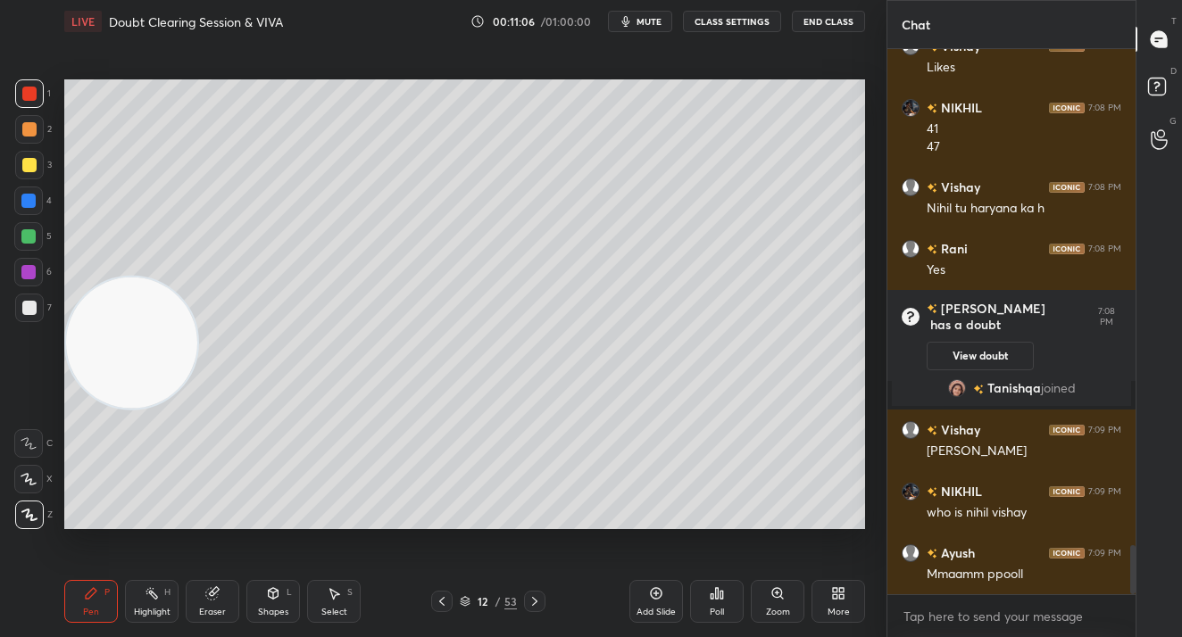
scroll to position [5576, 0]
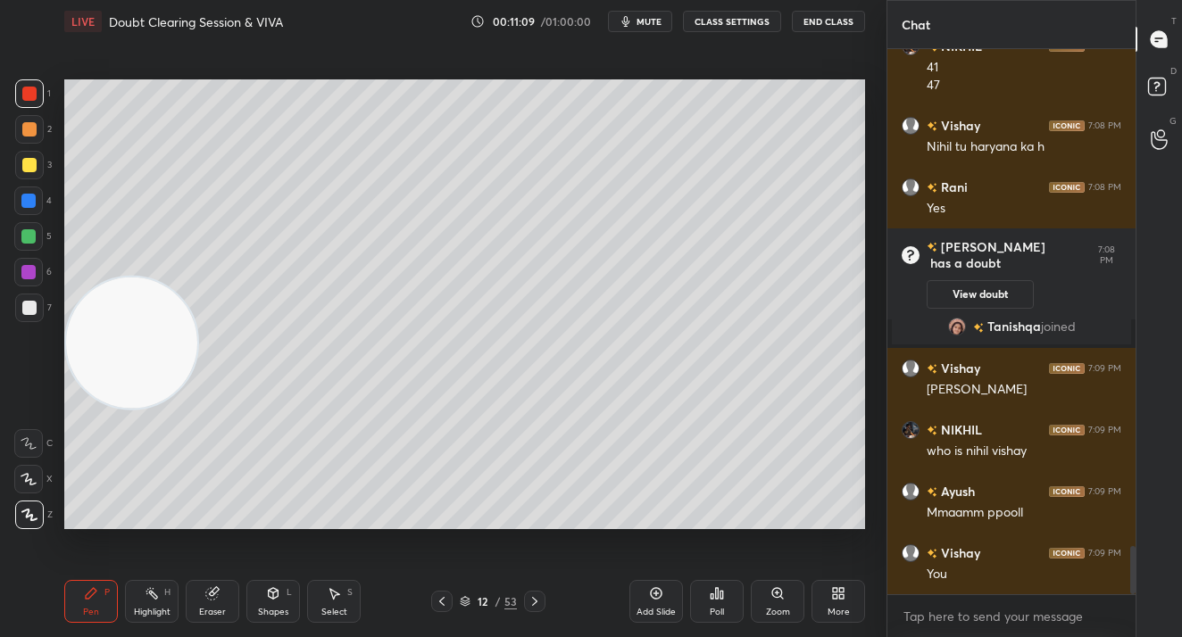
click at [471, 605] on div "12 / 53" at bounding box center [488, 601] width 57 height 16
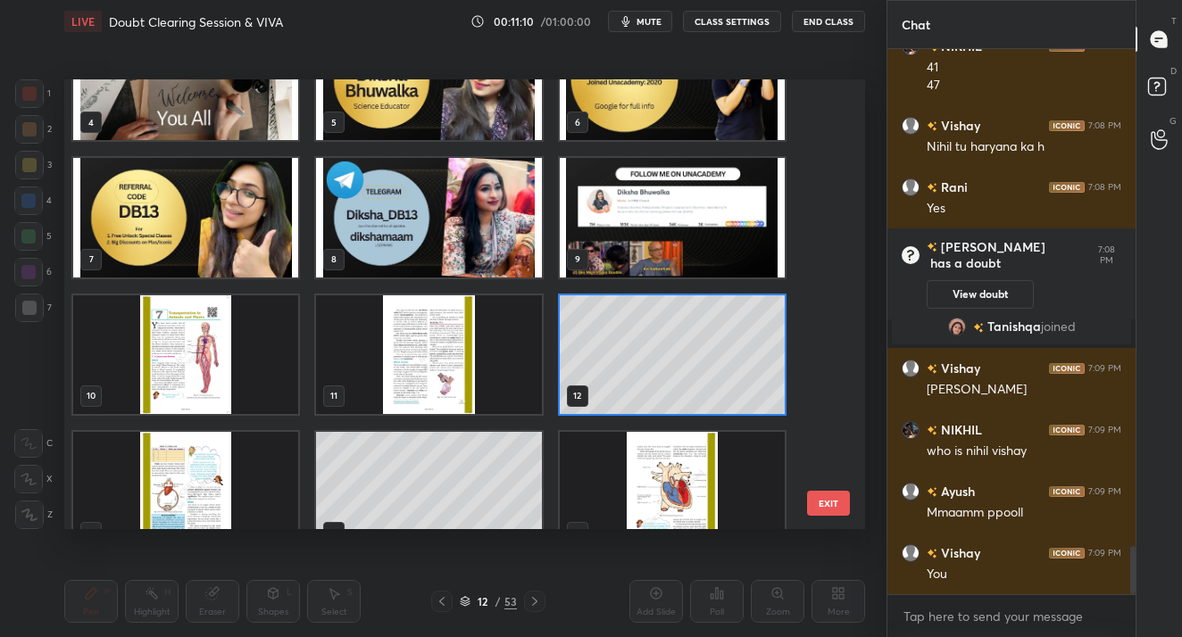
scroll to position [204, 0]
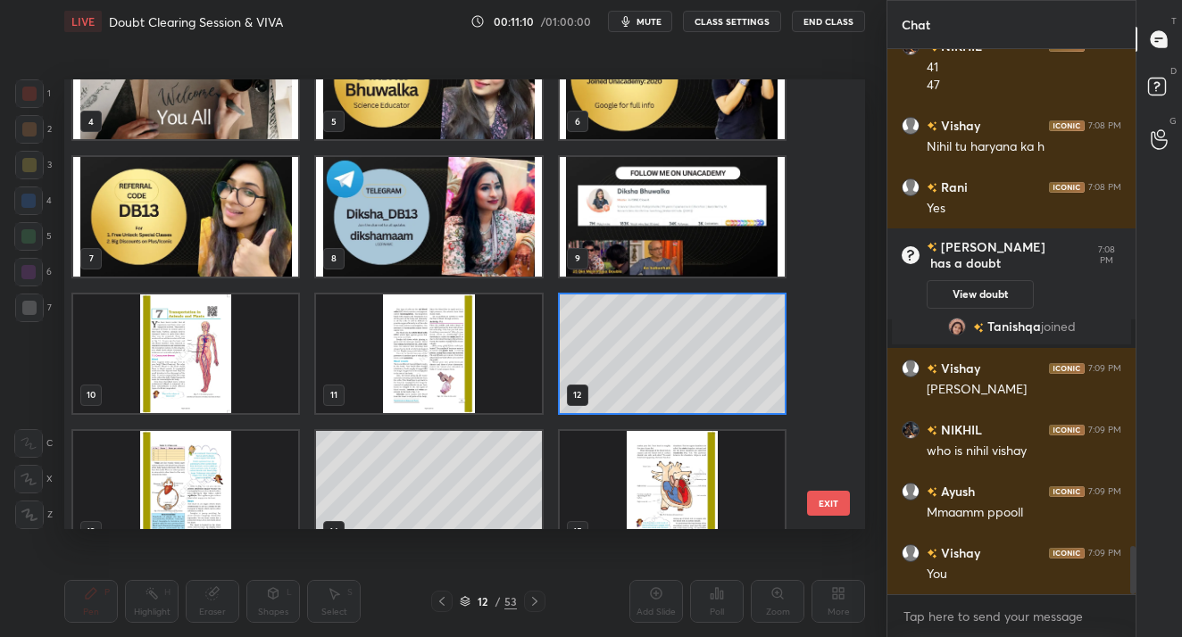
click at [484, 382] on img "grid" at bounding box center [428, 353] width 225 height 119
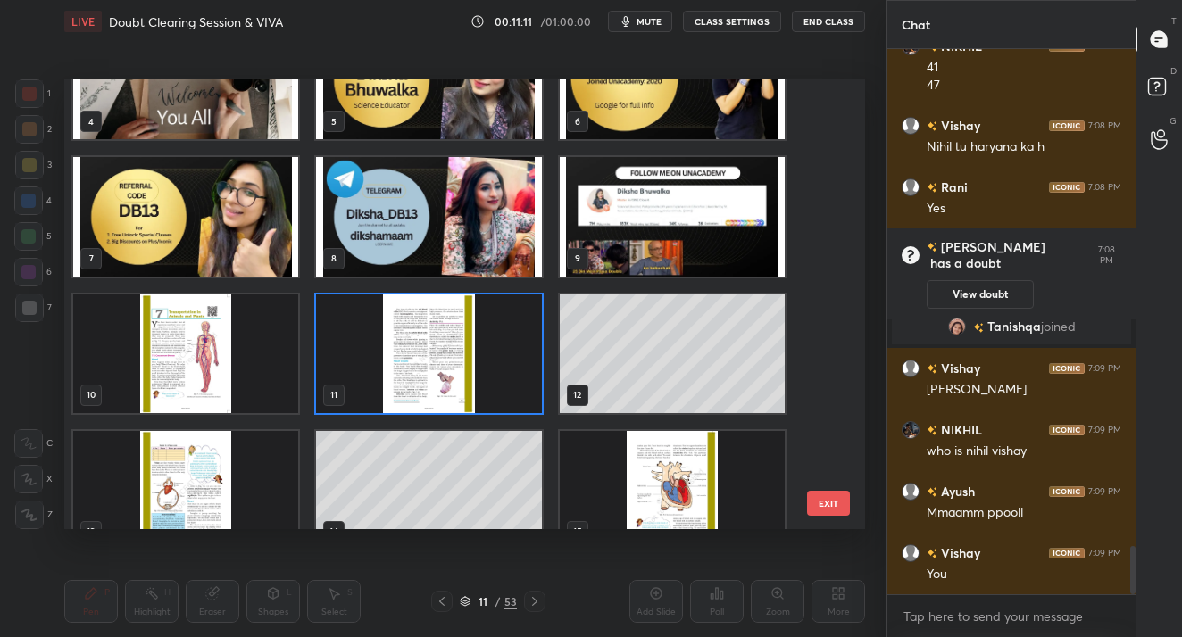
click at [484, 382] on img "grid" at bounding box center [428, 353] width 225 height 119
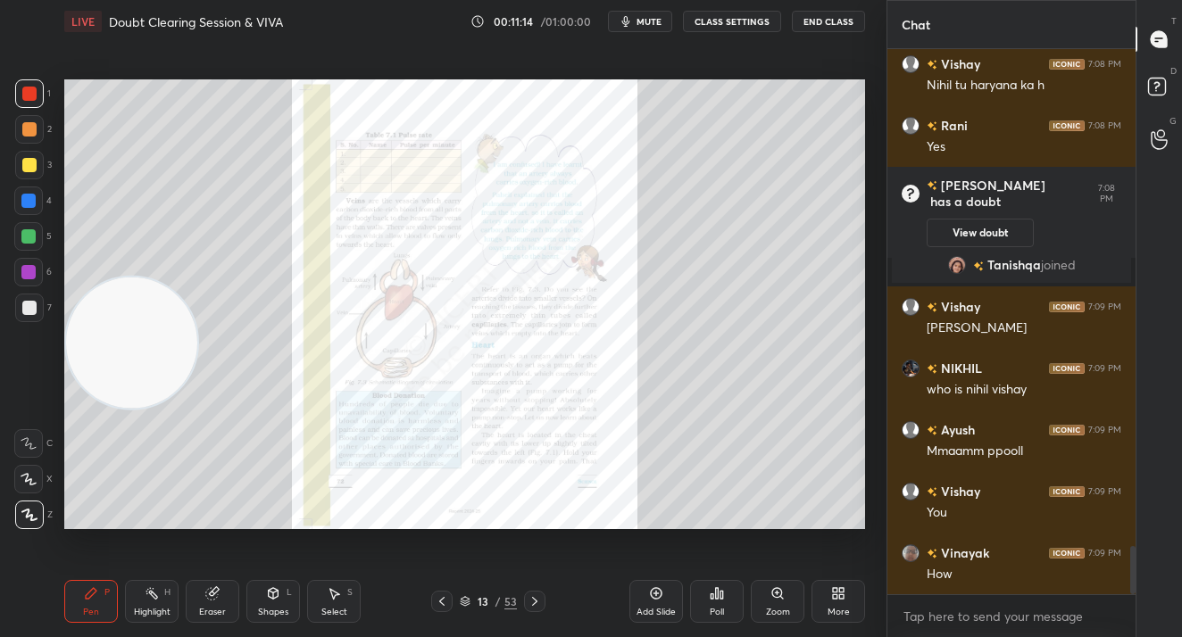
scroll to position [5699, 0]
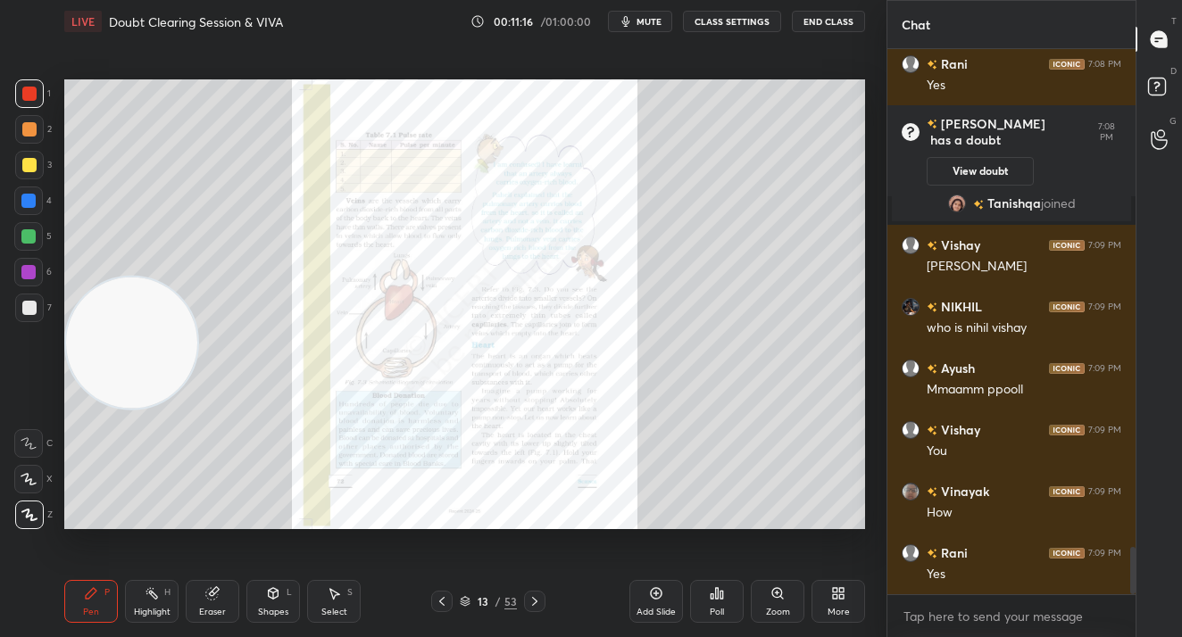
click at [781, 608] on div "Zoom" at bounding box center [778, 612] width 24 height 9
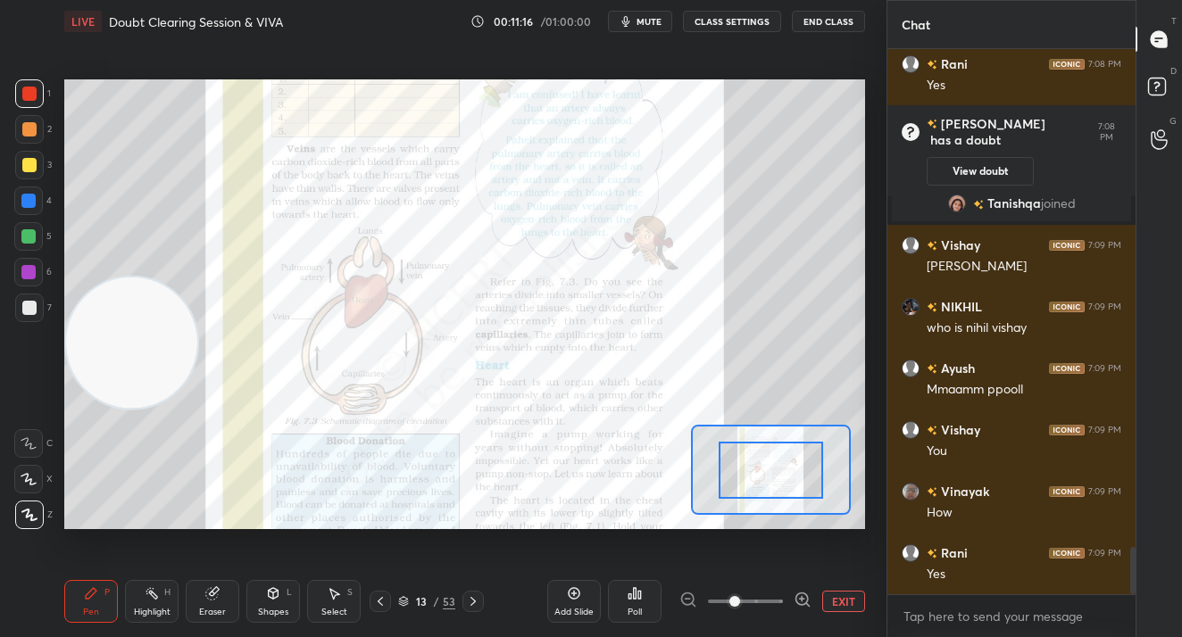
click at [788, 604] on div at bounding box center [745, 601] width 132 height 21
click at [786, 599] on div at bounding box center [745, 601] width 132 height 21
click at [786, 589] on div "Add Slide Poll EXIT" at bounding box center [706, 601] width 318 height 100
click at [776, 596] on div at bounding box center [745, 601] width 132 height 21
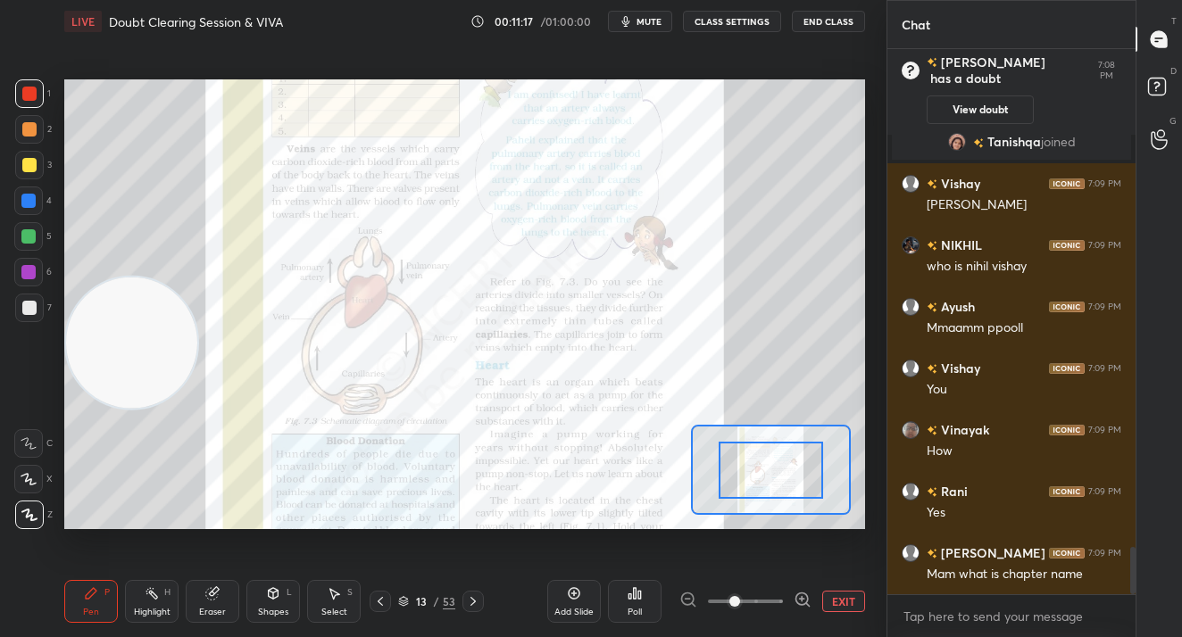
click at [766, 601] on span at bounding box center [745, 601] width 75 height 27
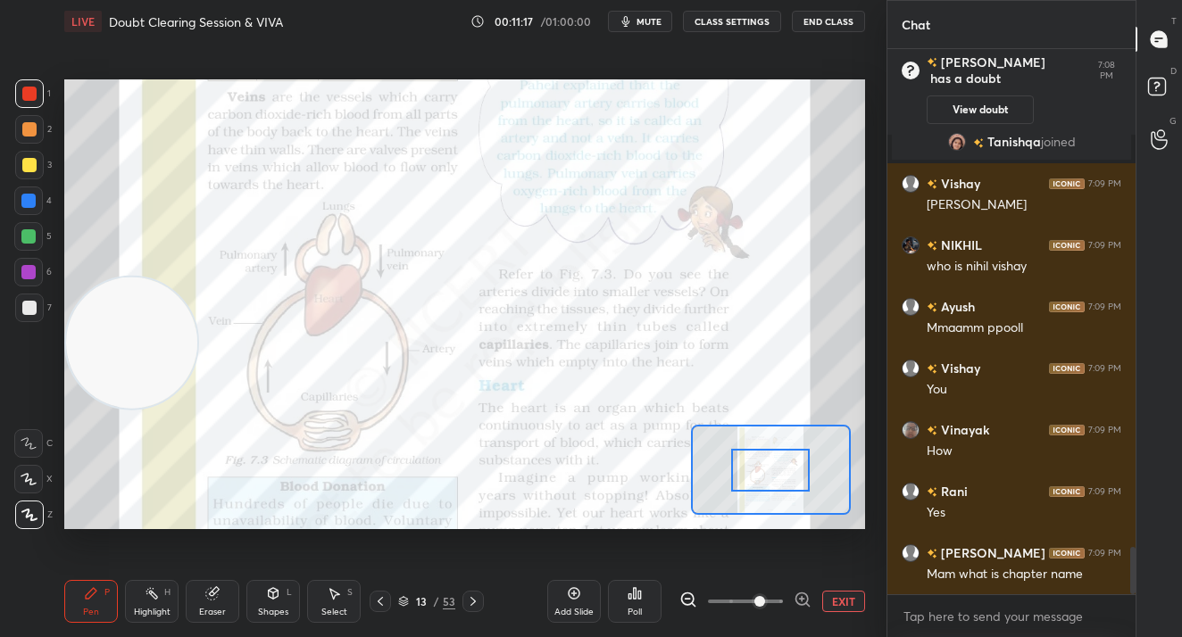
click at [765, 597] on span at bounding box center [759, 601] width 11 height 11
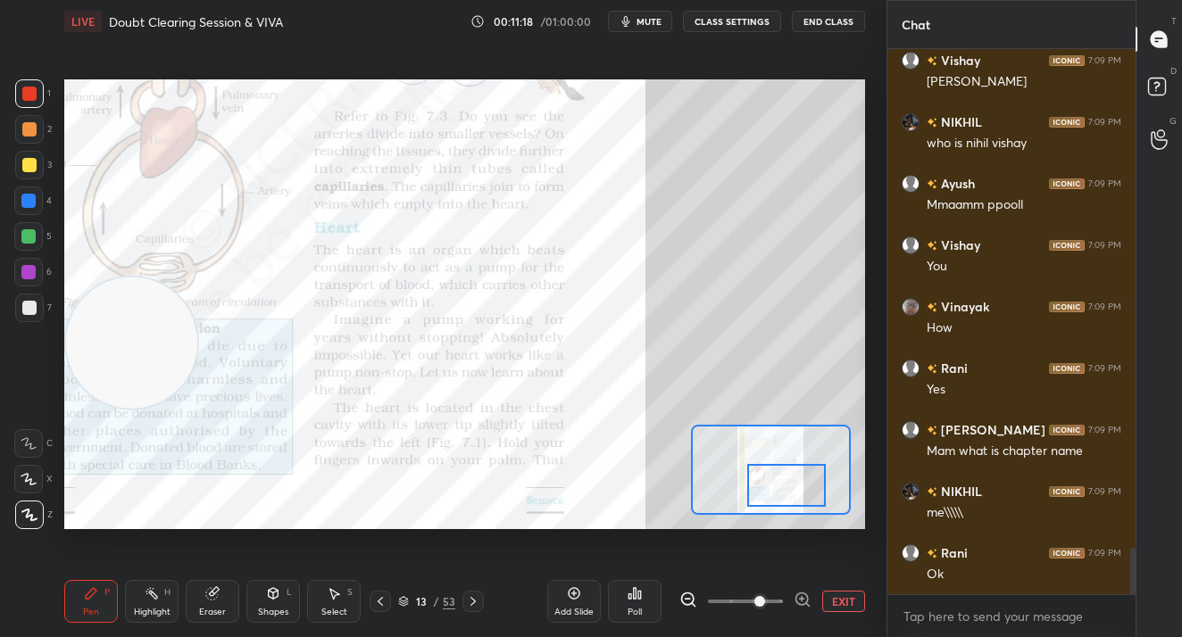
drag, startPoint x: 792, startPoint y: 482, endPoint x: 782, endPoint y: 499, distance: 19.6
click at [793, 486] on div at bounding box center [786, 485] width 79 height 43
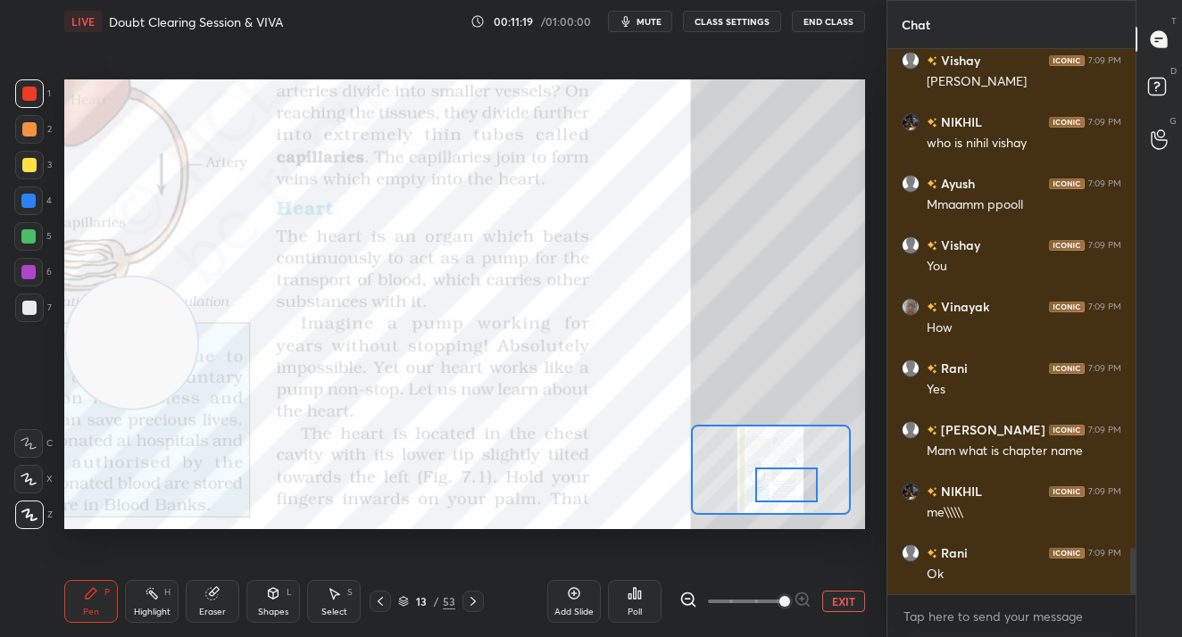
drag, startPoint x: 757, startPoint y: 601, endPoint x: 800, endPoint y: 597, distance: 43.0
click at [790, 597] on span at bounding box center [784, 601] width 11 height 11
click at [842, 597] on button "EXIT" at bounding box center [843, 601] width 43 height 21
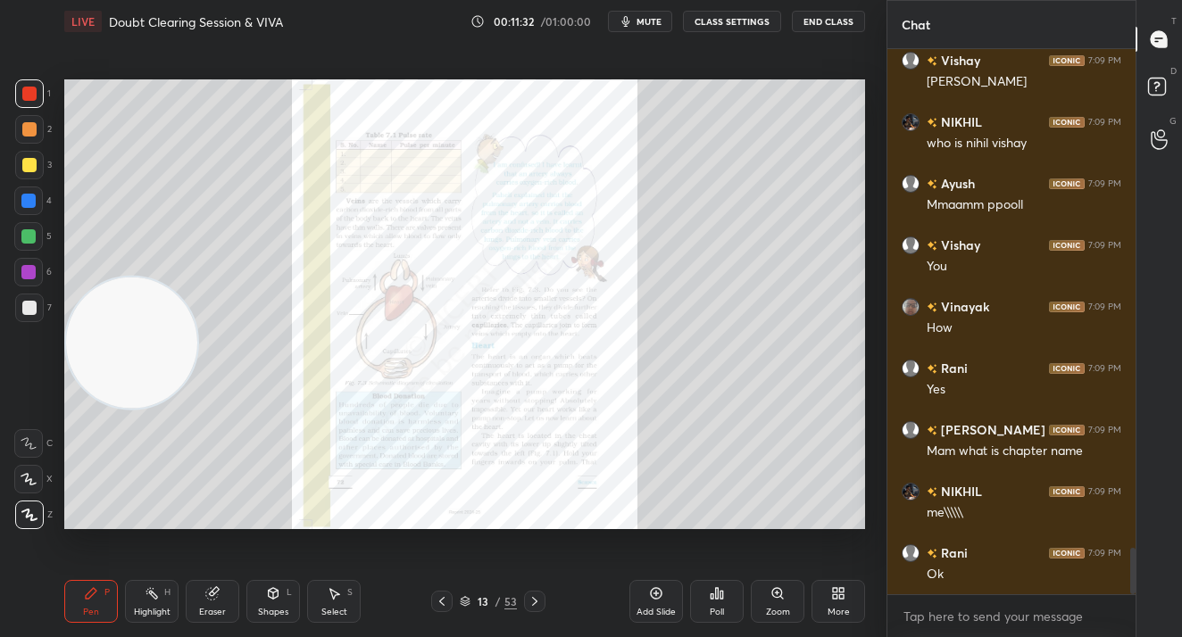
click at [842, 597] on icon at bounding box center [841, 596] width 4 height 4
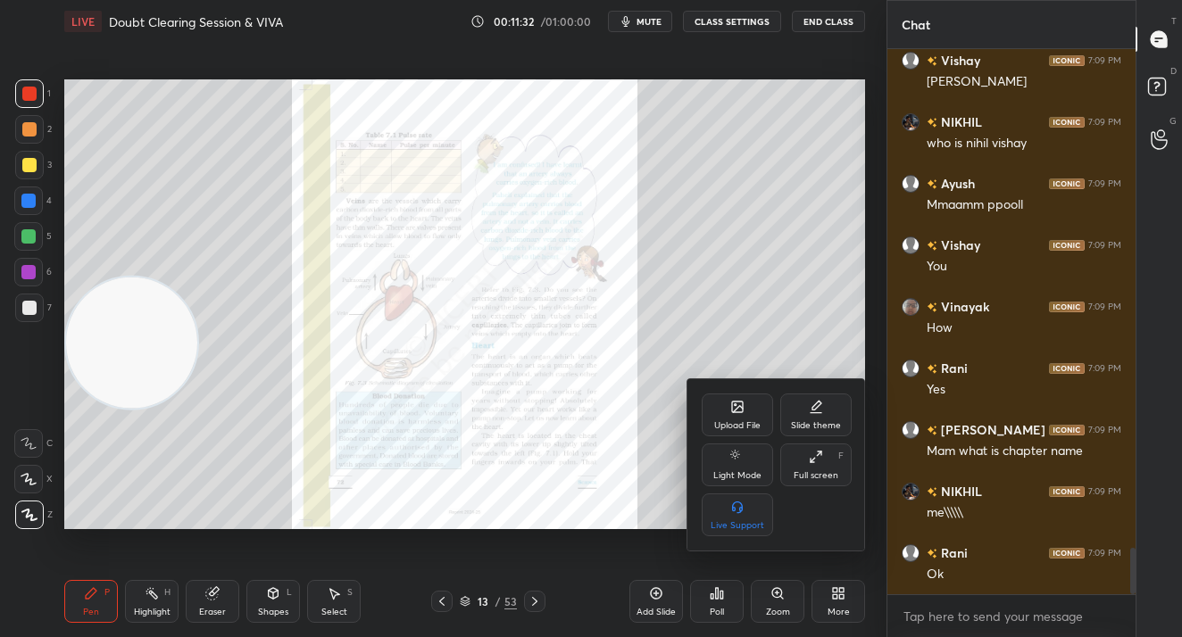
click at [718, 421] on div "Upload File" at bounding box center [737, 425] width 46 height 9
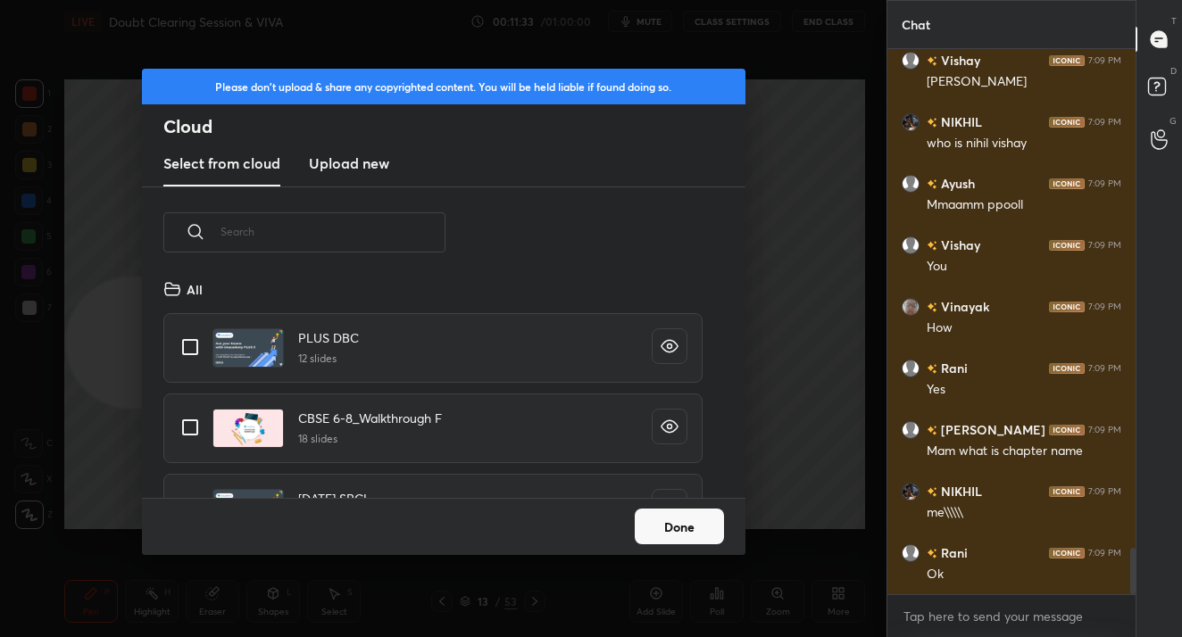
scroll to position [220, 573]
click at [311, 175] on new "Upload new" at bounding box center [349, 164] width 80 height 45
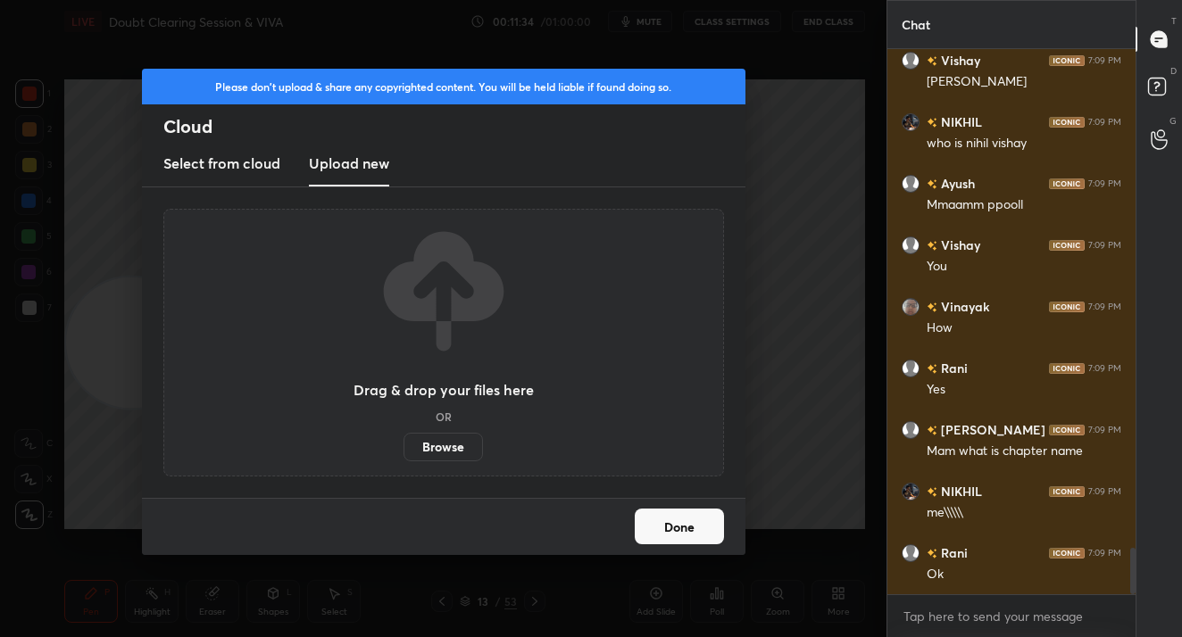
click at [430, 445] on label "Browse" at bounding box center [442, 447] width 79 height 29
click at [403, 445] on input "Browse" at bounding box center [403, 447] width 0 height 29
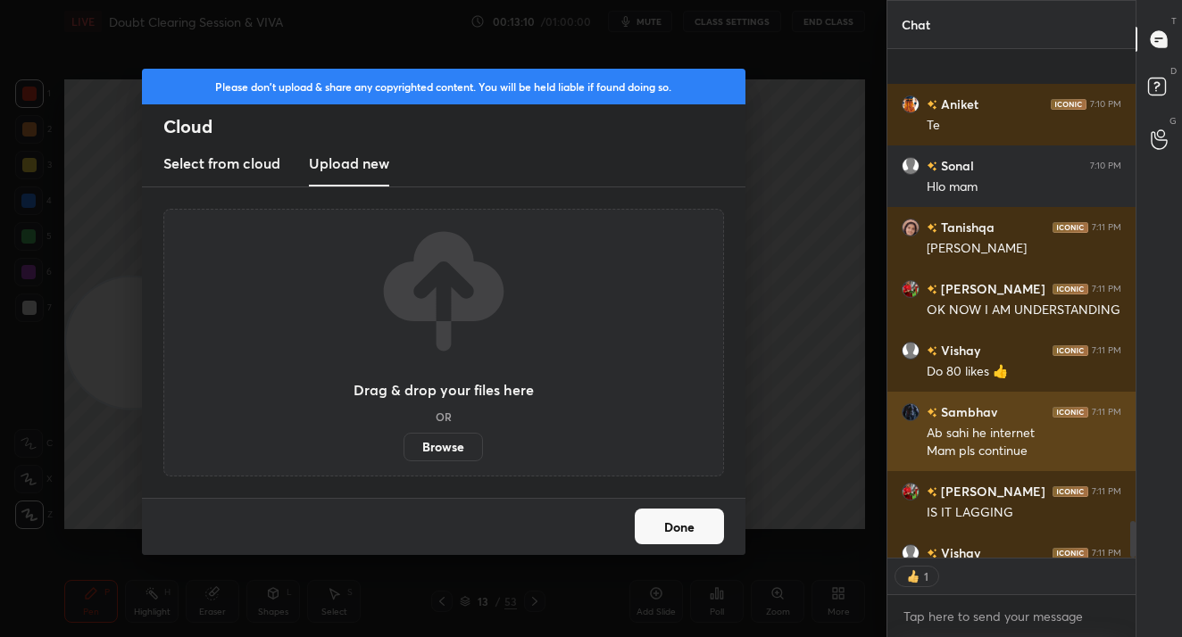
scroll to position [6523, 0]
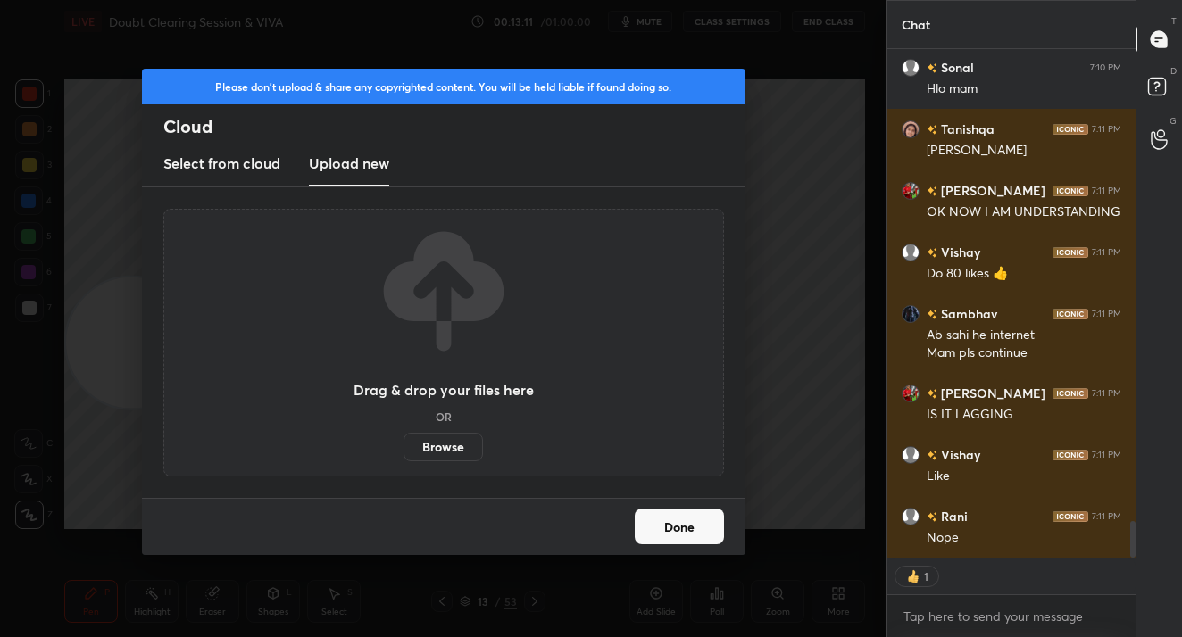
click at [686, 534] on button "Done" at bounding box center [678, 527] width 89 height 36
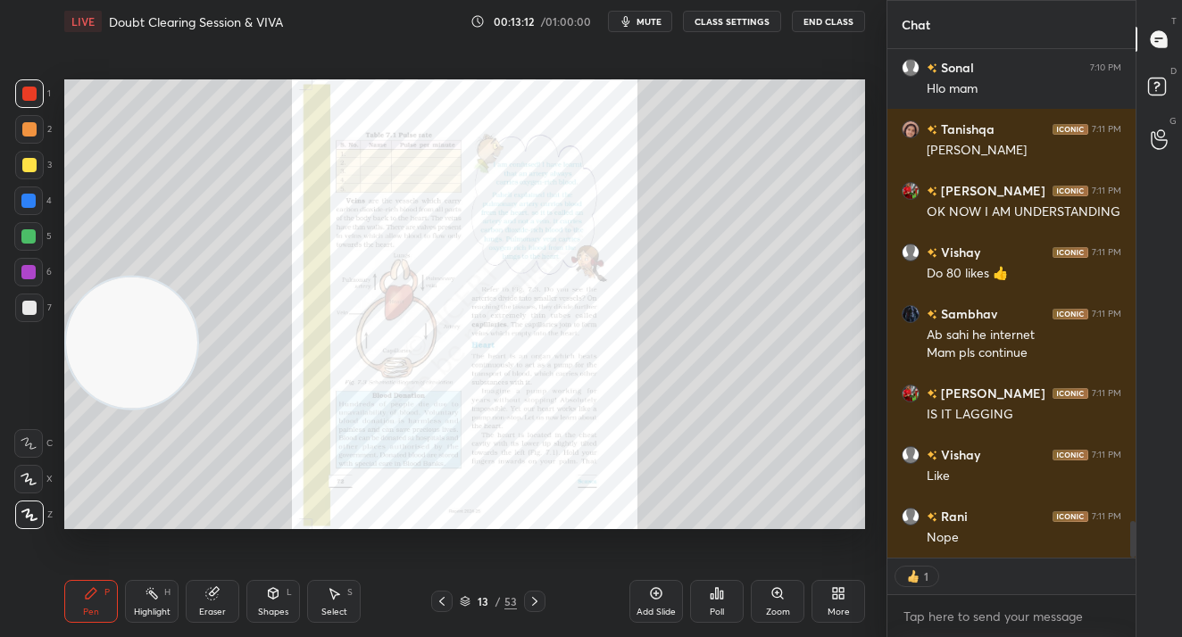
click at [686, 534] on div "Setting up your live class Poll for secs No correct answer Start poll" at bounding box center [464, 304] width 815 height 523
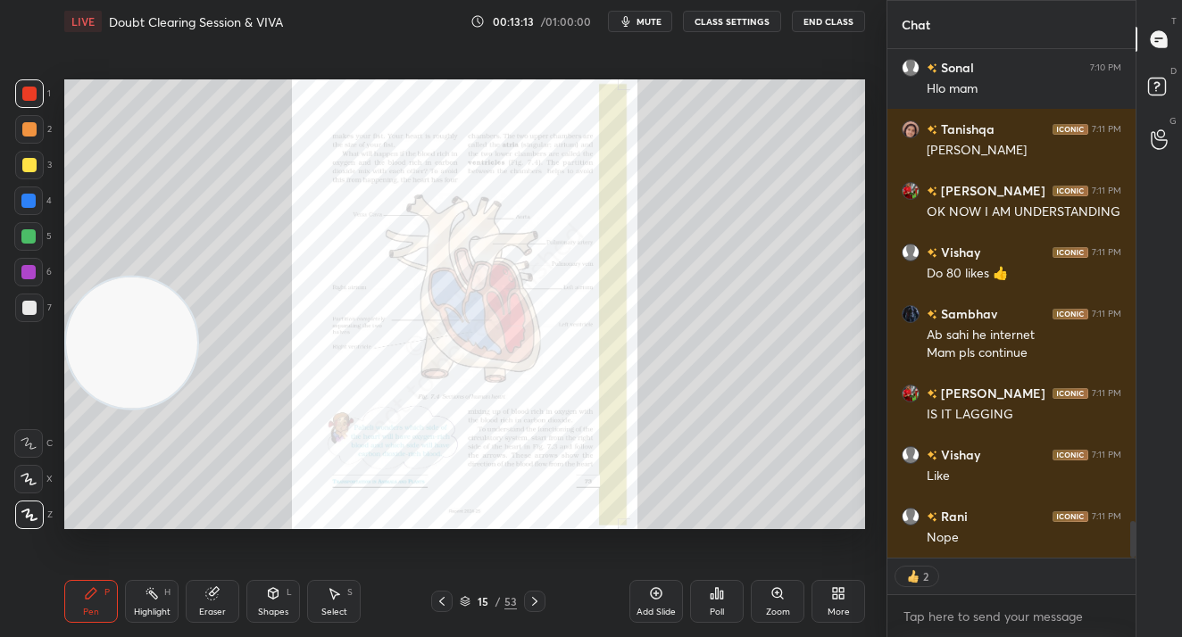
scroll to position [6585, 0]
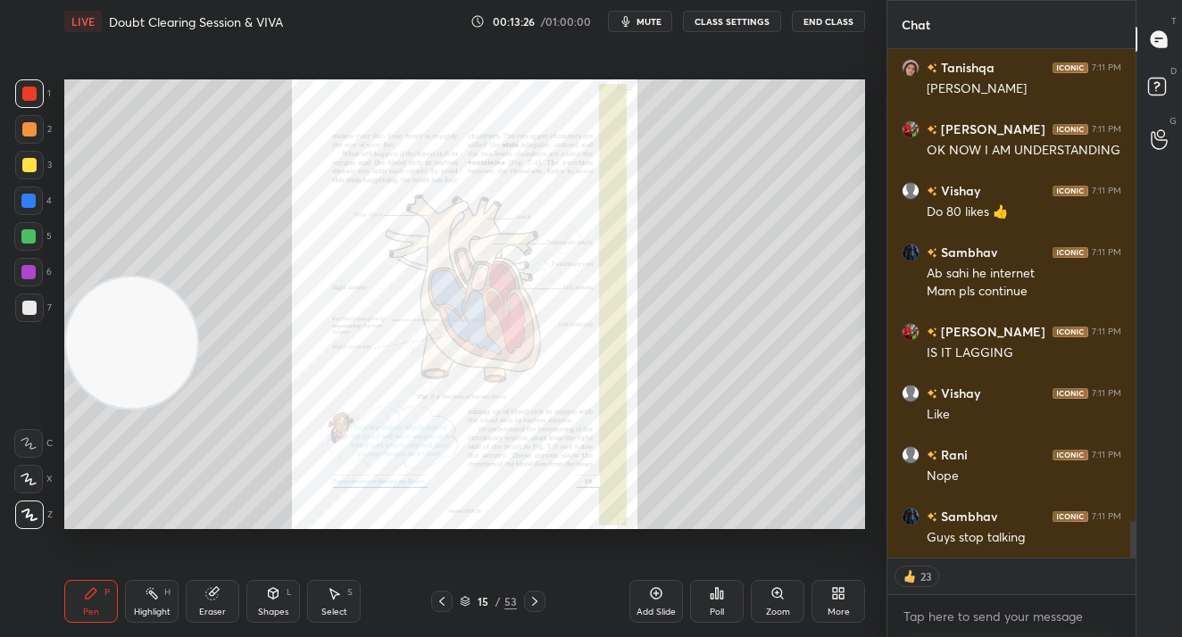
click at [771, 615] on div "Zoom" at bounding box center [778, 612] width 24 height 9
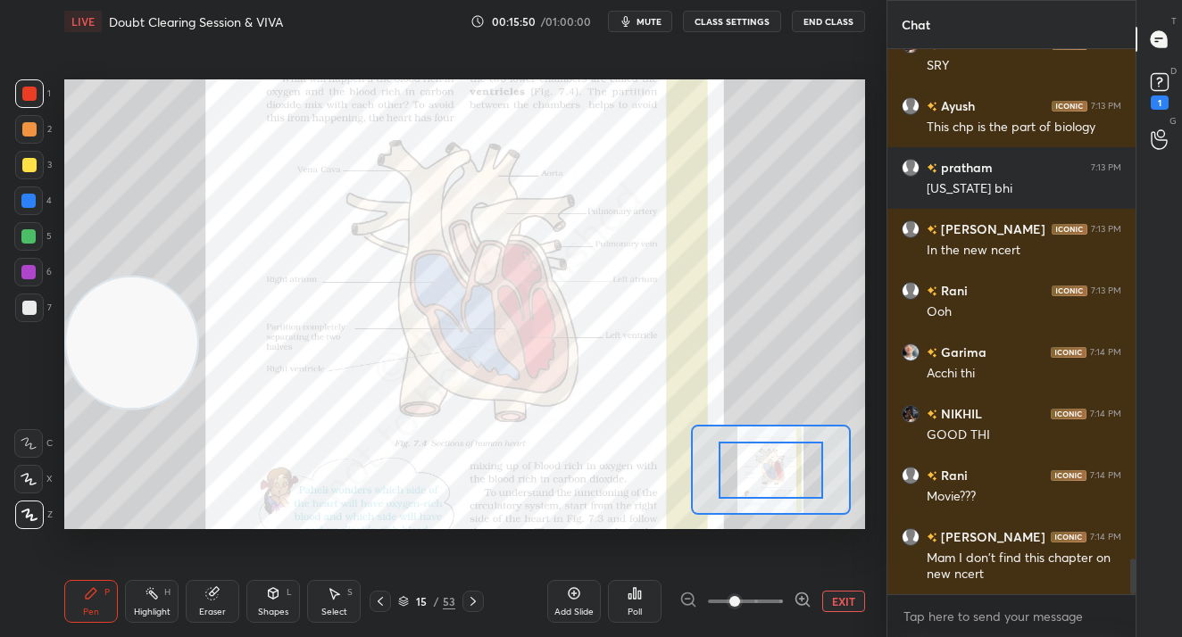
scroll to position [7873, 0]
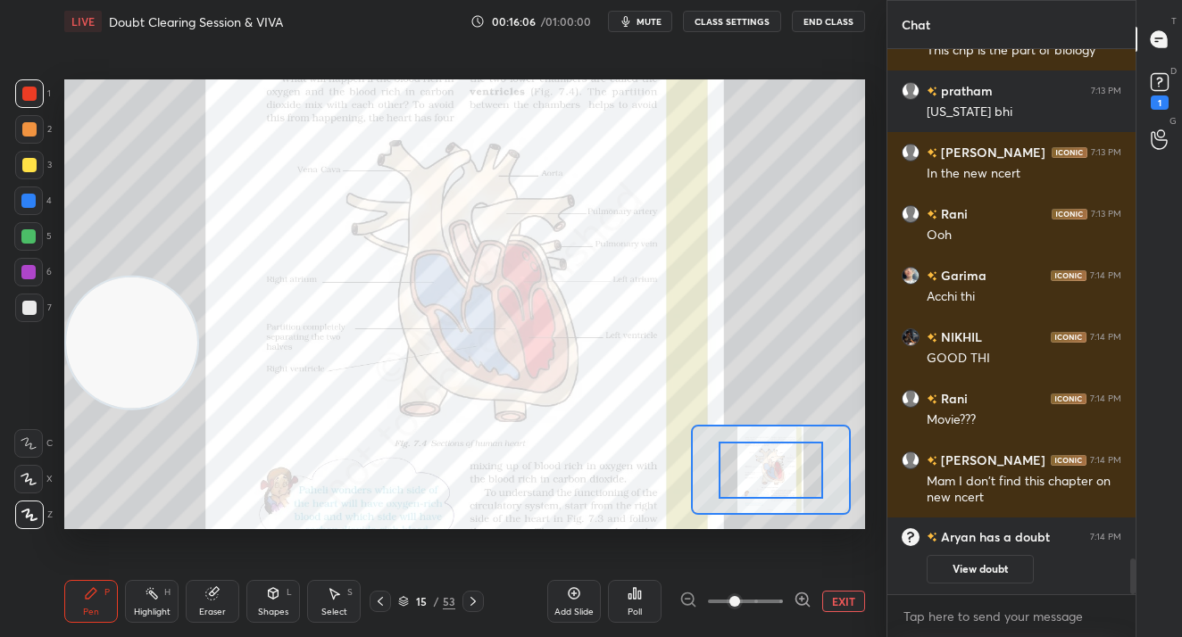
click at [27, 308] on div at bounding box center [29, 308] width 14 height 14
click at [38, 307] on div at bounding box center [29, 308] width 29 height 29
click at [830, 605] on button "EXIT" at bounding box center [843, 601] width 43 height 21
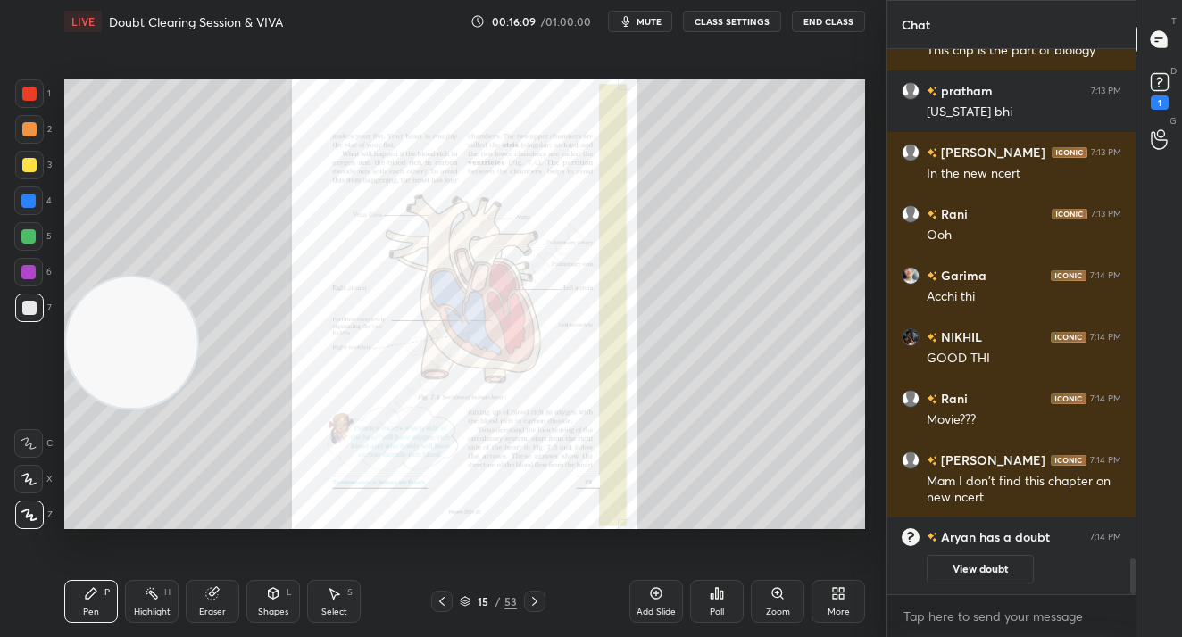
click at [776, 601] on div "Zoom" at bounding box center [777, 601] width 54 height 43
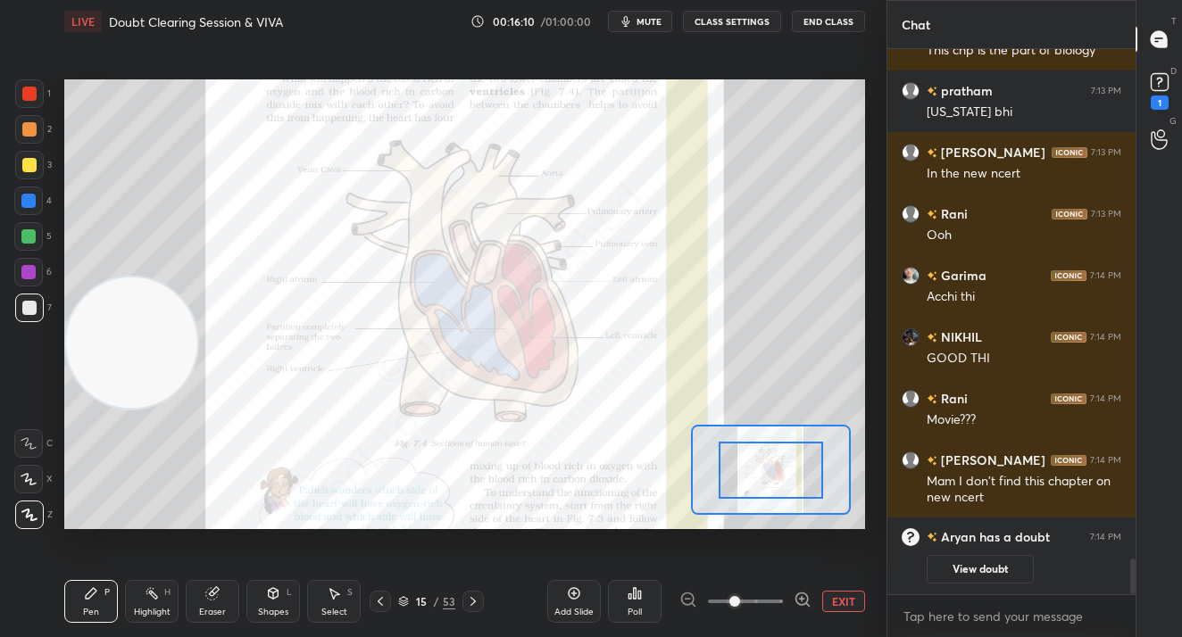
click at [789, 606] on div at bounding box center [745, 601] width 132 height 21
click at [784, 599] on div at bounding box center [745, 601] width 132 height 21
click at [776, 603] on span at bounding box center [745, 601] width 75 height 27
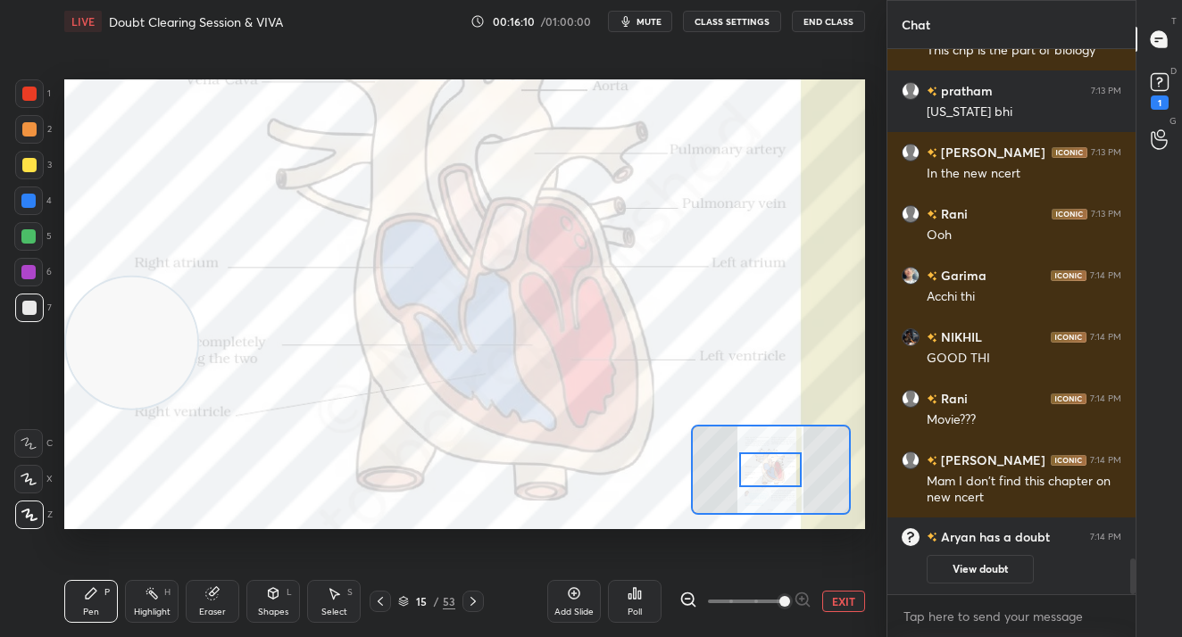
click at [779, 596] on span at bounding box center [784, 601] width 11 height 11
click at [18, 262] on div at bounding box center [28, 272] width 29 height 29
click at [27, 272] on div at bounding box center [28, 272] width 14 height 14
click at [27, 274] on div at bounding box center [28, 272] width 14 height 14
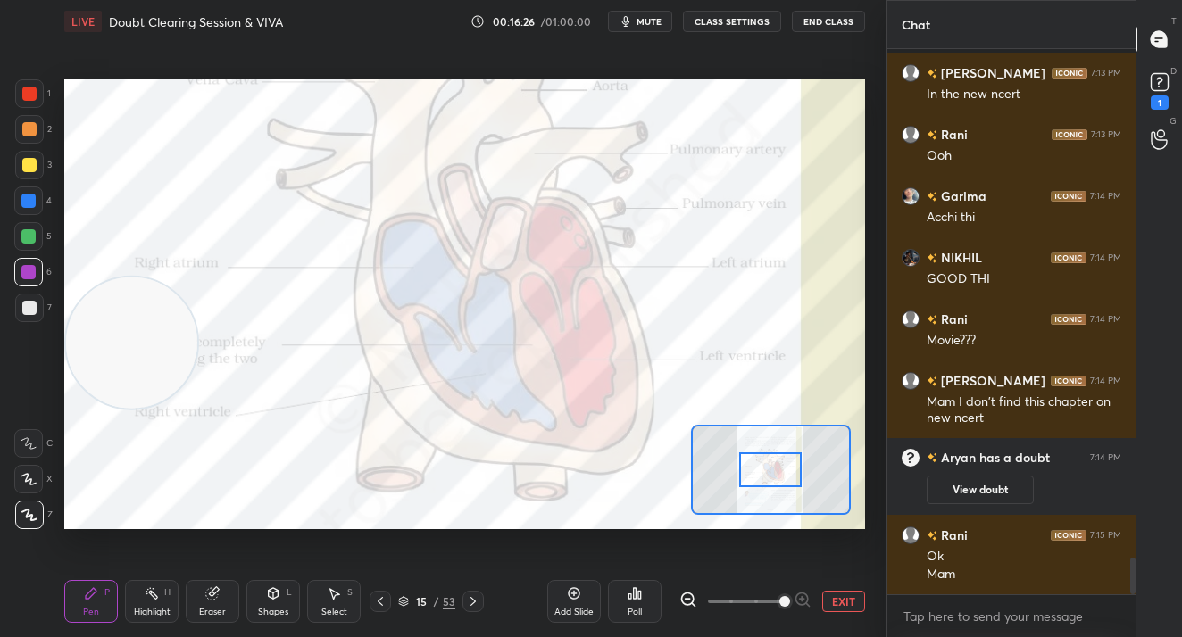
scroll to position [7638, 0]
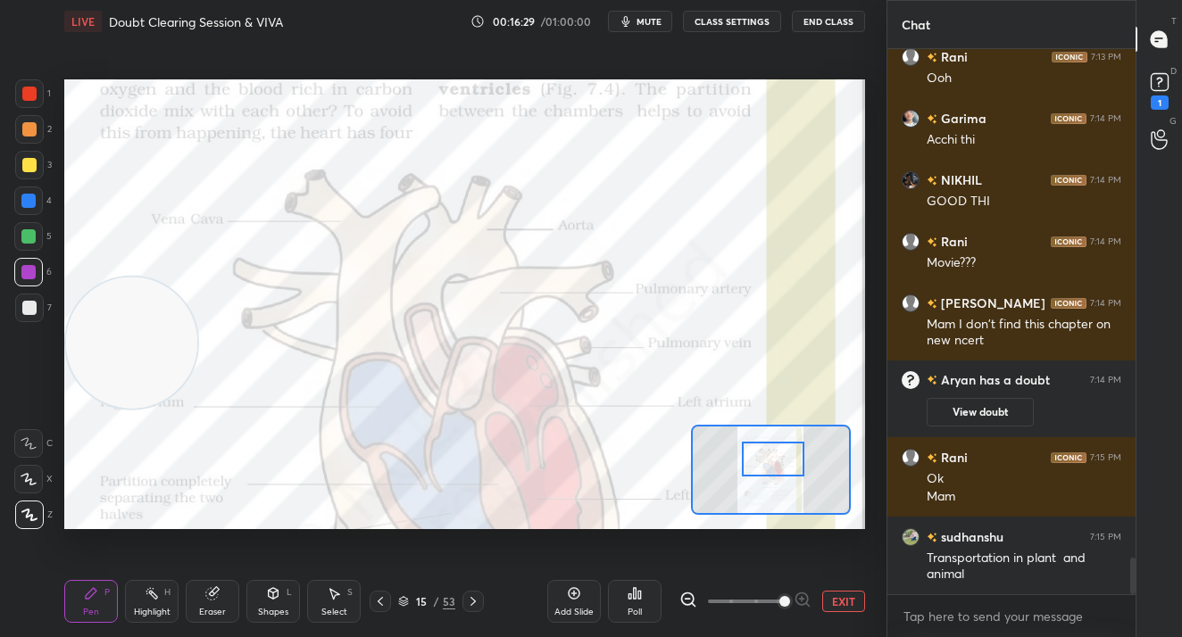
drag, startPoint x: 759, startPoint y: 469, endPoint x: 761, endPoint y: 459, distance: 10.9
click at [761, 459] on div at bounding box center [773, 459] width 62 height 35
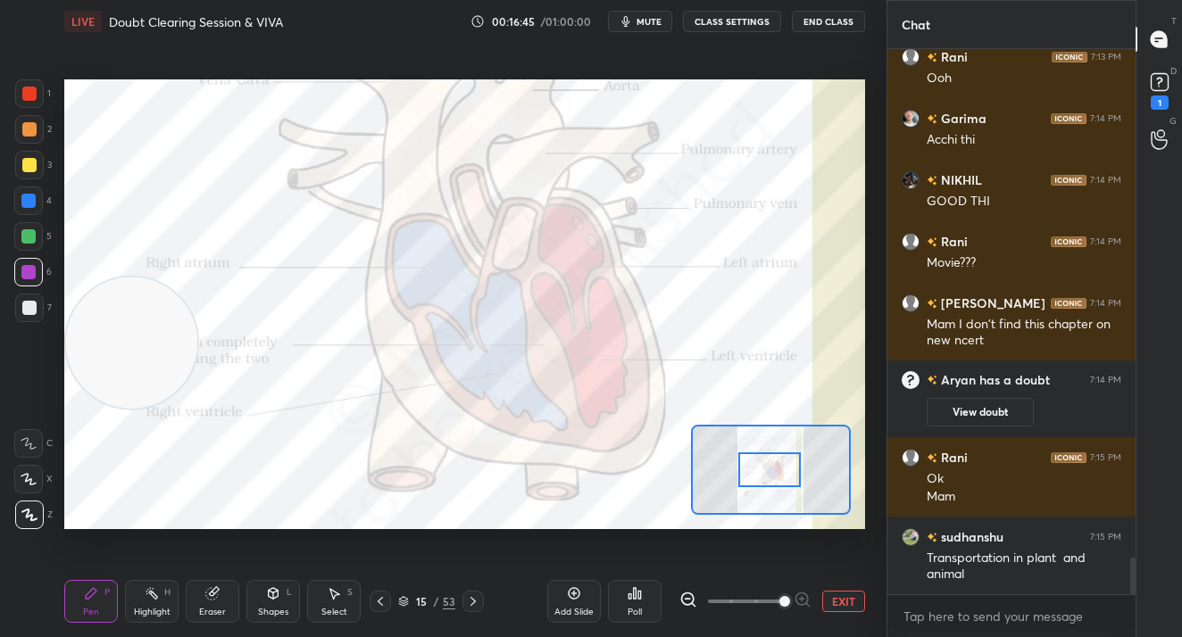
drag, startPoint x: 775, startPoint y: 461, endPoint x: 771, endPoint y: 472, distance: 11.3
click at [772, 473] on div at bounding box center [769, 469] width 62 height 35
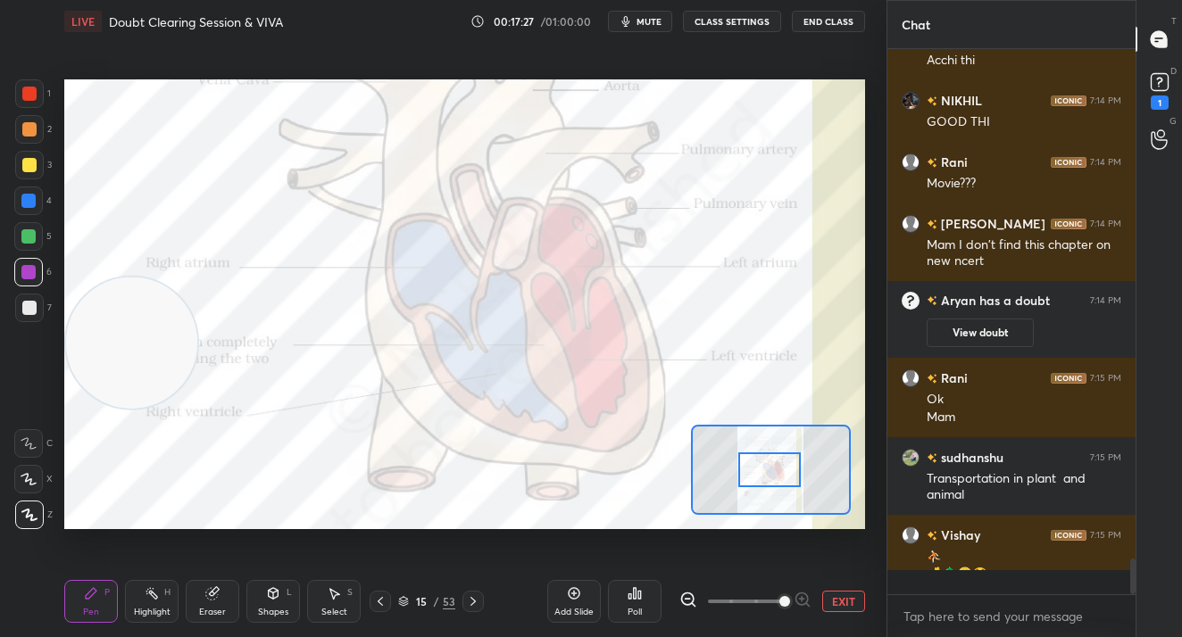
scroll to position [7717, 0]
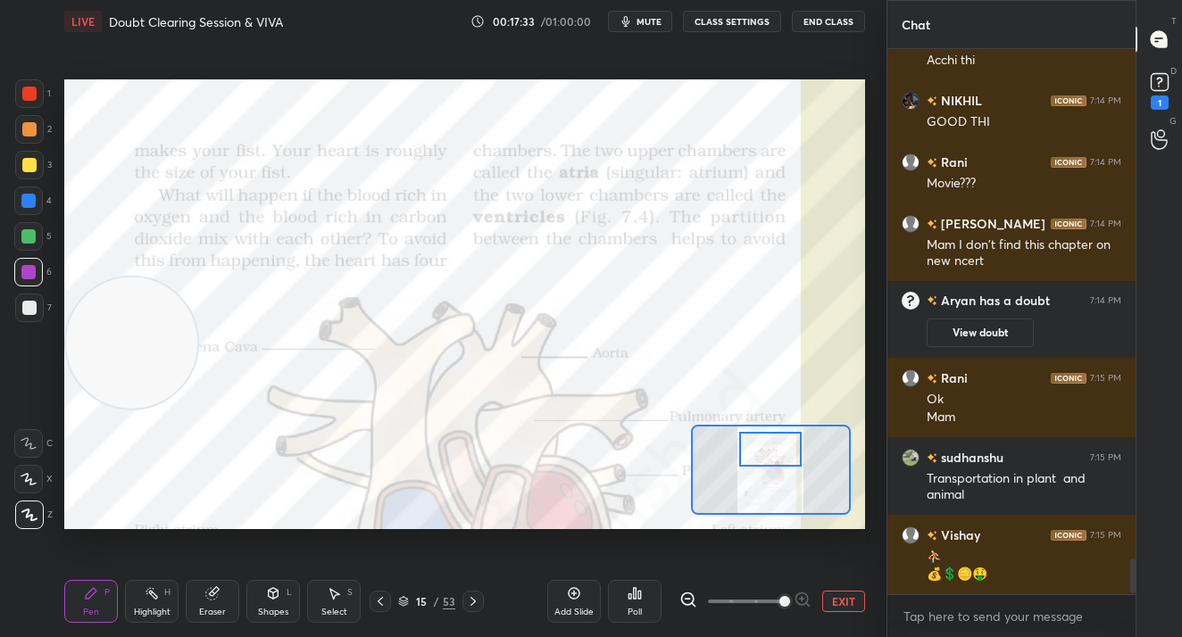
drag, startPoint x: 767, startPoint y: 465, endPoint x: 764, endPoint y: 435, distance: 30.6
click at [769, 444] on div at bounding box center [770, 449] width 62 height 35
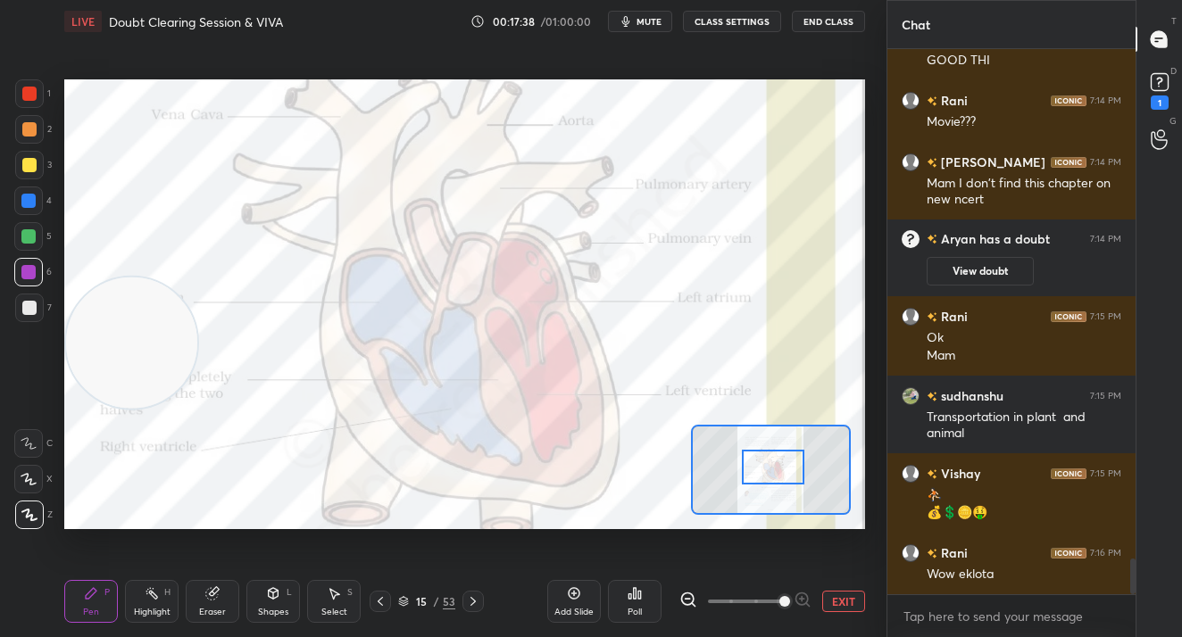
click at [791, 464] on div at bounding box center [773, 467] width 62 height 35
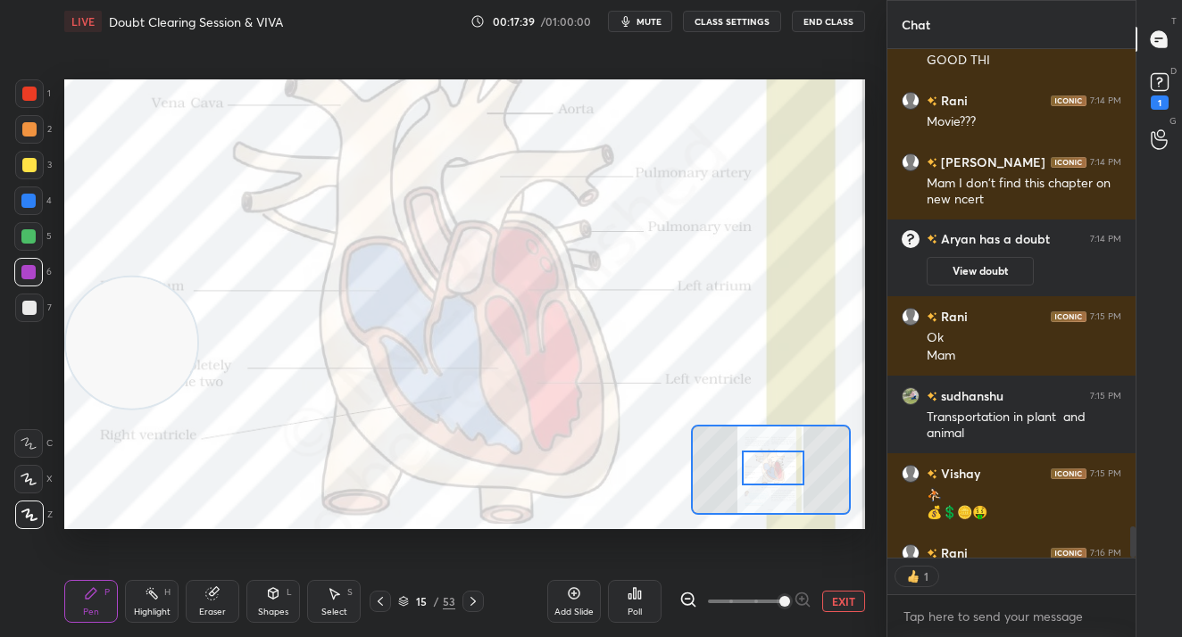
scroll to position [7833, 0]
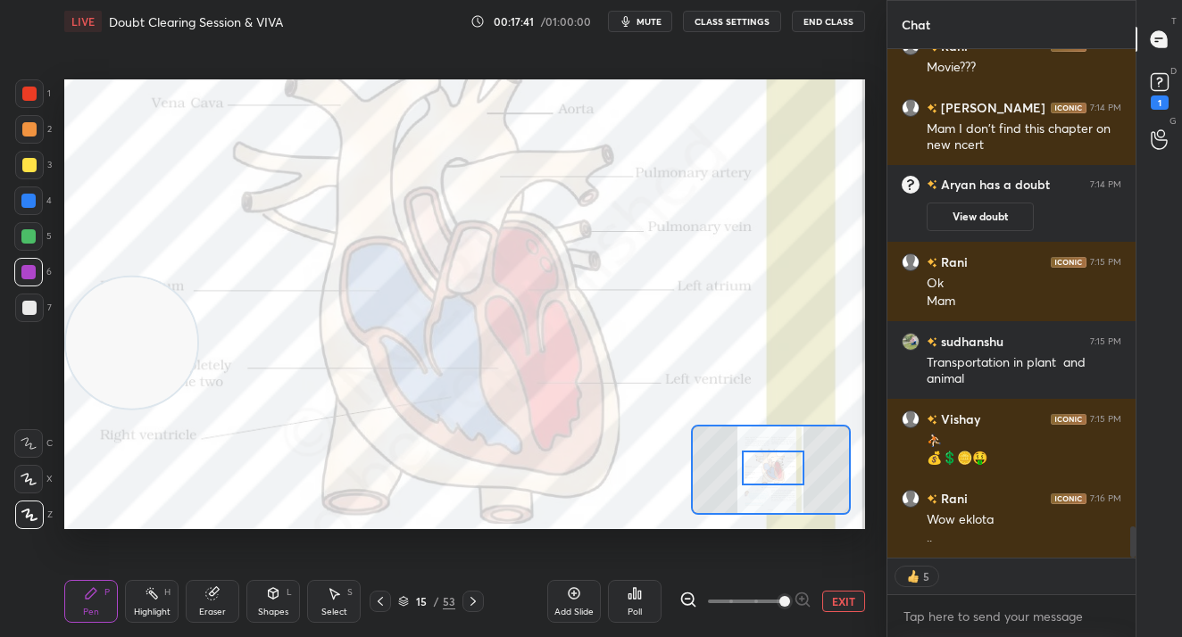
click at [845, 594] on button "EXIT" at bounding box center [843, 601] width 43 height 21
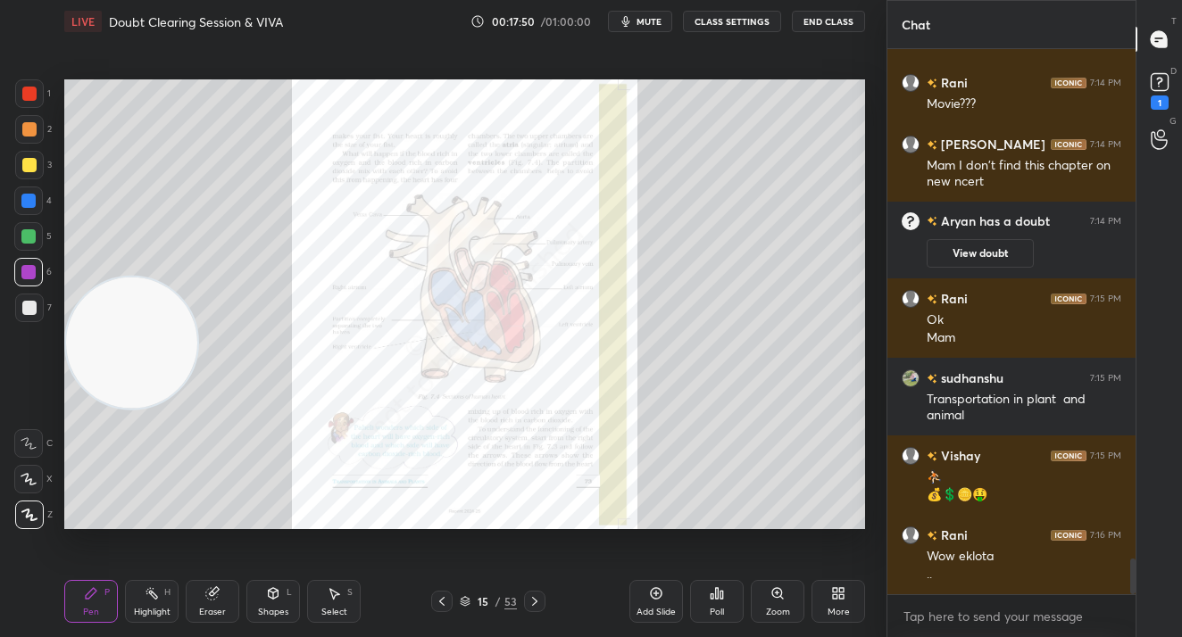
scroll to position [7797, 0]
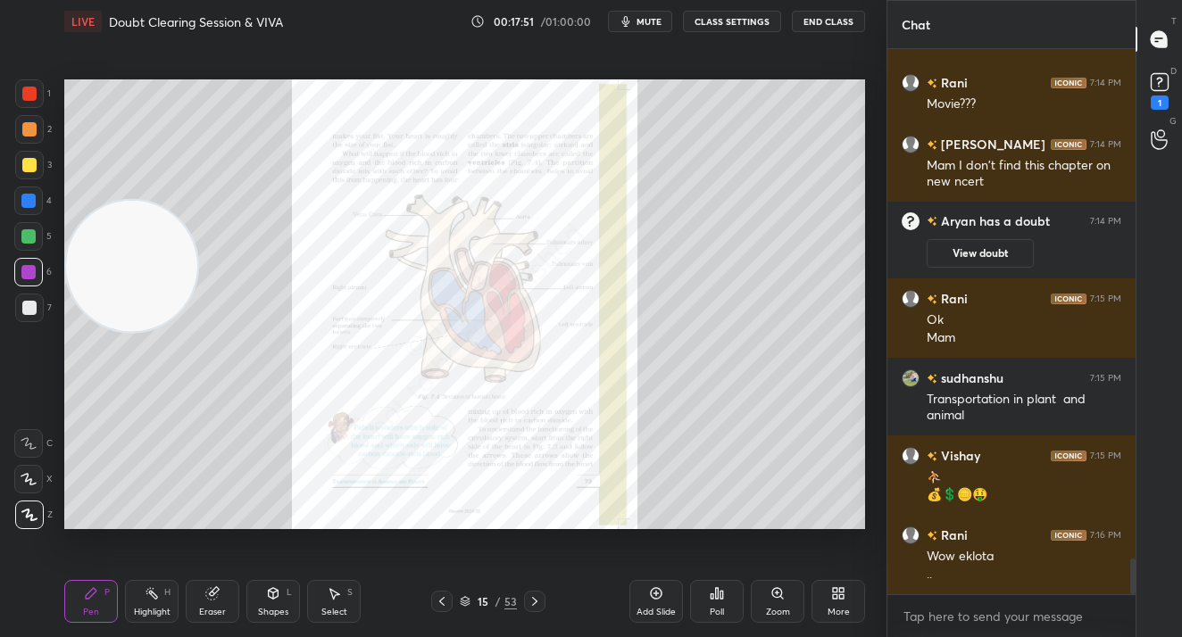
drag, startPoint x: 122, startPoint y: 293, endPoint x: 91, endPoint y: 139, distance: 156.6
click at [71, 200] on video at bounding box center [131, 265] width 131 height 131
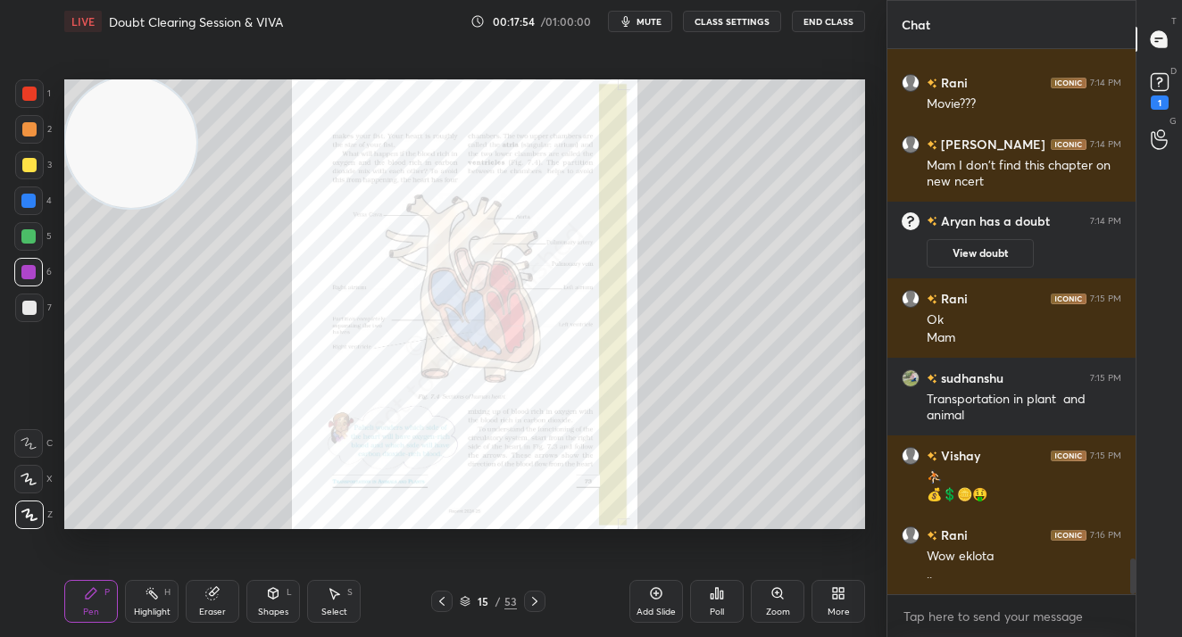
click at [190, 207] on div "Setting up your live class Poll for secs No correct answer Start poll" at bounding box center [464, 304] width 800 height 451
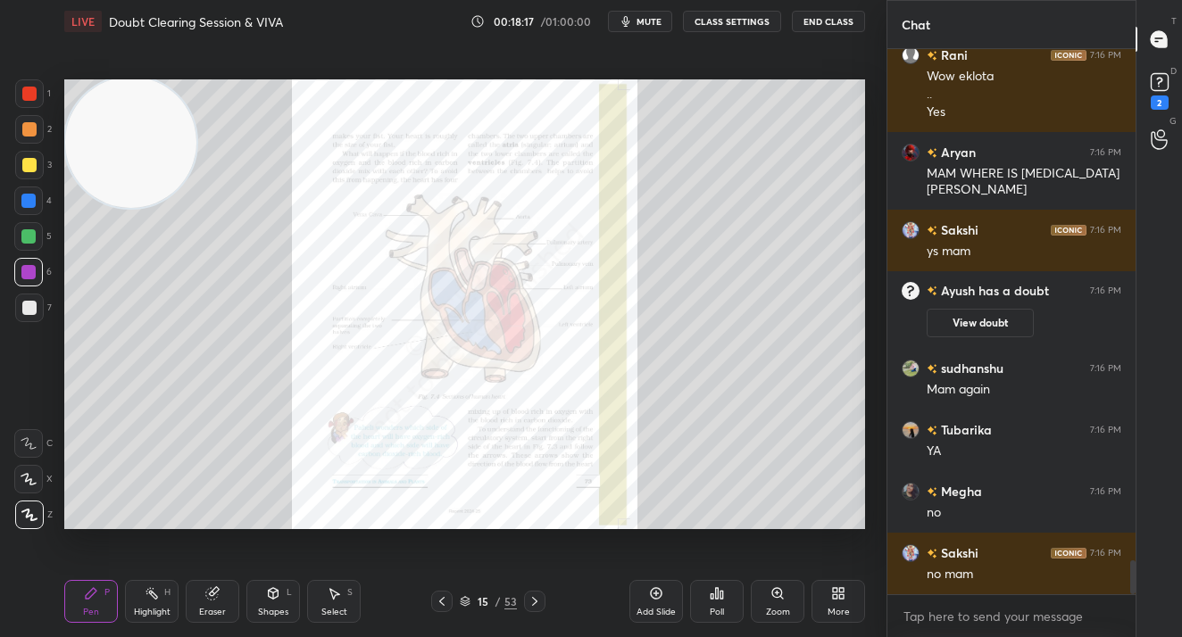
scroll to position [8222, 0]
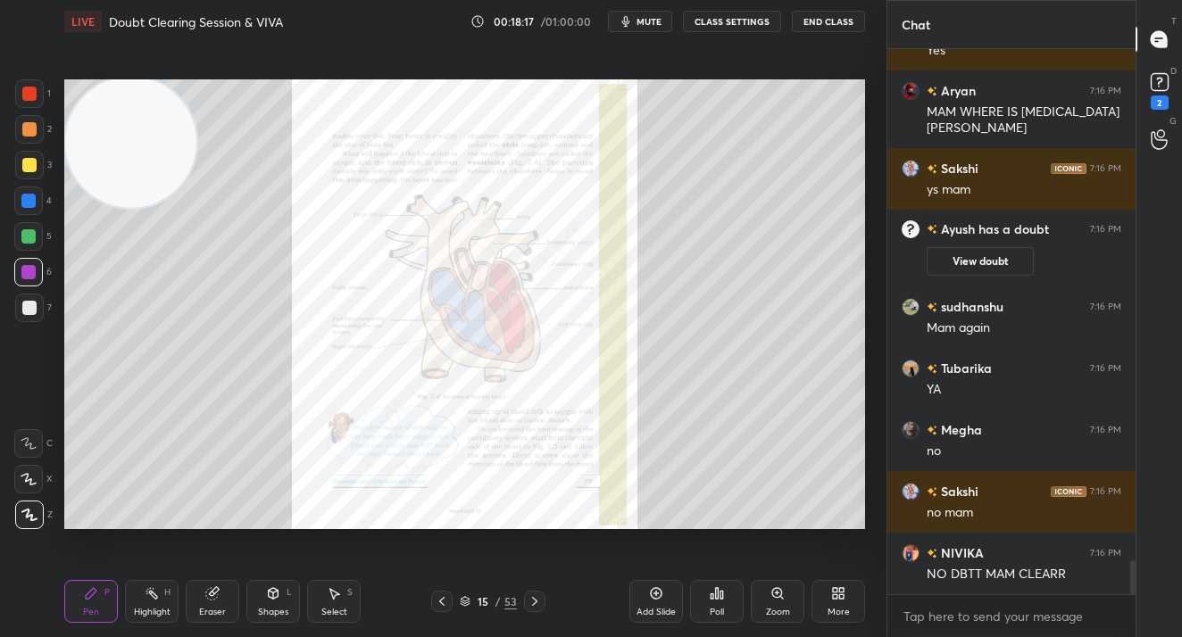
click at [767, 608] on div "Zoom" at bounding box center [778, 612] width 24 height 9
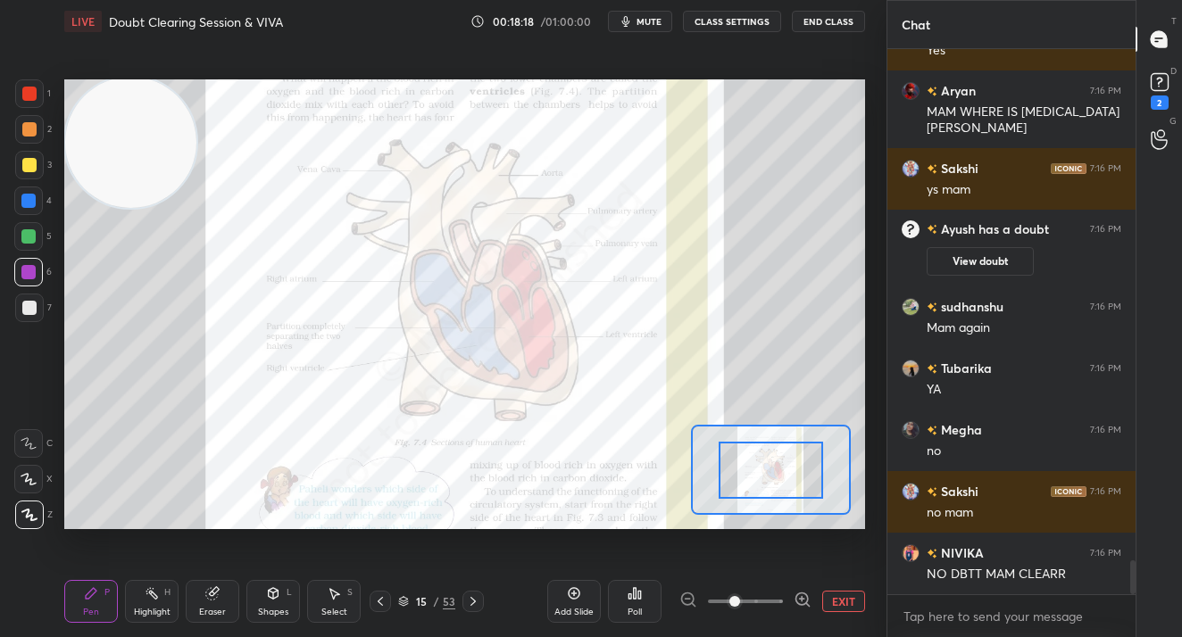
click at [767, 606] on span at bounding box center [745, 601] width 75 height 27
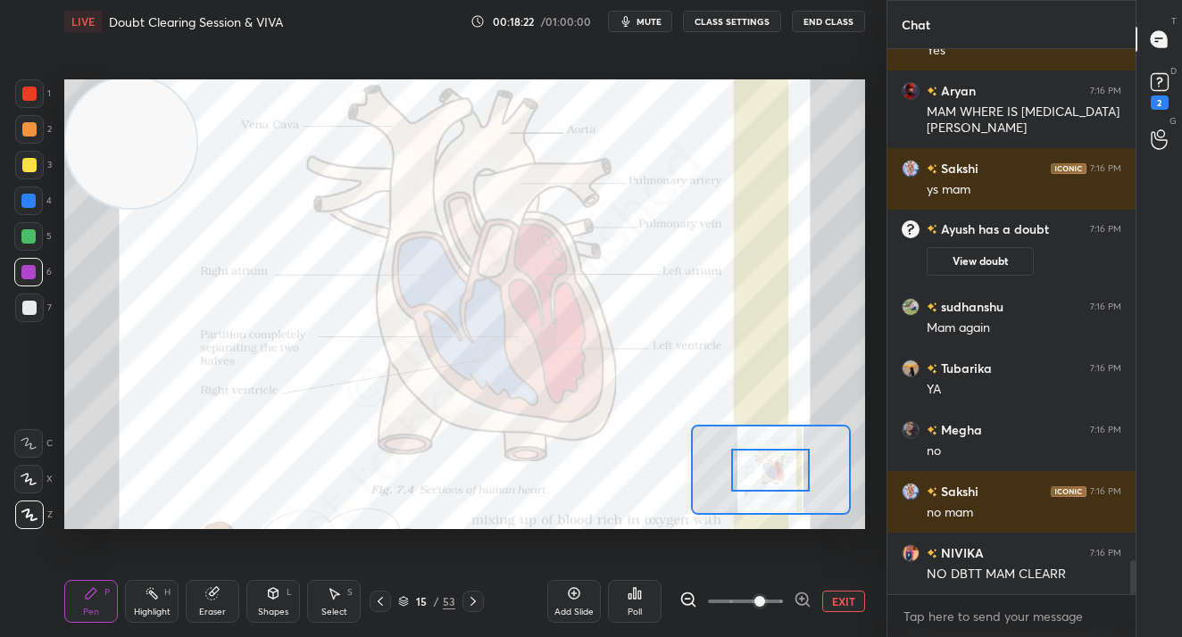
click at [830, 600] on button "EXIT" at bounding box center [843, 601] width 43 height 21
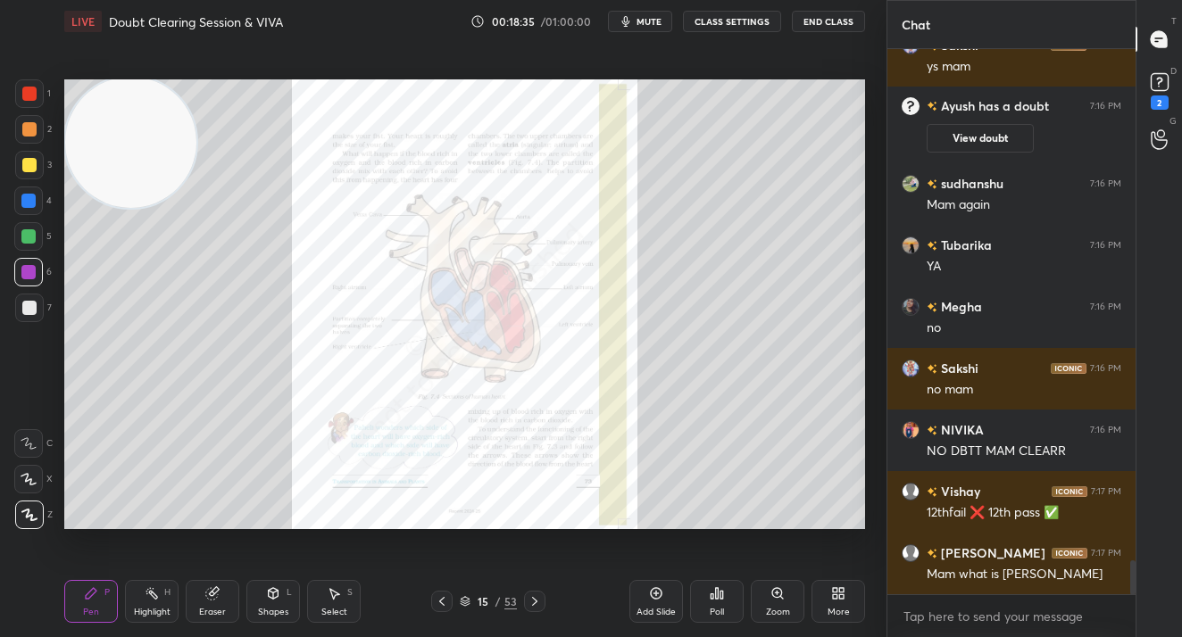
scroll to position [8277, 0]
click at [837, 604] on div "More" at bounding box center [838, 601] width 54 height 43
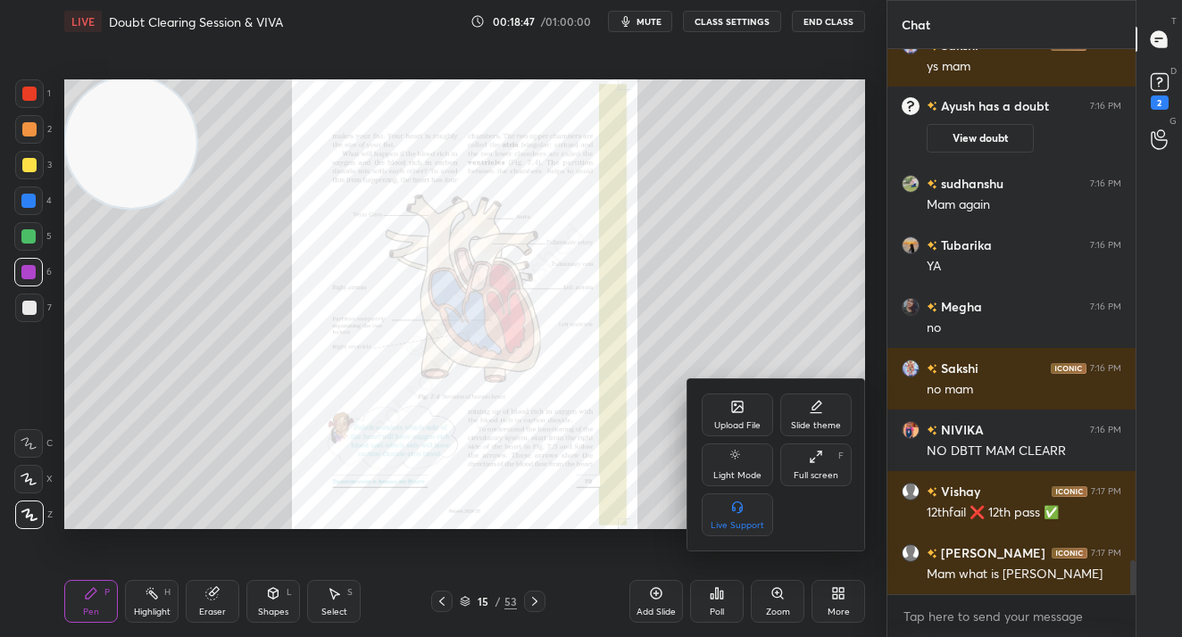
click at [837, 604] on div at bounding box center [591, 318] width 1182 height 637
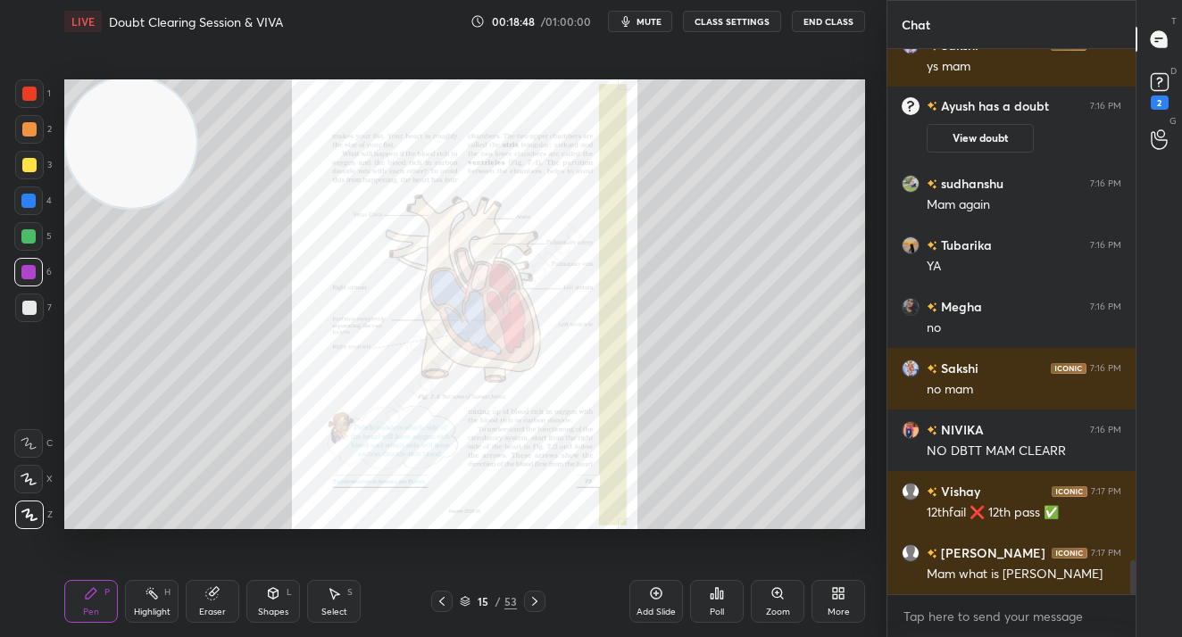
click at [837, 604] on div "More" at bounding box center [838, 601] width 54 height 43
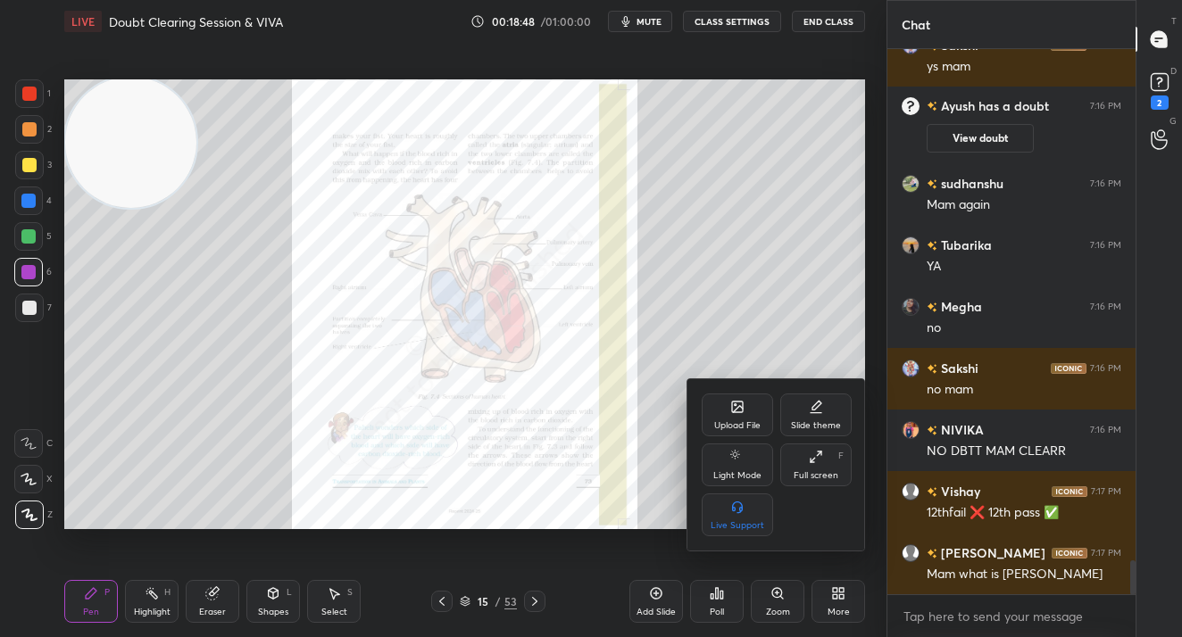
click at [725, 411] on div "Upload File" at bounding box center [736, 415] width 71 height 43
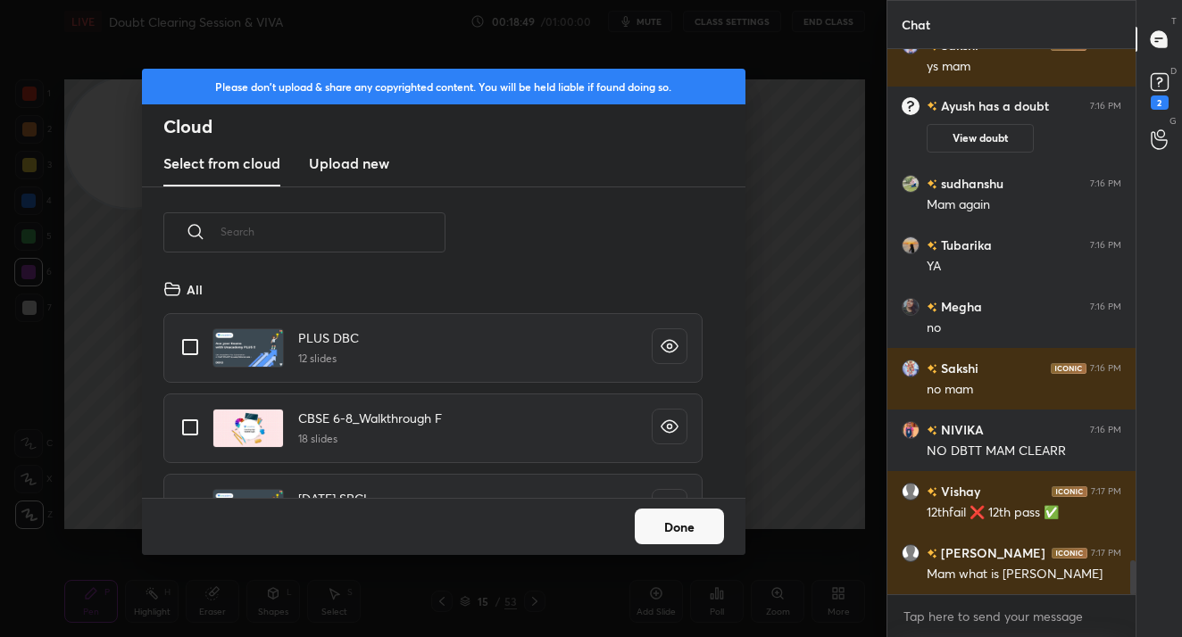
scroll to position [220, 573]
click at [347, 149] on new "Upload new" at bounding box center [349, 164] width 80 height 45
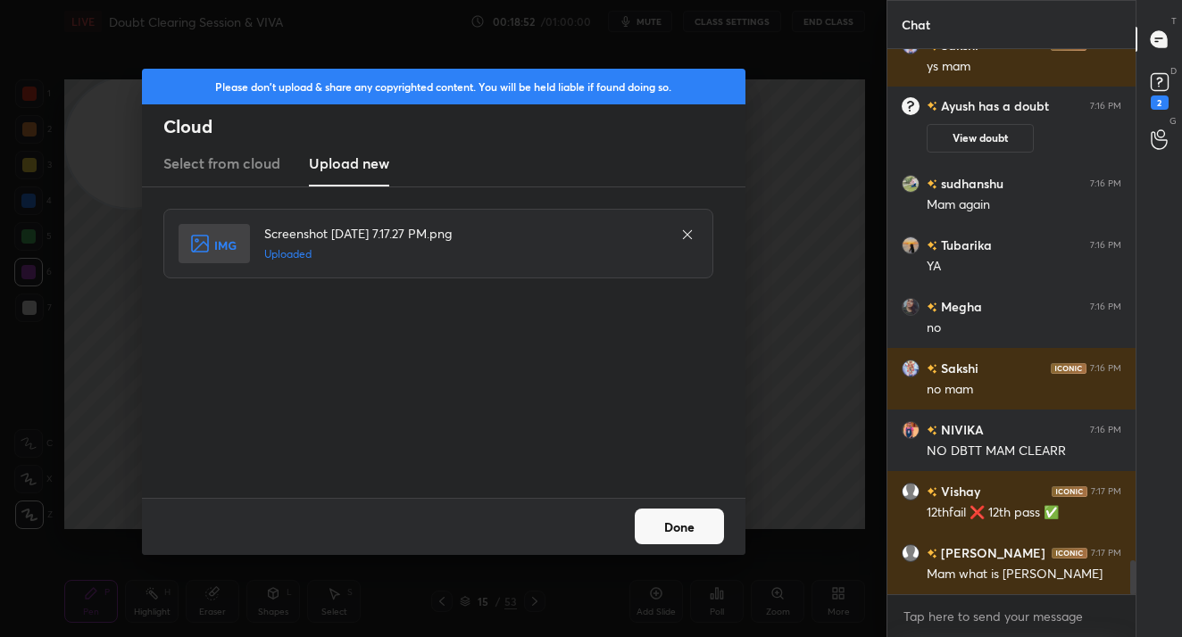
click at [702, 529] on button "Done" at bounding box center [678, 527] width 89 height 36
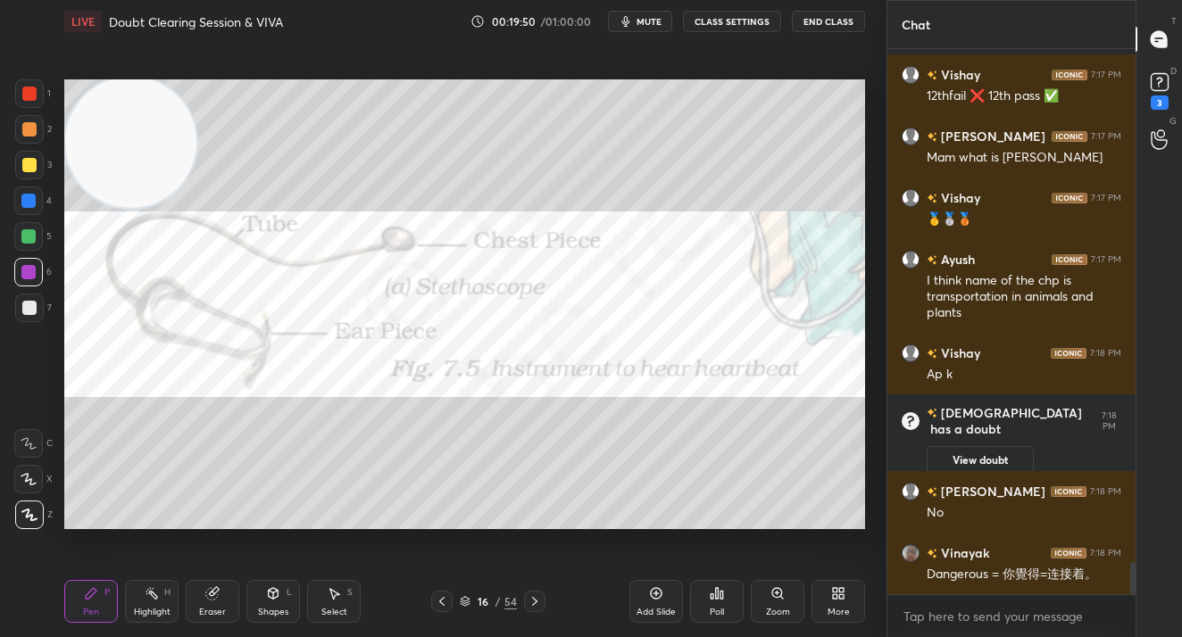
scroll to position [8704, 0]
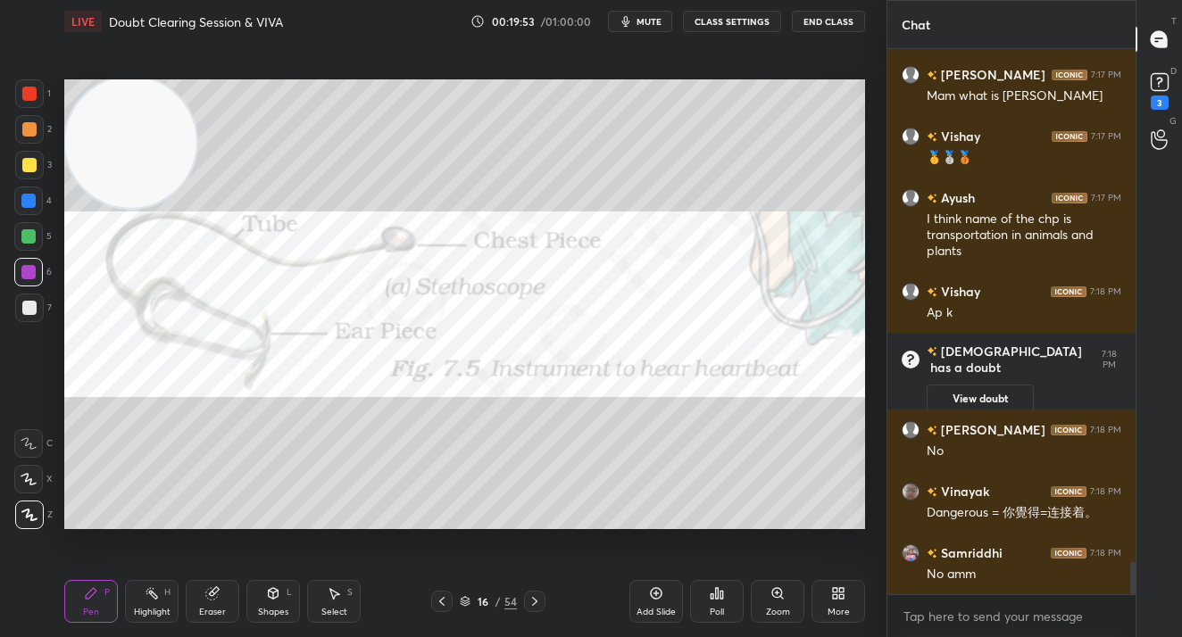
drag, startPoint x: 652, startPoint y: 606, endPoint x: 643, endPoint y: 590, distance: 18.8
click at [647, 610] on div "Add Slide" at bounding box center [655, 612] width 39 height 9
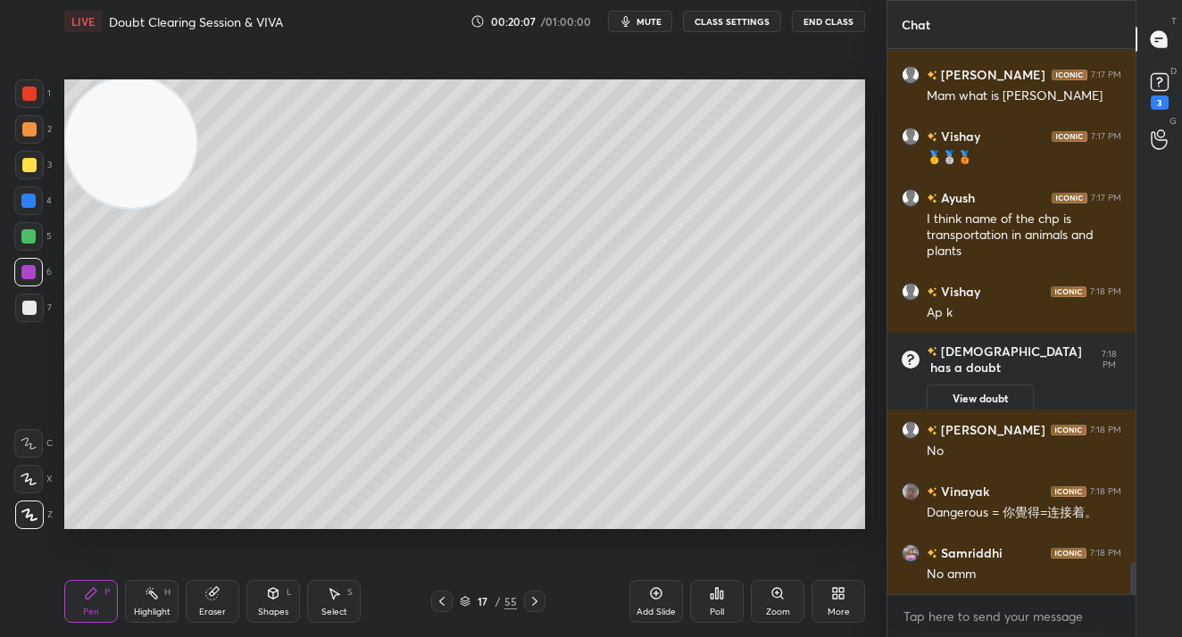
click at [530, 612] on div "Pen P Highlight H Eraser Shapes L Select S 17 / 55 Add Slide Poll Zoom More" at bounding box center [464, 601] width 800 height 71
click at [535, 608] on div at bounding box center [534, 601] width 21 height 21
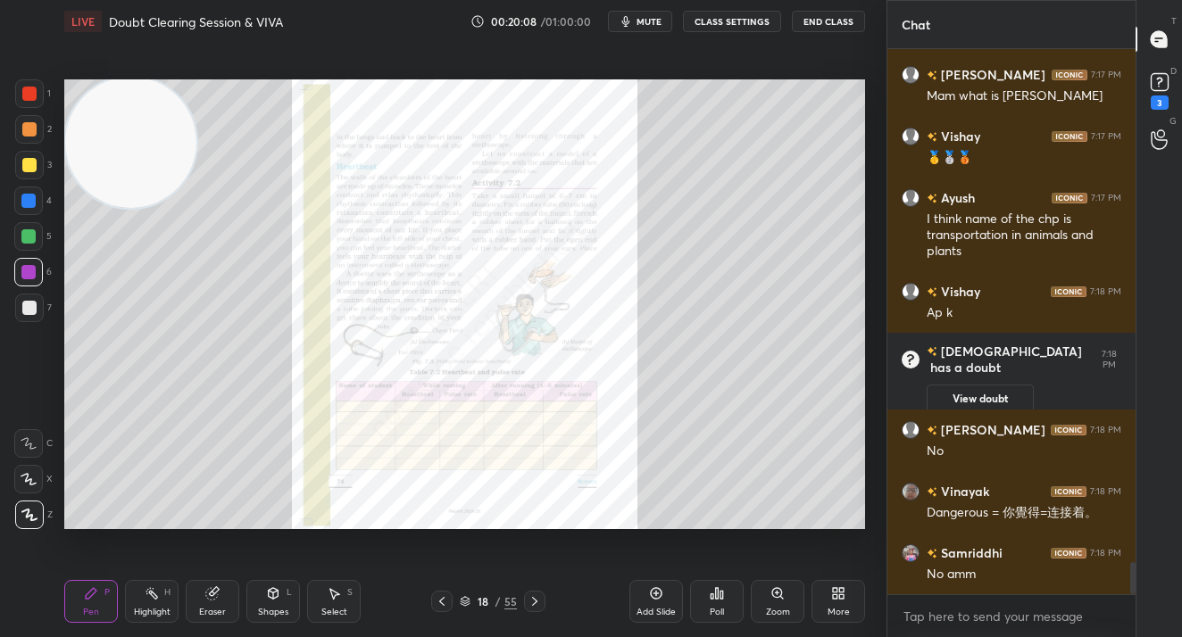
click at [533, 605] on icon at bounding box center [534, 601] width 5 height 9
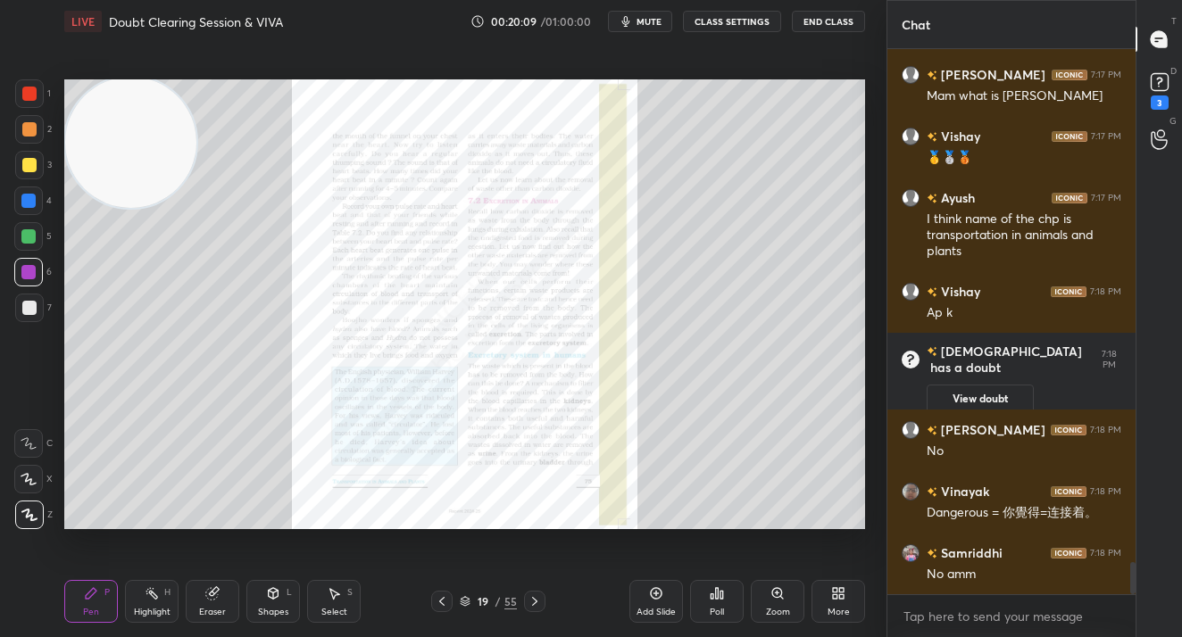
click at [776, 594] on icon at bounding box center [777, 593] width 14 height 14
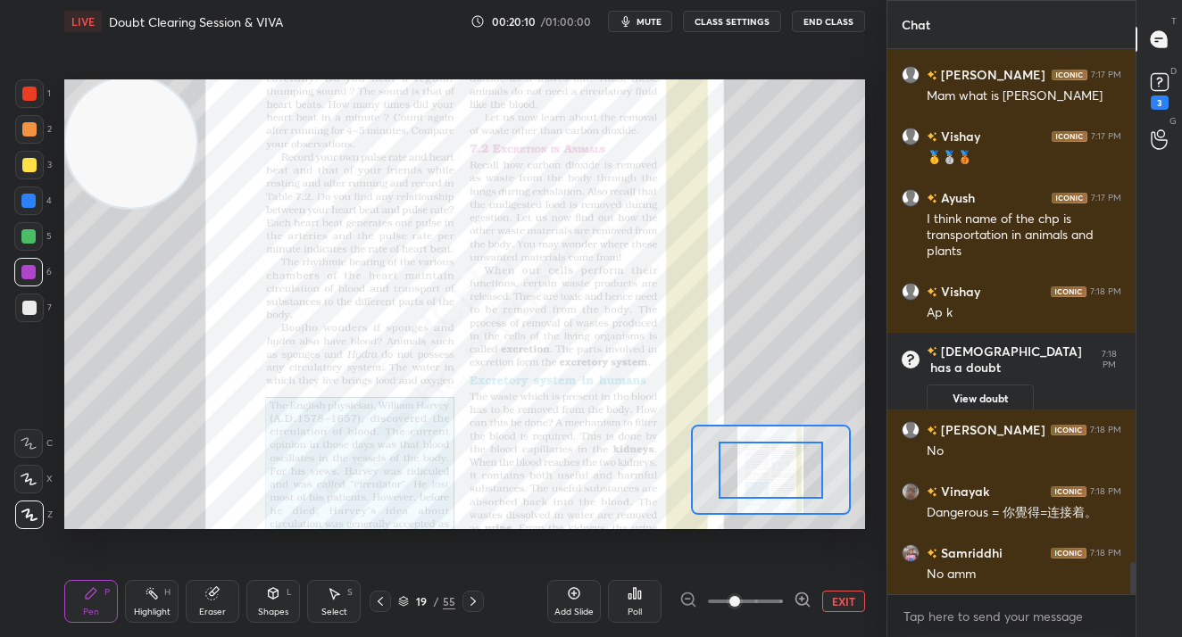
click at [776, 597] on span at bounding box center [745, 601] width 75 height 27
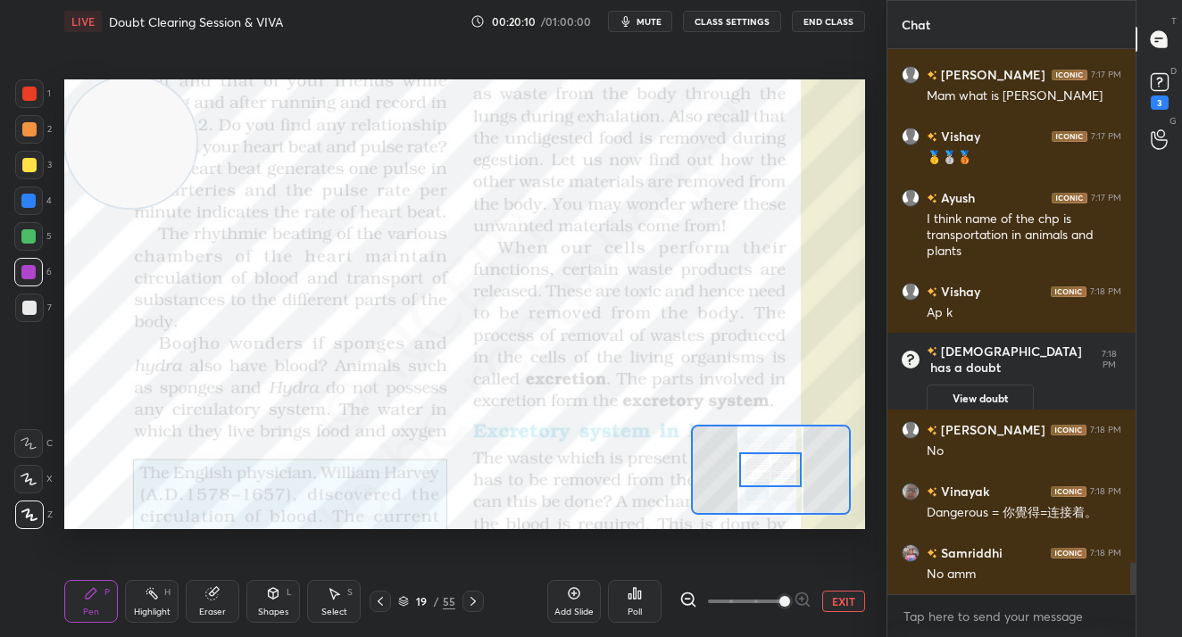
click at [779, 597] on span at bounding box center [784, 601] width 11 height 11
click at [197, 611] on div "Eraser" at bounding box center [213, 601] width 54 height 43
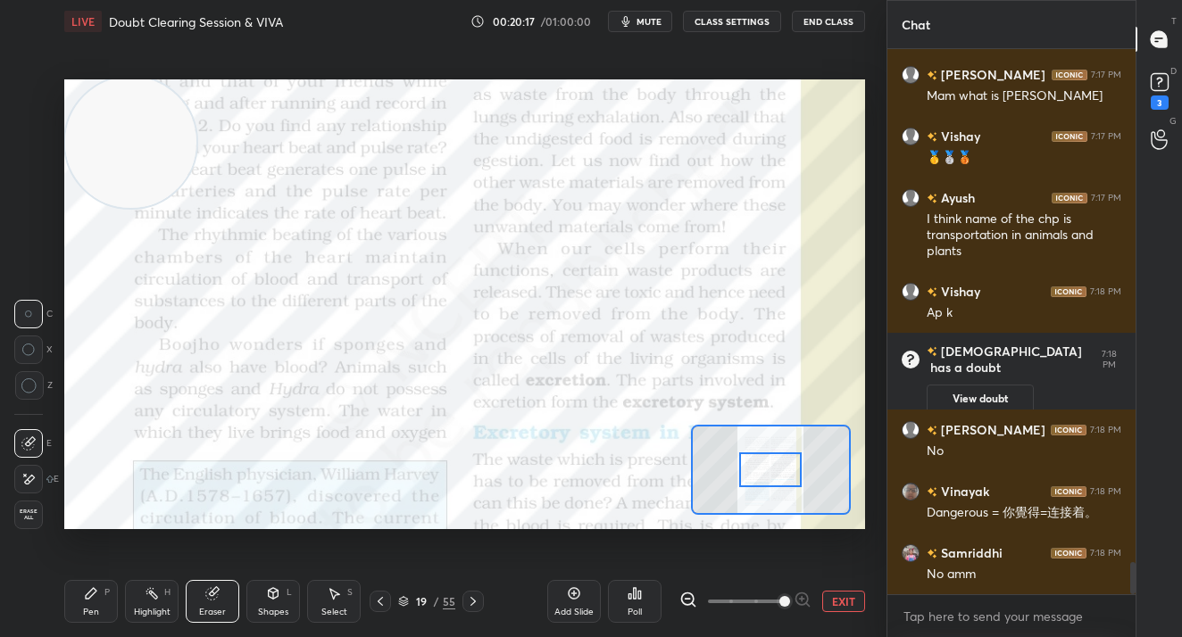
click at [136, 616] on div "Highlight" at bounding box center [152, 612] width 37 height 9
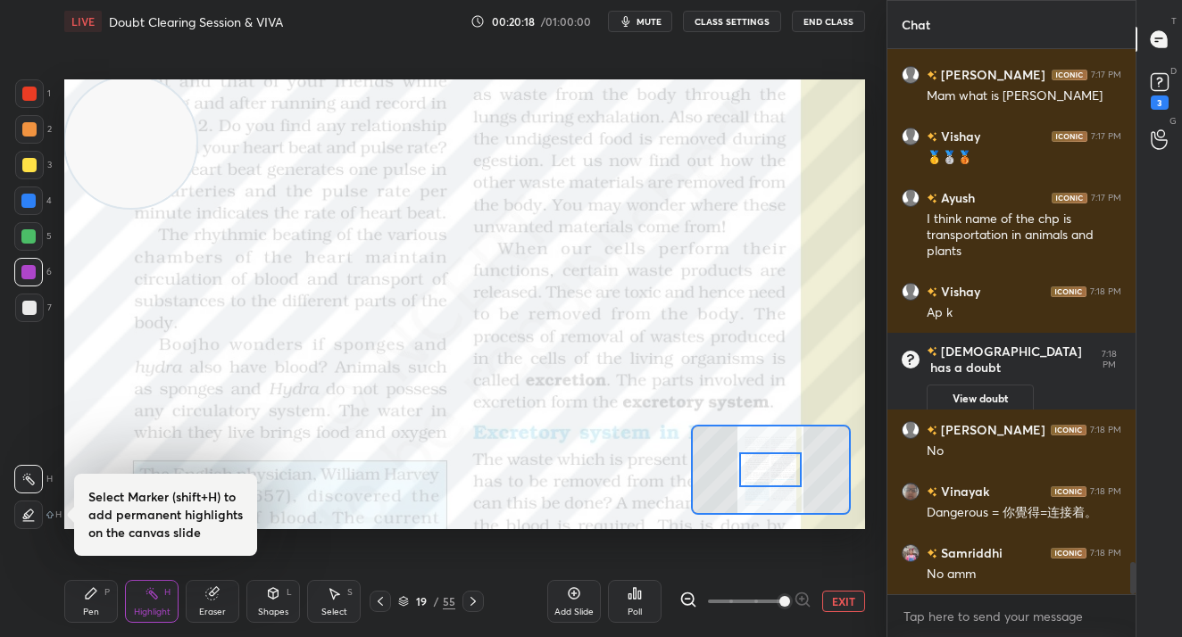
drag, startPoint x: 87, startPoint y: 613, endPoint x: 125, endPoint y: 591, distance: 44.4
click at [87, 614] on div "Pen" at bounding box center [91, 612] width 16 height 9
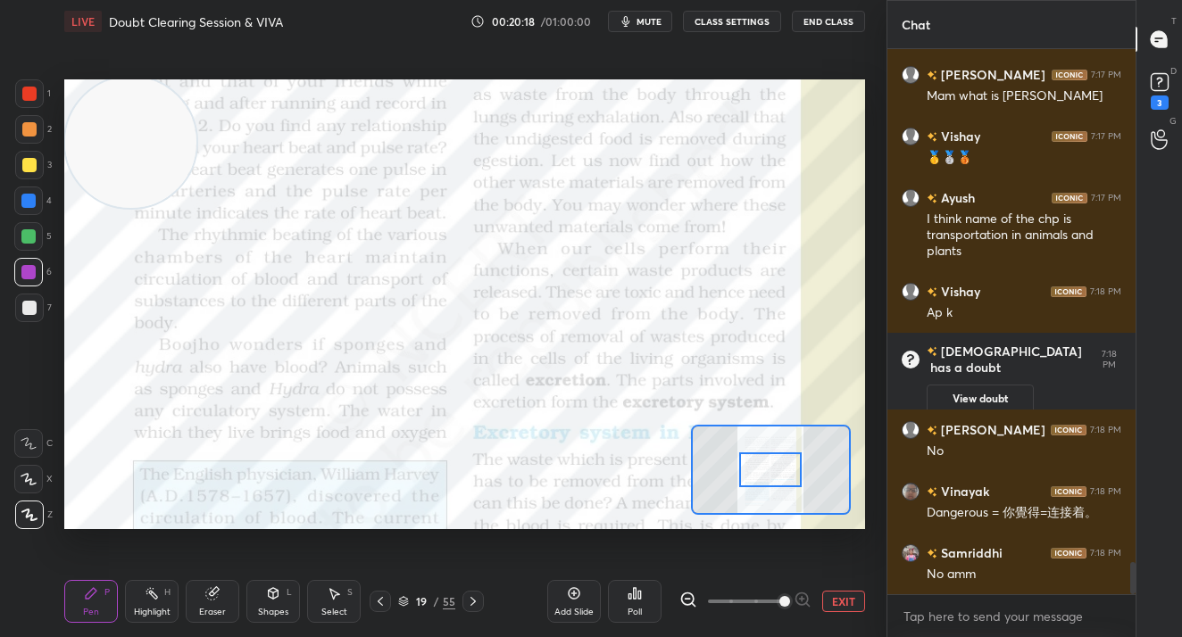
scroll to position [8766, 0]
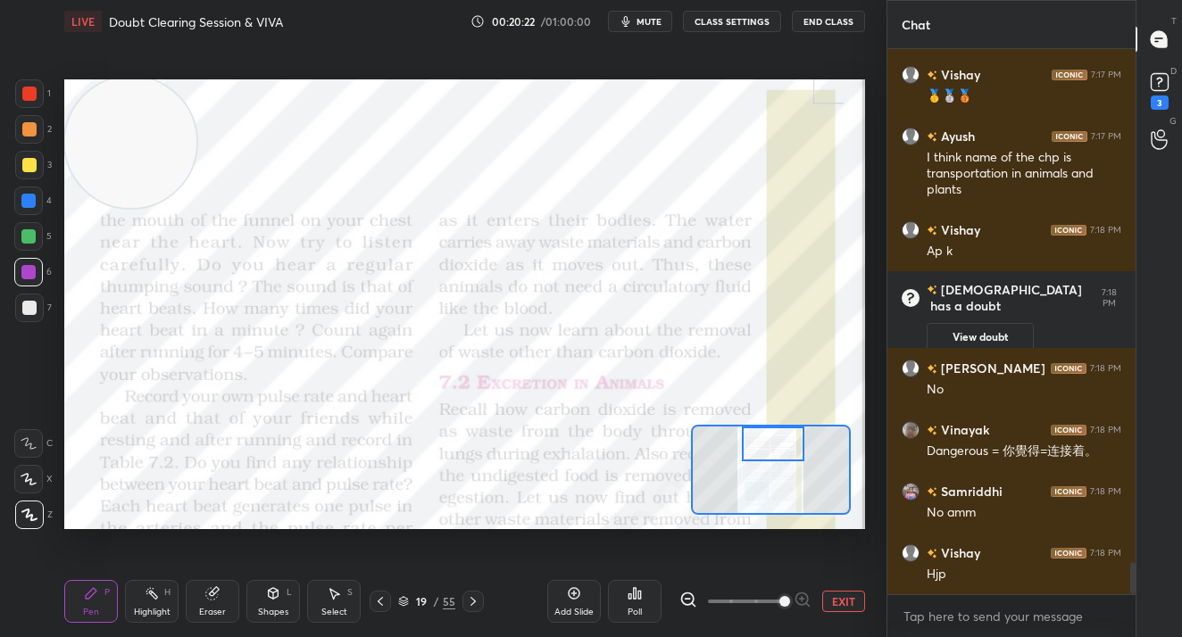
drag, startPoint x: 767, startPoint y: 472, endPoint x: 769, endPoint y: 445, distance: 26.9
click at [769, 445] on div at bounding box center [773, 444] width 62 height 35
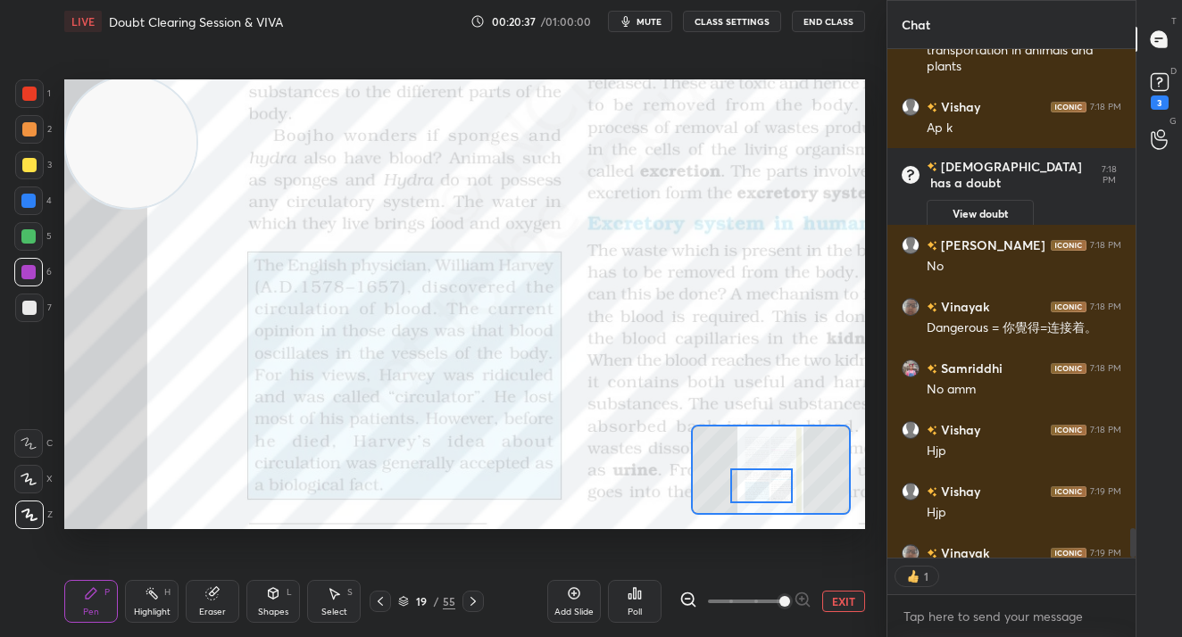
scroll to position [503, 243]
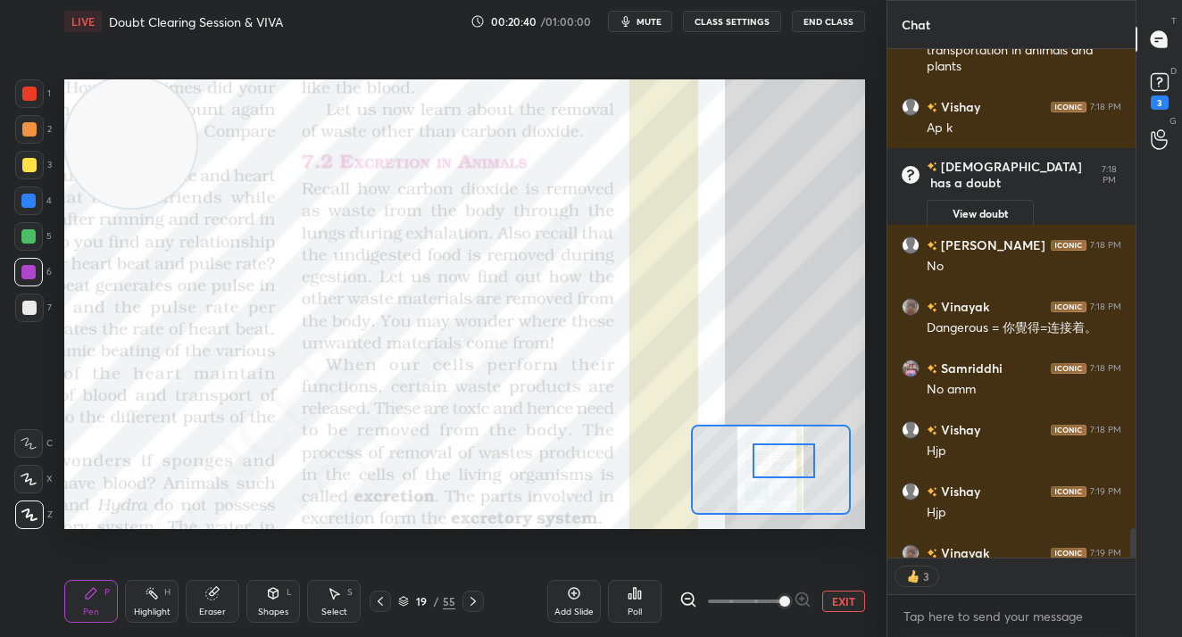
drag, startPoint x: 749, startPoint y: 472, endPoint x: 775, endPoint y: 456, distance: 31.2
click at [775, 456] on div at bounding box center [783, 461] width 62 height 35
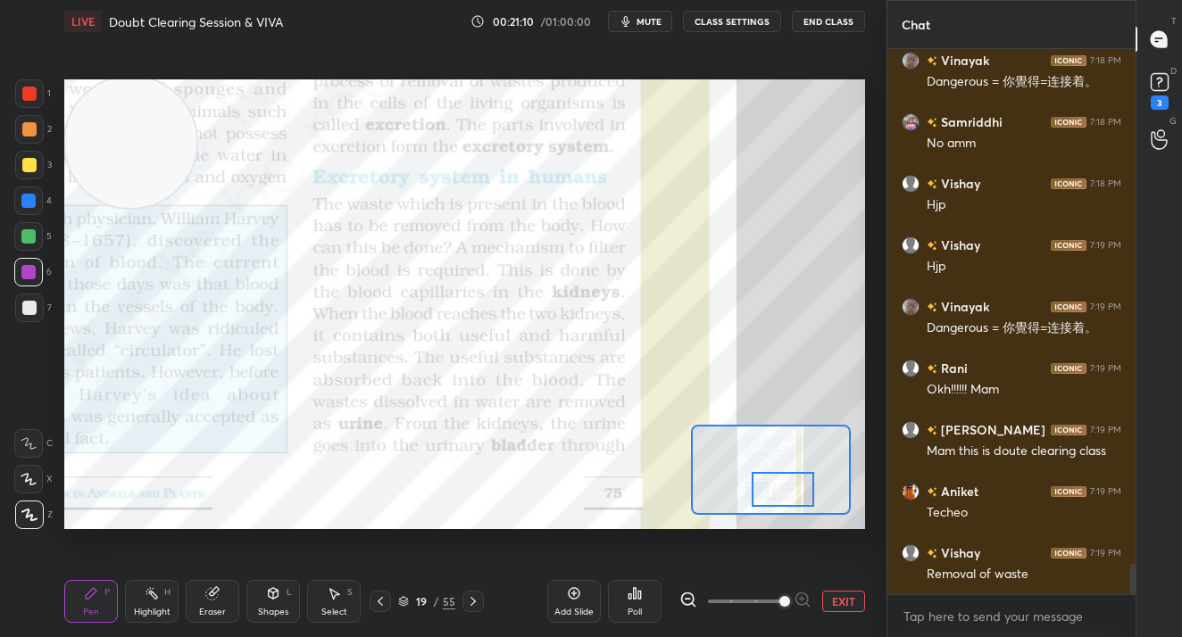
scroll to position [9197, 0]
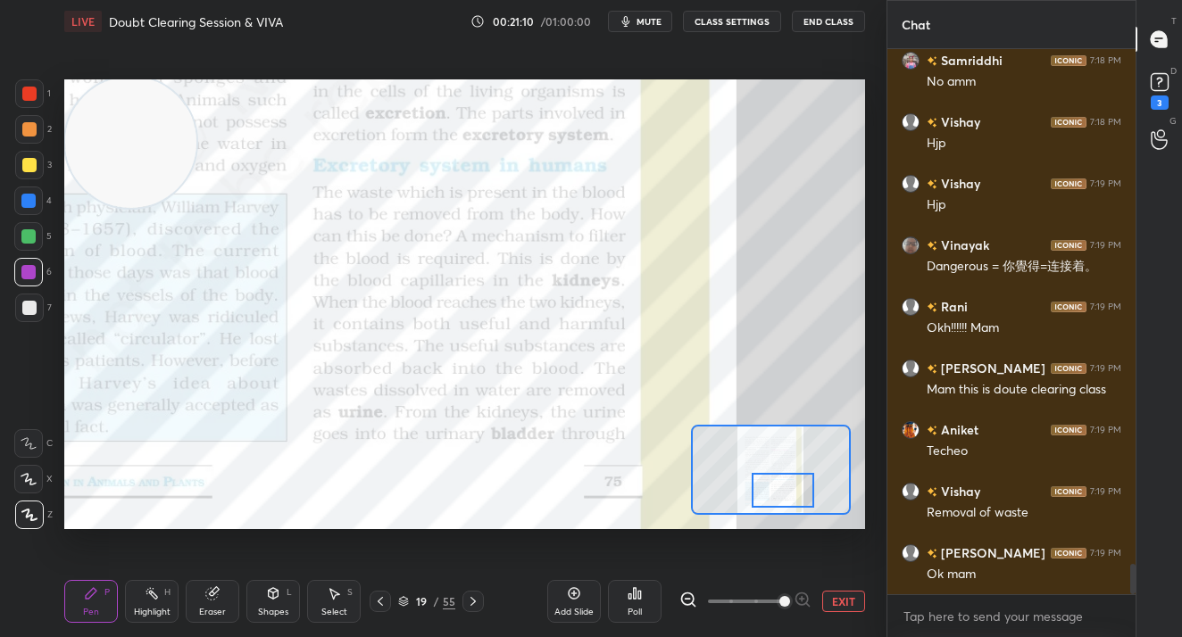
drag, startPoint x: 798, startPoint y: 448, endPoint x: 797, endPoint y: 478, distance: 30.4
click at [797, 478] on div at bounding box center [782, 490] width 62 height 35
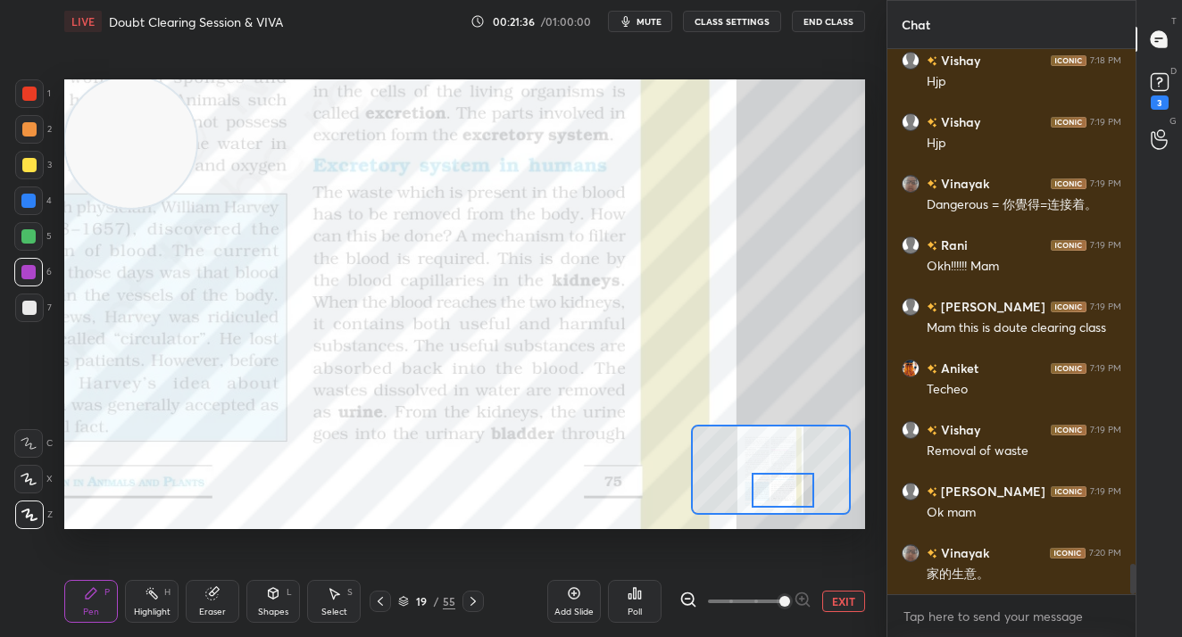
scroll to position [9336, 0]
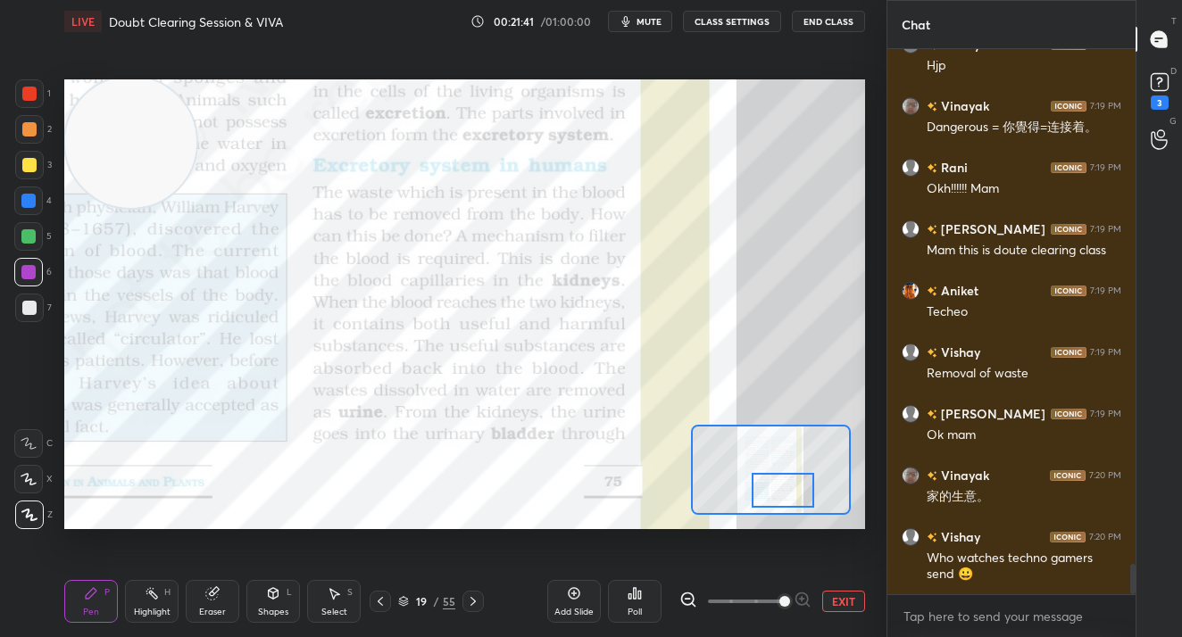
click at [478, 600] on icon at bounding box center [473, 601] width 14 height 14
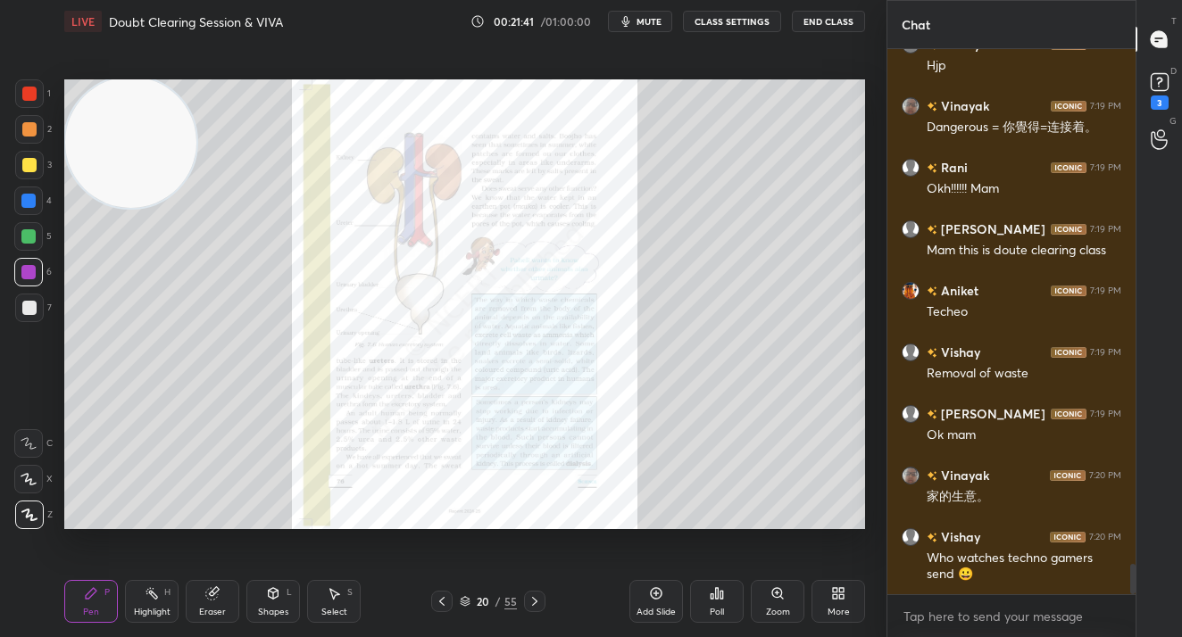
scroll to position [9398, 0]
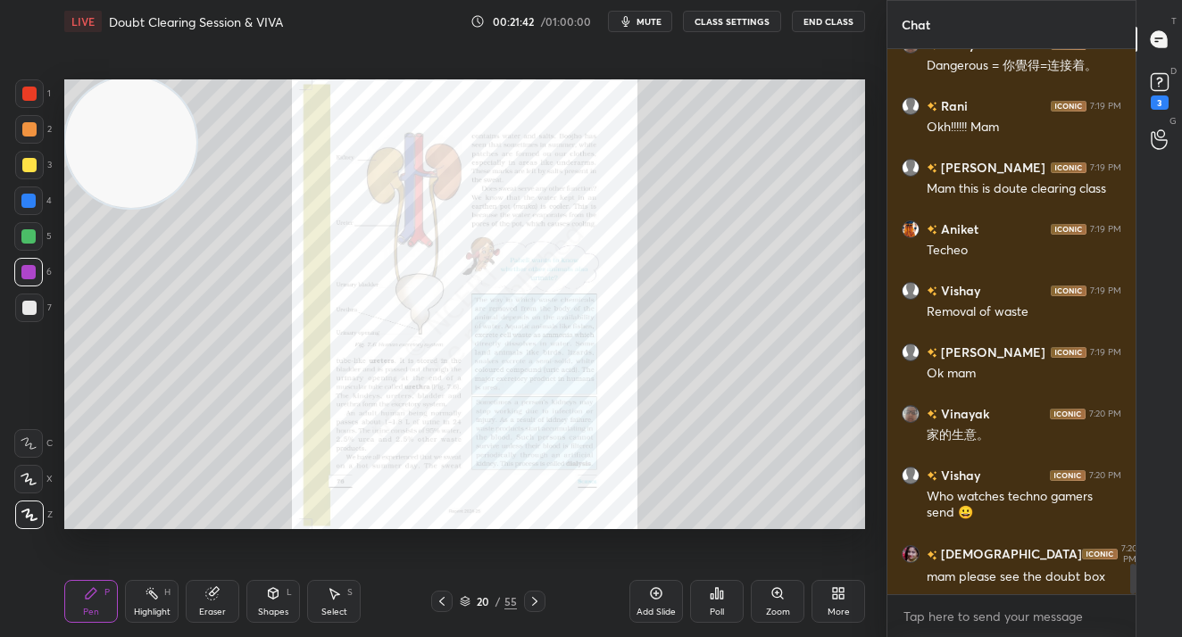
click at [784, 597] on div "Zoom" at bounding box center [777, 601] width 54 height 43
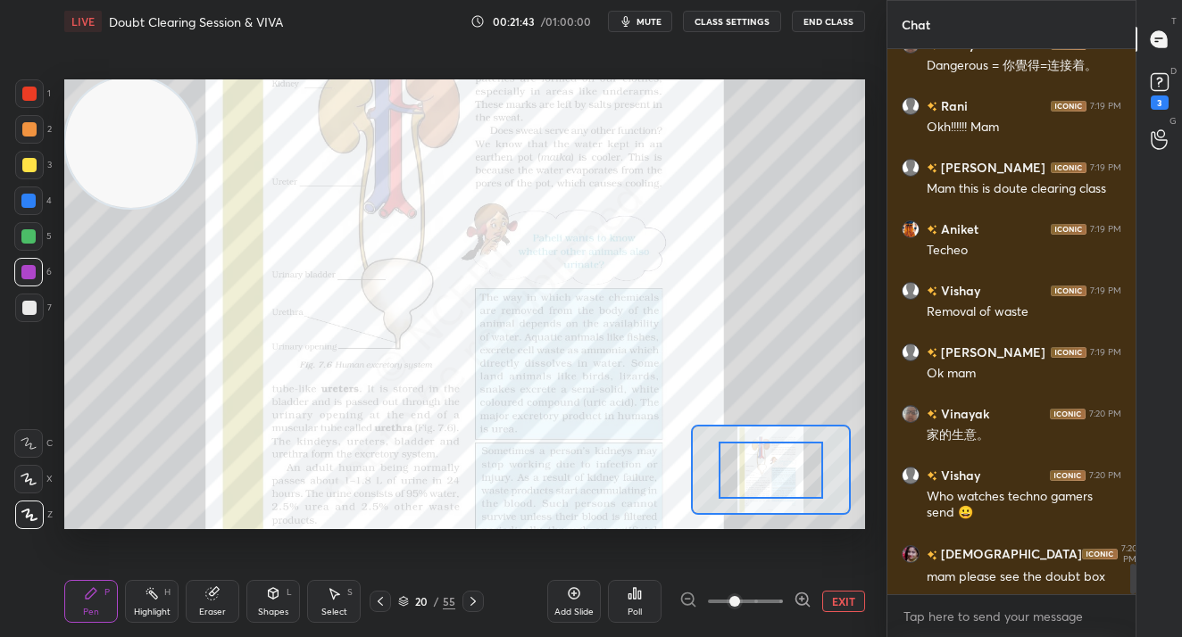
click at [776, 595] on span at bounding box center [745, 601] width 75 height 27
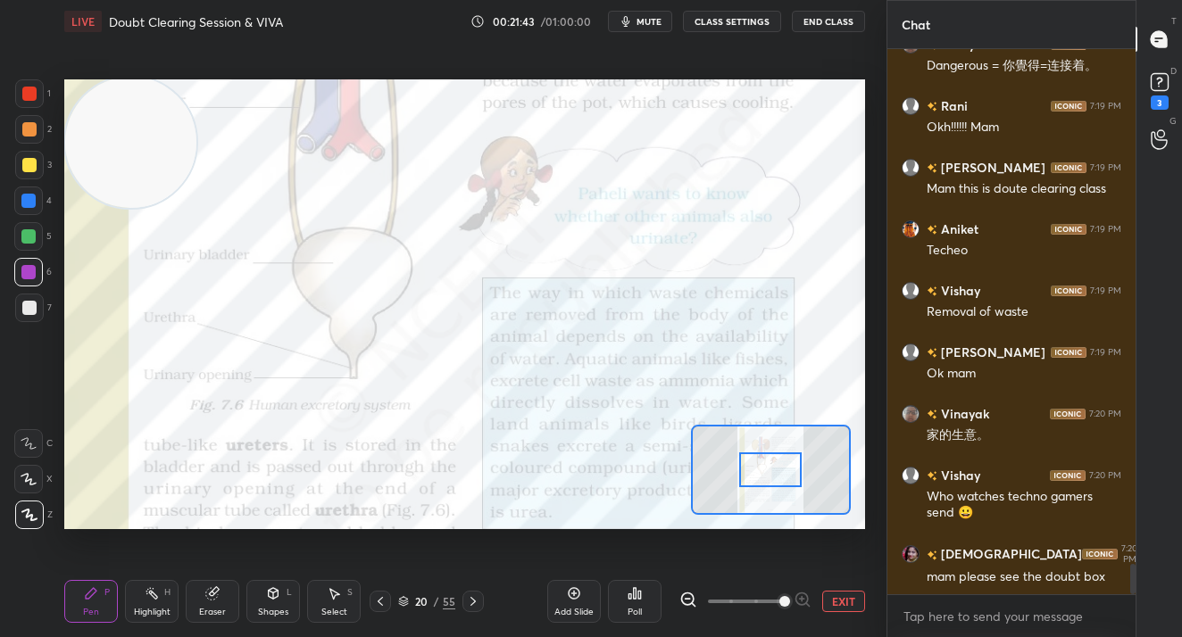
click at [779, 596] on span at bounding box center [784, 601] width 11 height 11
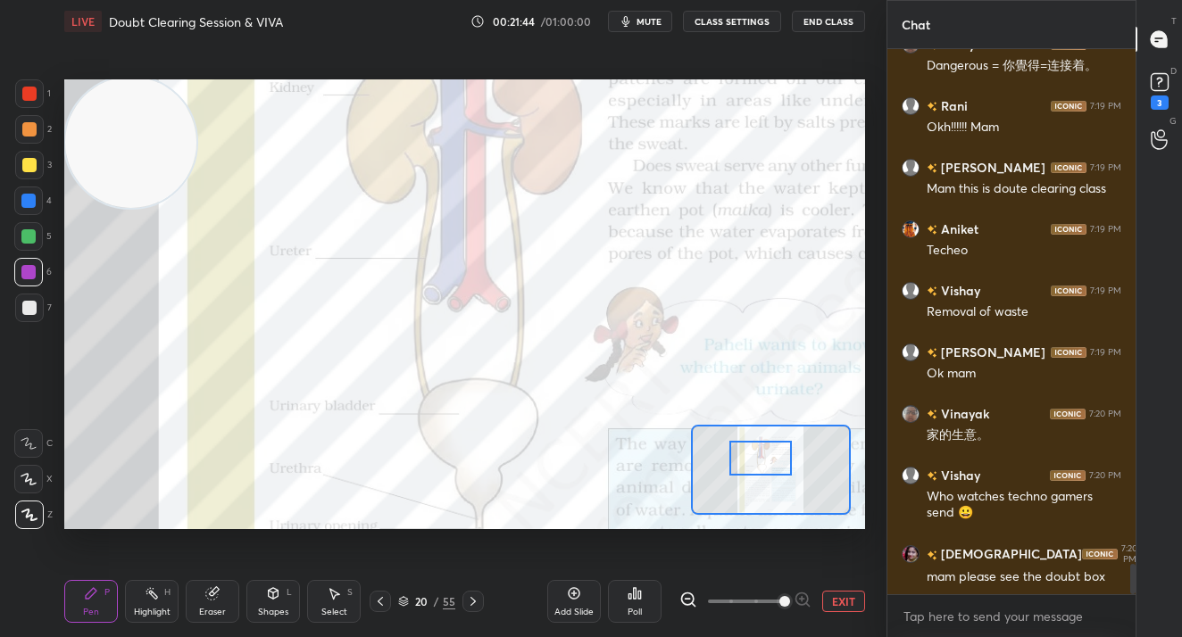
click at [759, 469] on div at bounding box center [760, 458] width 62 height 35
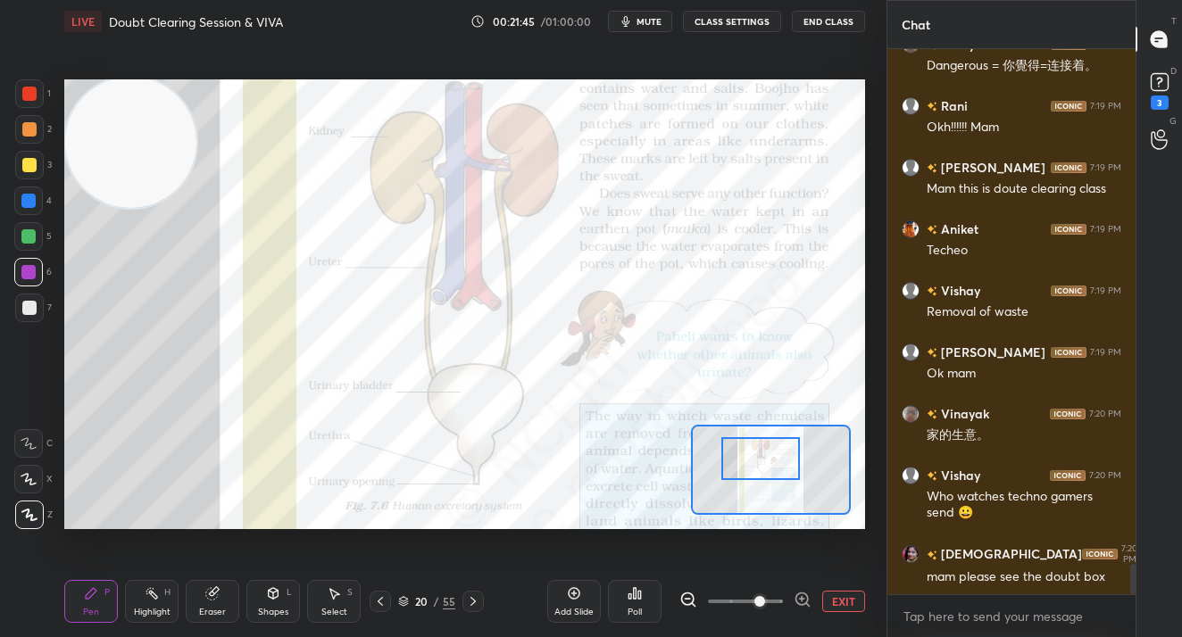
click at [759, 601] on span at bounding box center [745, 601] width 75 height 27
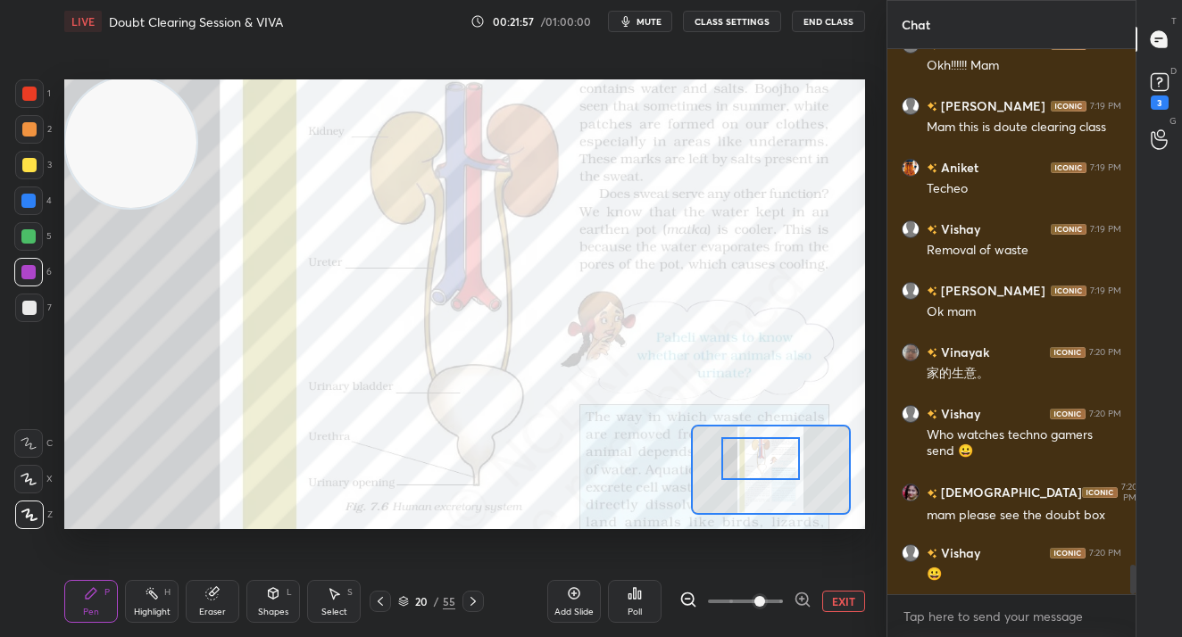
scroll to position [9521, 0]
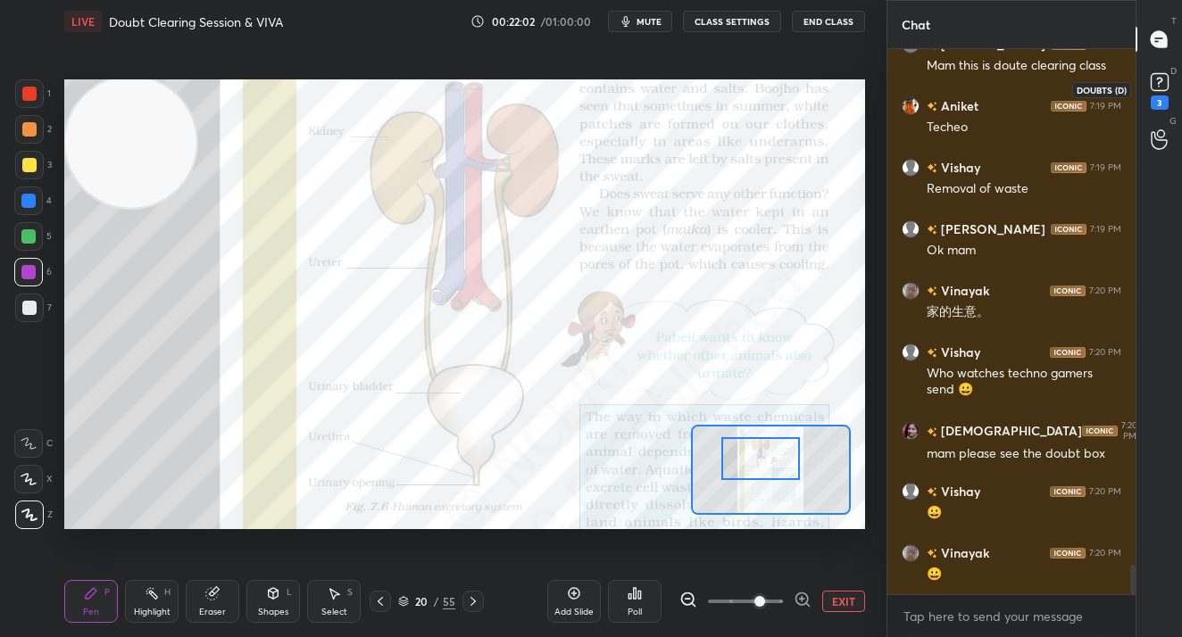
click at [1165, 95] on div "3" at bounding box center [1159, 102] width 18 height 14
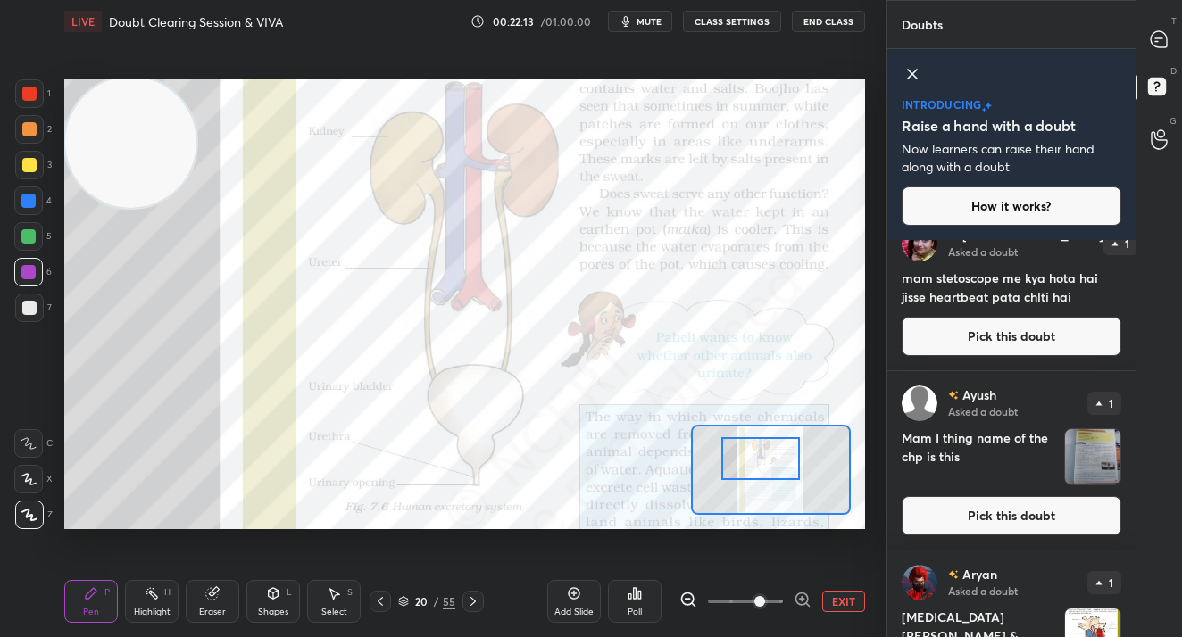
scroll to position [190, 0]
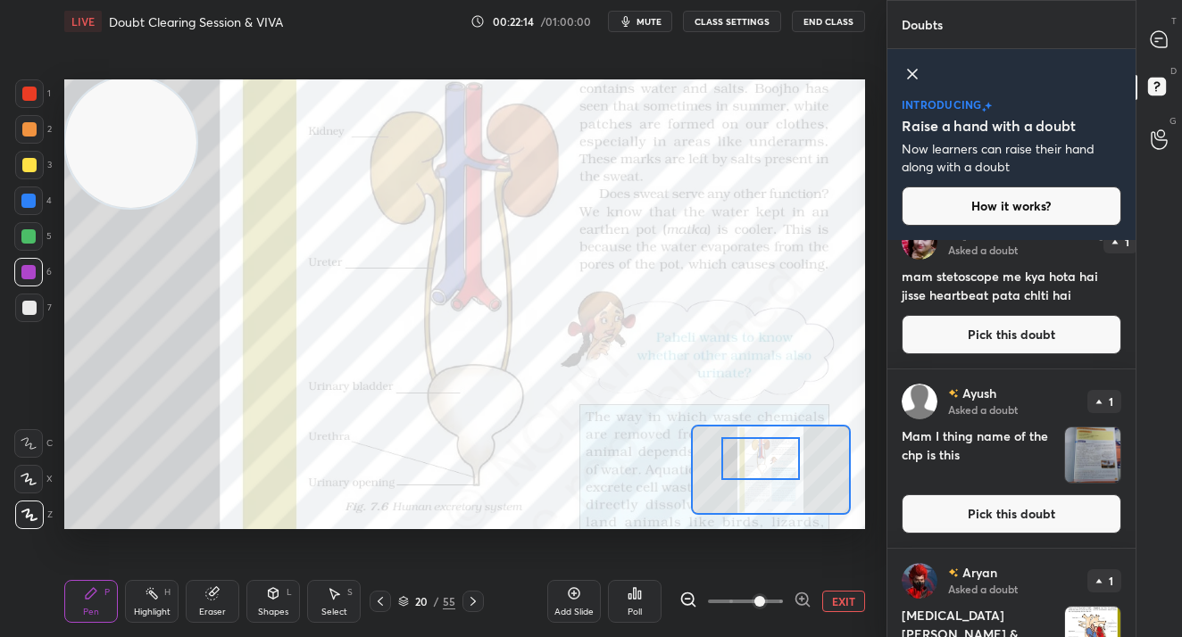
click at [986, 516] on button "Pick this doubt" at bounding box center [1011, 513] width 220 height 39
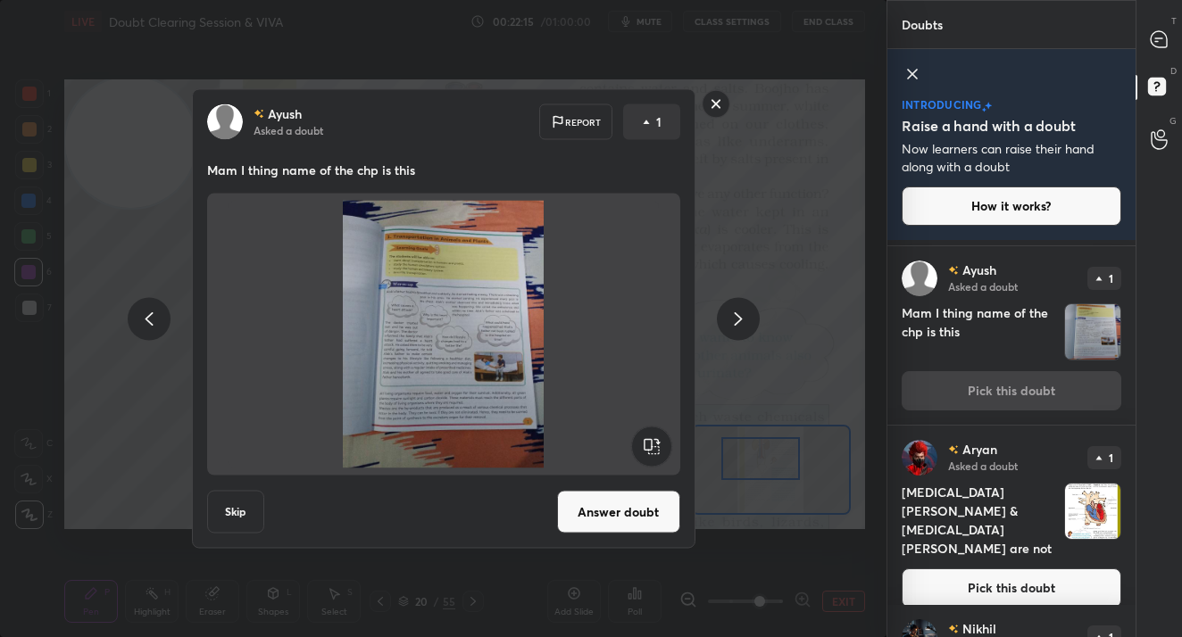
scroll to position [435, 0]
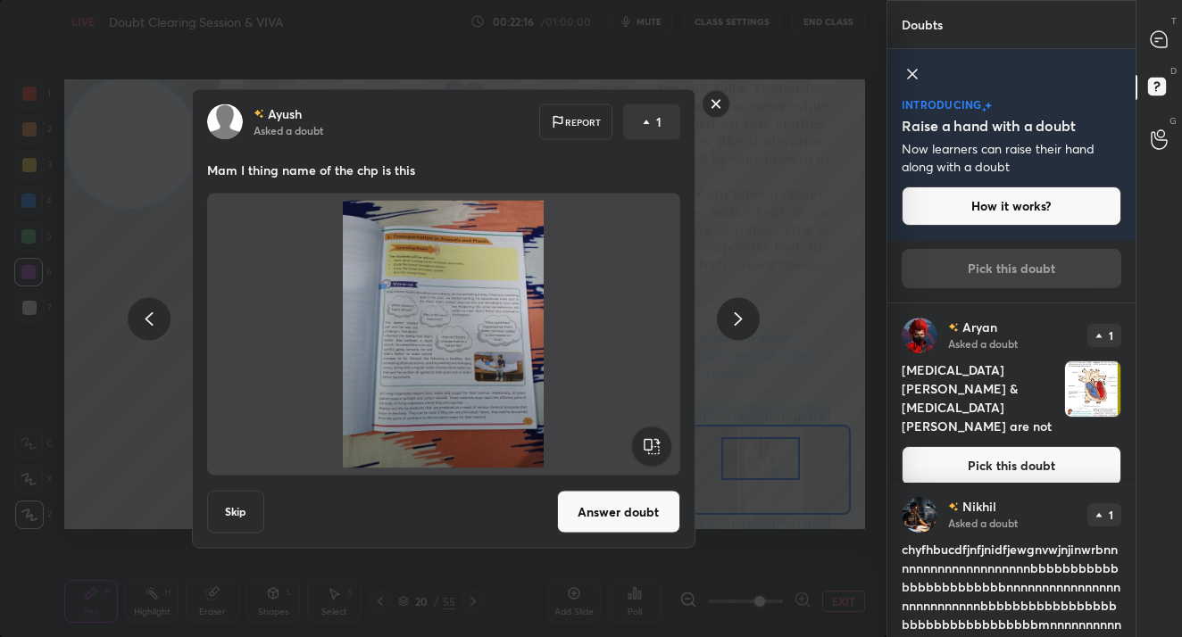
click at [995, 455] on div "Aryan Asked a doubt 1 Superior vena cava & inferior vena cava are not Pick this…" at bounding box center [1011, 401] width 248 height 196
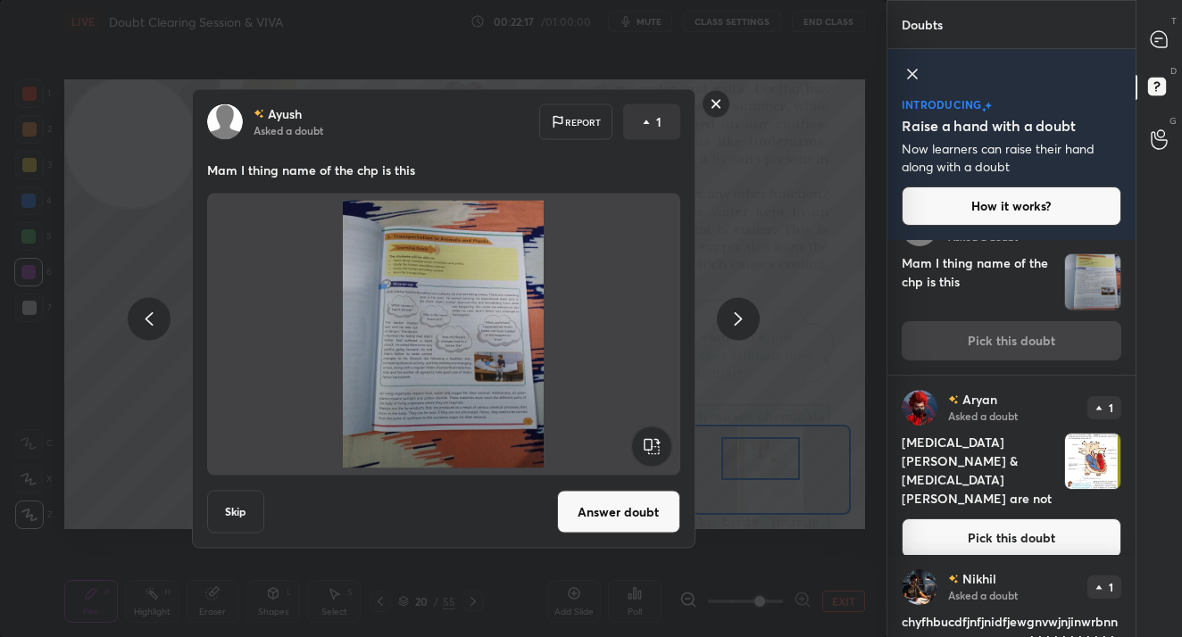
scroll to position [546, 0]
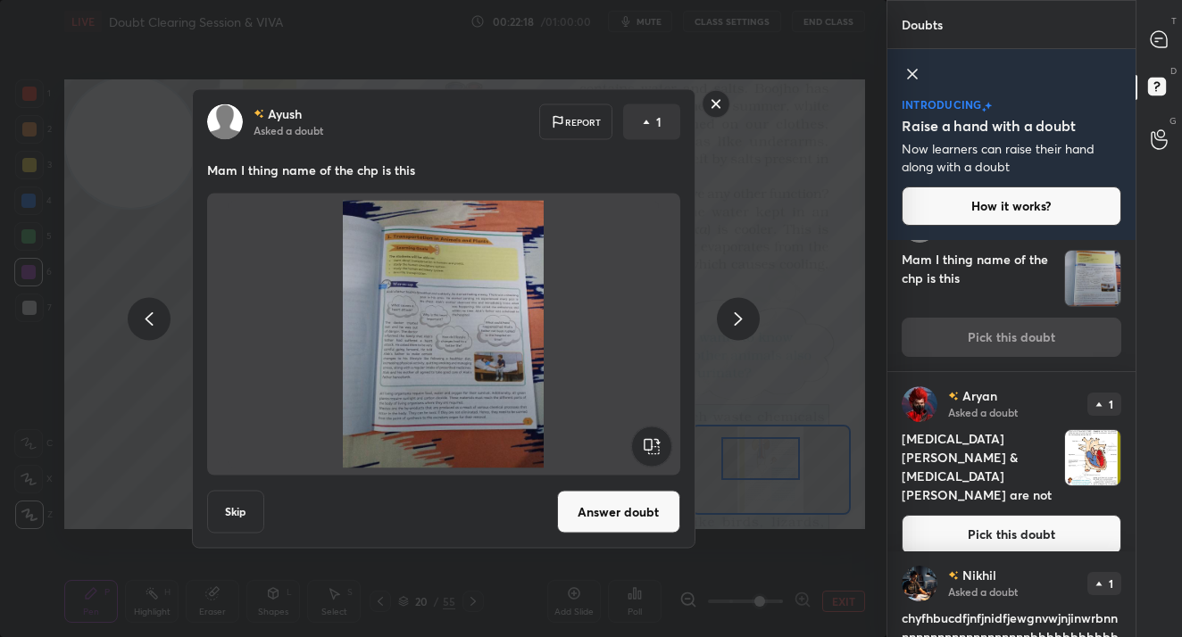
click at [993, 517] on button "Pick this doubt" at bounding box center [1011, 534] width 220 height 39
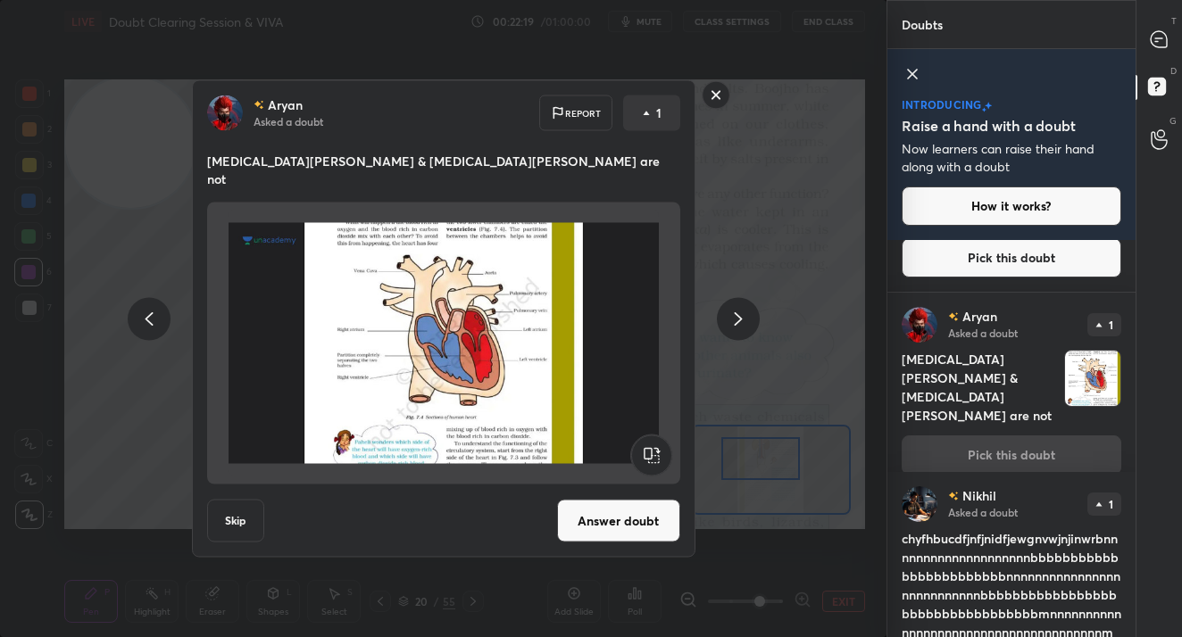
scroll to position [714, 0]
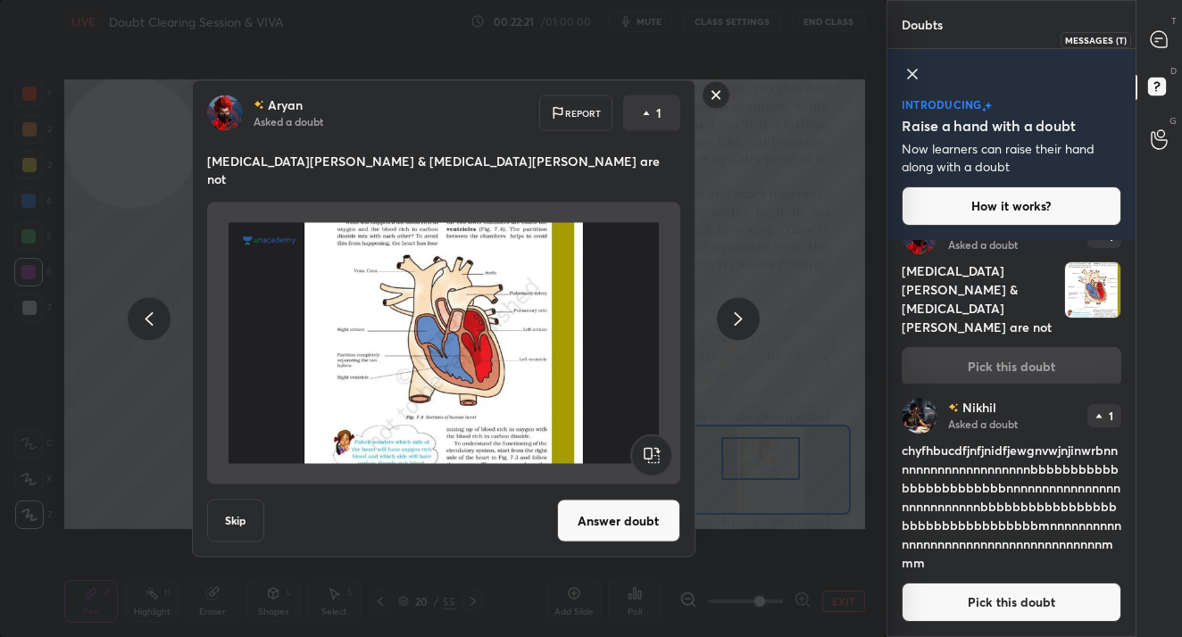
click at [1163, 32] on icon at bounding box center [1158, 39] width 16 height 16
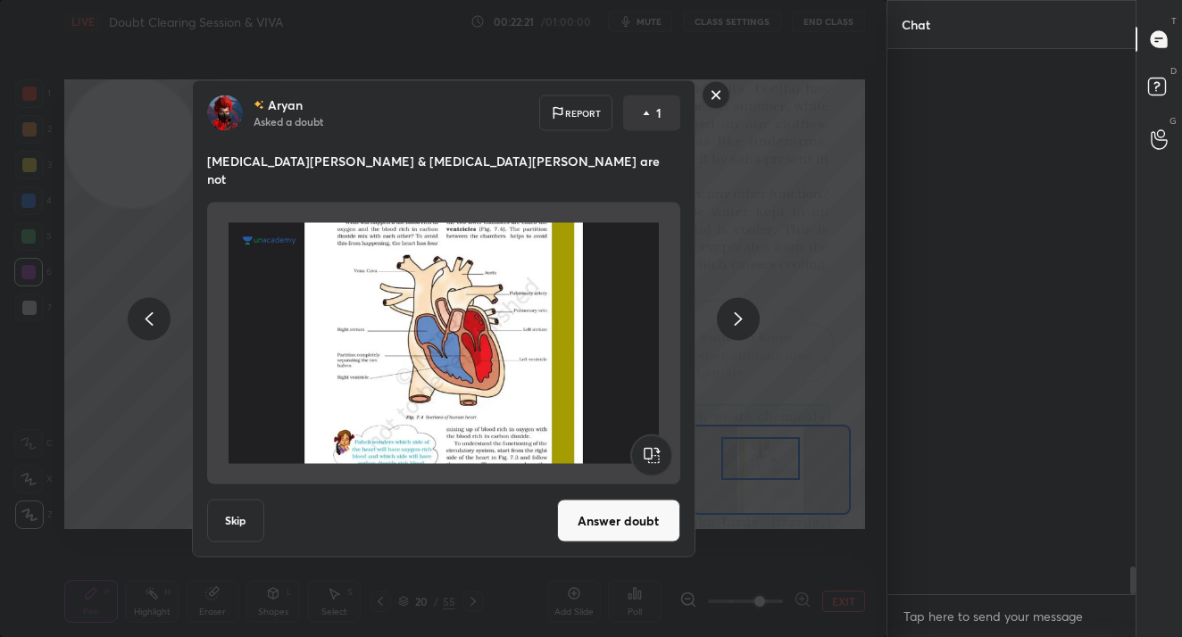
scroll to position [540, 243]
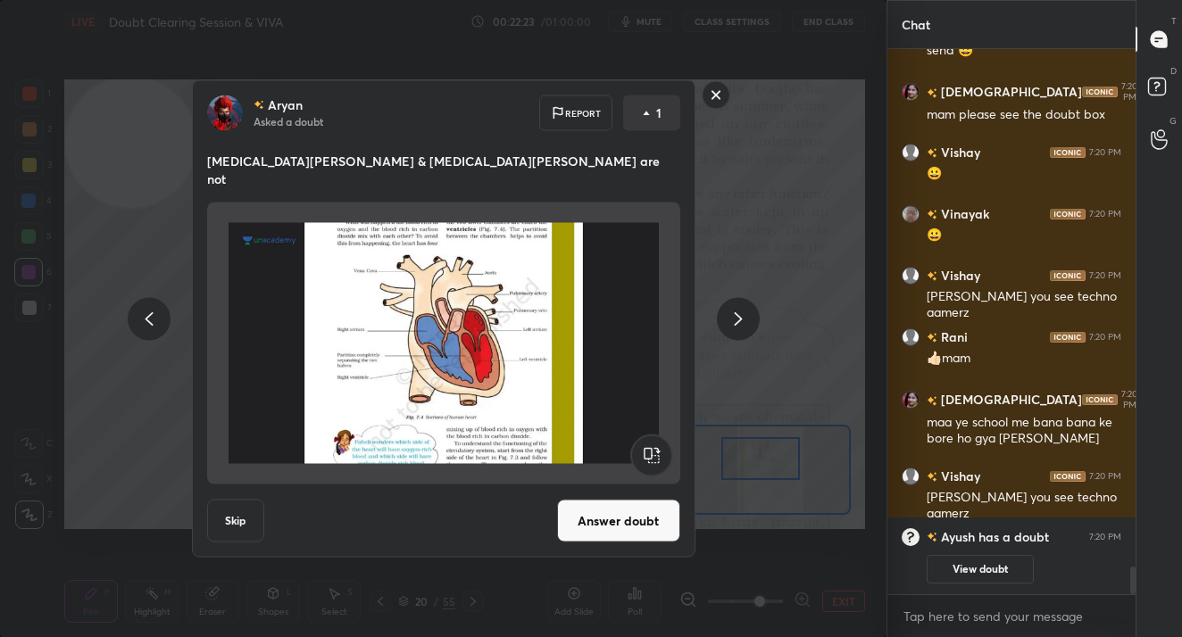
click at [718, 109] on rect at bounding box center [715, 95] width 28 height 28
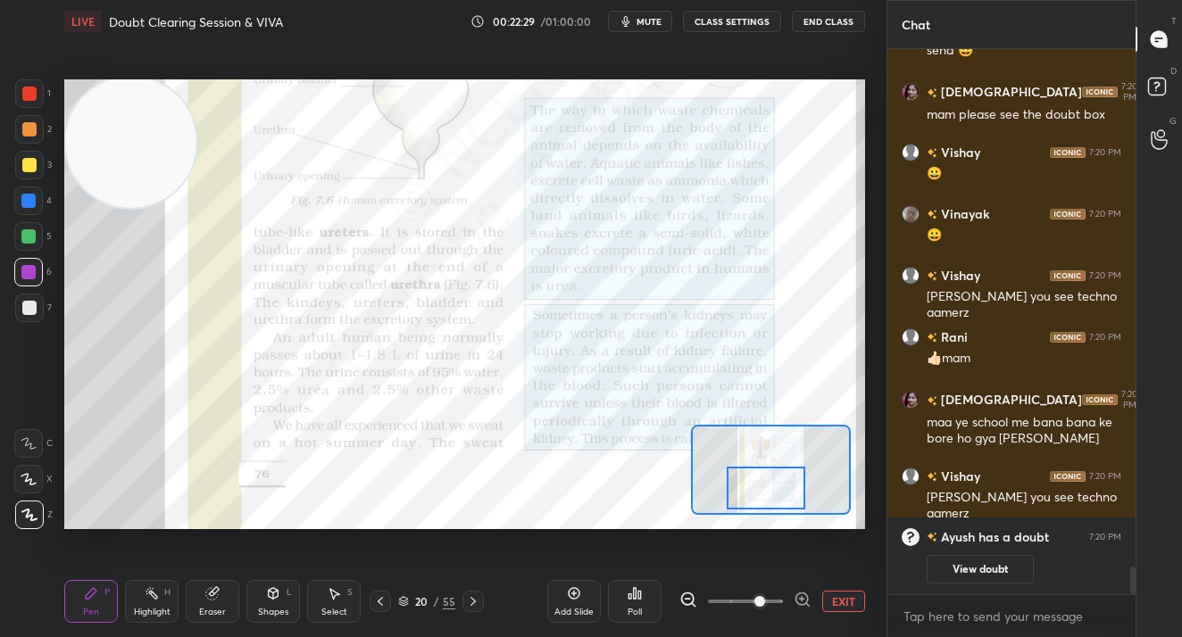
drag, startPoint x: 761, startPoint y: 479, endPoint x: 766, endPoint y: 496, distance: 17.5
click at [766, 496] on div at bounding box center [765, 488] width 79 height 43
drag, startPoint x: 761, startPoint y: 597, endPoint x: 784, endPoint y: 597, distance: 22.3
click at [765, 597] on span at bounding box center [759, 601] width 11 height 11
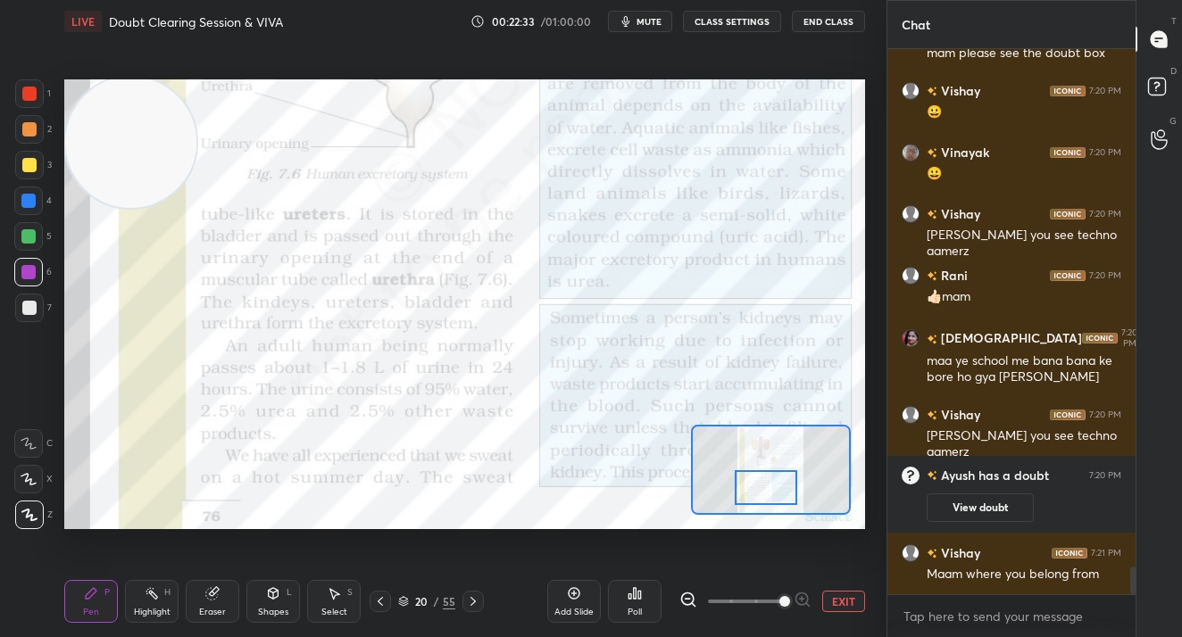
scroll to position [10346, 0]
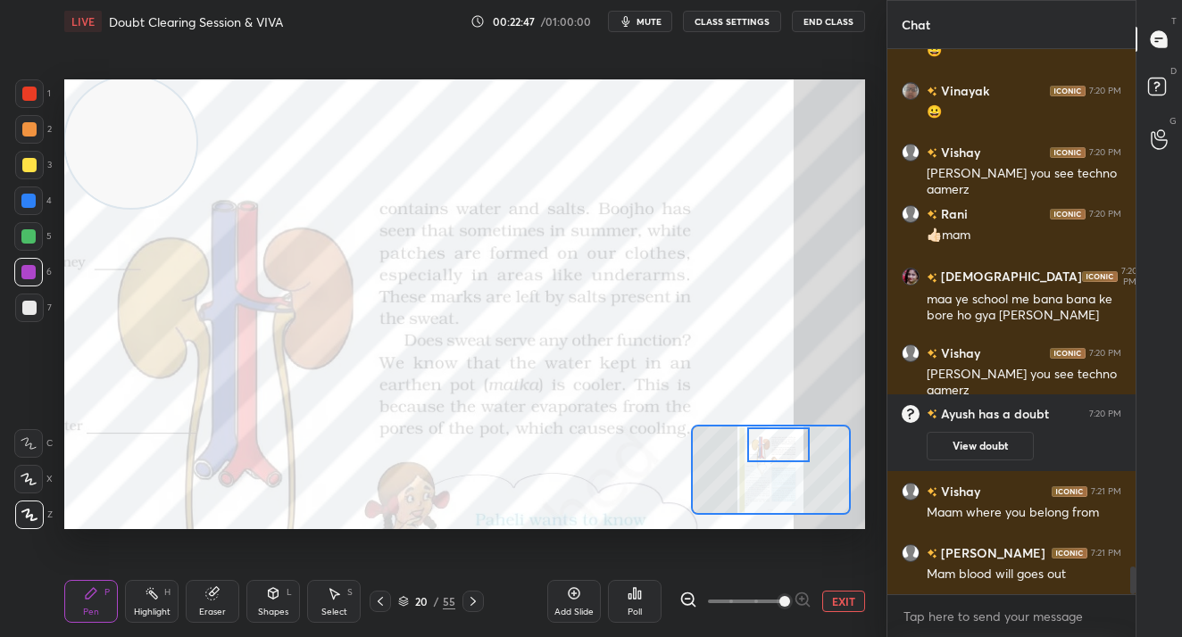
drag, startPoint x: 776, startPoint y: 501, endPoint x: 773, endPoint y: 462, distance: 38.5
click at [789, 458] on div at bounding box center [778, 444] width 62 height 35
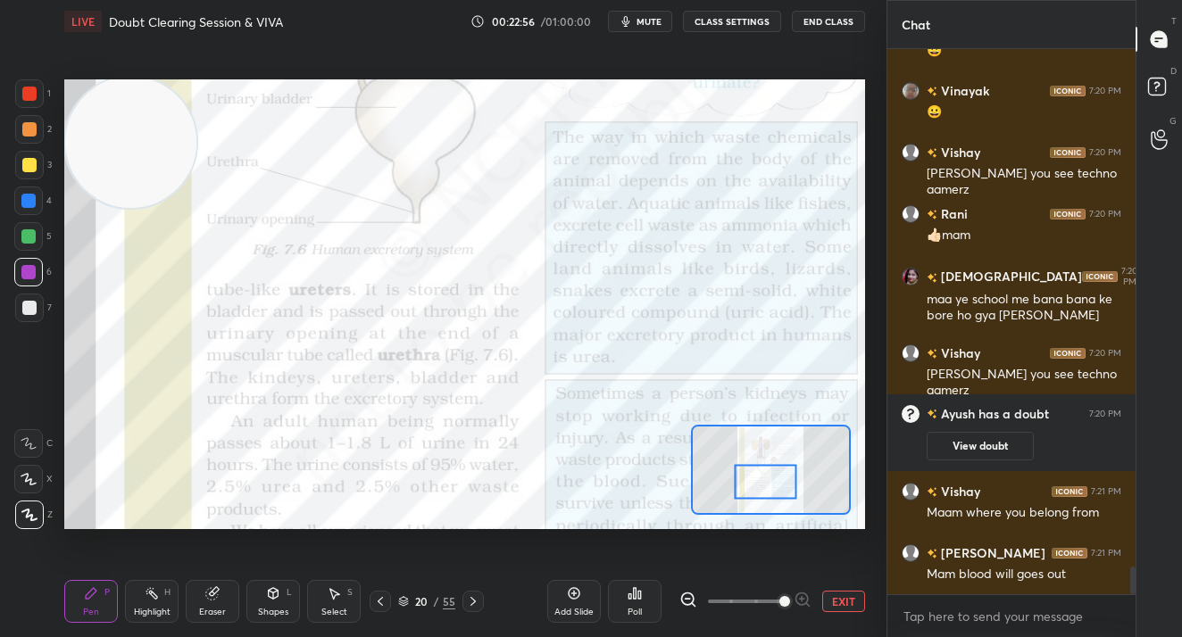
click at [782, 468] on div at bounding box center [771, 470] width 160 height 90
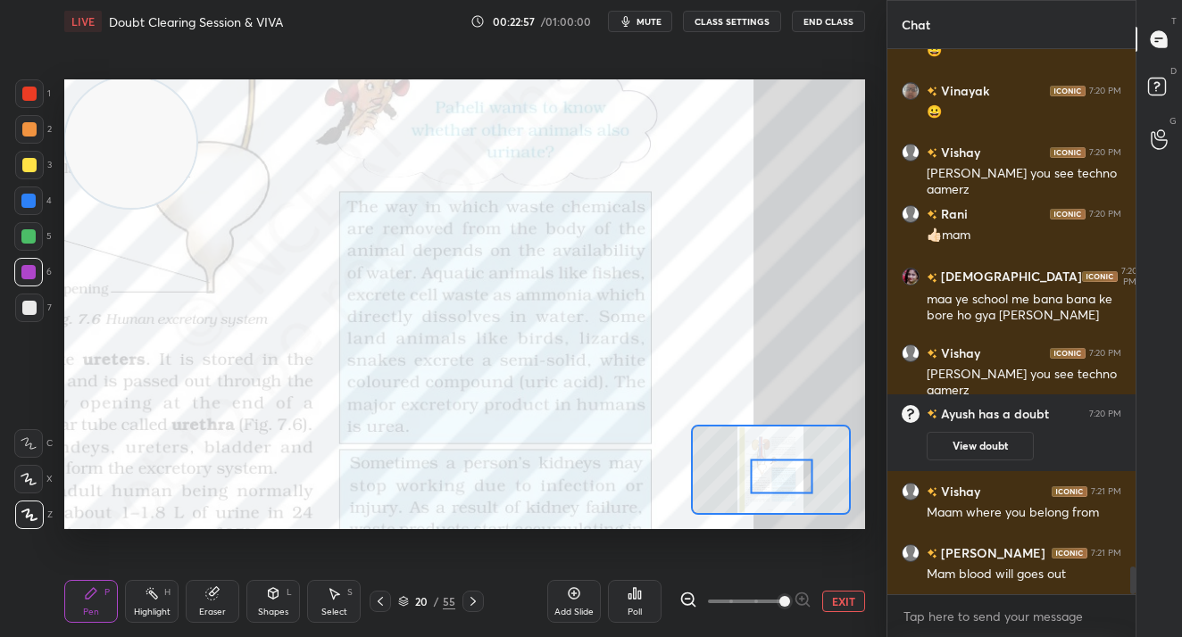
click at [777, 474] on div at bounding box center [781, 477] width 62 height 35
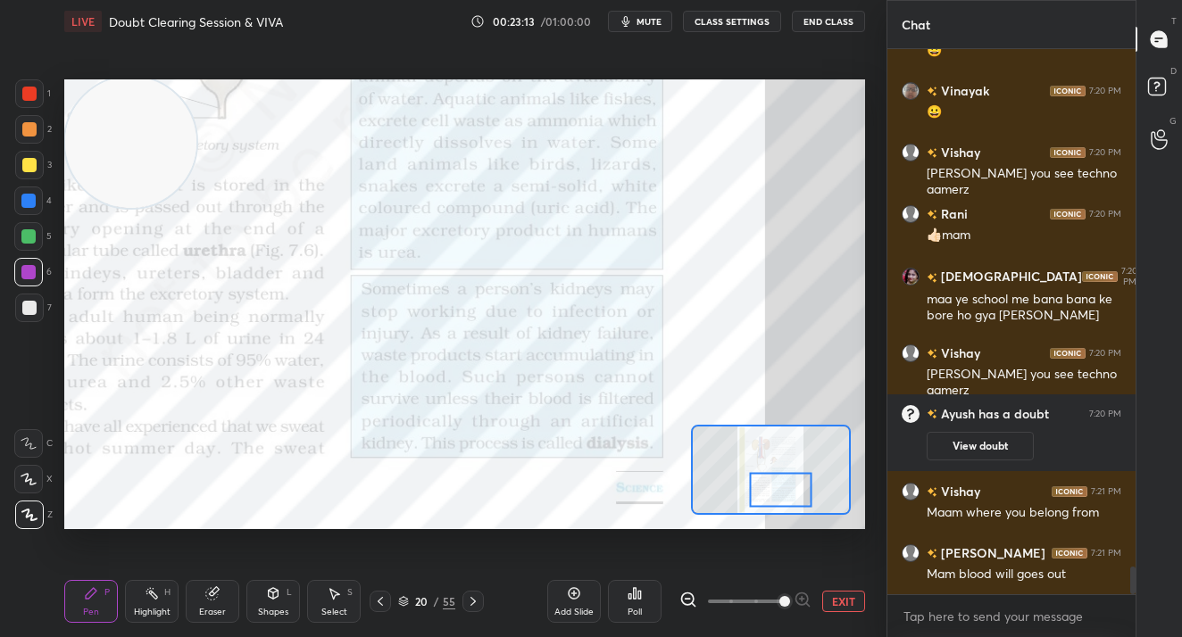
click at [777, 489] on div at bounding box center [781, 490] width 62 height 35
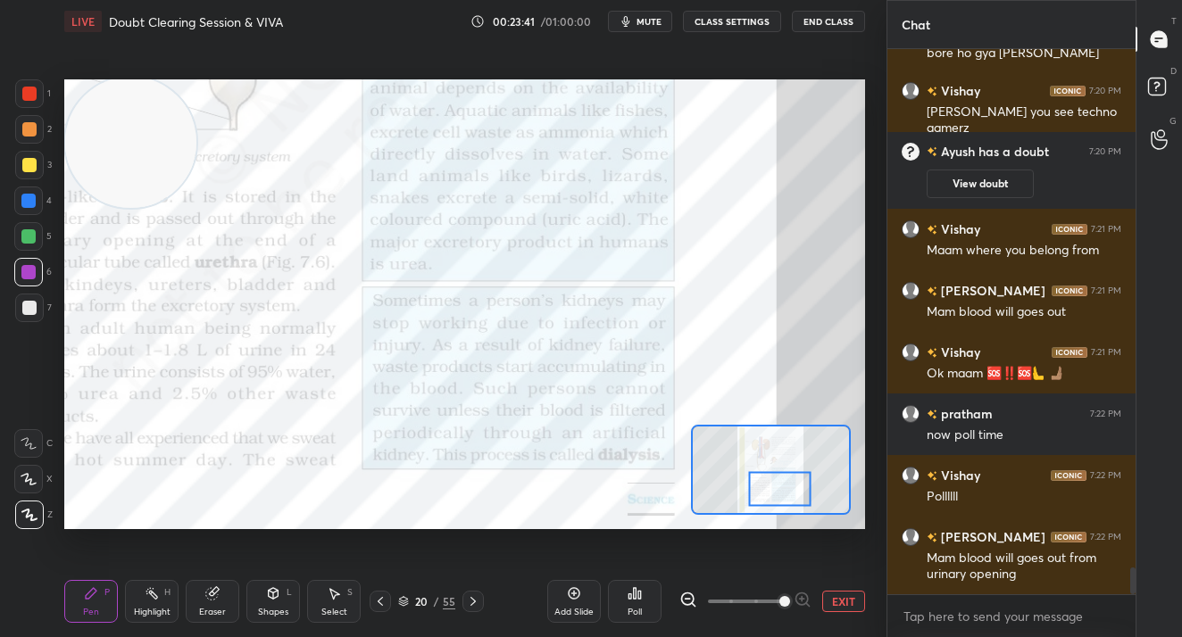
scroll to position [10686, 0]
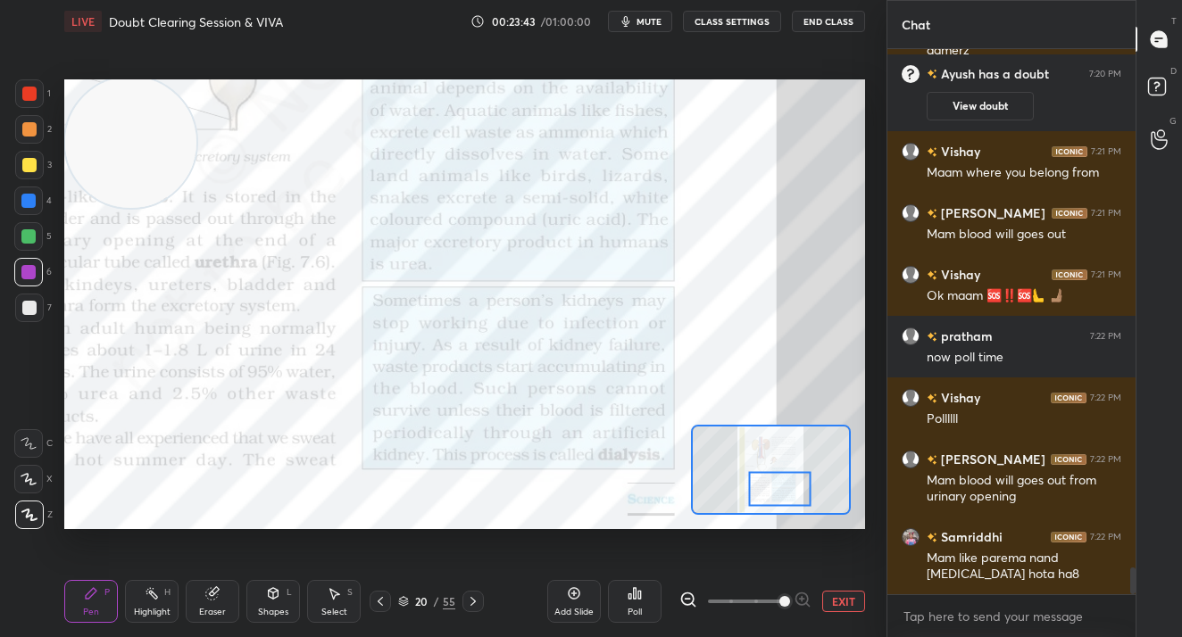
click at [840, 601] on button "EXIT" at bounding box center [843, 601] width 43 height 21
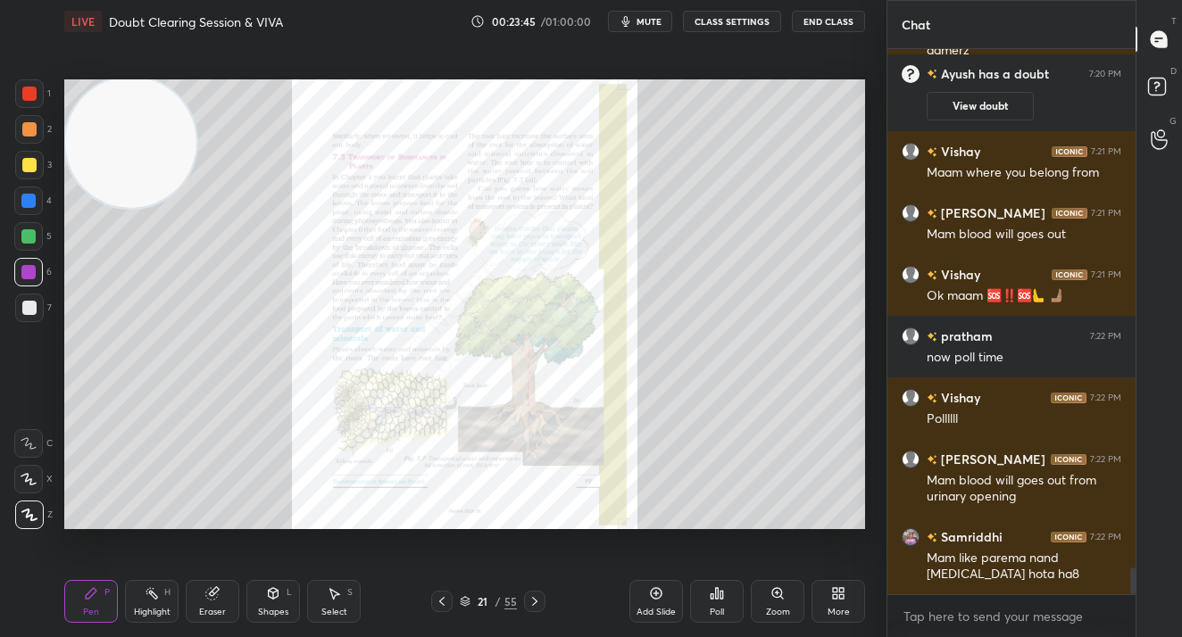
click at [789, 615] on div "Zoom" at bounding box center [777, 601] width 54 height 43
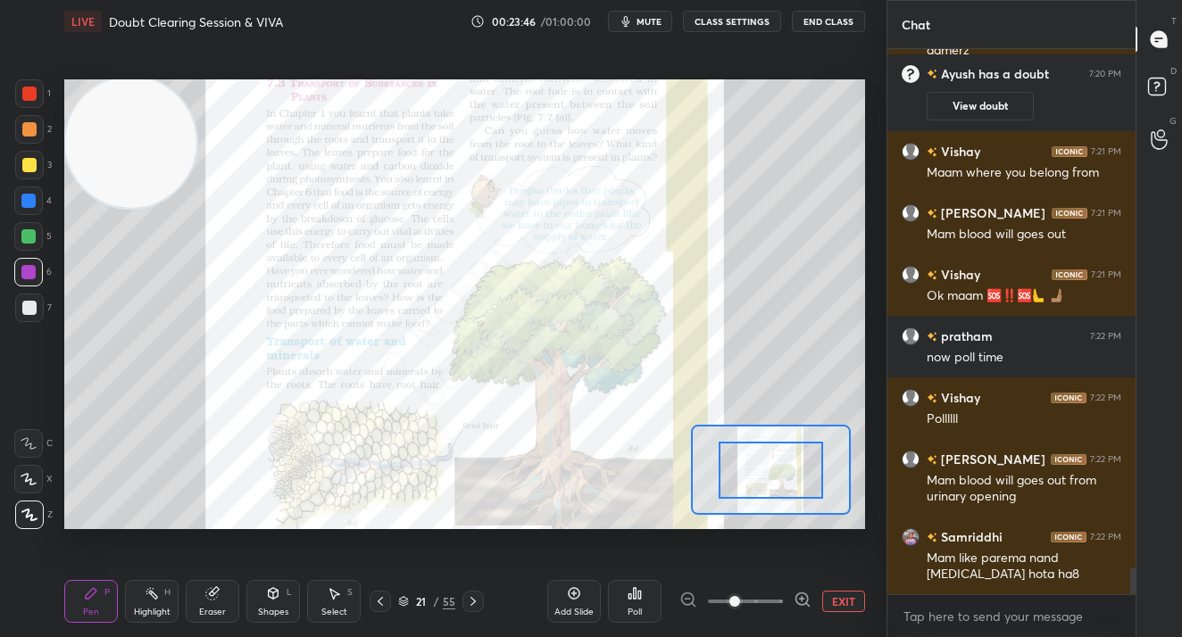
click at [775, 595] on span at bounding box center [745, 601] width 75 height 27
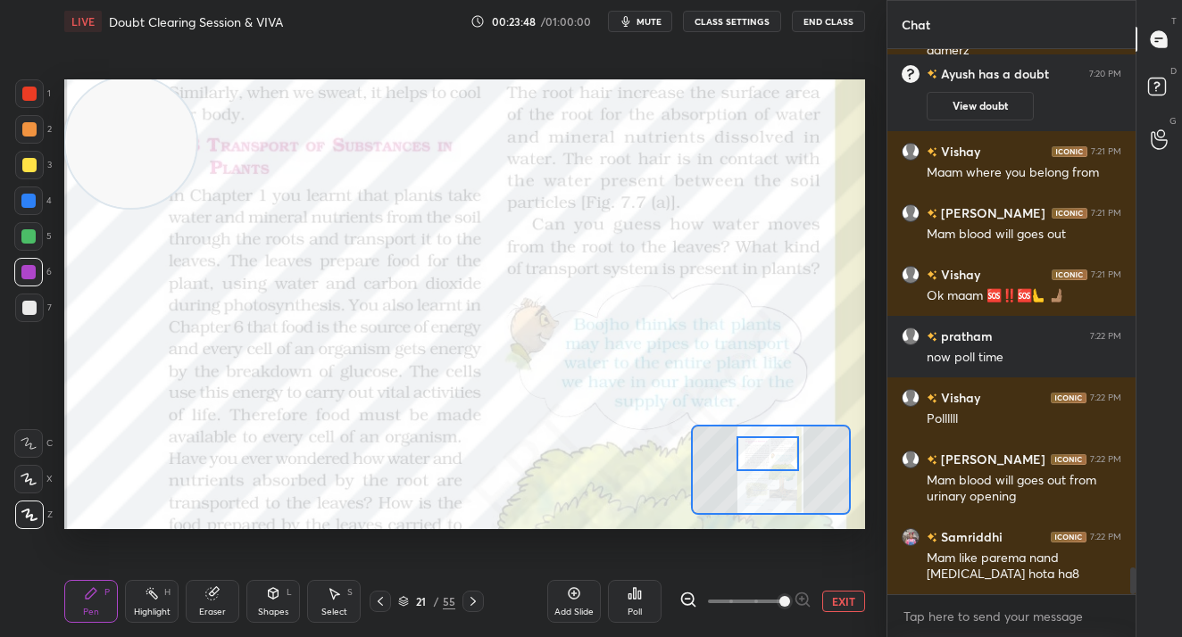
scroll to position [10748, 0]
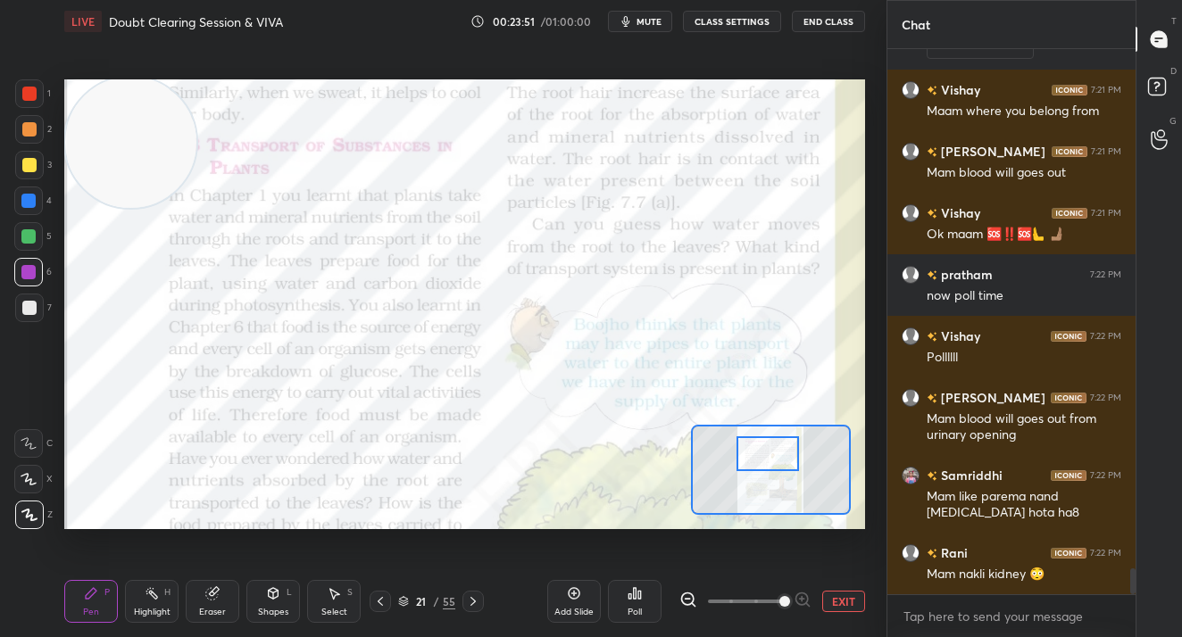
drag, startPoint x: 775, startPoint y: 474, endPoint x: 772, endPoint y: 458, distance: 16.3
click at [772, 458] on div at bounding box center [767, 453] width 62 height 35
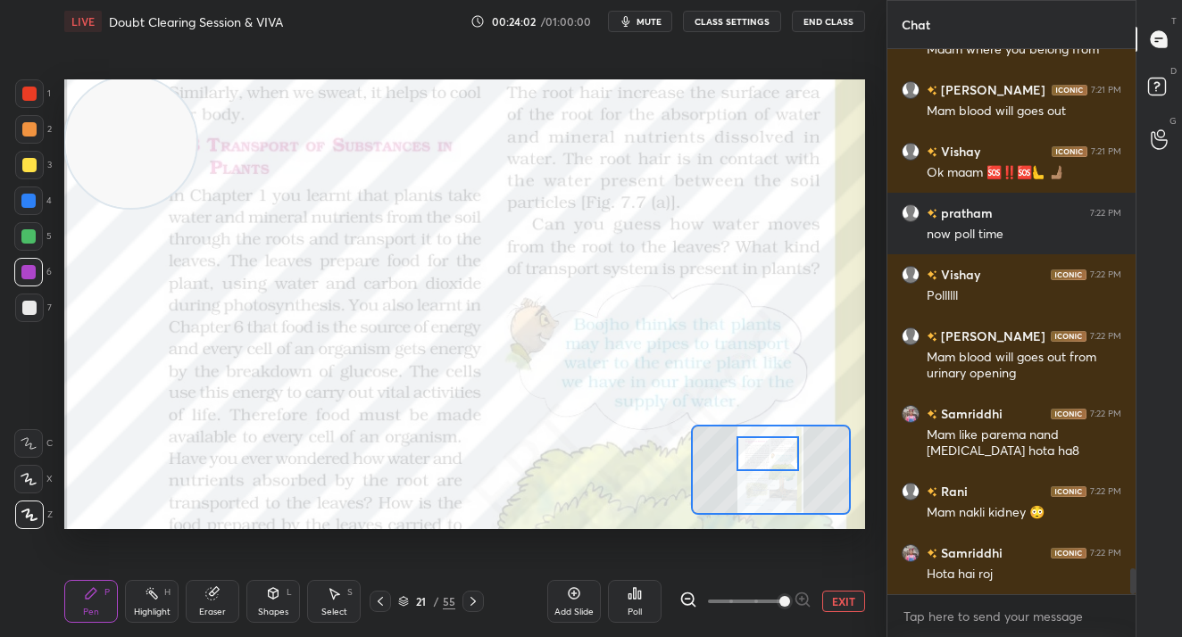
scroll to position [10887, 0]
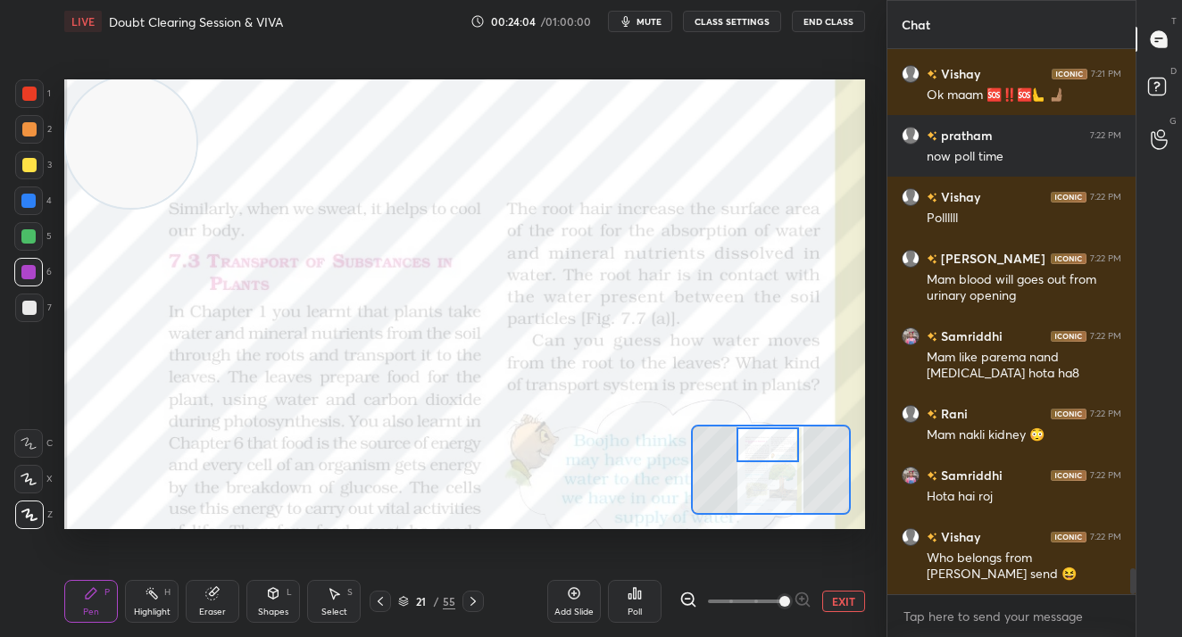
click at [765, 455] on div at bounding box center [767, 444] width 62 height 35
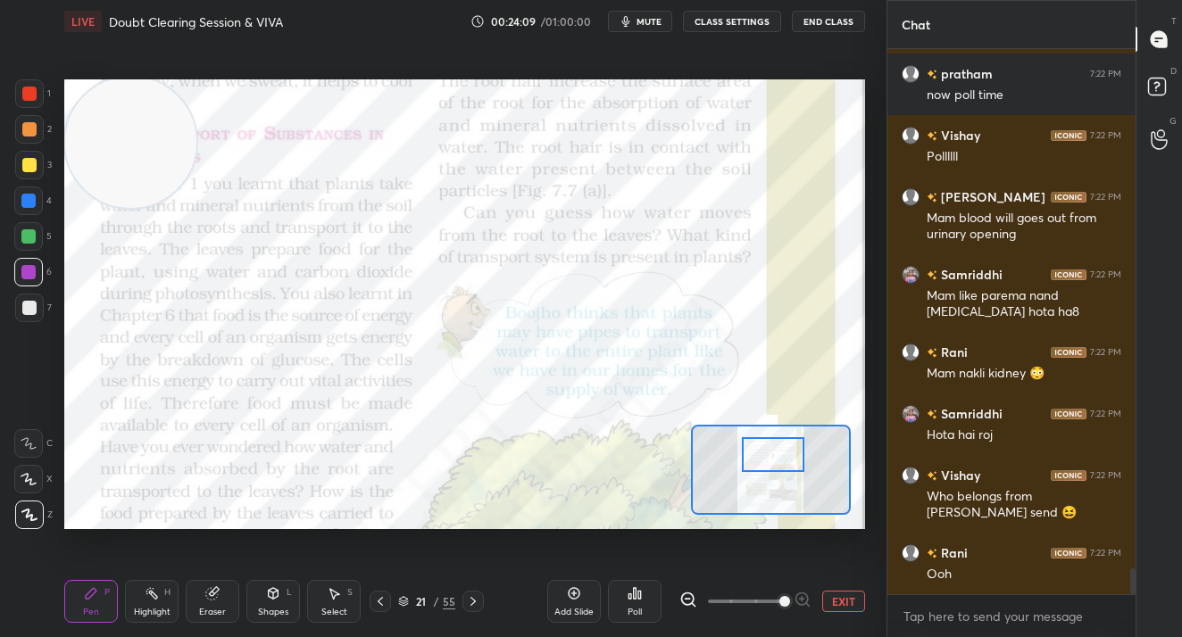
scroll to position [10967, 0]
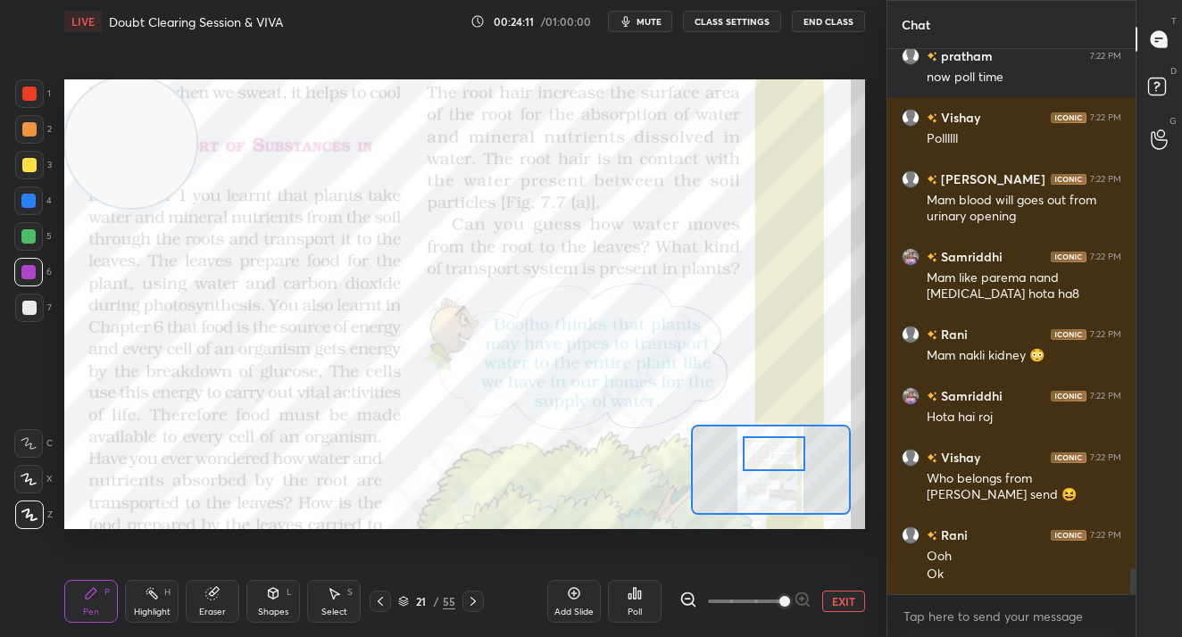
drag, startPoint x: 778, startPoint y: 447, endPoint x: 784, endPoint y: 455, distance: 10.2
click at [784, 455] on div at bounding box center [773, 453] width 62 height 35
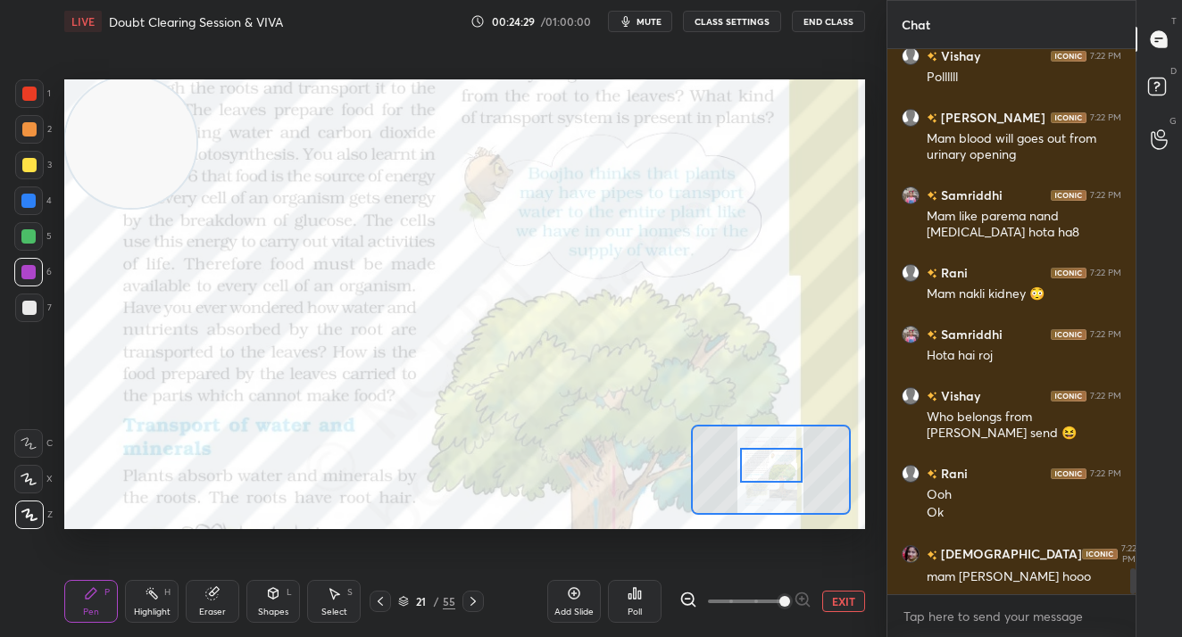
drag, startPoint x: 775, startPoint y: 451, endPoint x: 772, endPoint y: 462, distance: 11.9
click at [772, 462] on div at bounding box center [771, 465] width 62 height 35
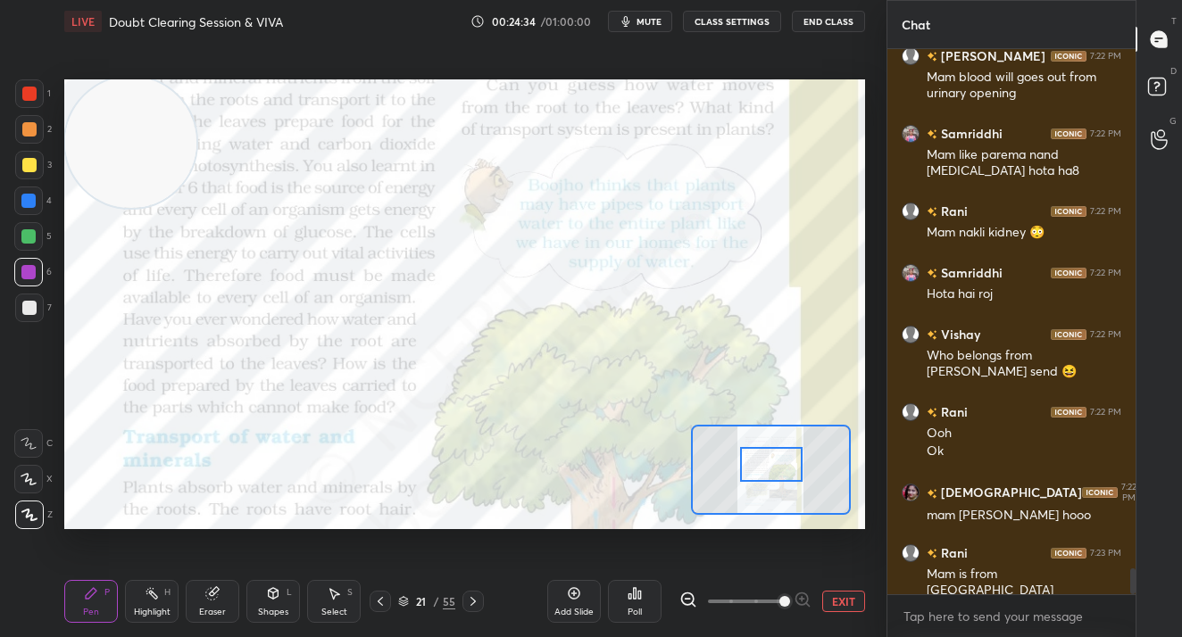
scroll to position [11151, 0]
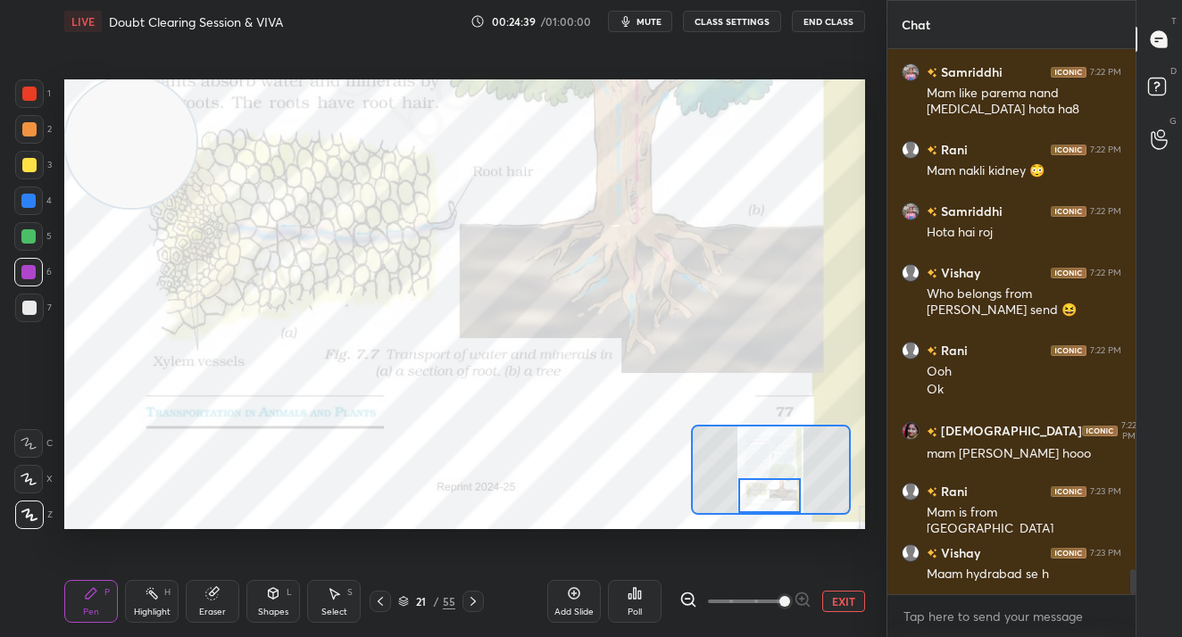
drag, startPoint x: 784, startPoint y: 457, endPoint x: 760, endPoint y: 515, distance: 62.5
click at [781, 494] on div at bounding box center [769, 495] width 62 height 35
click at [480, 600] on div at bounding box center [472, 601] width 21 height 21
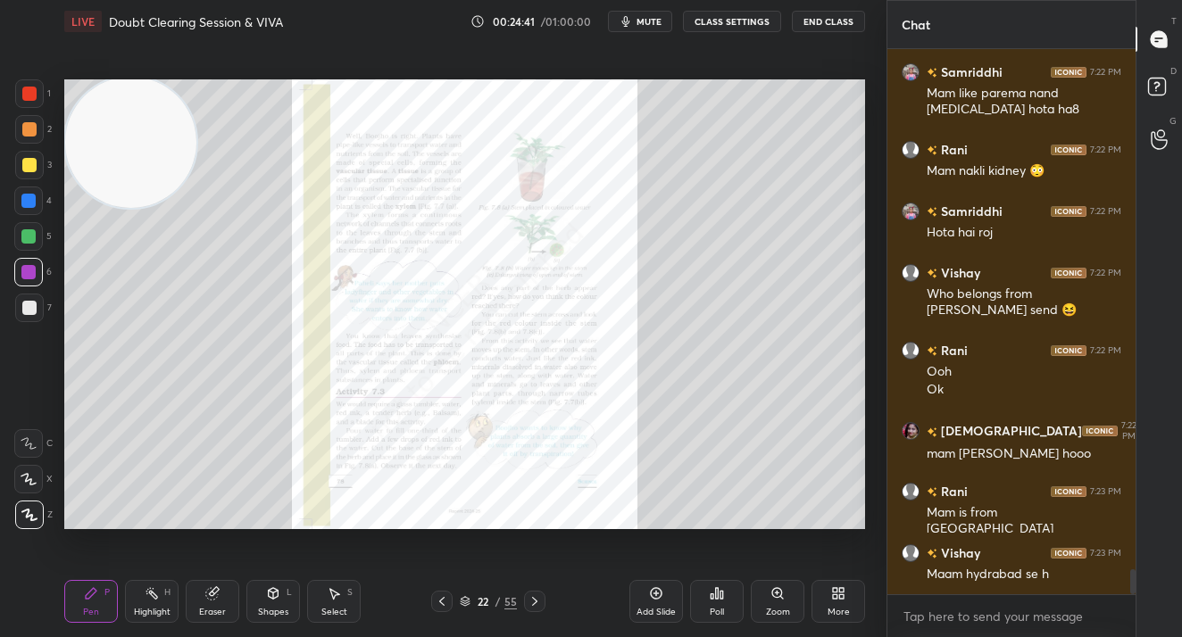
scroll to position [11213, 0]
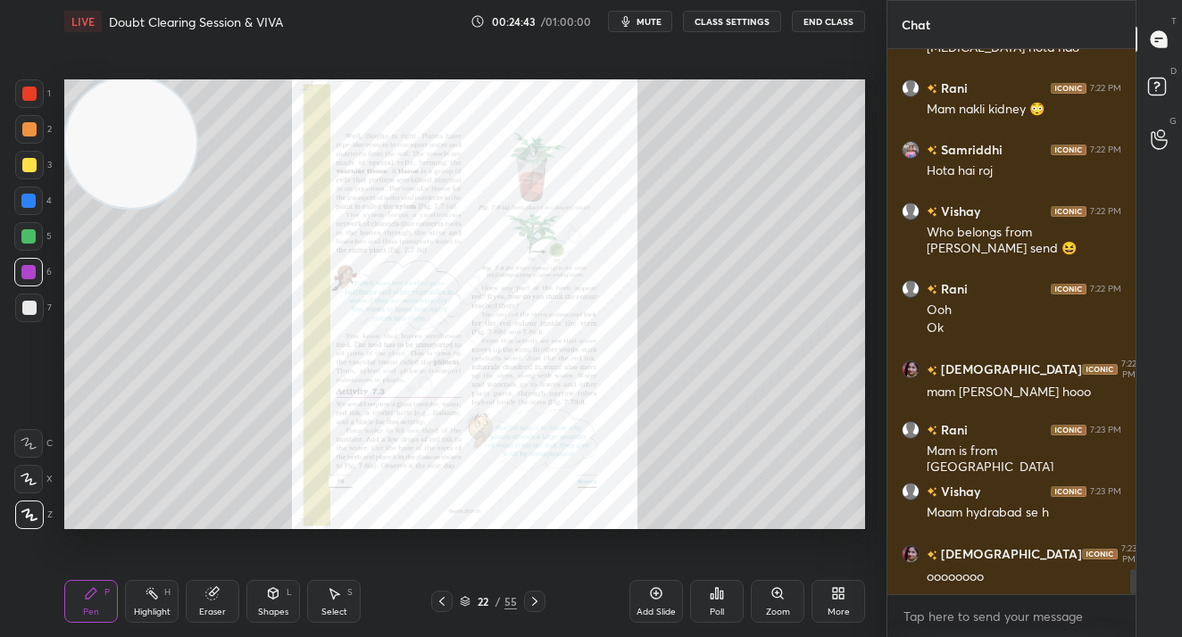
click at [775, 604] on div "Zoom" at bounding box center [777, 601] width 54 height 43
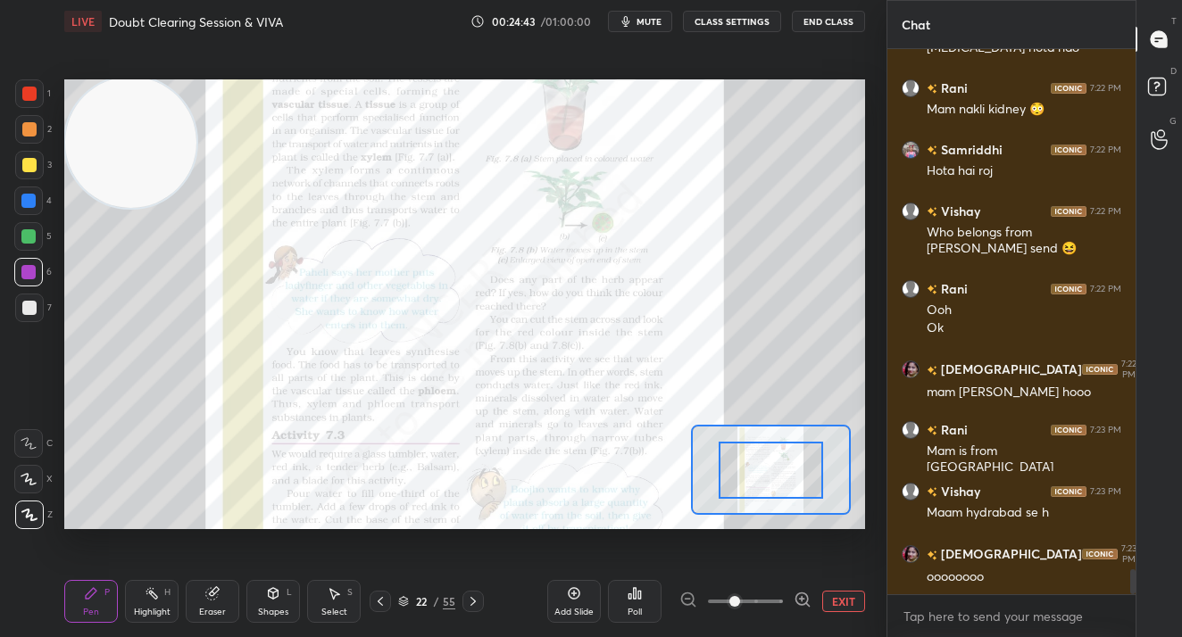
click at [772, 606] on span at bounding box center [745, 601] width 75 height 27
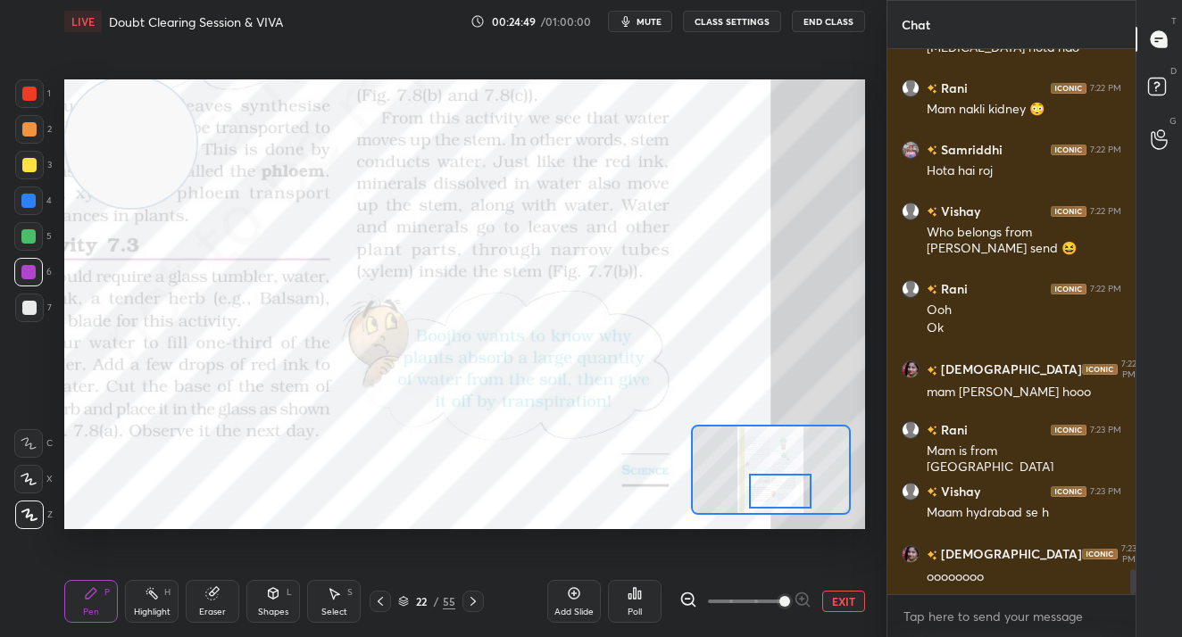
drag, startPoint x: 778, startPoint y: 476, endPoint x: 787, endPoint y: 502, distance: 28.2
click at [791, 500] on div at bounding box center [780, 491] width 62 height 35
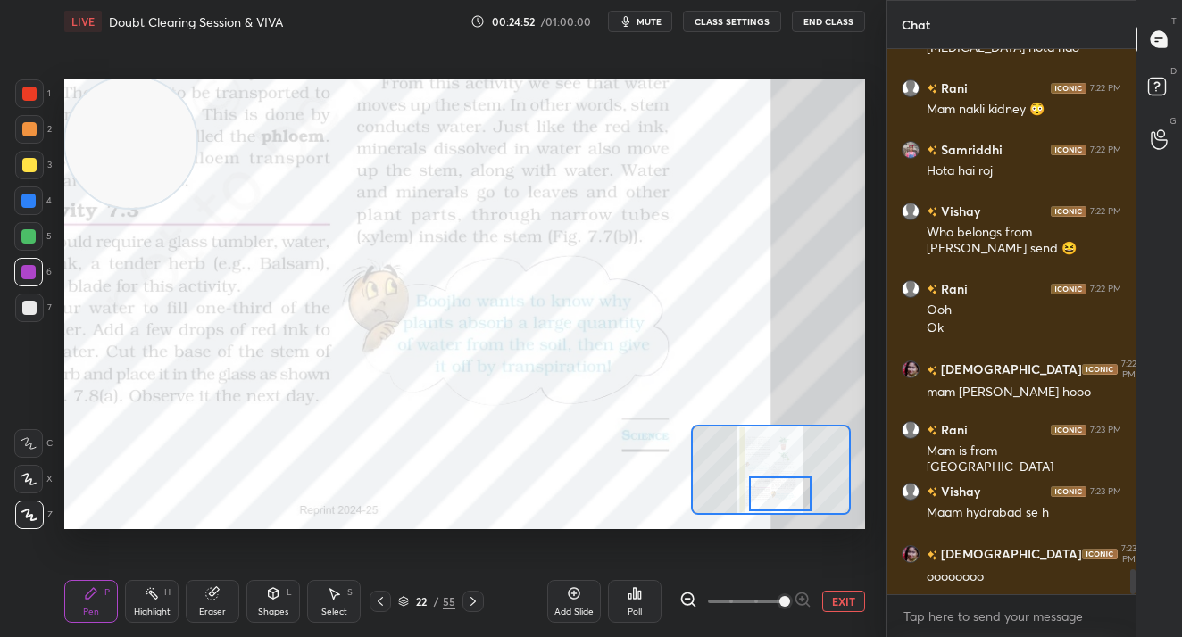
click at [500, 593] on div "22 / 55" at bounding box center [427, 601] width 242 height 21
click at [492, 601] on div "22 / 55" at bounding box center [427, 601] width 242 height 21
click at [474, 597] on icon at bounding box center [473, 601] width 14 height 14
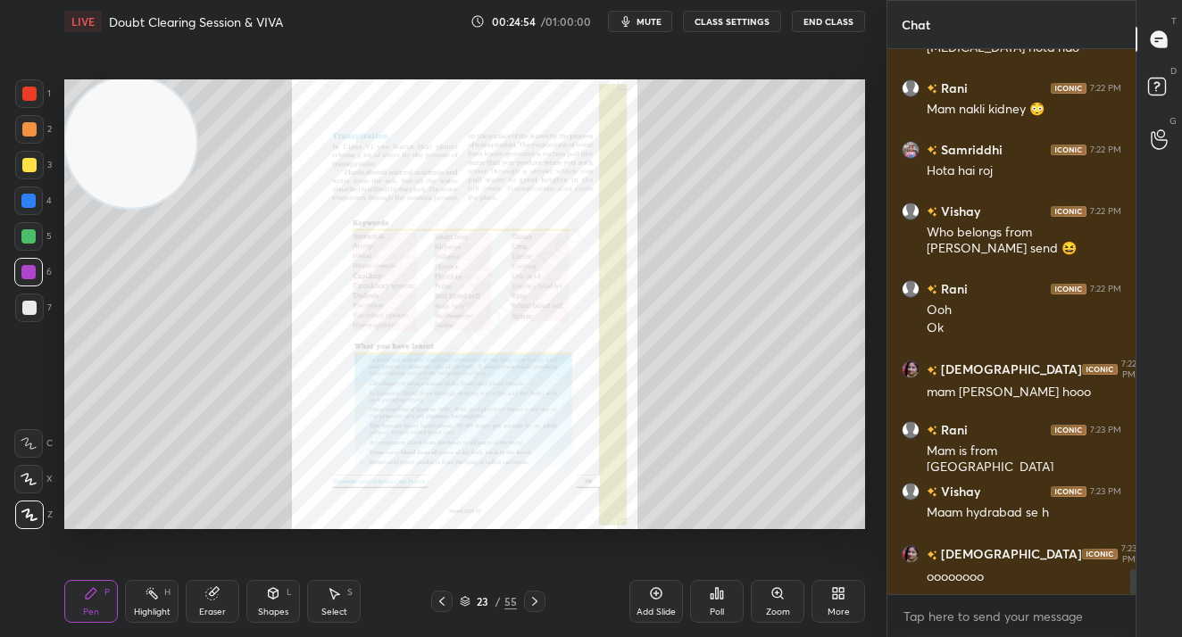
click at [748, 598] on div "Add Slide Poll Zoom More" at bounding box center [747, 601] width 236 height 100
click at [772, 599] on icon at bounding box center [777, 593] width 14 height 14
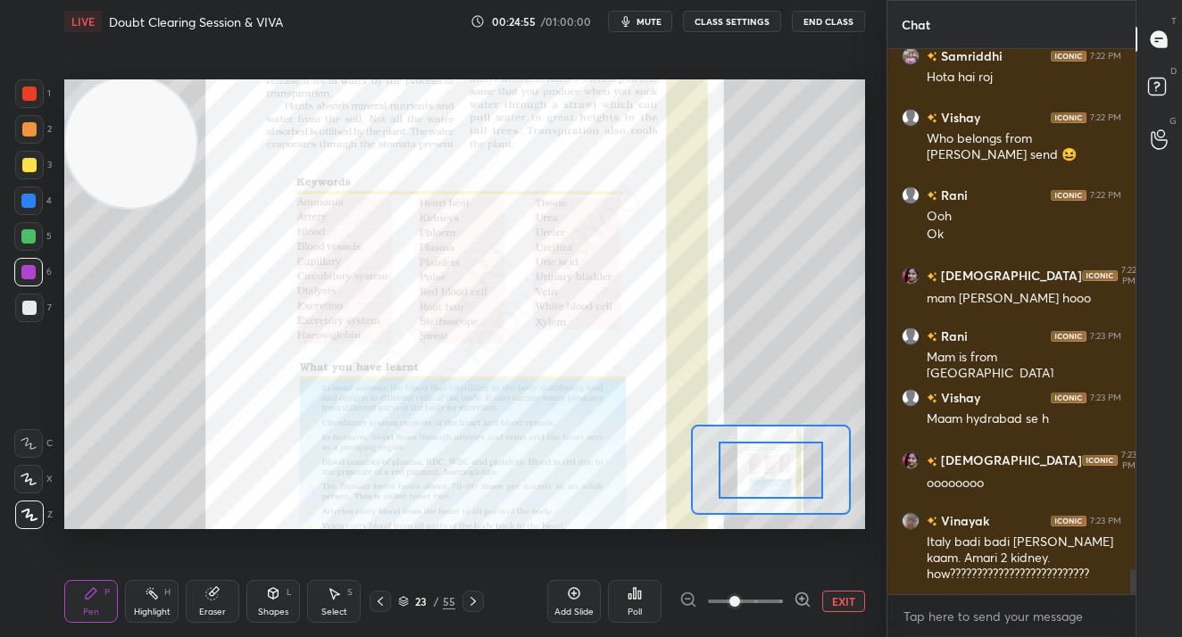
click at [784, 601] on div at bounding box center [745, 601] width 132 height 21
click at [766, 595] on span at bounding box center [745, 601] width 75 height 27
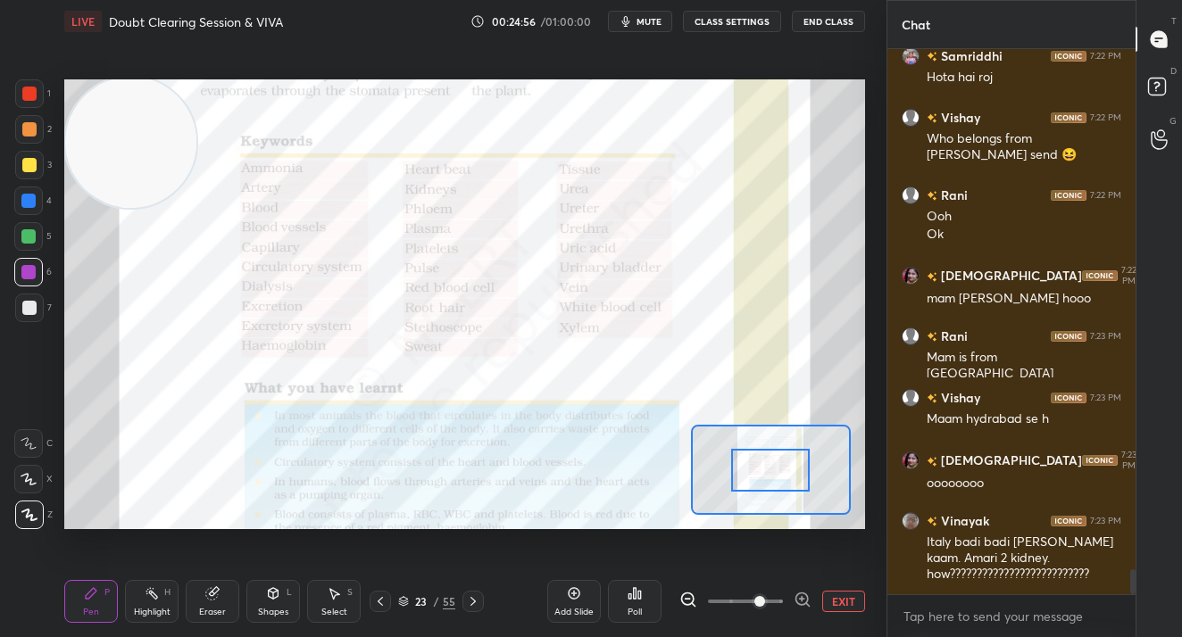
click at [765, 596] on span at bounding box center [759, 601] width 11 height 11
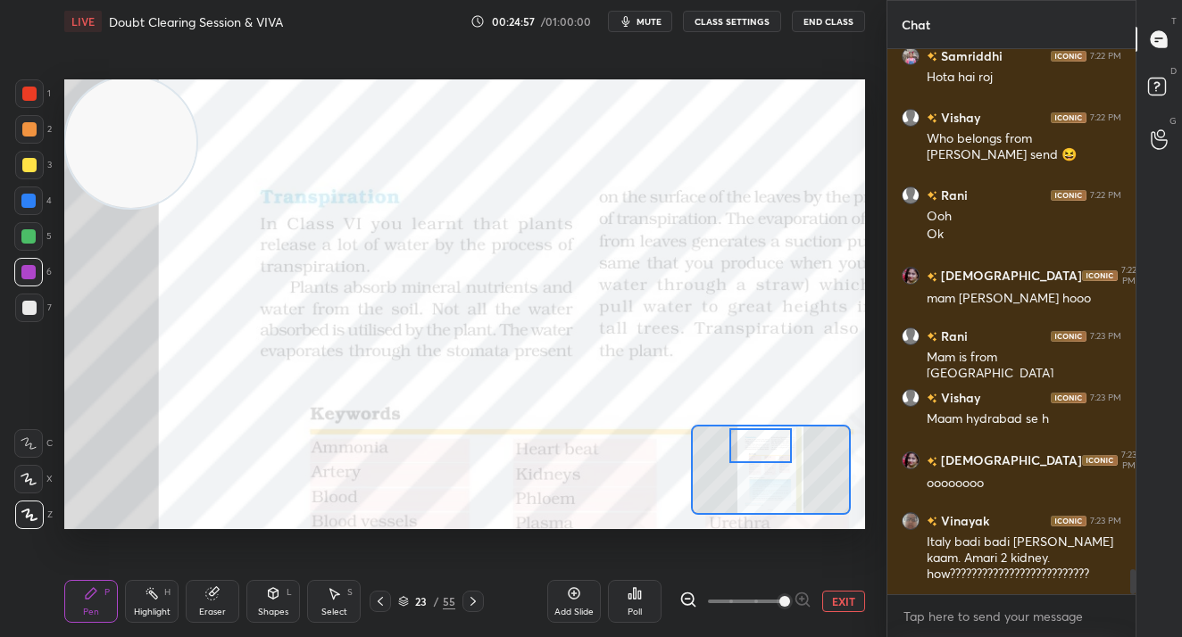
drag, startPoint x: 784, startPoint y: 455, endPoint x: 774, endPoint y: 445, distance: 13.9
click at [774, 445] on div at bounding box center [760, 445] width 62 height 35
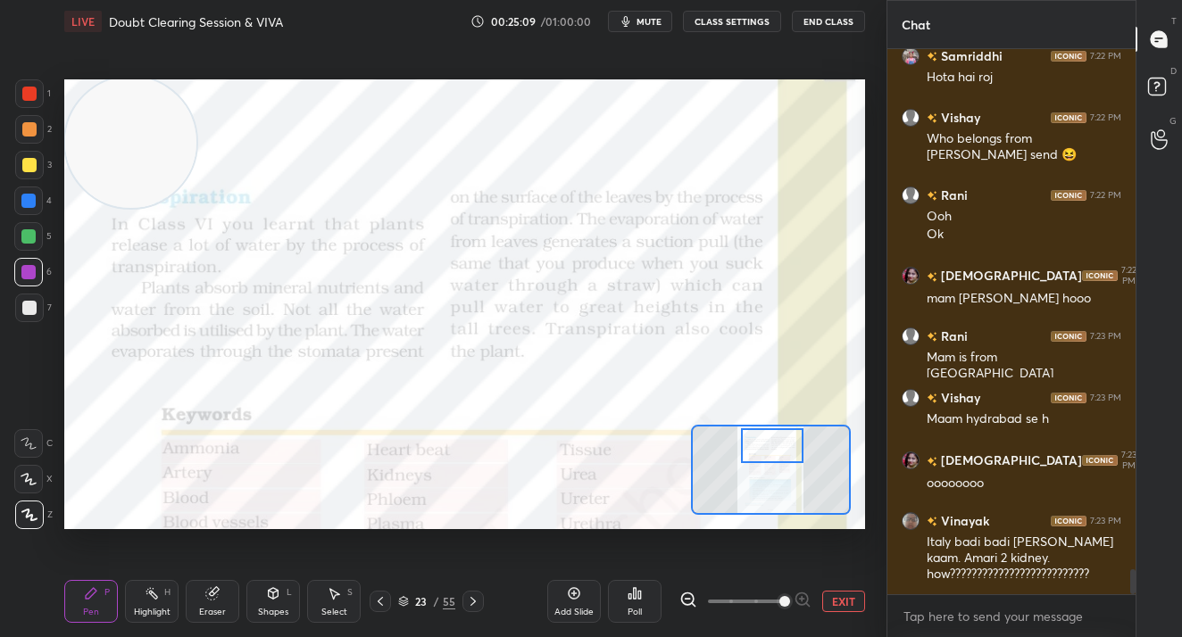
click at [769, 446] on div at bounding box center [772, 445] width 62 height 35
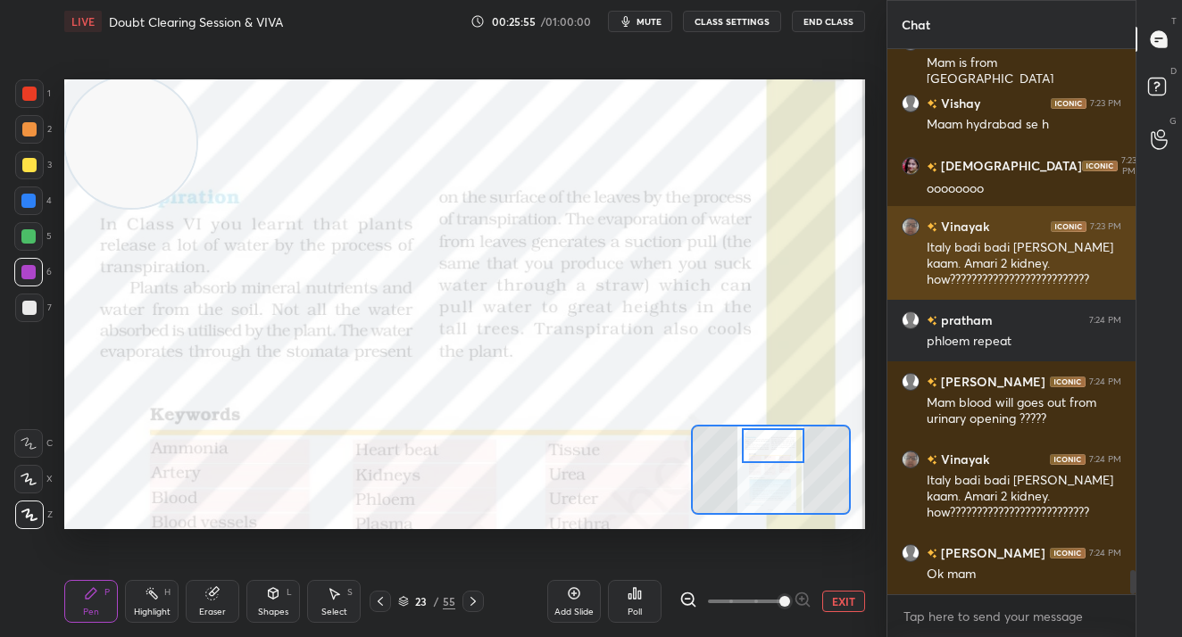
scroll to position [11663, 0]
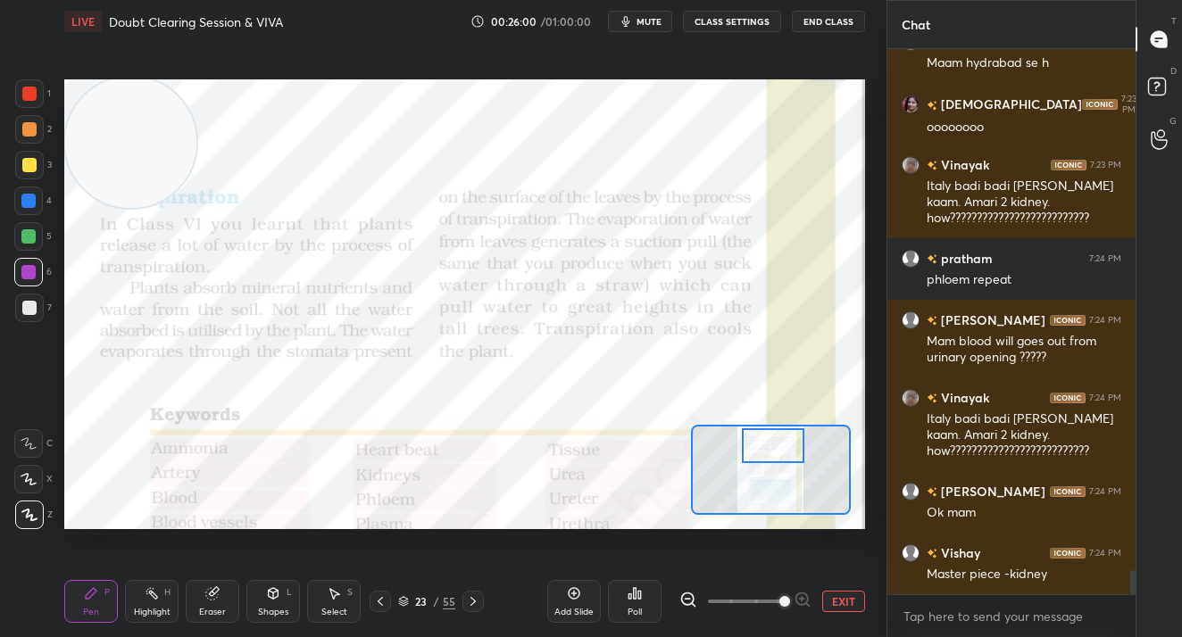
click at [843, 609] on button "EXIT" at bounding box center [843, 601] width 43 height 21
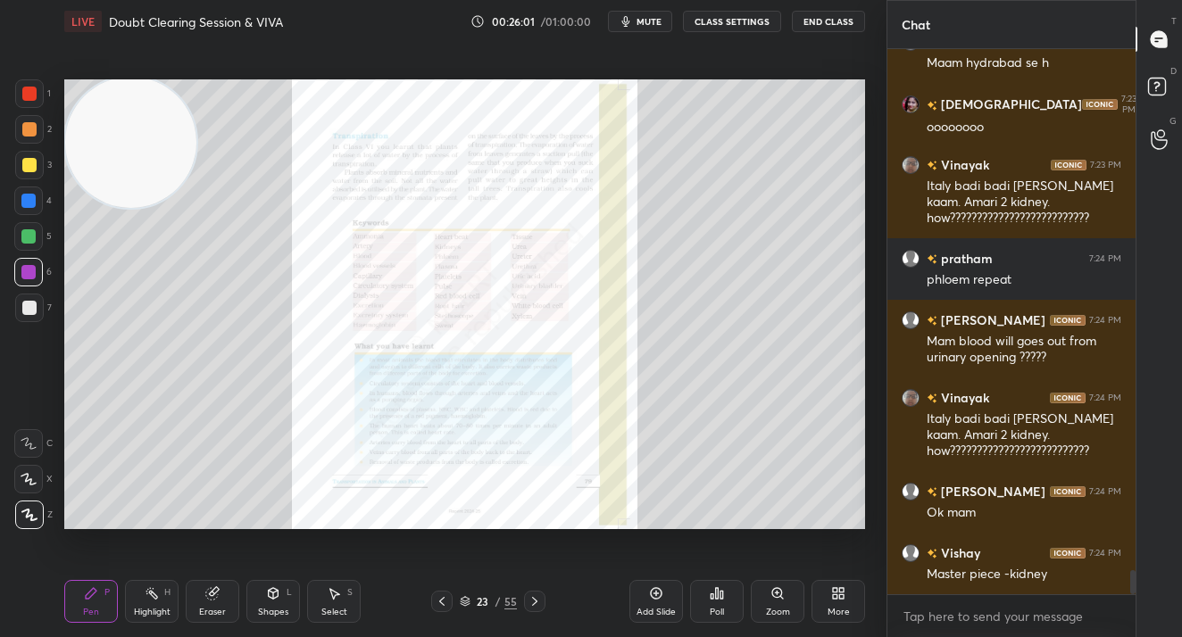
click at [532, 604] on icon at bounding box center [534, 601] width 5 height 9
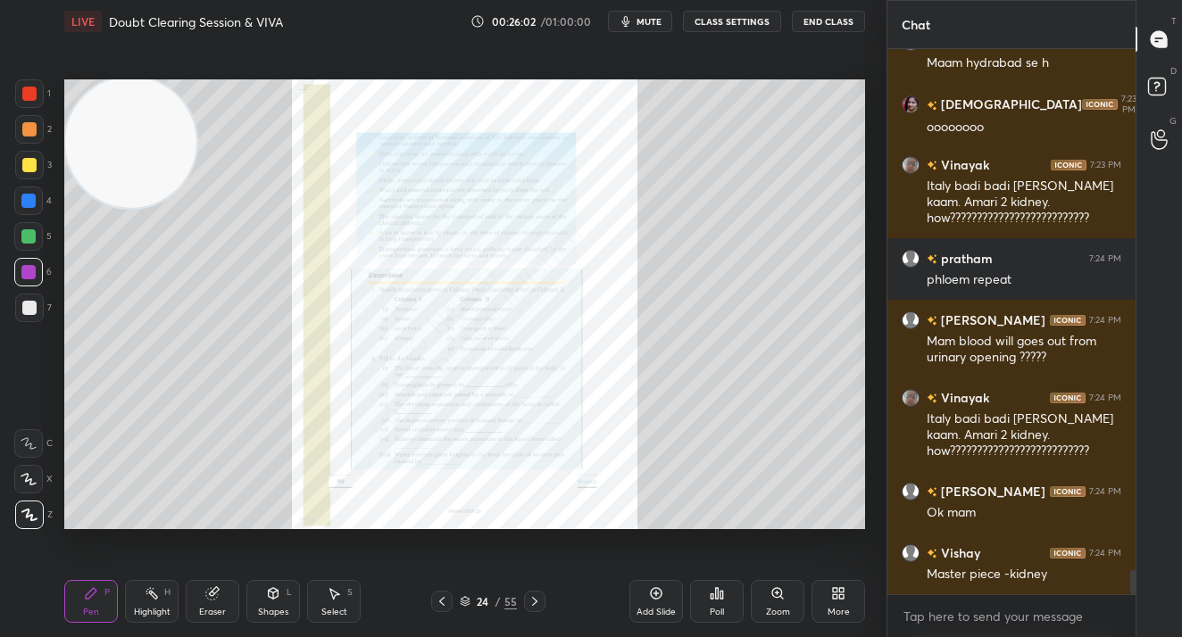
click at [780, 611] on div "Zoom" at bounding box center [778, 612] width 24 height 9
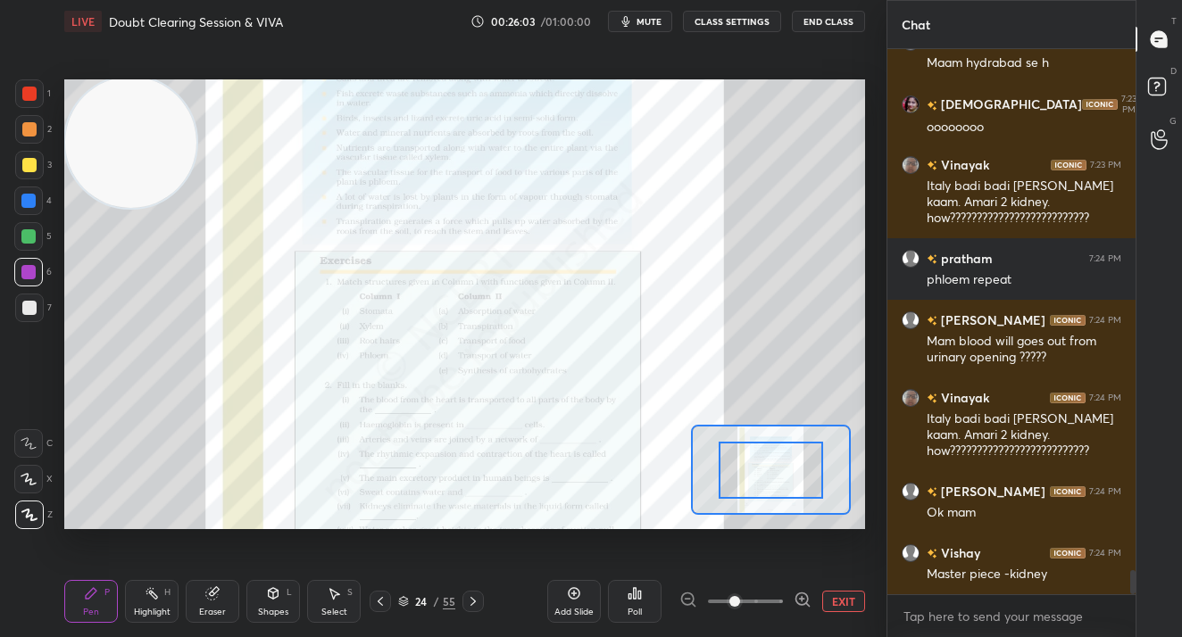
click at [779, 603] on span at bounding box center [745, 601] width 75 height 27
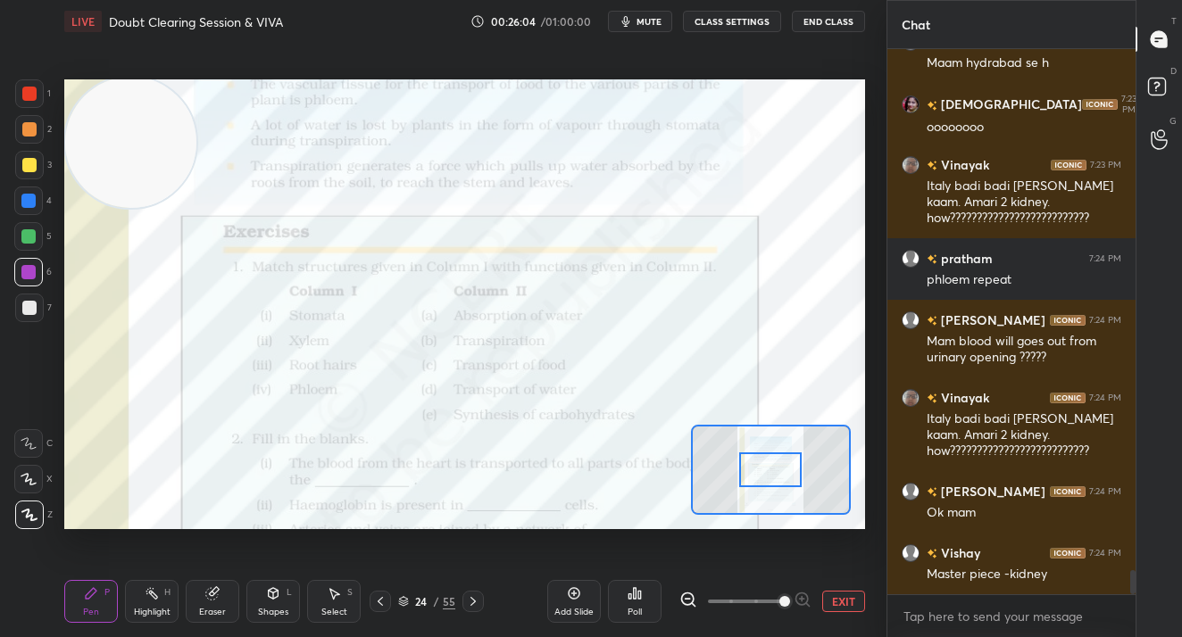
click at [779, 601] on span at bounding box center [784, 601] width 11 height 11
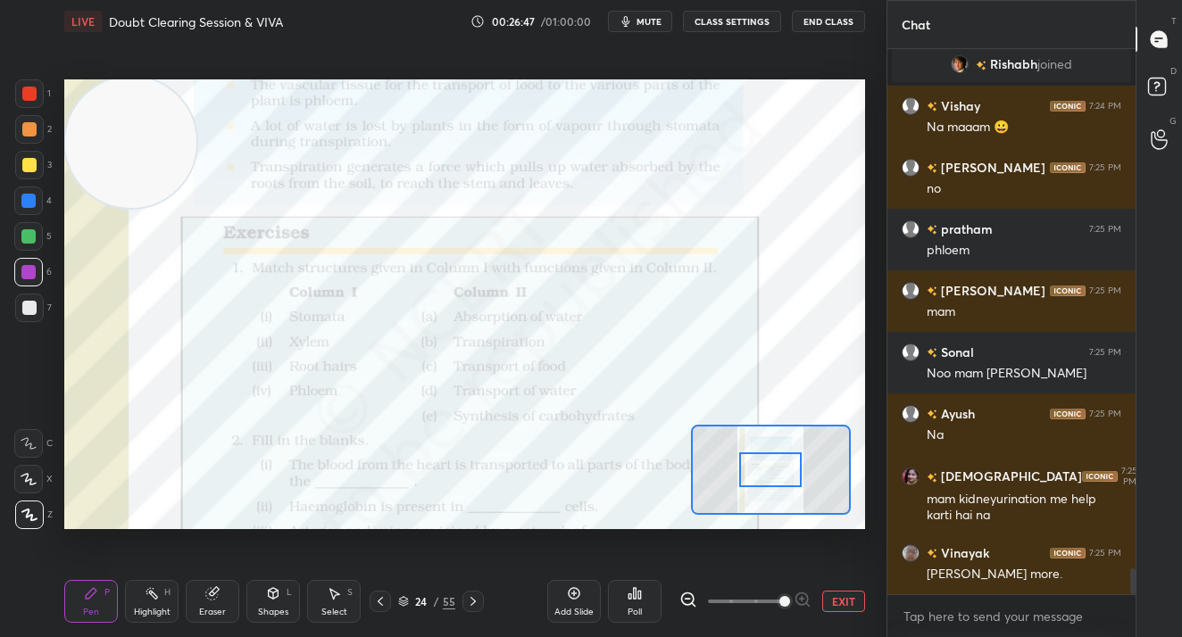
scroll to position [10994, 0]
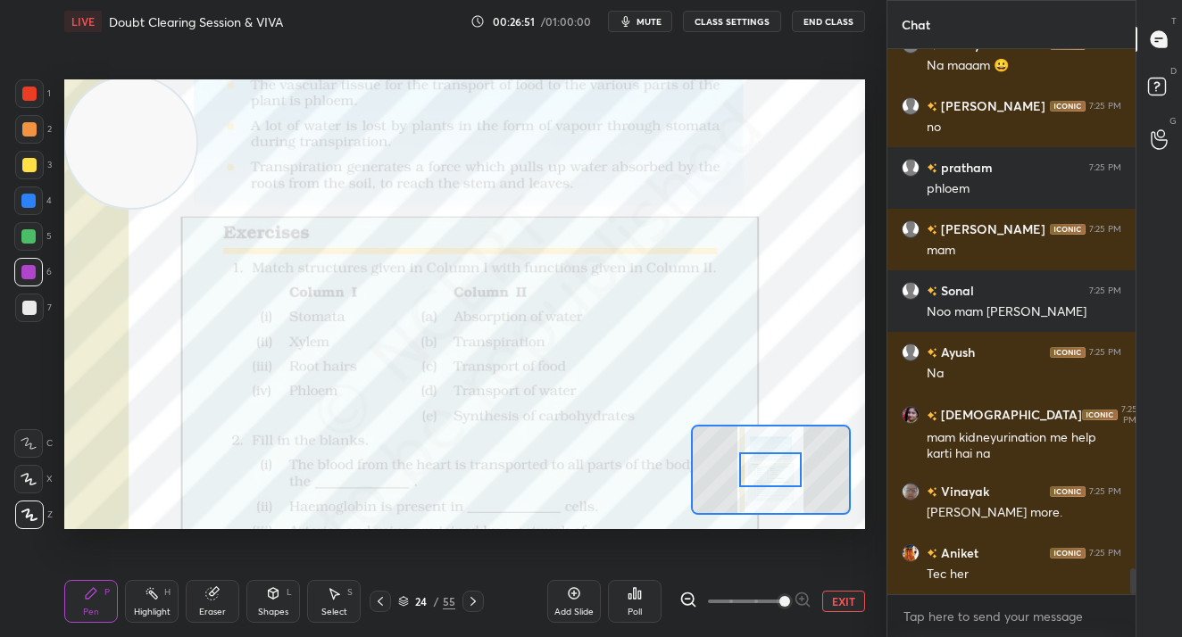
click at [644, 613] on div "Poll" at bounding box center [635, 601] width 54 height 43
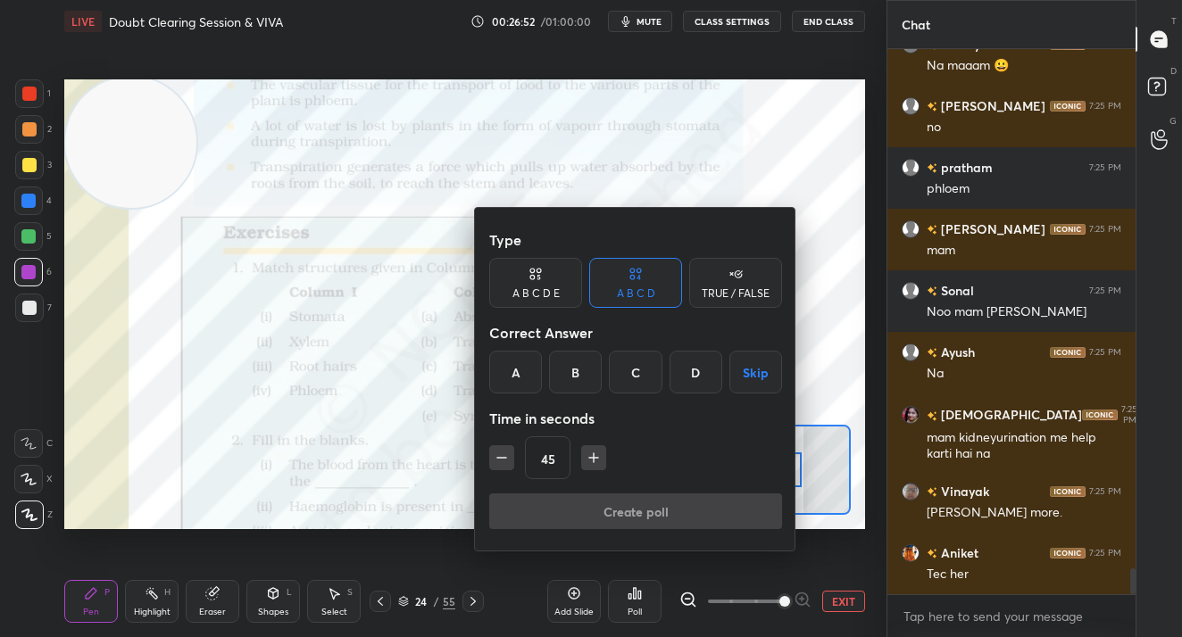
drag, startPoint x: 569, startPoint y: 361, endPoint x: 565, endPoint y: 329, distance: 31.6
click at [569, 361] on div "B" at bounding box center [575, 372] width 53 height 43
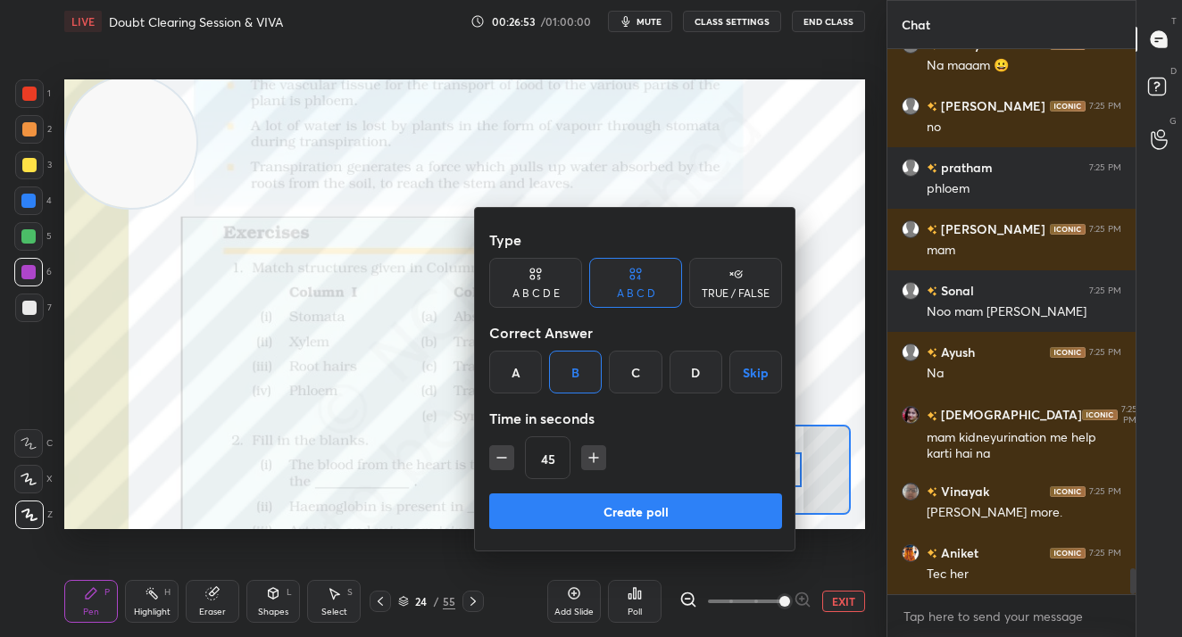
drag, startPoint x: 529, startPoint y: 286, endPoint x: 551, endPoint y: 336, distance: 54.7
click at [530, 288] on div "A B C D E" at bounding box center [535, 293] width 47 height 11
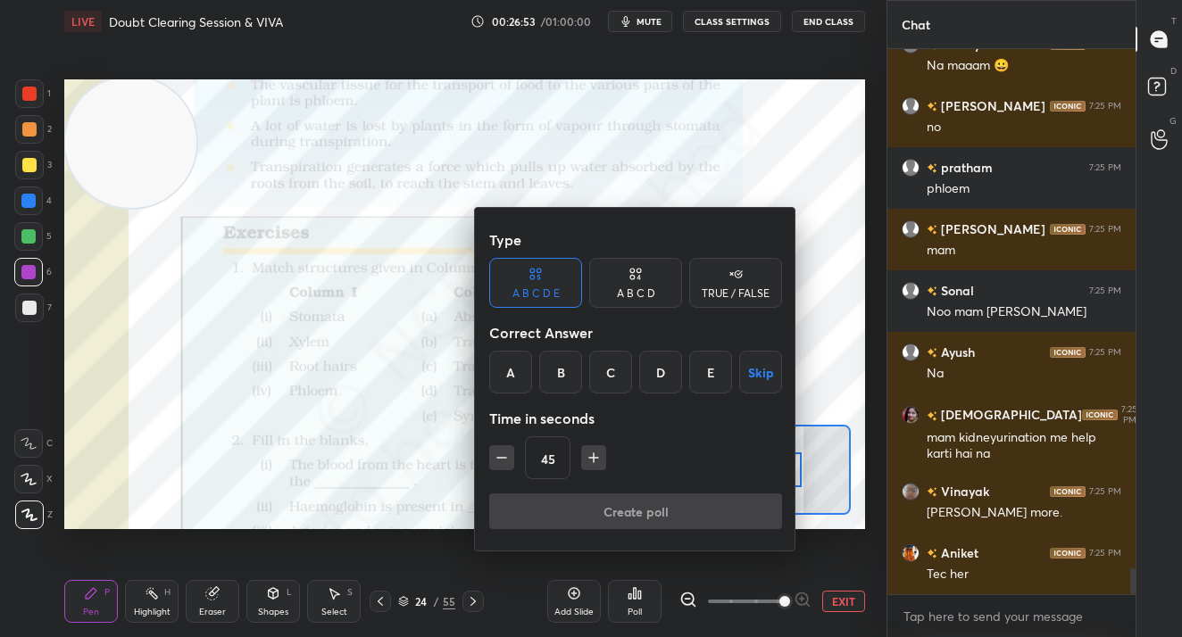
drag, startPoint x: 566, startPoint y: 360, endPoint x: 569, endPoint y: 426, distance: 66.1
click at [567, 360] on div "B" at bounding box center [560, 372] width 43 height 43
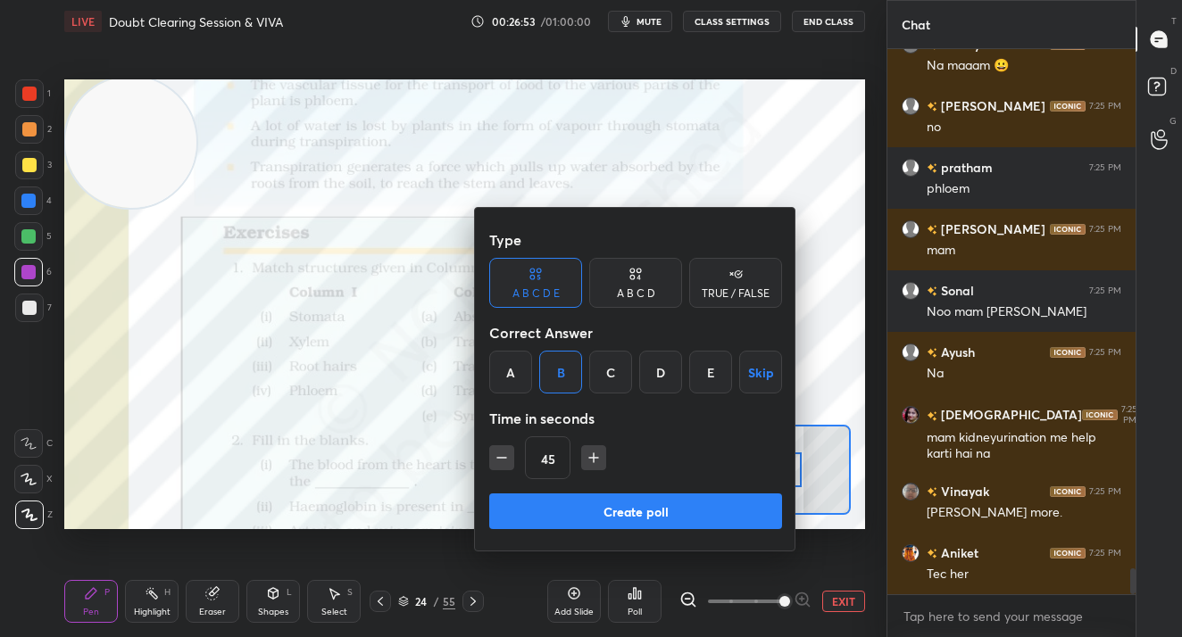
click at [575, 505] on button "Create poll" at bounding box center [635, 511] width 293 height 36
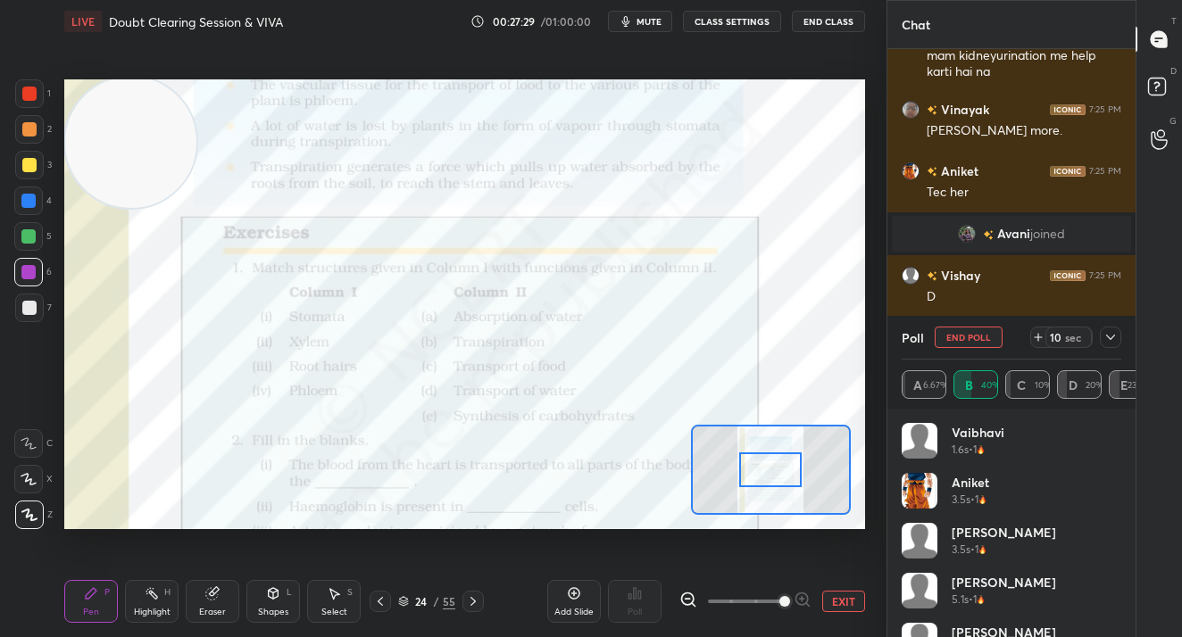
scroll to position [11202, 0]
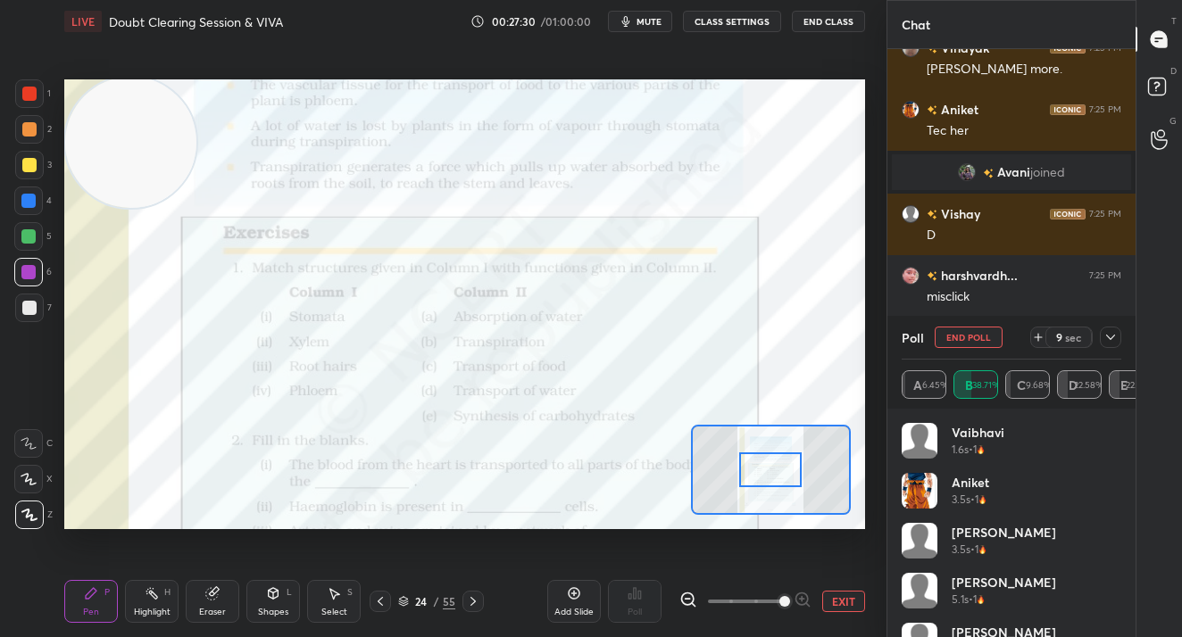
click at [974, 336] on button "End Poll" at bounding box center [968, 337] width 68 height 21
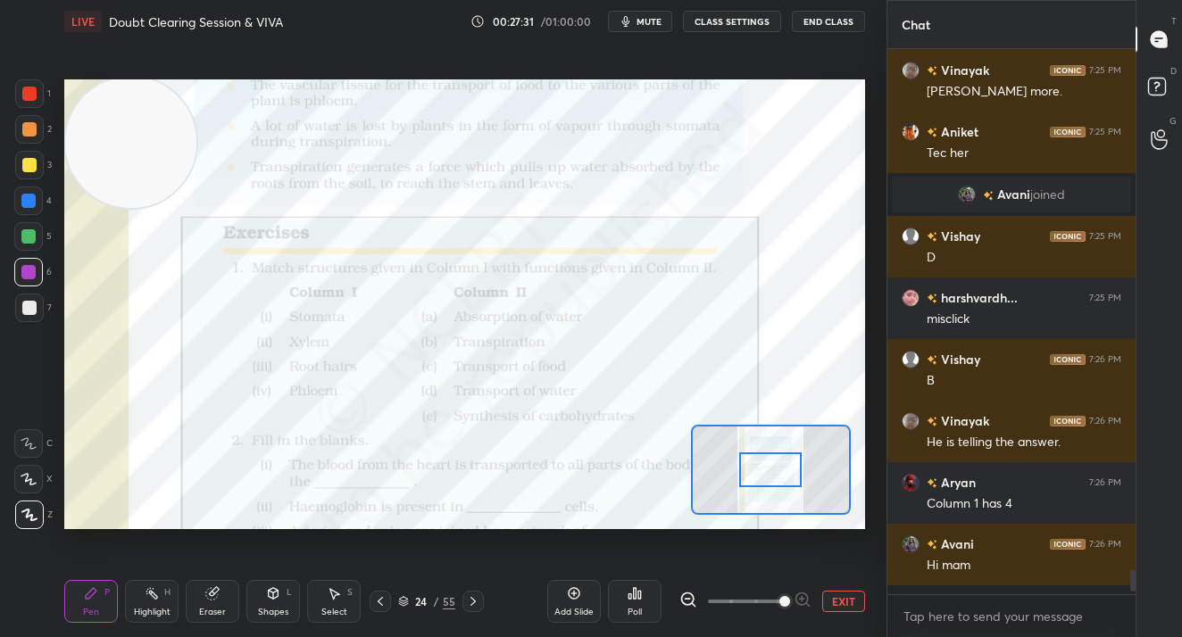
scroll to position [11171, 0]
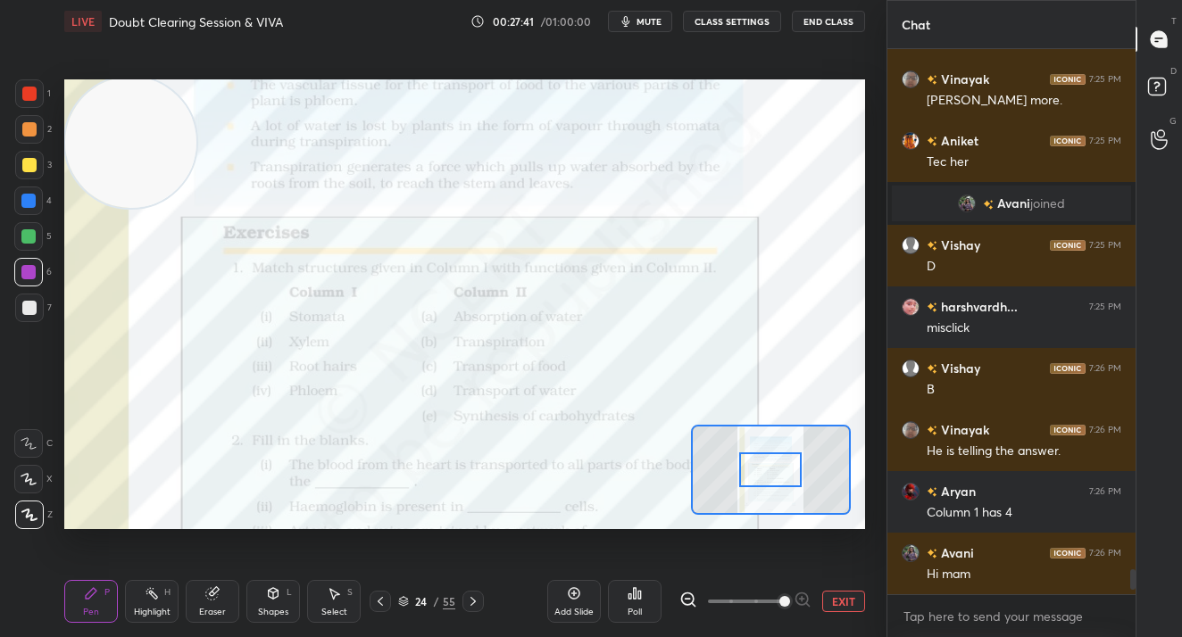
click at [643, 593] on div "Poll" at bounding box center [635, 601] width 54 height 43
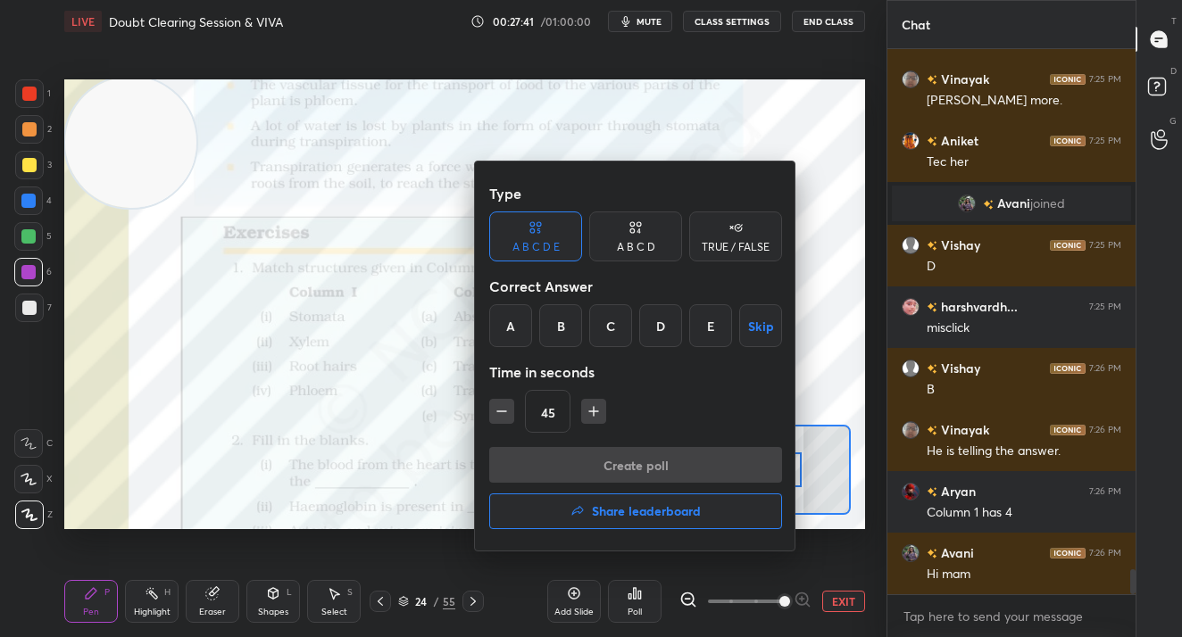
scroll to position [11233, 0]
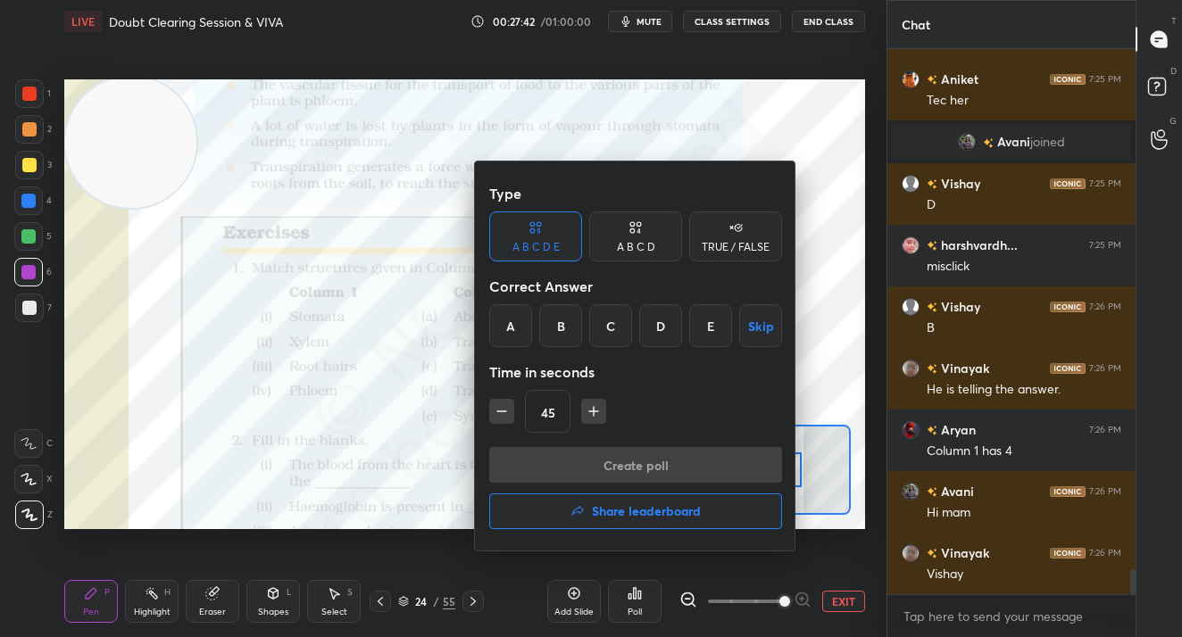
click at [377, 446] on div at bounding box center [591, 318] width 1182 height 637
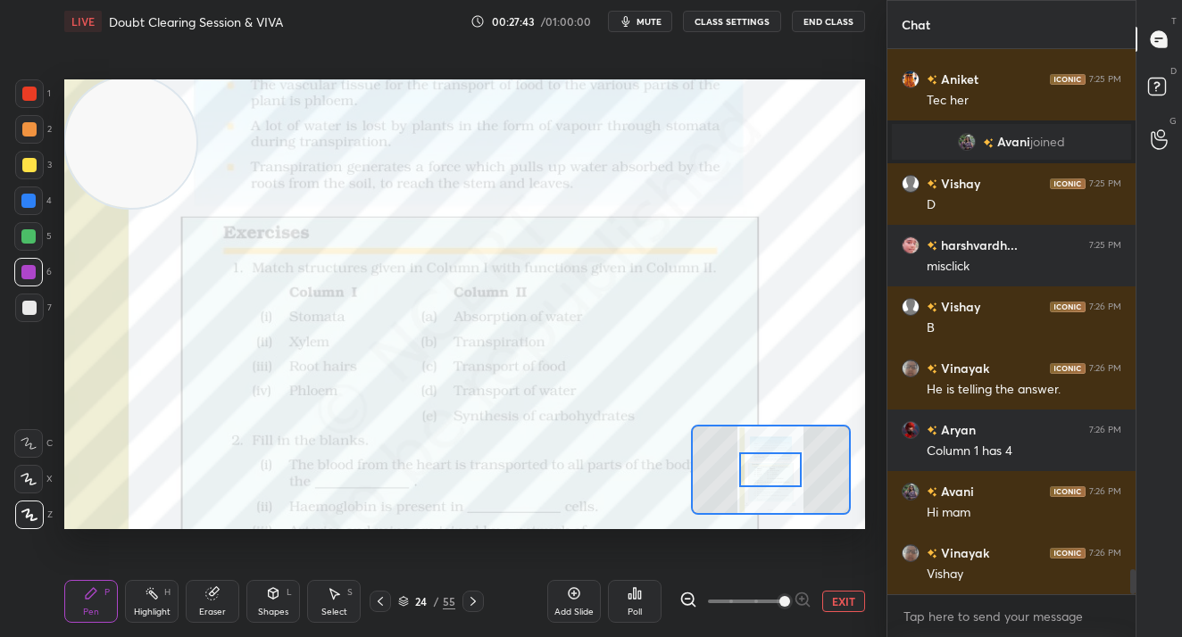
click at [672, 606] on div "Add Slide Poll EXIT" at bounding box center [706, 601] width 318 height 100
click at [636, 599] on icon at bounding box center [634, 593] width 14 height 14
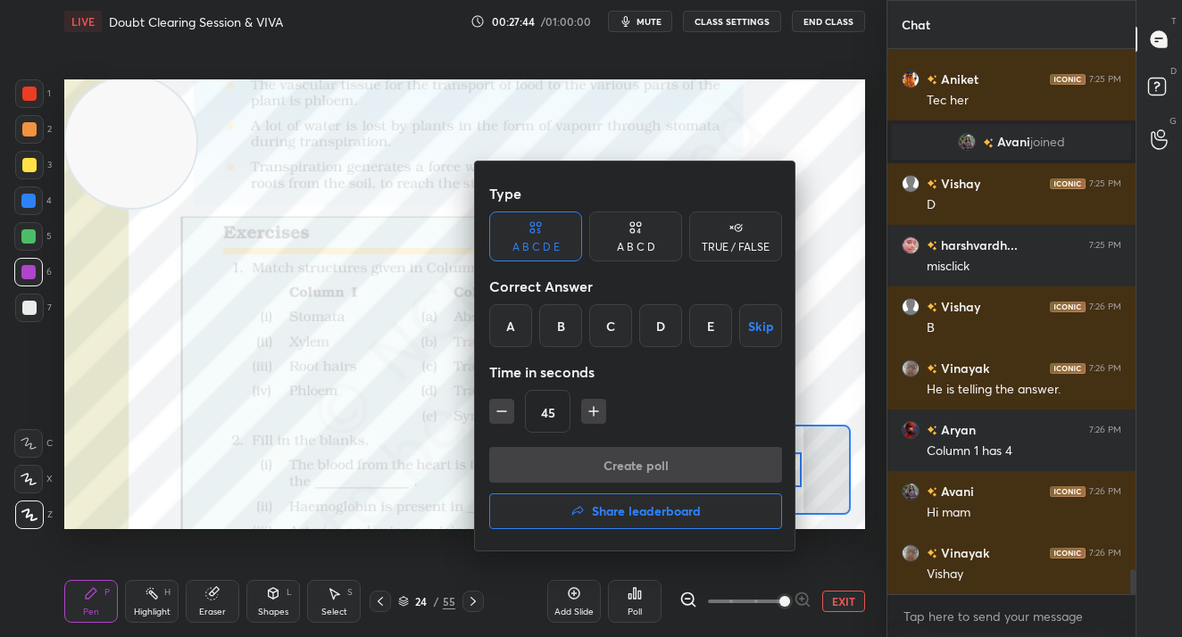
click at [657, 335] on div "D" at bounding box center [660, 325] width 43 height 43
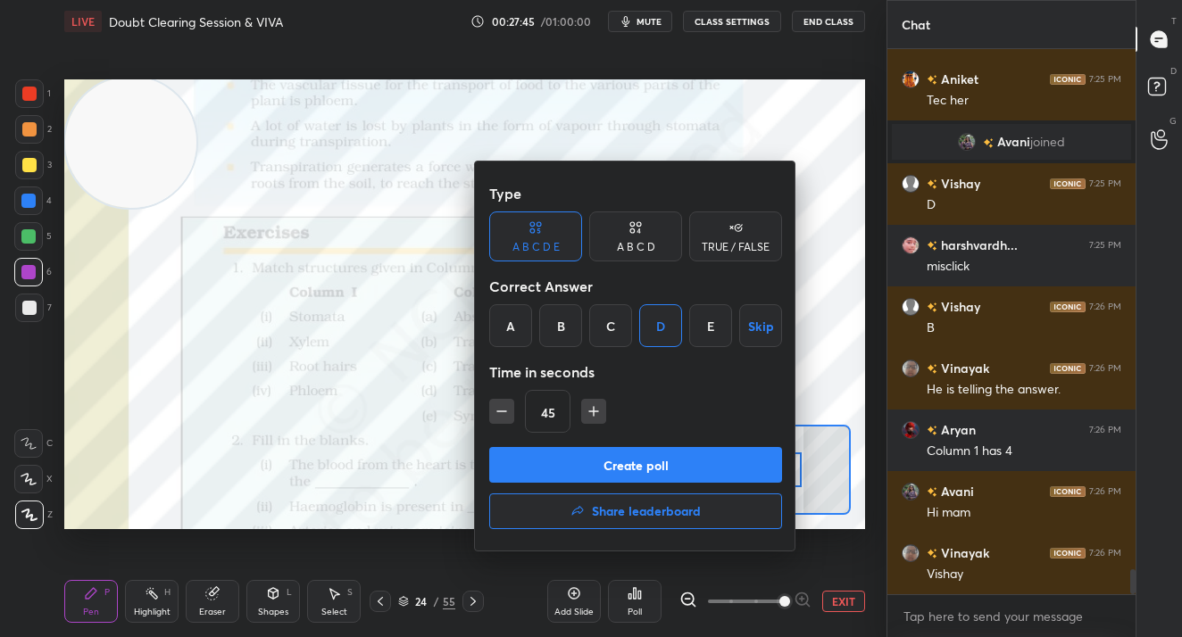
click at [659, 453] on button "Create poll" at bounding box center [635, 465] width 293 height 36
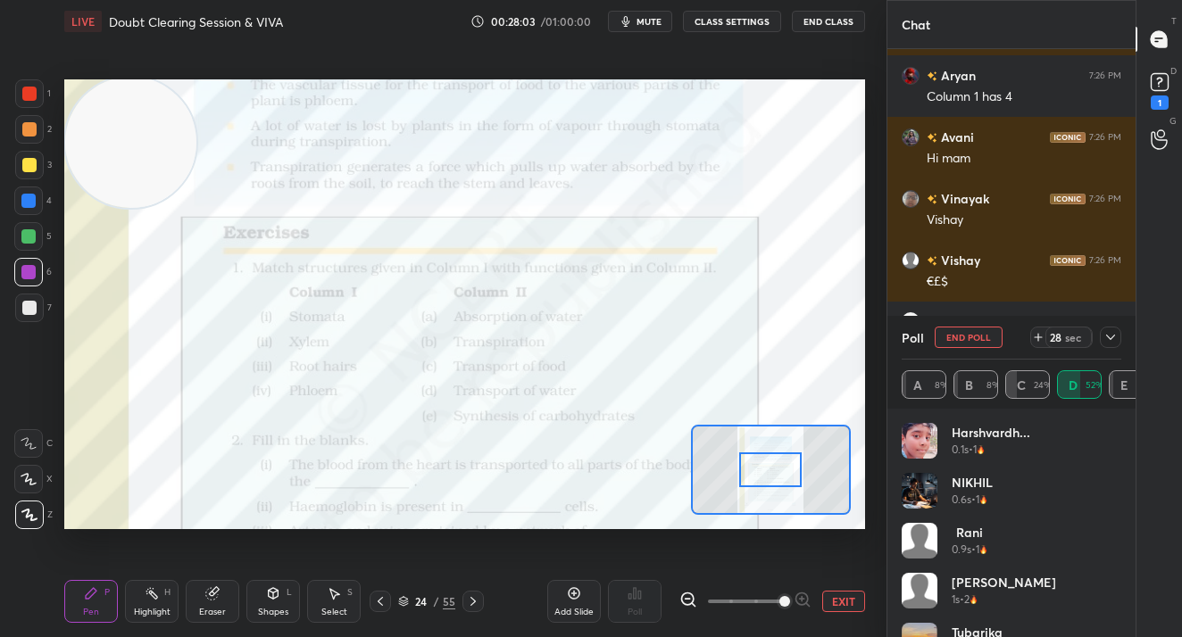
scroll to position [11400, 0]
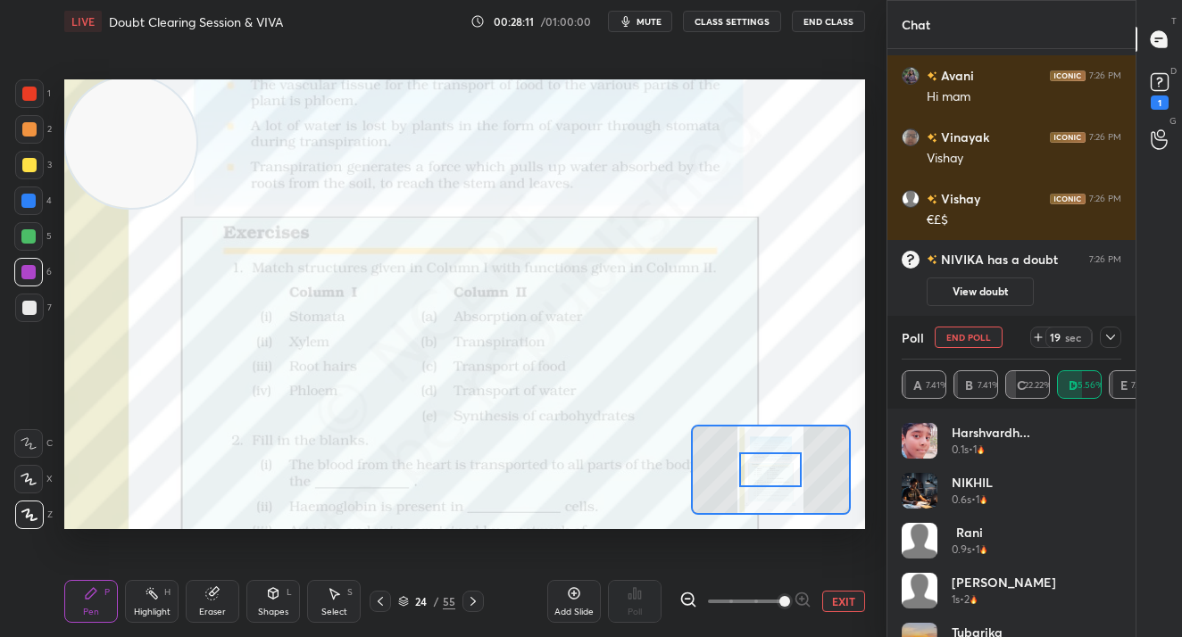
click at [980, 330] on button "End Poll" at bounding box center [968, 337] width 68 height 21
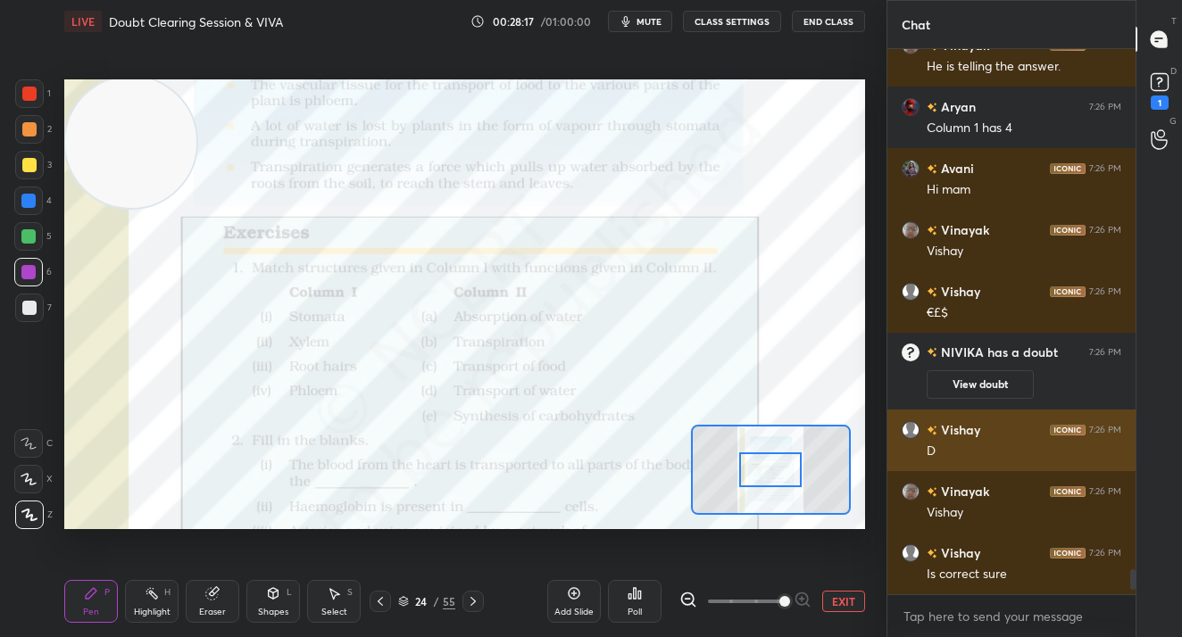
scroll to position [11318, 0]
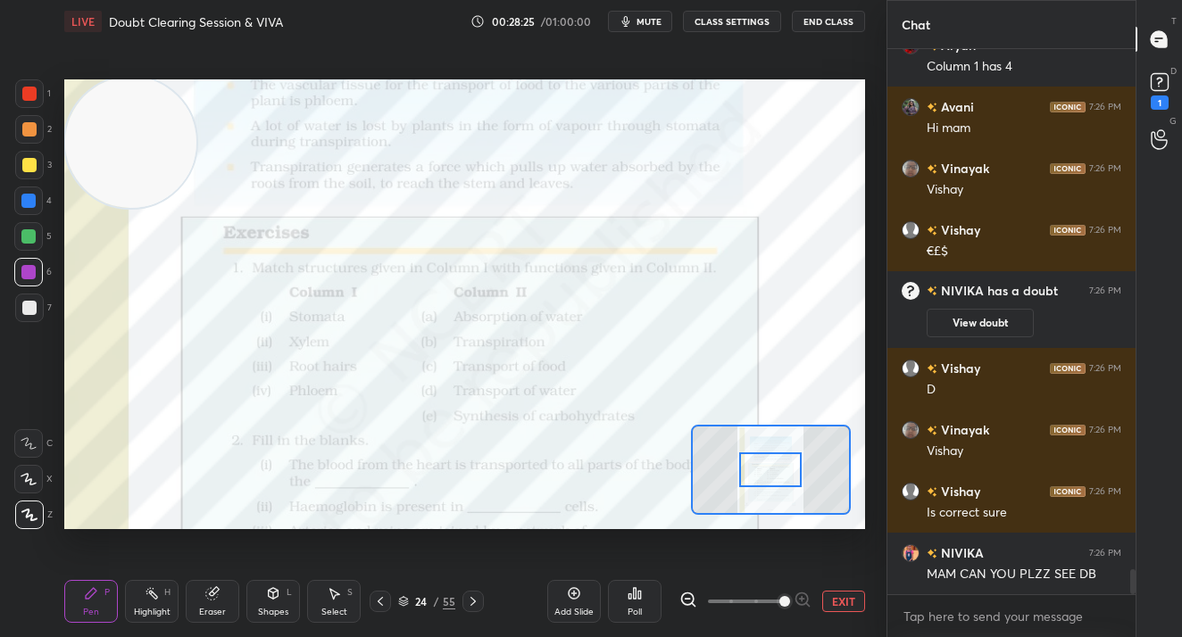
click at [643, 591] on div "Poll" at bounding box center [635, 601] width 54 height 43
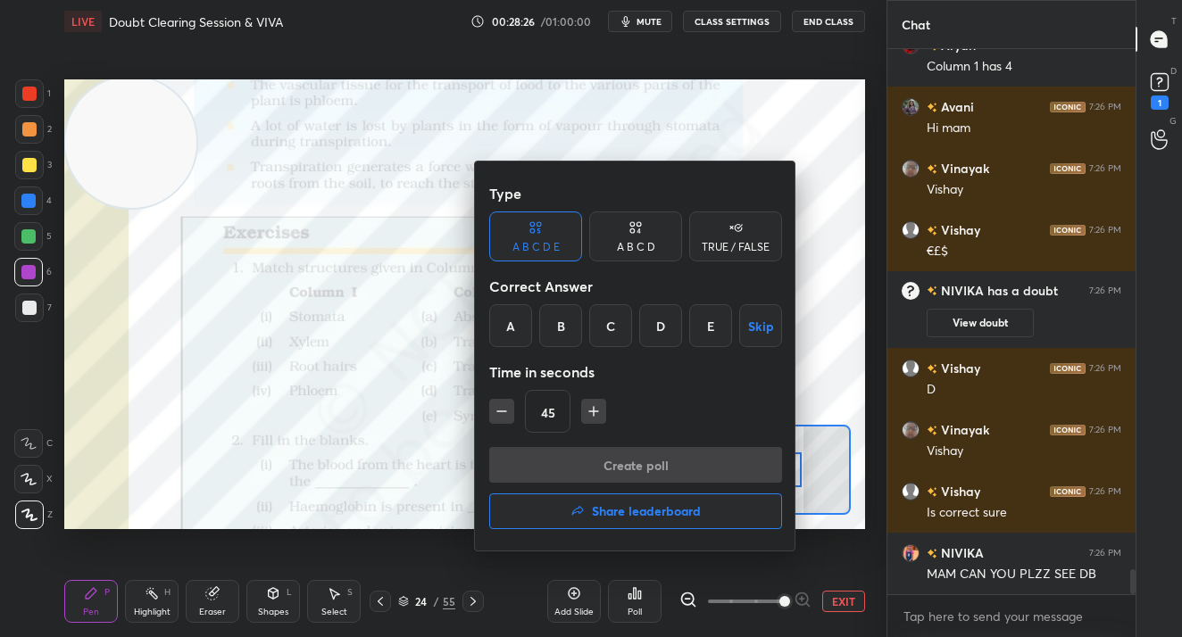
click at [521, 325] on div "A" at bounding box center [510, 325] width 43 height 43
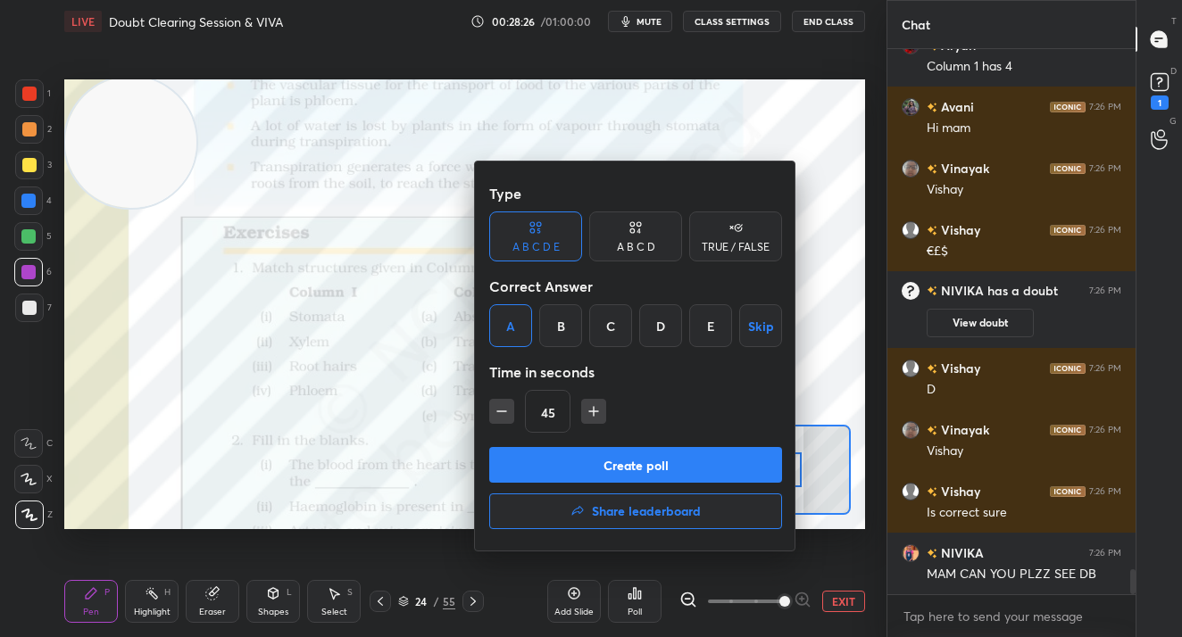
click at [537, 460] on button "Create poll" at bounding box center [635, 465] width 293 height 36
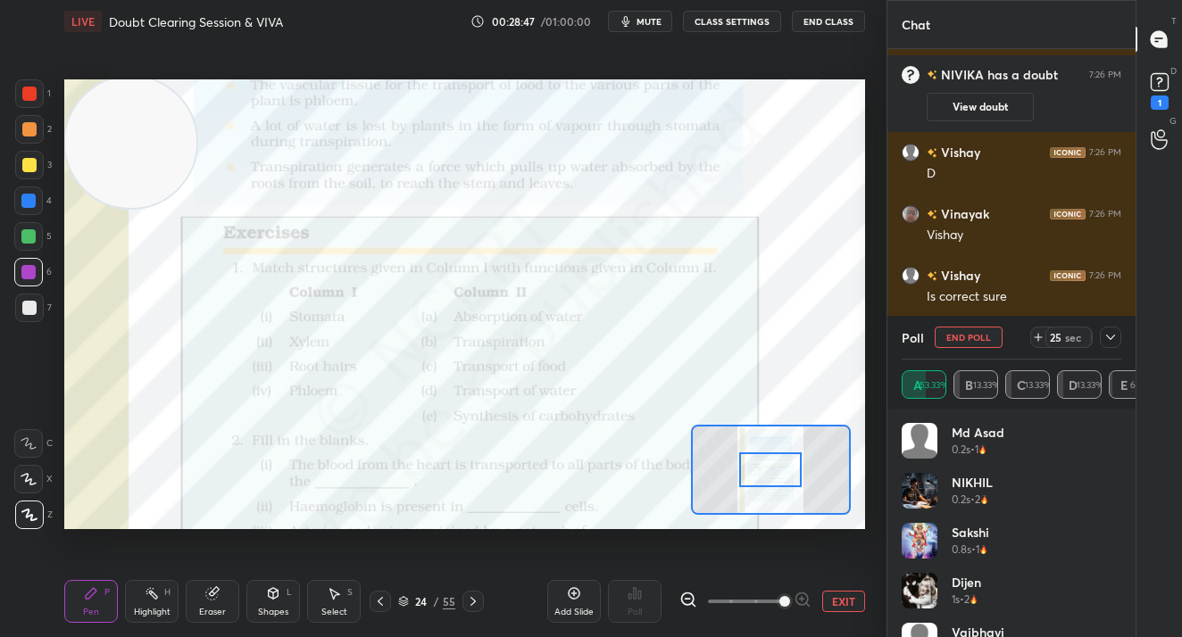
scroll to position [11596, 0]
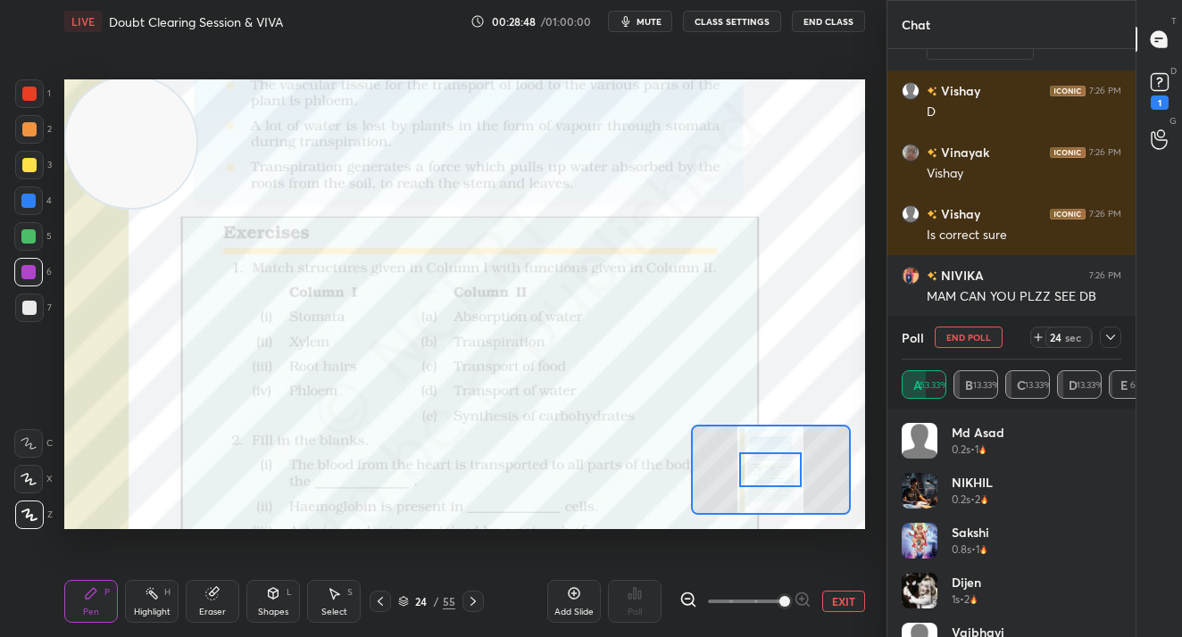
click at [957, 337] on button "End Poll" at bounding box center [968, 337] width 68 height 21
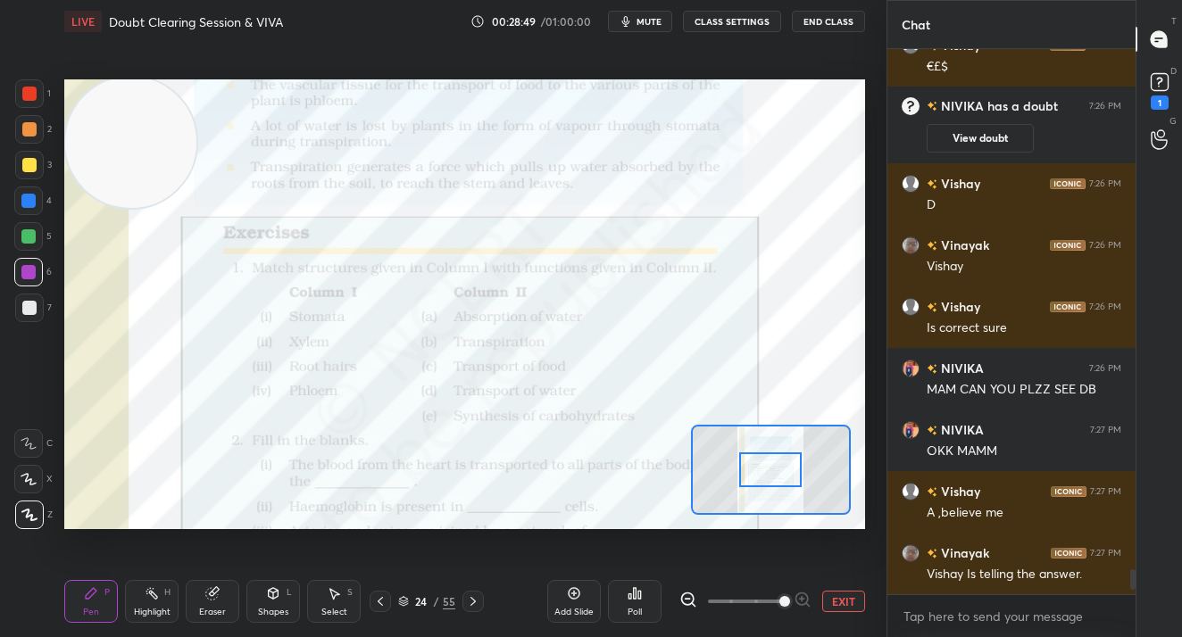
scroll to position [11503, 0]
click at [674, 605] on div "Add Slide Poll EXIT" at bounding box center [706, 601] width 318 height 100
click at [642, 608] on div "Poll" at bounding box center [635, 601] width 54 height 43
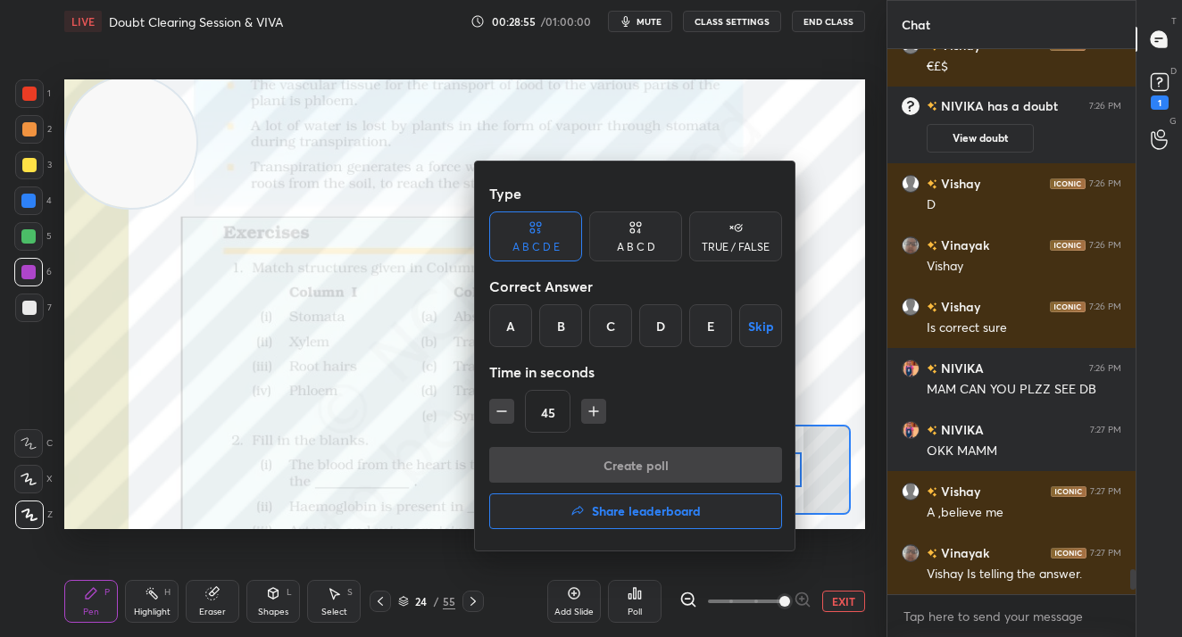
drag, startPoint x: 604, startPoint y: 339, endPoint x: 609, endPoint y: 364, distance: 25.4
click at [603, 339] on div "C" at bounding box center [610, 325] width 43 height 43
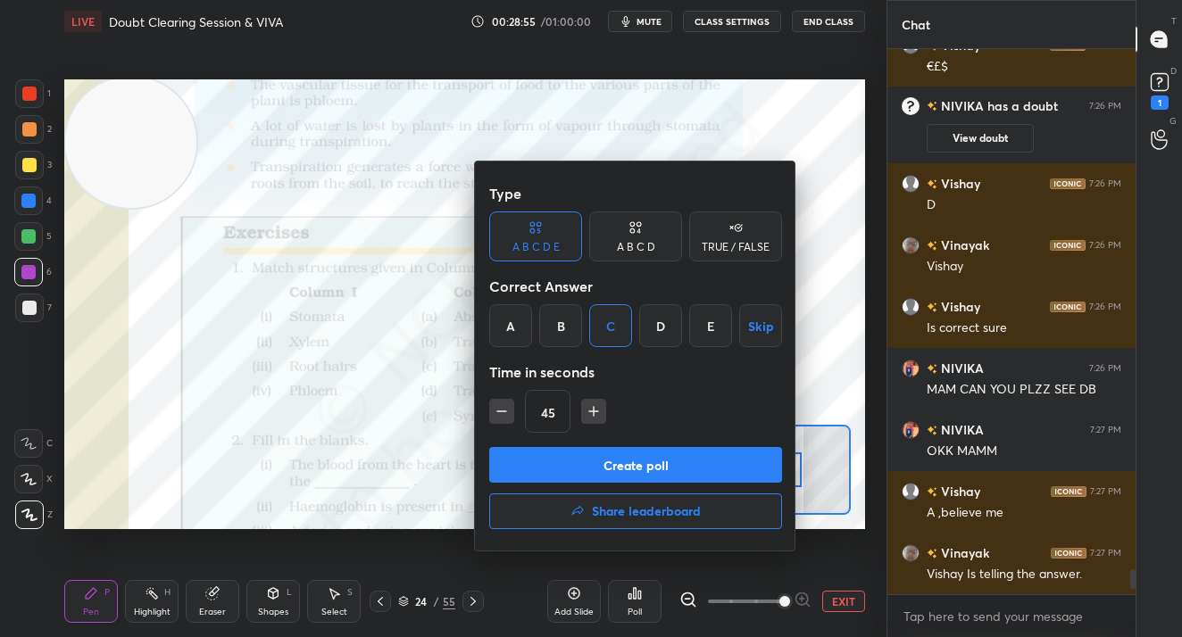
click at [617, 456] on button "Create poll" at bounding box center [635, 465] width 293 height 36
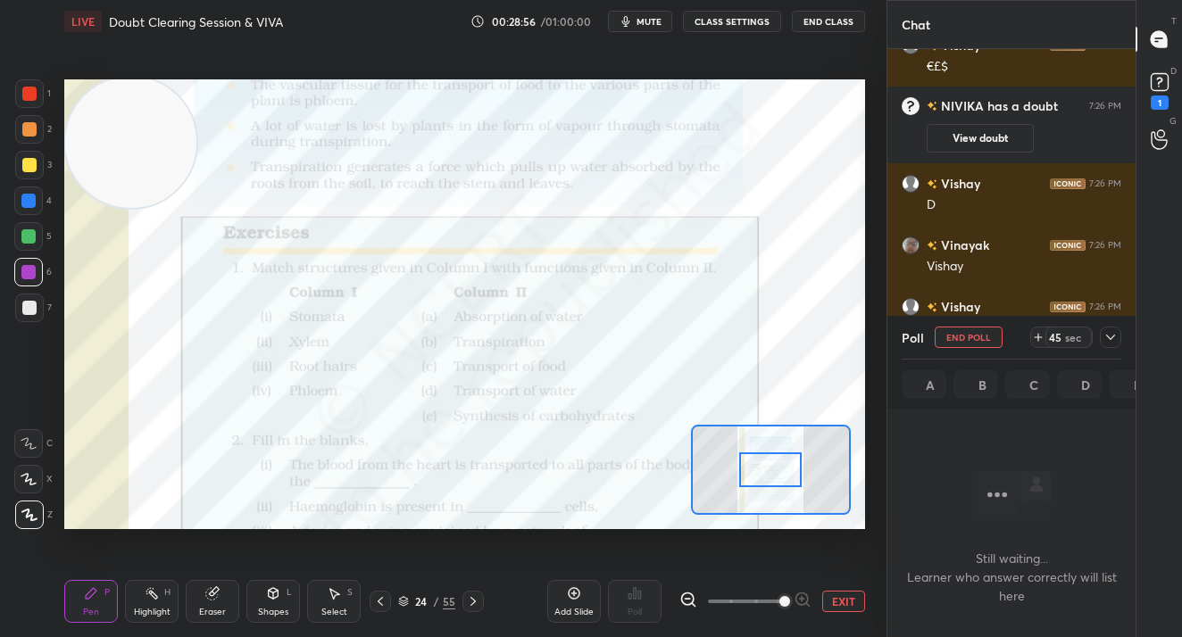
scroll to position [299, 243]
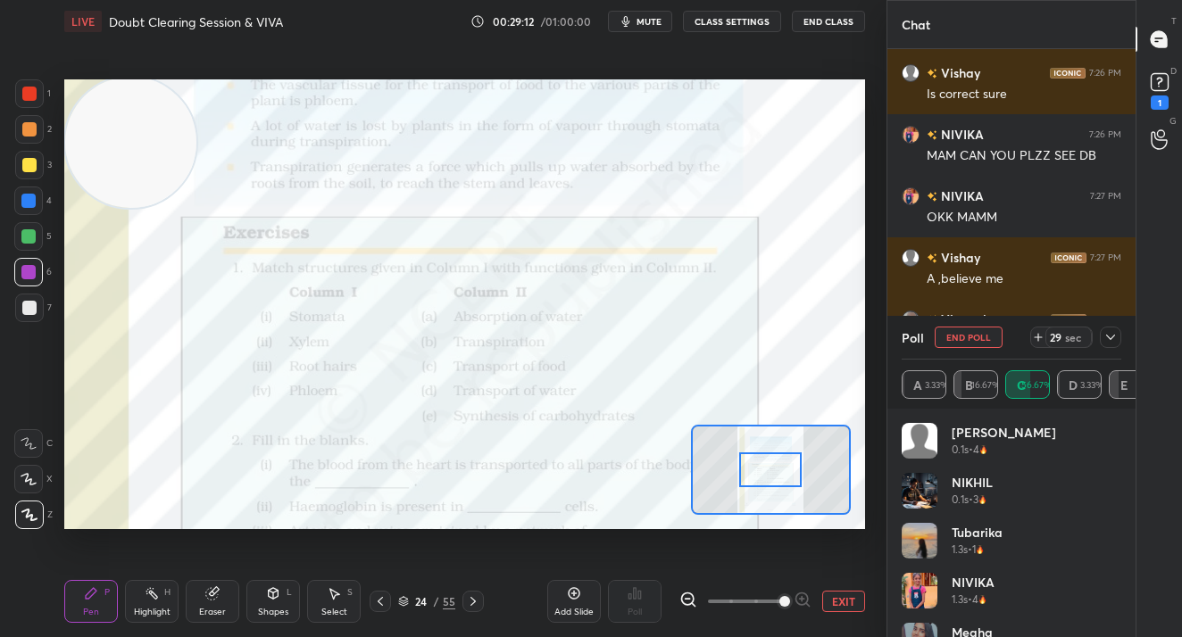
click at [965, 326] on div "Poll End Poll 29 sec" at bounding box center [1011, 337] width 220 height 43
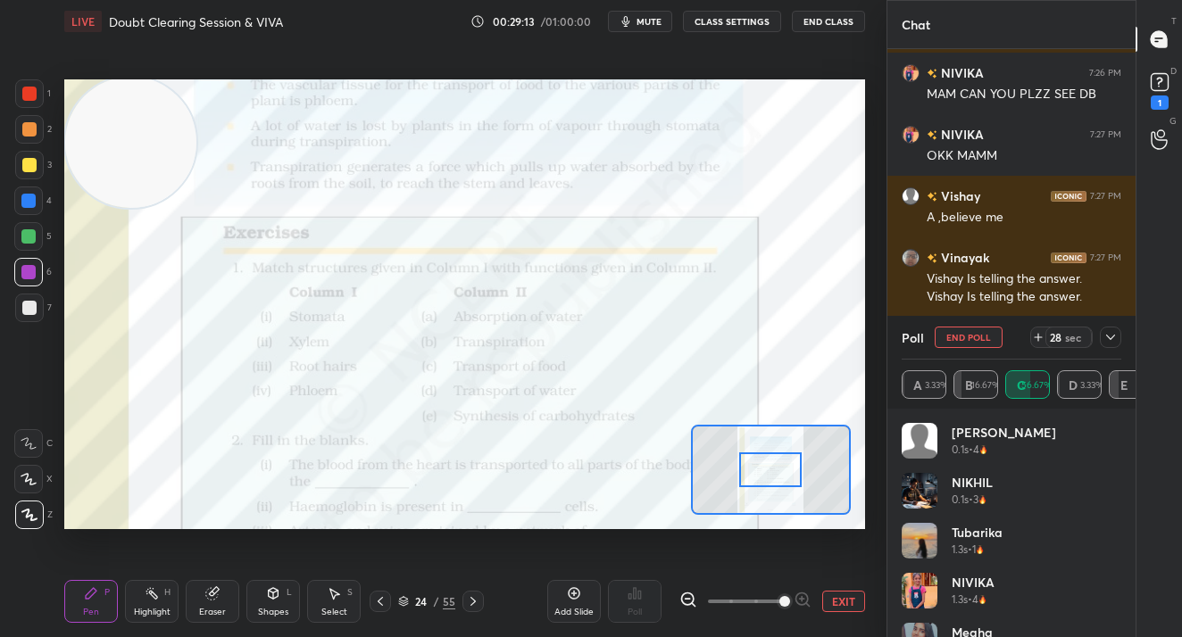
scroll to position [11680, 0]
click at [951, 336] on button "End Poll" at bounding box center [968, 337] width 68 height 21
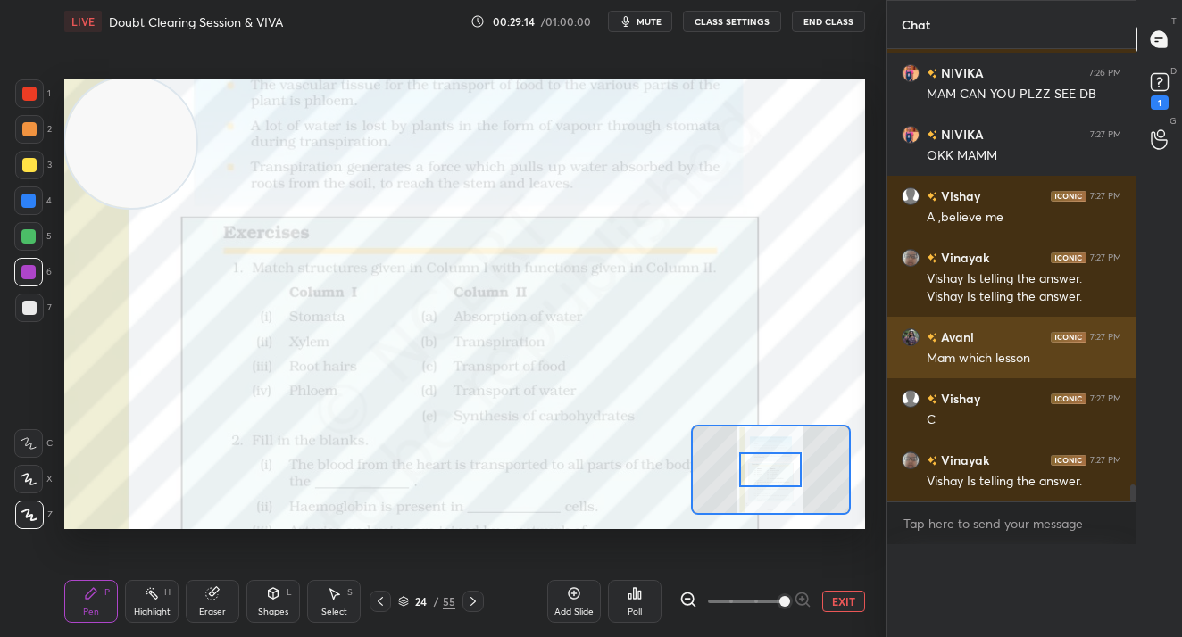
scroll to position [0, 0]
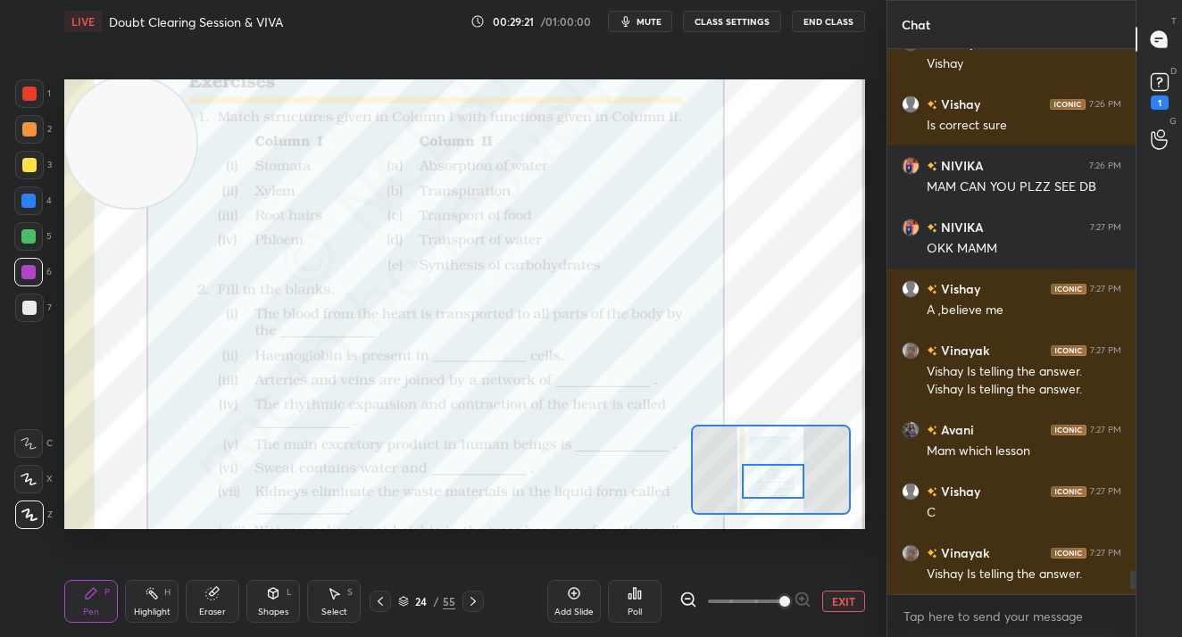
drag, startPoint x: 771, startPoint y: 469, endPoint x: 774, endPoint y: 480, distance: 11.9
click at [774, 480] on div at bounding box center [773, 481] width 62 height 35
click at [1153, 87] on rect at bounding box center [1158, 82] width 17 height 17
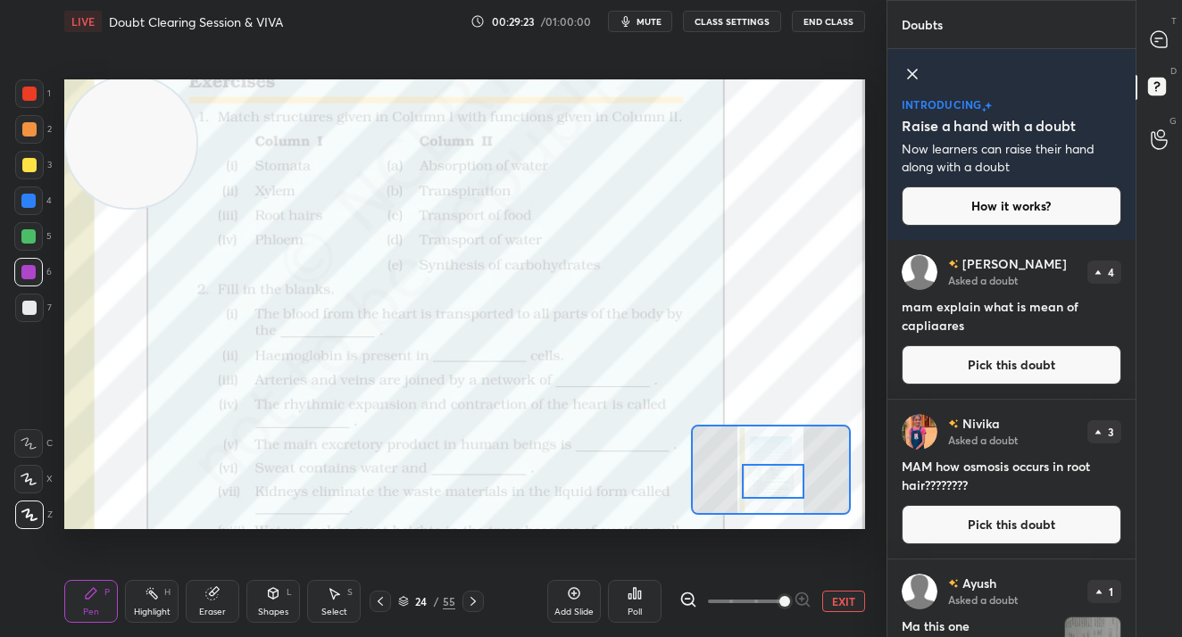
click at [976, 516] on button "Pick this doubt" at bounding box center [1011, 524] width 220 height 39
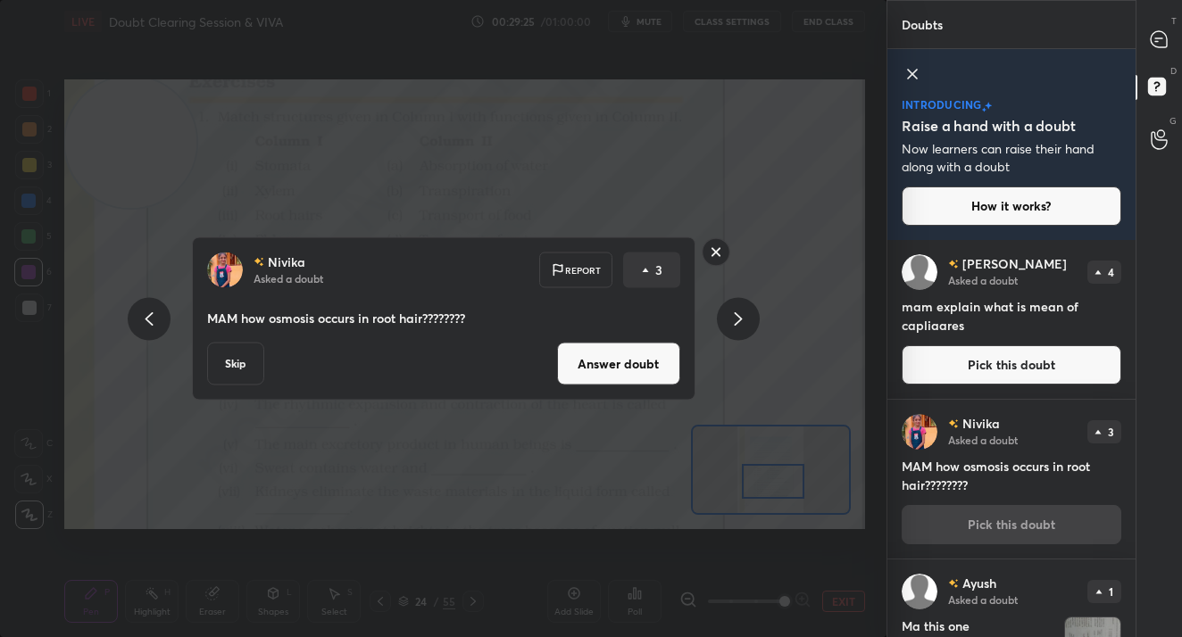
click at [616, 364] on button "Answer doubt" at bounding box center [618, 364] width 123 height 43
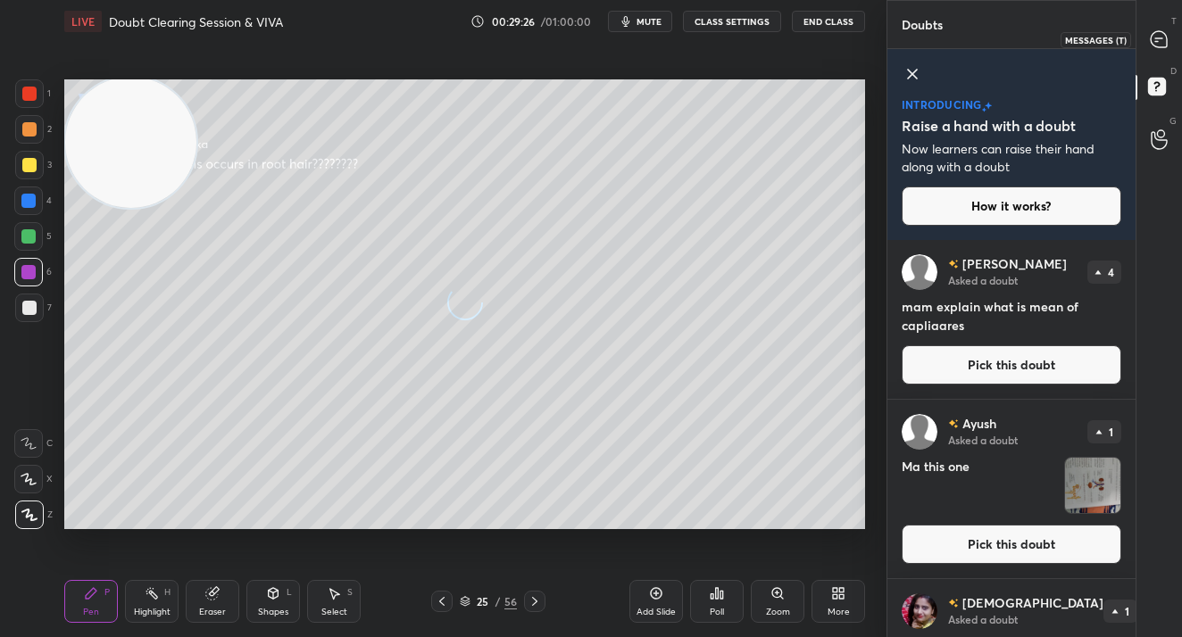
click at [1146, 47] on div at bounding box center [1159, 39] width 36 height 32
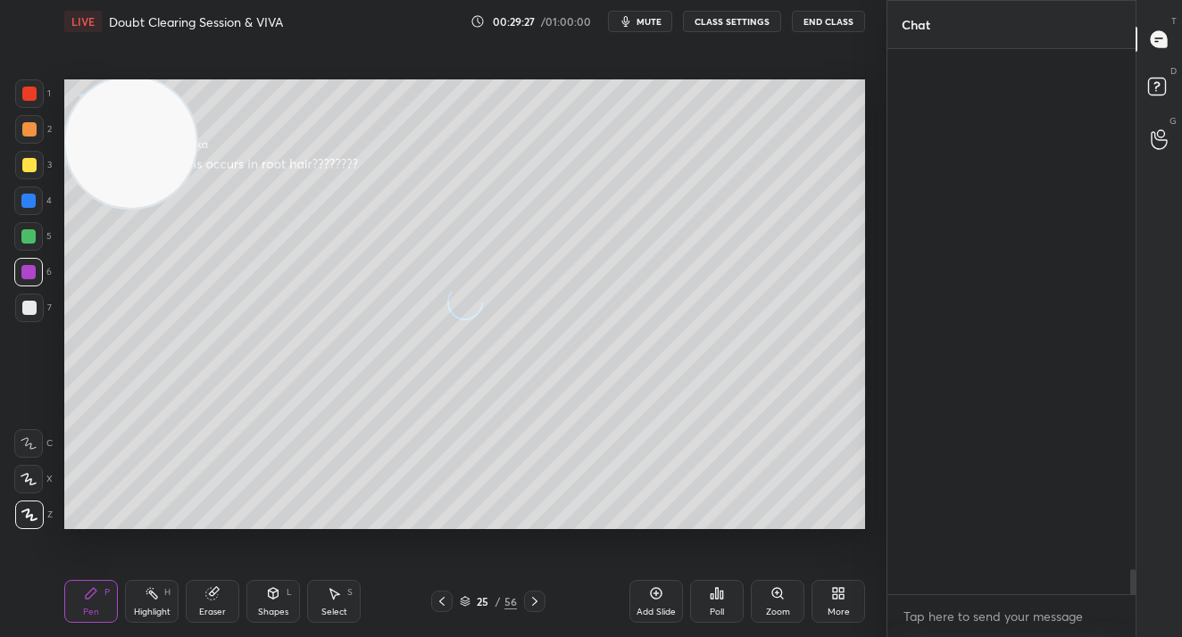
click at [1146, 47] on div at bounding box center [1159, 39] width 36 height 32
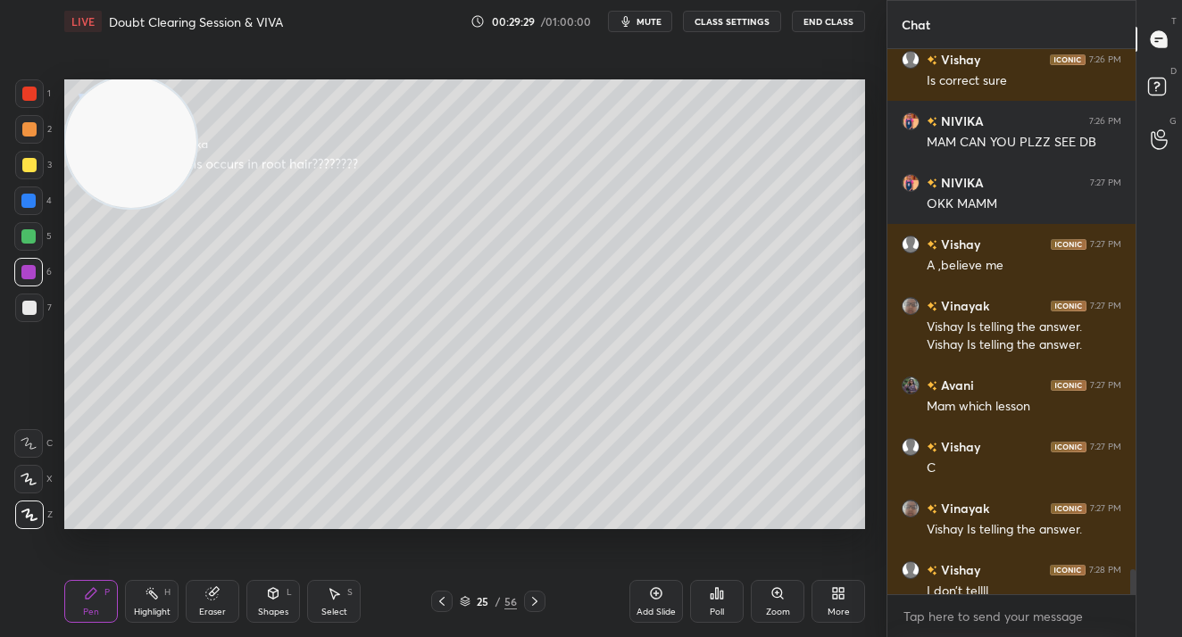
click at [23, 203] on div at bounding box center [28, 201] width 14 height 14
click at [23, 208] on div at bounding box center [28, 201] width 29 height 29
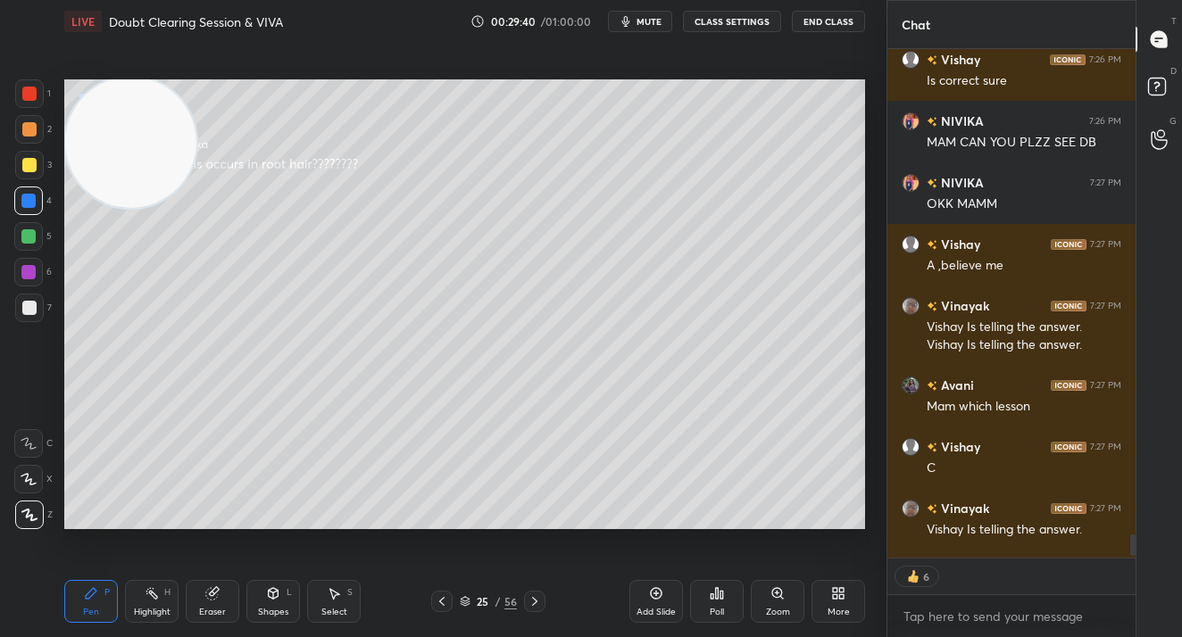
click at [22, 307] on div at bounding box center [29, 308] width 14 height 14
click at [23, 305] on div at bounding box center [29, 308] width 14 height 14
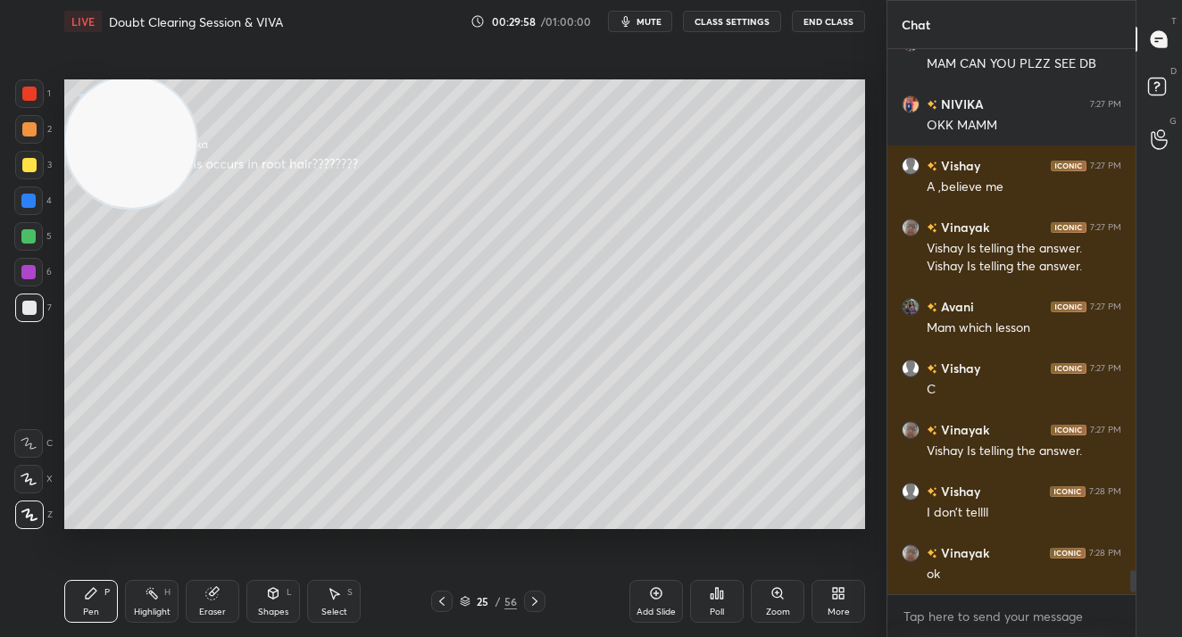
scroll to position [11624, 0]
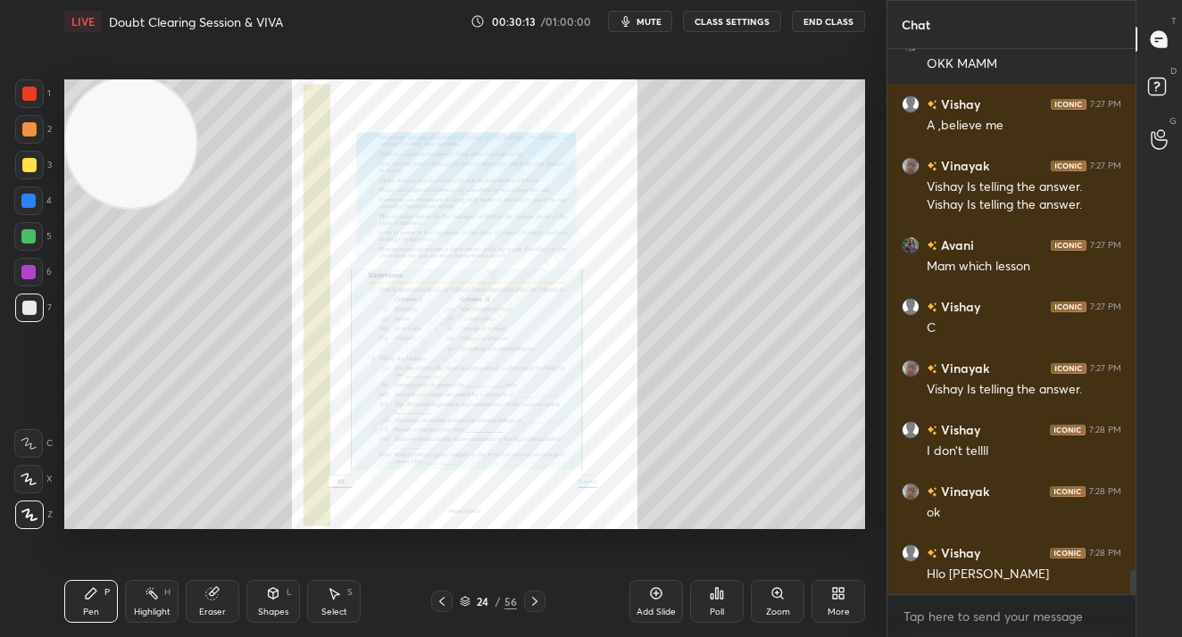
click at [762, 595] on div "Zoom" at bounding box center [777, 601] width 54 height 43
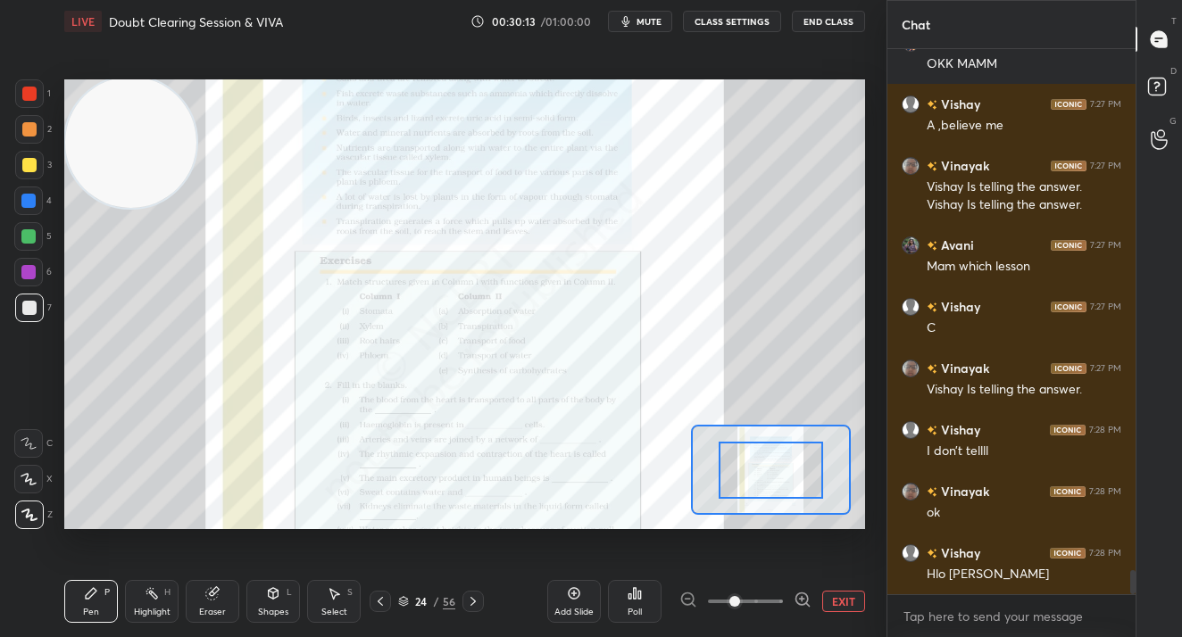
scroll to position [11747, 0]
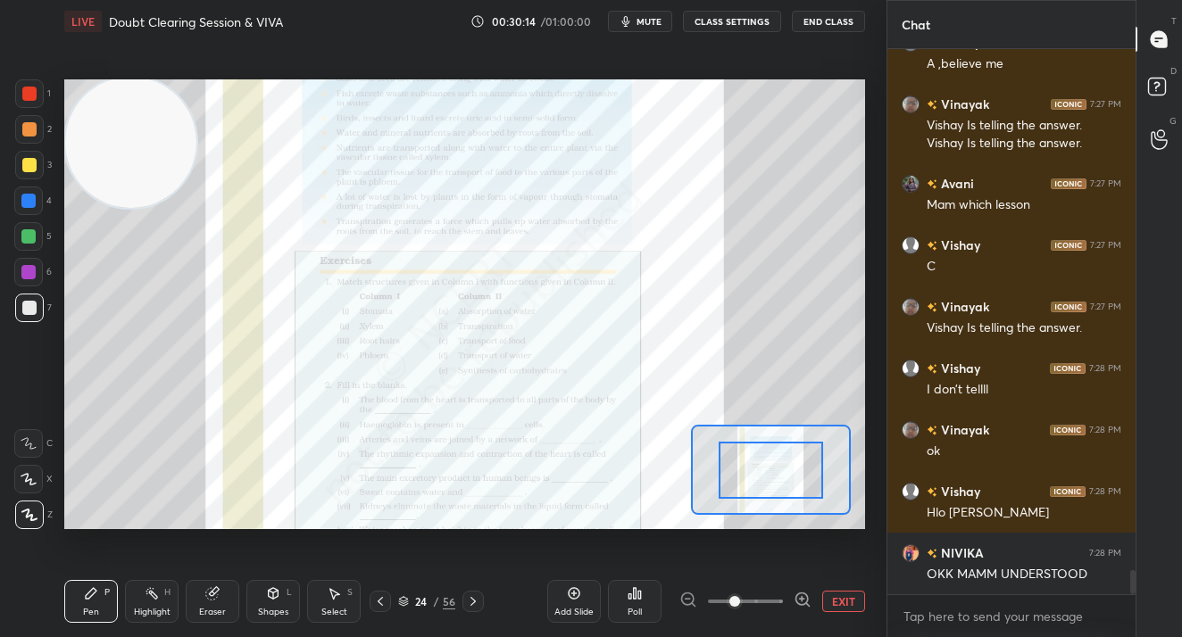
click at [771, 601] on span at bounding box center [745, 601] width 75 height 27
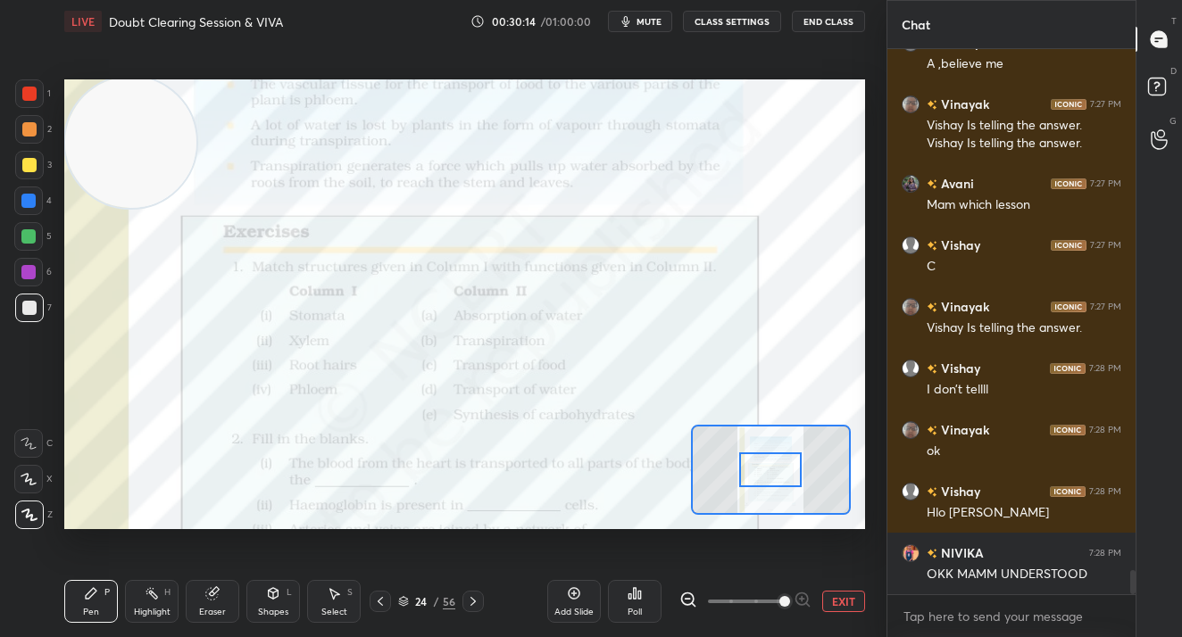
click at [779, 601] on span at bounding box center [784, 601] width 11 height 11
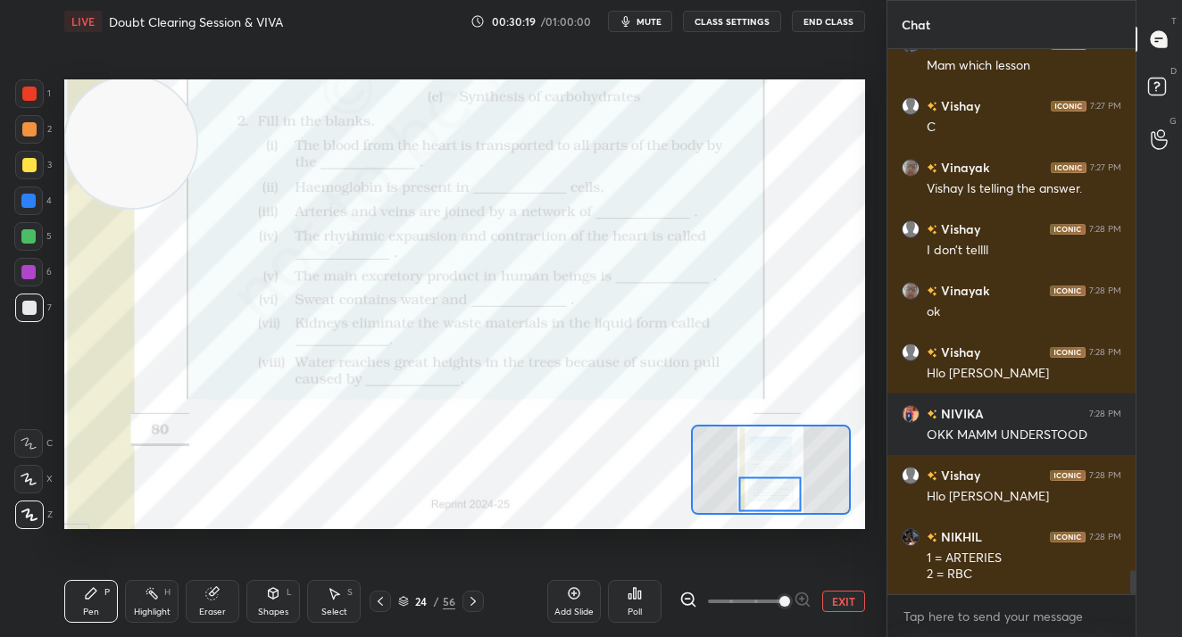
scroll to position [11948, 0]
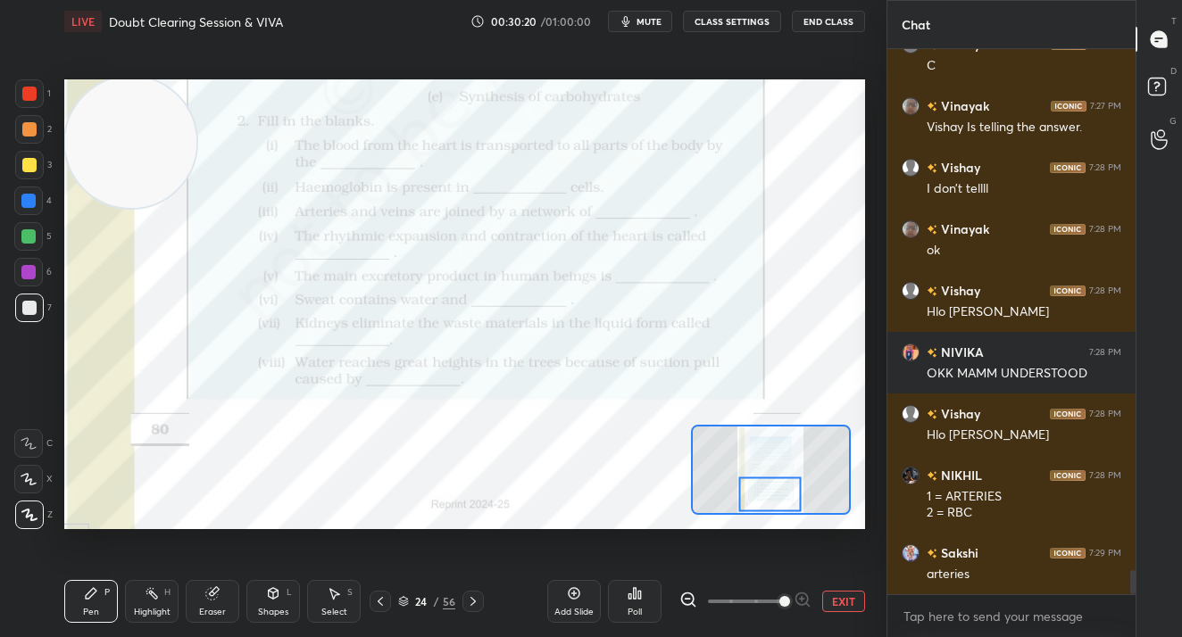
click at [24, 93] on div at bounding box center [29, 94] width 14 height 14
click at [28, 95] on div at bounding box center [29, 94] width 14 height 14
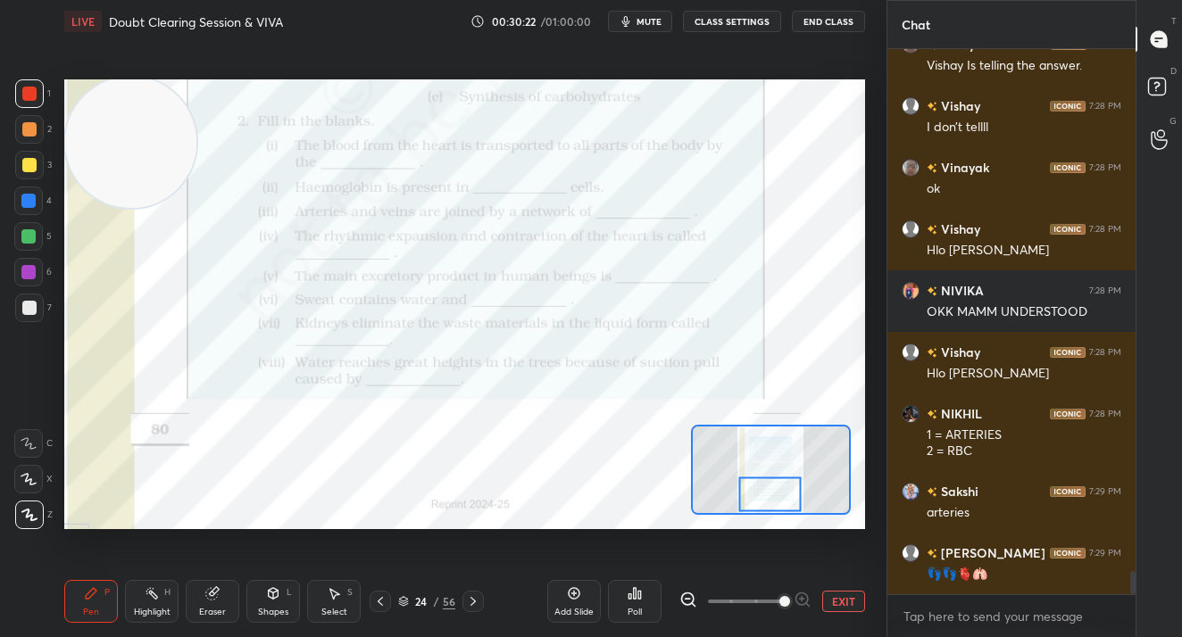
scroll to position [12071, 0]
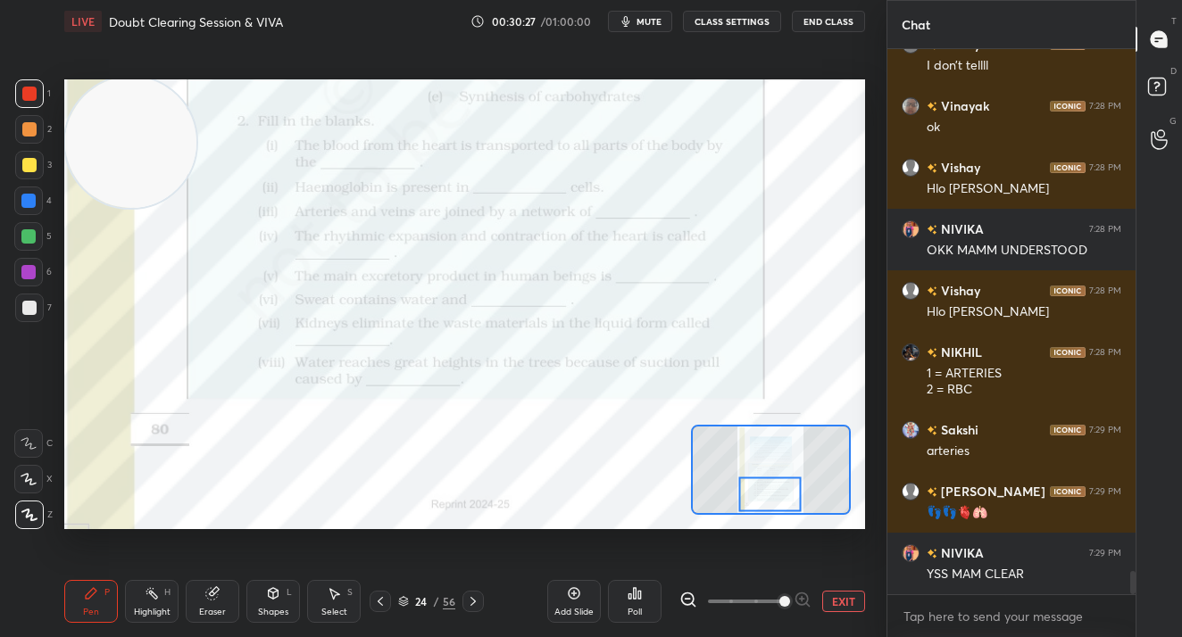
drag, startPoint x: 25, startPoint y: 439, endPoint x: 60, endPoint y: 405, distance: 48.6
click at [24, 439] on icon at bounding box center [28, 443] width 14 height 11
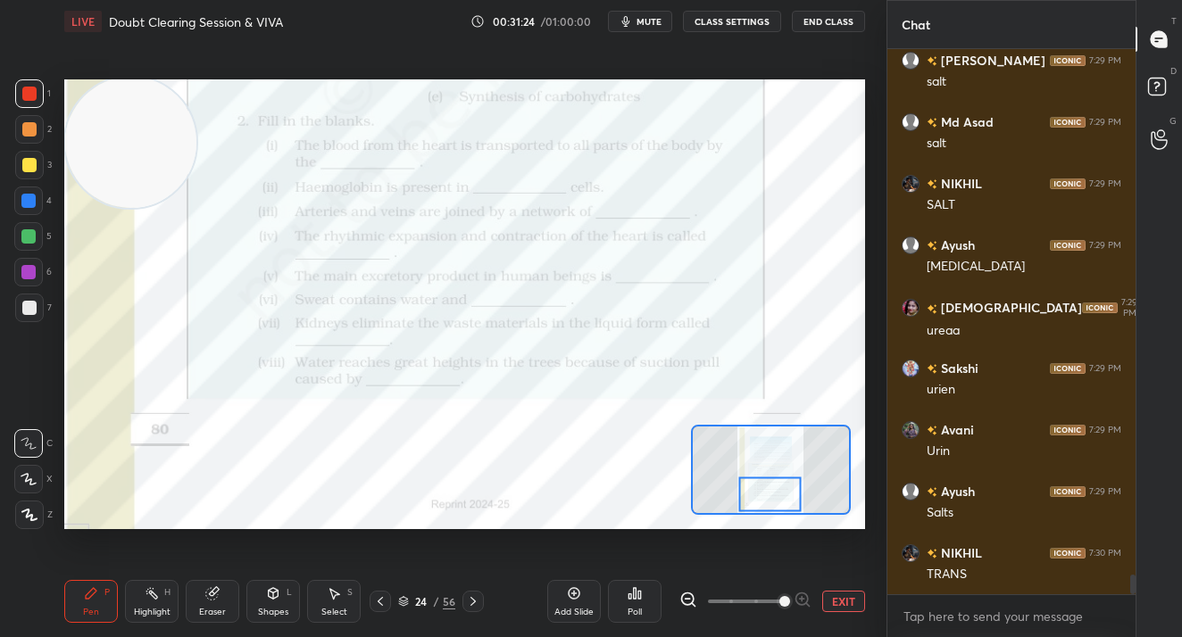
scroll to position [14657, 0]
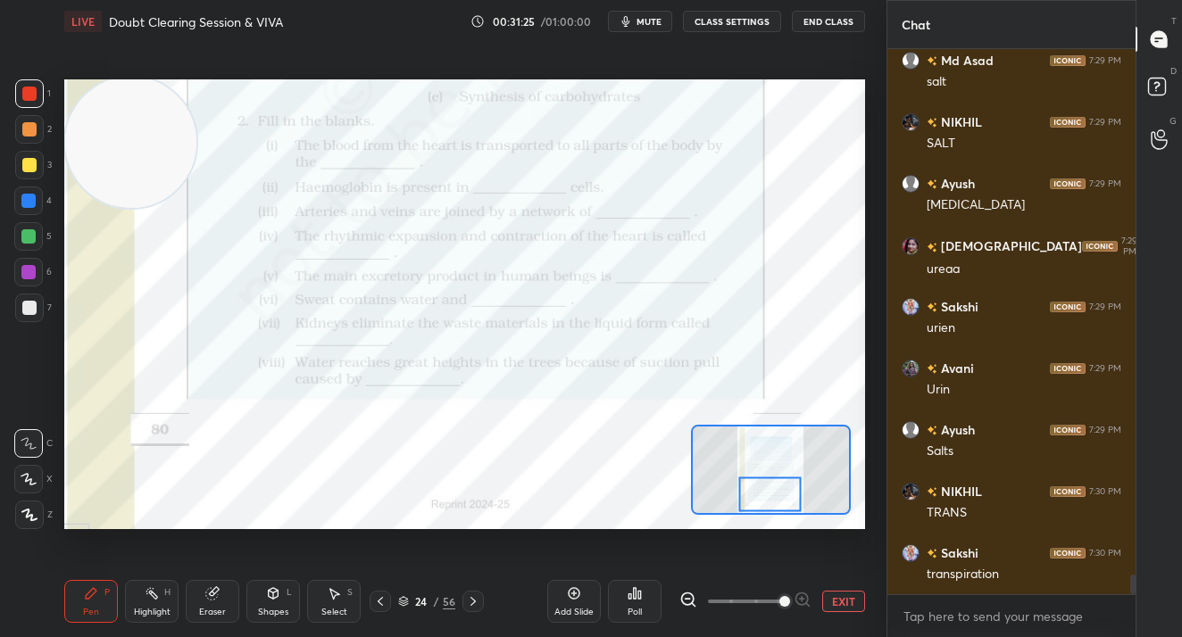
click at [473, 606] on icon at bounding box center [473, 601] width 14 height 14
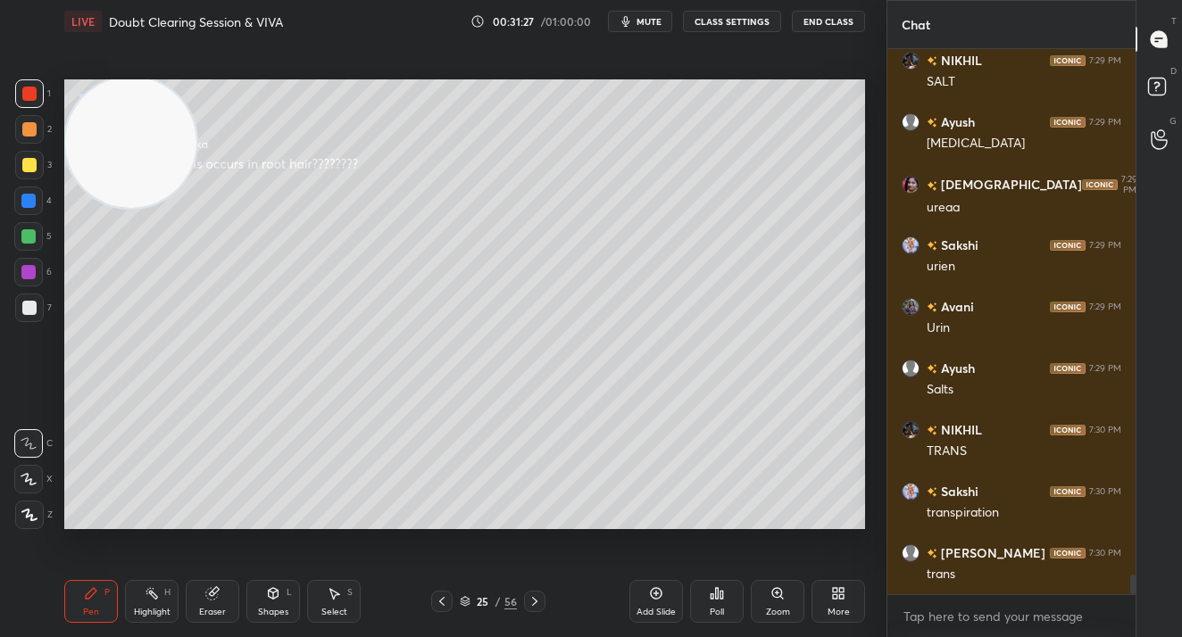
click at [532, 598] on icon at bounding box center [534, 601] width 14 height 14
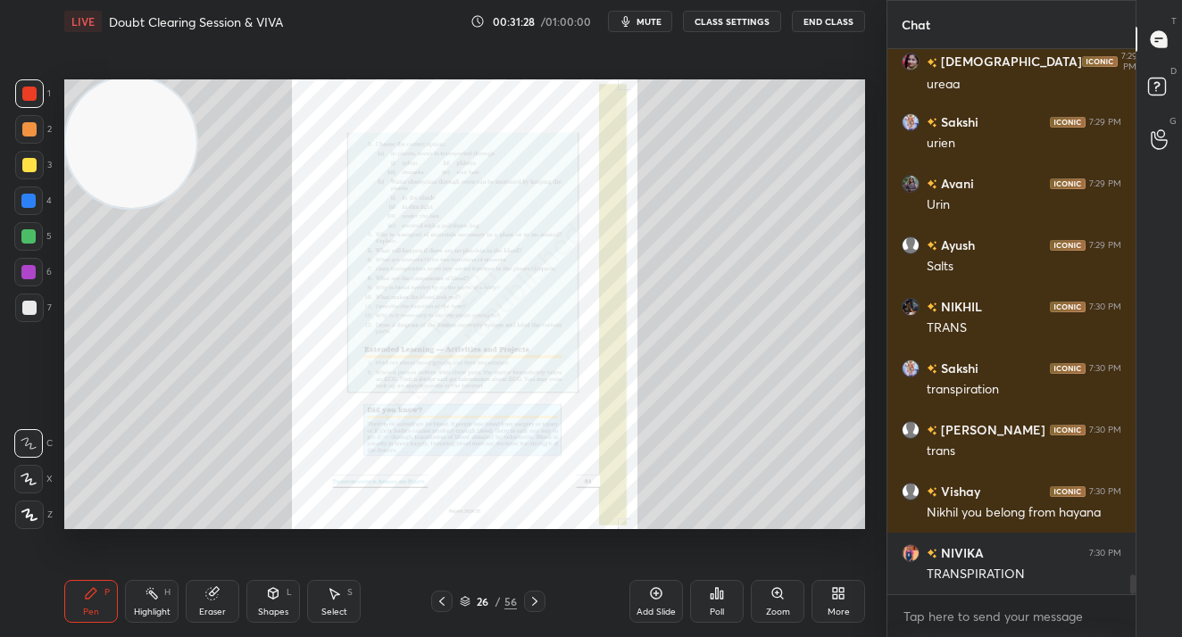
click at [784, 588] on div "Zoom" at bounding box center [777, 601] width 54 height 43
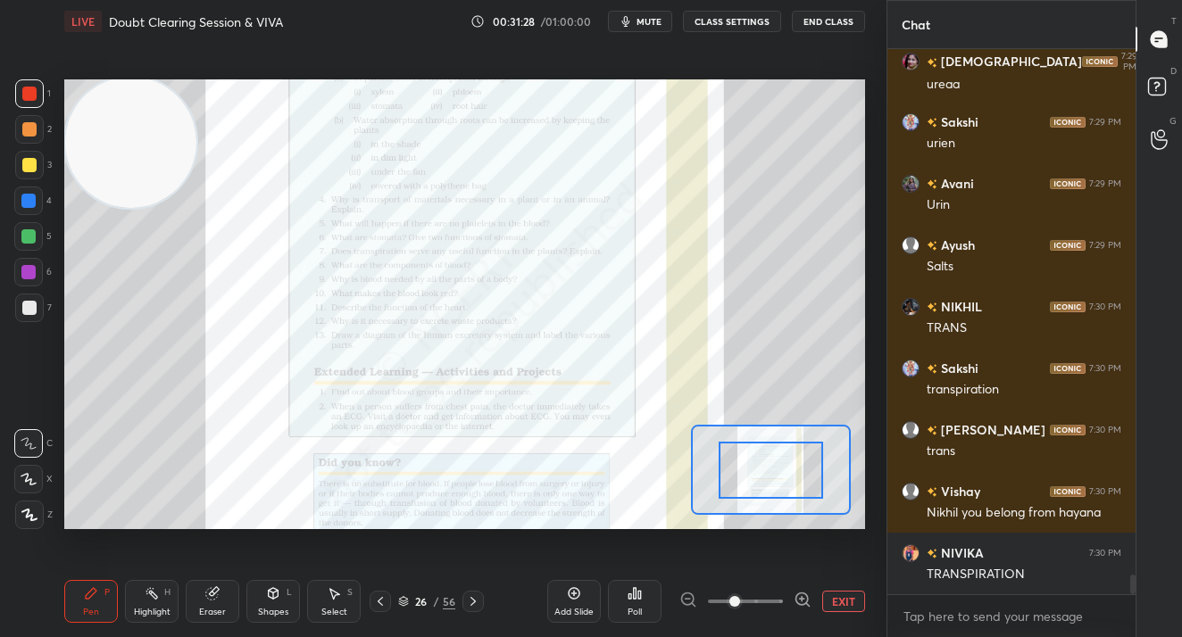
click at [784, 597] on div at bounding box center [745, 601] width 132 height 21
click at [787, 600] on div at bounding box center [745, 601] width 132 height 21
click at [778, 601] on span at bounding box center [745, 601] width 75 height 27
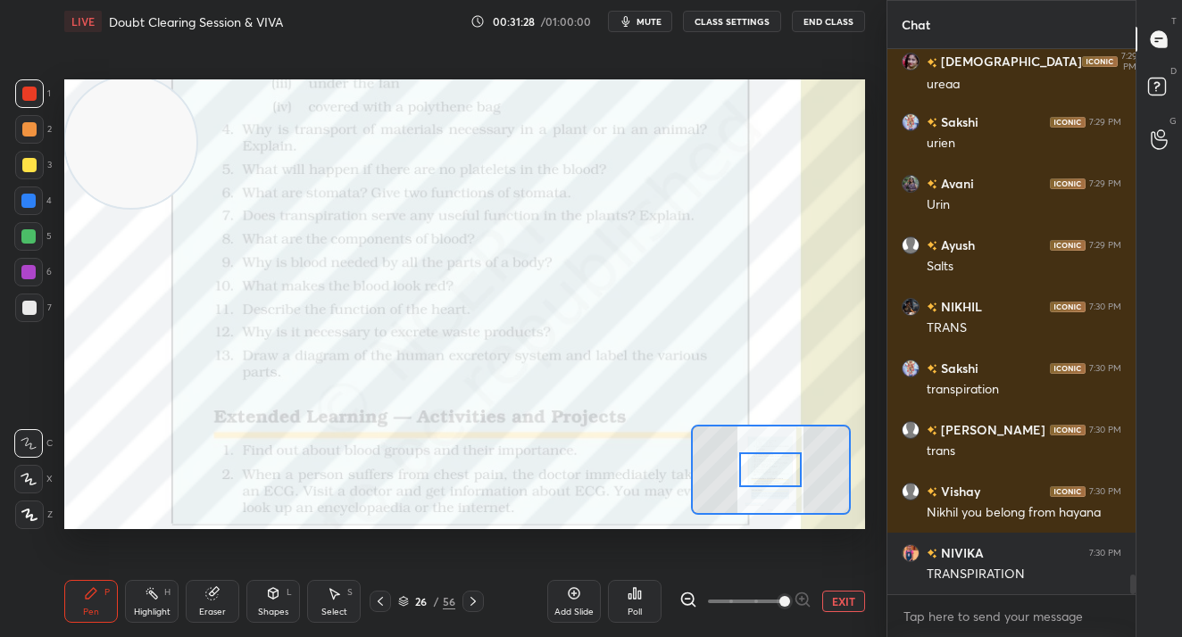
click at [779, 601] on span at bounding box center [784, 601] width 11 height 11
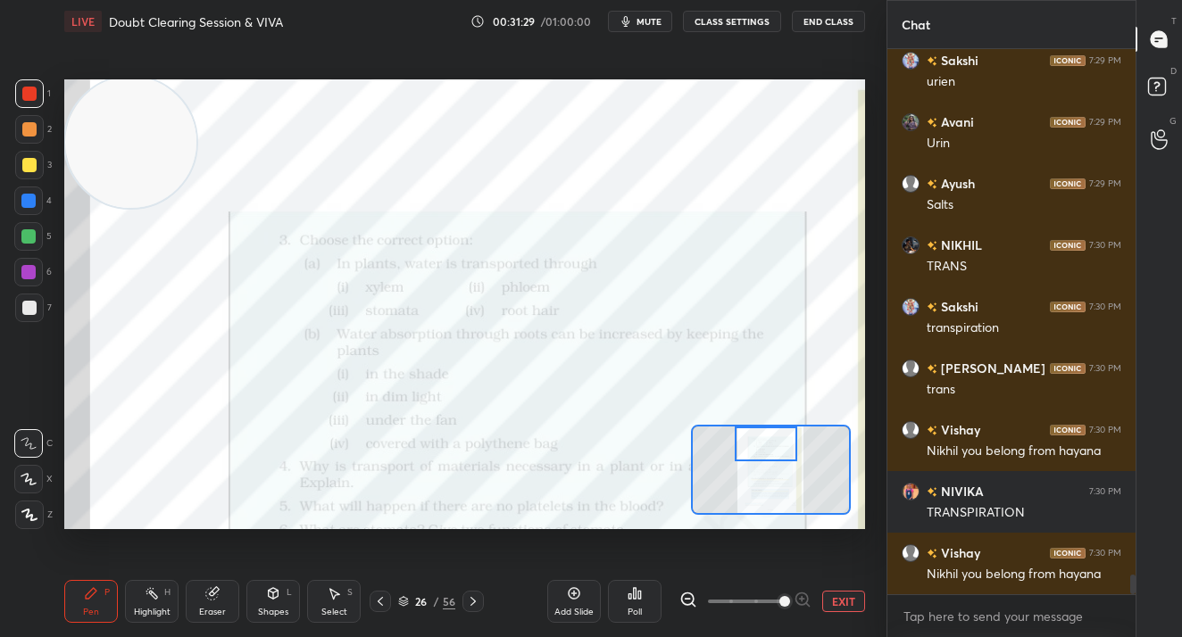
drag, startPoint x: 768, startPoint y: 482, endPoint x: 764, endPoint y: 452, distance: 30.7
click at [764, 452] on div at bounding box center [765, 444] width 62 height 35
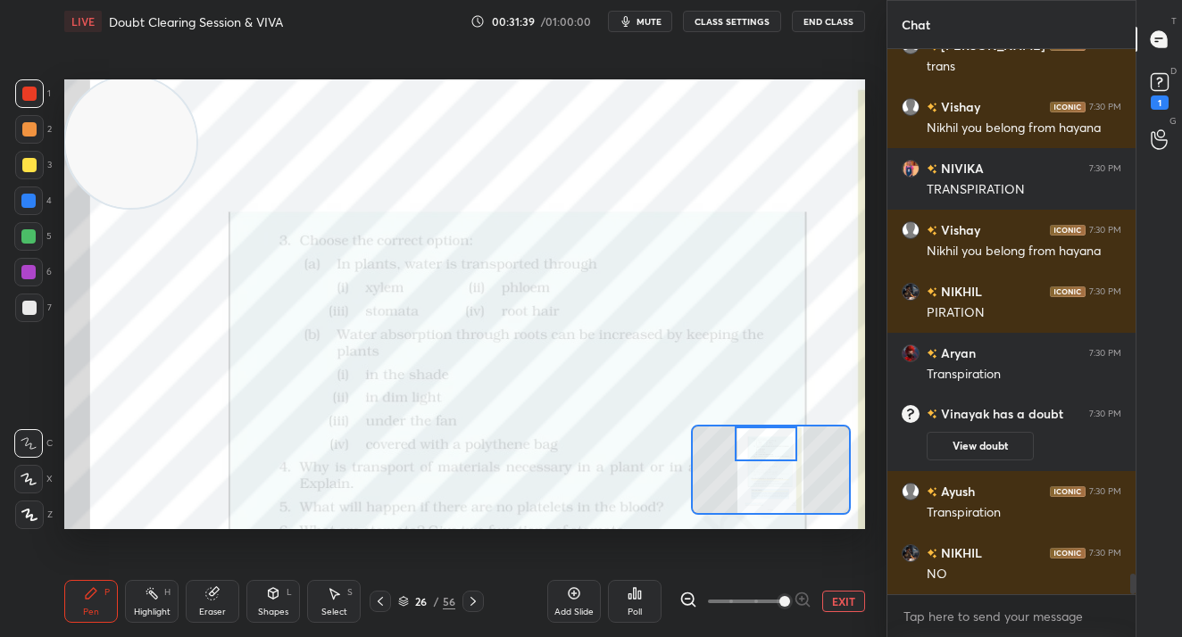
click at [640, 601] on div "Poll" at bounding box center [635, 601] width 54 height 43
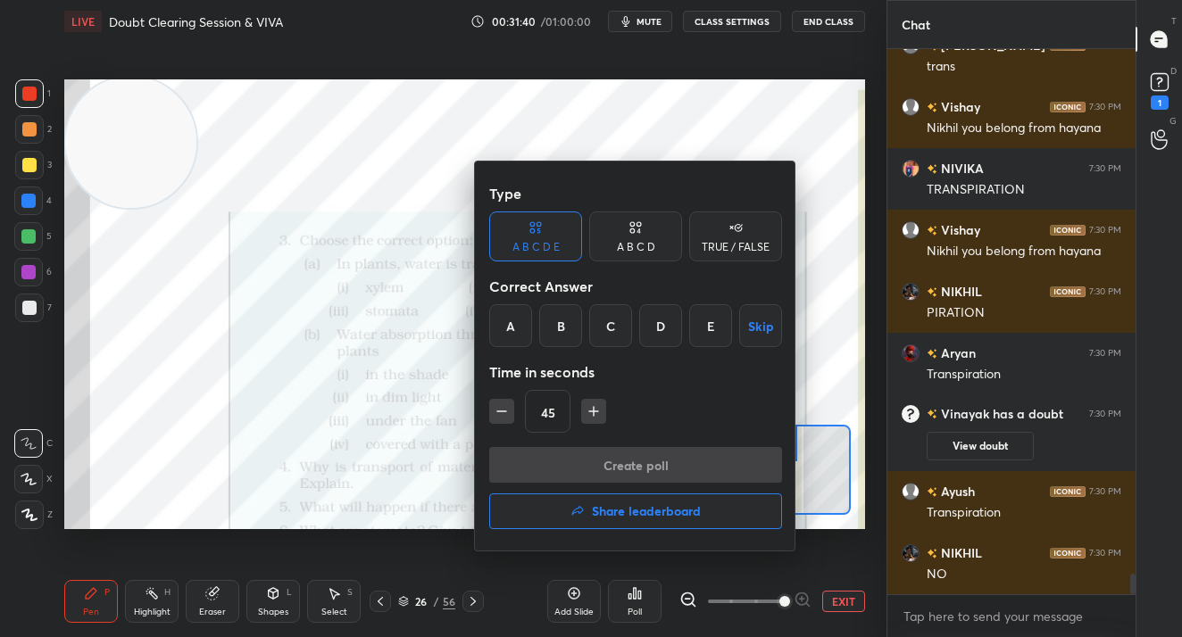
click at [521, 328] on div "A" at bounding box center [510, 325] width 43 height 43
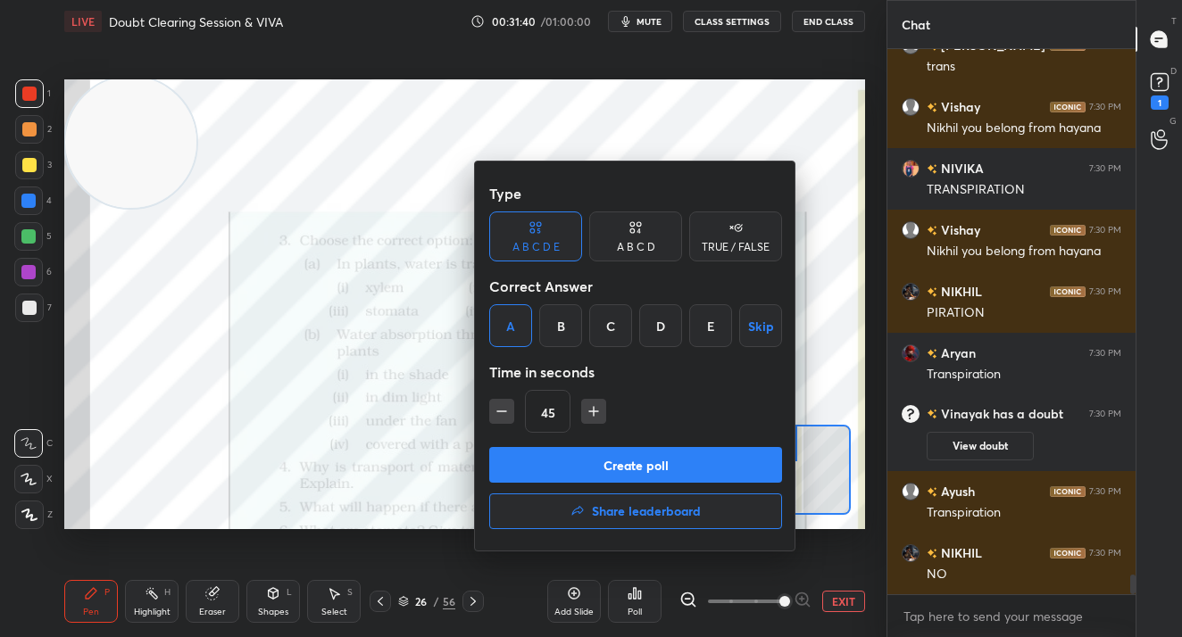
scroll to position [14289, 0]
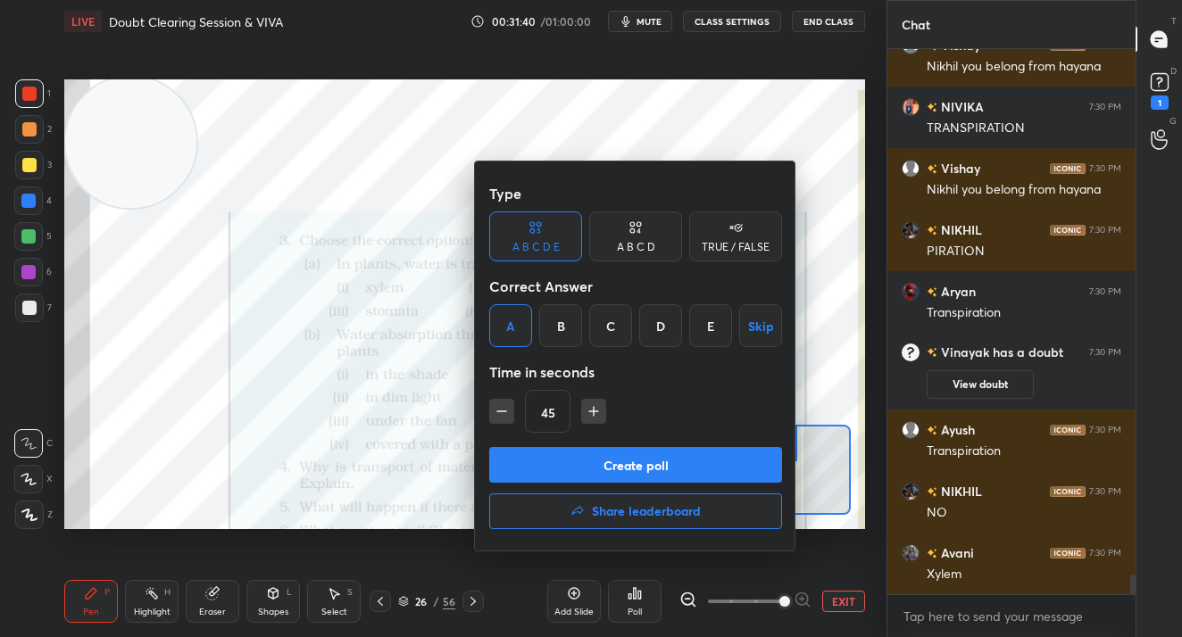
drag, startPoint x: 662, startPoint y: 235, endPoint x: 654, endPoint y: 245, distance: 12.7
click at [659, 236] on div "A B C D" at bounding box center [635, 236] width 93 height 50
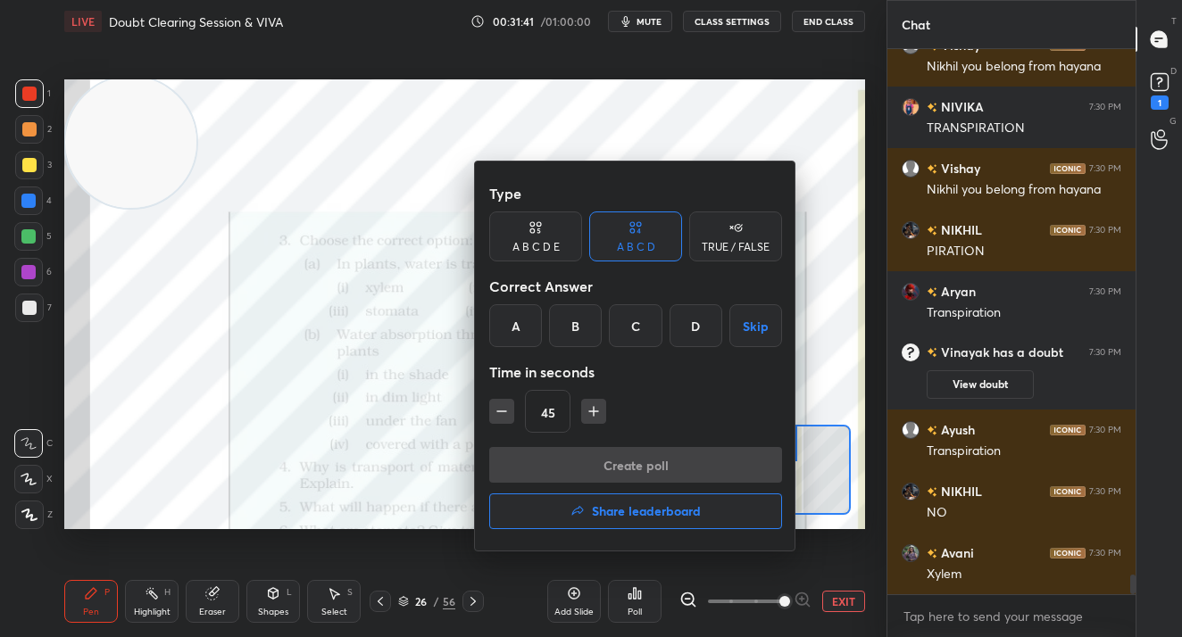
click at [521, 332] on div "A" at bounding box center [515, 325] width 53 height 43
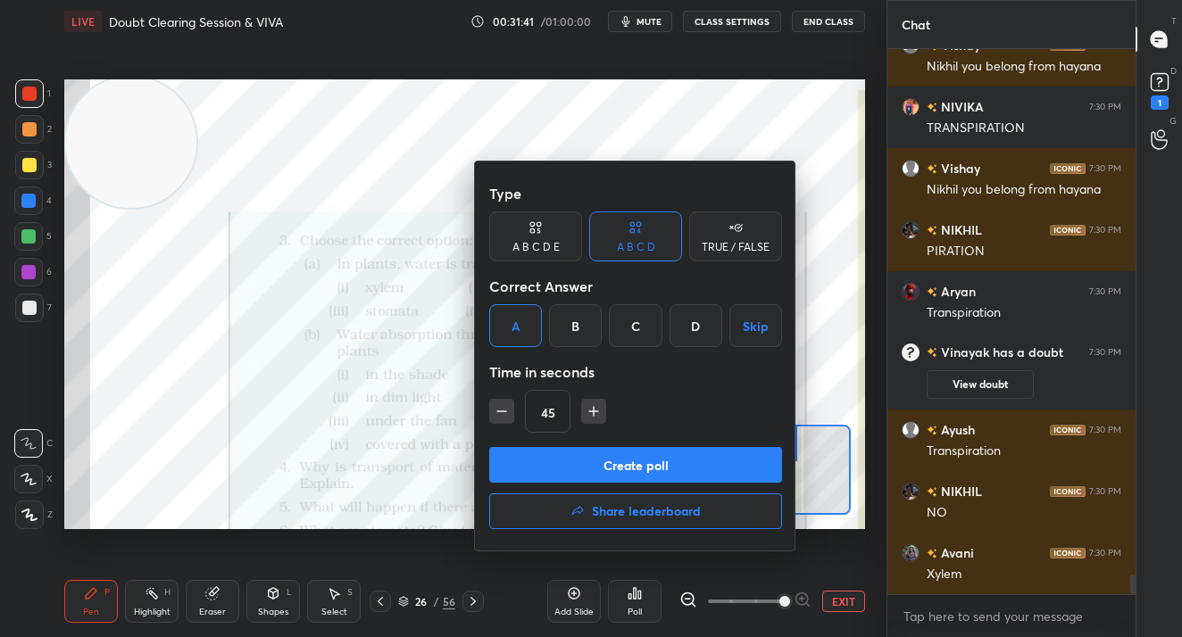
scroll to position [14351, 0]
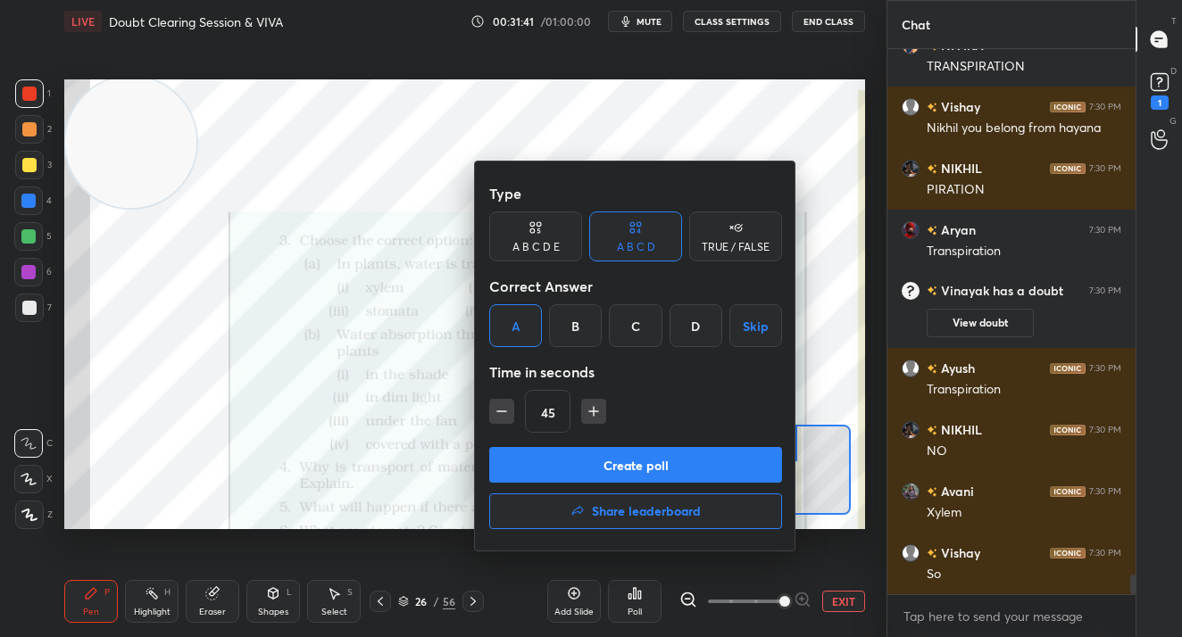
click at [545, 444] on div "Type A B C D E A B C D TRUE / FALSE Correct Answer A B C D Skip Time in seconds…" at bounding box center [635, 311] width 293 height 271
click at [552, 462] on button "Create poll" at bounding box center [635, 465] width 293 height 36
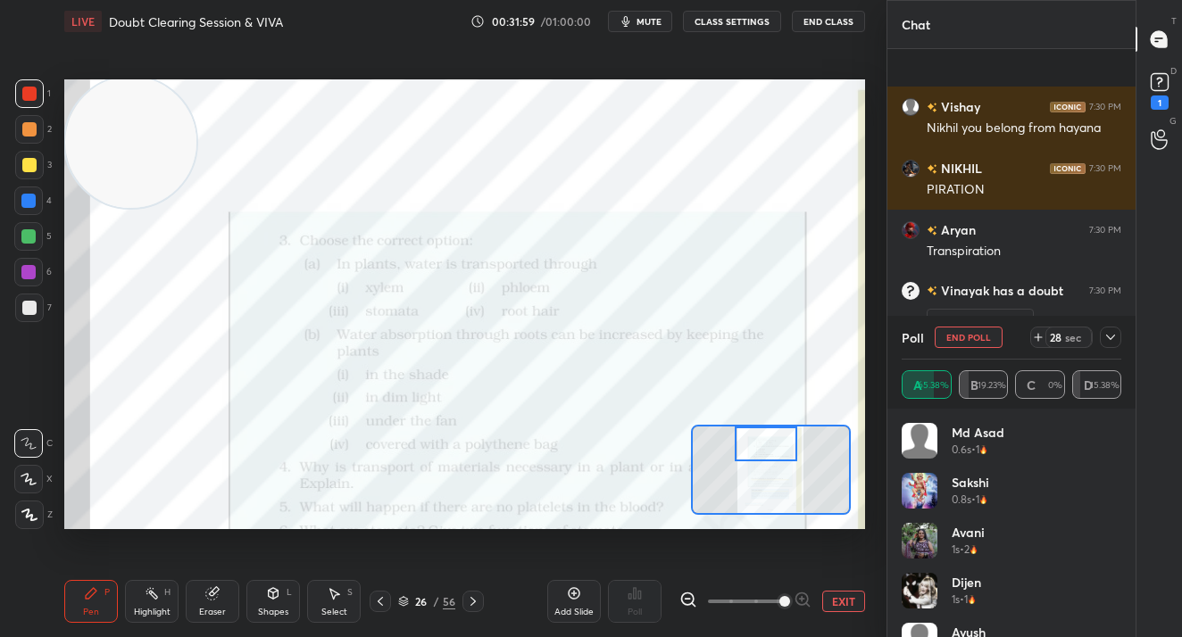
scroll to position [14505, 0]
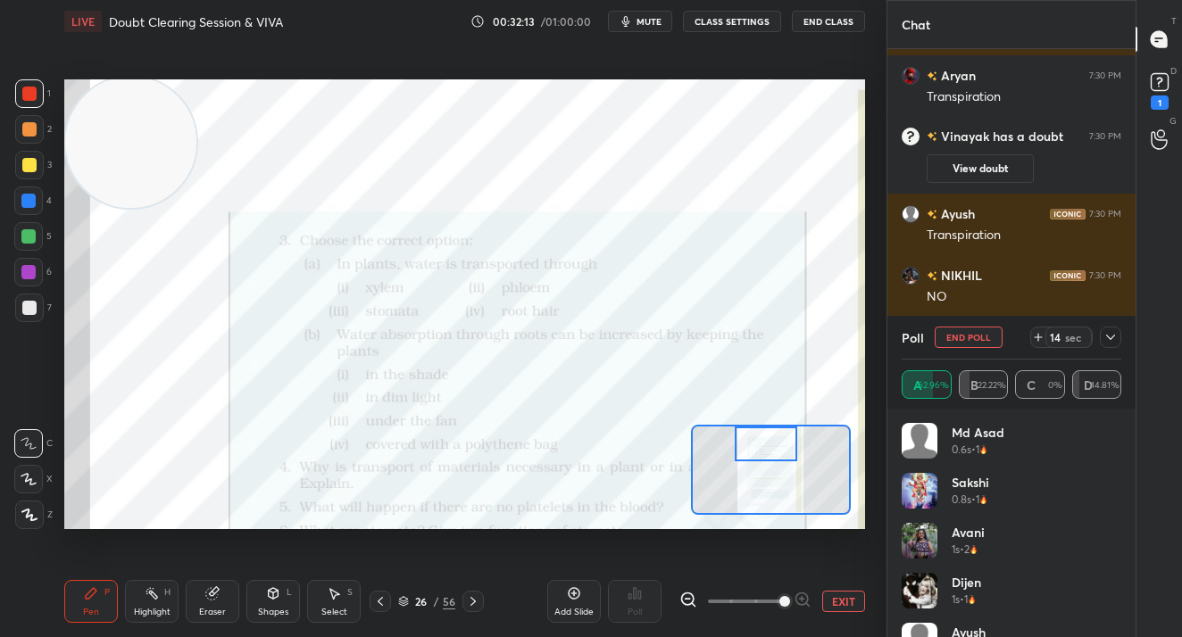
click at [968, 327] on div "Poll End Poll 14 sec" at bounding box center [1011, 337] width 220 height 43
click at [952, 332] on button "End Poll" at bounding box center [968, 337] width 68 height 21
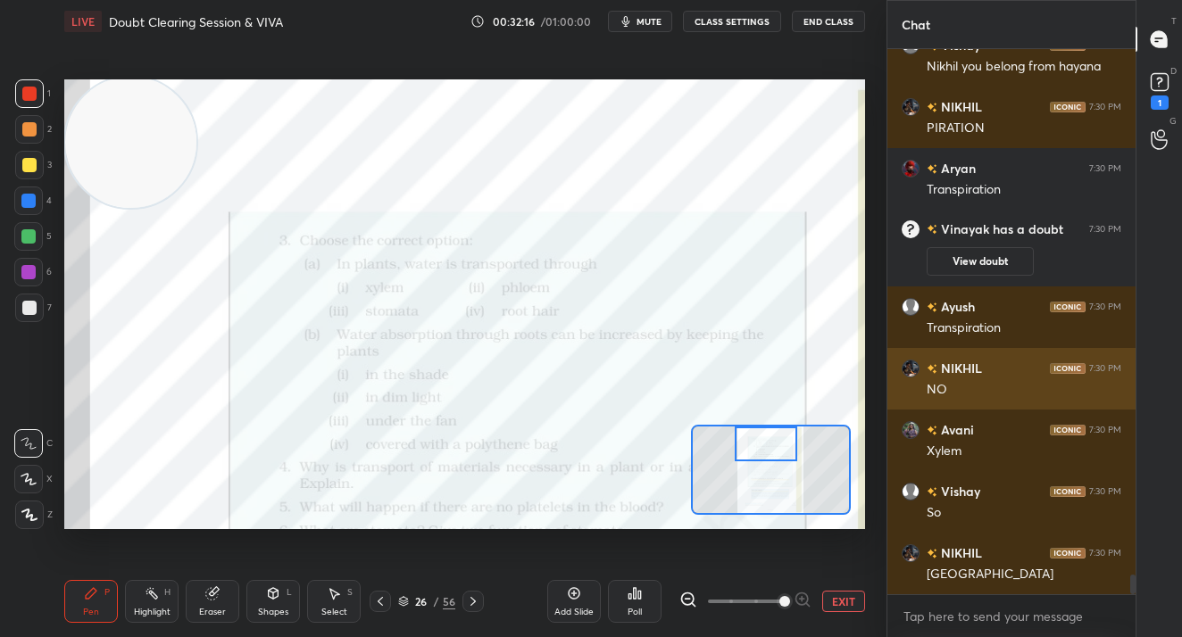
scroll to position [14474, 0]
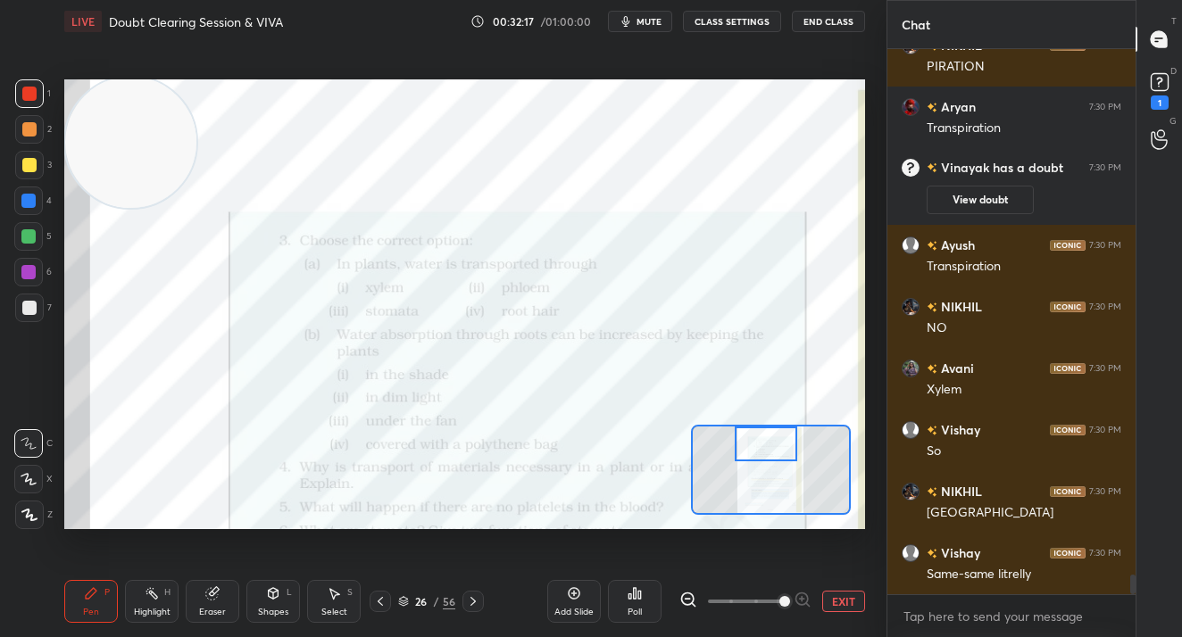
click at [582, 623] on div "Add Slide Poll EXIT" at bounding box center [706, 601] width 318 height 100
drag, startPoint x: 573, startPoint y: 612, endPoint x: 563, endPoint y: 605, distance: 12.1
click at [572, 612] on div "Add Slide" at bounding box center [573, 612] width 39 height 9
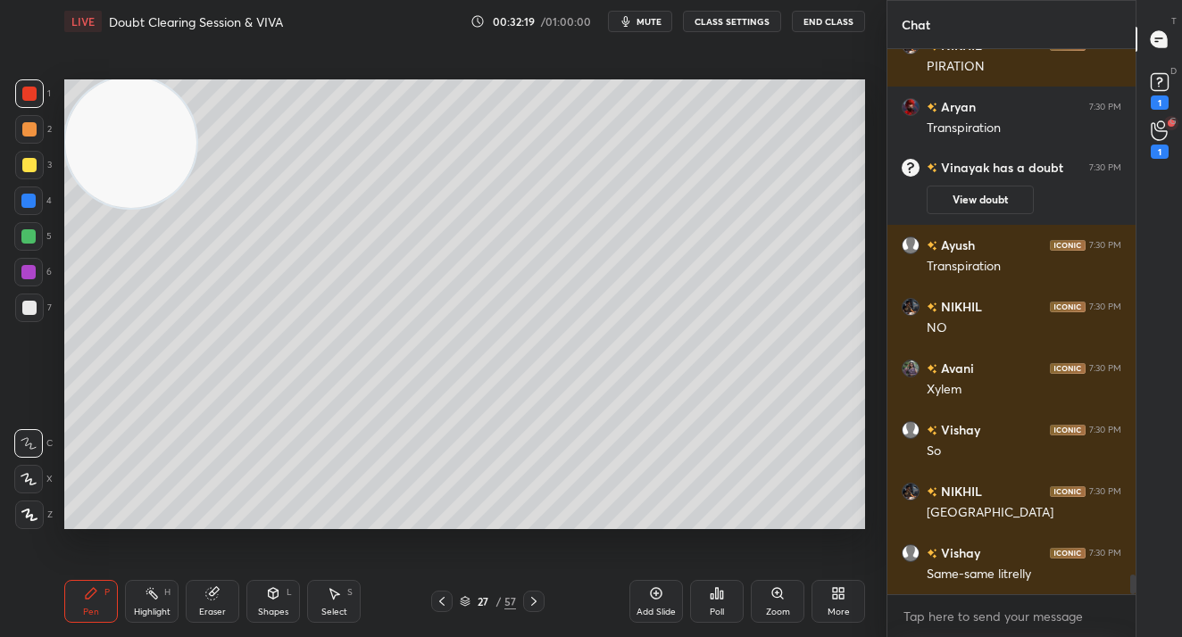
scroll to position [14535, 0]
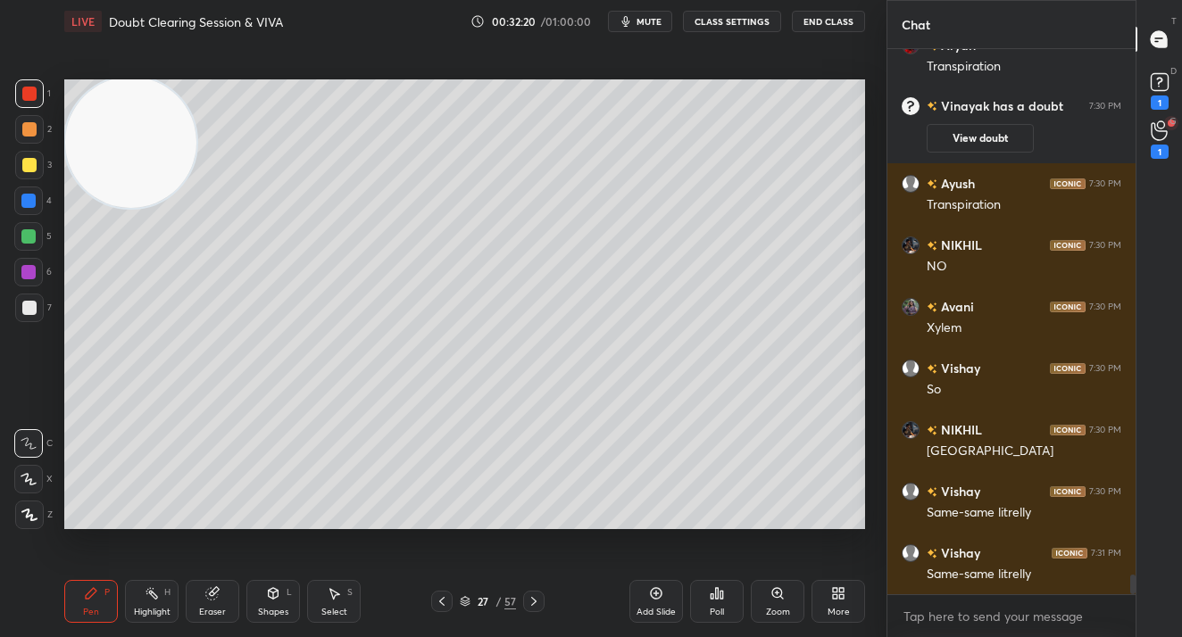
click at [23, 232] on div at bounding box center [28, 236] width 14 height 14
click at [23, 504] on div at bounding box center [29, 515] width 29 height 29
click at [25, 502] on div at bounding box center [29, 515] width 29 height 29
click at [26, 174] on div at bounding box center [29, 165] width 29 height 29
drag, startPoint x: 30, startPoint y: 170, endPoint x: 53, endPoint y: 194, distance: 32.8
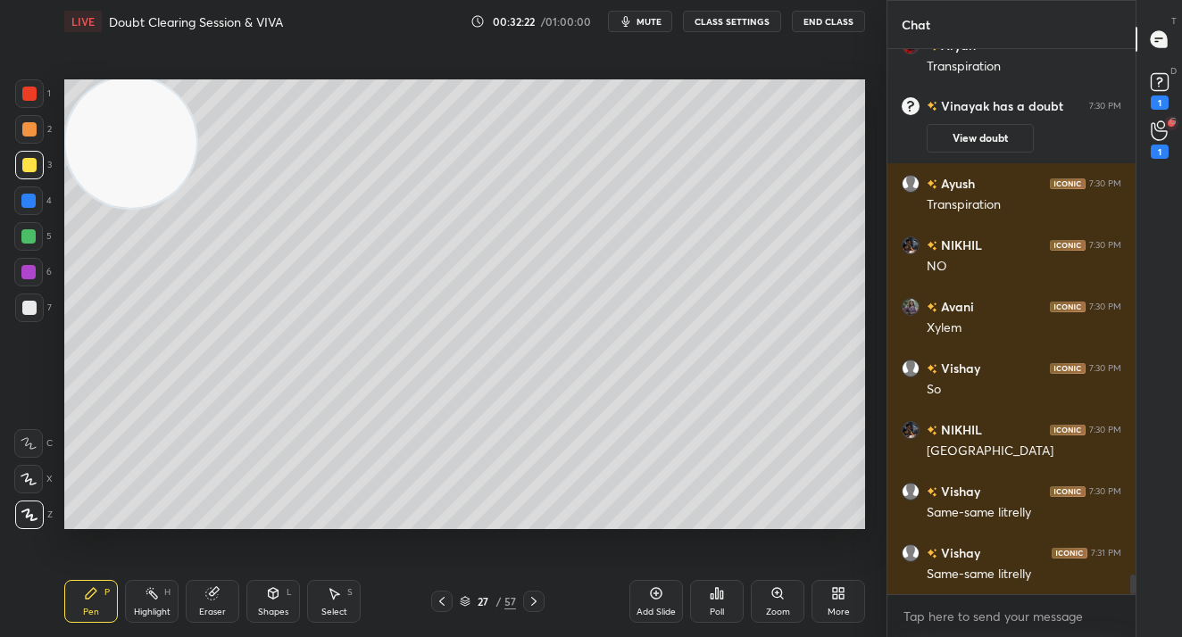
click at [27, 170] on div at bounding box center [29, 165] width 14 height 14
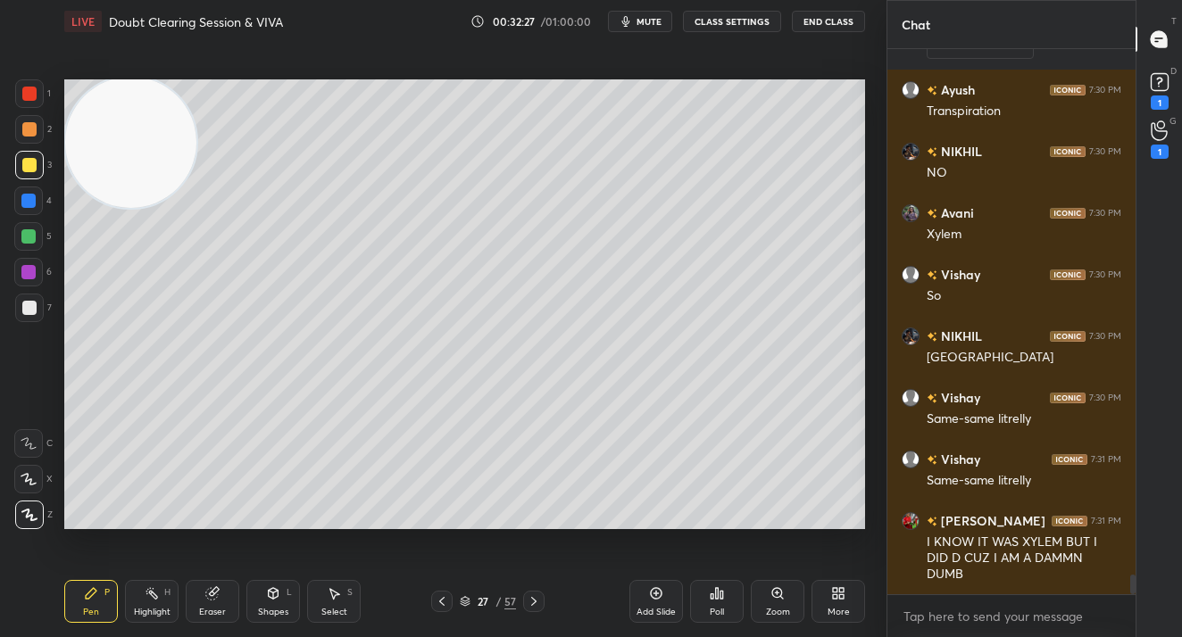
click at [27, 236] on div at bounding box center [28, 236] width 14 height 14
click at [37, 238] on div at bounding box center [28, 236] width 29 height 29
click at [21, 200] on div at bounding box center [28, 201] width 29 height 29
click at [29, 205] on div at bounding box center [28, 201] width 14 height 14
click at [29, 309] on div at bounding box center [29, 308] width 14 height 14
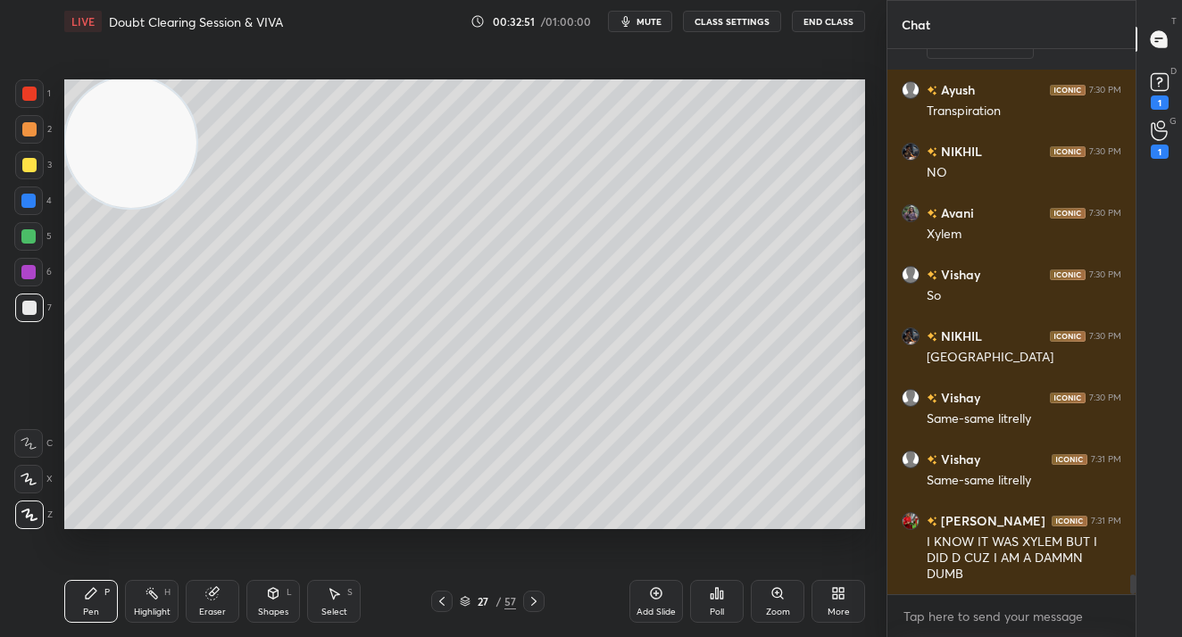
click at [28, 305] on div at bounding box center [29, 308] width 14 height 14
click at [30, 306] on div at bounding box center [29, 308] width 14 height 14
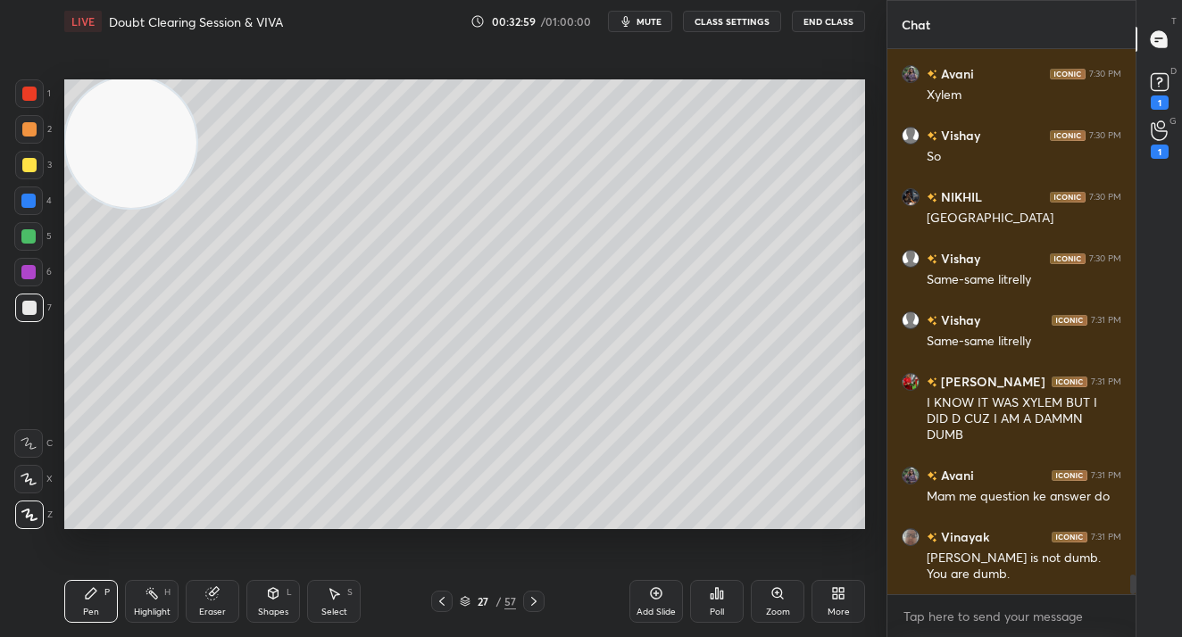
scroll to position [14830, 0]
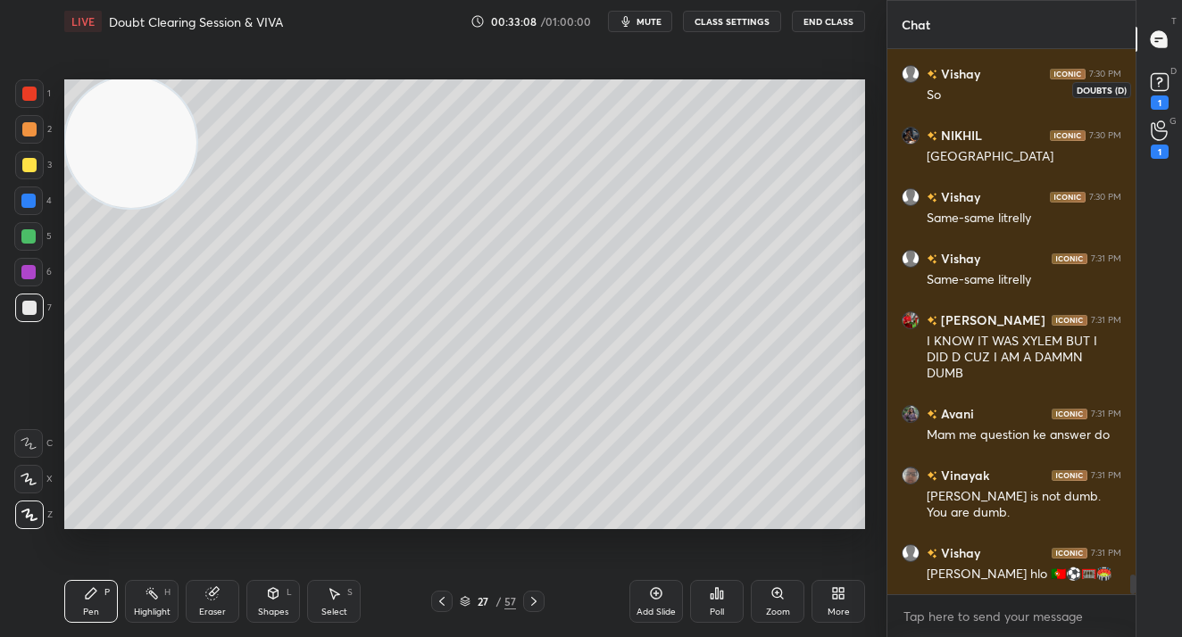
click at [1146, 90] on icon at bounding box center [1159, 82] width 27 height 27
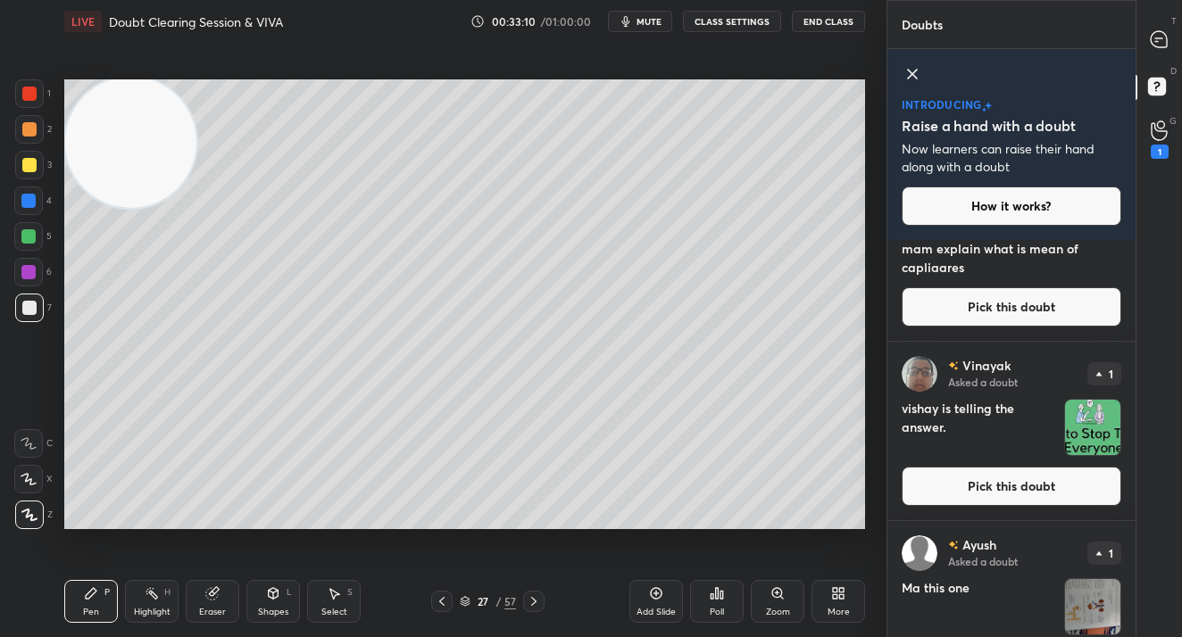
scroll to position [59, 0]
click at [1008, 484] on button "Pick this doubt" at bounding box center [1011, 485] width 220 height 39
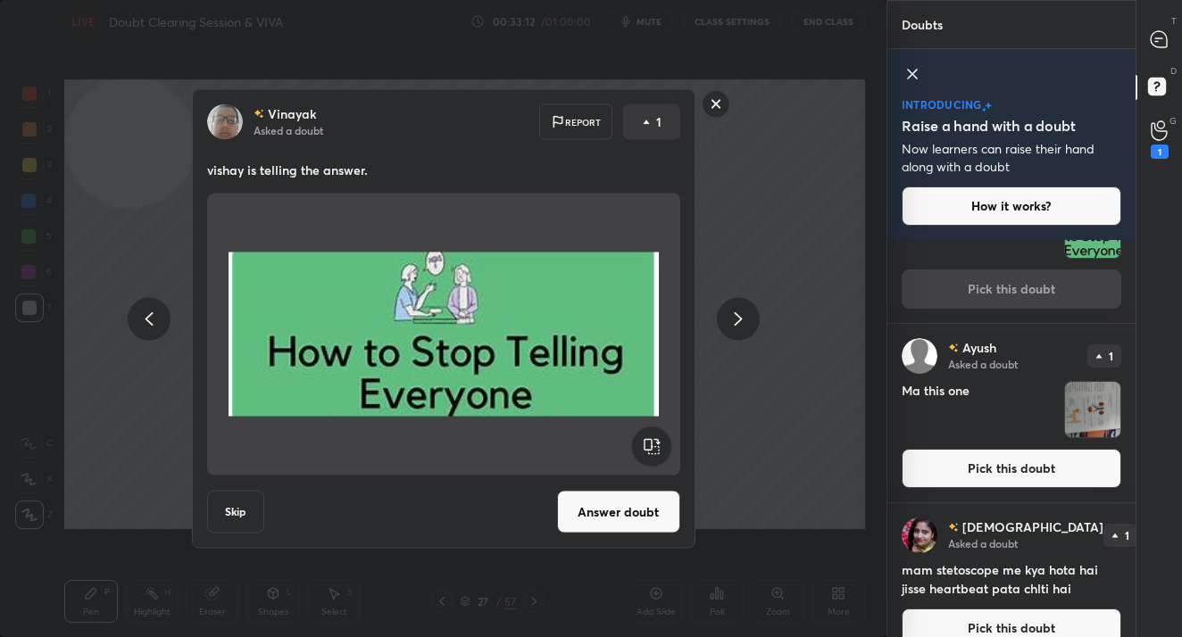
scroll to position [257, 0]
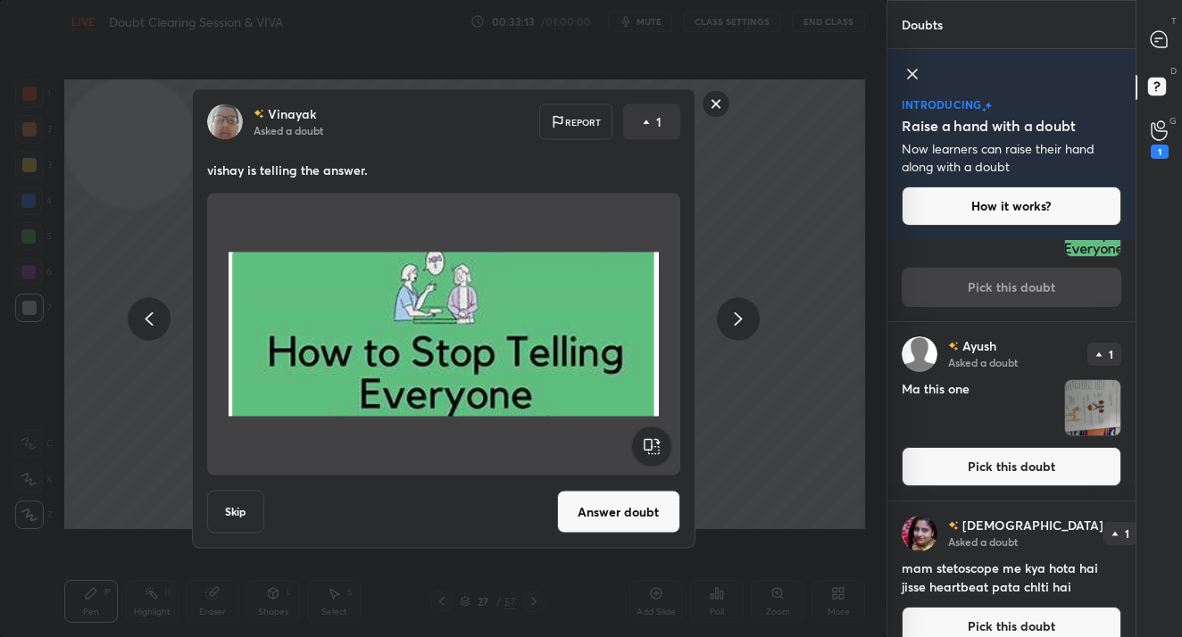
click at [1008, 484] on button "Pick this doubt" at bounding box center [1011, 466] width 220 height 39
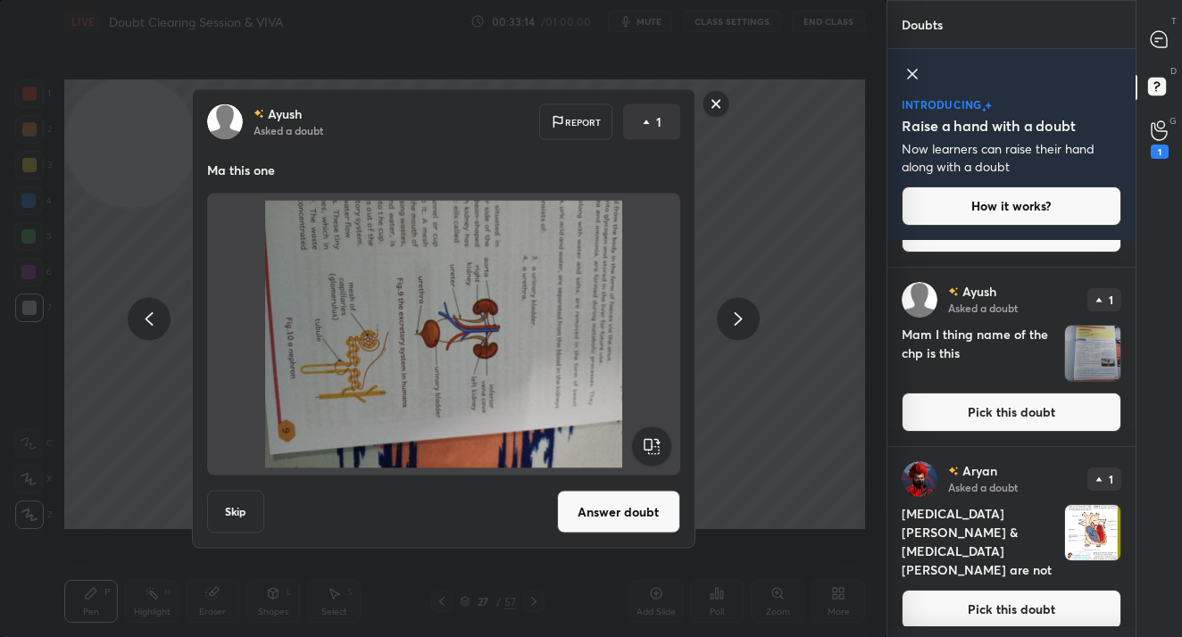
scroll to position [893, 0]
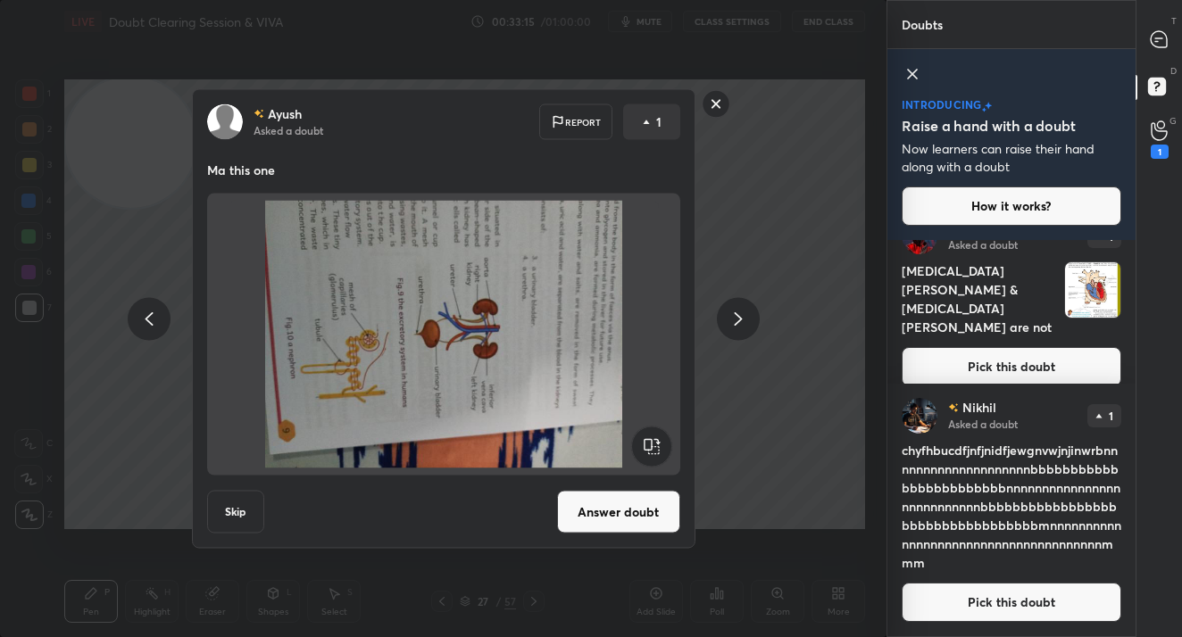
click at [1166, 21] on div "T Messages (T)" at bounding box center [1159, 39] width 46 height 50
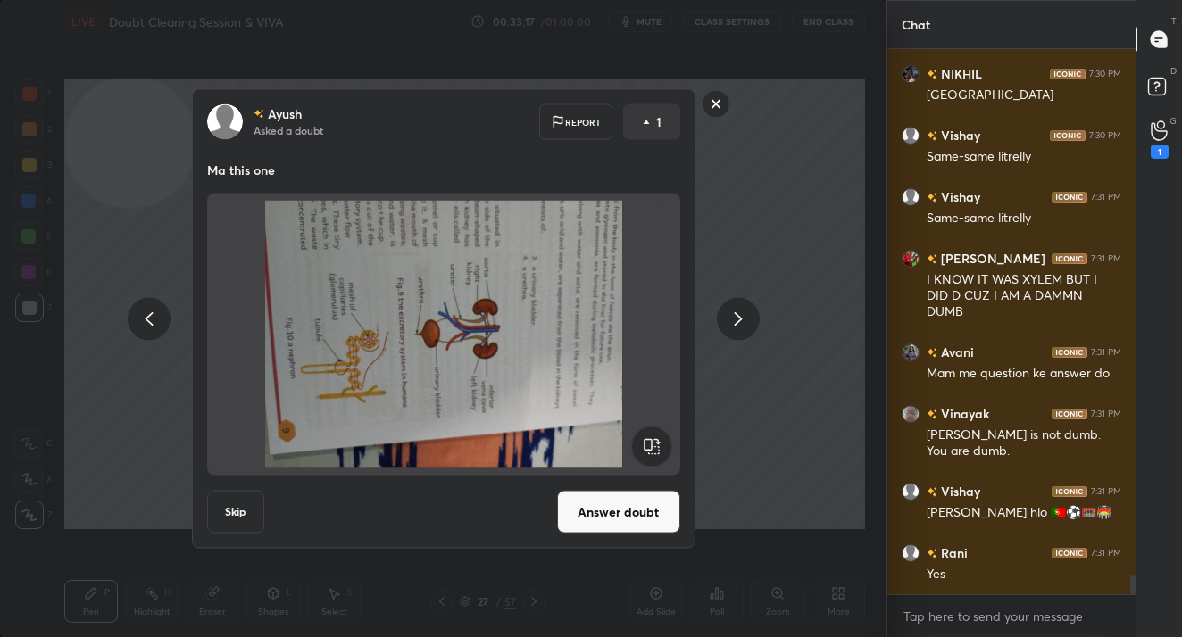
scroll to position [15316, 0]
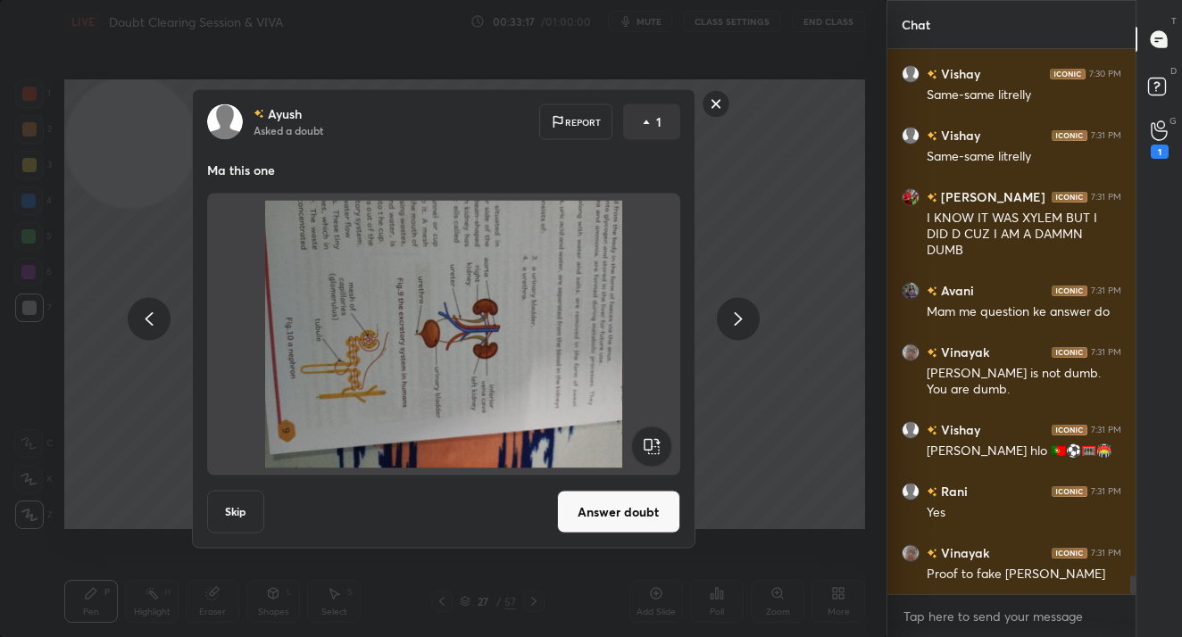
click at [714, 112] on rect at bounding box center [715, 104] width 28 height 28
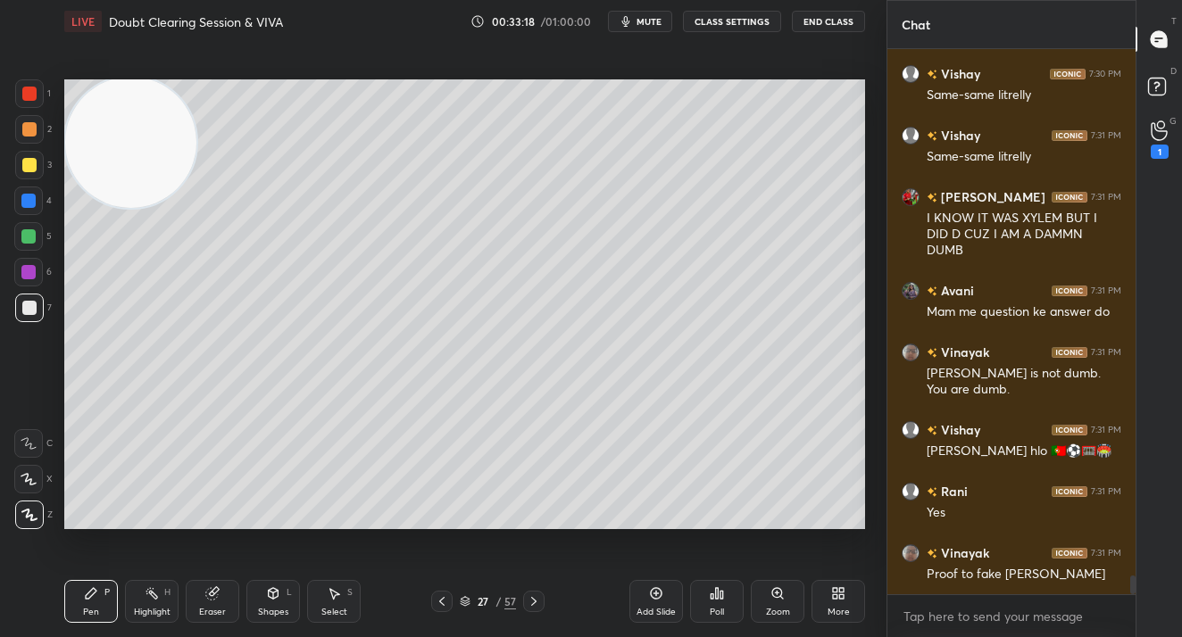
scroll to position [0, 0]
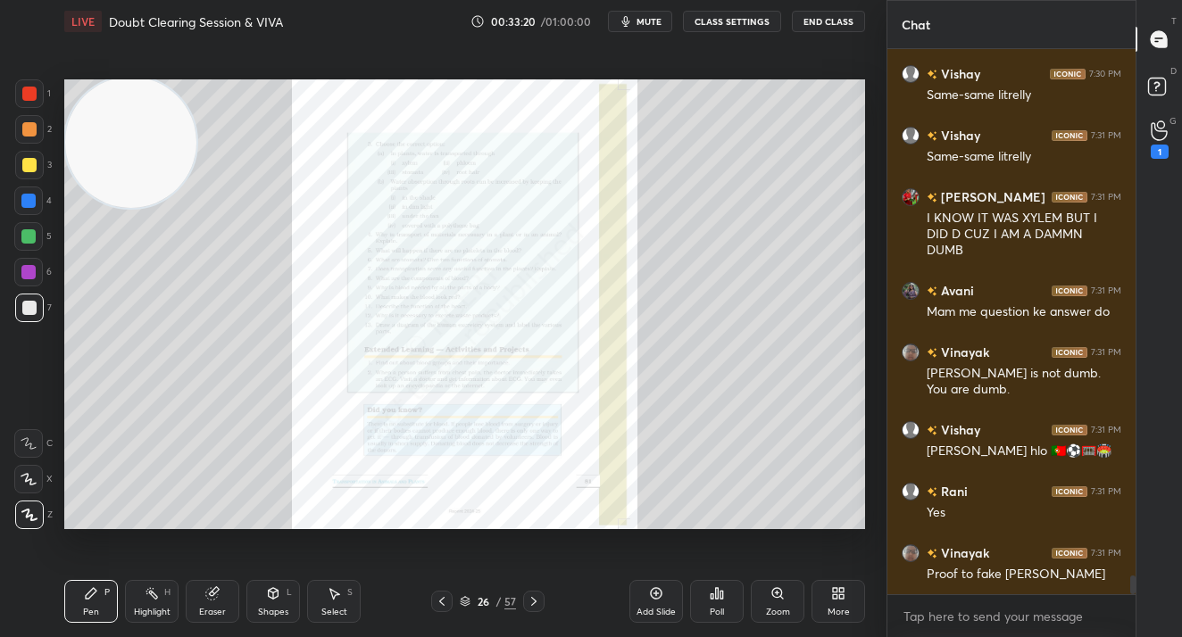
click at [789, 607] on div "Zoom" at bounding box center [777, 601] width 54 height 43
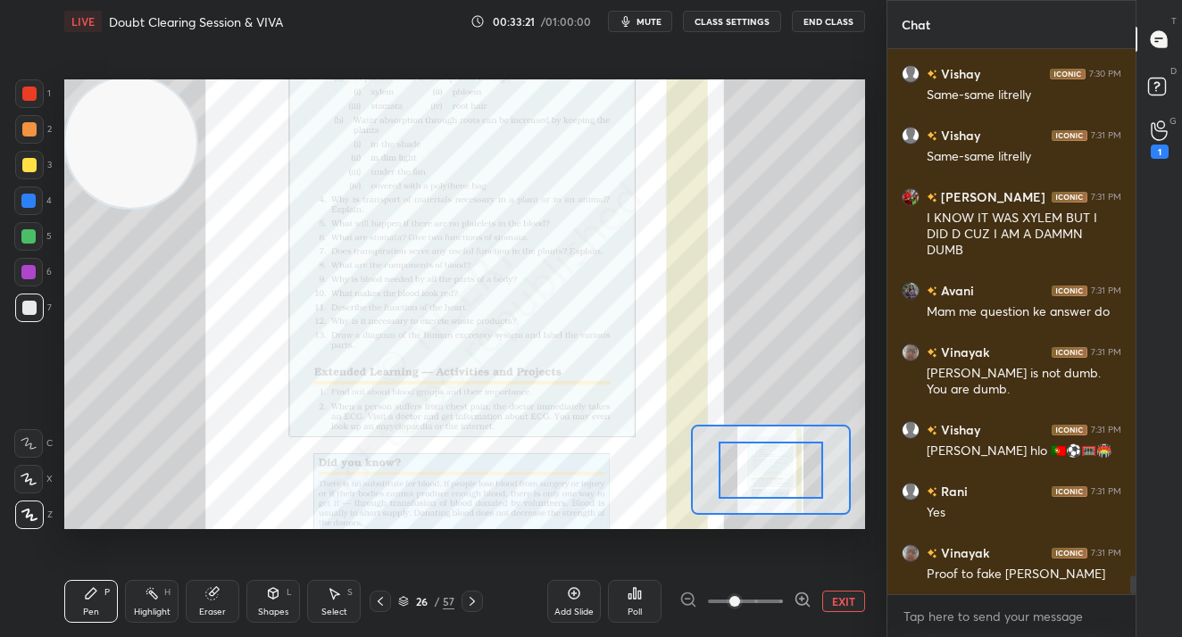
scroll to position [15378, 0]
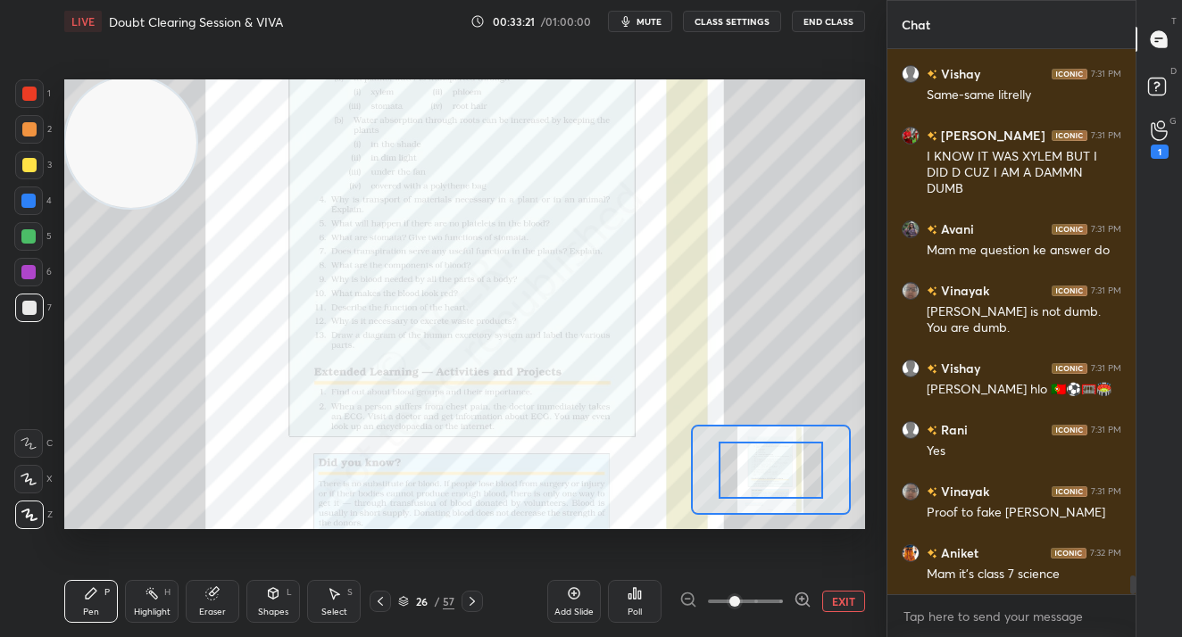
click at [791, 606] on div at bounding box center [745, 601] width 132 height 21
click at [792, 605] on div at bounding box center [745, 601] width 132 height 21
click at [797, 605] on icon at bounding box center [802, 600] width 18 height 18
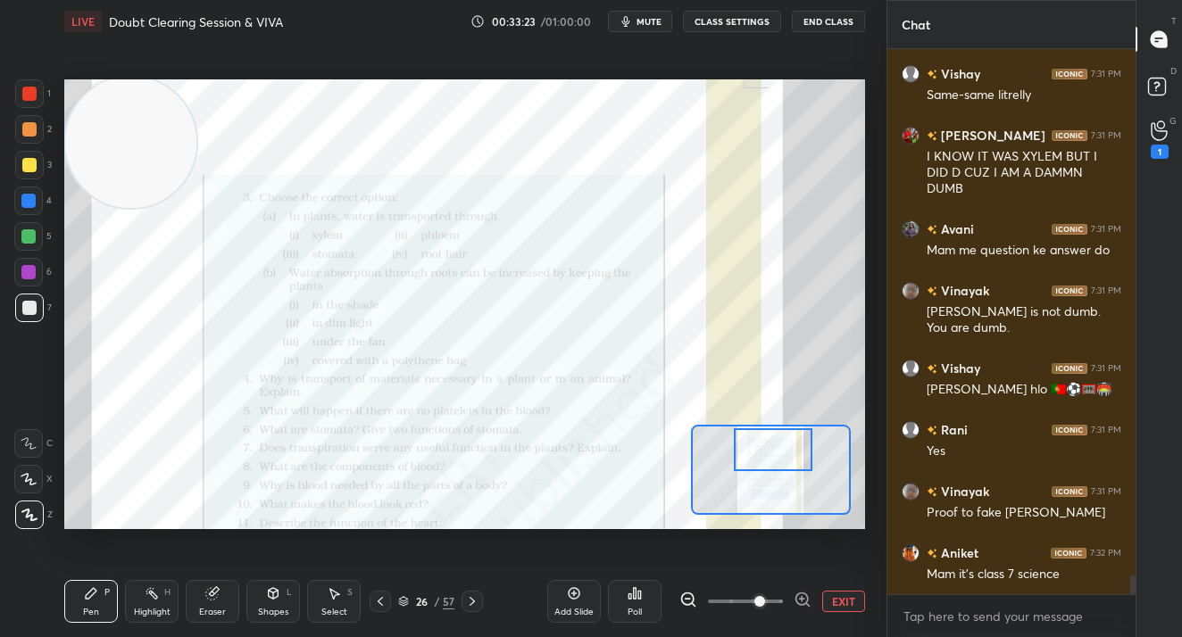
click at [779, 456] on div at bounding box center [773, 449] width 79 height 43
drag, startPoint x: 764, startPoint y: 600, endPoint x: 806, endPoint y: 601, distance: 42.0
click at [804, 601] on div at bounding box center [745, 601] width 132 height 21
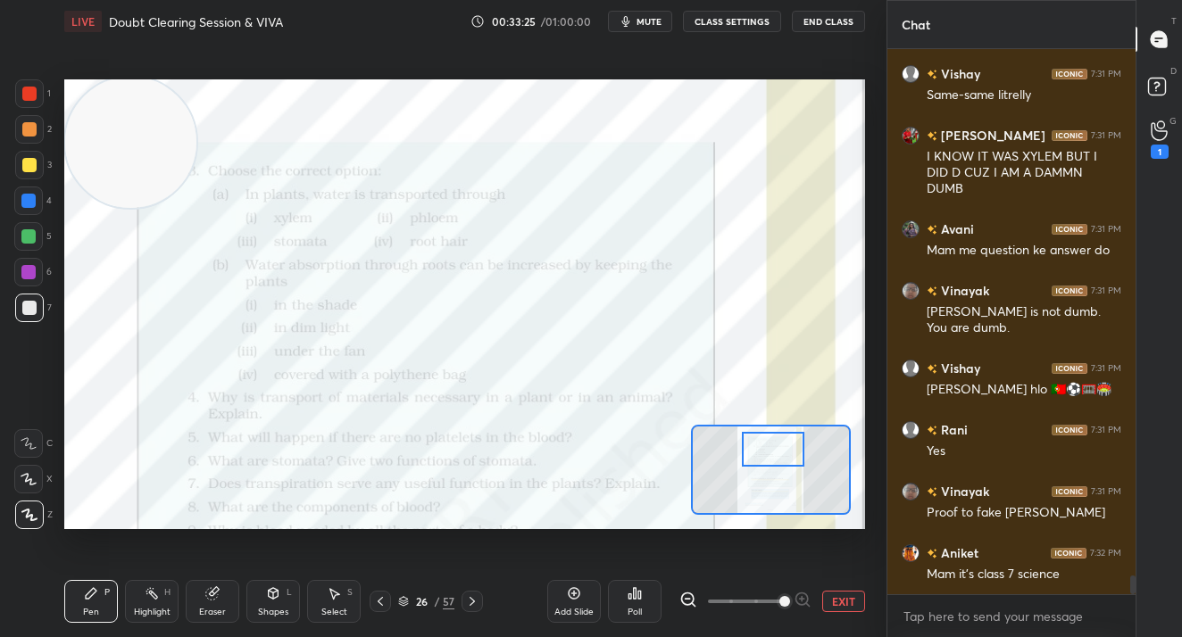
scroll to position [15439, 0]
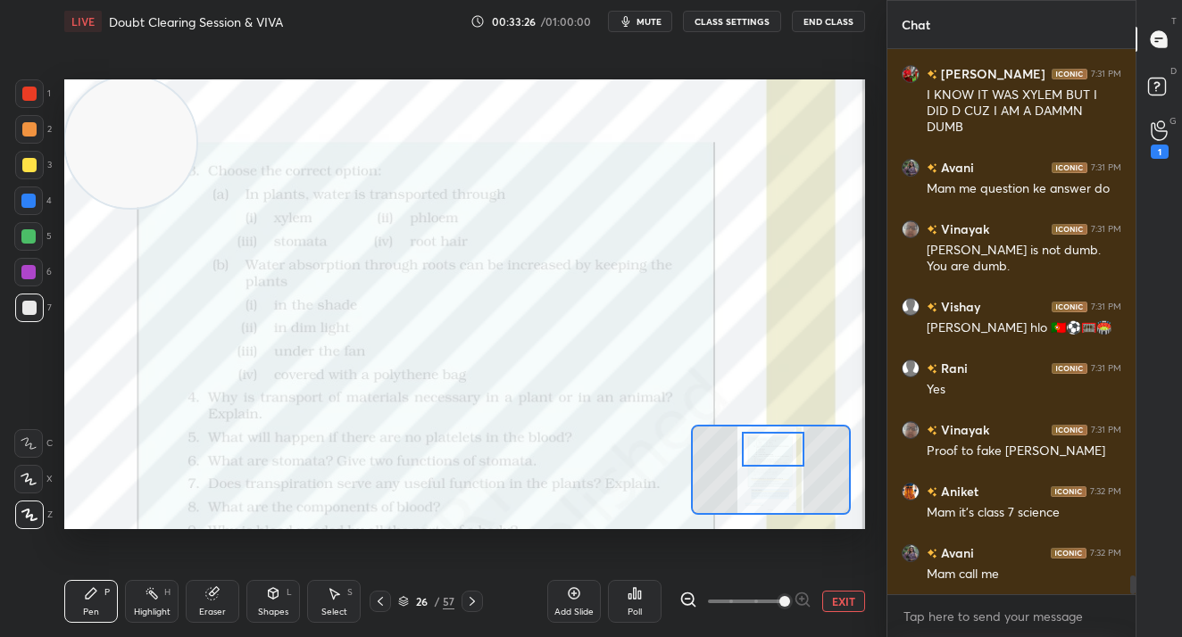
drag, startPoint x: 39, startPoint y: 111, endPoint x: 29, endPoint y: 98, distance: 16.5
click at [31, 112] on div "1" at bounding box center [33, 97] width 36 height 36
click at [26, 102] on div at bounding box center [29, 93] width 29 height 29
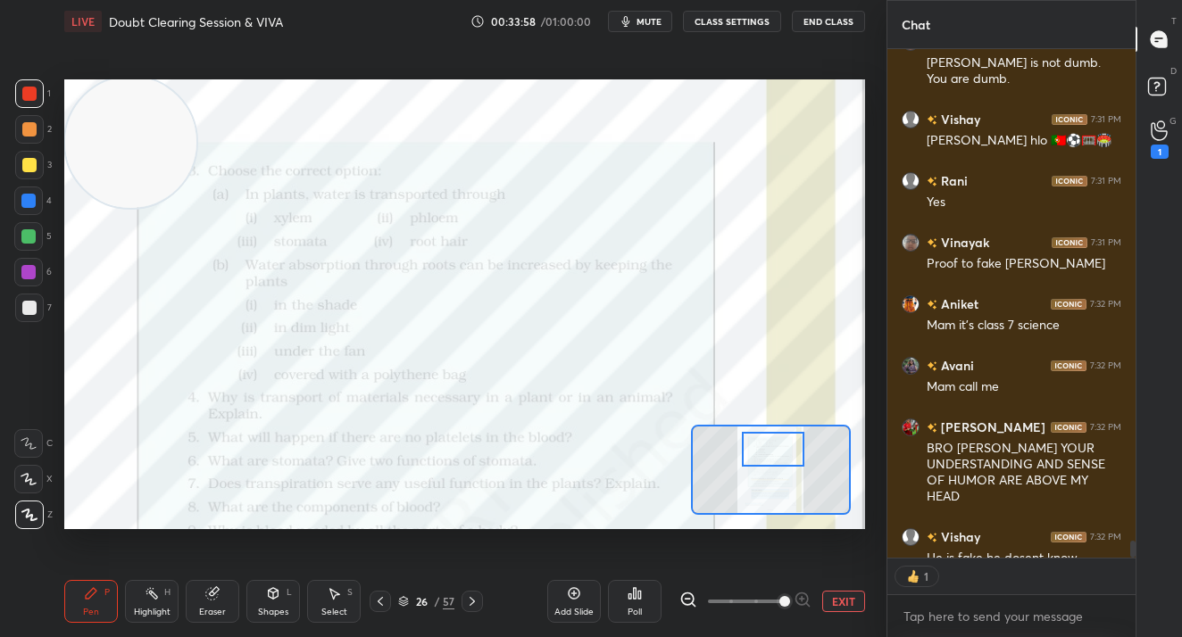
scroll to position [503, 243]
click at [649, 603] on div "Poll" at bounding box center [635, 601] width 54 height 43
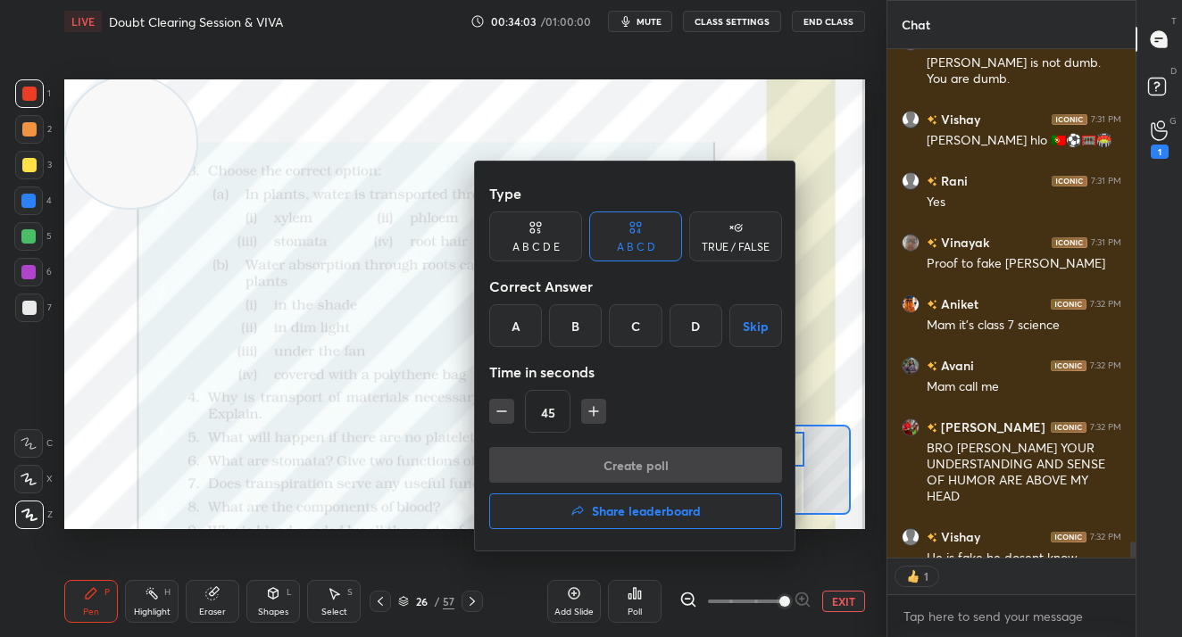
scroll to position [15725, 0]
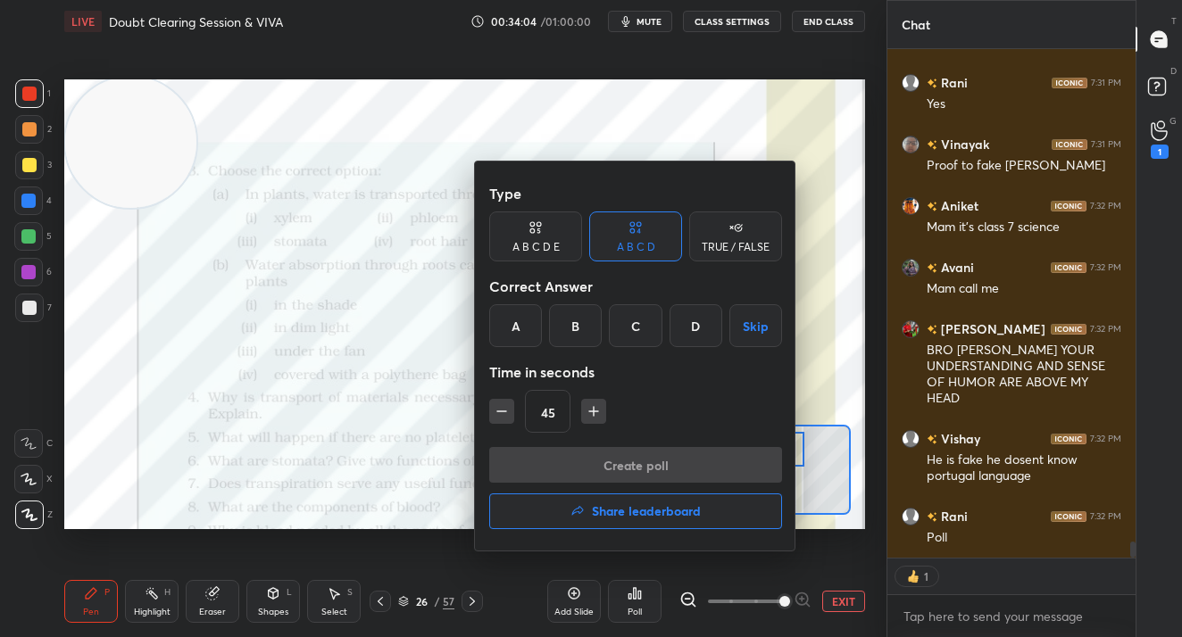
click at [641, 331] on div "C" at bounding box center [635, 325] width 53 height 43
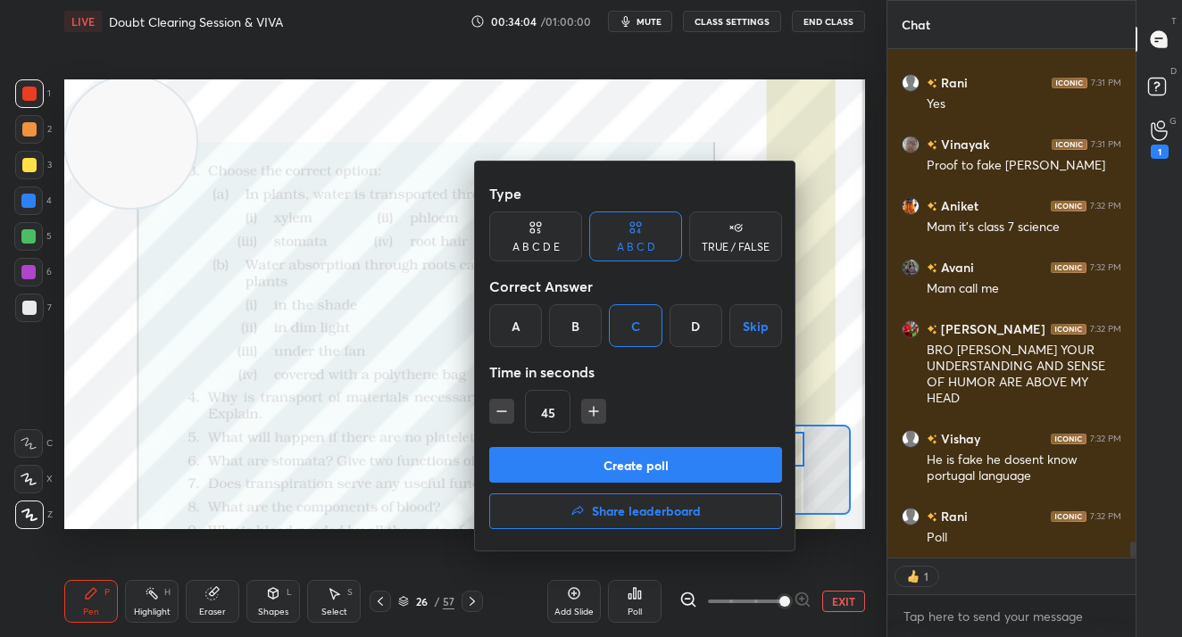
click at [660, 469] on button "Create poll" at bounding box center [635, 465] width 293 height 36
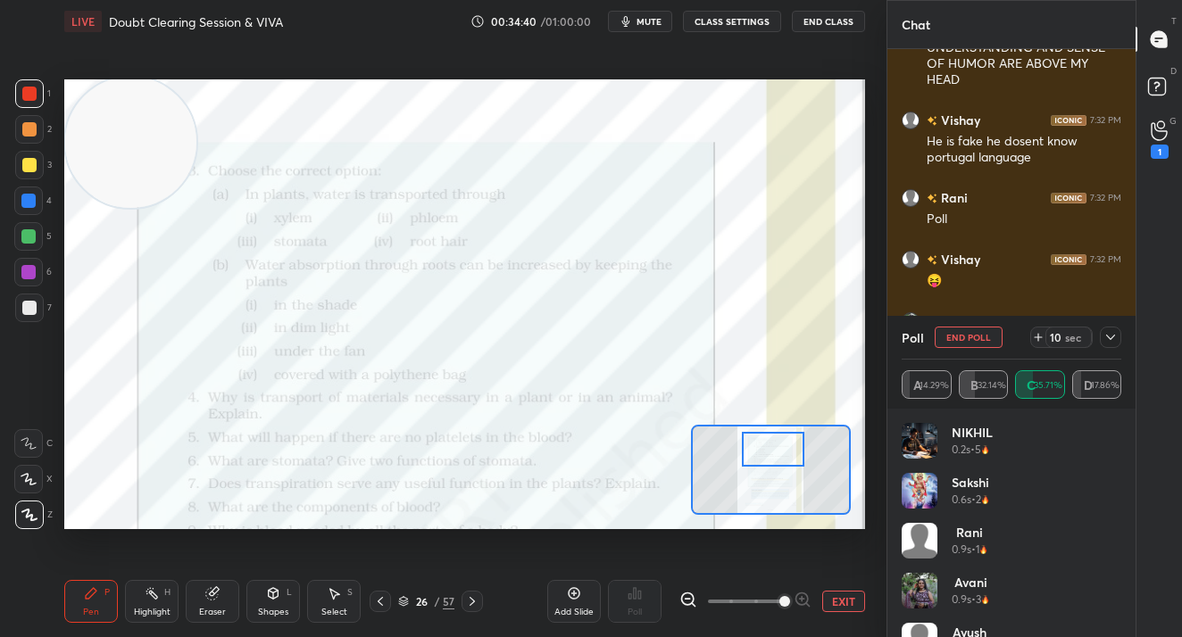
scroll to position [15337, 0]
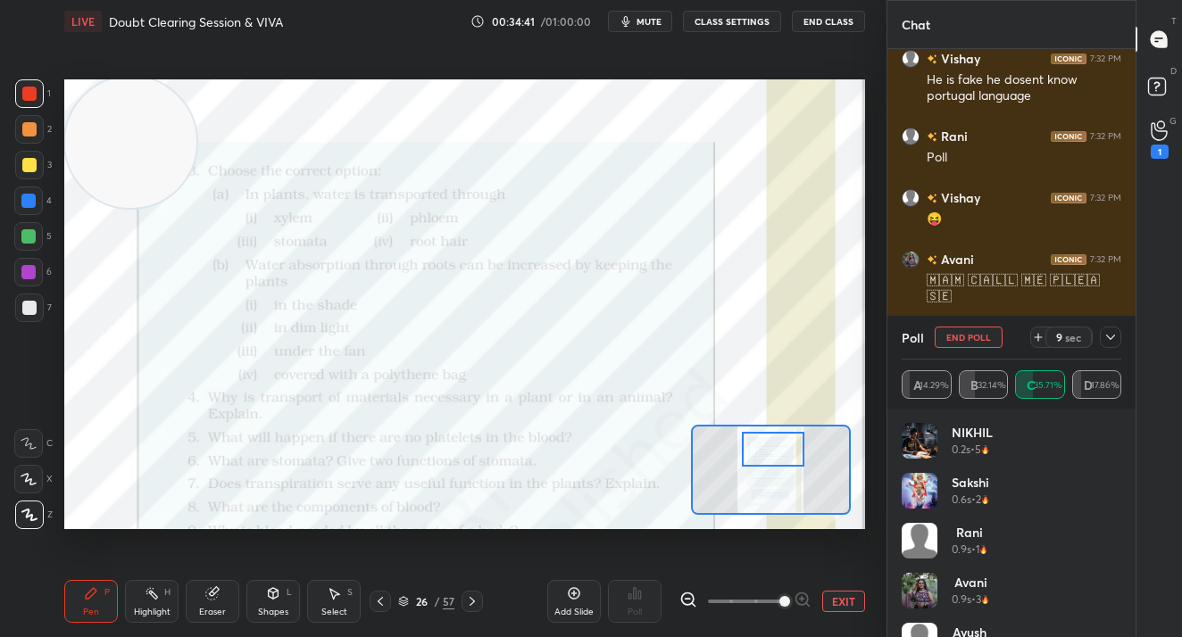
click at [963, 328] on button "End Poll" at bounding box center [968, 337] width 68 height 21
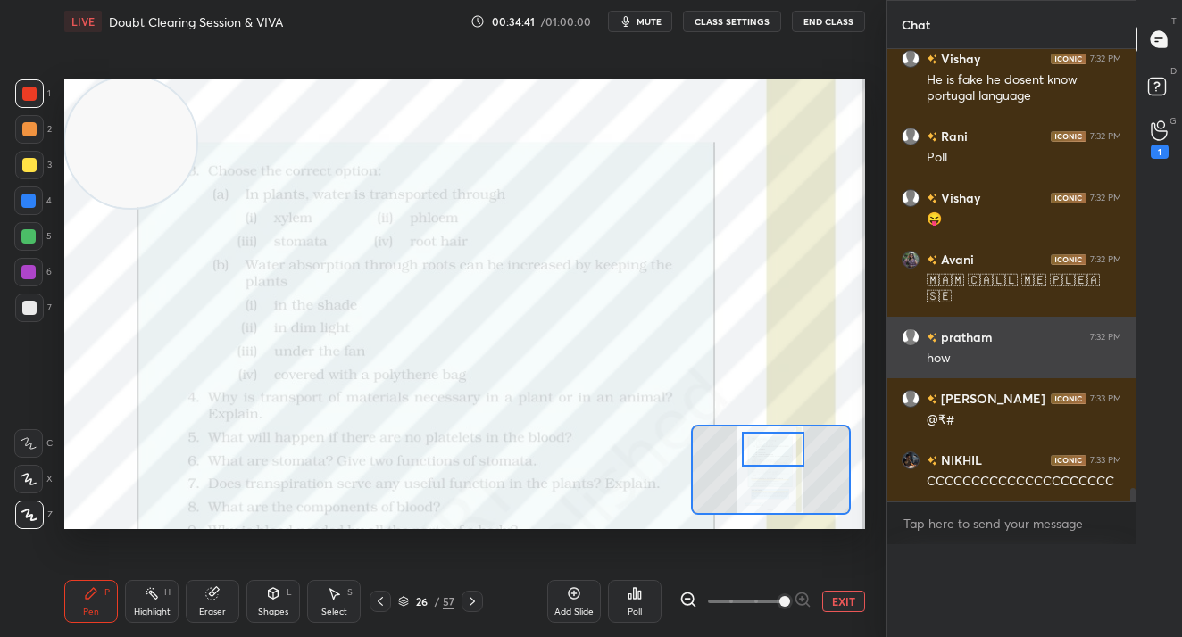
click at [965, 335] on h6 "pratham" at bounding box center [964, 337] width 55 height 19
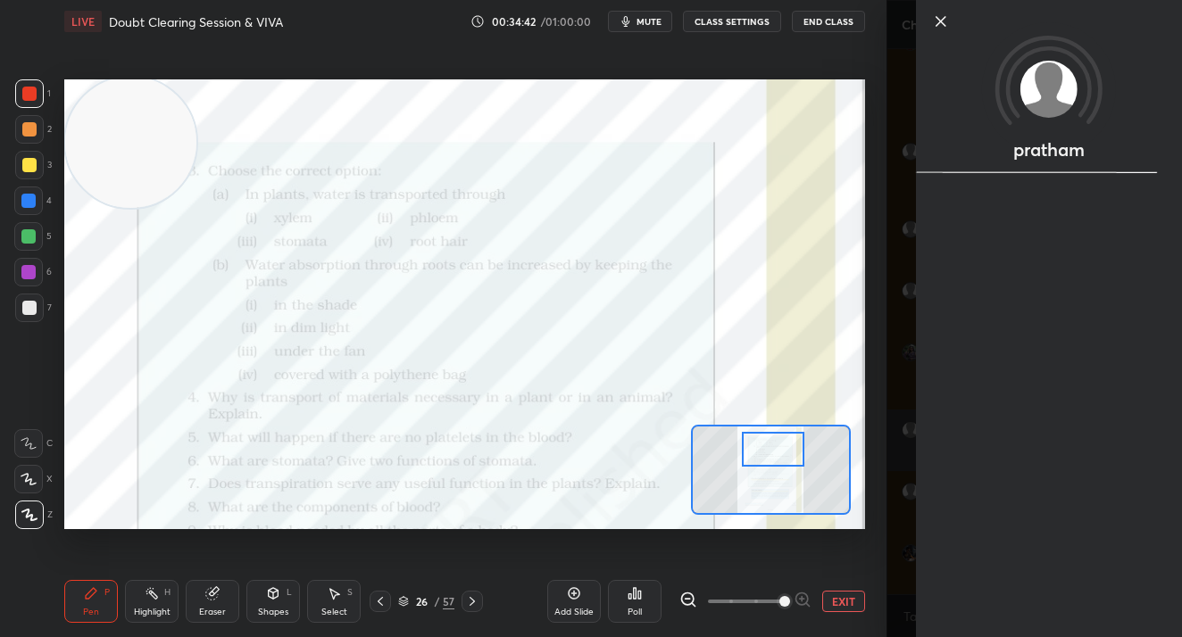
scroll to position [15244, 0]
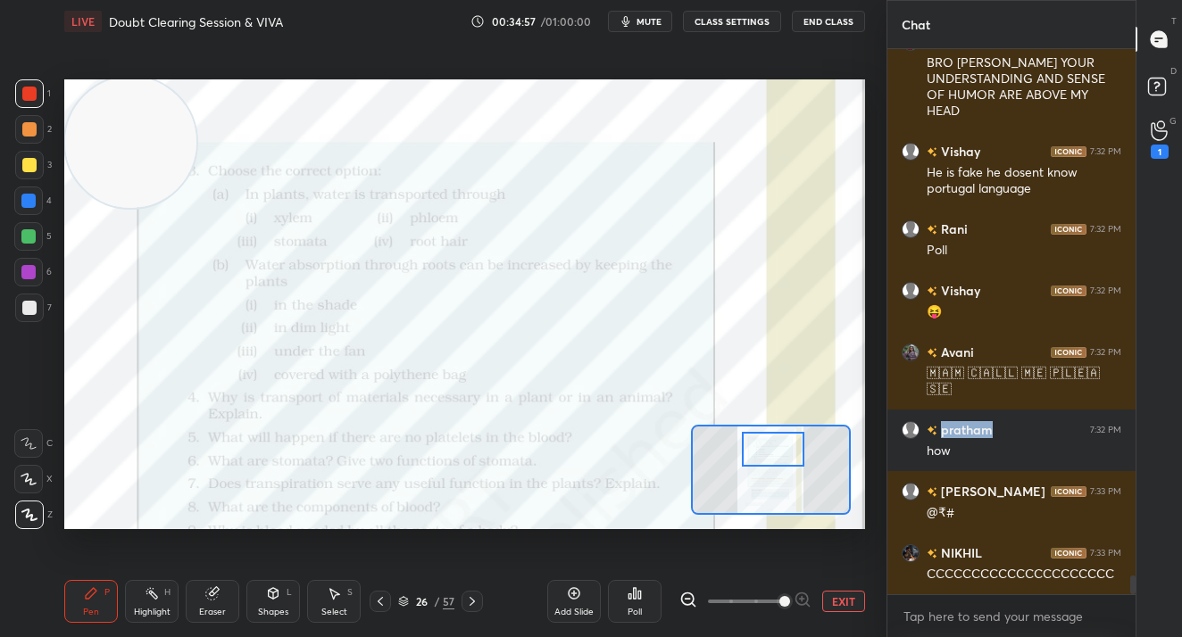
click at [215, 591] on icon at bounding box center [214, 591] width 10 height 9
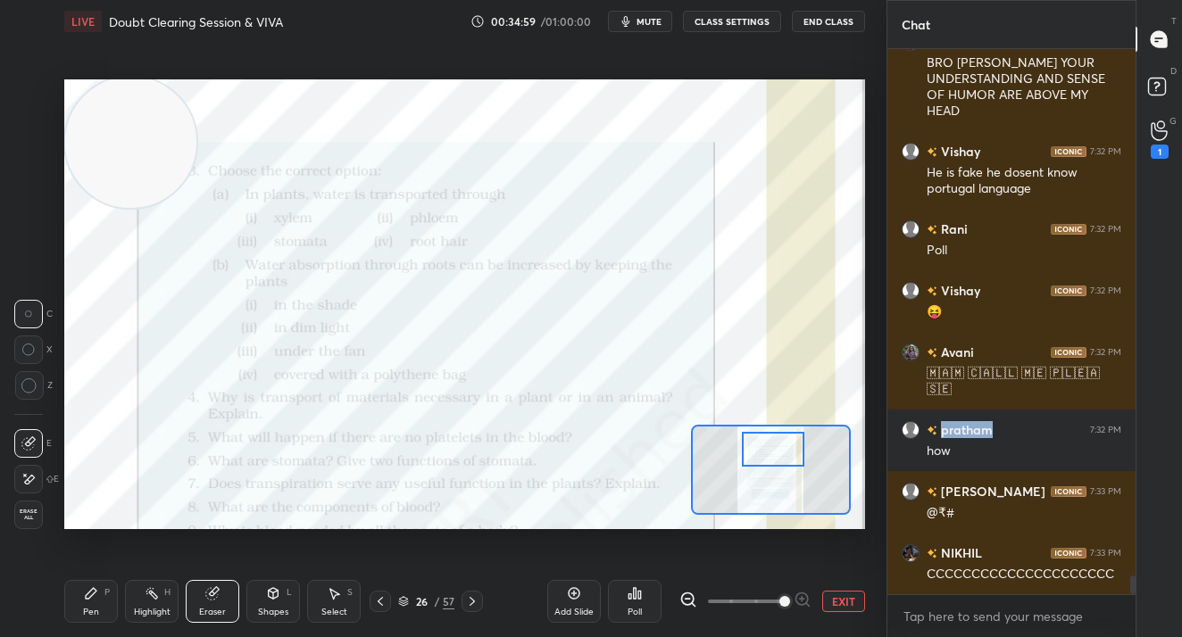
click at [44, 479] on div "E" at bounding box center [36, 479] width 45 height 29
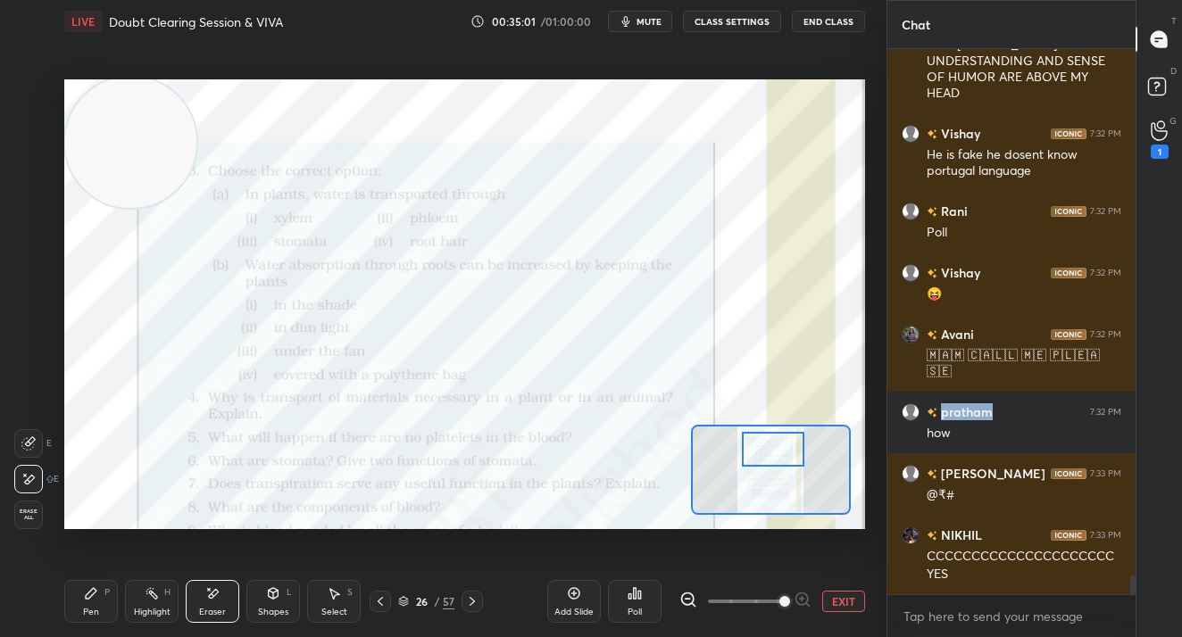
click at [95, 593] on icon at bounding box center [91, 593] width 14 height 14
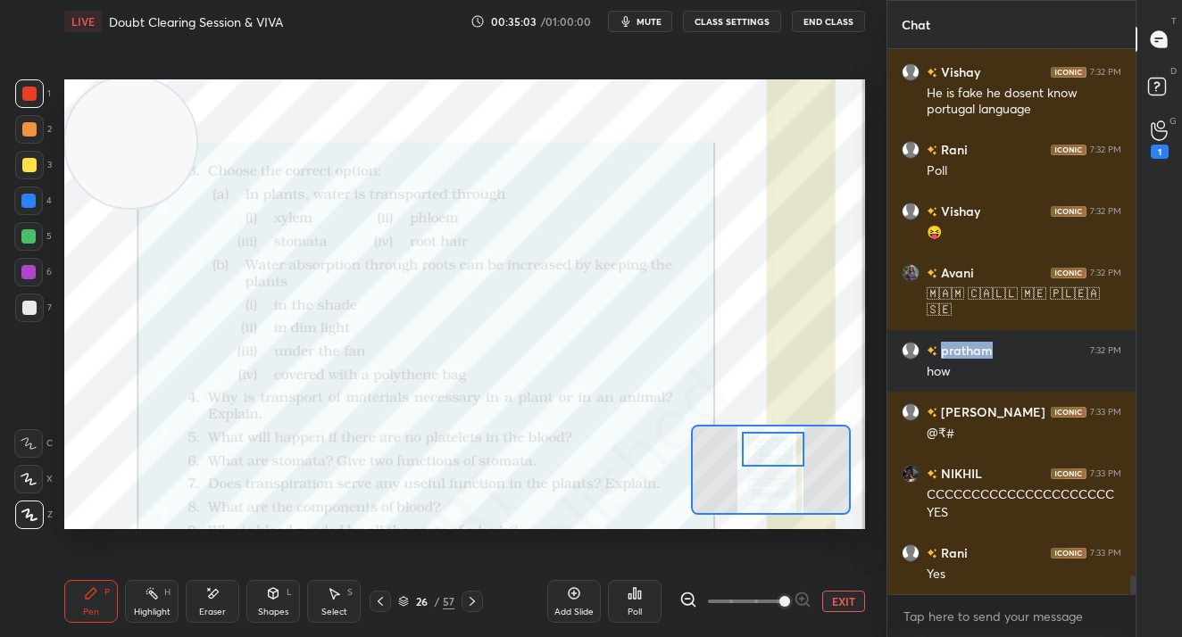
scroll to position [15385, 0]
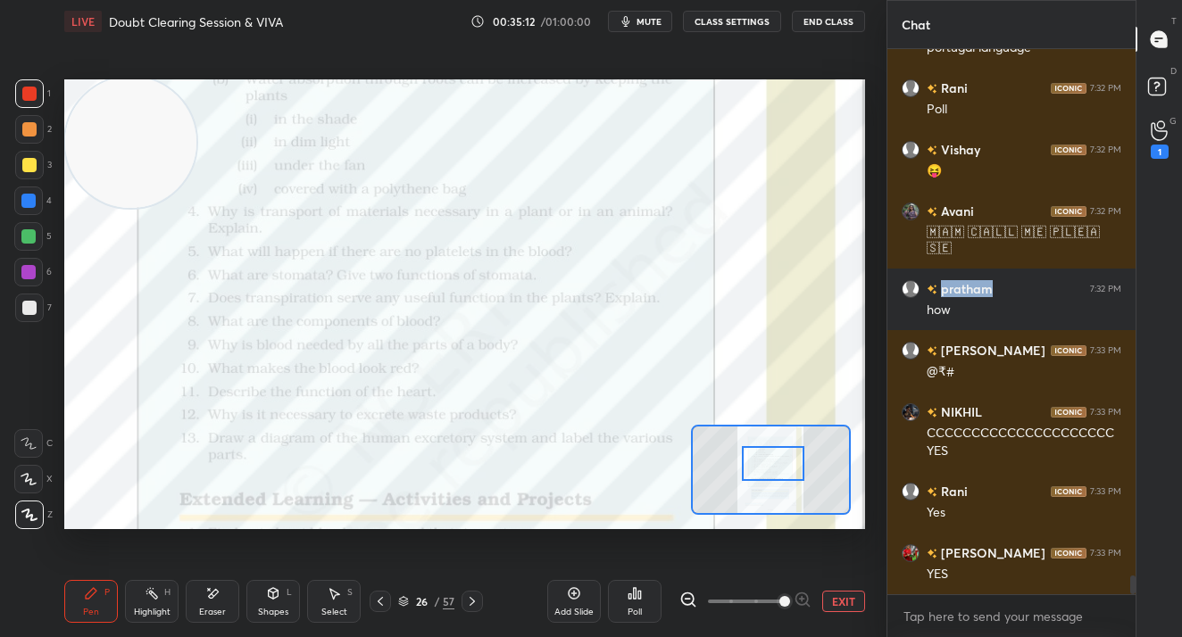
drag, startPoint x: 775, startPoint y: 444, endPoint x: 775, endPoint y: 460, distance: 16.1
click at [775, 460] on div at bounding box center [773, 463] width 62 height 35
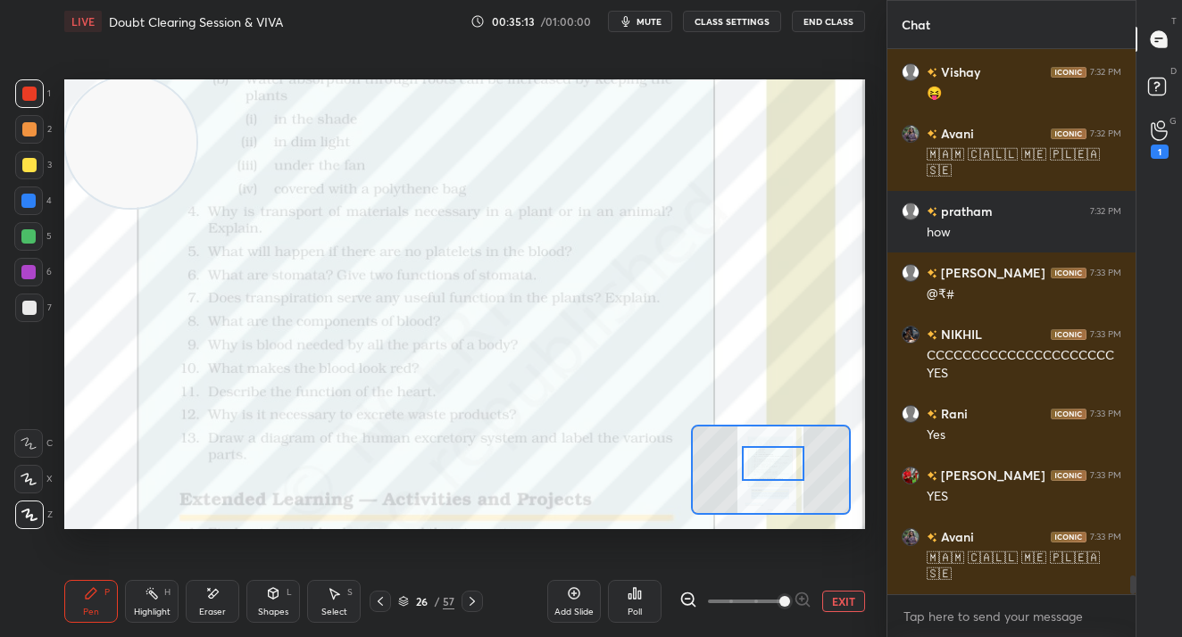
scroll to position [15524, 0]
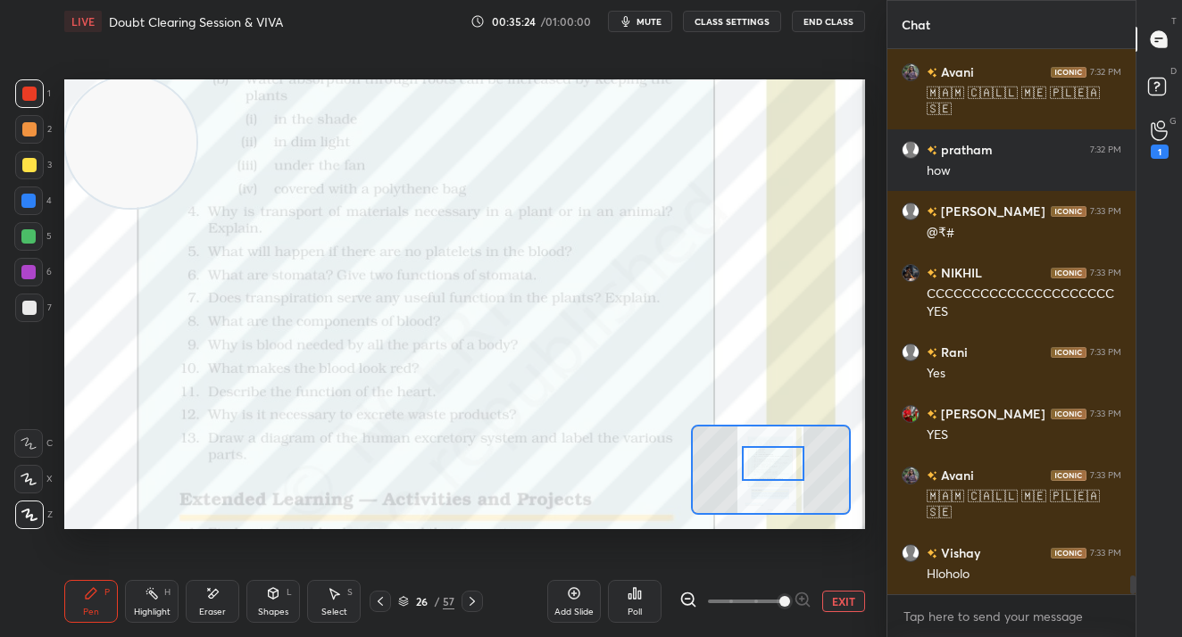
click at [1150, 155] on div "1" at bounding box center [1159, 152] width 18 height 14
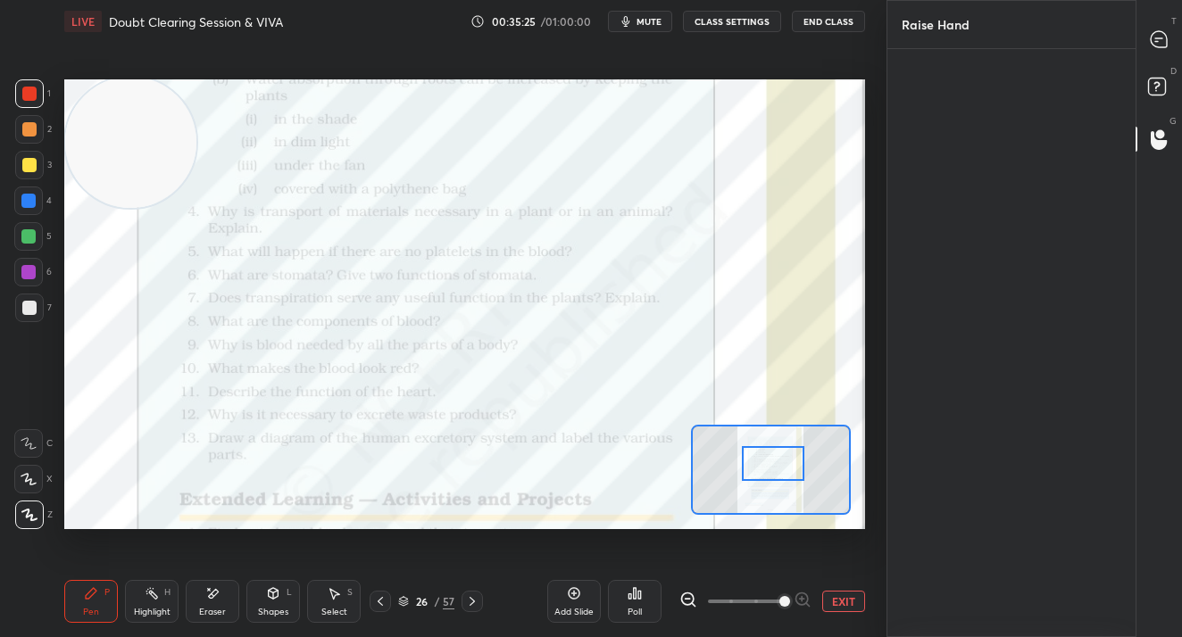
scroll to position [6, 6]
click at [1145, 64] on div "D Doubts (D)" at bounding box center [1159, 89] width 46 height 50
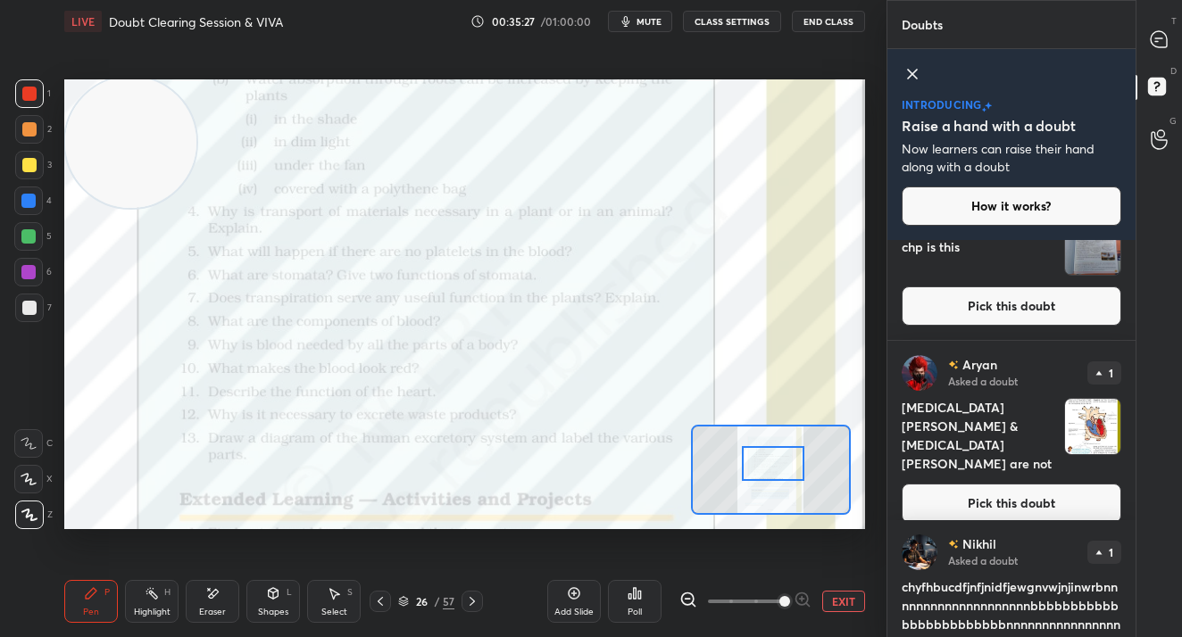
scroll to position [893, 0]
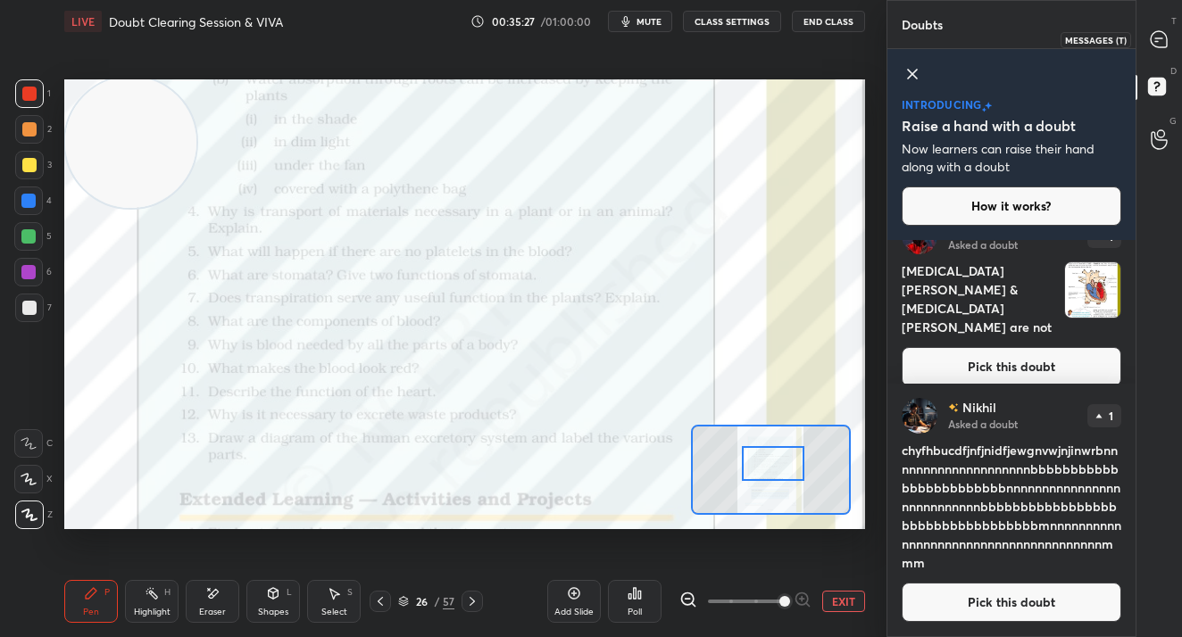
click at [1170, 45] on div at bounding box center [1159, 39] width 36 height 32
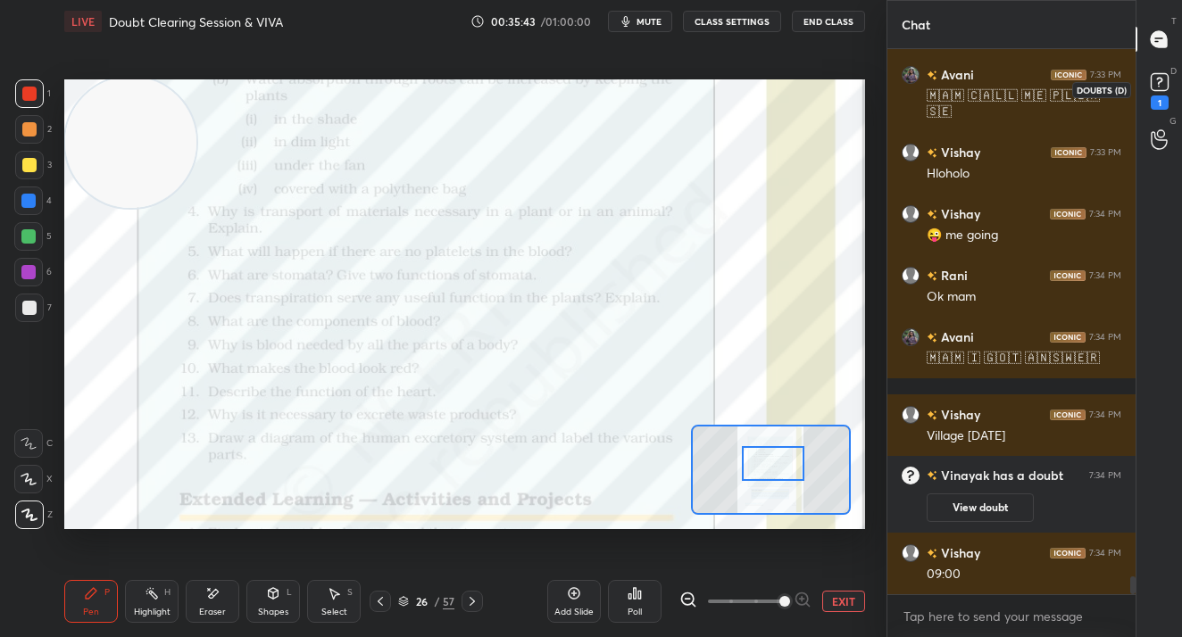
scroll to position [15724, 0]
click at [1156, 102] on div "1" at bounding box center [1159, 102] width 18 height 14
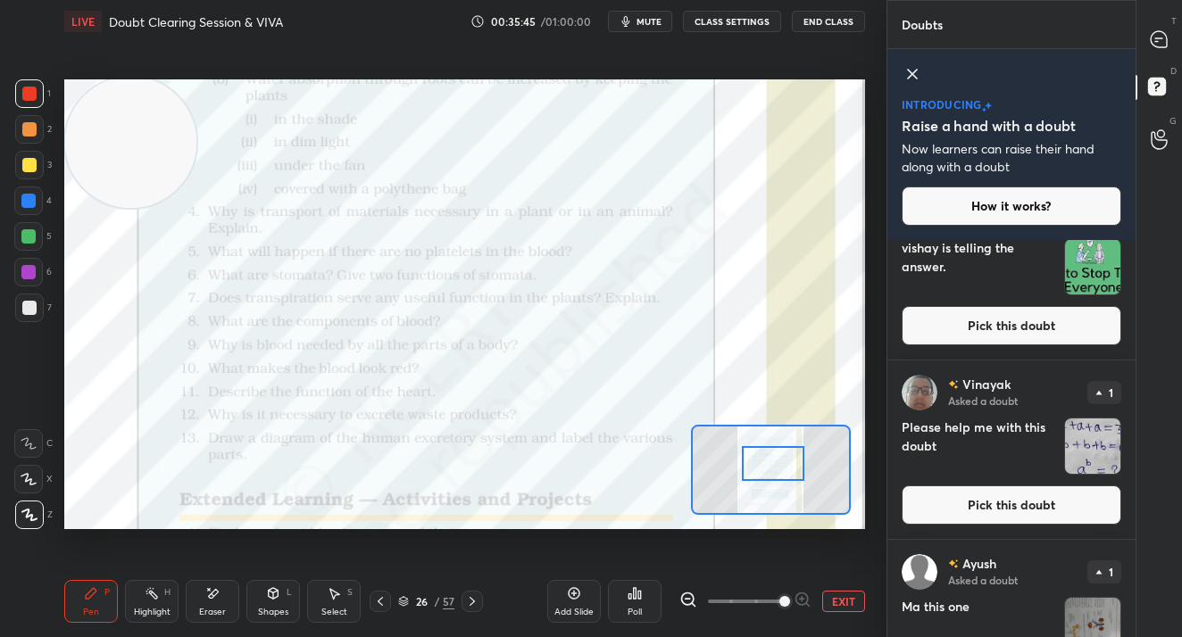
scroll to position [239, 0]
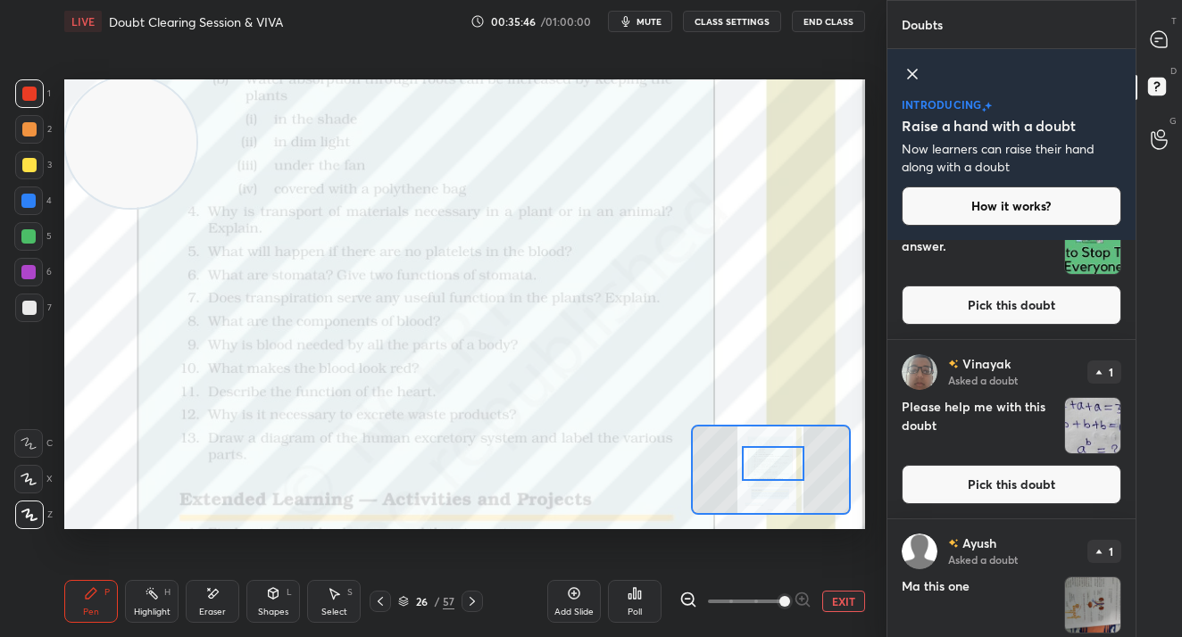
click at [1002, 488] on button "Pick this doubt" at bounding box center [1011, 484] width 220 height 39
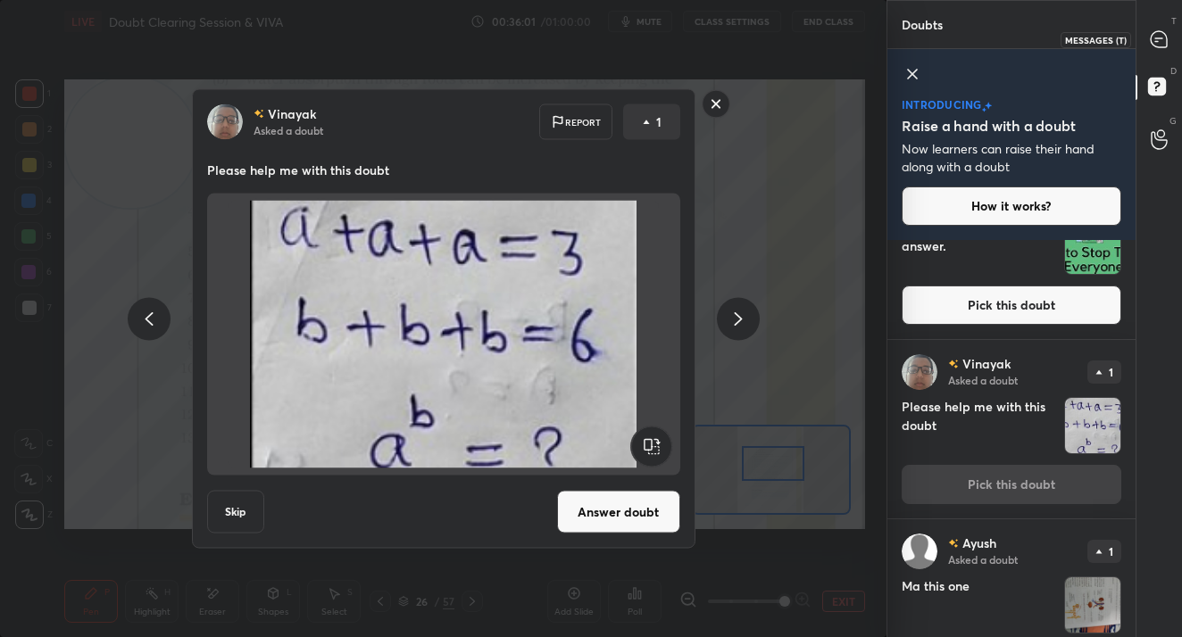
click at [1159, 40] on icon at bounding box center [1158, 39] width 16 height 16
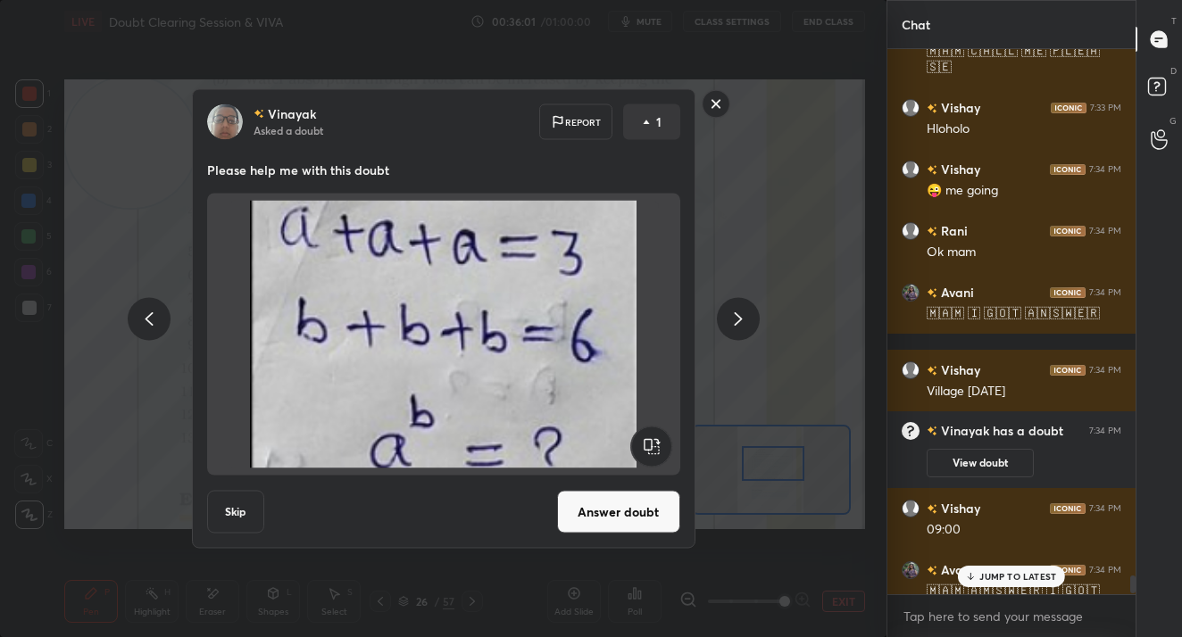
scroll to position [16165, 0]
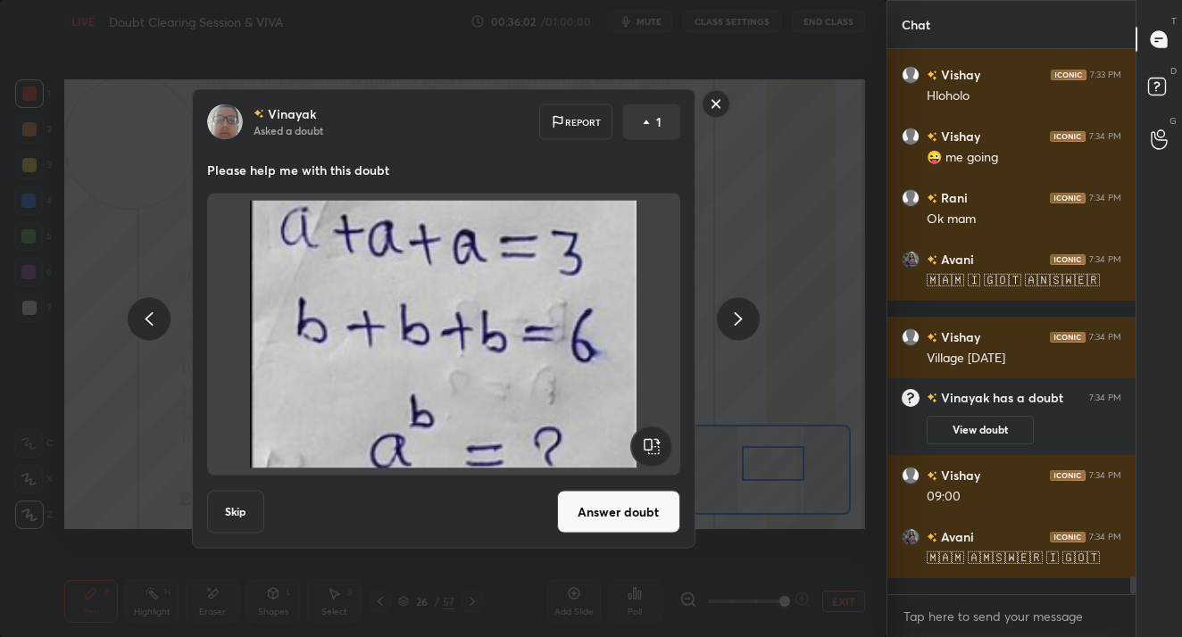
click at [719, 101] on rect at bounding box center [715, 104] width 28 height 28
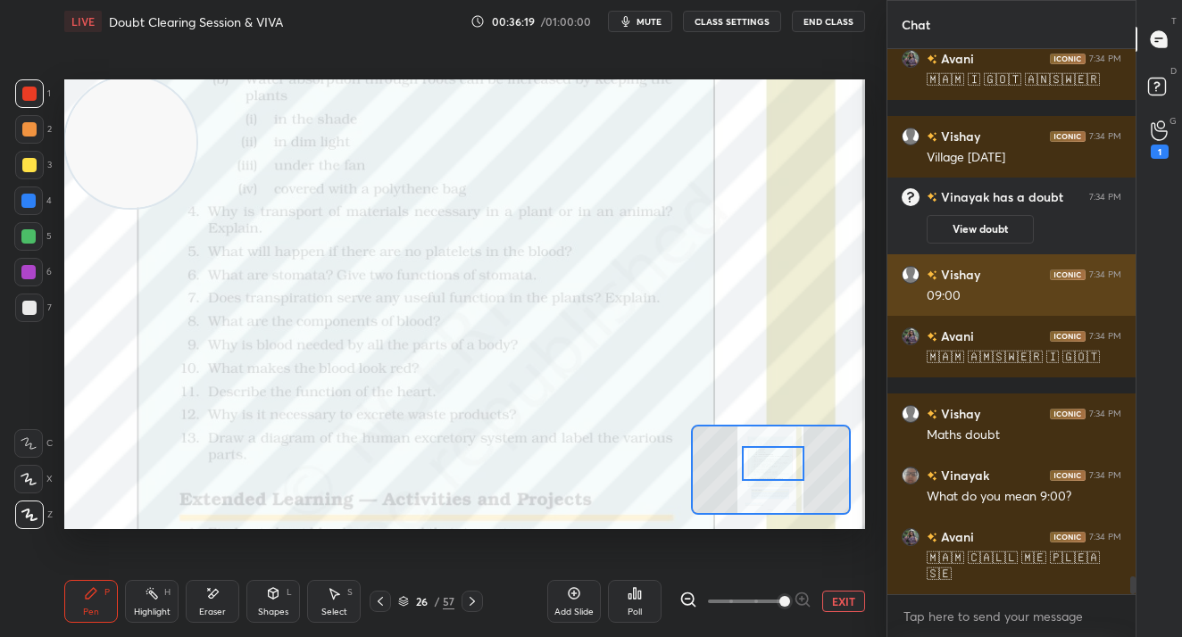
scroll to position [16443, 0]
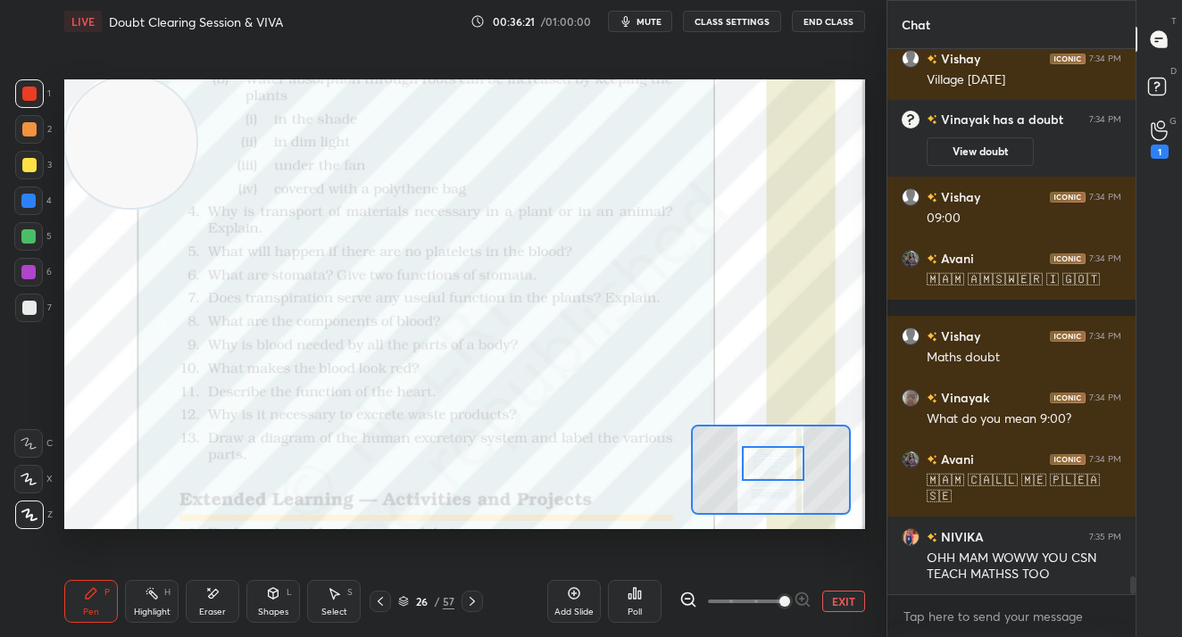
click at [1161, 159] on div "G Raise Hand (G) 1" at bounding box center [1159, 139] width 46 height 50
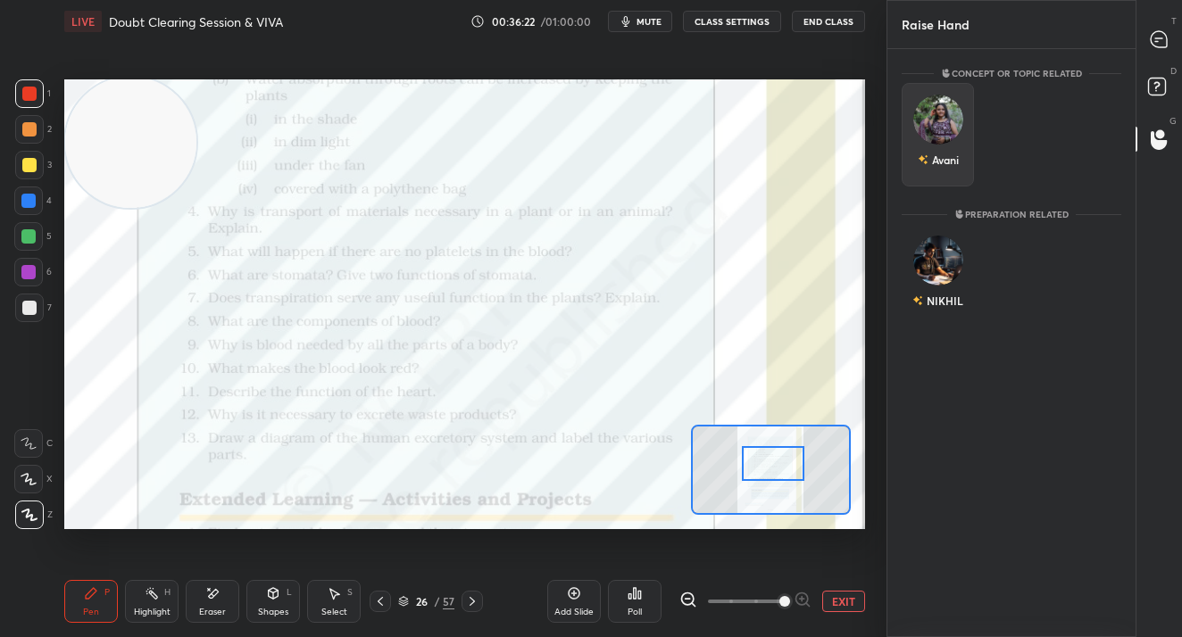
click at [944, 145] on div "Avani" at bounding box center [937, 160] width 41 height 30
click at [926, 170] on button "INVITE" at bounding box center [937, 172] width 56 height 23
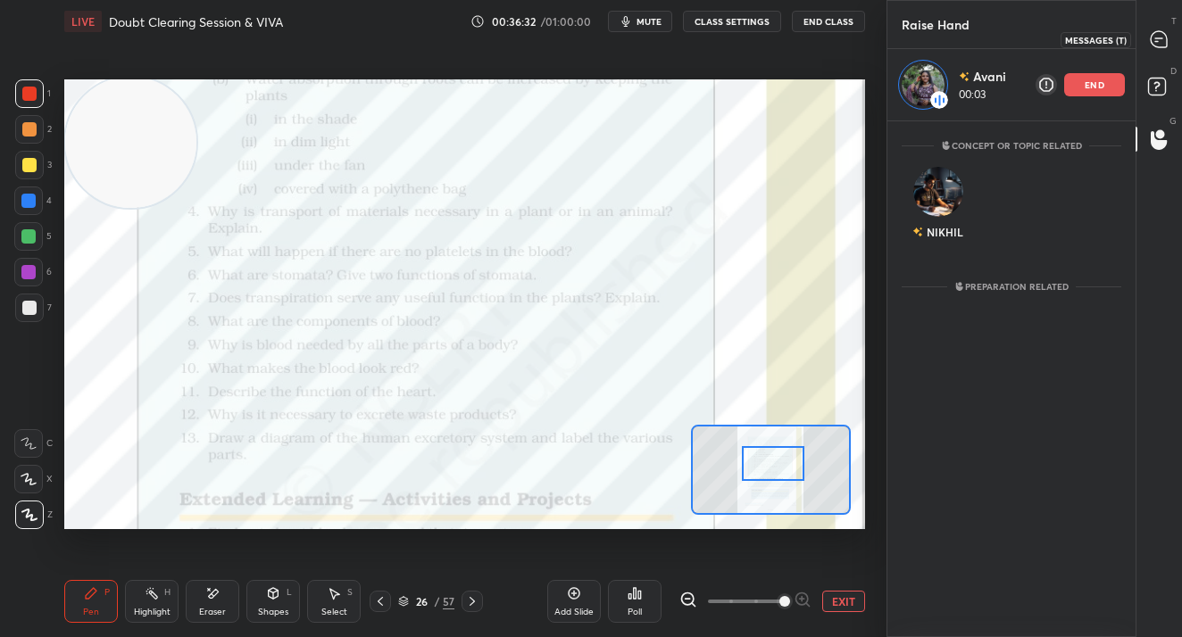
click at [1166, 44] on icon at bounding box center [1158, 39] width 19 height 19
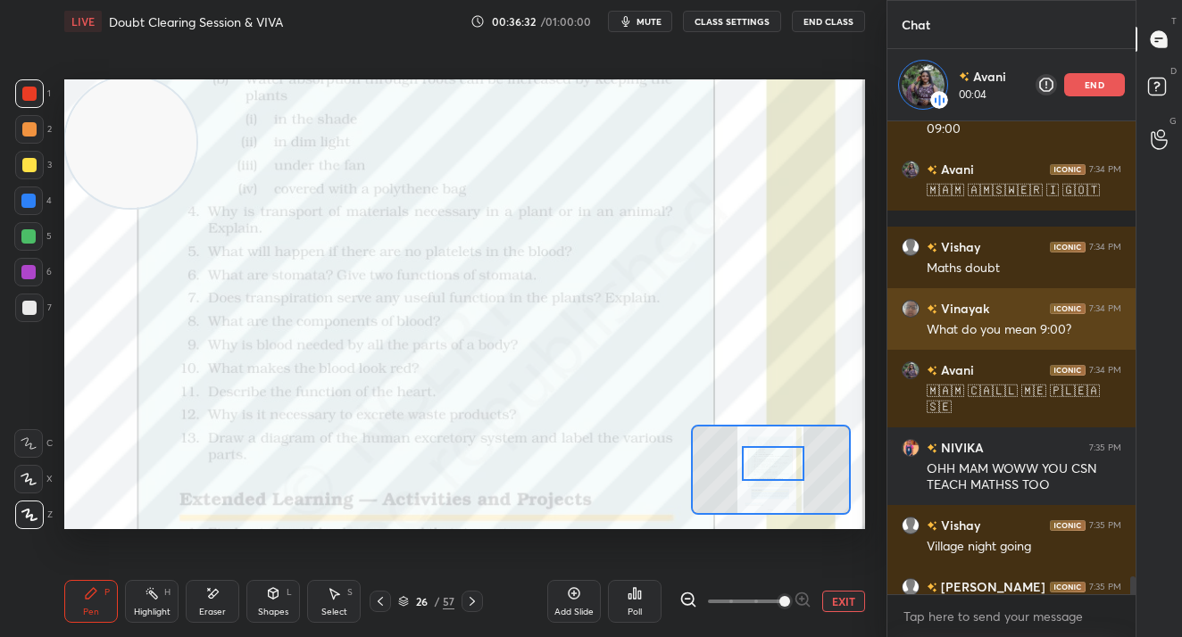
scroll to position [16799, 0]
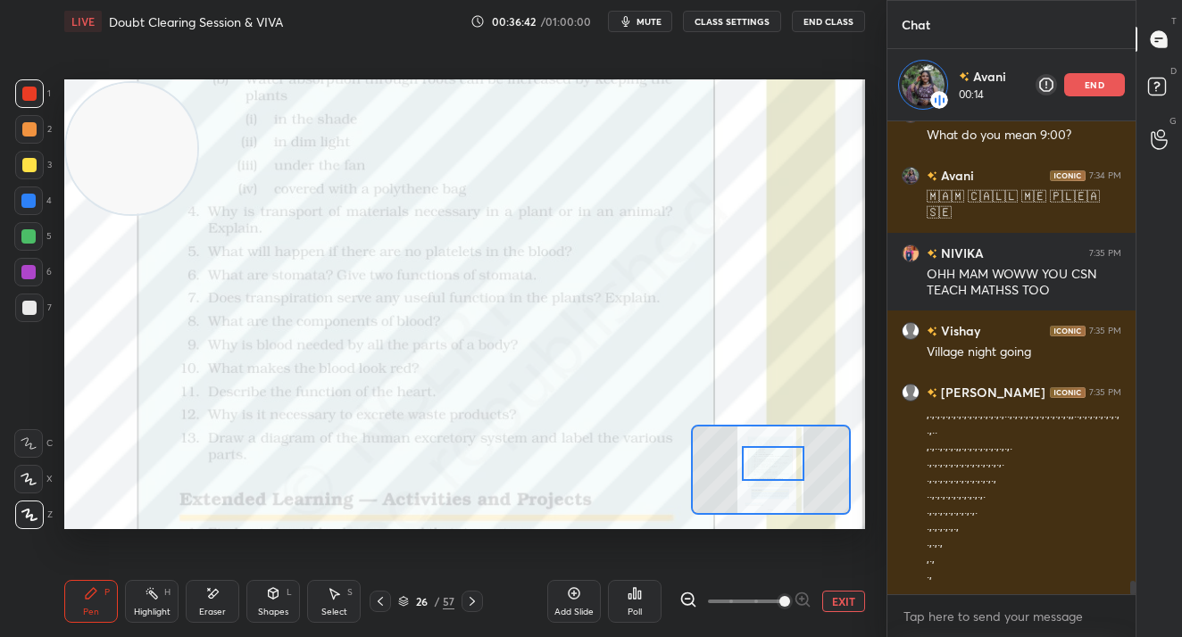
drag, startPoint x: 184, startPoint y: 232, endPoint x: 170, endPoint y: 220, distance: 17.7
click at [172, 209] on video at bounding box center [131, 148] width 131 height 131
click at [24, 253] on div "5" at bounding box center [32, 240] width 37 height 36
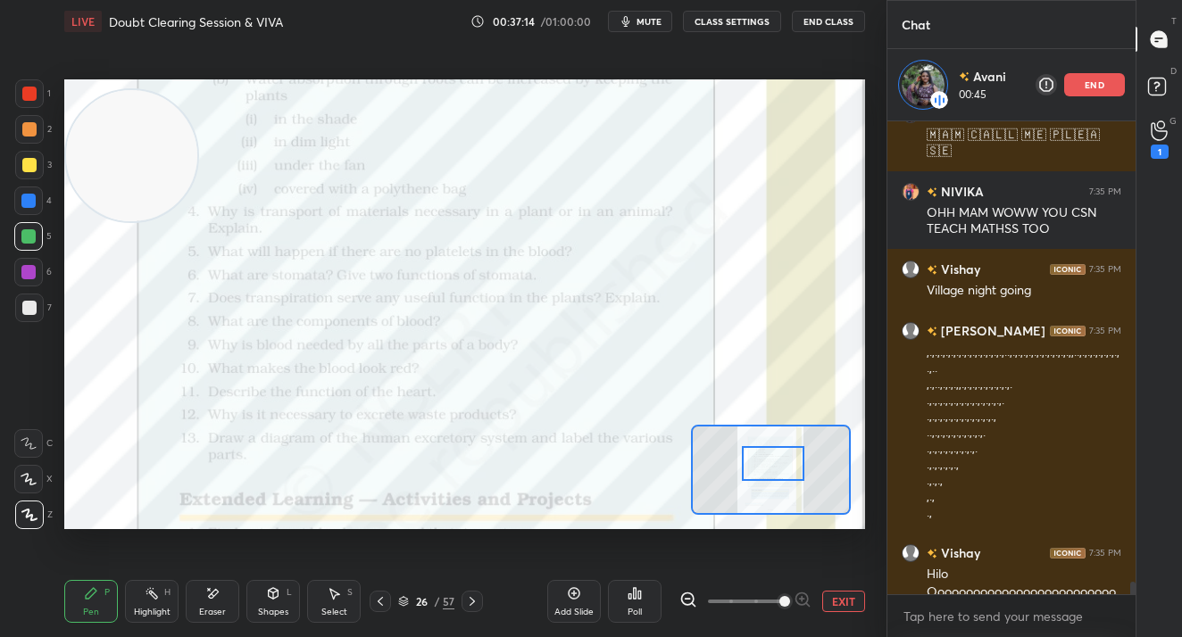
scroll to position [16927, 0]
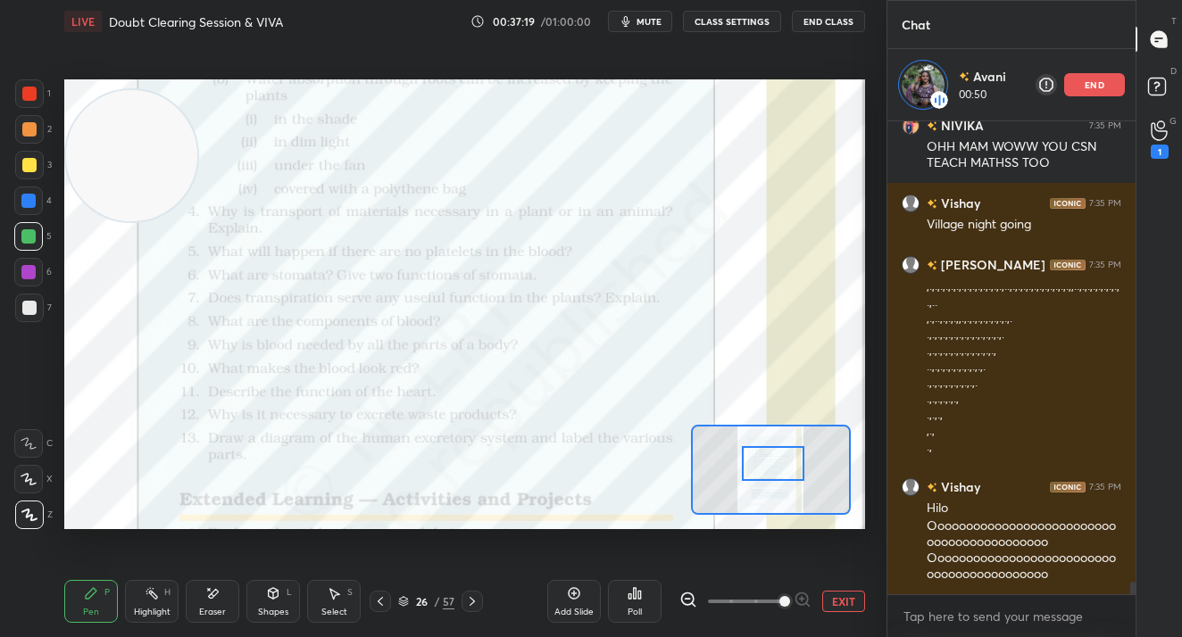
click at [1089, 87] on p "end" at bounding box center [1094, 84] width 20 height 9
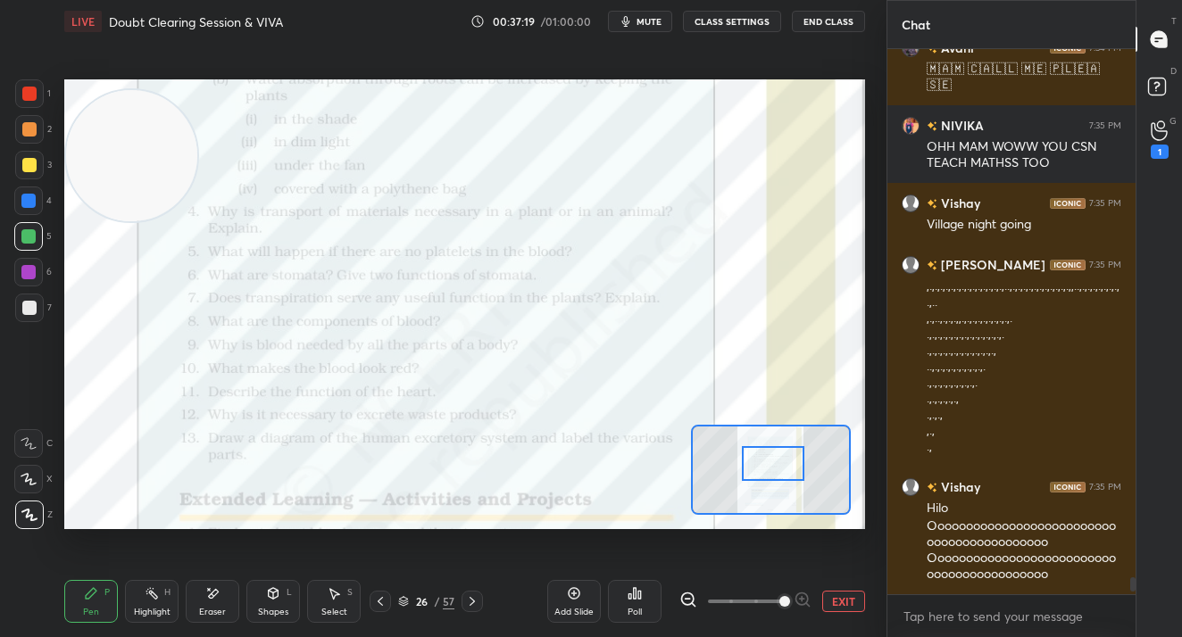
scroll to position [16855, 0]
click at [841, 601] on button "EXIT" at bounding box center [843, 601] width 43 height 21
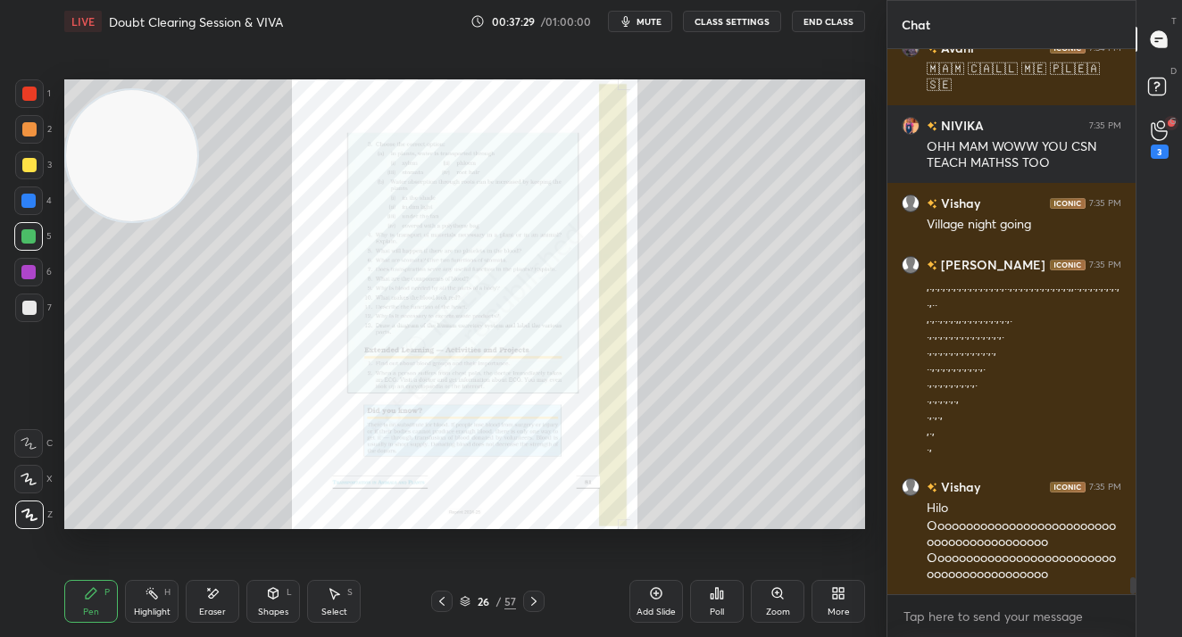
click at [841, 601] on div "More" at bounding box center [838, 601] width 54 height 43
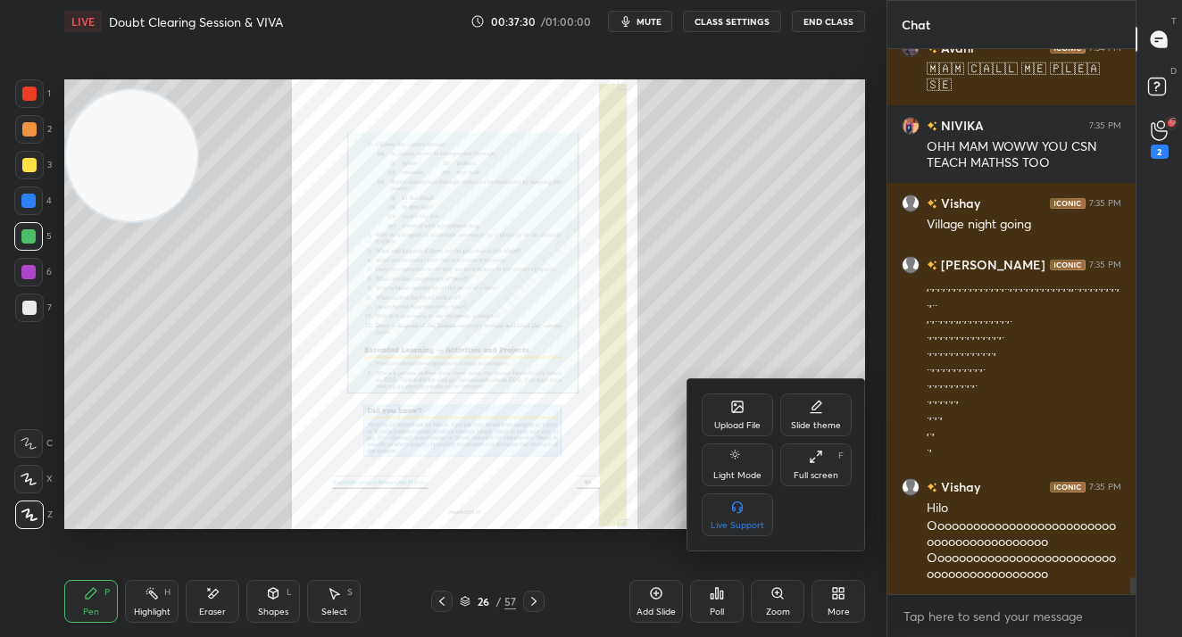
click at [736, 423] on div "Upload File" at bounding box center [737, 425] width 46 height 9
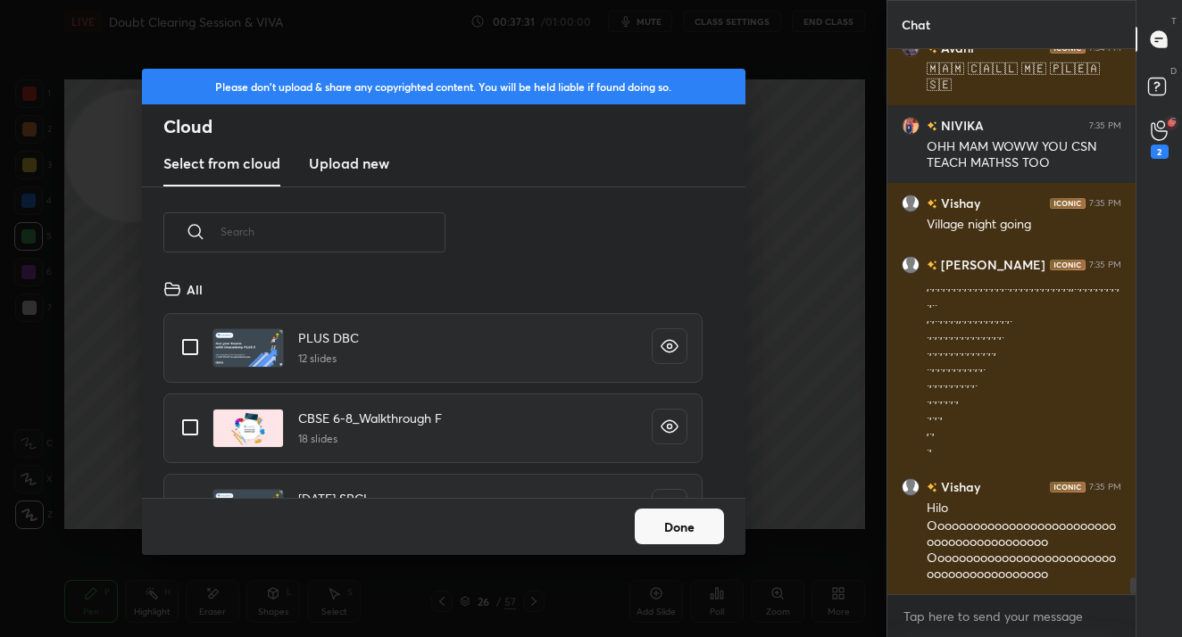
scroll to position [220, 573]
click at [348, 163] on h3 "Upload new" at bounding box center [349, 163] width 80 height 21
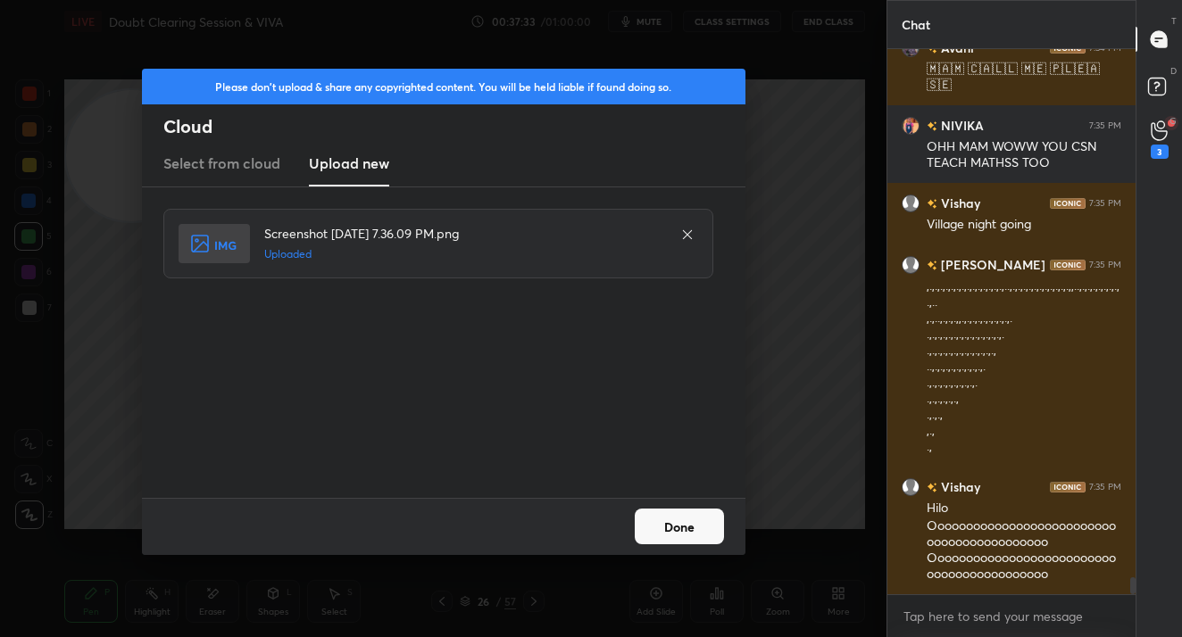
click at [666, 530] on button "Done" at bounding box center [678, 527] width 89 height 36
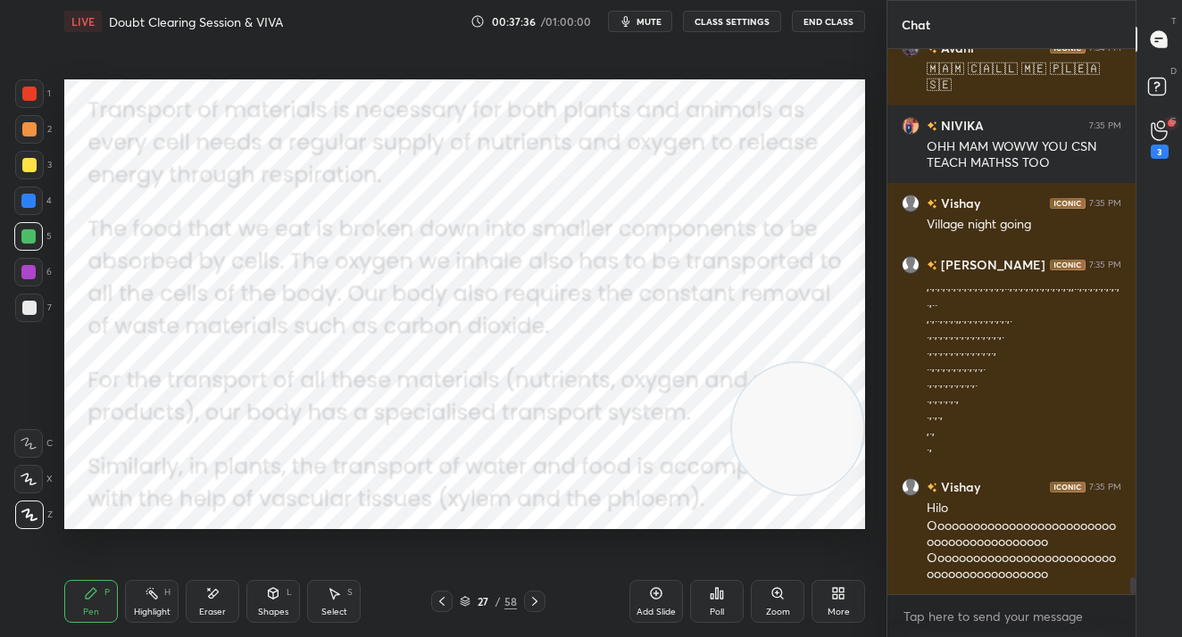
drag, startPoint x: 140, startPoint y: 169, endPoint x: 883, endPoint y: 442, distance: 791.1
click at [883, 442] on div "1 2 3 4 5 6 7 C X Z E E Erase all H H LIVE Doubt Clearing Session & VIVA 00:37:…" at bounding box center [443, 318] width 886 height 637
click at [52, 98] on div "1 2 3 4 5 6 7 C X Z E E Erase all H H LIVE Doubt Clearing Session & VIVA 00:37:…" at bounding box center [436, 318] width 872 height 637
click at [19, 107] on div at bounding box center [29, 93] width 29 height 29
click at [1167, 123] on div "3" at bounding box center [1159, 139] width 36 height 32
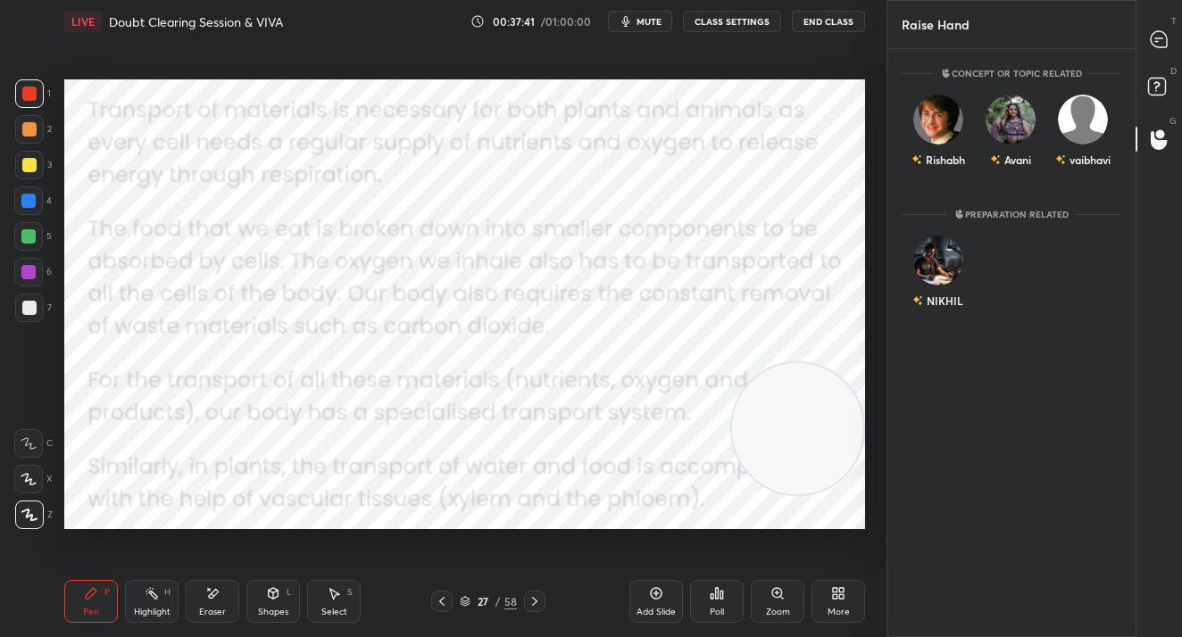
scroll to position [583, 243]
click at [941, 127] on img "grid" at bounding box center [938, 120] width 50 height 50
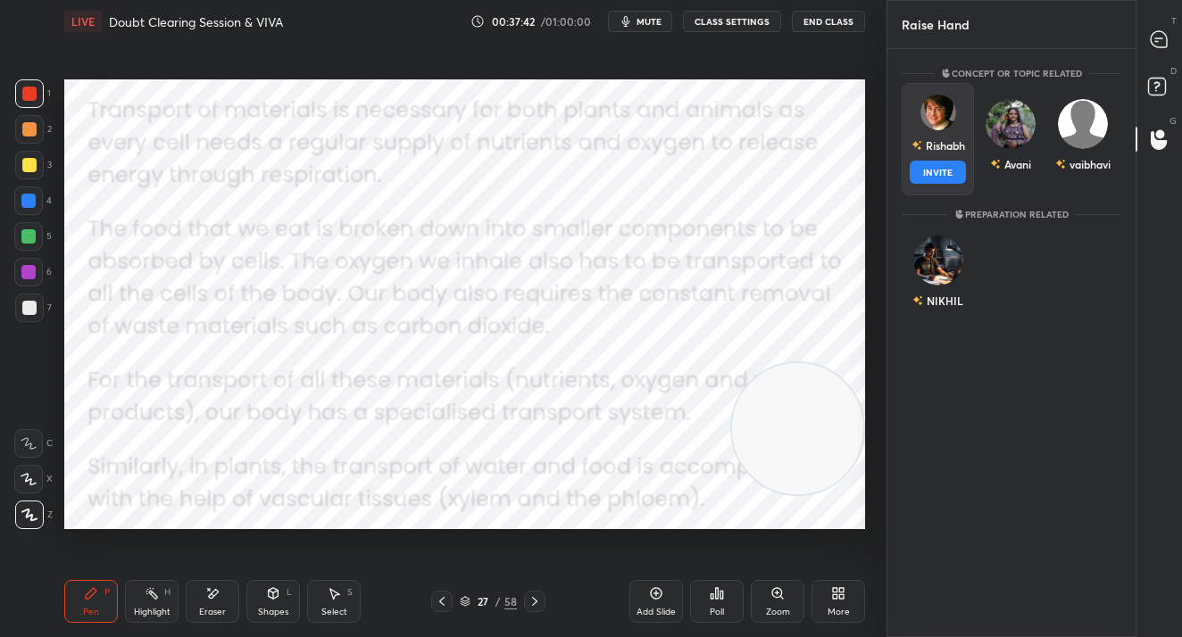
click at [941, 178] on button "INVITE" at bounding box center [937, 172] width 56 height 23
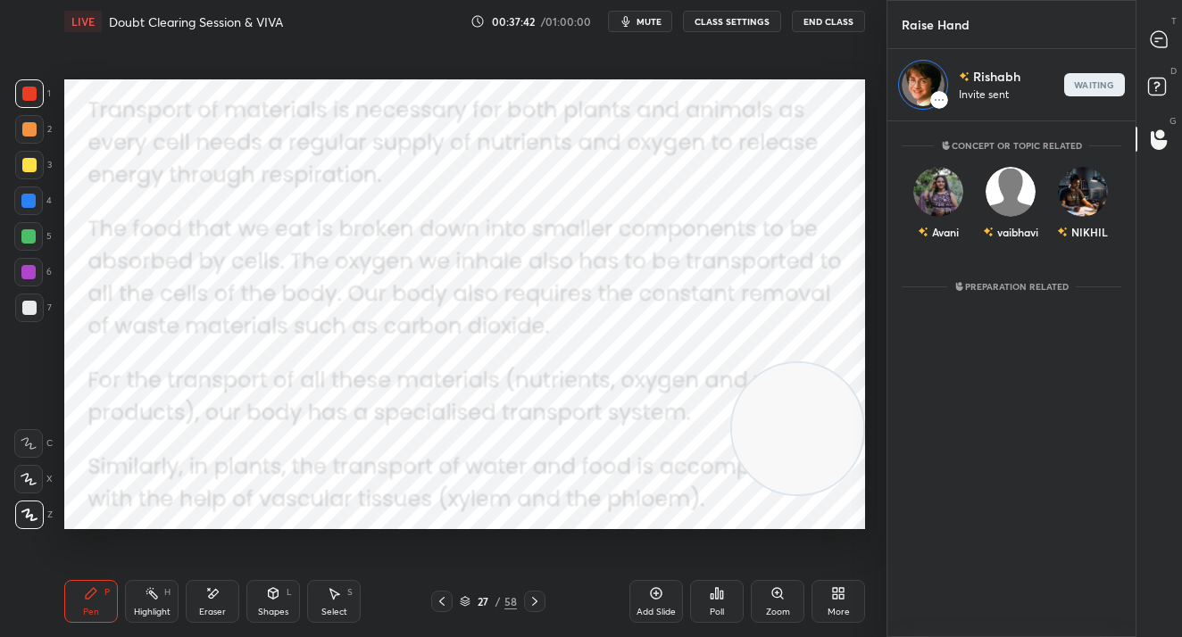
scroll to position [510, 243]
click at [1173, 26] on div at bounding box center [1159, 39] width 36 height 32
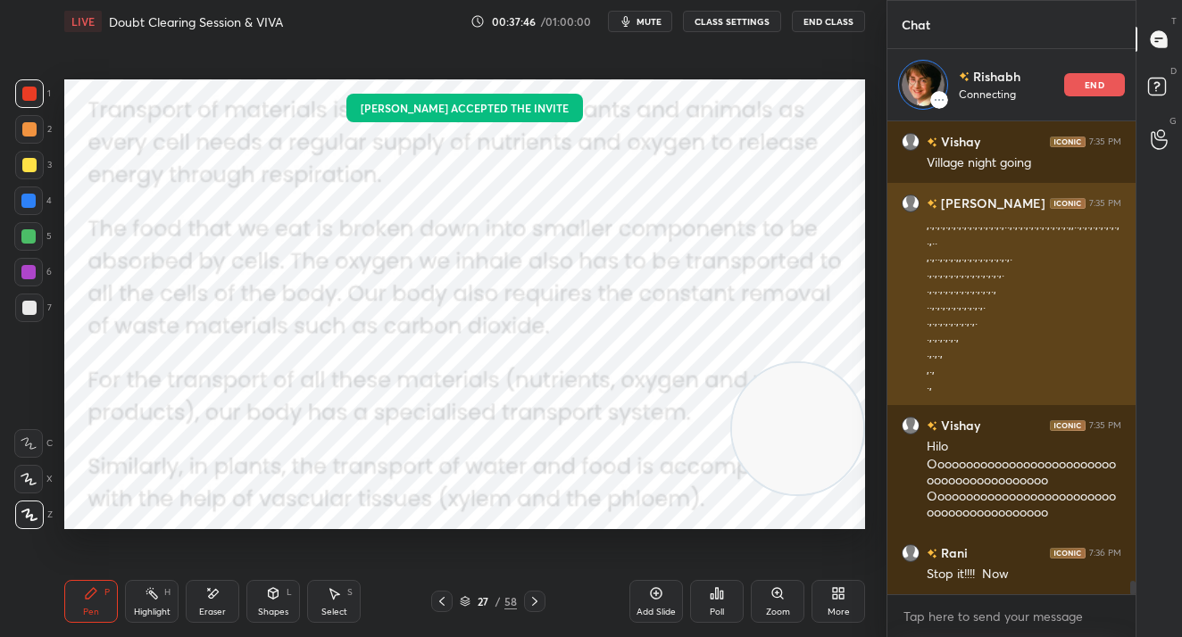
scroll to position [16666, 0]
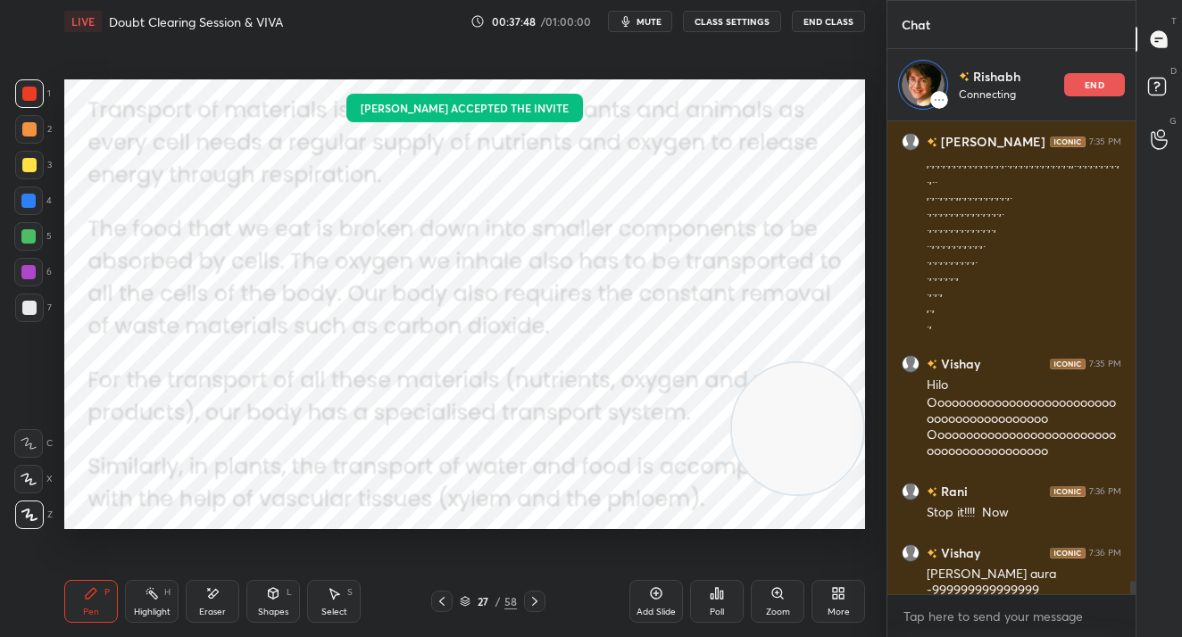
click at [720, 25] on button "CLASS SETTINGS" at bounding box center [732, 21] width 98 height 21
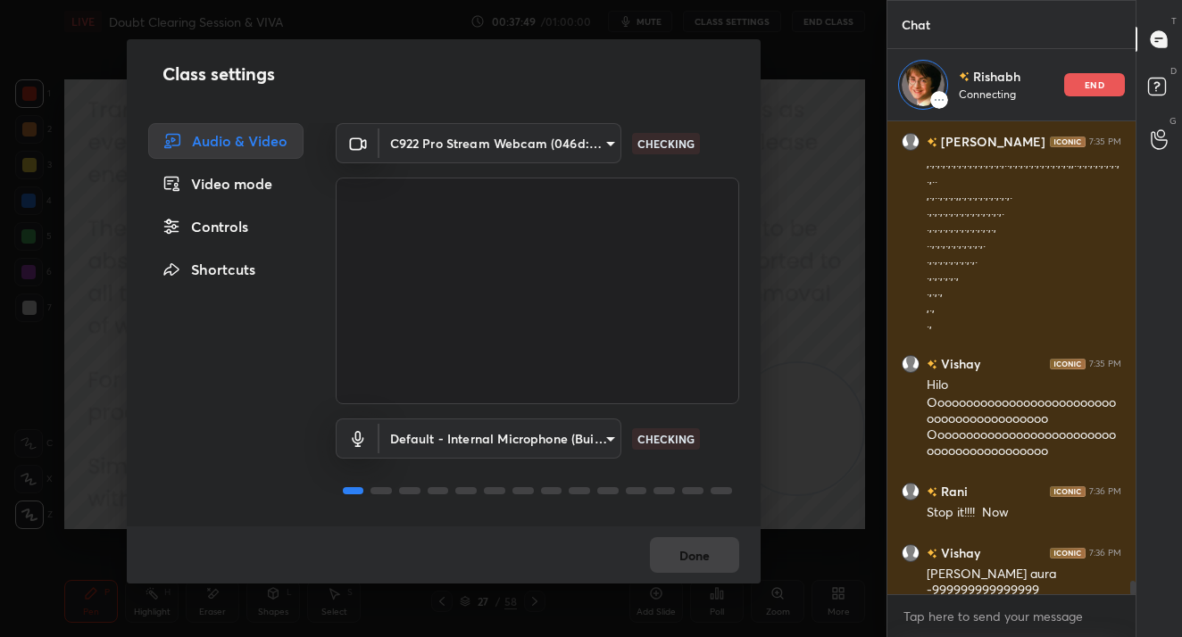
click at [272, 232] on div "Controls" at bounding box center [225, 227] width 155 height 36
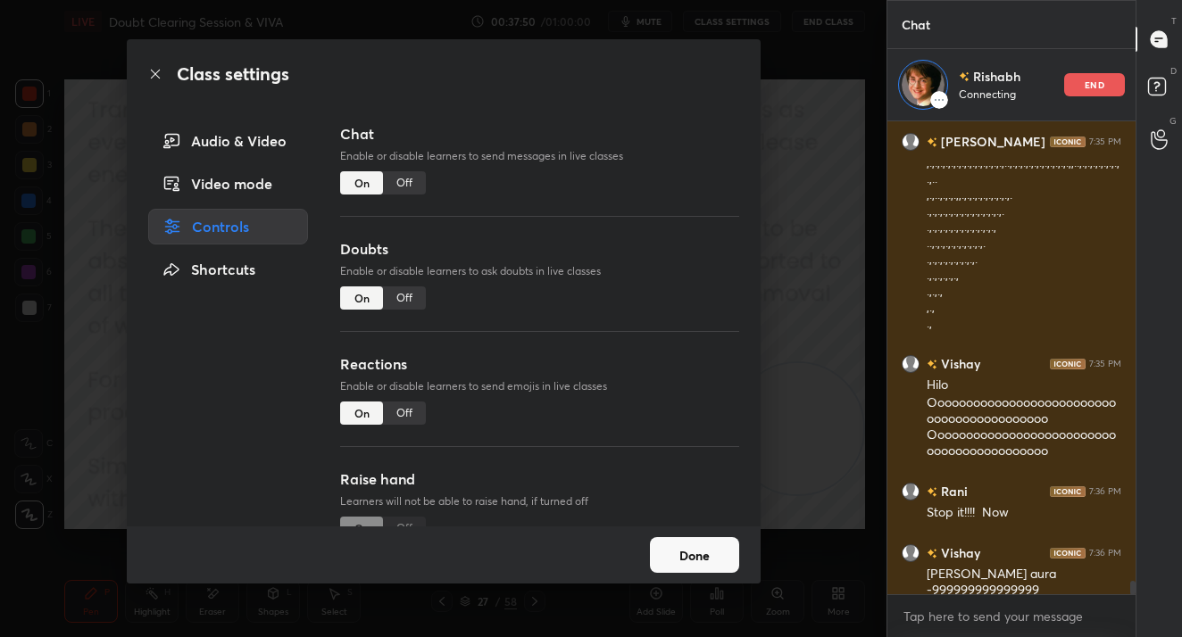
click at [388, 184] on div "Off" at bounding box center [404, 182] width 43 height 23
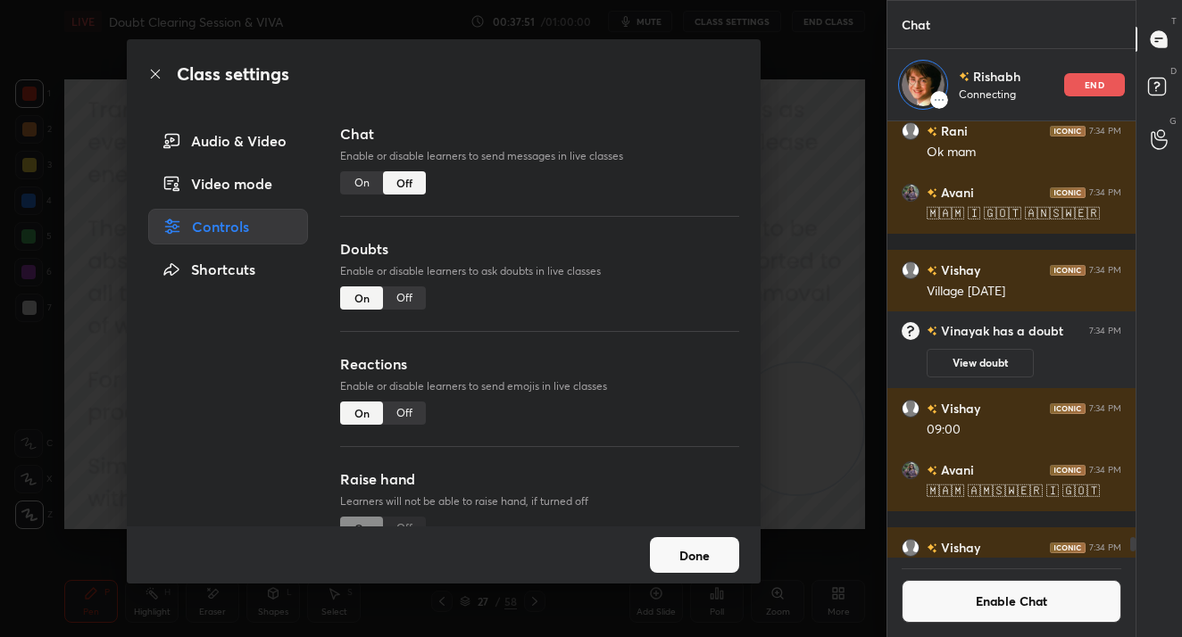
click at [708, 556] on button "Done" at bounding box center [694, 555] width 89 height 36
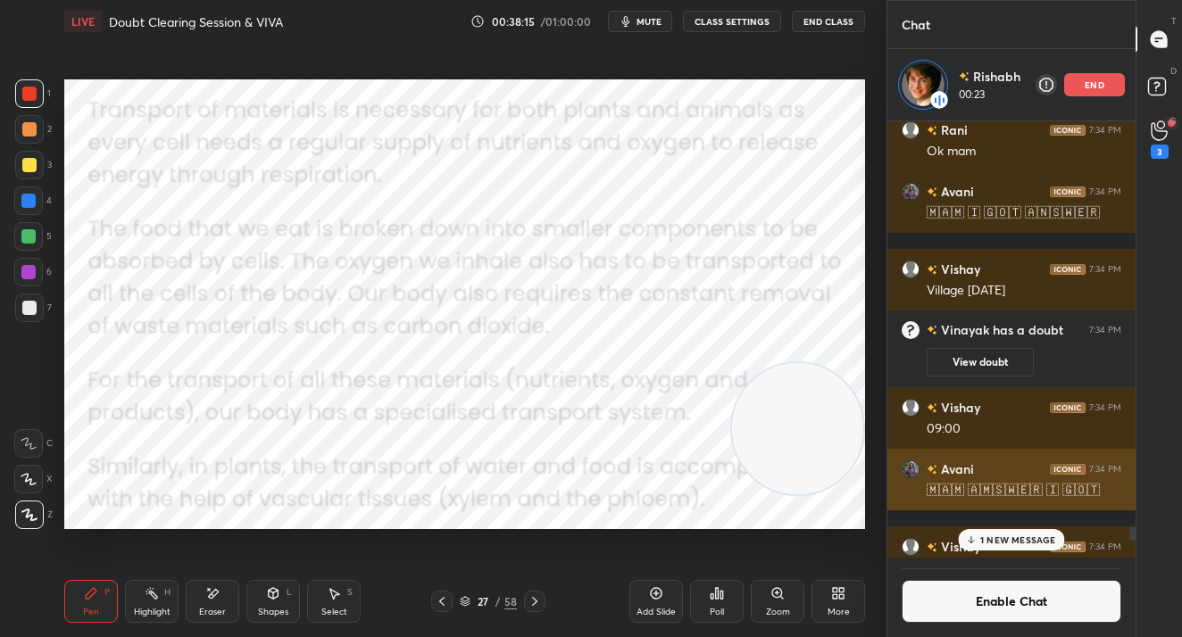
scroll to position [395, 243]
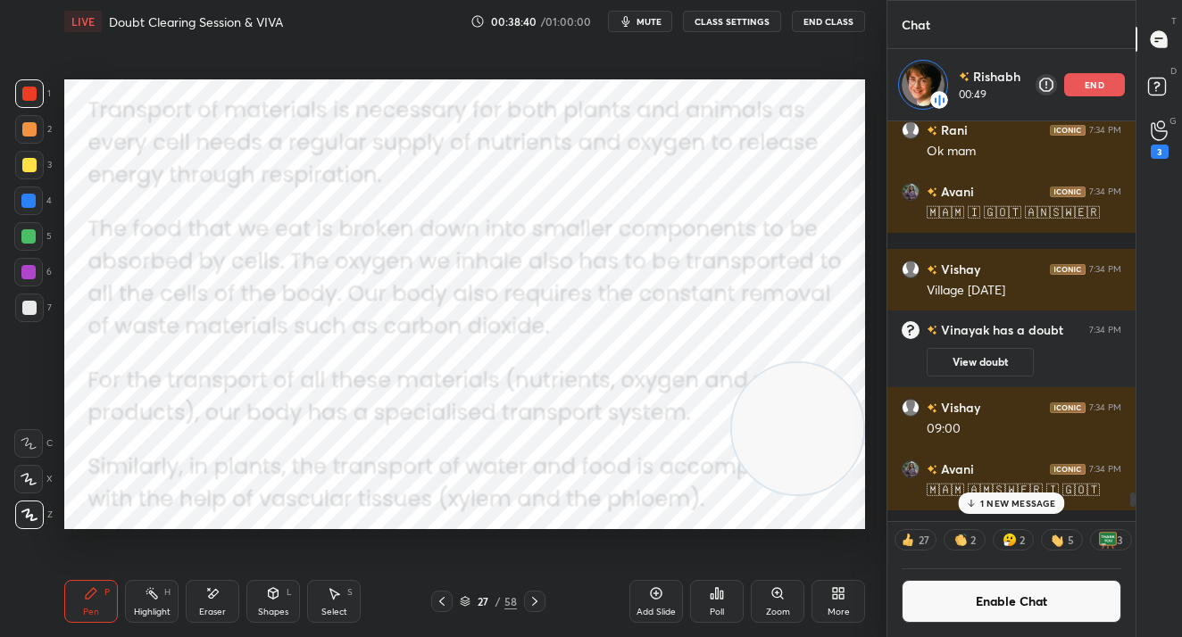
click at [1031, 506] on p "1 NEW MESSAGE" at bounding box center [1018, 503] width 76 height 11
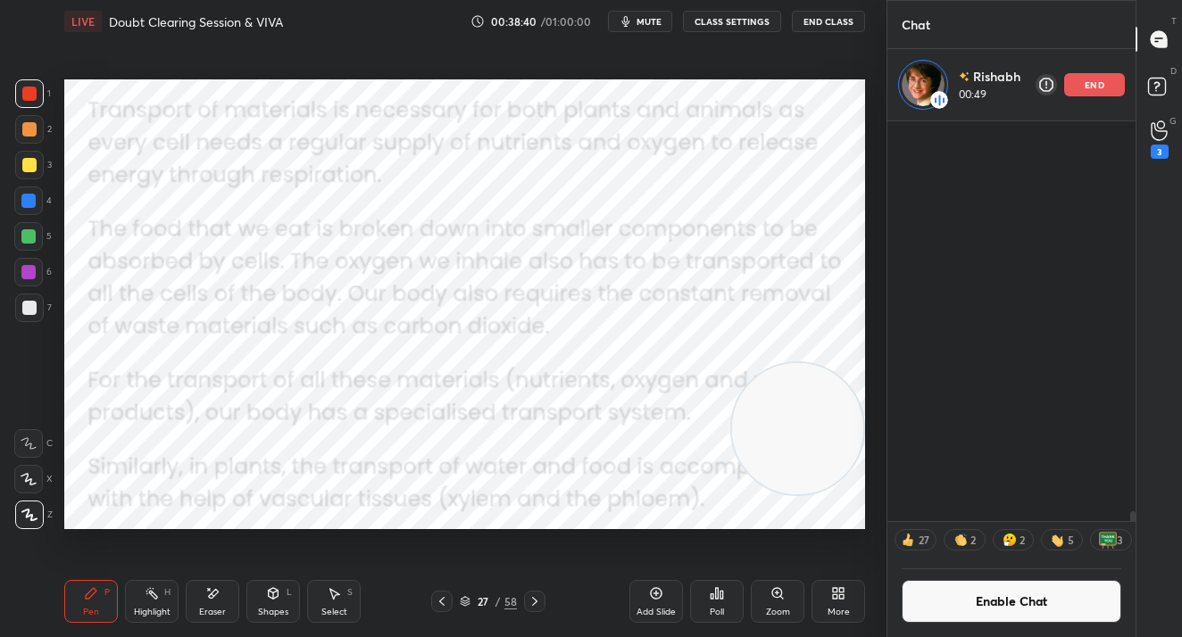
scroll to position [16577, 0]
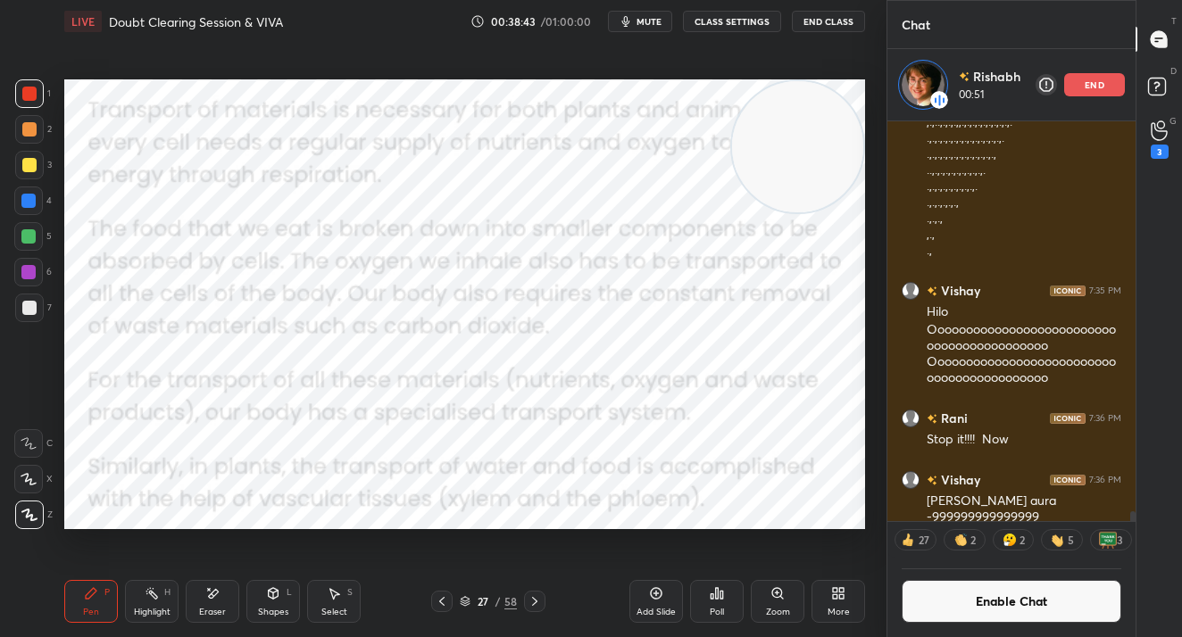
drag, startPoint x: 771, startPoint y: 446, endPoint x: 781, endPoint y: 138, distance: 308.0
click at [781, 138] on video at bounding box center [797, 146] width 131 height 131
click at [1080, 92] on div "end" at bounding box center [1094, 84] width 61 height 23
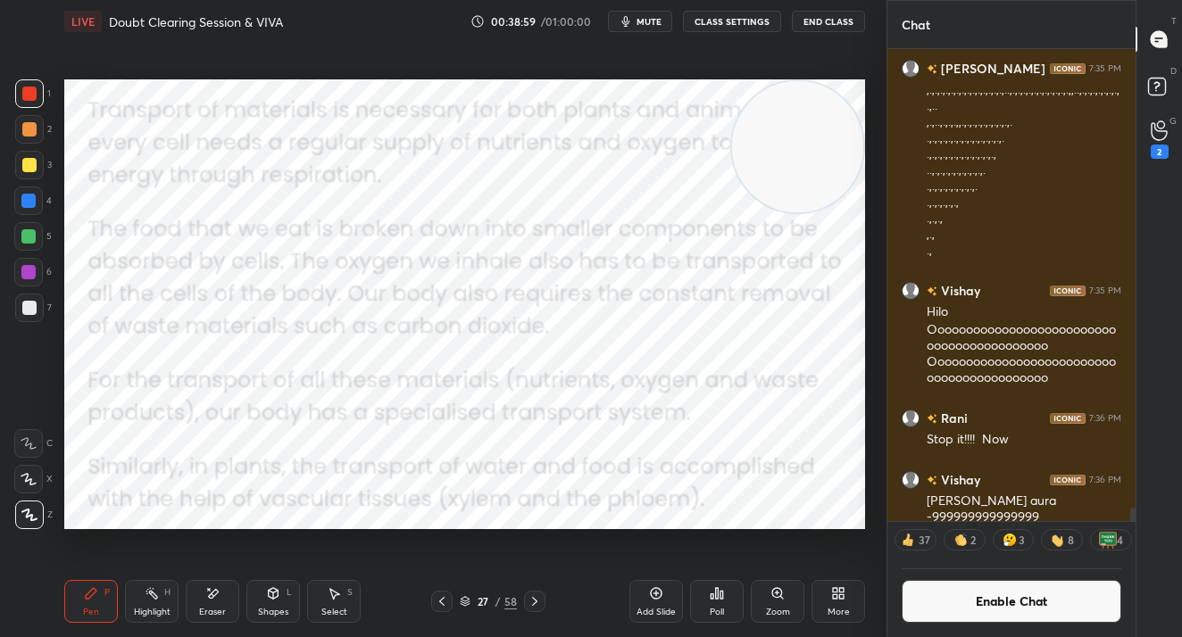
scroll to position [16505, 0]
click at [1162, 44] on icon at bounding box center [1158, 39] width 16 height 16
click at [971, 594] on button "Enable Chat" at bounding box center [1011, 601] width 220 height 43
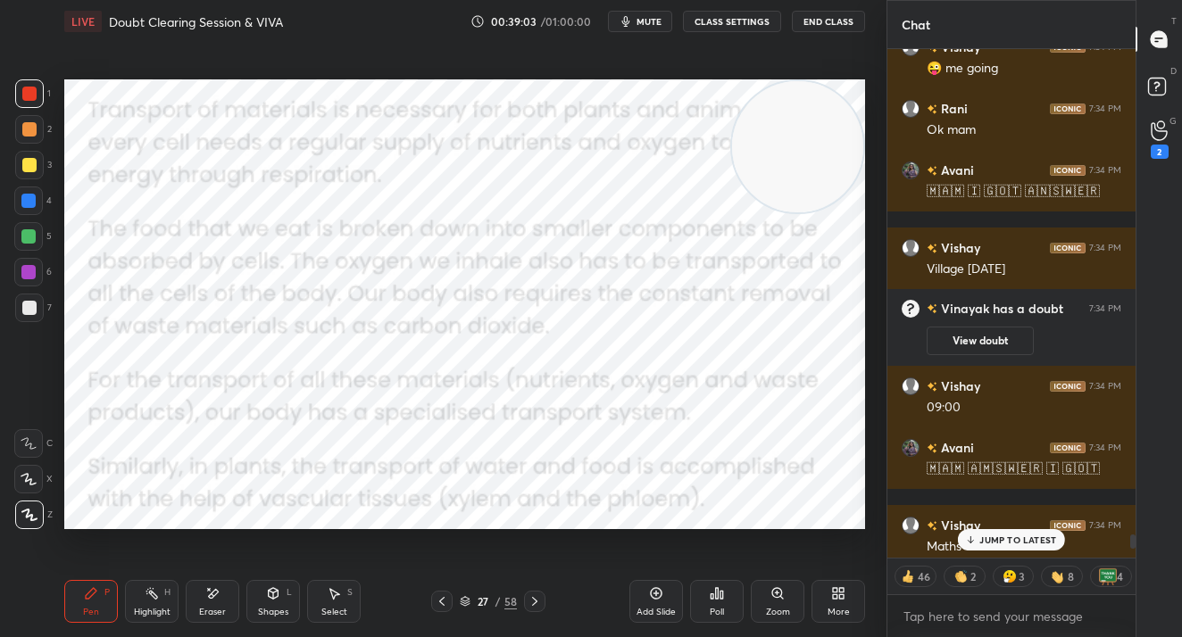
click at [1045, 535] on p "JUMP TO LATEST" at bounding box center [1017, 540] width 77 height 11
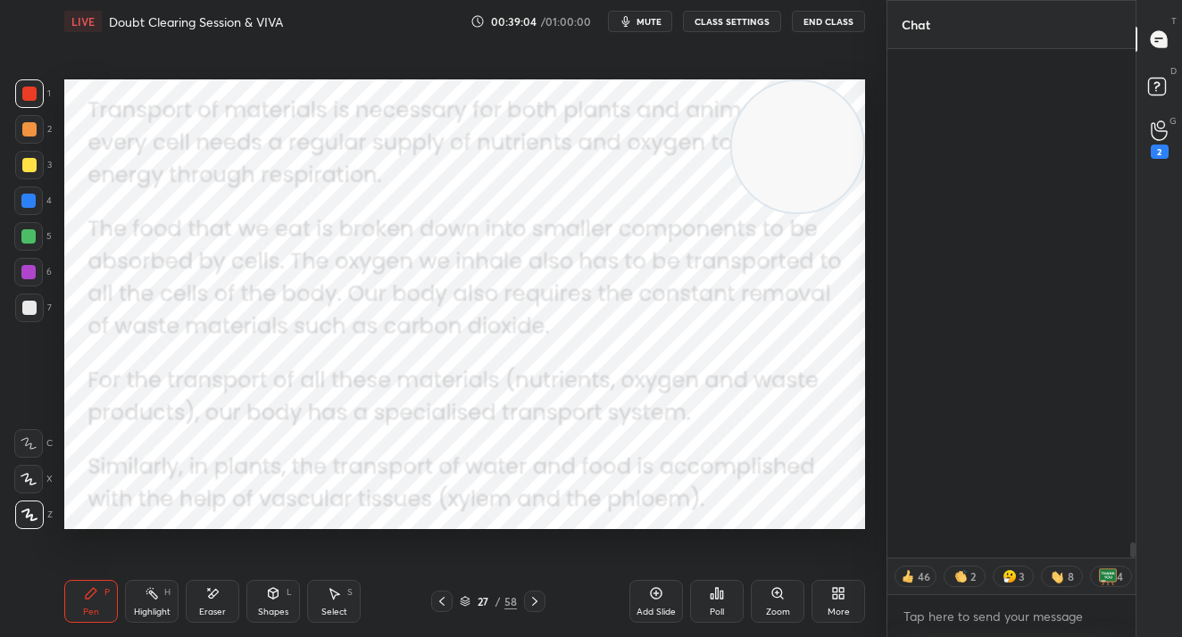
scroll to position [16485, 0]
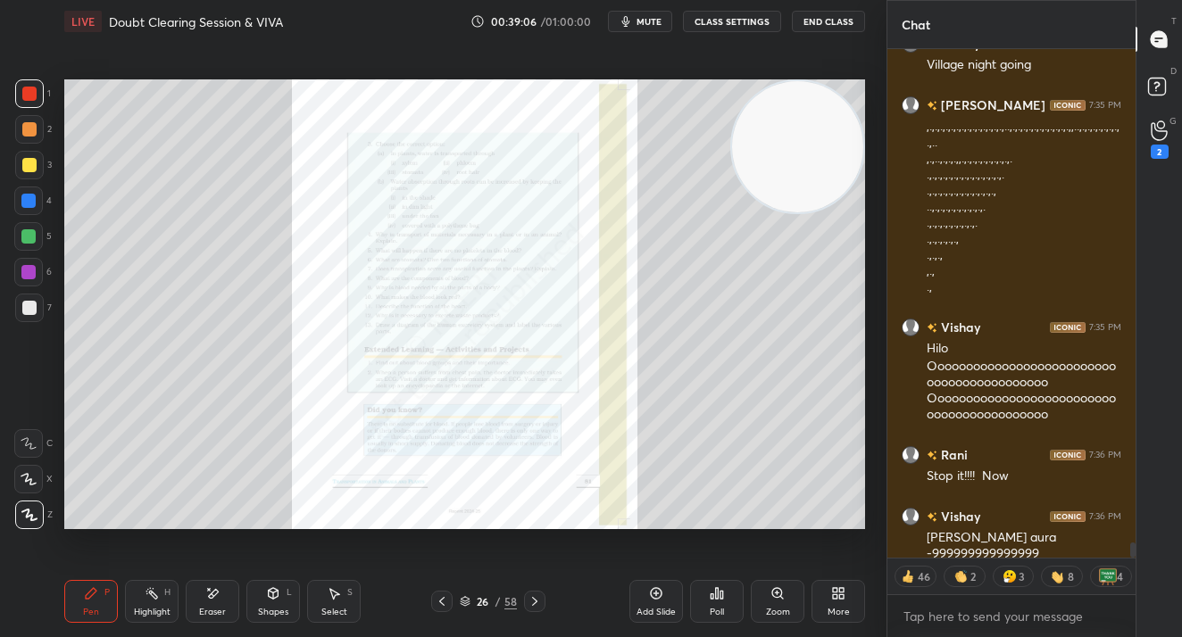
click at [759, 604] on div "Zoom" at bounding box center [777, 601] width 54 height 43
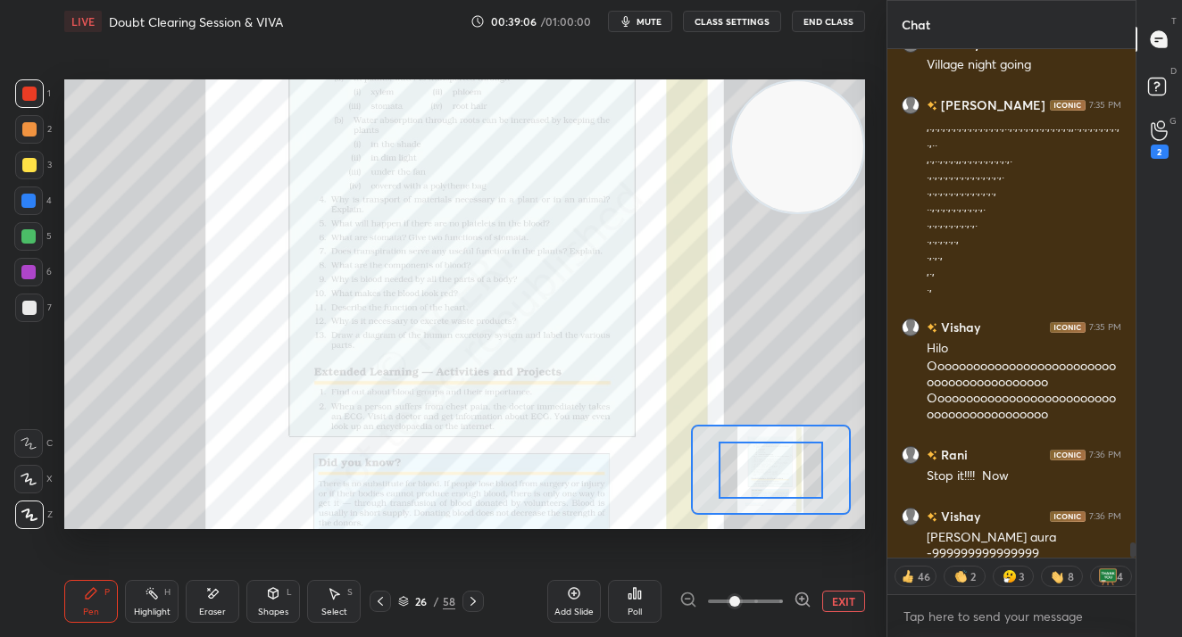
click at [769, 601] on span at bounding box center [745, 601] width 75 height 27
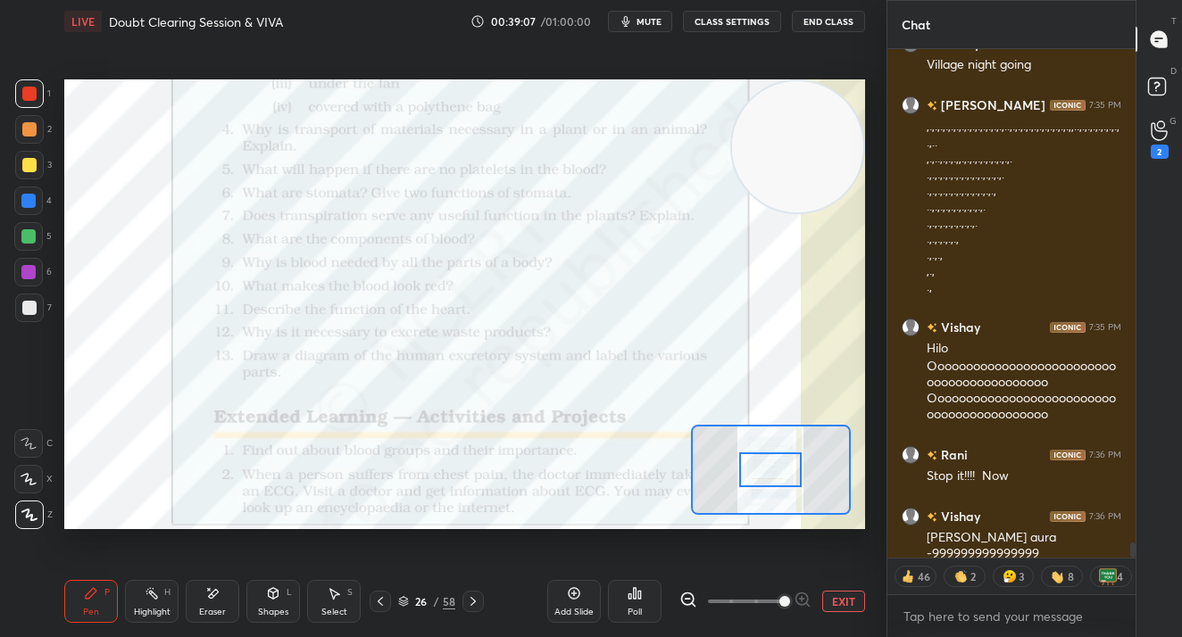
click at [779, 599] on span at bounding box center [784, 601] width 11 height 11
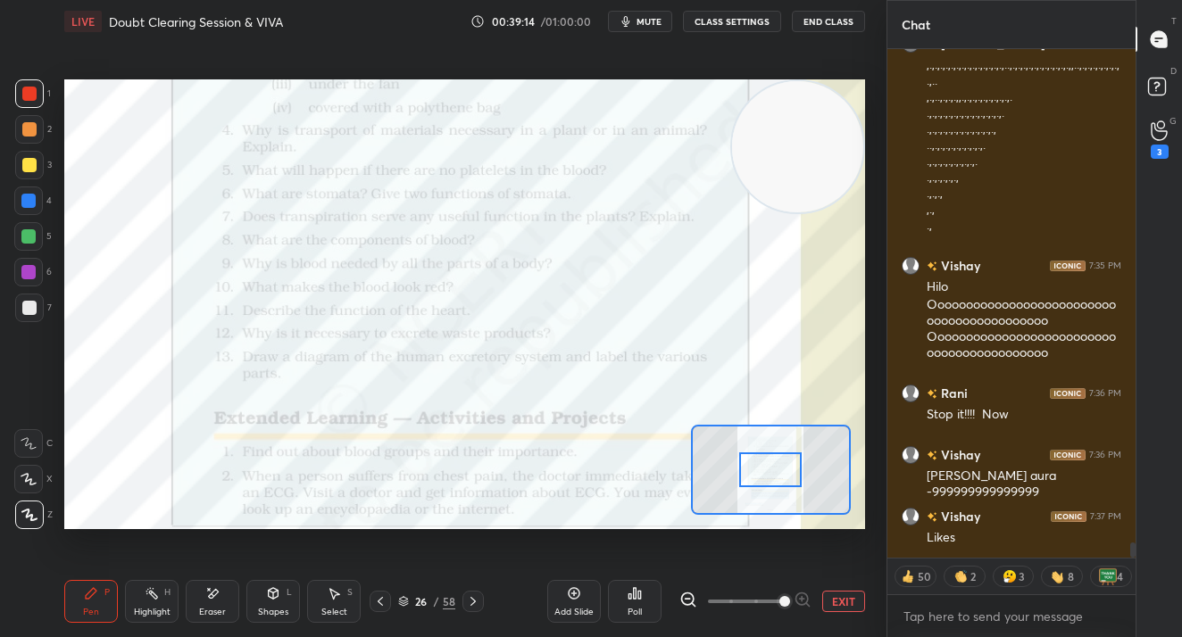
scroll to position [16608, 0]
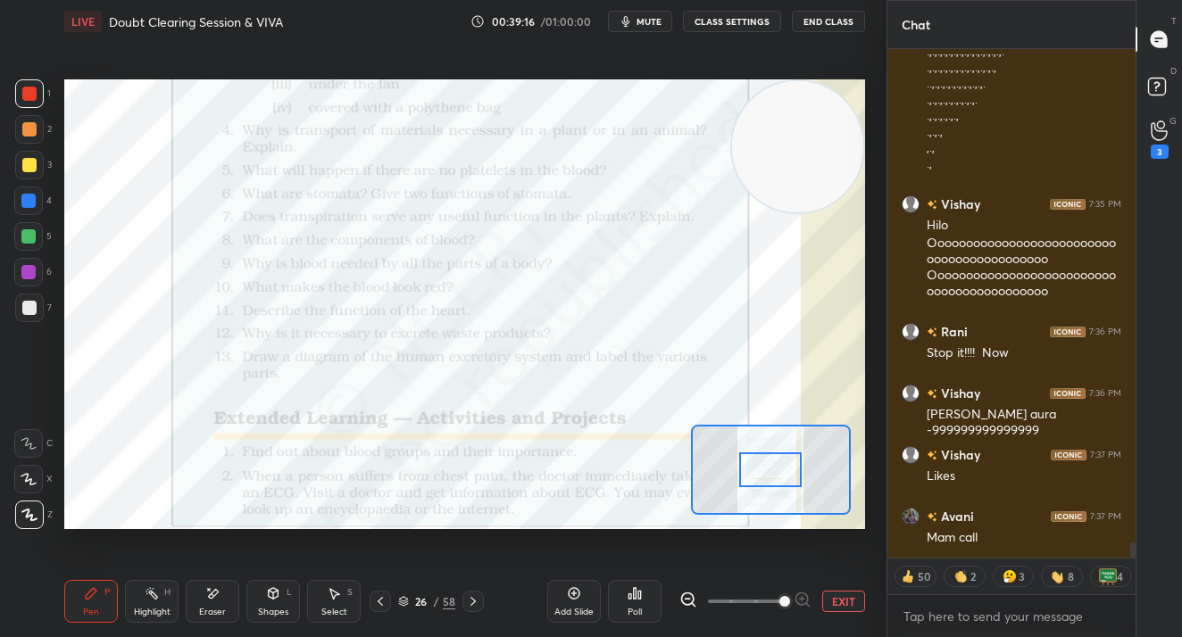
click at [838, 601] on button "EXIT" at bounding box center [843, 601] width 43 height 21
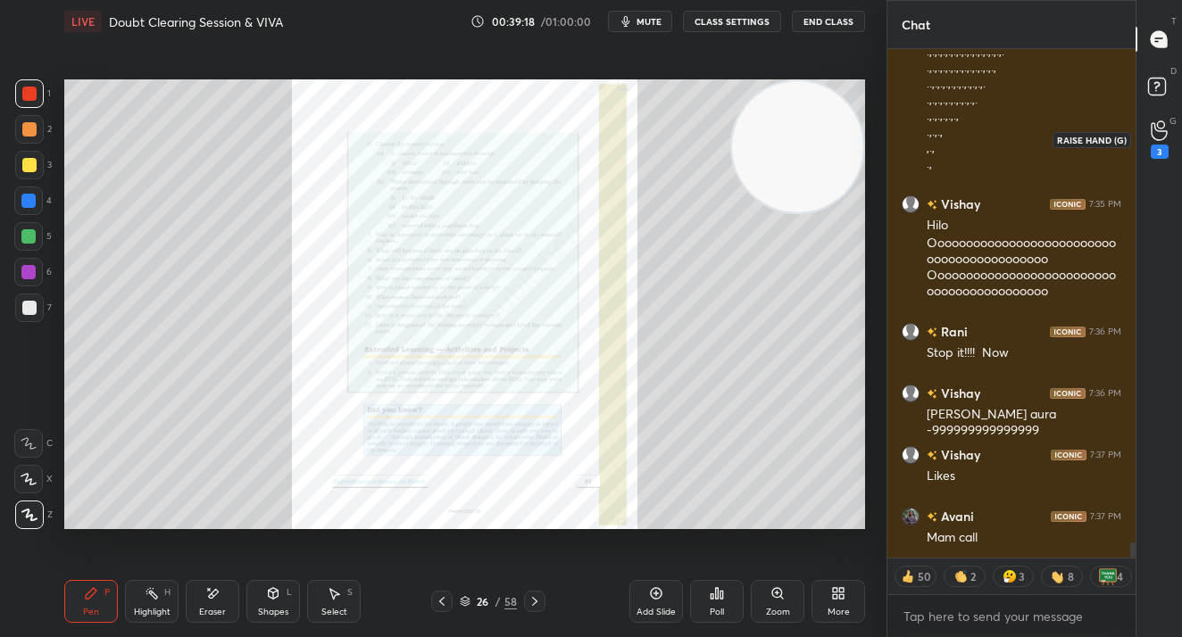
click at [1157, 145] on div "3" at bounding box center [1159, 152] width 18 height 14
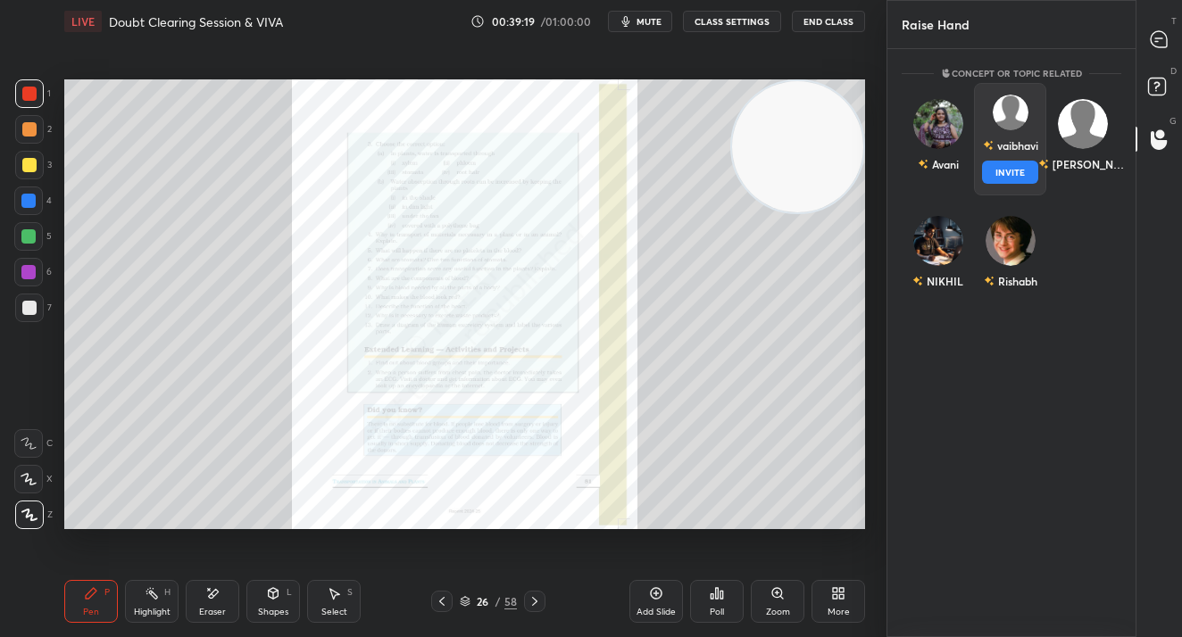
click at [1016, 146] on div "vaibhavi" at bounding box center [1010, 145] width 55 height 30
click at [1016, 156] on div "vaibhavi" at bounding box center [1010, 145] width 55 height 30
click at [1016, 172] on button "INVITE" at bounding box center [1010, 172] width 56 height 23
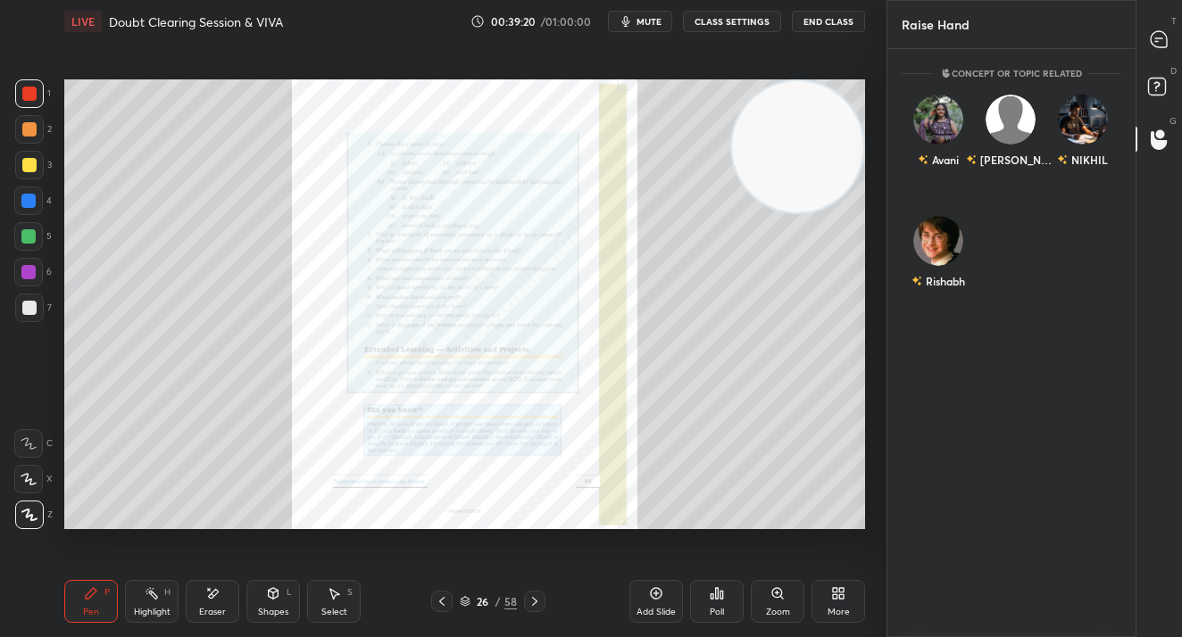
scroll to position [510, 243]
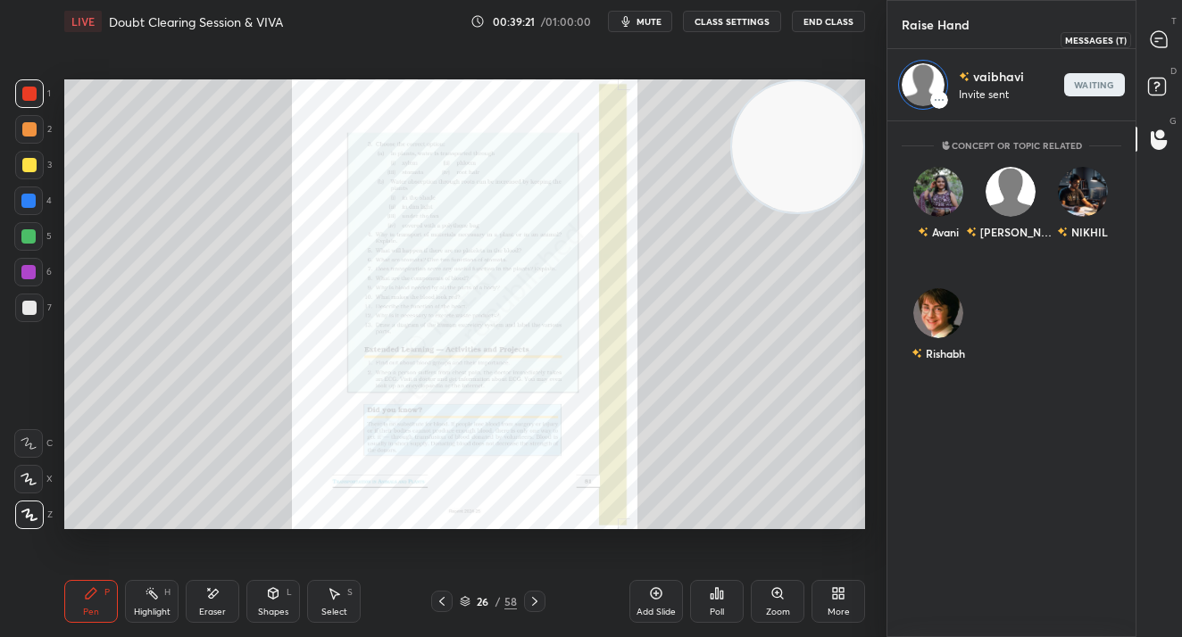
click at [1157, 38] on icon at bounding box center [1158, 38] width 7 height 0
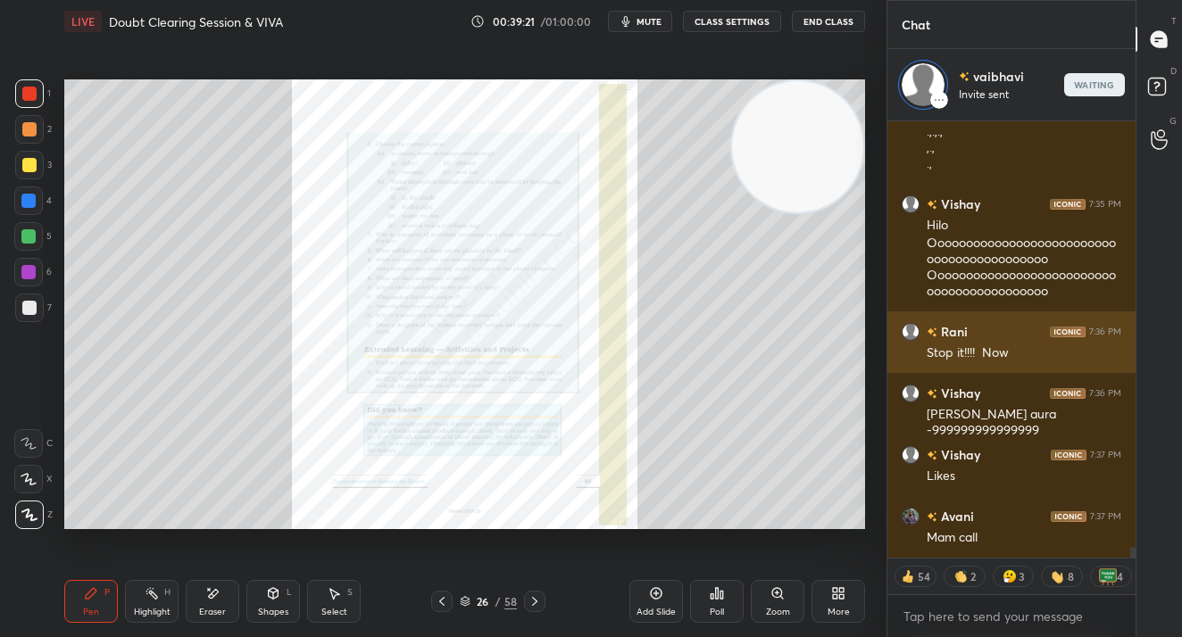
scroll to position [432, 243]
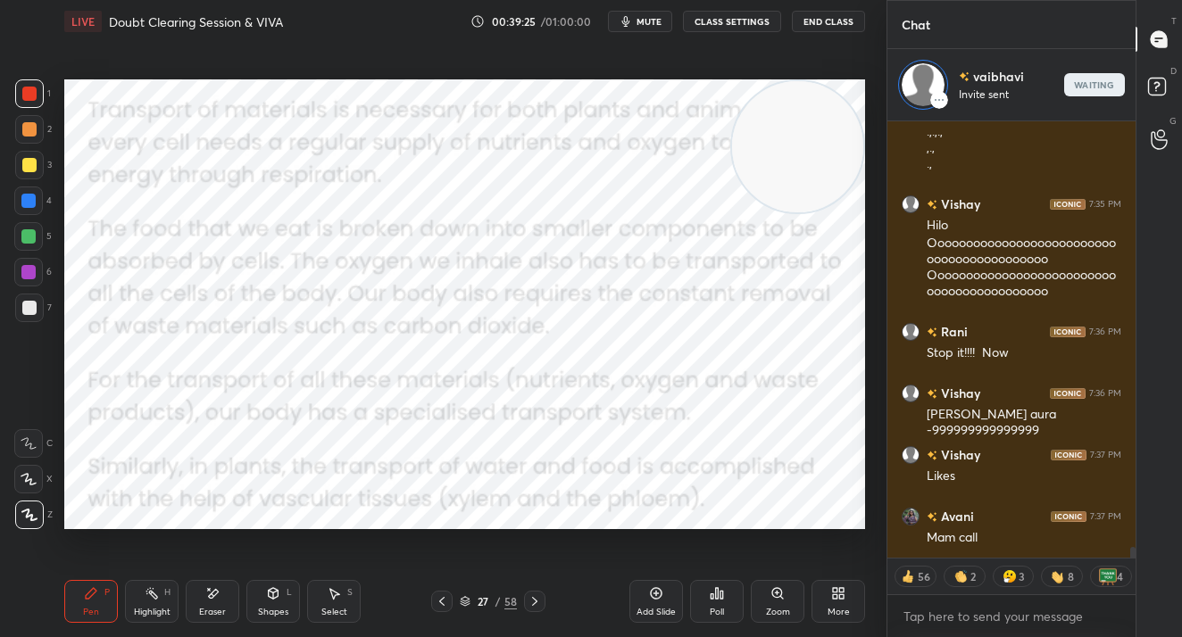
click at [827, 608] on div "More" at bounding box center [838, 612] width 22 height 9
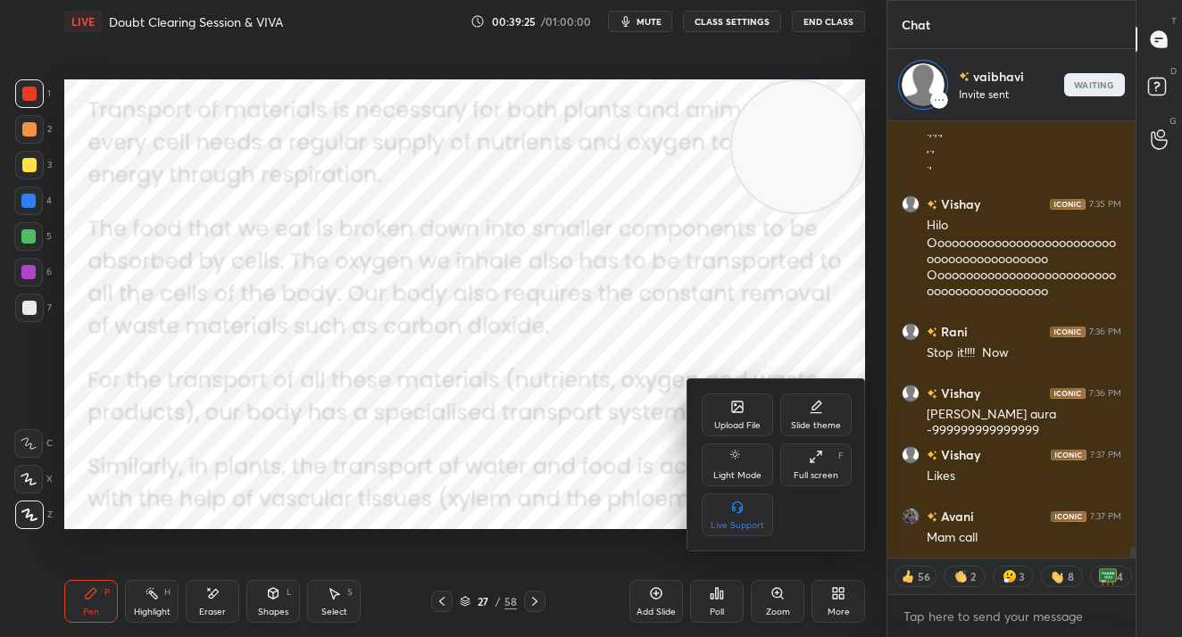
click at [743, 427] on div "Upload File" at bounding box center [737, 425] width 46 height 9
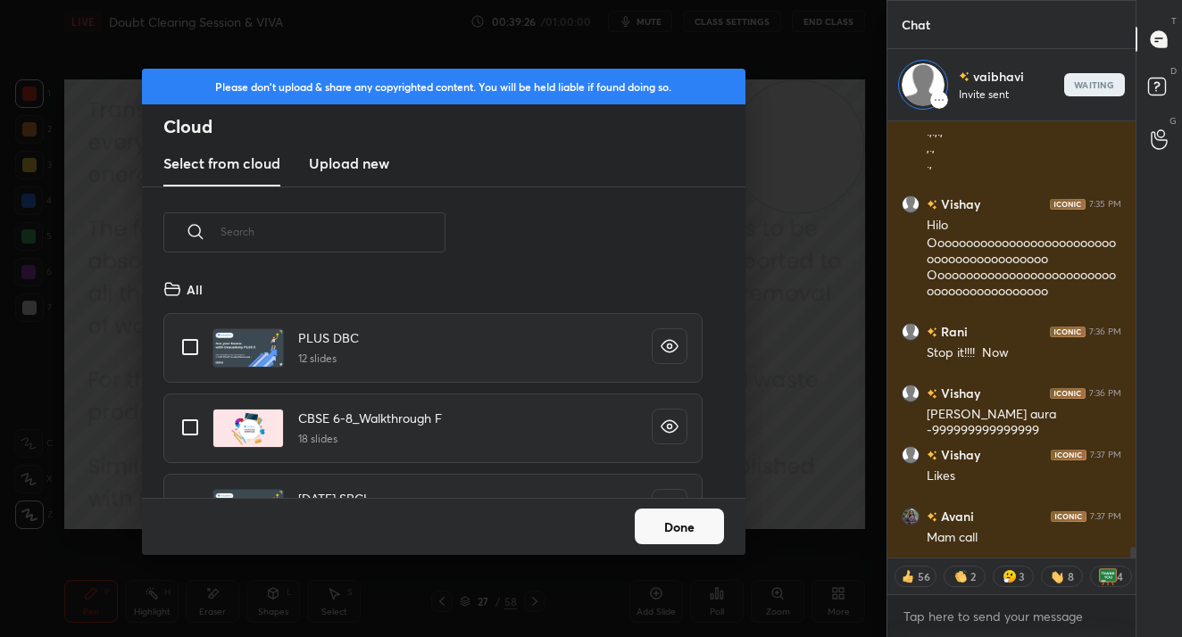
scroll to position [220, 573]
click at [366, 159] on h3 "Upload new" at bounding box center [349, 163] width 80 height 21
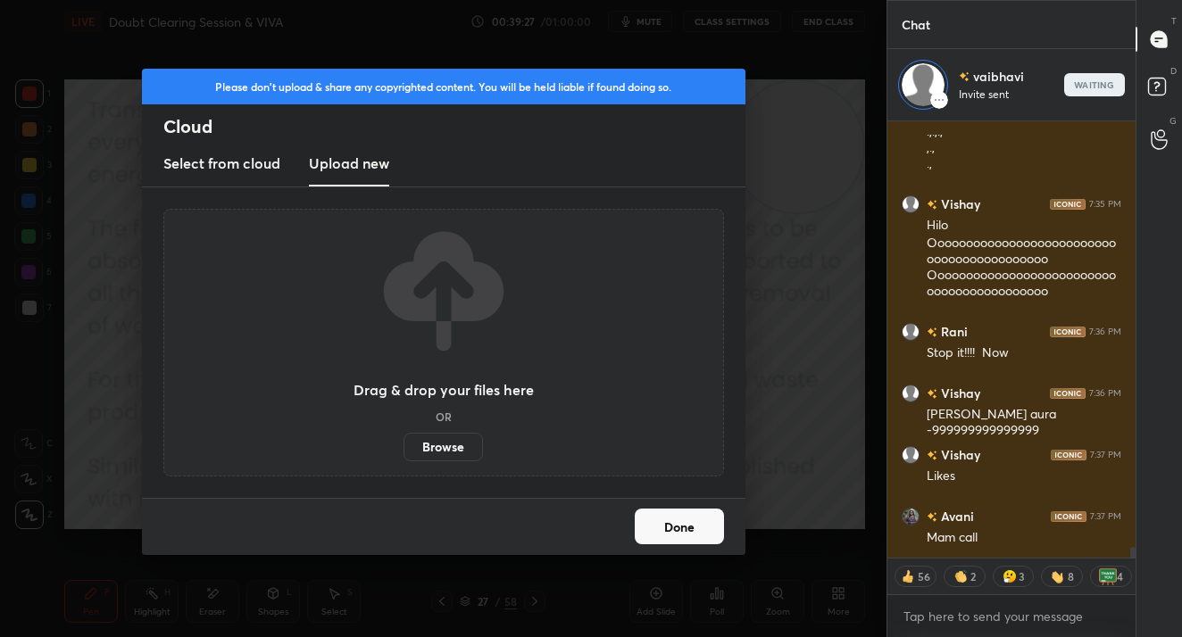
click at [443, 460] on label "Browse" at bounding box center [442, 447] width 79 height 29
click at [403, 460] on input "Browse" at bounding box center [403, 447] width 0 height 29
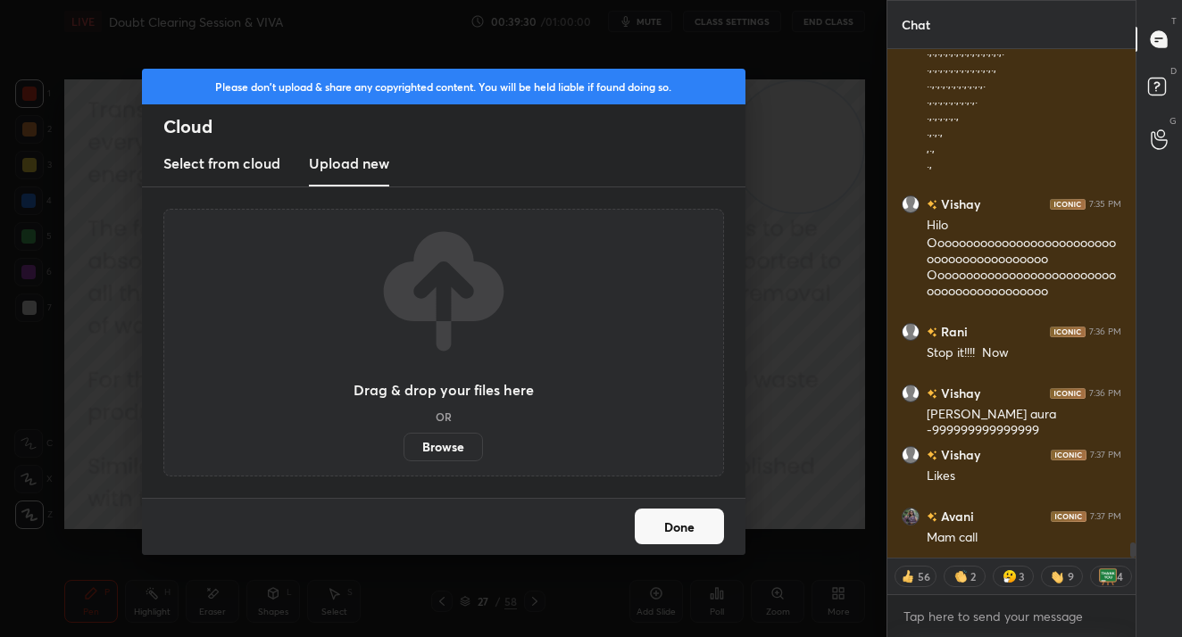
scroll to position [17001, 0]
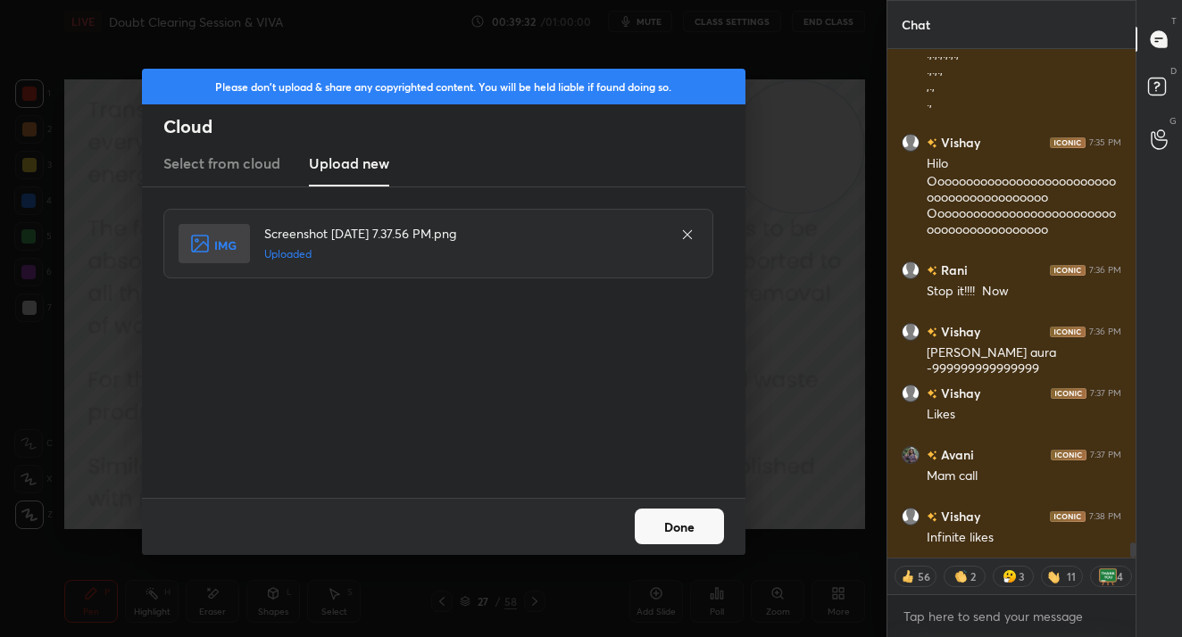
click at [687, 539] on button "Done" at bounding box center [678, 527] width 89 height 36
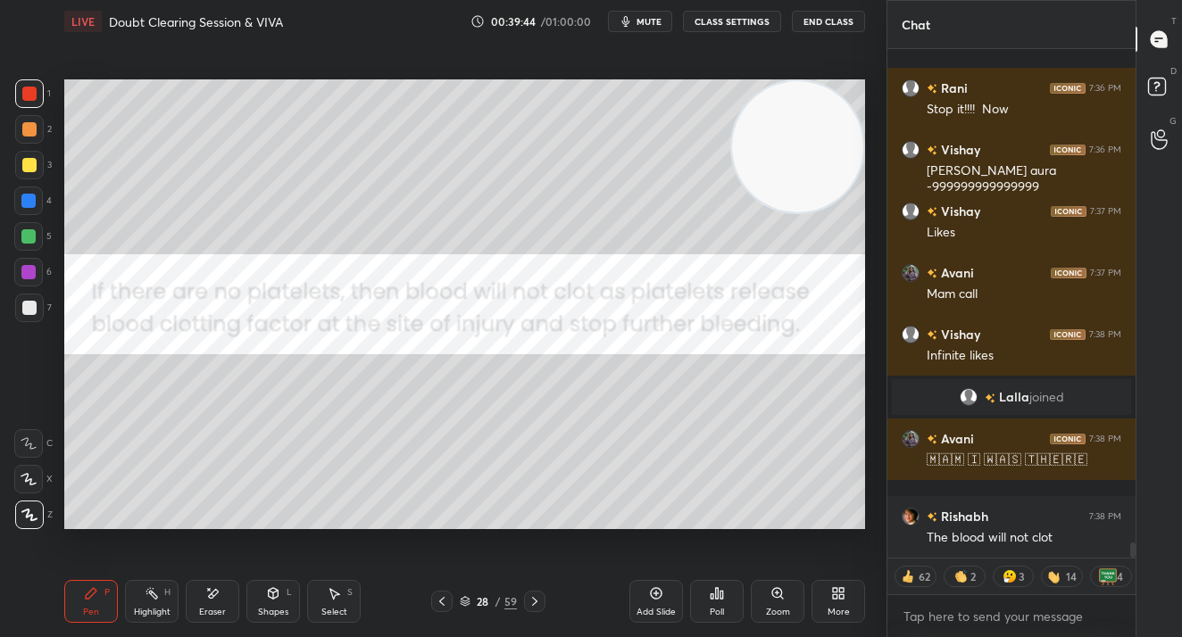
scroll to position [16692, 0]
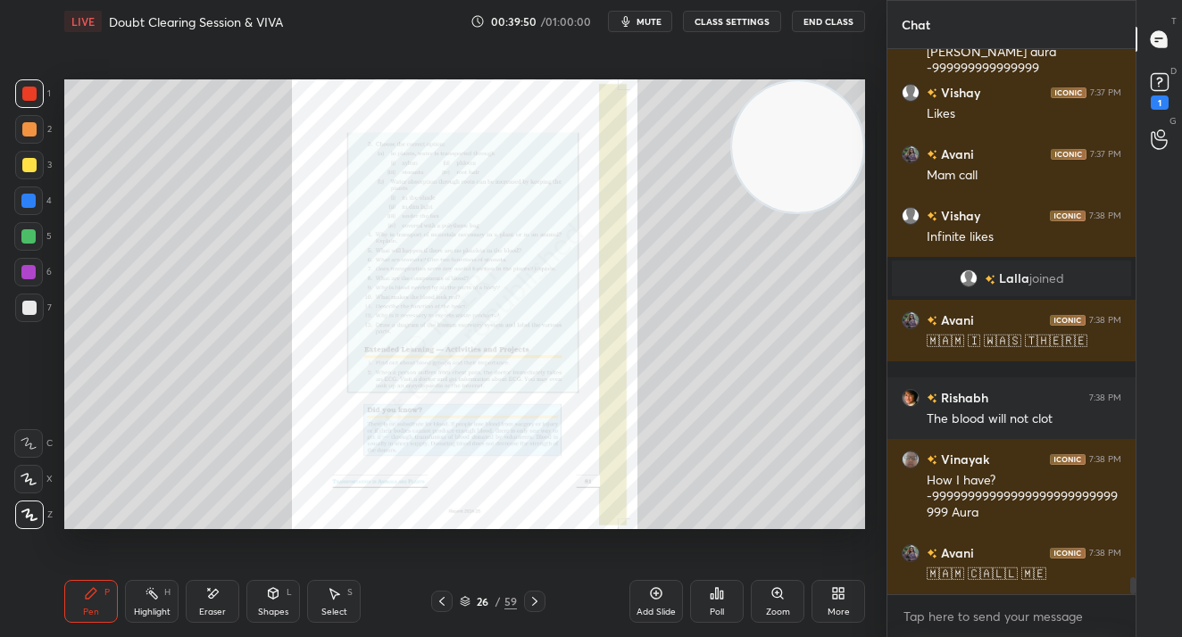
click at [796, 605] on div "Zoom" at bounding box center [777, 601] width 54 height 43
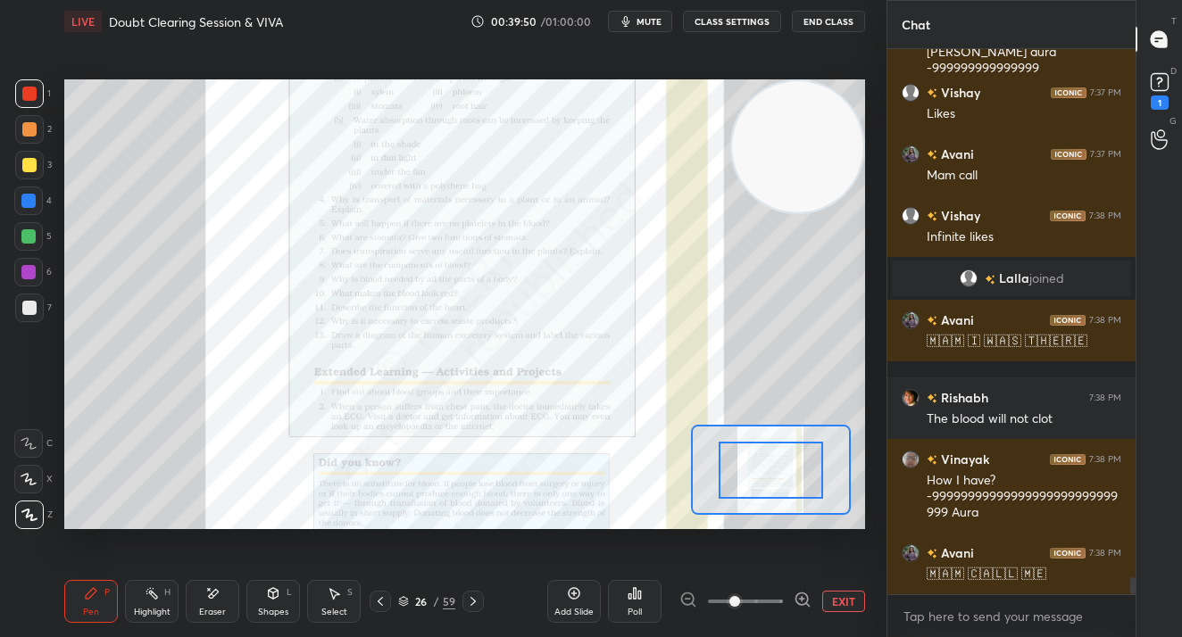
click at [791, 600] on div at bounding box center [745, 601] width 132 height 21
click at [789, 600] on div at bounding box center [745, 601] width 132 height 21
click at [787, 602] on div at bounding box center [745, 601] width 132 height 21
click at [778, 598] on span at bounding box center [745, 601] width 75 height 27
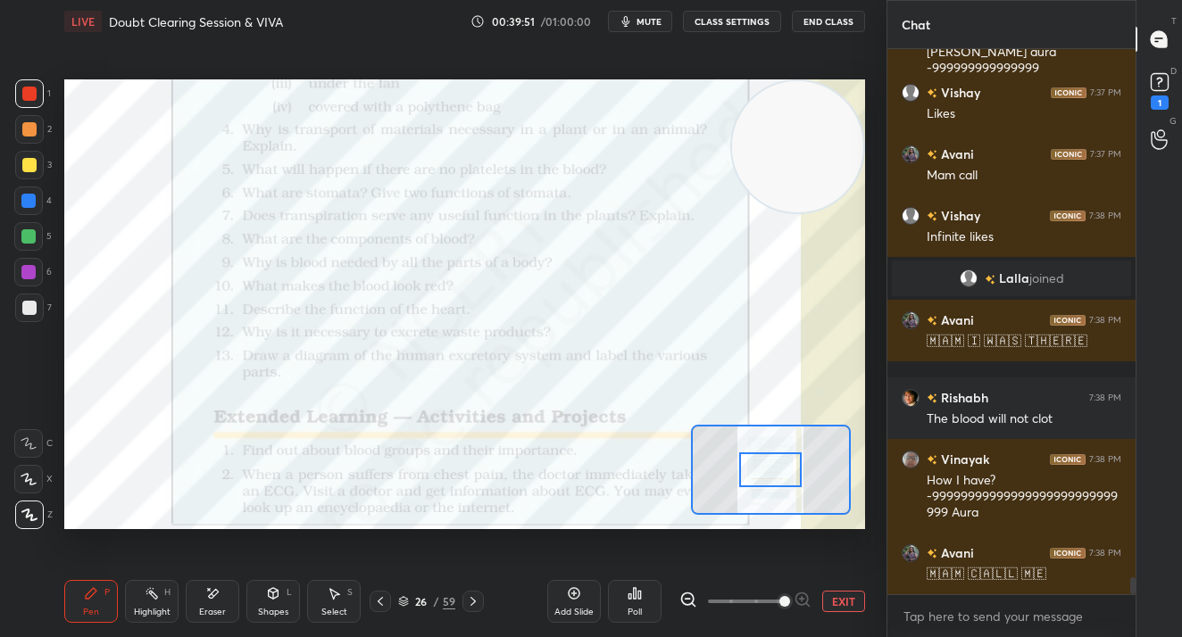
click at [779, 598] on span at bounding box center [784, 601] width 11 height 11
click at [779, 596] on span at bounding box center [784, 601] width 11 height 11
click at [828, 600] on button "EXIT" at bounding box center [843, 601] width 43 height 21
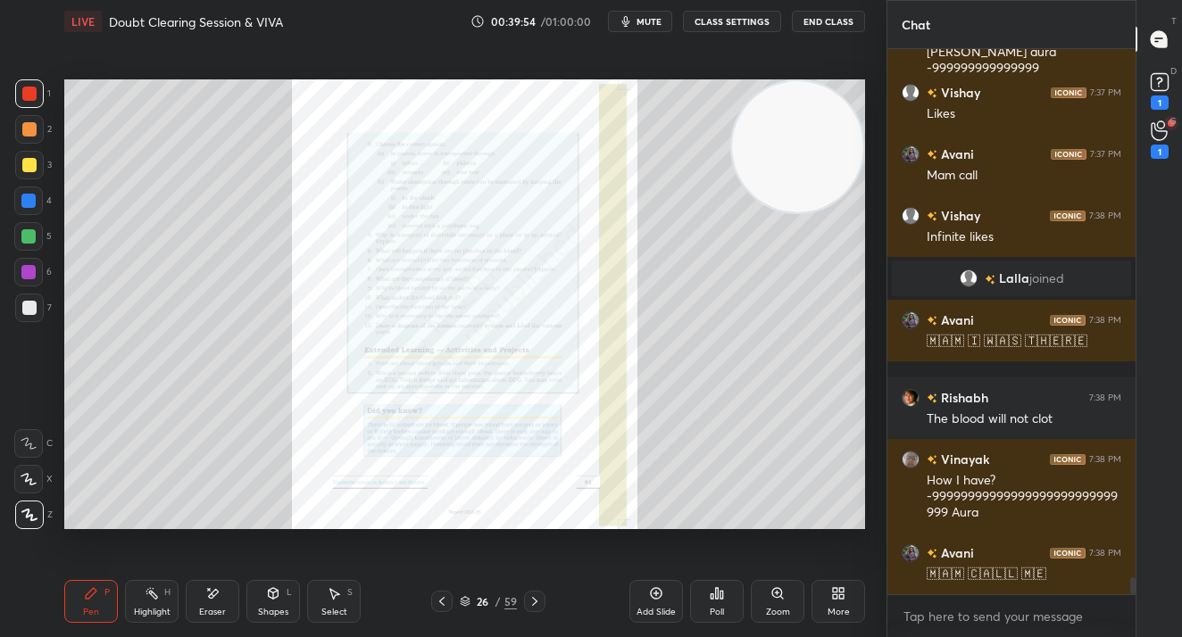
click at [538, 604] on icon at bounding box center [534, 601] width 14 height 14
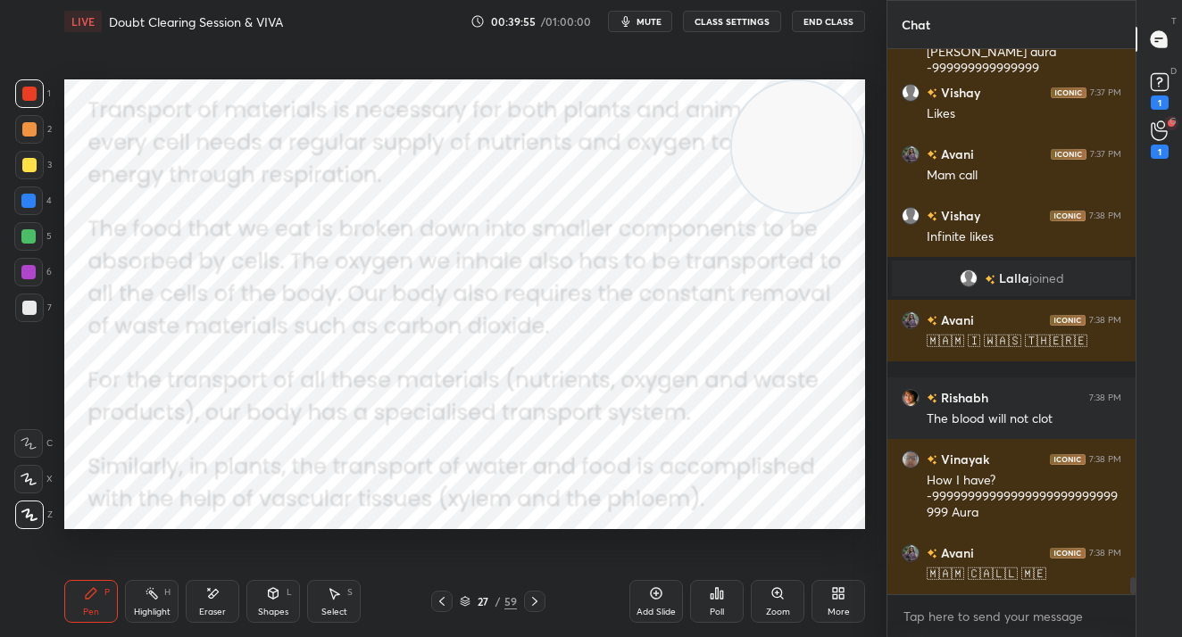
drag, startPoint x: 536, startPoint y: 606, endPoint x: 553, endPoint y: 607, distance: 17.0
click at [536, 606] on icon at bounding box center [534, 601] width 14 height 14
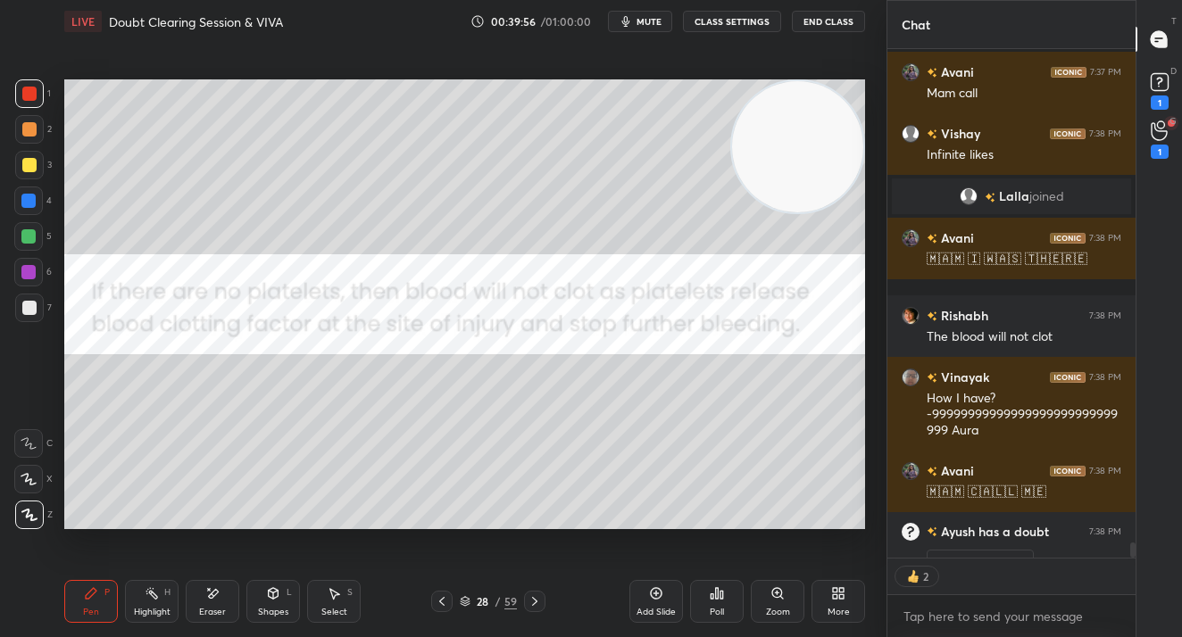
click at [651, 604] on div "Add Slide" at bounding box center [656, 601] width 54 height 43
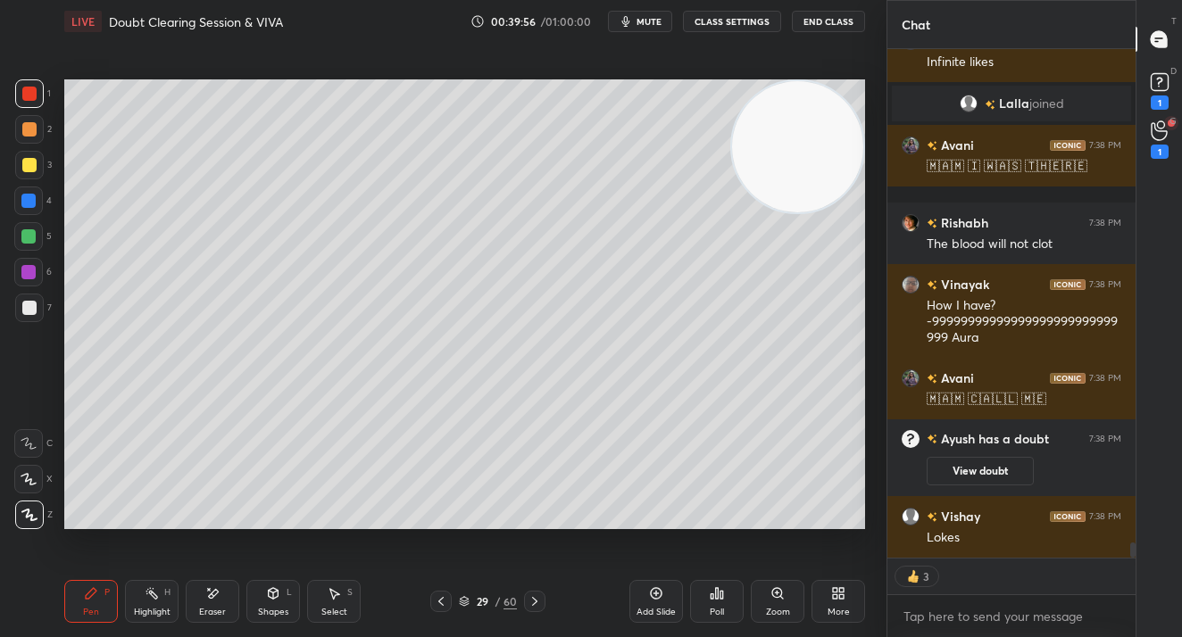
click at [1147, 132] on div "1" at bounding box center [1159, 139] width 36 height 32
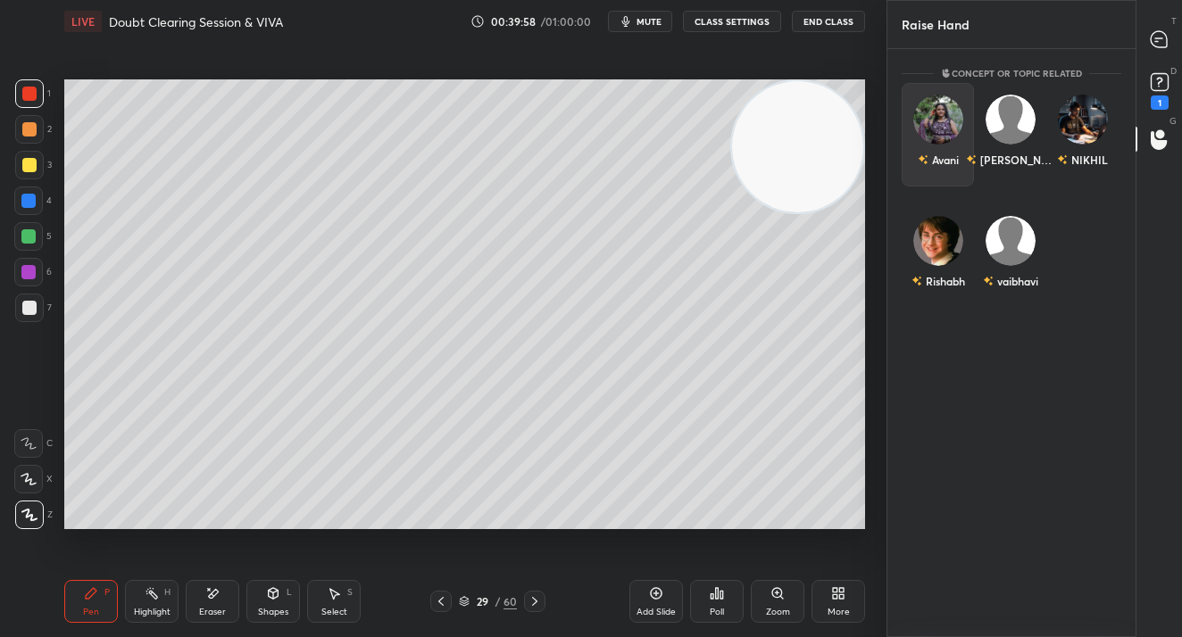
click at [943, 145] on div "Avani" at bounding box center [937, 135] width 72 height 104
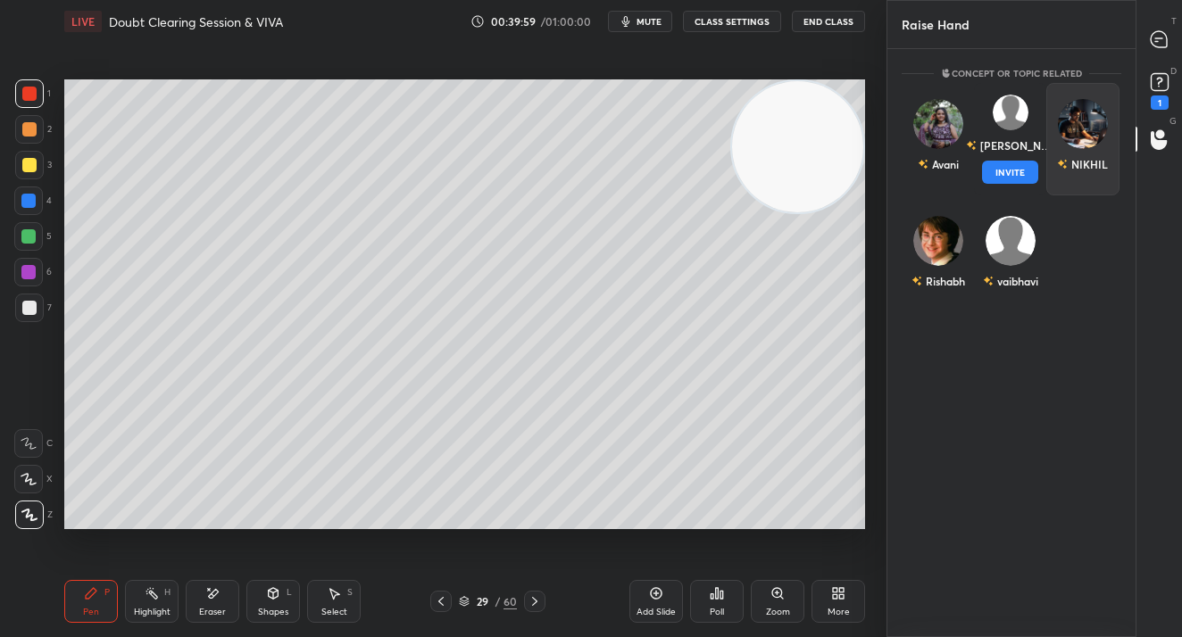
drag, startPoint x: 1008, startPoint y: 143, endPoint x: 1008, endPoint y: 179, distance: 36.6
click at [1009, 143] on div "Vibhuti INVITE" at bounding box center [1010, 139] width 72 height 112
click at [1008, 178] on button "INVITE" at bounding box center [1010, 172] width 56 height 23
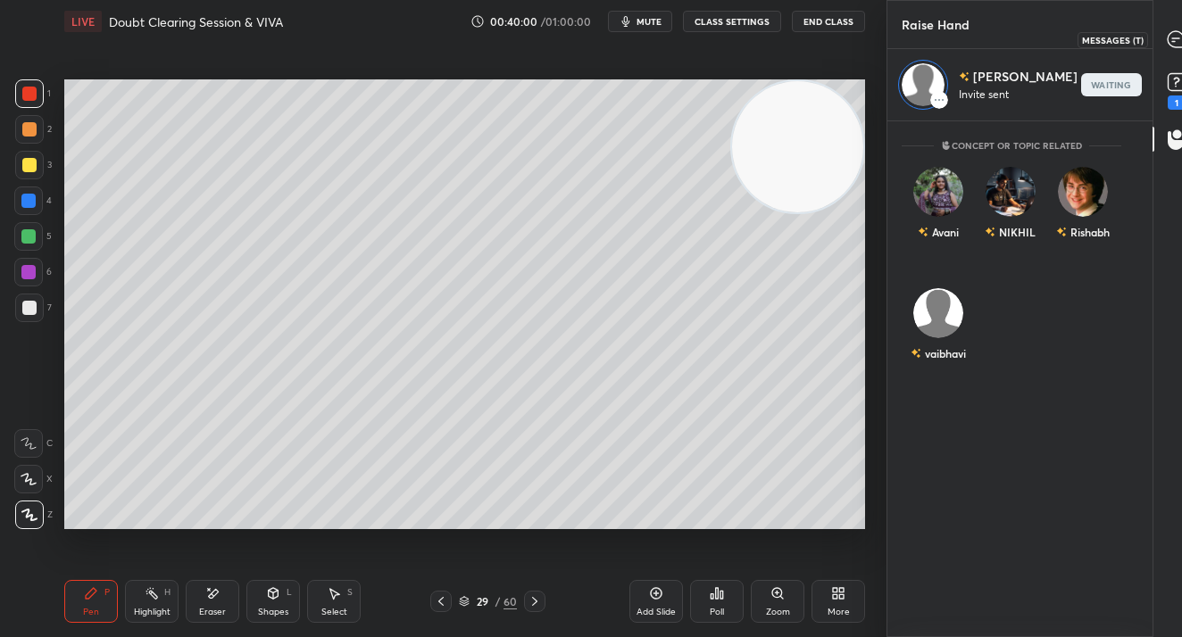
drag, startPoint x: 1157, startPoint y: 36, endPoint x: 1125, endPoint y: 85, distance: 58.7
click at [1167, 36] on icon at bounding box center [1175, 39] width 16 height 16
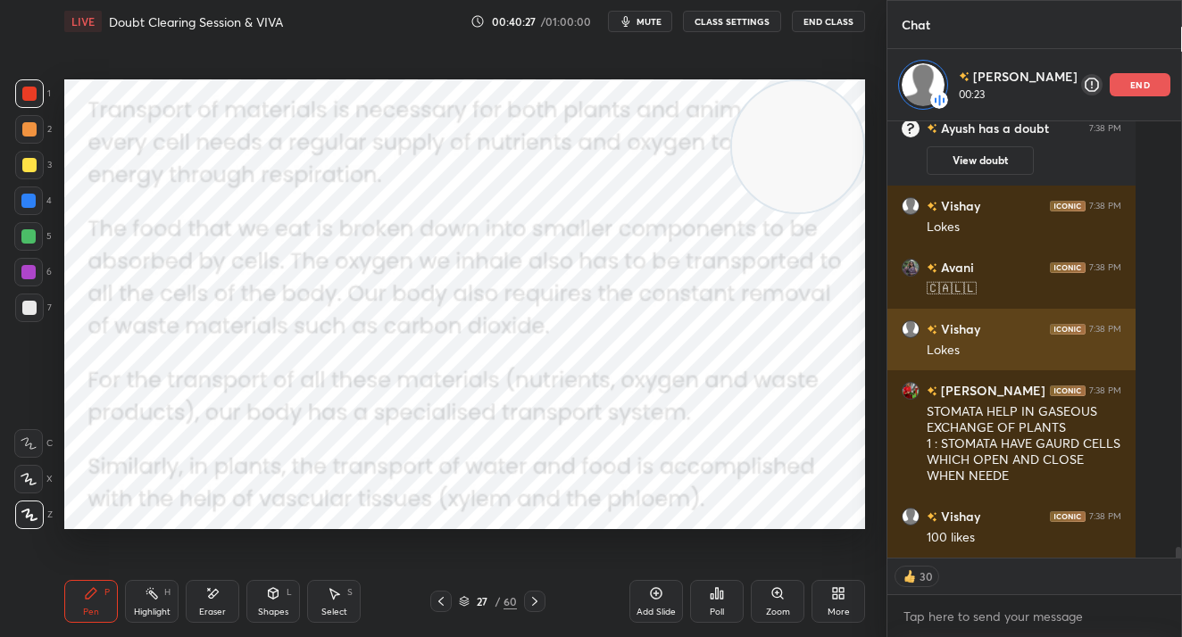
scroll to position [17601, 0]
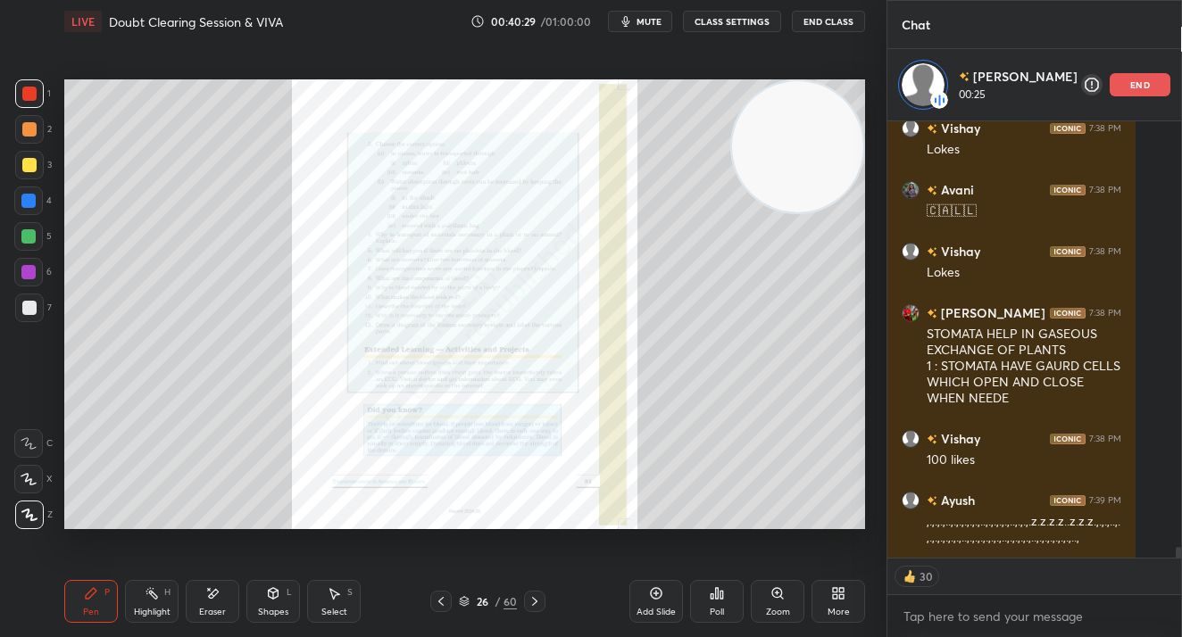
click at [777, 610] on div "Zoom" at bounding box center [778, 612] width 24 height 9
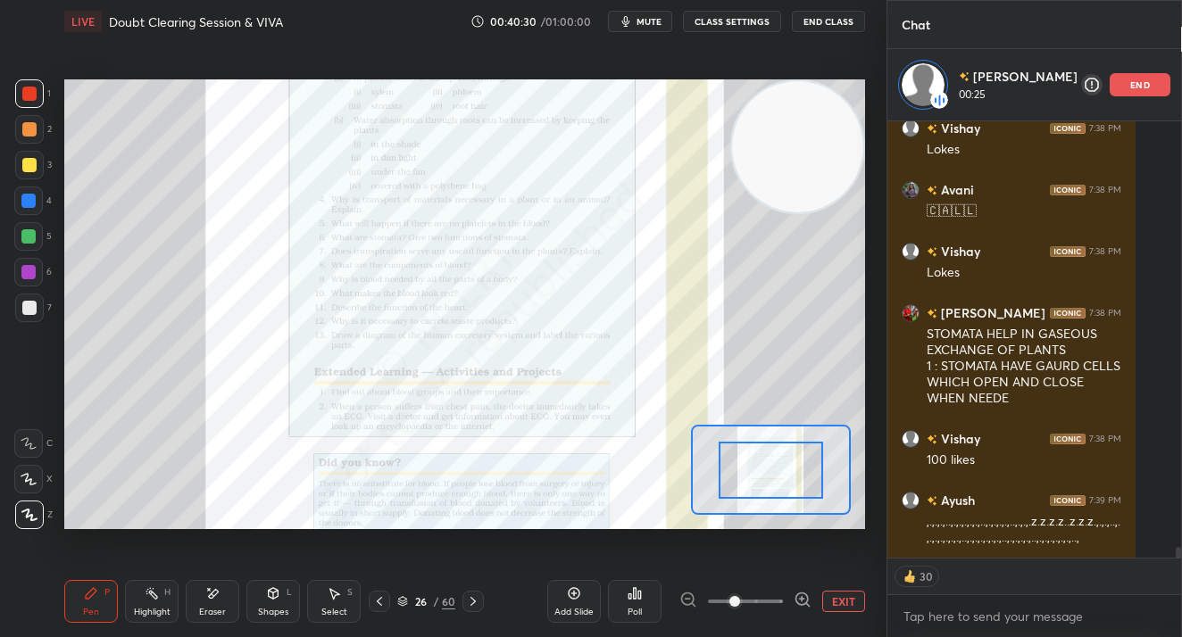
click at [780, 601] on span at bounding box center [745, 601] width 75 height 27
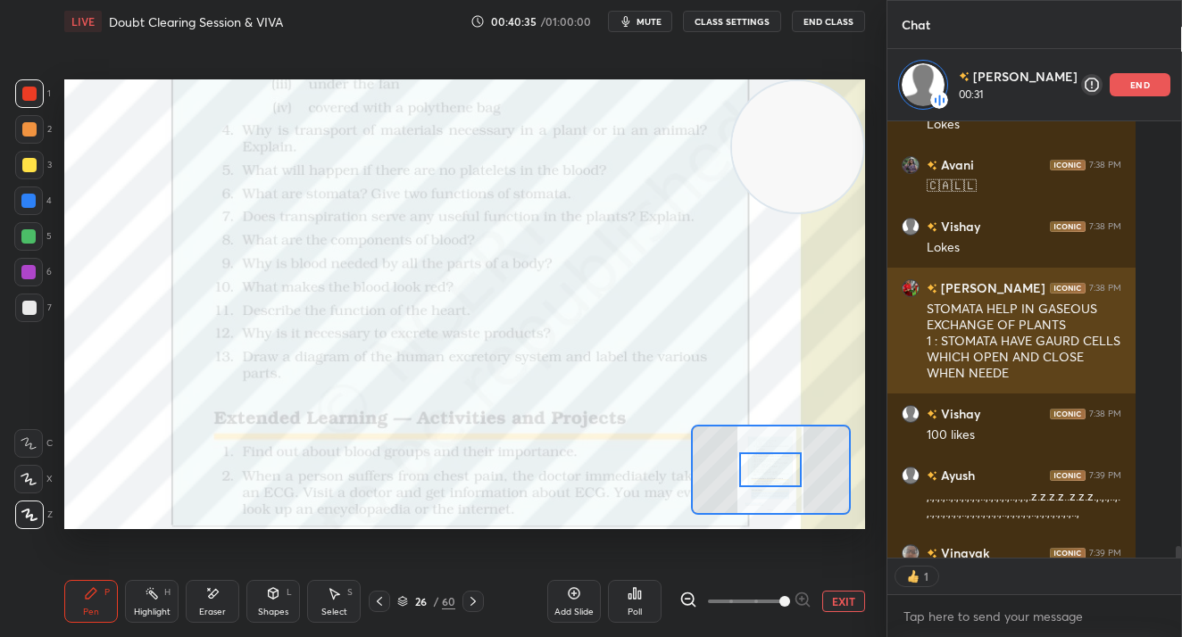
scroll to position [432, 243]
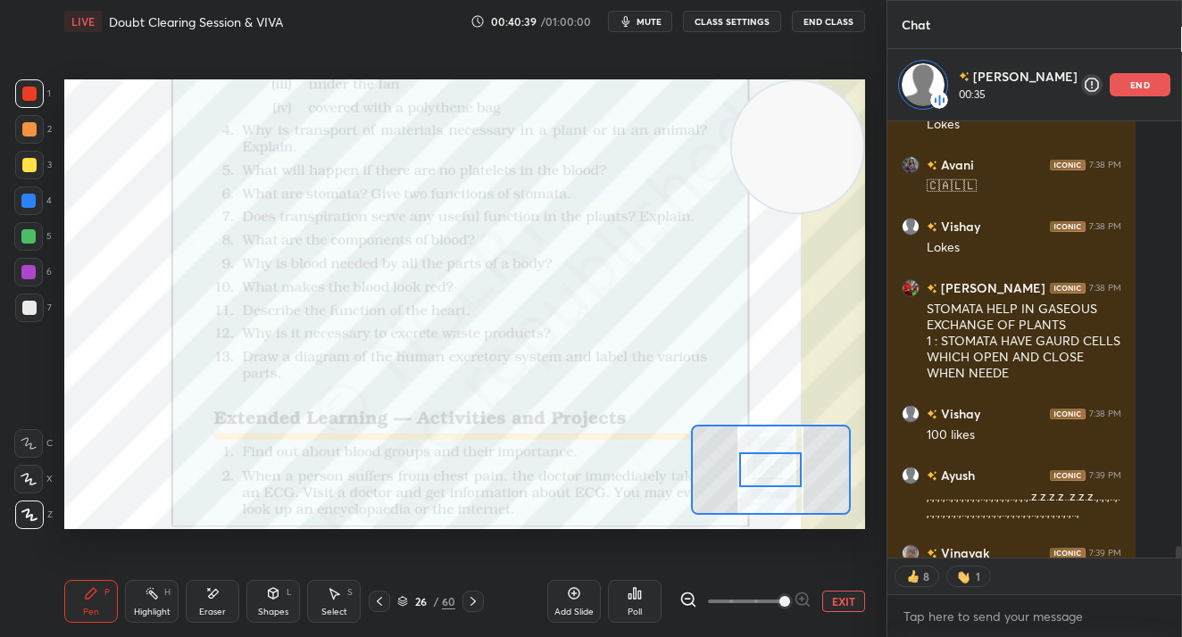
click at [1109, 79] on div "end" at bounding box center [1139, 84] width 61 height 23
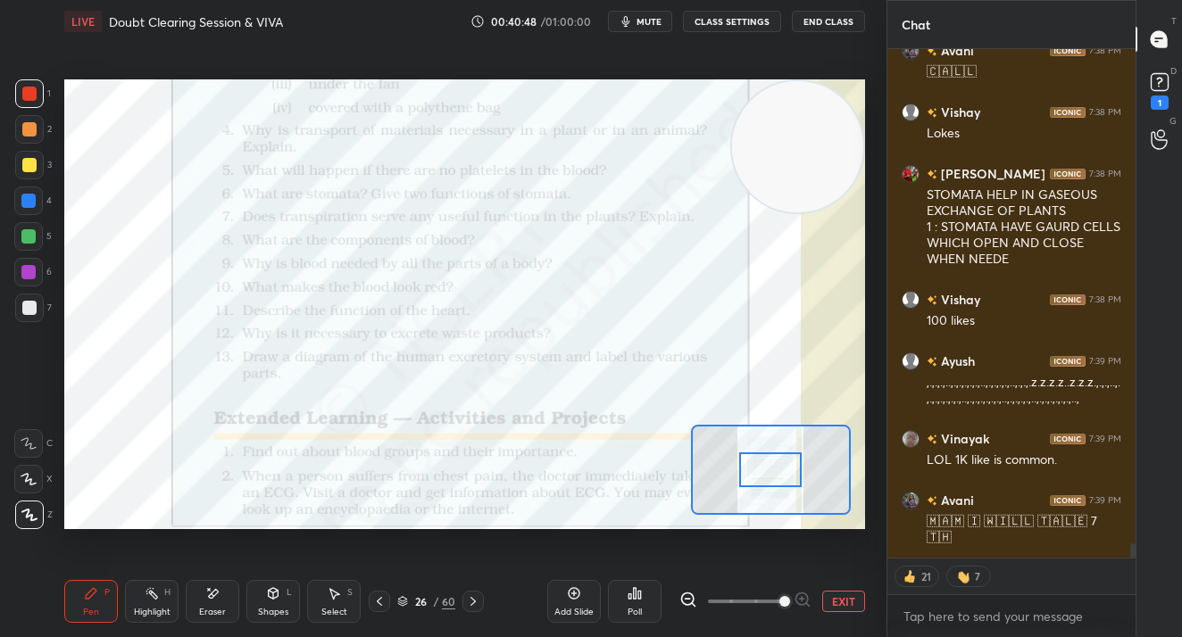
scroll to position [17730, 0]
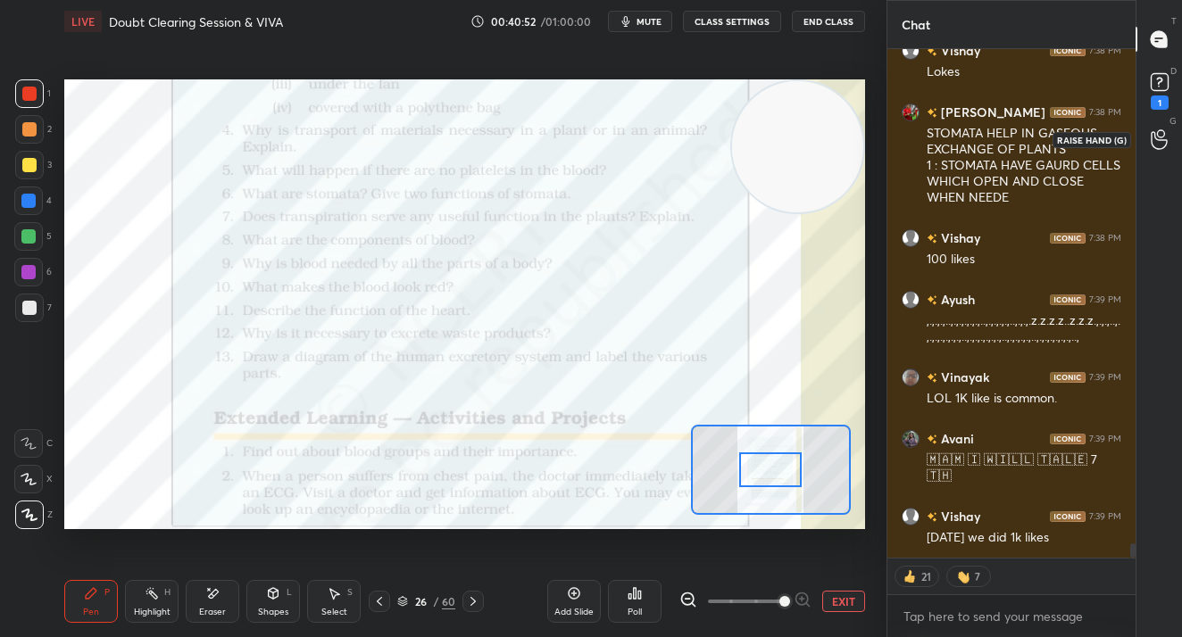
click at [1155, 142] on icon at bounding box center [1158, 139] width 17 height 21
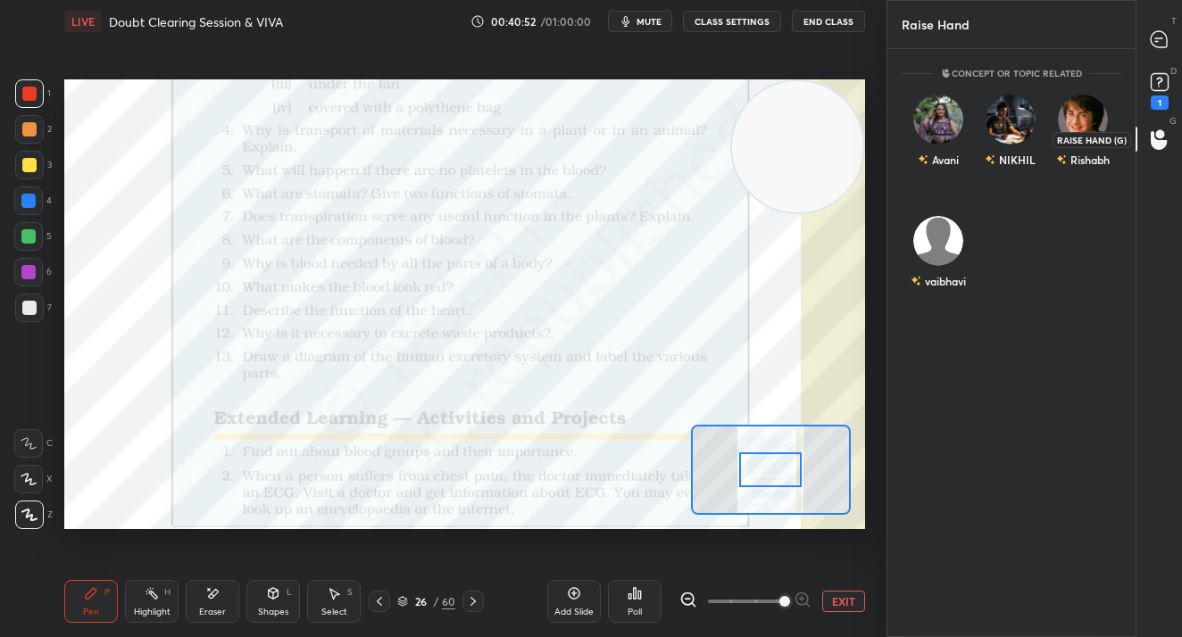
scroll to position [583, 243]
click at [1013, 138] on div "NIKHIL" at bounding box center [1010, 135] width 72 height 104
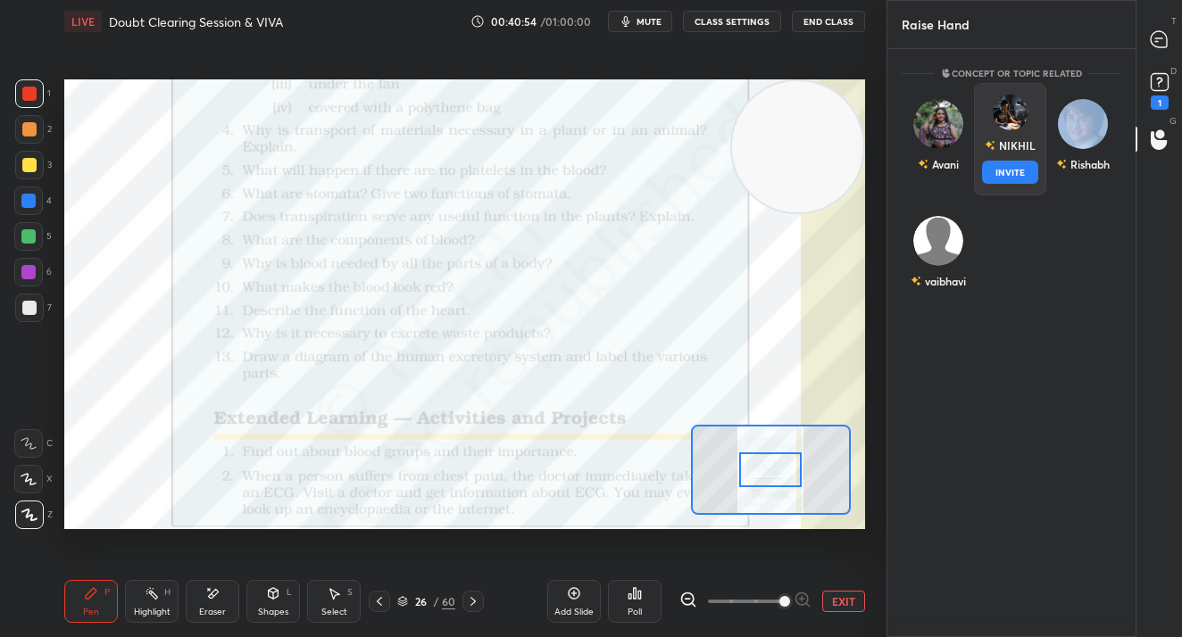
click at [1012, 158] on div "NIKHIL" at bounding box center [1009, 145] width 51 height 30
click at [1012, 166] on button "INVITE" at bounding box center [1010, 172] width 56 height 23
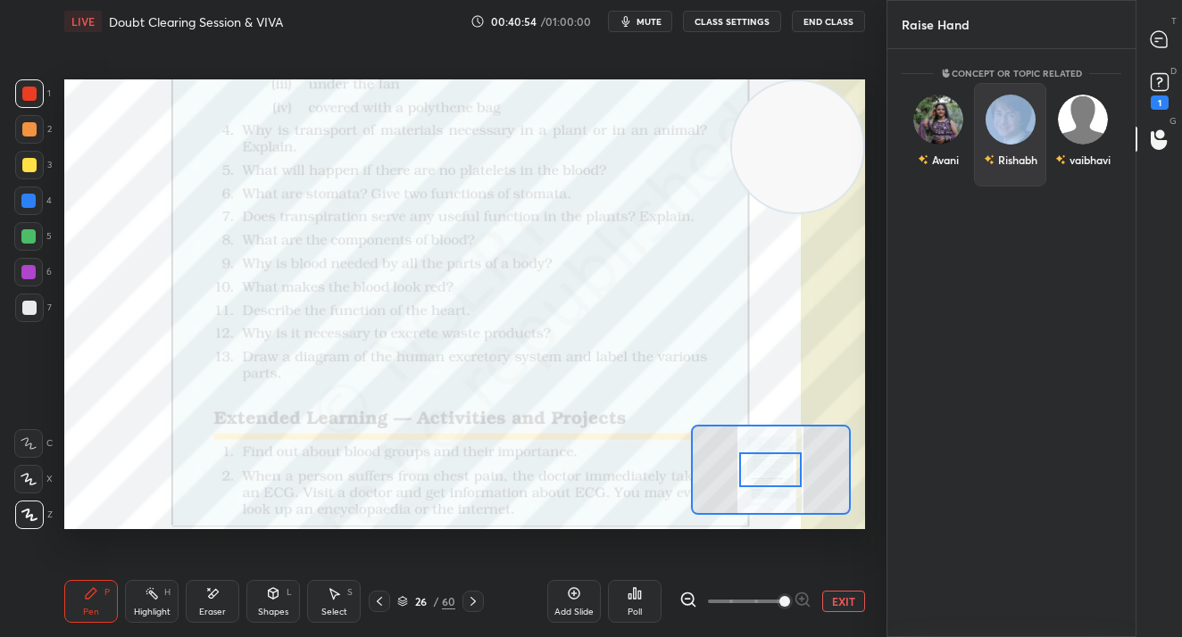
scroll to position [510, 243]
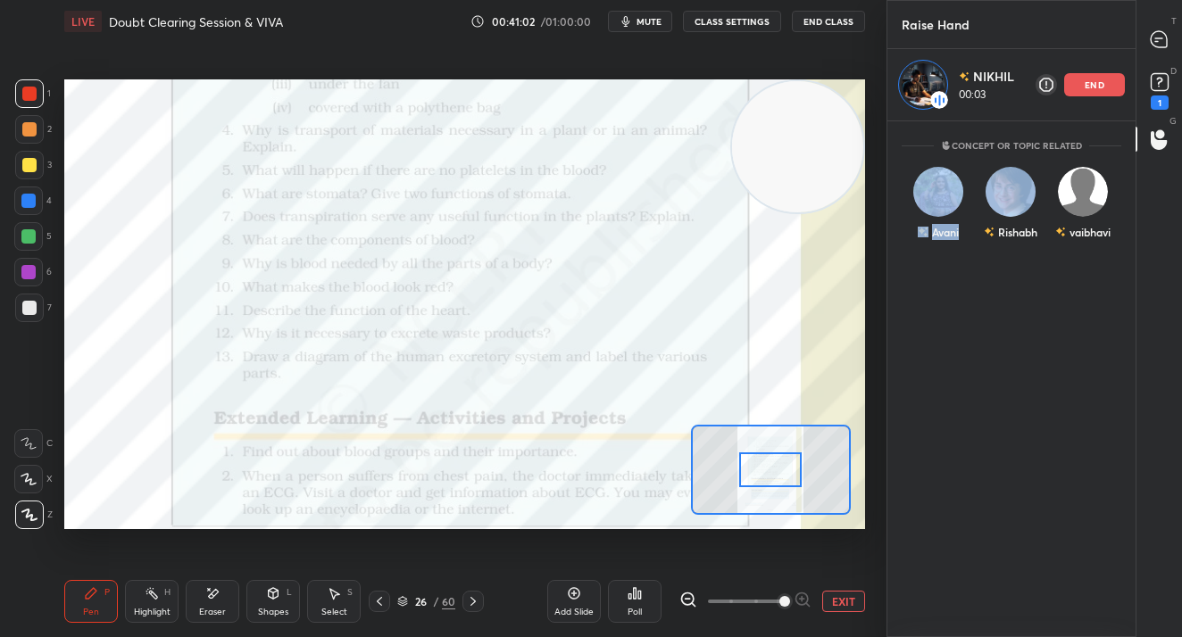
click at [205, 579] on div "Pen P Highlight H Eraser Shapes L Select S 26 / 60 Add Slide Poll EXIT" at bounding box center [464, 601] width 800 height 71
click at [217, 600] on icon at bounding box center [212, 593] width 14 height 15
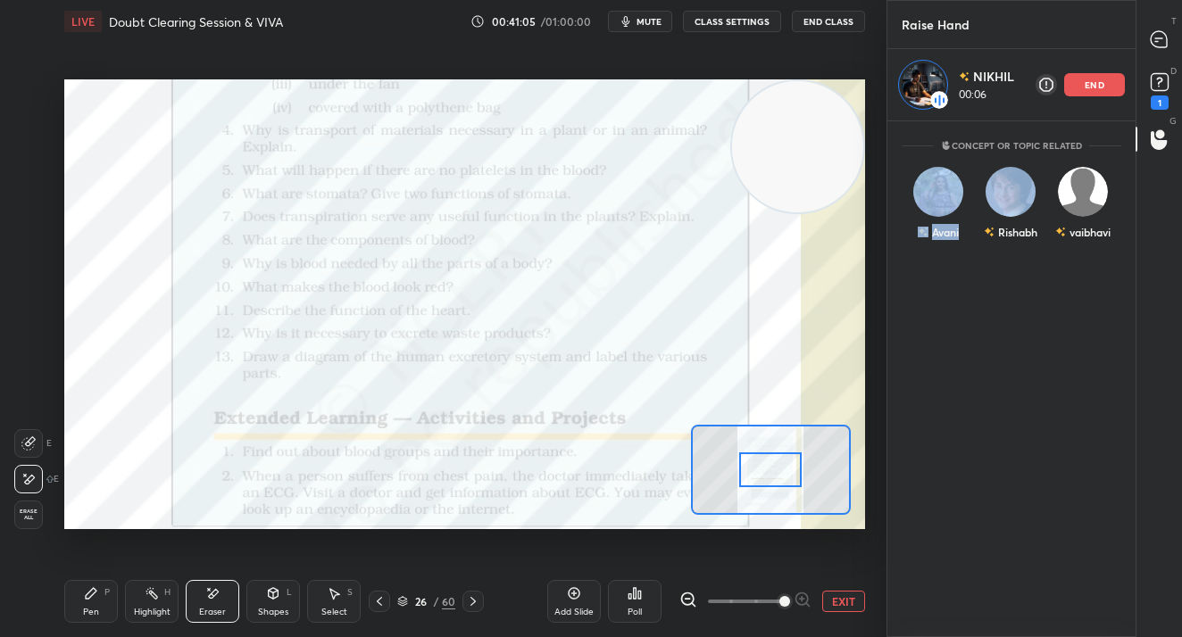
click at [92, 598] on icon at bounding box center [91, 593] width 14 height 14
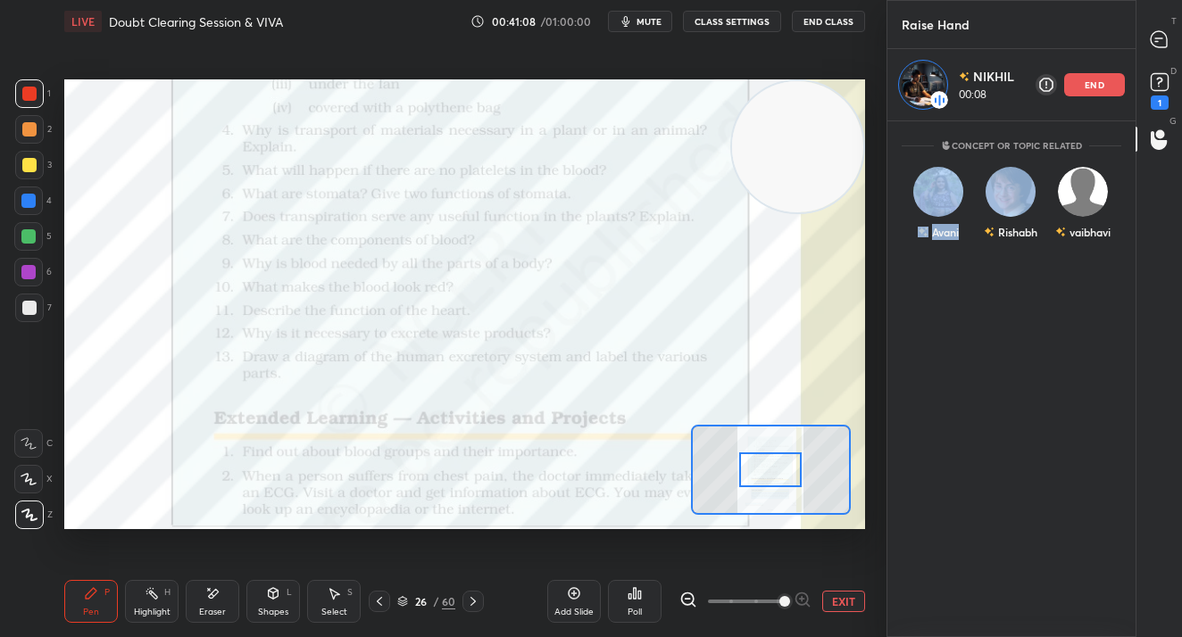
click at [215, 604] on div "Eraser" at bounding box center [213, 601] width 54 height 43
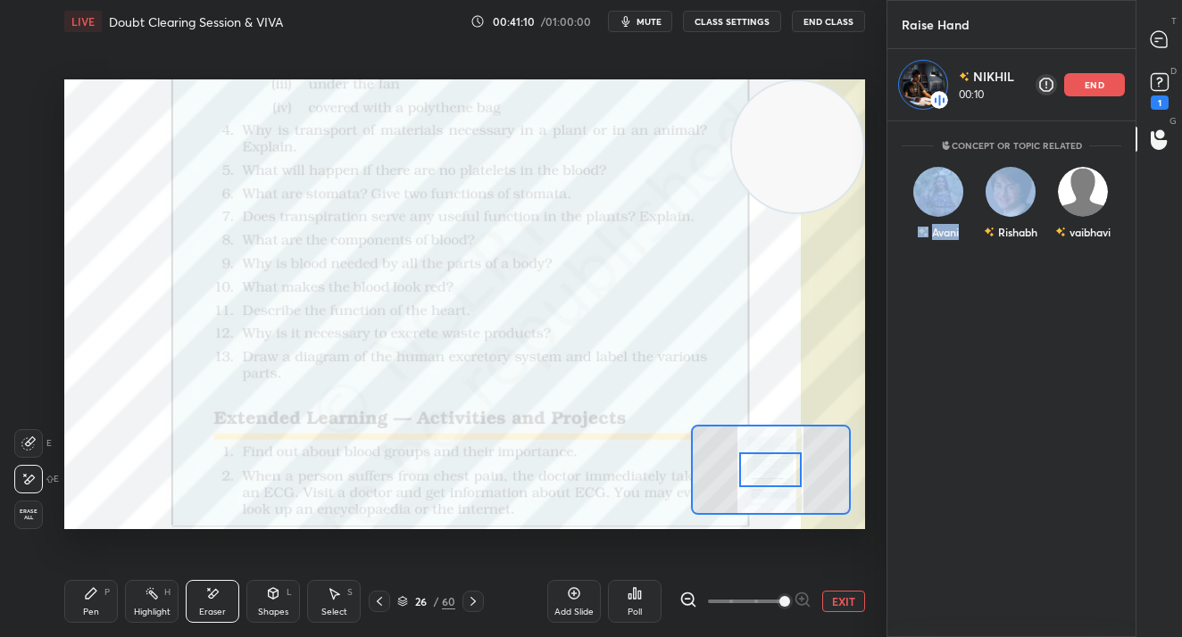
click at [104, 596] on div "P" at bounding box center [106, 592] width 5 height 9
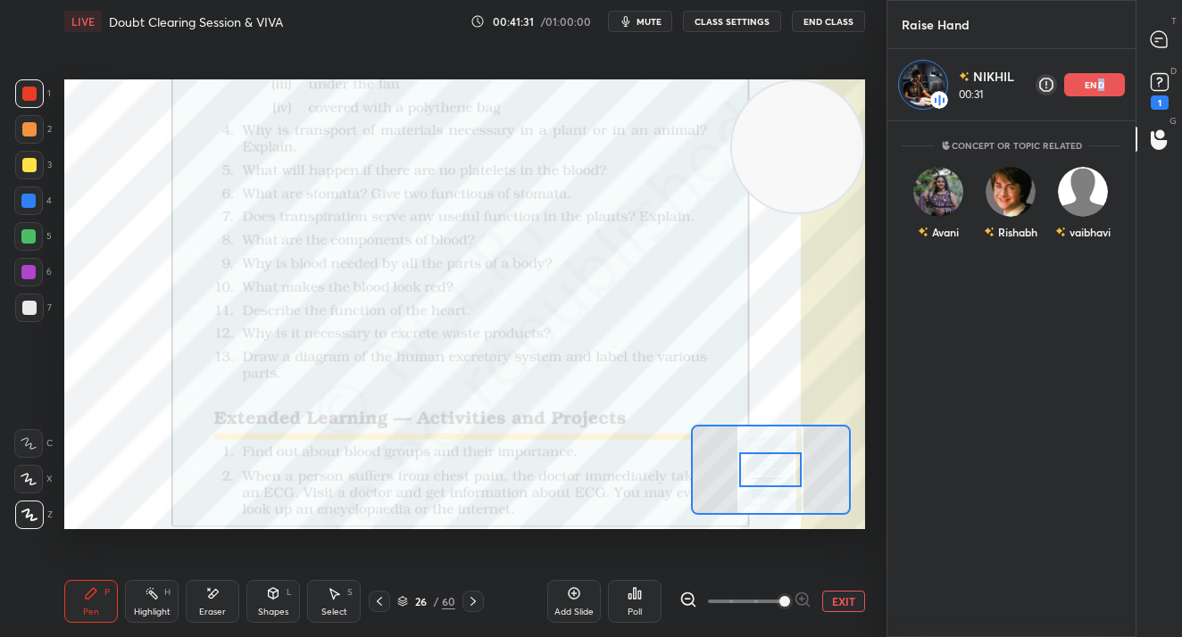
click at [1099, 82] on p "end" at bounding box center [1094, 84] width 20 height 9
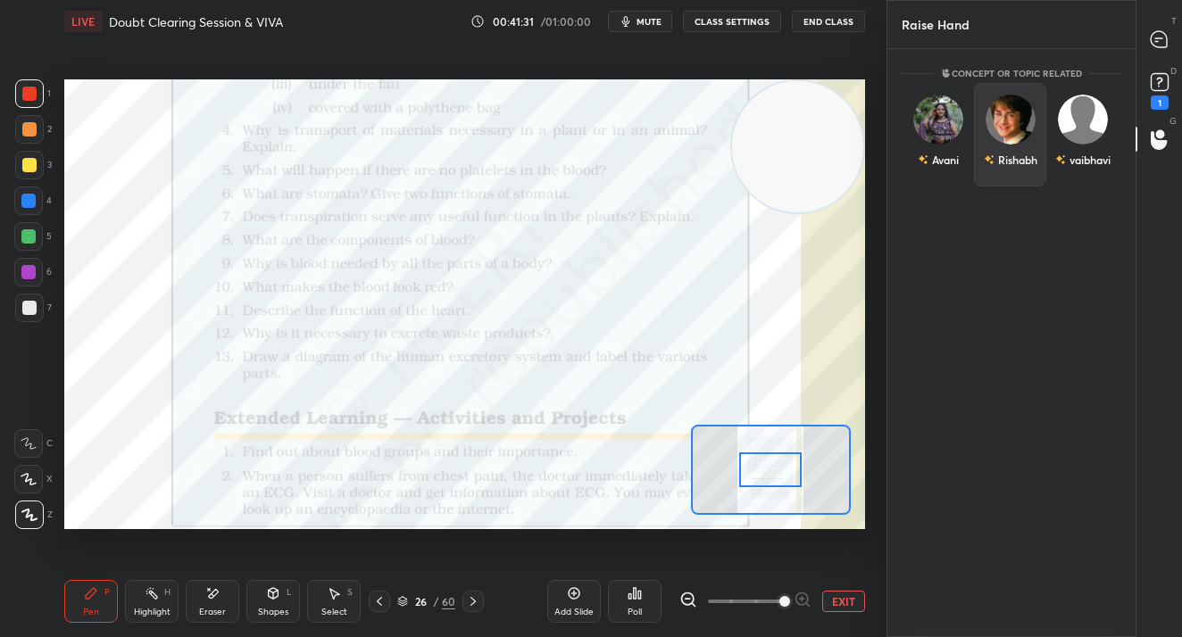
scroll to position [583, 243]
click at [1163, 39] on icon at bounding box center [1158, 39] width 16 height 16
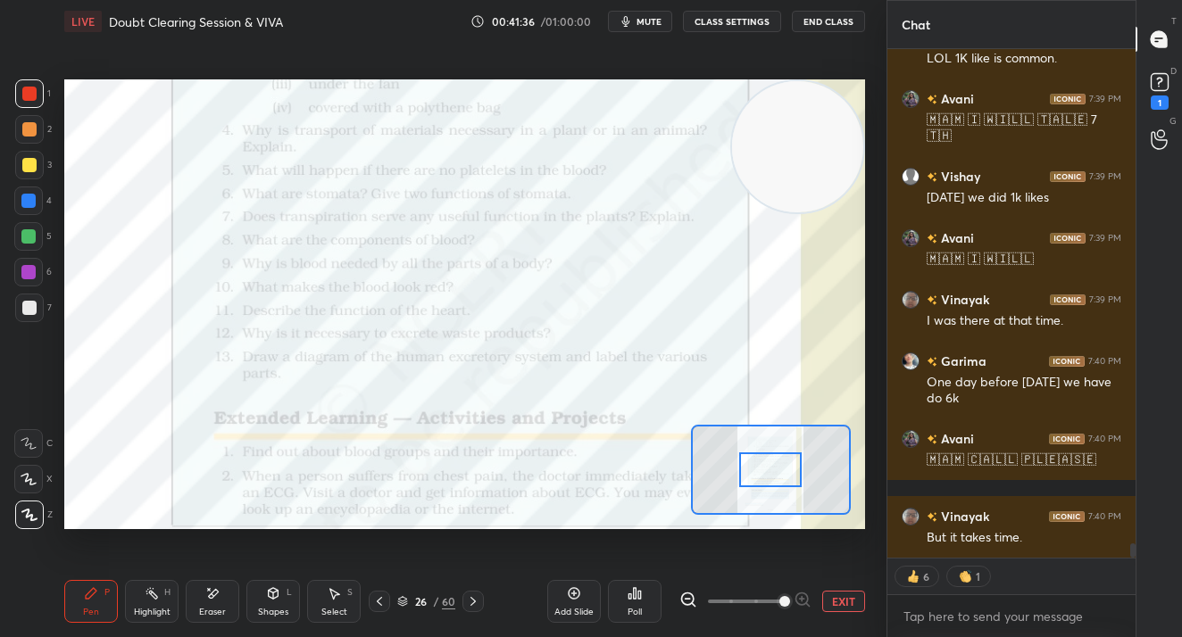
scroll to position [18132, 0]
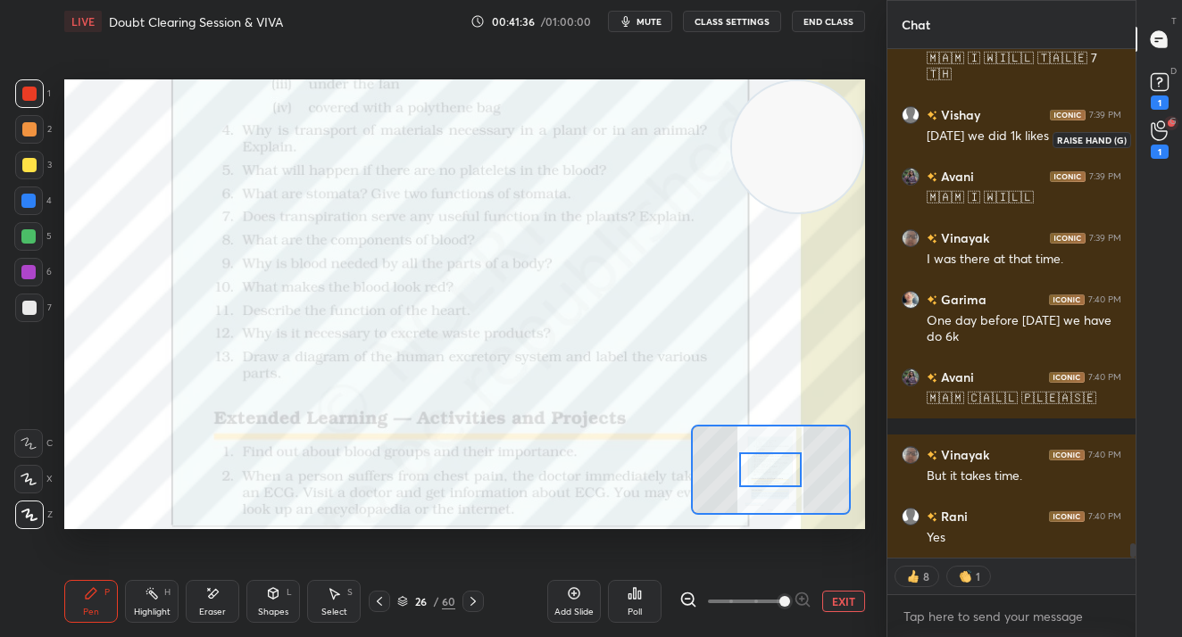
click at [1163, 138] on icon at bounding box center [1158, 131] width 16 height 18
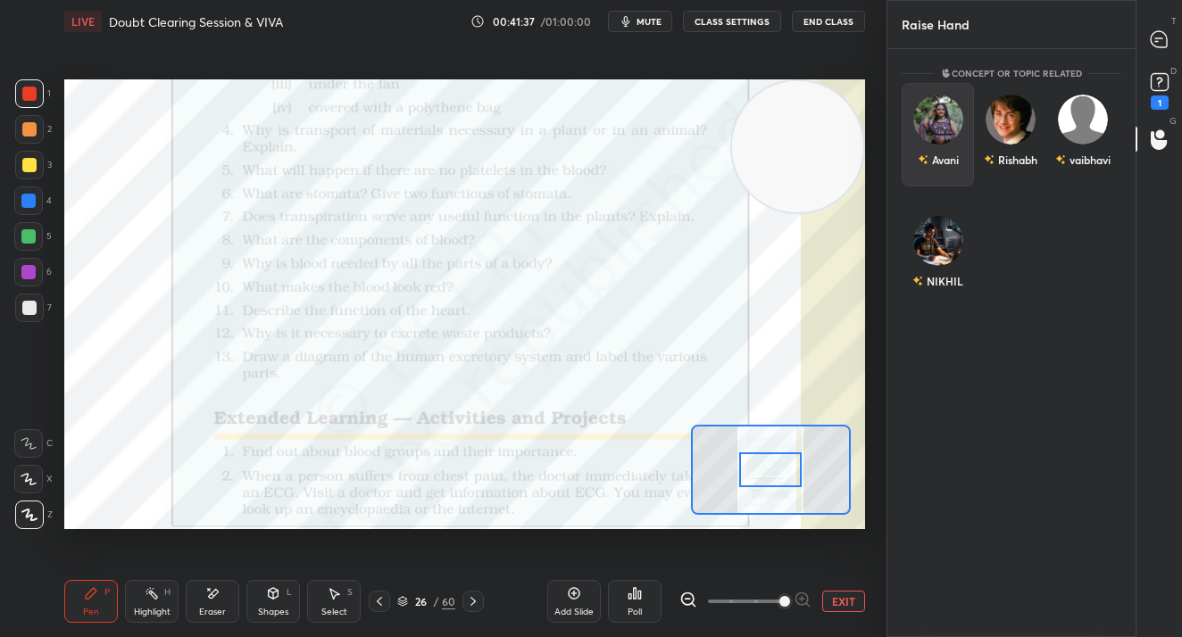
drag, startPoint x: 946, startPoint y: 139, endPoint x: 950, endPoint y: 158, distance: 19.3
click at [949, 137] on div "Avani" at bounding box center [937, 135] width 72 height 104
click at [938, 149] on div "Avani" at bounding box center [945, 145] width 27 height 16
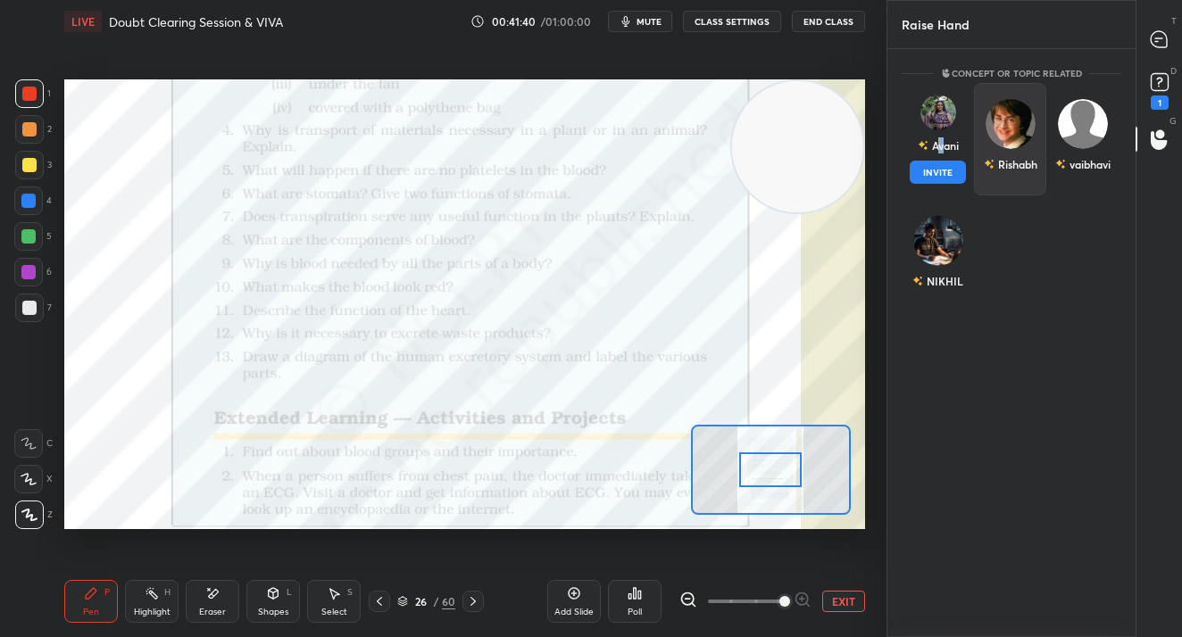
click at [937, 176] on button "INVITE" at bounding box center [937, 172] width 56 height 23
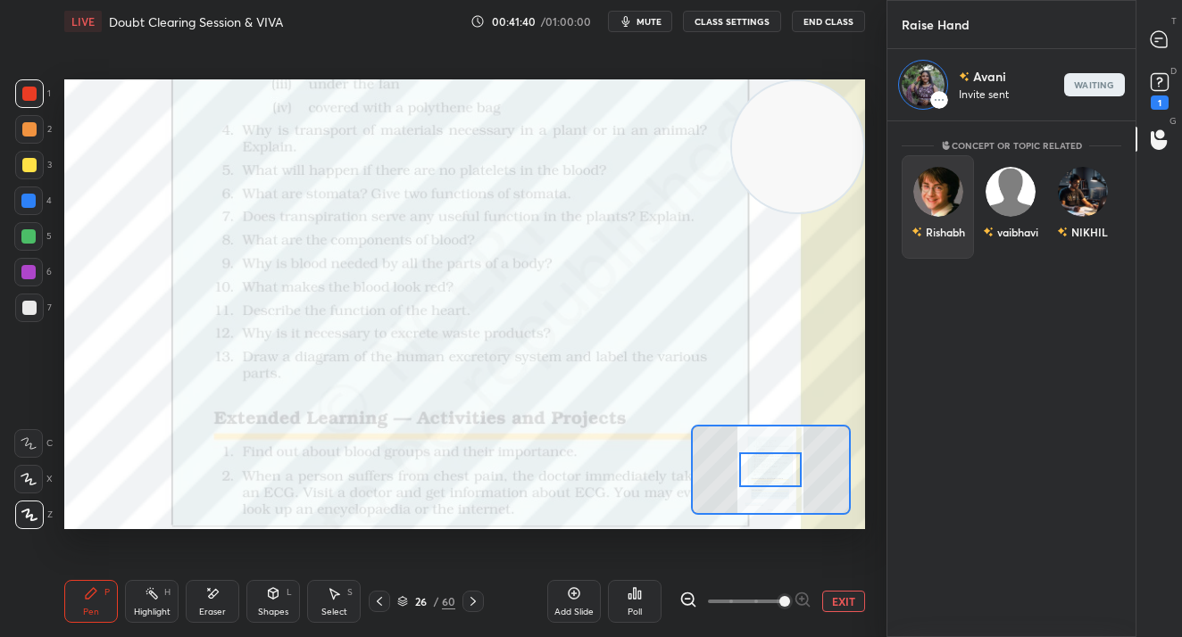
scroll to position [510, 243]
drag, startPoint x: 1159, startPoint y: 51, endPoint x: 1102, endPoint y: 108, distance: 80.8
click at [1158, 49] on div at bounding box center [1159, 39] width 36 height 32
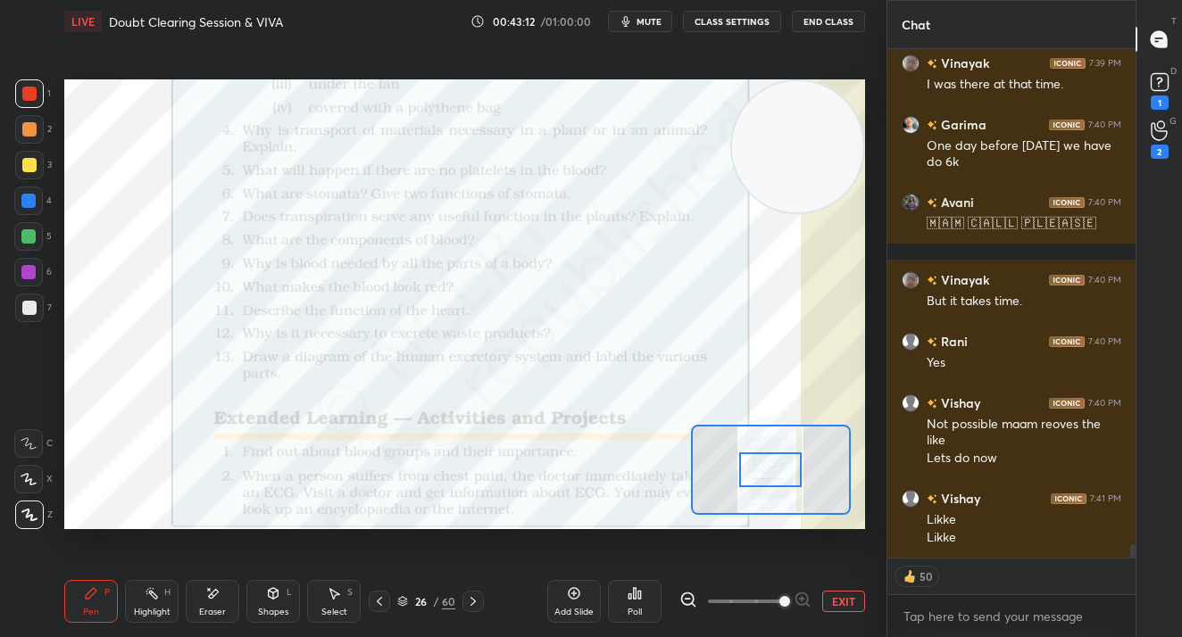
scroll to position [18384, 0]
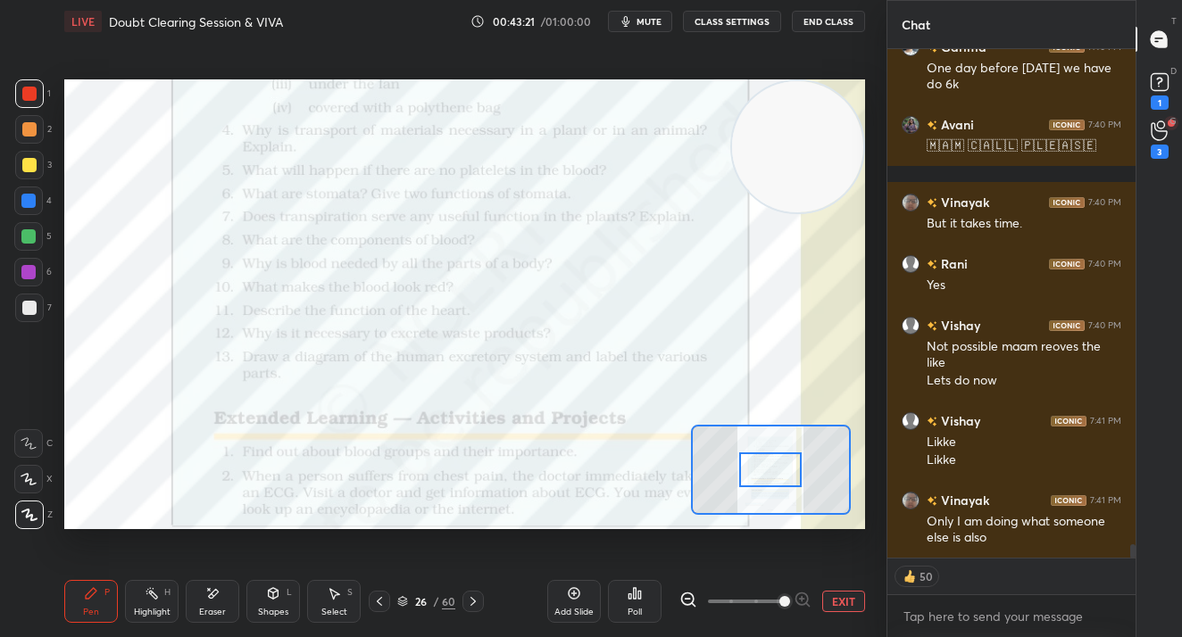
click at [855, 587] on div "Add Slide Poll EXIT" at bounding box center [706, 601] width 318 height 100
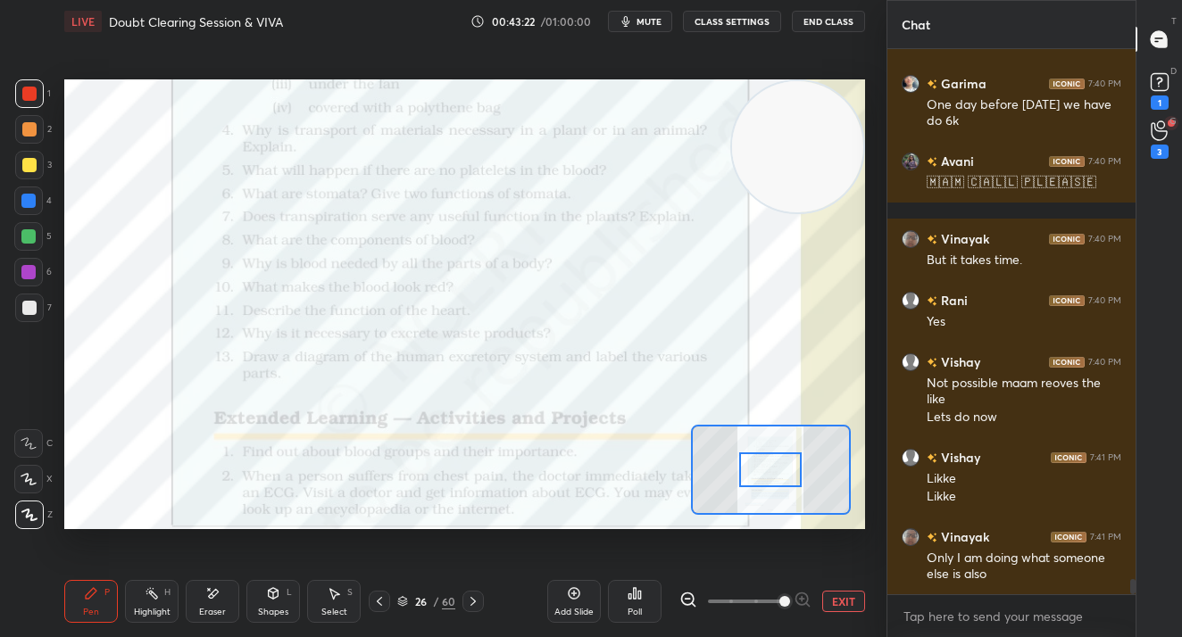
scroll to position [539, 243]
click at [854, 605] on button "EXIT" at bounding box center [843, 601] width 43 height 21
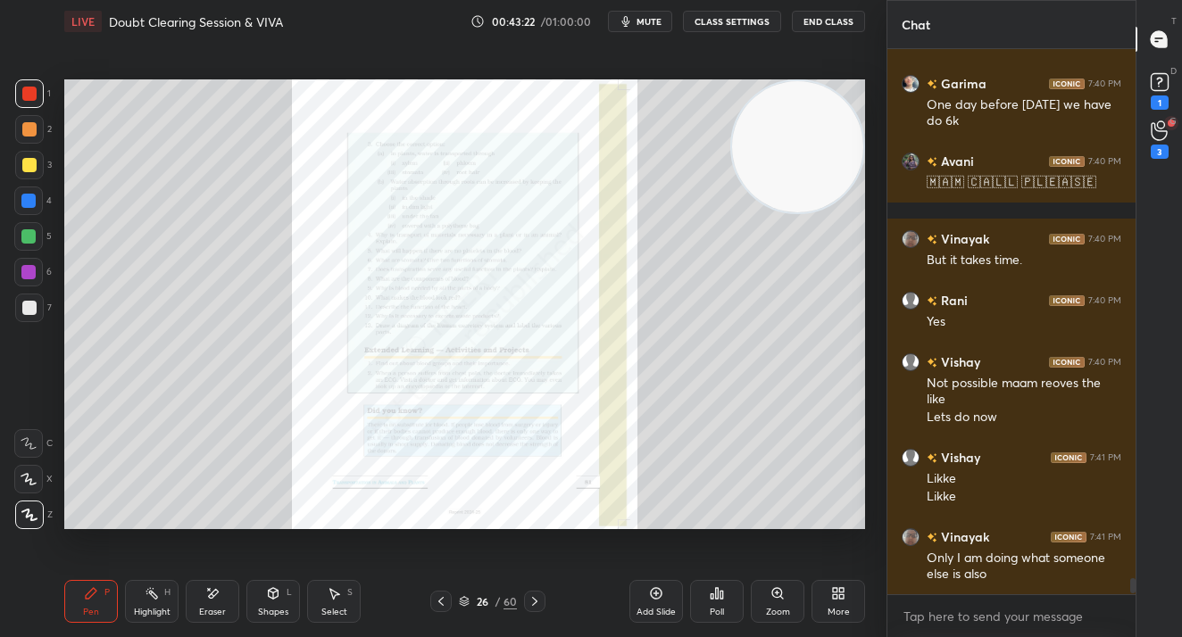
click at [854, 605] on div "More" at bounding box center [838, 601] width 54 height 43
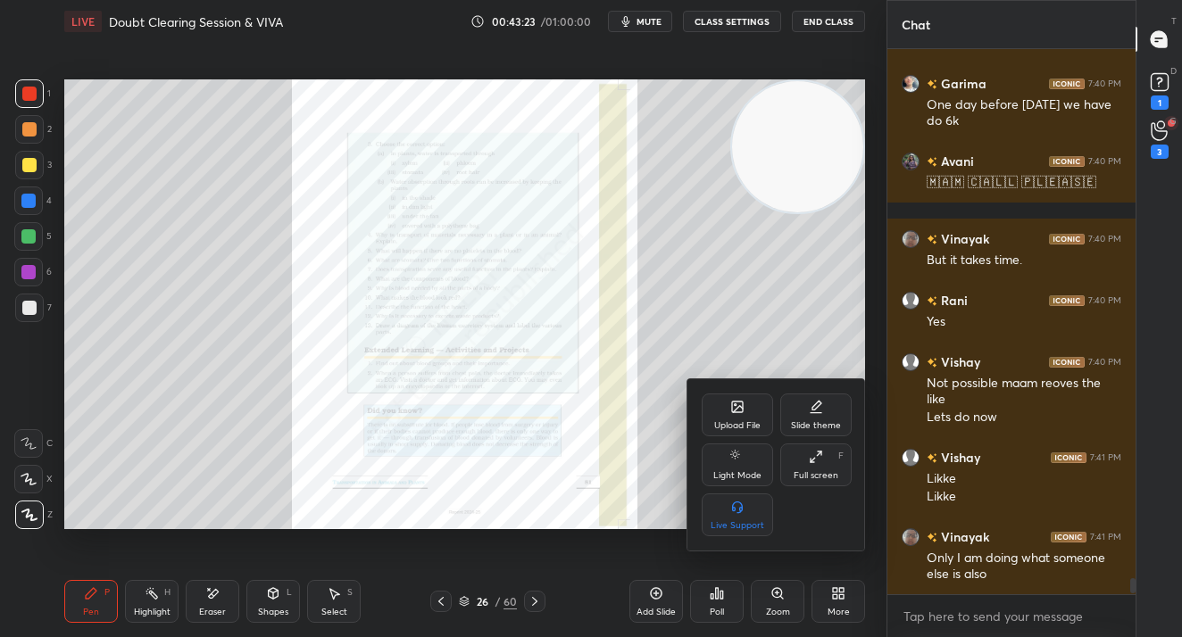
click at [744, 417] on div "Upload File" at bounding box center [736, 415] width 71 height 43
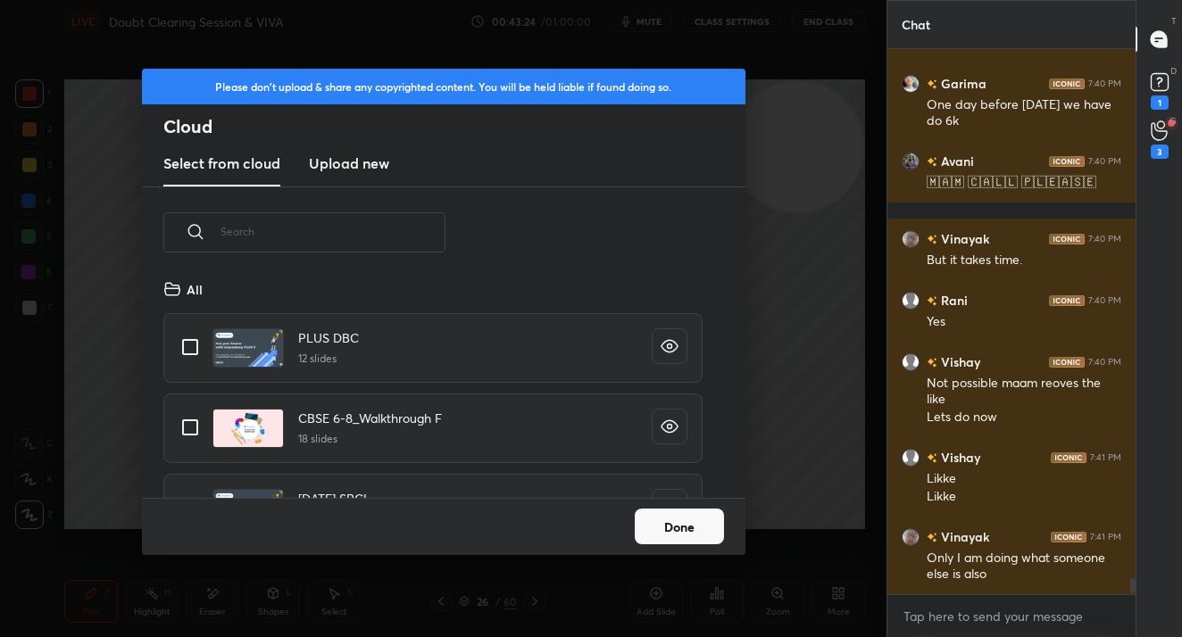
scroll to position [220, 573]
click at [354, 178] on new "Upload new" at bounding box center [349, 164] width 80 height 45
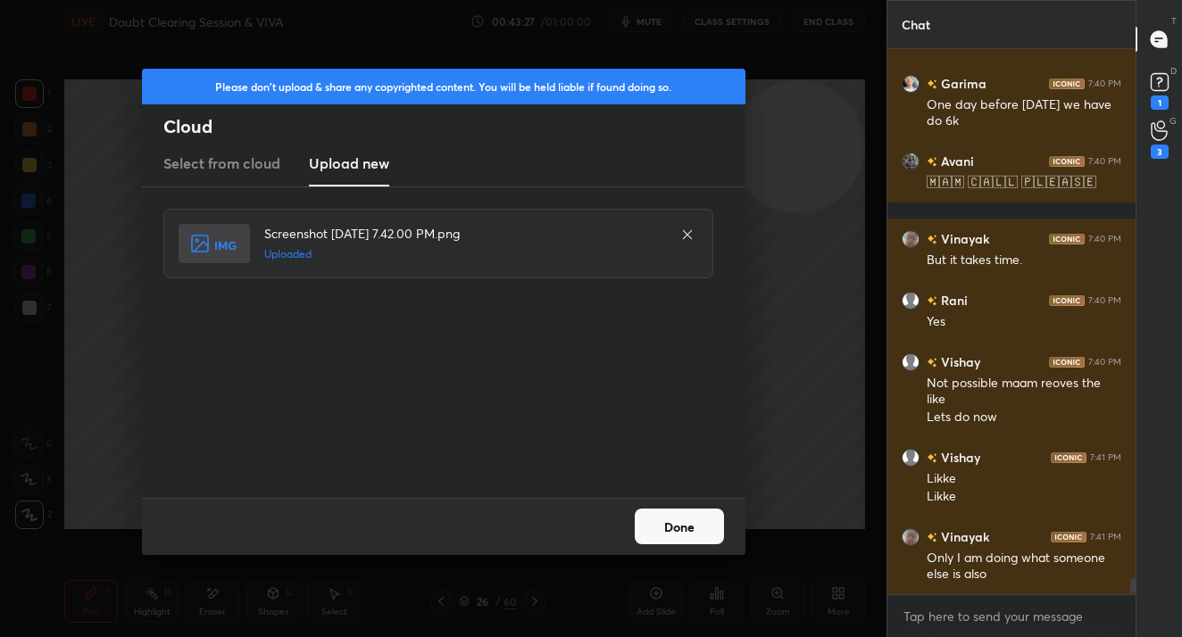
click at [692, 535] on div "Done" at bounding box center [443, 526] width 603 height 57
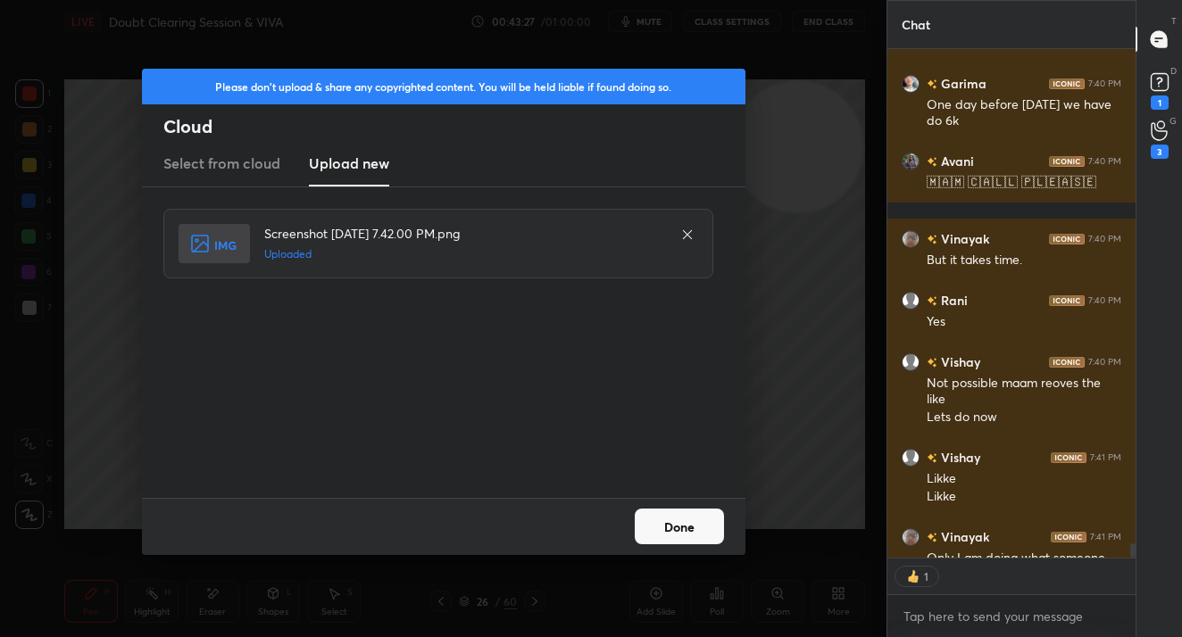
scroll to position [503, 243]
click at [692, 537] on button "Done" at bounding box center [678, 527] width 89 height 36
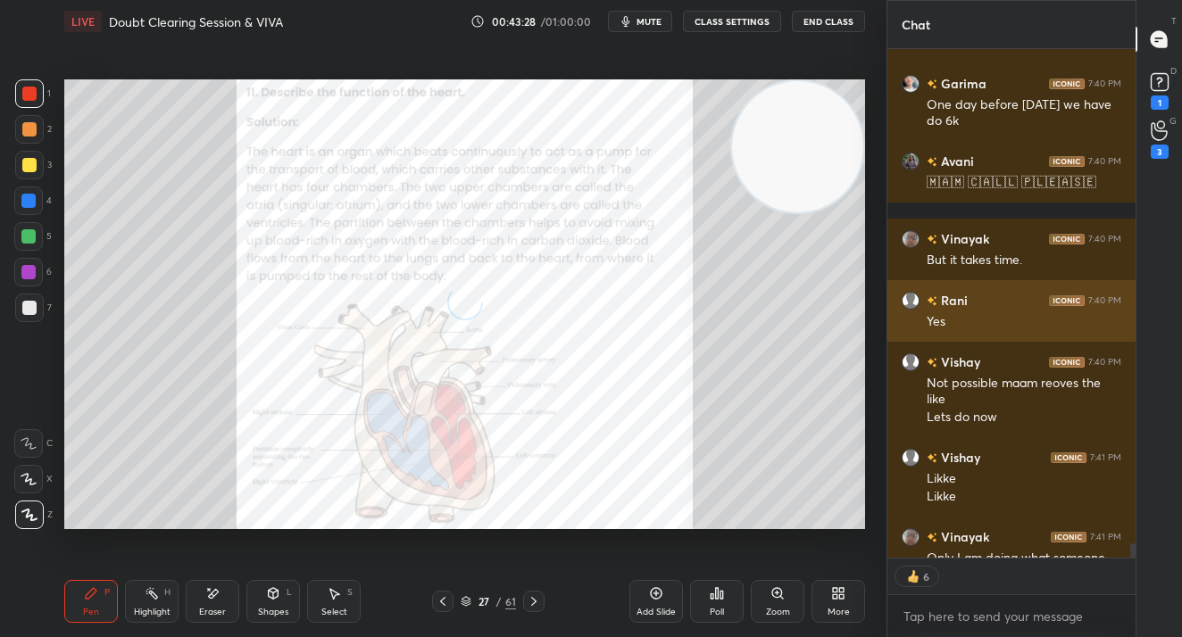
scroll to position [18384, 0]
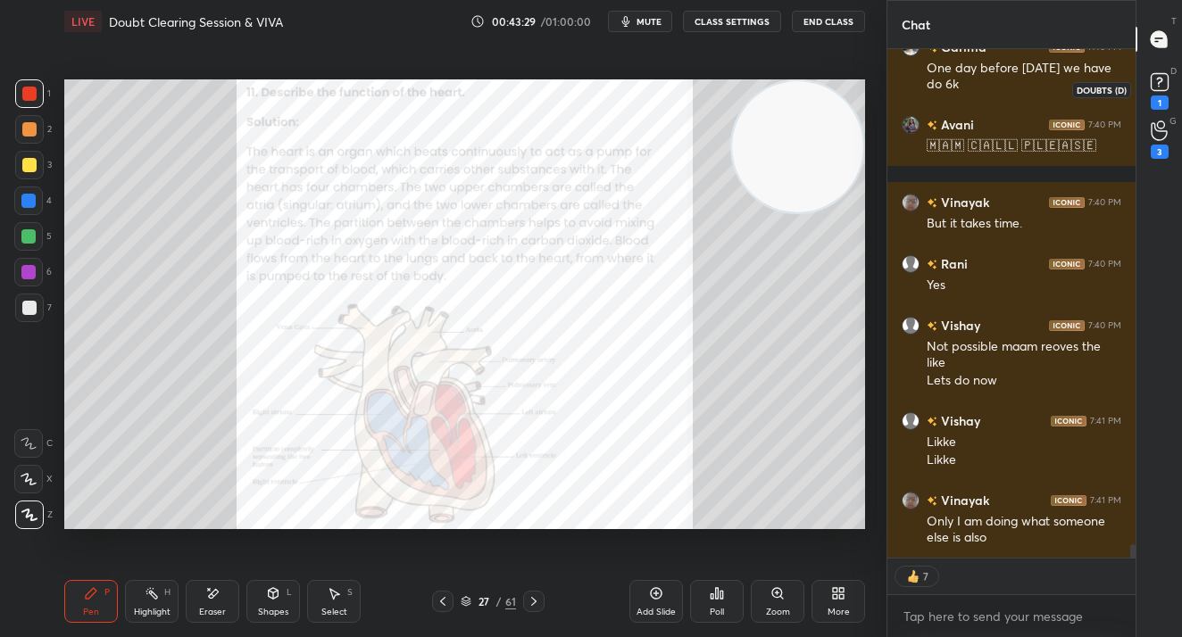
click at [1161, 79] on icon at bounding box center [1159, 81] width 6 height 7
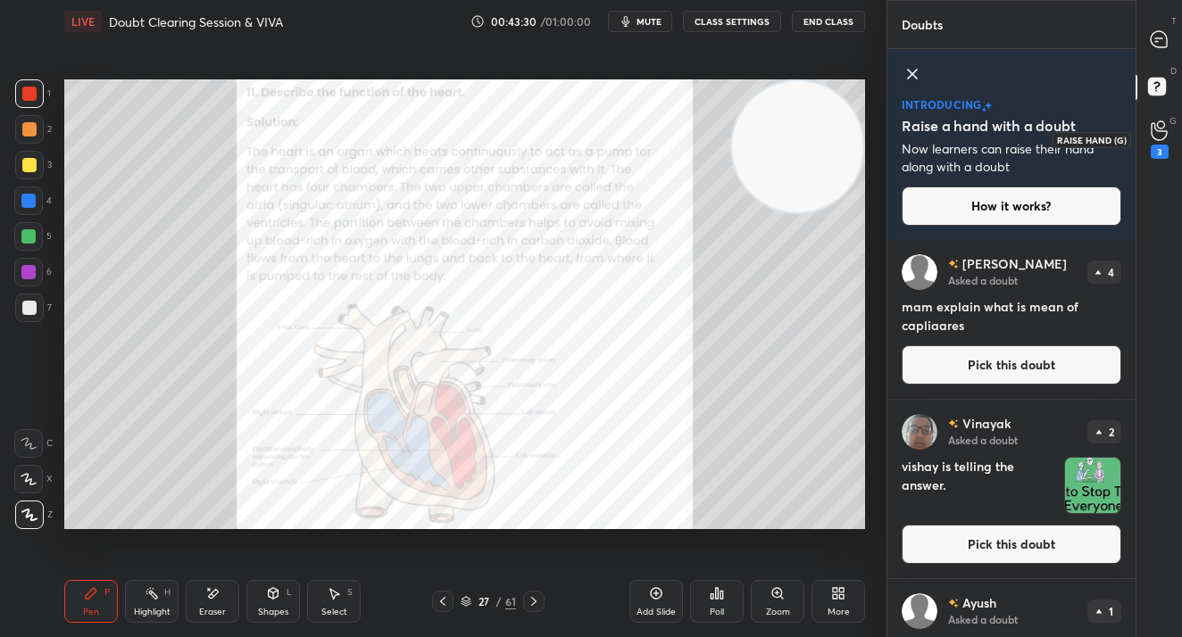
click at [1168, 142] on div "3" at bounding box center [1159, 139] width 36 height 32
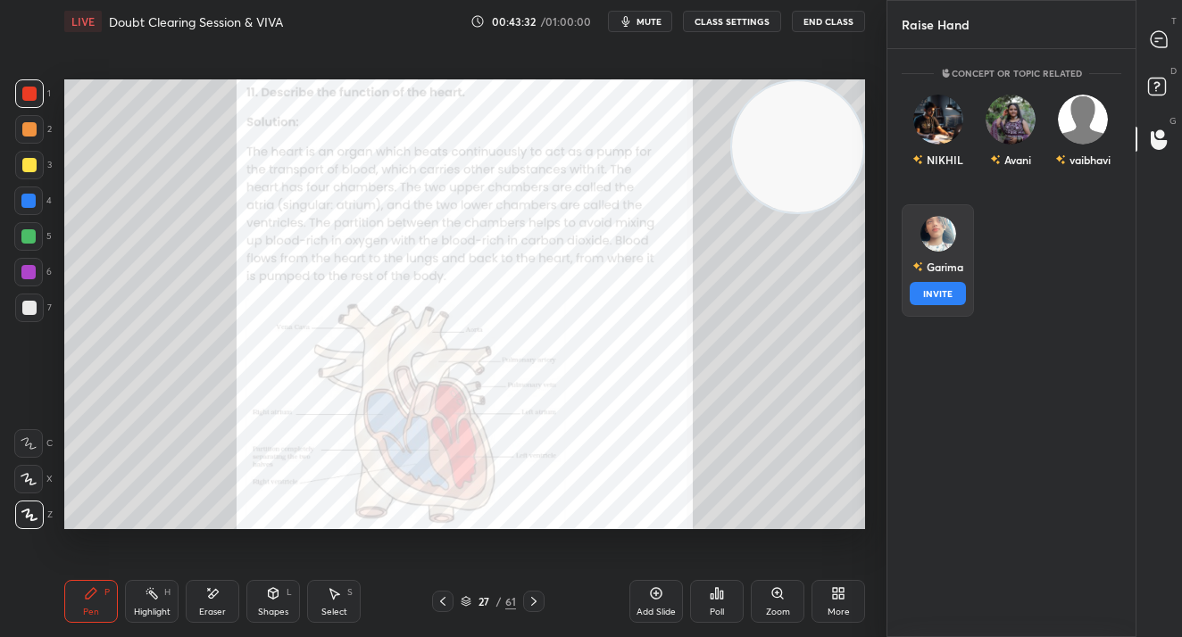
click at [924, 288] on div "Garima INVITE" at bounding box center [937, 260] width 72 height 112
click at [924, 288] on button "INVITE" at bounding box center [937, 293] width 56 height 23
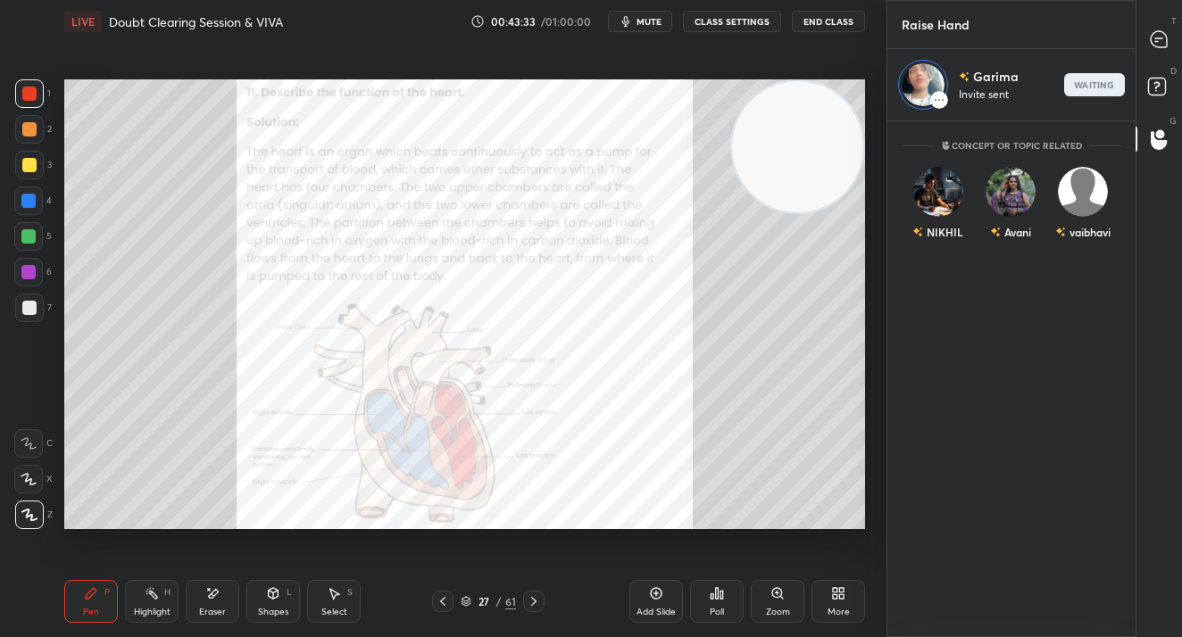
click at [1173, 38] on div at bounding box center [1159, 39] width 36 height 32
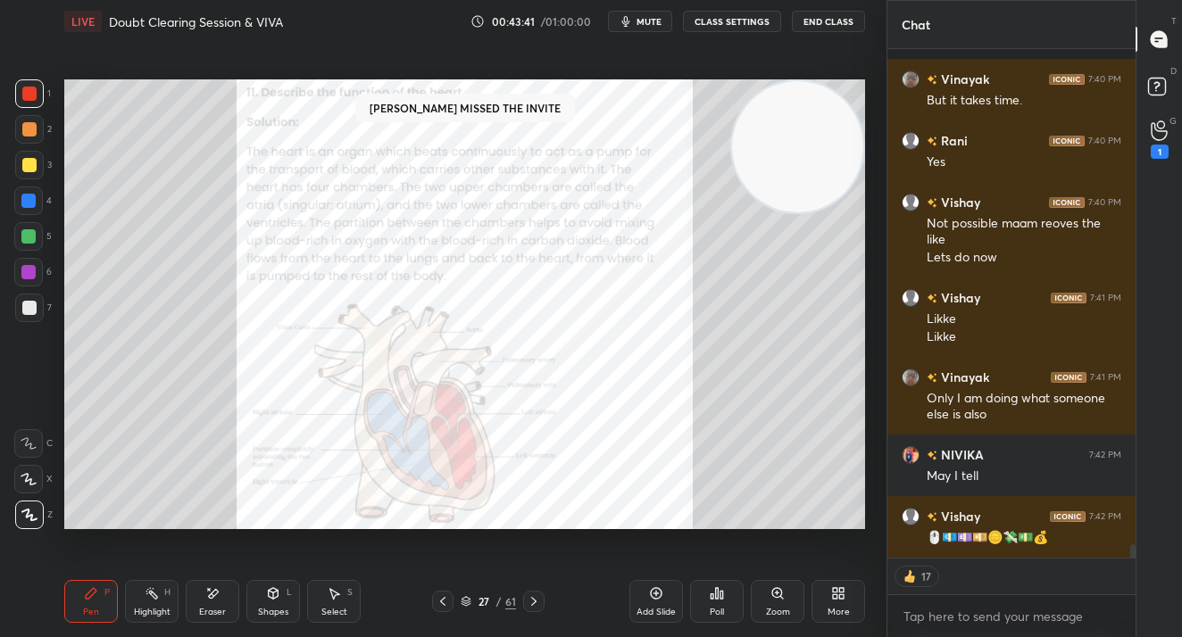
scroll to position [18507, 0]
click at [1156, 134] on icon at bounding box center [1158, 130] width 17 height 21
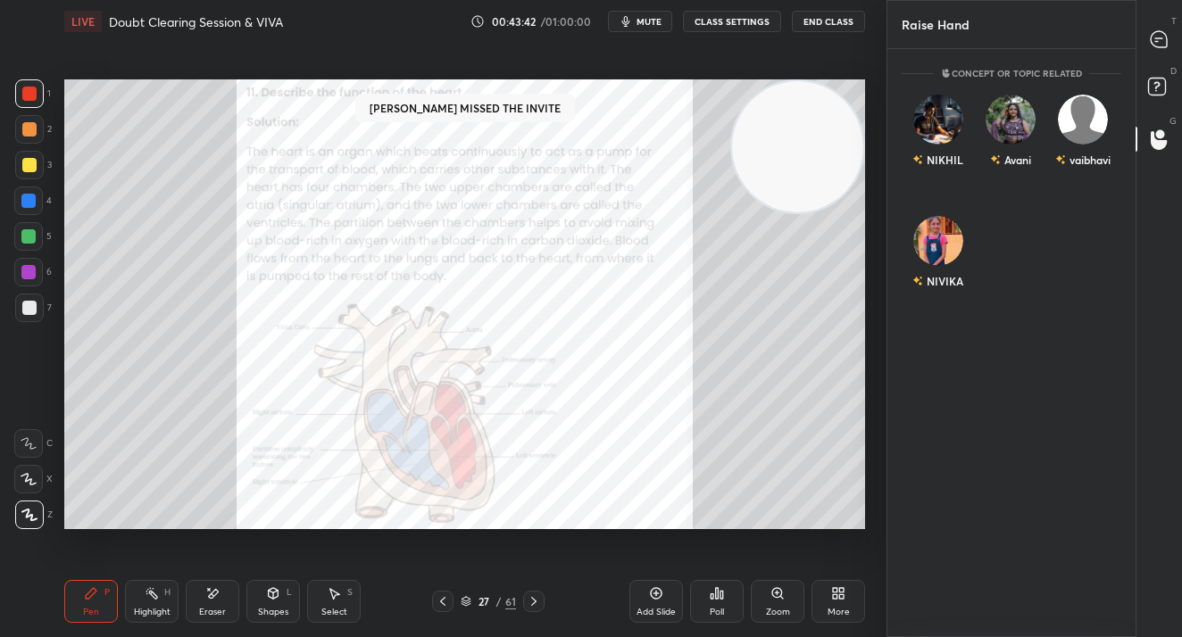
scroll to position [583, 243]
click at [1157, 133] on circle at bounding box center [1160, 133] width 9 height 9
click at [935, 255] on div "NIVIKA INVITE" at bounding box center [937, 260] width 72 height 112
click at [930, 297] on button "INVITE" at bounding box center [937, 293] width 56 height 23
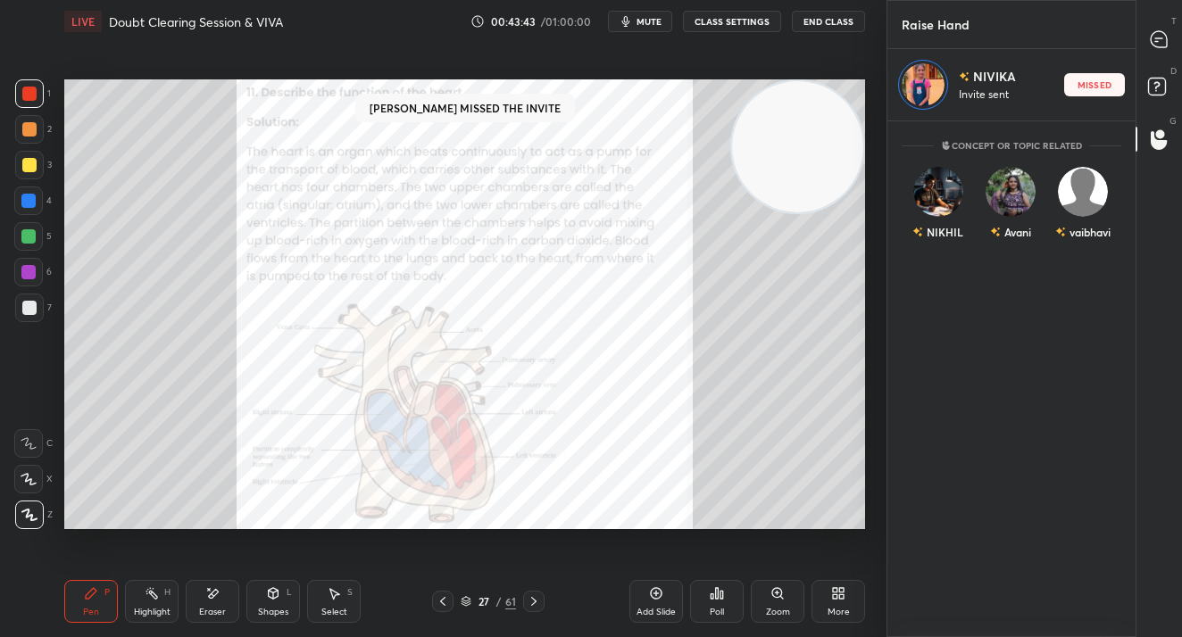
scroll to position [6, 6]
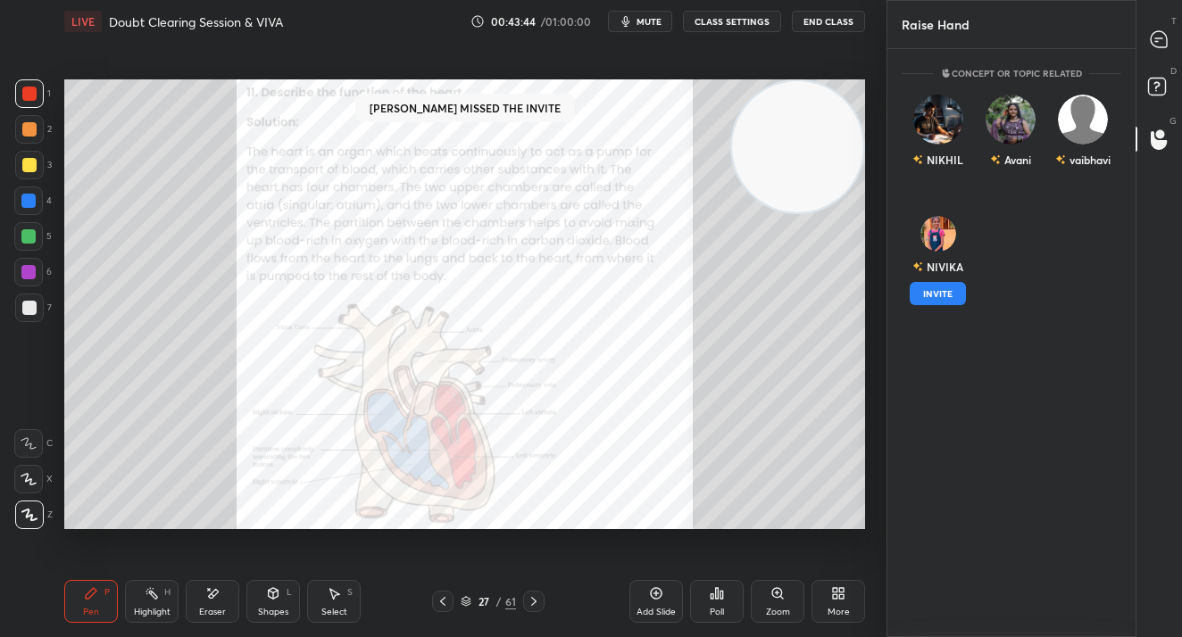
drag, startPoint x: 1148, startPoint y: 56, endPoint x: 1141, endPoint y: 63, distance: 9.5
click at [1147, 56] on div "T Messages (T)" at bounding box center [1159, 39] width 46 height 50
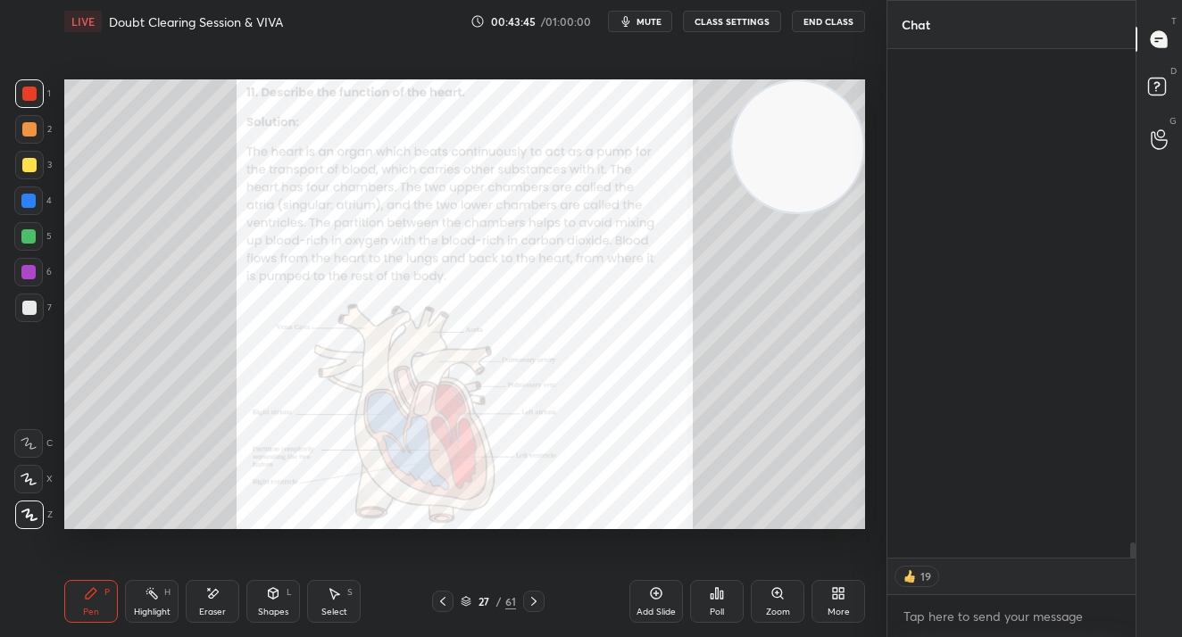
scroll to position [18552, 0]
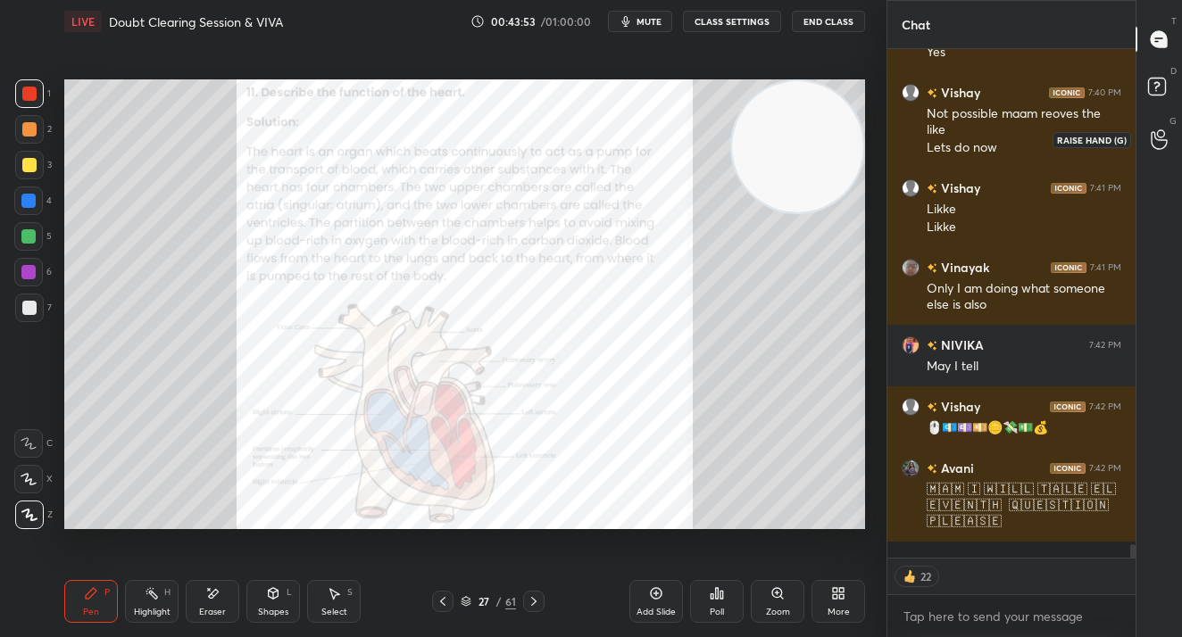
click at [1158, 140] on icon at bounding box center [1158, 140] width 16 height 18
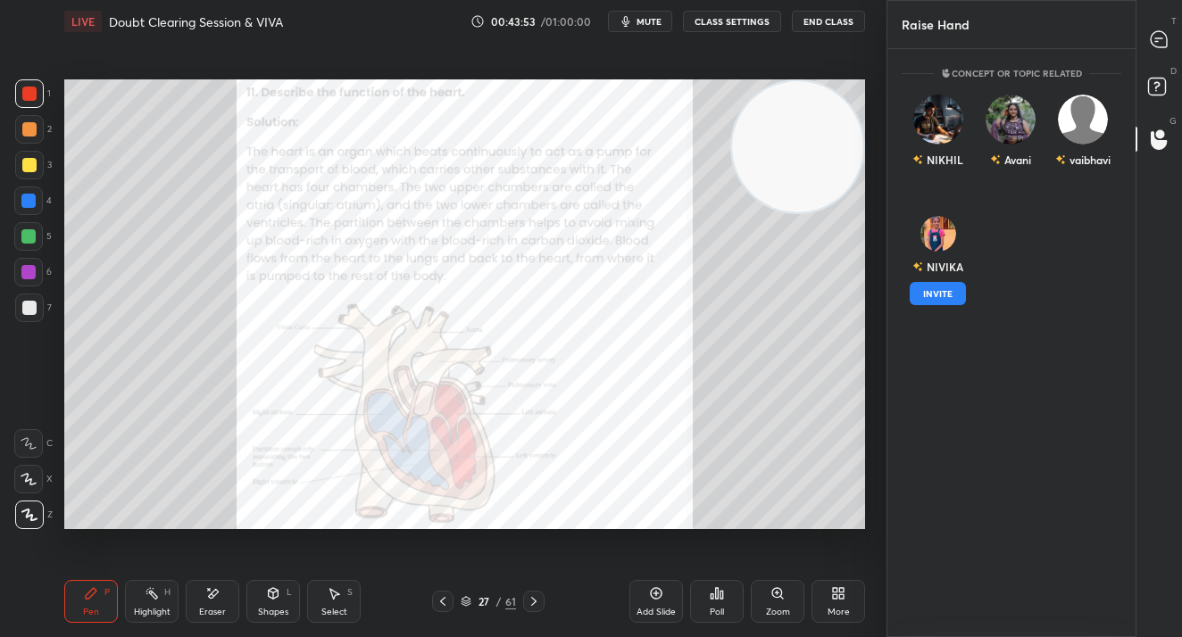
click at [948, 291] on div "Concept or Topic related NIKHIL Avani vaibhavi NIVIKA INVITE" at bounding box center [1011, 343] width 248 height 588
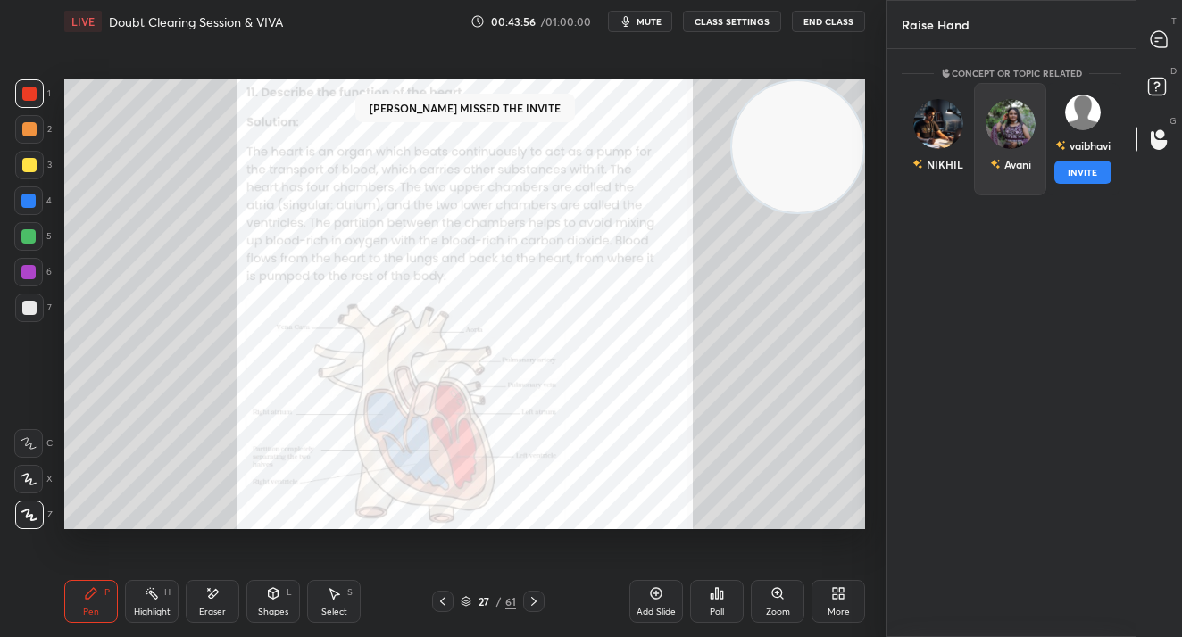
click at [1010, 142] on div "Avani" at bounding box center [1010, 139] width 72 height 112
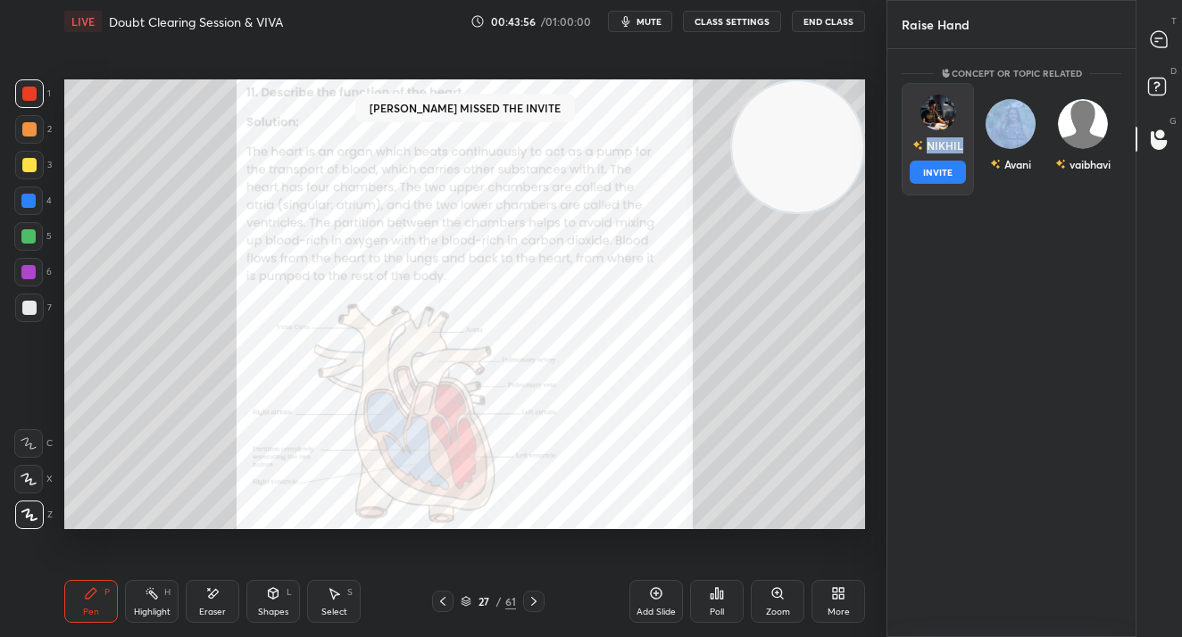
click at [937, 157] on div "NIKHIL" at bounding box center [937, 145] width 51 height 30
click at [933, 178] on button "INVITE" at bounding box center [937, 172] width 56 height 23
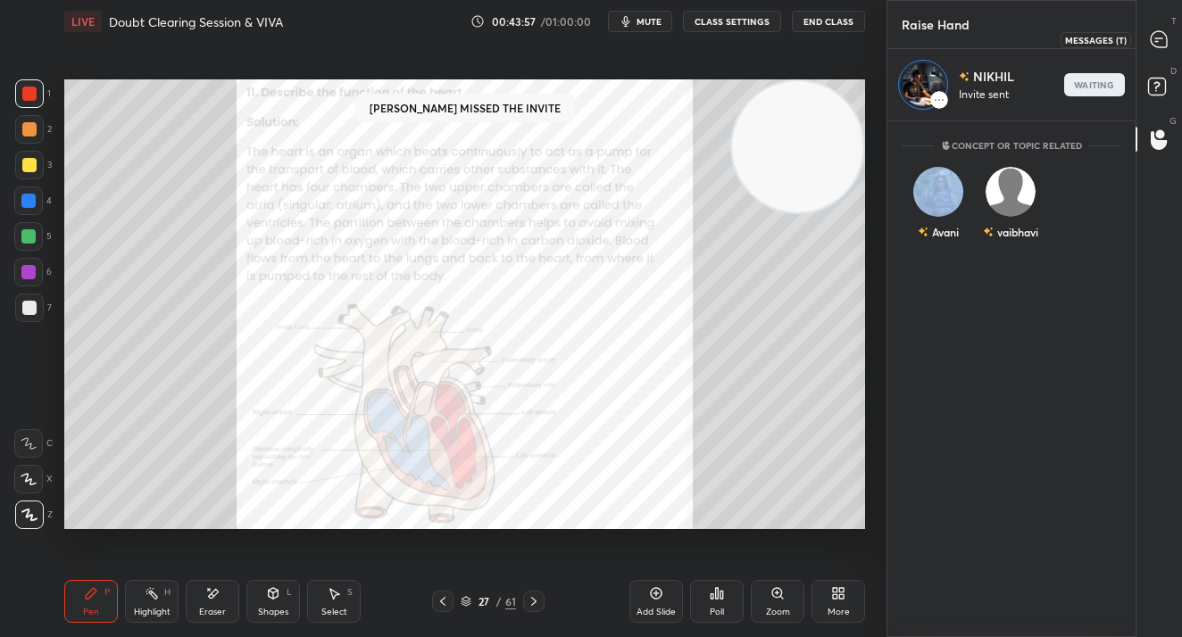
drag, startPoint x: 1152, startPoint y: 41, endPoint x: 1126, endPoint y: 73, distance: 41.3
click at [1150, 41] on icon at bounding box center [1158, 39] width 16 height 16
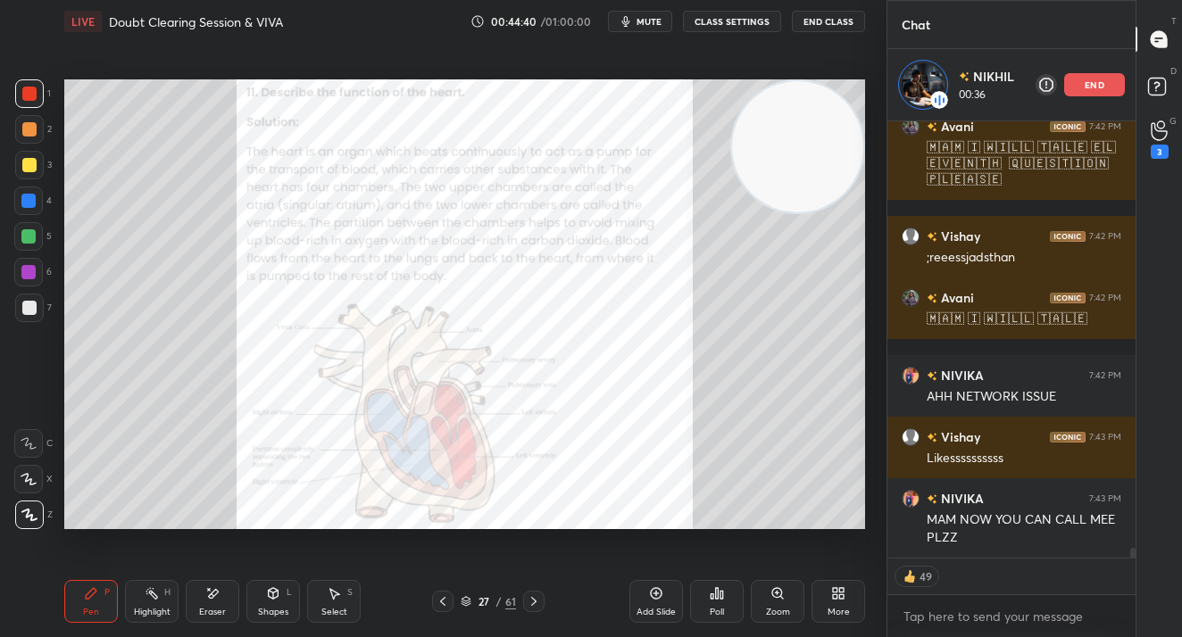
scroll to position [19093, 0]
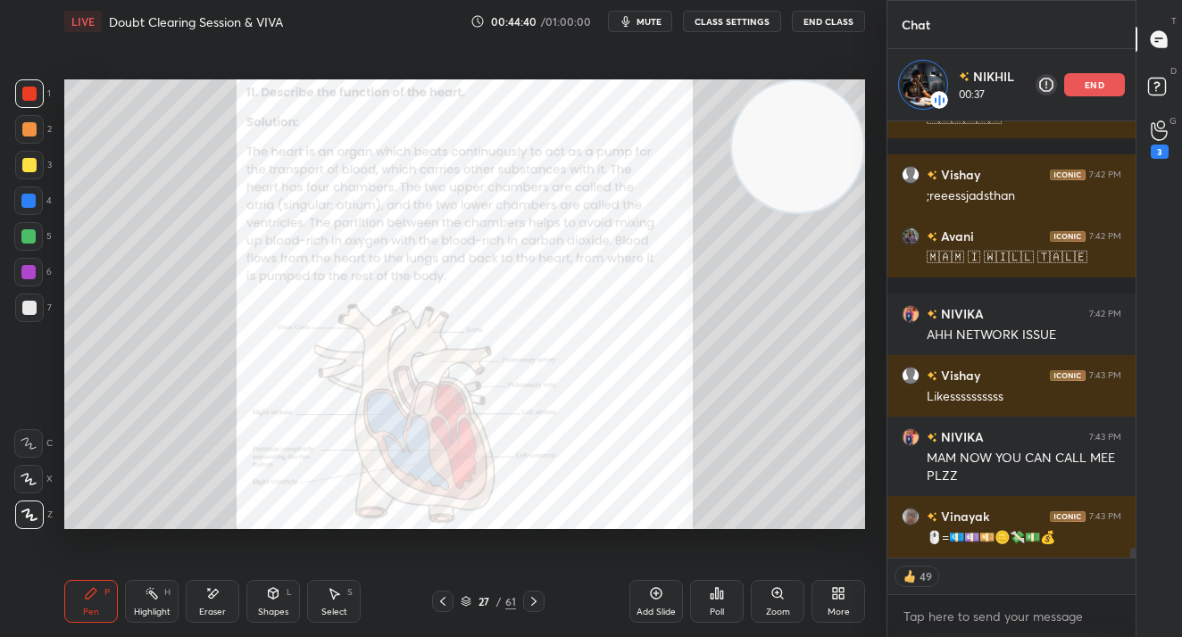
click at [783, 616] on div "Zoom" at bounding box center [778, 612] width 24 height 9
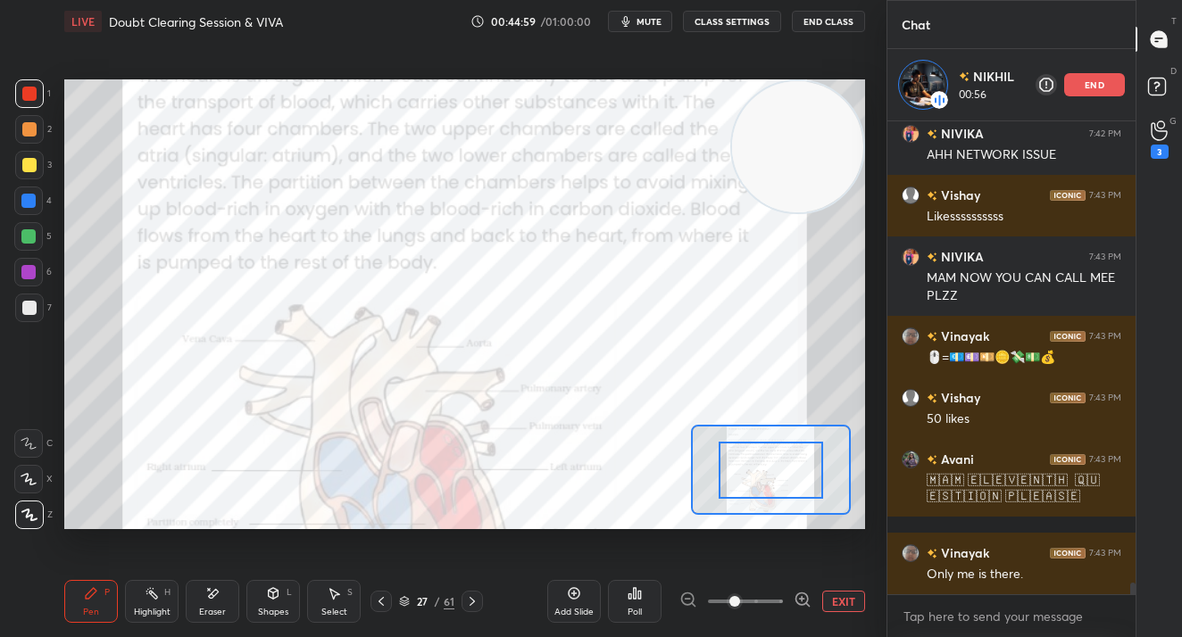
scroll to position [432, 243]
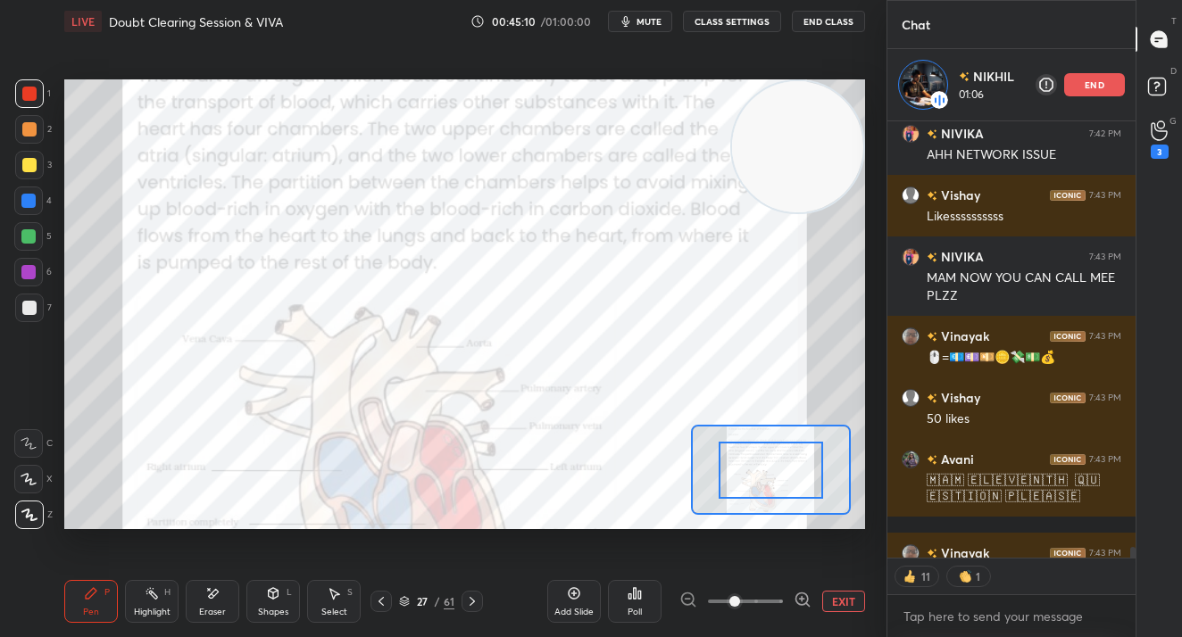
click at [1097, 86] on p "end" at bounding box center [1094, 84] width 20 height 9
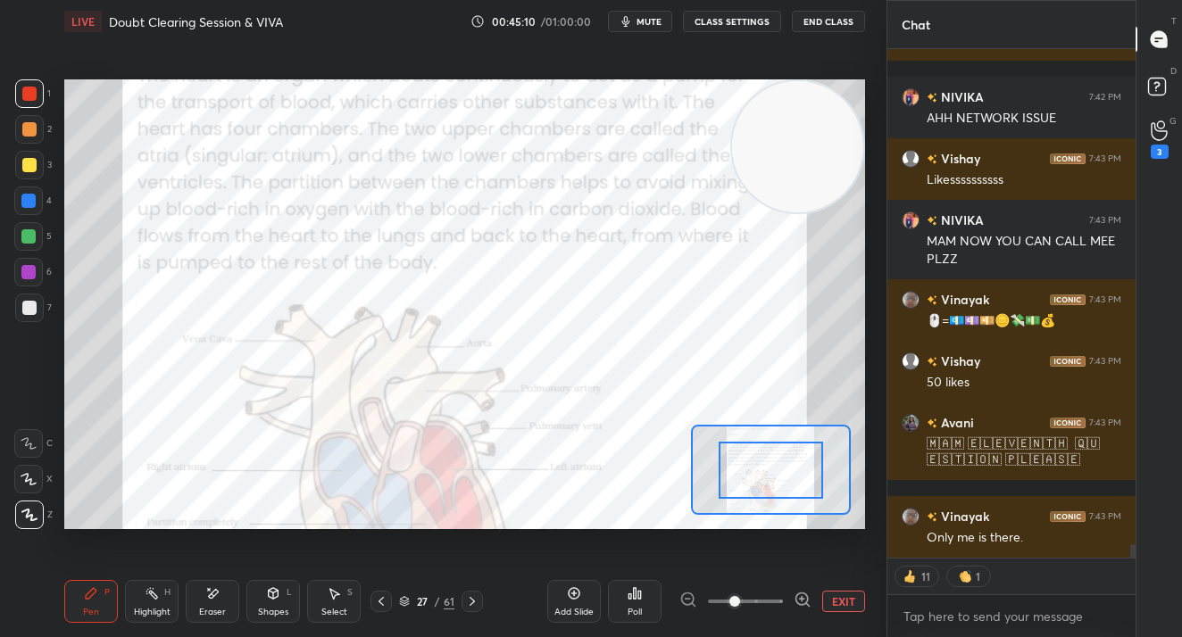
scroll to position [19237, 0]
click at [822, 609] on button "EXIT" at bounding box center [843, 601] width 43 height 21
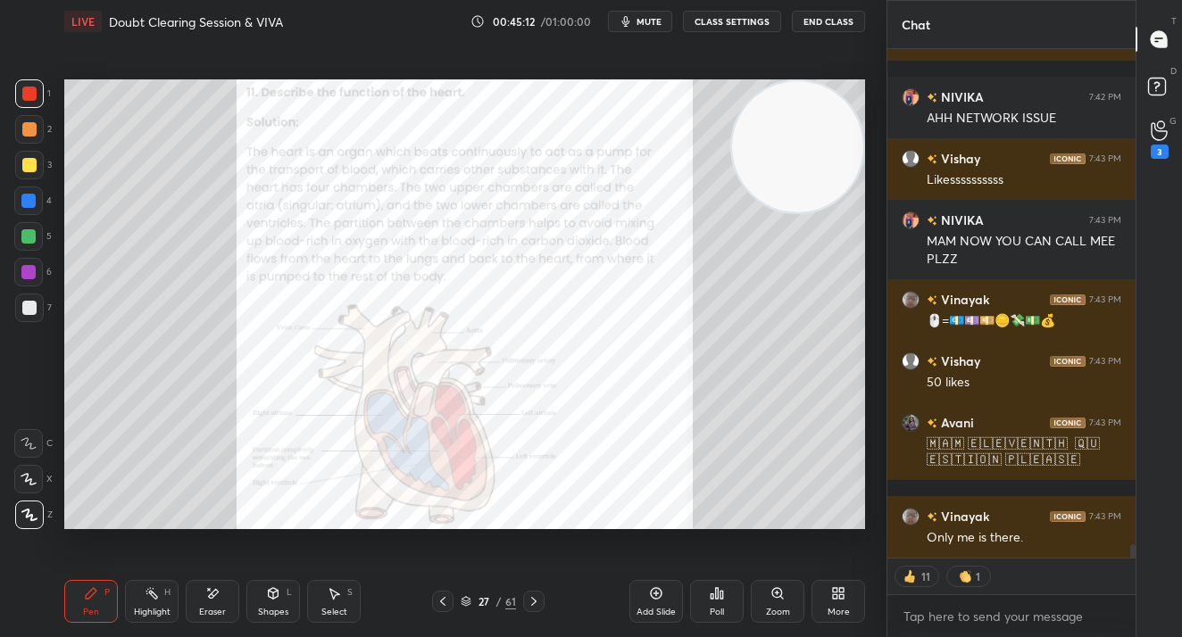
click at [658, 618] on div "Add Slide" at bounding box center [656, 601] width 54 height 43
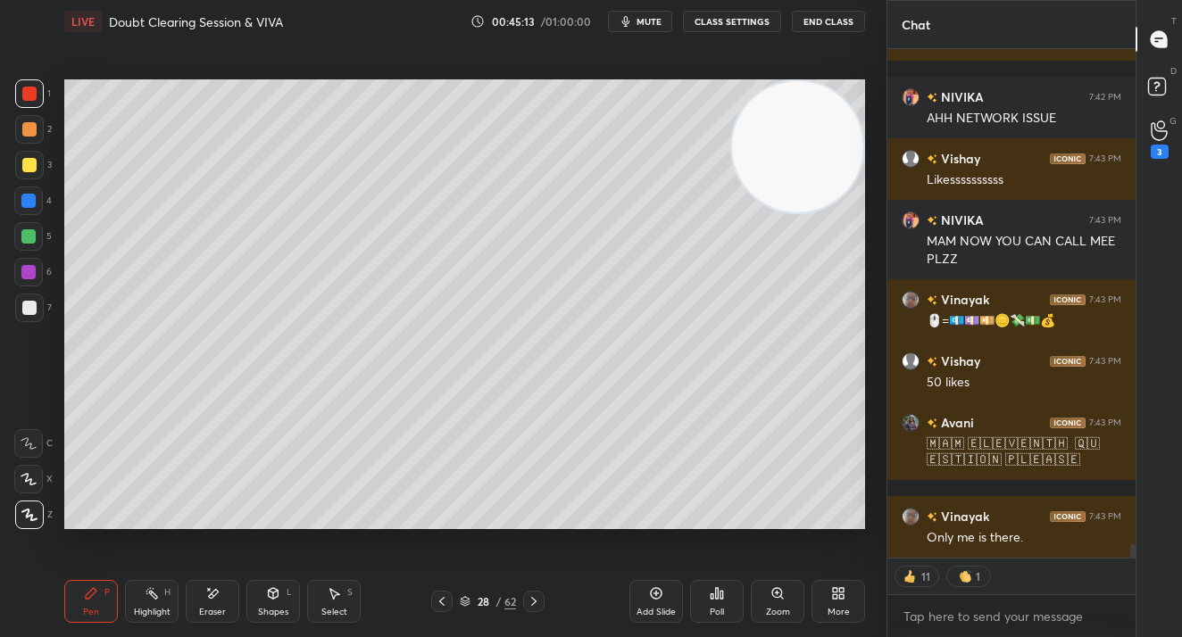
click at [21, 98] on div at bounding box center [29, 93] width 29 height 29
drag, startPoint x: 32, startPoint y: 107, endPoint x: 50, endPoint y: 120, distance: 21.8
click at [34, 108] on div "1" at bounding box center [33, 97] width 36 height 36
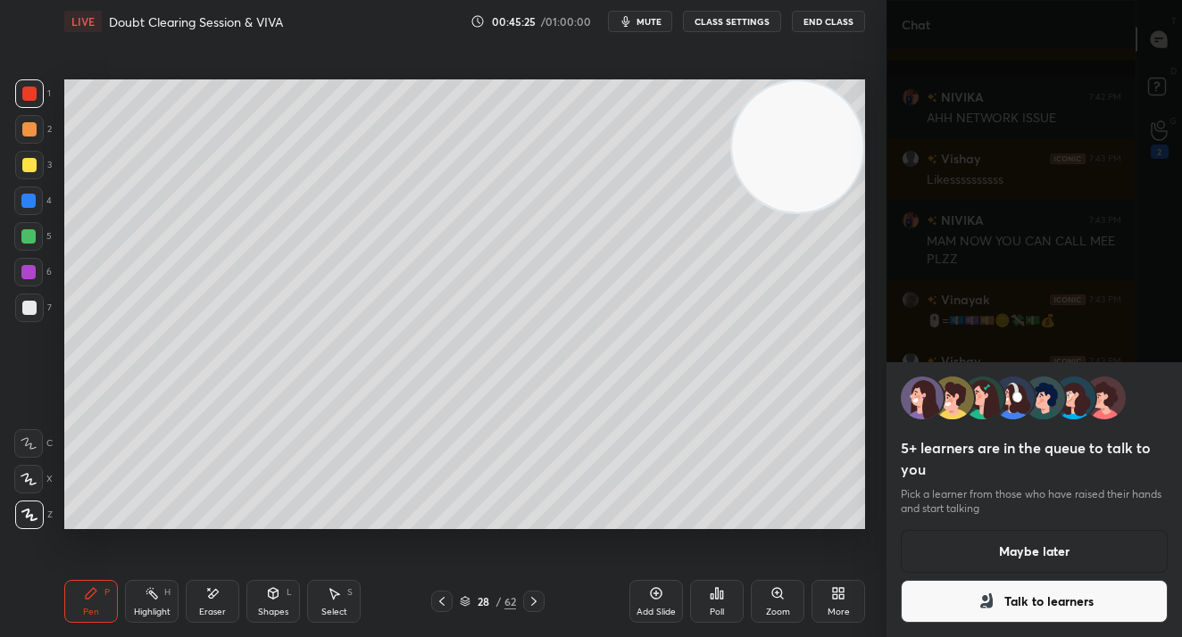
click at [1042, 554] on button "Maybe later" at bounding box center [1033, 551] width 267 height 43
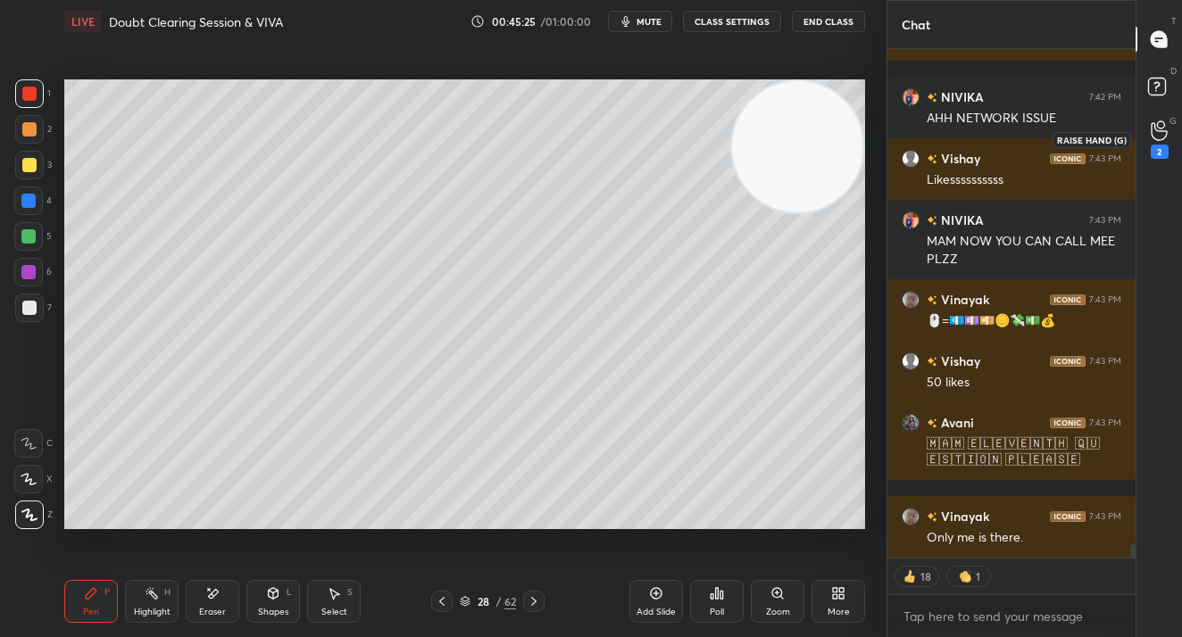
drag, startPoint x: 1157, startPoint y: 153, endPoint x: 1144, endPoint y: 159, distance: 13.6
click at [1156, 153] on div "2" at bounding box center [1159, 152] width 18 height 14
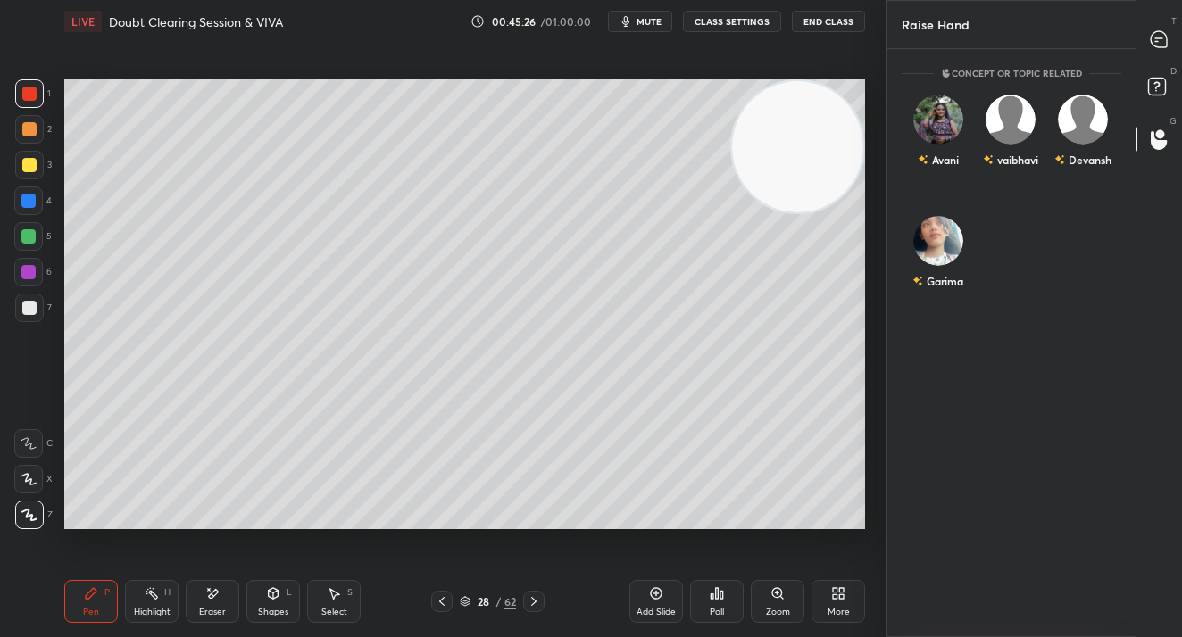
scroll to position [583, 243]
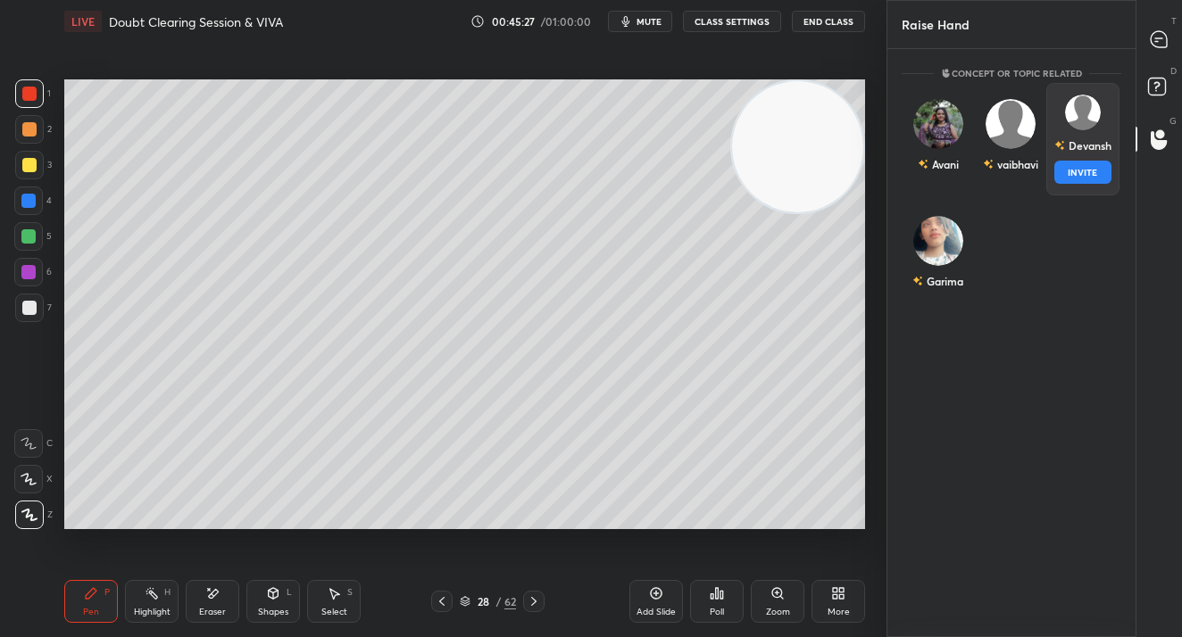
drag, startPoint x: 1076, startPoint y: 147, endPoint x: 1066, endPoint y: 165, distance: 20.4
click at [1076, 147] on div "Devansh" at bounding box center [1082, 145] width 57 height 30
click at [1075, 170] on button "INVITE" at bounding box center [1082, 172] width 56 height 23
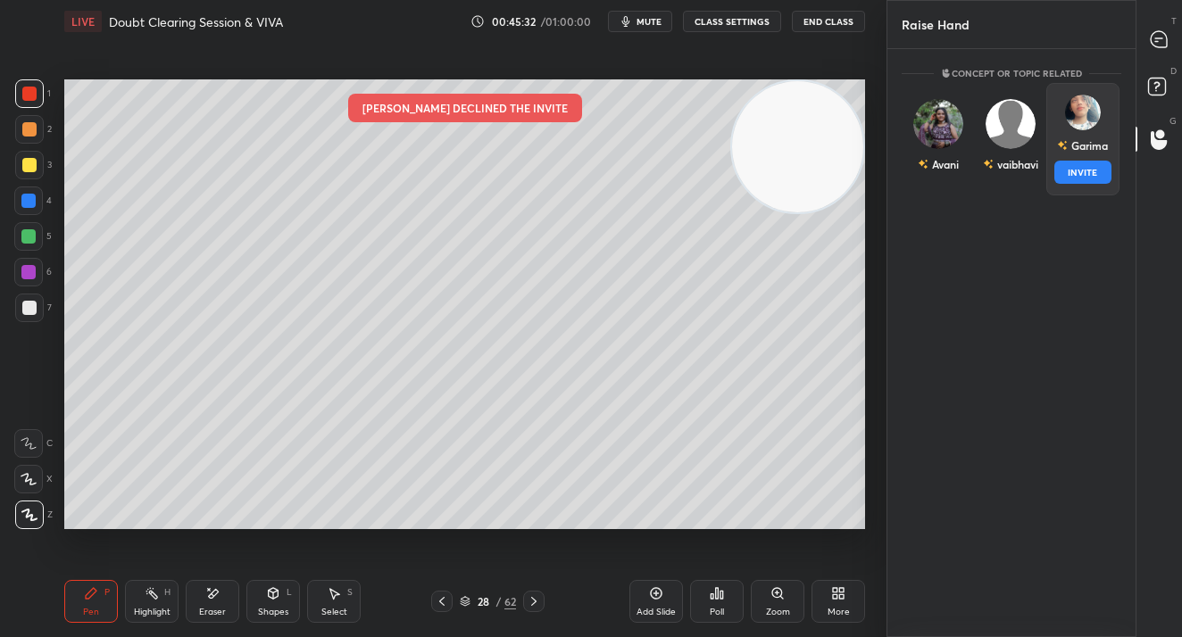
click at [1073, 121] on img "grid" at bounding box center [1083, 113] width 36 height 36
click at [1074, 172] on button "INVITE" at bounding box center [1082, 172] width 56 height 23
click at [1161, 43] on icon at bounding box center [1158, 39] width 16 height 16
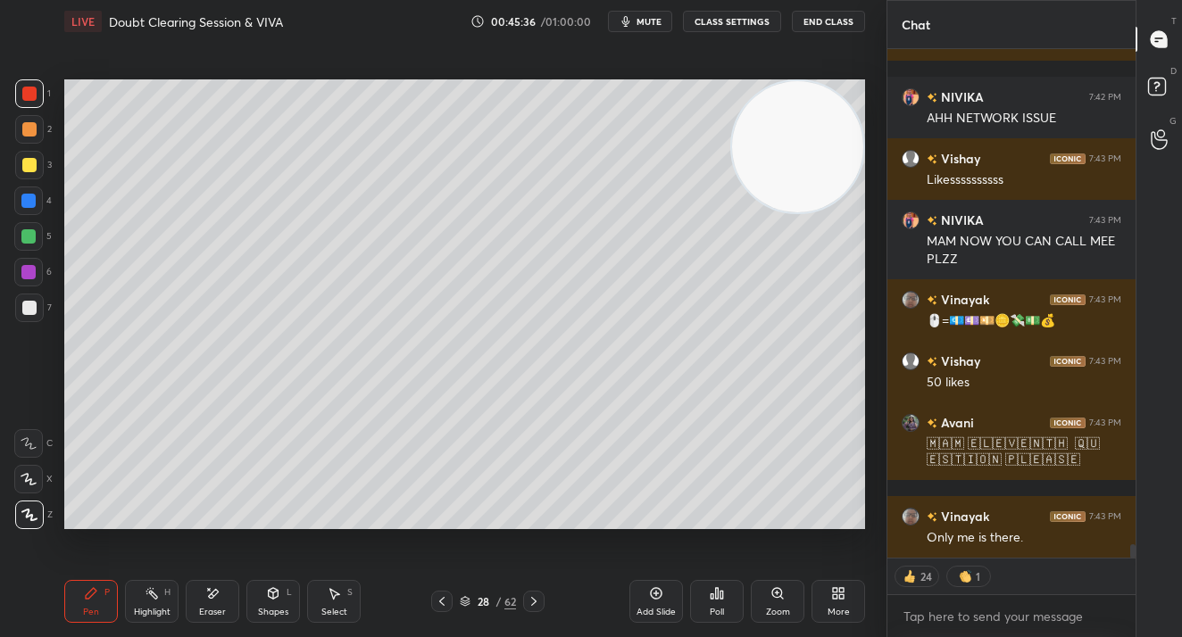
scroll to position [19299, 0]
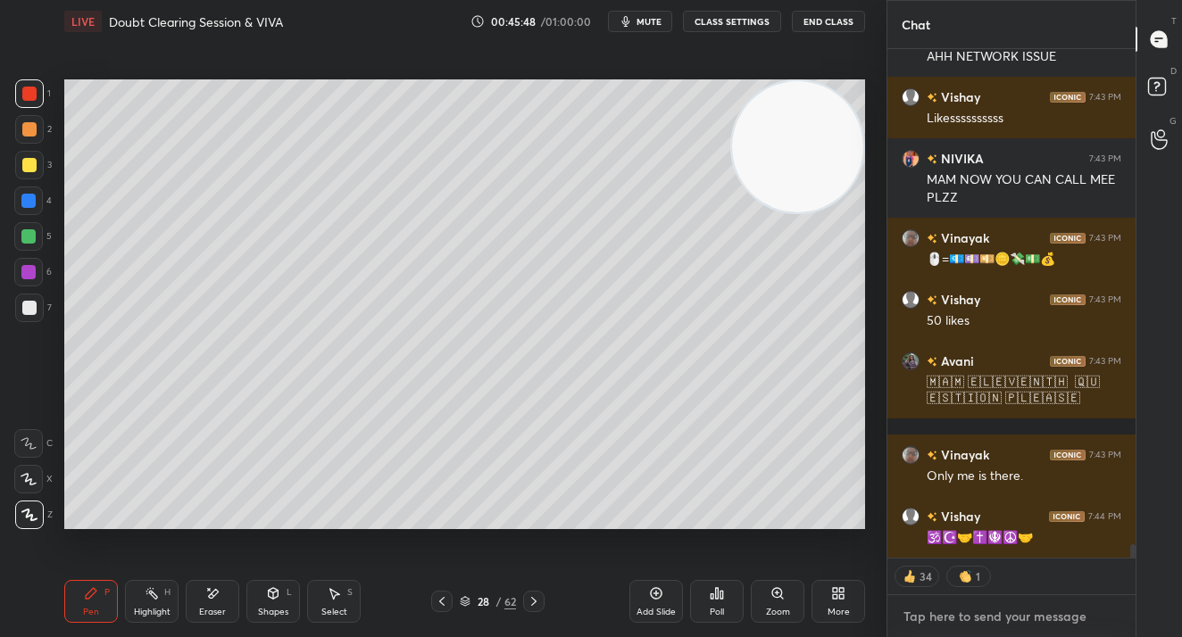
type textarea "x"
click at [974, 616] on textarea at bounding box center [1011, 616] width 220 height 29
paste textarea "Tele Link: https://t.me/Dikshabhuwalkascience"
type textarea "Tele Link: https://t.me/Dikshabhuwalkascience"
type textarea "x"
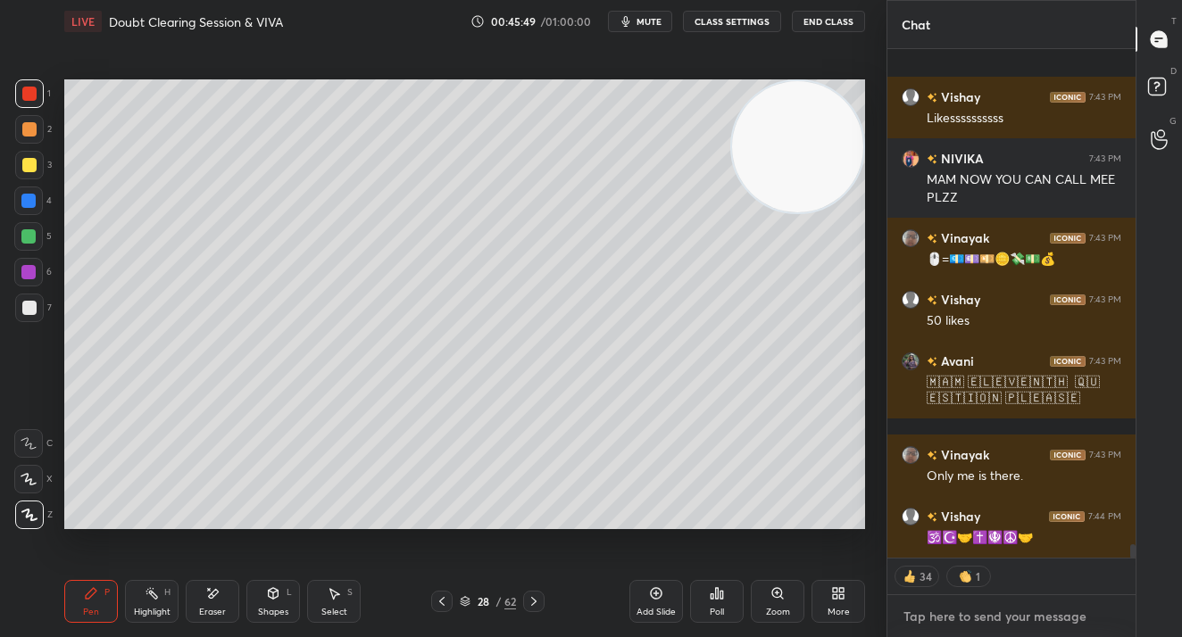
scroll to position [19431, 0]
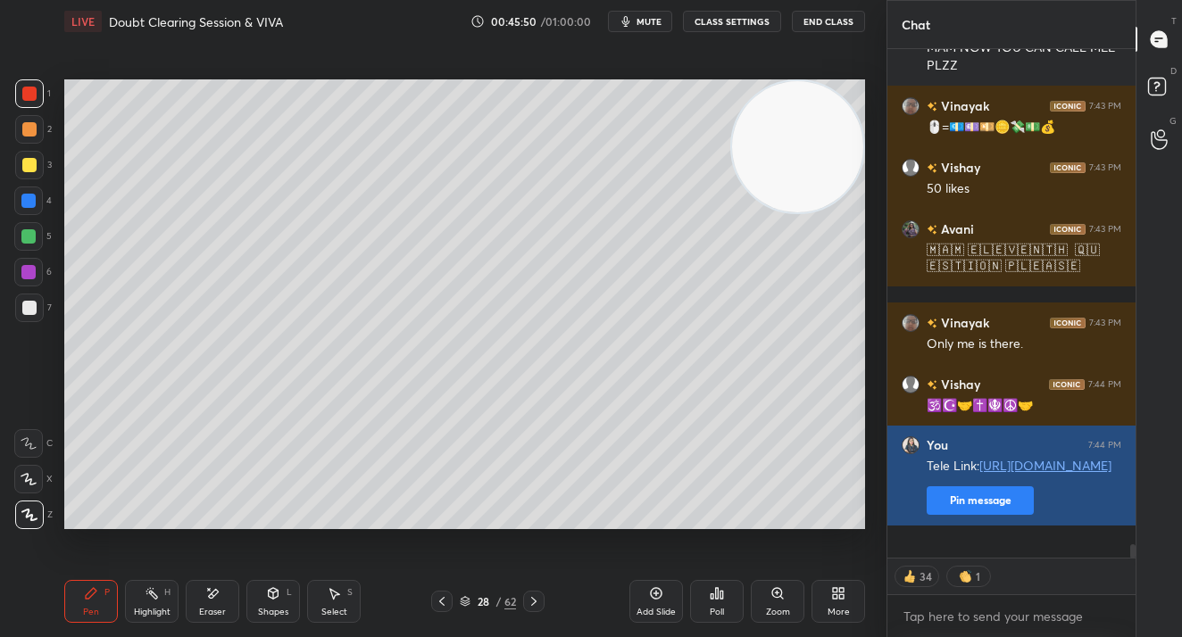
click at [962, 515] on button "Pin message" at bounding box center [979, 500] width 107 height 29
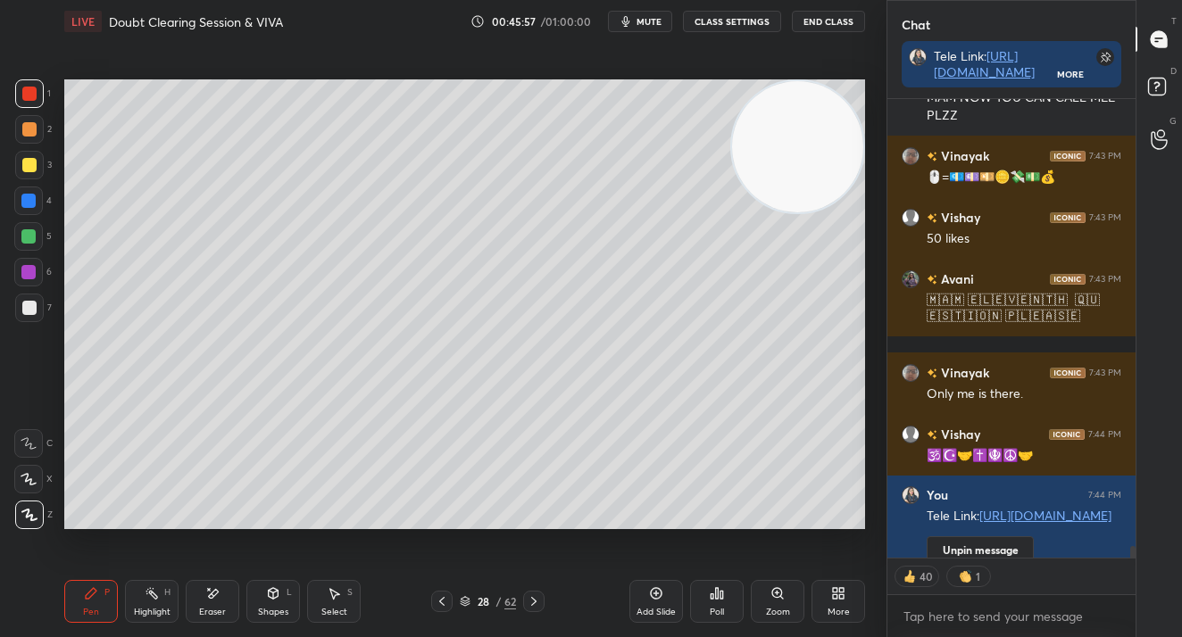
scroll to position [19542, 0]
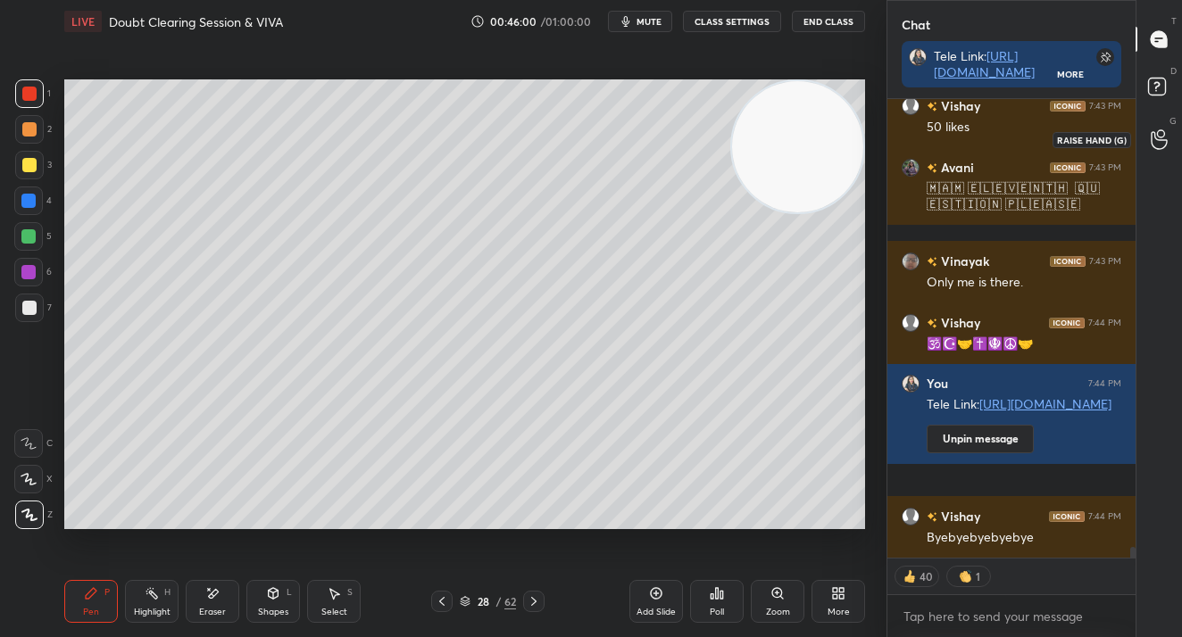
click at [1168, 144] on div at bounding box center [1159, 139] width 36 height 32
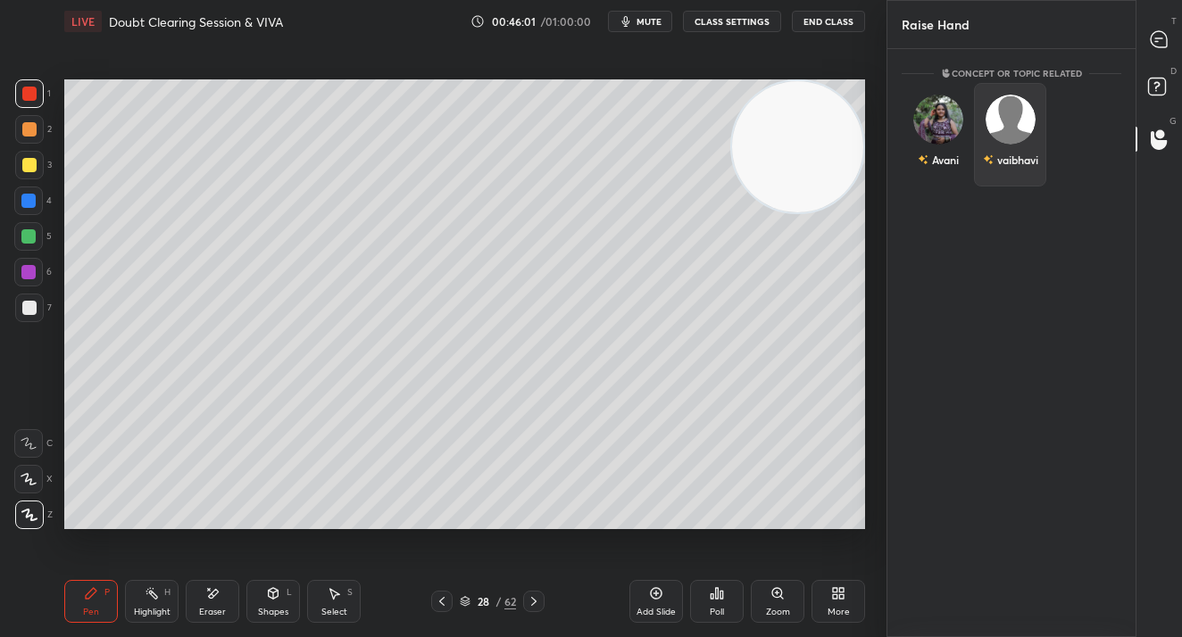
click at [1035, 118] on div "vaibhavi" at bounding box center [1010, 135] width 72 height 104
click at [987, 175] on button "INVITE" at bounding box center [1010, 172] width 56 height 23
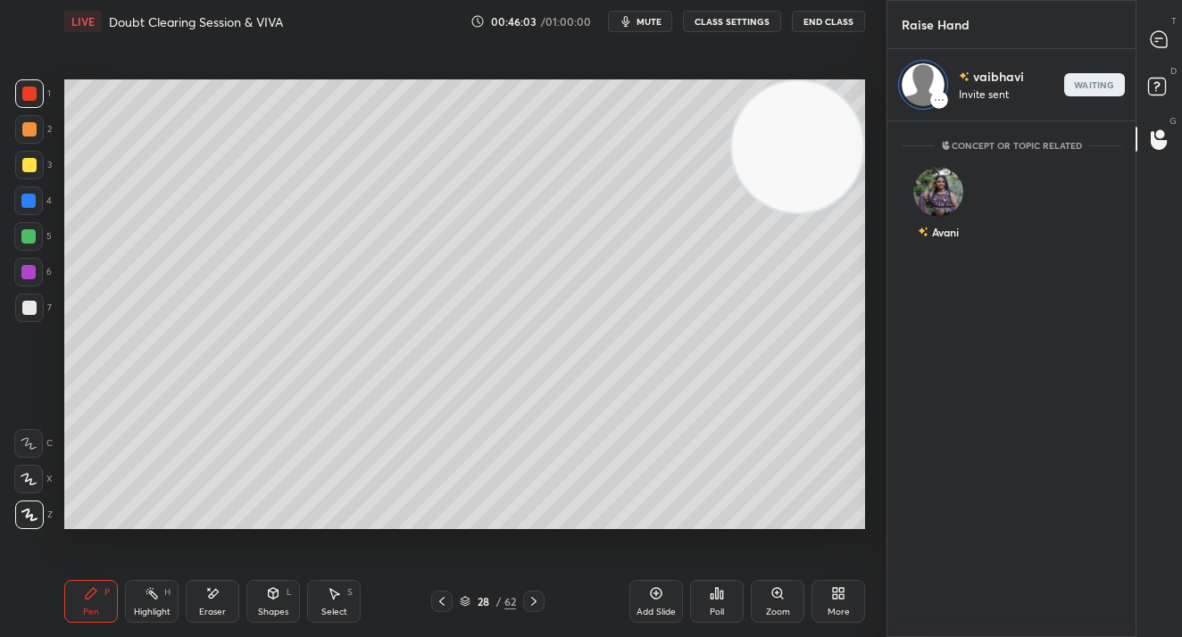
click at [1165, 34] on icon at bounding box center [1158, 39] width 19 height 19
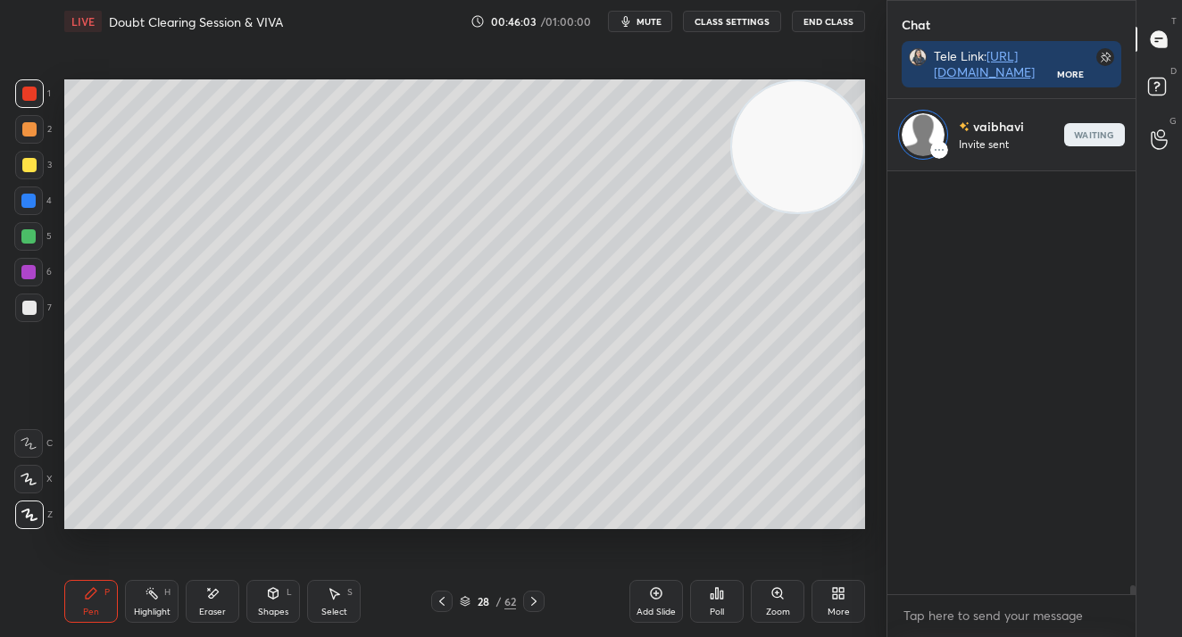
scroll to position [19596, 0]
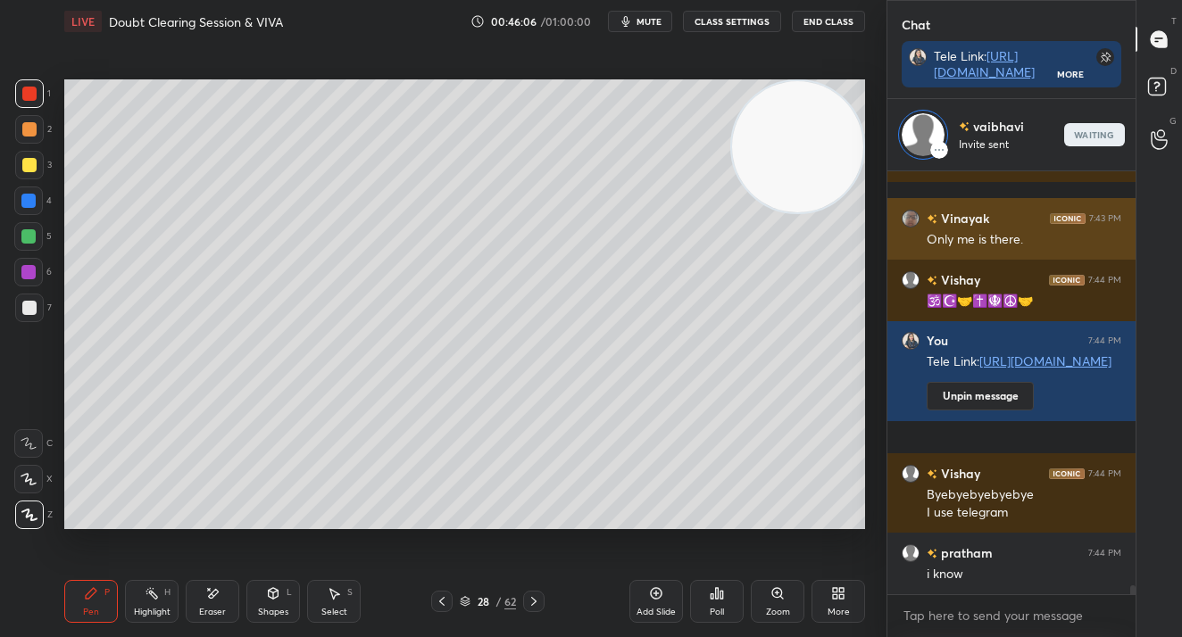
click at [986, 303] on div "🕉️☪️🤝✝️🪯☮️🤝" at bounding box center [1023, 302] width 195 height 18
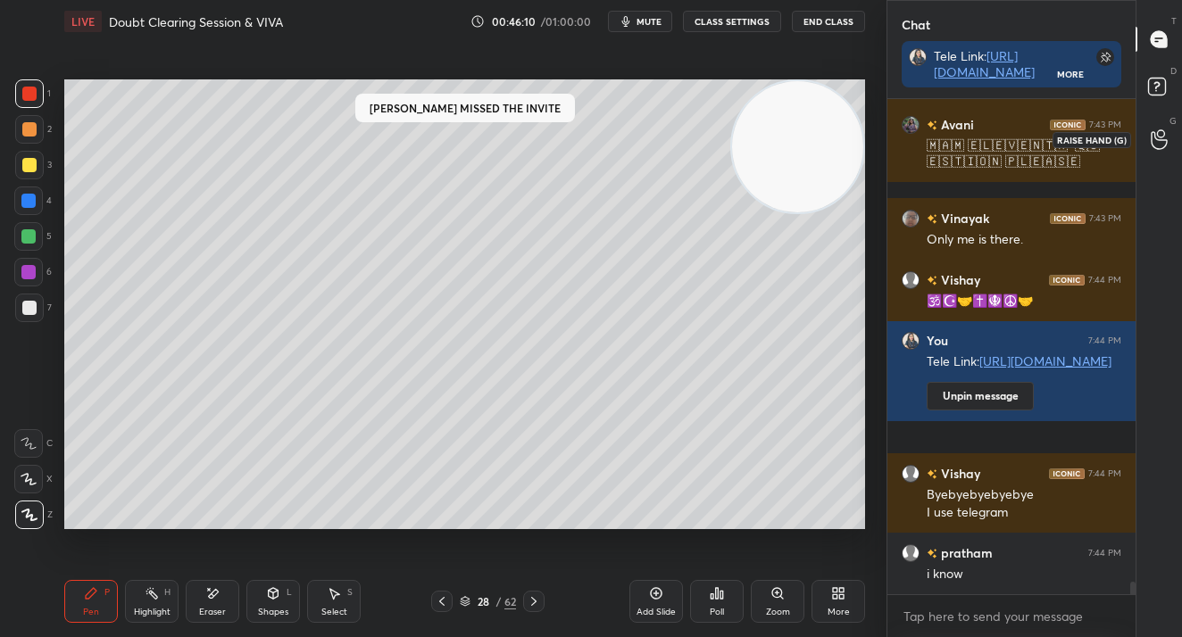
click at [1159, 137] on circle at bounding box center [1160, 133] width 7 height 7
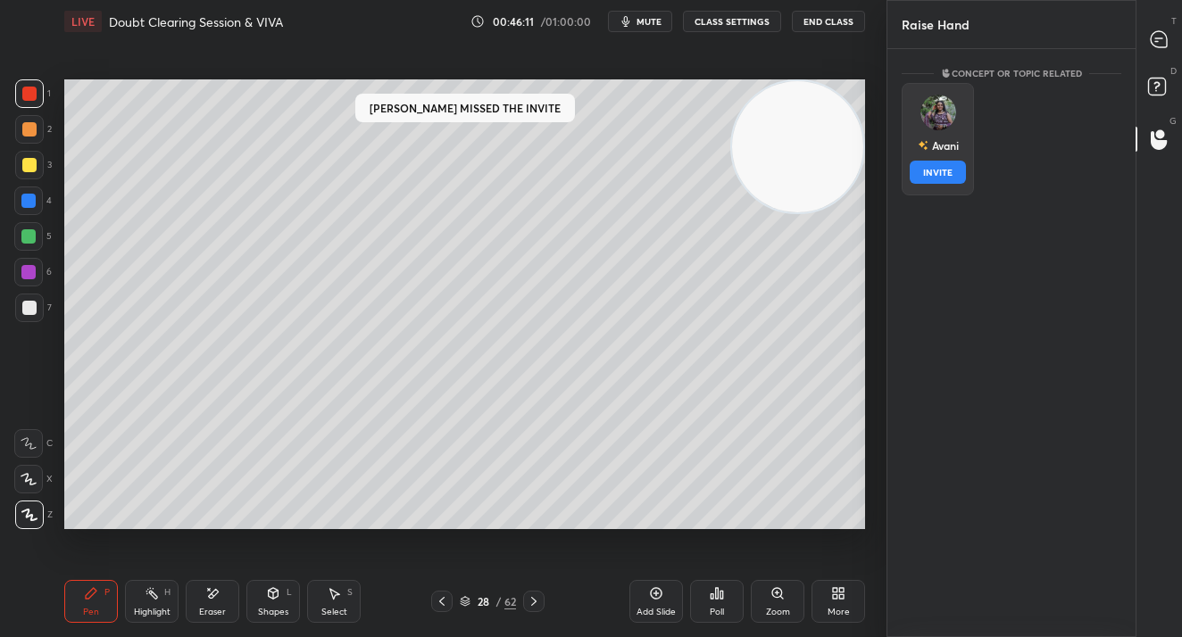
click at [952, 129] on div "Avani INVITE" at bounding box center [937, 139] width 72 height 112
click at [952, 170] on button "INVITE" at bounding box center [937, 172] width 56 height 23
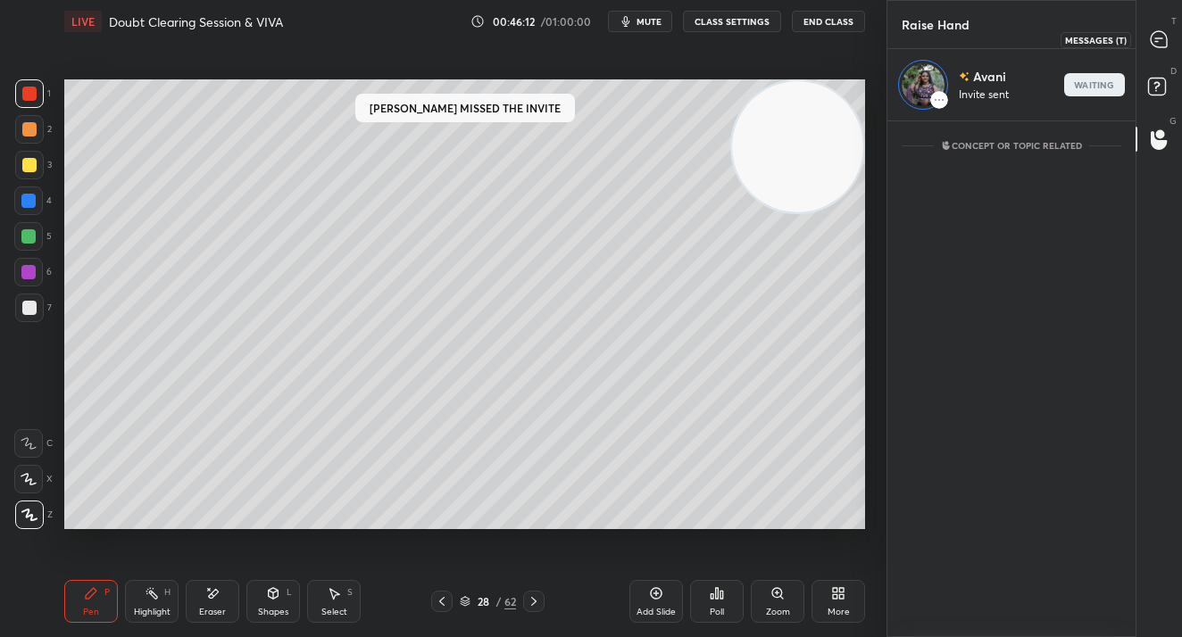
click at [1143, 43] on div at bounding box center [1159, 39] width 36 height 32
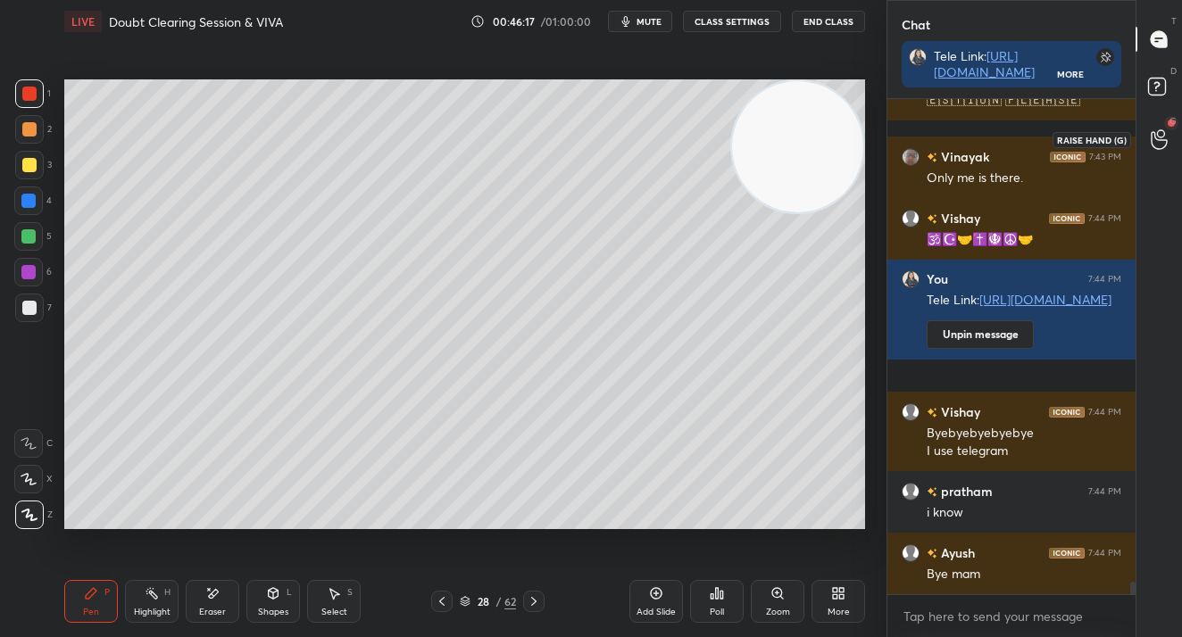
click at [1167, 153] on div at bounding box center [1159, 139] width 36 height 32
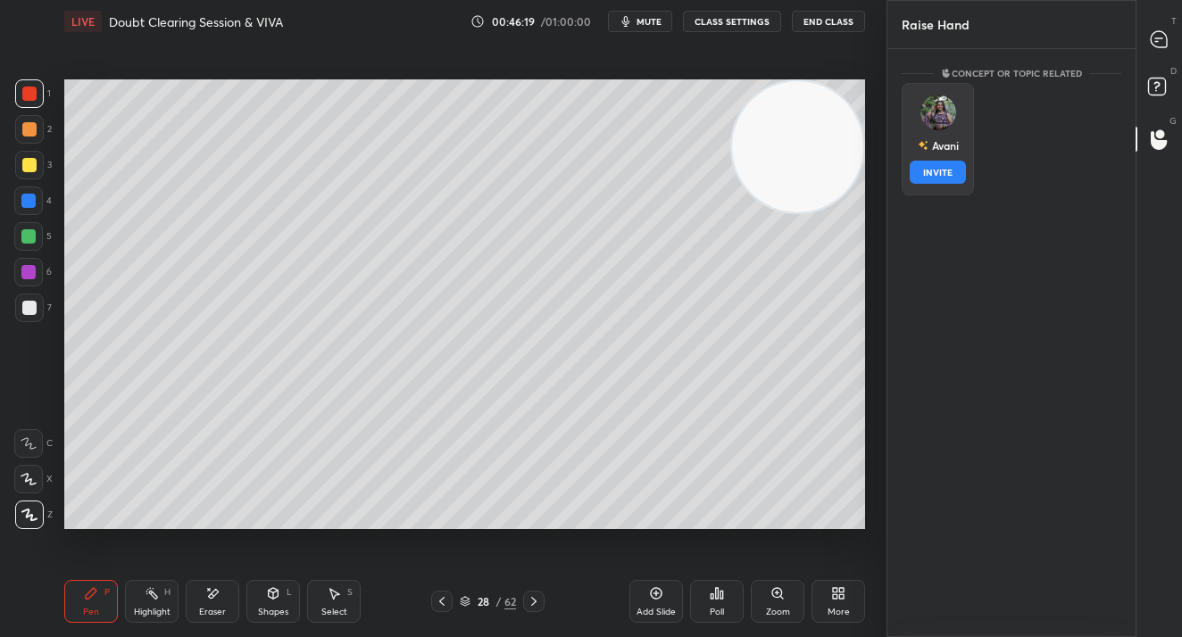
click at [920, 176] on button "INVITE" at bounding box center [937, 172] width 56 height 23
click at [1149, 42] on icon at bounding box center [1158, 39] width 19 height 19
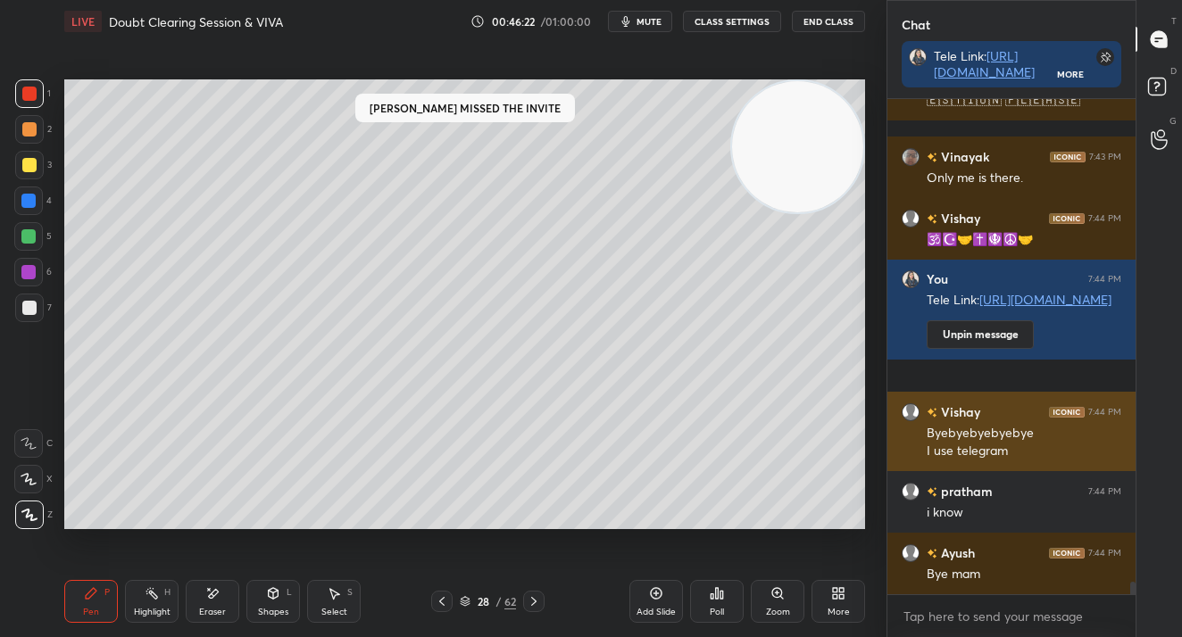
click at [964, 395] on div "Vishay 7:44 PM Byebyebyebyebye I use telegram" at bounding box center [1011, 431] width 248 height 79
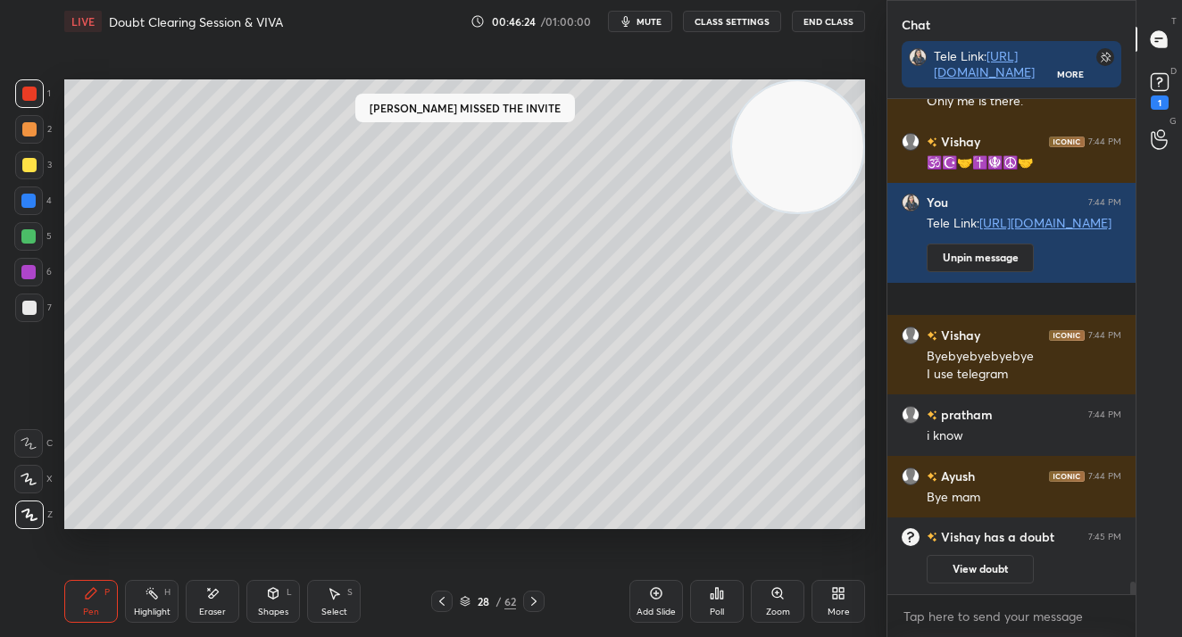
click at [33, 309] on div at bounding box center [29, 308] width 14 height 14
click at [36, 316] on div at bounding box center [29, 308] width 29 height 29
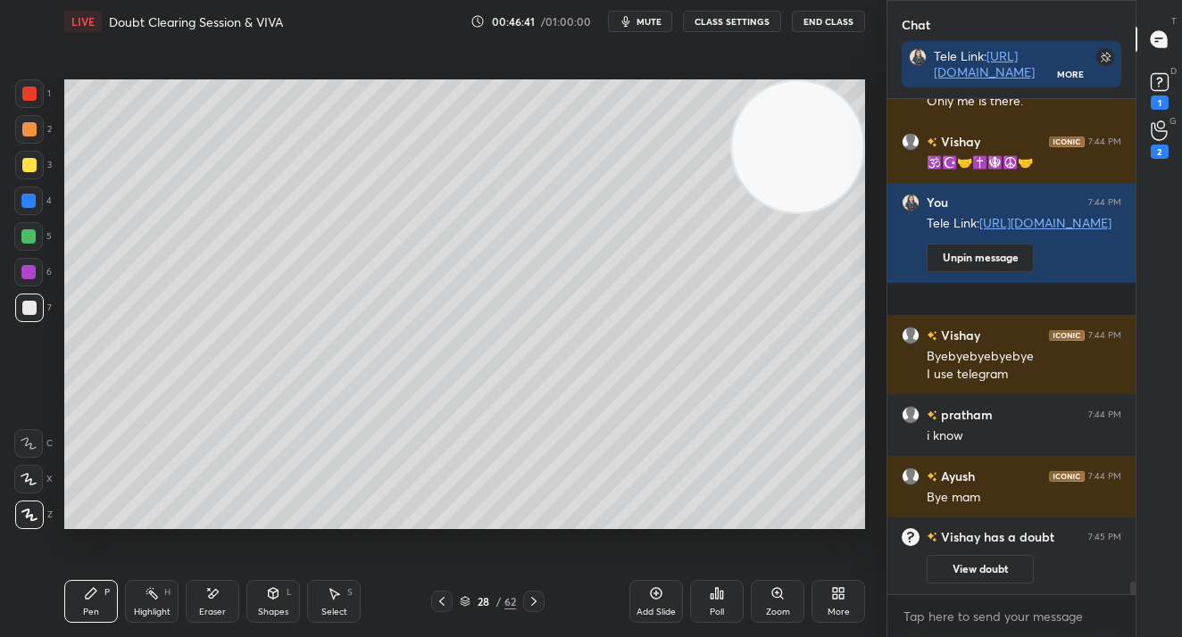
click at [33, 276] on div at bounding box center [28, 272] width 14 height 14
click at [33, 264] on div at bounding box center [28, 272] width 29 height 29
click at [1170, 86] on icon at bounding box center [1159, 82] width 27 height 27
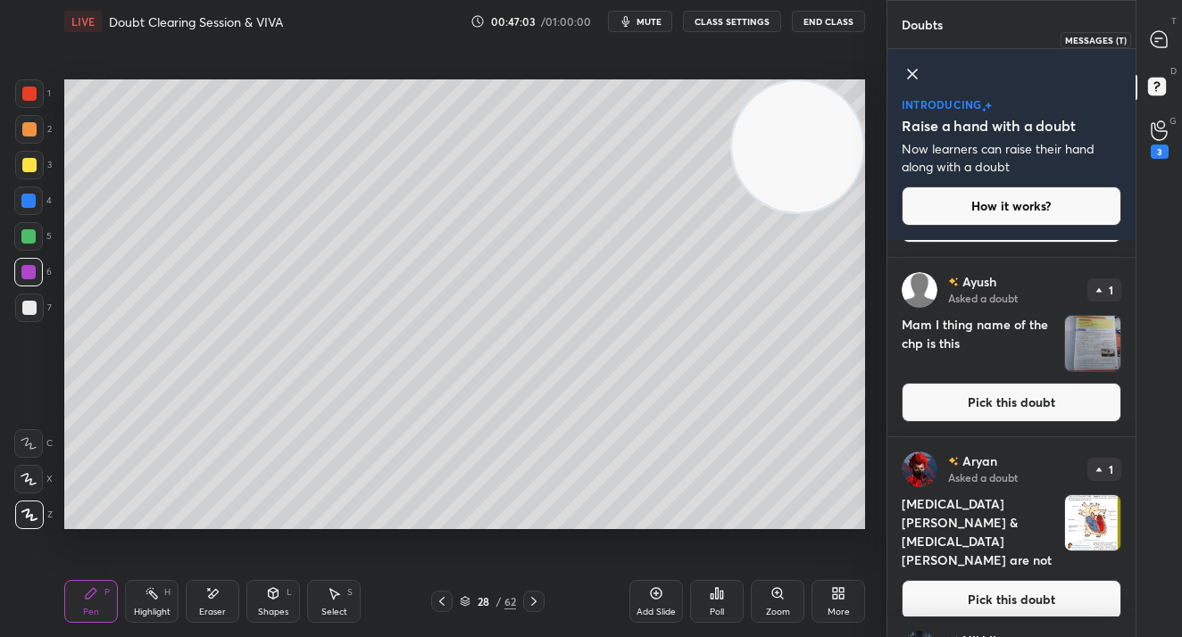
click at [1169, 38] on div at bounding box center [1159, 39] width 36 height 32
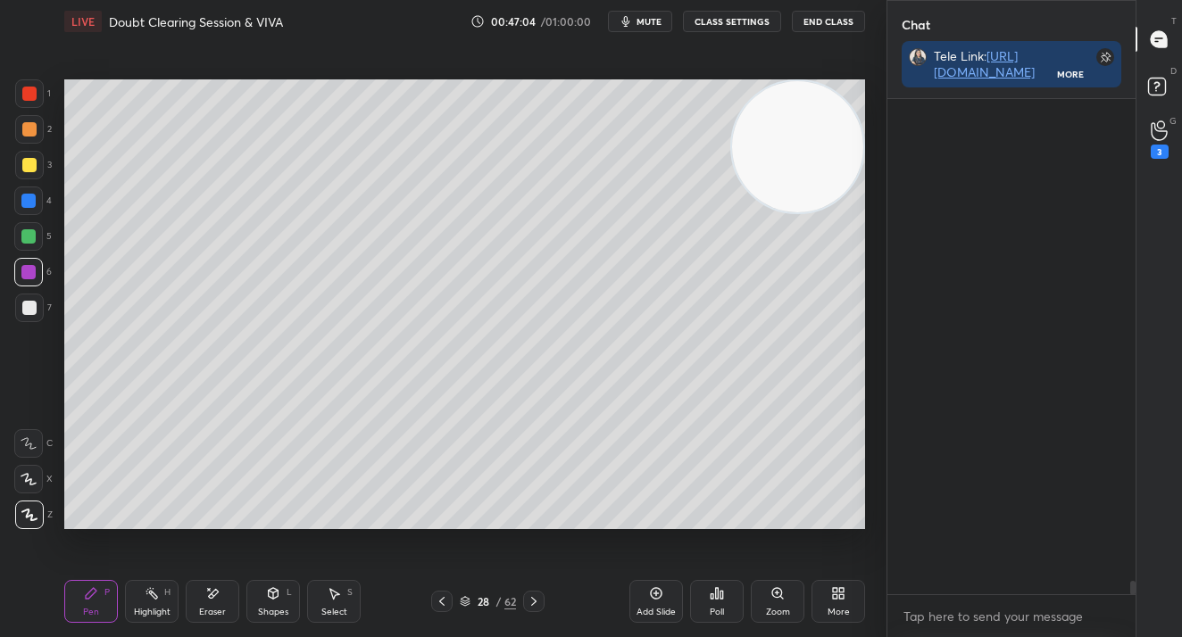
scroll to position [18372, 0]
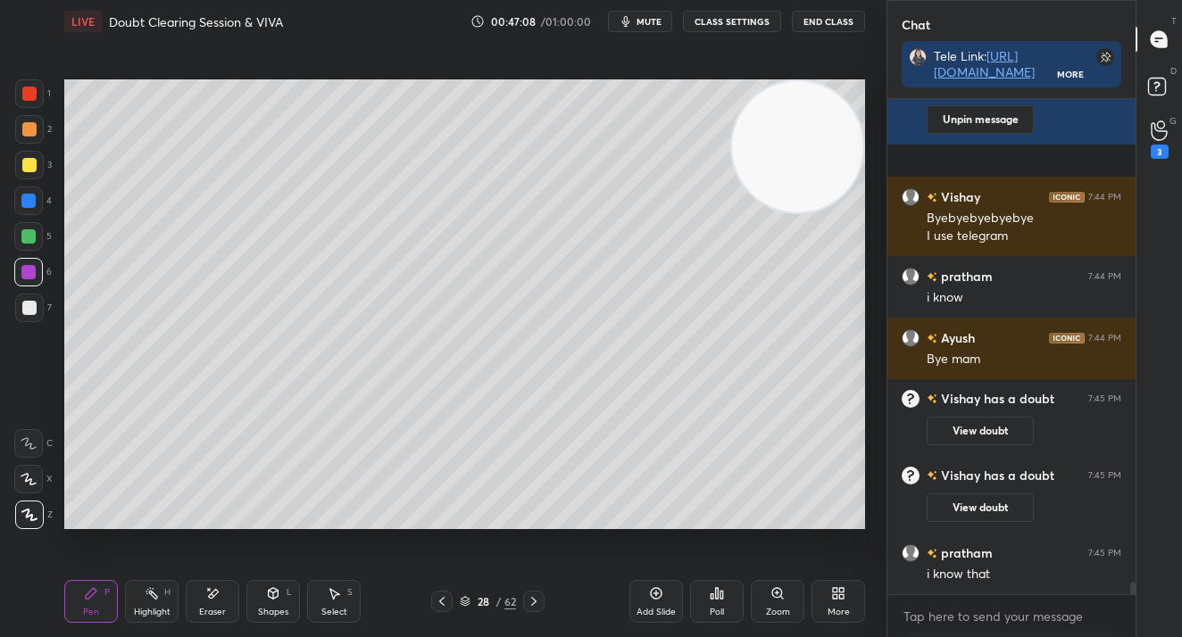
click at [458, 606] on div "28 / 62" at bounding box center [487, 601] width 113 height 21
click at [475, 601] on div "28" at bounding box center [483, 601] width 18 height 11
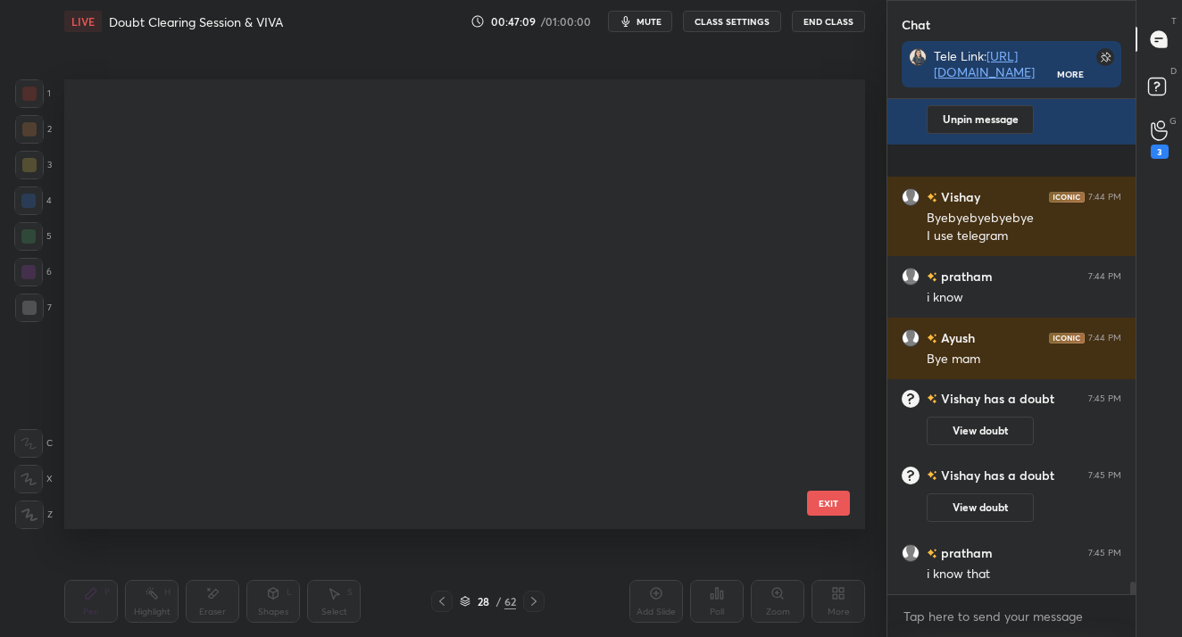
scroll to position [6, 10]
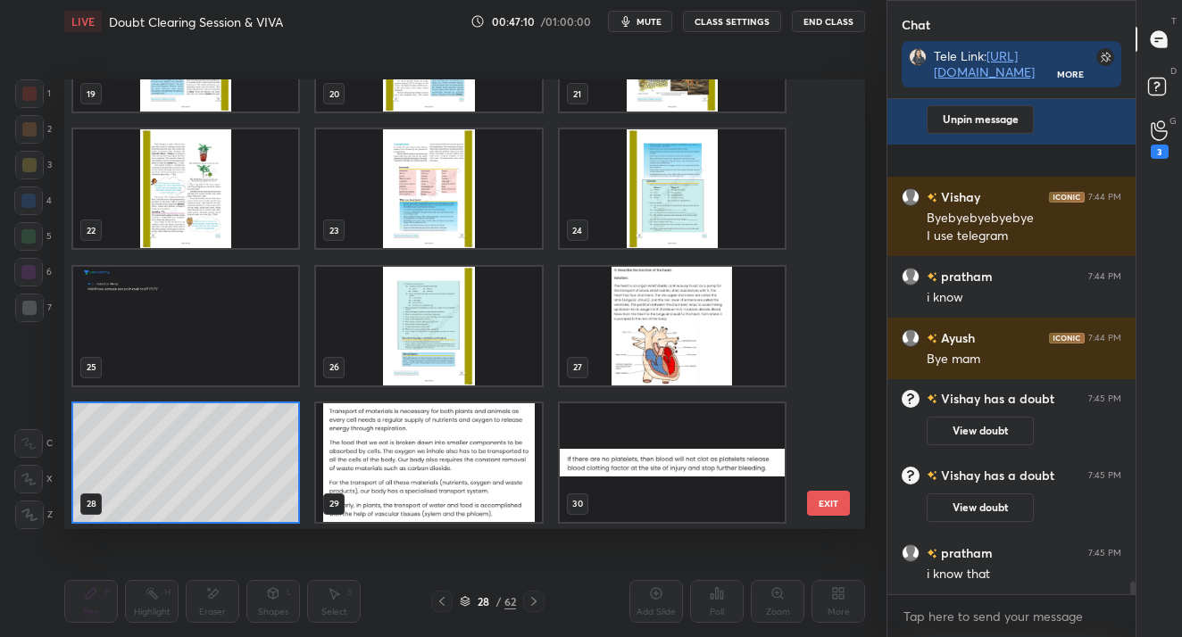
click at [460, 333] on img "grid" at bounding box center [428, 325] width 225 height 119
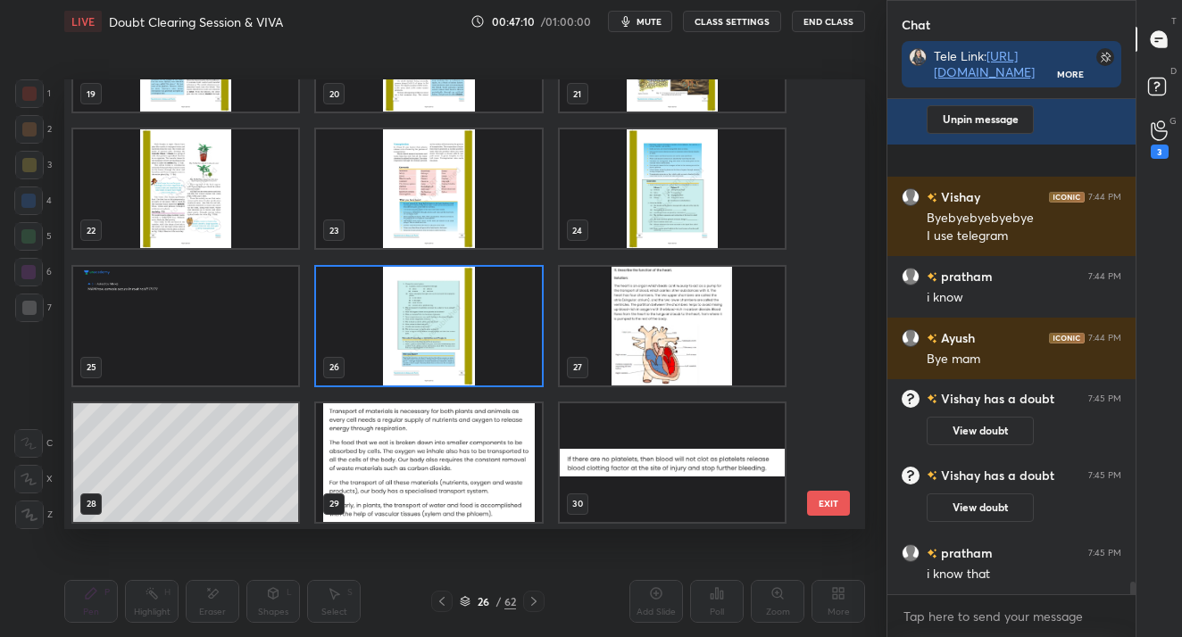
click at [460, 333] on img "grid" at bounding box center [428, 325] width 225 height 119
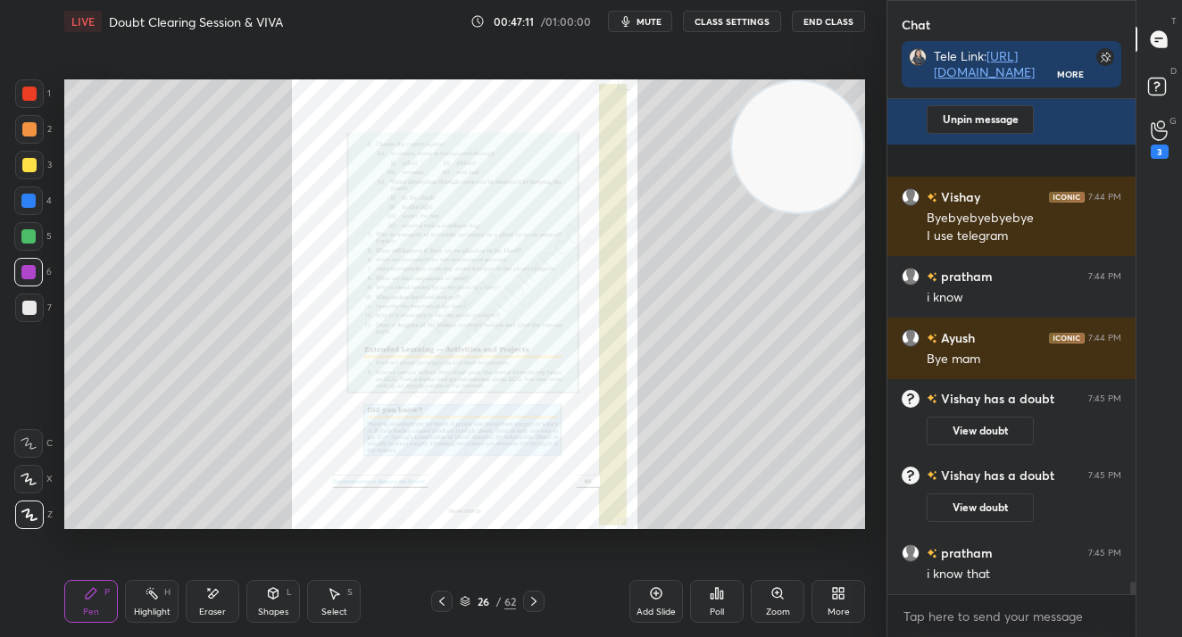
click at [778, 609] on div "Zoom" at bounding box center [778, 612] width 24 height 9
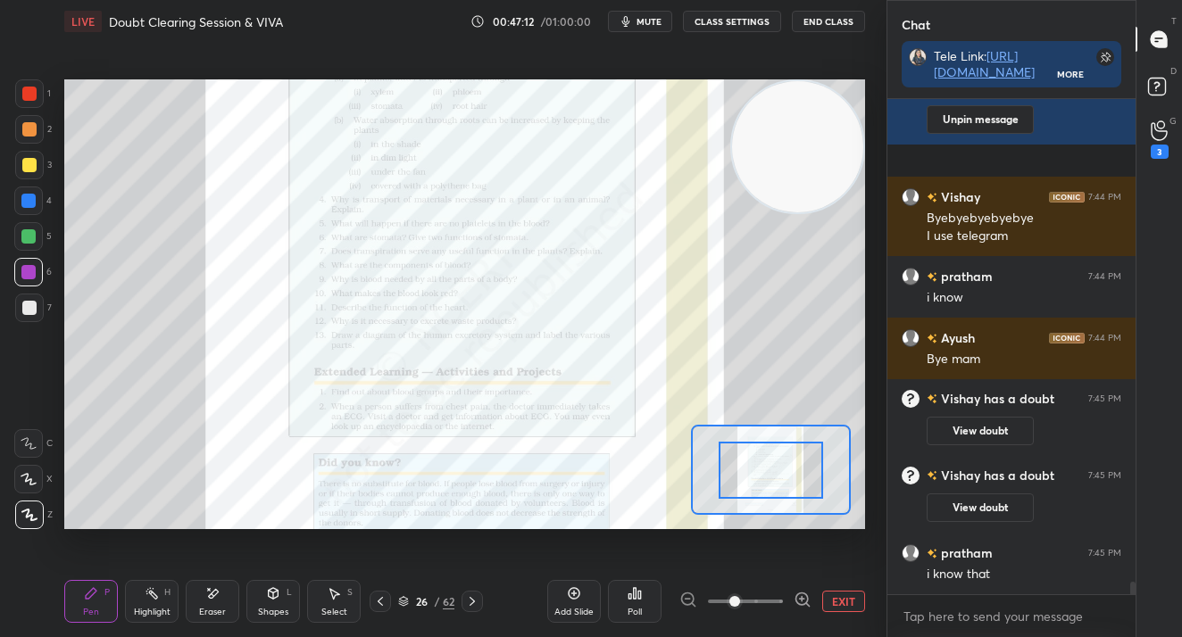
click at [767, 609] on span at bounding box center [745, 601] width 75 height 27
click at [740, 602] on span at bounding box center [734, 601] width 11 height 11
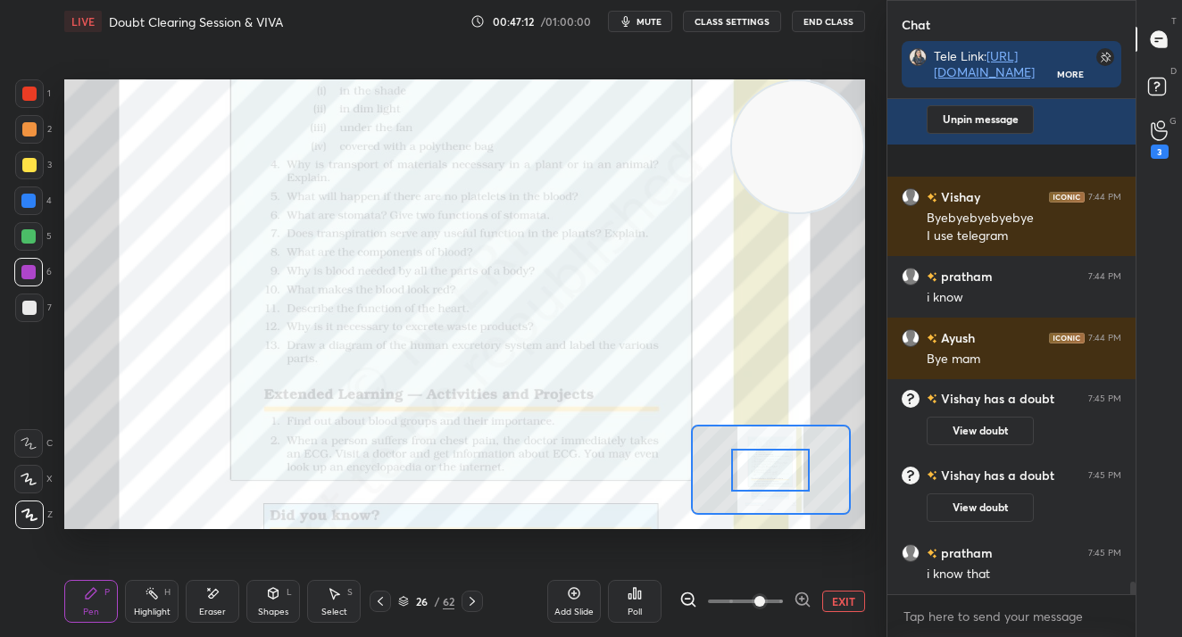
click at [765, 596] on span at bounding box center [759, 601] width 11 height 11
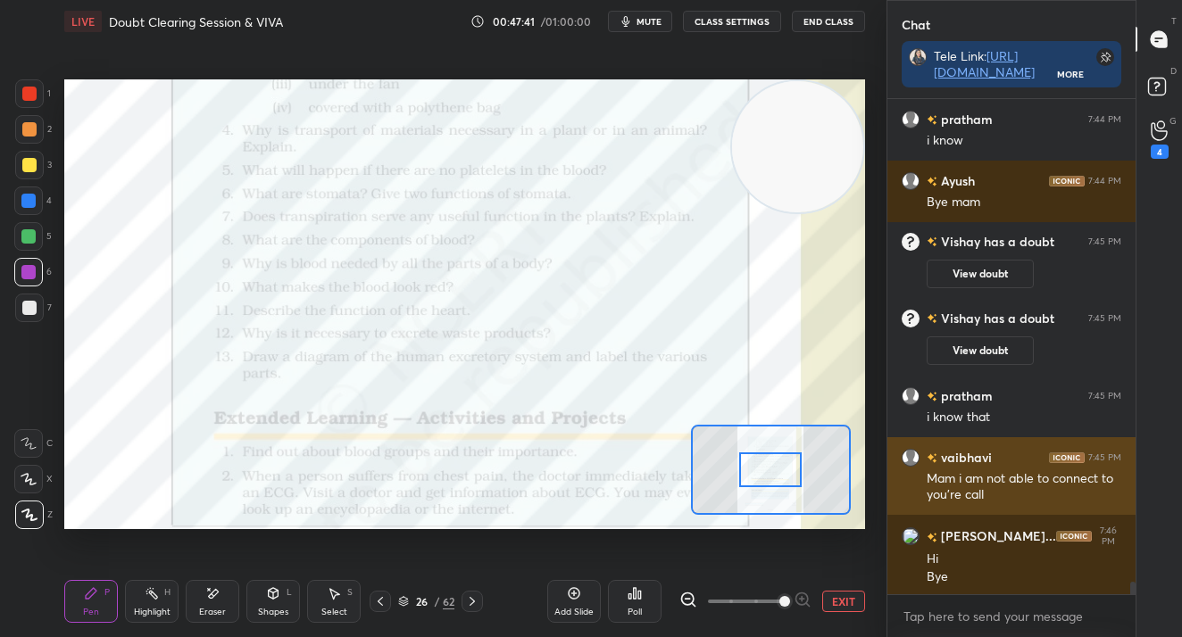
scroll to position [18684, 0]
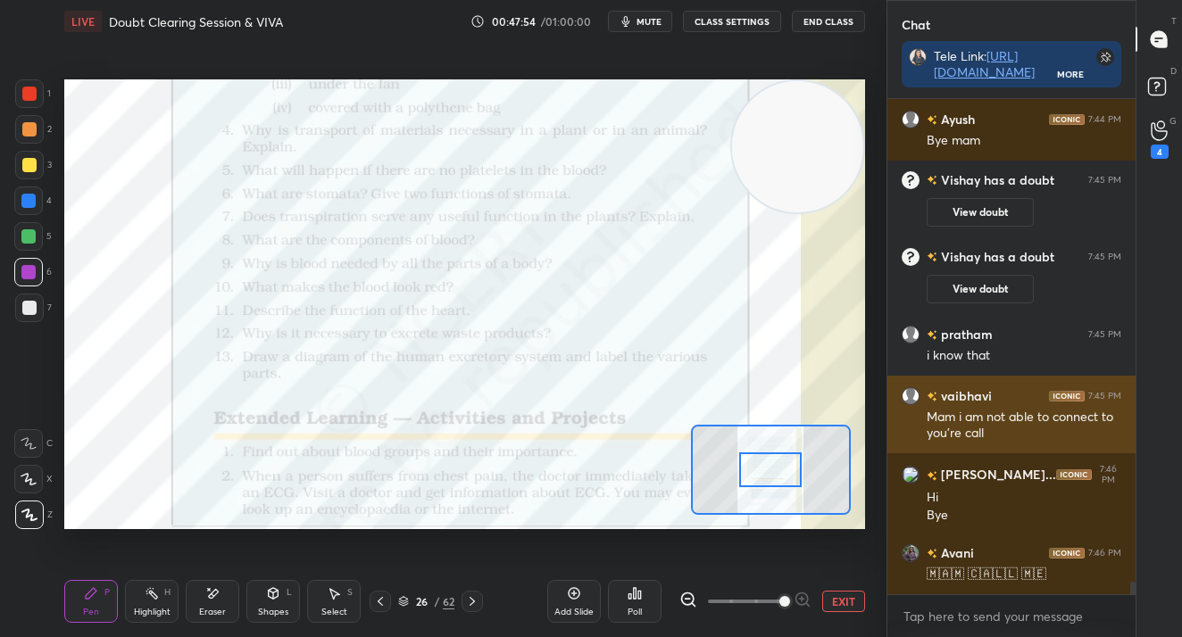
click at [1108, 411] on div "Mam i am not able to connect to you're call" at bounding box center [1023, 426] width 195 height 34
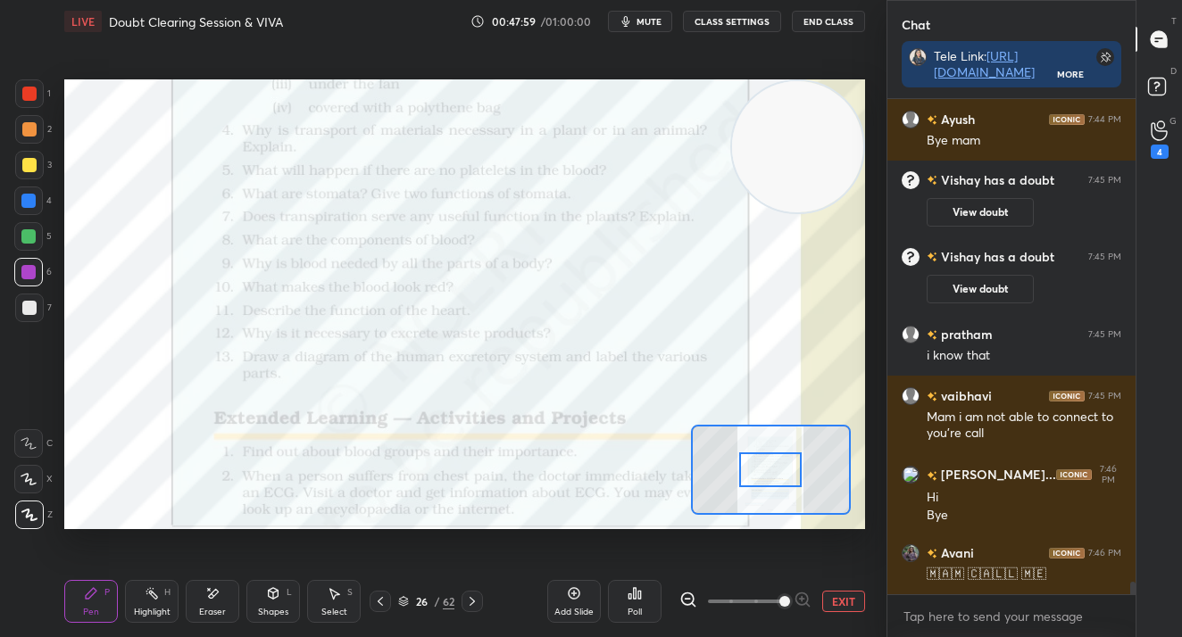
click at [833, 593] on button "EXIT" at bounding box center [843, 601] width 43 height 21
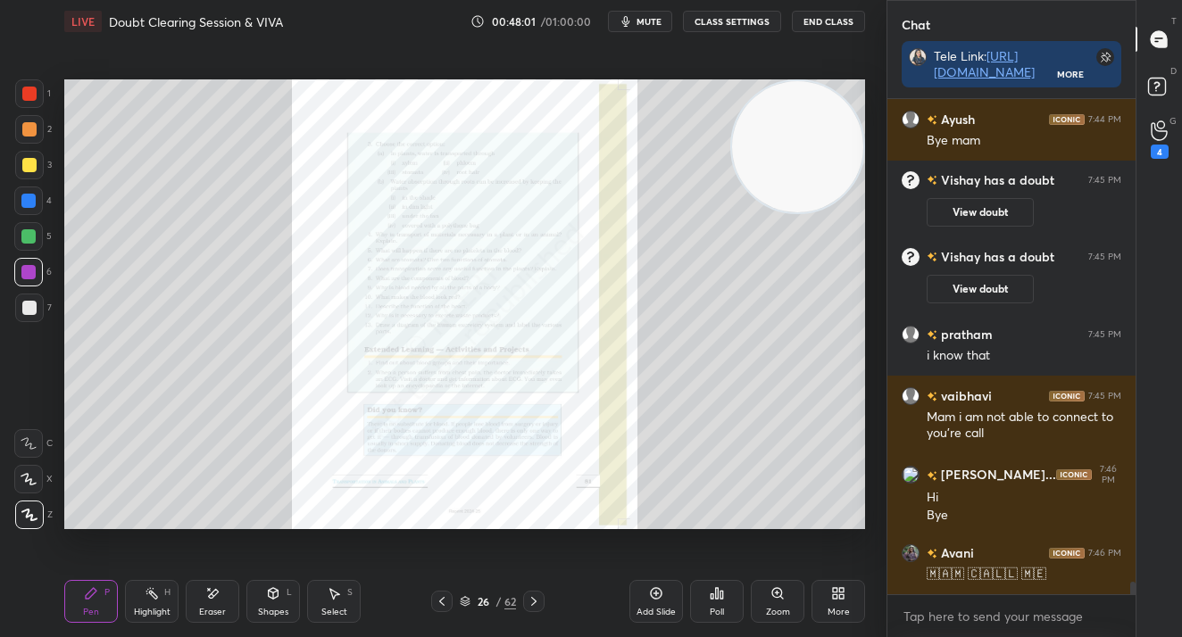
click at [784, 600] on div "Zoom" at bounding box center [777, 601] width 54 height 43
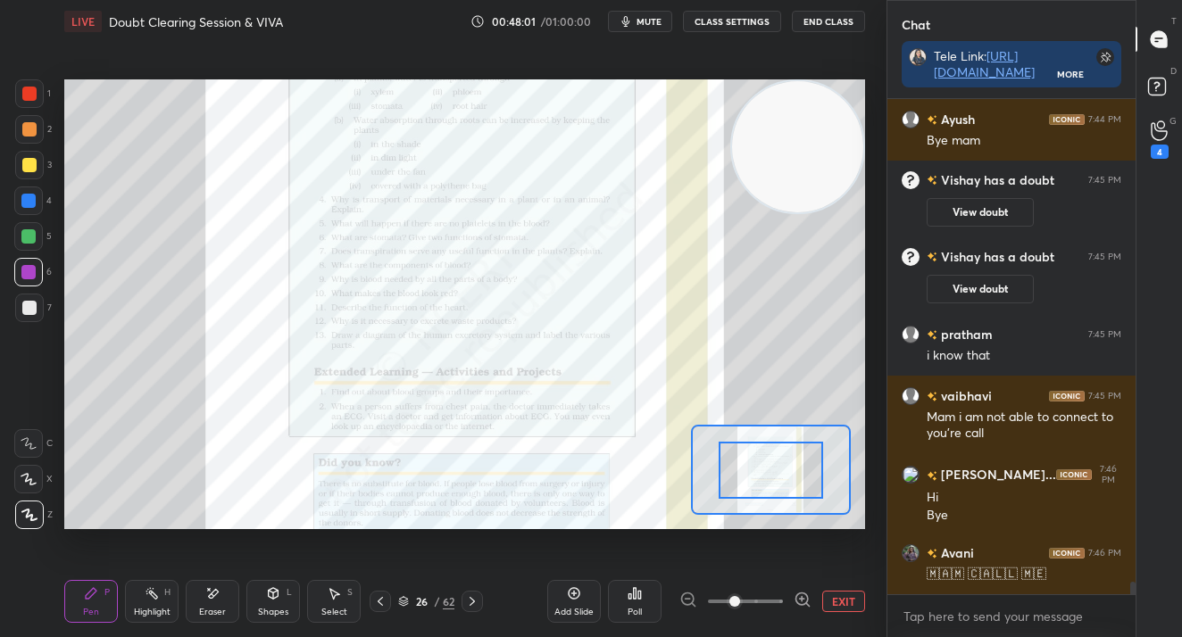
click at [784, 600] on div at bounding box center [745, 601] width 132 height 21
click at [782, 601] on span at bounding box center [745, 601] width 75 height 27
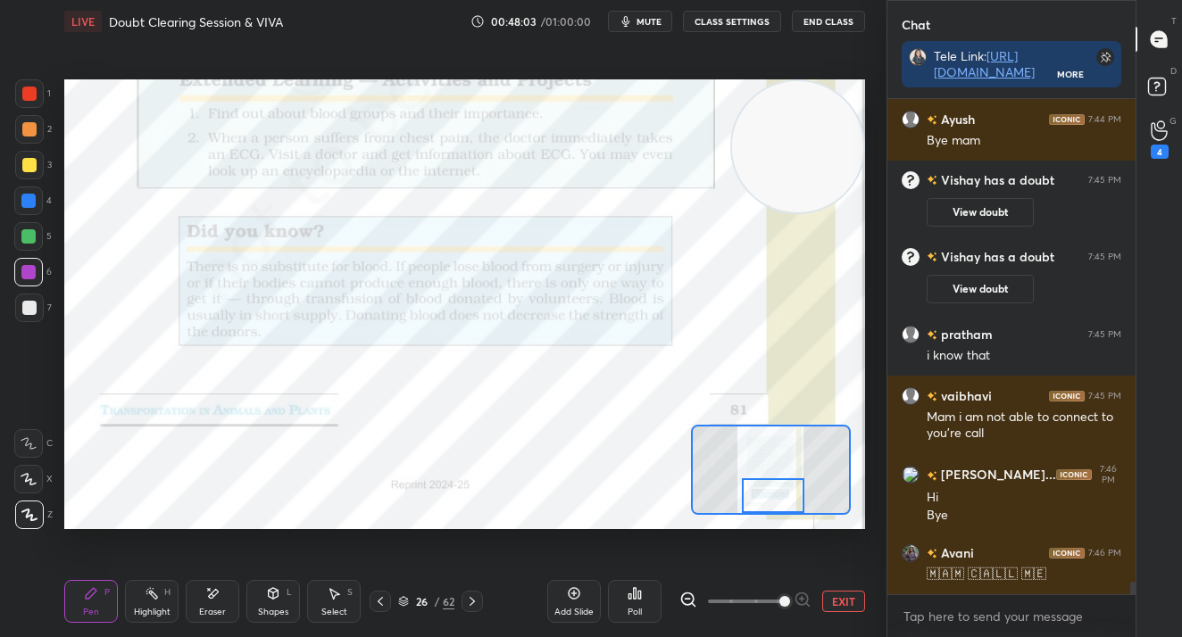
drag, startPoint x: 775, startPoint y: 480, endPoint x: 778, endPoint y: 514, distance: 34.0
click at [778, 514] on div at bounding box center [771, 470] width 160 height 90
click at [830, 588] on div "Add Slide Poll EXIT" at bounding box center [706, 601] width 318 height 100
click at [834, 590] on div "Add Slide Poll EXIT" at bounding box center [706, 601] width 318 height 100
click at [839, 588] on div "Add Slide Poll EXIT" at bounding box center [706, 601] width 318 height 100
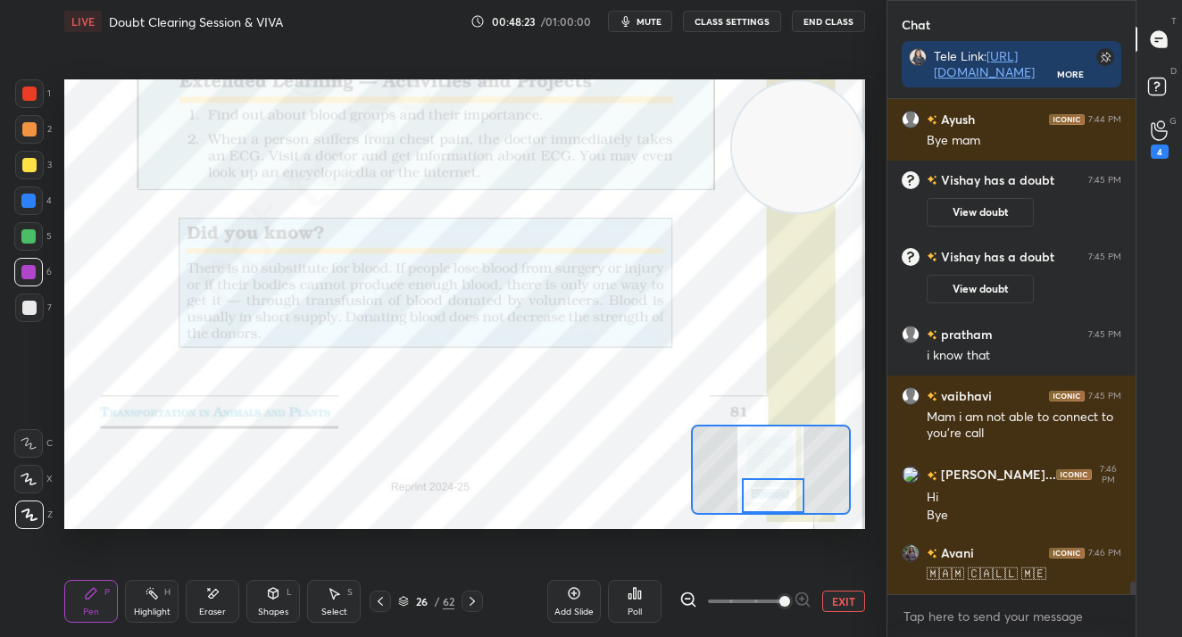
click at [841, 592] on button "EXIT" at bounding box center [843, 601] width 43 height 21
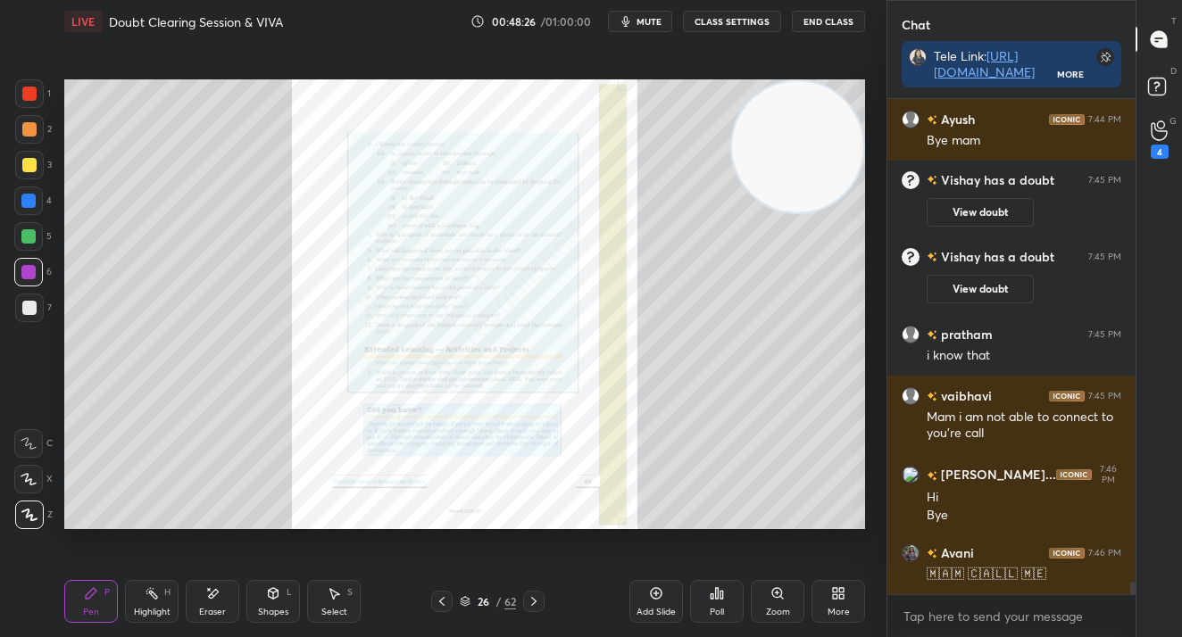
click at [479, 604] on div "26" at bounding box center [483, 601] width 18 height 11
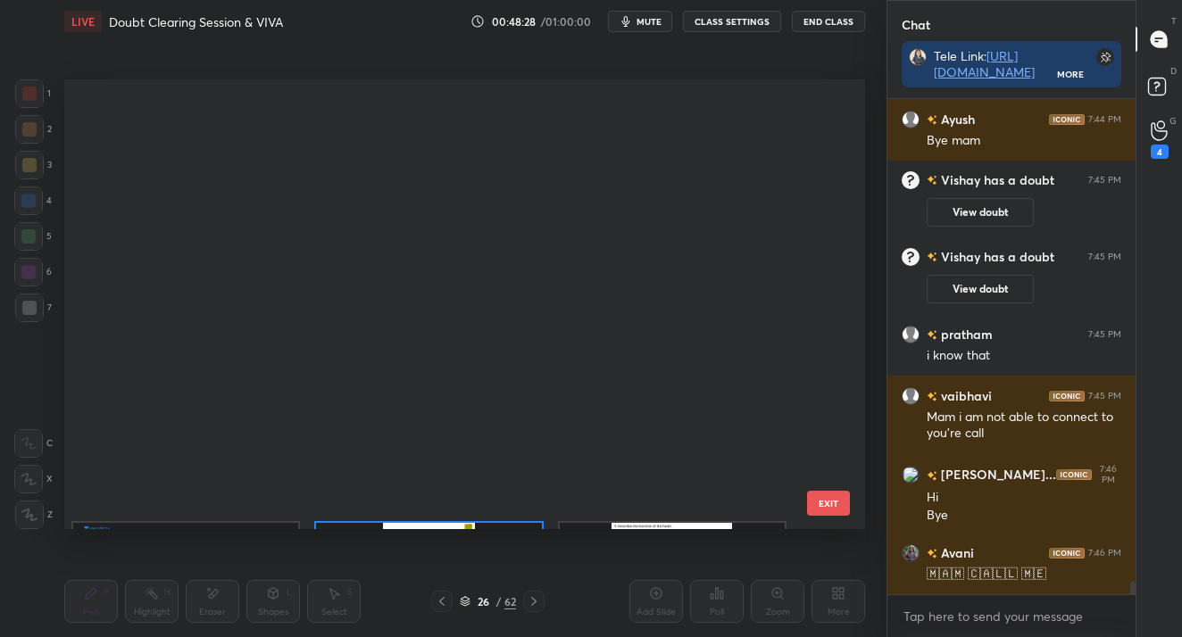
scroll to position [1163, 0]
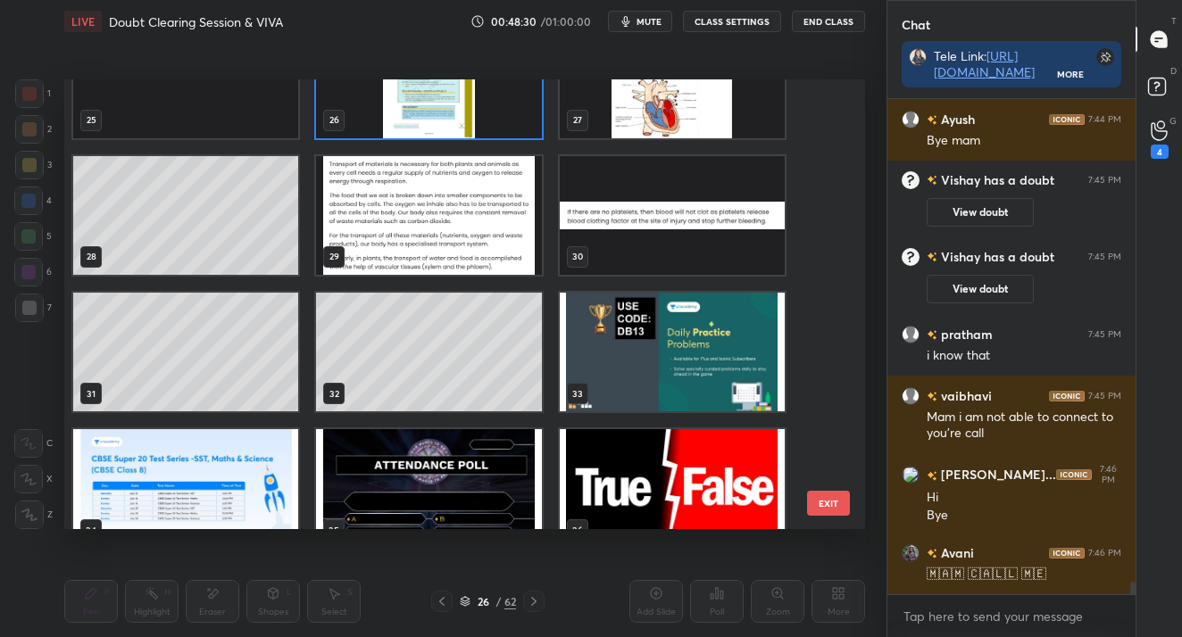
click at [452, 100] on img "grid" at bounding box center [428, 78] width 225 height 119
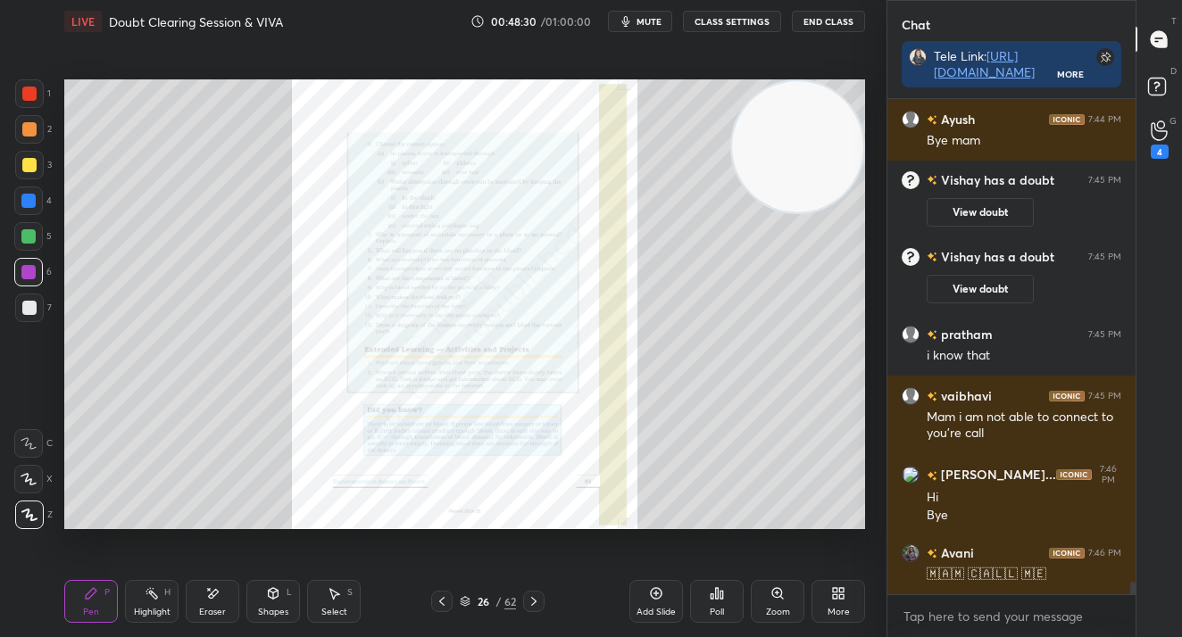
click at [452, 100] on img "grid" at bounding box center [428, 78] width 225 height 119
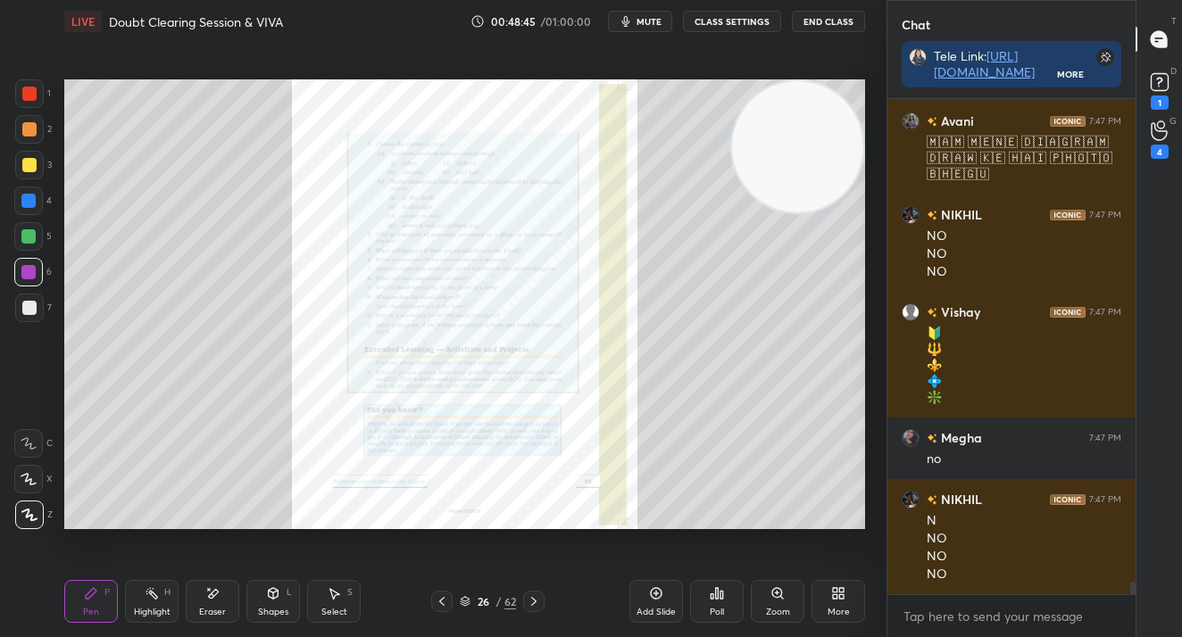
scroll to position [19377, 0]
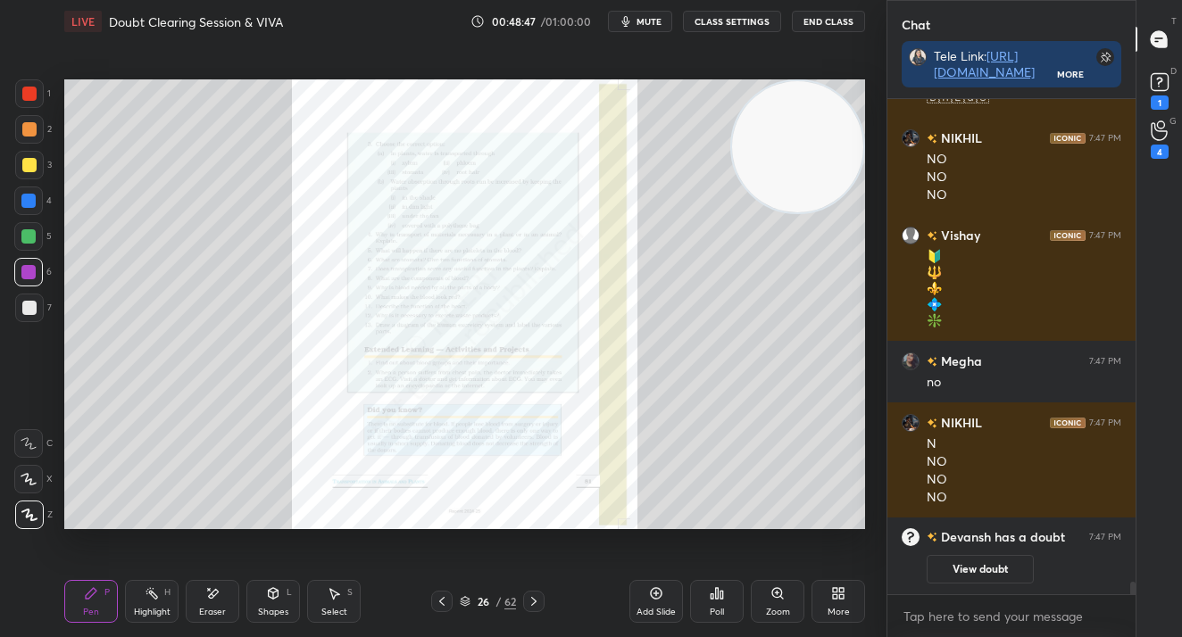
click at [1156, 118] on div "G Raise Hand (G) 4" at bounding box center [1159, 139] width 46 height 50
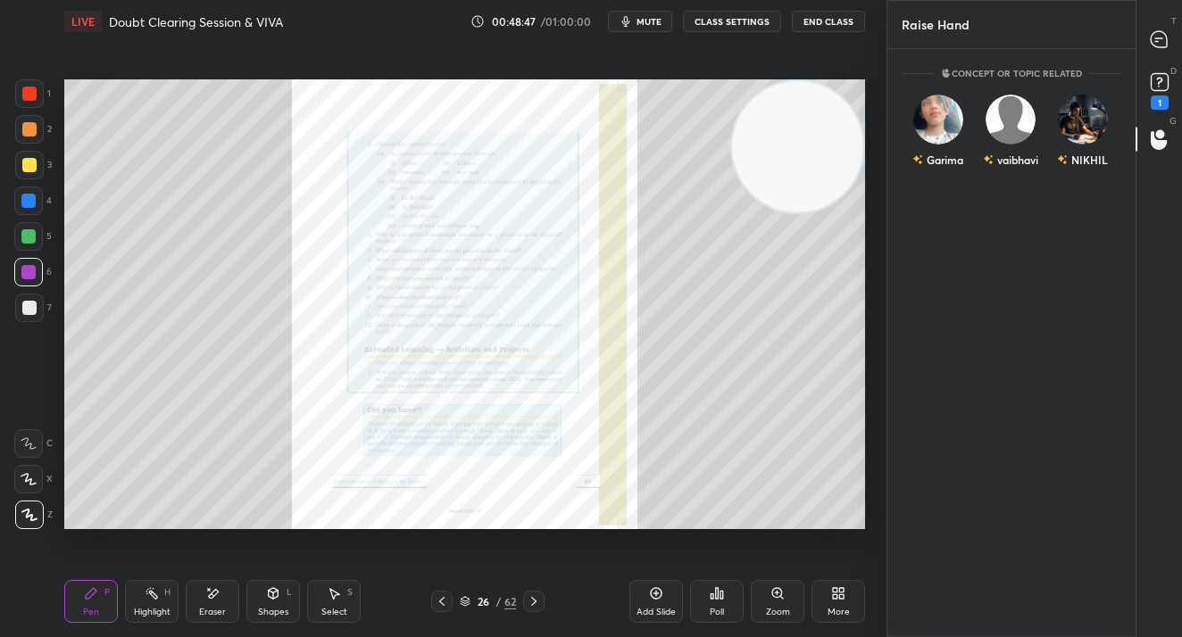
scroll to position [583, 243]
click at [1156, 97] on div "1" at bounding box center [1159, 102] width 18 height 14
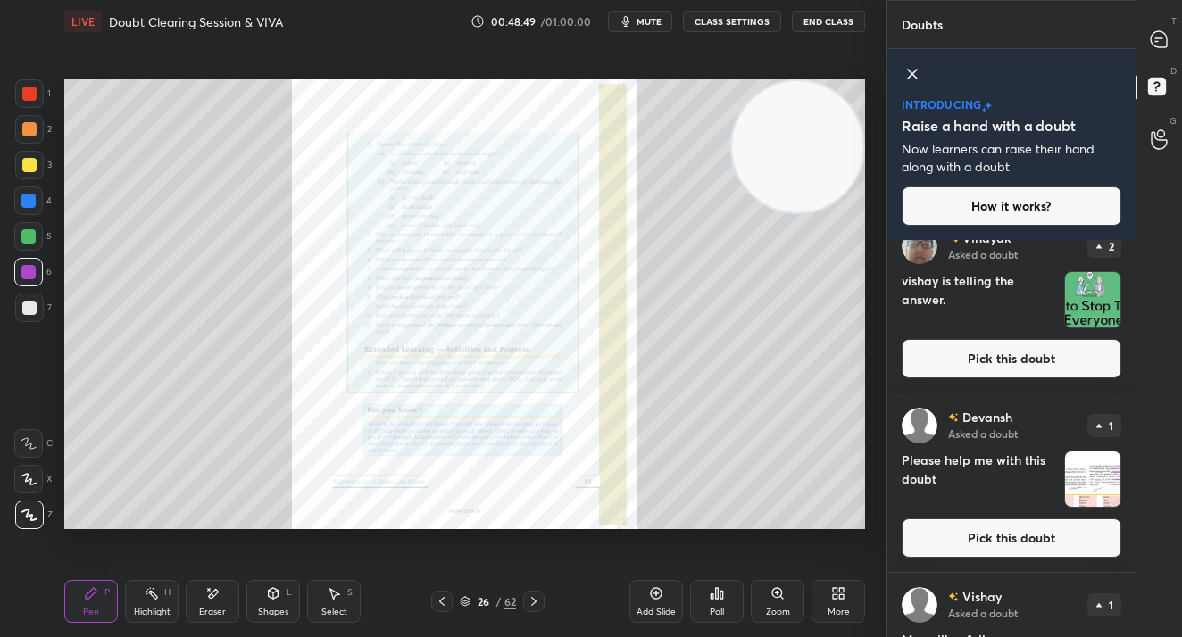
scroll to position [359, 0]
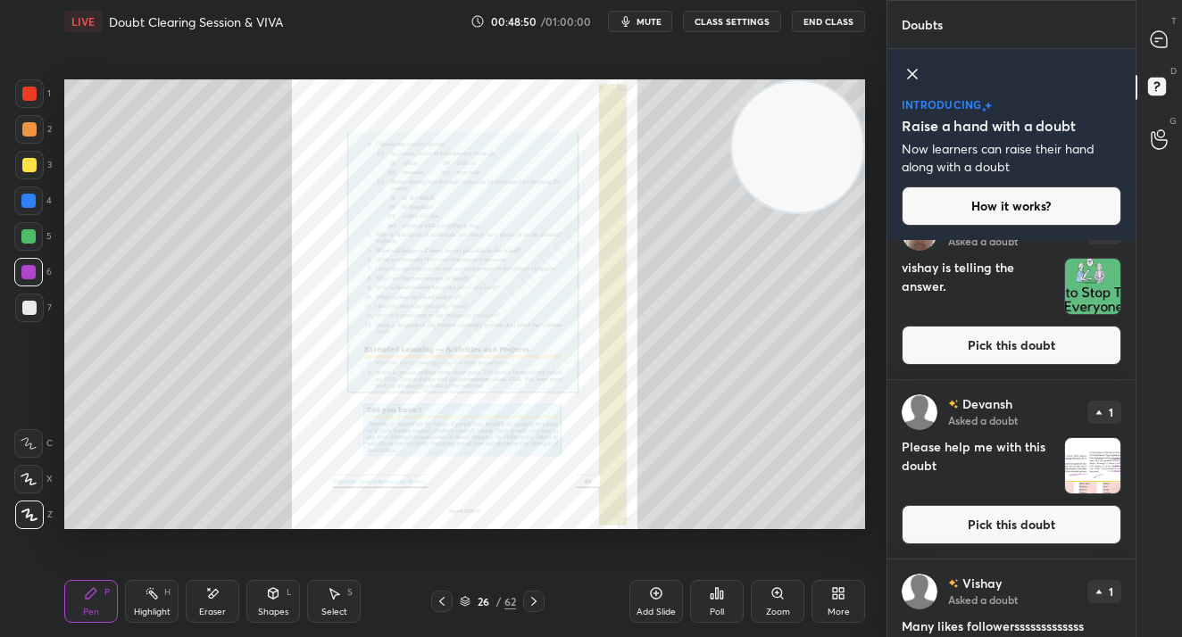
click at [989, 508] on button "Pick this doubt" at bounding box center [1011, 524] width 220 height 39
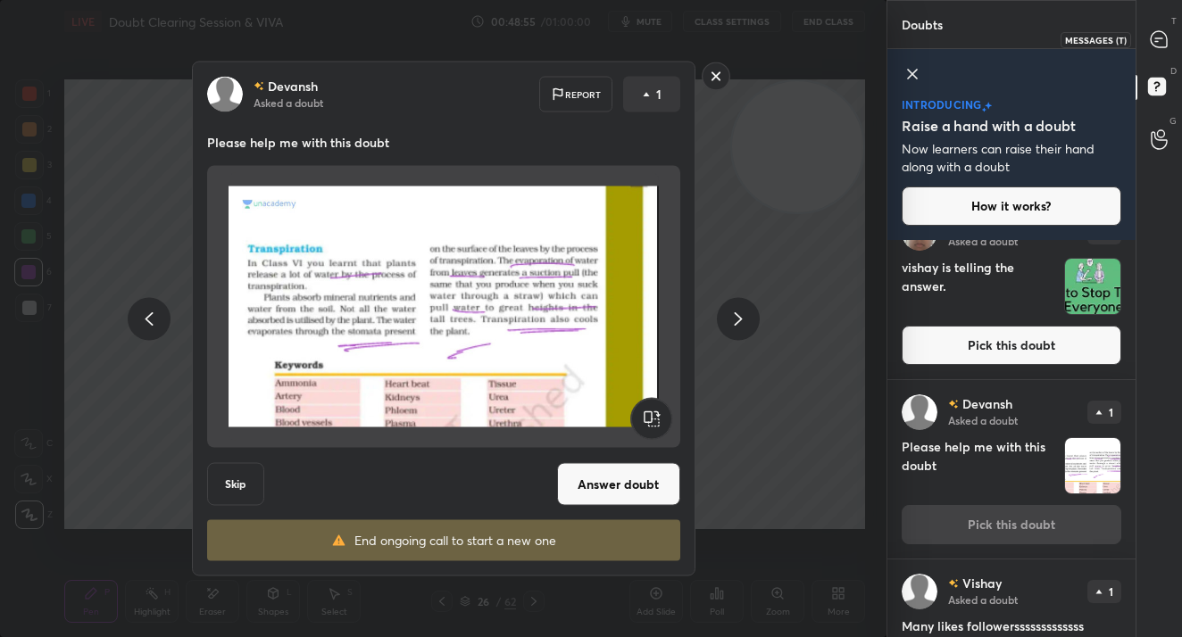
click at [1156, 47] on icon at bounding box center [1158, 39] width 19 height 19
type textarea "x"
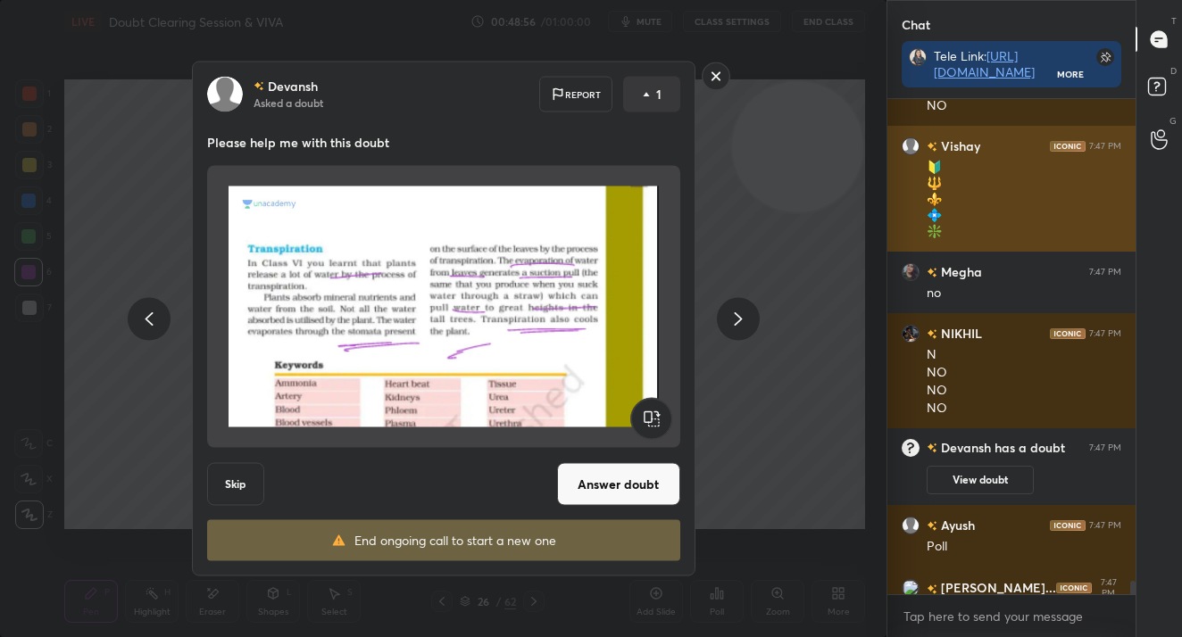
scroll to position [19095, 0]
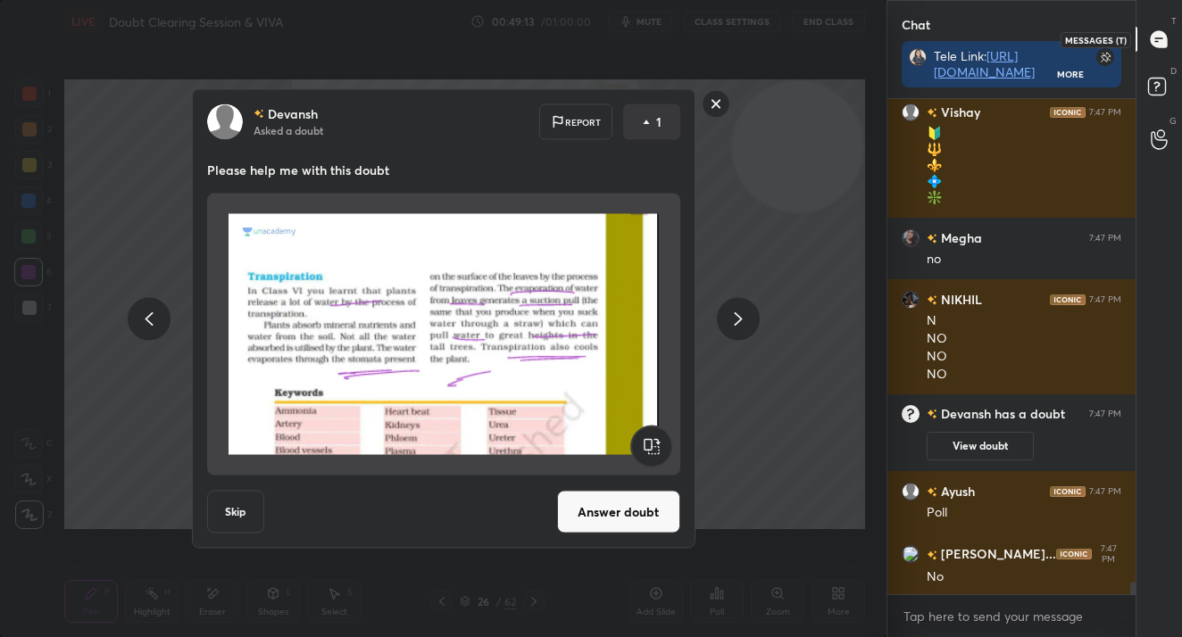
click at [1168, 40] on div at bounding box center [1159, 39] width 36 height 32
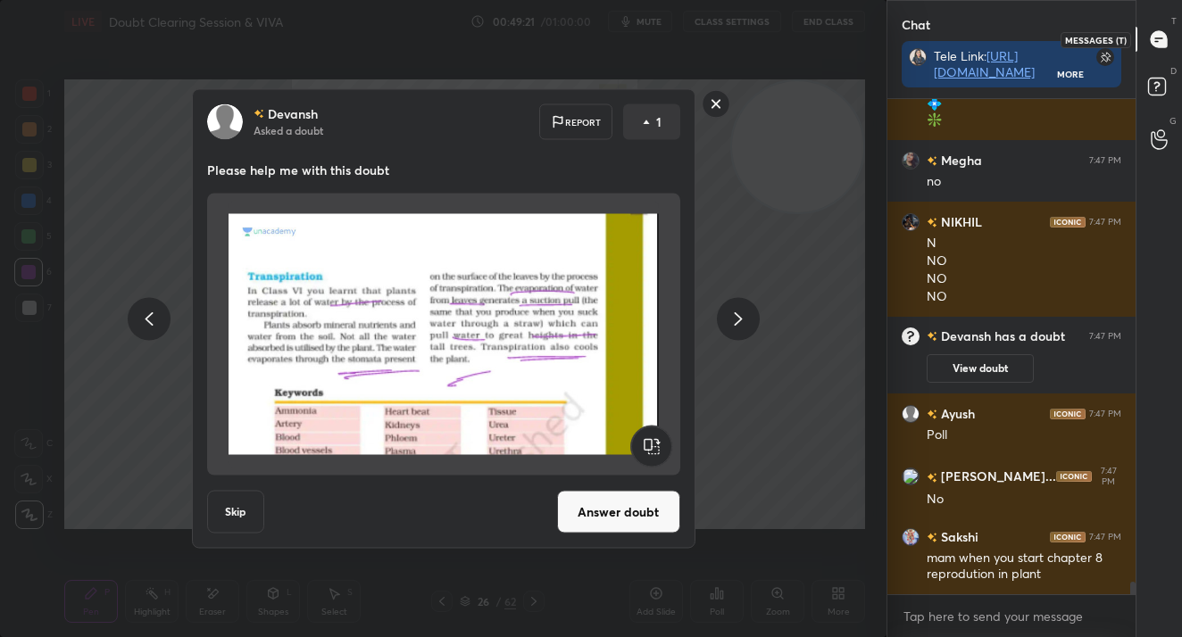
click at [1155, 35] on icon at bounding box center [1158, 39] width 16 height 16
click at [723, 105] on rect at bounding box center [715, 104] width 28 height 28
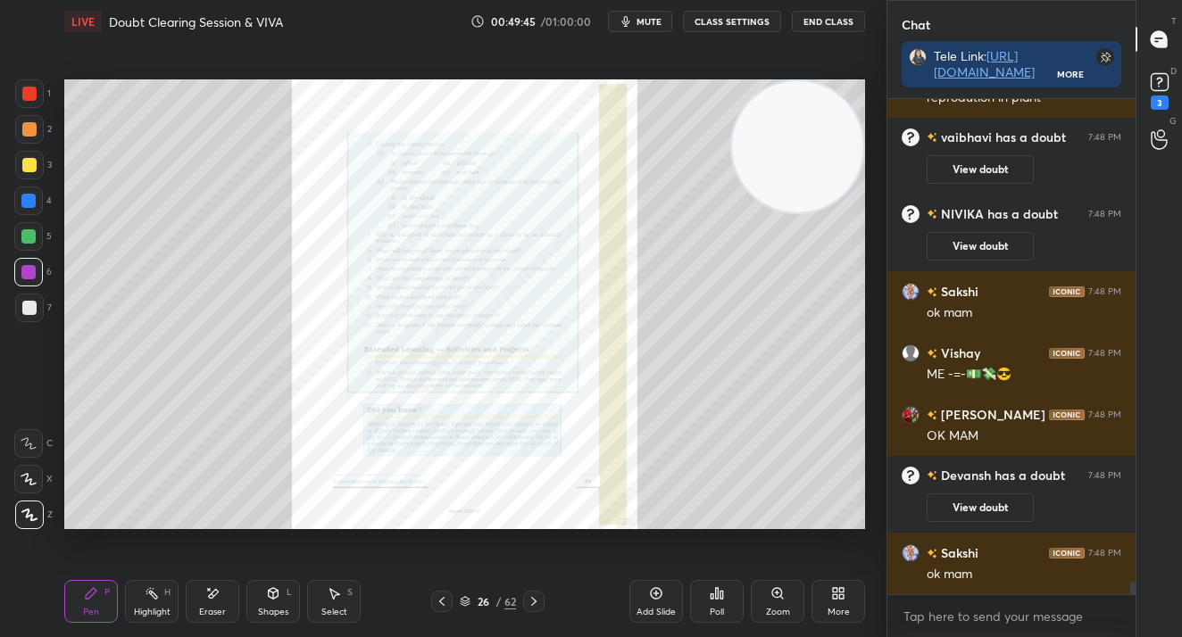
scroll to position [19548, 0]
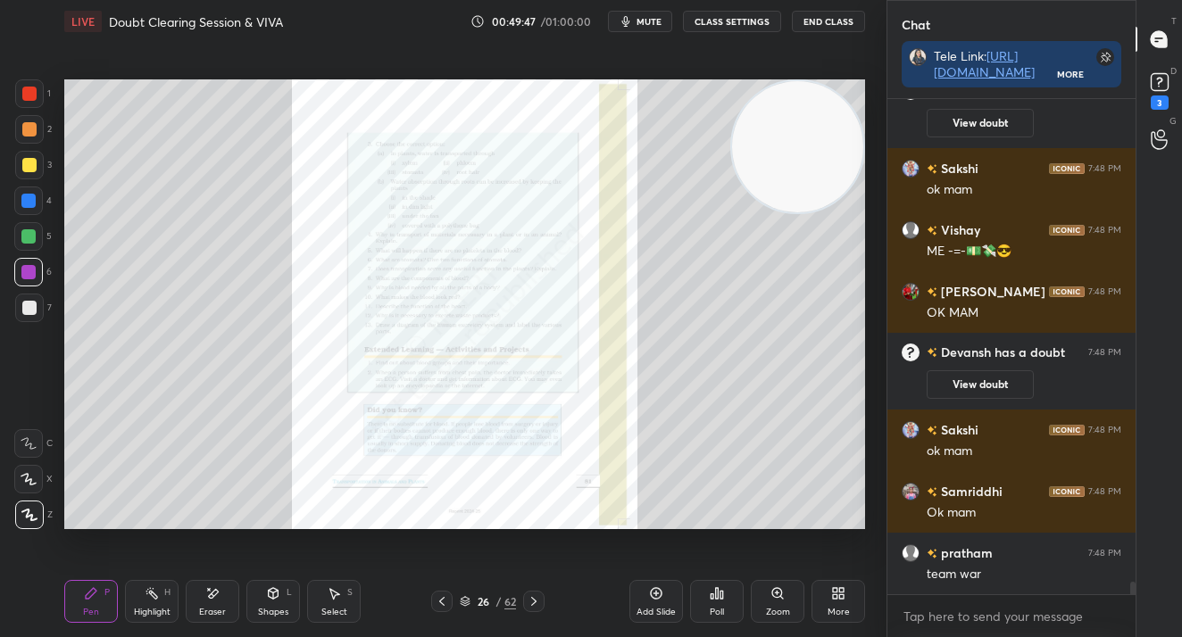
click at [501, 614] on div "Pen P Highlight H Eraser Shapes L Select S 26 / 62 Add Slide Poll Zoom More" at bounding box center [464, 601] width 800 height 71
click at [493, 611] on div "26 / 62" at bounding box center [487, 601] width 113 height 21
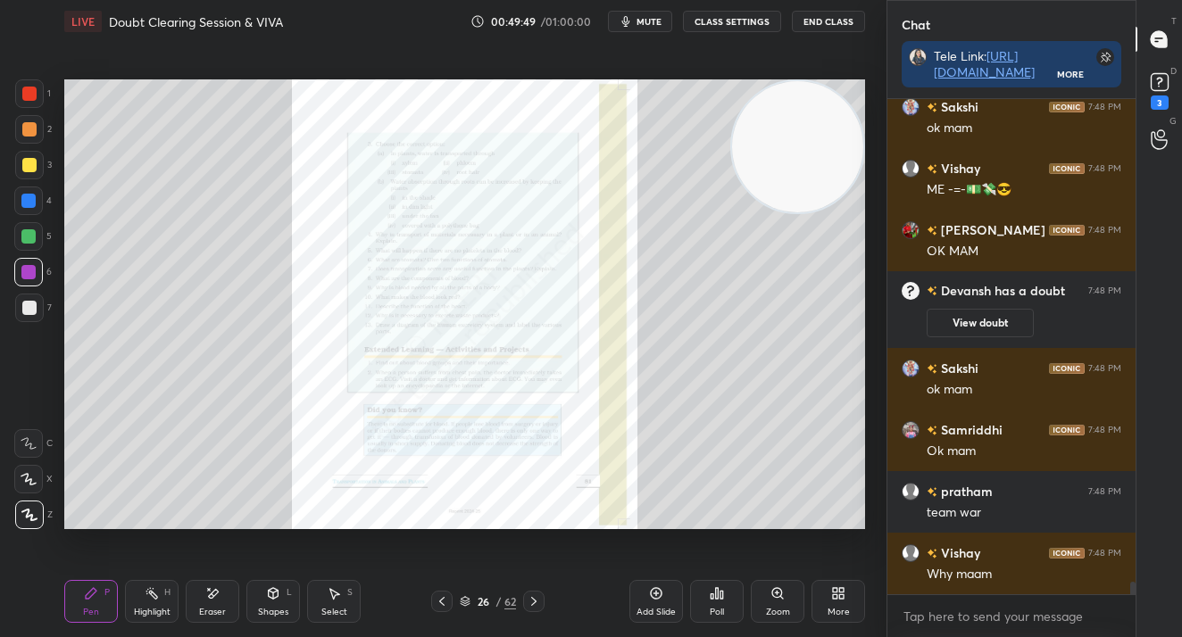
drag, startPoint x: 491, startPoint y: 601, endPoint x: 496, endPoint y: 591, distance: 12.0
click at [490, 602] on div "26" at bounding box center [483, 601] width 18 height 11
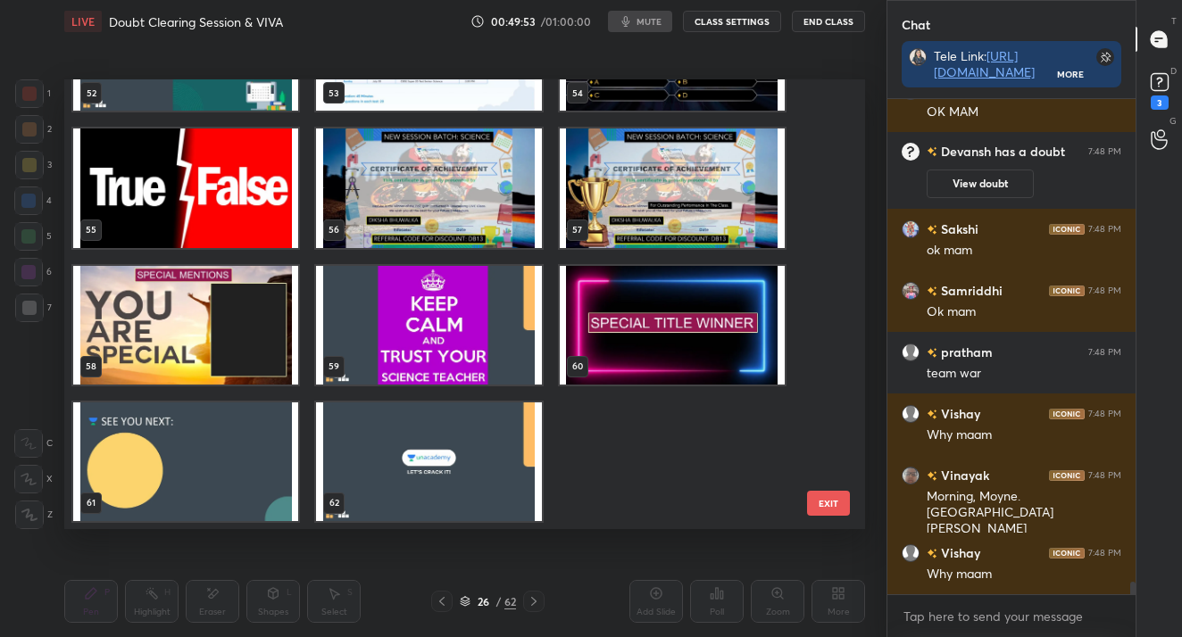
scroll to position [19872, 0]
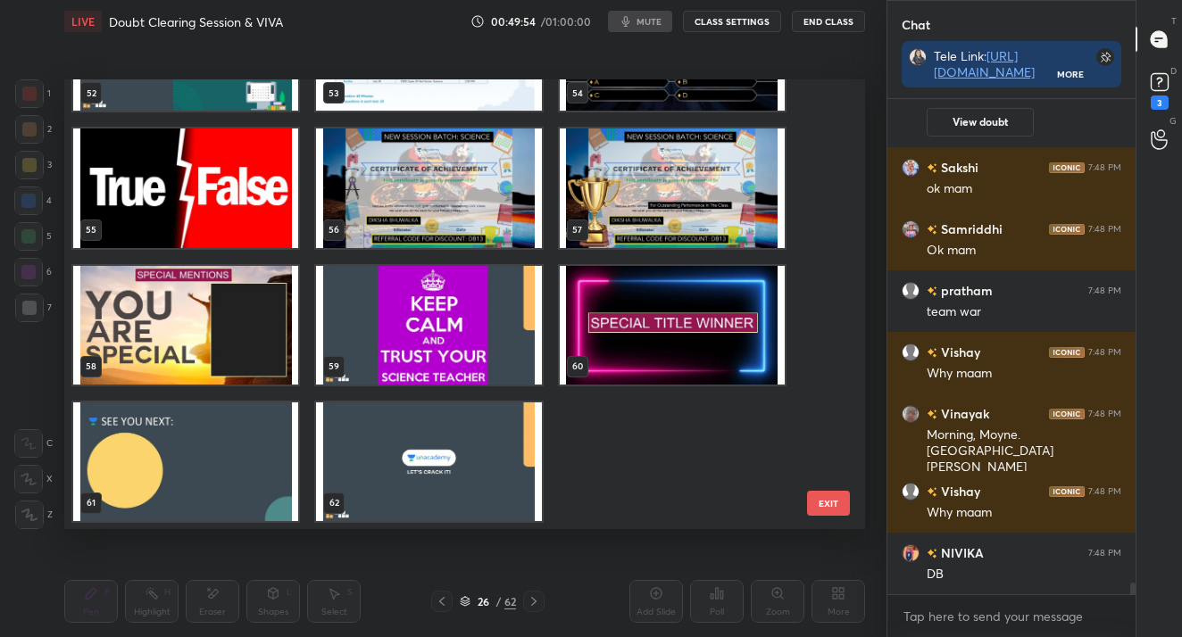
click at [238, 502] on img "grid" at bounding box center [185, 461] width 225 height 119
click at [244, 498] on img "grid" at bounding box center [185, 461] width 225 height 119
click at [246, 495] on img "grid" at bounding box center [185, 461] width 225 height 119
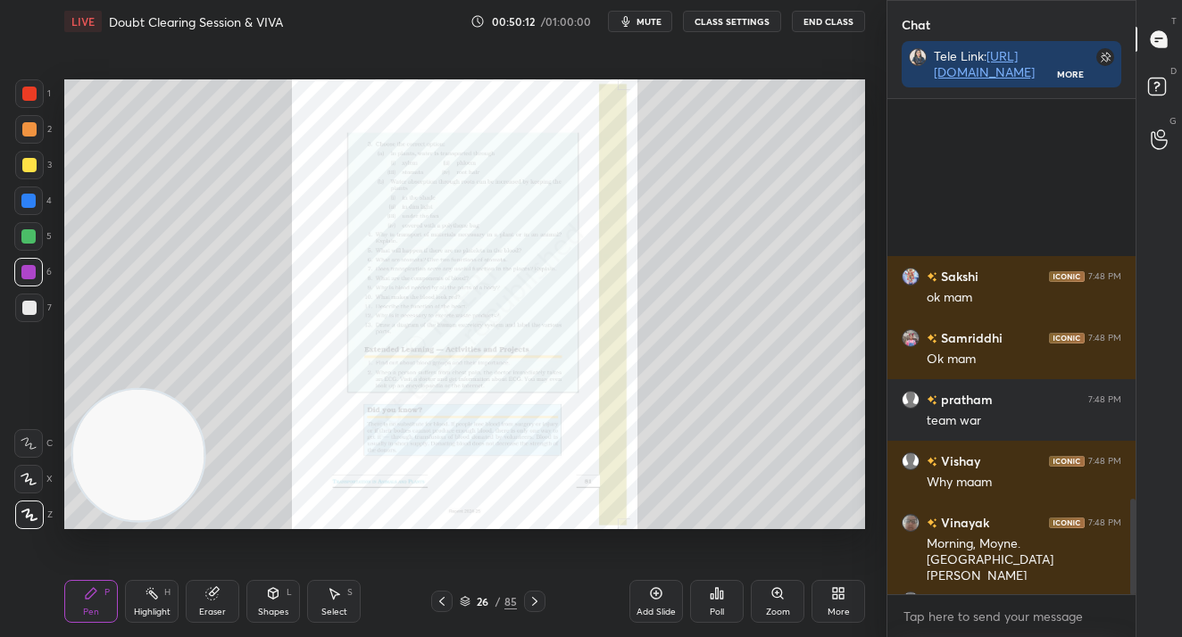
scroll to position [2070, 0]
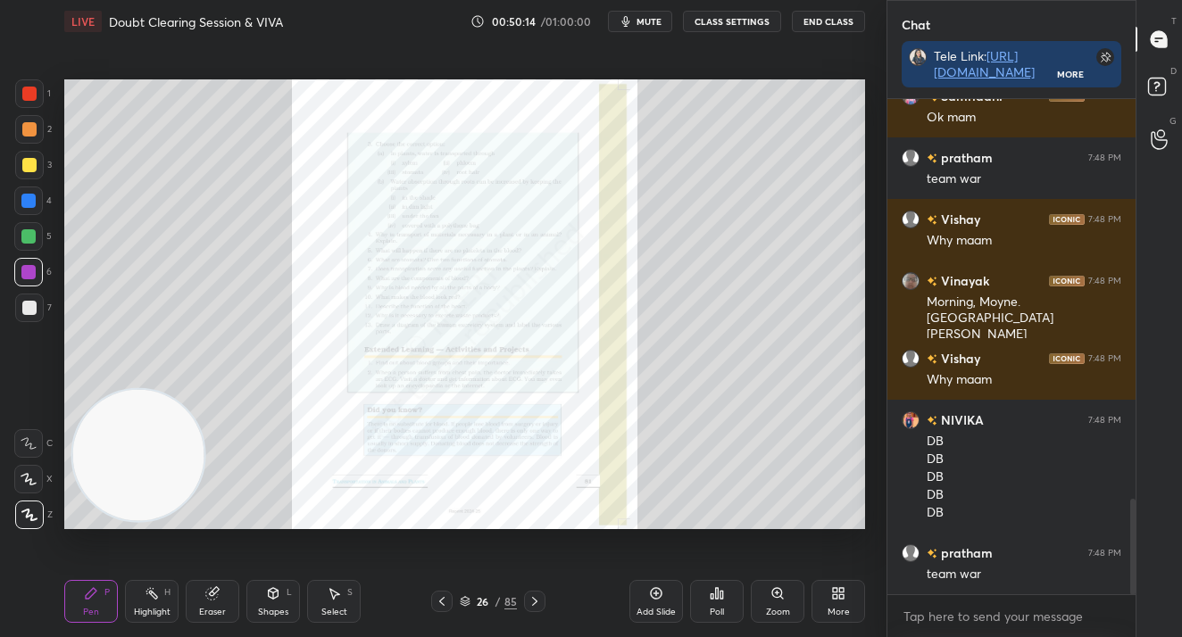
click at [479, 604] on div "26" at bounding box center [483, 601] width 18 height 11
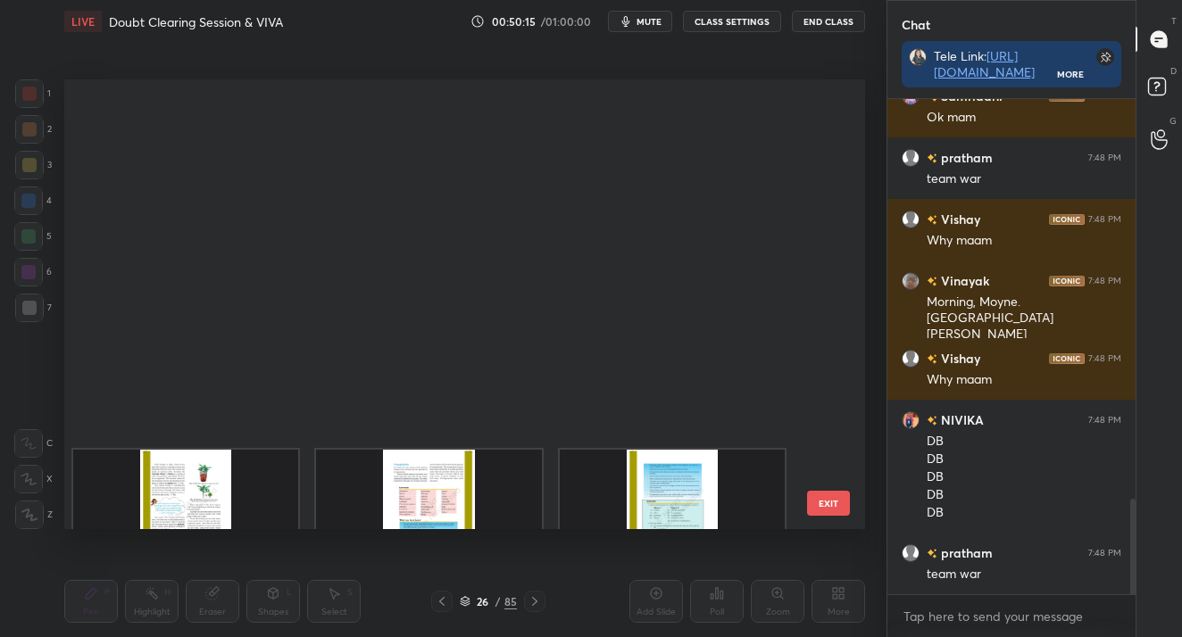
scroll to position [3513, 0]
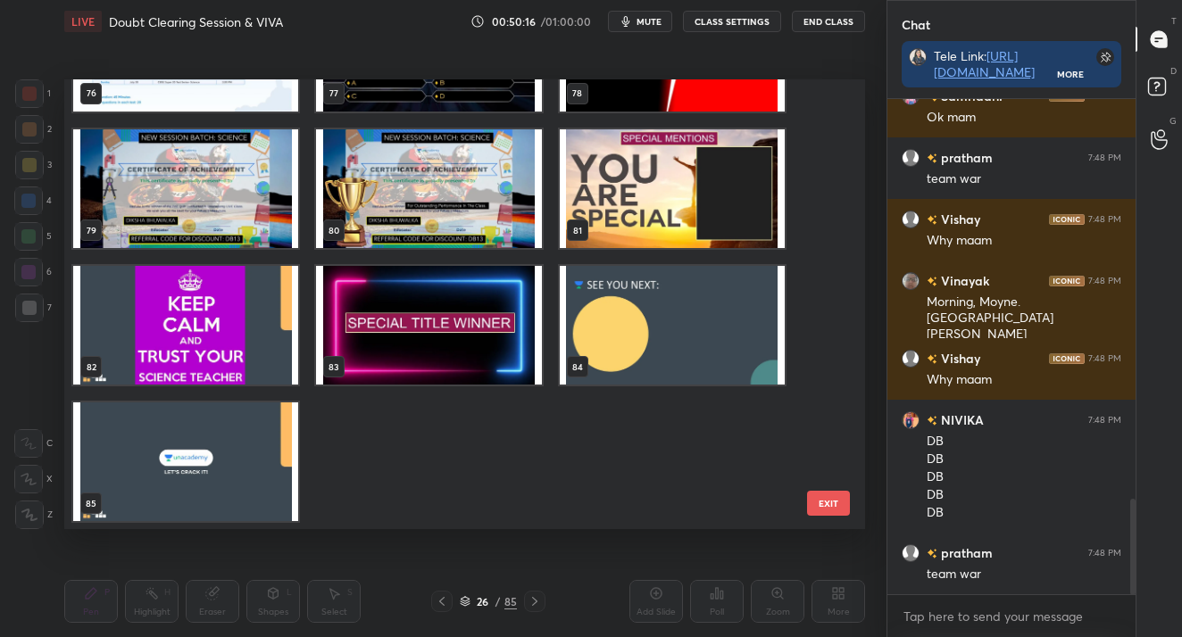
click at [744, 321] on img "grid" at bounding box center [672, 325] width 225 height 119
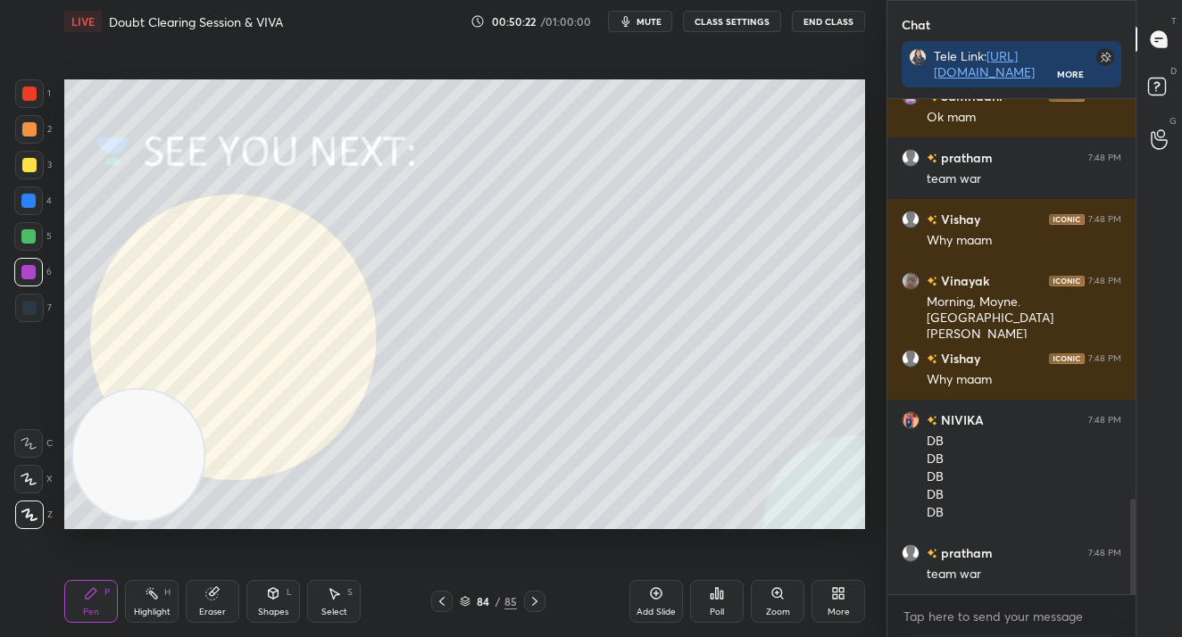
click at [28, 104] on div at bounding box center [29, 93] width 29 height 29
click at [26, 104] on div at bounding box center [29, 93] width 29 height 29
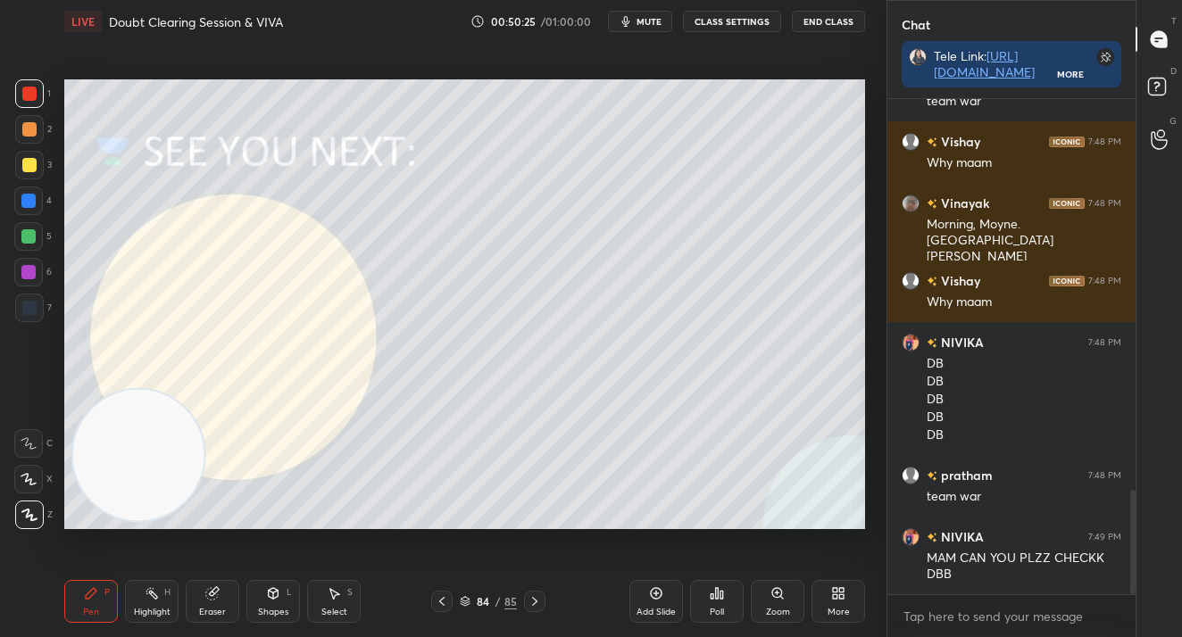
scroll to position [1906, 0]
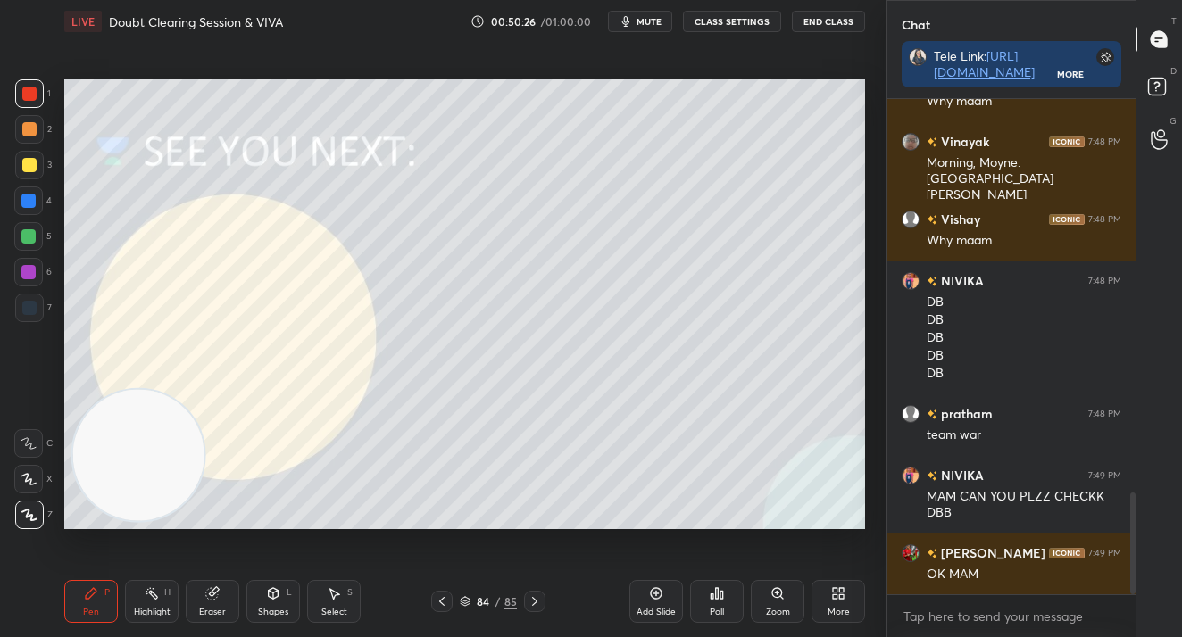
click at [216, 613] on div "Eraser" at bounding box center [212, 612] width 27 height 9
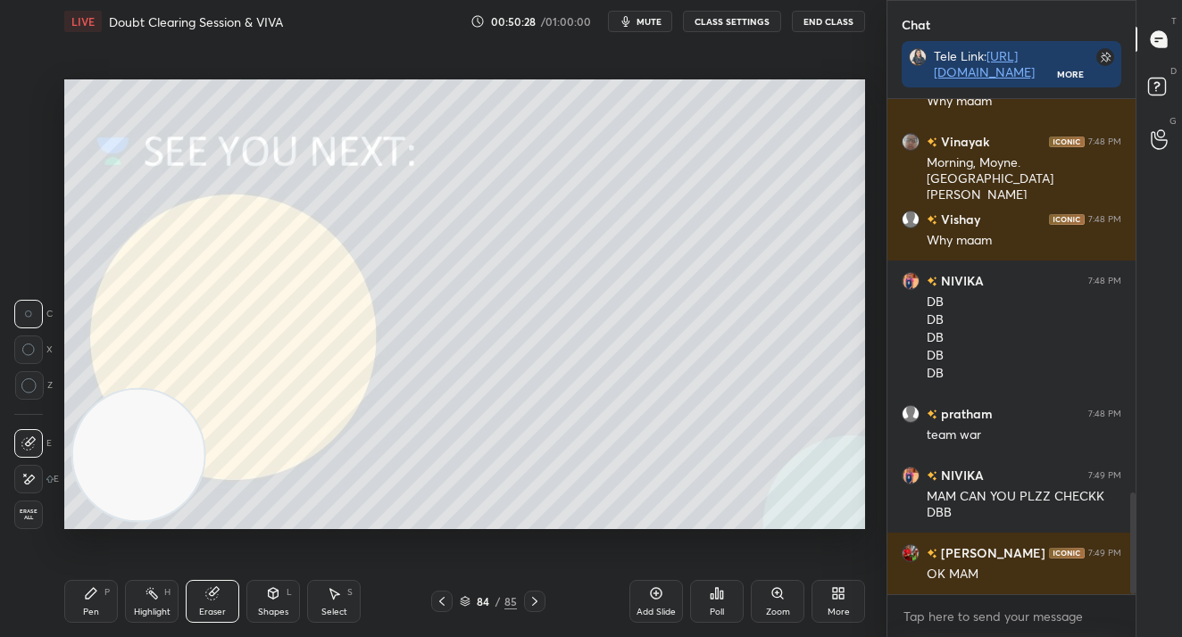
scroll to position [453, 243]
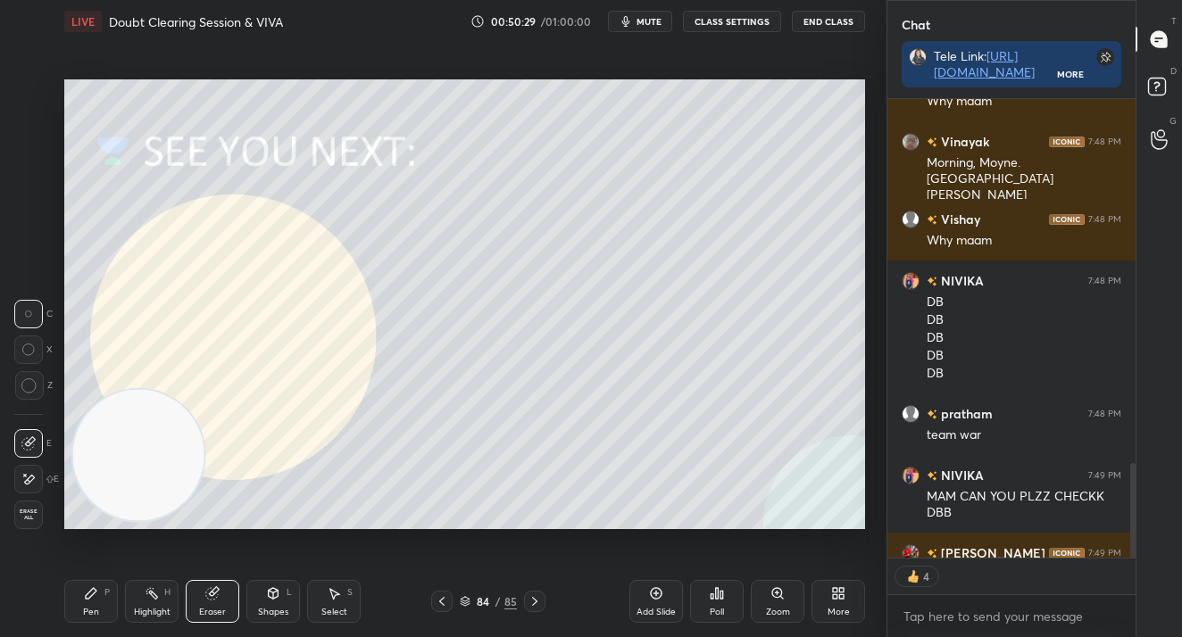
drag, startPoint x: 91, startPoint y: 619, endPoint x: 95, endPoint y: 597, distance: 22.6
click at [88, 618] on div "Pen P" at bounding box center [91, 601] width 54 height 43
click at [89, 596] on icon at bounding box center [91, 593] width 11 height 11
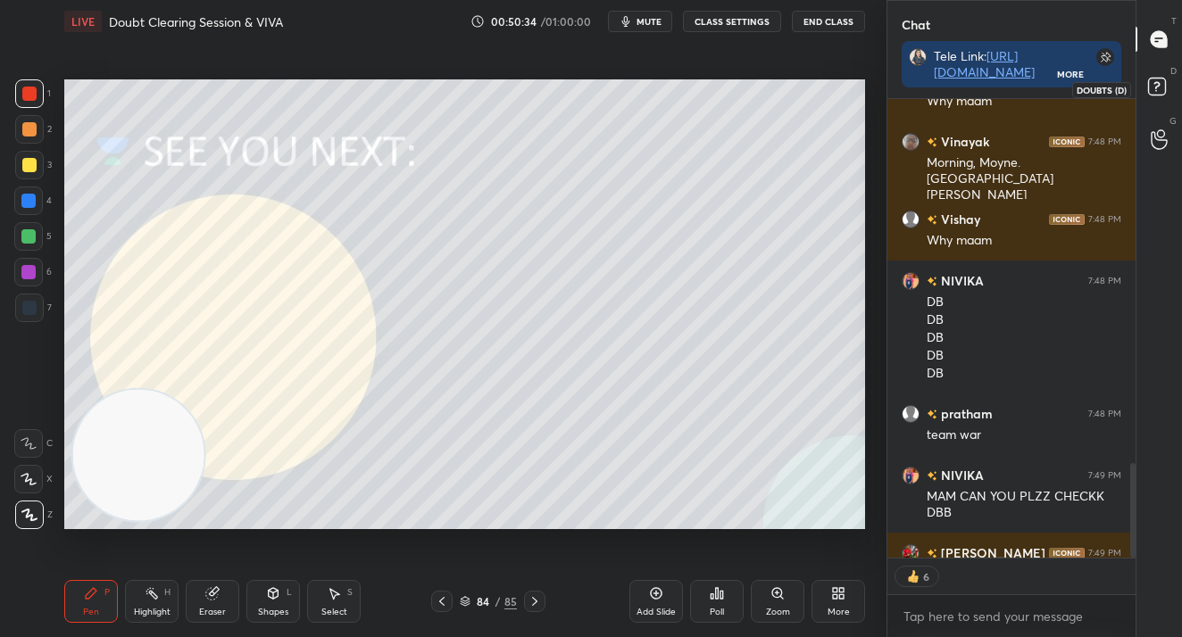
click at [1157, 82] on icon at bounding box center [1156, 85] width 6 height 7
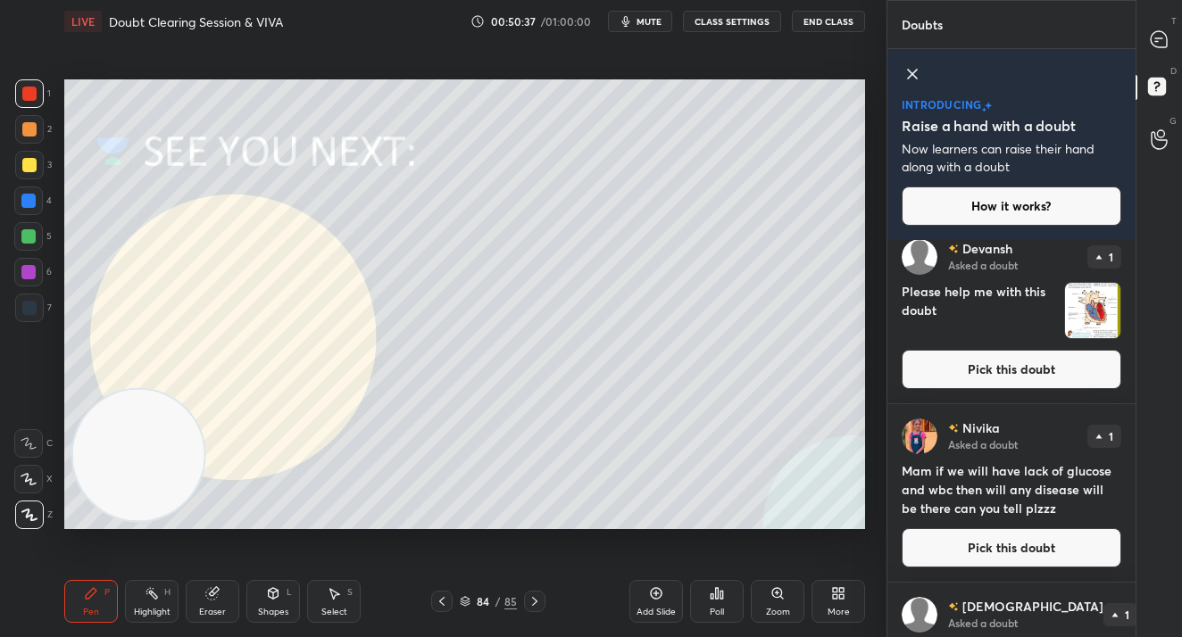
scroll to position [524, 0]
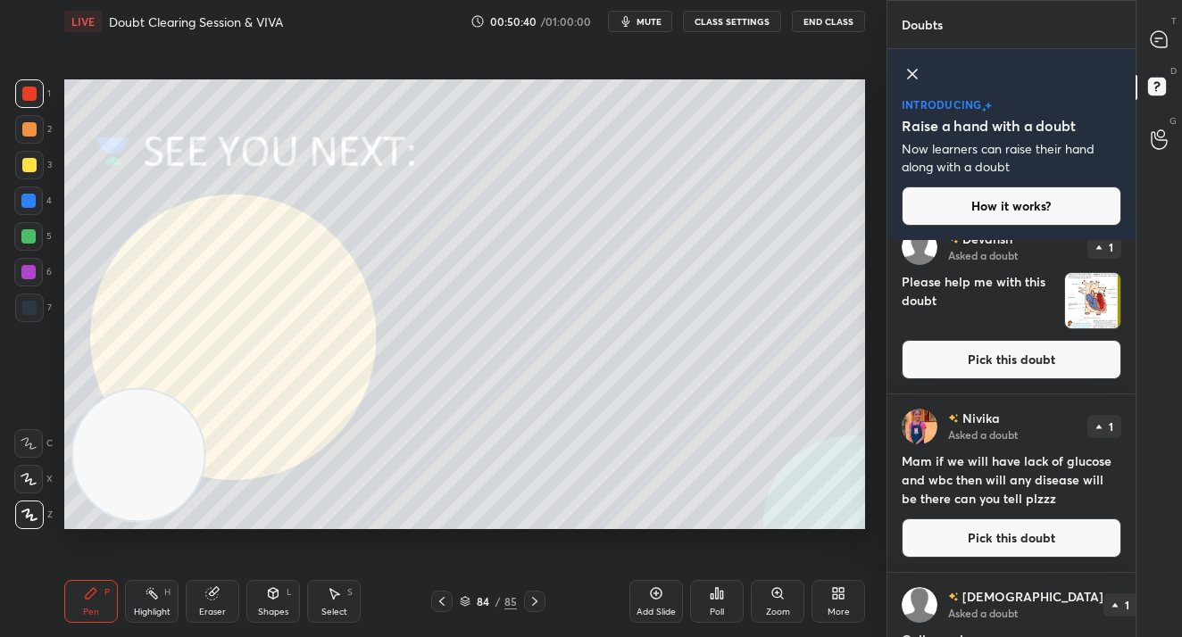
click at [1036, 535] on button "Pick this doubt" at bounding box center [1011, 537] width 220 height 39
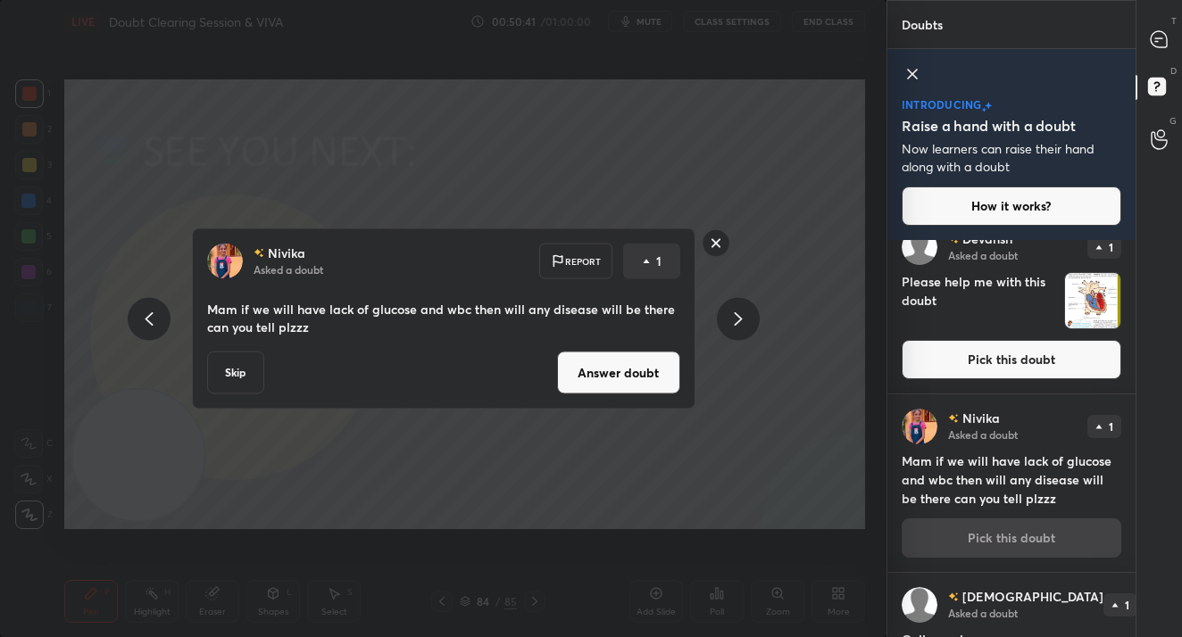
click at [652, 375] on button "Answer doubt" at bounding box center [618, 373] width 123 height 43
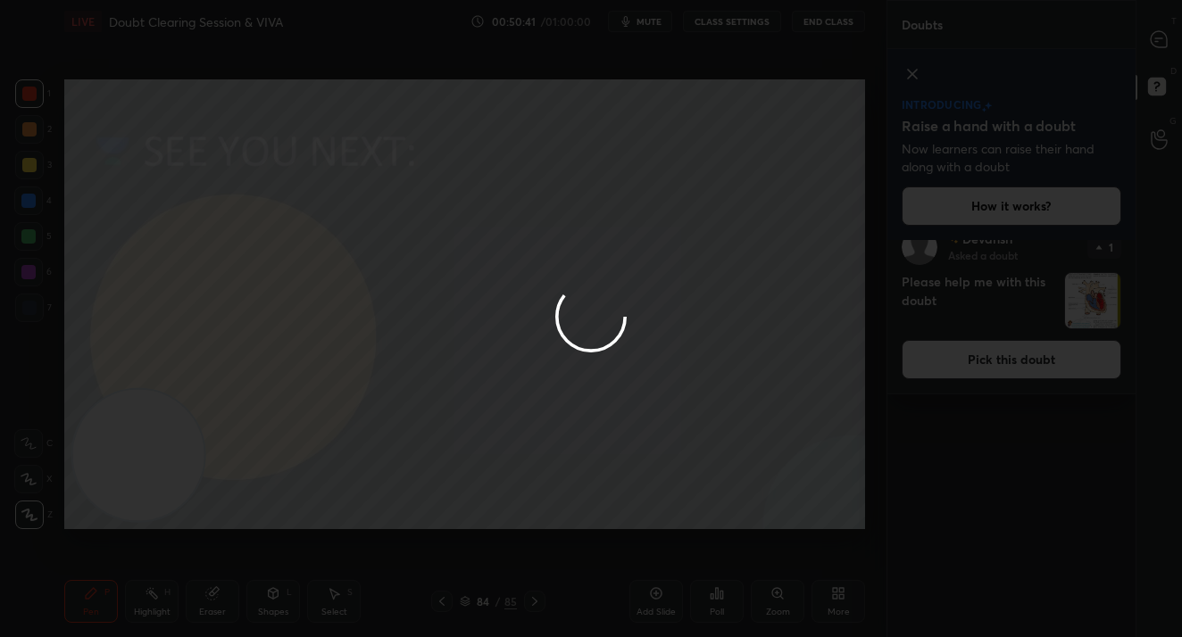
scroll to position [0, 0]
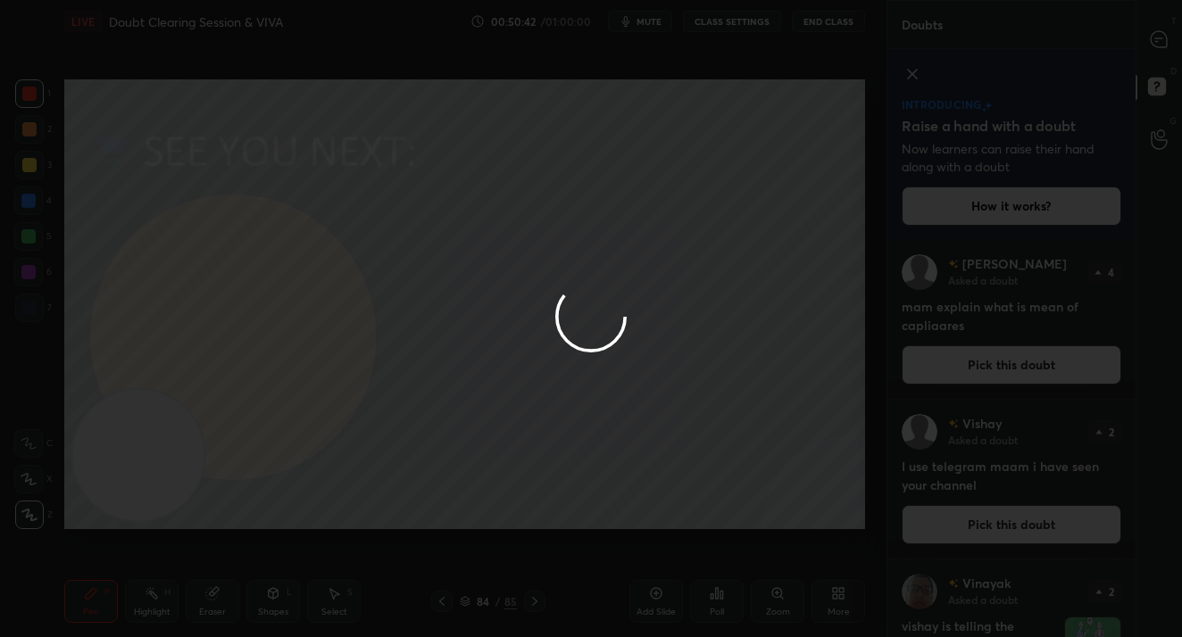
click at [1151, 60] on div at bounding box center [591, 318] width 1182 height 637
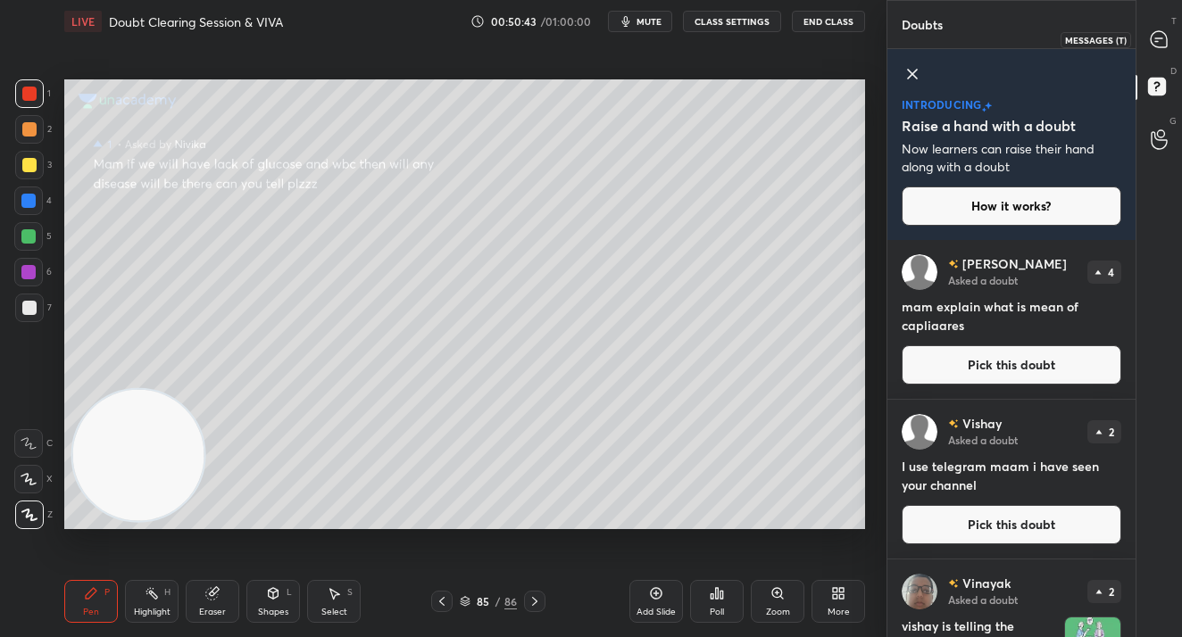
click at [1152, 53] on div at bounding box center [1159, 39] width 36 height 32
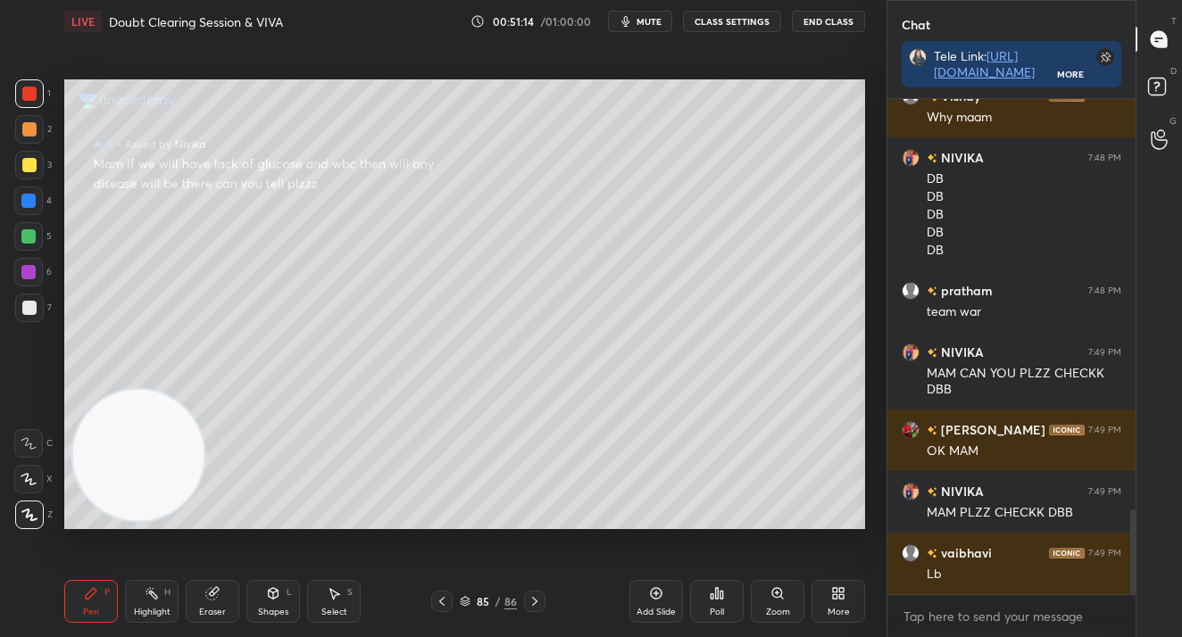
scroll to position [2471, 0]
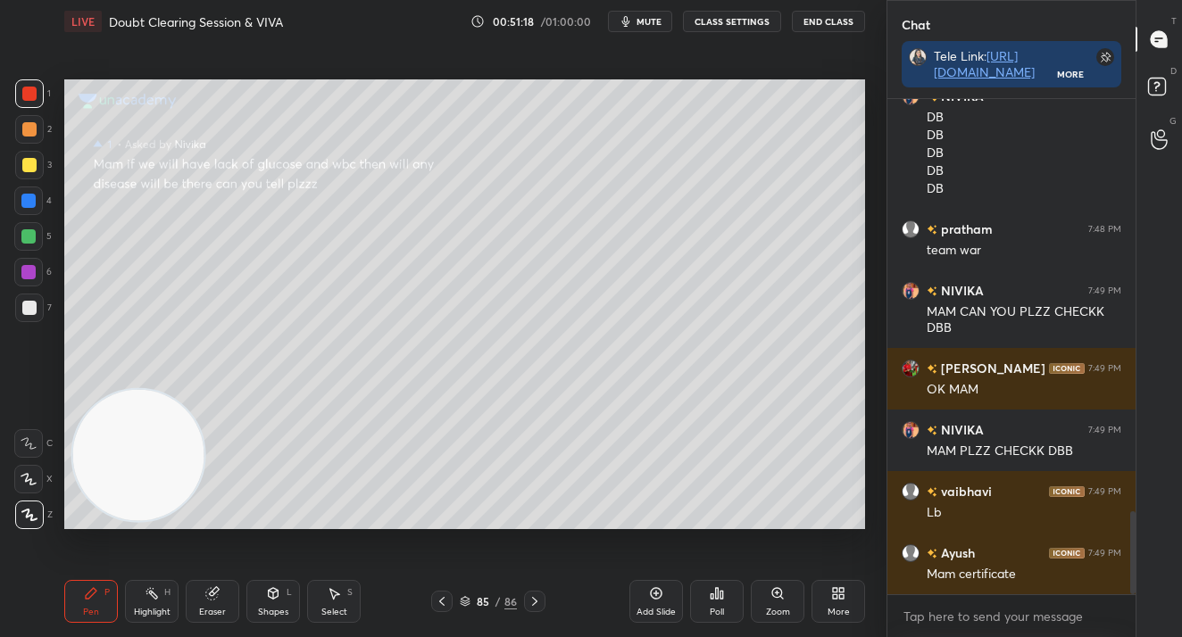
click at [466, 606] on icon at bounding box center [465, 601] width 11 height 11
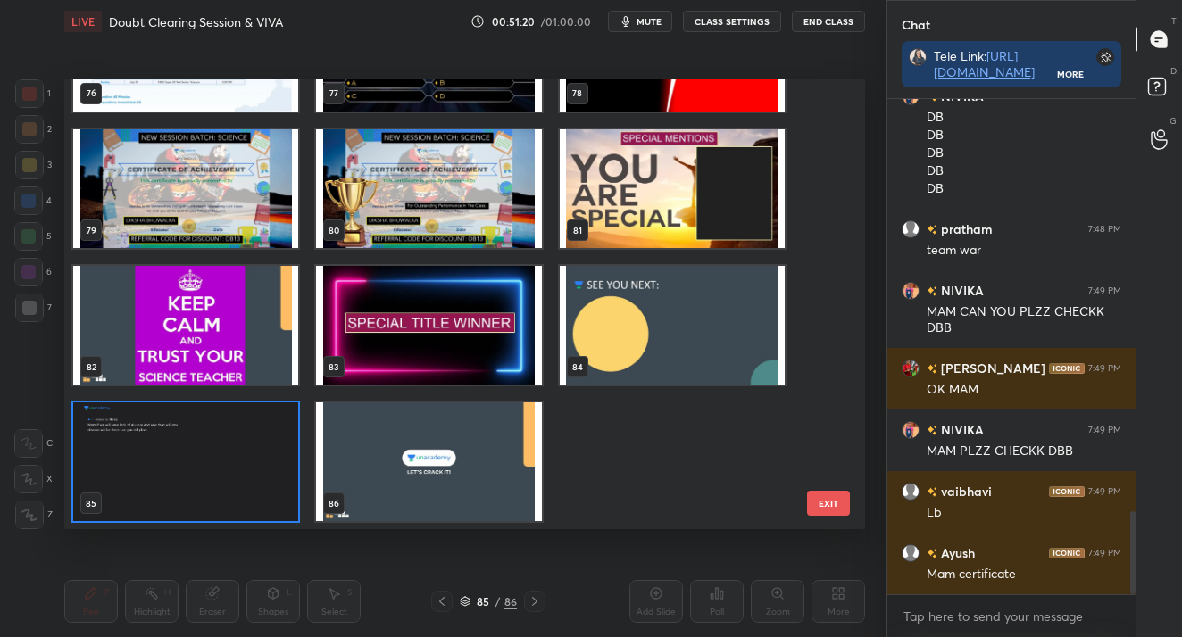
scroll to position [2533, 0]
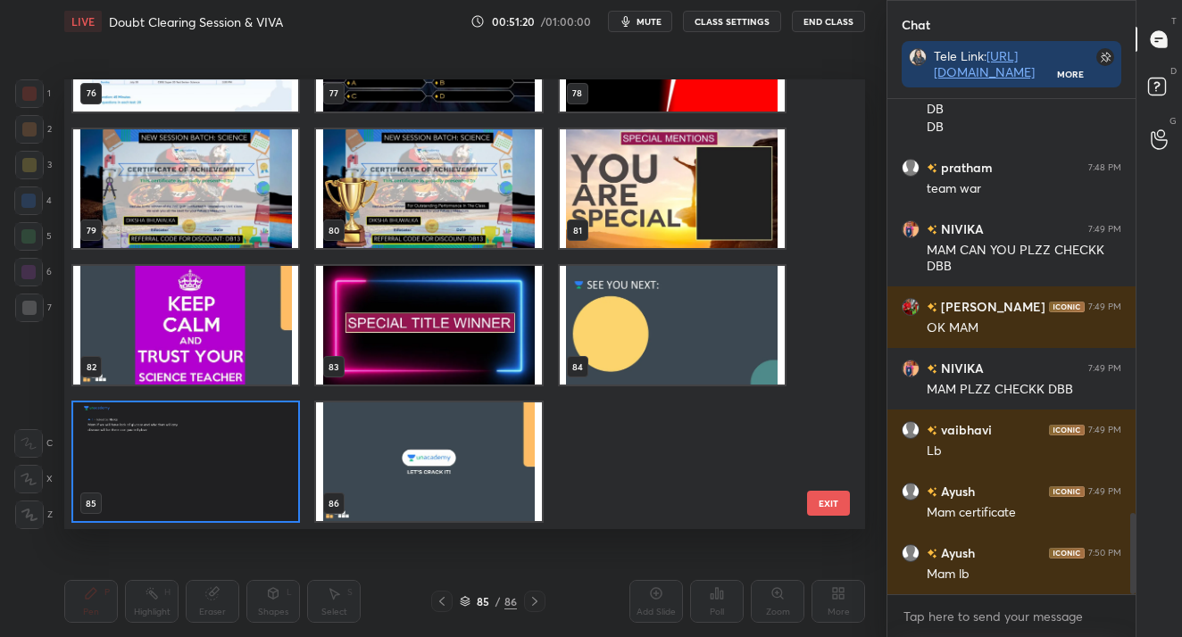
click at [493, 200] on img "grid" at bounding box center [428, 188] width 225 height 119
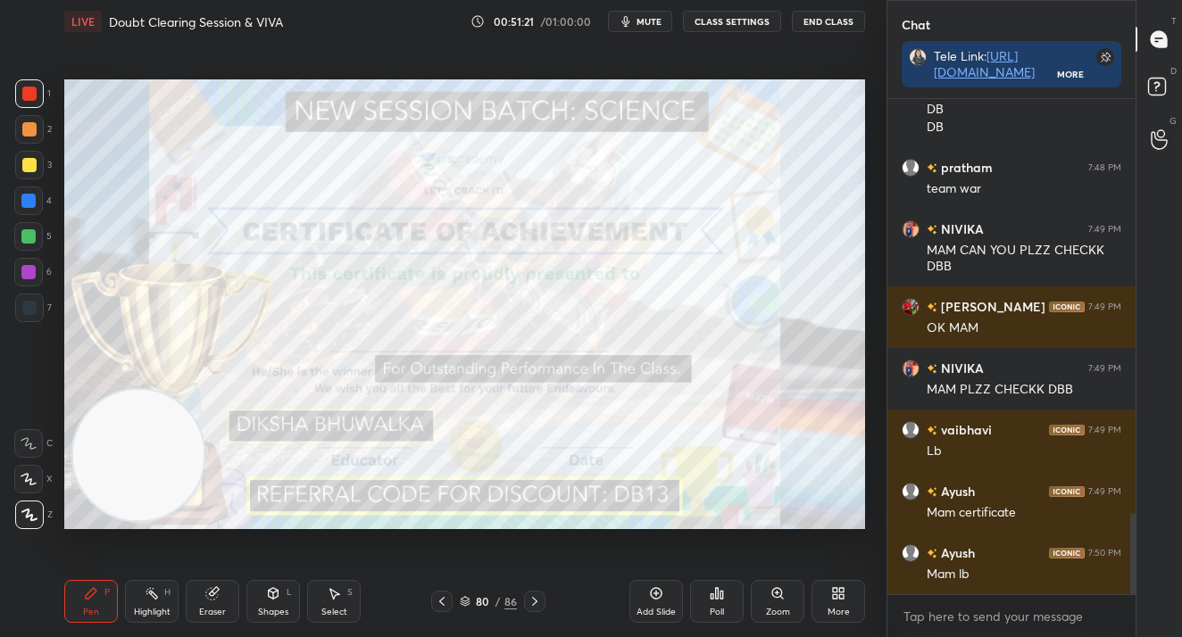
click at [493, 200] on img "grid" at bounding box center [428, 188] width 225 height 119
click at [714, 603] on div "Poll" at bounding box center [717, 601] width 54 height 43
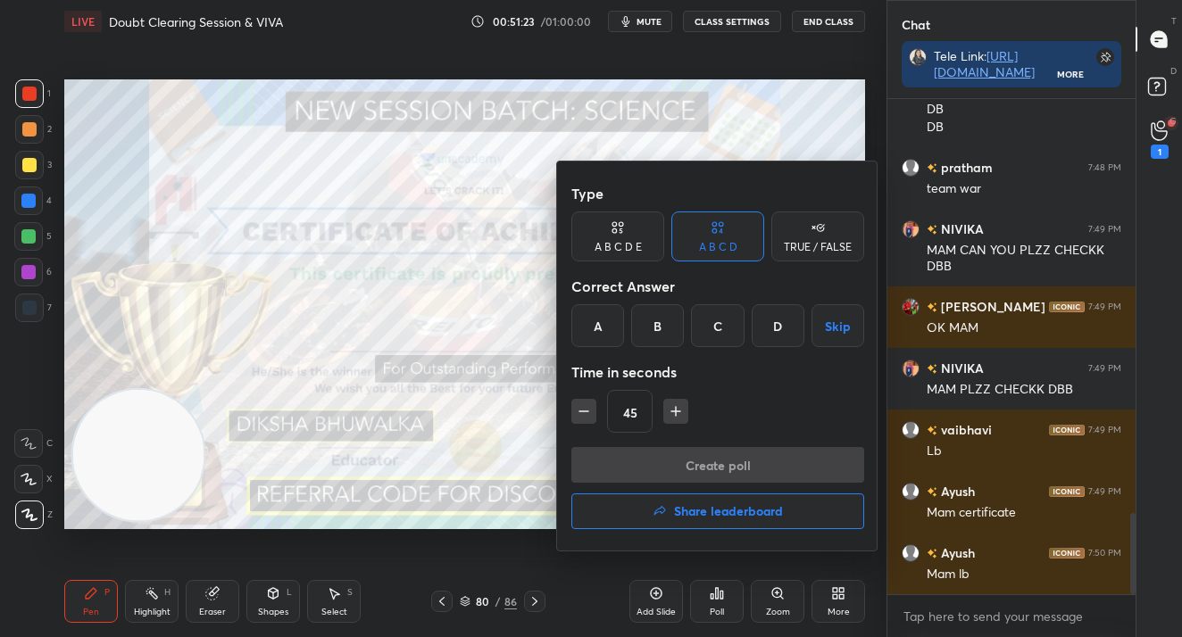
click at [701, 518] on h4 "Share leaderboard" at bounding box center [728, 511] width 109 height 12
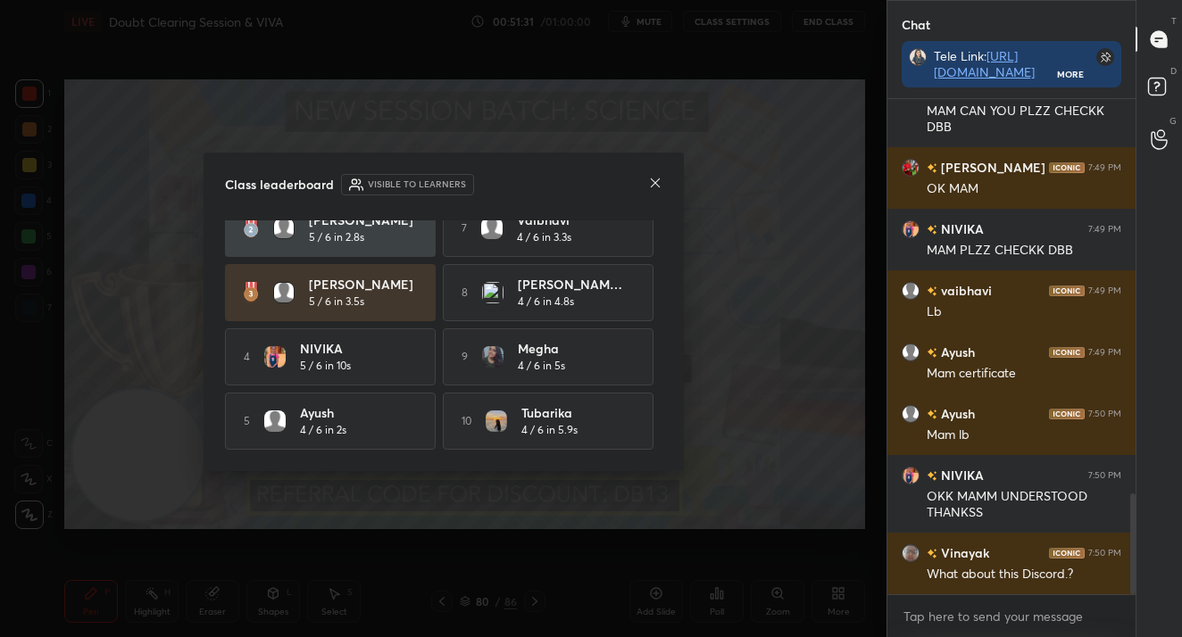
scroll to position [0, 0]
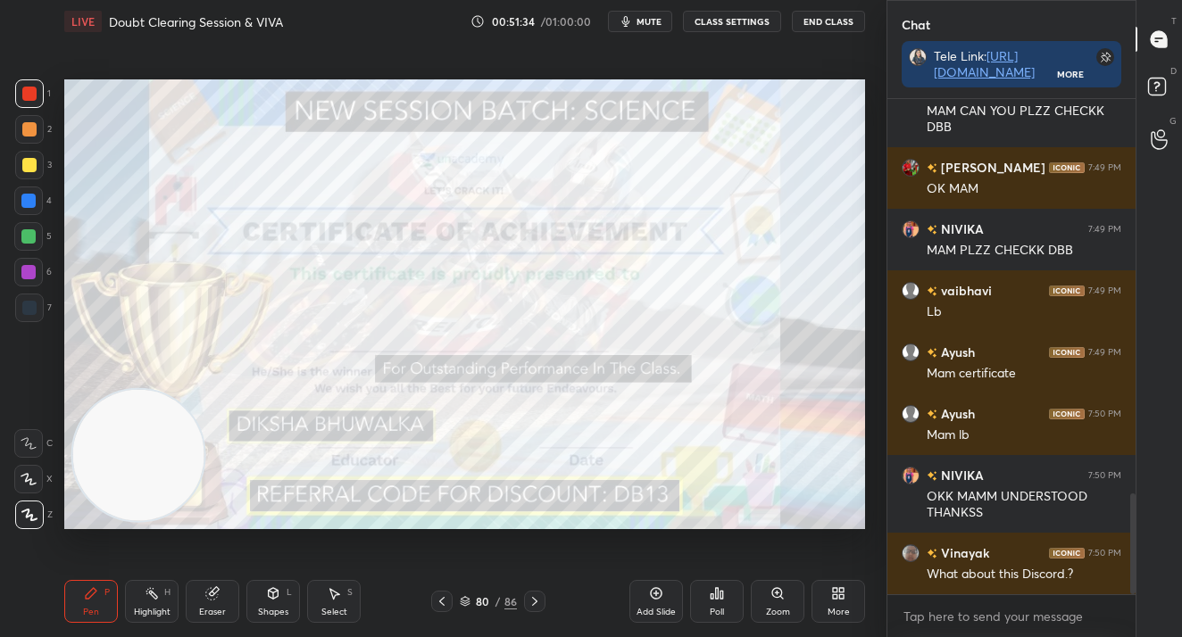
click at [20, 88] on div at bounding box center [29, 93] width 29 height 29
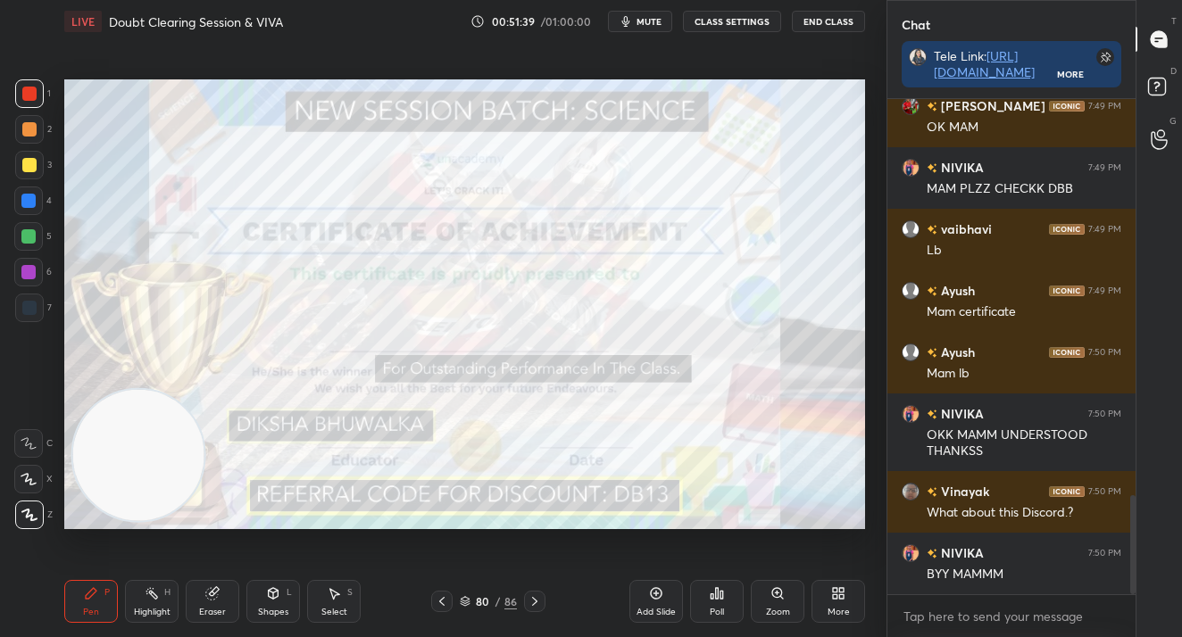
click at [700, 597] on div "Poll" at bounding box center [717, 601] width 54 height 43
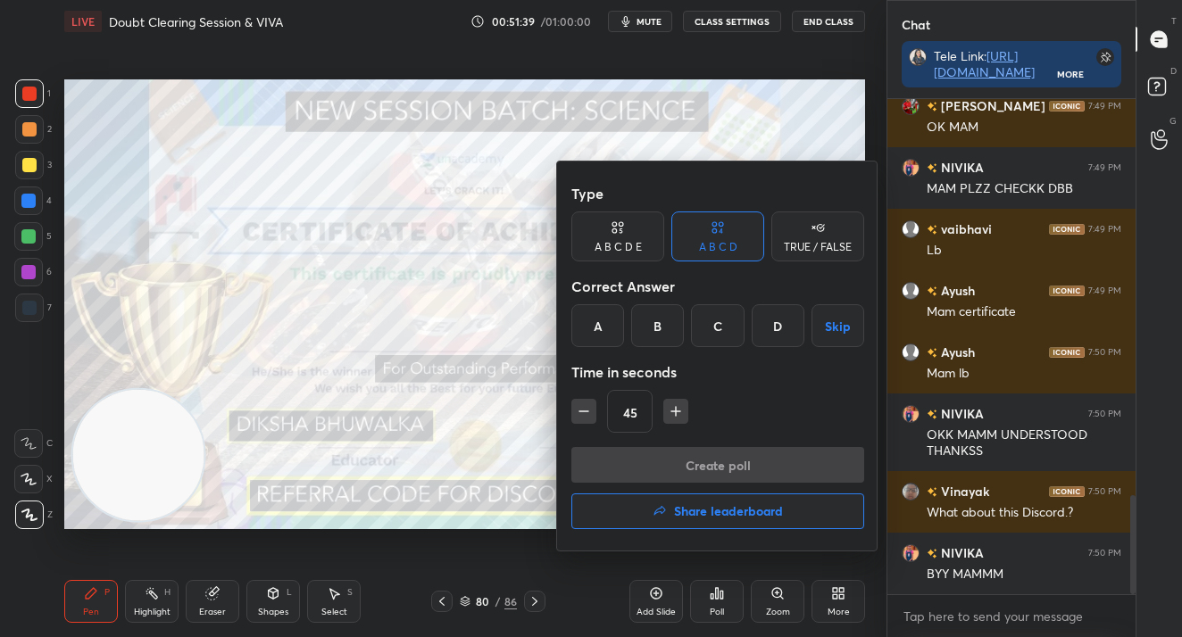
click at [690, 517] on h4 "Share leaderboard" at bounding box center [728, 511] width 109 height 12
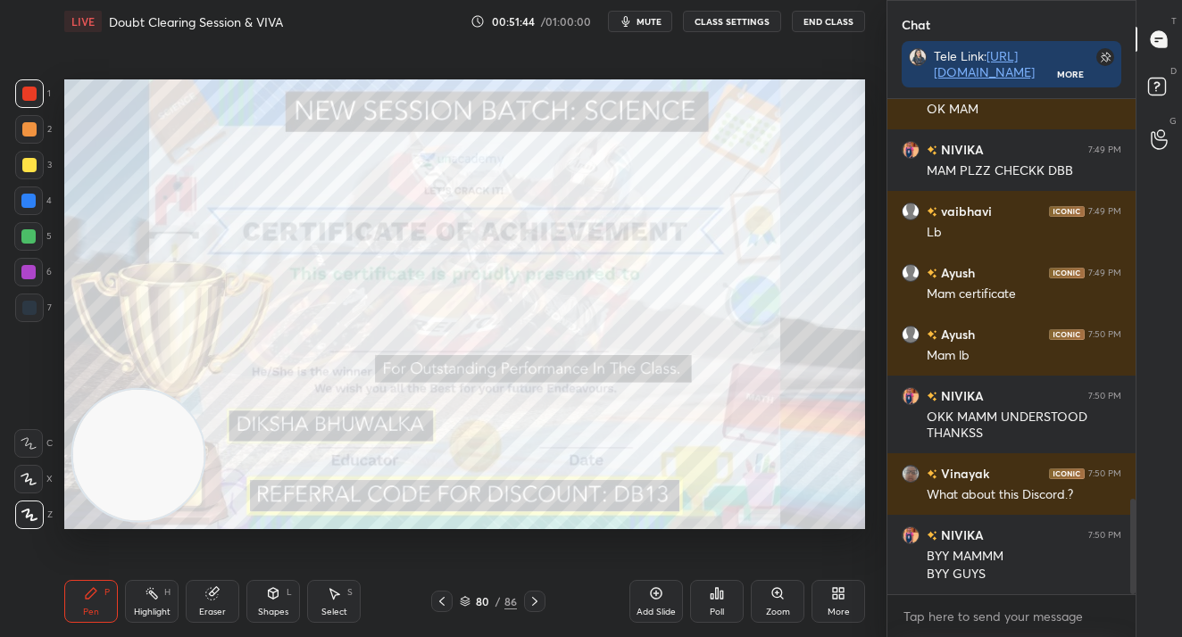
scroll to position [2070, 0]
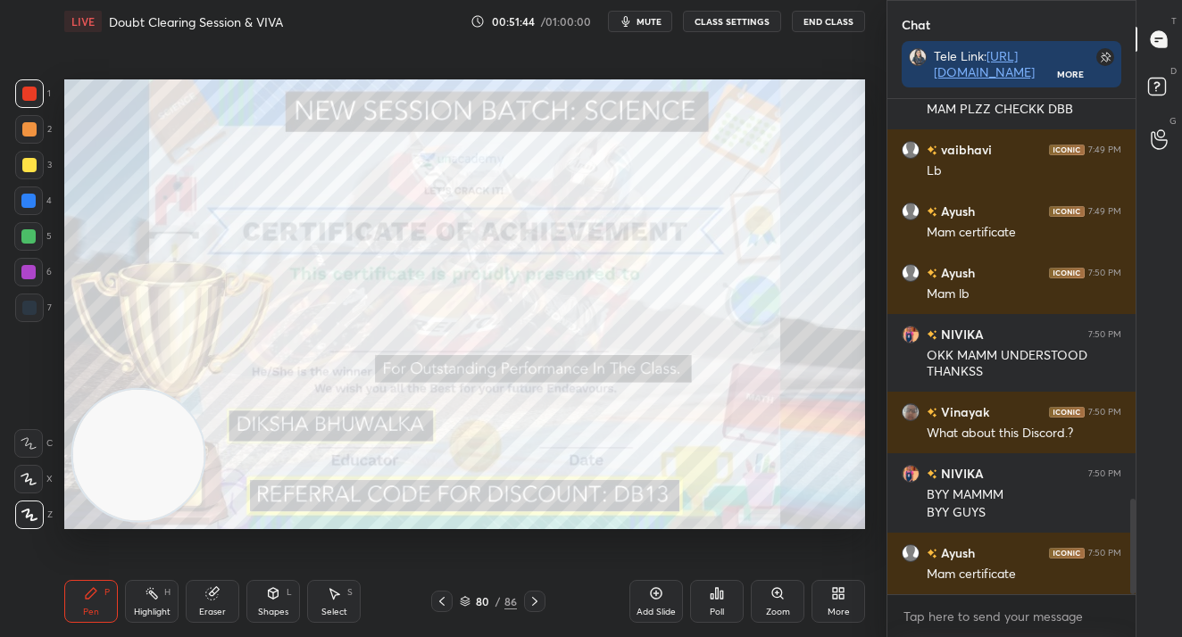
click at [688, 594] on div "Add Slide Poll Zoom More" at bounding box center [747, 601] width 236 height 100
click at [733, 604] on div "Poll" at bounding box center [717, 601] width 54 height 43
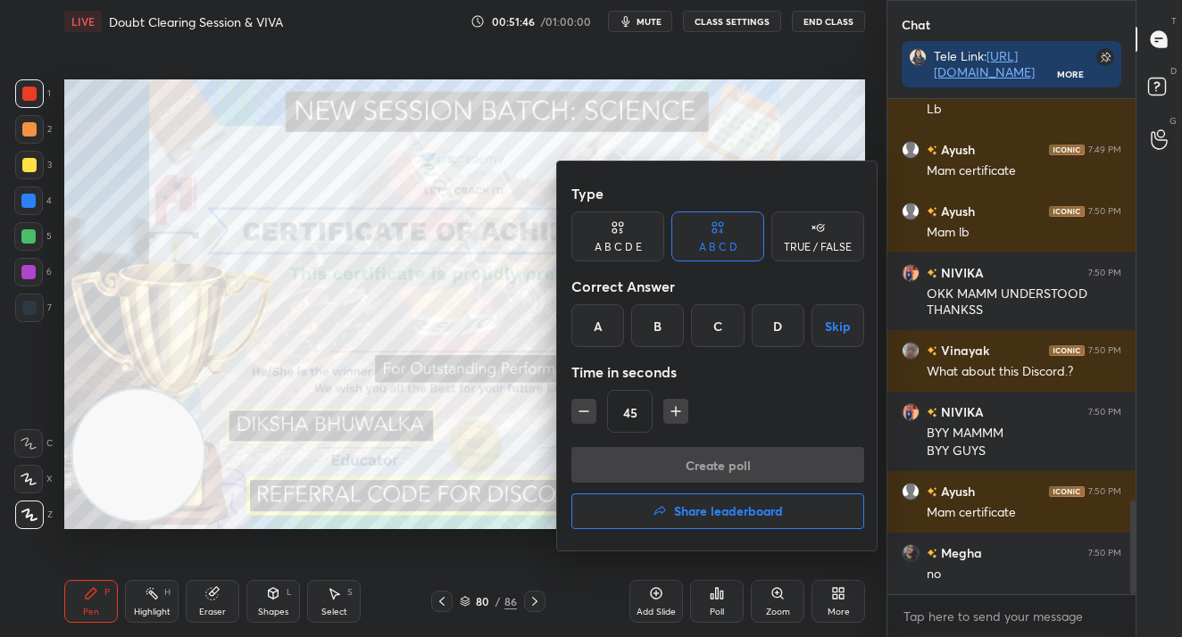
click at [722, 501] on button "Share leaderboard" at bounding box center [717, 511] width 293 height 36
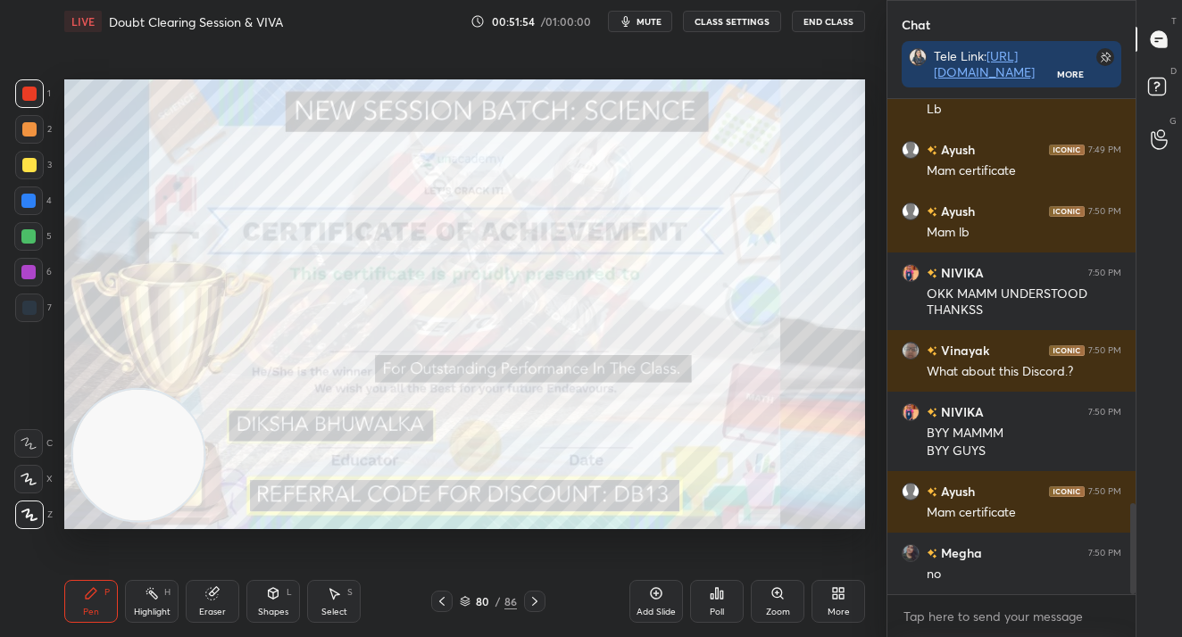
scroll to position [2193, 0]
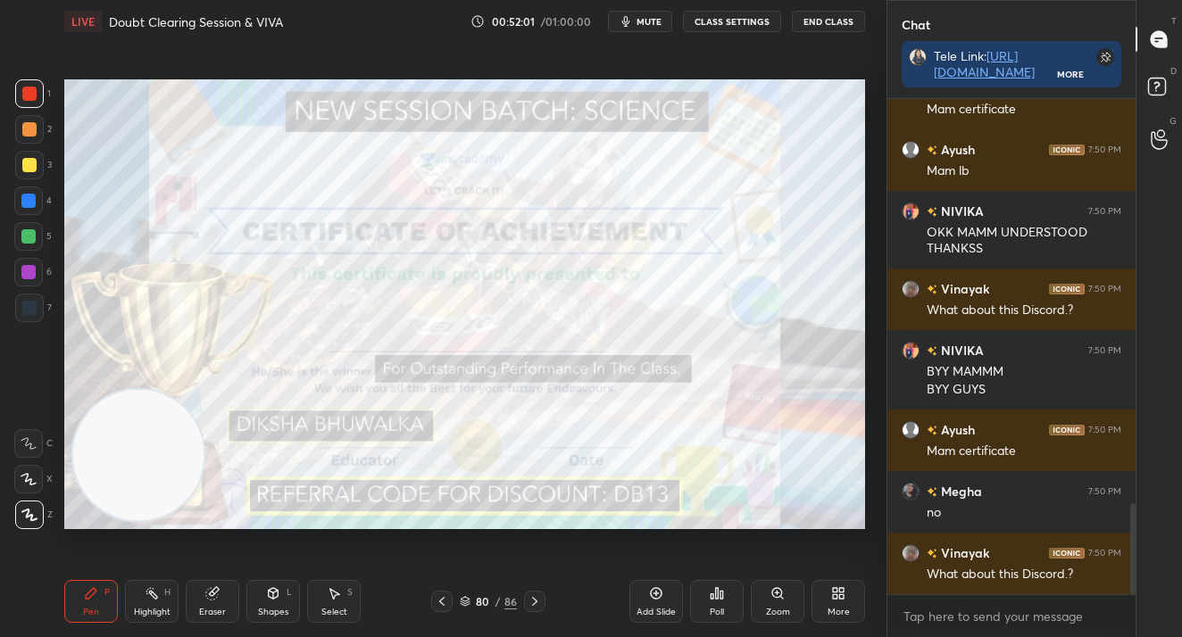
click at [496, 602] on div "/" at bounding box center [497, 601] width 5 height 11
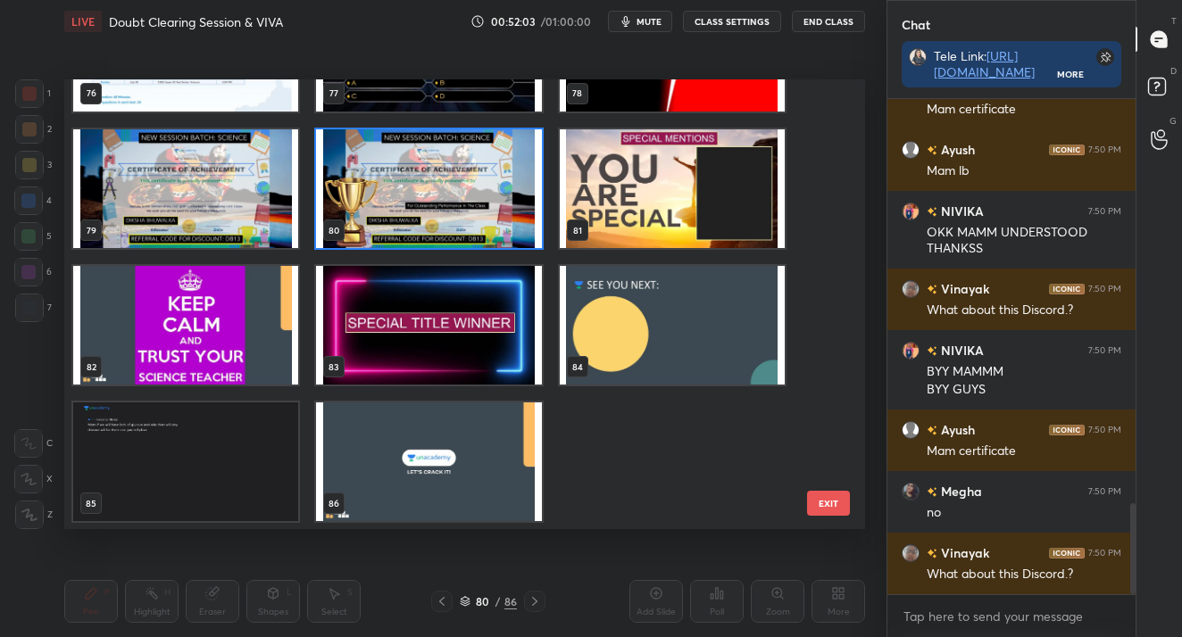
scroll to position [2211, 0]
click at [650, 336] on img "grid" at bounding box center [672, 325] width 225 height 119
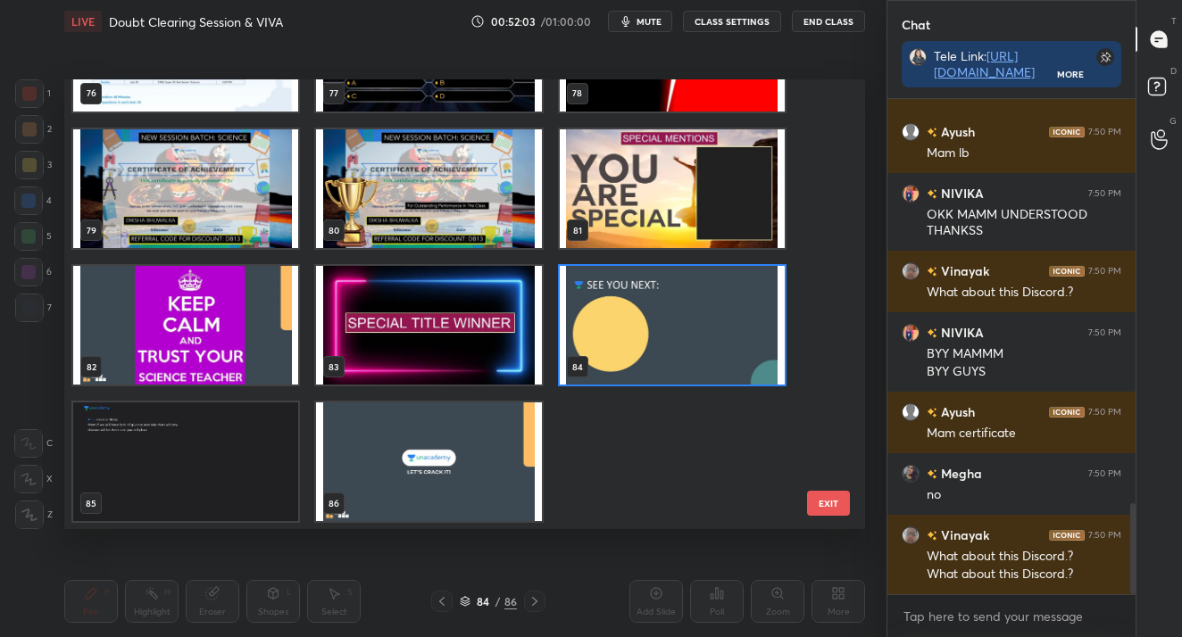
click at [650, 336] on img "grid" at bounding box center [672, 325] width 225 height 119
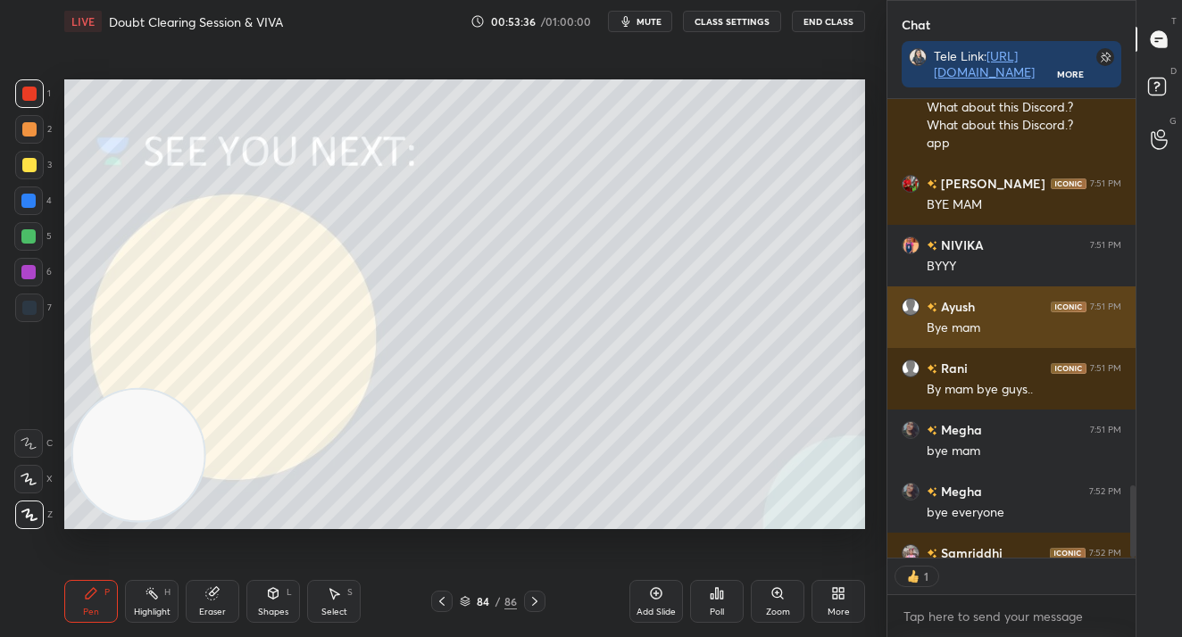
scroll to position [453, 243]
type textarea "x"
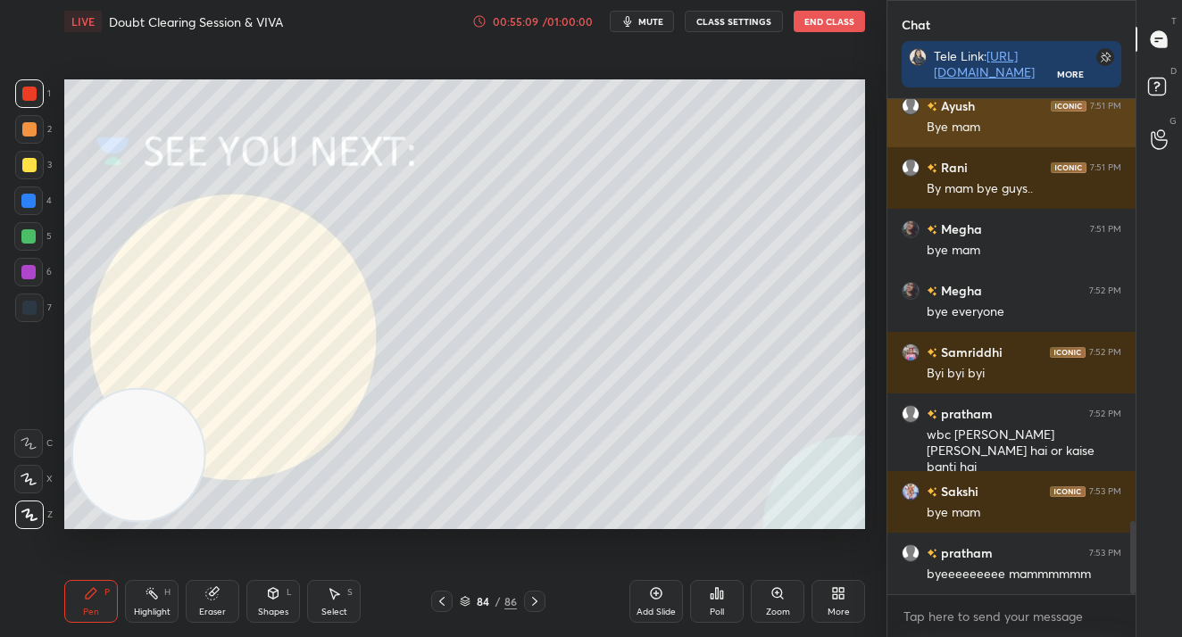
scroll to position [2923, 0]
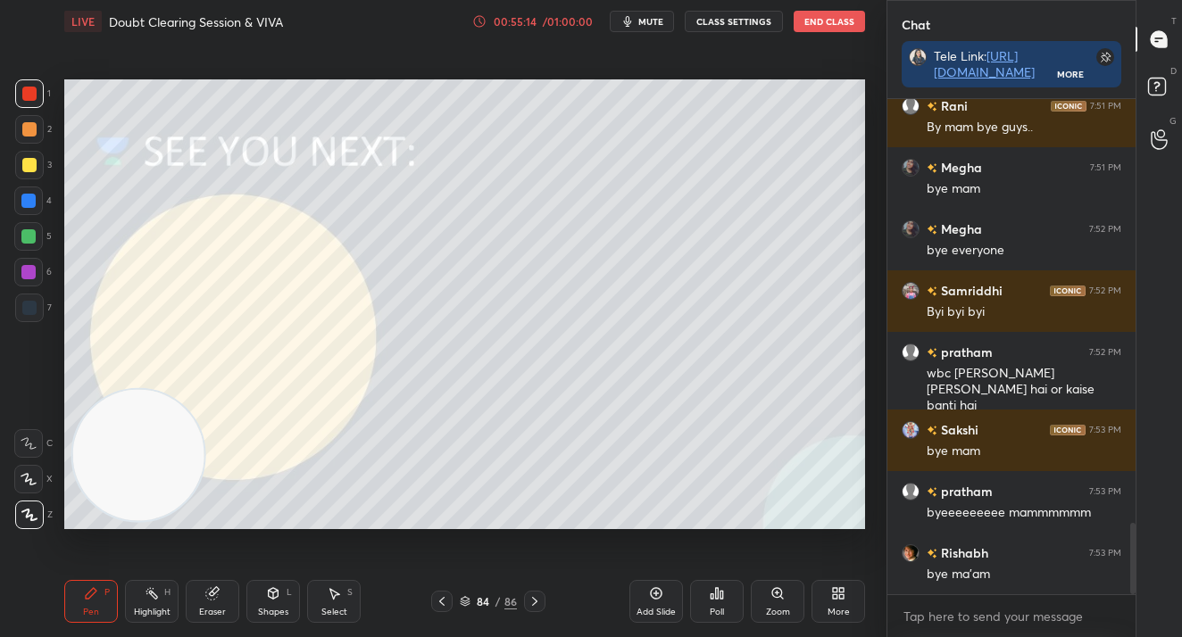
click at [645, 40] on div "LIVE Doubt Clearing Session & VIVA 00:55:14 / 01:00:00 mute CLASS SETTINGS End …" at bounding box center [464, 21] width 800 height 43
drag, startPoint x: 639, startPoint y: 23, endPoint x: 634, endPoint y: 33, distance: 11.2
click at [639, 23] on button "mute" at bounding box center [642, 21] width 64 height 21
click at [717, 605] on div "Poll" at bounding box center [717, 601] width 54 height 43
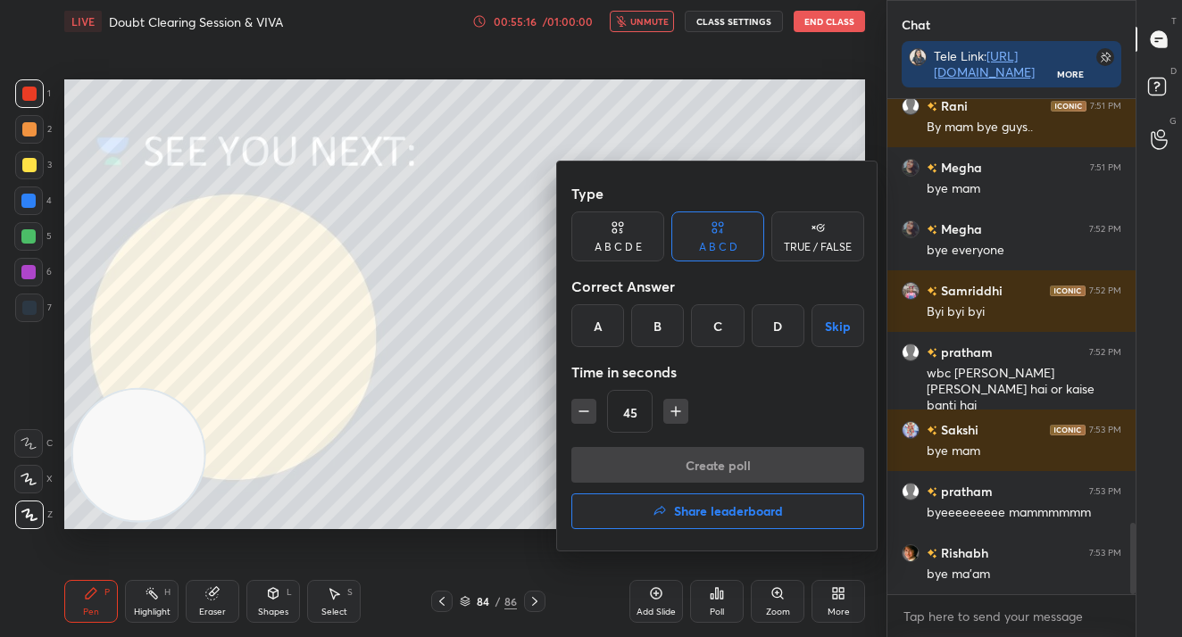
click at [713, 512] on h4 "Share leaderboard" at bounding box center [728, 511] width 109 height 12
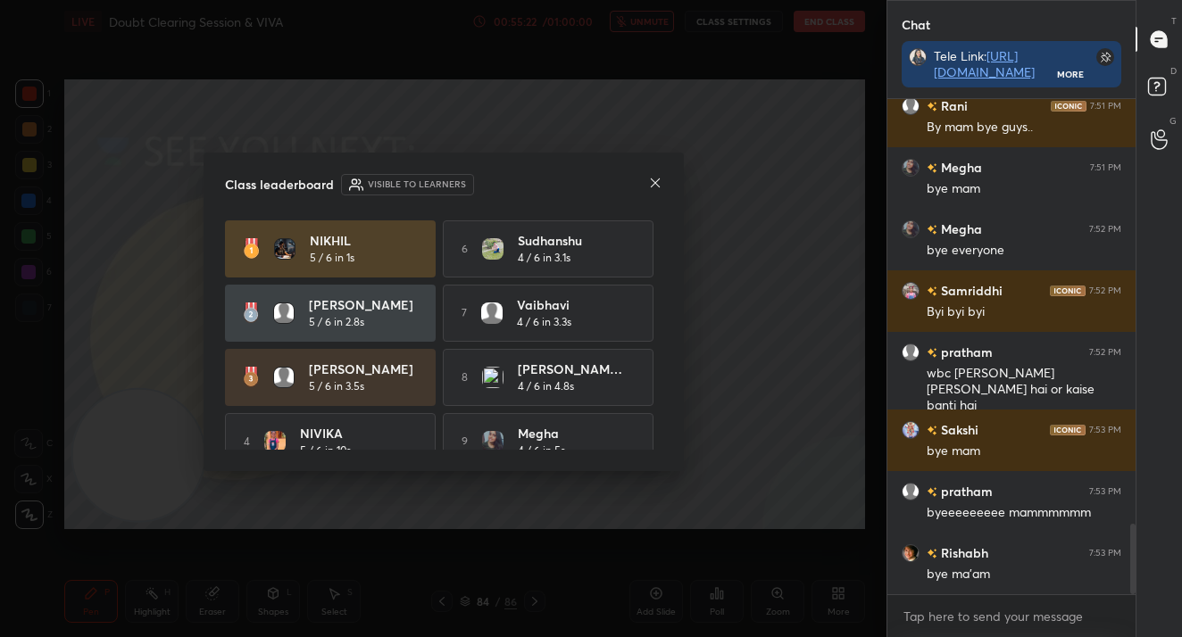
scroll to position [2984, 0]
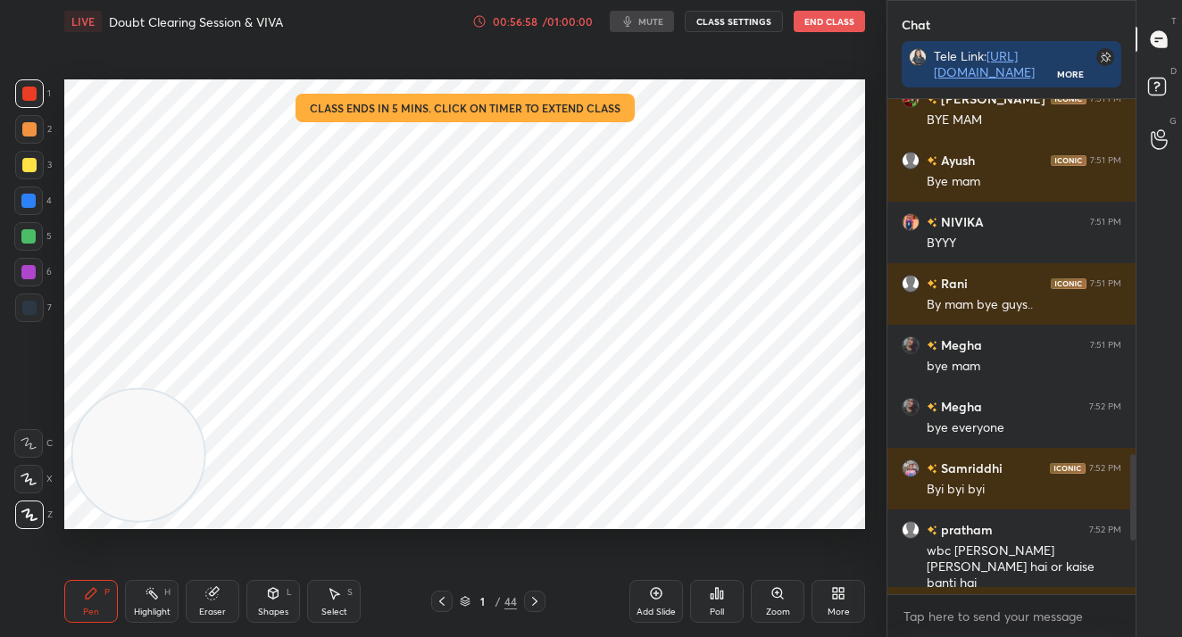
scroll to position [88716, 88424]
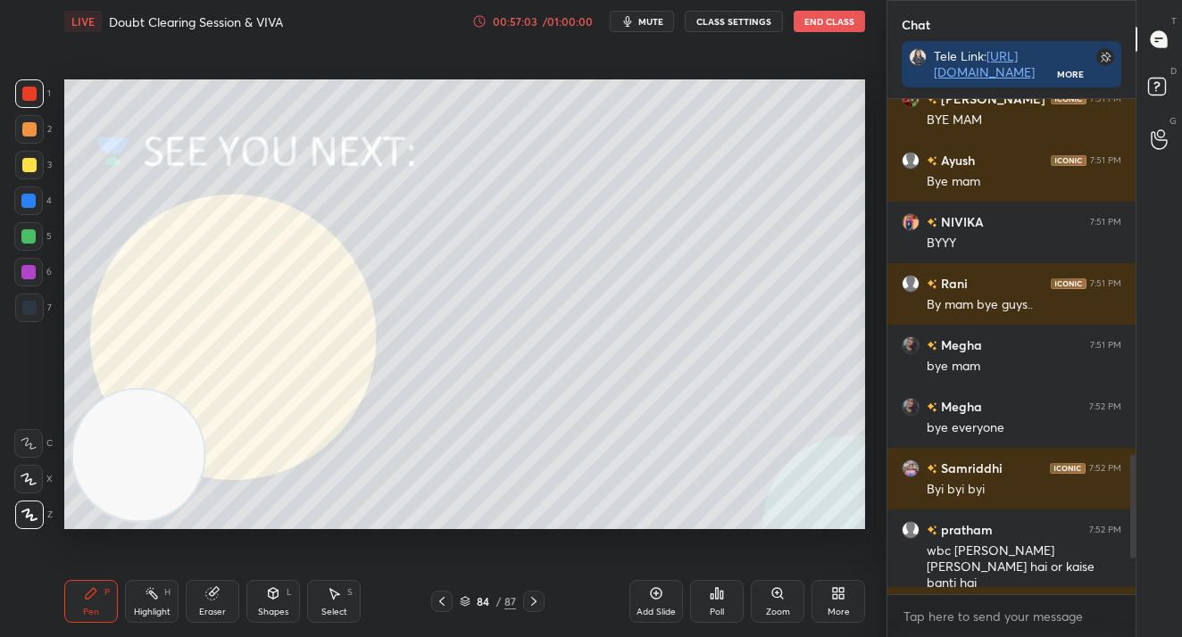
click at [652, 20] on span "mute" at bounding box center [650, 21] width 25 height 12
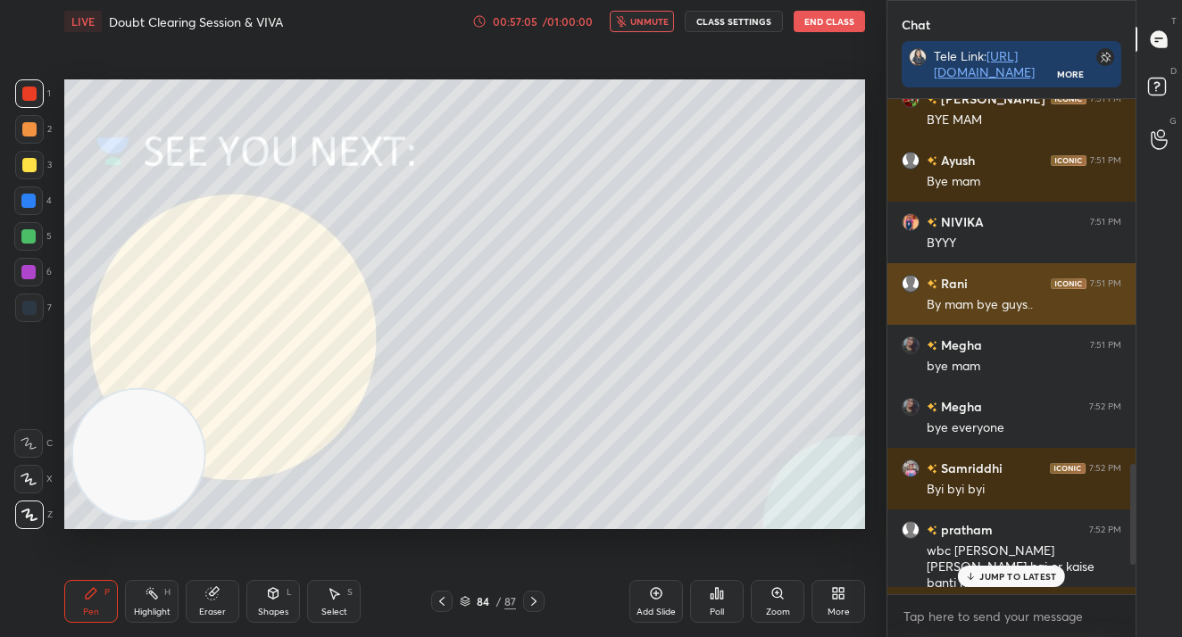
scroll to position [1927, 0]
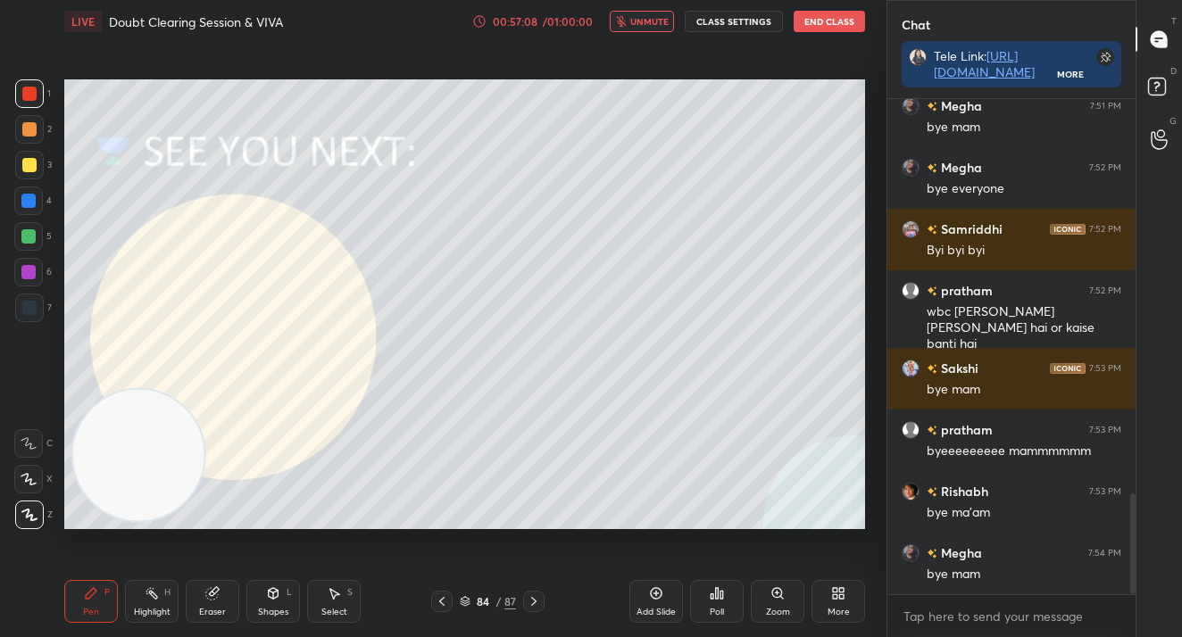
click at [817, 27] on button "End Class" at bounding box center [828, 21] width 71 height 21
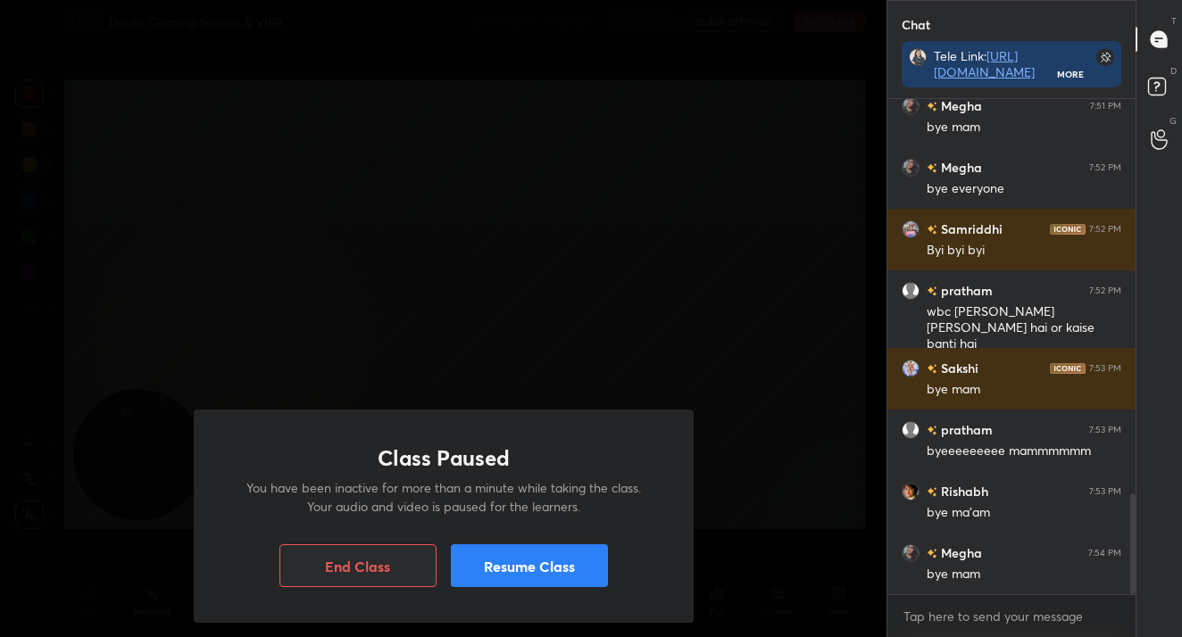
click at [496, 569] on button "Resume Class" at bounding box center [529, 565] width 157 height 43
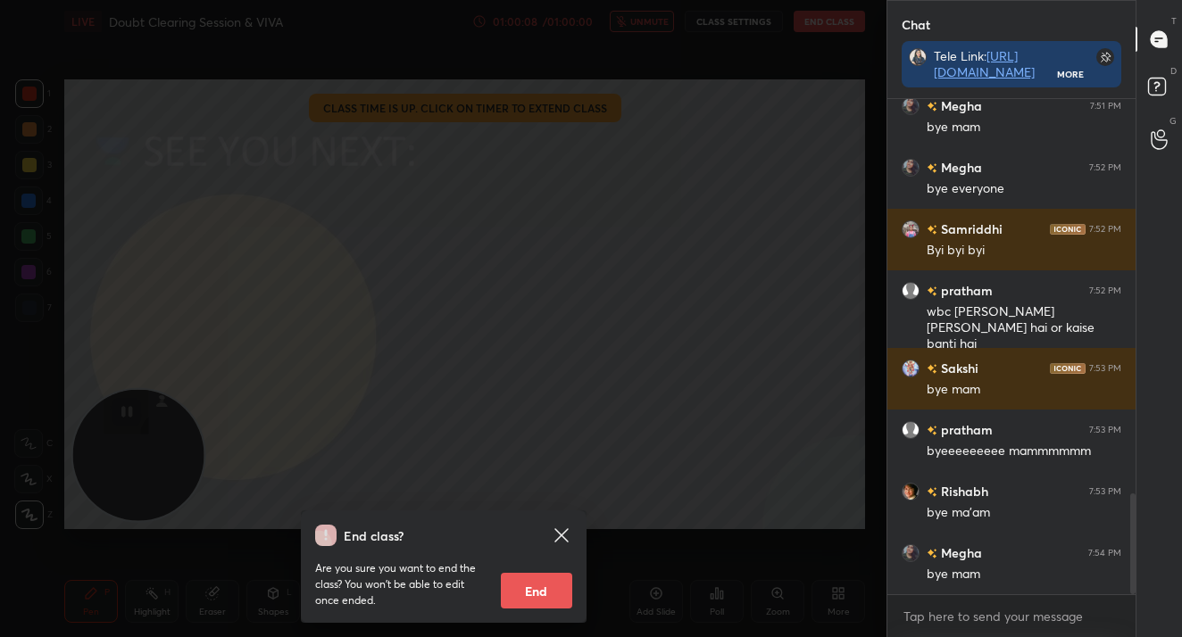
click at [529, 599] on button "End" at bounding box center [536, 591] width 71 height 36
type textarea "x"
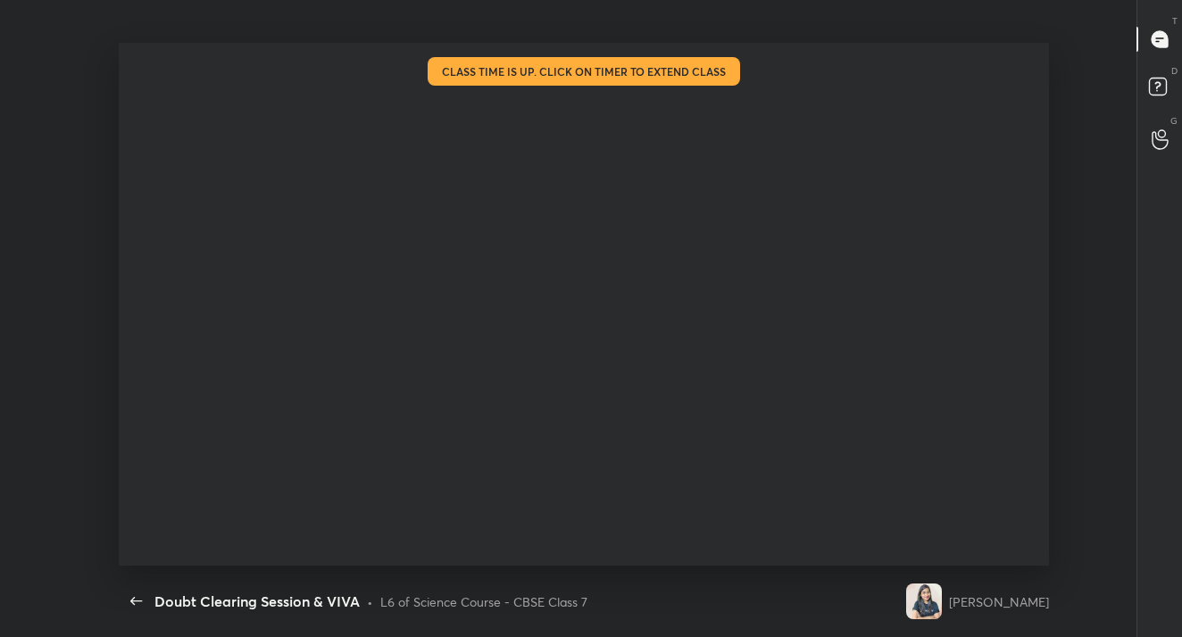
scroll to position [0, 0]
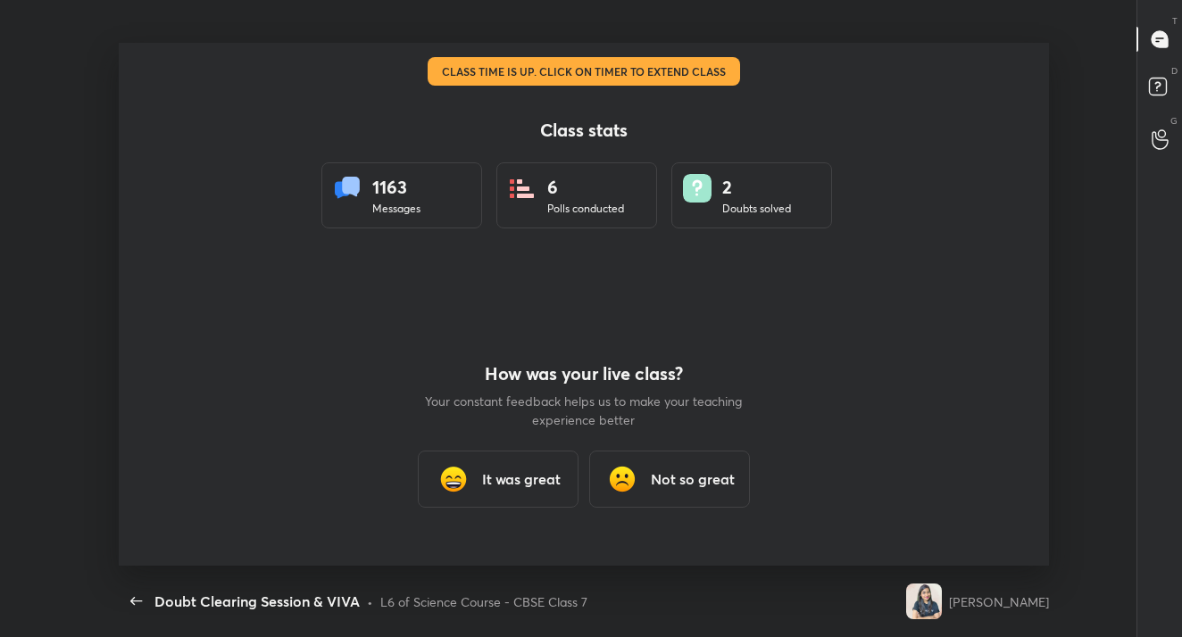
click at [510, 474] on h3 "It was great" at bounding box center [521, 479] width 79 height 21
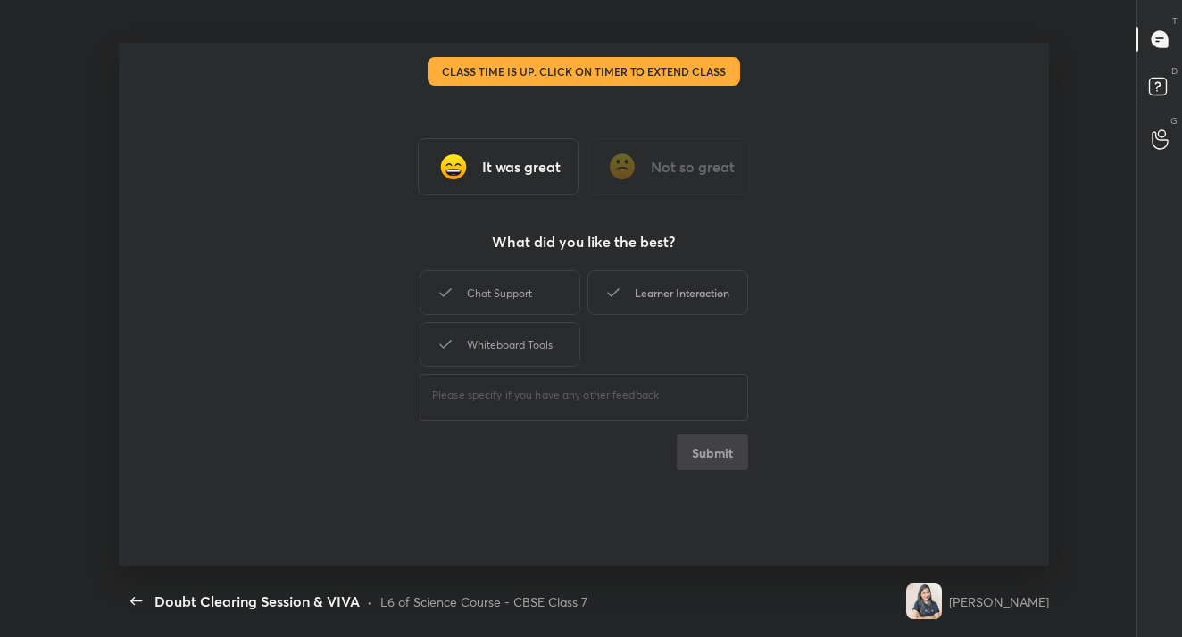
click at [629, 314] on div "Learner Interaction" at bounding box center [667, 292] width 161 height 45
click at [718, 446] on button "Submit" at bounding box center [711, 453] width 71 height 36
